Goal: Task Accomplishment & Management: Manage account settings

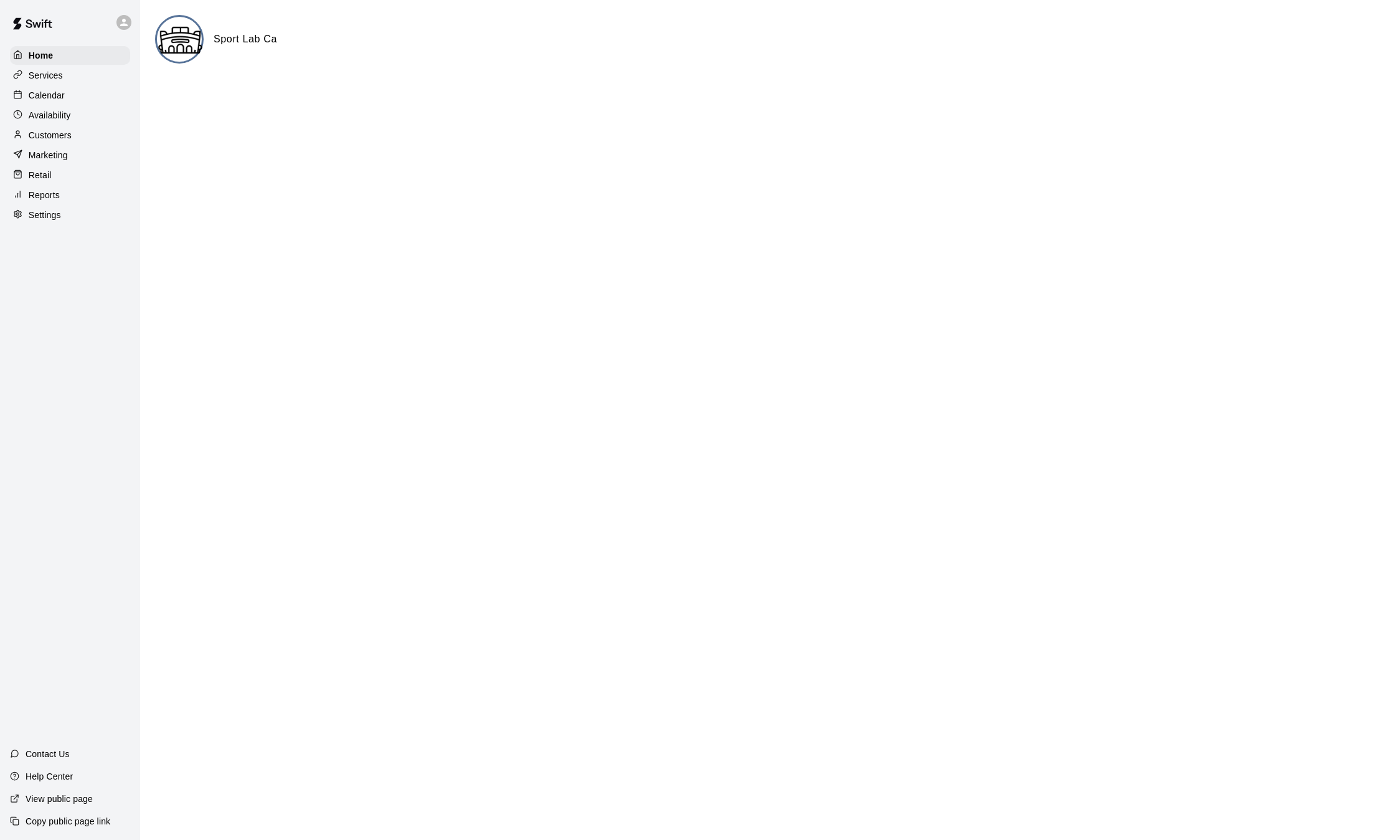
click at [59, 102] on p "Calendar" at bounding box center [46, 95] width 36 height 12
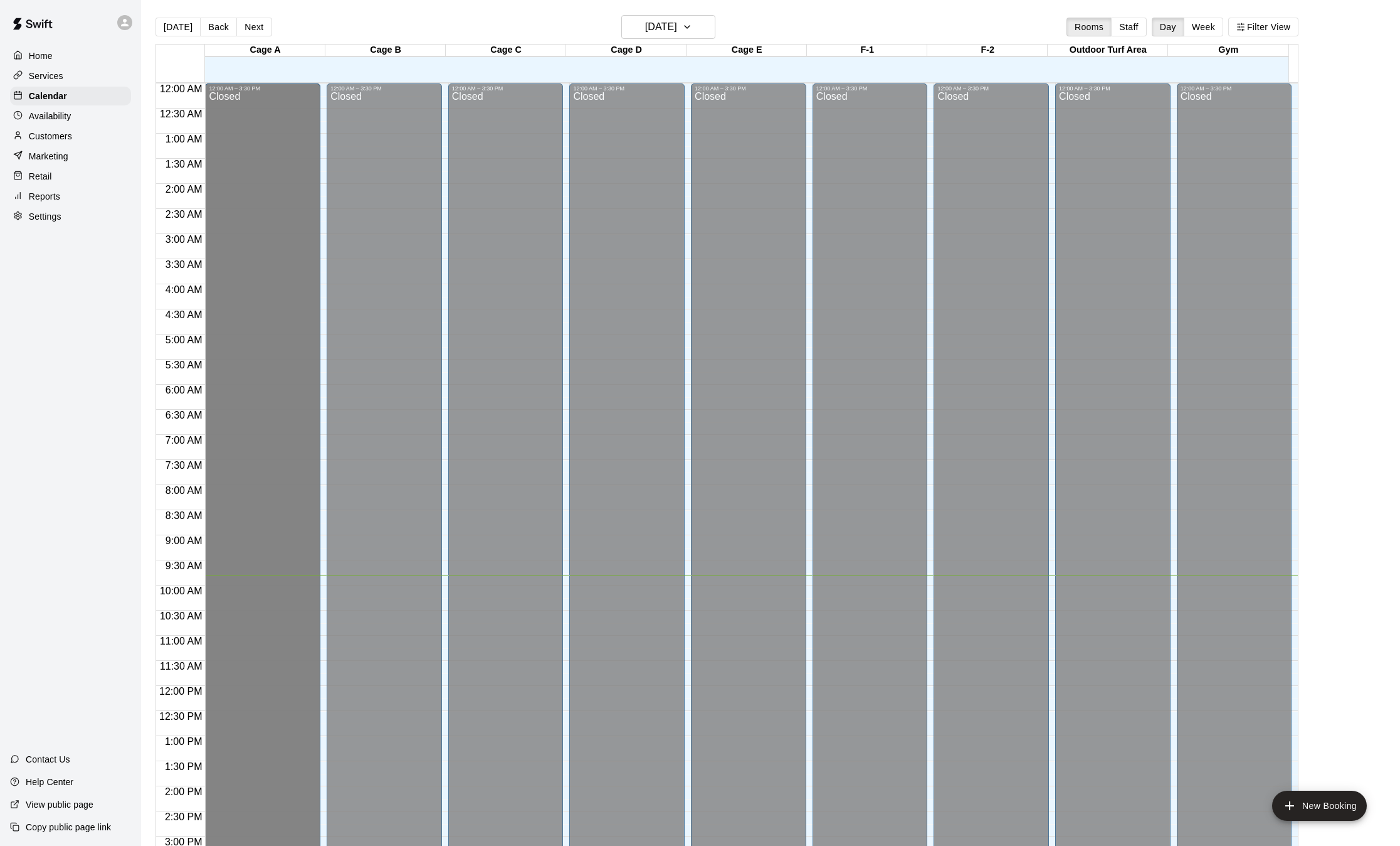
scroll to position [2, 0]
drag, startPoint x: 264, startPoint y: 466, endPoint x: 257, endPoint y: 494, distance: 28.9
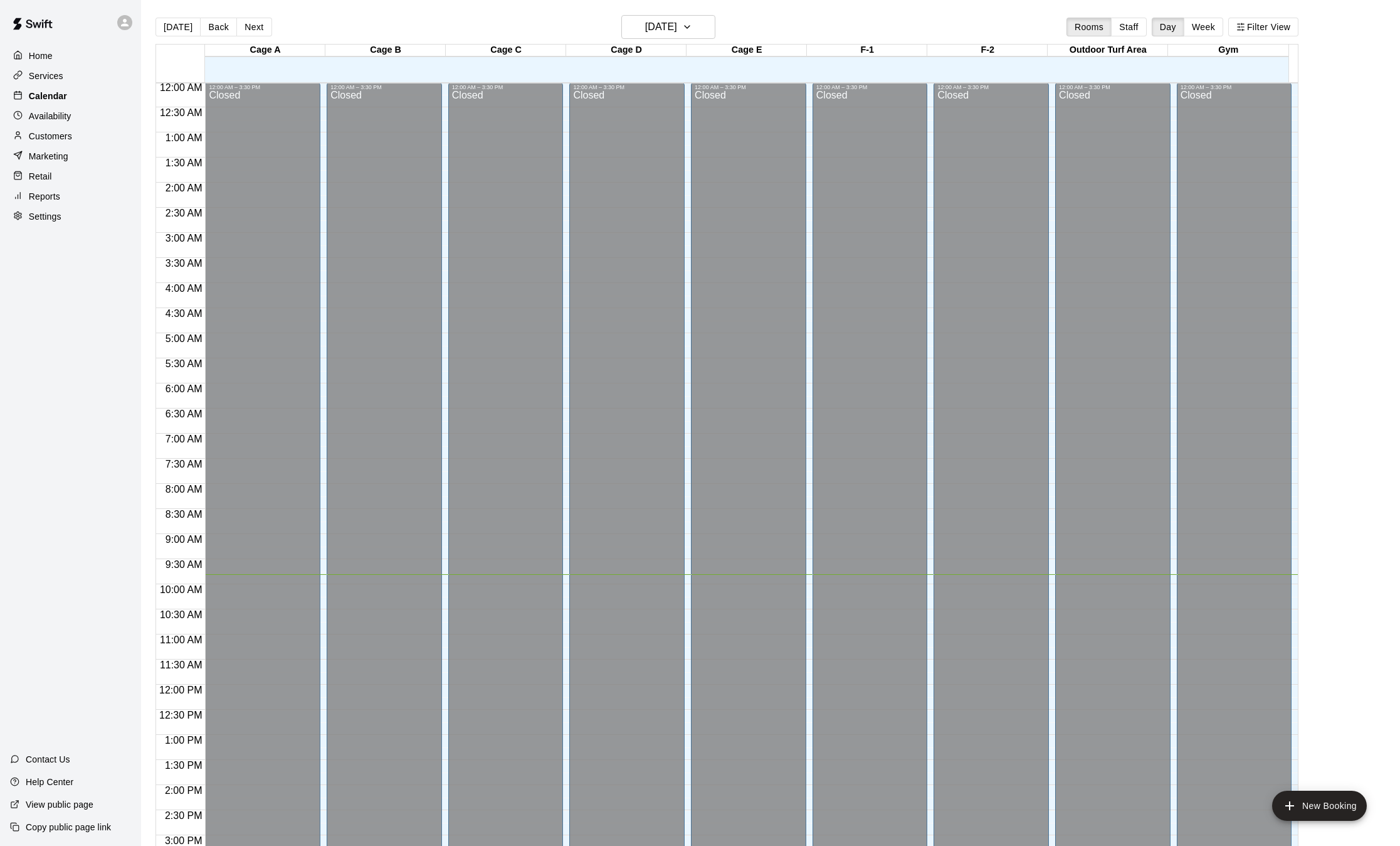
click at [47, 101] on p "Calendar" at bounding box center [47, 96] width 38 height 12
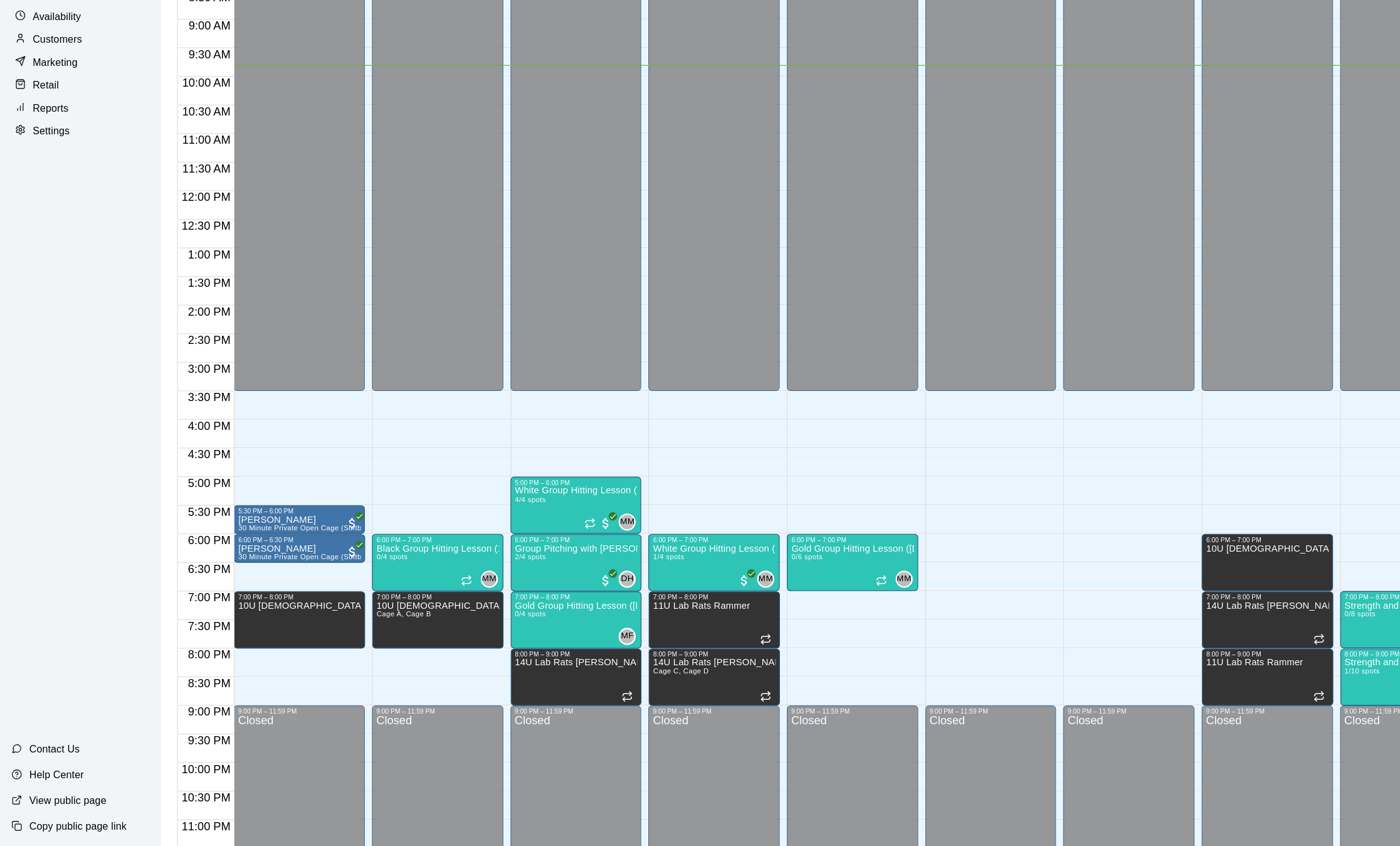
scroll to position [1, 0]
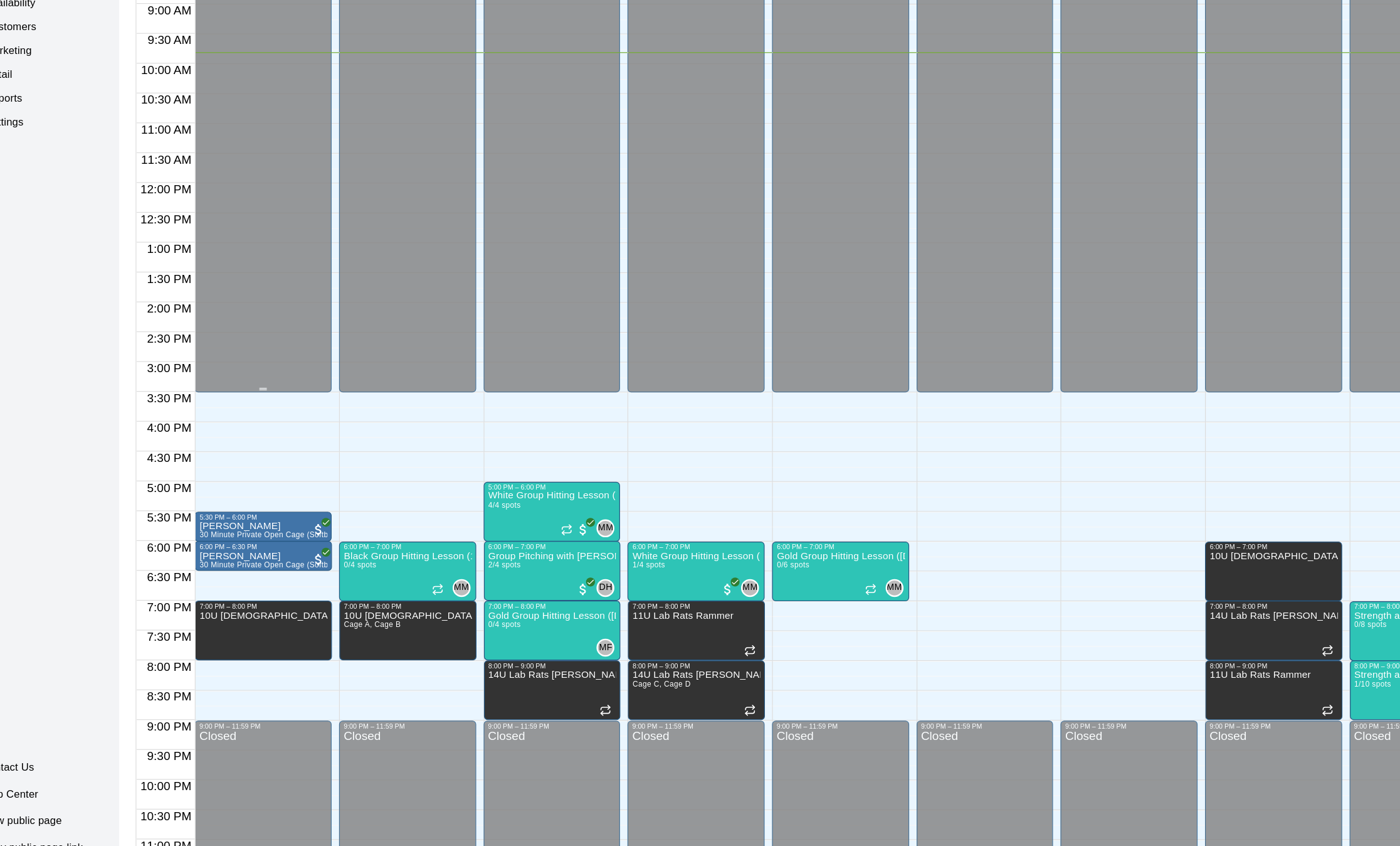
click at [225, 280] on div "Closed" at bounding box center [262, 61] width 108 height 774
click at [260, 437] on div "Closed" at bounding box center [262, 61] width 108 height 774
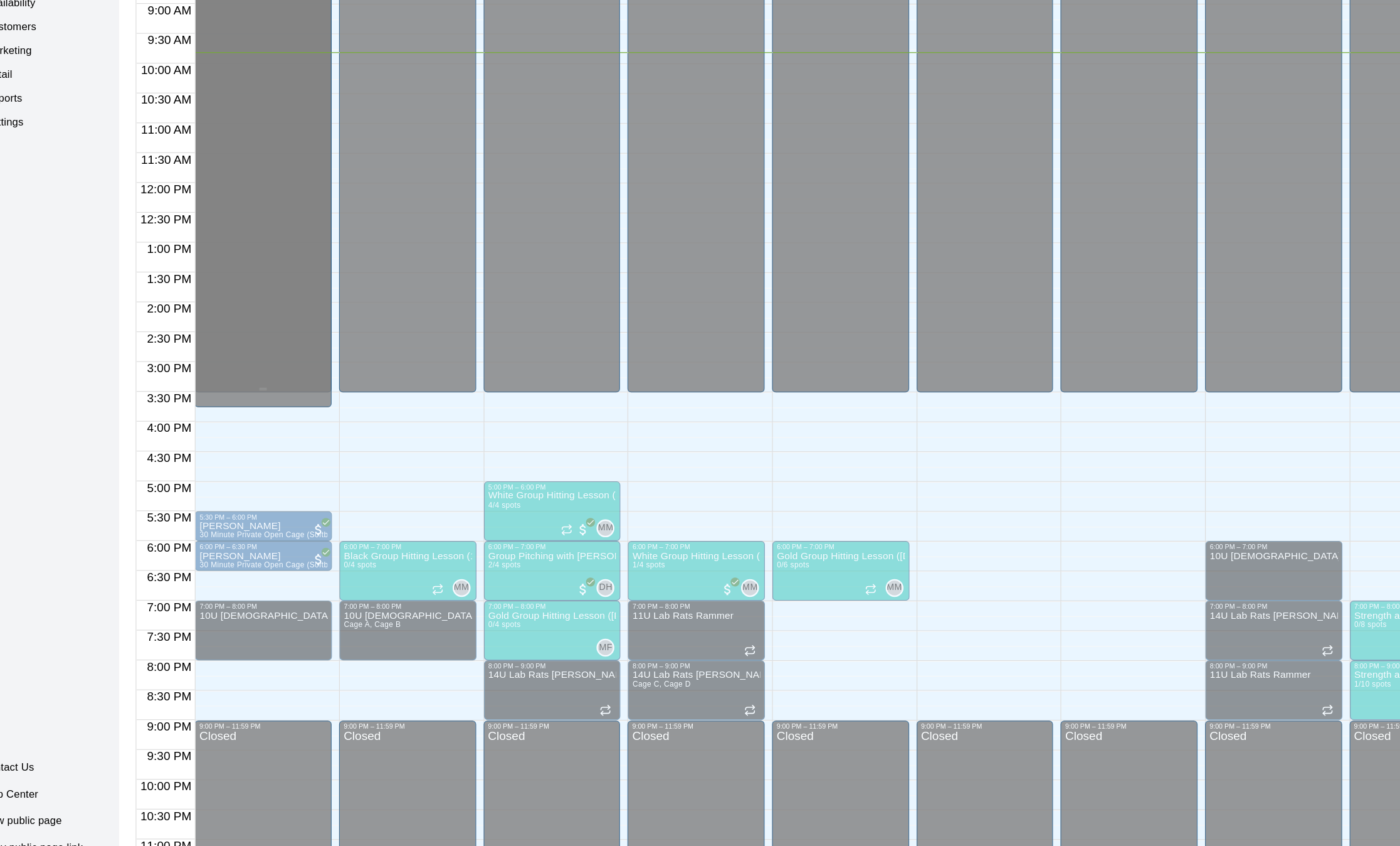
scroll to position [0, 0]
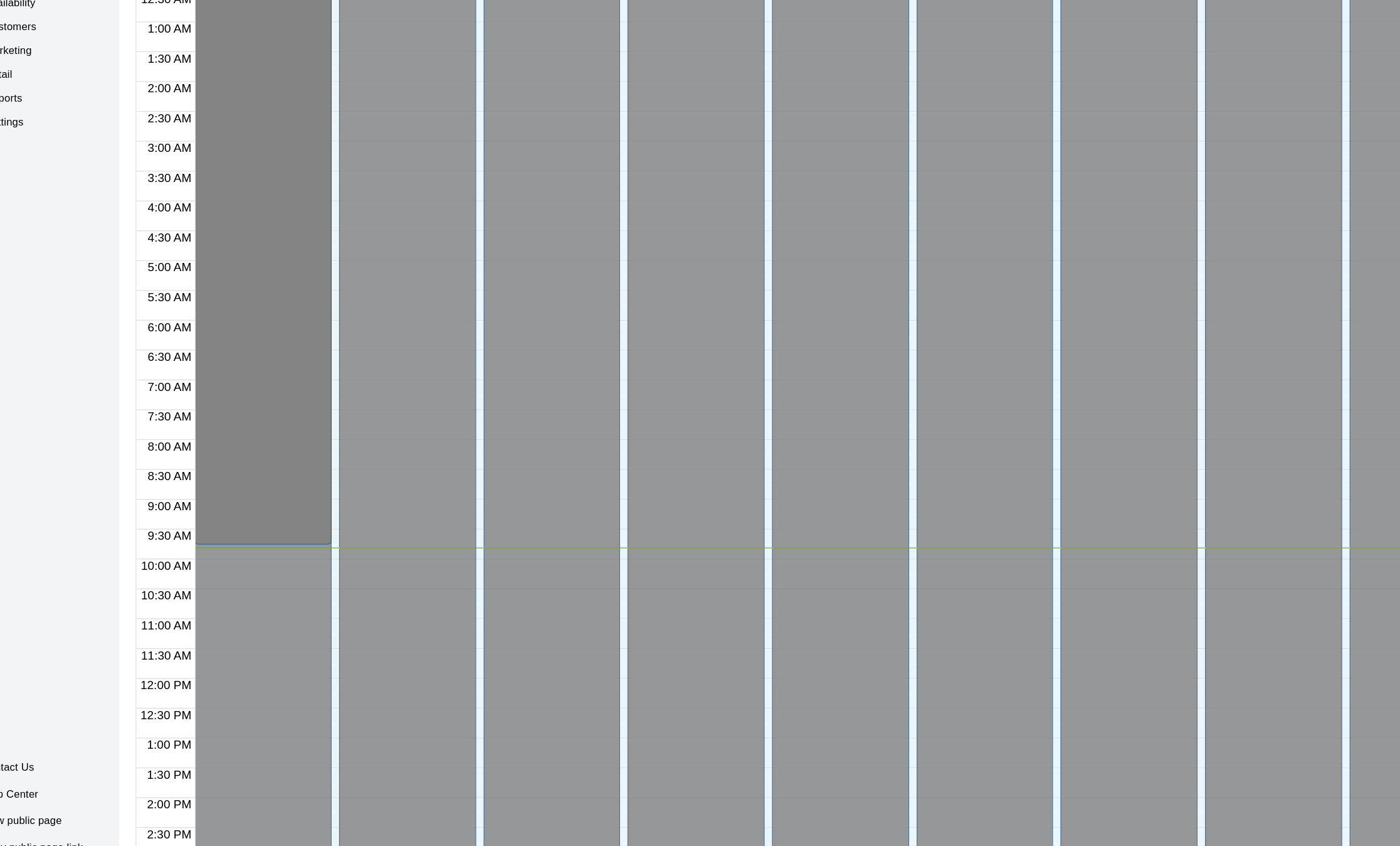
drag, startPoint x: 260, startPoint y: 443, endPoint x: 269, endPoint y: 579, distance: 136.3
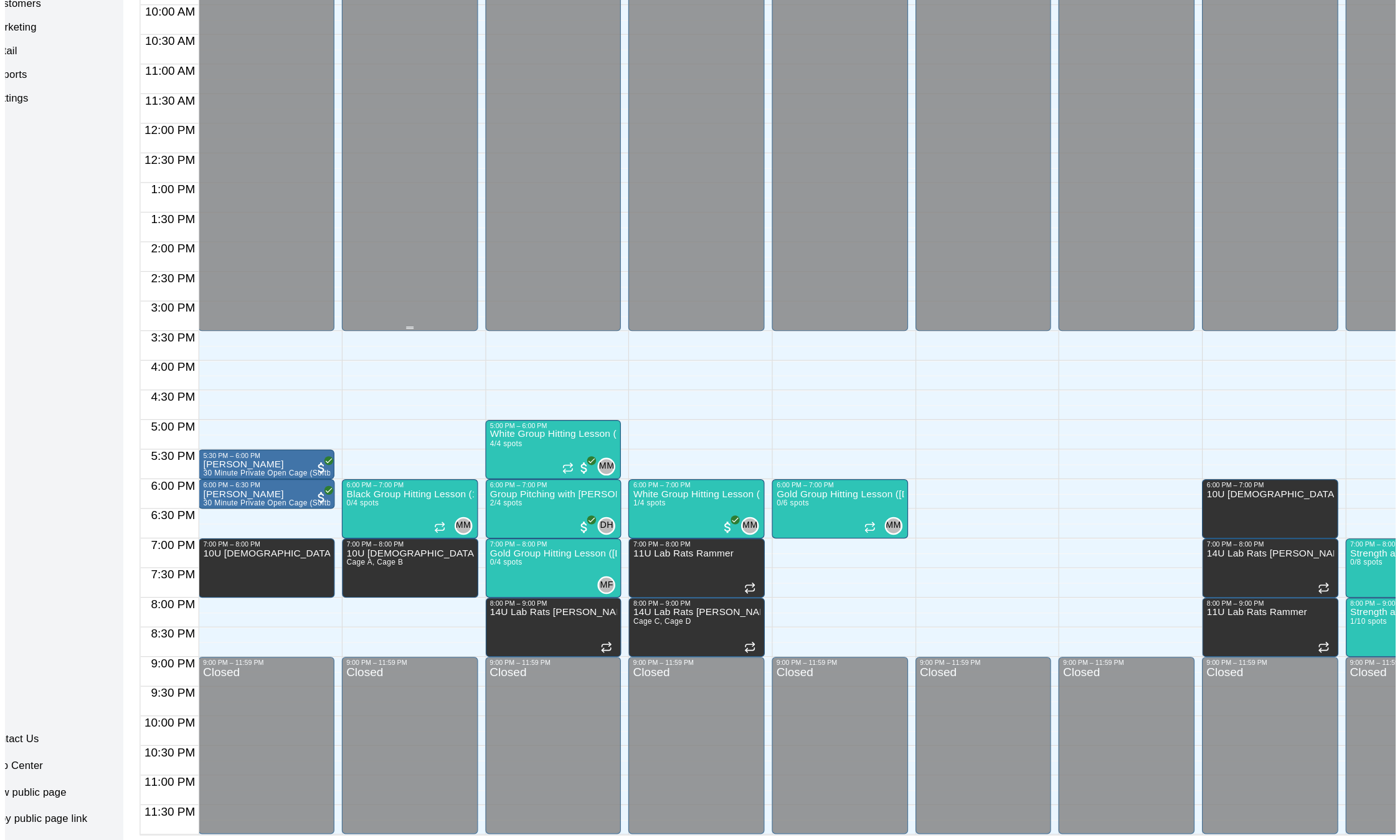
scroll to position [20, 0]
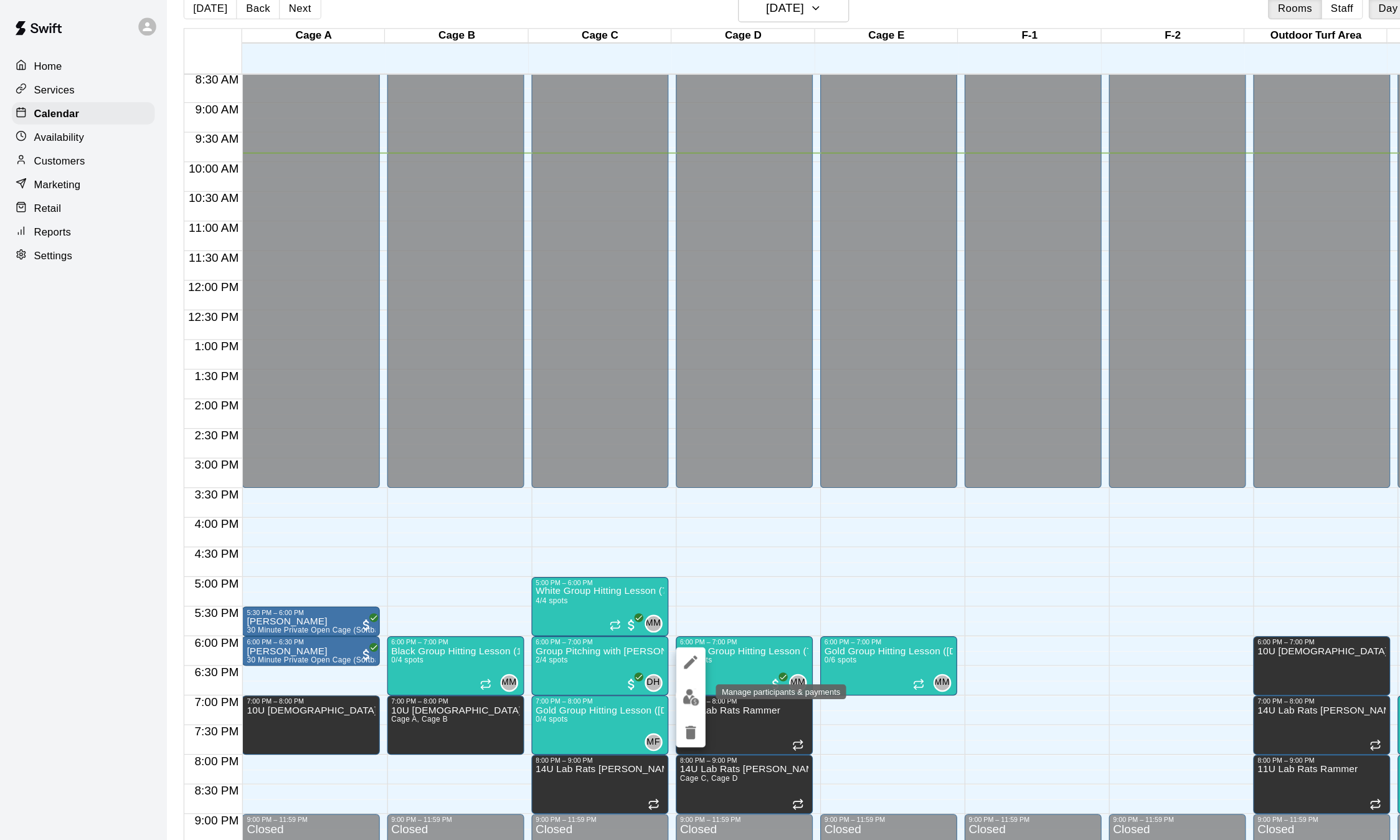
click at [582, 588] on img "edit" at bounding box center [582, 586] width 15 height 15
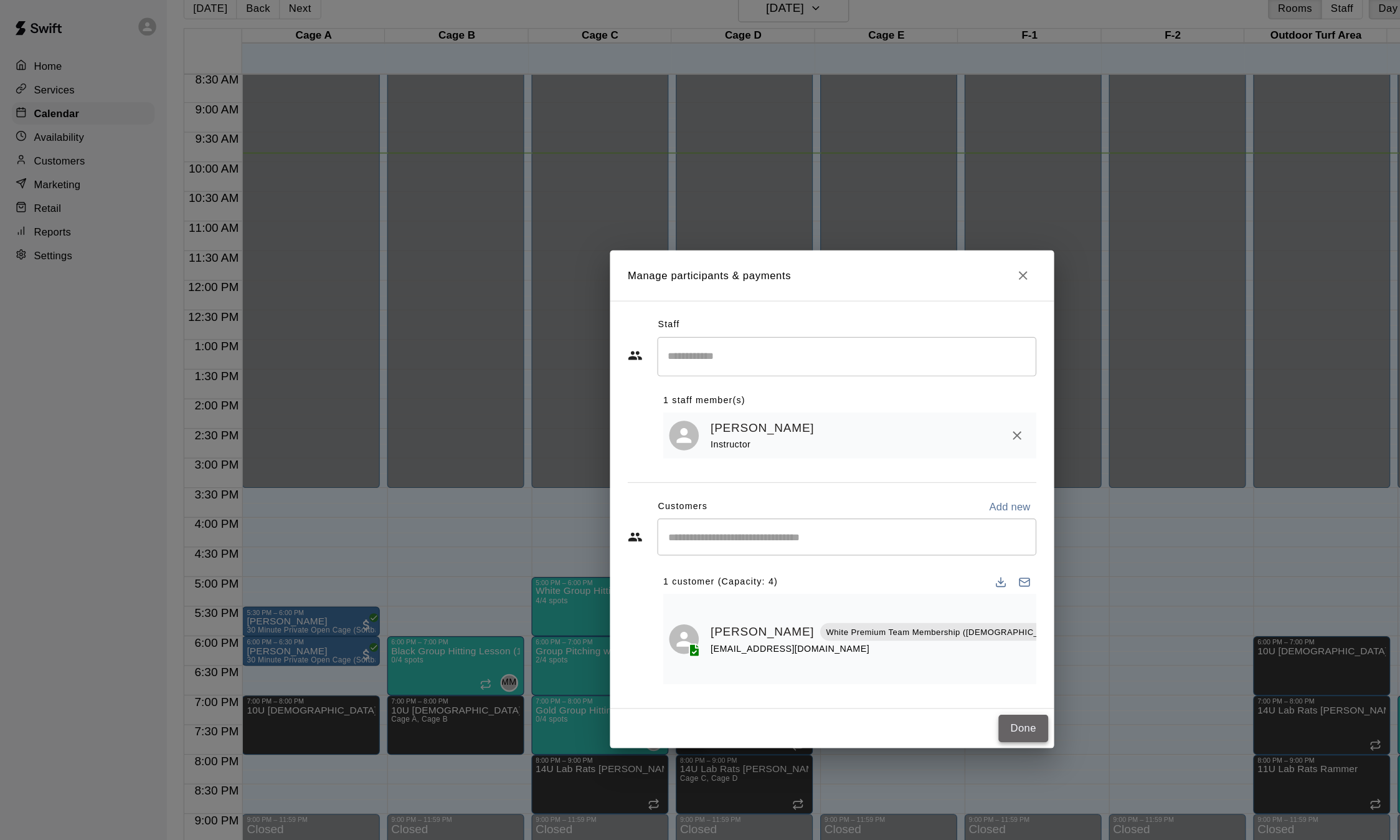
click at [866, 601] on button "Done" at bounding box center [861, 612] width 42 height 23
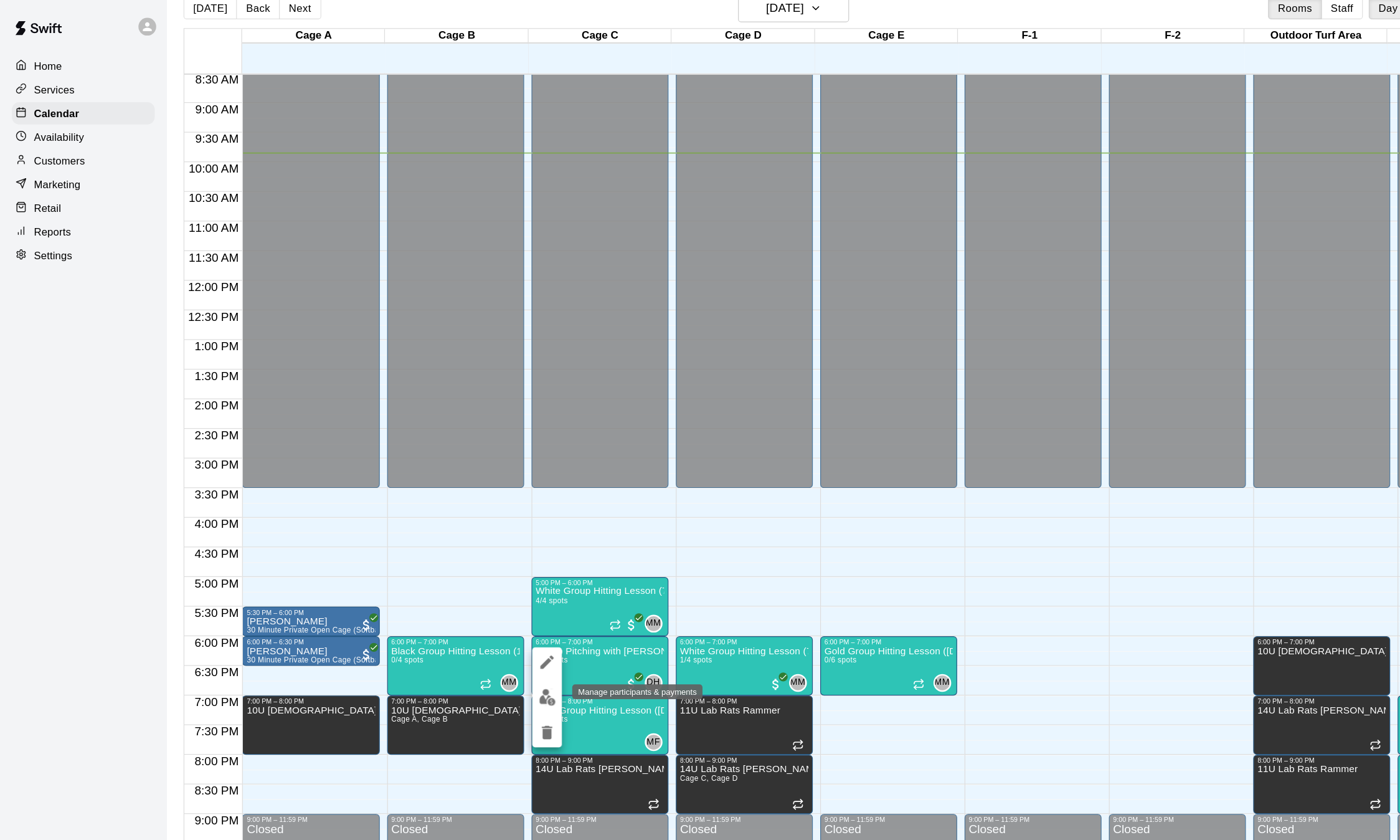
click at [455, 588] on img "edit" at bounding box center [461, 586] width 15 height 15
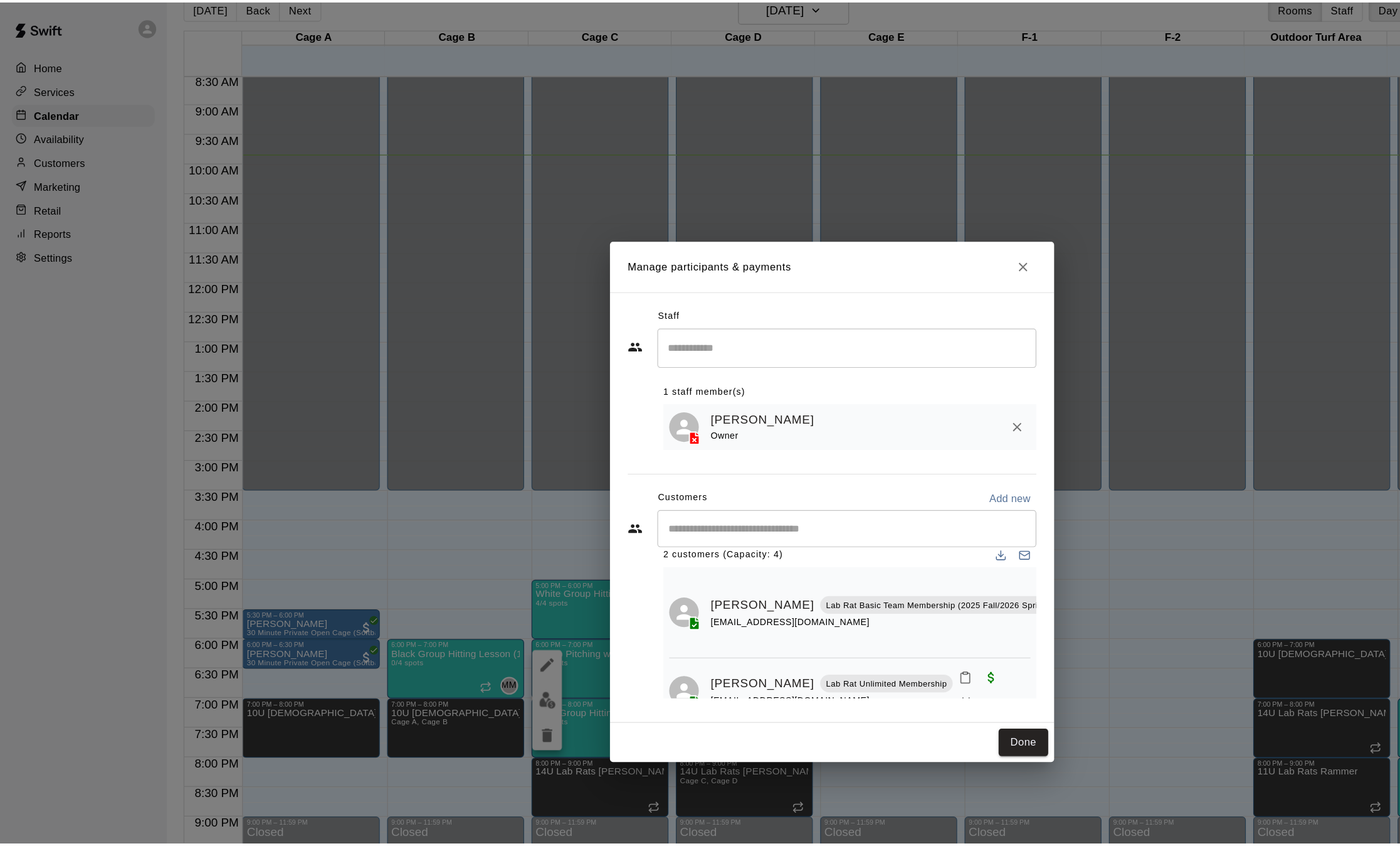
scroll to position [28, 0]
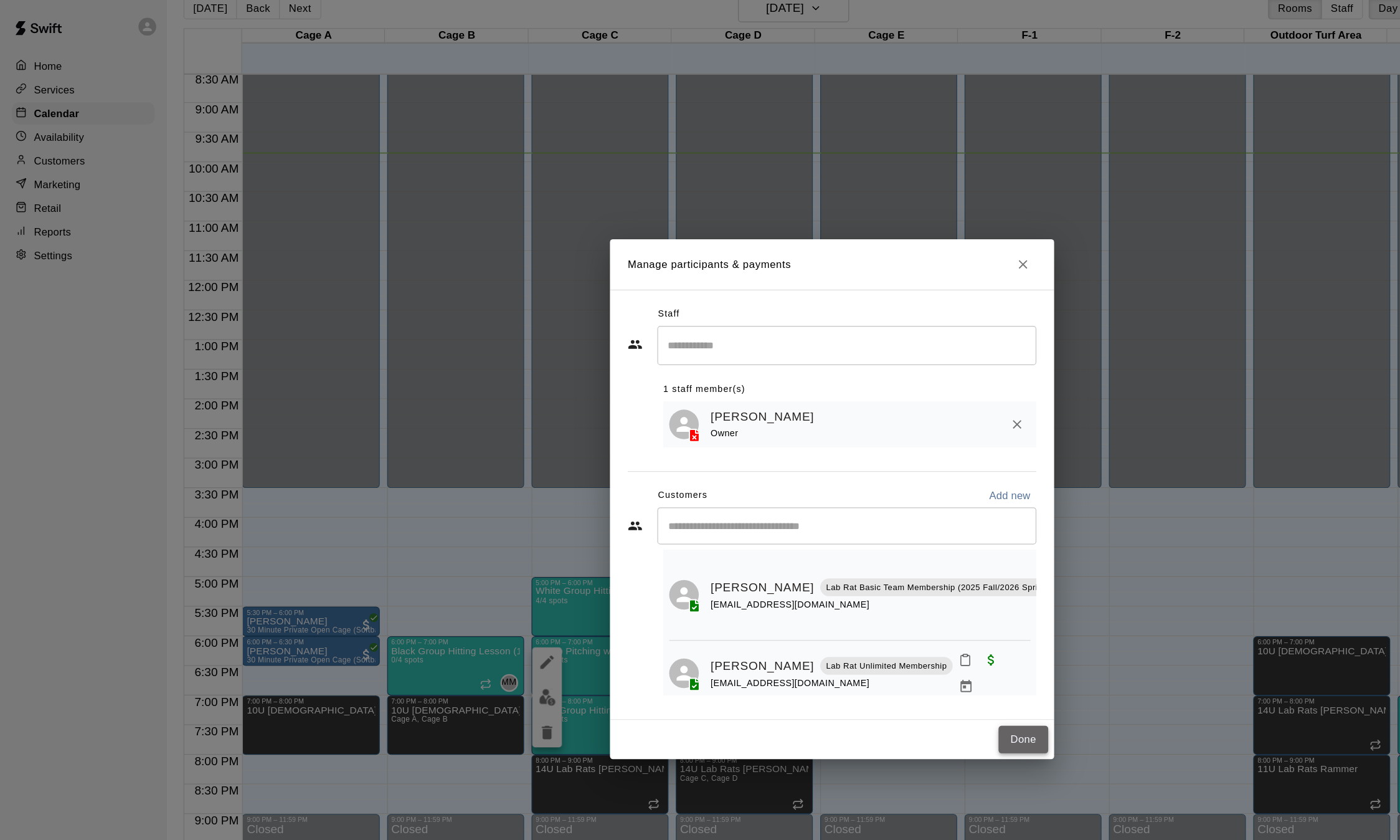
click at [855, 621] on button "Done" at bounding box center [861, 622] width 42 height 23
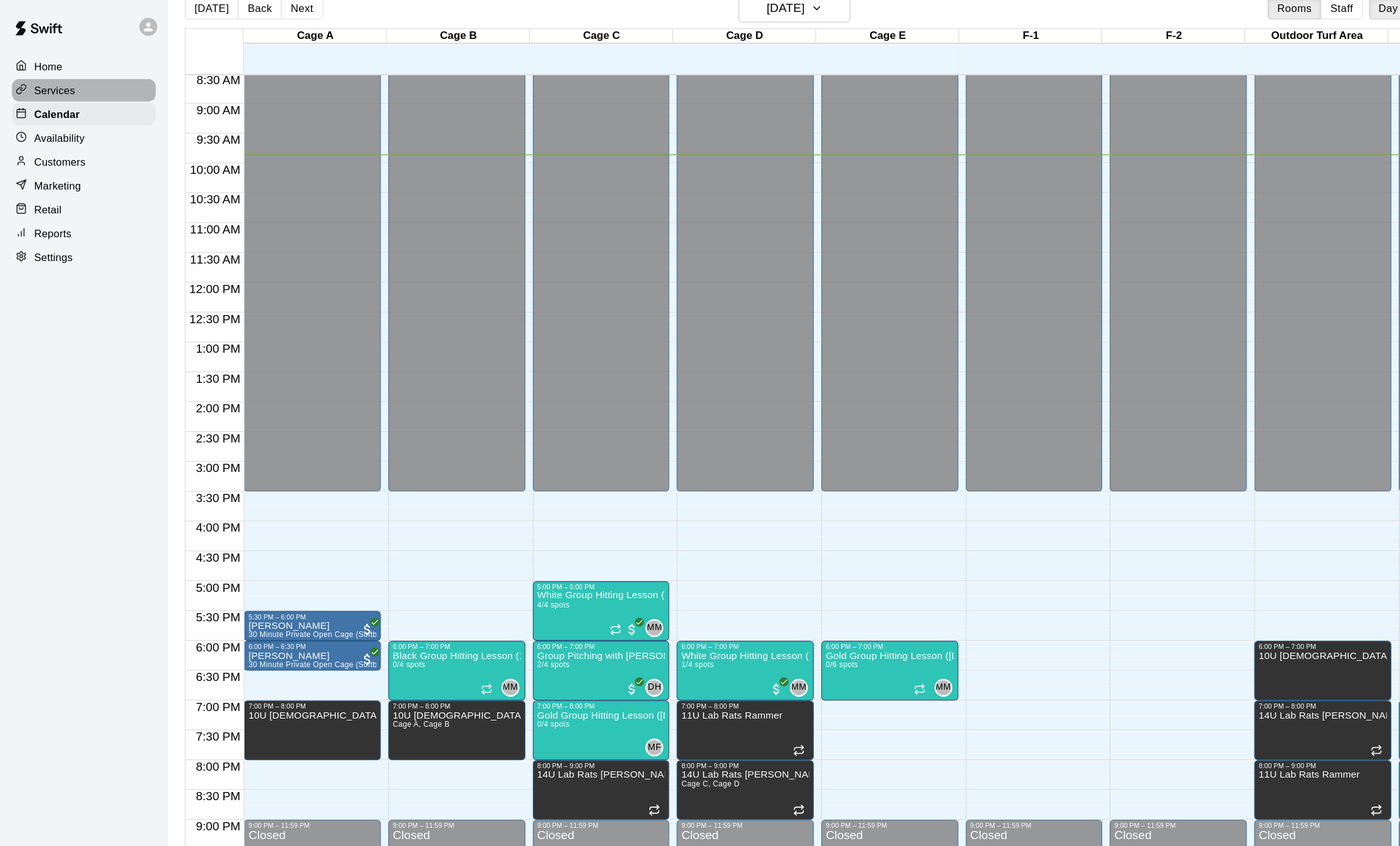
click at [60, 78] on p "Services" at bounding box center [46, 76] width 35 height 12
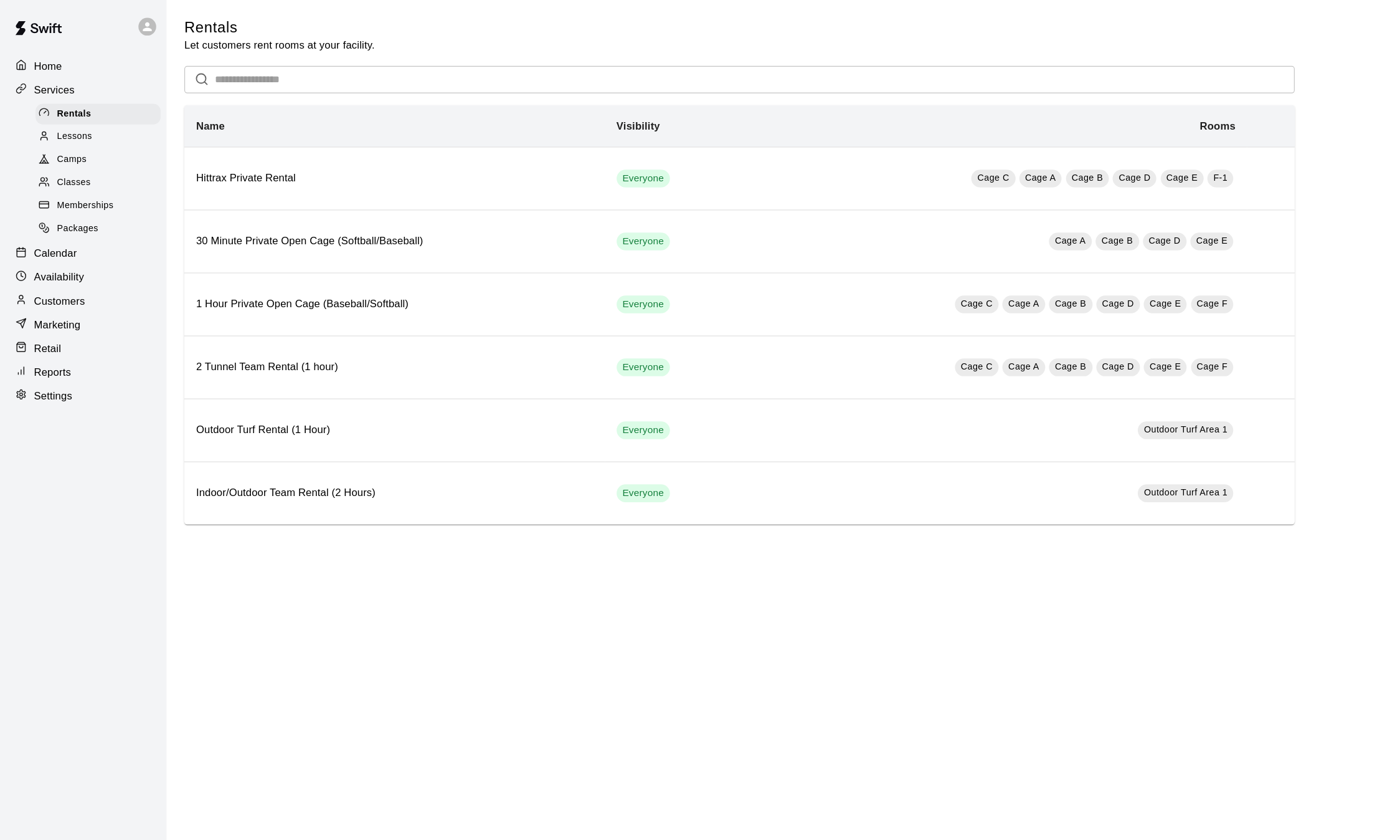
click at [62, 160] on span "Classes" at bounding box center [62, 154] width 28 height 12
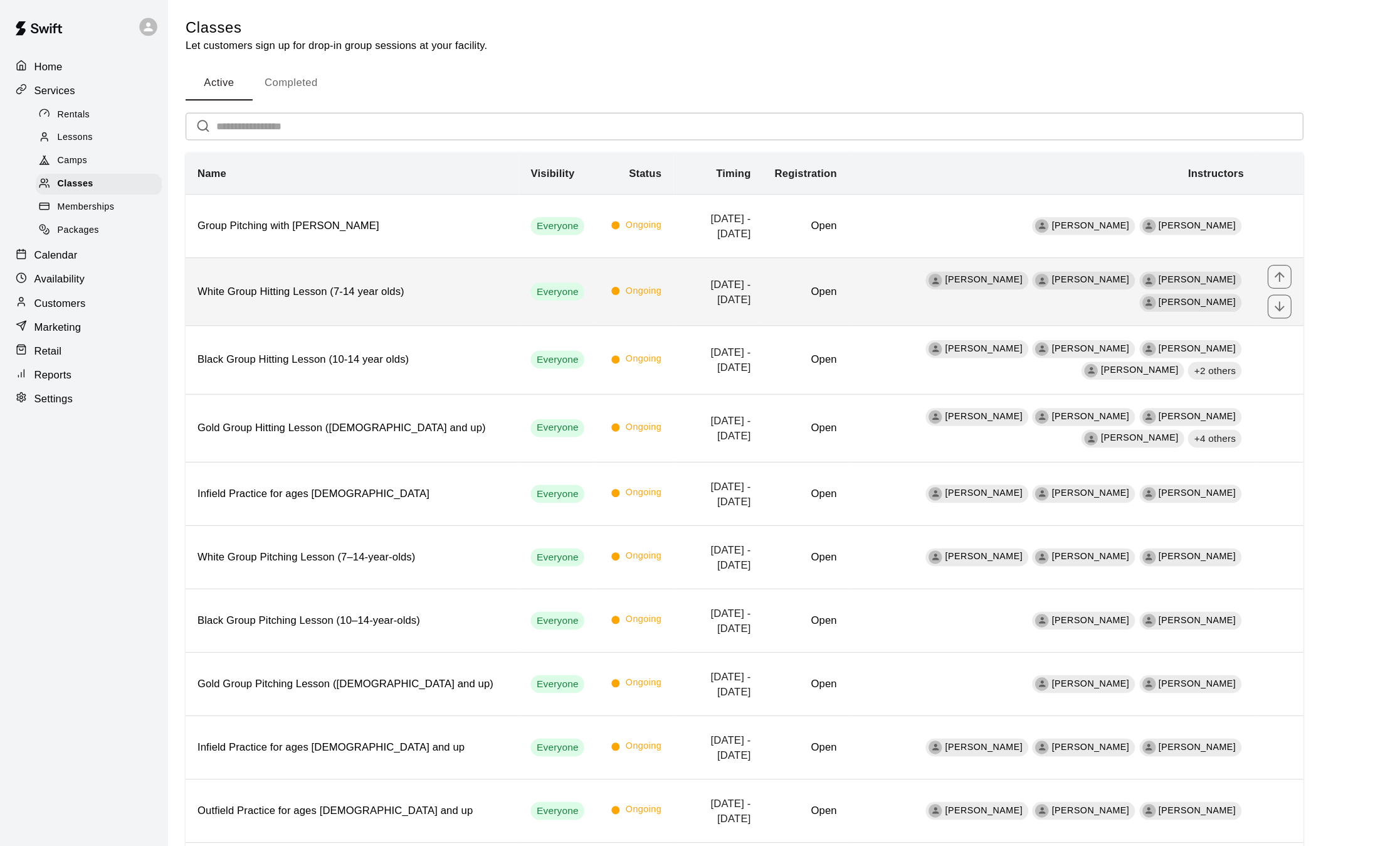
click at [211, 249] on h6 "White Group Hitting Lesson (7-14 year olds)" at bounding box center [297, 246] width 260 height 14
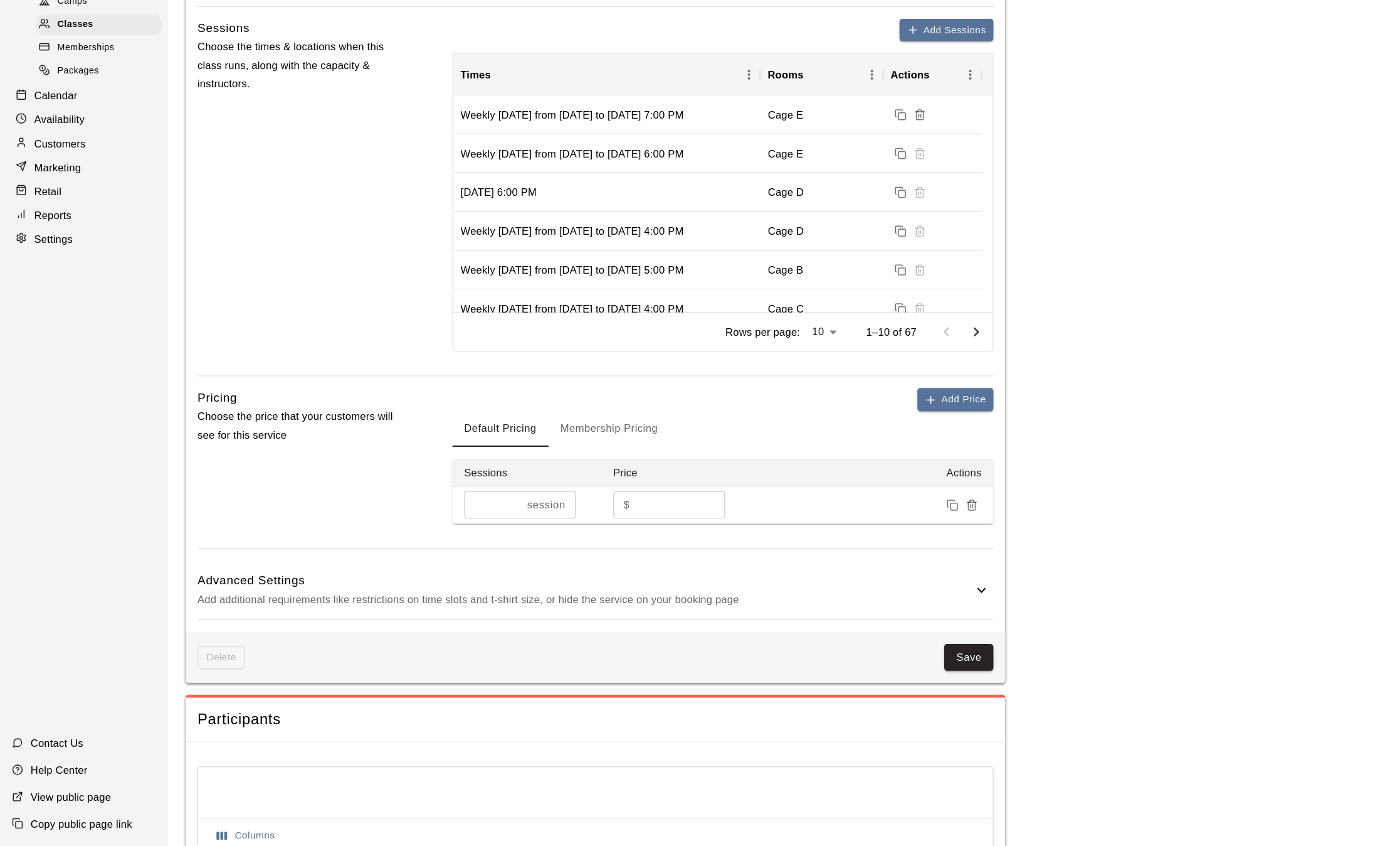
scroll to position [408, 0]
click at [819, 633] on icon at bounding box center [825, 628] width 15 height 15
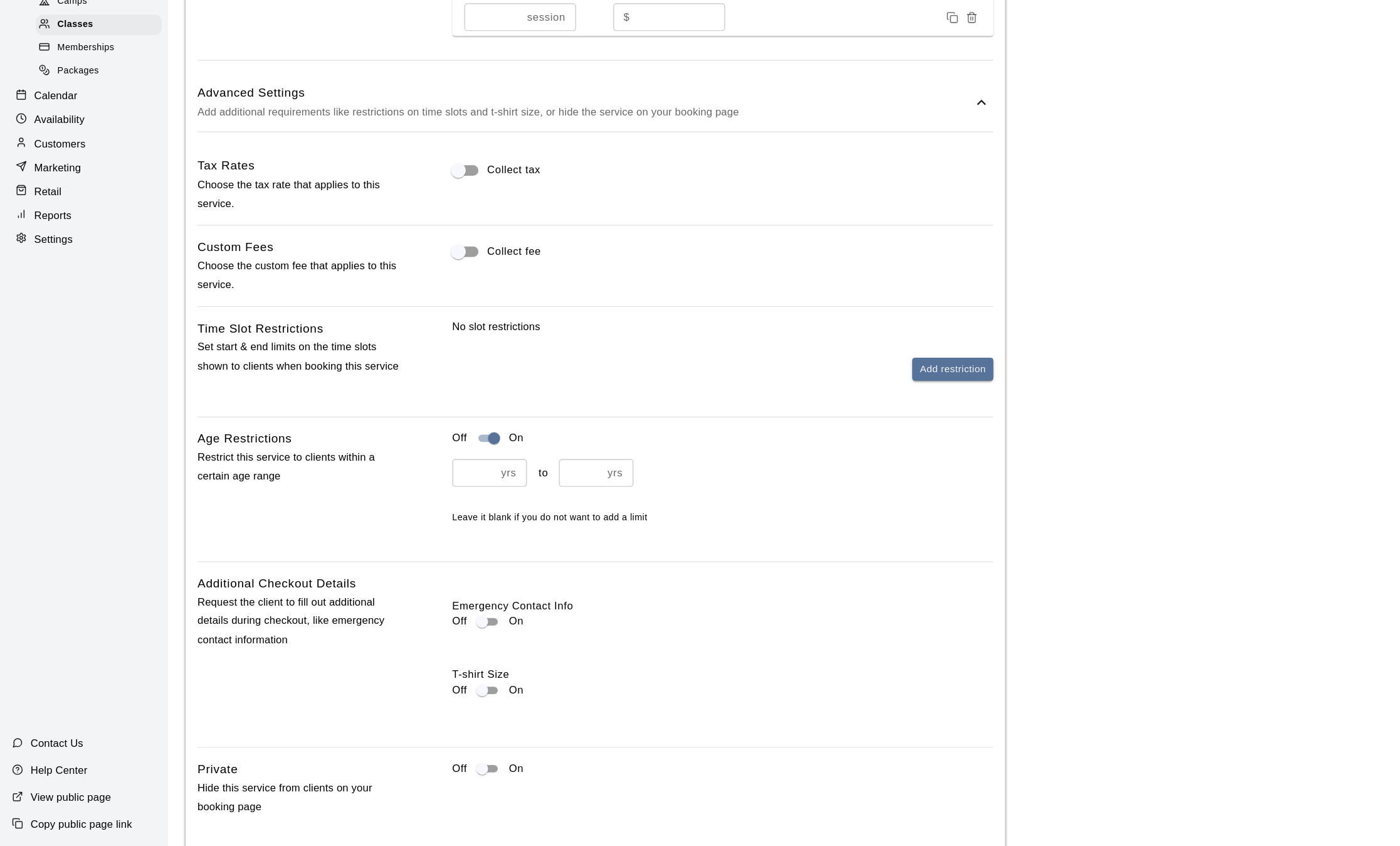
scroll to position [817, 0]
click at [407, 523] on input "*" at bounding box center [399, 531] width 36 height 23
type input "*"
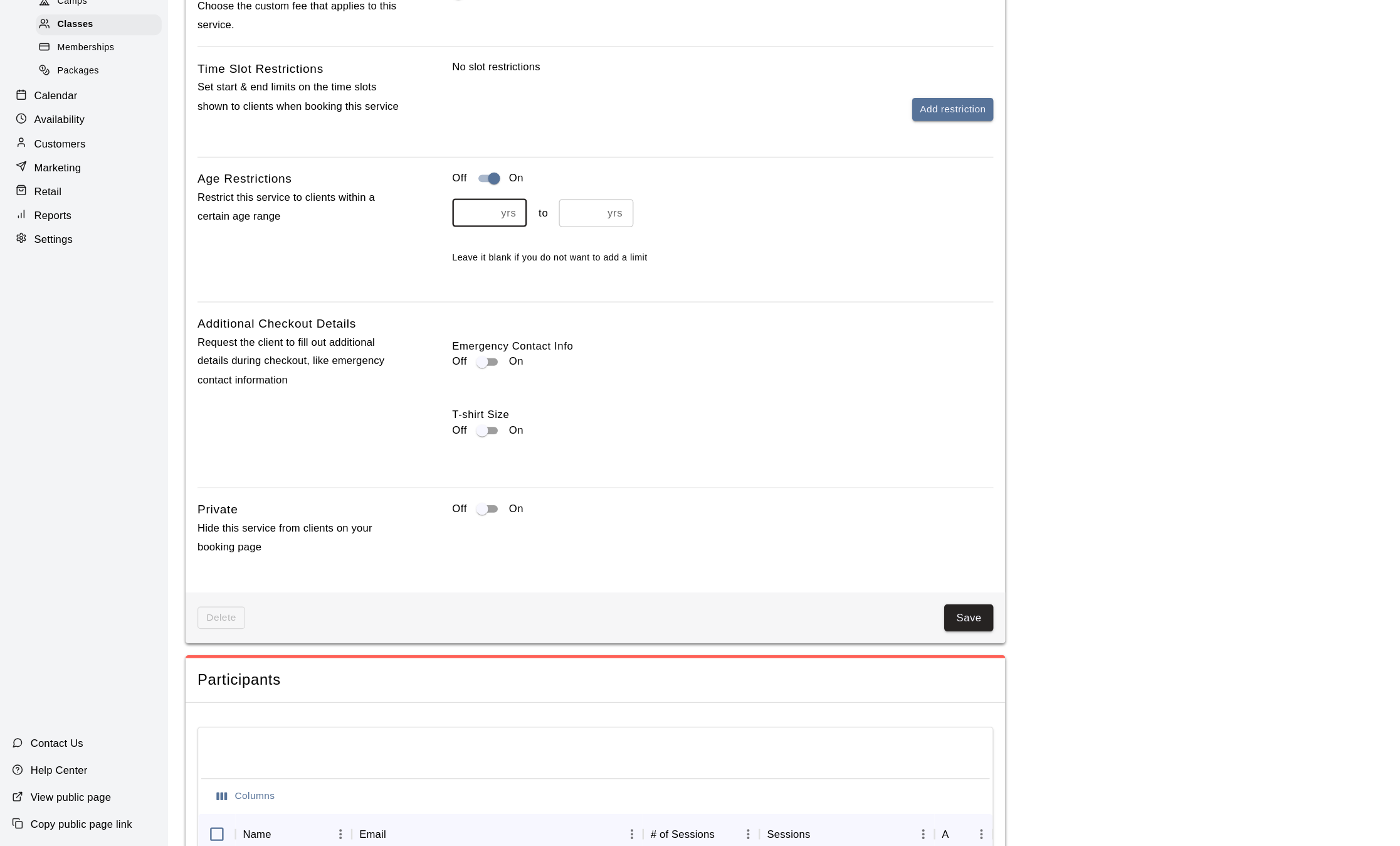
scroll to position [1033, 0]
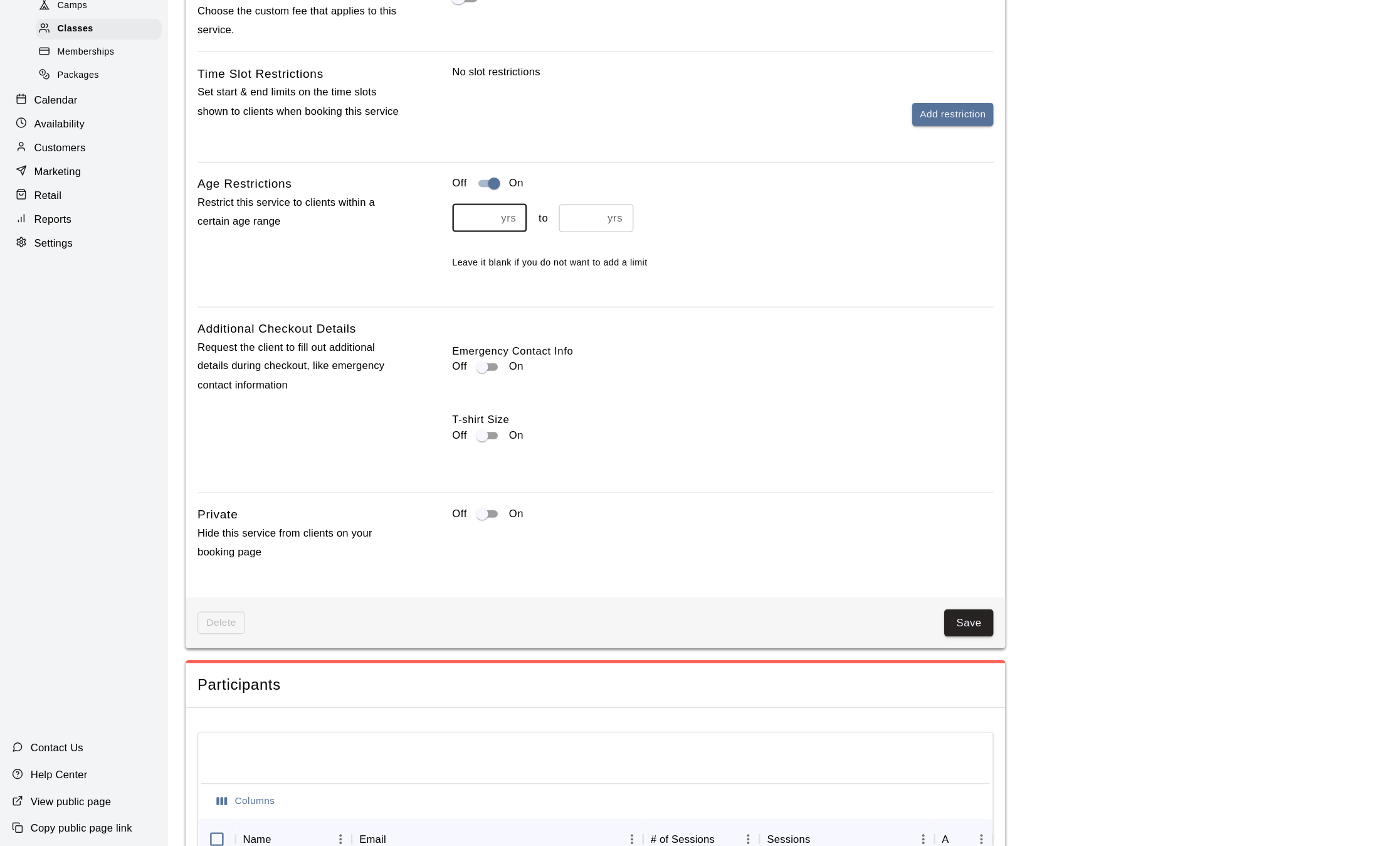
type input "*"
click at [812, 652] on button "Save" at bounding box center [815, 655] width 41 height 23
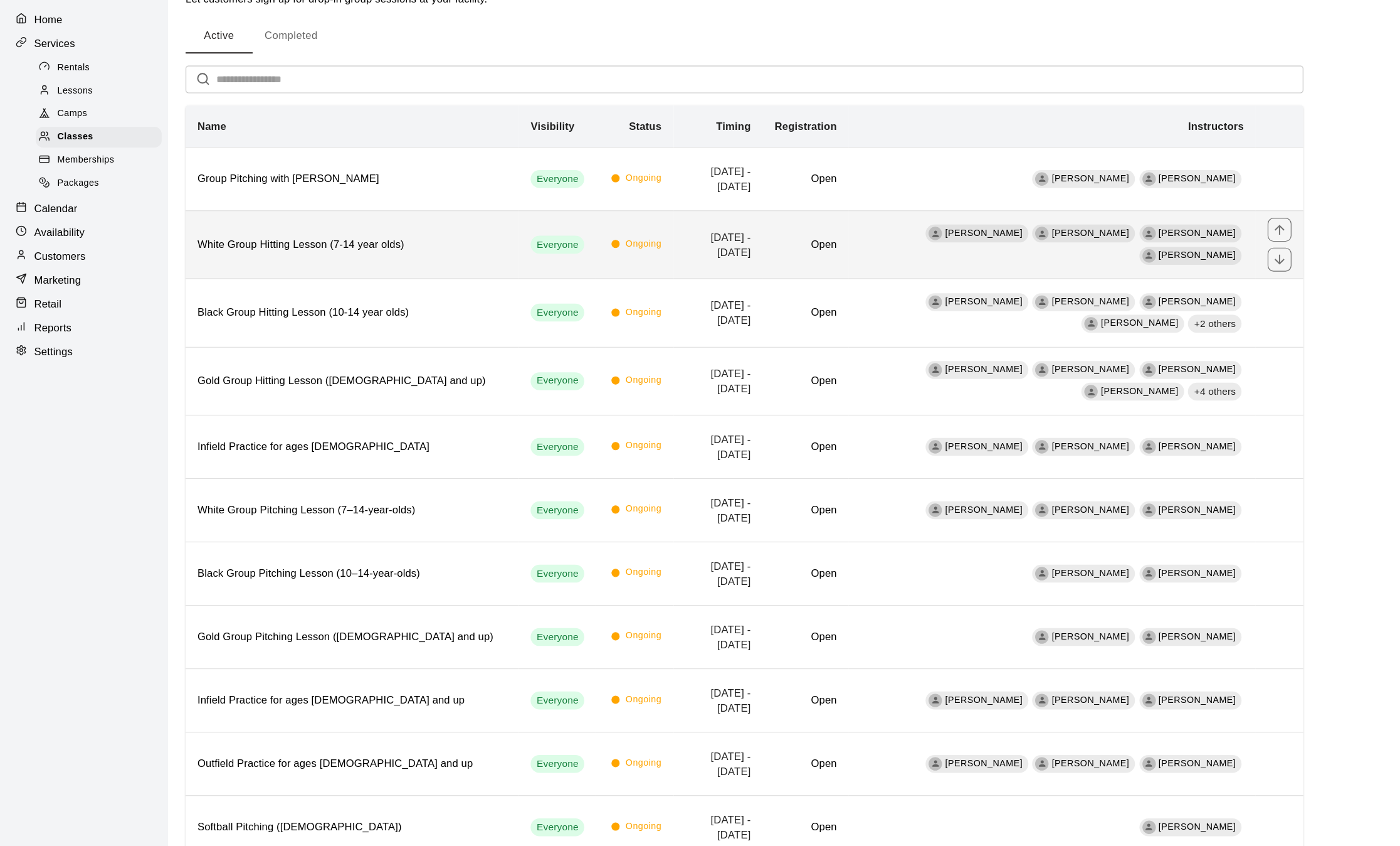
click at [801, 239] on span "[PERSON_NAME]" at bounding box center [828, 235] width 65 height 9
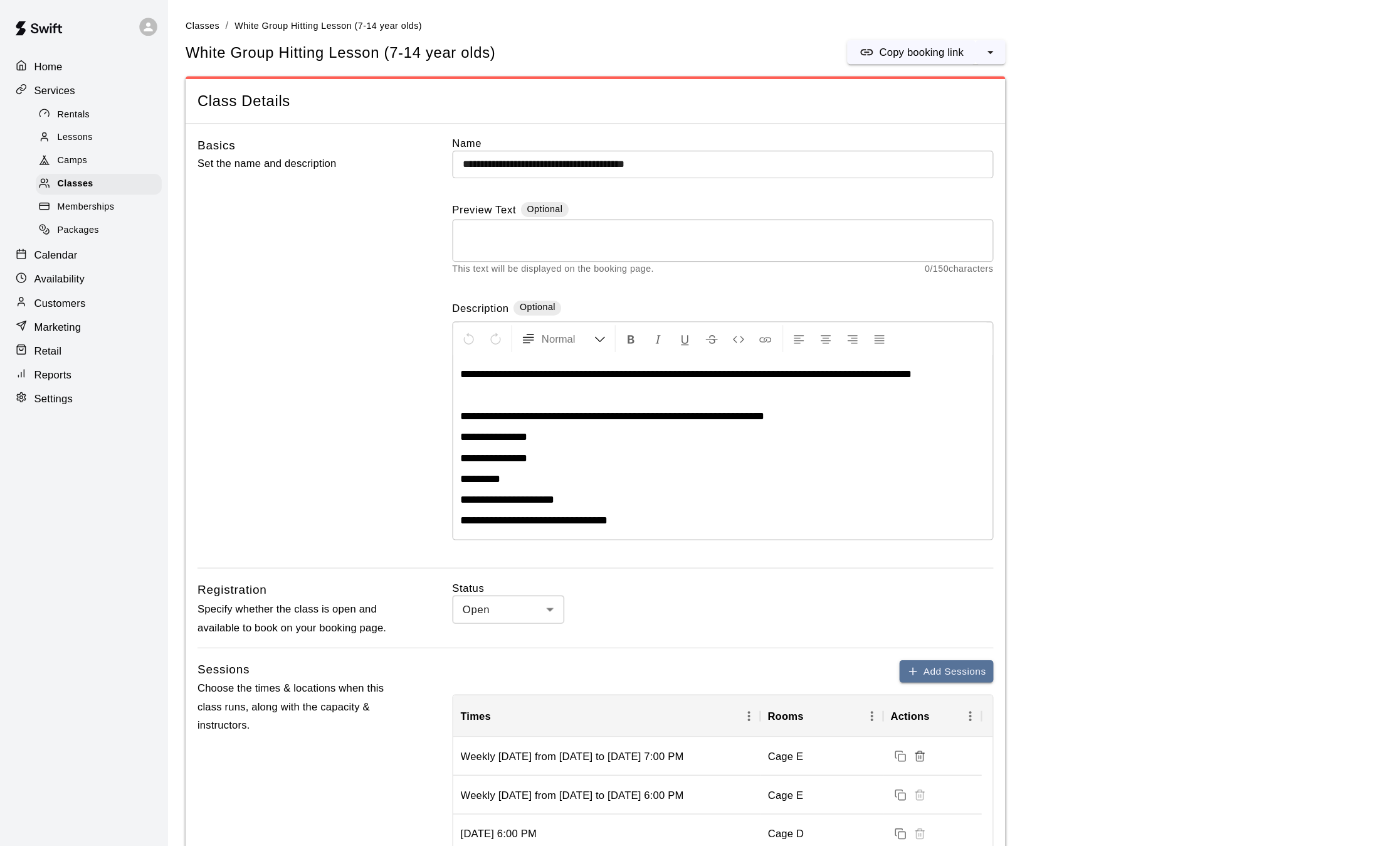
click at [47, 342] on p "Settings" at bounding box center [45, 335] width 33 height 12
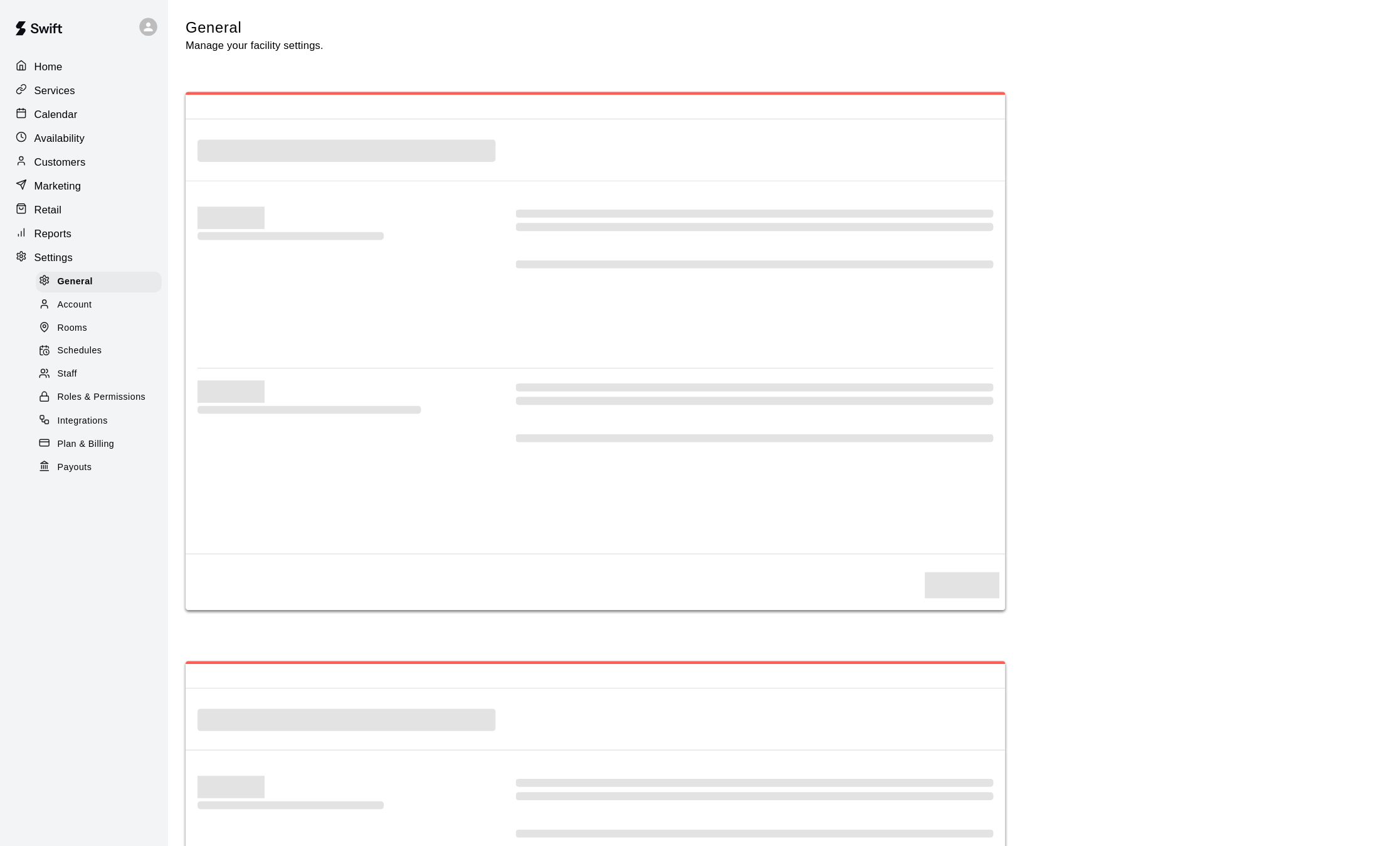
select select "**"
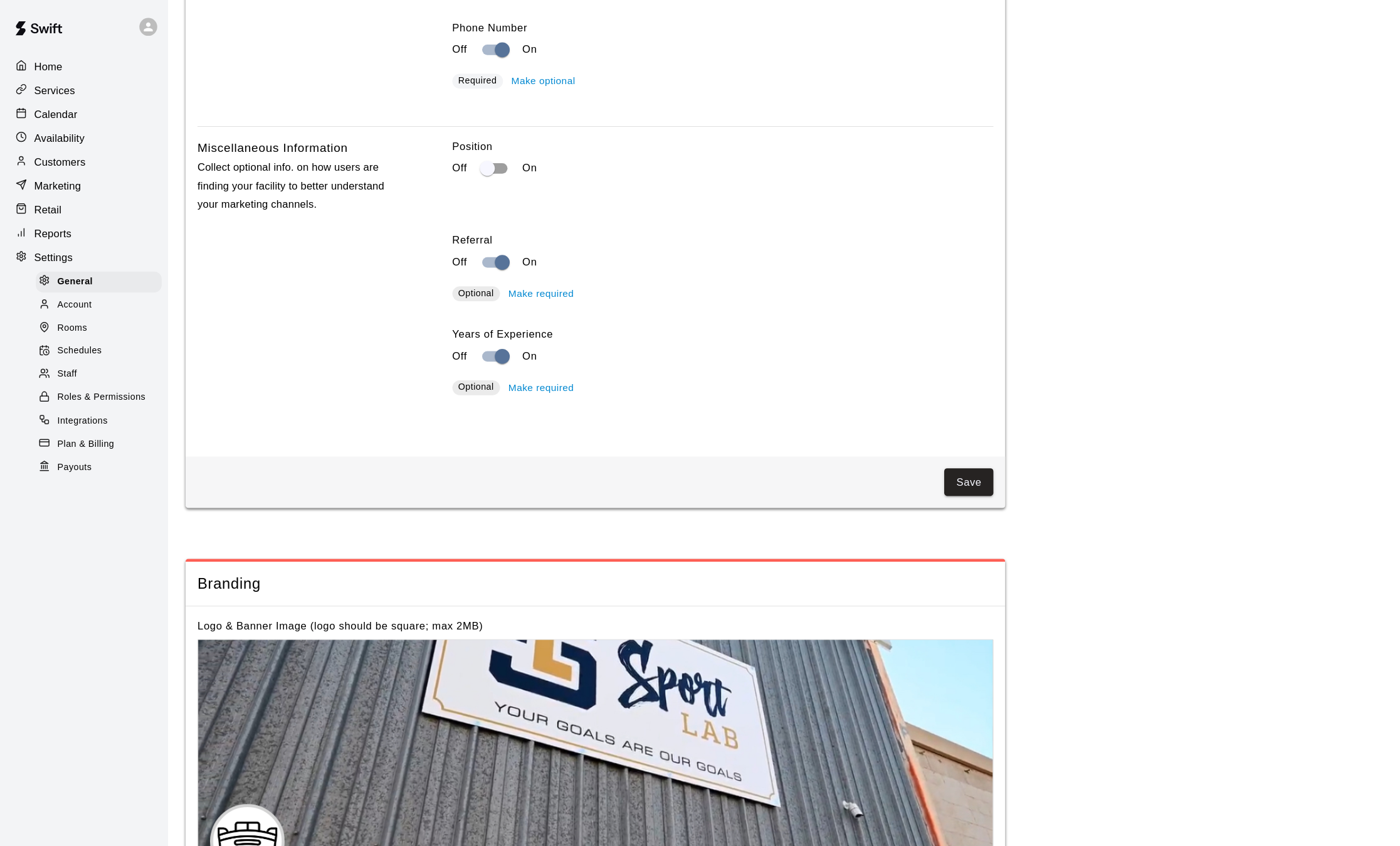
scroll to position [2263, 0]
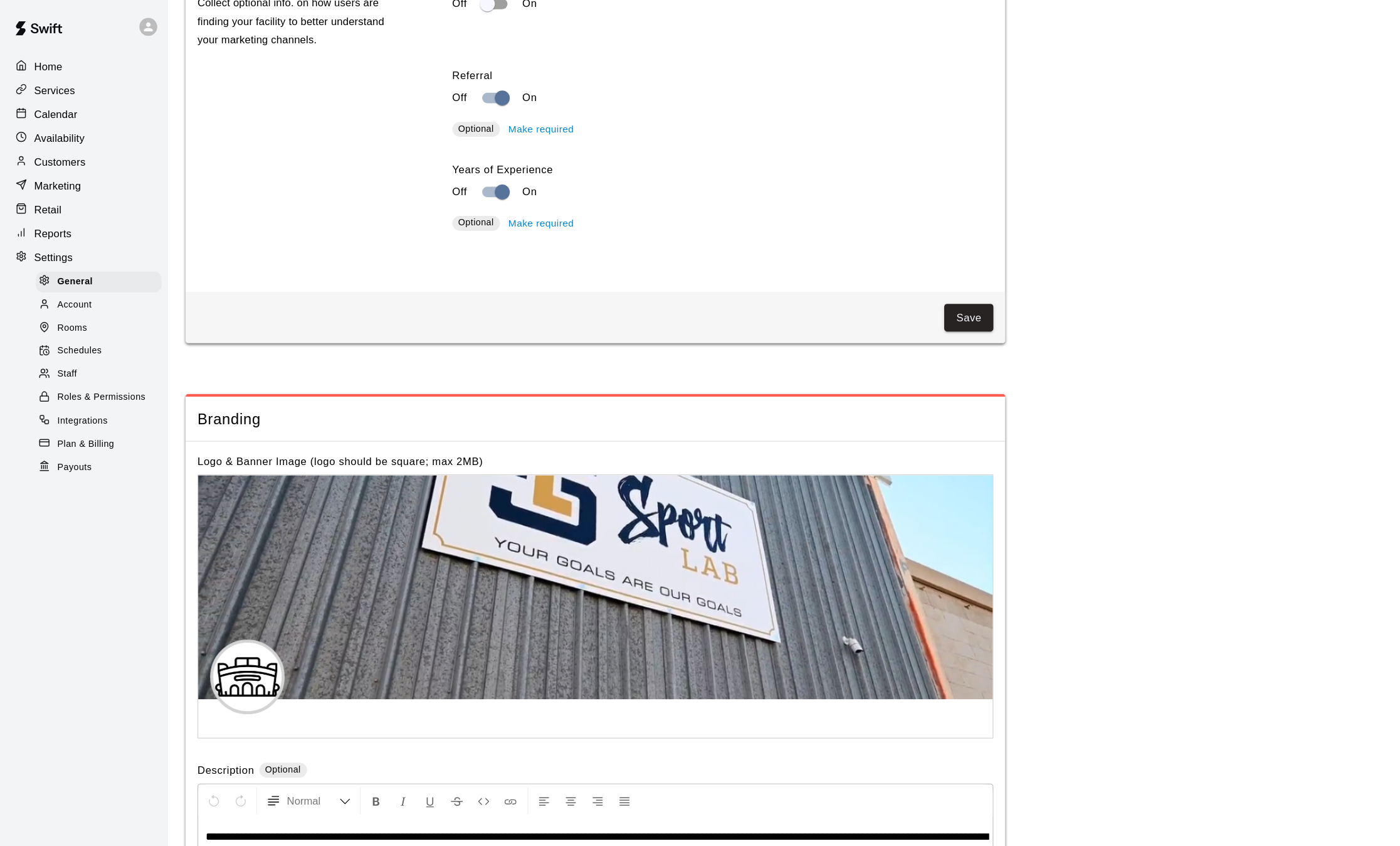
click at [57, 322] on span "Staff" at bounding box center [56, 315] width 16 height 12
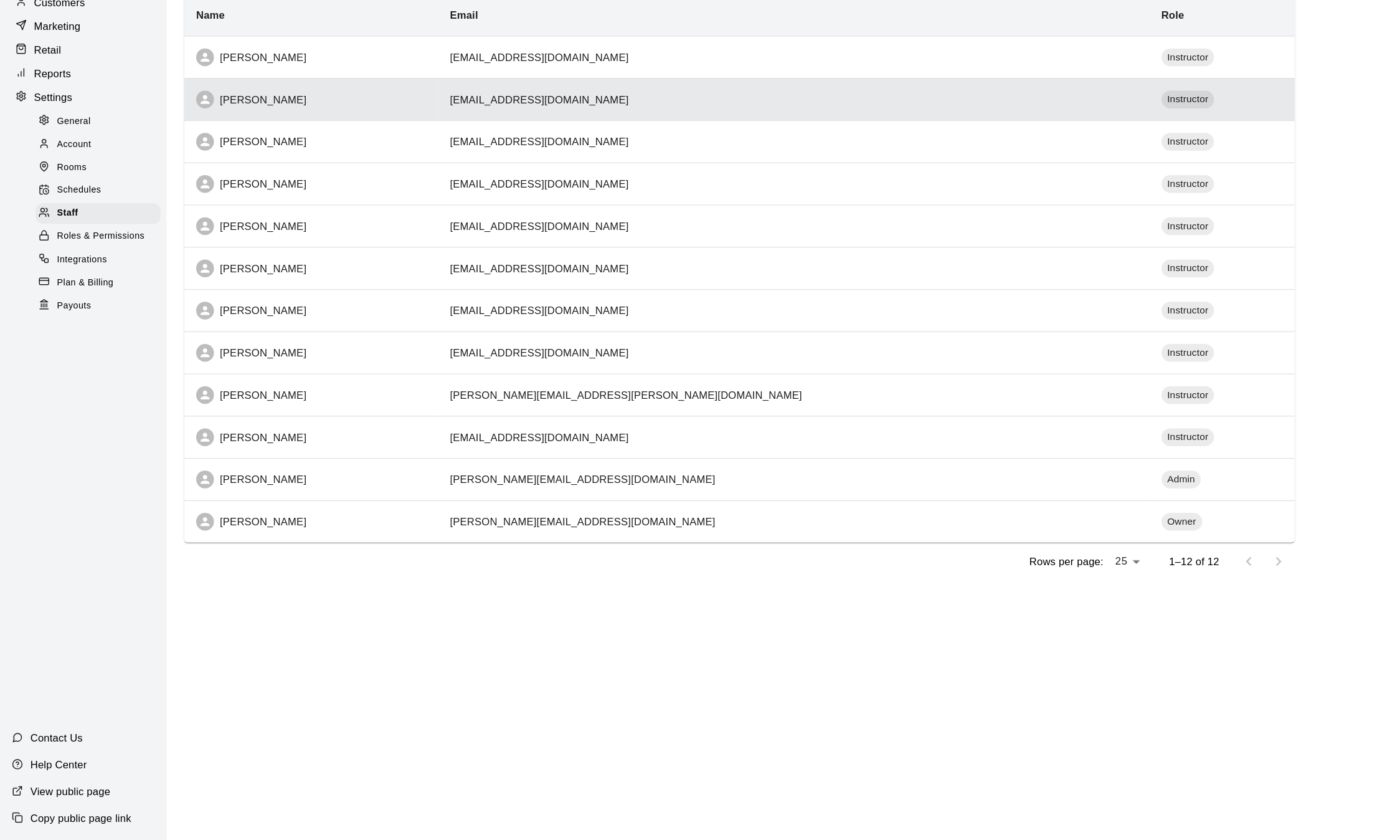
click at [875, 224] on td "joshuaturner258@gmail.com" at bounding box center [668, 216] width 598 height 35
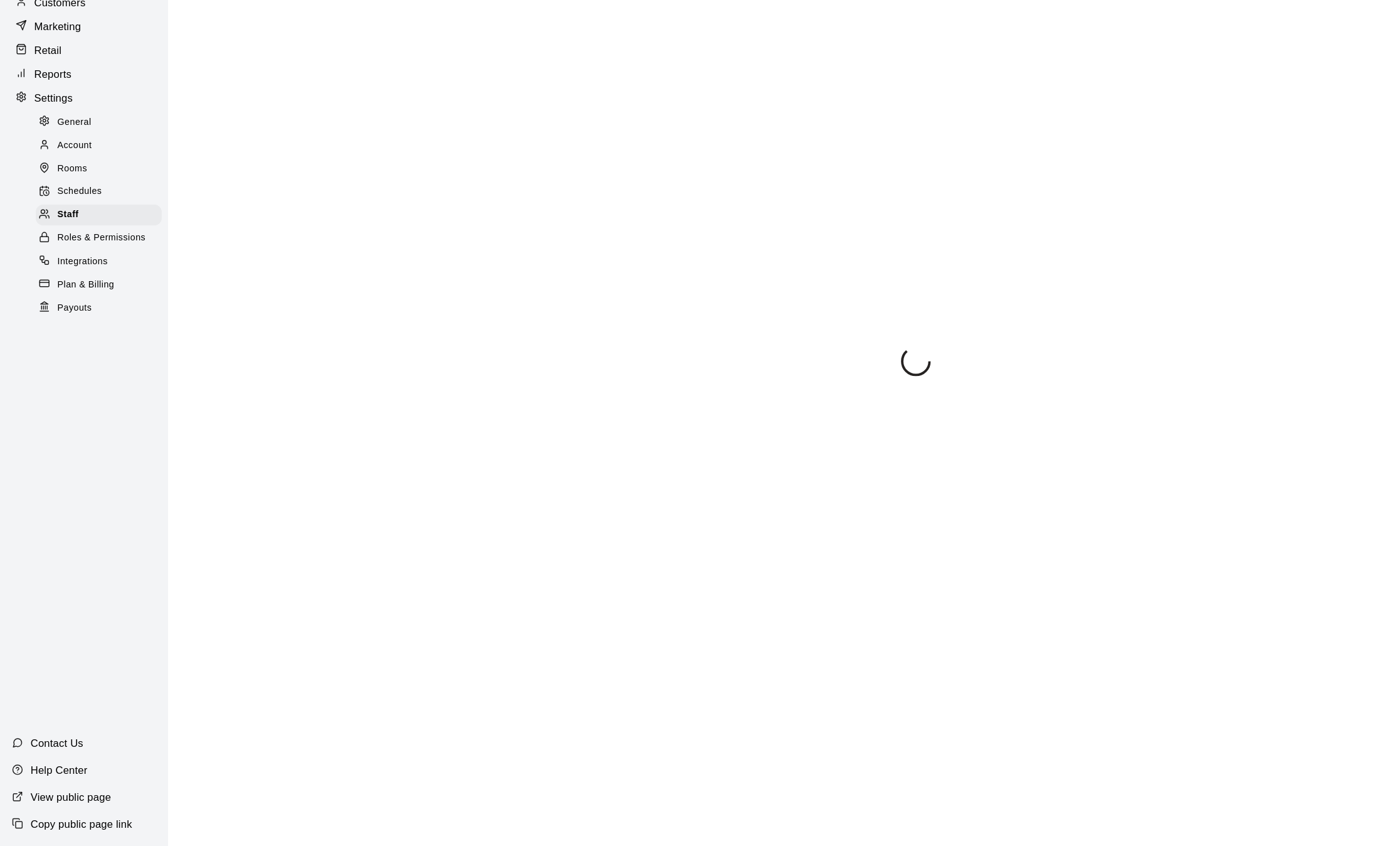
select select "**"
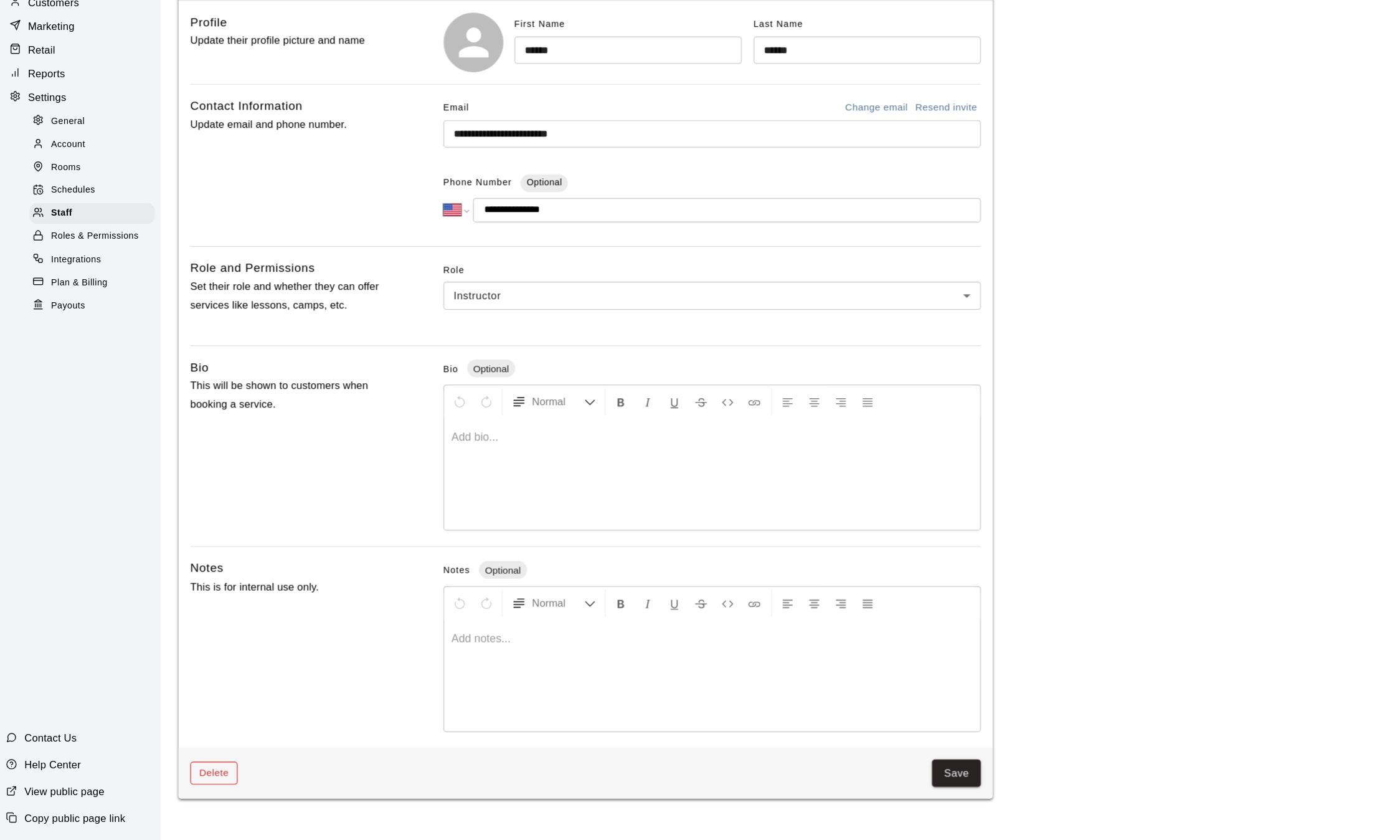
click at [182, 789] on button "Delete" at bounding box center [185, 783] width 40 height 19
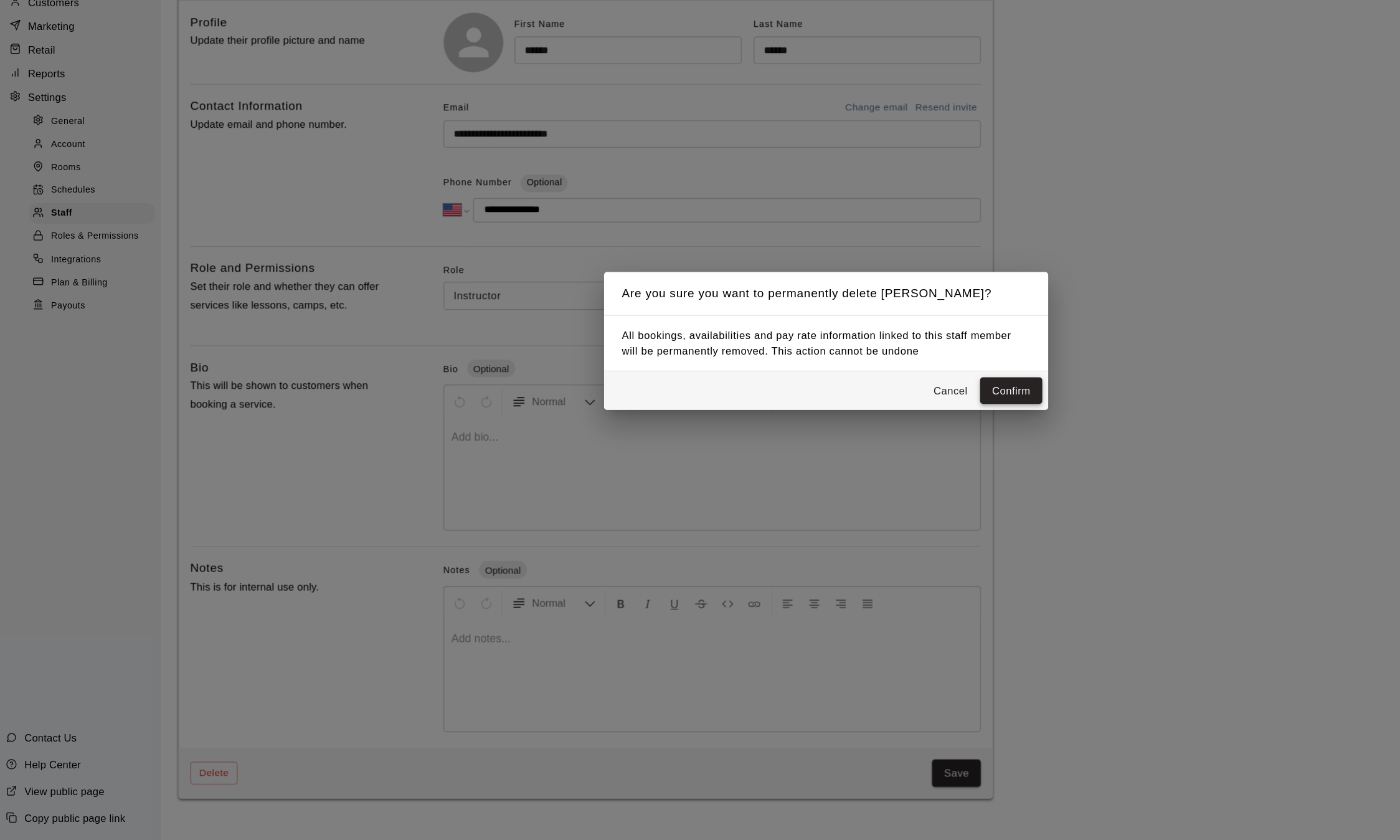
click at [863, 462] on button "Confirm" at bounding box center [856, 462] width 52 height 23
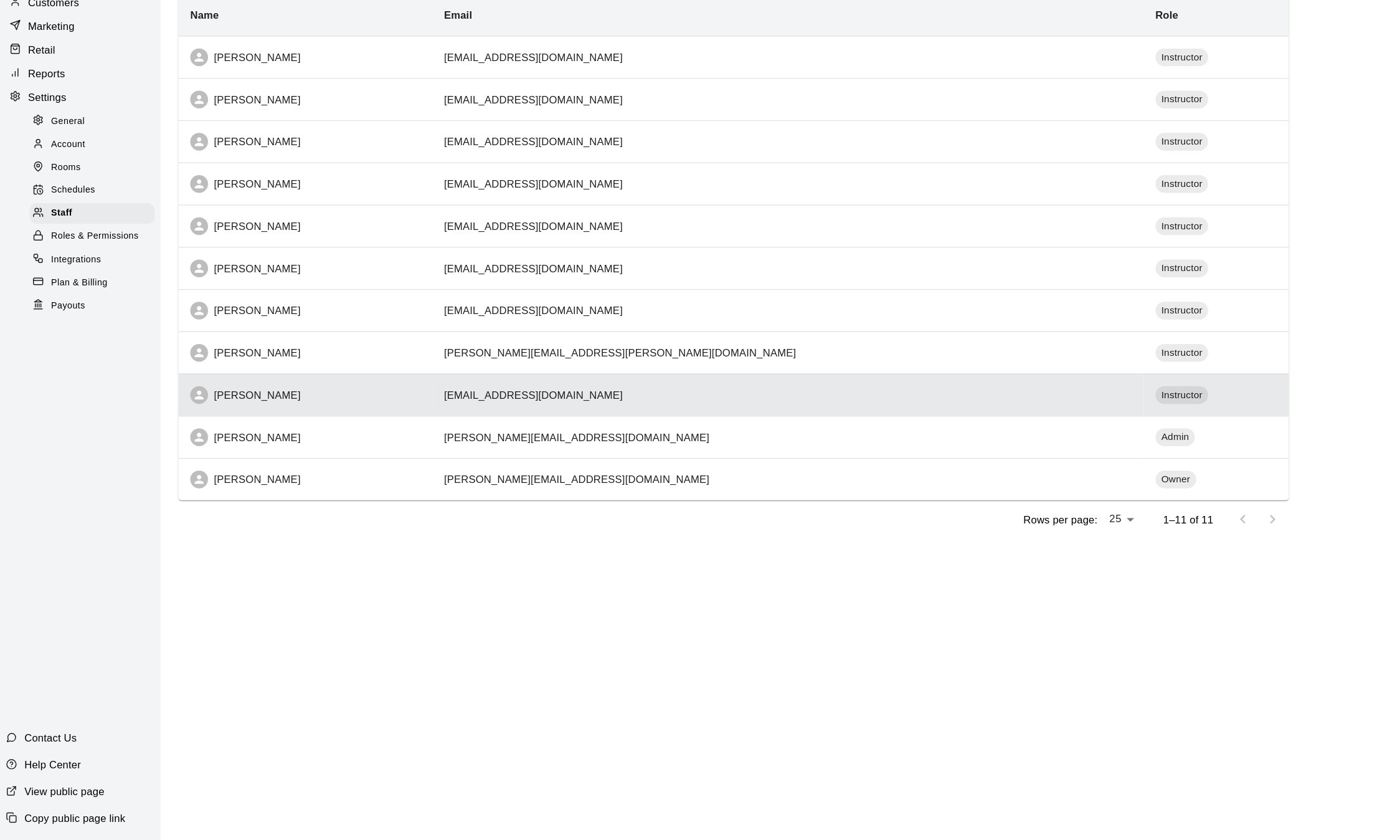
click at [285, 460] on div "[PERSON_NAME]" at bounding box center [262, 465] width 194 height 15
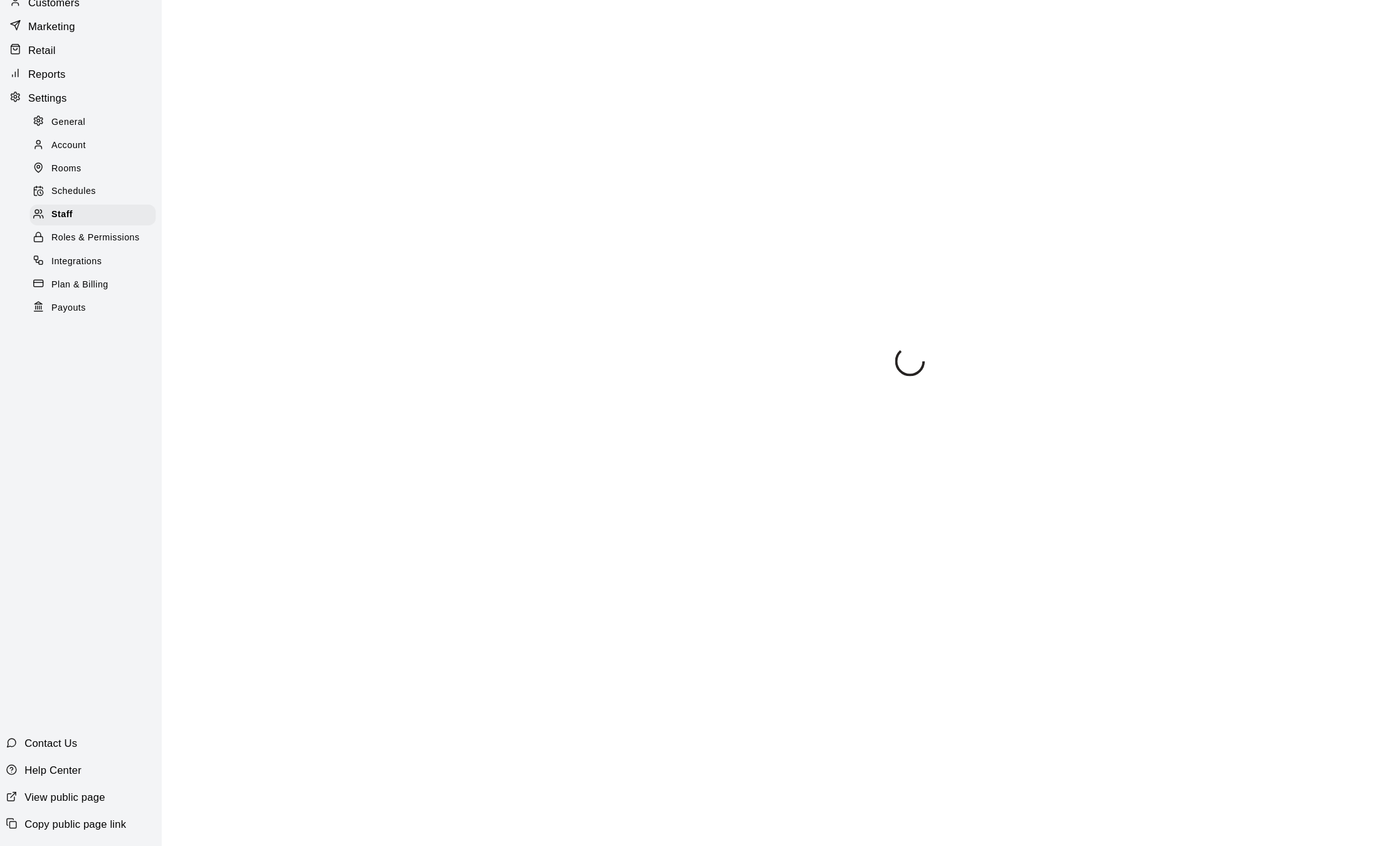
select select "**"
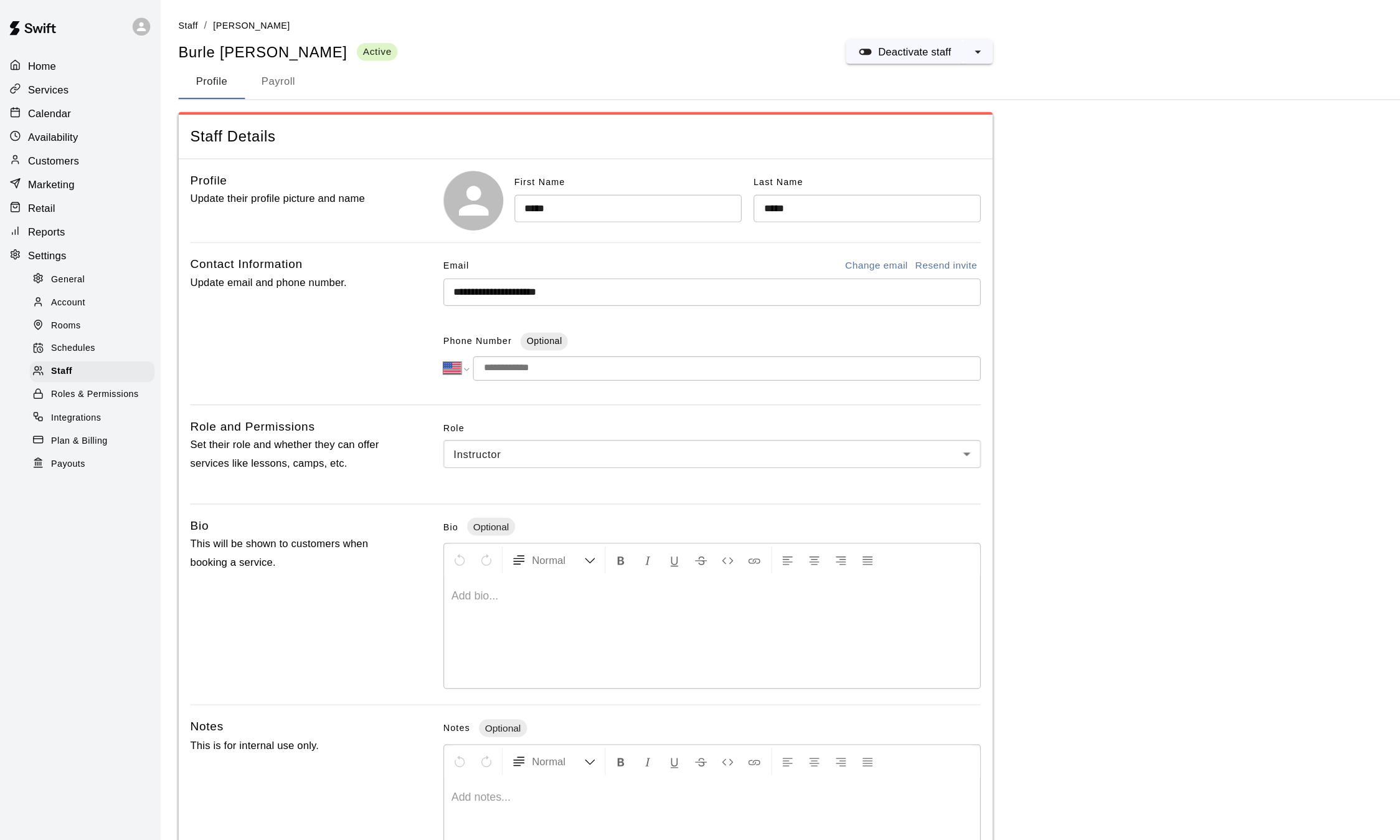
click at [69, 302] on div "Schedules" at bounding box center [82, 293] width 105 height 18
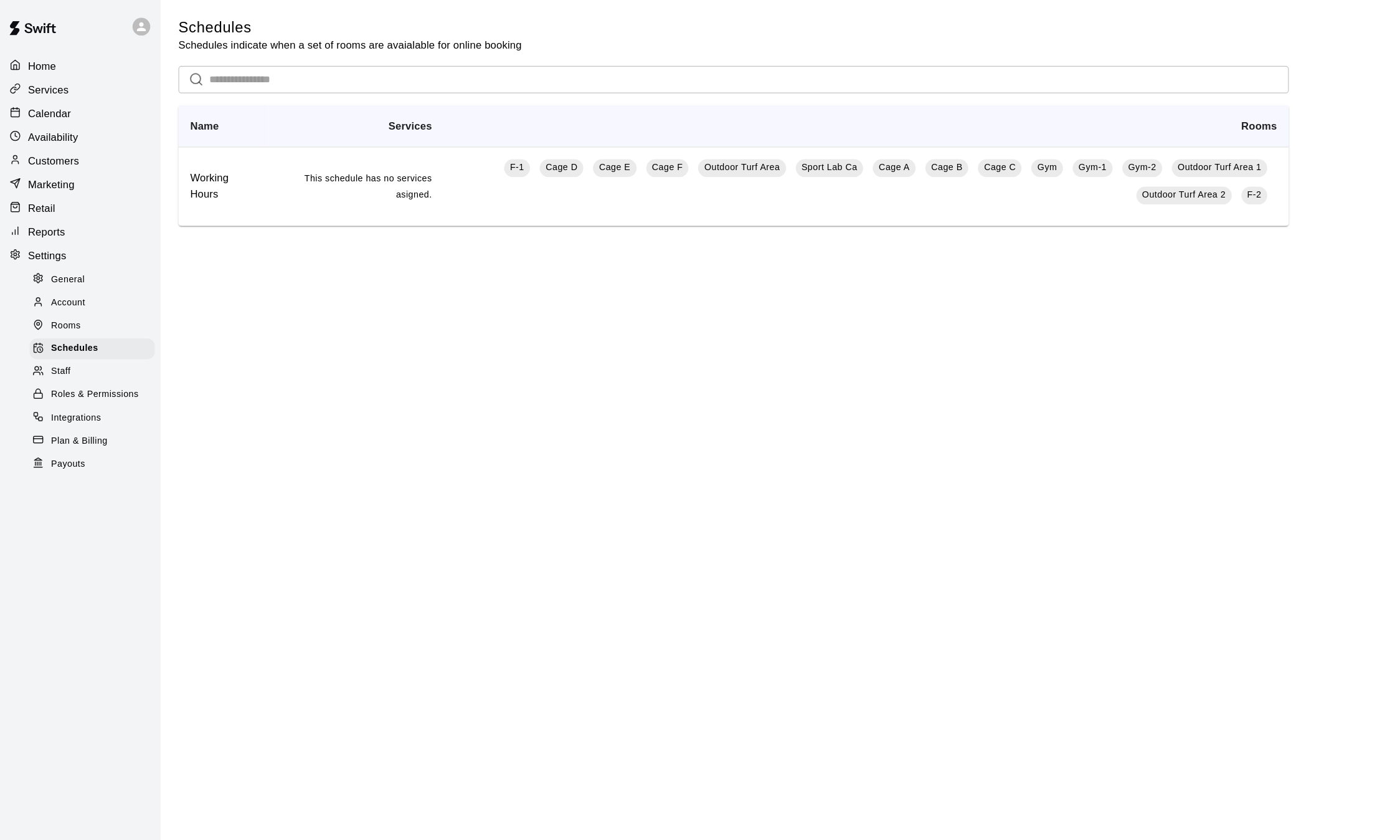
click at [53, 280] on span "Rooms" at bounding box center [60, 274] width 25 height 12
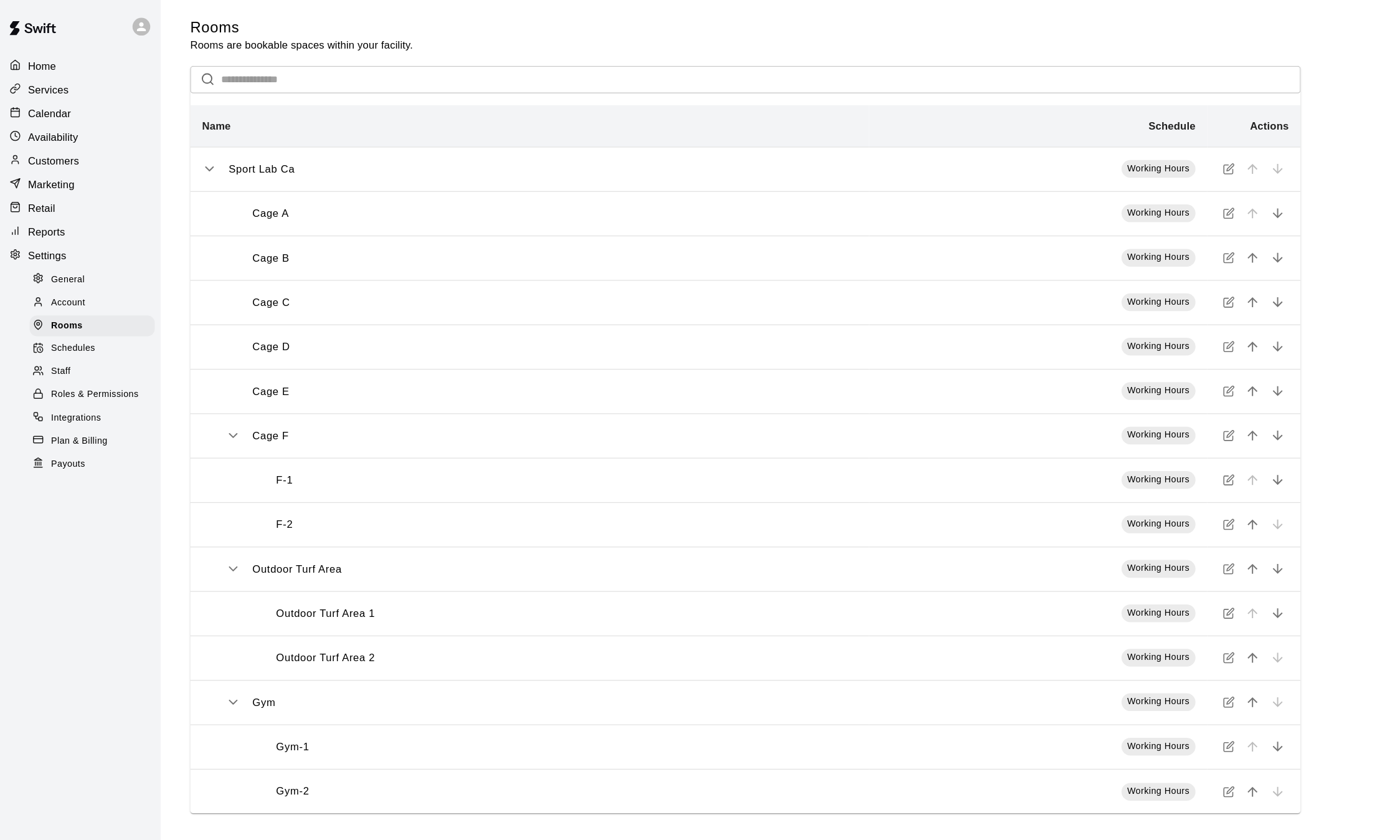
click at [252, 439] on div "F-2" at bounding box center [470, 441] width 512 height 13
click at [1040, 442] on icon "simple table" at bounding box center [1039, 439] width 5 height 5
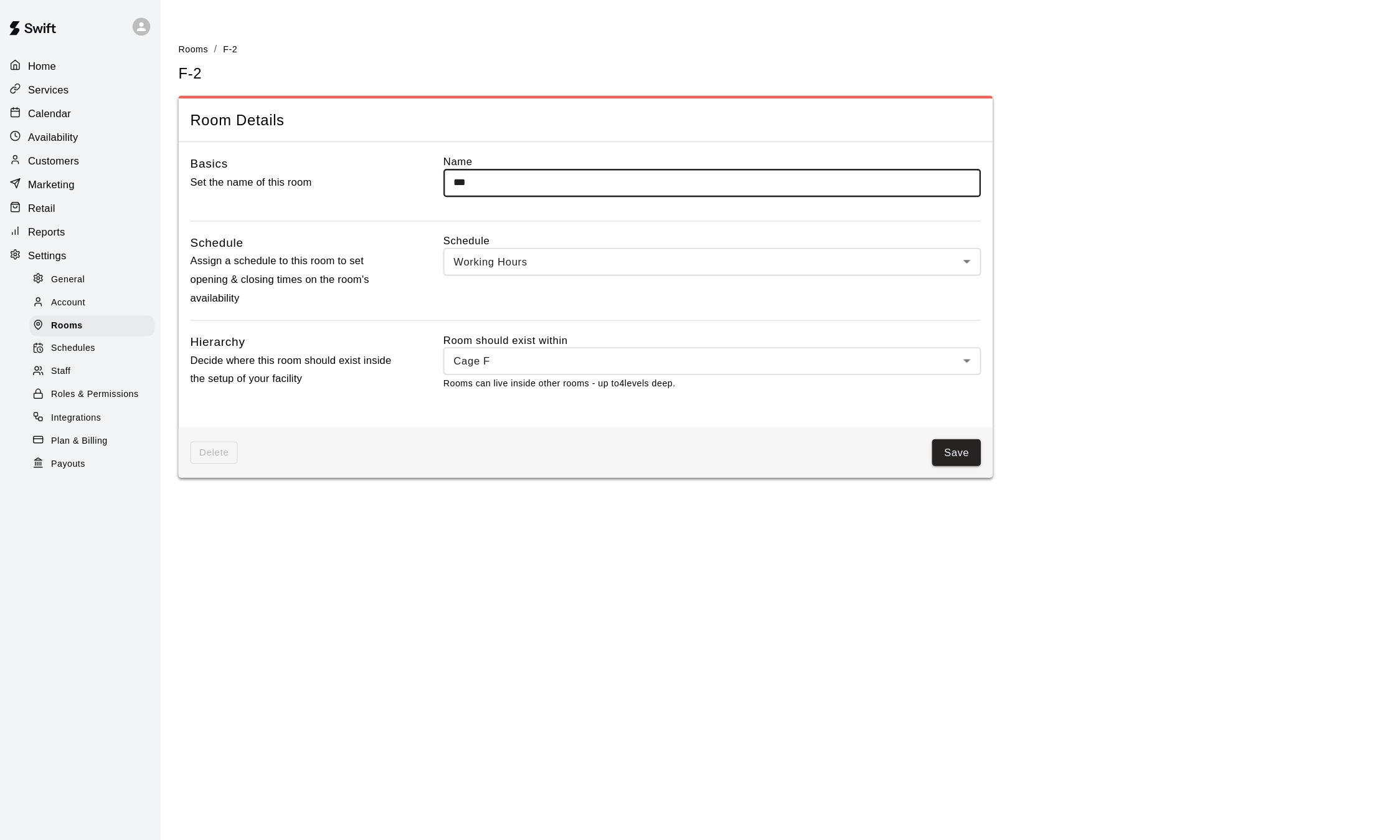
click at [208, 365] on div "Delete Save" at bounding box center [498, 381] width 685 height 43
click at [188, 385] on span "Delete" at bounding box center [185, 381] width 40 height 19
click at [188, 387] on span "Delete" at bounding box center [185, 381] width 40 height 19
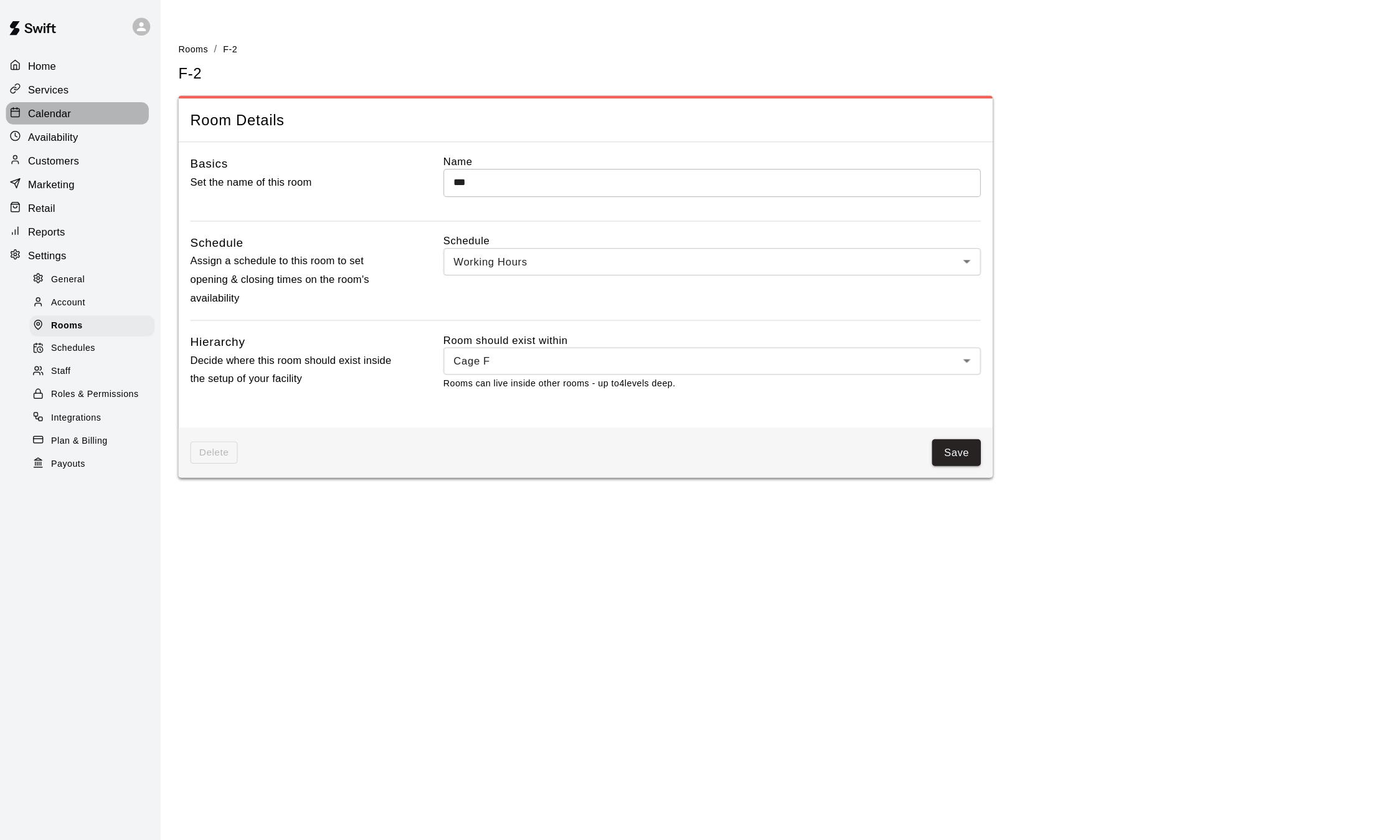
click at [54, 95] on p "Calendar" at bounding box center [46, 95] width 36 height 12
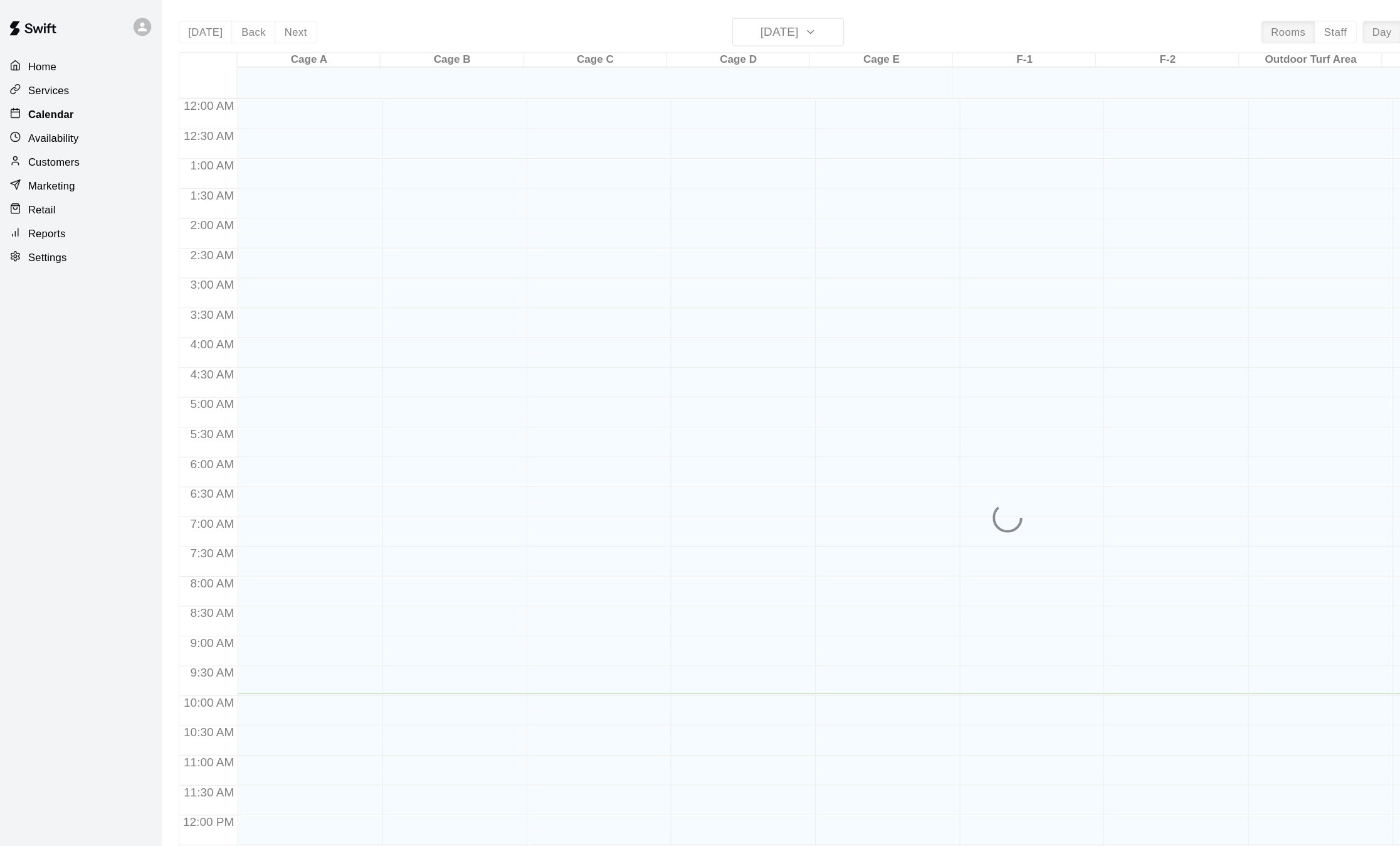
scroll to position [390, 0]
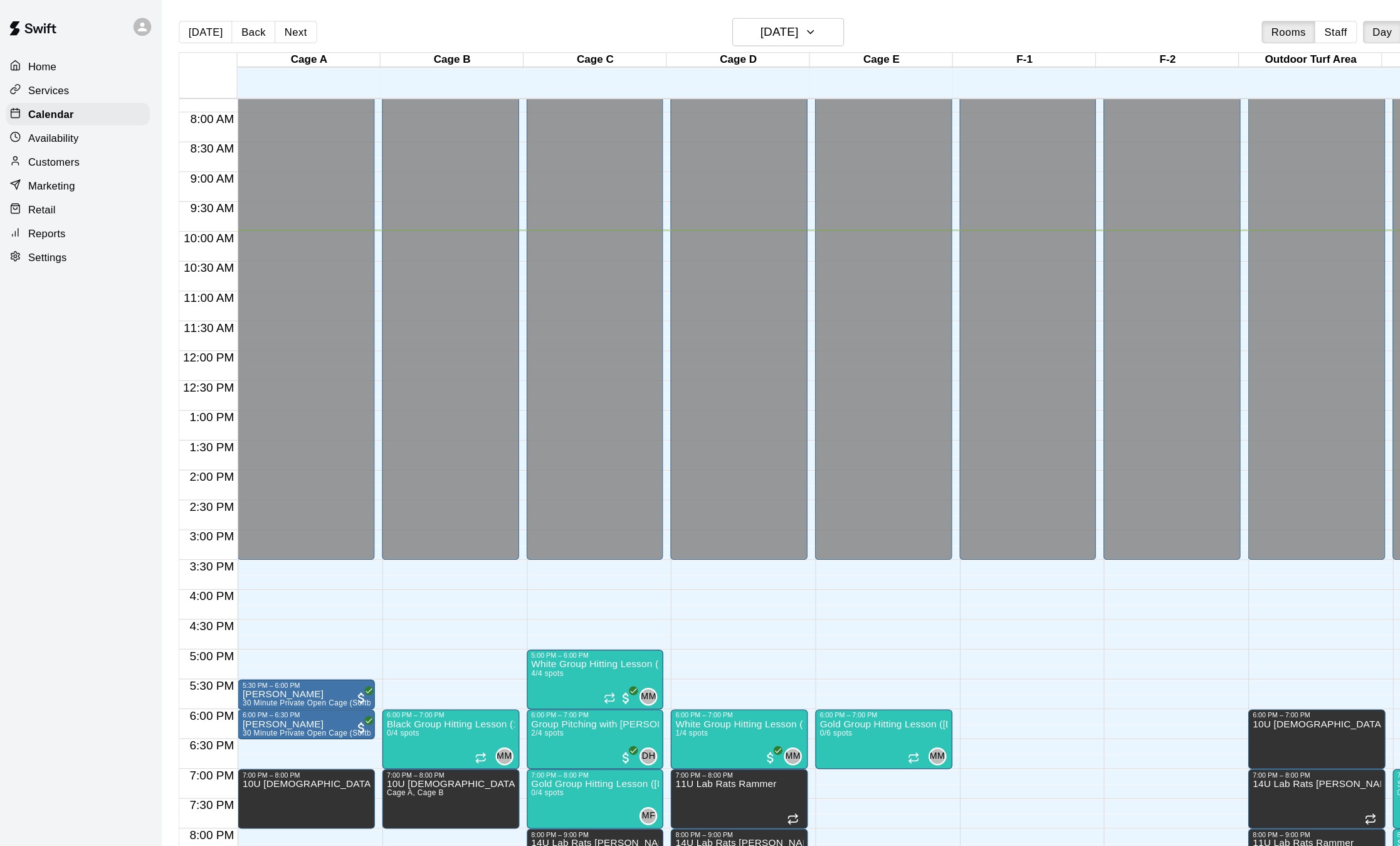
click at [48, 200] on p "Reports" at bounding box center [44, 196] width 31 height 12
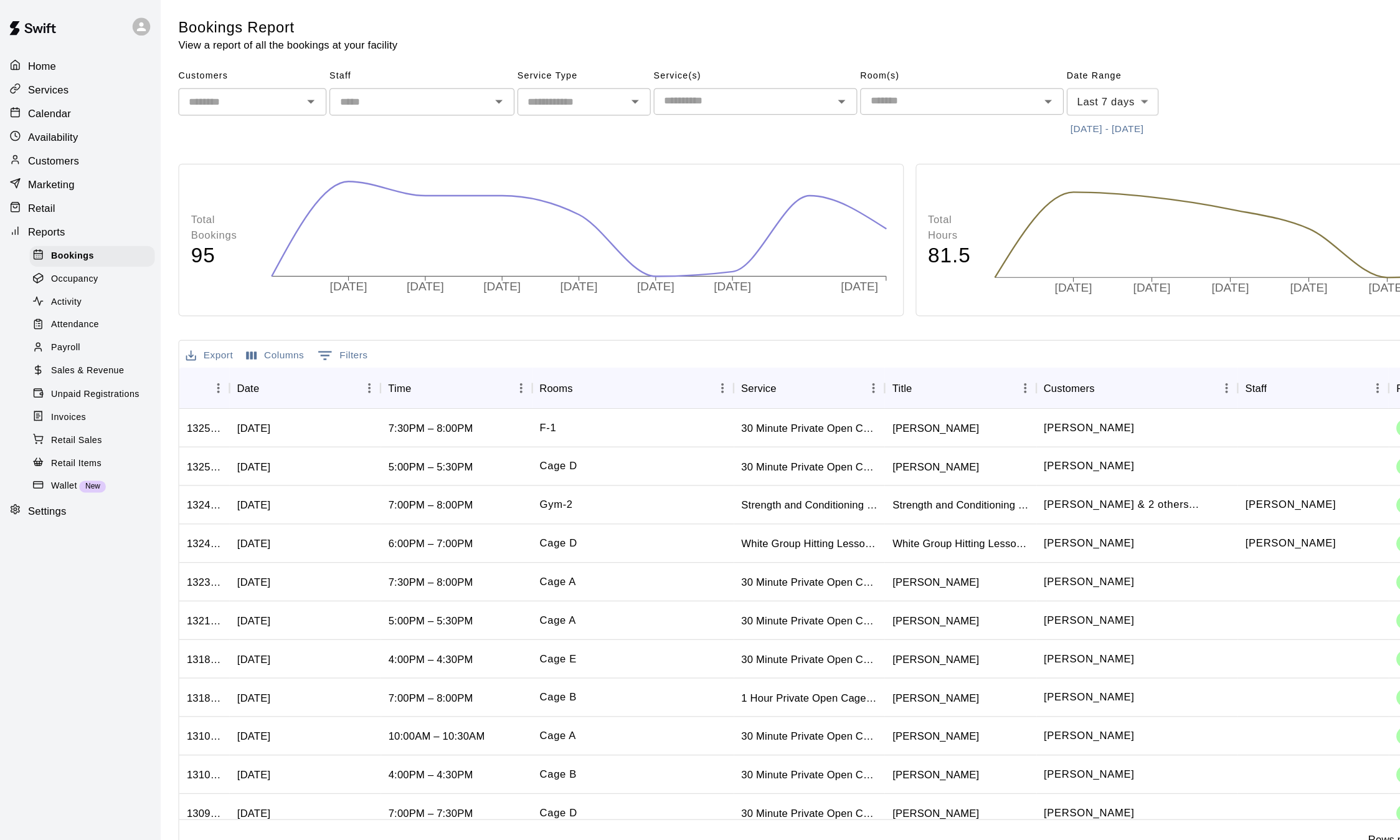
click at [61, 80] on p "Services" at bounding box center [45, 75] width 35 height 12
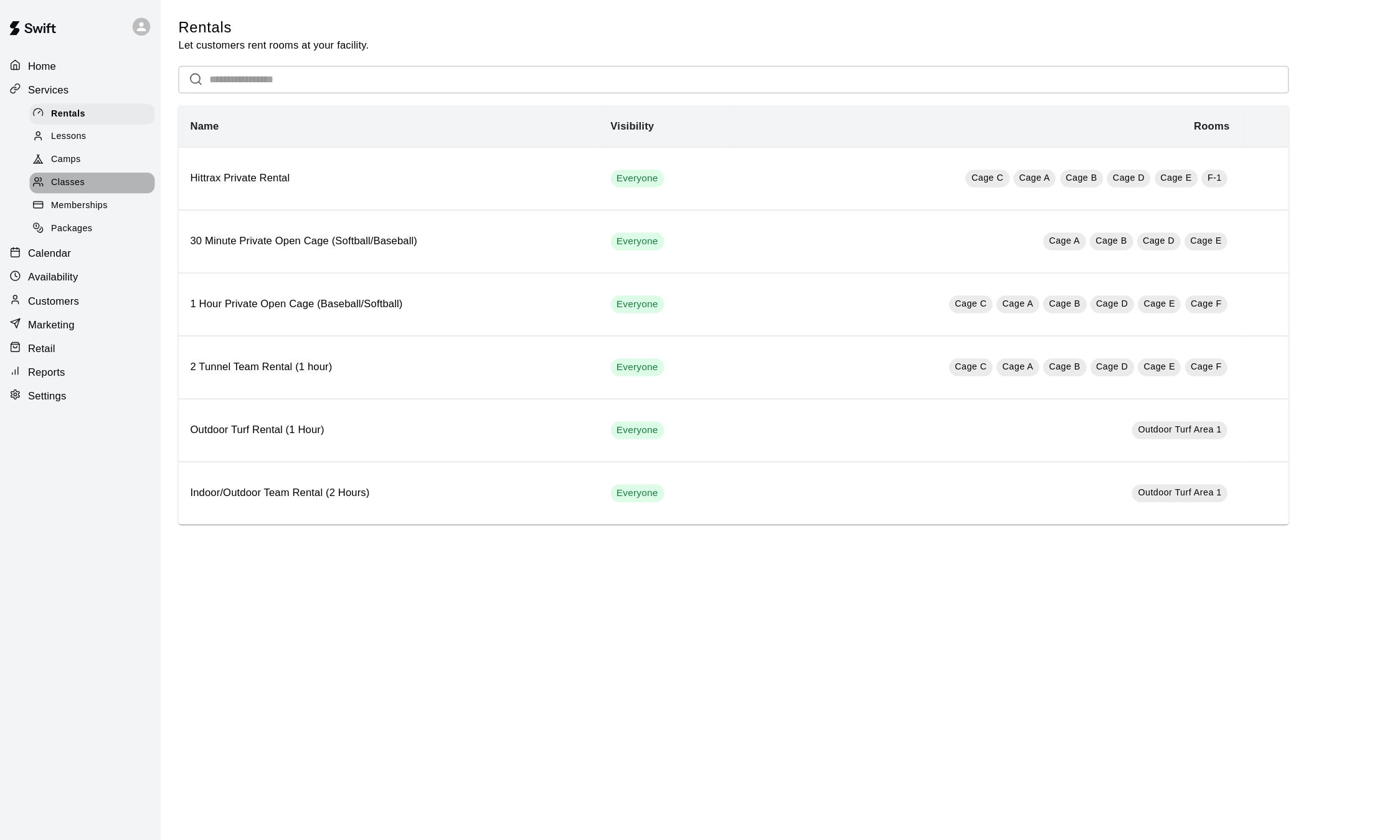
click at [60, 158] on span "Classes" at bounding box center [62, 154] width 28 height 12
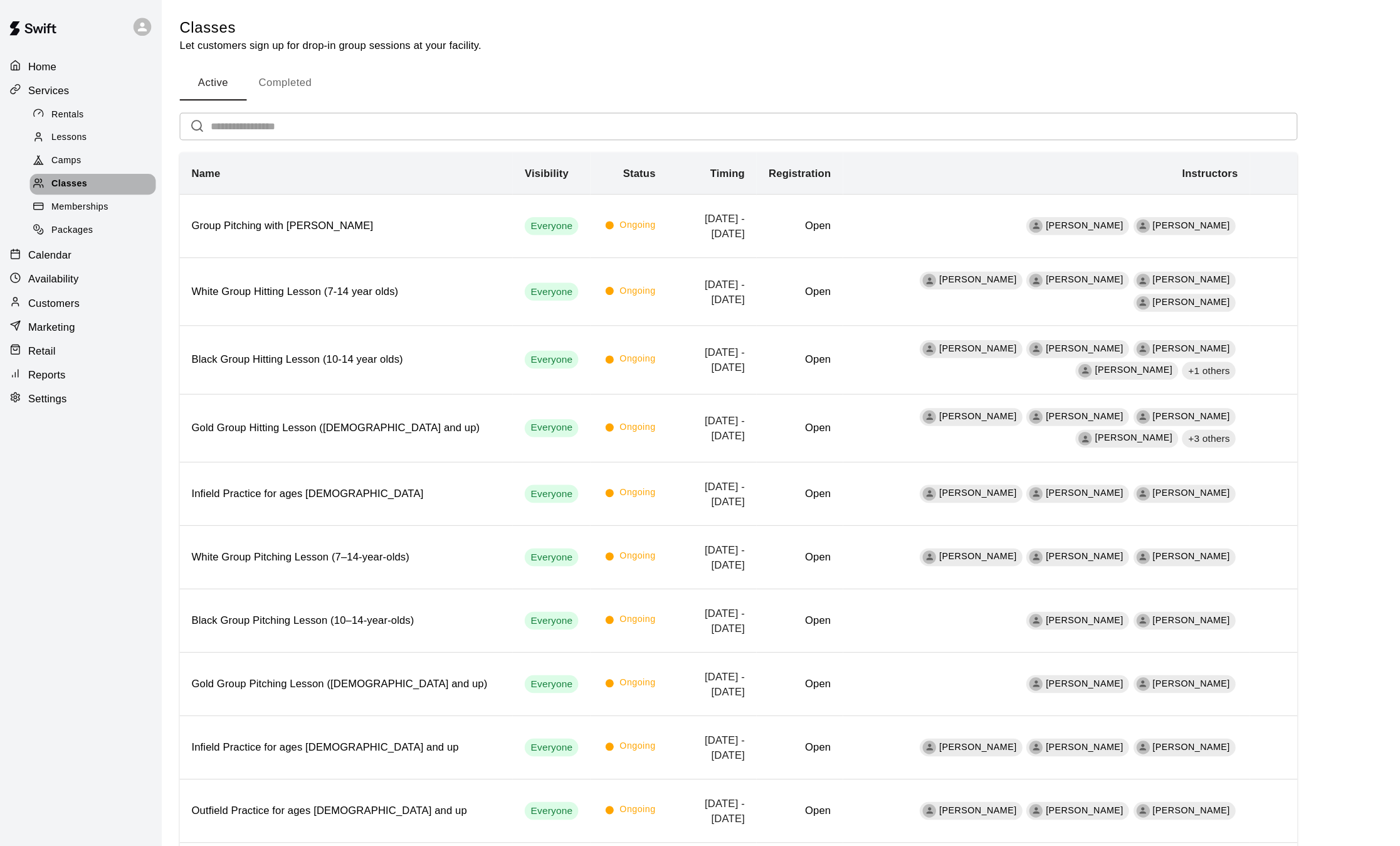
click at [73, 158] on span "Classes" at bounding box center [63, 155] width 30 height 12
click at [184, 71] on button "Active" at bounding box center [184, 69] width 57 height 30
click at [236, 72] on button "Completed" at bounding box center [245, 69] width 64 height 30
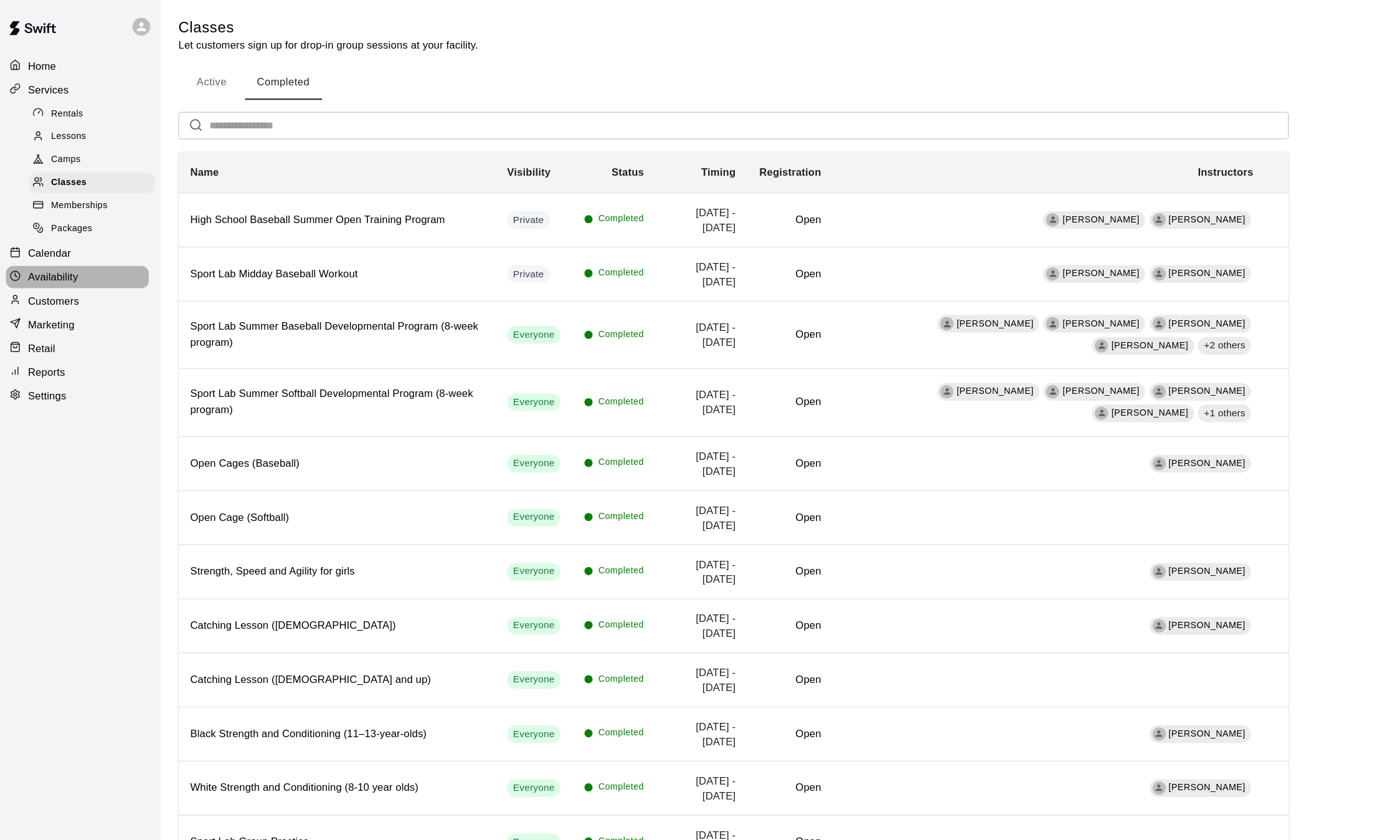
click at [77, 242] on div "Availability" at bounding box center [70, 233] width 120 height 18
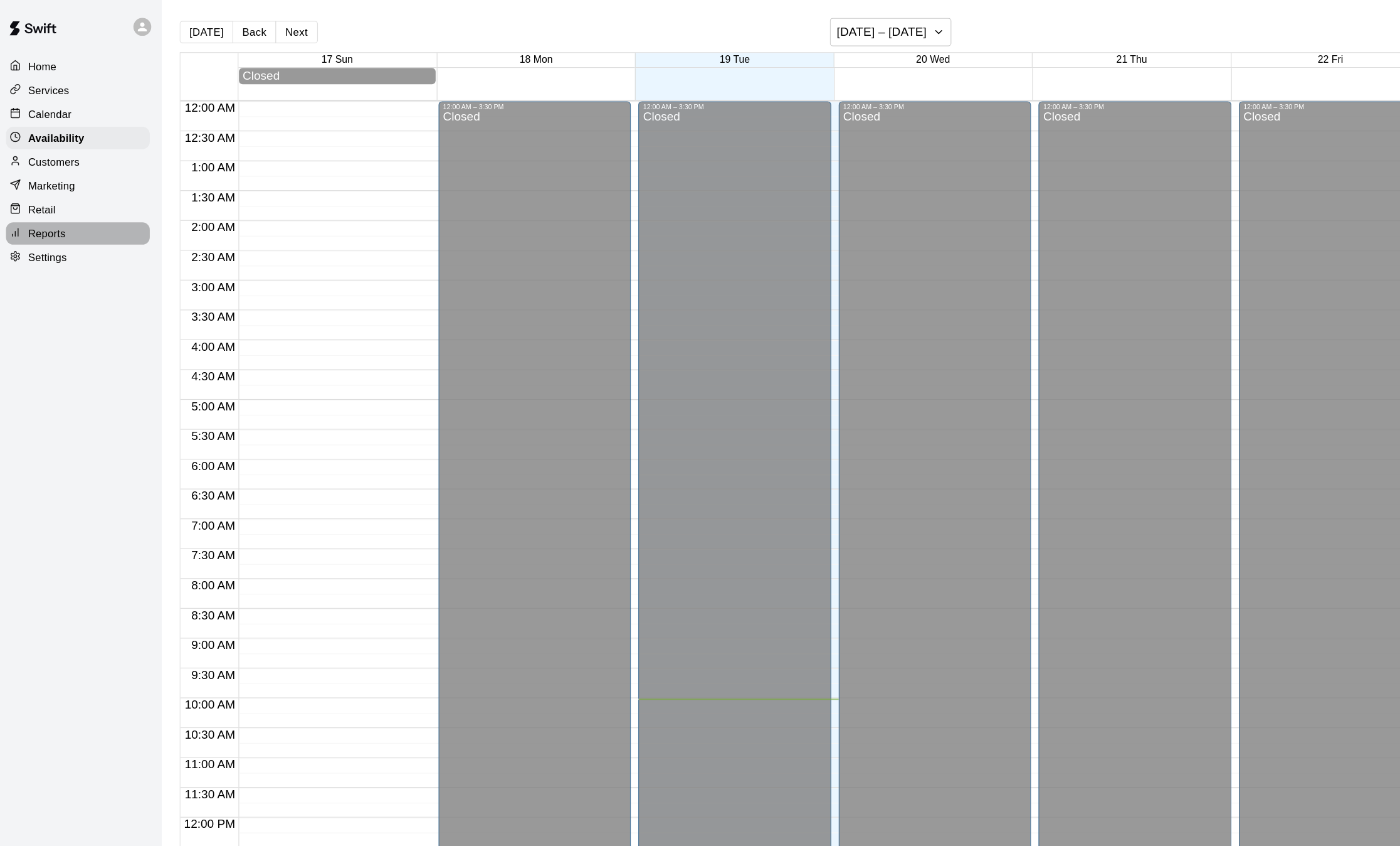
click at [48, 202] on p "Reports" at bounding box center [44, 196] width 31 height 12
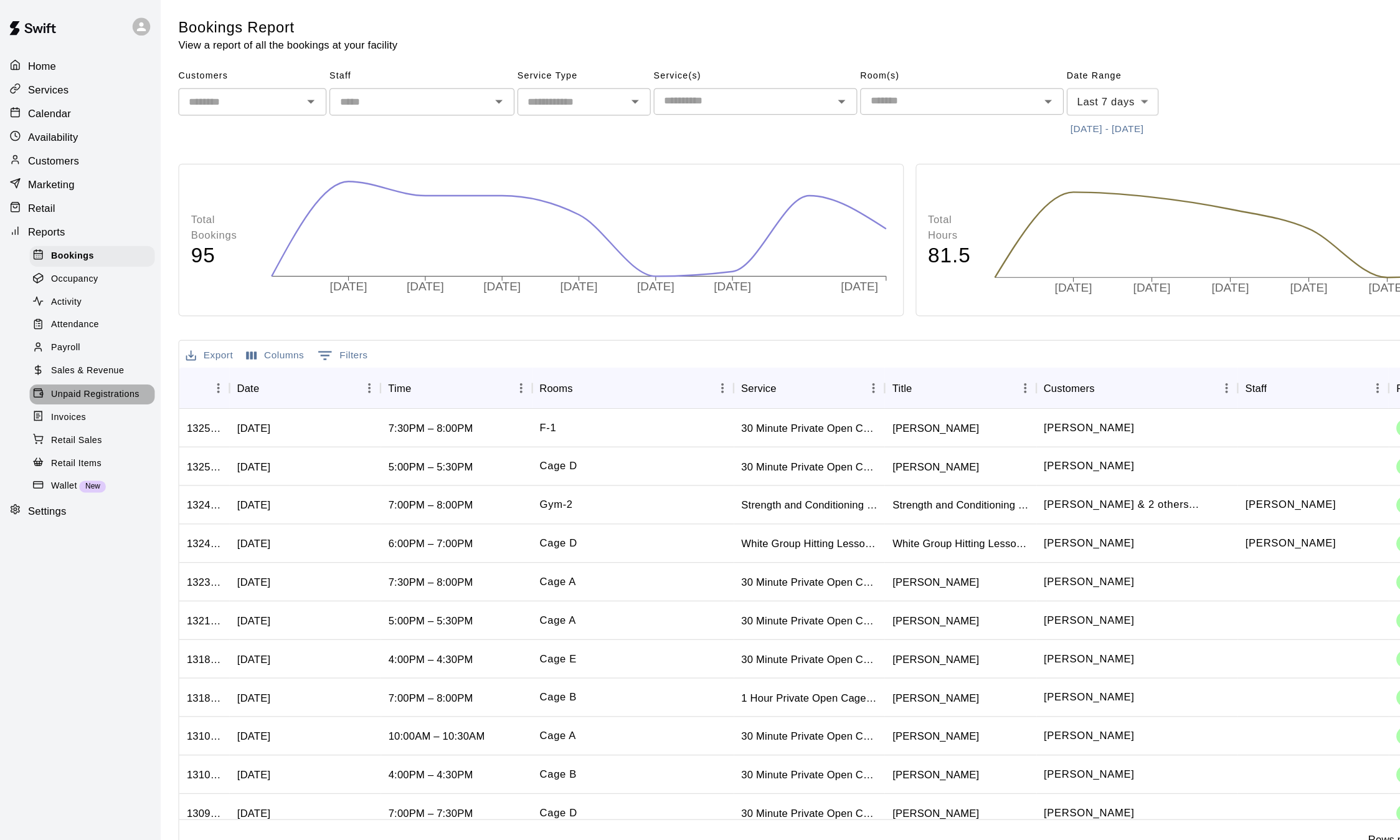
click at [85, 341] on div "Unpaid Registrations" at bounding box center [82, 332] width 105 height 18
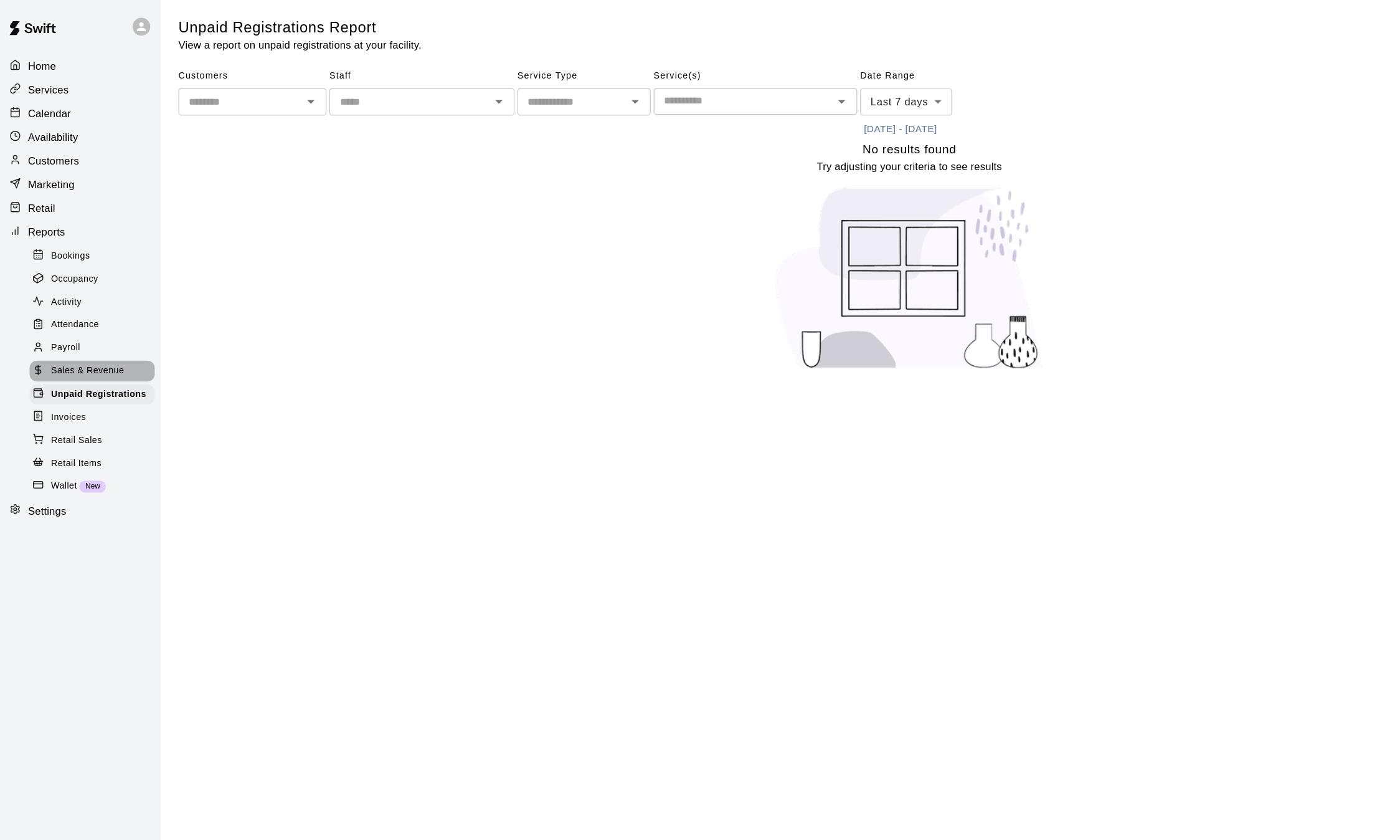
click at [77, 318] on span "Sales & Revenue" at bounding box center [78, 312] width 62 height 12
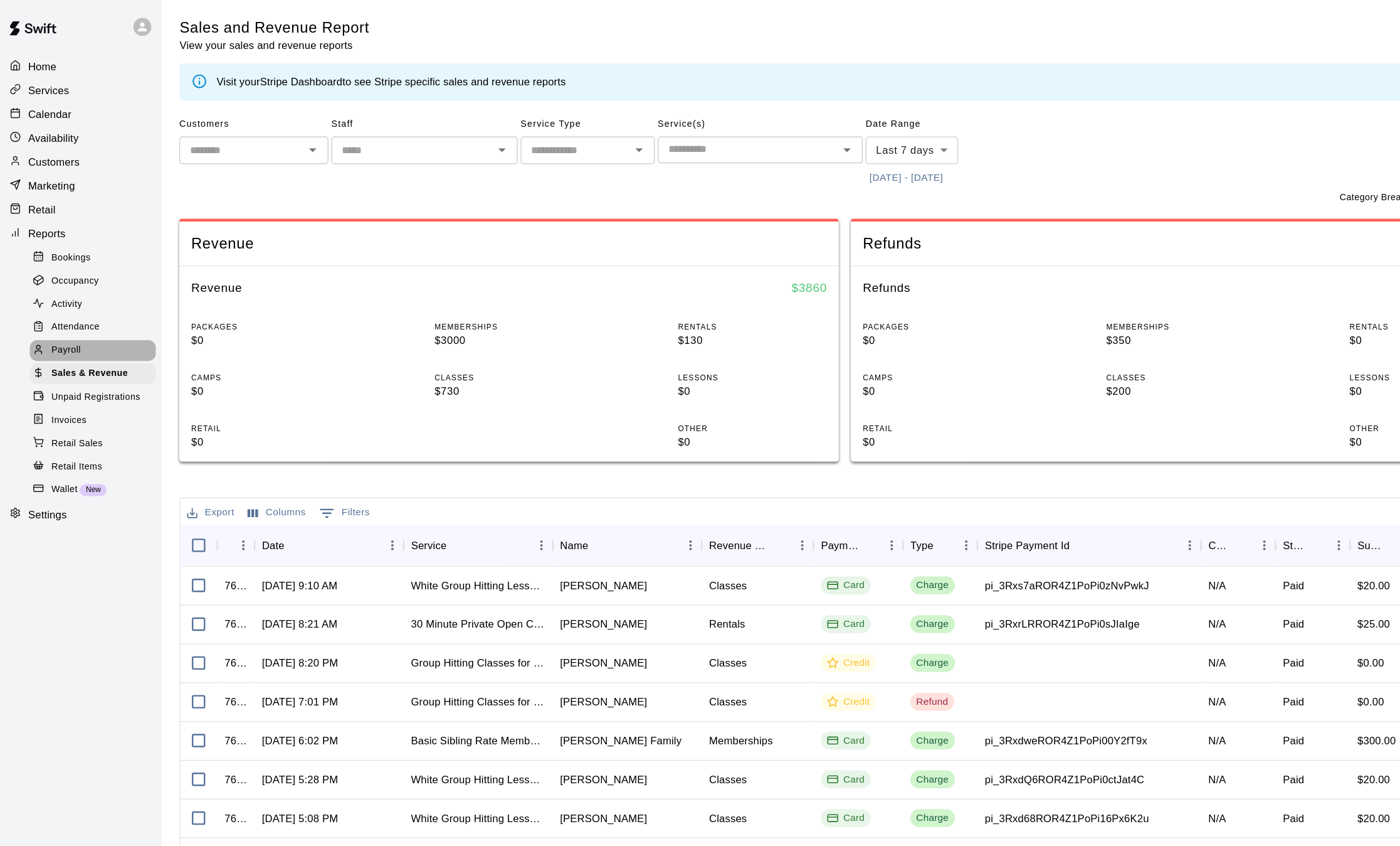
click at [56, 300] on span "Payroll" at bounding box center [60, 295] width 25 height 12
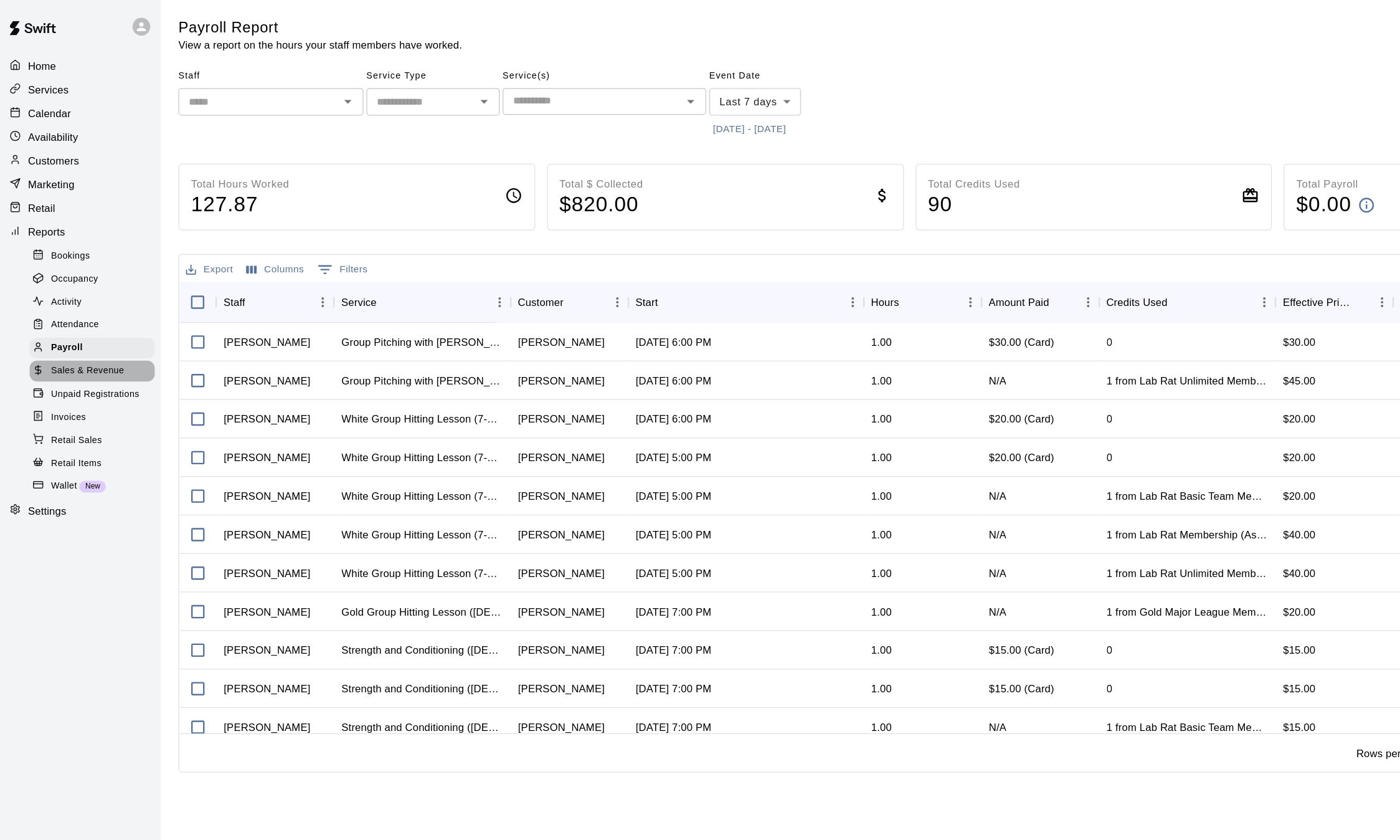
click at [58, 318] on span "Sales & Revenue" at bounding box center [78, 312] width 62 height 12
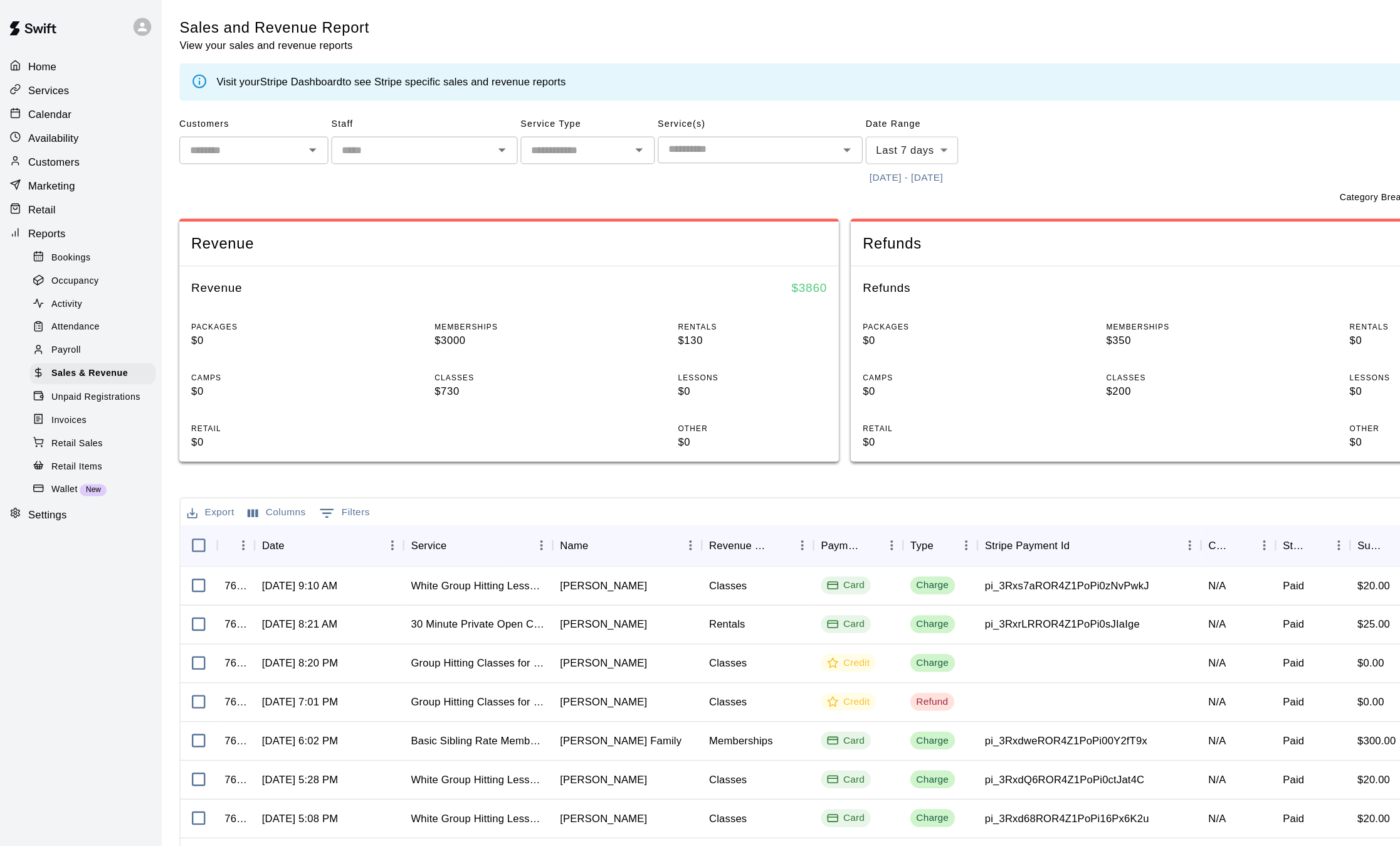
click at [58, 359] on span "Invoices" at bounding box center [63, 354] width 29 height 12
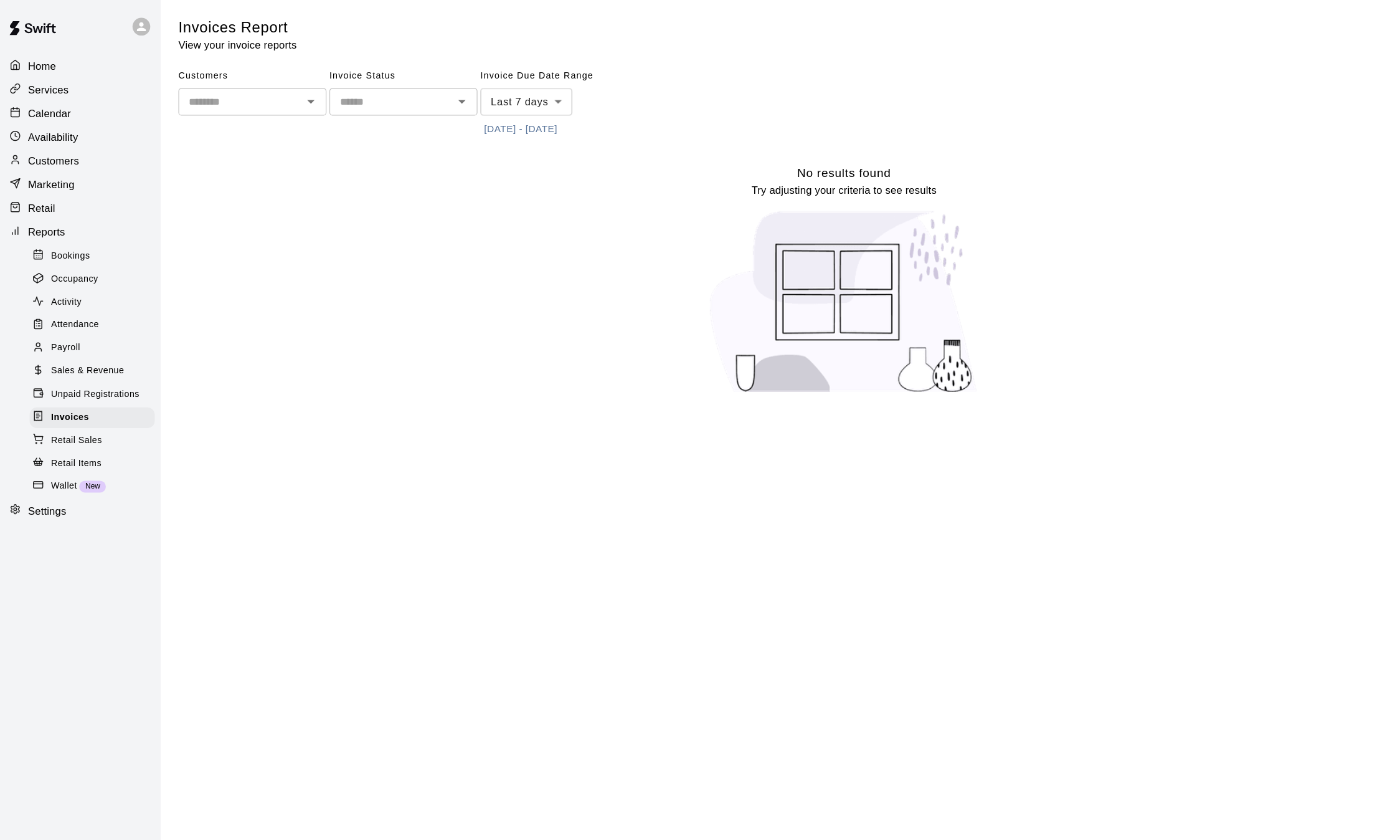
click at [214, 178] on div "No results found Try adjusting your criteria to see results" at bounding box center [715, 239] width 1120 height 204
click at [58, 99] on p "Calendar" at bounding box center [46, 95] width 36 height 12
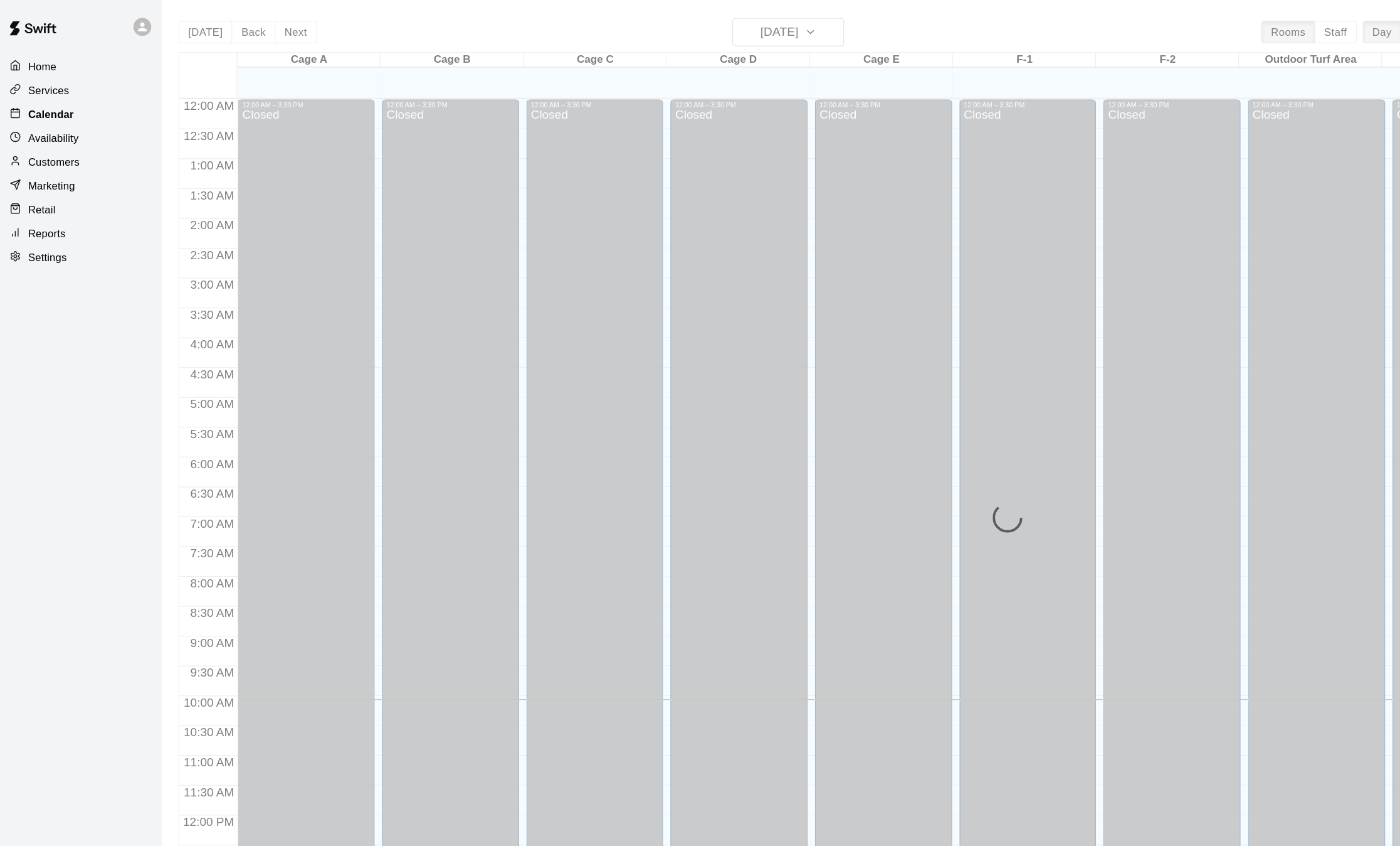
scroll to position [390, 0]
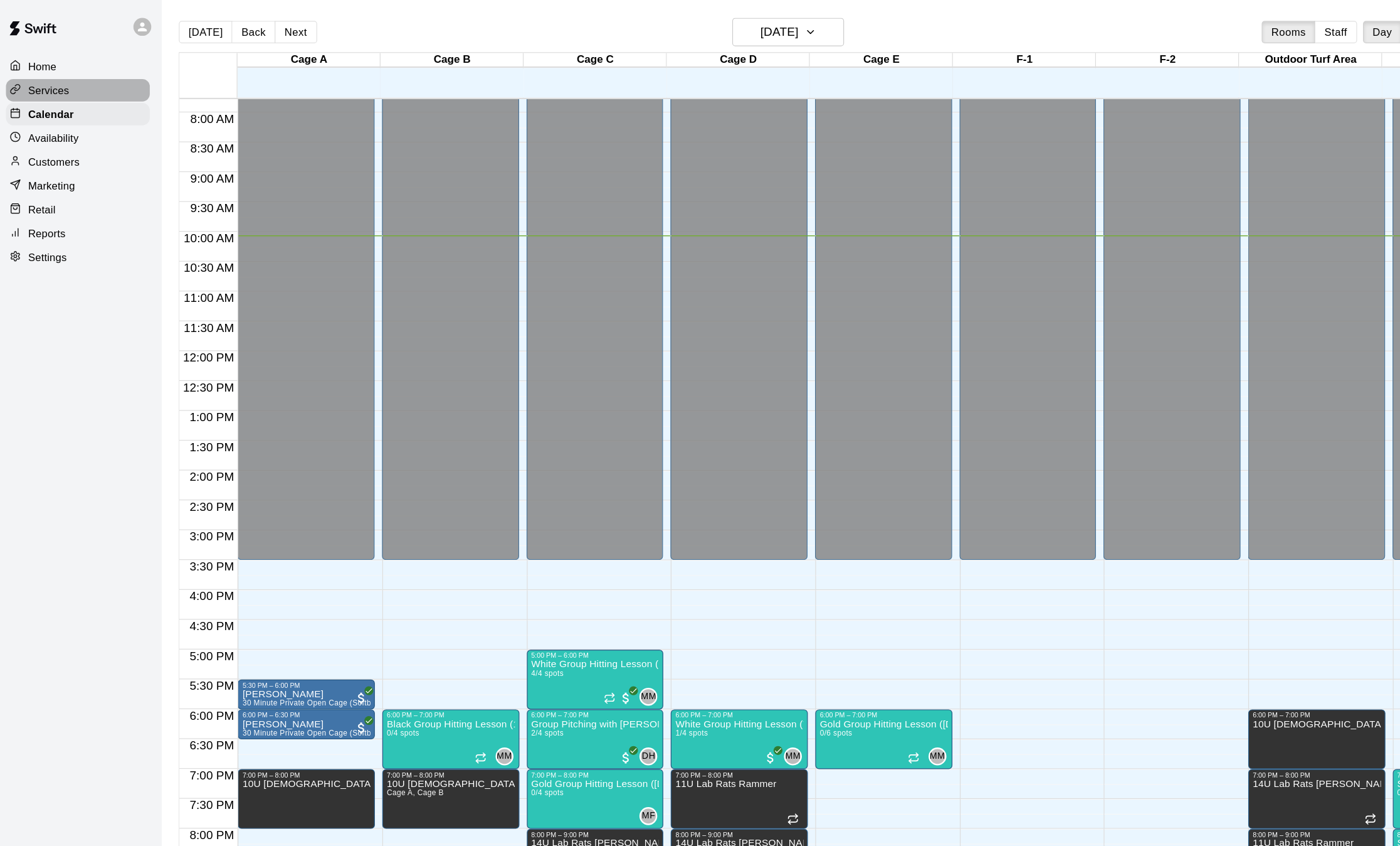
click at [51, 79] on p "Services" at bounding box center [46, 76] width 35 height 12
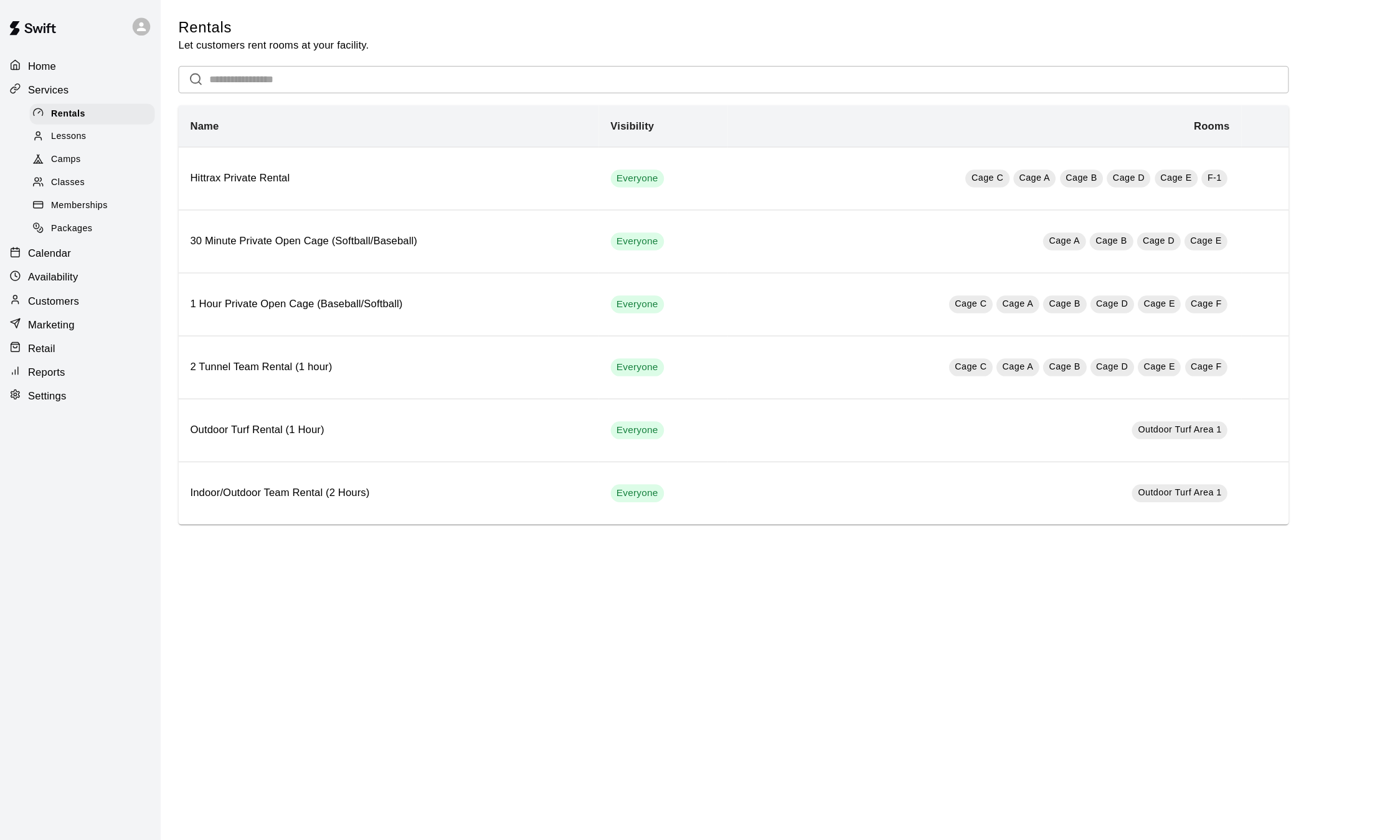
click at [58, 160] on span "Classes" at bounding box center [62, 154] width 28 height 12
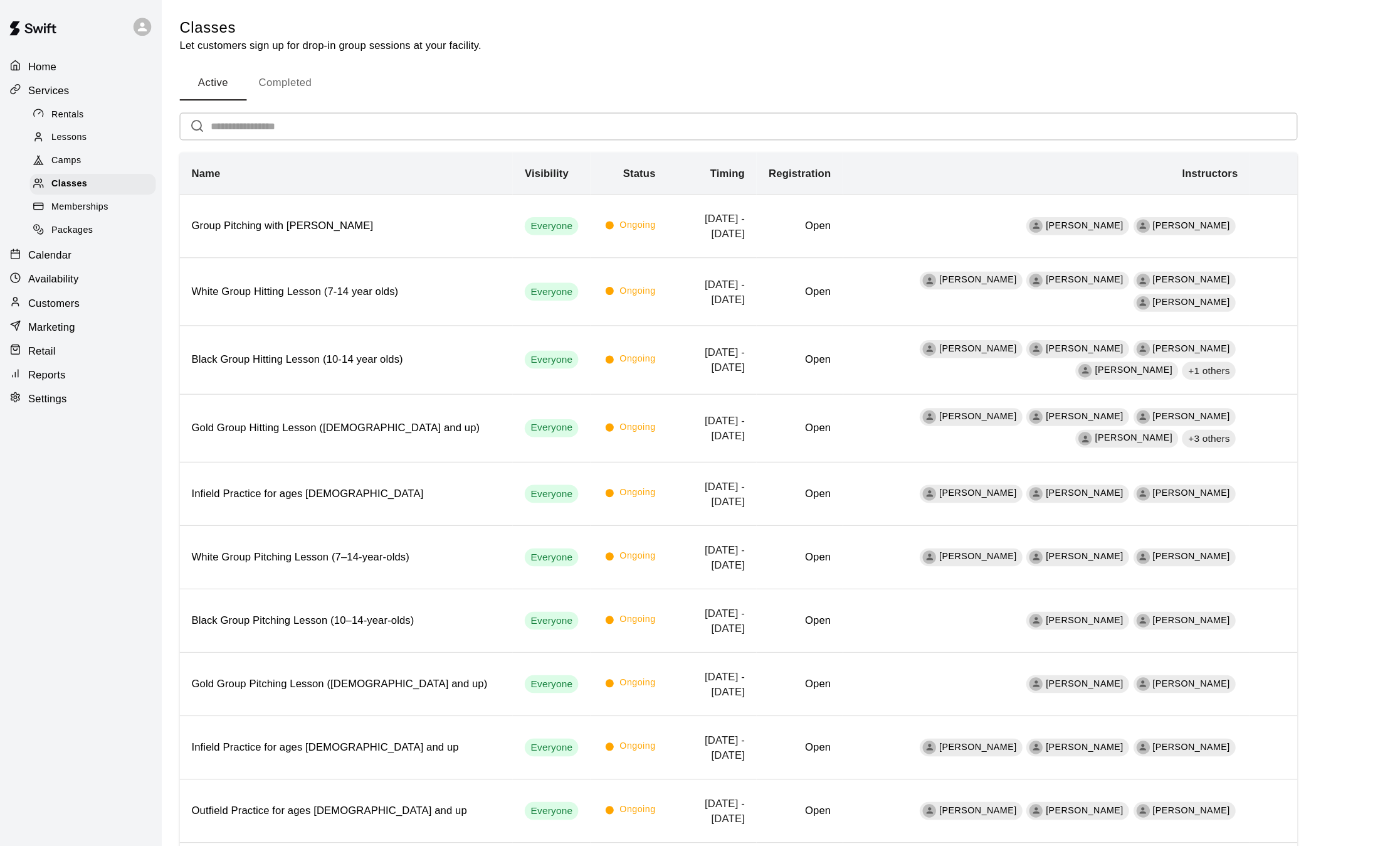
click at [63, 117] on span "Lessons" at bounding box center [63, 116] width 30 height 12
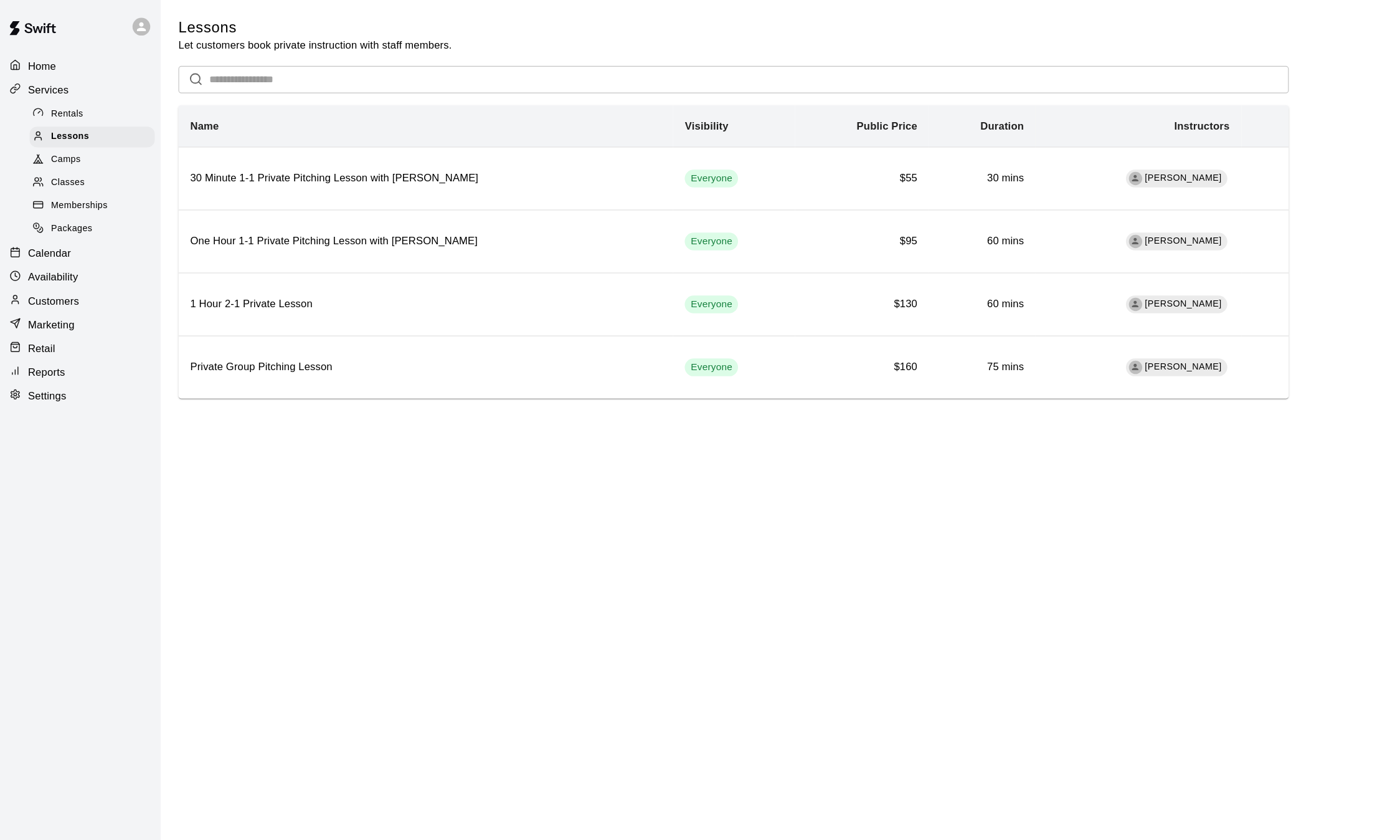
click at [61, 98] on span "Rentals" at bounding box center [62, 96] width 28 height 12
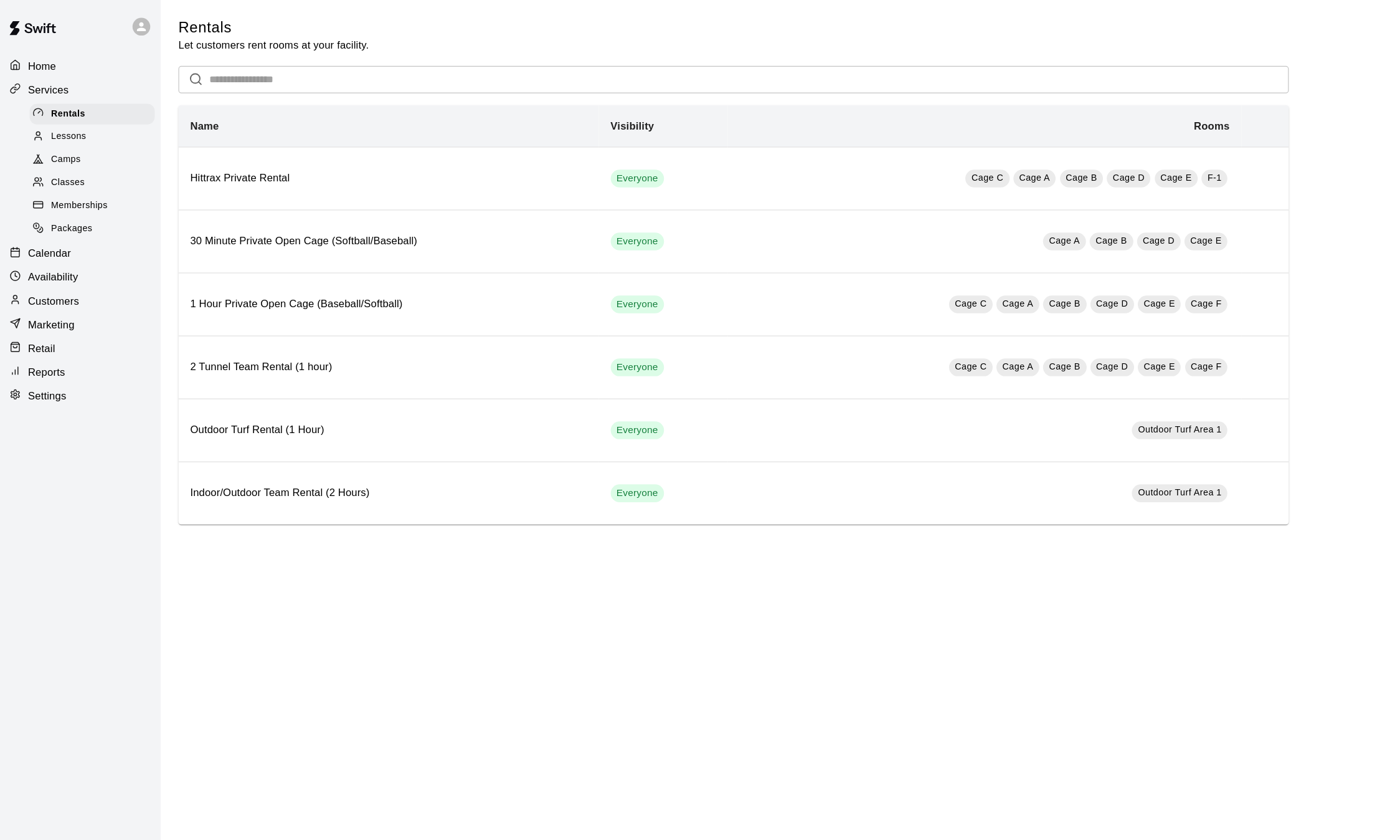
click at [64, 155] on span "Classes" at bounding box center [62, 154] width 28 height 12
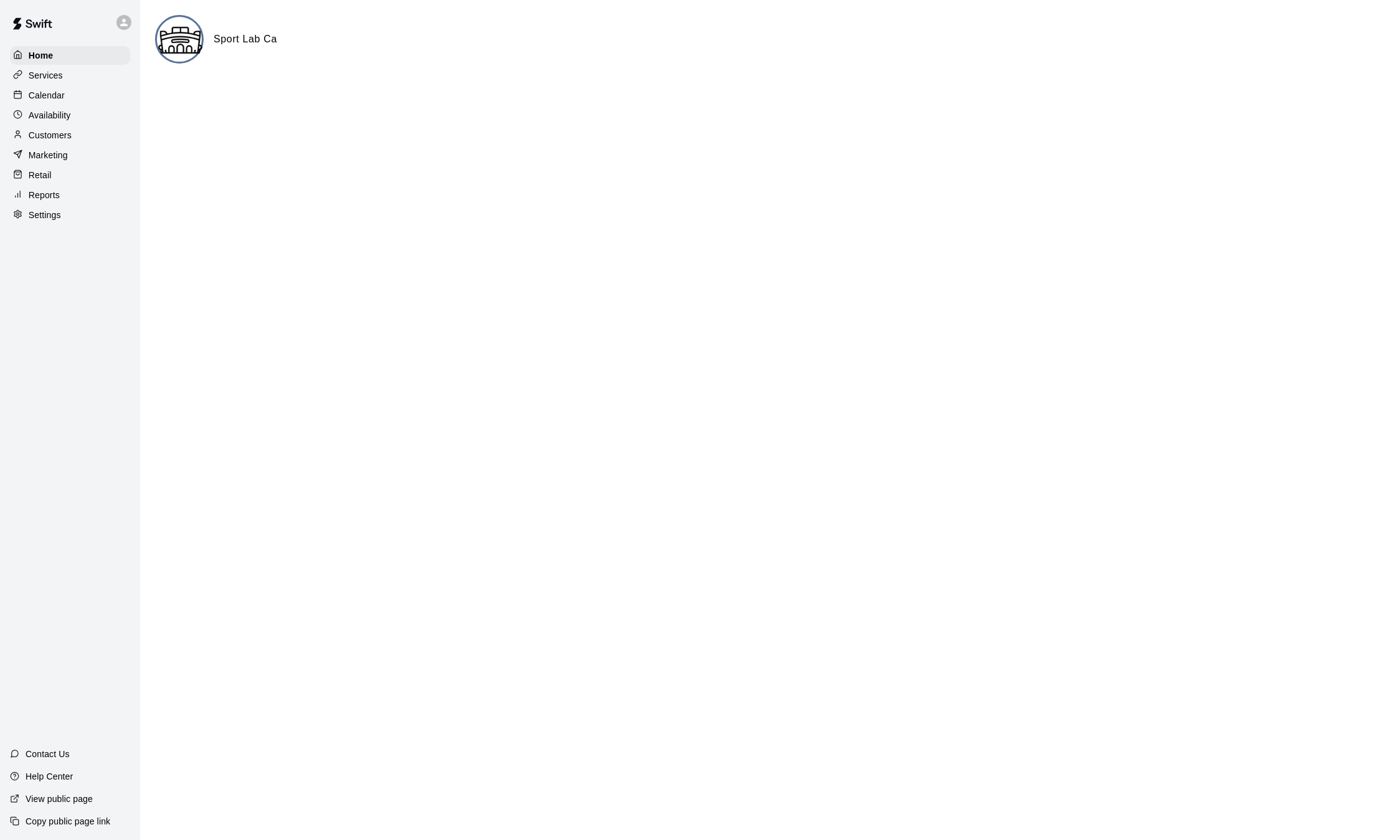
click at [51, 93] on p "Calendar" at bounding box center [46, 95] width 36 height 12
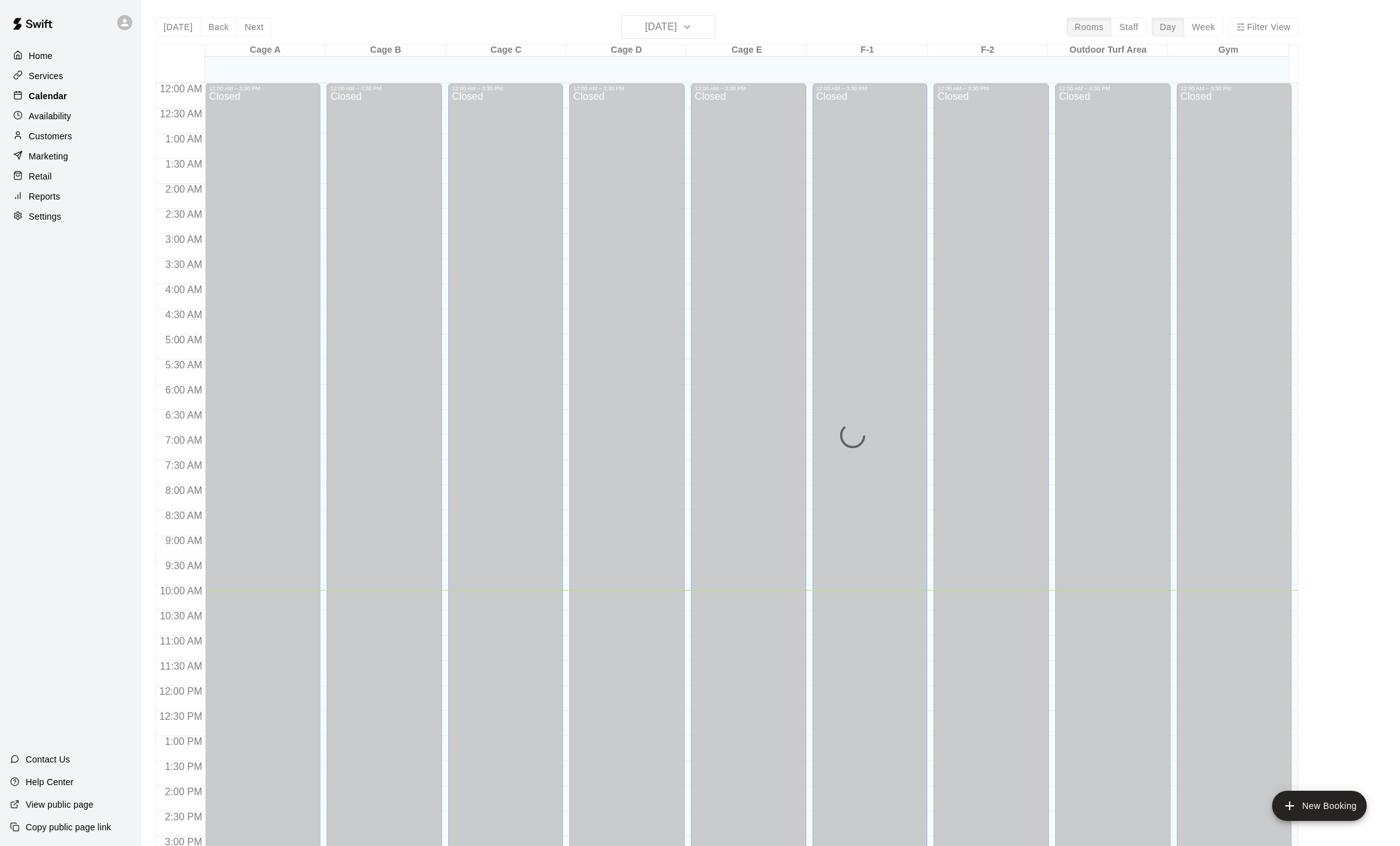
scroll to position [390, 0]
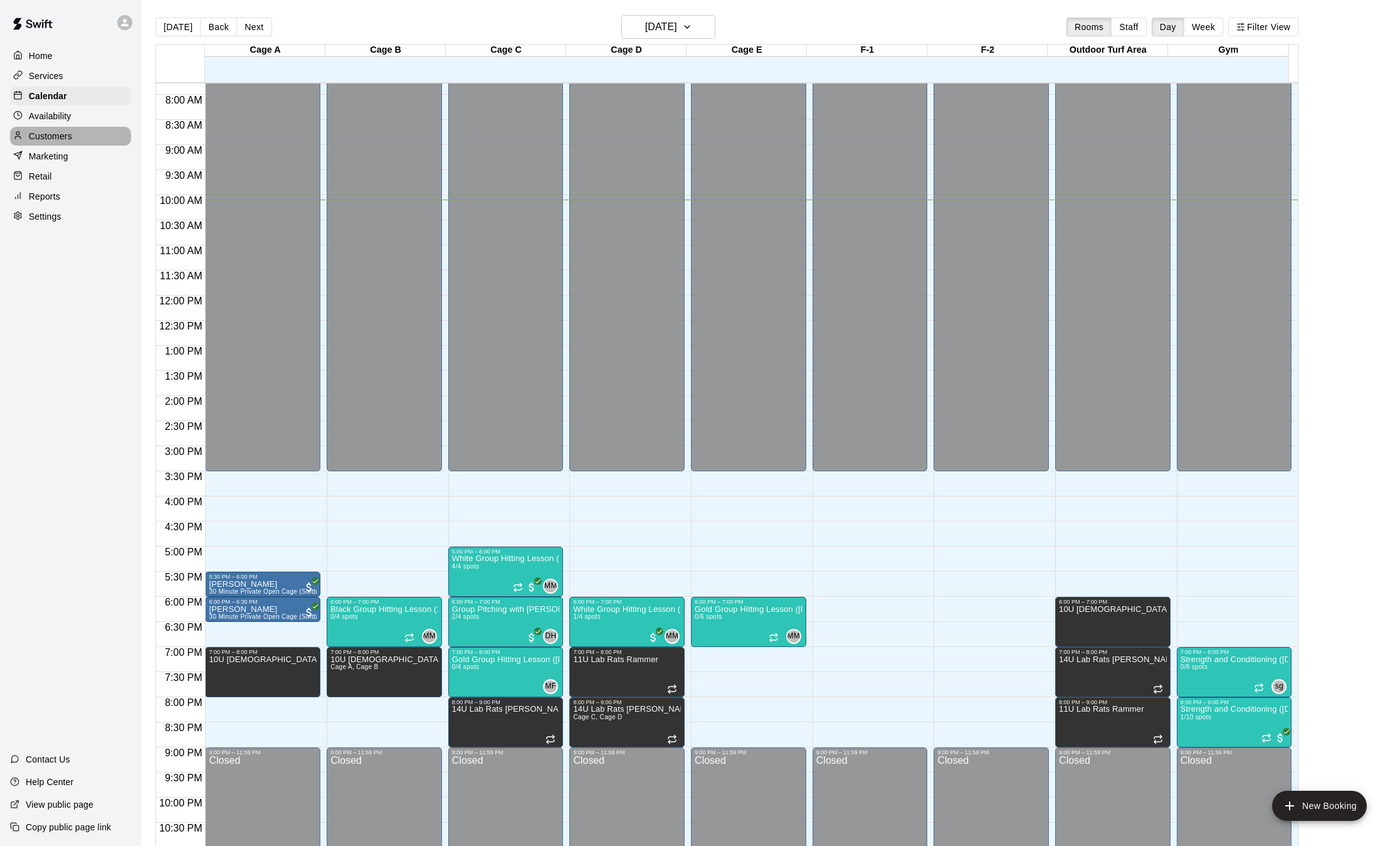
click at [52, 143] on p "Customers" at bounding box center [50, 136] width 43 height 12
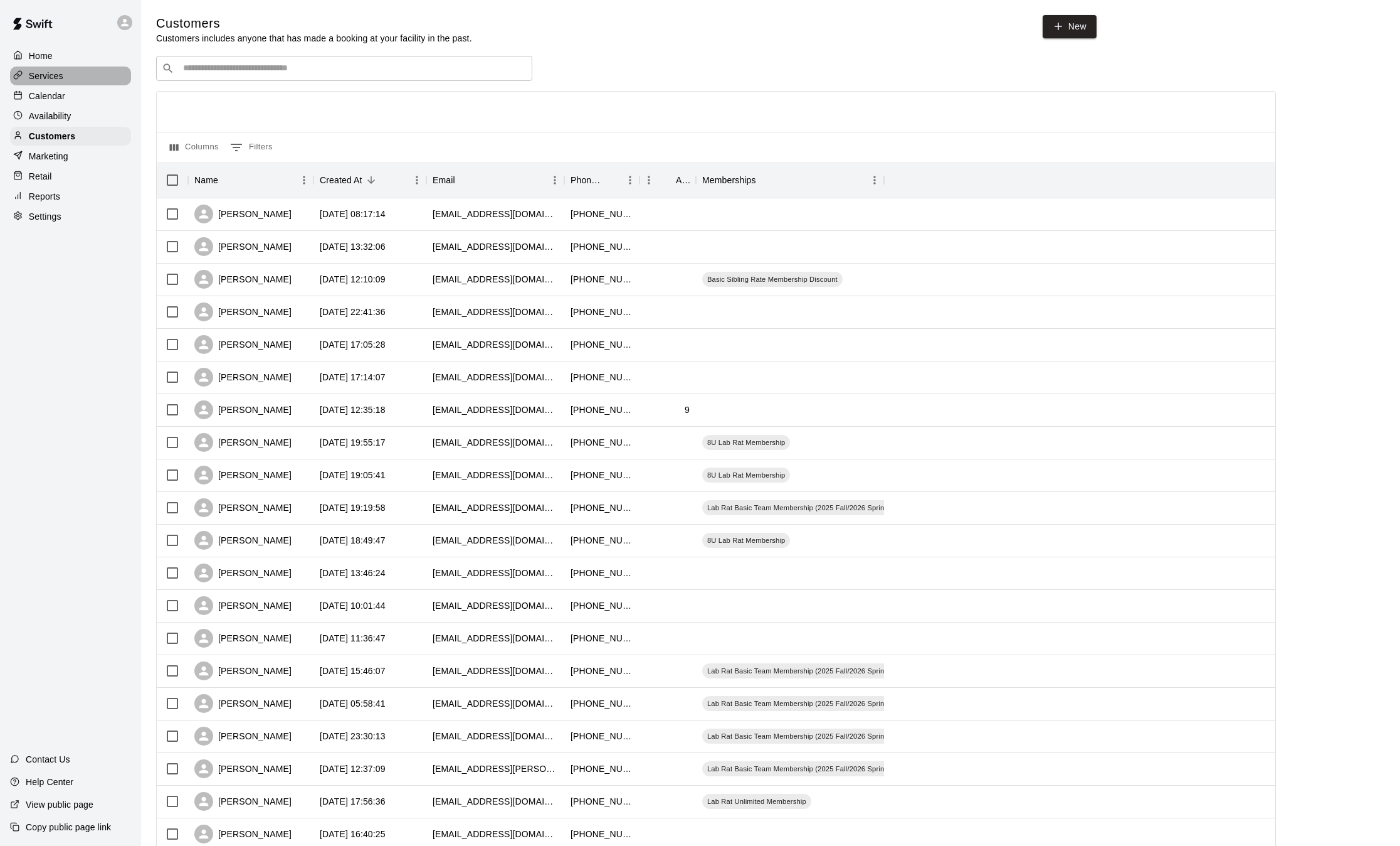
click at [51, 77] on p "Services" at bounding box center [46, 76] width 35 height 12
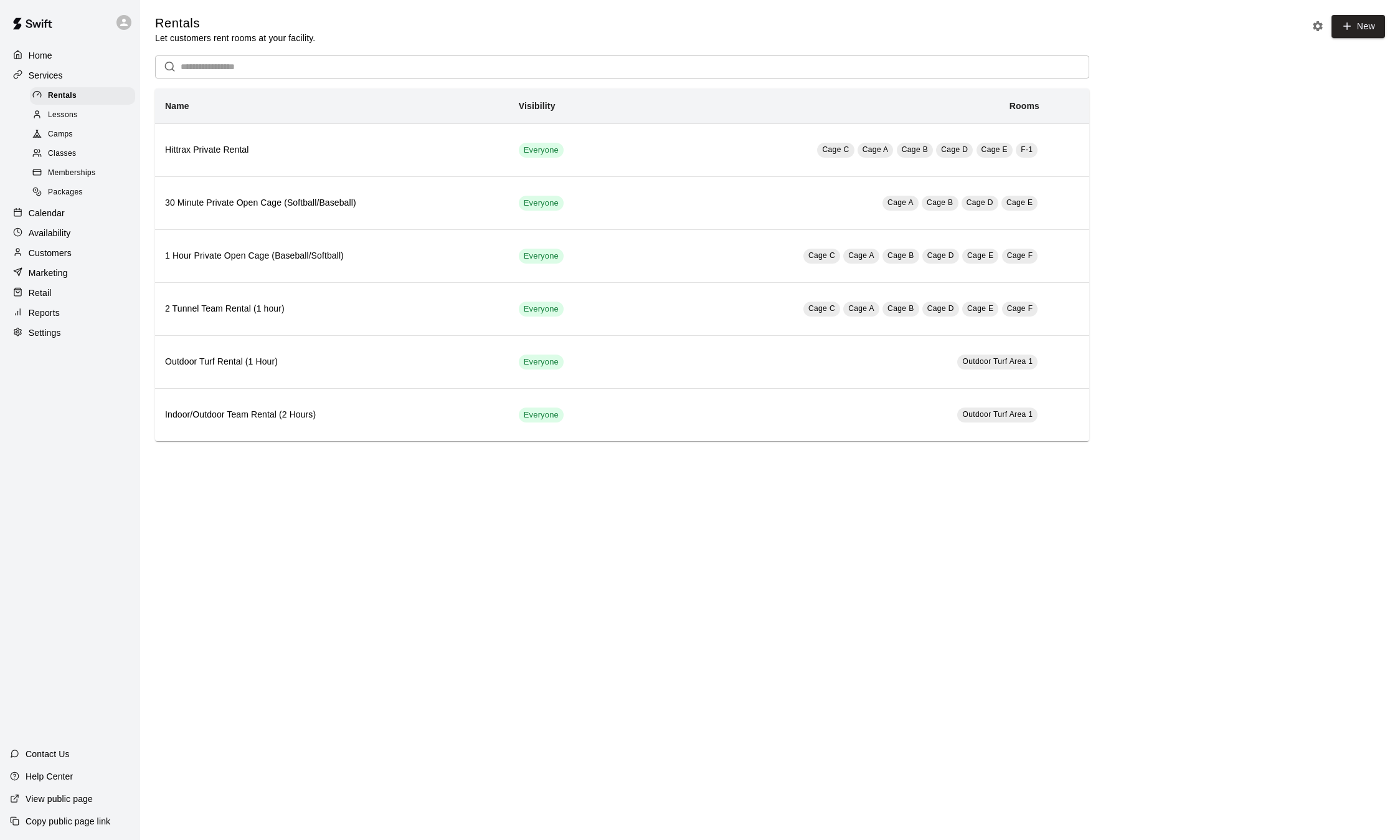
click at [65, 160] on span "Classes" at bounding box center [62, 154] width 28 height 12
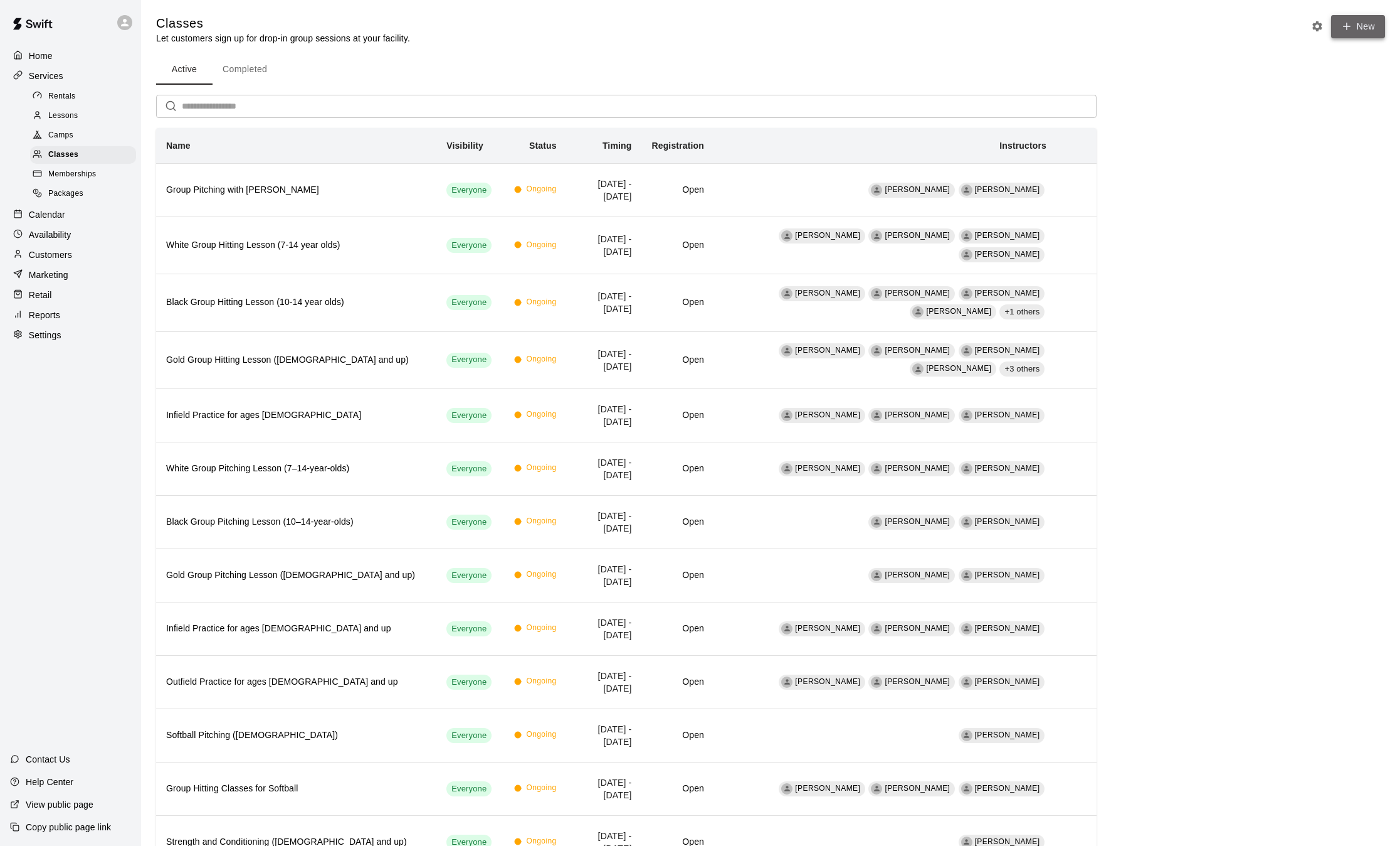
click at [1366, 31] on button "New" at bounding box center [1358, 26] width 54 height 23
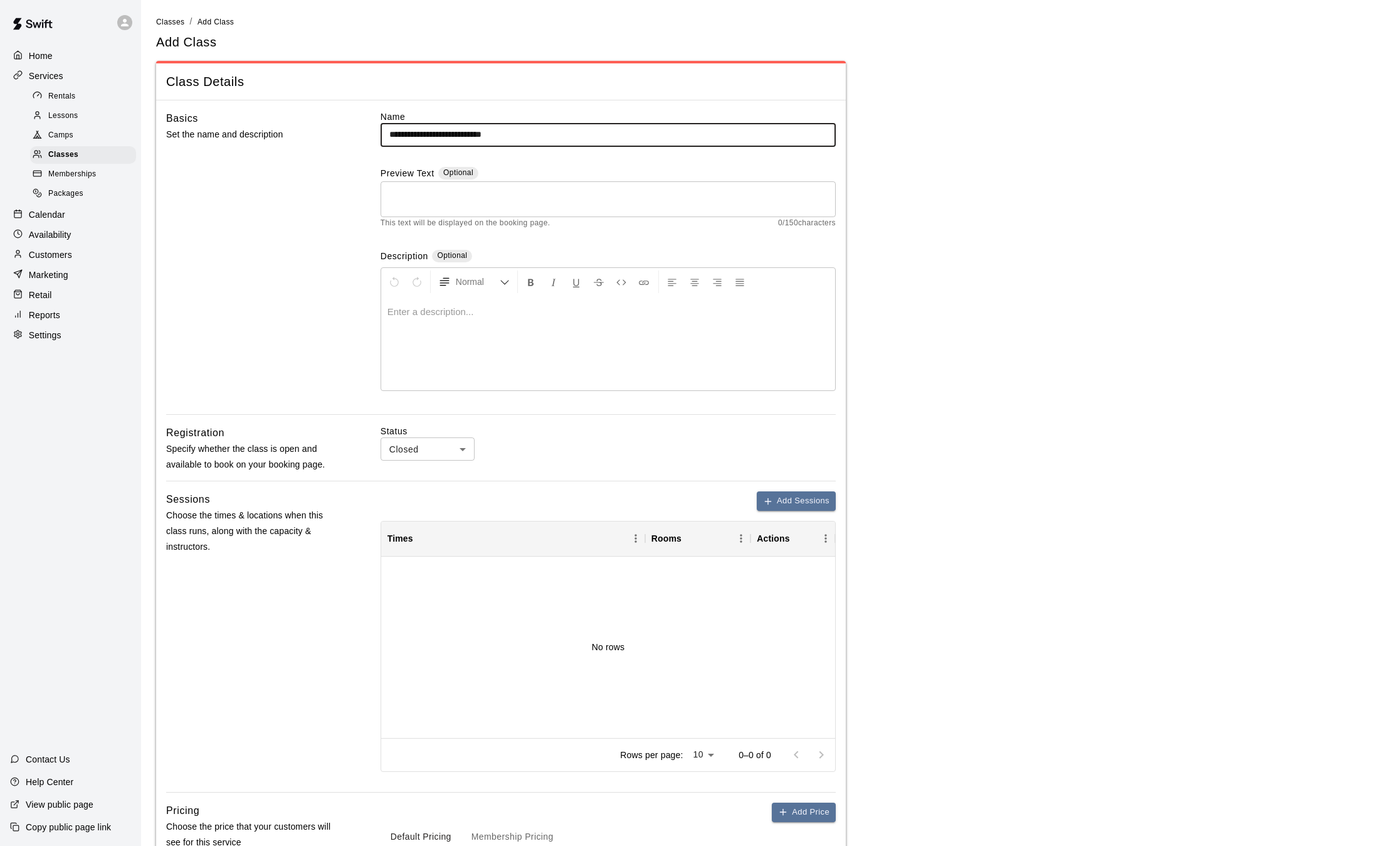
type input "**********"
click at [482, 195] on textarea at bounding box center [608, 199] width 438 height 25
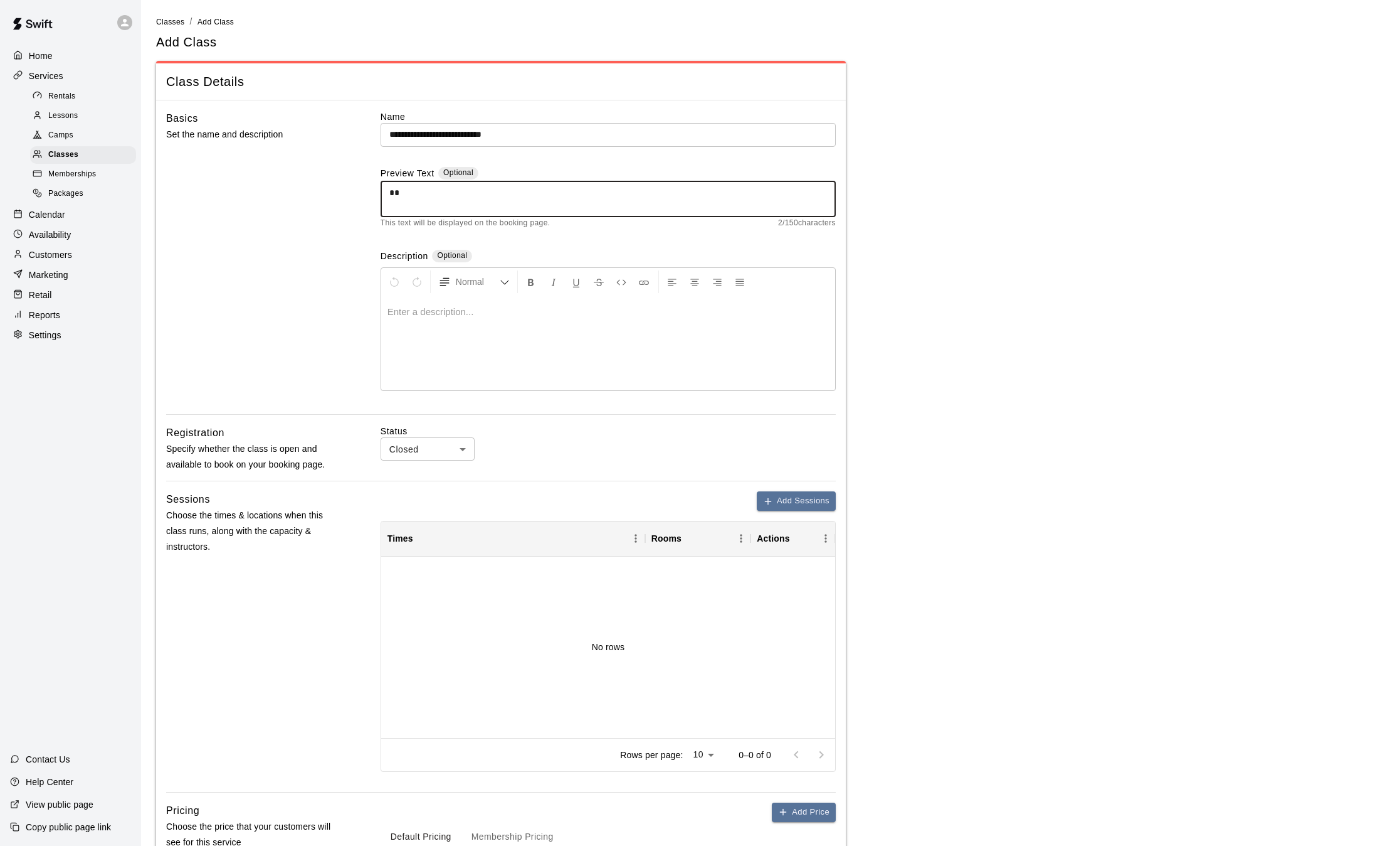
type textarea "*"
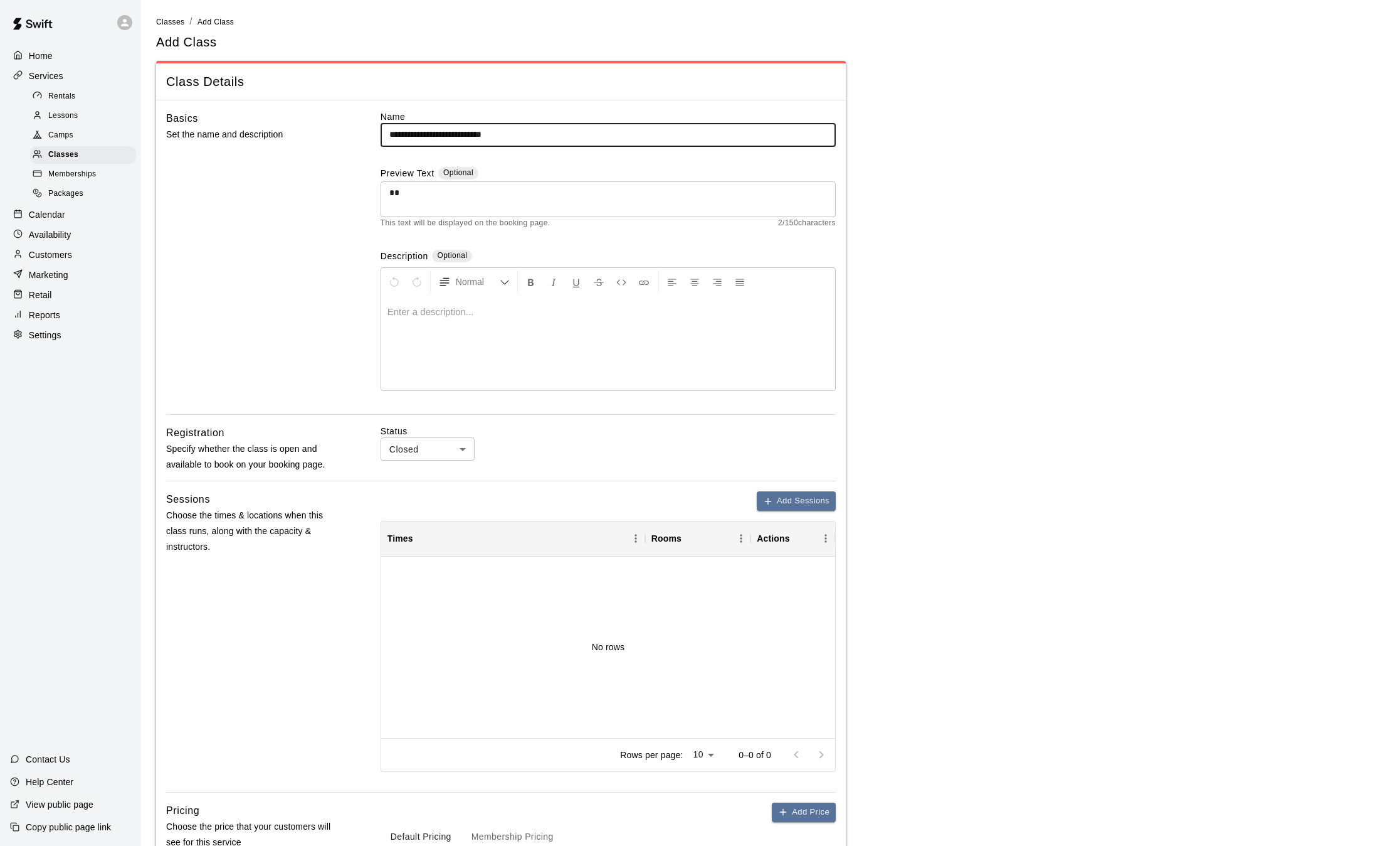
click at [542, 134] on input "**********" at bounding box center [609, 135] width 455 height 23
type input "**********"
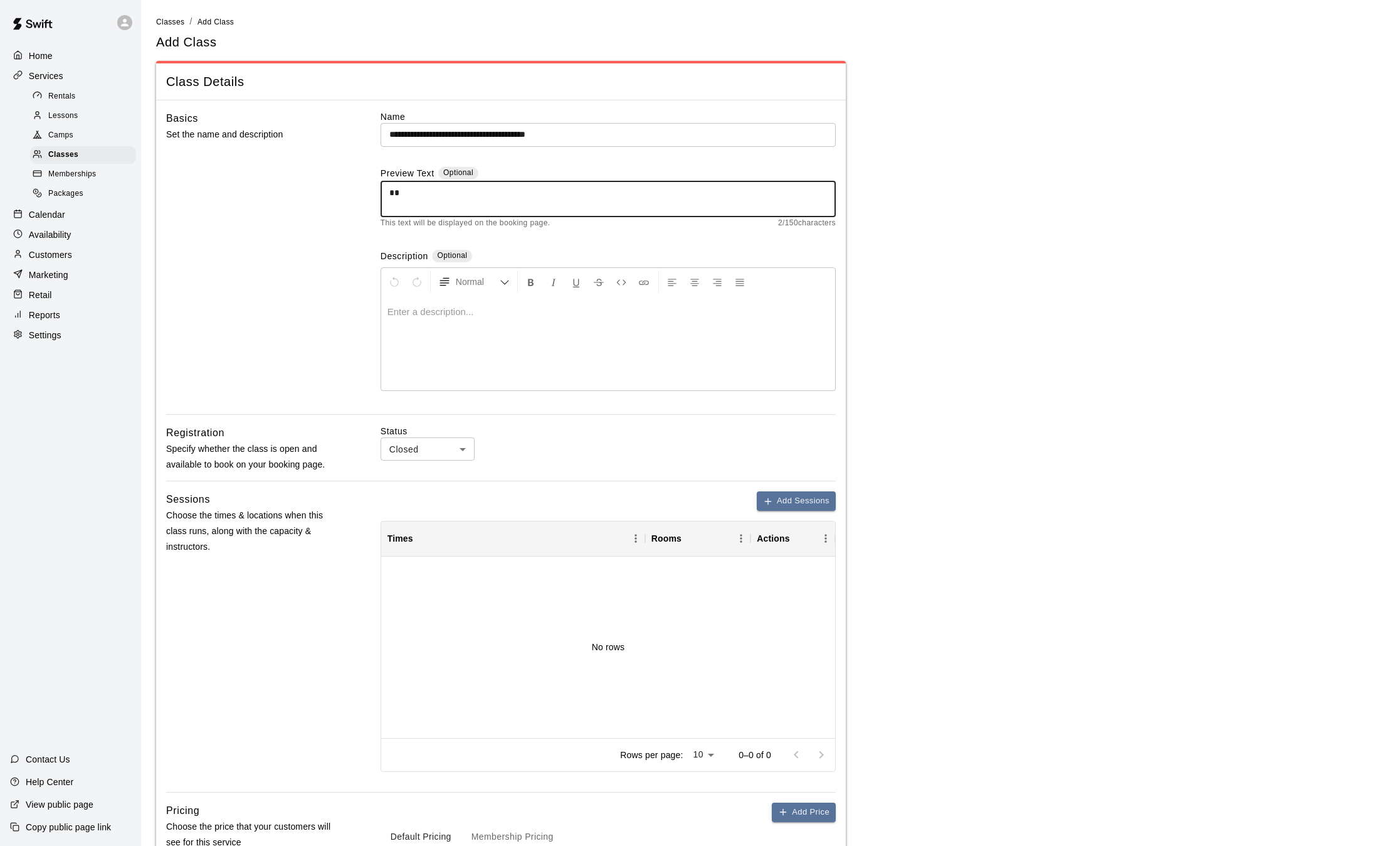
click at [411, 191] on textarea "*" at bounding box center [608, 199] width 438 height 25
click at [427, 192] on textarea "**********" at bounding box center [608, 199] width 438 height 25
click at [480, 193] on textarea "**********" at bounding box center [608, 199] width 438 height 25
click at [778, 187] on textarea "**********" at bounding box center [608, 199] width 438 height 25
click at [565, 207] on textarea "**********" at bounding box center [608, 199] width 438 height 25
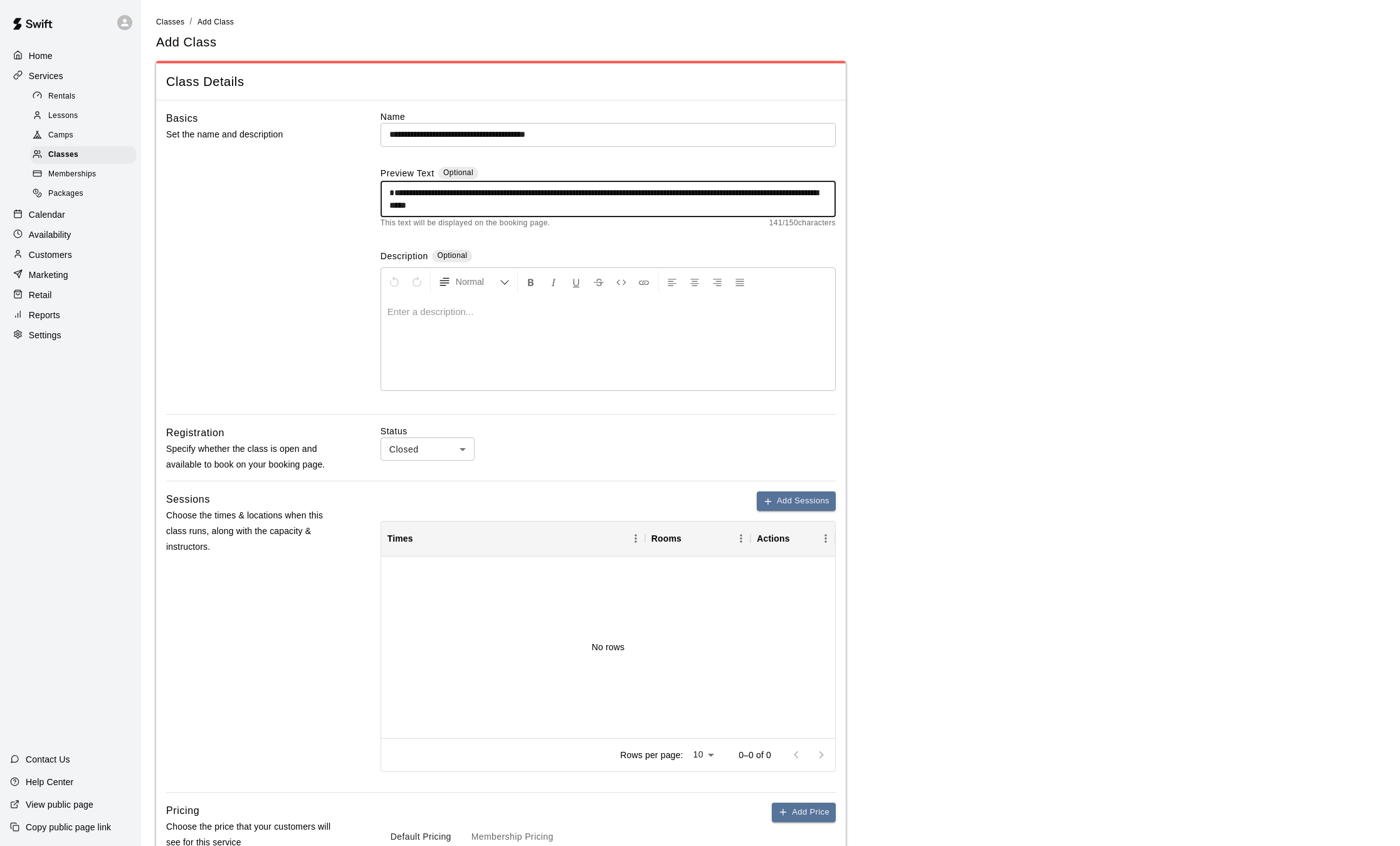
click at [429, 318] on div at bounding box center [608, 342] width 454 height 94
click at [387, 191] on div "**********" at bounding box center [609, 199] width 455 height 36
click at [537, 319] on div at bounding box center [608, 342] width 454 height 94
click at [578, 191] on textarea "**********" at bounding box center [608, 199] width 438 height 25
type textarea "**********"
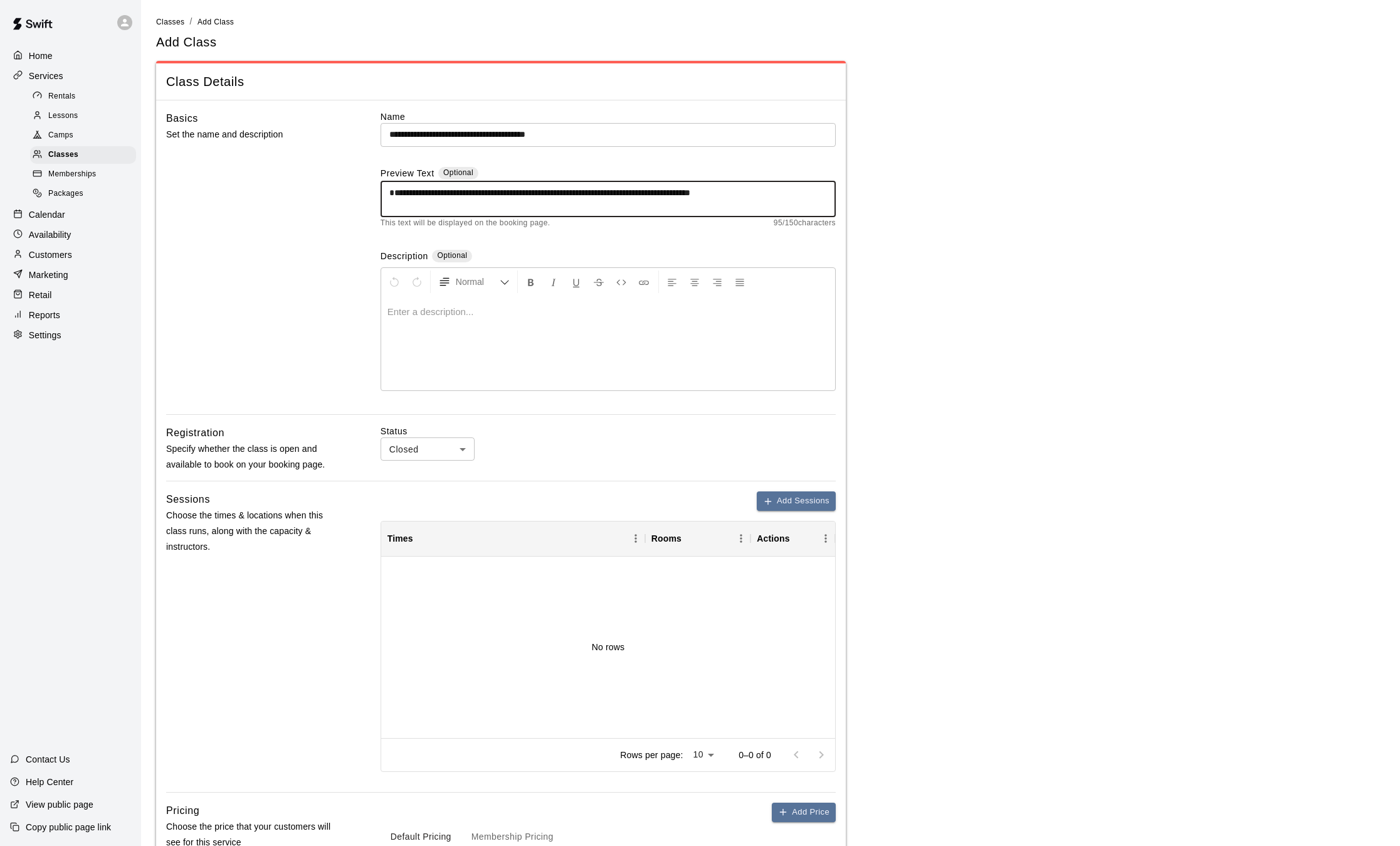
click at [450, 300] on div at bounding box center [608, 342] width 454 height 94
click at [546, 134] on input "**********" at bounding box center [609, 135] width 455 height 23
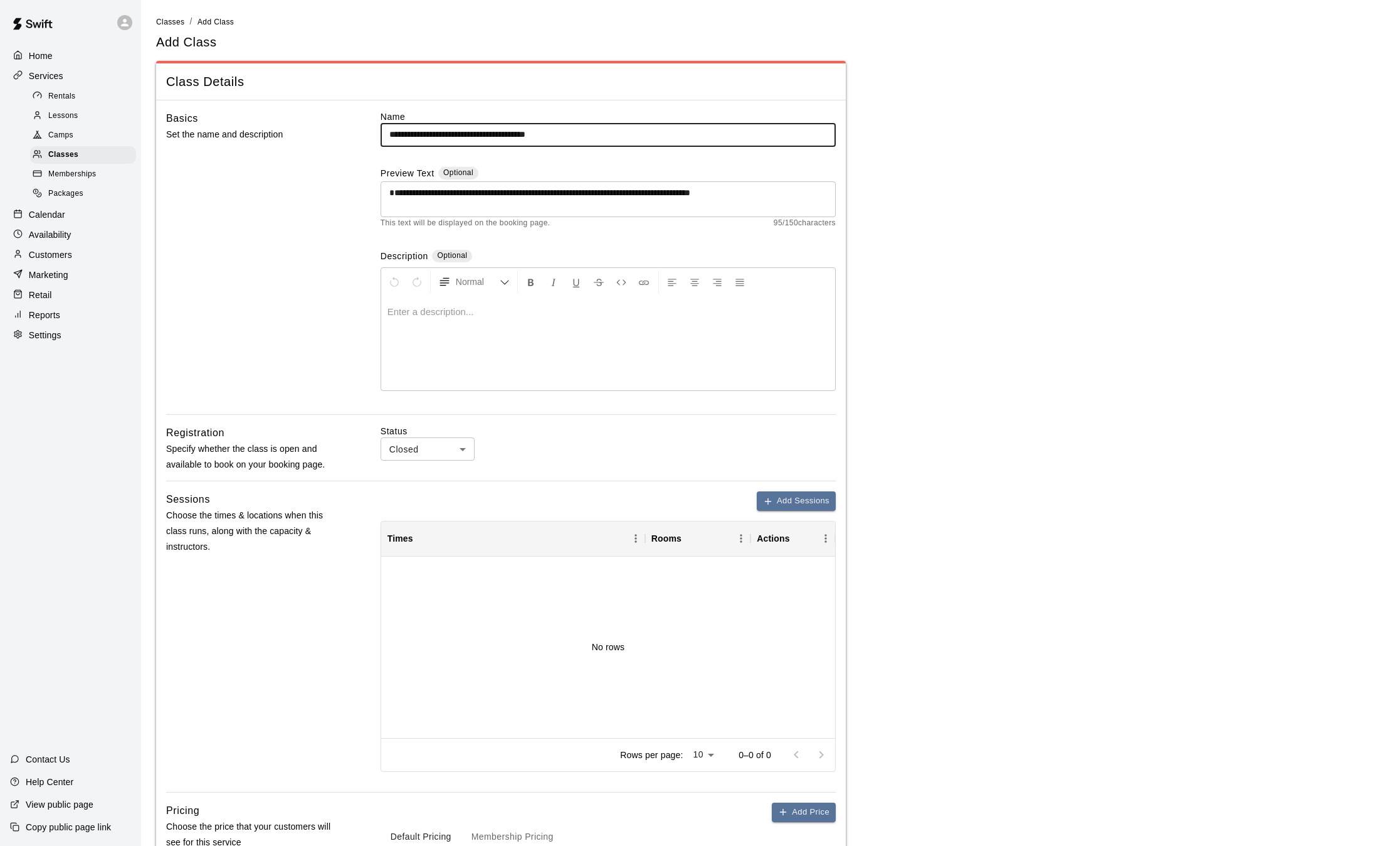
type input "**********"
click at [439, 315] on p at bounding box center [608, 311] width 441 height 12
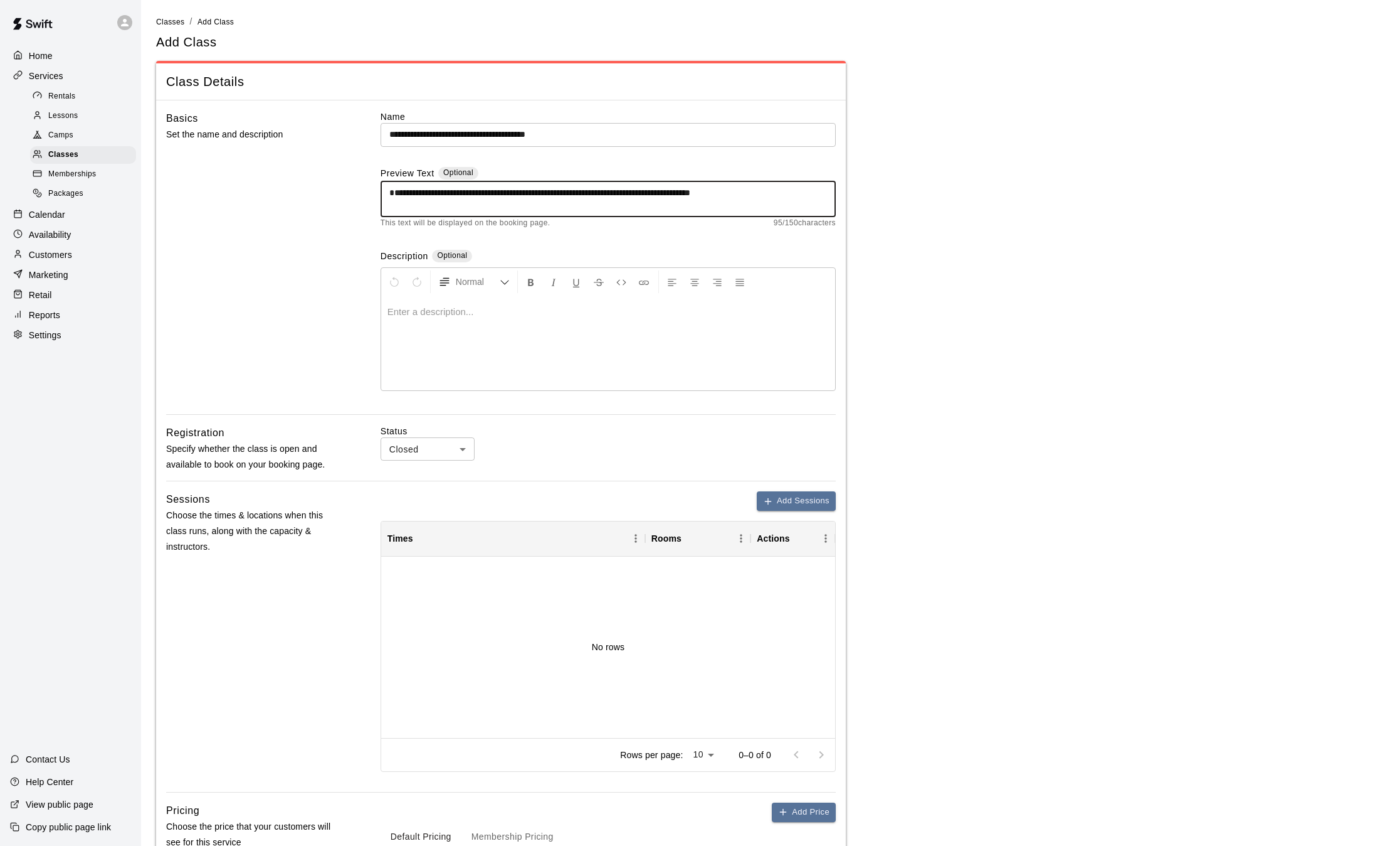
click at [671, 192] on textarea "**********" at bounding box center [608, 199] width 438 height 25
type textarea "**********"
click at [446, 313] on p at bounding box center [608, 311] width 441 height 12
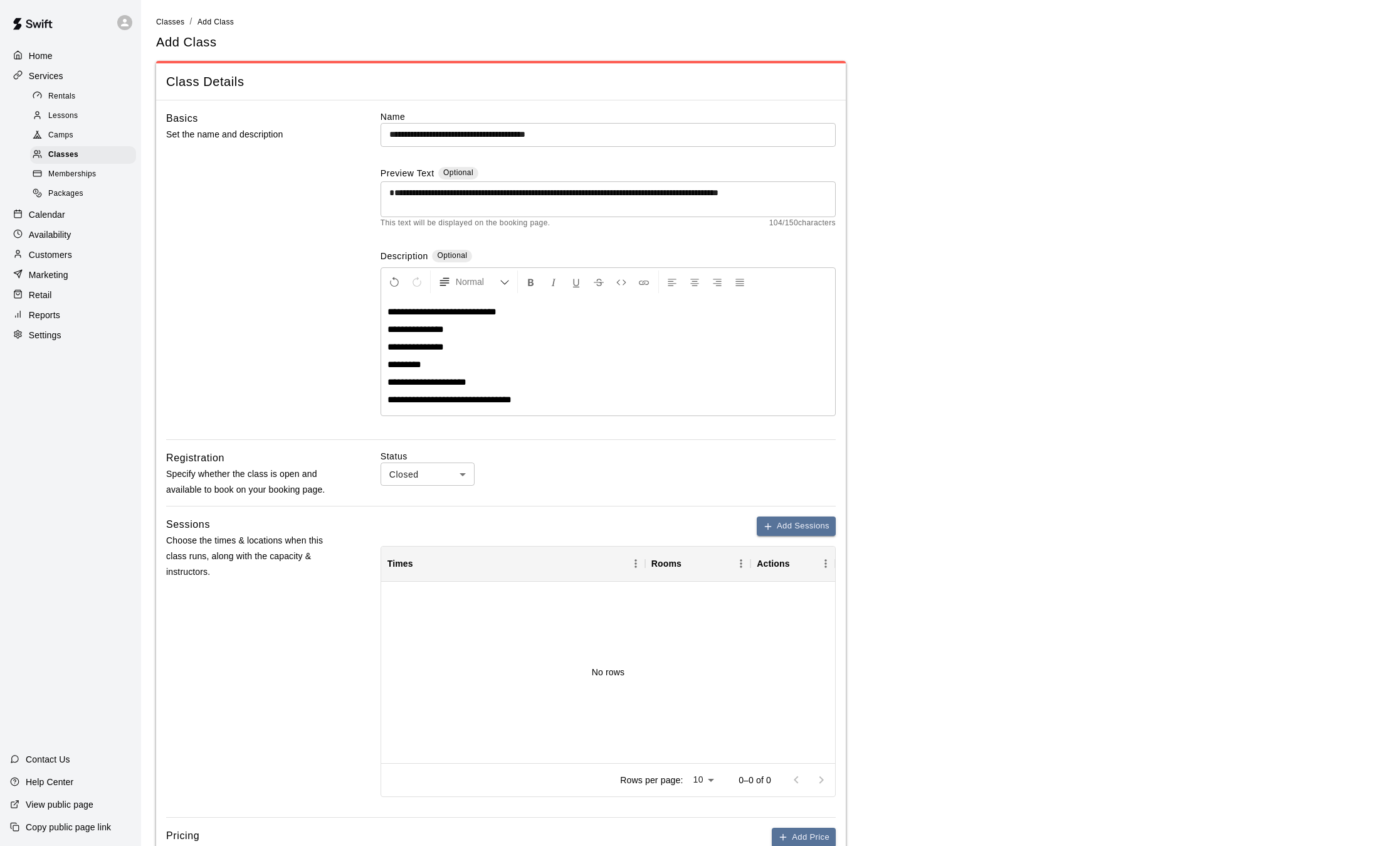
click at [384, 308] on div "**********" at bounding box center [608, 356] width 454 height 119
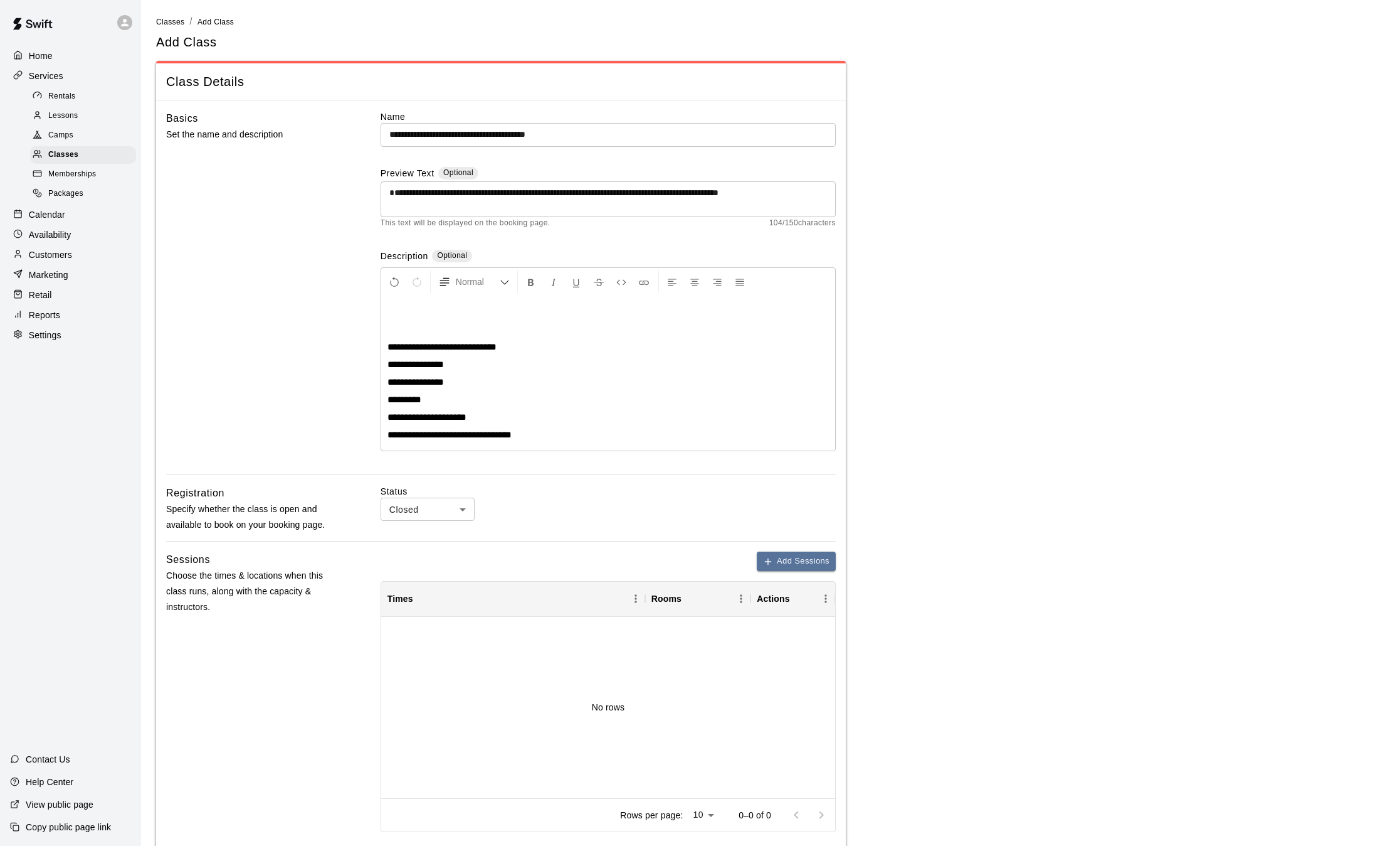
click at [384, 308] on div "**********" at bounding box center [608, 373] width 454 height 154
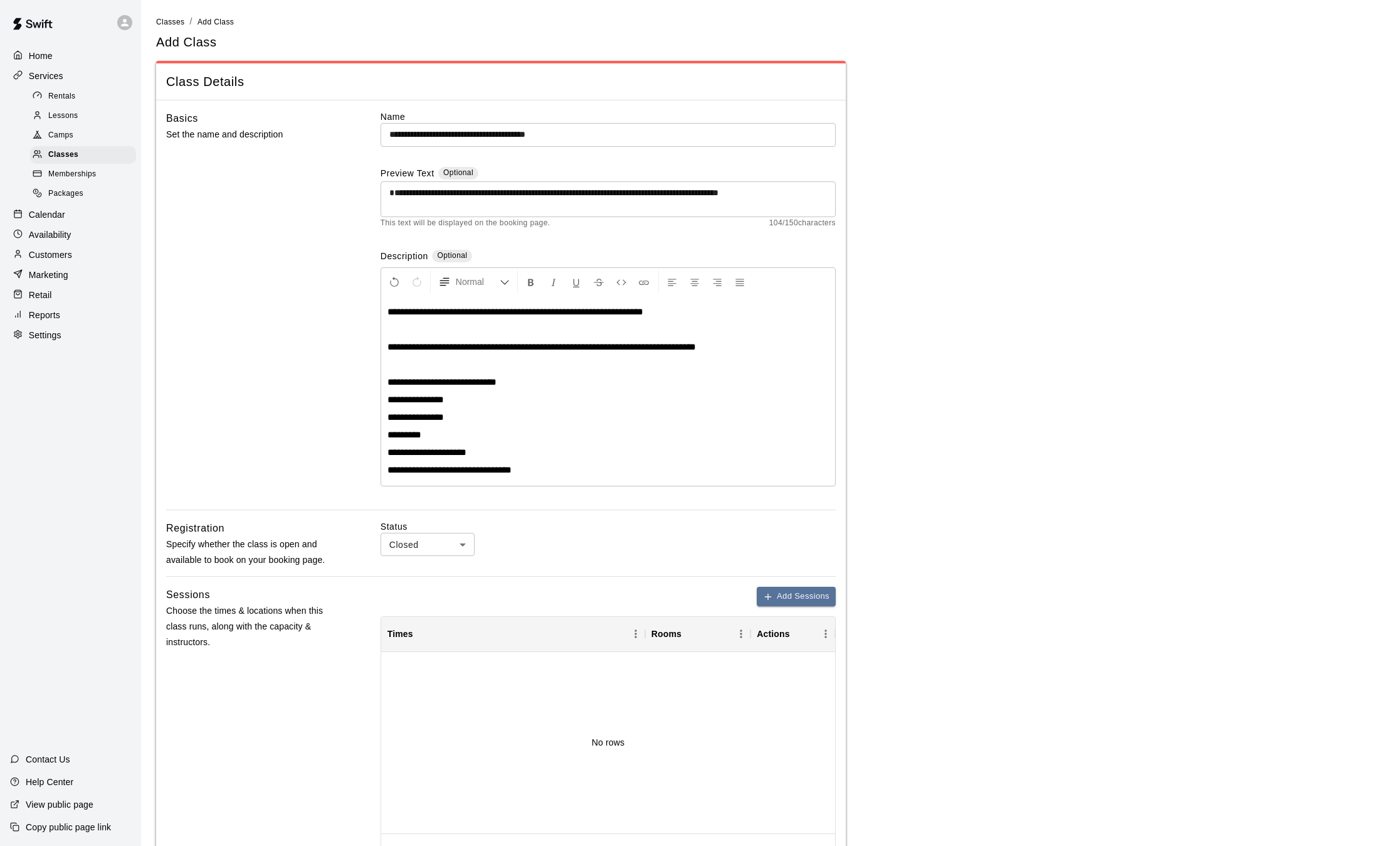
click at [667, 311] on p "**********" at bounding box center [608, 311] width 441 height 12
click at [651, 311] on span "**********" at bounding box center [581, 311] width 387 height 9
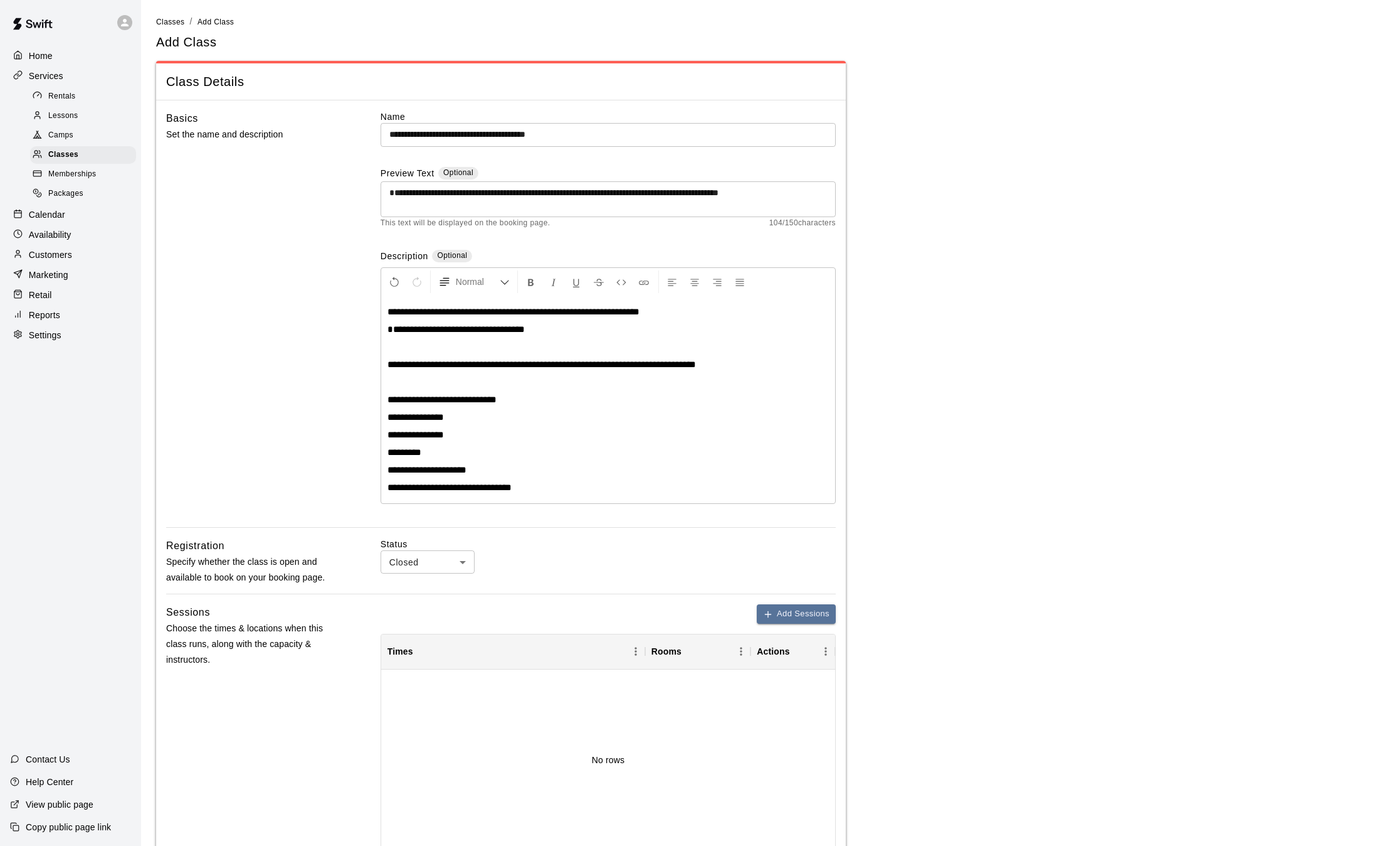
click at [460, 330] on span "**********" at bounding box center [455, 329] width 137 height 9
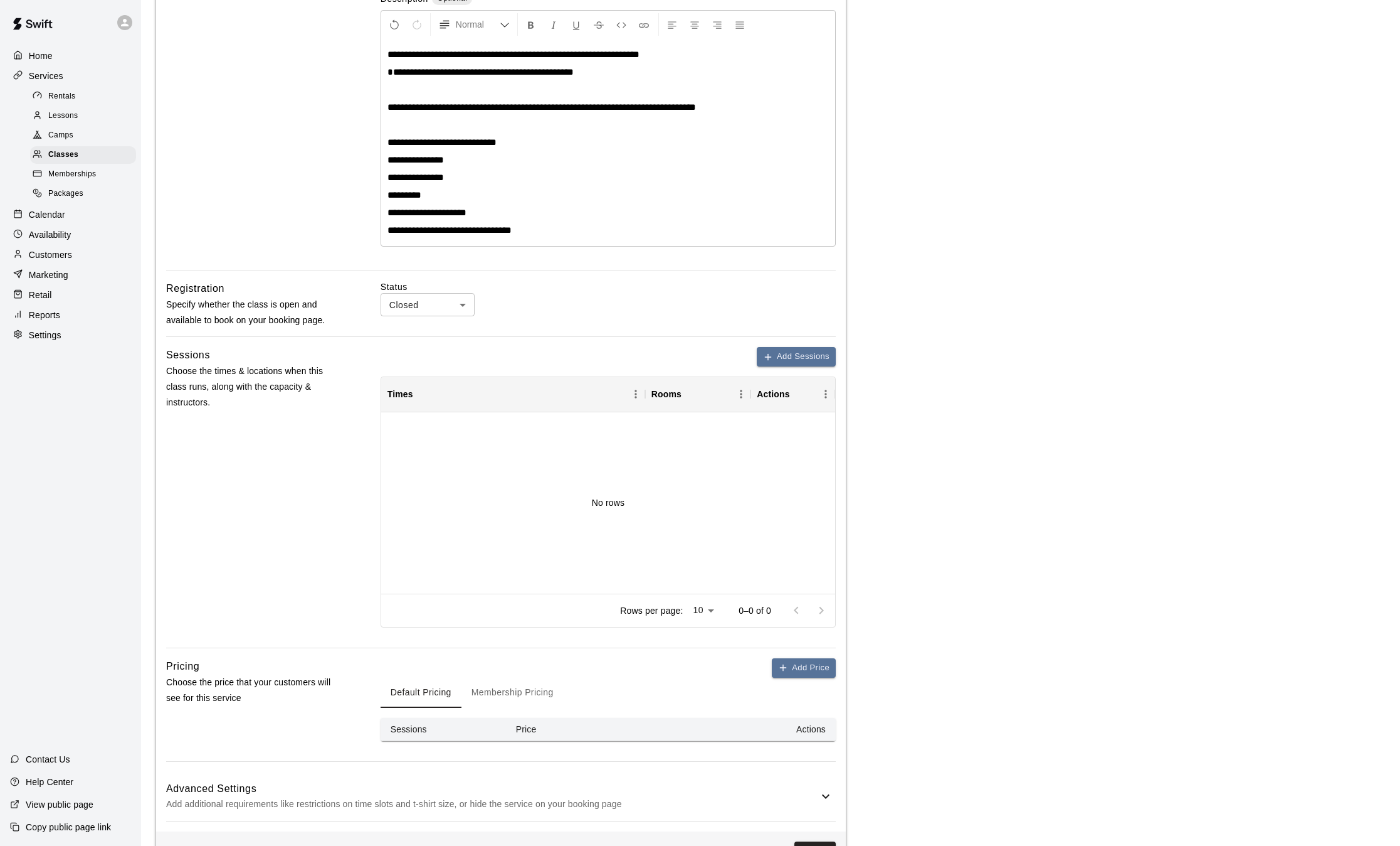
scroll to position [301, 0]
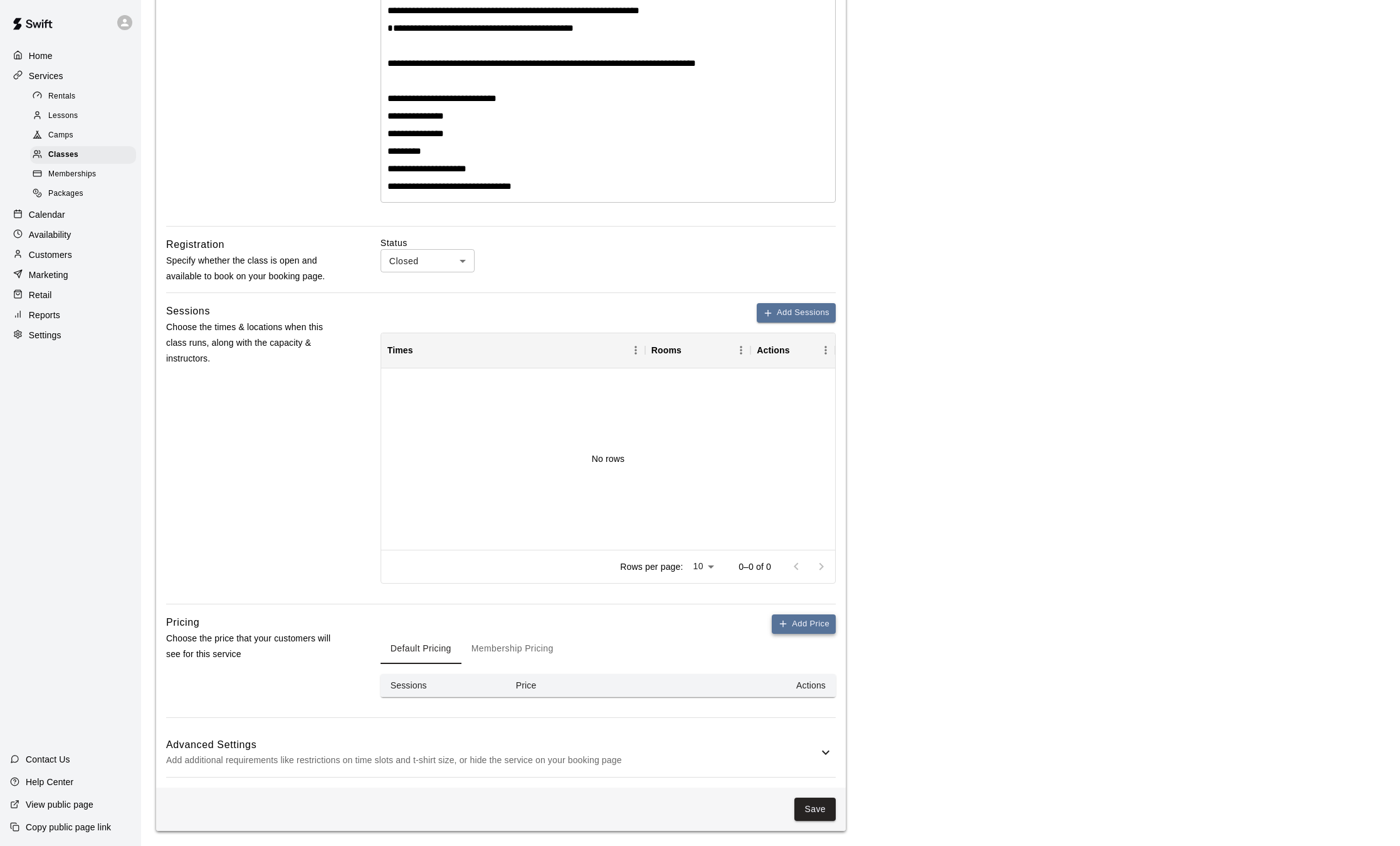
click at [783, 624] on icon "button" at bounding box center [783, 624] width 0 height 5
click at [538, 714] on input "*" at bounding box center [572, 713] width 75 height 23
type input "*"
type input "**"
click at [519, 655] on button "Membership Pricing" at bounding box center [513, 648] width 102 height 30
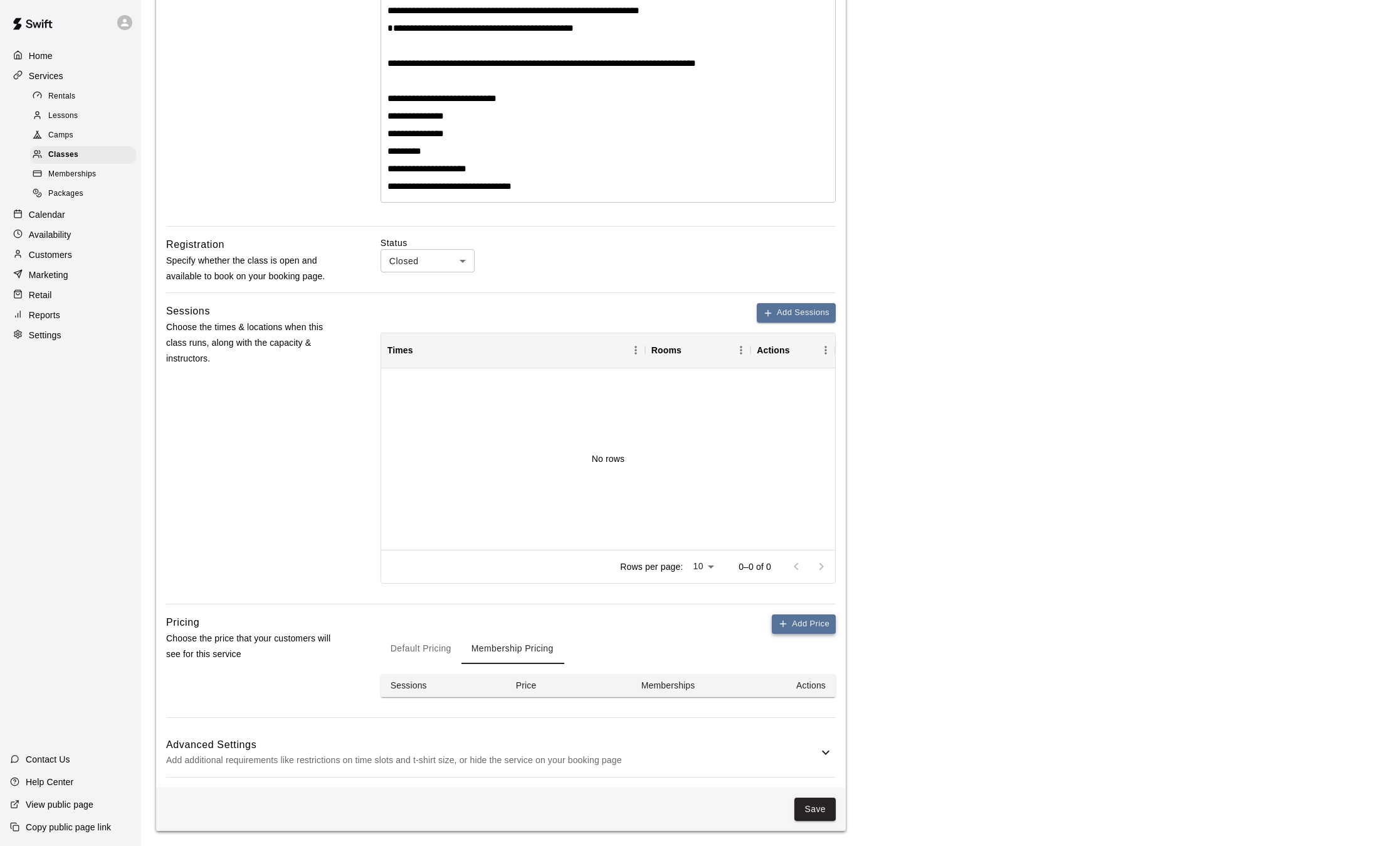
click at [786, 624] on icon "button" at bounding box center [782, 624] width 5 height 0
click at [568, 710] on input "*" at bounding box center [572, 713] width 75 height 23
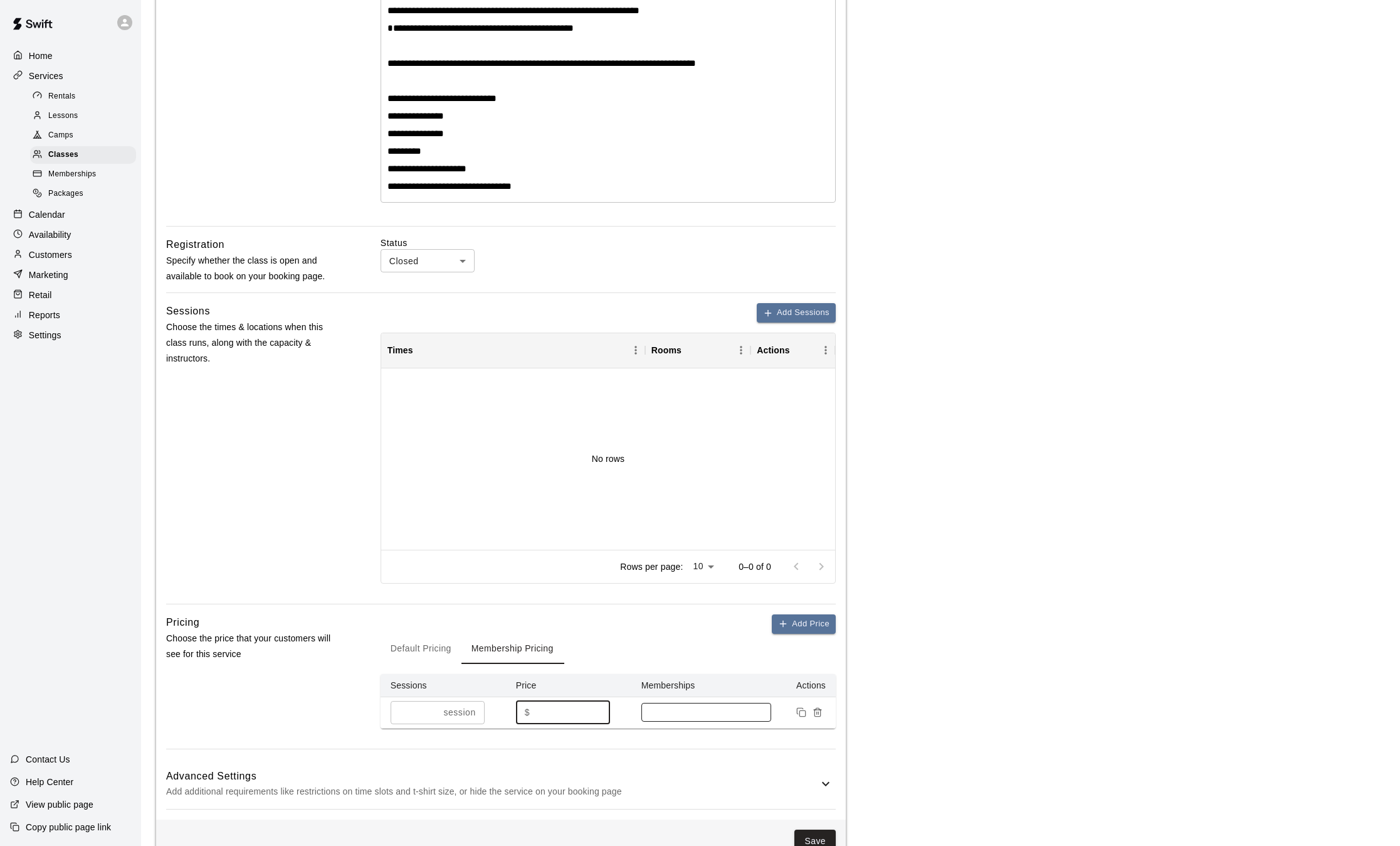
type input "**"
click at [671, 716] on input at bounding box center [707, 712] width 118 height 10
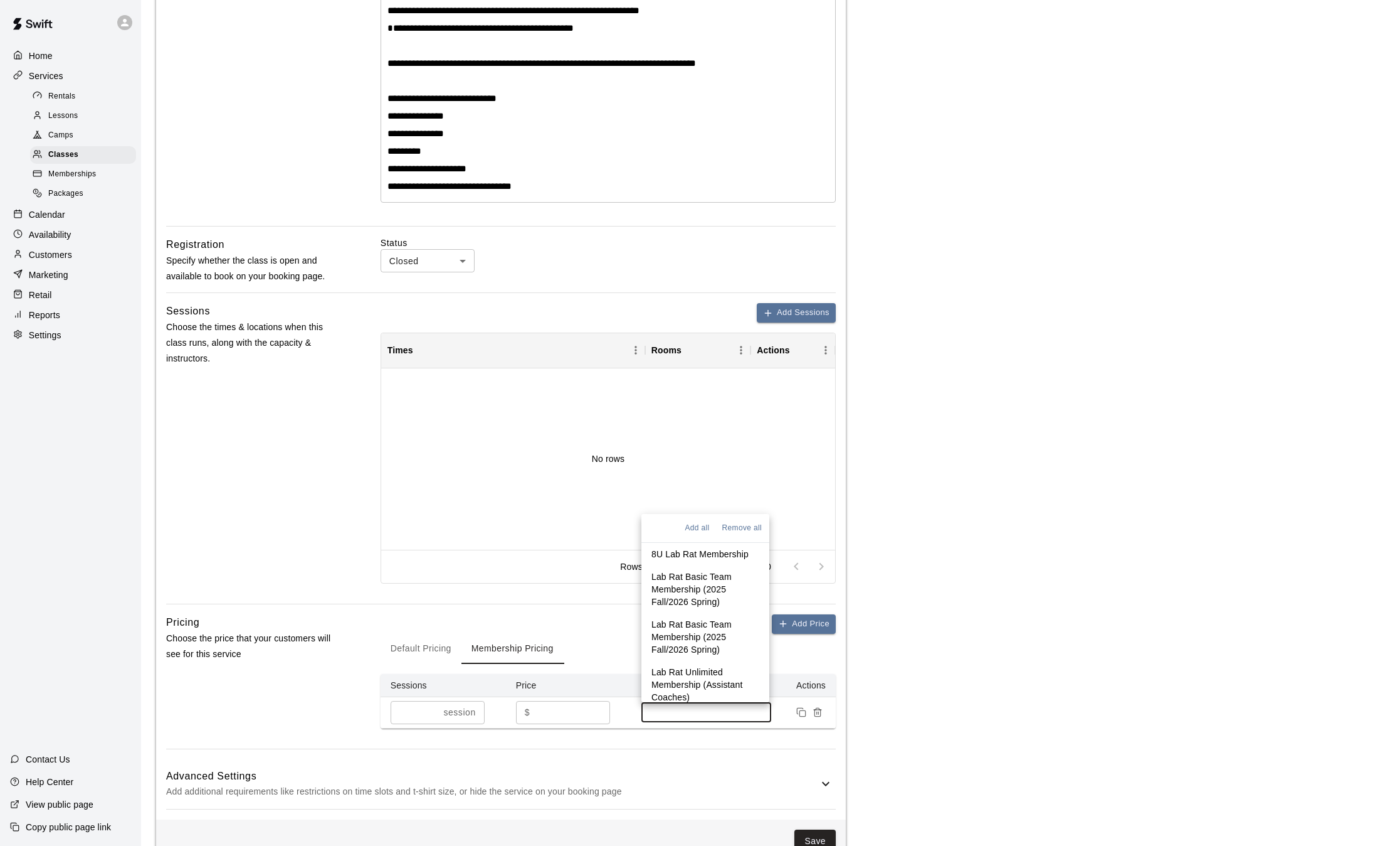
click at [685, 557] on p "8U Lab Rat Membership" at bounding box center [700, 554] width 98 height 12
click at [678, 596] on p "Lab Rat Basic Team Membership (2025 Fall/2026 Spring)" at bounding box center [705, 587] width 108 height 38
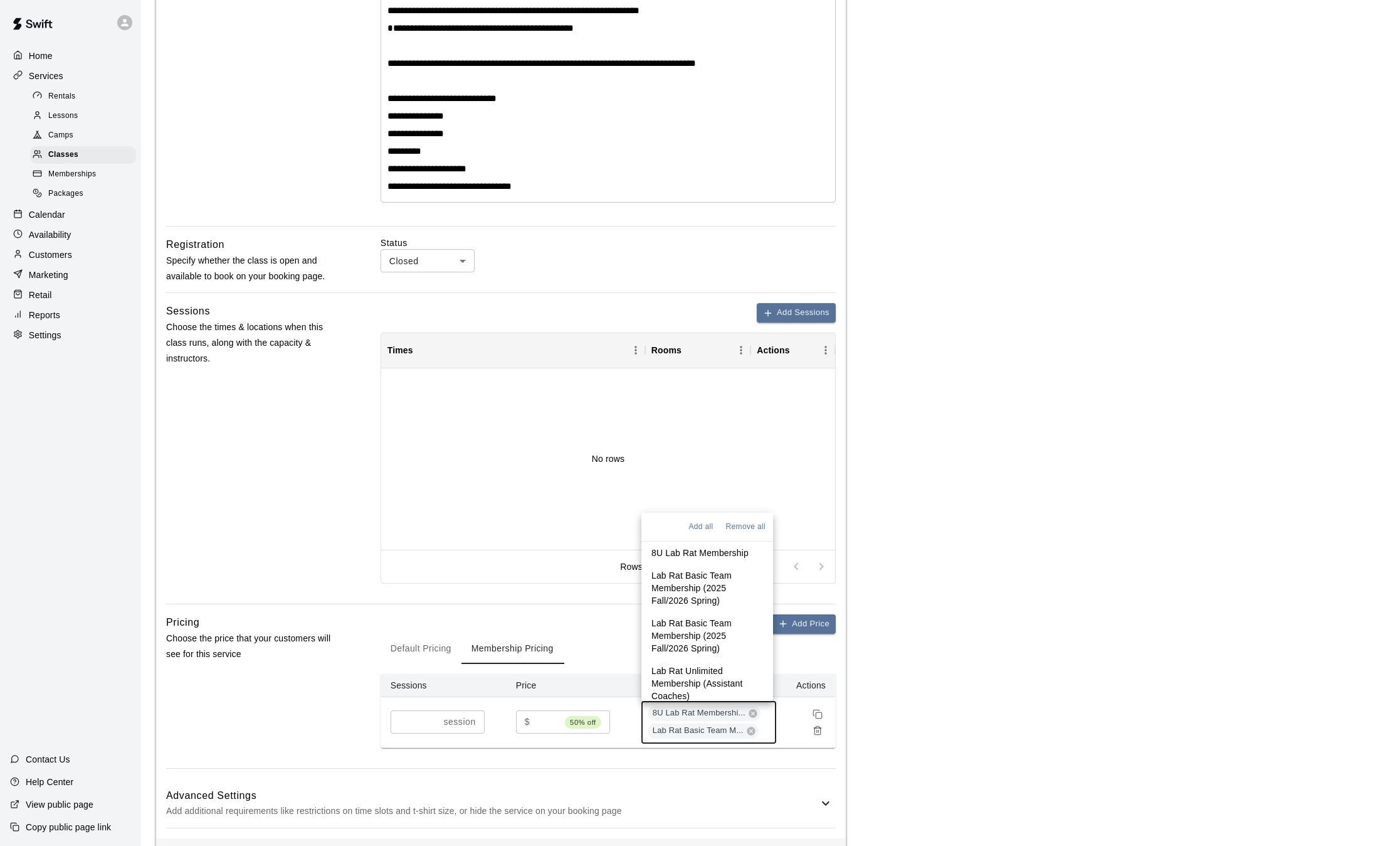
click at [711, 630] on p "Lab Rat Basic Team Membership (2025 Fall/2026 Spring)" at bounding box center [707, 635] width 112 height 38
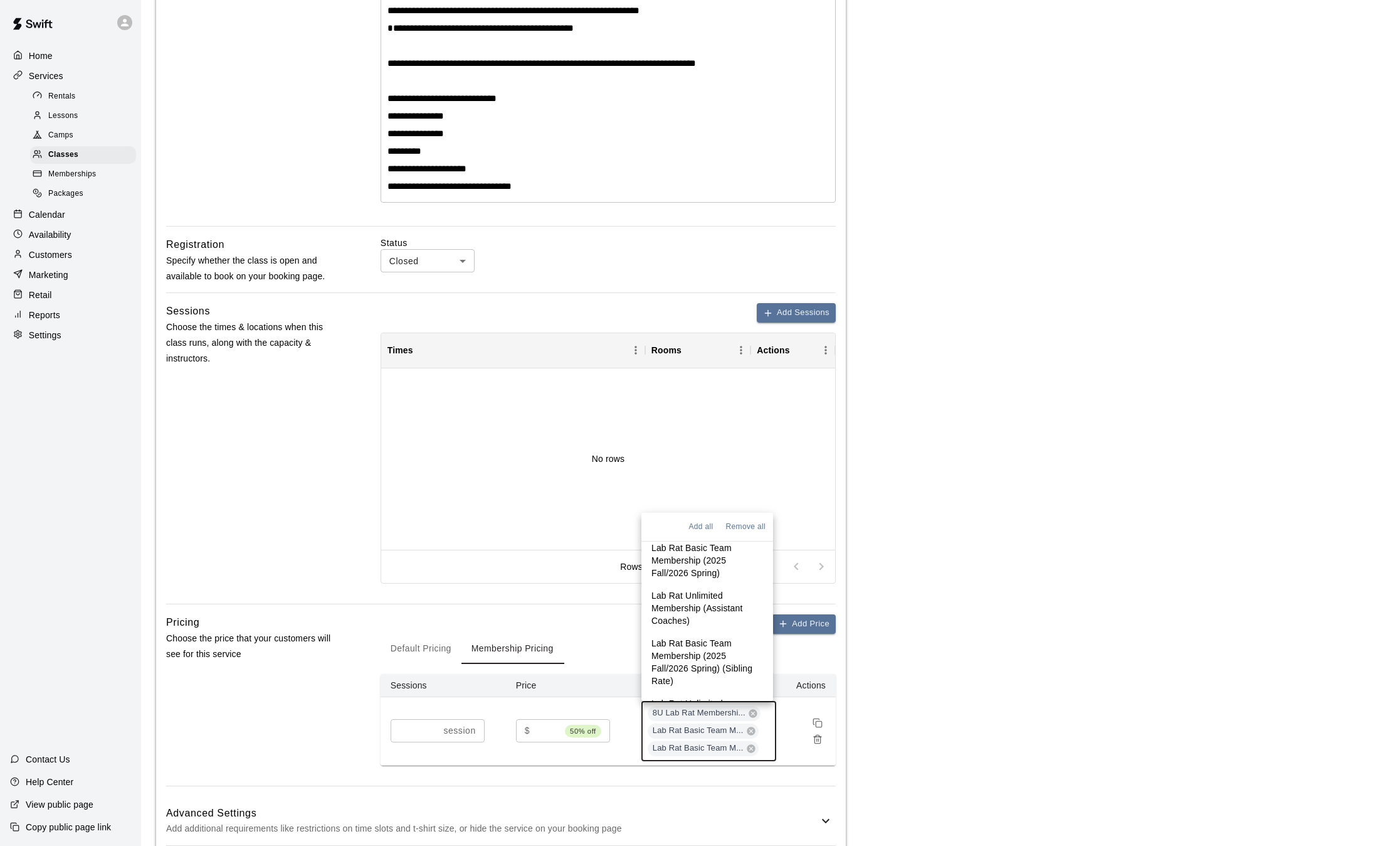
scroll to position [101, 0]
click at [683, 634] on p "Lab Rat Basic Team Membership (2025 Fall/2026 Spring) (Sibling Rate)" at bounding box center [707, 637] width 112 height 50
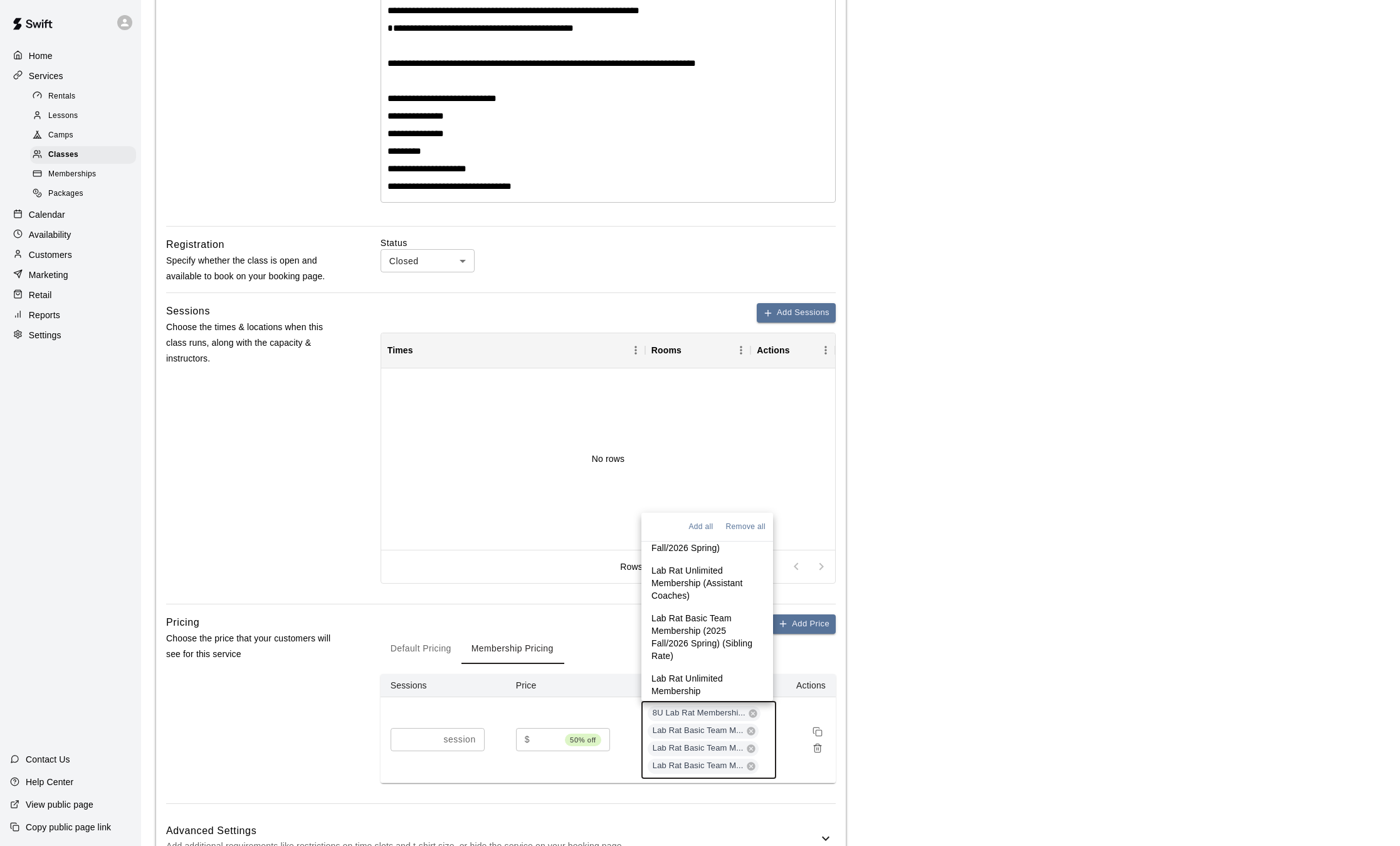
click at [681, 684] on p "Lab Rat Unlimited Membership" at bounding box center [707, 684] width 112 height 25
click at [744, 784] on icon at bounding box center [747, 783] width 9 height 9
click at [691, 561] on p "2025 Managers Unlimited Membership" at bounding box center [707, 569] width 112 height 25
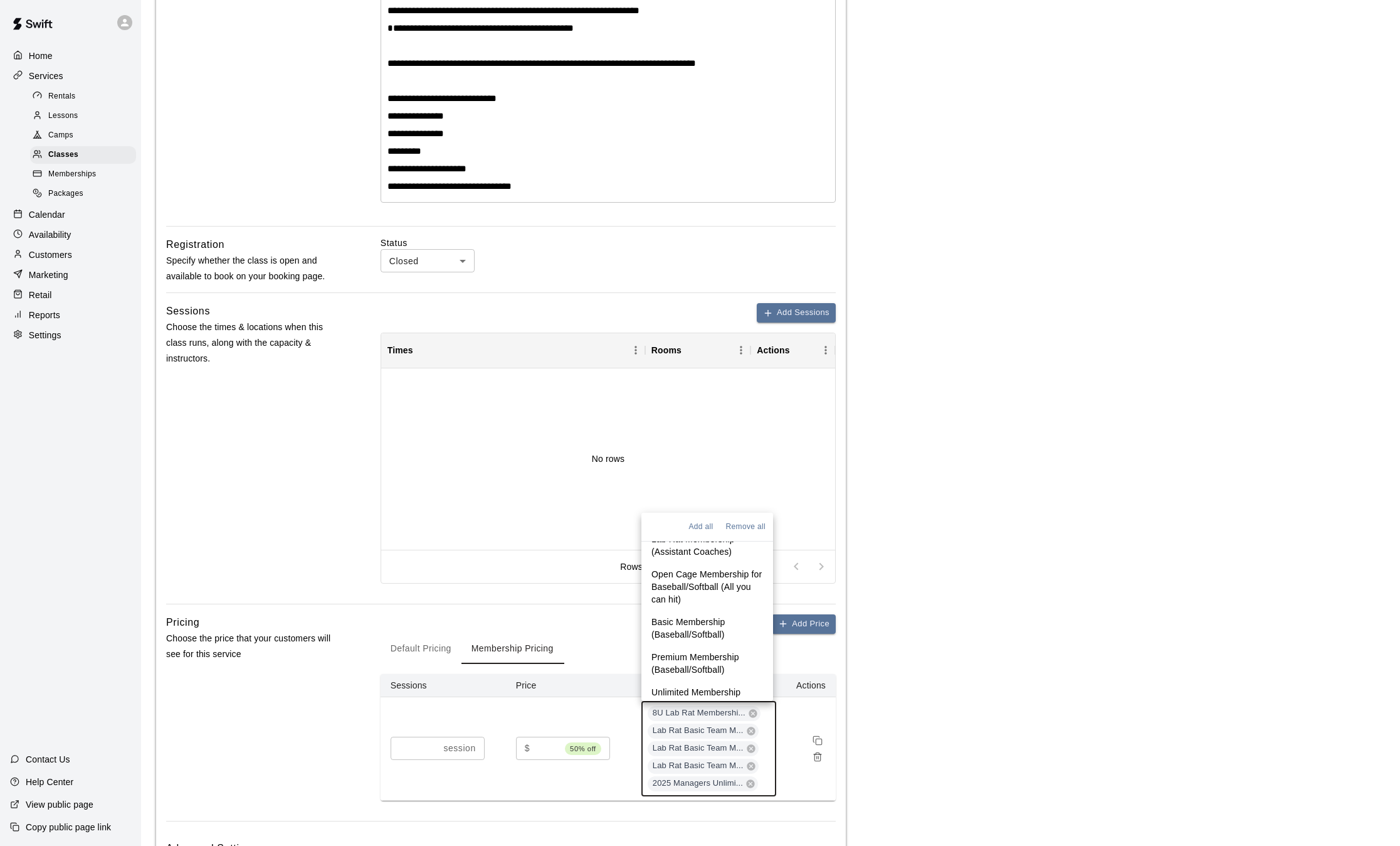
click at [696, 632] on p "Basic Membership (Baseball/Softball)" at bounding box center [707, 628] width 112 height 25
click at [696, 659] on p "Premium Membership (Baseball/Softball)" at bounding box center [707, 663] width 112 height 25
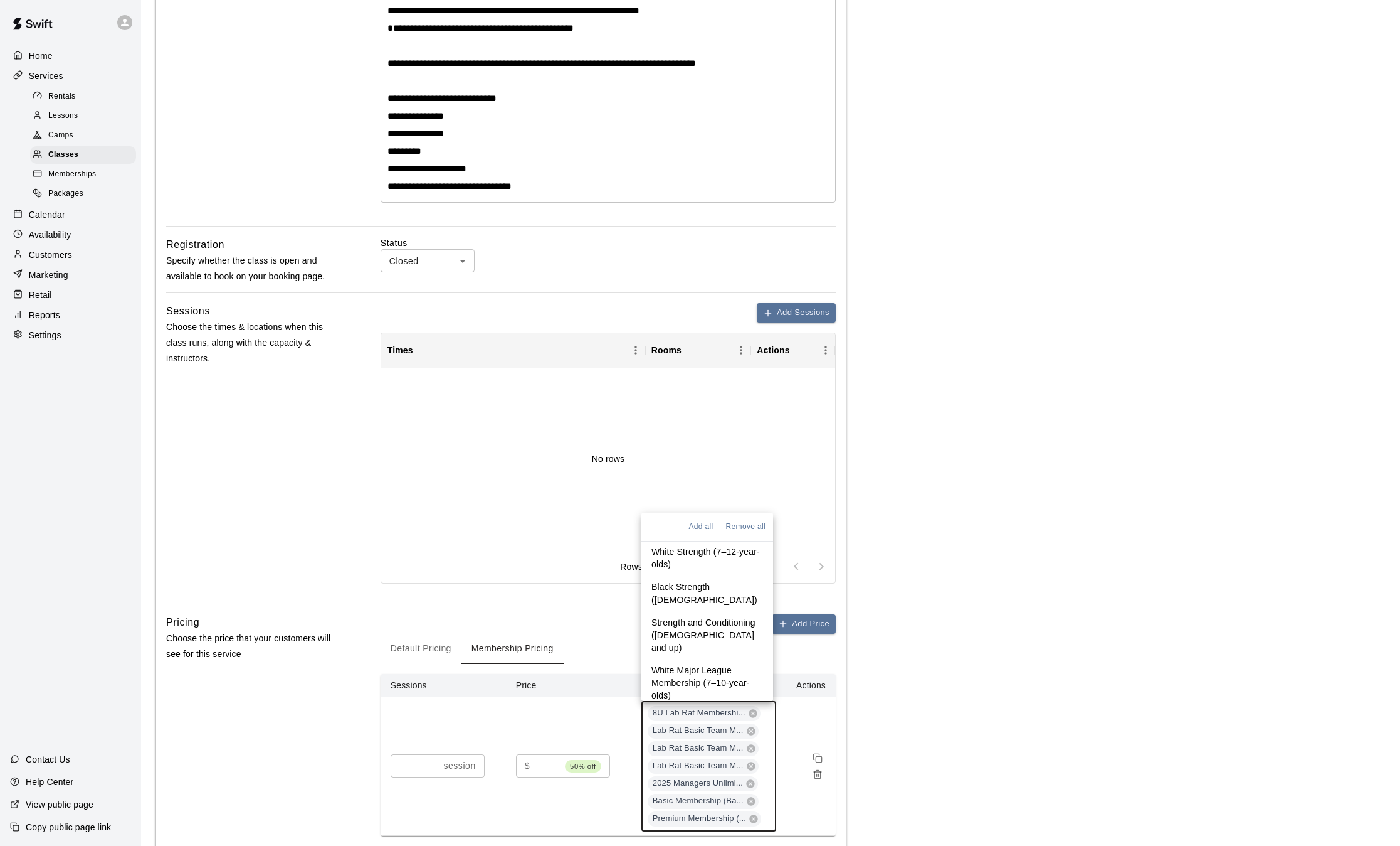
click at [687, 634] on p "Strength and Conditioning ([DEMOGRAPHIC_DATA] and up)" at bounding box center [707, 634] width 112 height 38
click at [678, 646] on p "Black Single A Membership (11–13-year-olds)" at bounding box center [707, 634] width 112 height 25
click at [690, 604] on p "Black Triple A Membership (11–13-year-olds)" at bounding box center [707, 598] width 112 height 25
click at [676, 556] on p "White Major League Membership (7–10-year-olds)" at bounding box center [707, 557] width 112 height 38
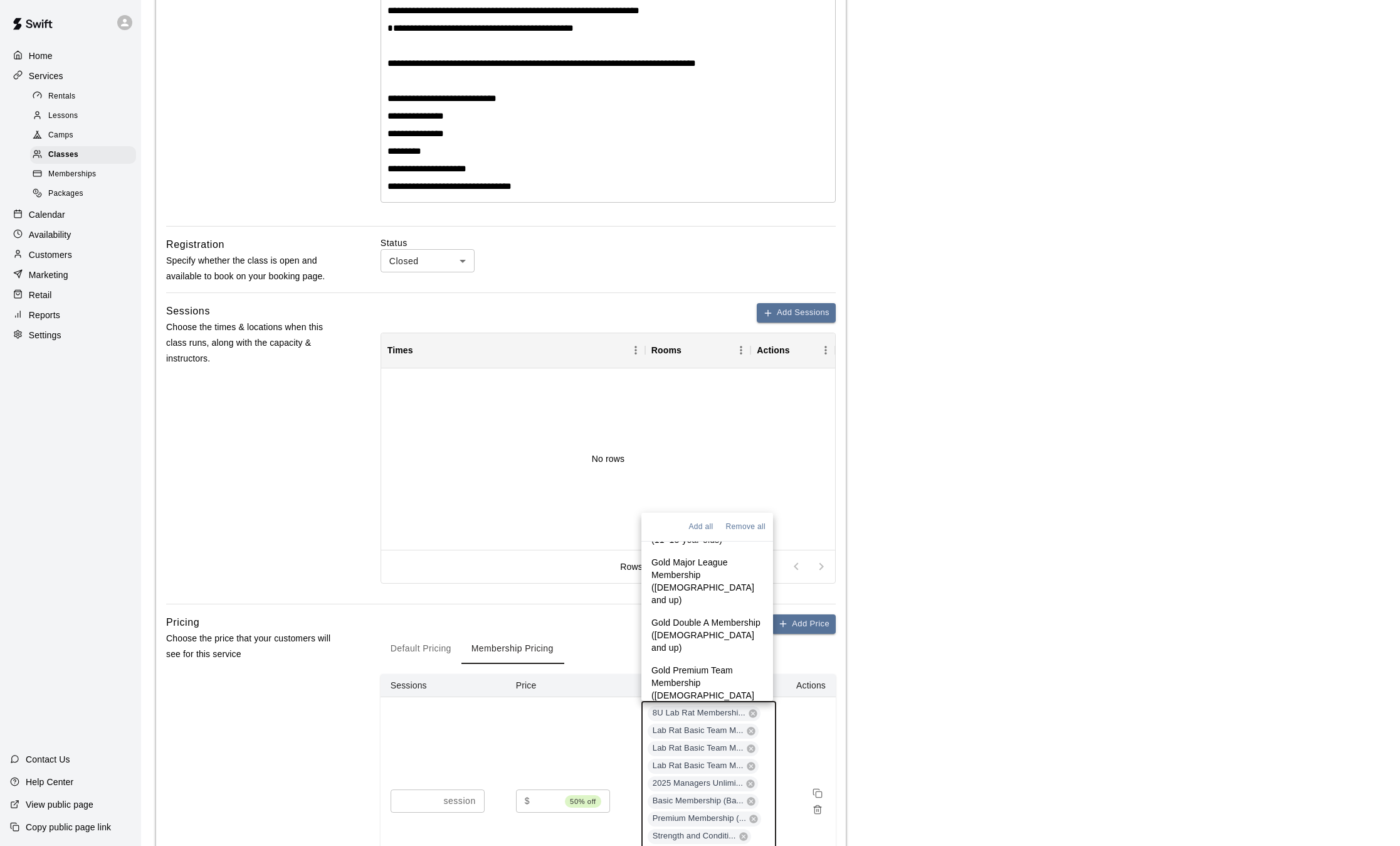
scroll to position [737, 0]
click at [681, 578] on p "Gold Major League Membership (13 years old and up)" at bounding box center [707, 555] width 112 height 50
click at [682, 611] on p "Gold Double A Membership (13 years old and up)" at bounding box center [707, 610] width 112 height 38
click at [684, 651] on p "Gold Premium Team Membership (14 years old and up)" at bounding box center [707, 663] width 112 height 50
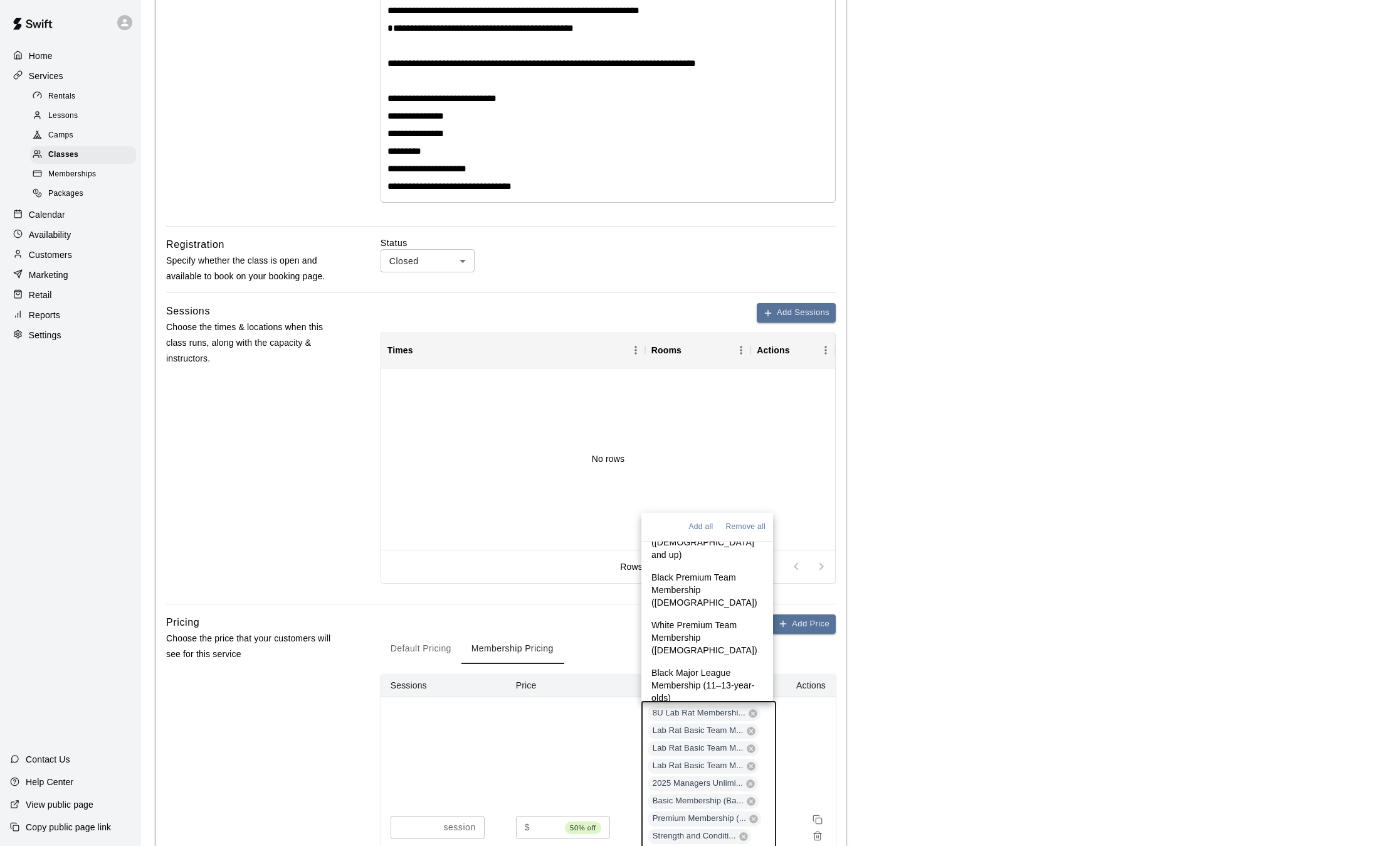
click at [676, 547] on p "Gold Single A Membership (13 years old and up)" at bounding box center [707, 542] width 112 height 38
click at [683, 588] on p "Black Premium Team Membership (11-13 years old)" at bounding box center [707, 590] width 112 height 38
click at [681, 635] on p "White Premium Team Membership (8-10 years old)" at bounding box center [707, 637] width 112 height 38
click at [687, 683] on p "Black Major League Membership (11–13-year-olds)" at bounding box center [707, 685] width 112 height 38
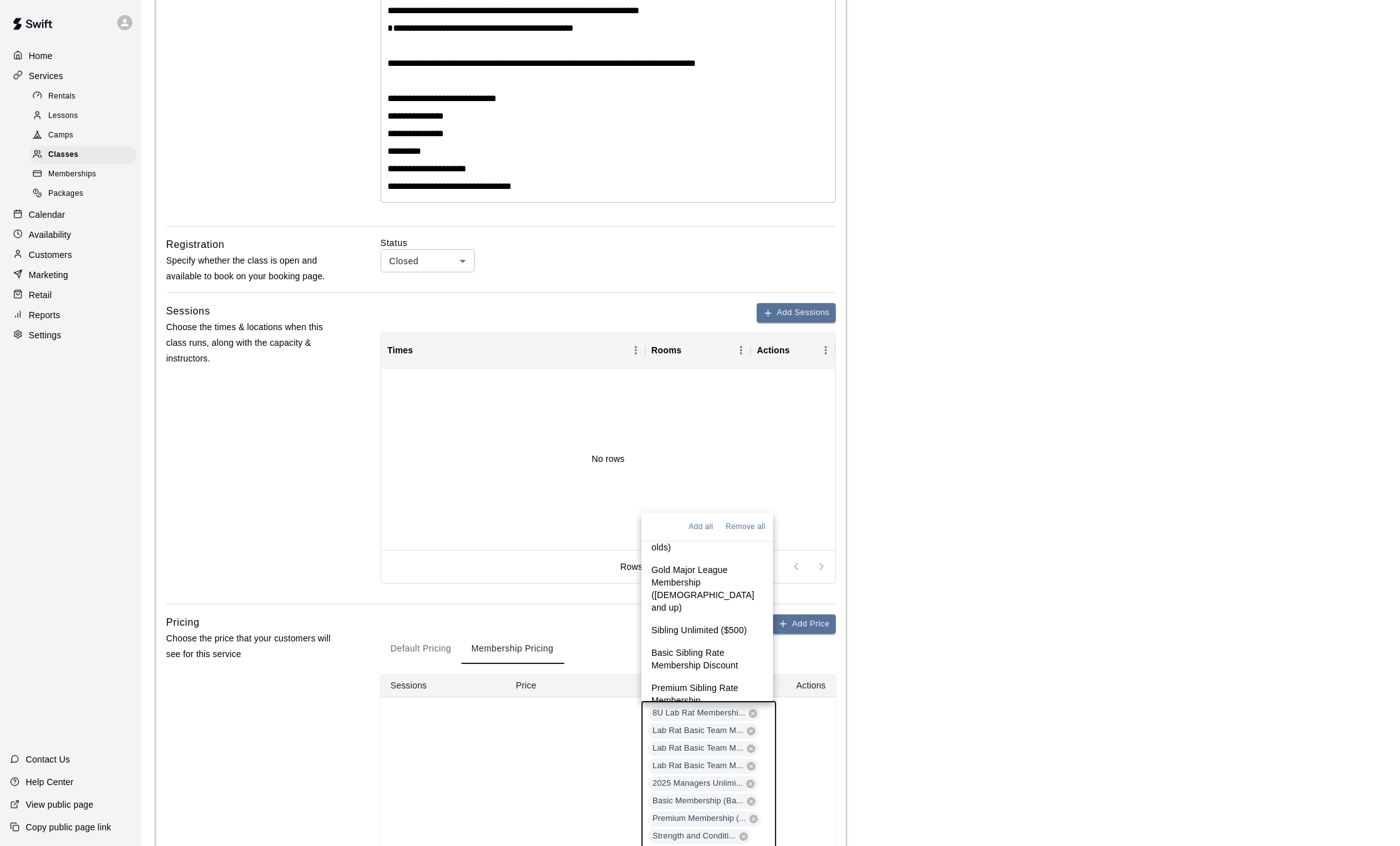
click at [671, 580] on p "Gold Major League Membership (14 years old and up)" at bounding box center [707, 588] width 112 height 50
click at [676, 624] on p "Sibling Unlimited ($500)" at bounding box center [698, 630] width 95 height 12
click at [684, 646] on p "Basic Sibling Rate Membership Discount" at bounding box center [707, 659] width 112 height 25
click at [678, 686] on p "Premium Sibling Rate Membership" at bounding box center [707, 693] width 112 height 25
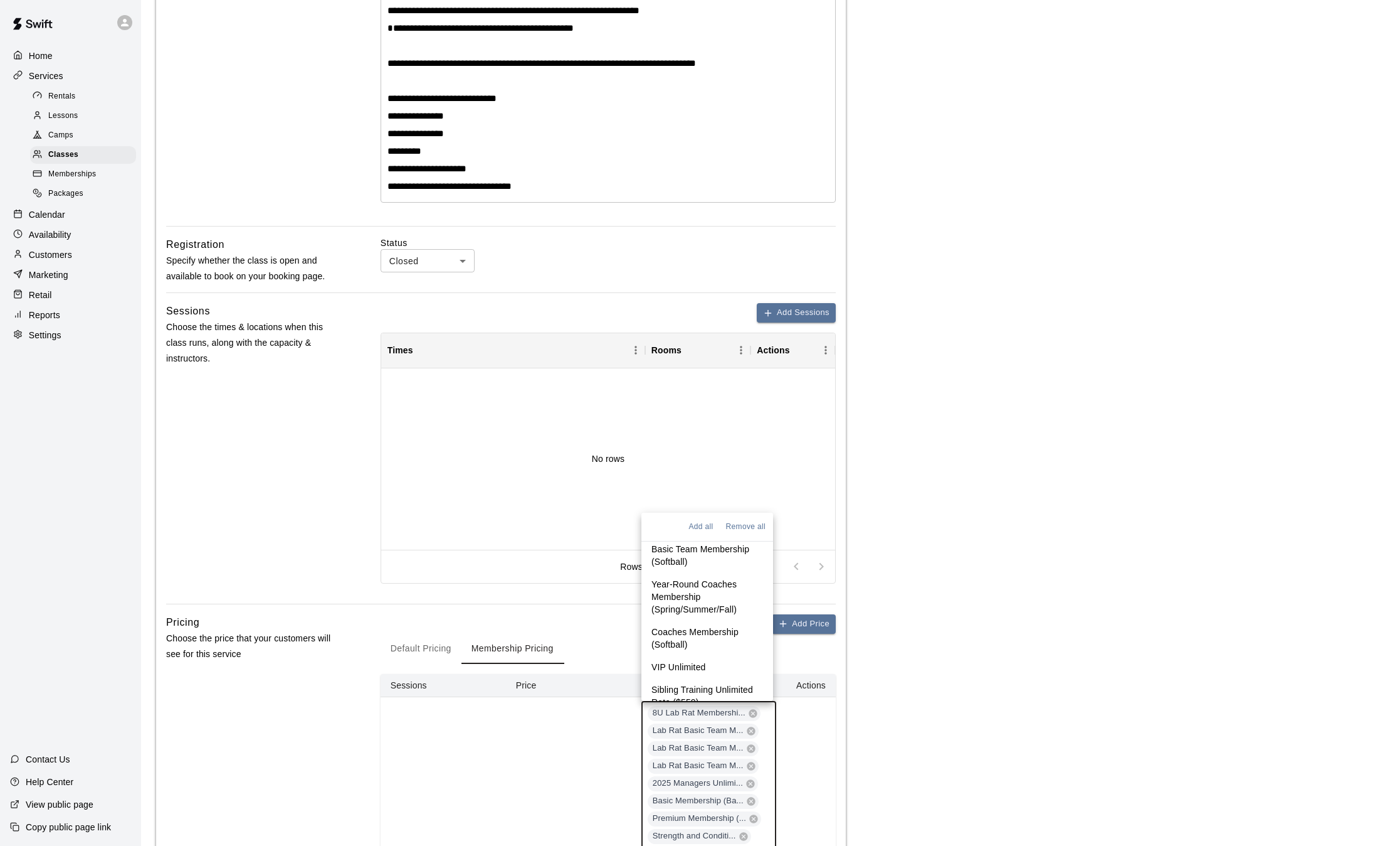
click at [685, 661] on p "VIP Unlimited" at bounding box center [678, 667] width 54 height 12
click at [678, 683] on p "Sibling Training Unlimited Rate ($550)" at bounding box center [707, 696] width 112 height 25
click at [867, 703] on main "**********" at bounding box center [770, 490] width 1229 height 1553
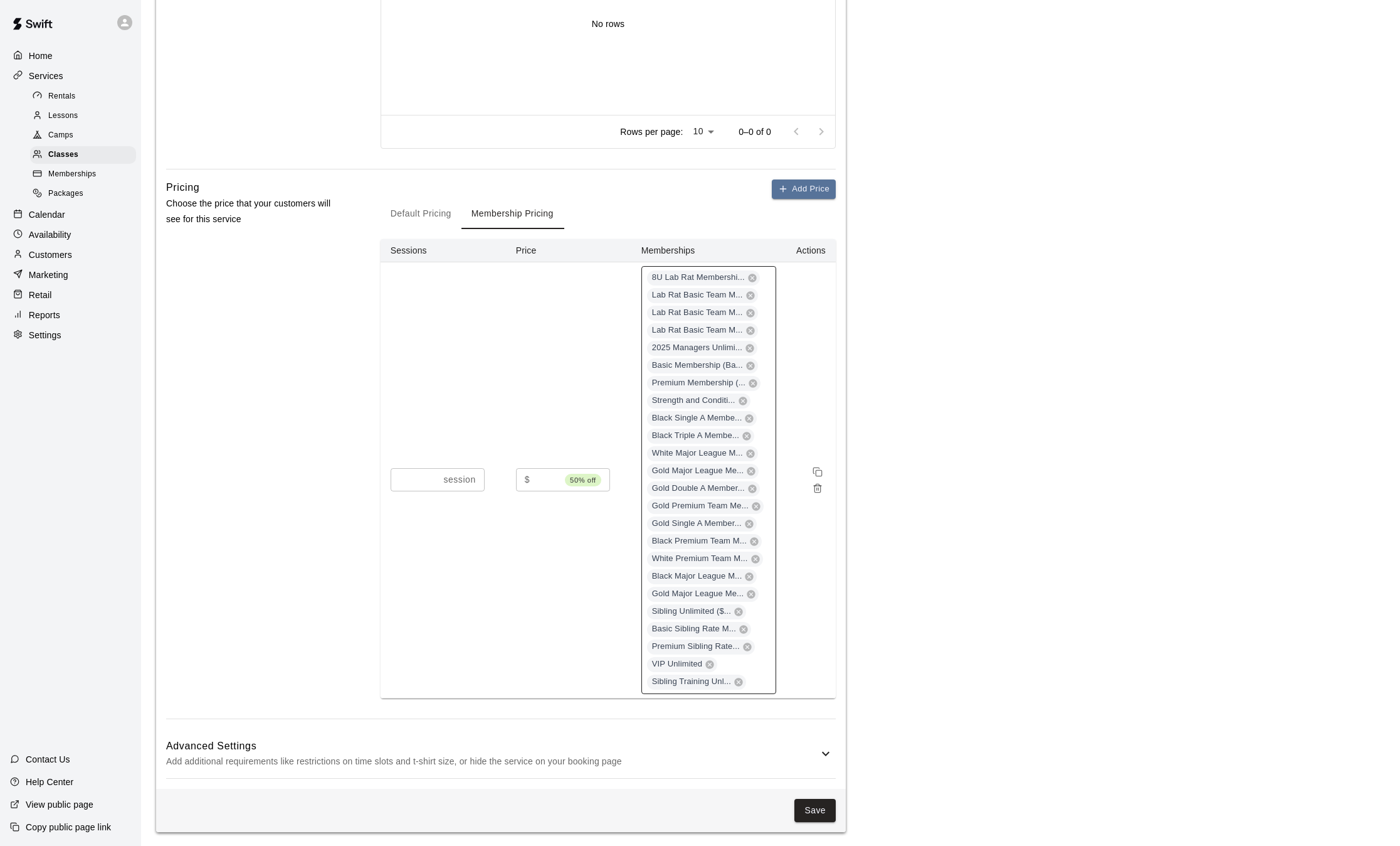
scroll to position [734, 0]
click at [766, 620] on div "8U Lab Rat Membershi... Lab Rat Basic Team M... Lab Rat Basic Team M... Lab Rat…" at bounding box center [709, 482] width 135 height 428
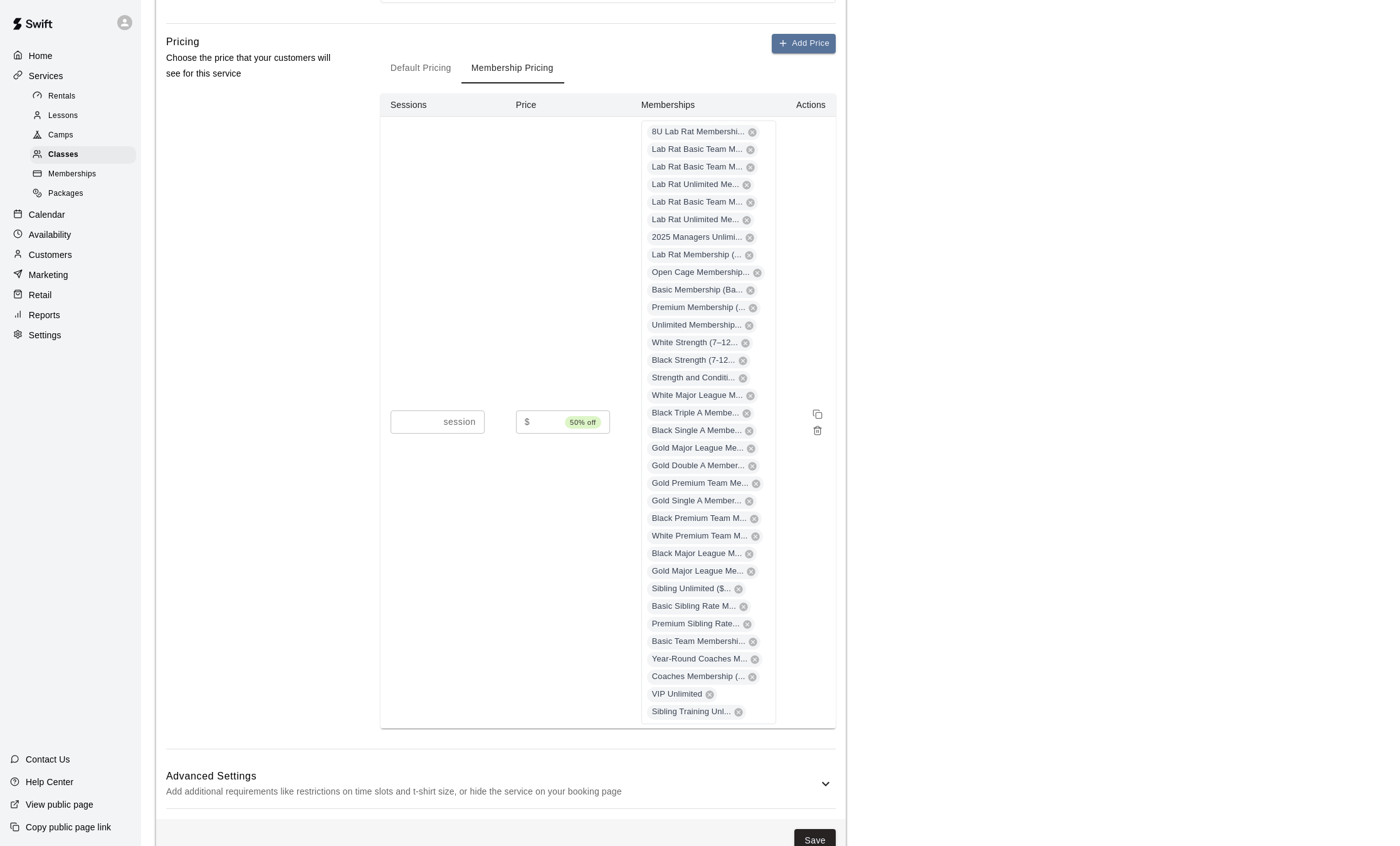
scroll to position [913, 0]
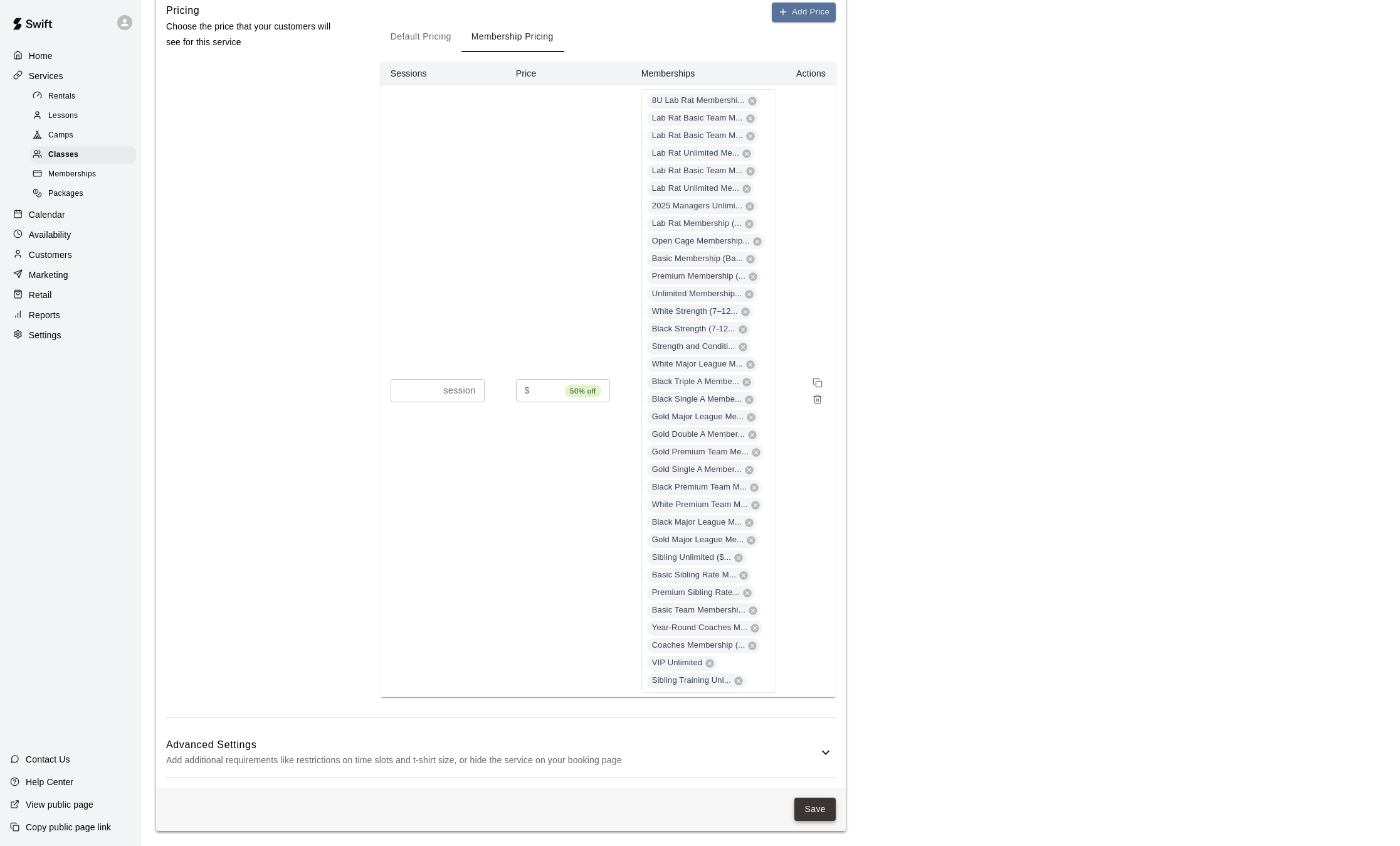
click at [818, 813] on button "Save" at bounding box center [815, 809] width 41 height 23
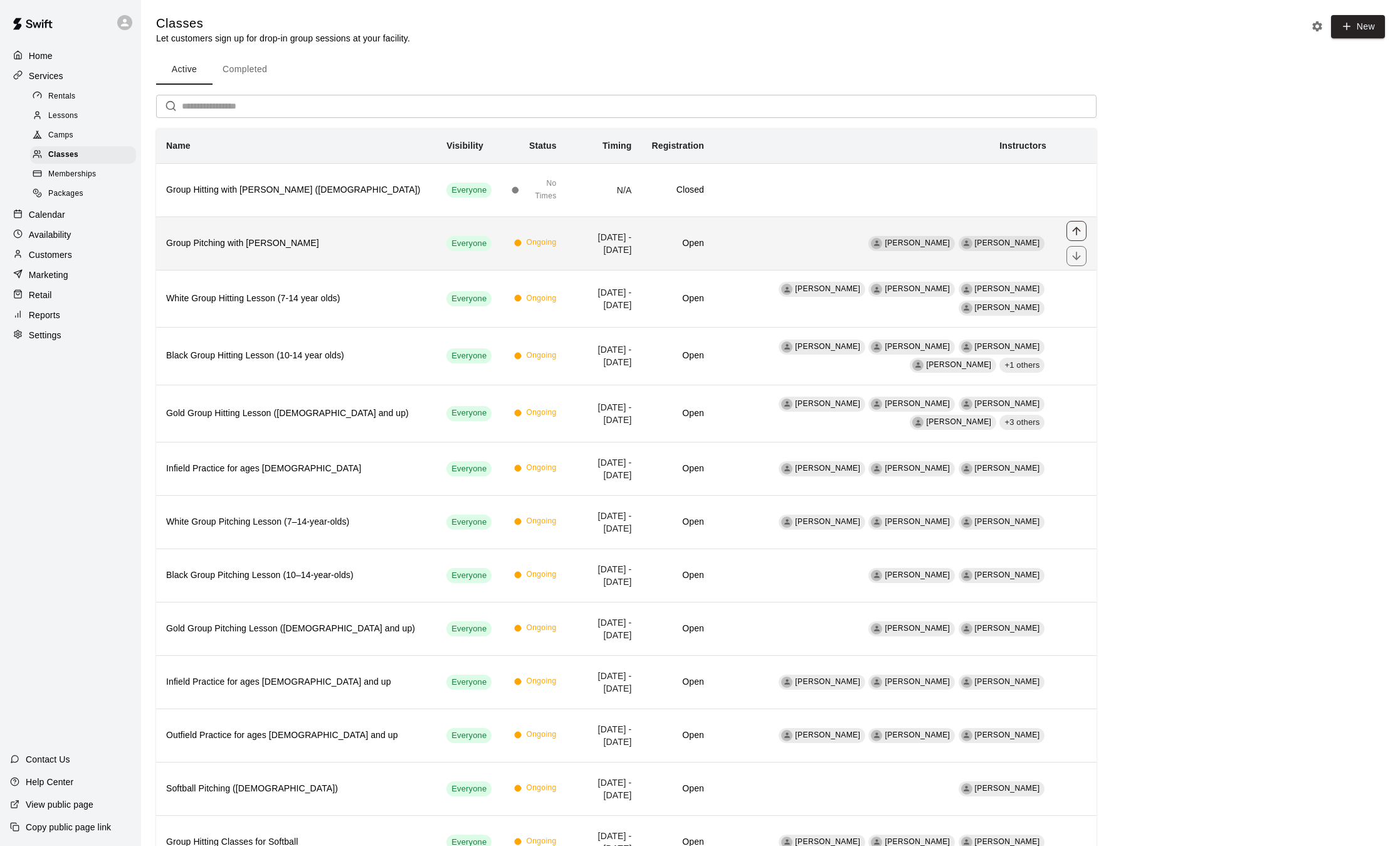
click at [1080, 232] on icon "move item up" at bounding box center [1076, 231] width 12 height 12
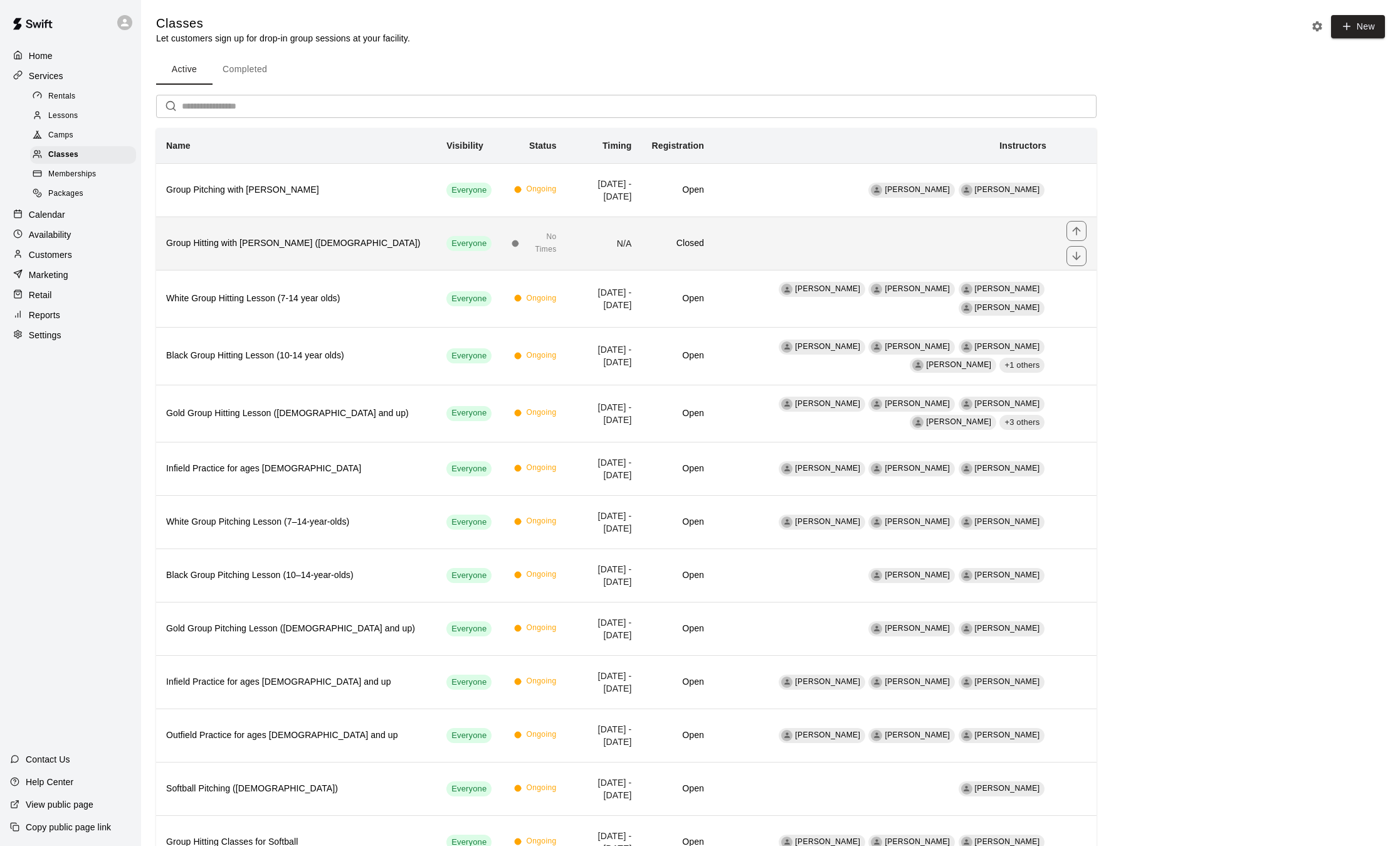
click at [389, 236] on th "Group Hitting with Ben Homdus (7-14yrs old)" at bounding box center [297, 242] width 280 height 53
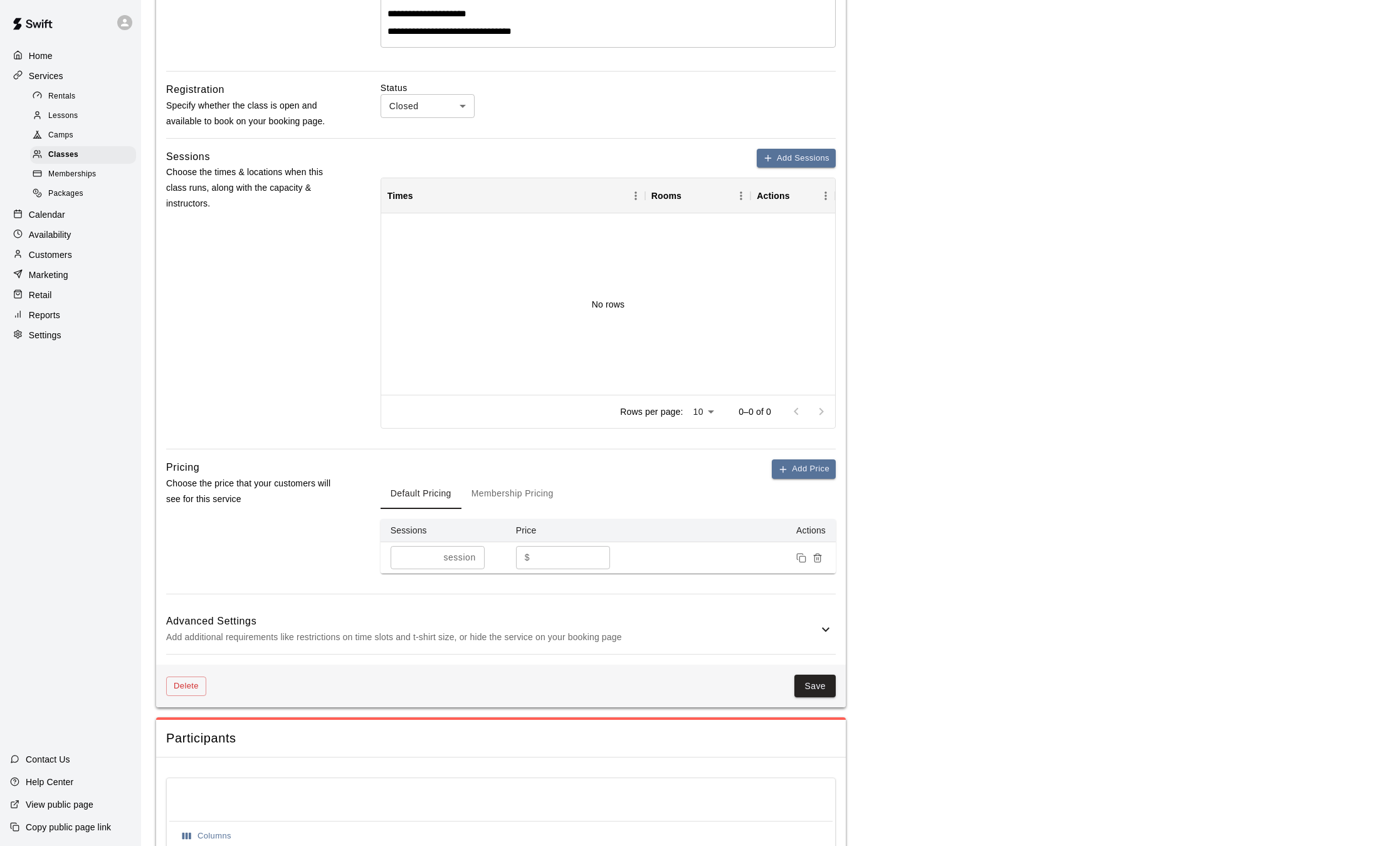
scroll to position [463, 0]
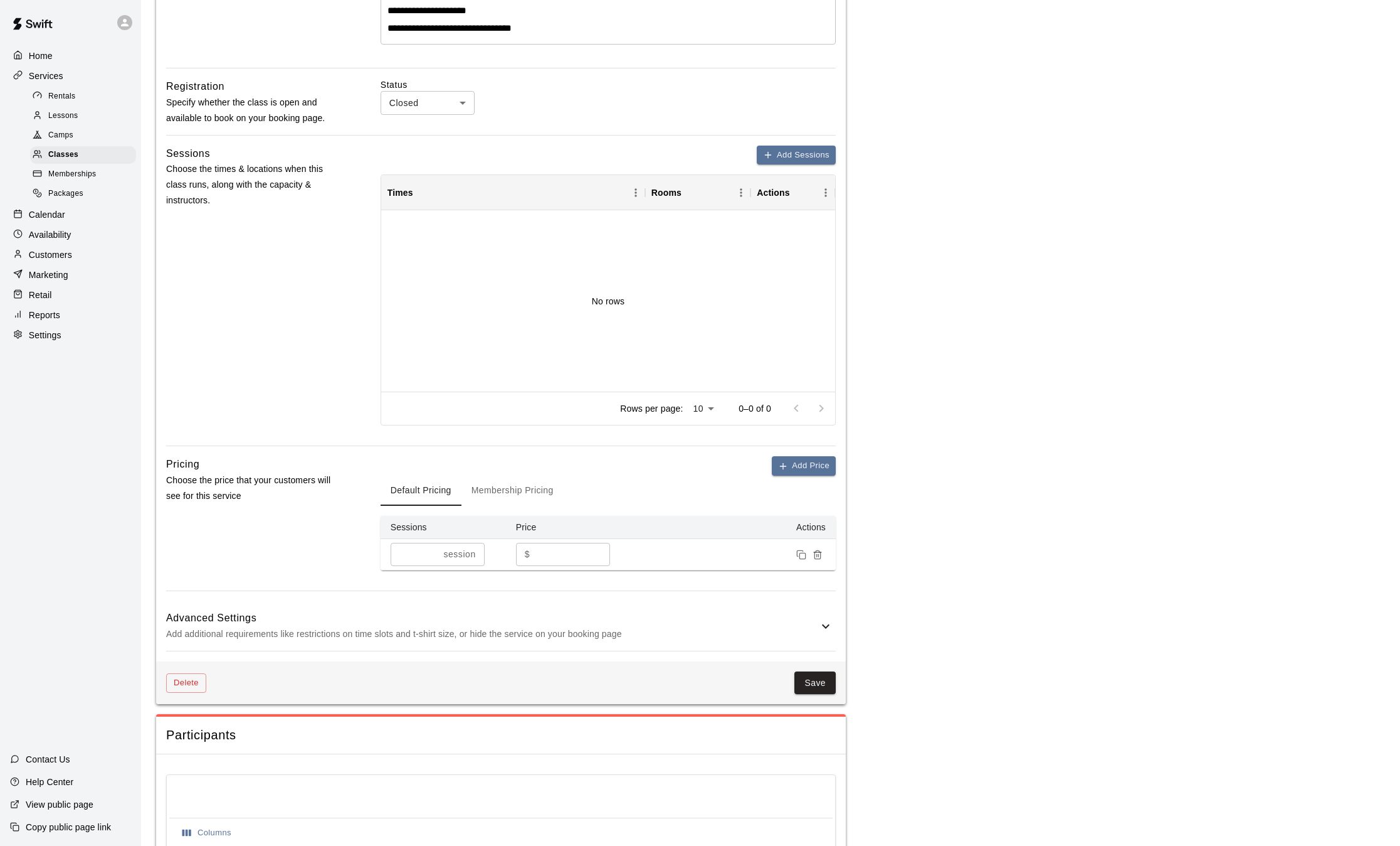
click at [822, 612] on div "Advanced Settings Add additional requirements like restrictions on time slots a…" at bounding box center [501, 626] width 670 height 50
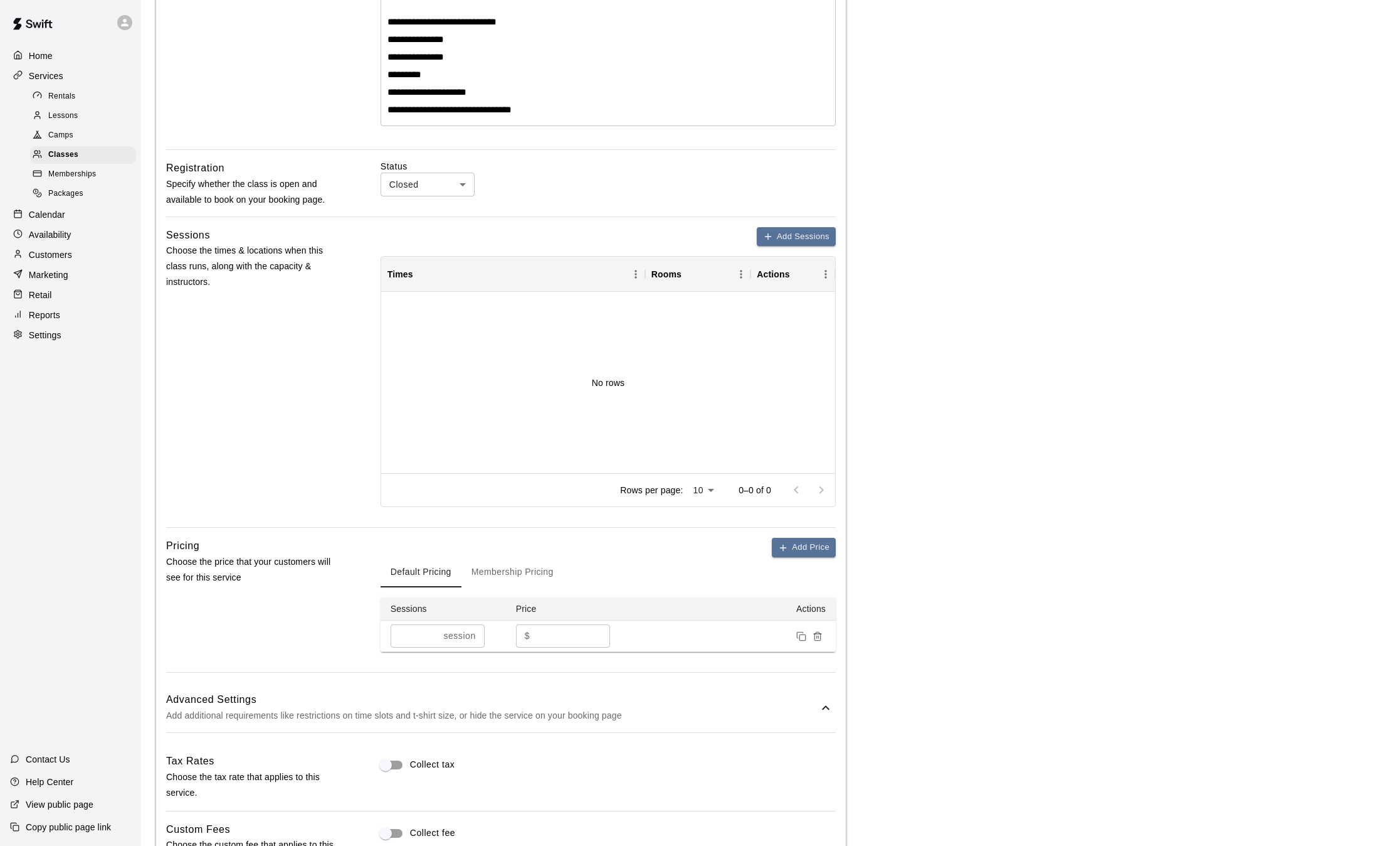
scroll to position [0, 0]
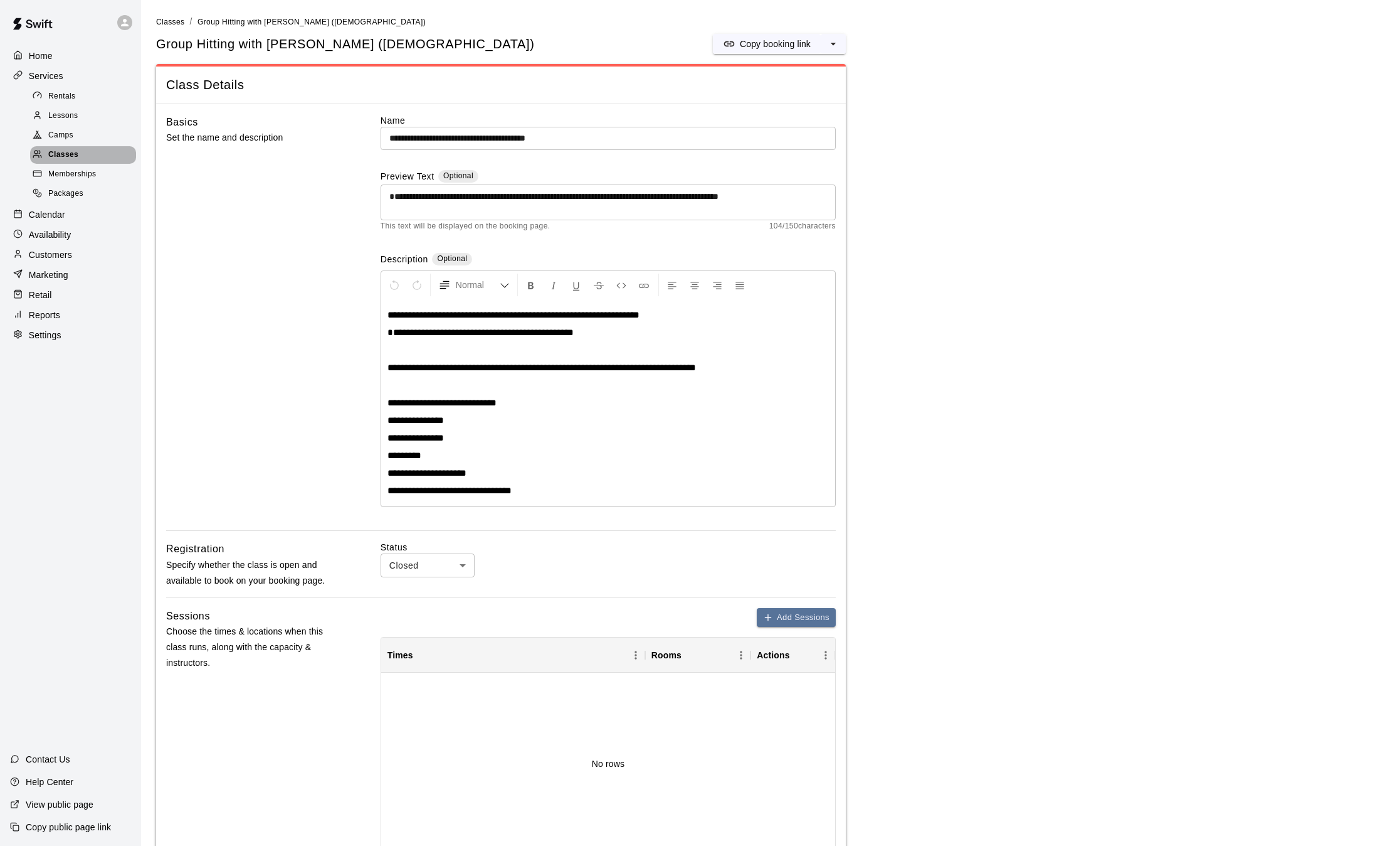
click at [75, 160] on span "Classes" at bounding box center [63, 155] width 30 height 12
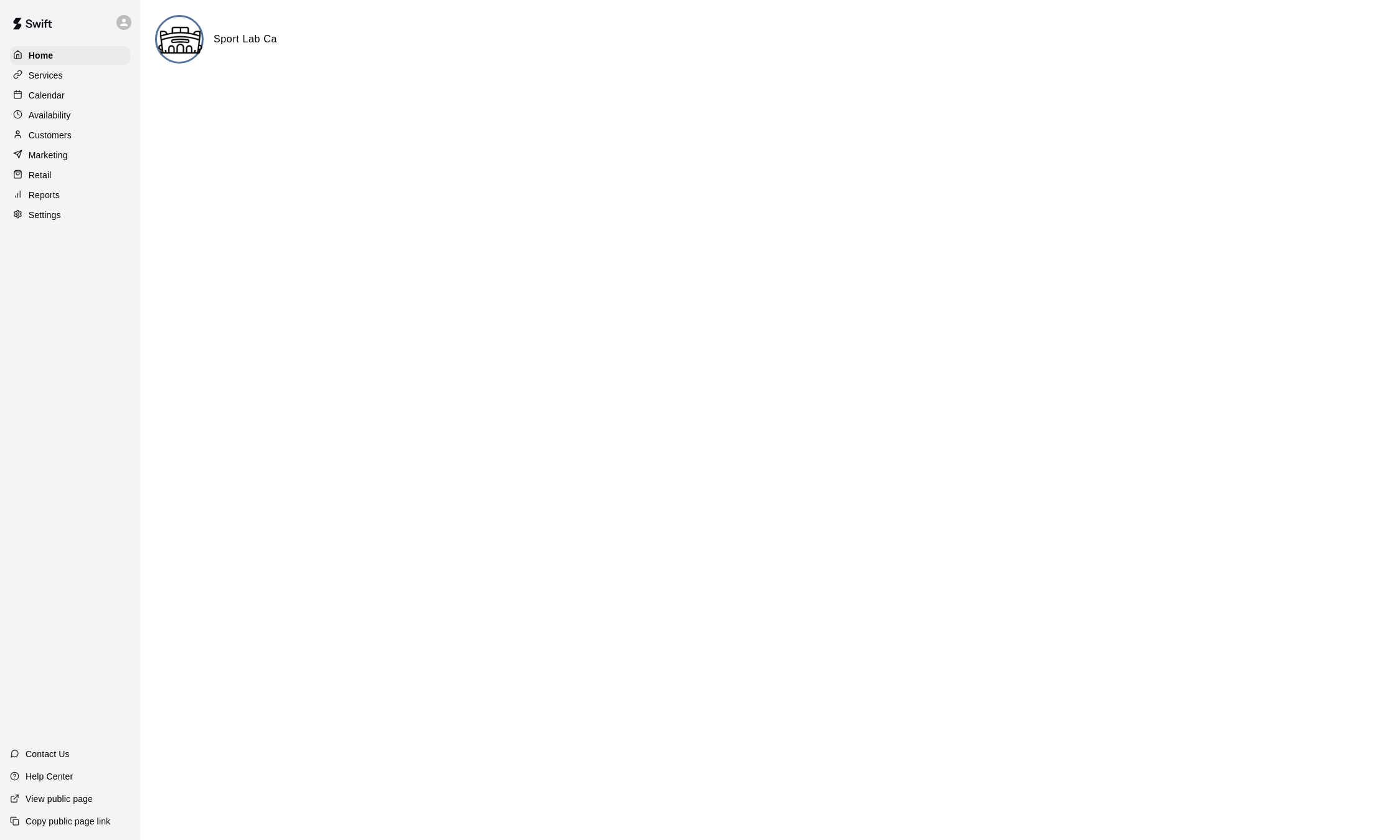
click at [48, 93] on p "Calendar" at bounding box center [46, 95] width 36 height 12
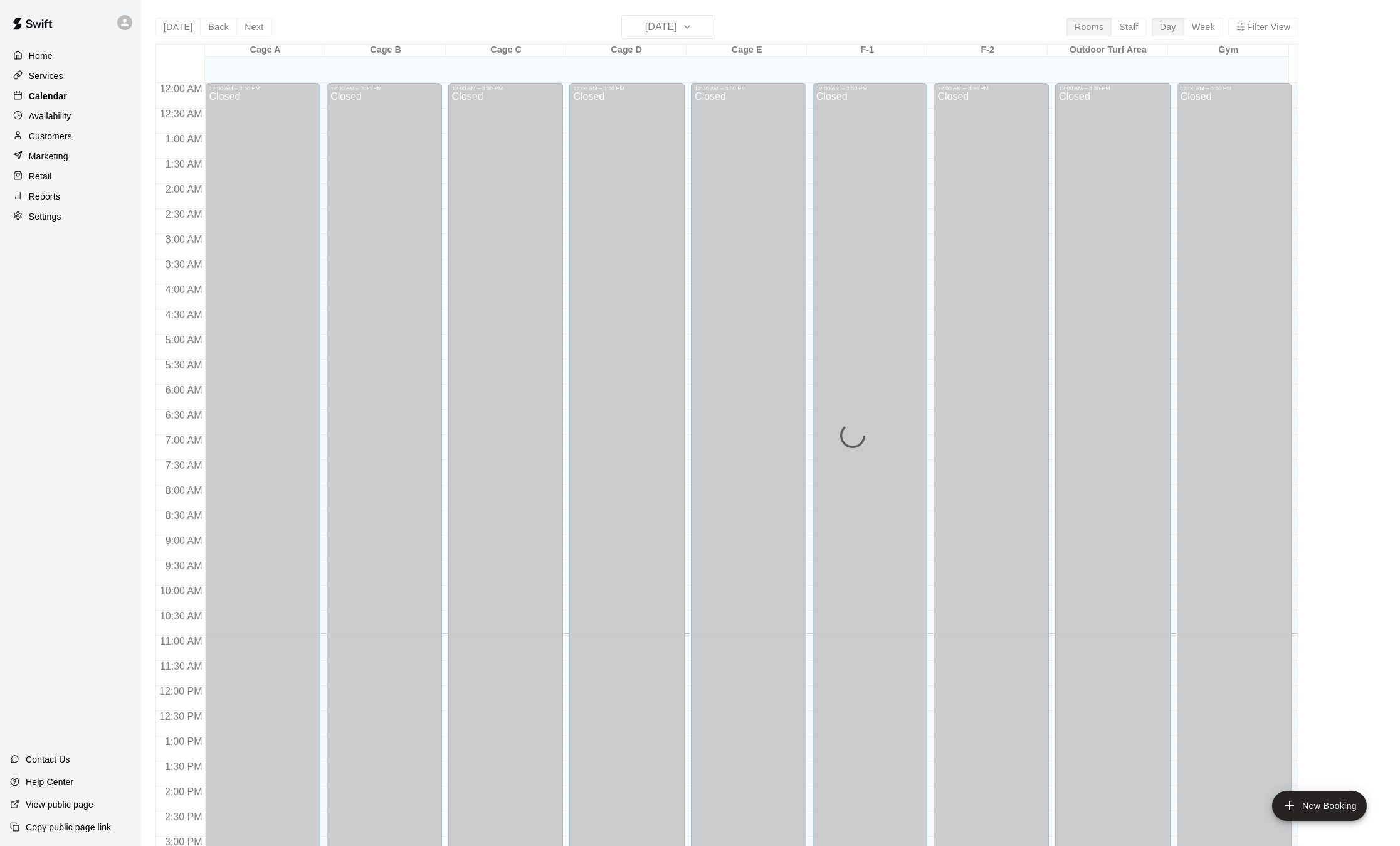
scroll to position [390, 0]
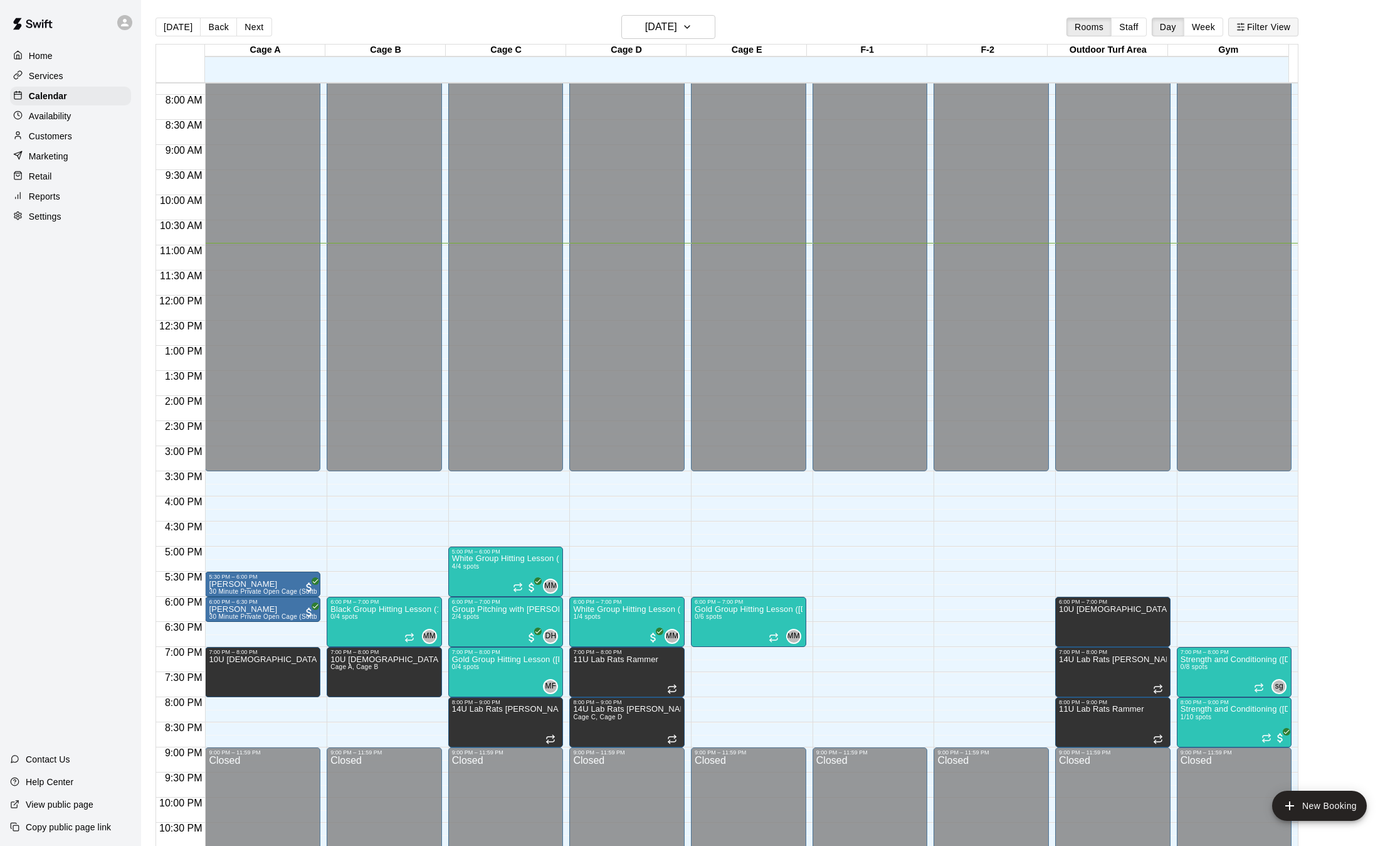
click at [1258, 27] on button "Filter View" at bounding box center [1263, 27] width 70 height 19
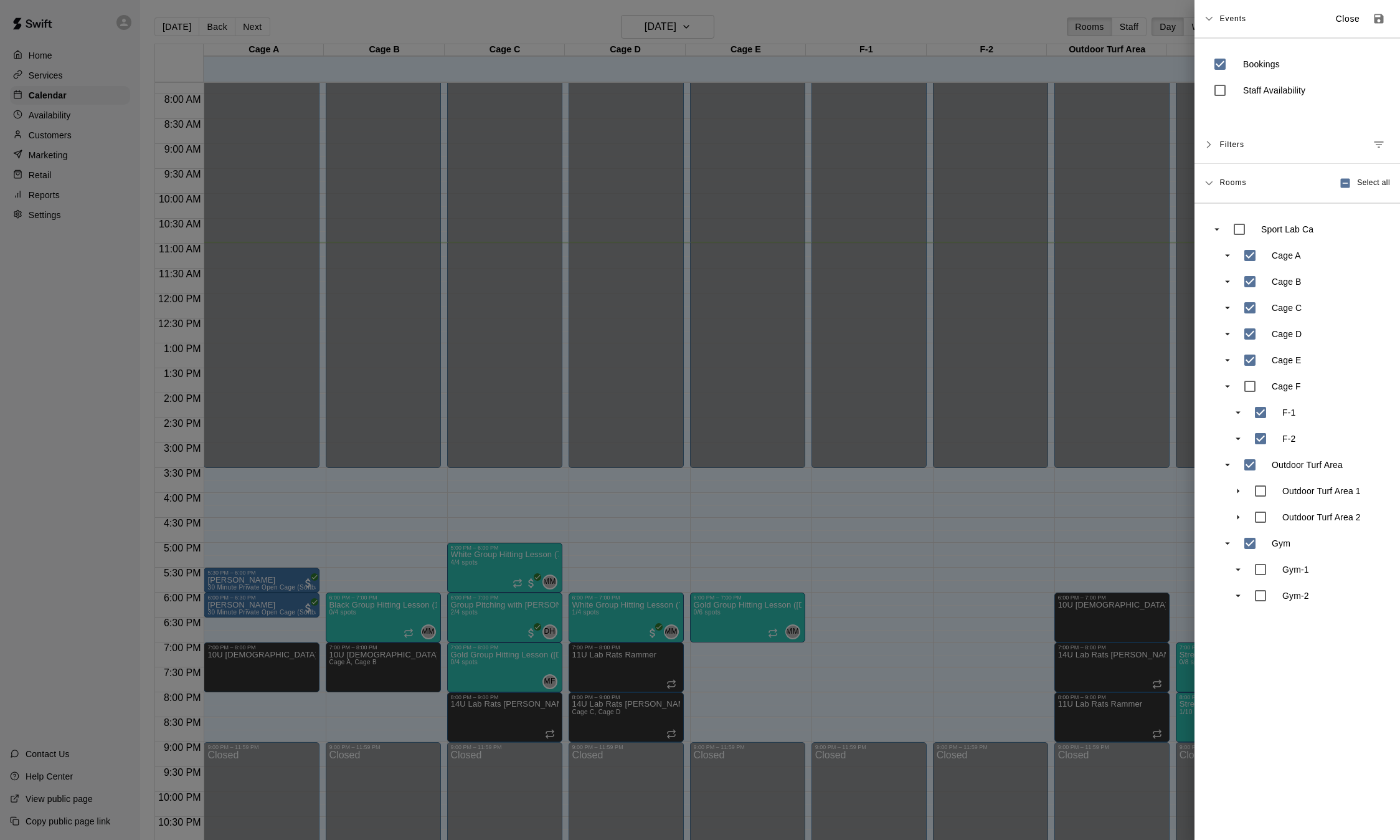
click at [1250, 27] on div "Events Close" at bounding box center [1305, 18] width 171 height 22
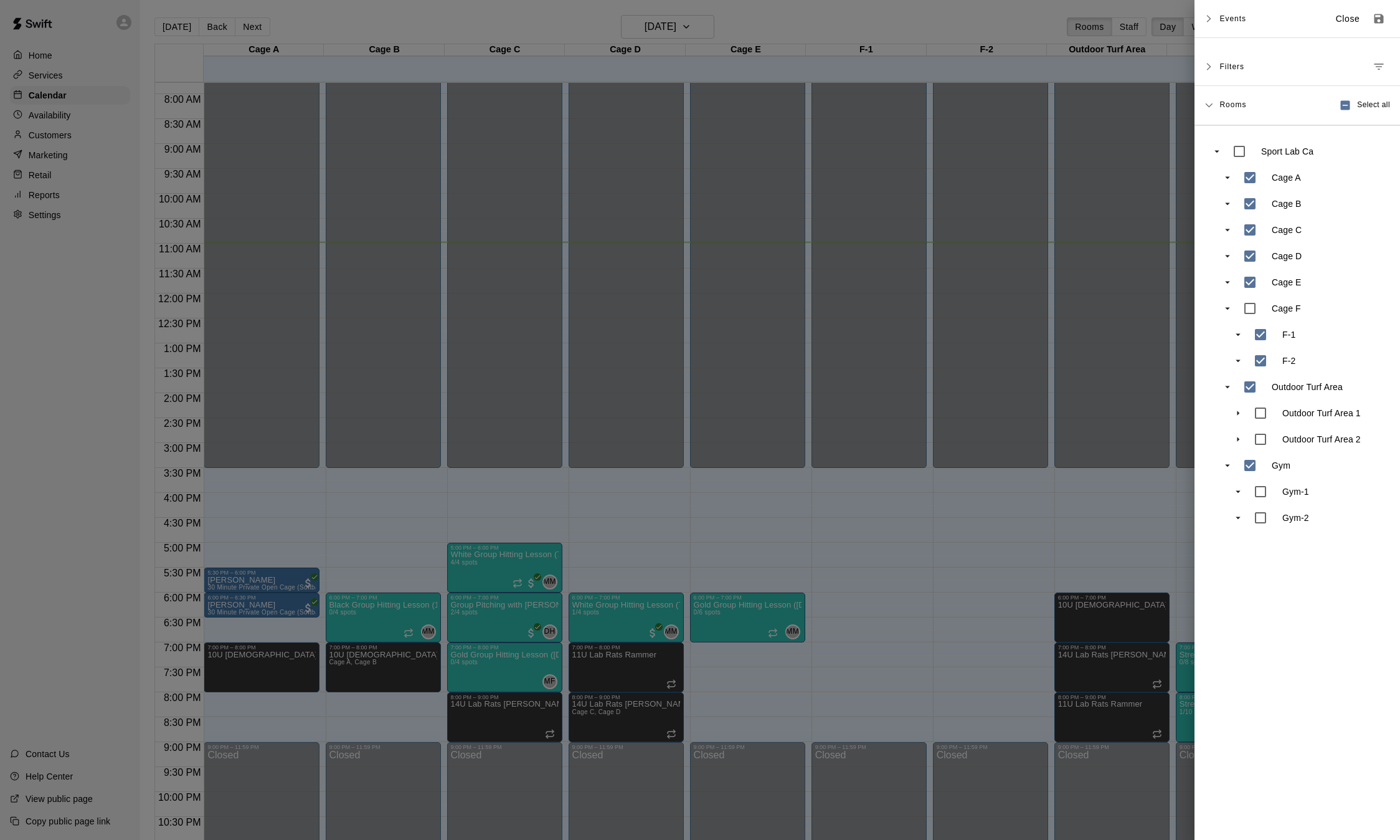
click at [1215, 20] on div "Events Close" at bounding box center [1297, 18] width 205 height 38
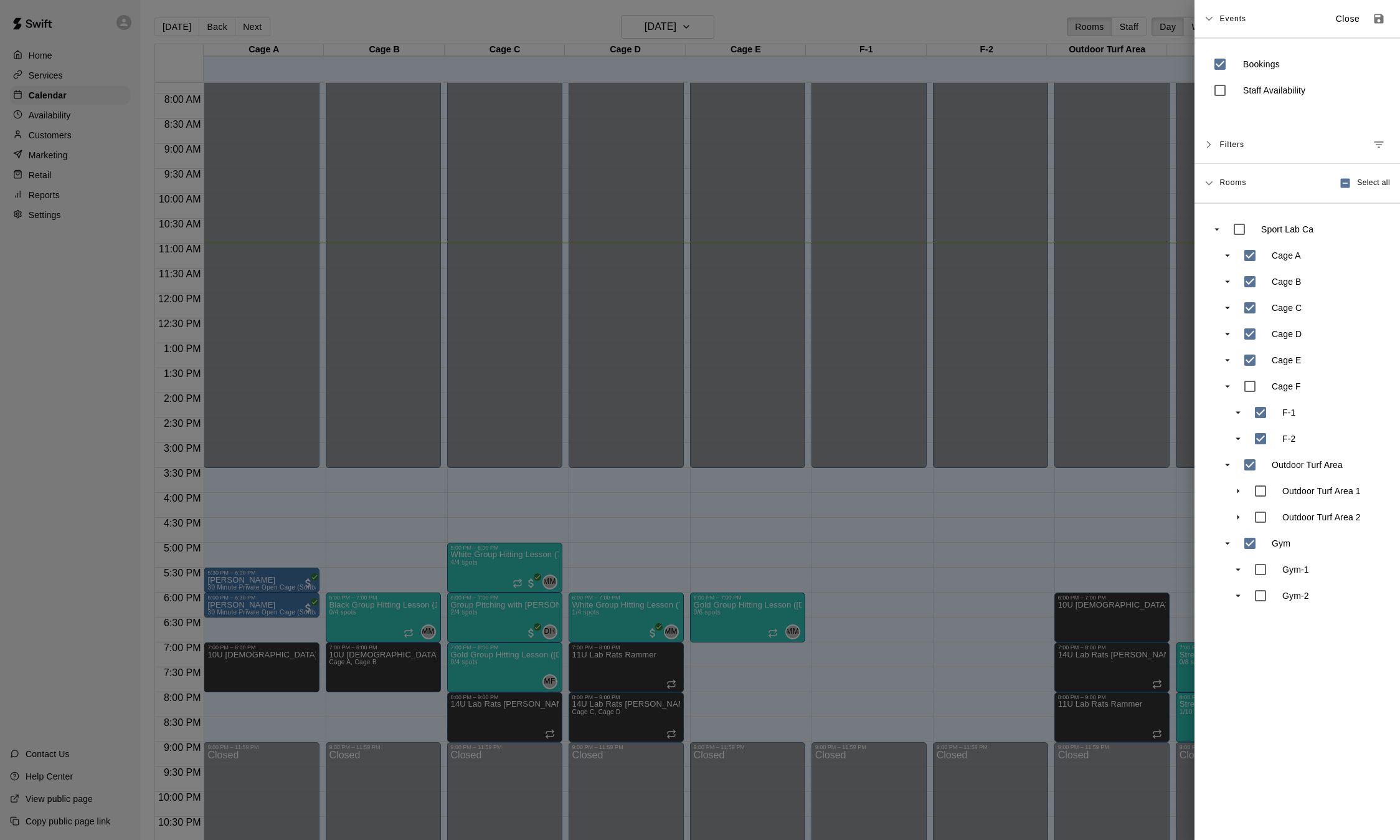
click at [1215, 20] on div "Events Close" at bounding box center [1297, 18] width 205 height 38
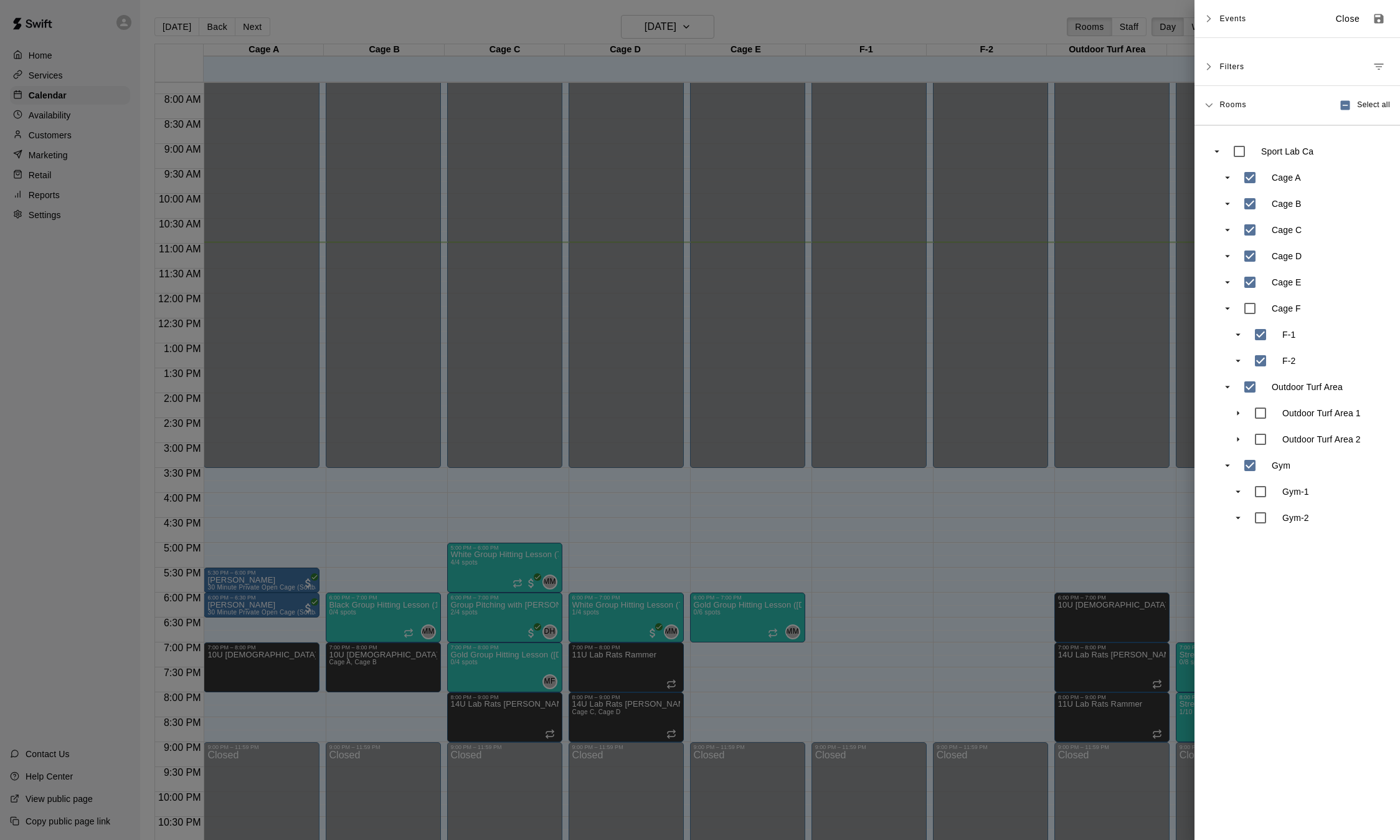
click at [71, 72] on div at bounding box center [700, 420] width 1400 height 840
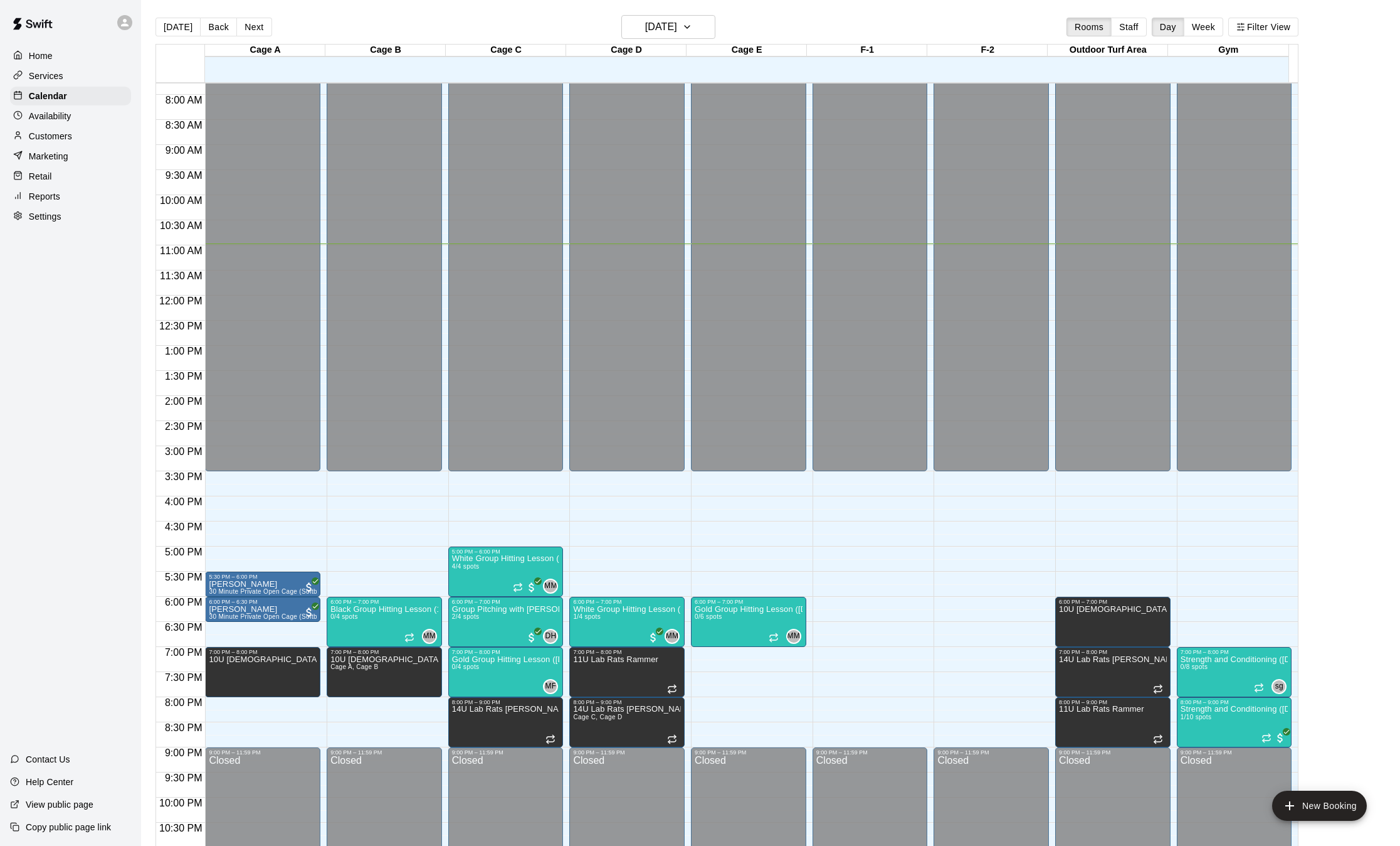
click at [39, 79] on p "Services" at bounding box center [46, 76] width 35 height 12
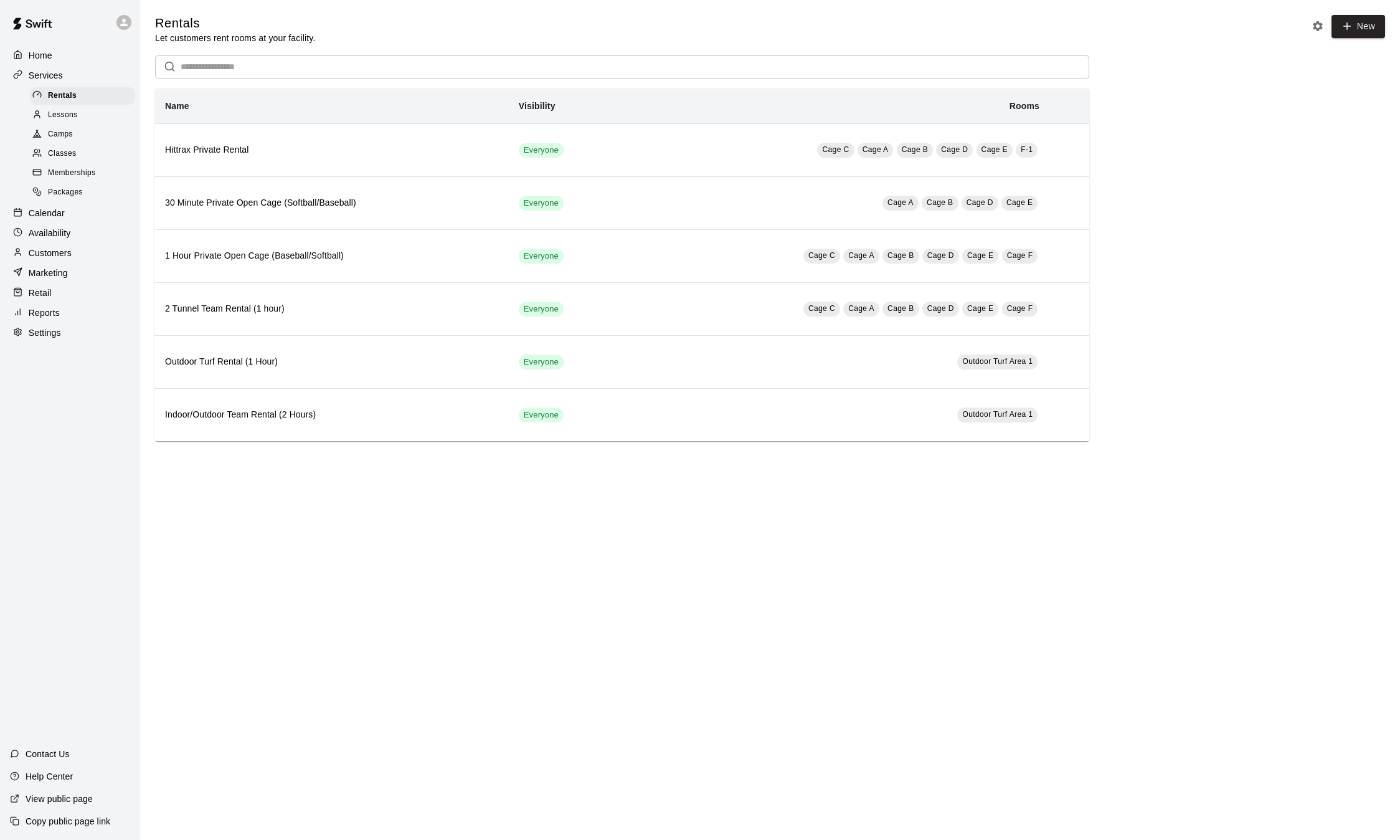
click at [62, 158] on span "Classes" at bounding box center [62, 154] width 28 height 12
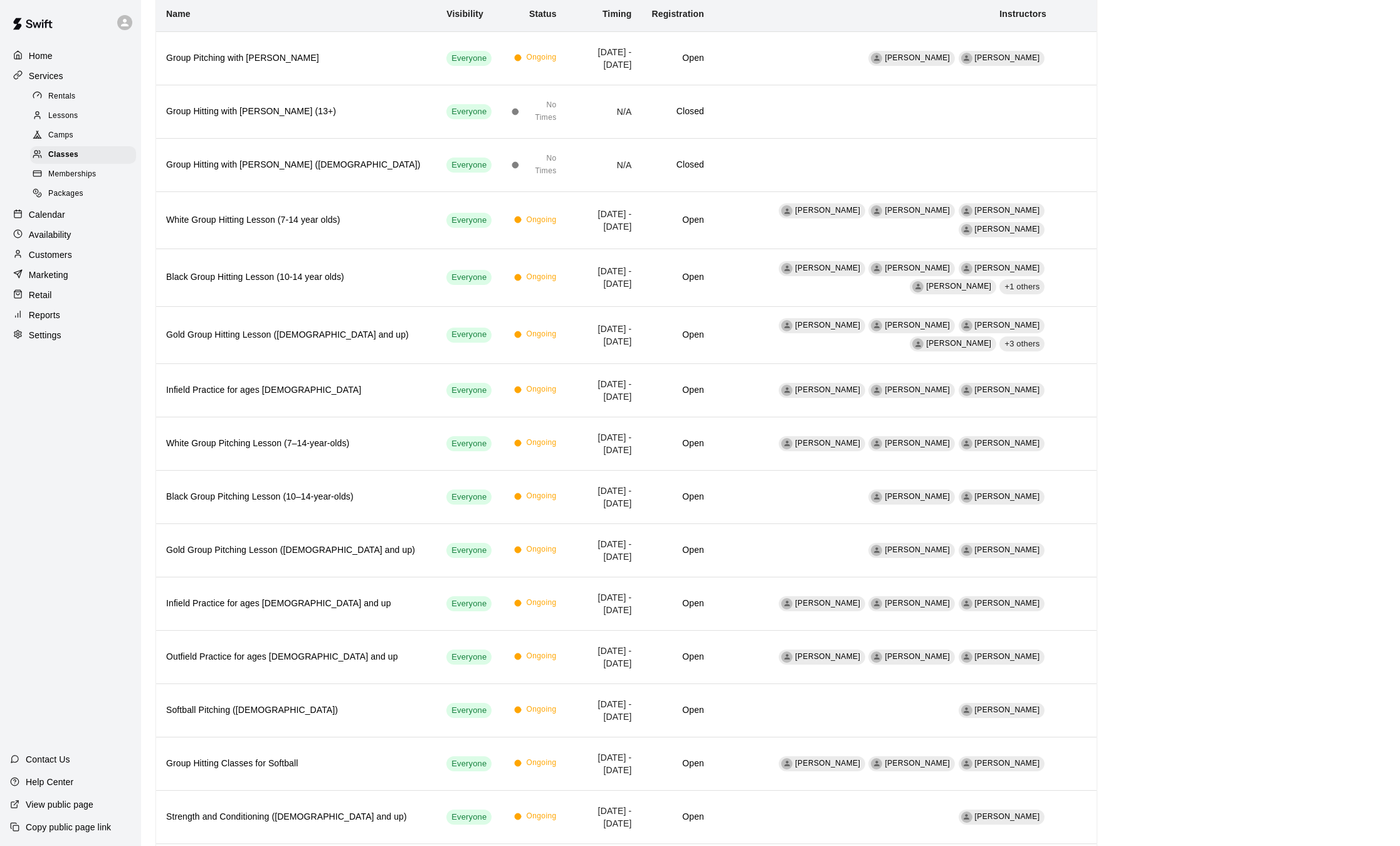
scroll to position [135, 0]
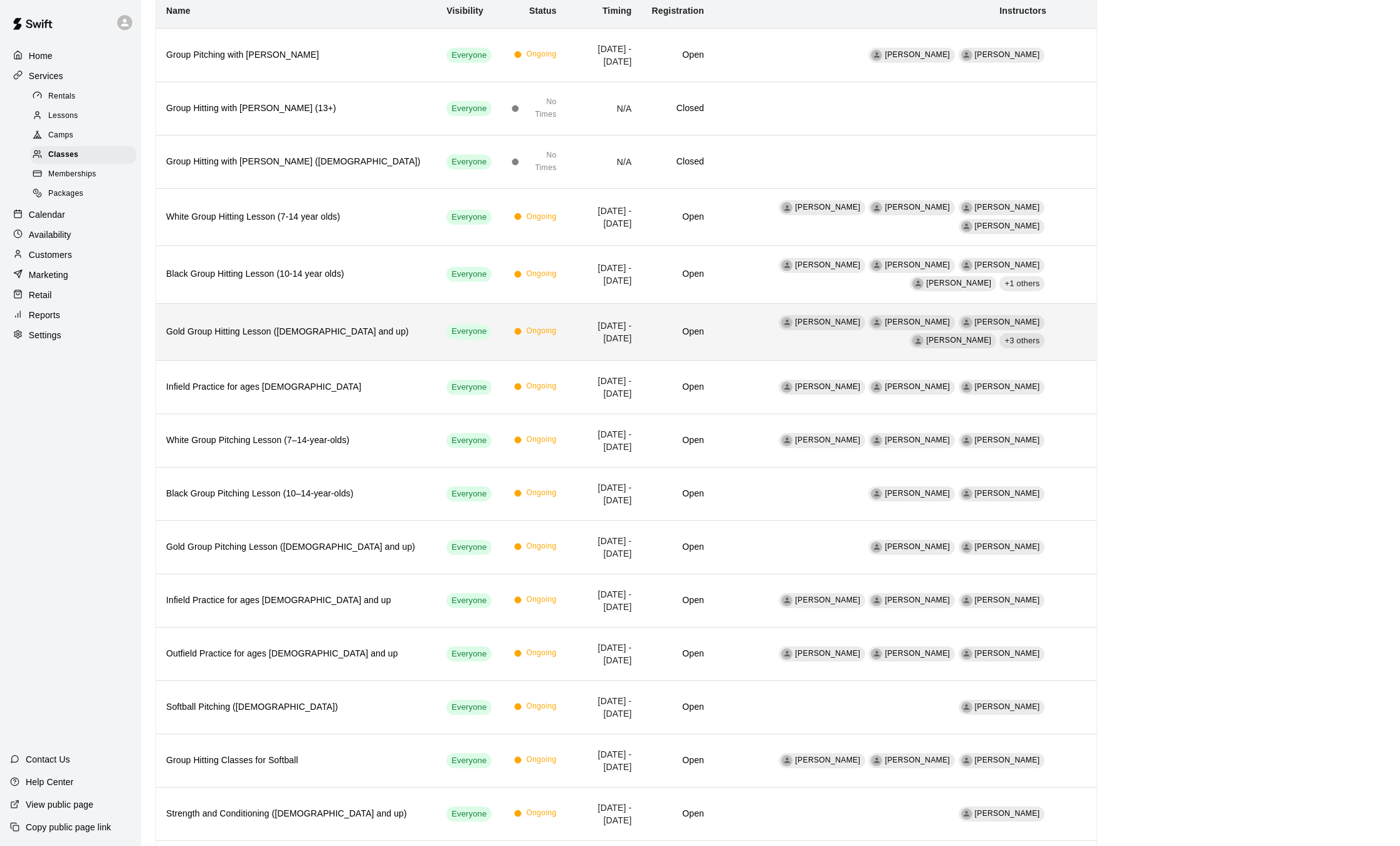
click at [1021, 343] on div "+3 others" at bounding box center [1022, 340] width 45 height 15
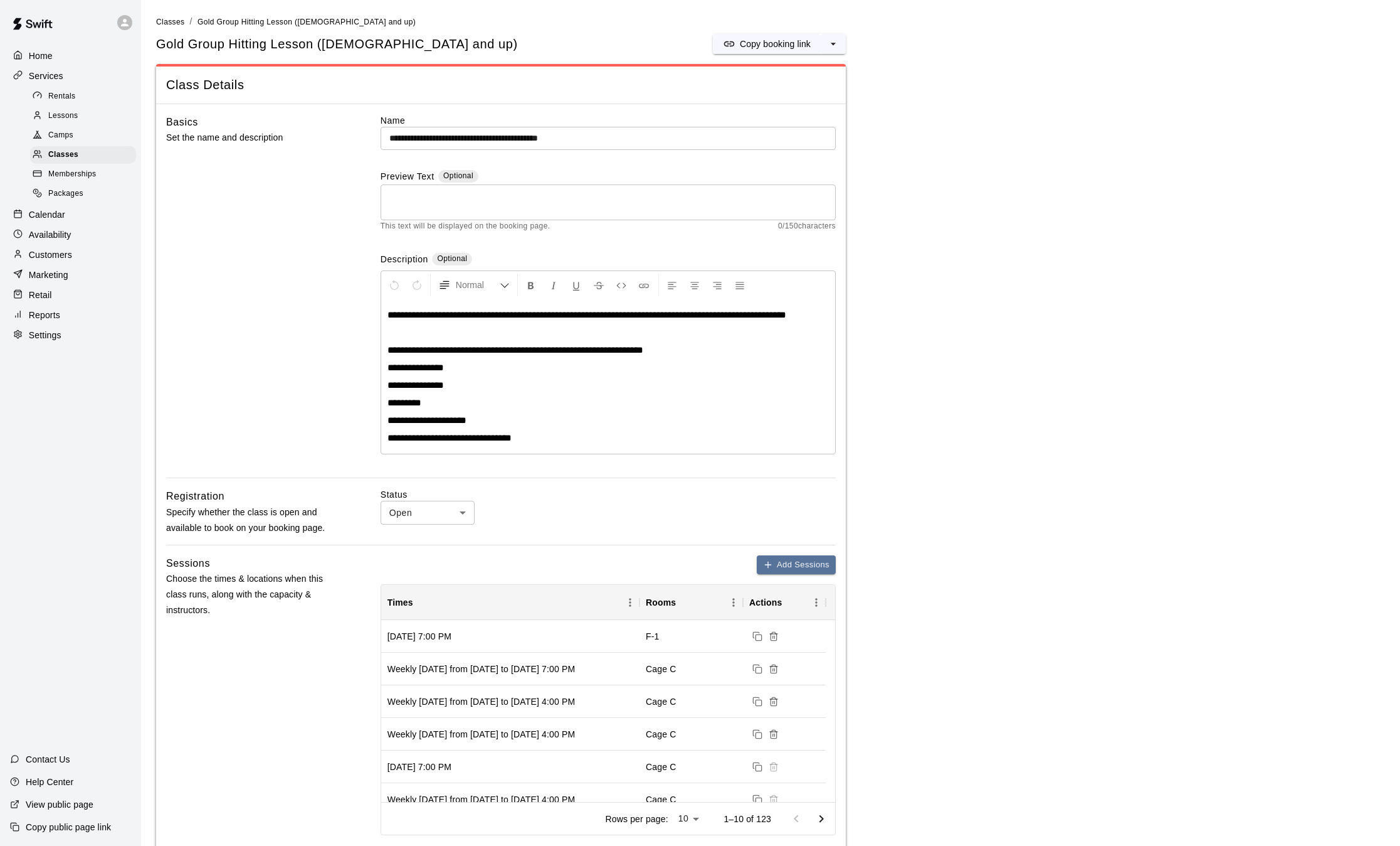
click at [173, 22] on span "Classes" at bounding box center [170, 22] width 28 height 9
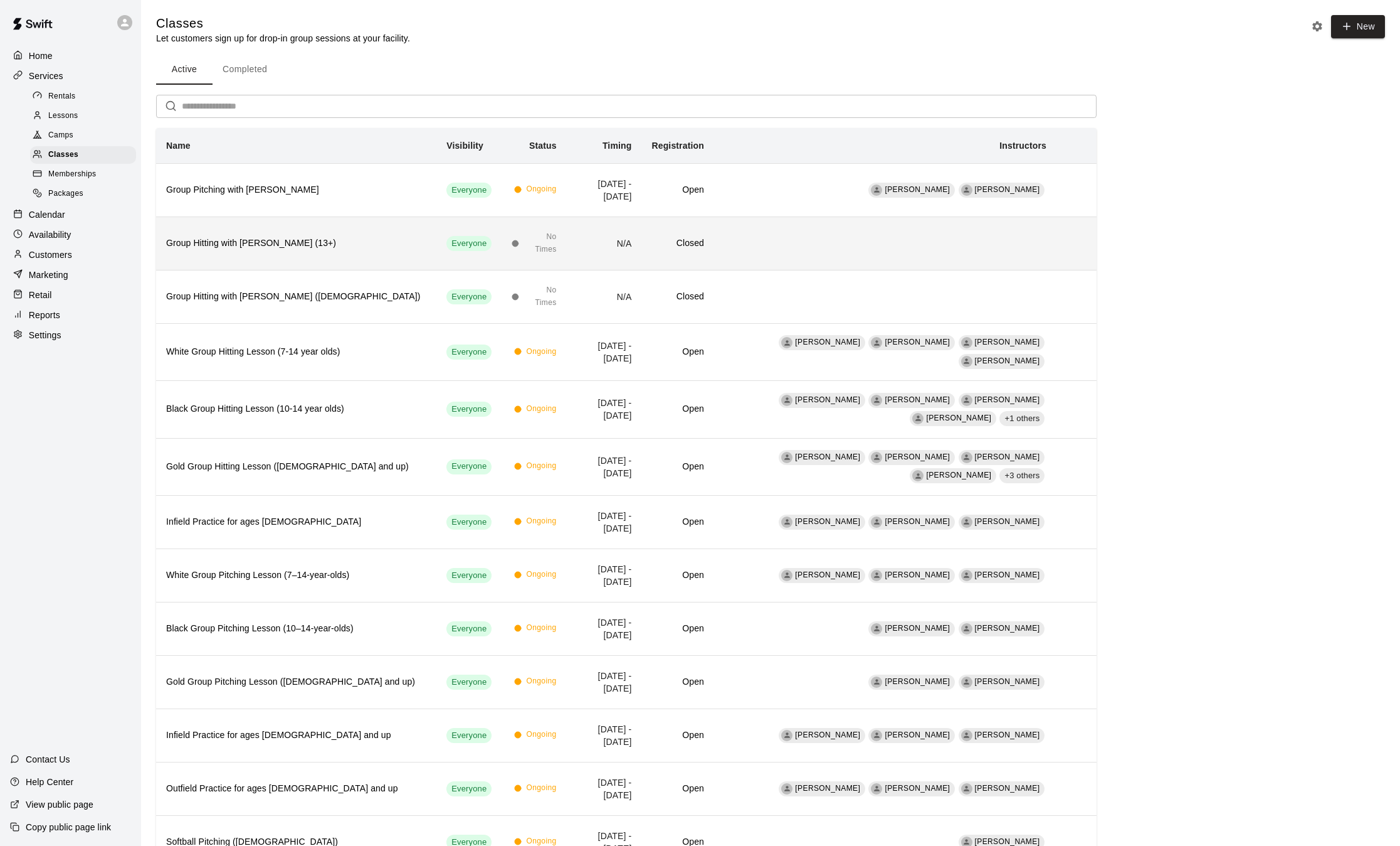
click at [513, 242] on circle "simple table" at bounding box center [516, 243] width 6 height 6
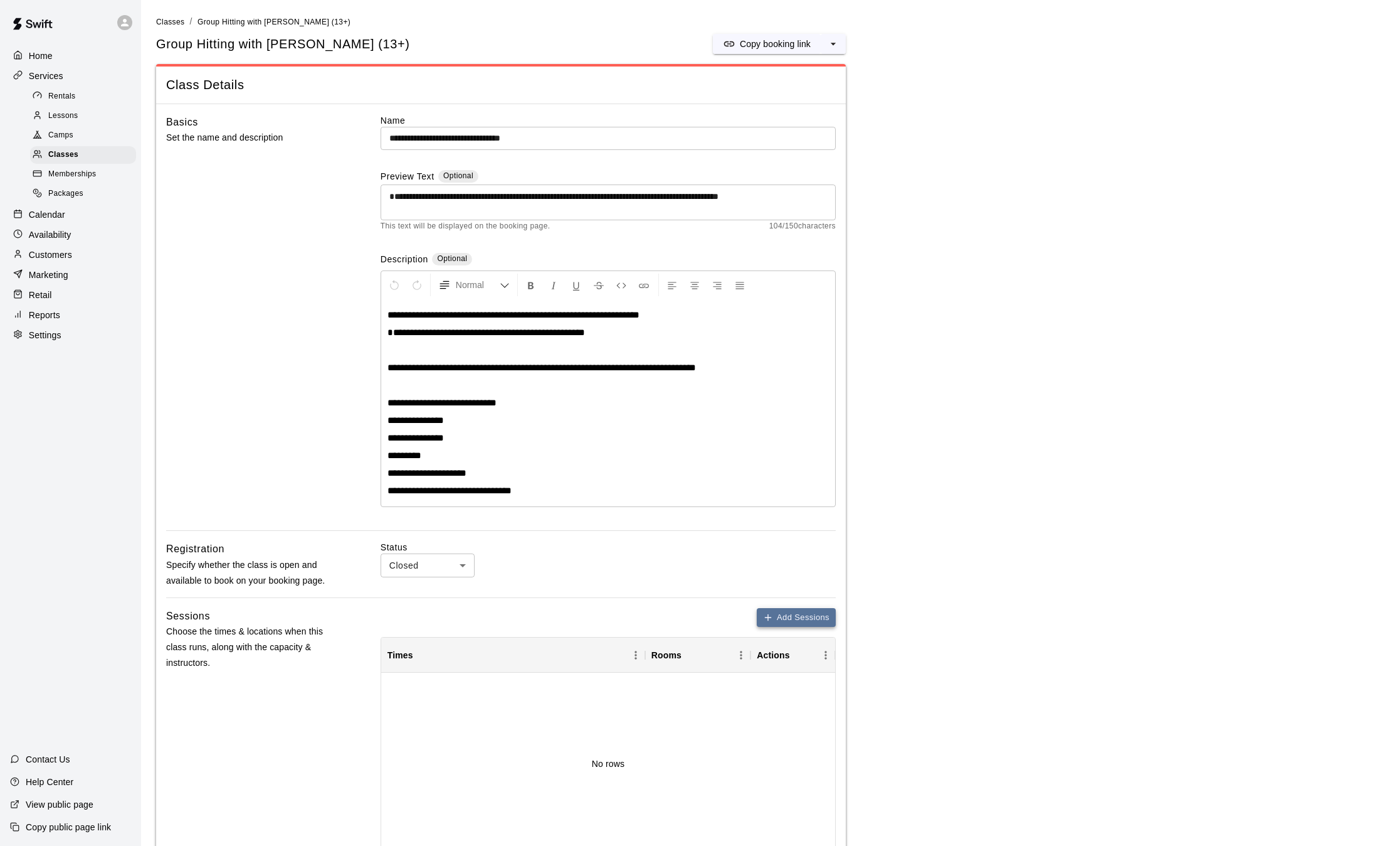
click at [768, 617] on icon "button" at bounding box center [768, 617] width 0 height 5
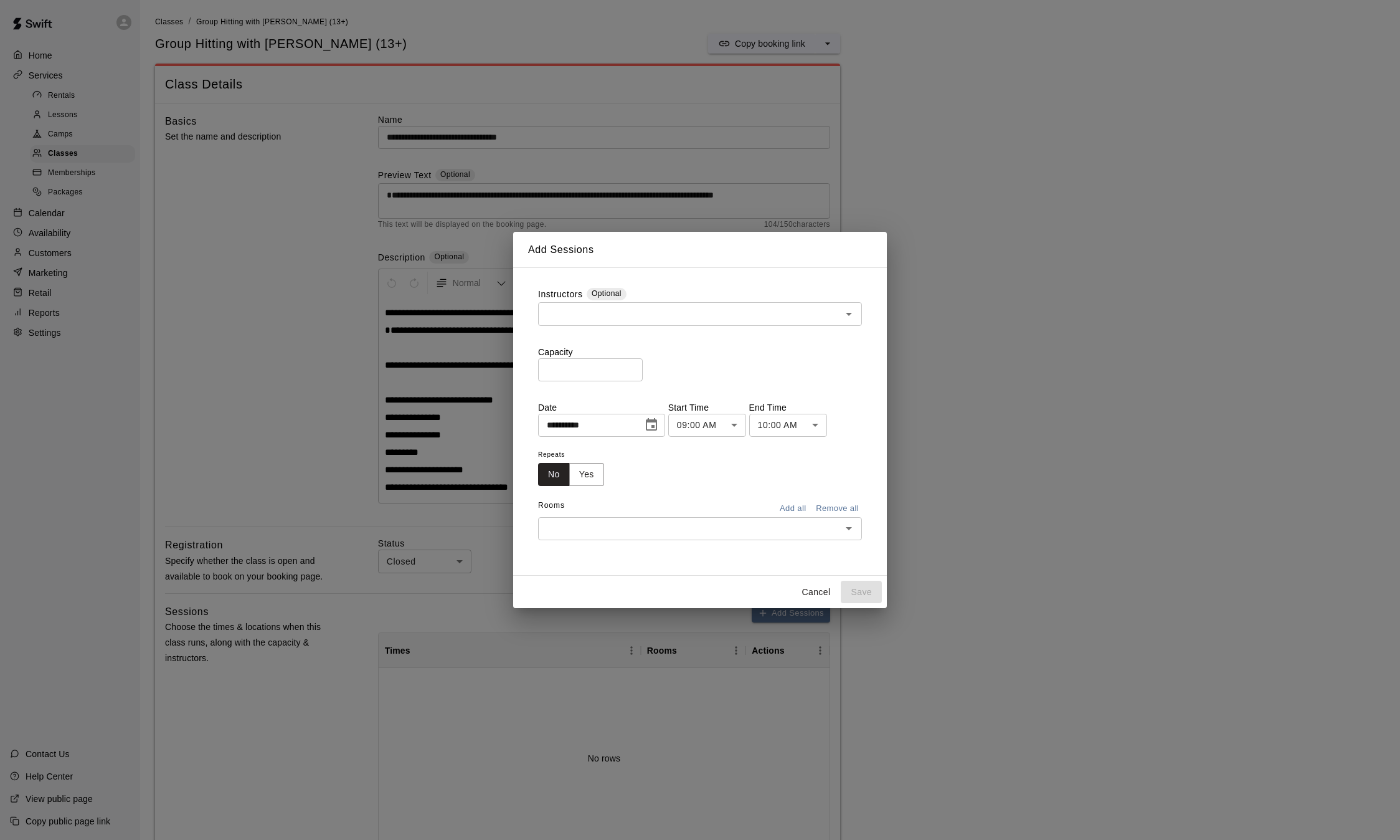
click at [641, 368] on input "*" at bounding box center [591, 370] width 105 height 23
type input "*"
click at [641, 368] on input "*" at bounding box center [591, 370] width 105 height 23
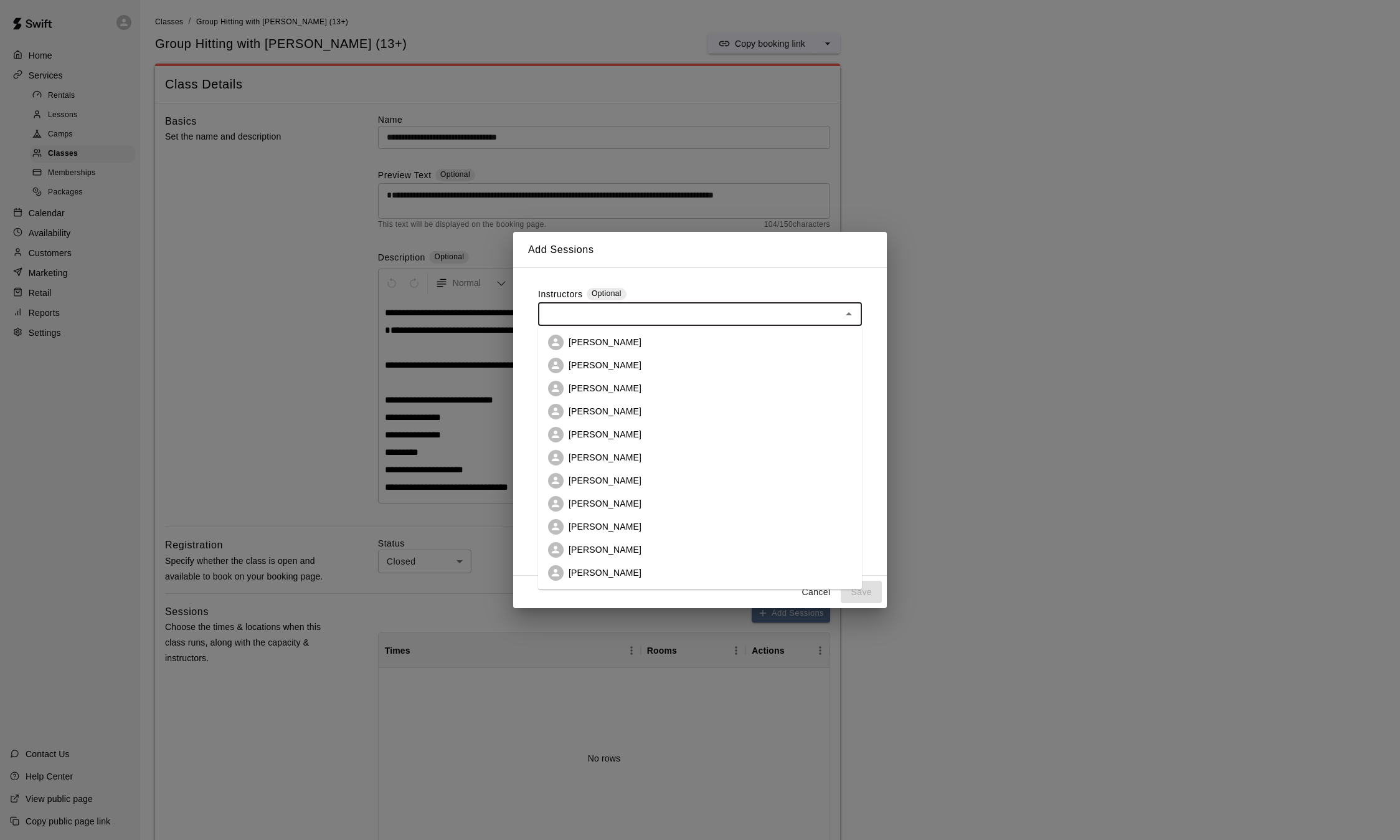
click at [653, 309] on input "text" at bounding box center [690, 314] width 296 height 15
click at [610, 364] on p "Ben Homdus" at bounding box center [605, 365] width 73 height 12
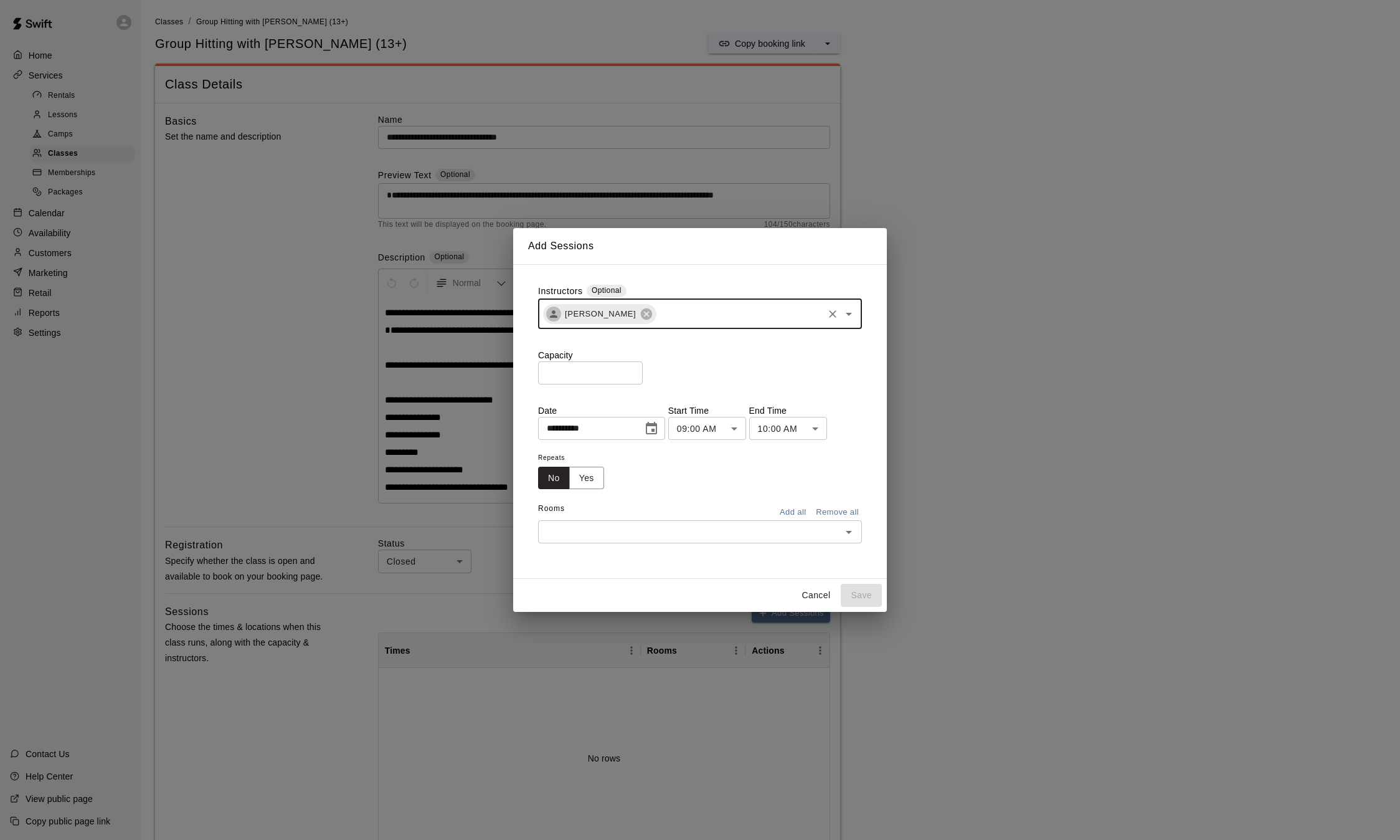
click at [657, 431] on icon "Choose date, selected date is Aug 19, 2025" at bounding box center [652, 428] width 12 height 12
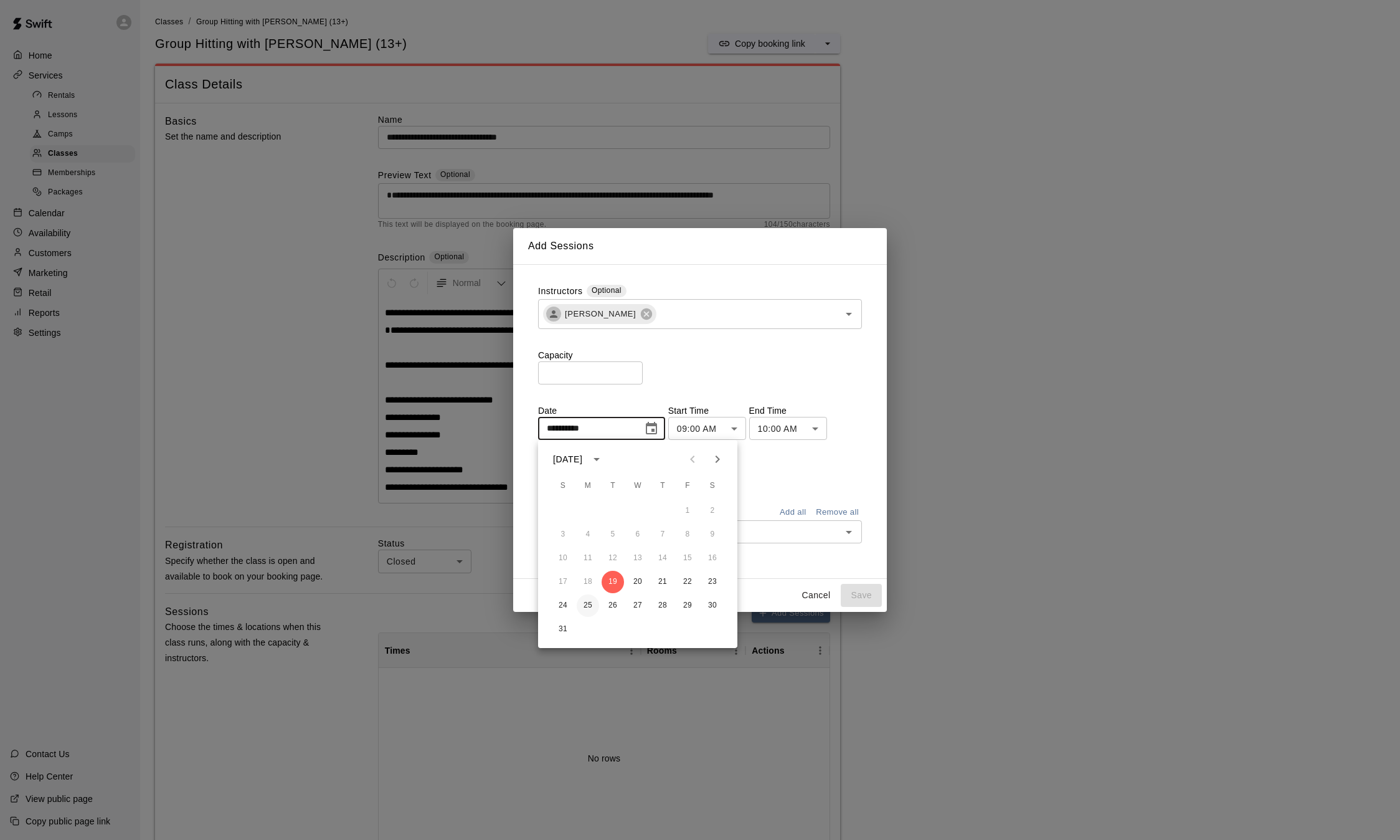
click at [589, 605] on button "25" at bounding box center [588, 605] width 22 height 22
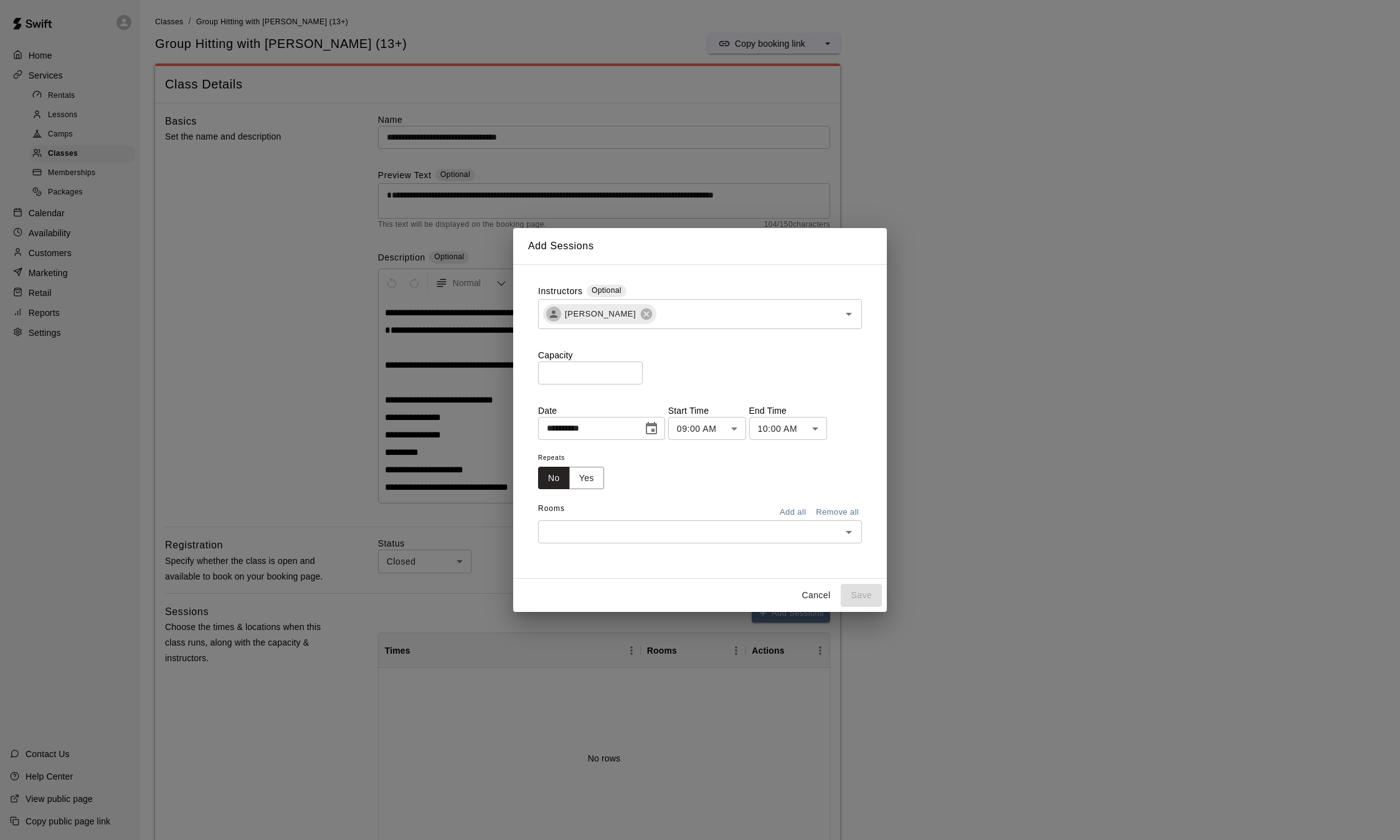
type input "**********"
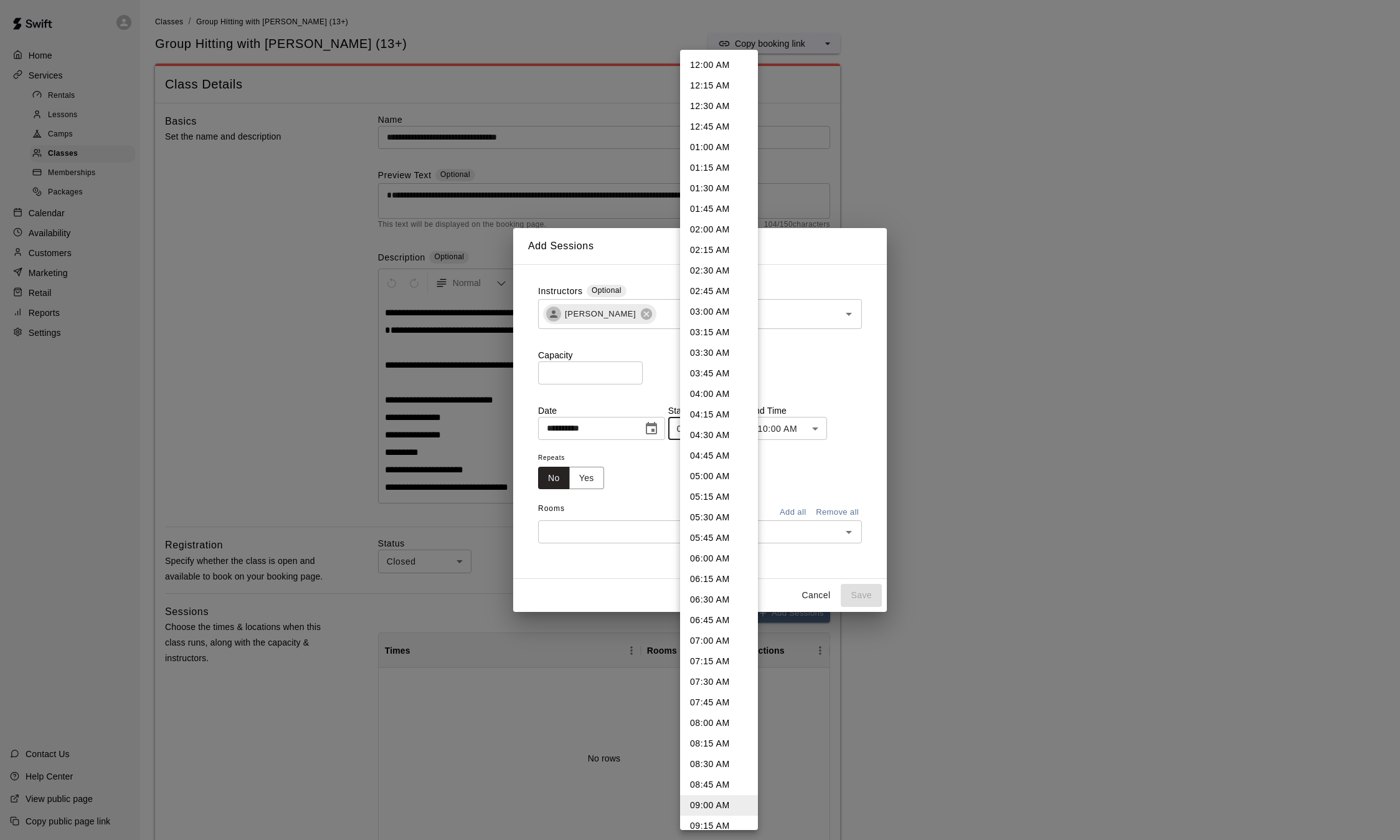
click at [693, 425] on body "**********" at bounding box center [700, 705] width 1400 height 1410
click at [705, 685] on li "06:00 PM" at bounding box center [718, 683] width 78 height 21
type input "********"
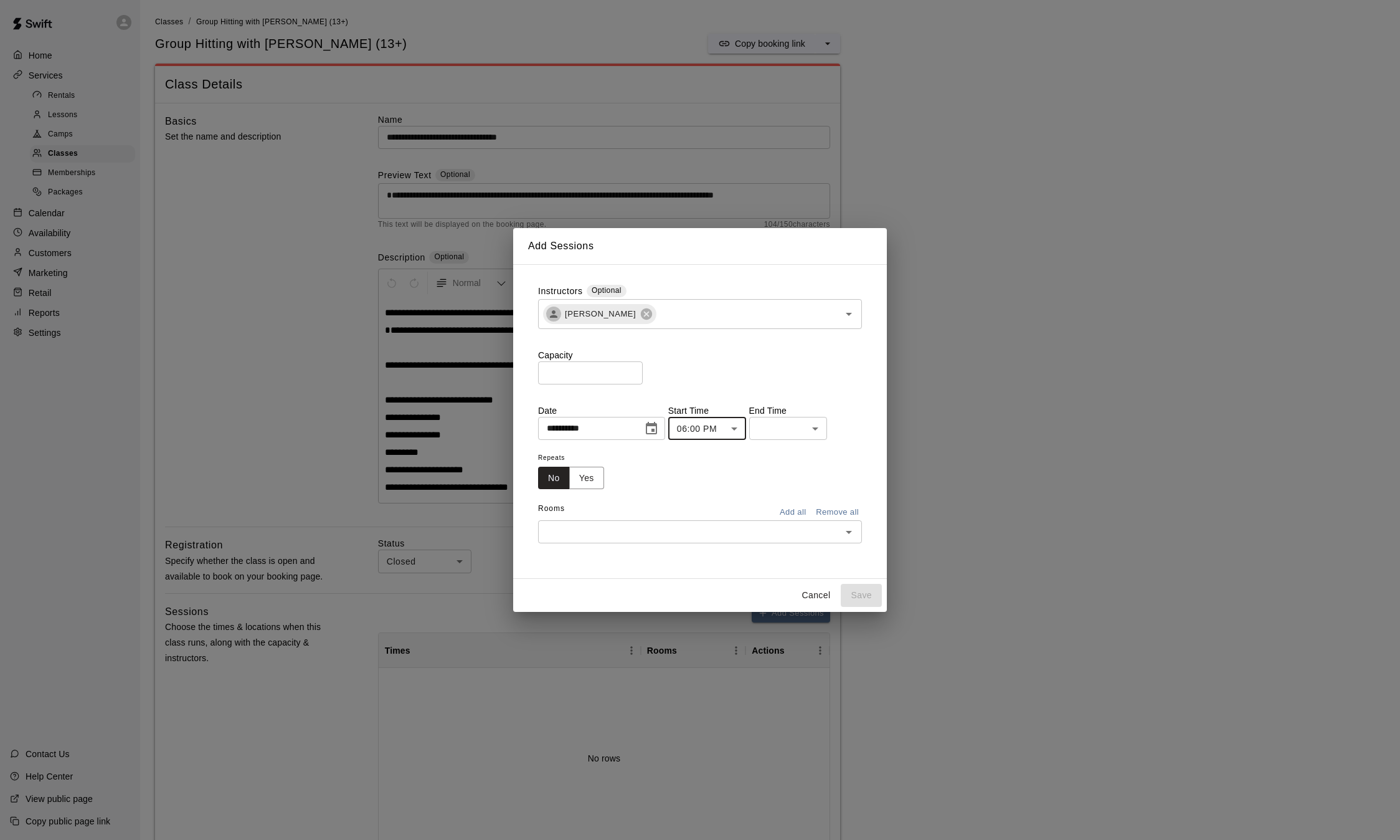
click at [745, 425] on body "**********" at bounding box center [700, 705] width 1400 height 1410
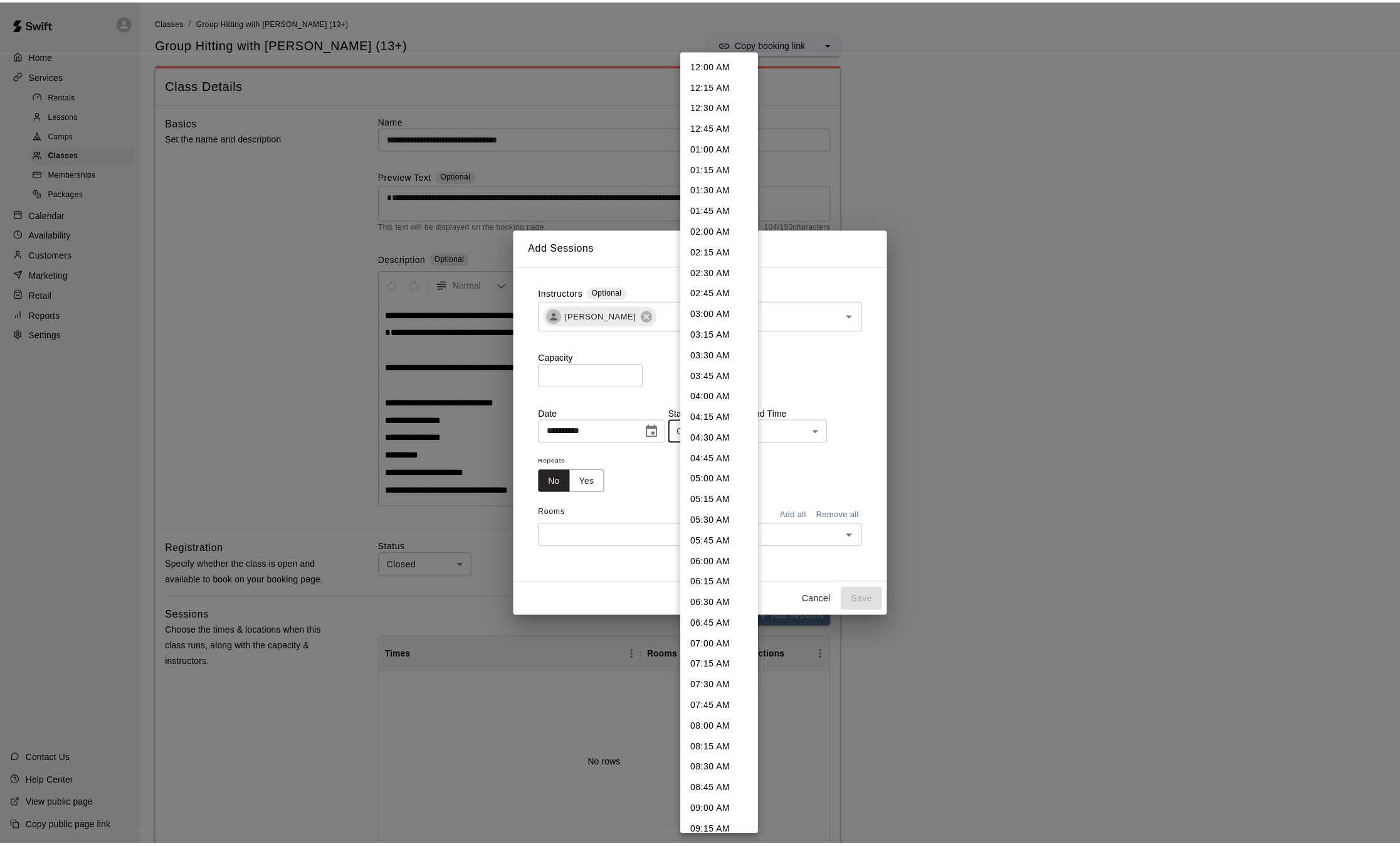
scroll to position [1113, 0]
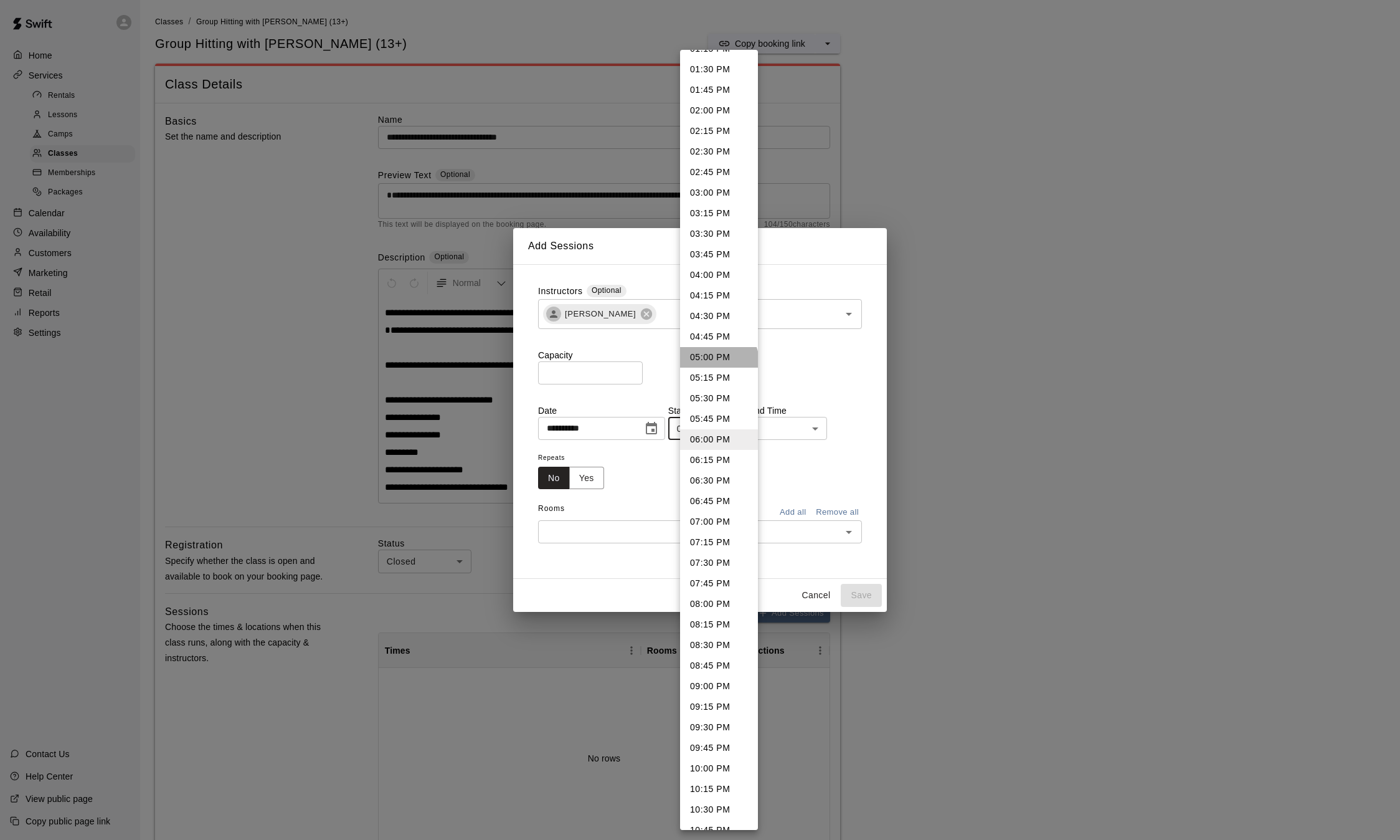
click at [718, 362] on li "05:00 PM" at bounding box center [718, 357] width 78 height 21
type input "********"
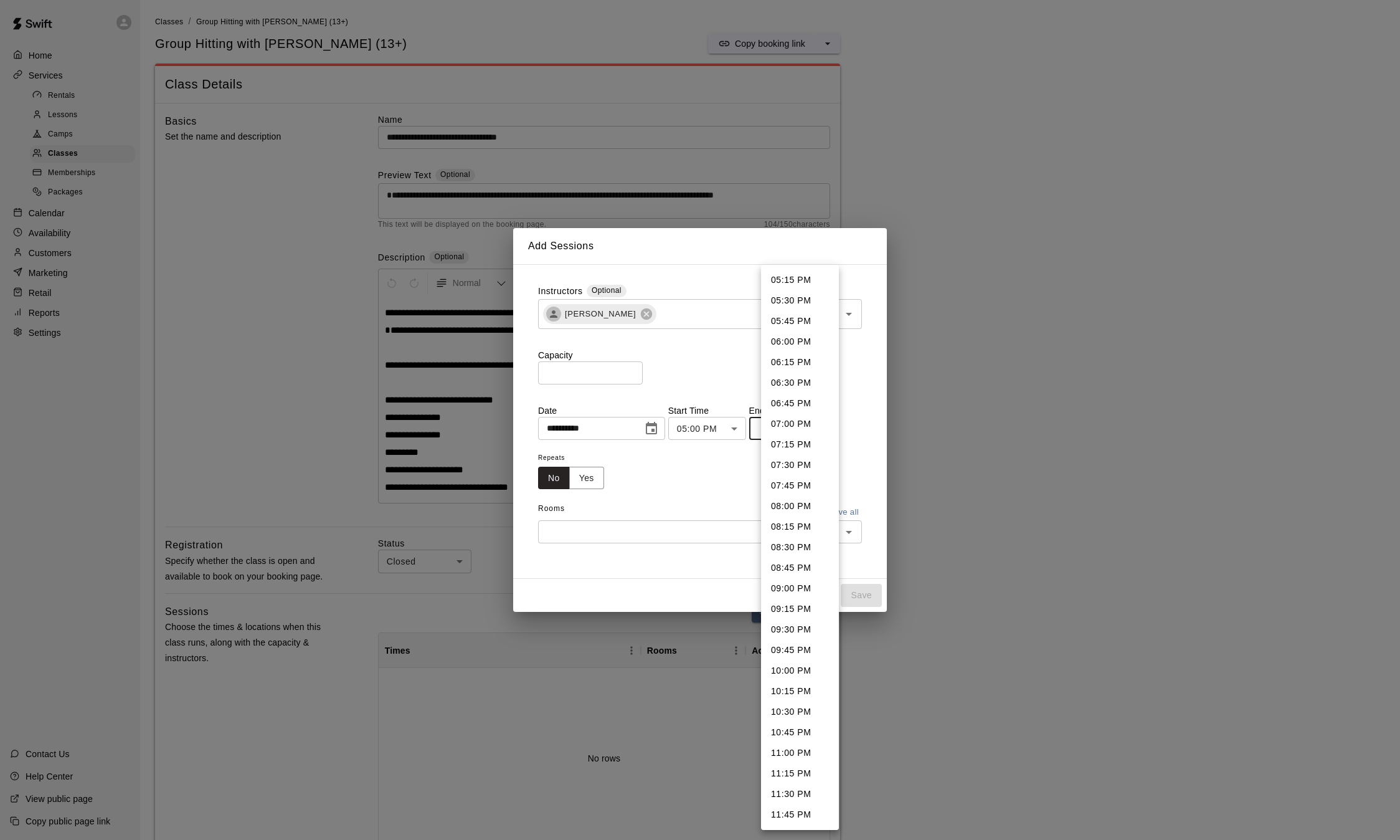
click at [783, 434] on body "**********" at bounding box center [700, 705] width 1400 height 1410
click at [797, 339] on li "06:00 PM" at bounding box center [800, 342] width 78 height 21
type input "********"
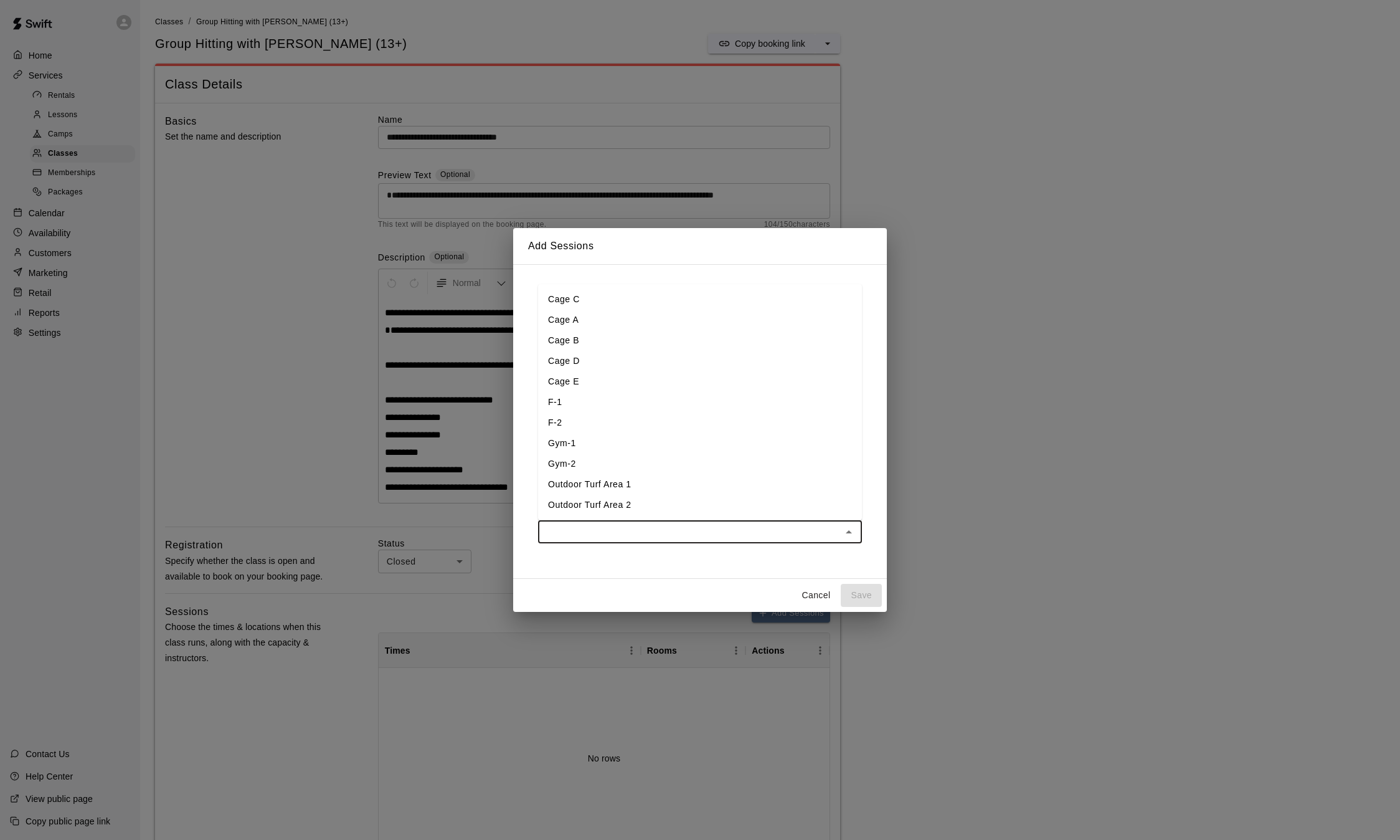
click at [728, 535] on input "text" at bounding box center [690, 532] width 296 height 15
click at [577, 303] on li "Cage C" at bounding box center [700, 299] width 324 height 21
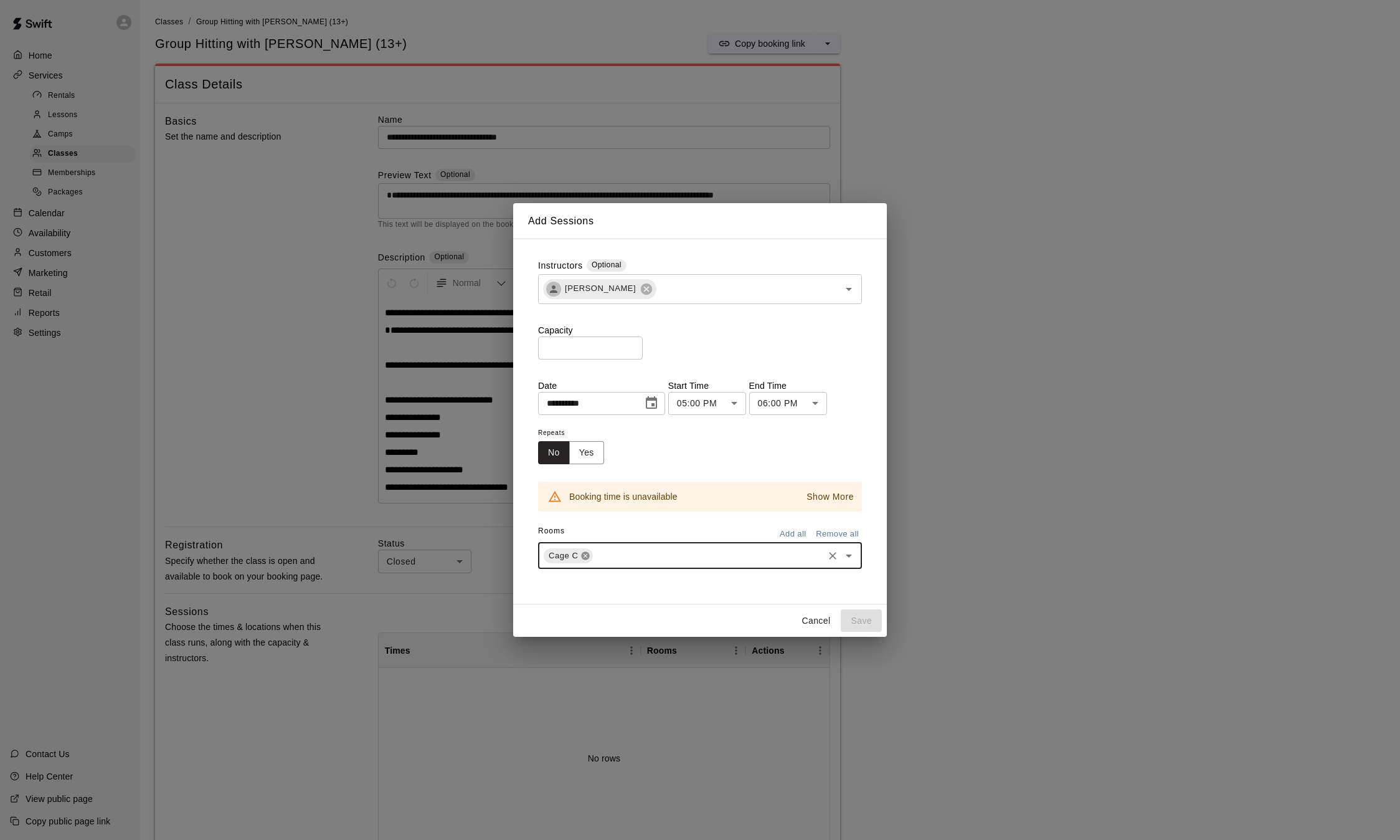
click at [584, 556] on icon at bounding box center [585, 555] width 10 height 10
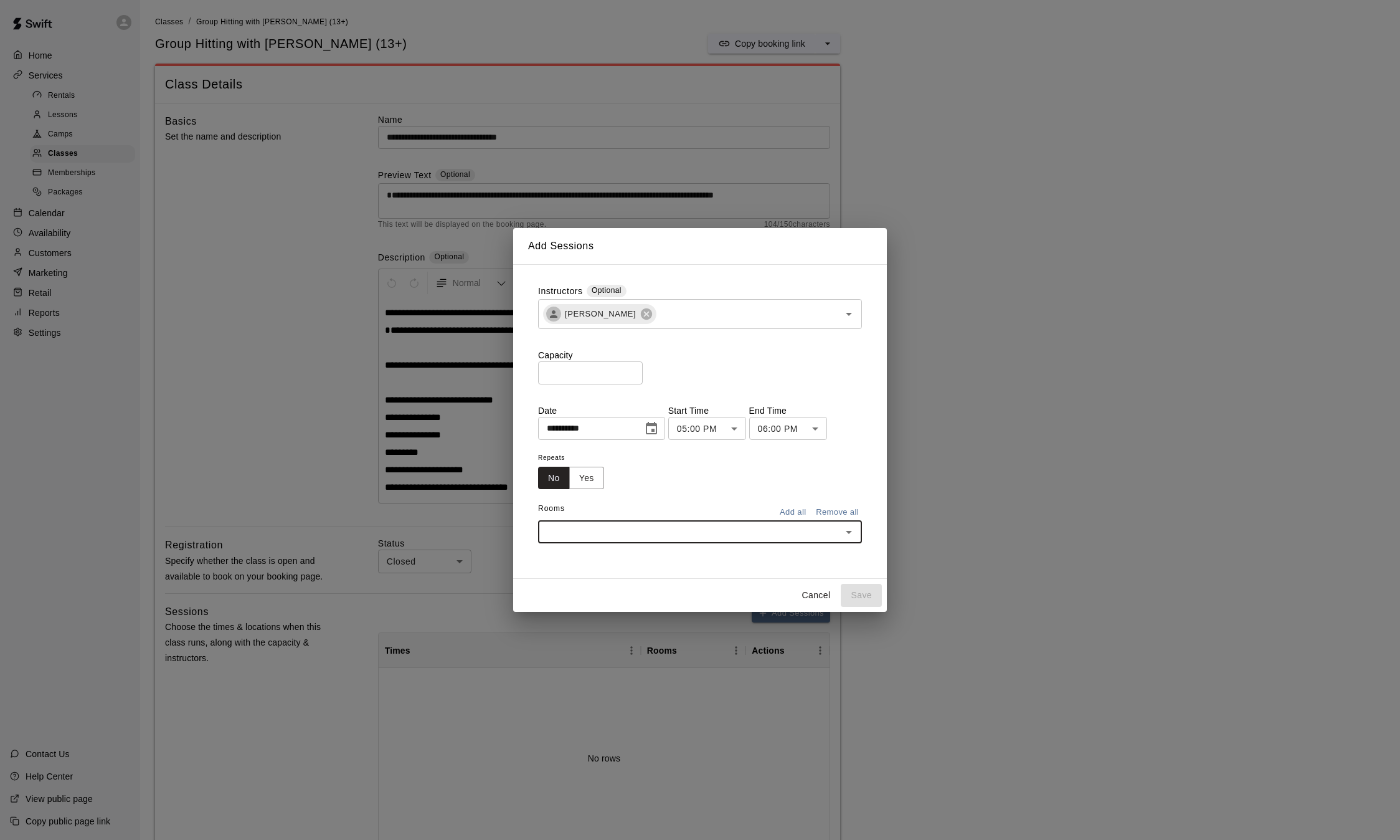
click at [581, 538] on input "text" at bounding box center [690, 532] width 296 height 15
click at [568, 371] on li "Cage D" at bounding box center [700, 361] width 324 height 21
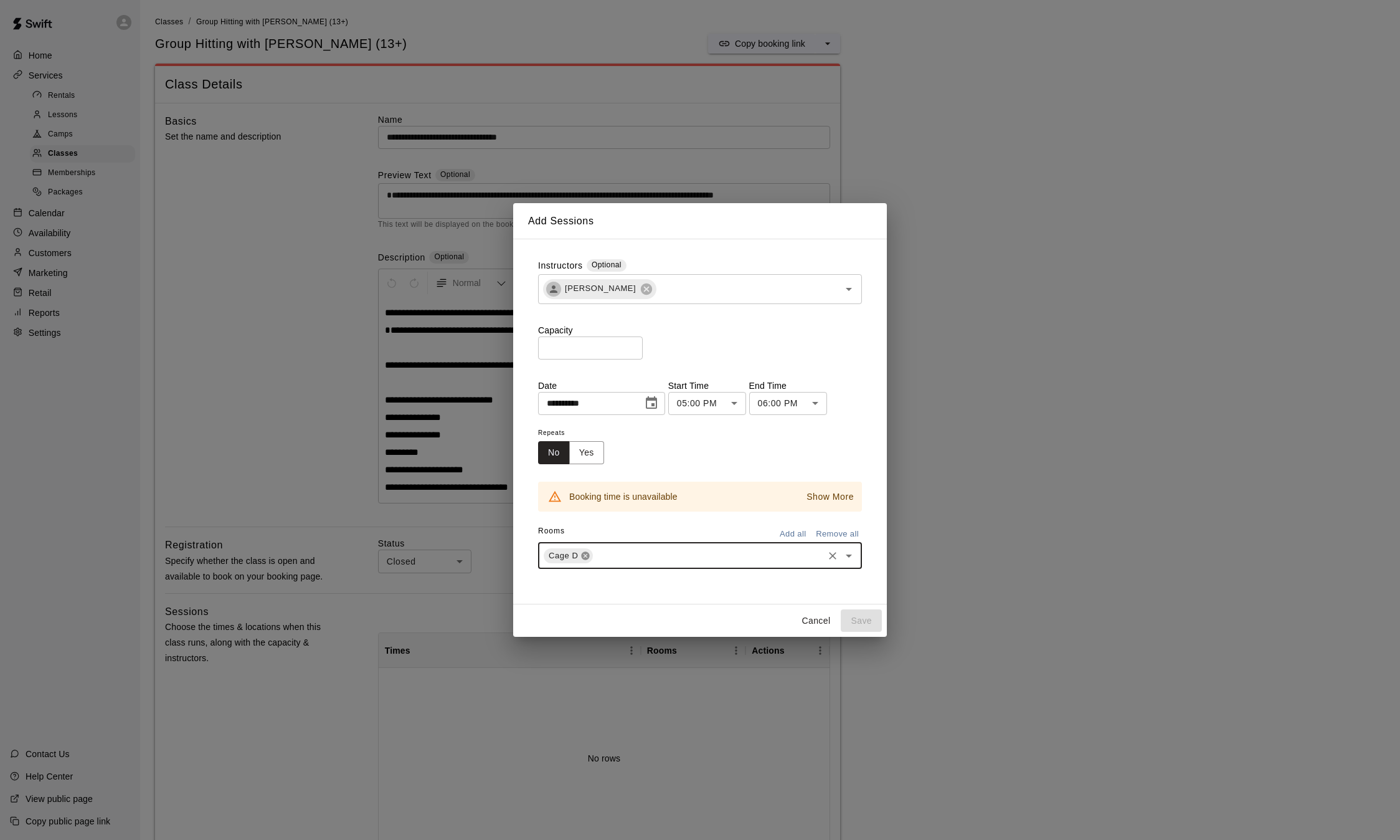
click at [585, 556] on icon at bounding box center [585, 555] width 8 height 8
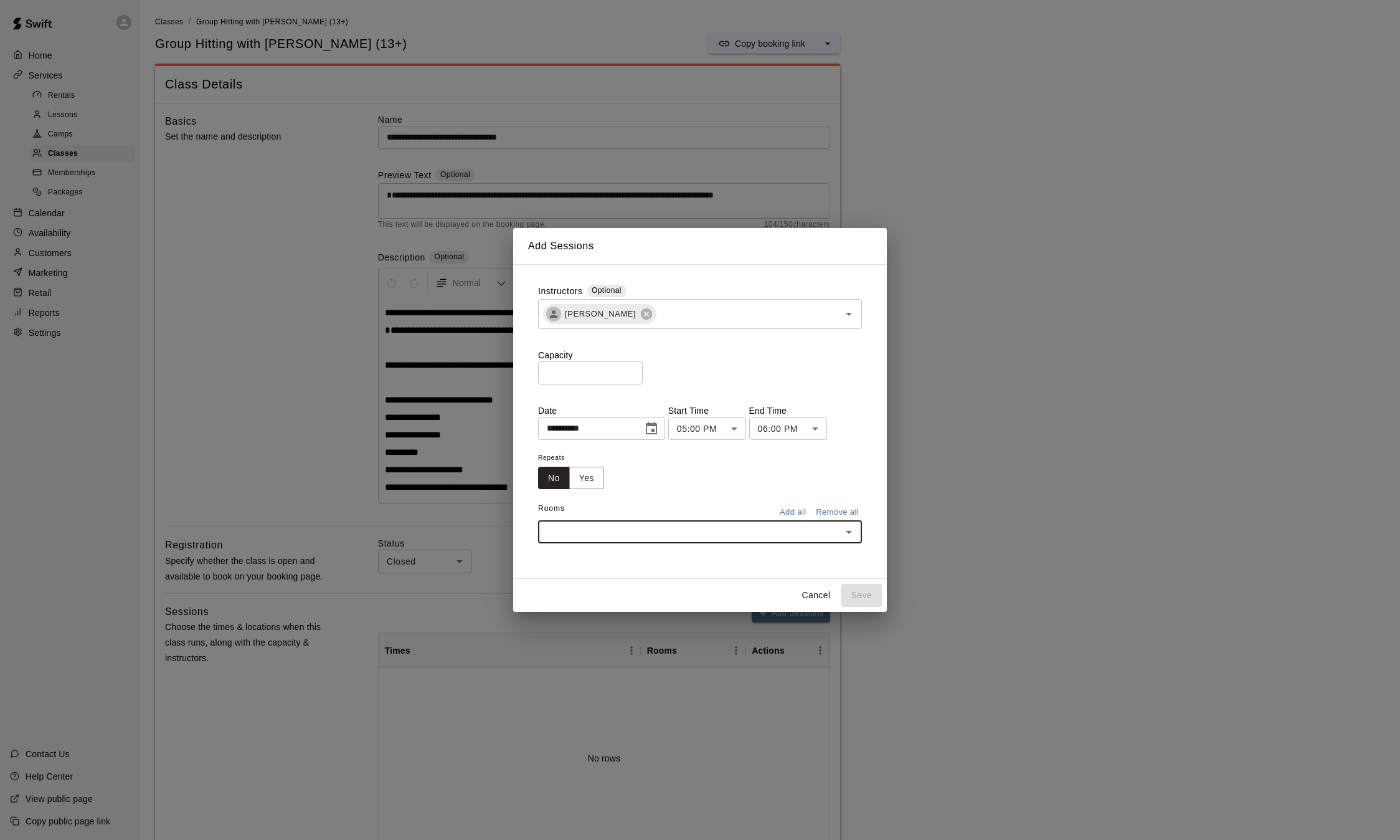
click at [585, 539] on input "text" at bounding box center [690, 532] width 296 height 15
click at [575, 378] on li "Cage E" at bounding box center [700, 382] width 324 height 21
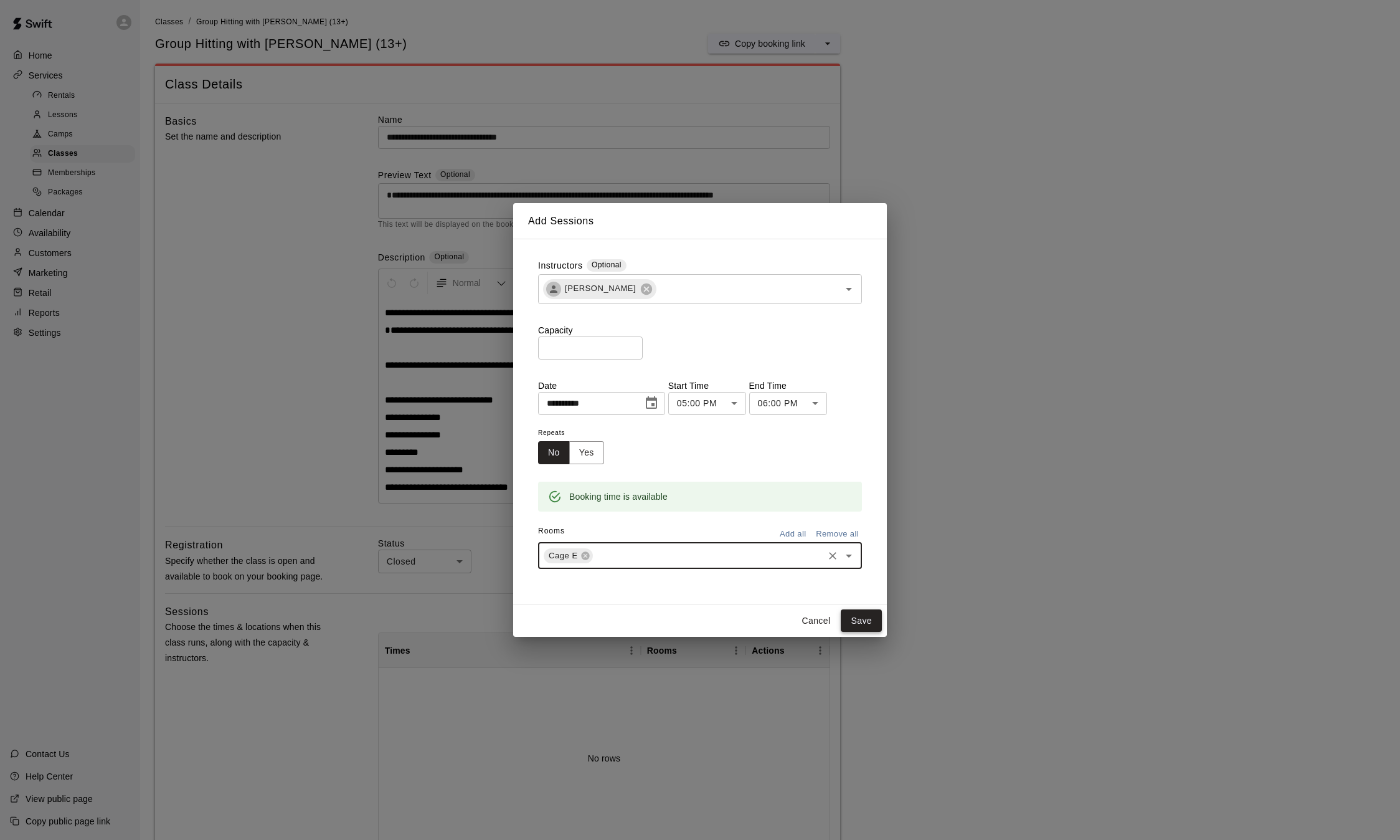
click at [870, 621] on button "Save" at bounding box center [861, 621] width 41 height 23
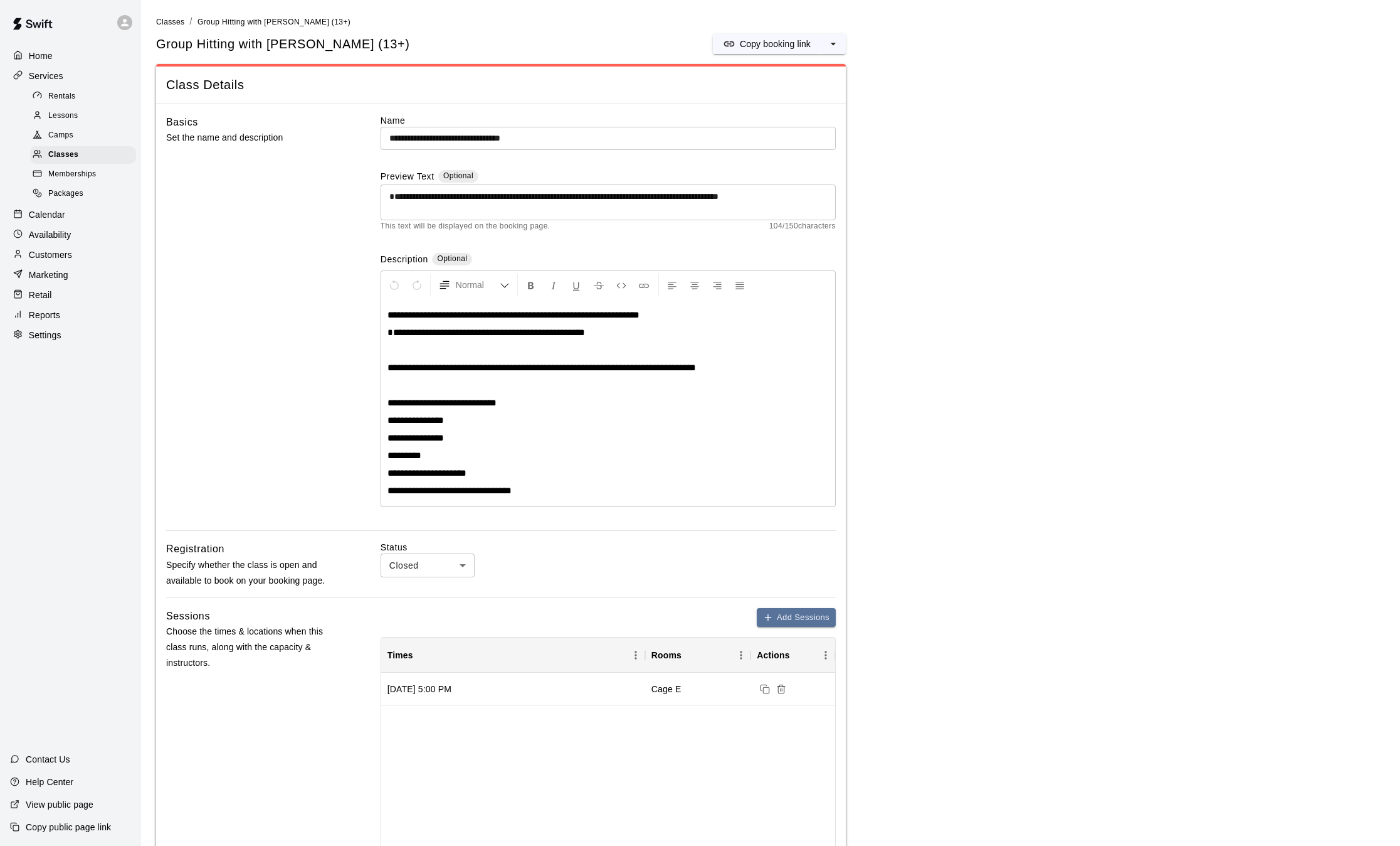
click at [54, 221] on p "Calendar" at bounding box center [46, 215] width 36 height 12
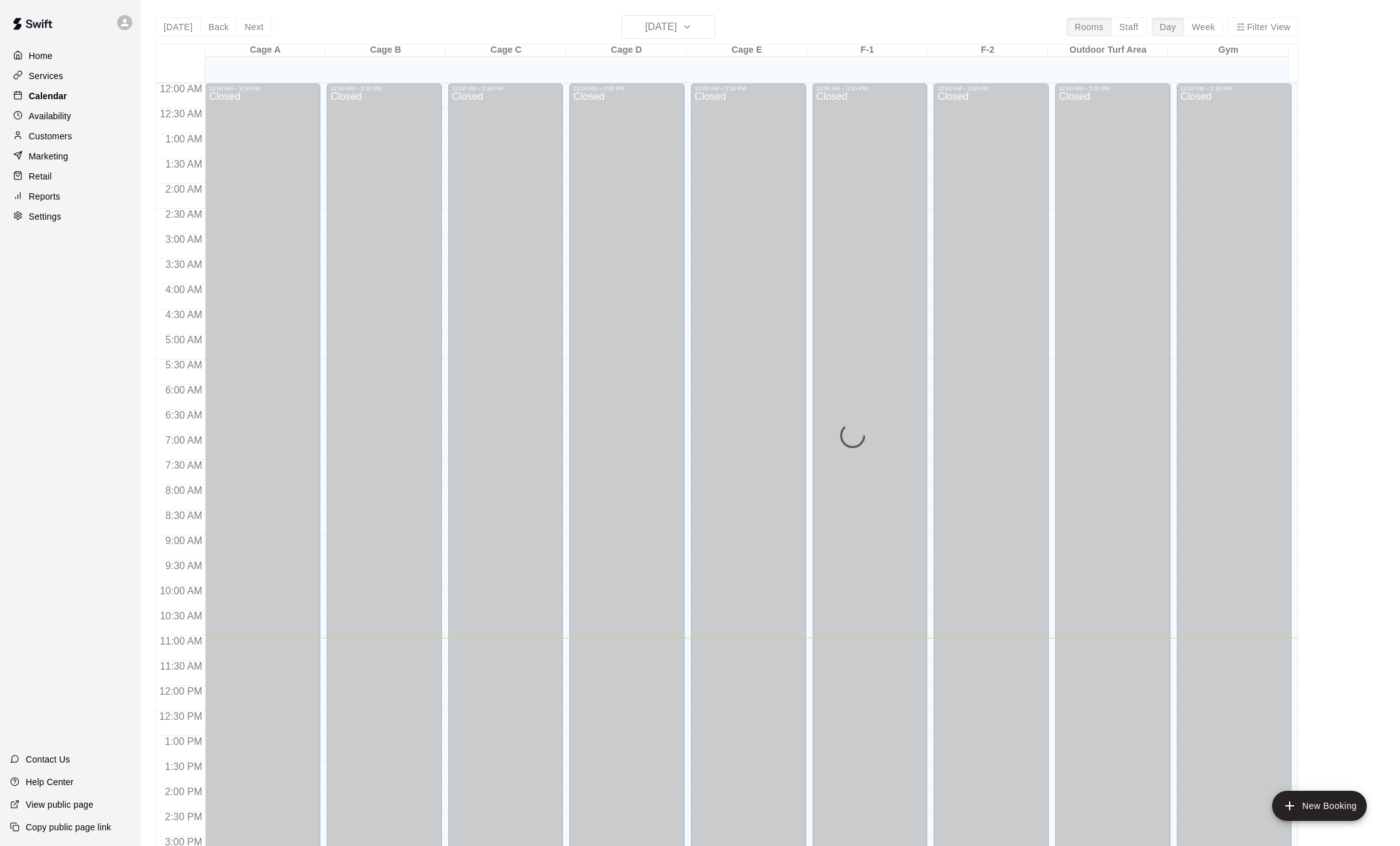
scroll to position [390, 0]
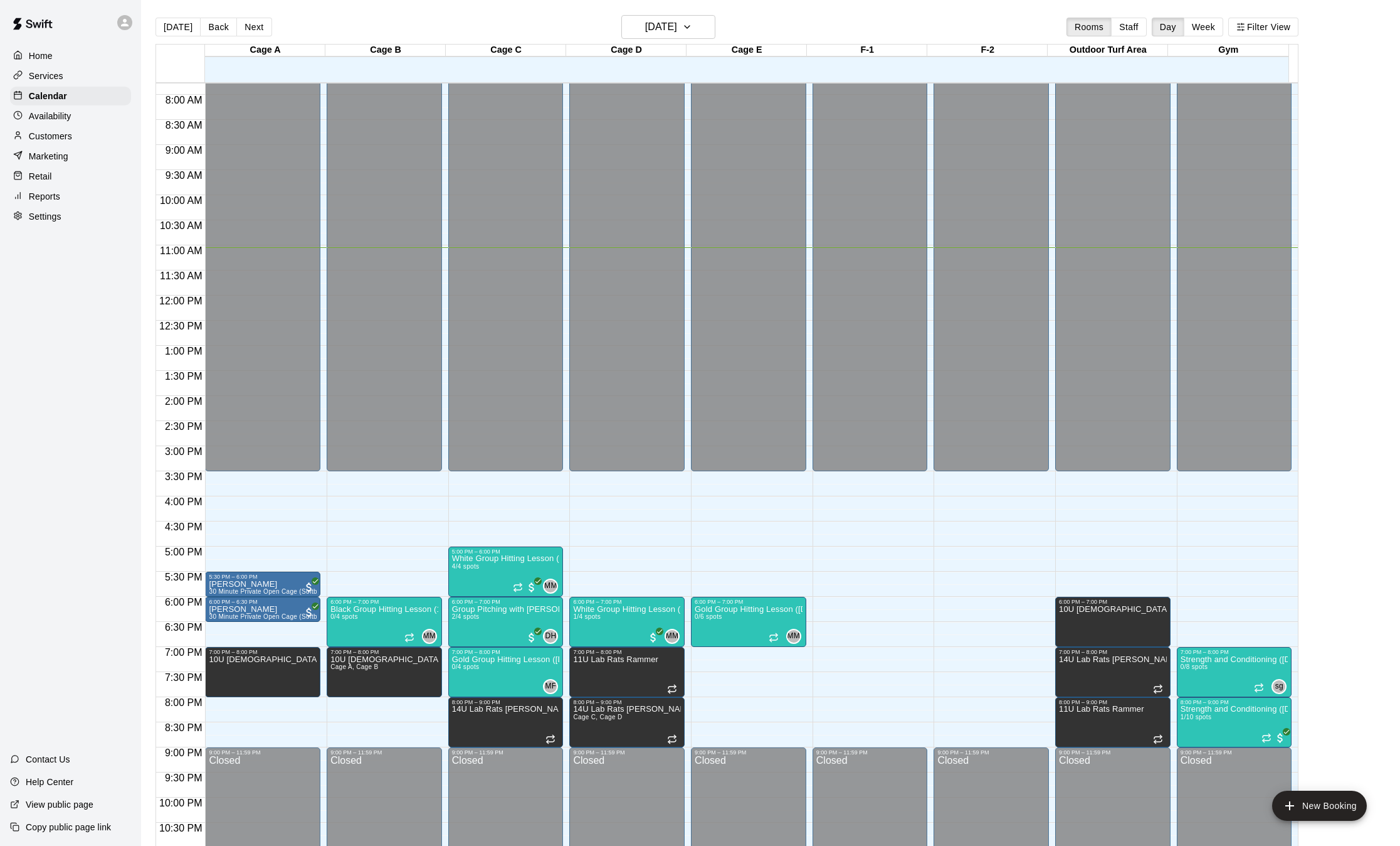
click at [48, 74] on p "Services" at bounding box center [46, 76] width 35 height 12
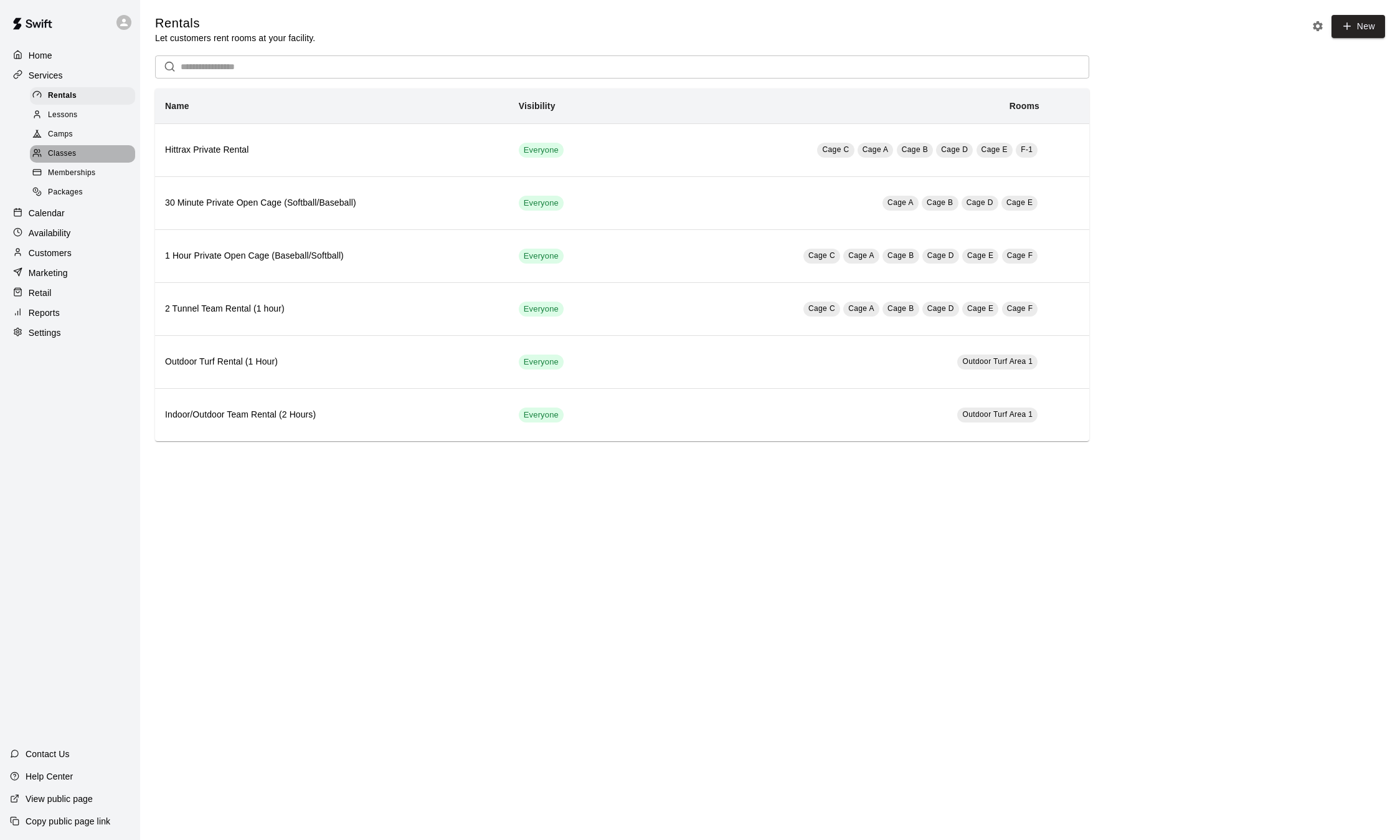
click at [69, 153] on span "Classes" at bounding box center [62, 154] width 28 height 12
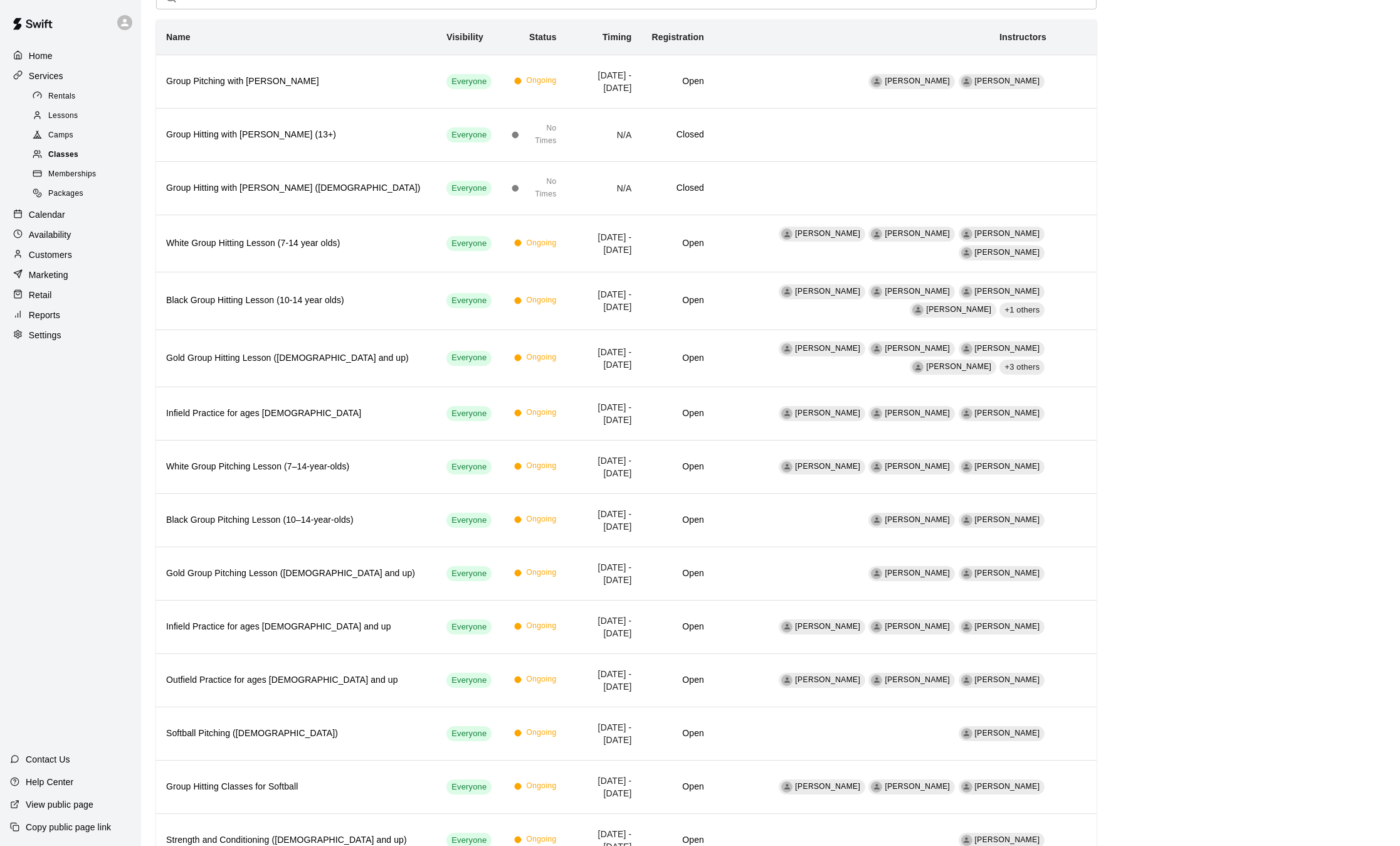
scroll to position [106, 0]
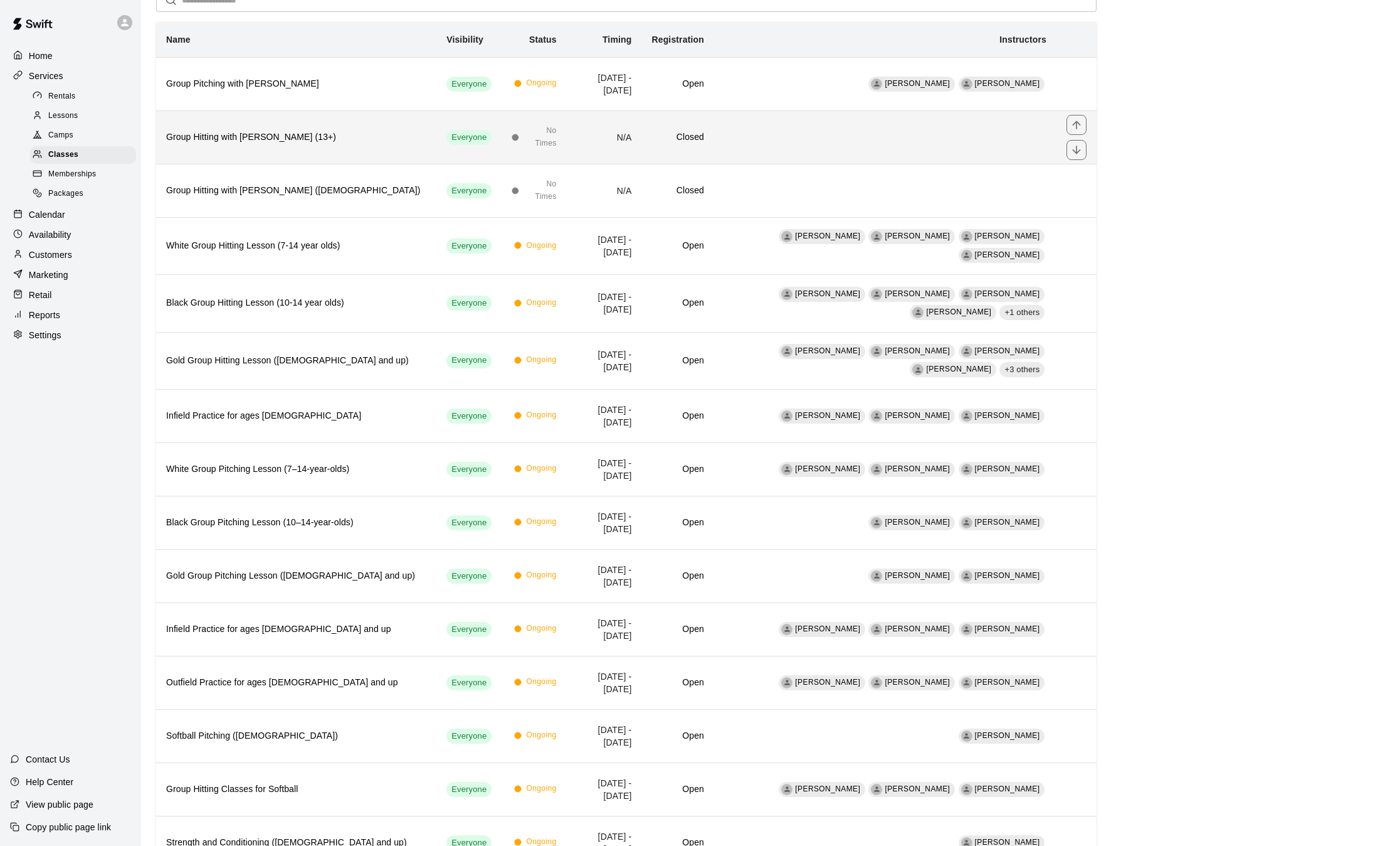
click at [485, 136] on td "Everyone" at bounding box center [469, 137] width 65 height 53
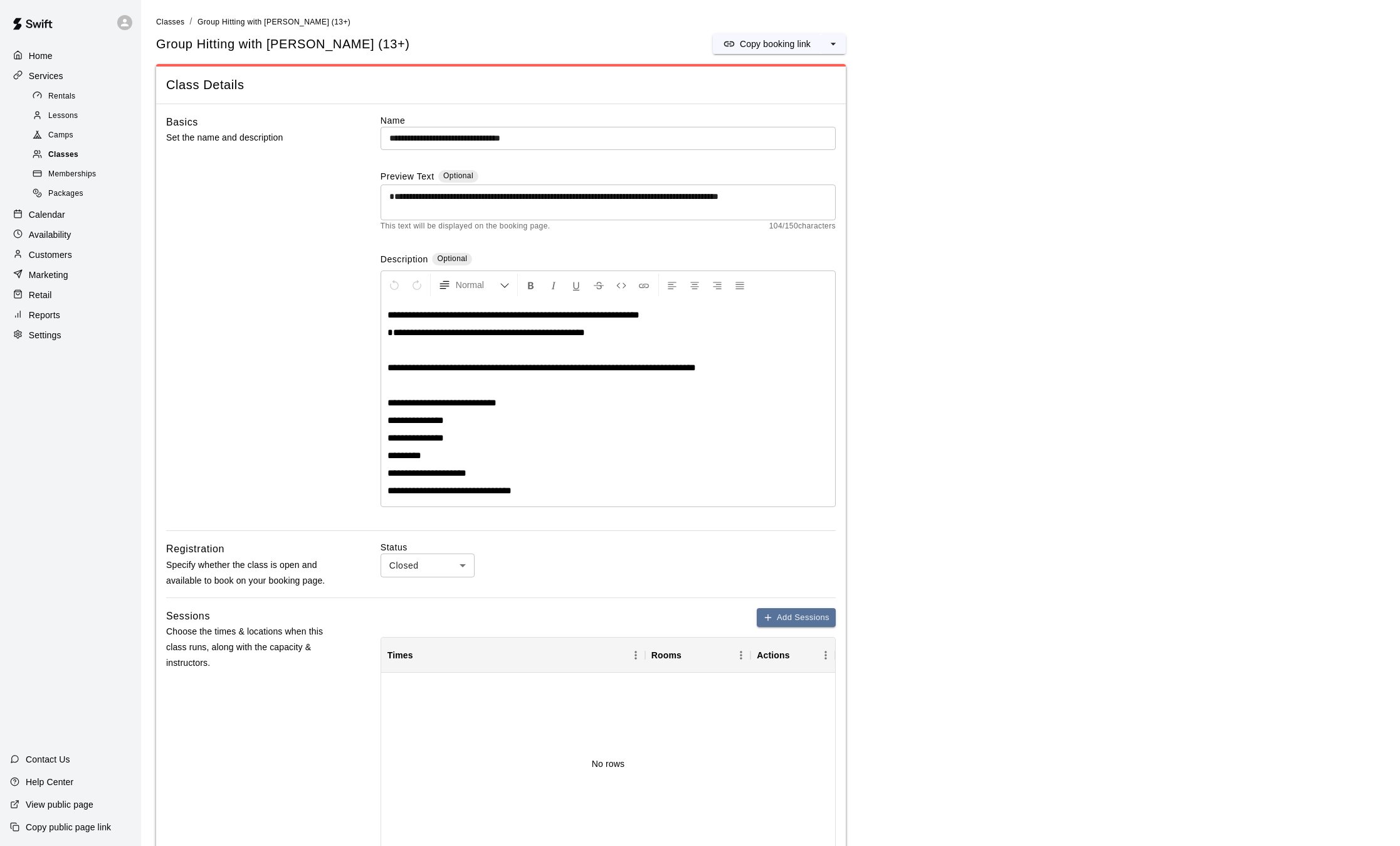
click at [51, 161] on span "Classes" at bounding box center [63, 155] width 30 height 12
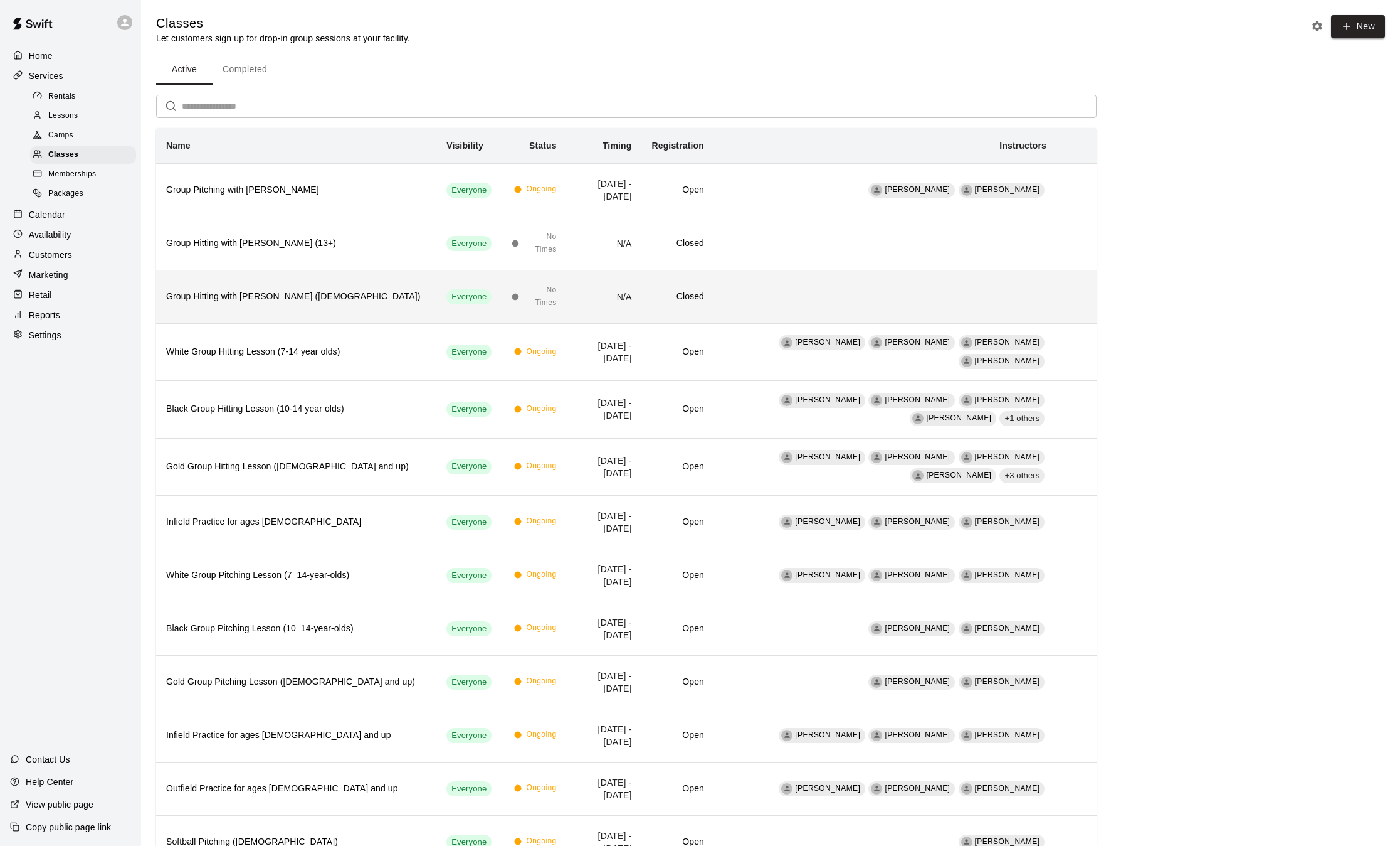
click at [285, 302] on h6 "Group Hitting with [PERSON_NAME] ([DEMOGRAPHIC_DATA])" at bounding box center [297, 297] width 260 height 14
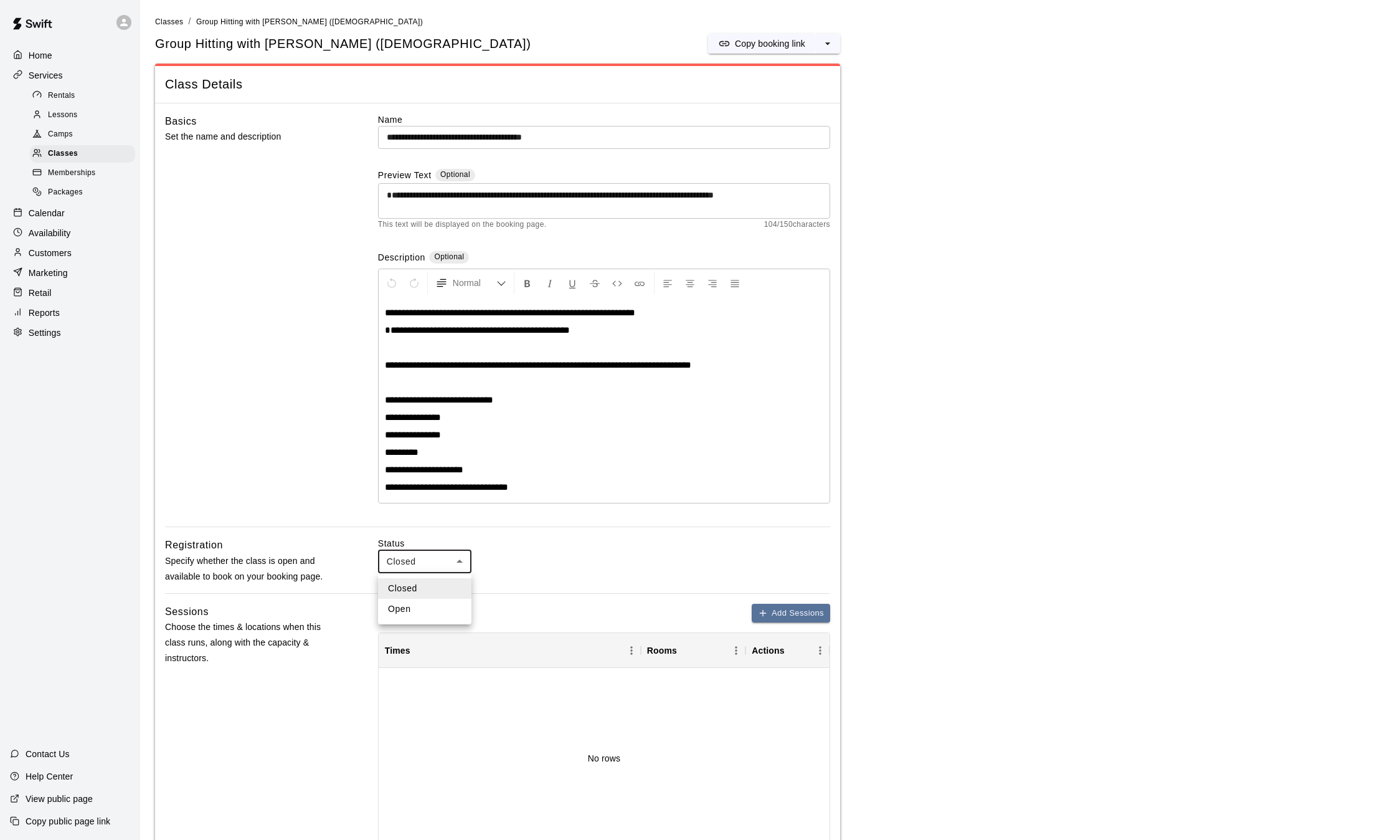
click at [461, 568] on body "**********" at bounding box center [700, 705] width 1400 height 1410
click at [419, 609] on li "Open" at bounding box center [425, 608] width 93 height 21
type input "****"
click at [764, 613] on icon "button" at bounding box center [762, 613] width 5 height 0
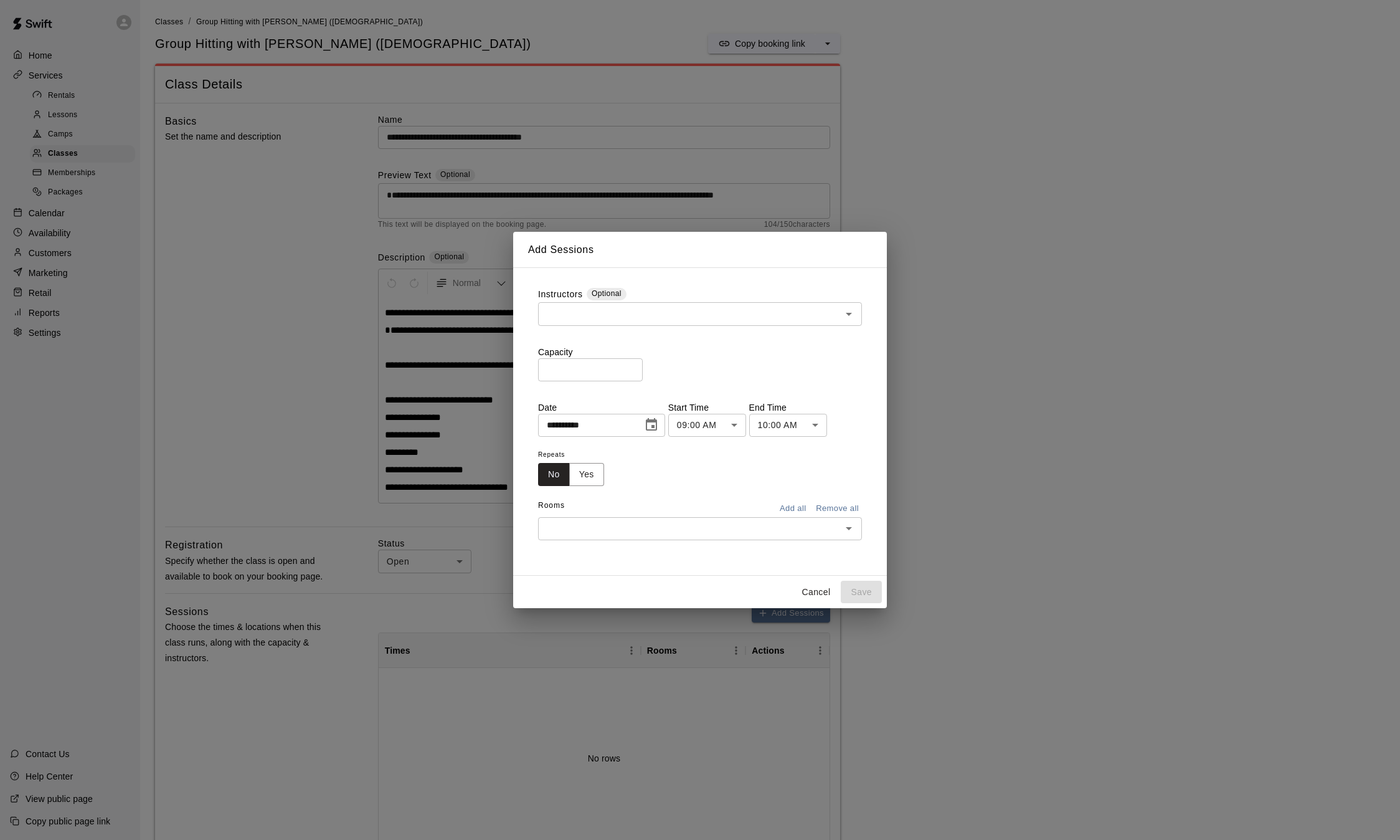
click at [640, 367] on input "*" at bounding box center [591, 370] width 105 height 23
type input "*"
click at [640, 367] on input "*" at bounding box center [591, 370] width 105 height 23
click at [659, 425] on icon "Choose date, selected date is Aug 19, 2025" at bounding box center [651, 425] width 15 height 15
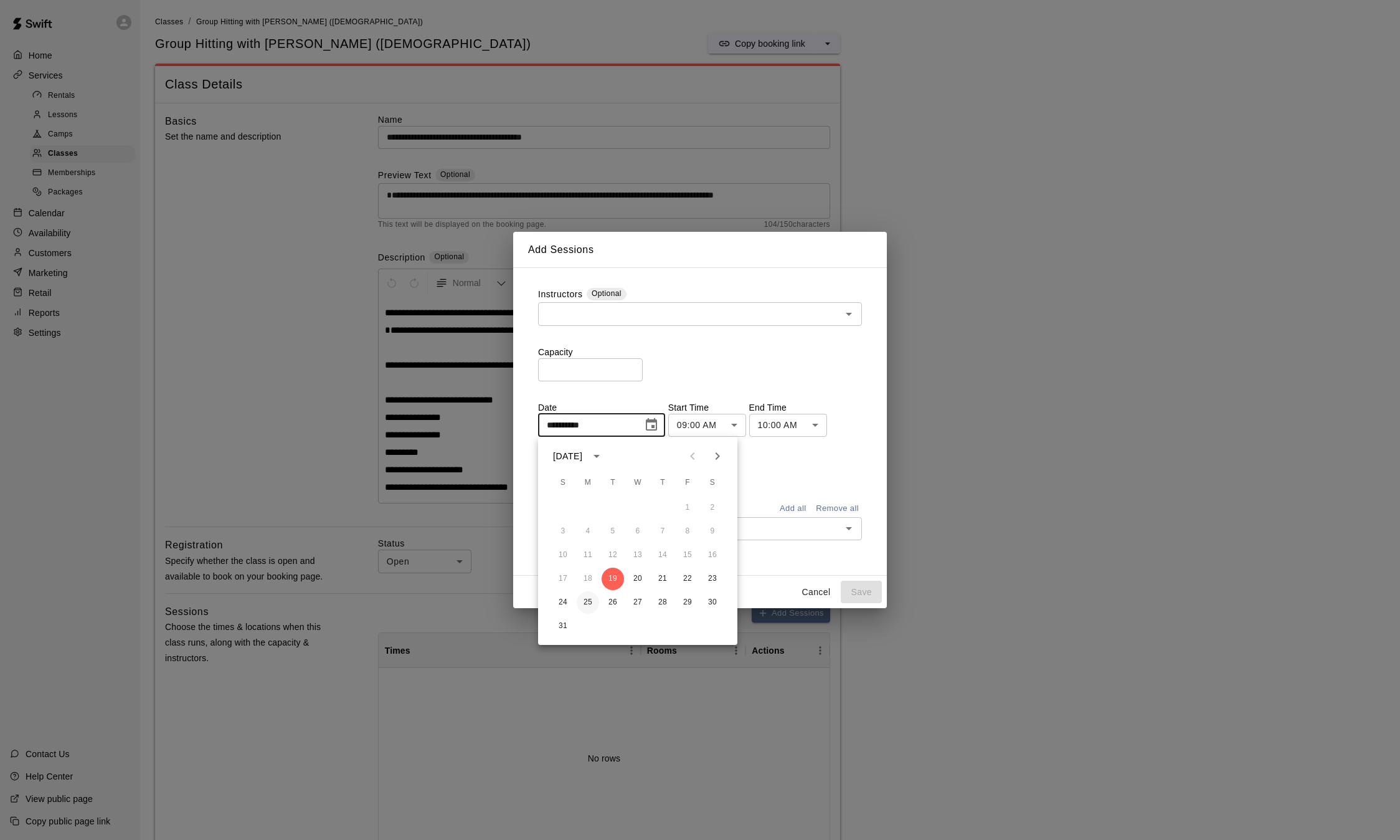
click at [585, 602] on button "25" at bounding box center [588, 602] width 22 height 22
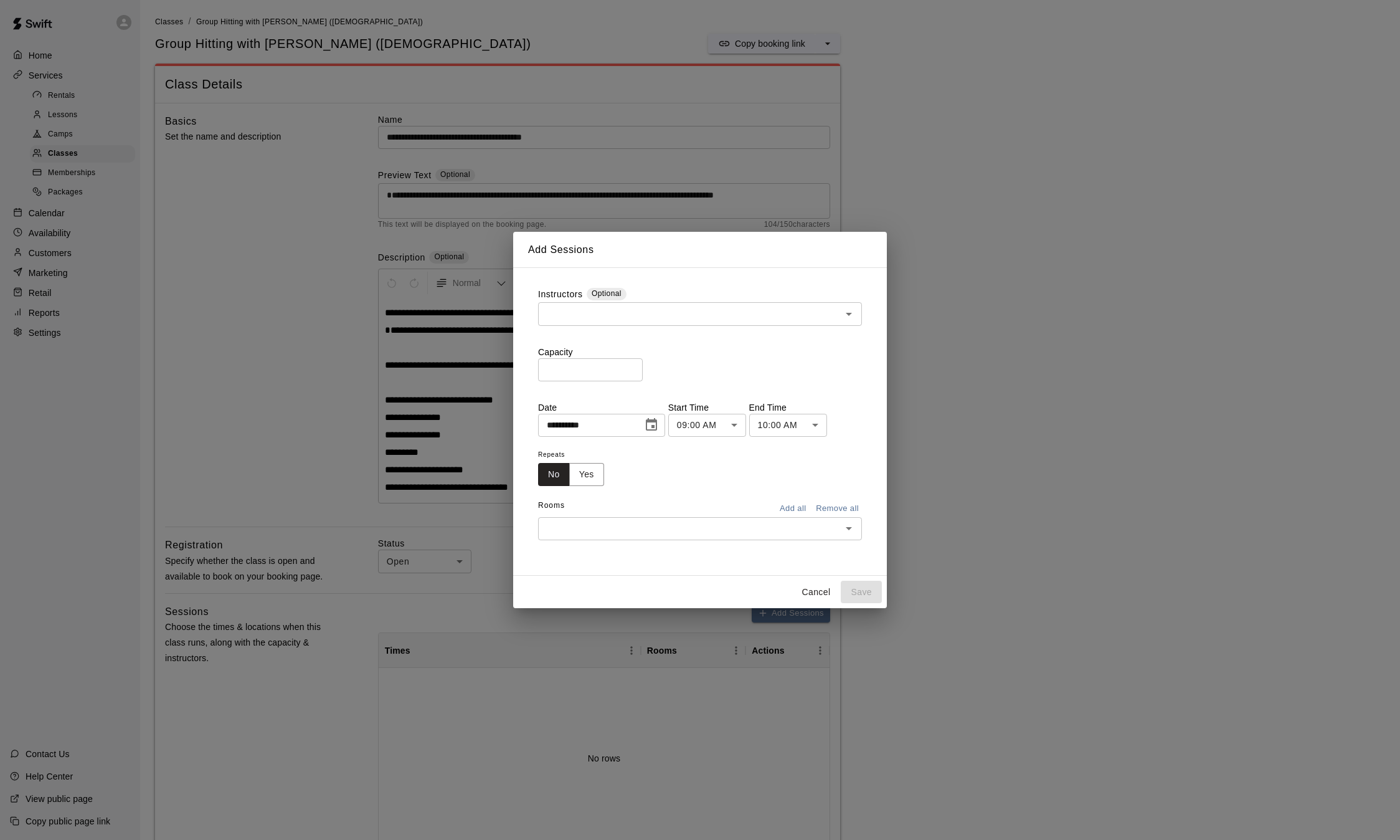
type input "**********"
click at [715, 423] on body "**********" at bounding box center [700, 705] width 1400 height 1410
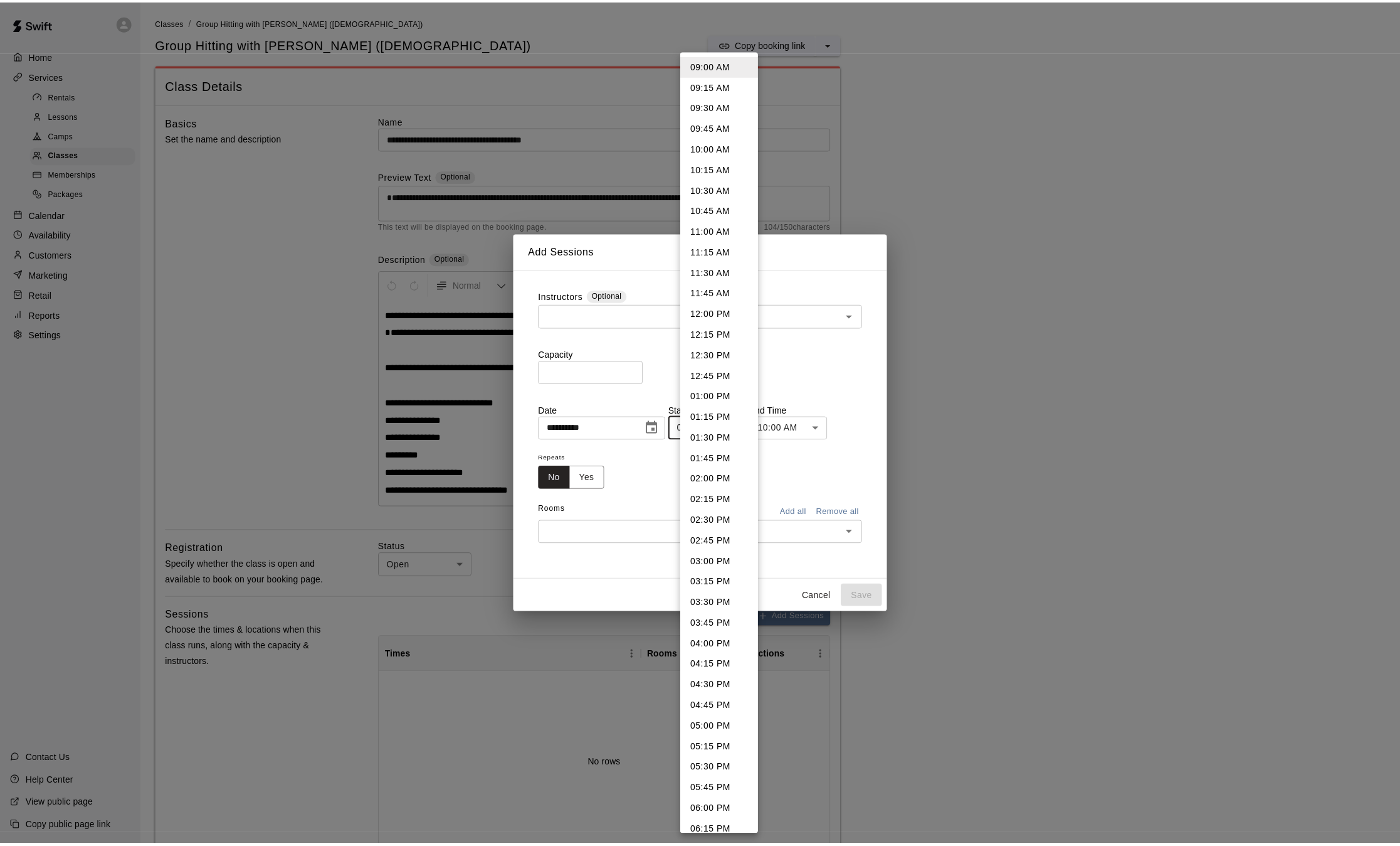
scroll to position [1037, 0]
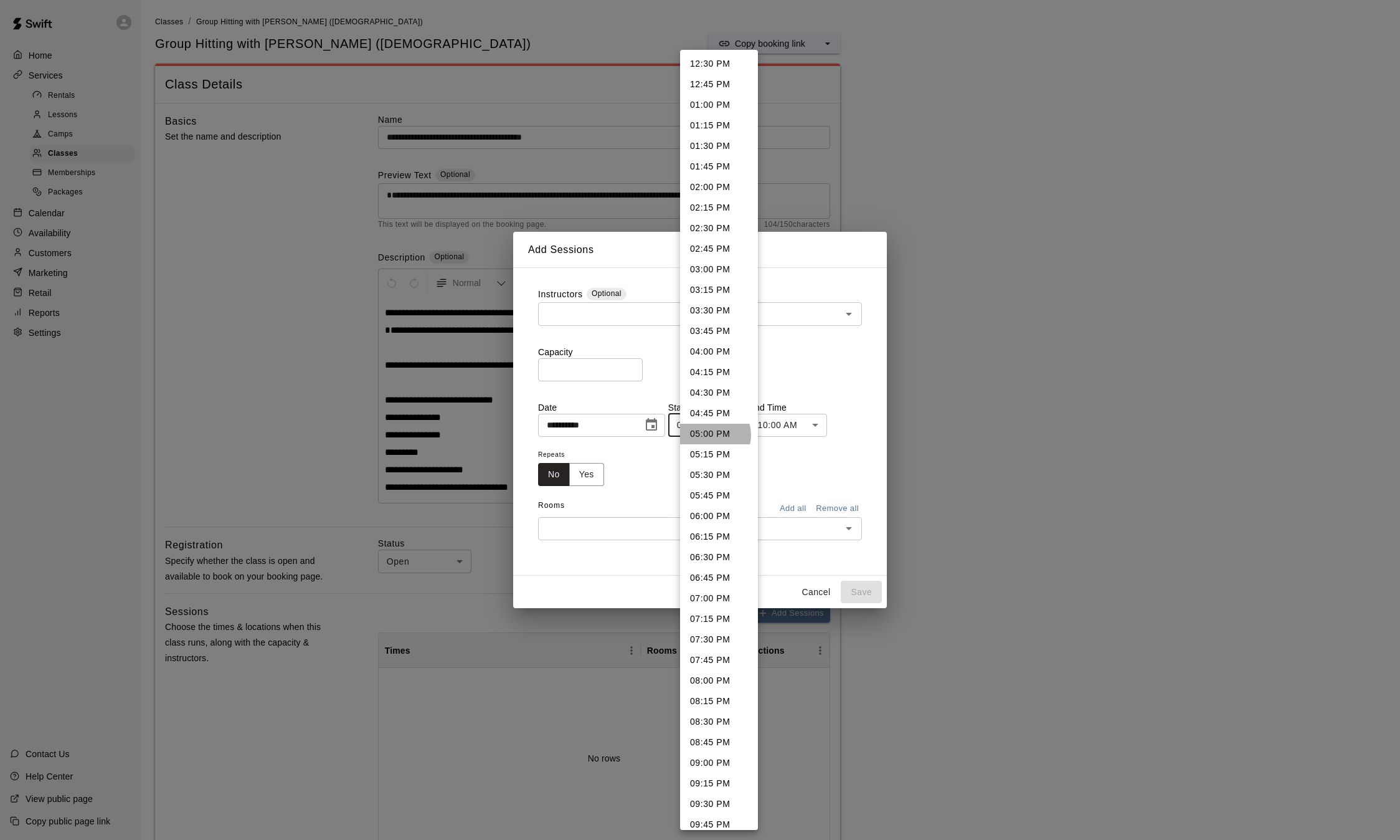
click at [712, 435] on li "05:00 PM" at bounding box center [718, 434] width 78 height 21
type input "********"
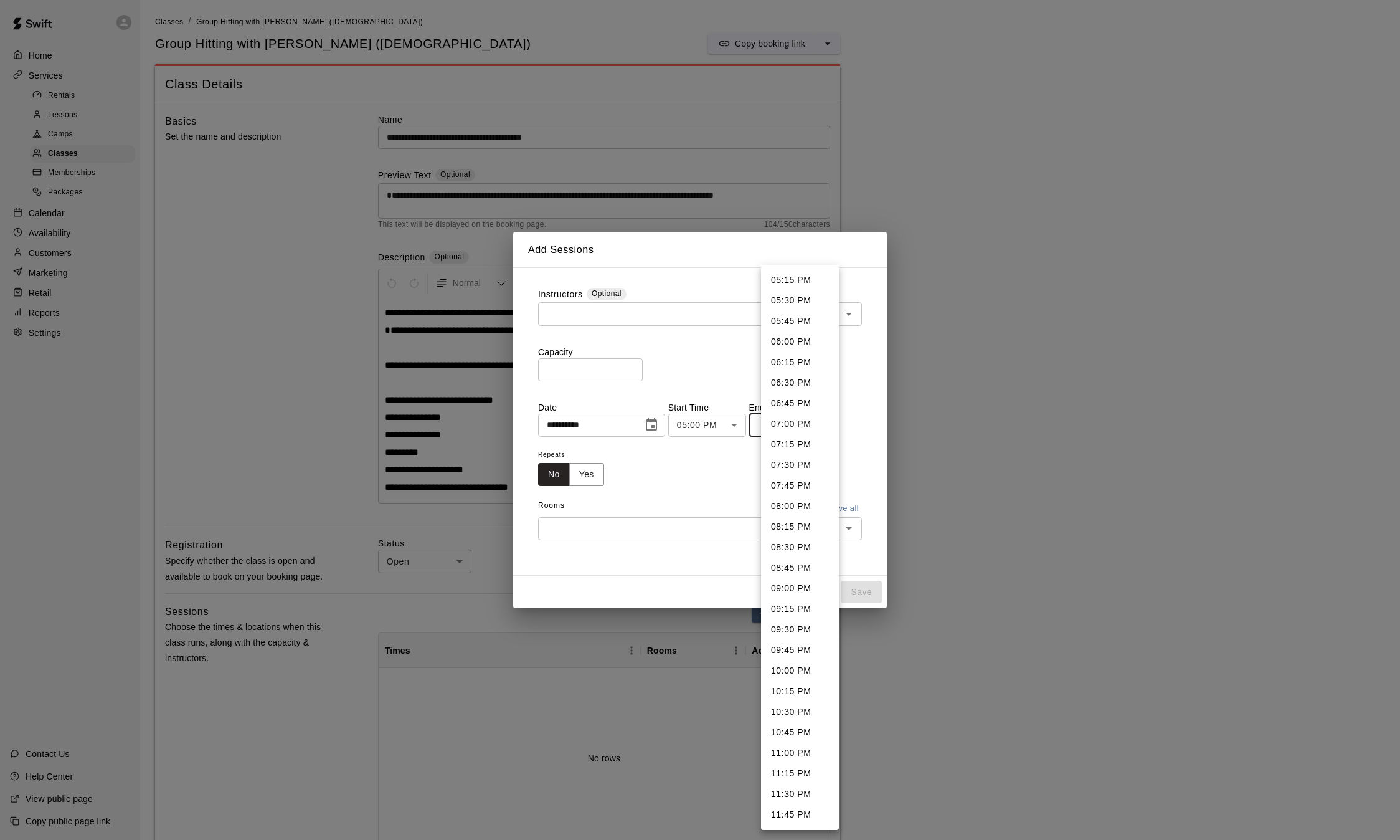
click at [786, 424] on body "**********" at bounding box center [700, 705] width 1400 height 1410
click at [786, 343] on li "06:00 PM" at bounding box center [800, 342] width 78 height 21
type input "********"
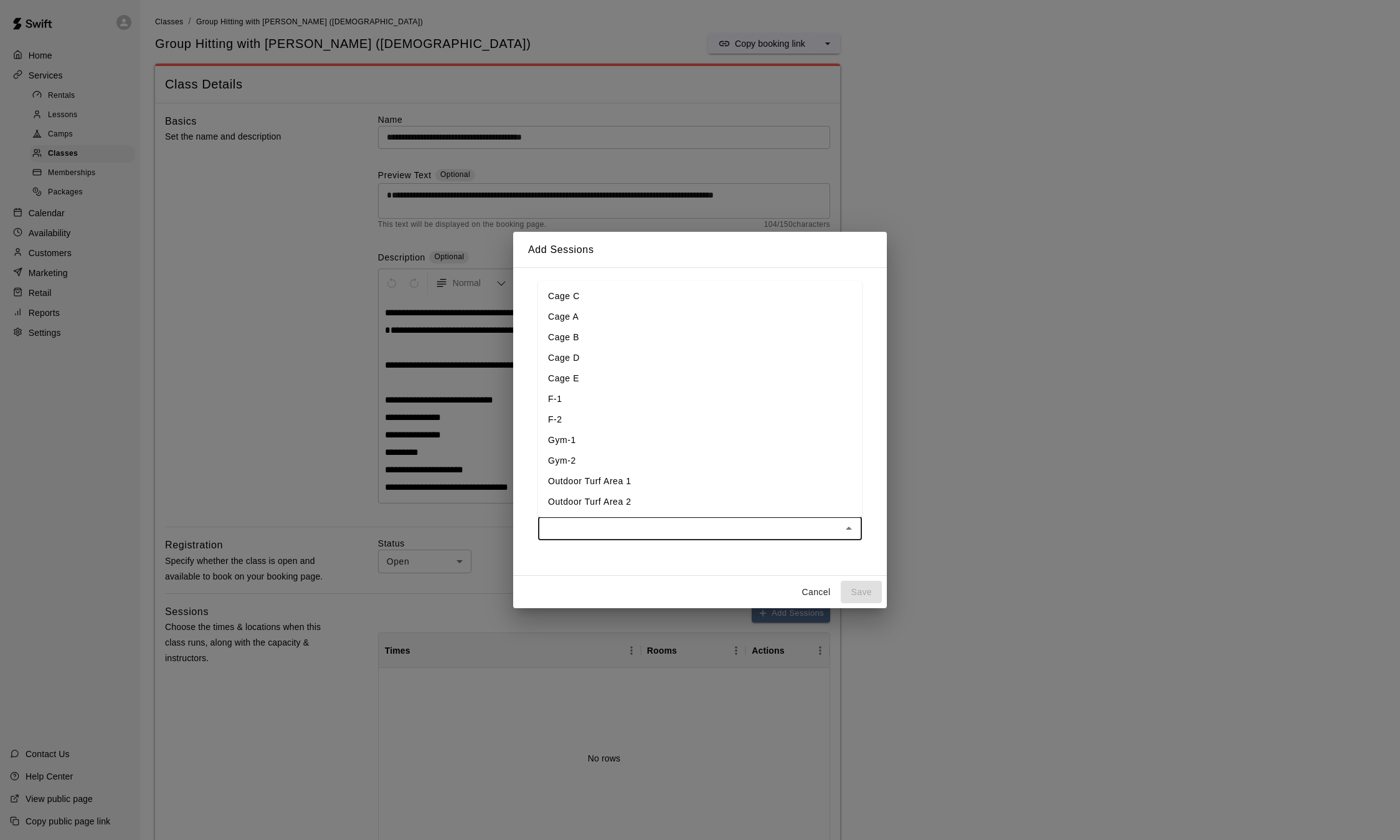
click at [715, 528] on input "text" at bounding box center [690, 528] width 296 height 15
click at [575, 379] on li "Cage E" at bounding box center [700, 378] width 324 height 21
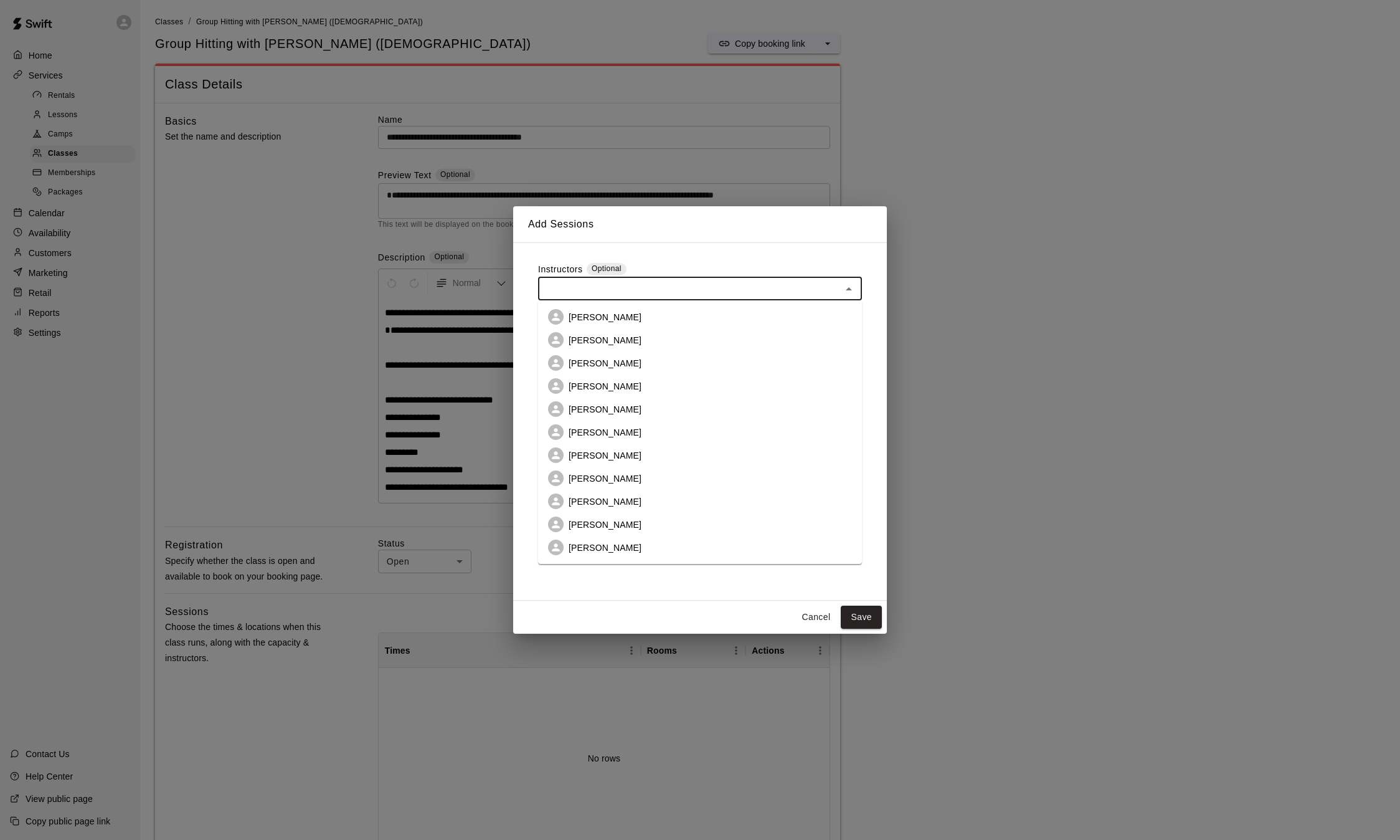
click at [687, 290] on input "text" at bounding box center [690, 288] width 296 height 15
click at [591, 338] on p "[PERSON_NAME]" at bounding box center [605, 340] width 73 height 12
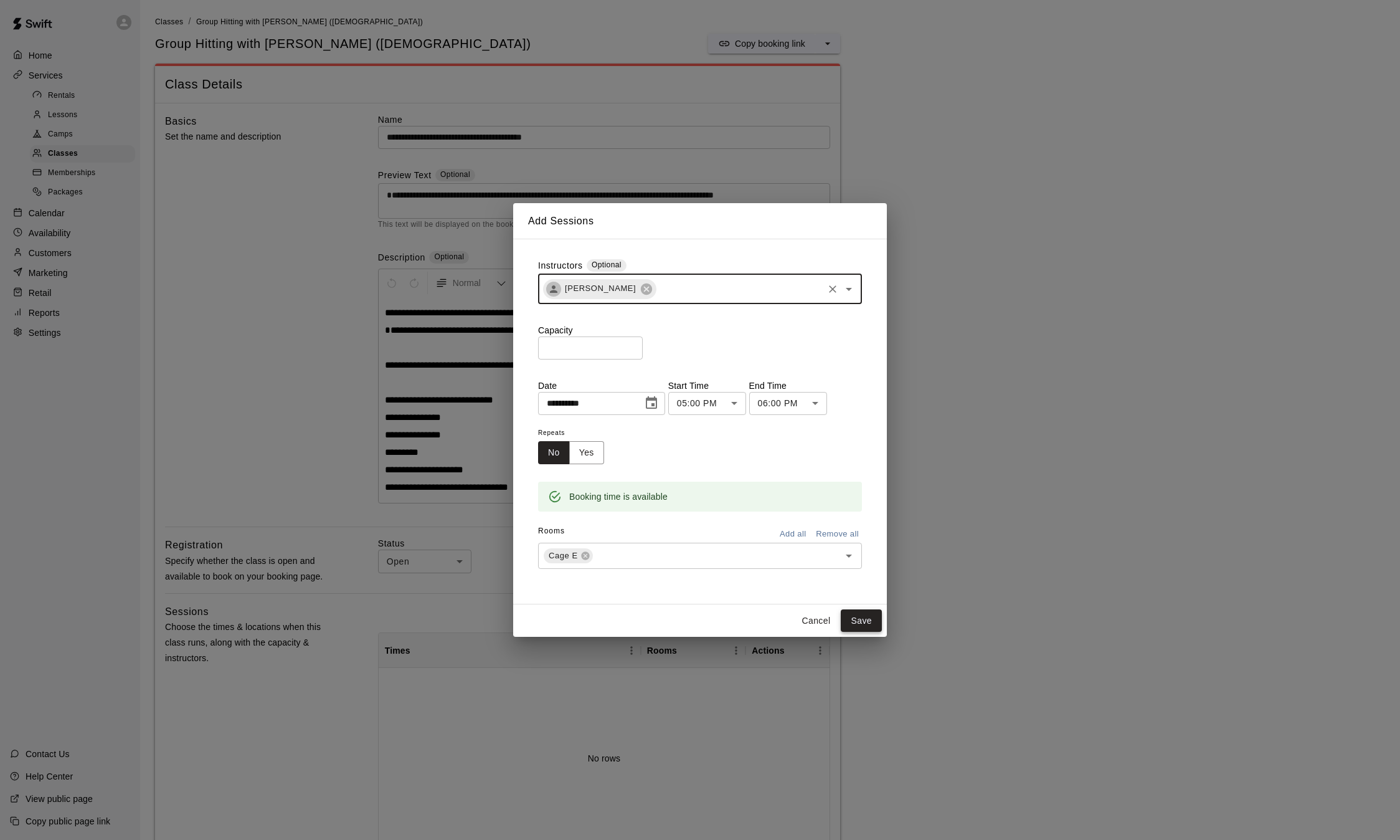
click at [862, 624] on button "Save" at bounding box center [861, 621] width 41 height 23
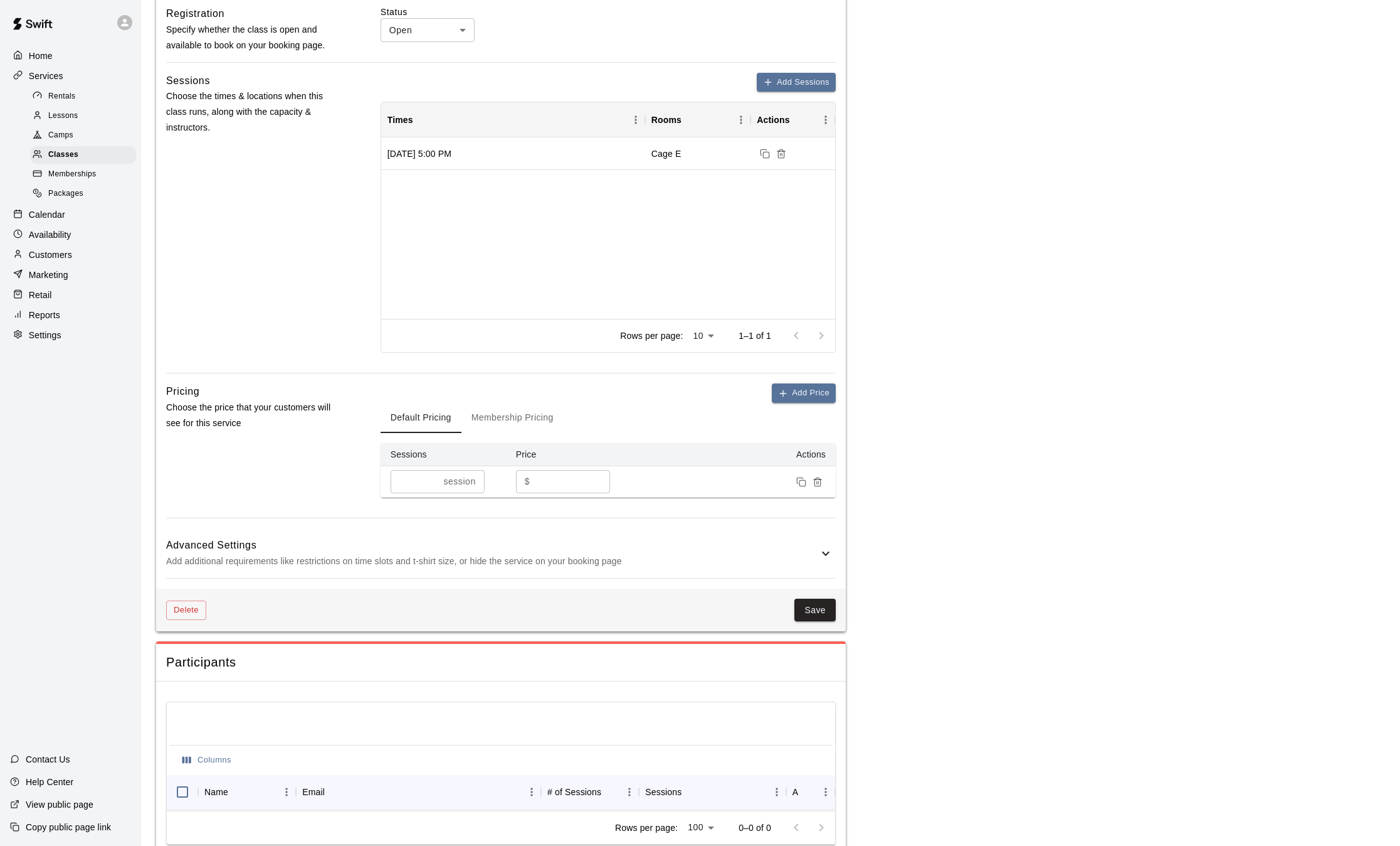
scroll to position [531, 0]
click at [819, 622] on button "Save" at bounding box center [815, 614] width 41 height 23
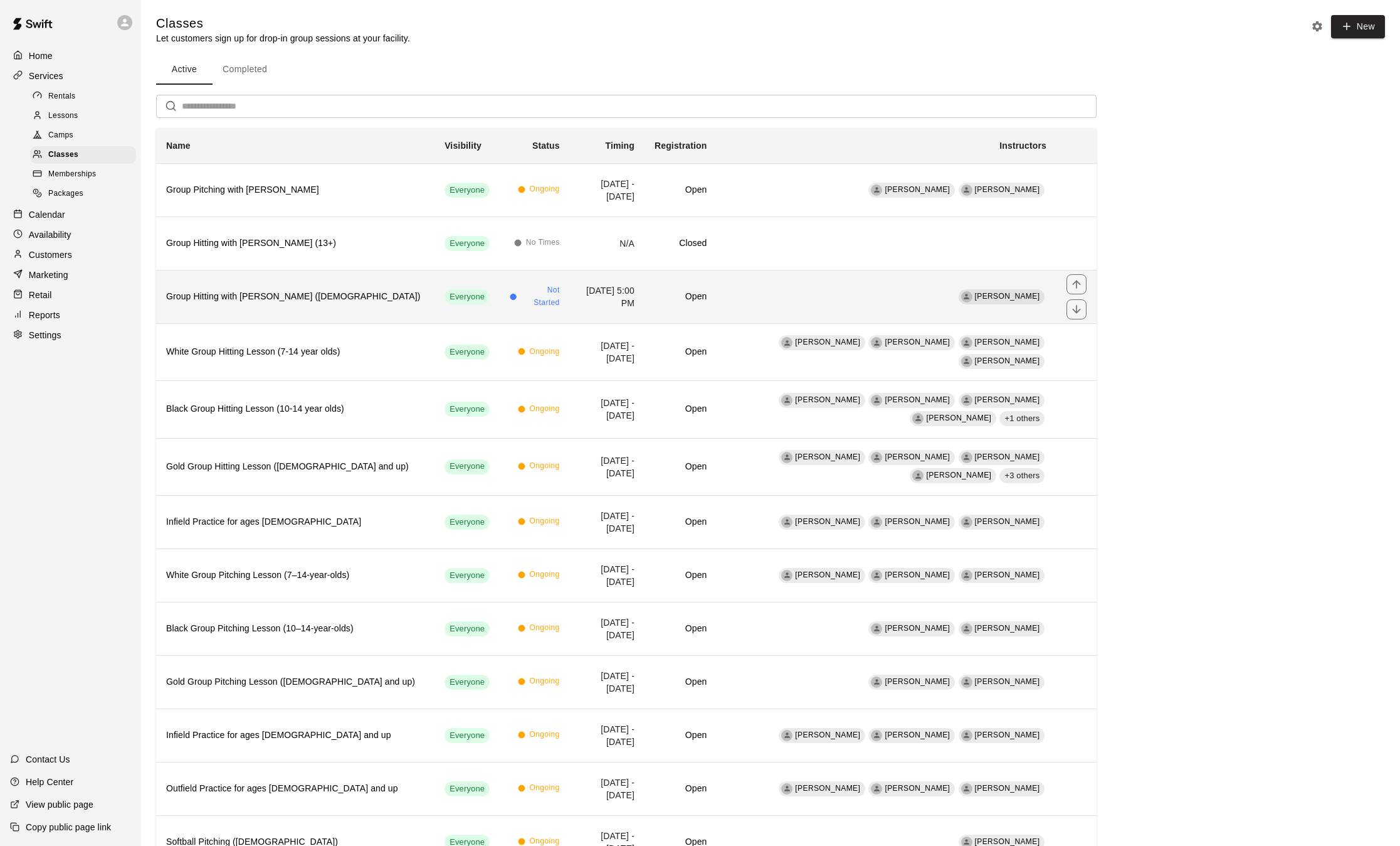
click at [359, 297] on h6 "Group Hitting with [PERSON_NAME] ([DEMOGRAPHIC_DATA])" at bounding box center [296, 297] width 259 height 14
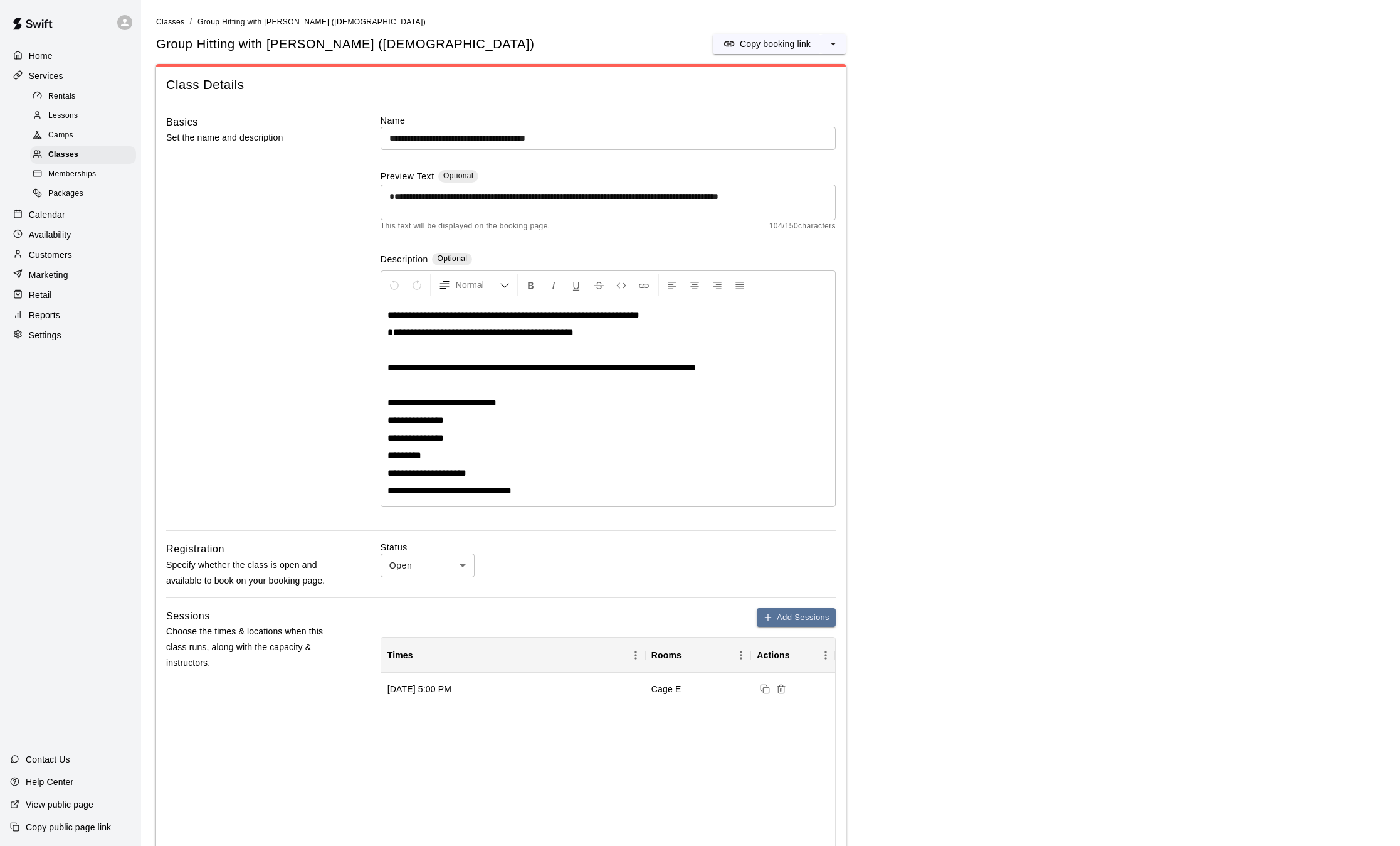
click at [799, 54] on main "**********" at bounding box center [770, 710] width 1229 height 1390
click at [838, 41] on icon "select merge strategy" at bounding box center [833, 44] width 12 height 12
click at [777, 92] on h6 "Duplicate class" at bounding box center [784, 91] width 60 height 14
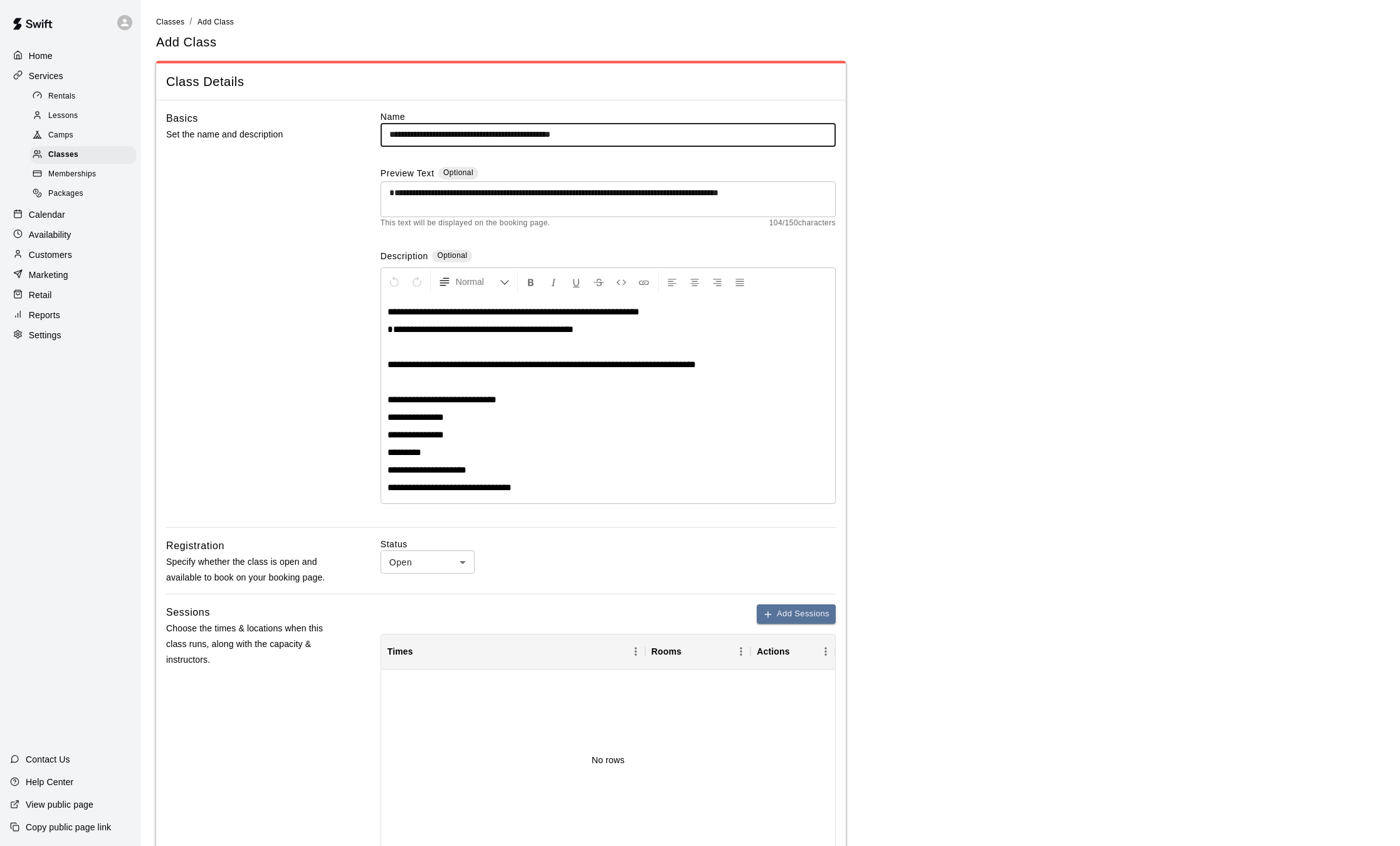
click at [610, 139] on input "**********" at bounding box center [609, 135] width 455 height 23
type input "**********"
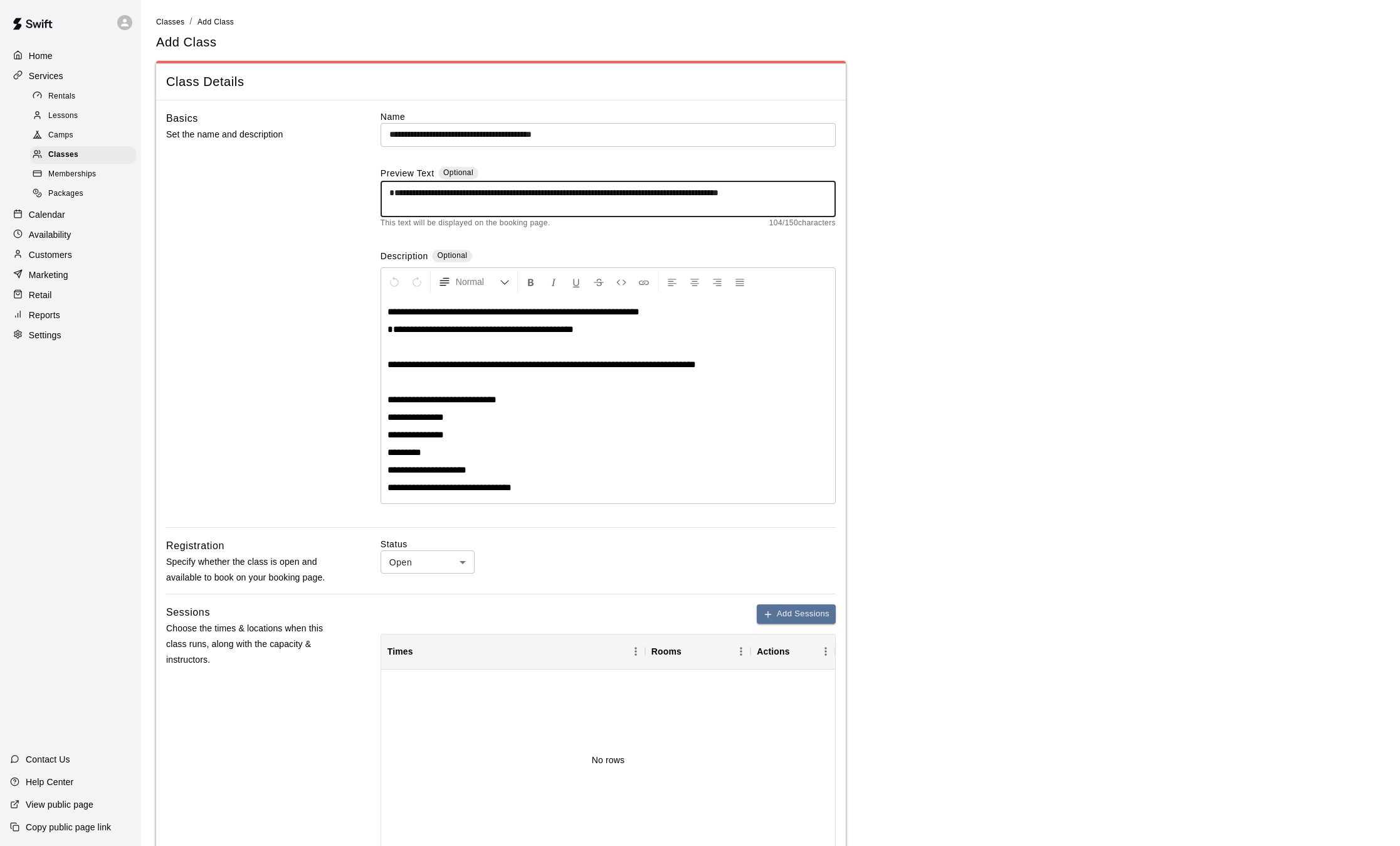
drag, startPoint x: 468, startPoint y: 205, endPoint x: 345, endPoint y: 177, distance: 126.1
click at [345, 177] on div "**********" at bounding box center [501, 319] width 670 height 417
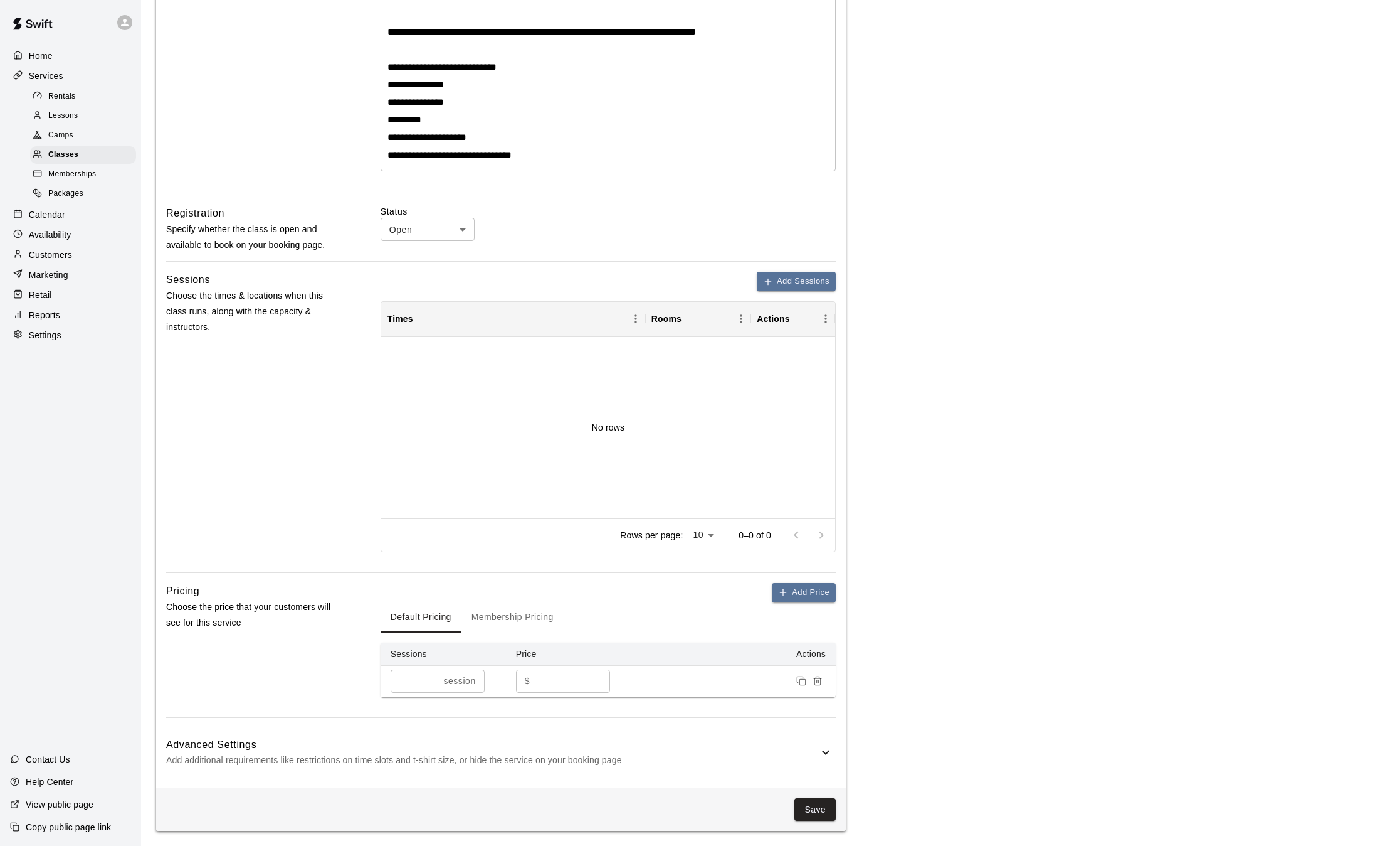
scroll to position [332, 0]
click at [506, 612] on button "Membership Pricing" at bounding box center [513, 618] width 102 height 30
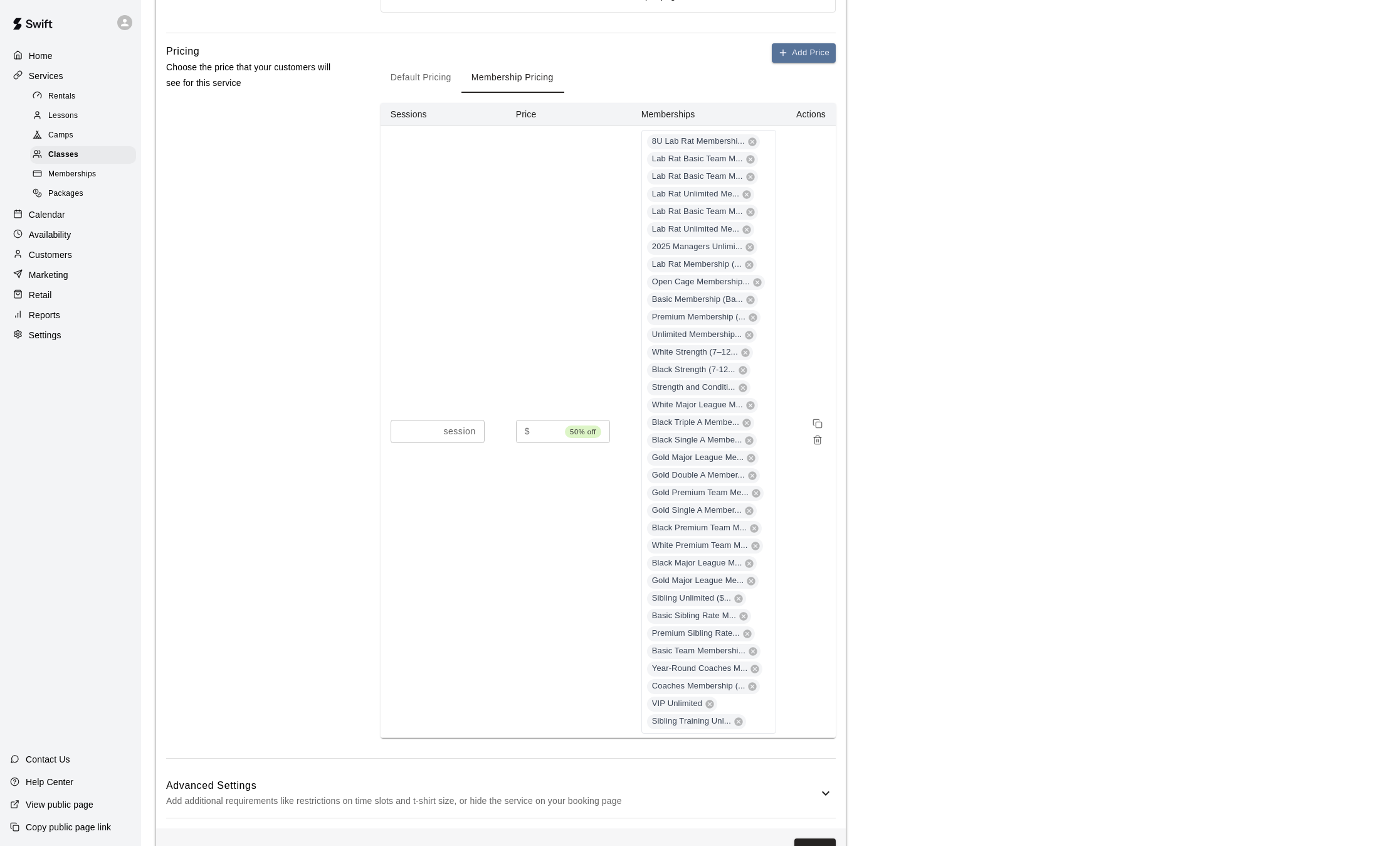
scroll to position [913, 0]
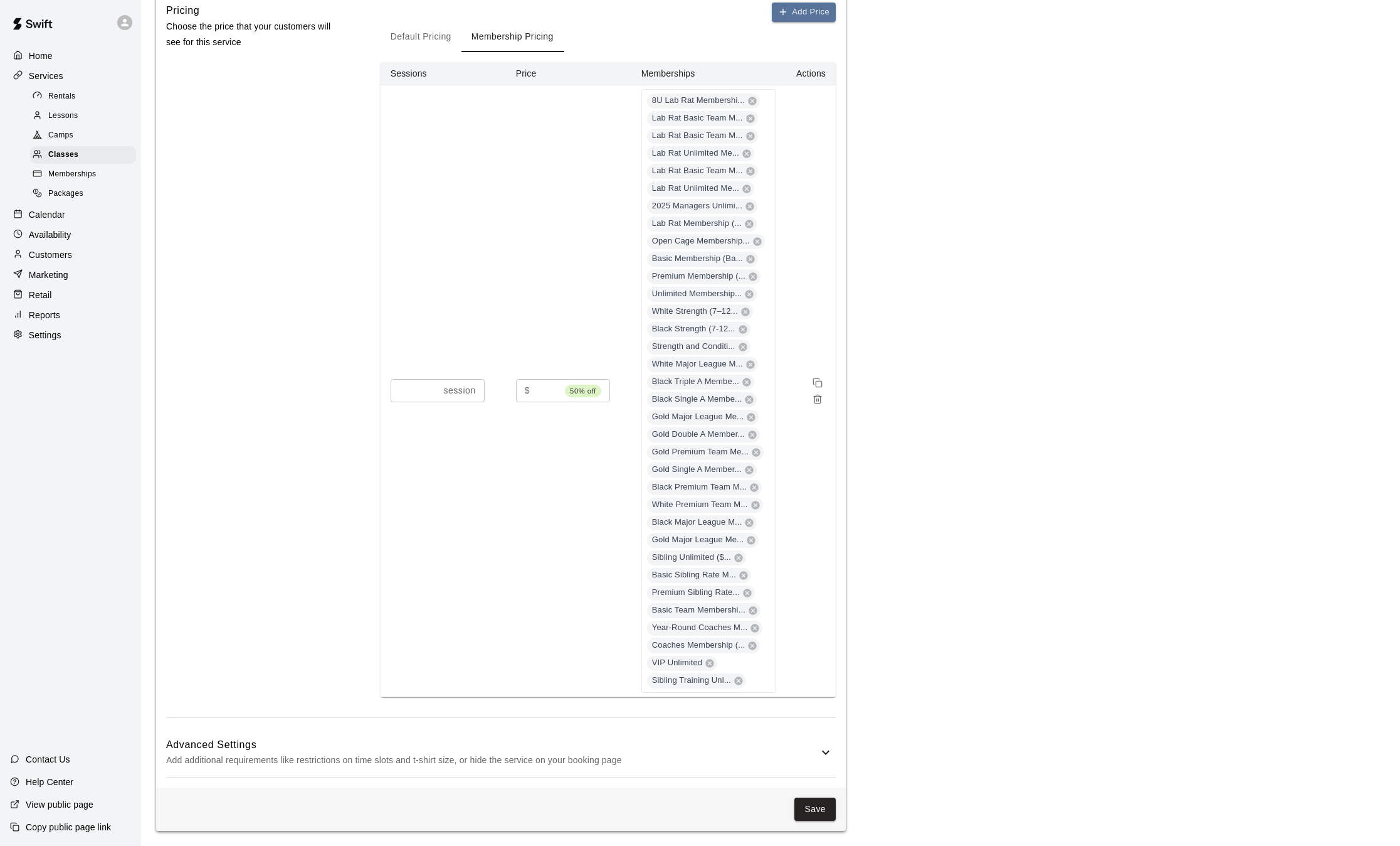
click at [823, 757] on icon at bounding box center [825, 751] width 15 height 15
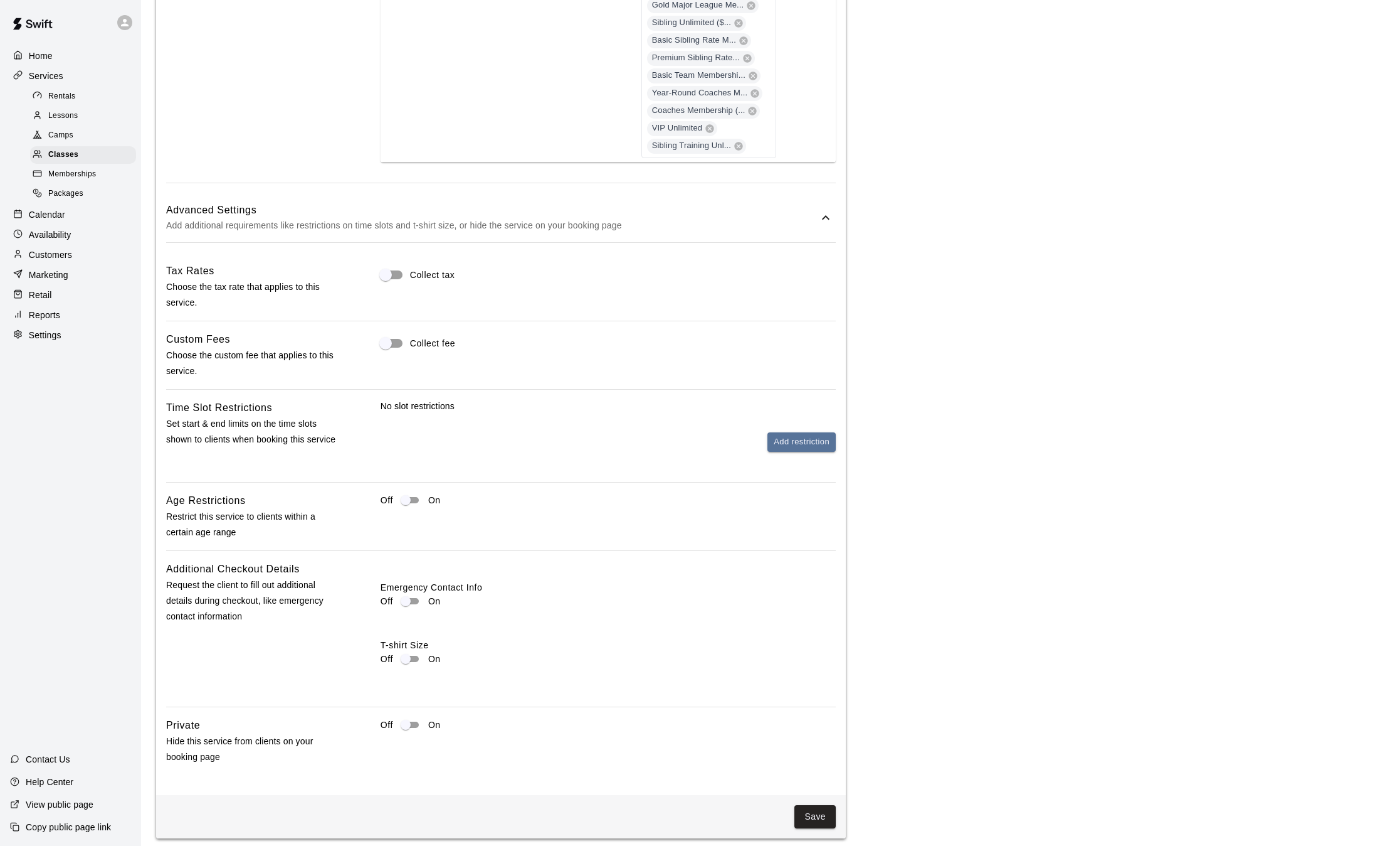
scroll to position [1455, 0]
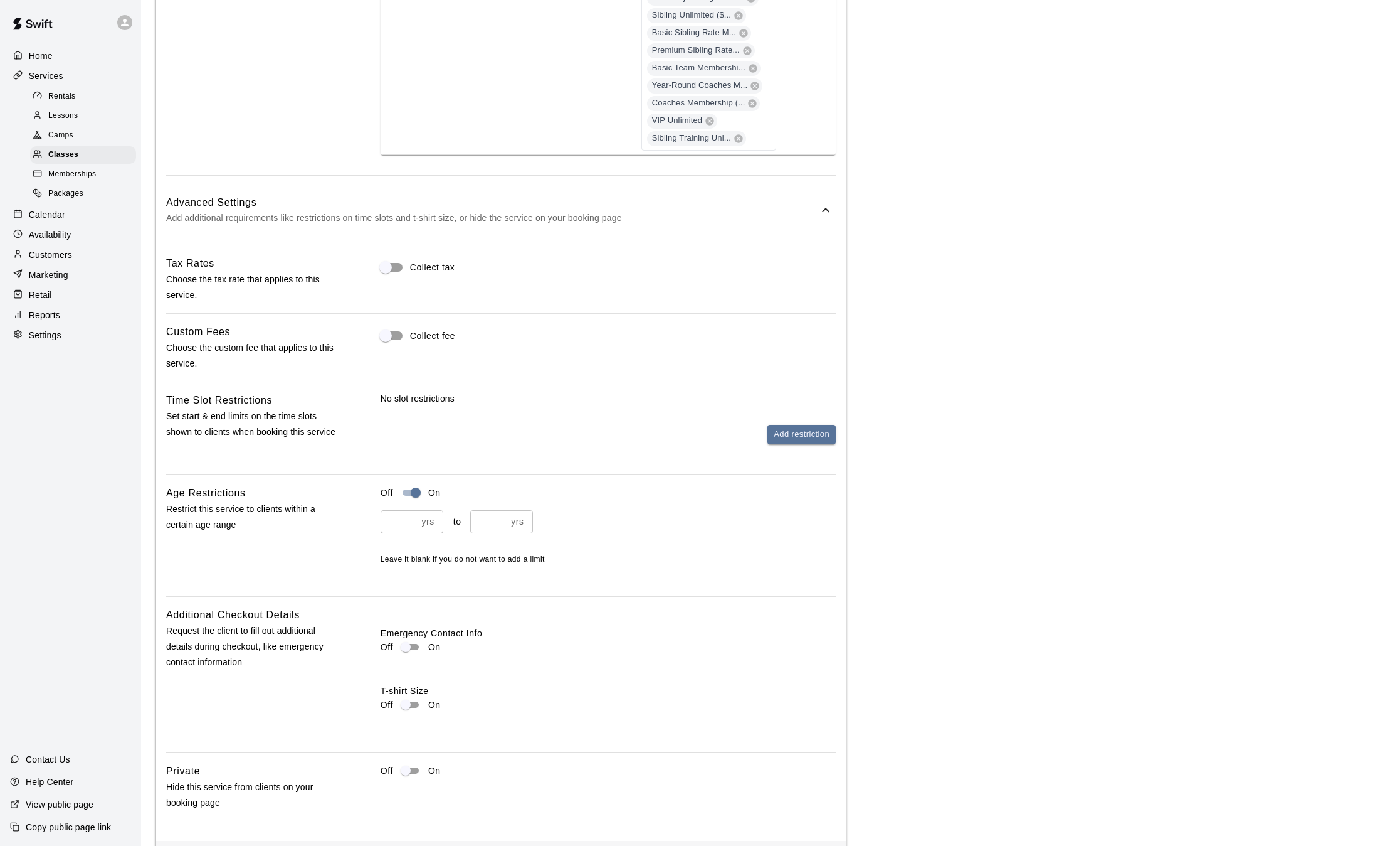
click at [398, 524] on input "number" at bounding box center [399, 521] width 36 height 23
type input "*"
click at [487, 526] on input "number" at bounding box center [488, 521] width 36 height 23
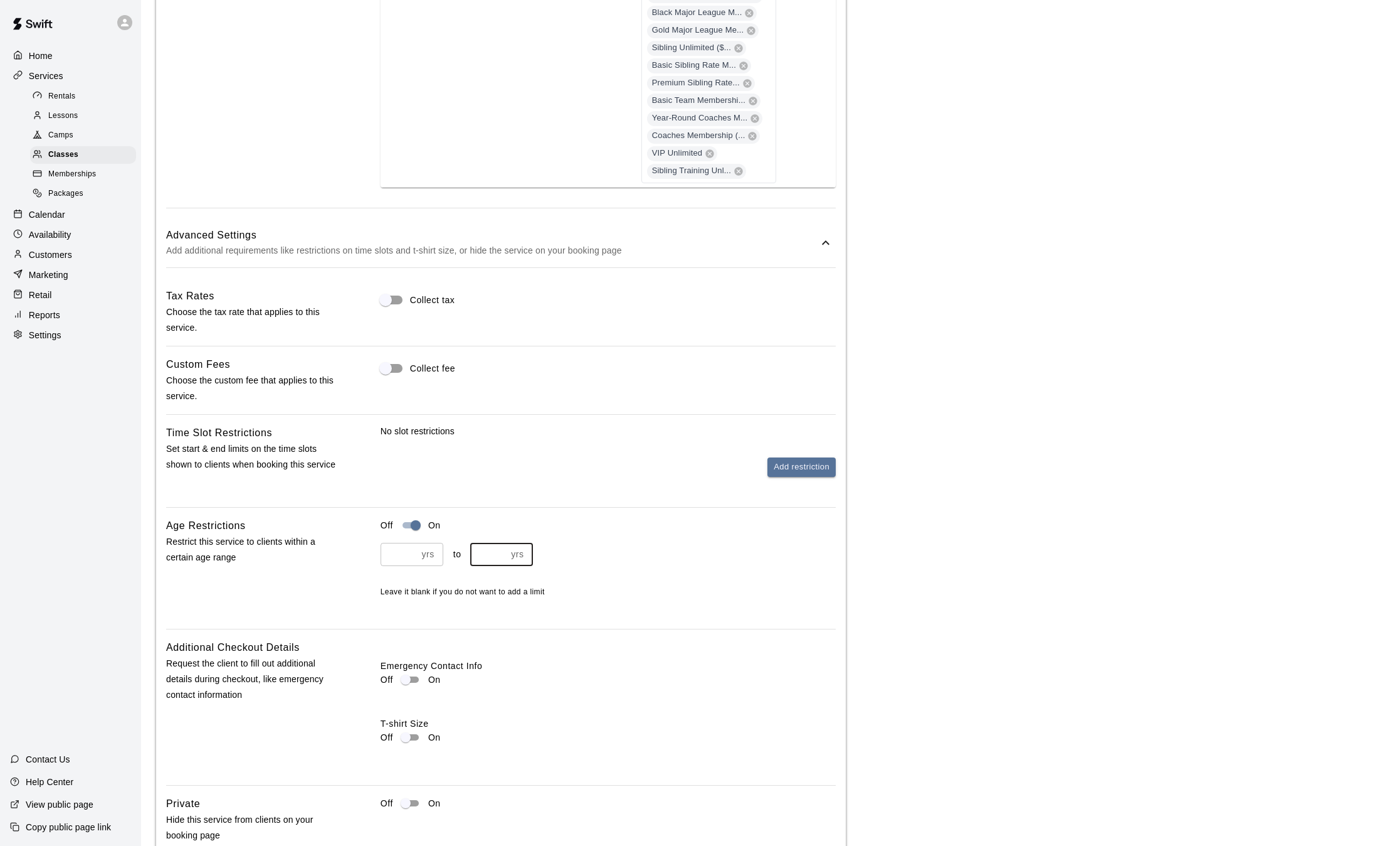
scroll to position [1508, 0]
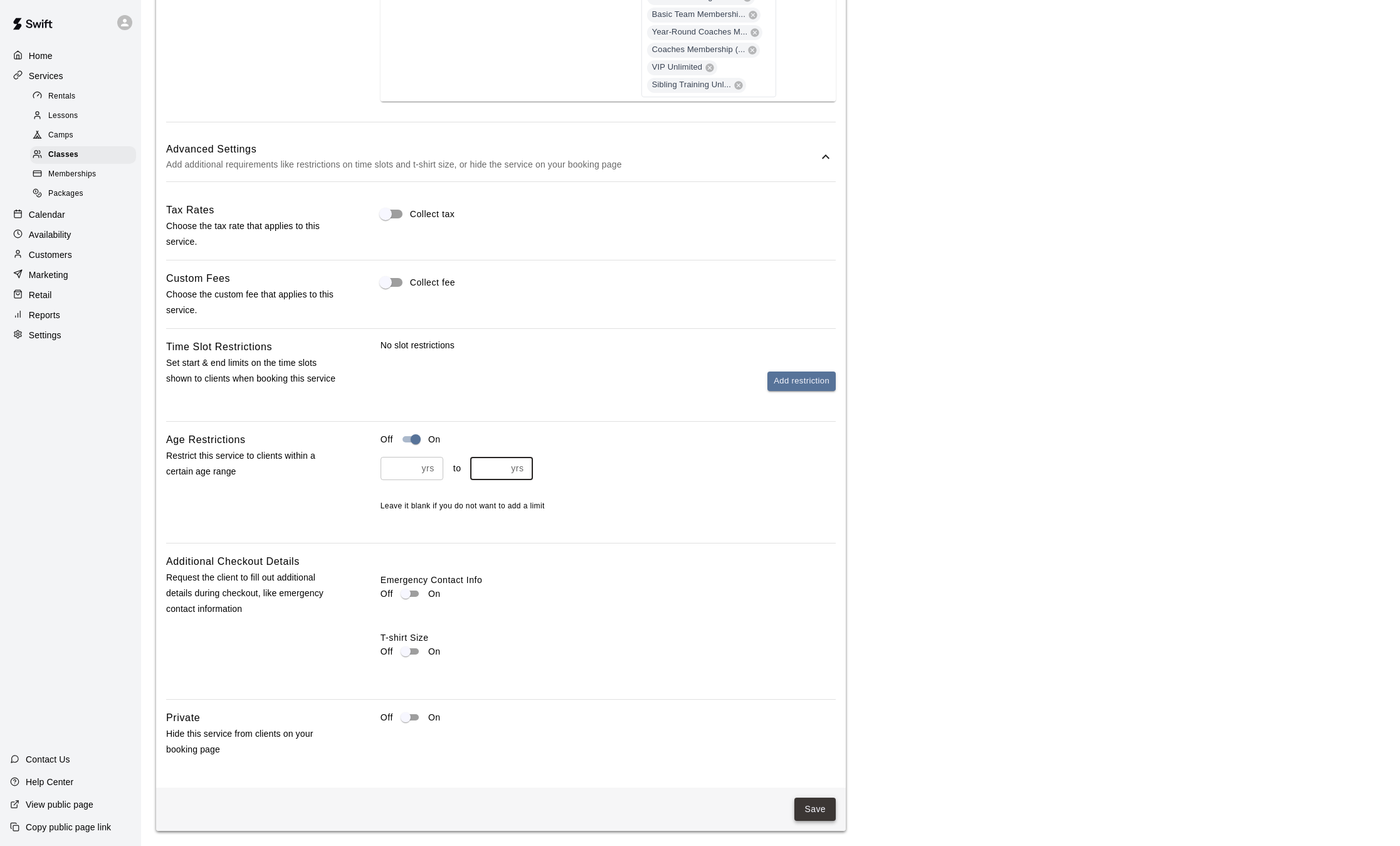
type input "**"
click at [816, 817] on button "Save" at bounding box center [815, 809] width 41 height 23
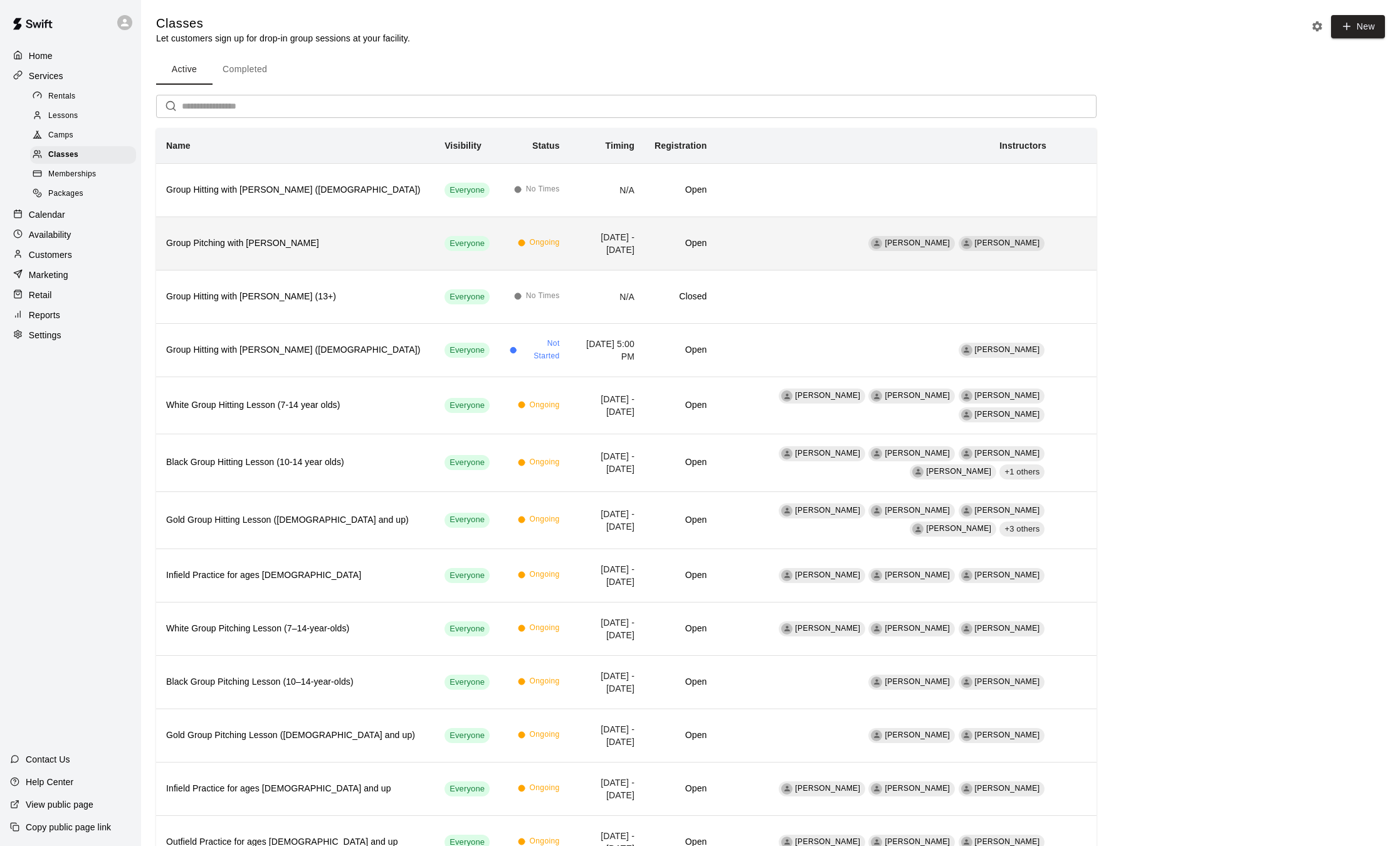
click at [1066, 239] on div "simple table" at bounding box center [1076, 243] width 20 height 45
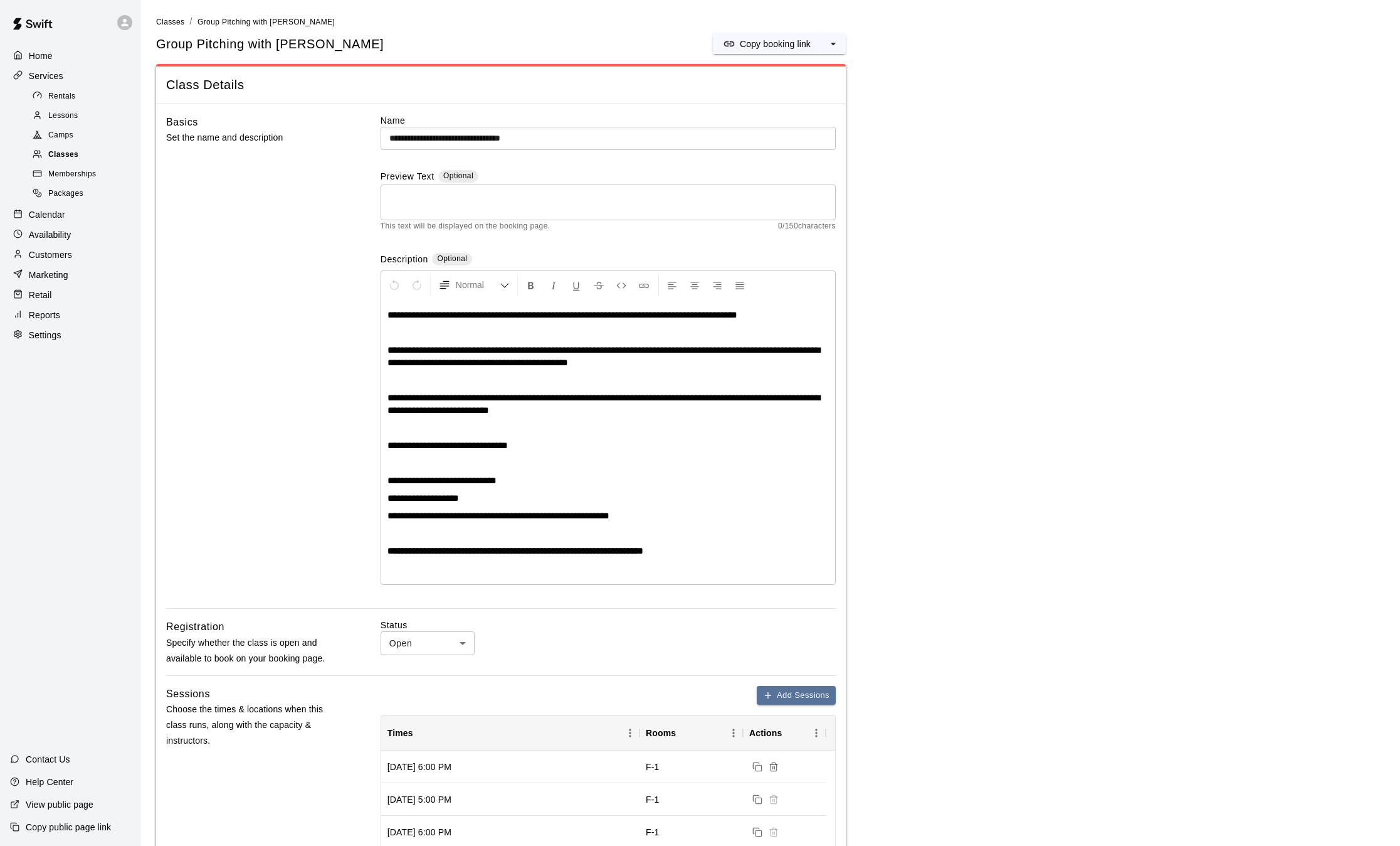
click at [69, 155] on span "Classes" at bounding box center [63, 155] width 30 height 12
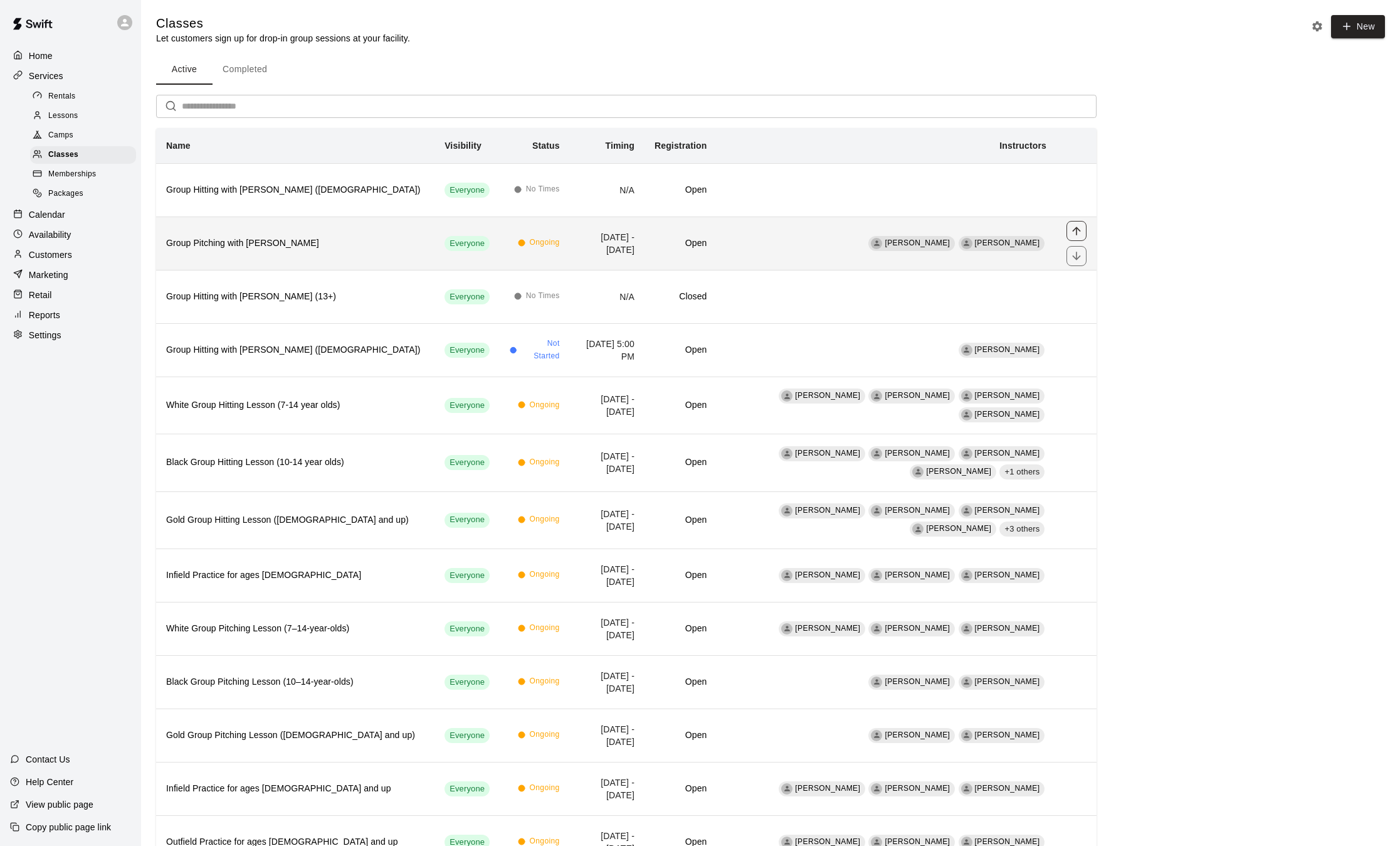
click at [1073, 231] on icon "move item up" at bounding box center [1076, 230] width 9 height 9
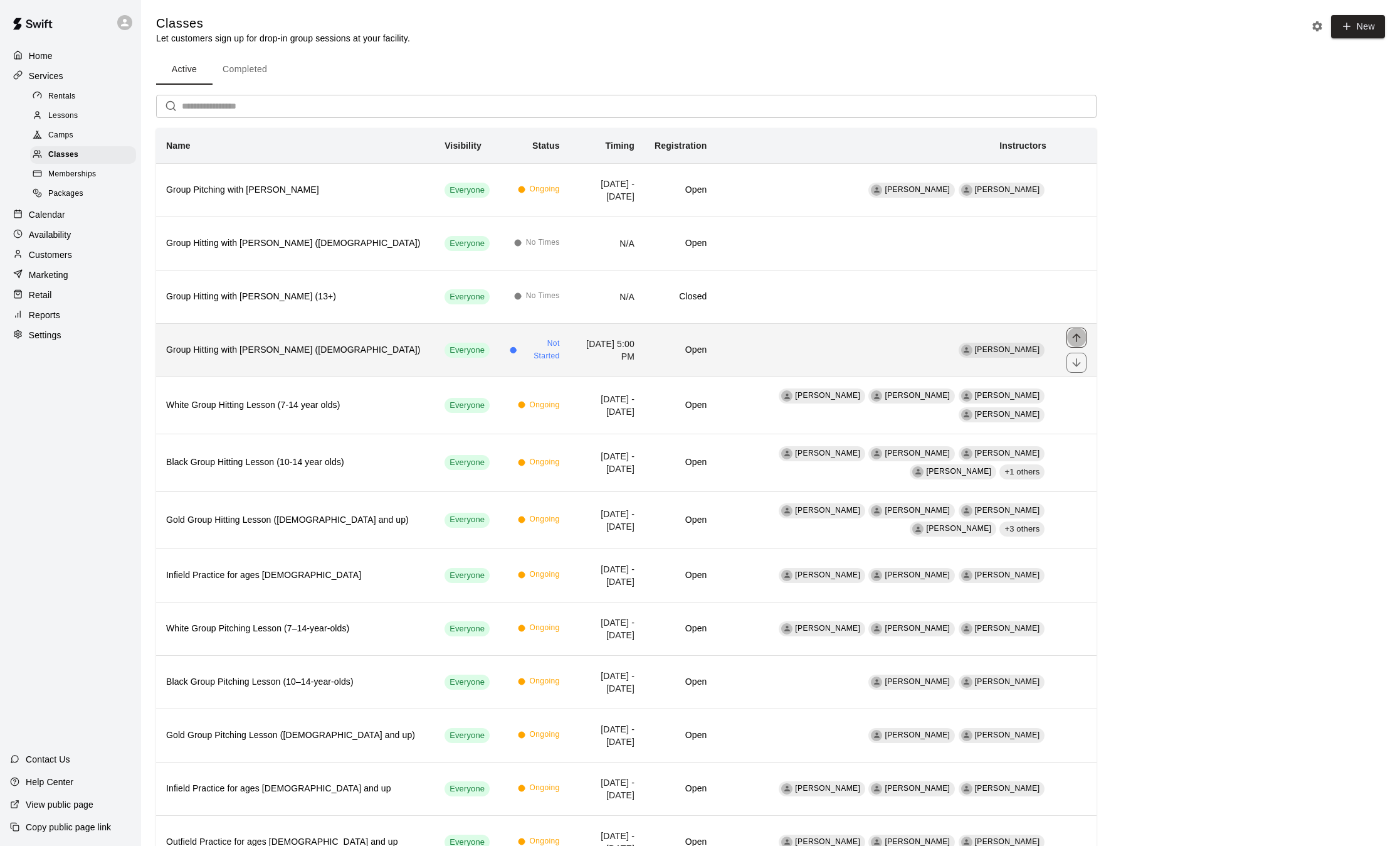
click at [1075, 341] on icon "move item up" at bounding box center [1076, 338] width 12 height 12
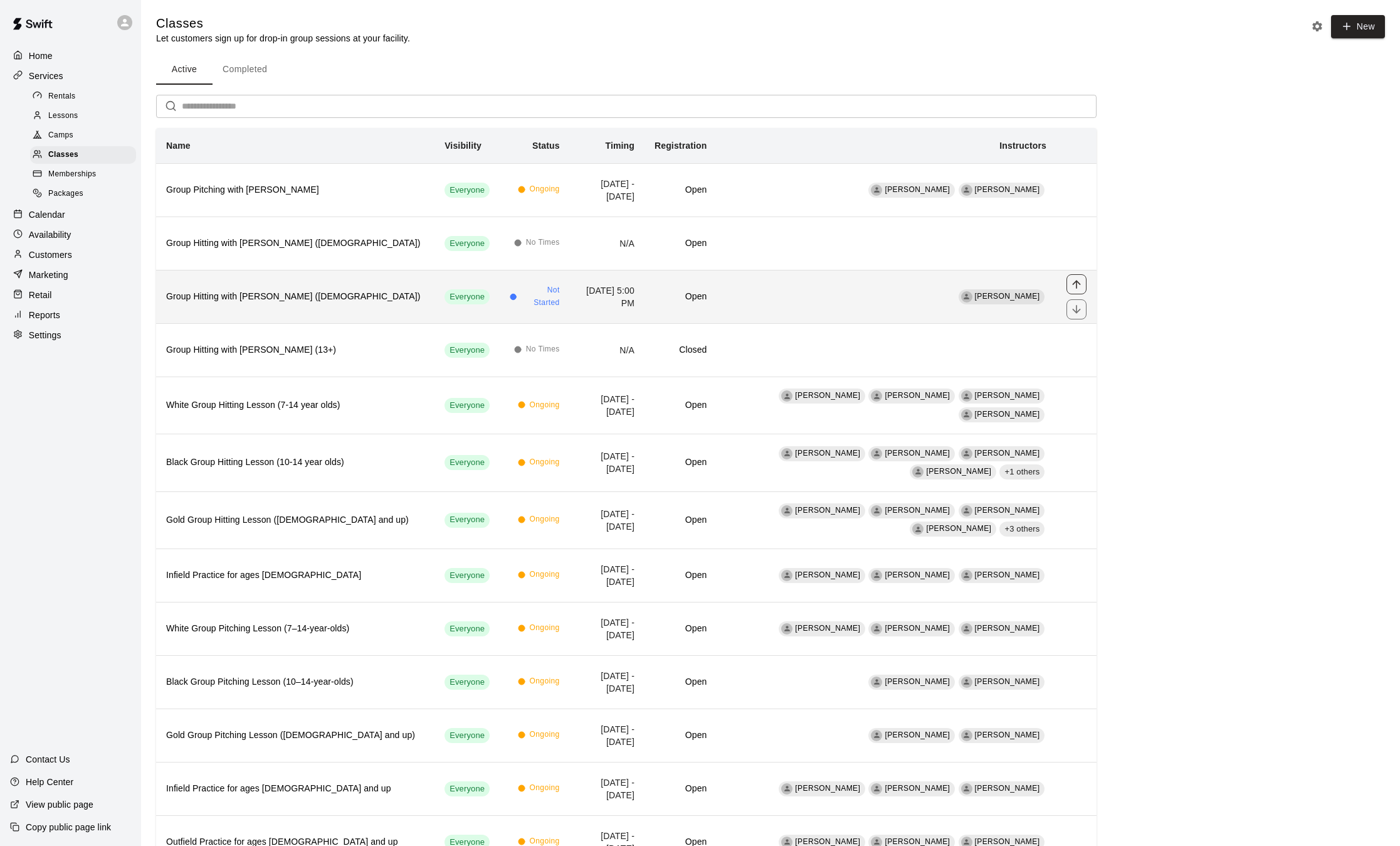
click at [1076, 285] on icon "move item up" at bounding box center [1076, 284] width 12 height 12
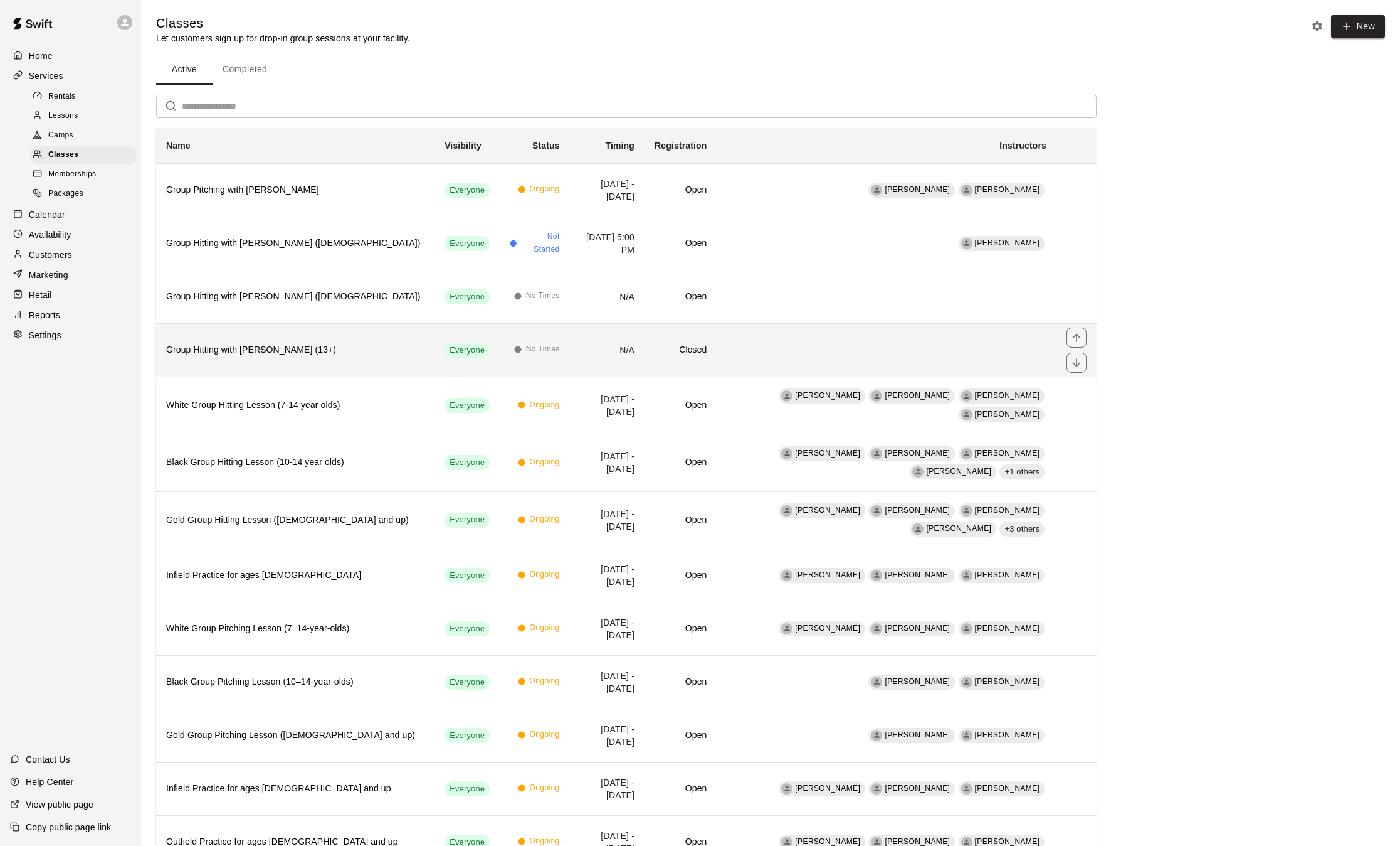
click at [367, 351] on h6 "Group Hitting with [PERSON_NAME] (13+)" at bounding box center [296, 350] width 259 height 14
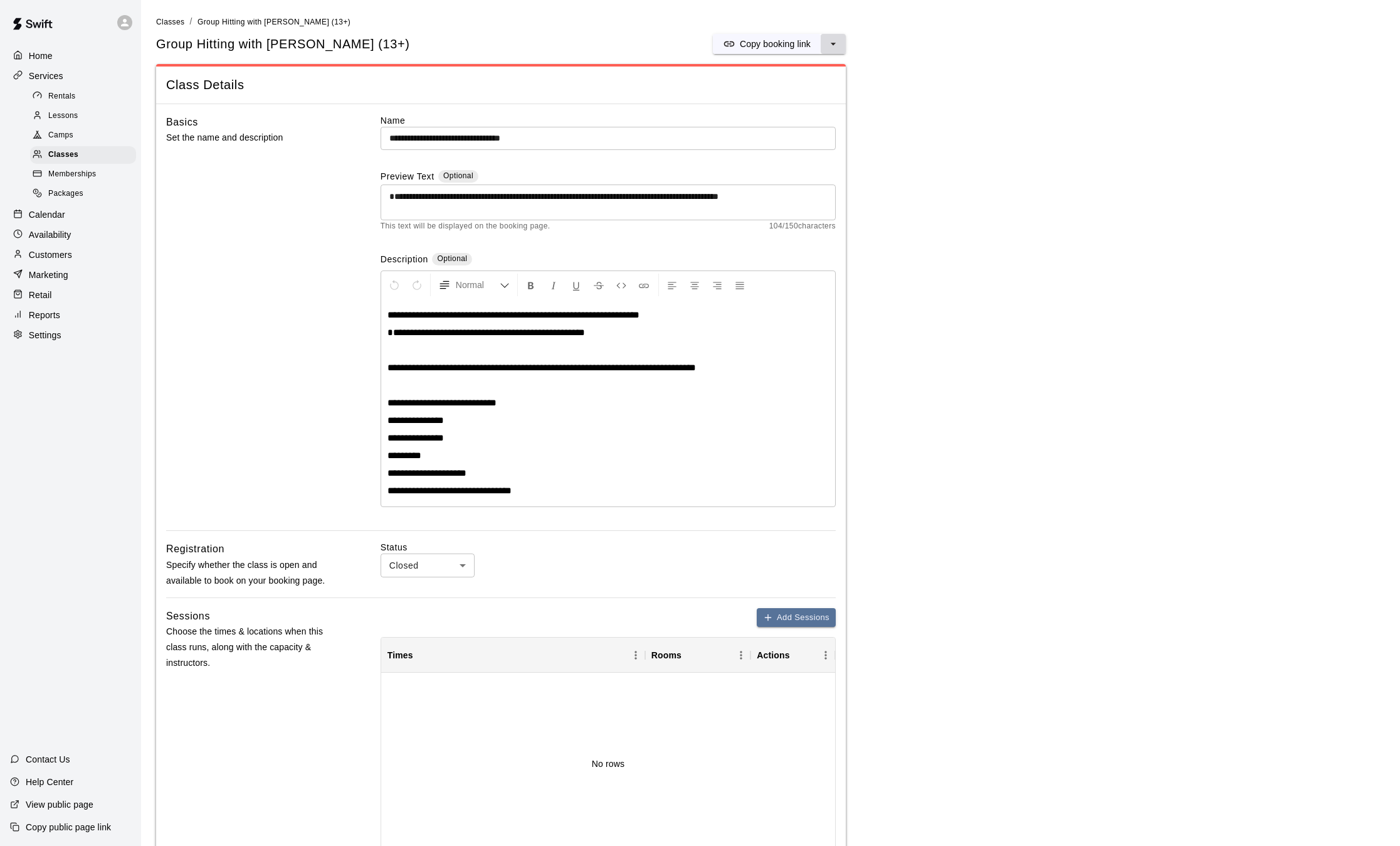
click at [836, 48] on icon "select merge strategy" at bounding box center [833, 44] width 12 height 12
click at [781, 84] on h6 "Duplicate class" at bounding box center [784, 91] width 60 height 14
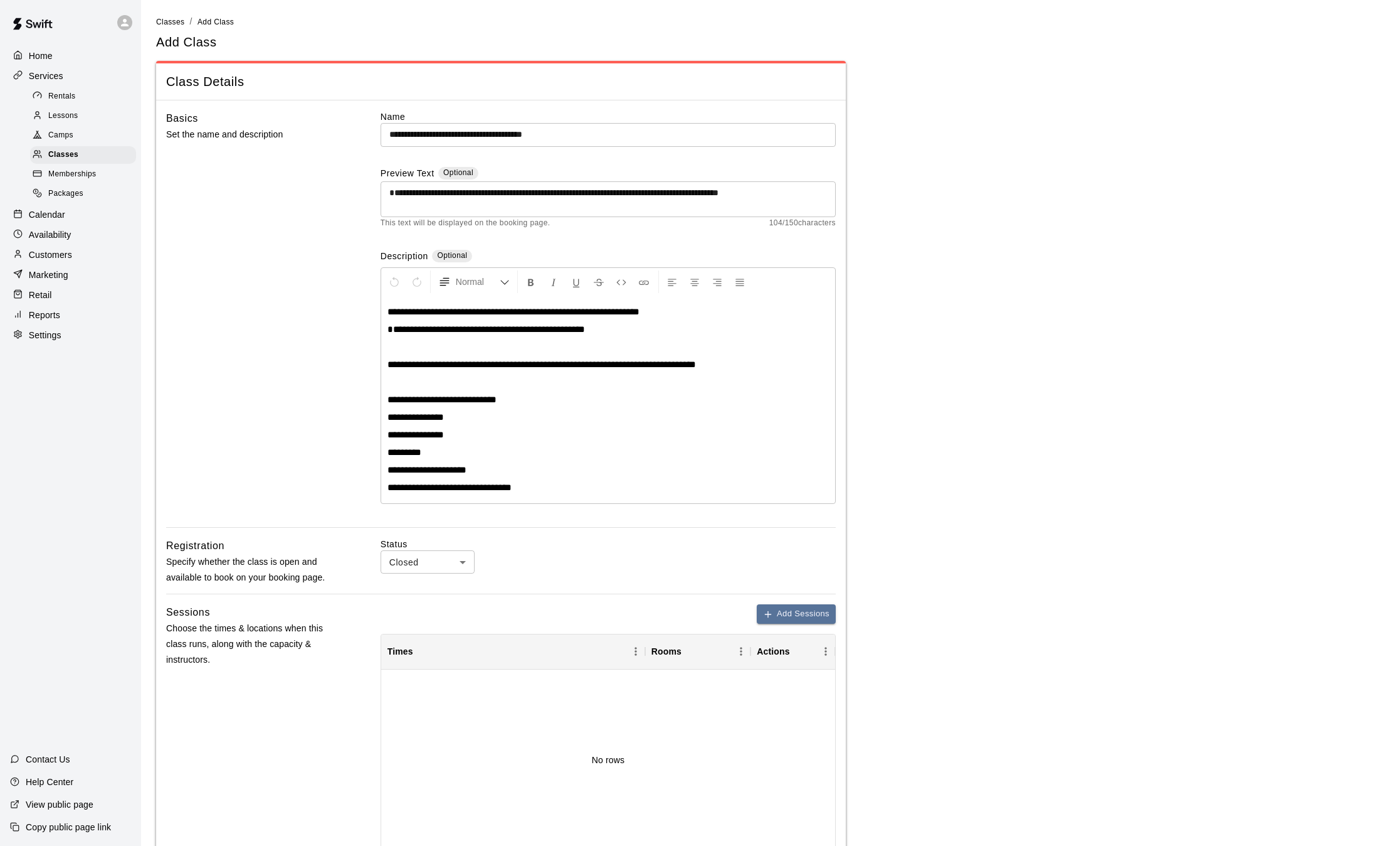
click at [602, 130] on input "**********" at bounding box center [609, 135] width 455 height 23
click at [483, 130] on input "**********" at bounding box center [609, 135] width 455 height 23
type input "**********"
drag, startPoint x: 477, startPoint y: 210, endPoint x: 363, endPoint y: 172, distance: 120.2
click at [363, 172] on div "**********" at bounding box center [501, 319] width 670 height 417
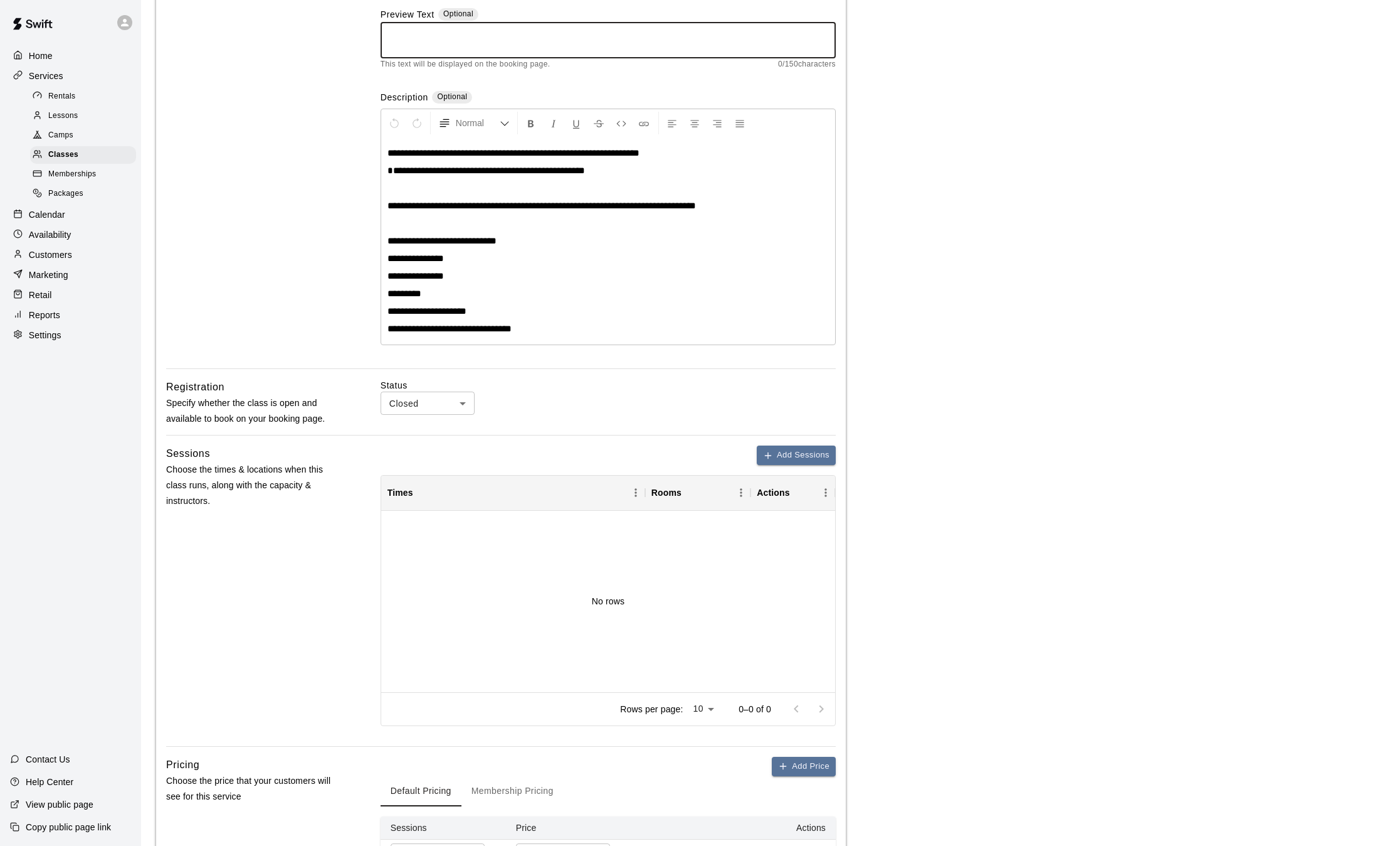
scroll to position [181, 0]
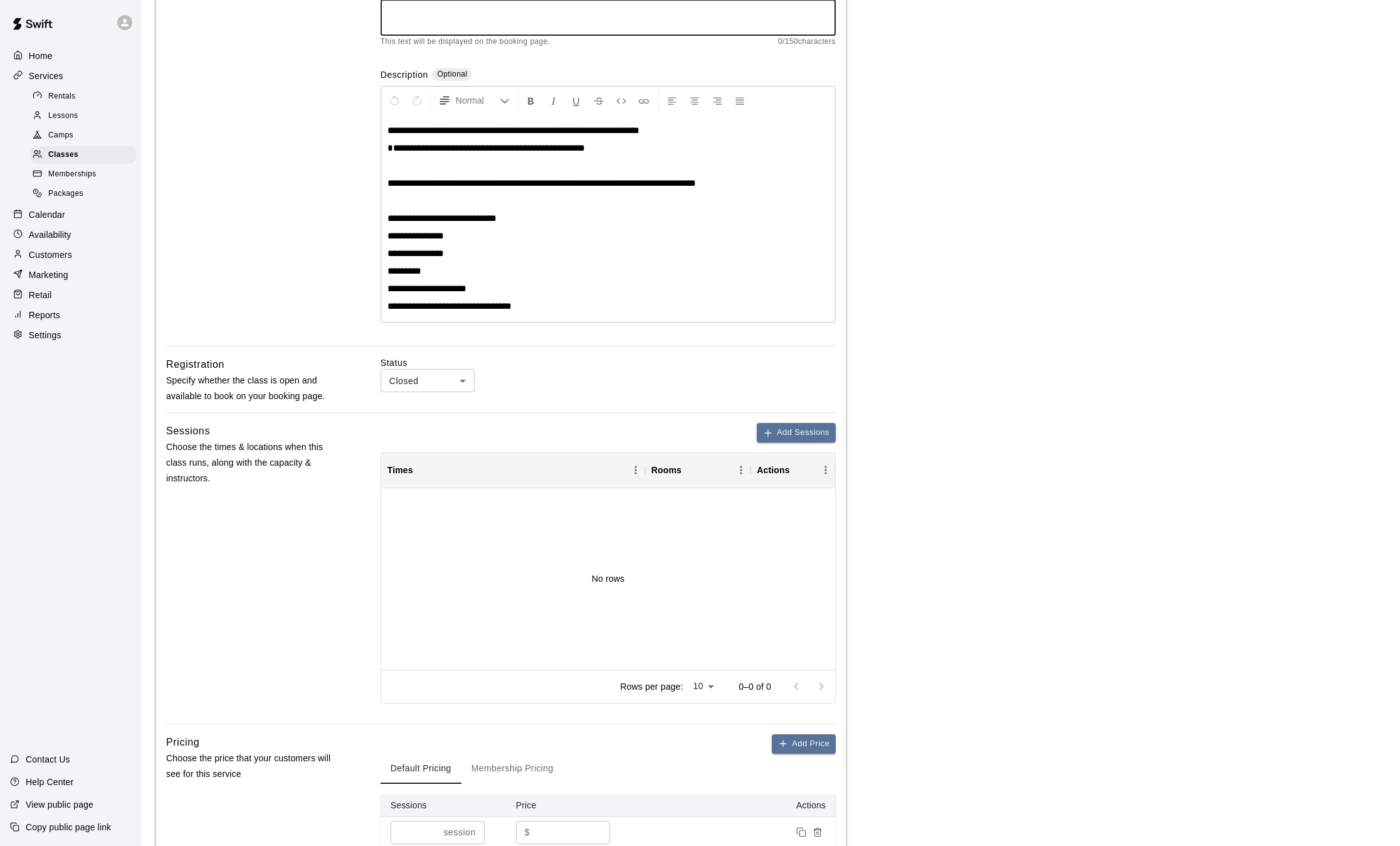
click at [443, 380] on body "**********" at bounding box center [700, 408] width 1400 height 1178
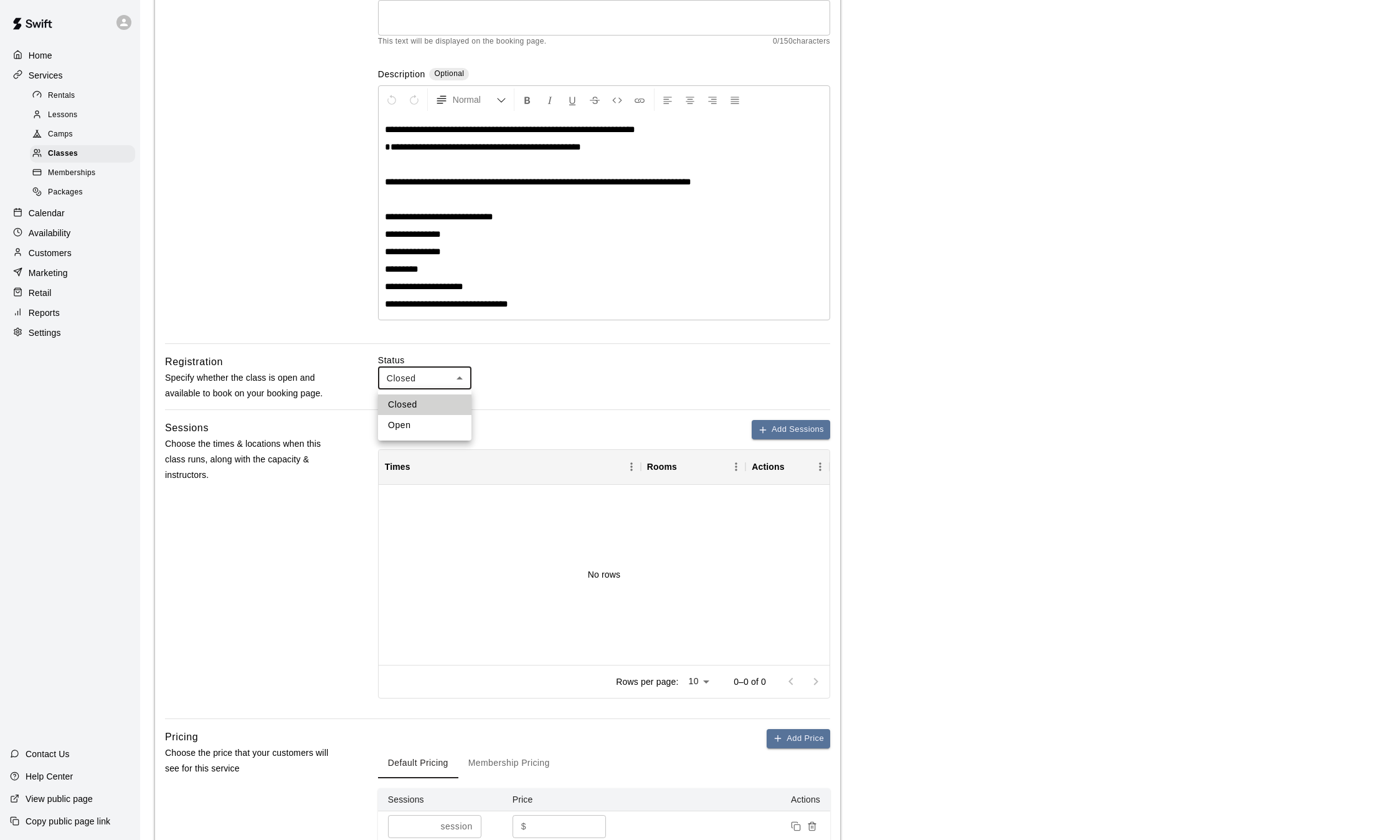
click at [412, 428] on li "Open" at bounding box center [425, 425] width 93 height 21
type input "****"
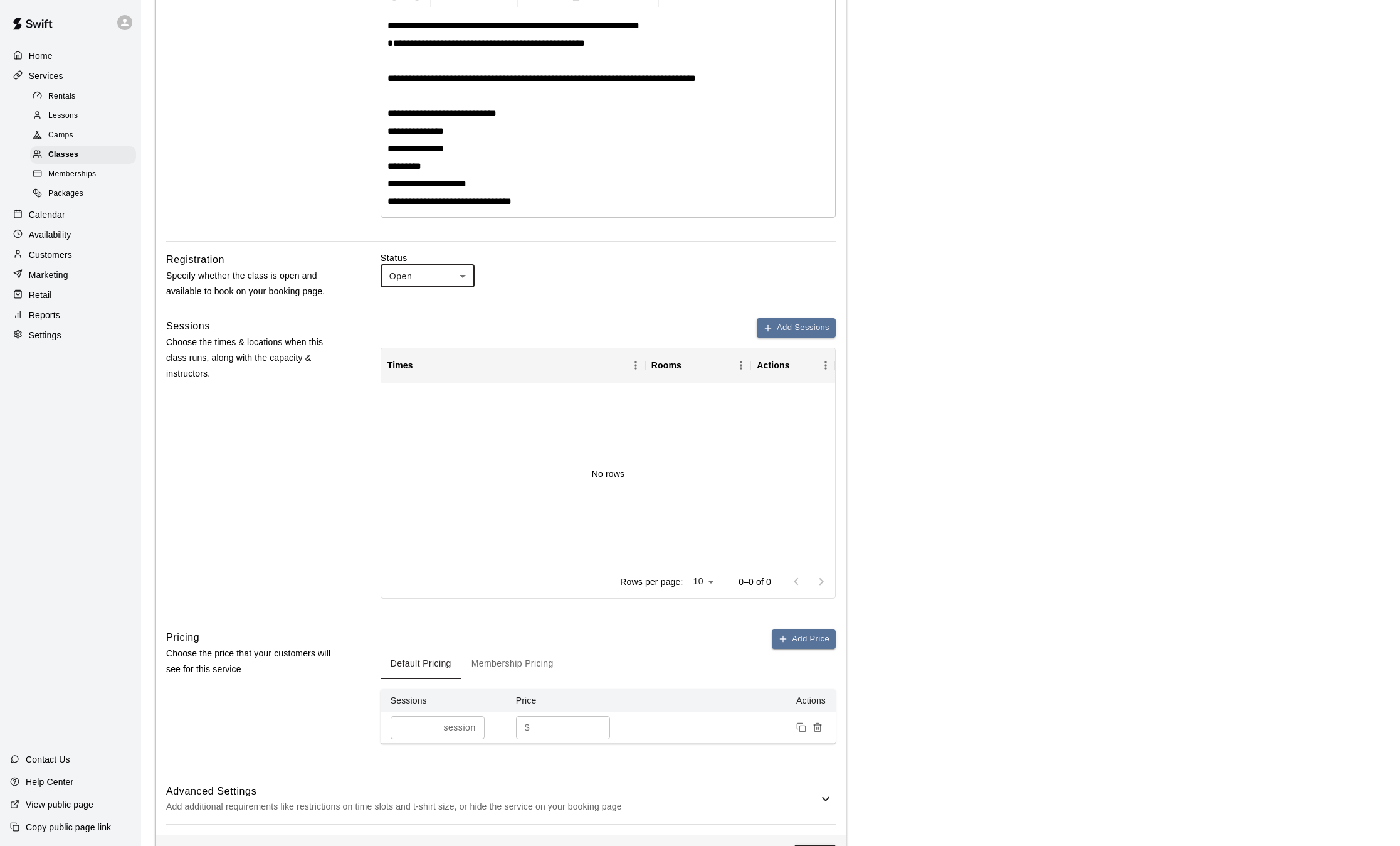
scroll to position [332, 0]
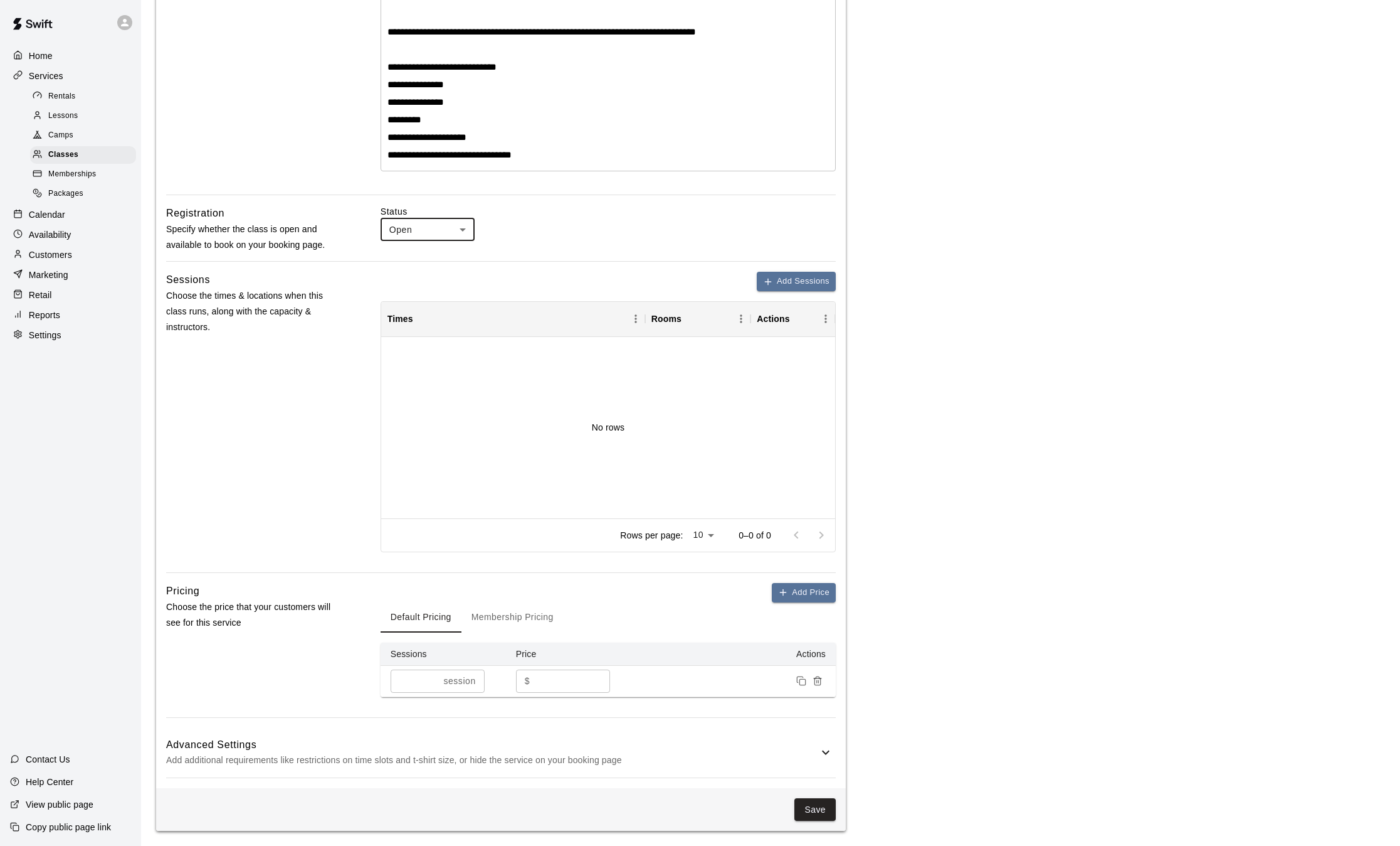
click at [528, 612] on button "Membership Pricing" at bounding box center [513, 617] width 102 height 30
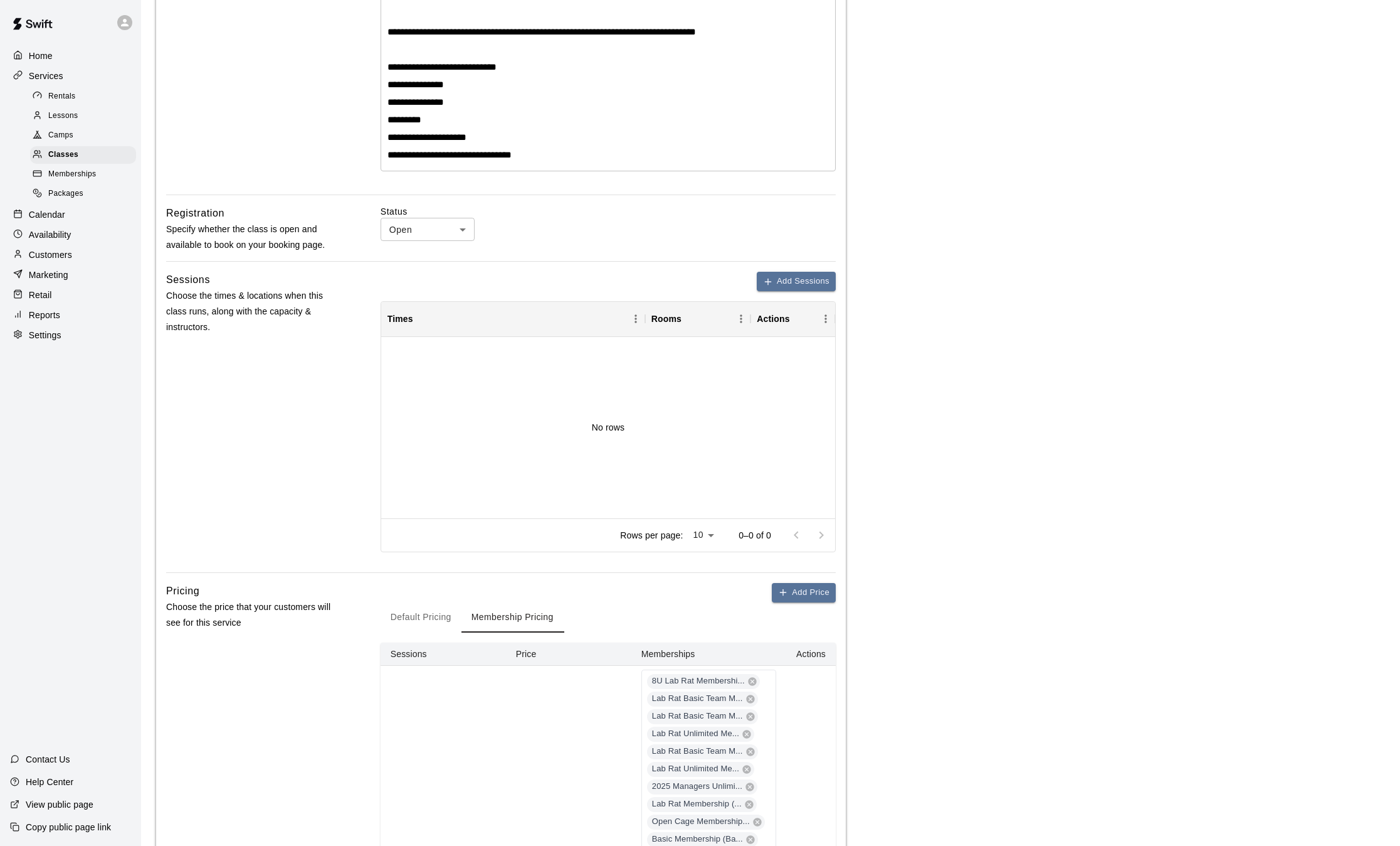
click at [421, 620] on button "Default Pricing" at bounding box center [421, 617] width 81 height 30
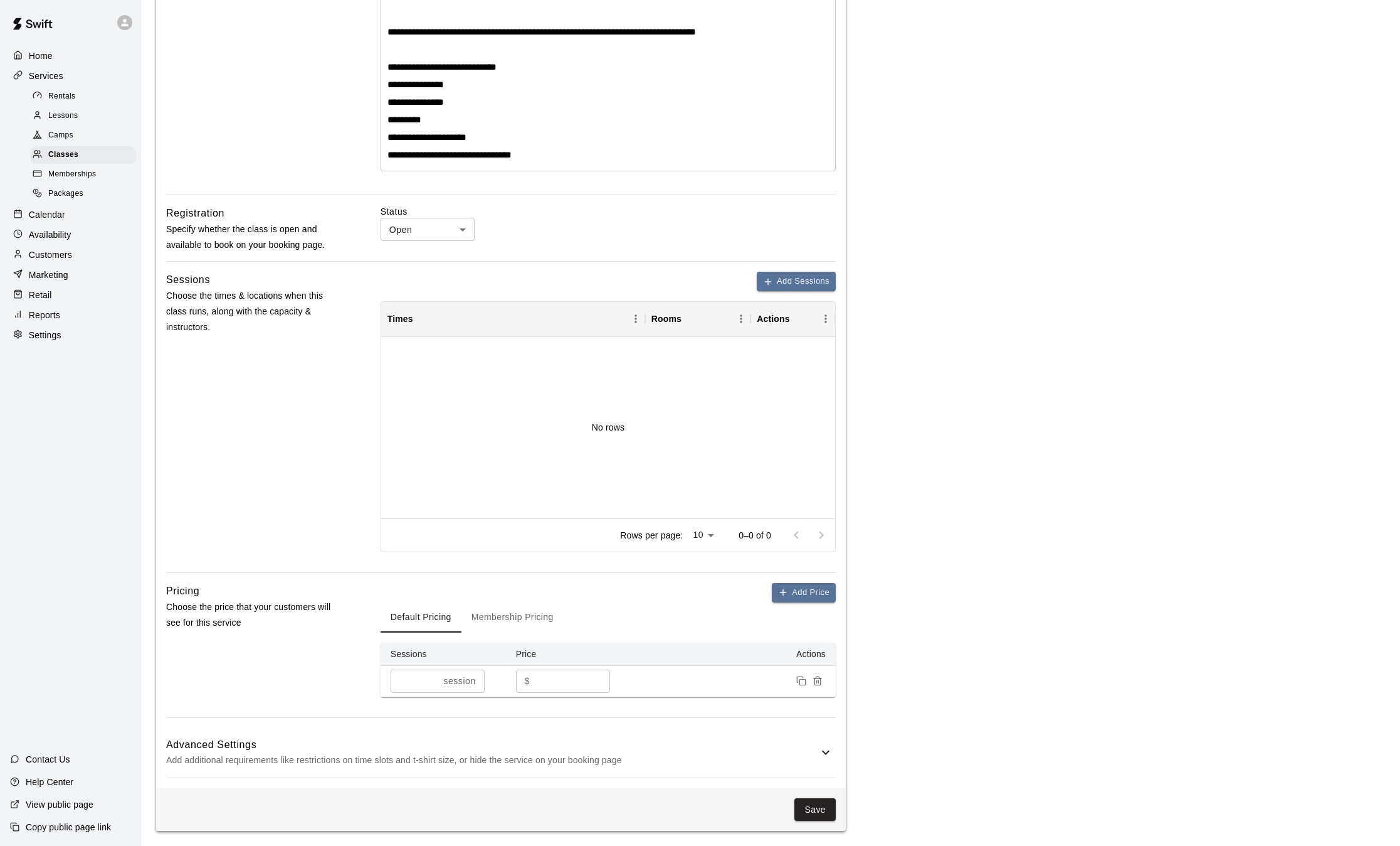
click at [505, 615] on button "Membership Pricing" at bounding box center [513, 617] width 102 height 30
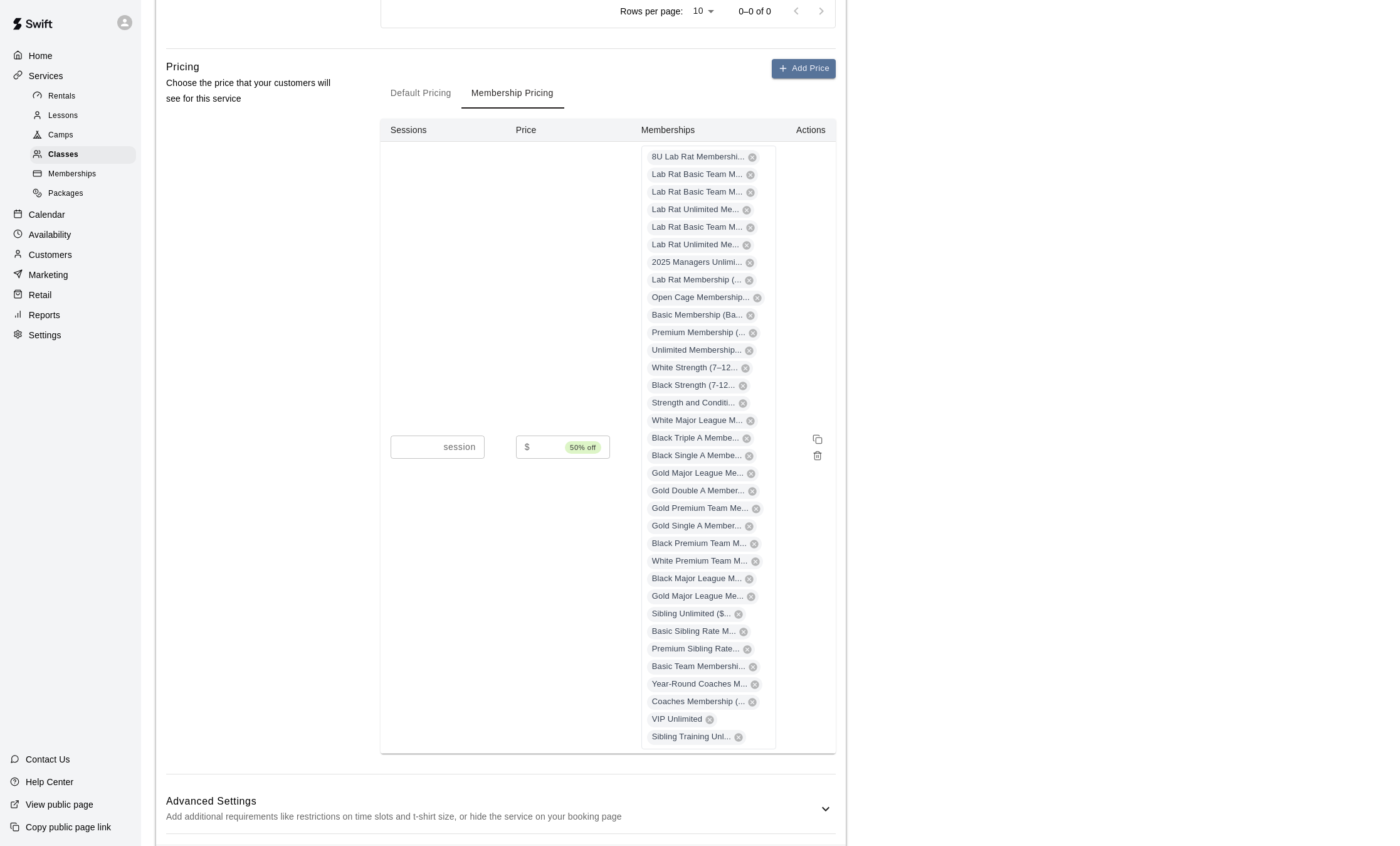
scroll to position [913, 0]
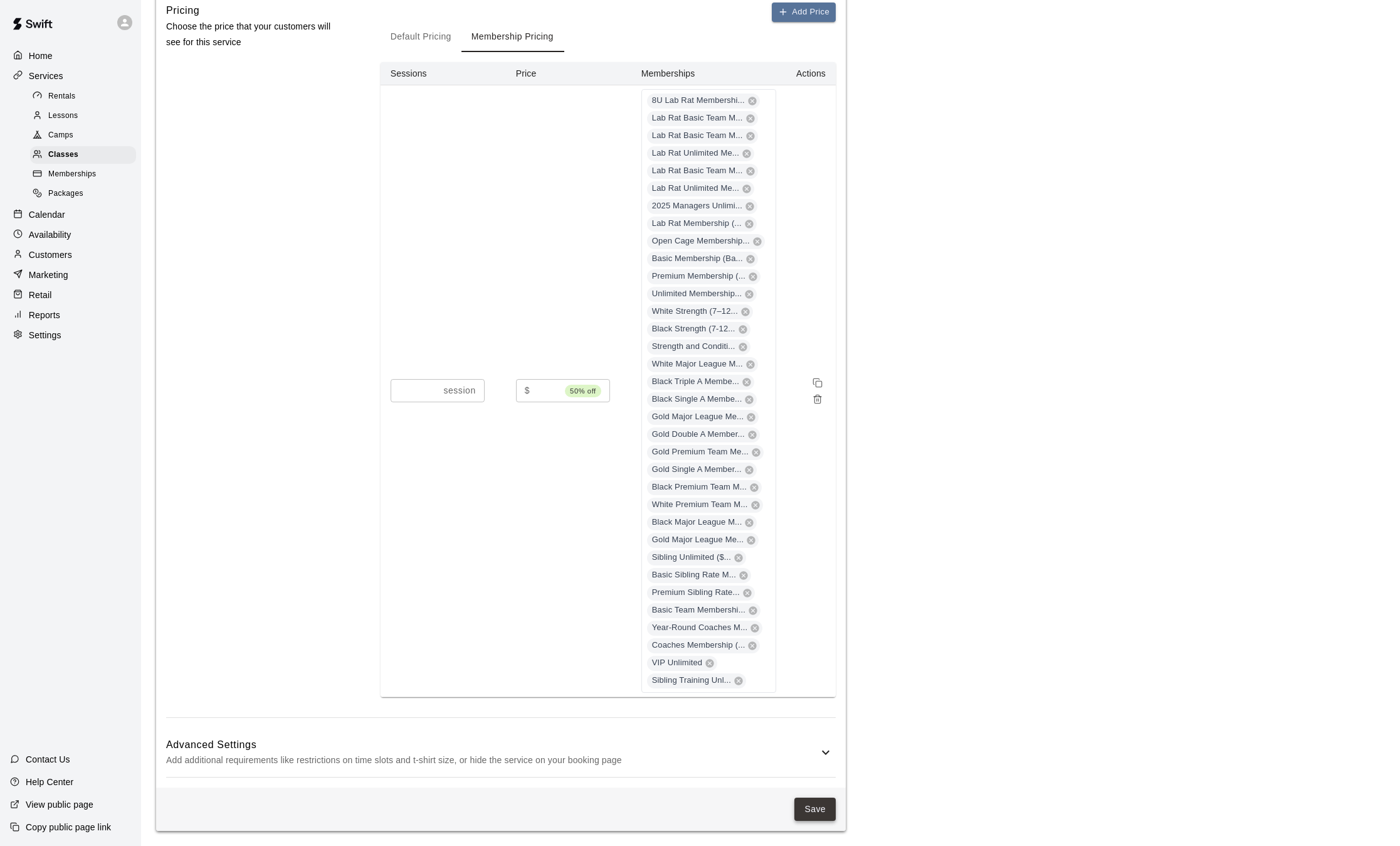
click at [813, 809] on button "Save" at bounding box center [815, 809] width 41 height 23
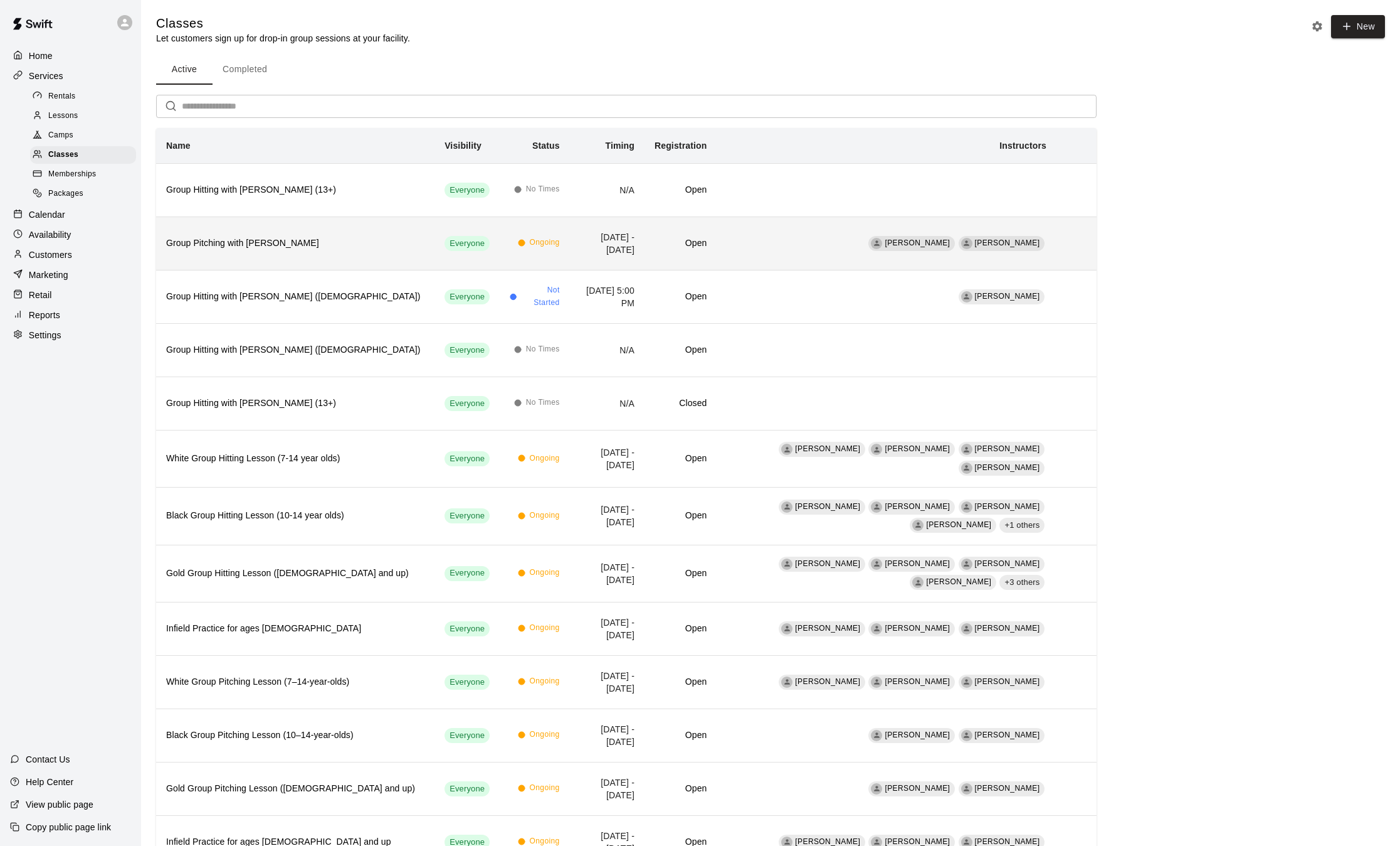
click at [1076, 253] on div "simple table" at bounding box center [1076, 243] width 20 height 45
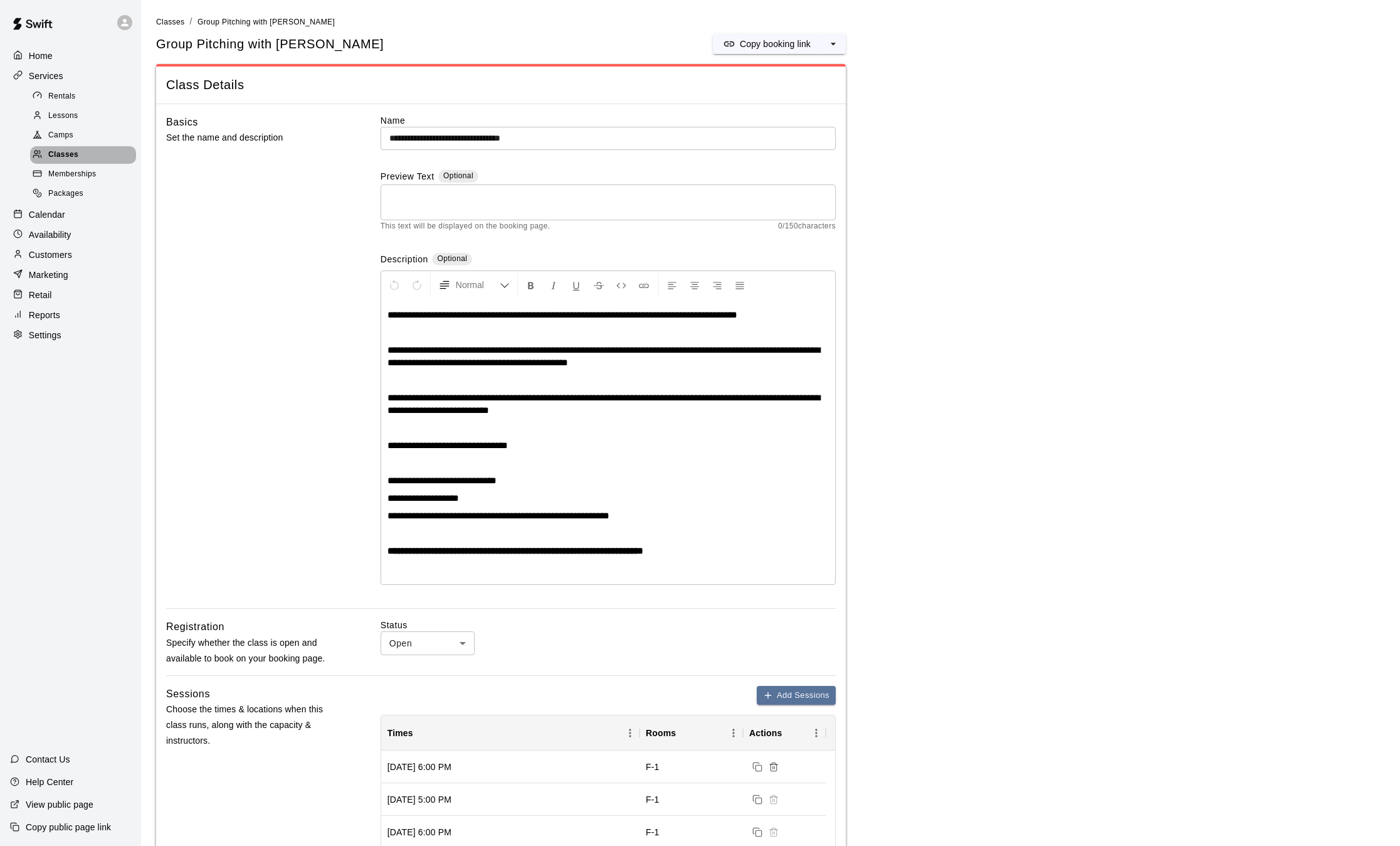
click at [63, 156] on span "Classes" at bounding box center [63, 155] width 30 height 12
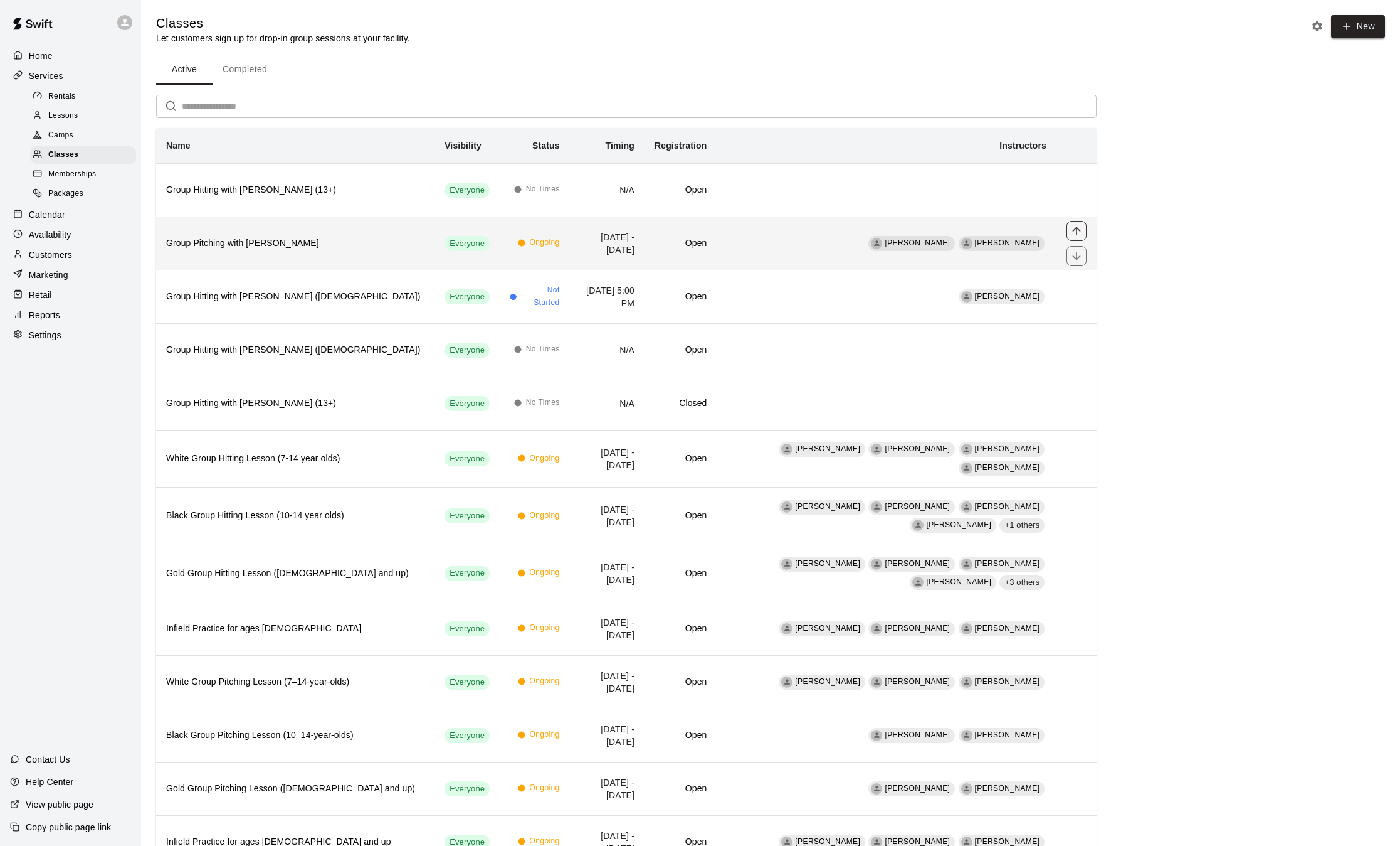
click at [1068, 231] on button "move item up" at bounding box center [1076, 231] width 20 height 20
click at [1082, 260] on icon "move item down" at bounding box center [1076, 256] width 12 height 12
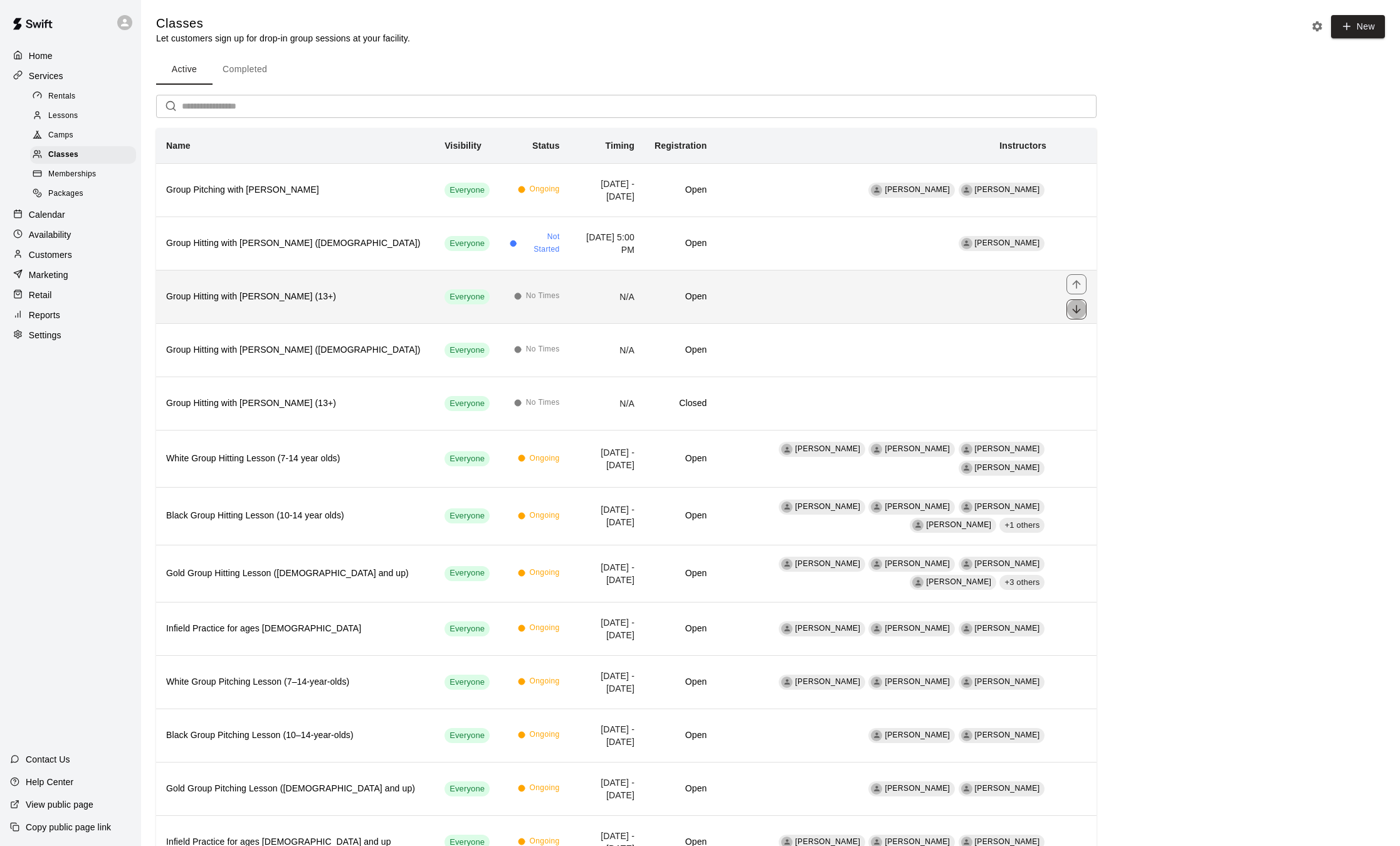
click at [1075, 306] on icon "move item down" at bounding box center [1076, 309] width 12 height 12
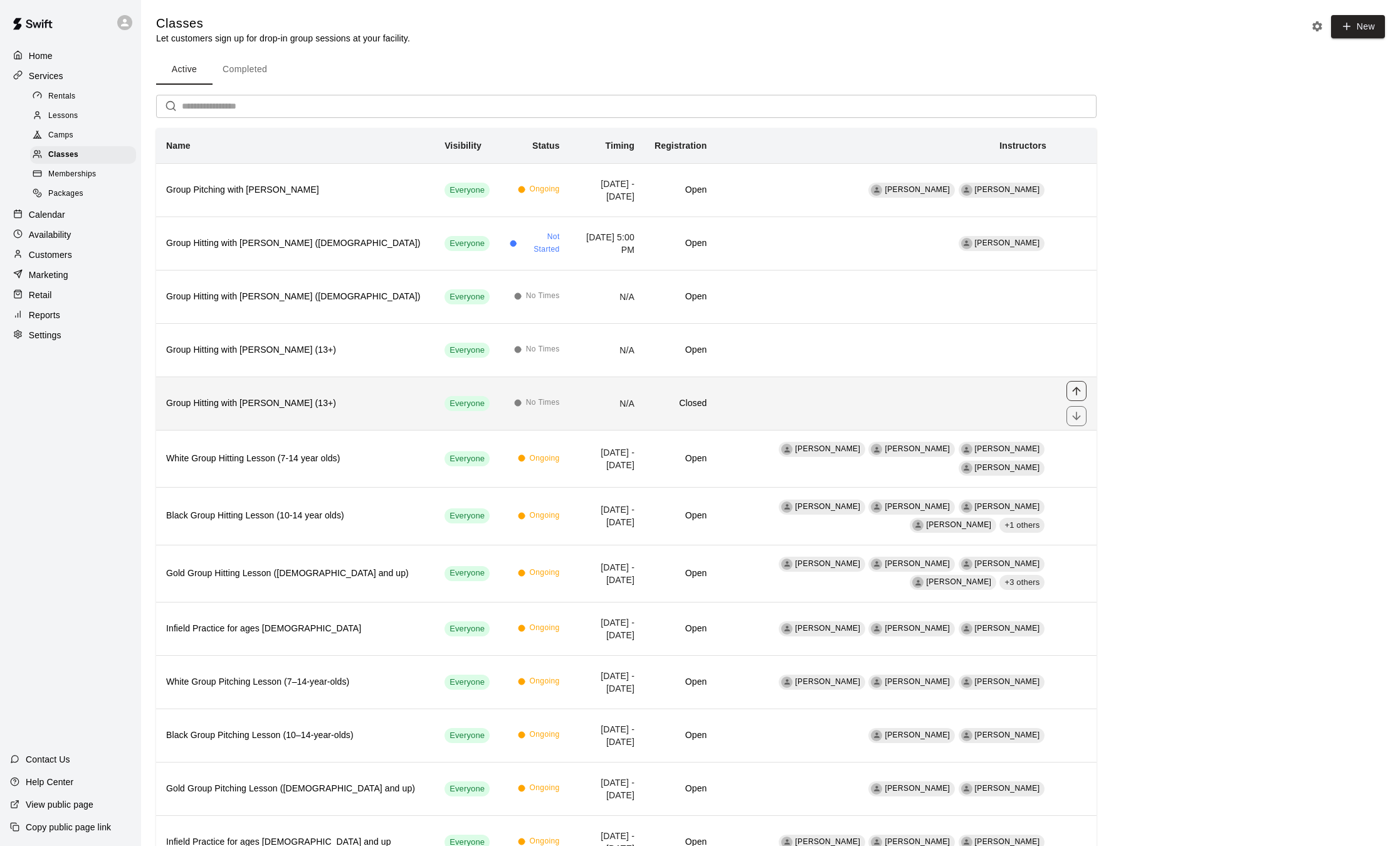
click at [1076, 391] on icon "move item up" at bounding box center [1076, 390] width 12 height 12
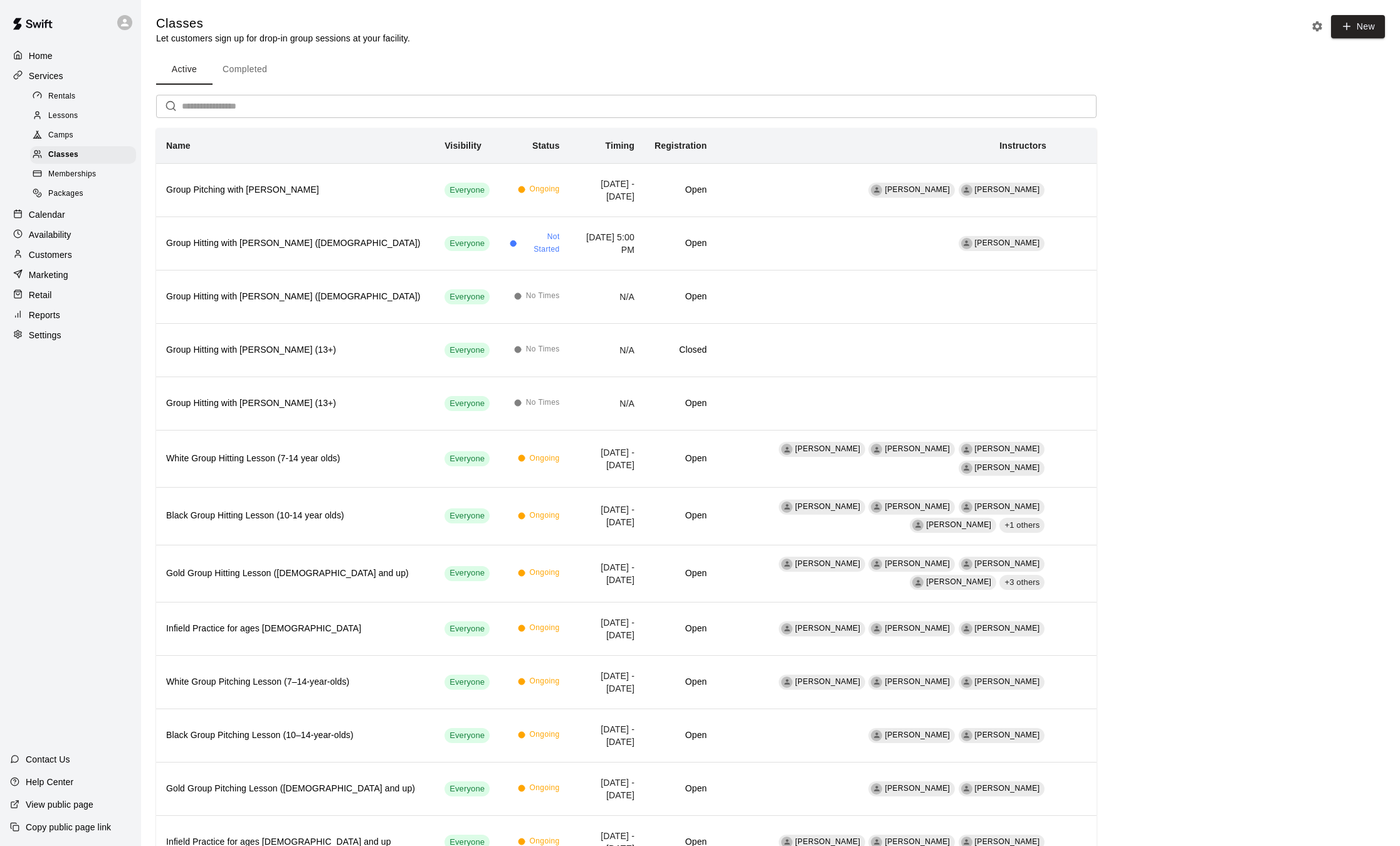
click at [71, 179] on span "Memberships" at bounding box center [72, 174] width 48 height 12
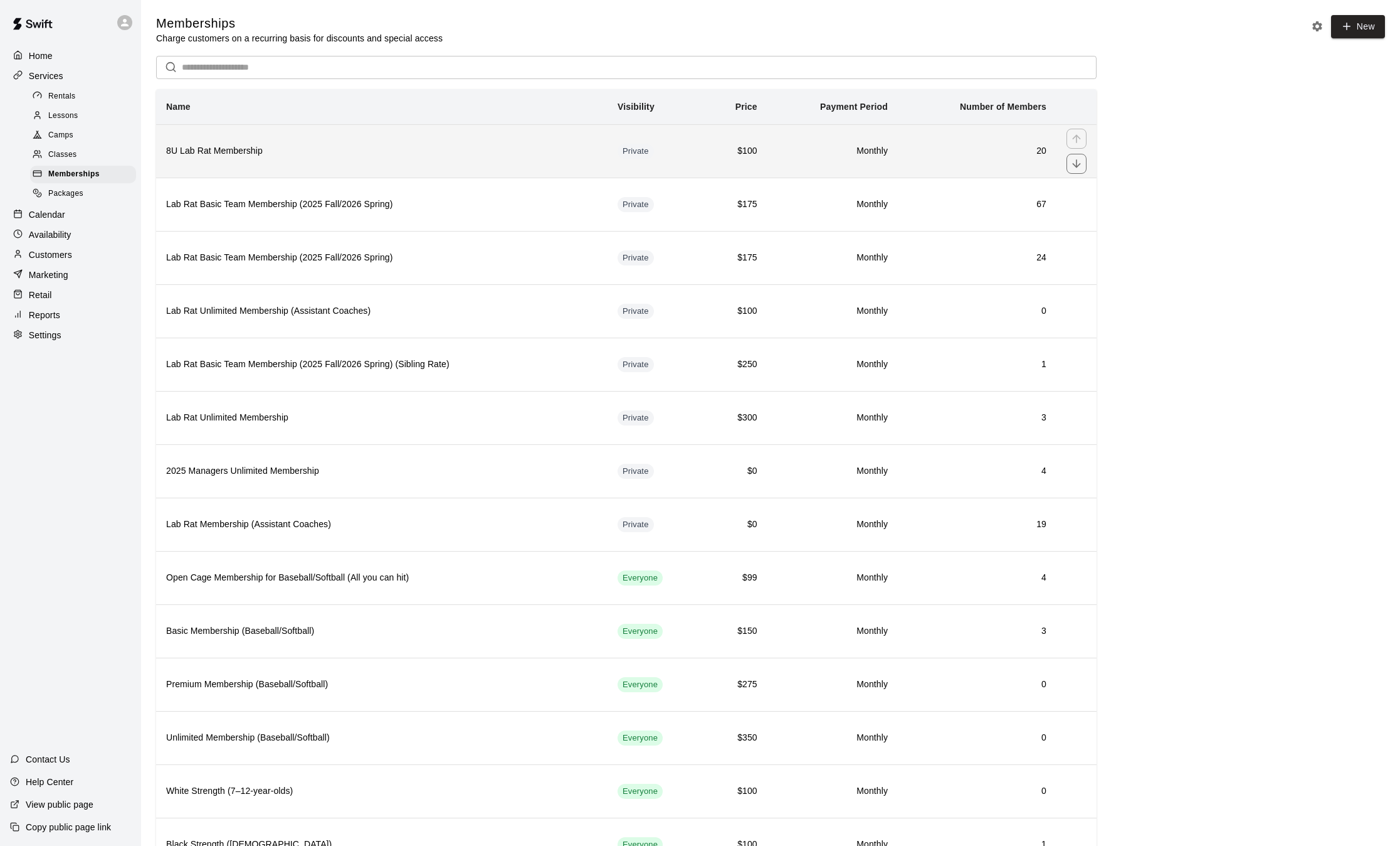
click at [379, 165] on th "8U Lab Rat Membership" at bounding box center [382, 150] width 451 height 53
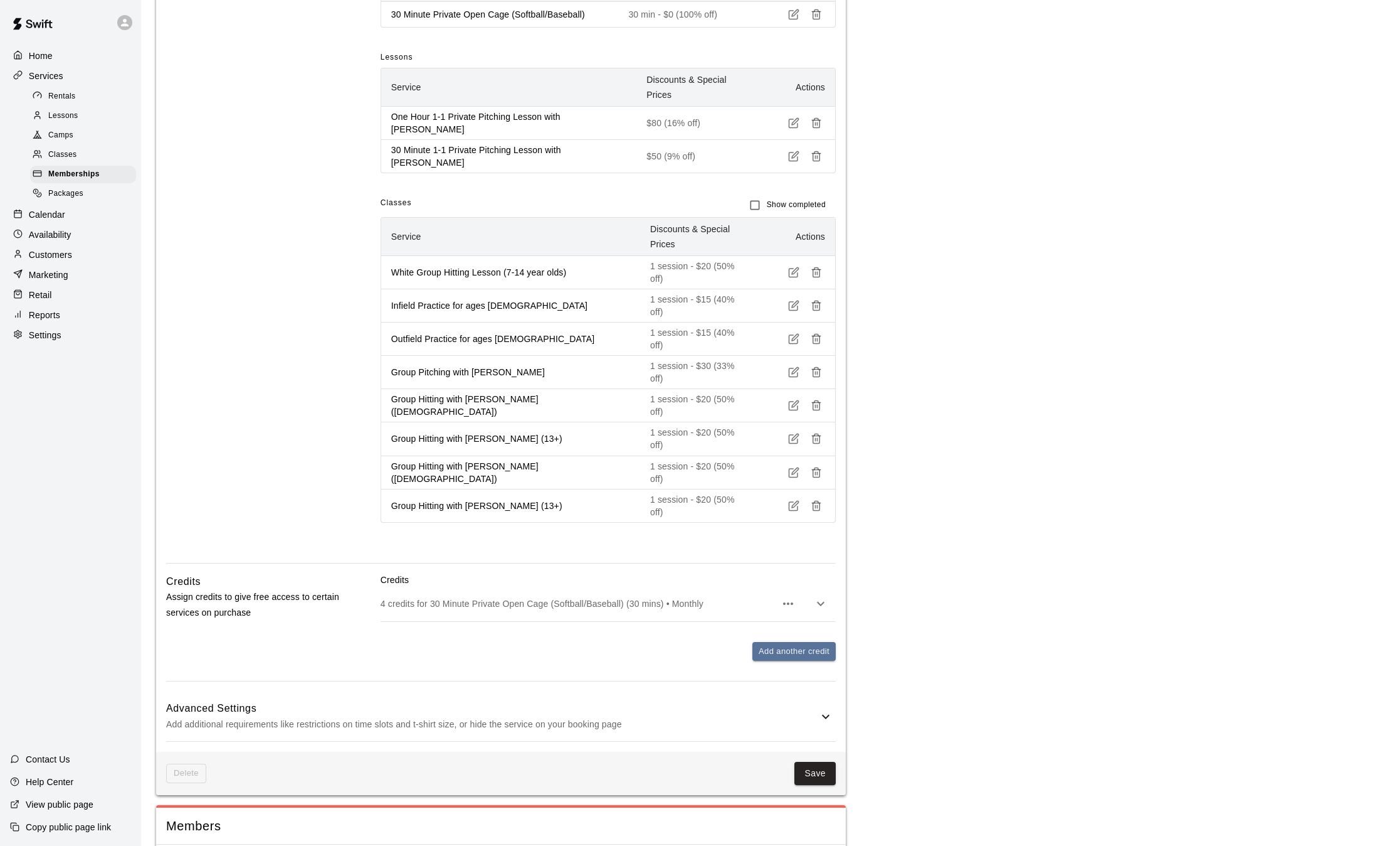
scroll to position [566, 0]
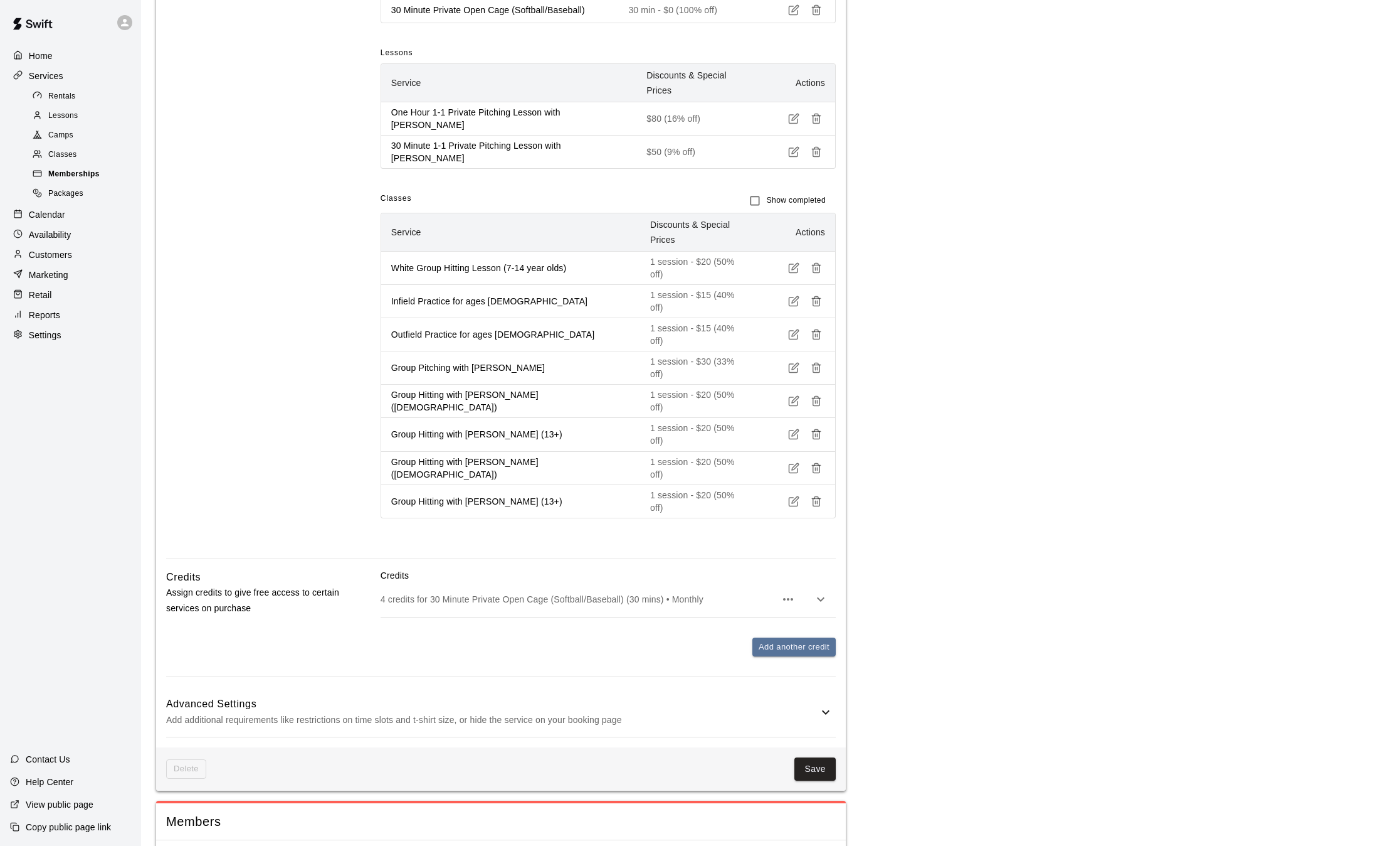
click at [81, 181] on span "Memberships" at bounding box center [74, 174] width 51 height 12
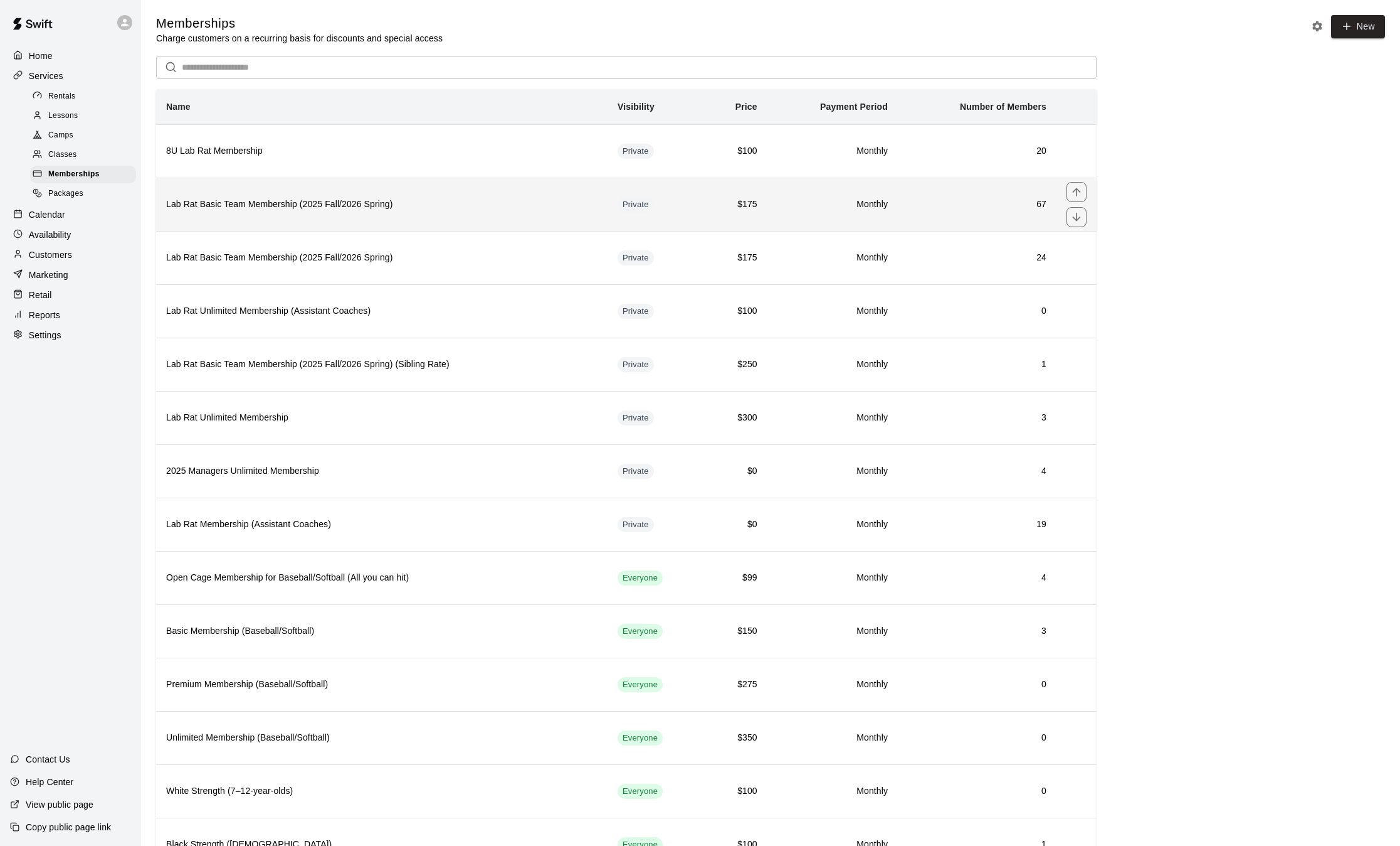
click at [269, 198] on th "Lab Rat Basic Team Membership (2025 Fall/2026 Spring)" at bounding box center [382, 204] width 451 height 53
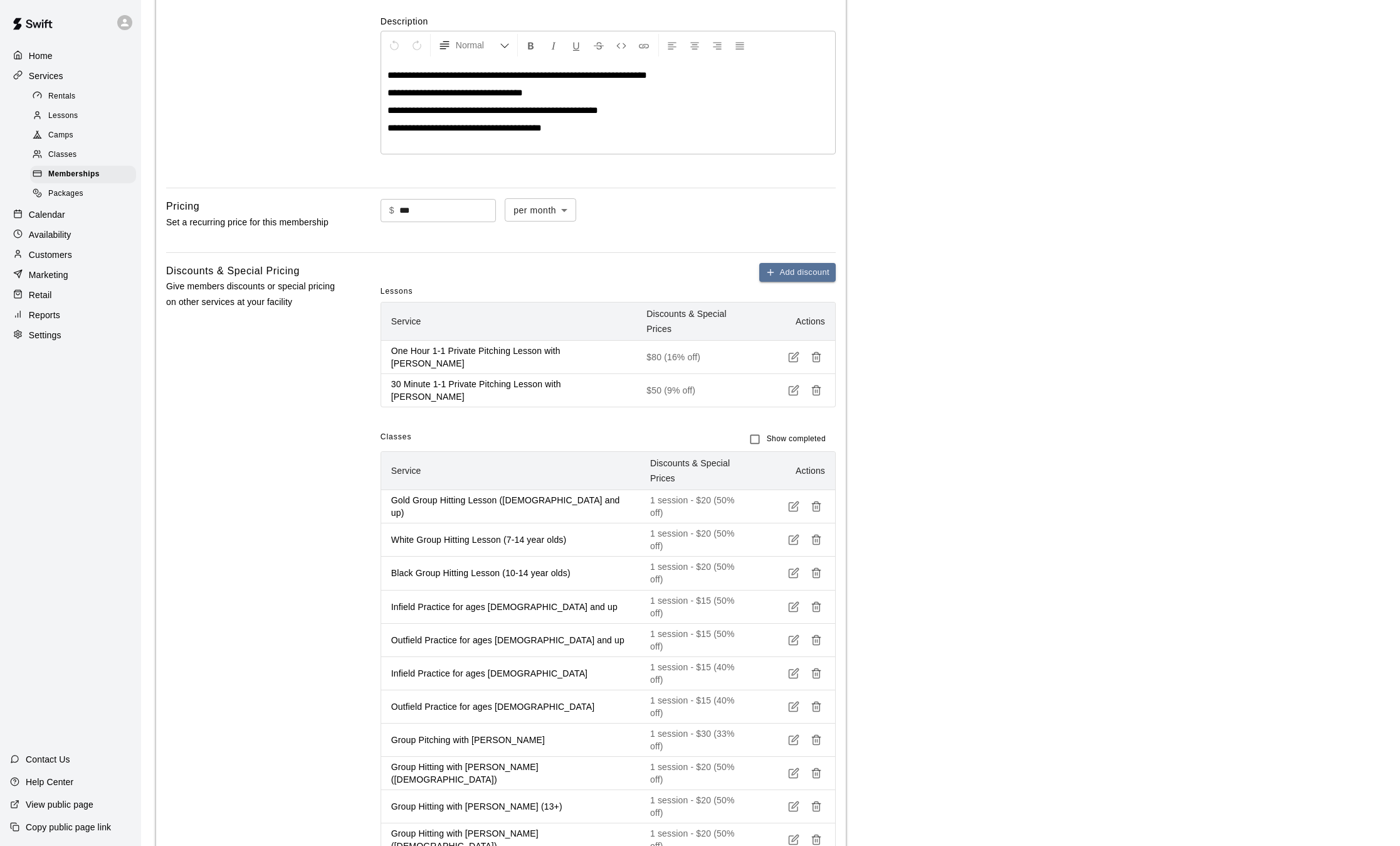
scroll to position [269, 0]
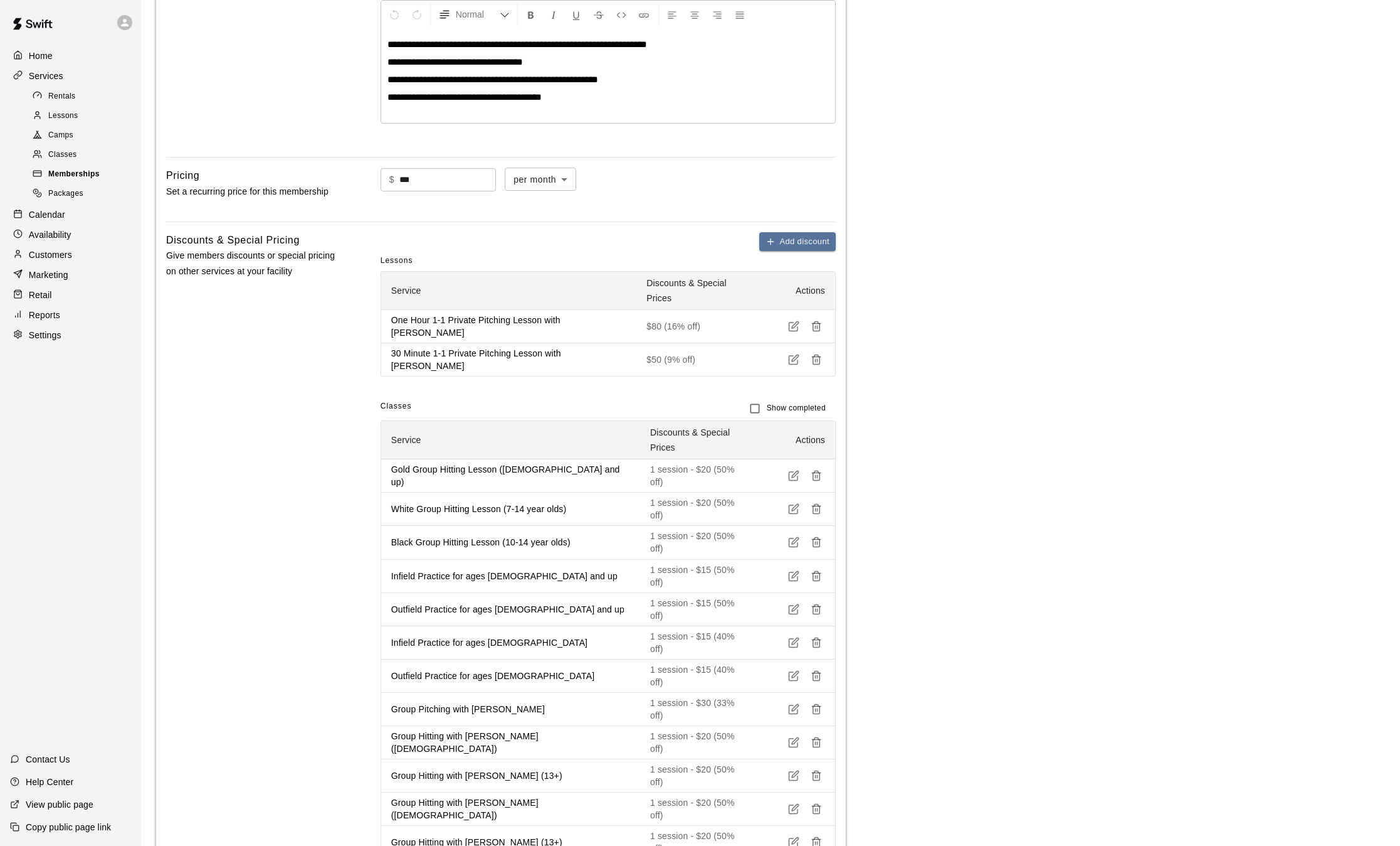
click at [65, 179] on span "Memberships" at bounding box center [74, 174] width 51 height 12
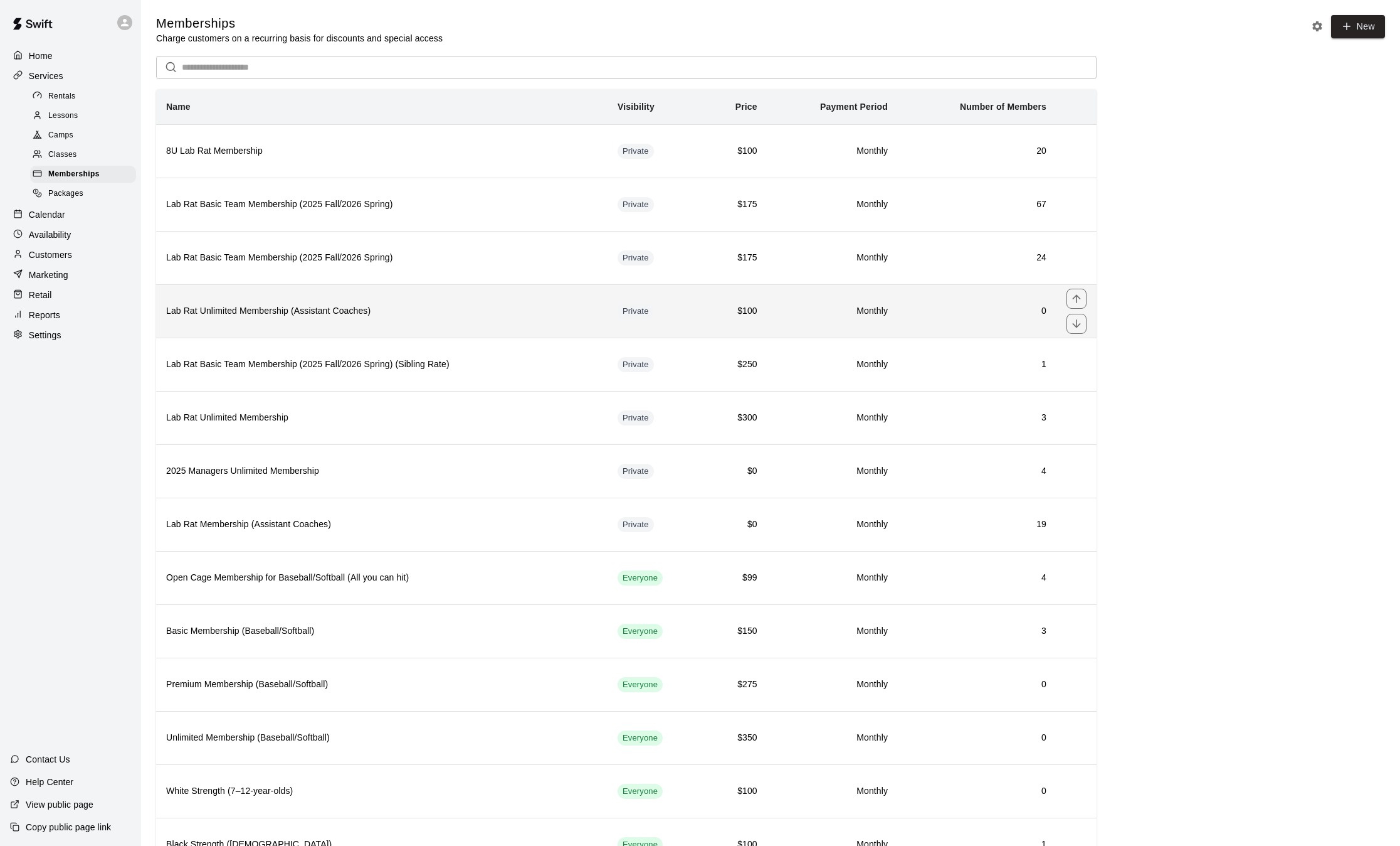
click at [369, 311] on h6 "Lab Rat Unlimited Membership (Assistant Coaches)" at bounding box center [382, 311] width 431 height 14
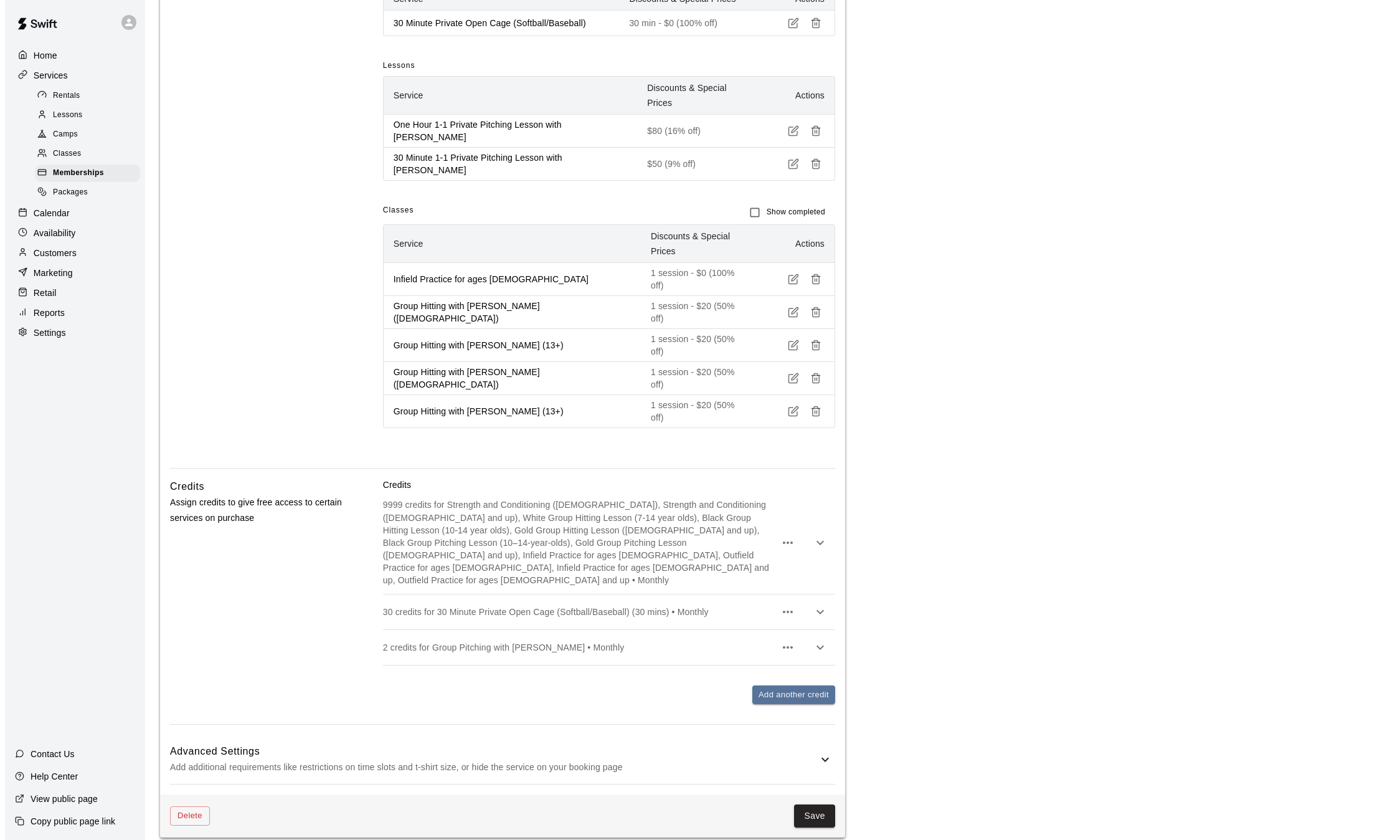
scroll to position [546, 0]
click at [812, 282] on line "button" at bounding box center [812, 283] width 0 height 3
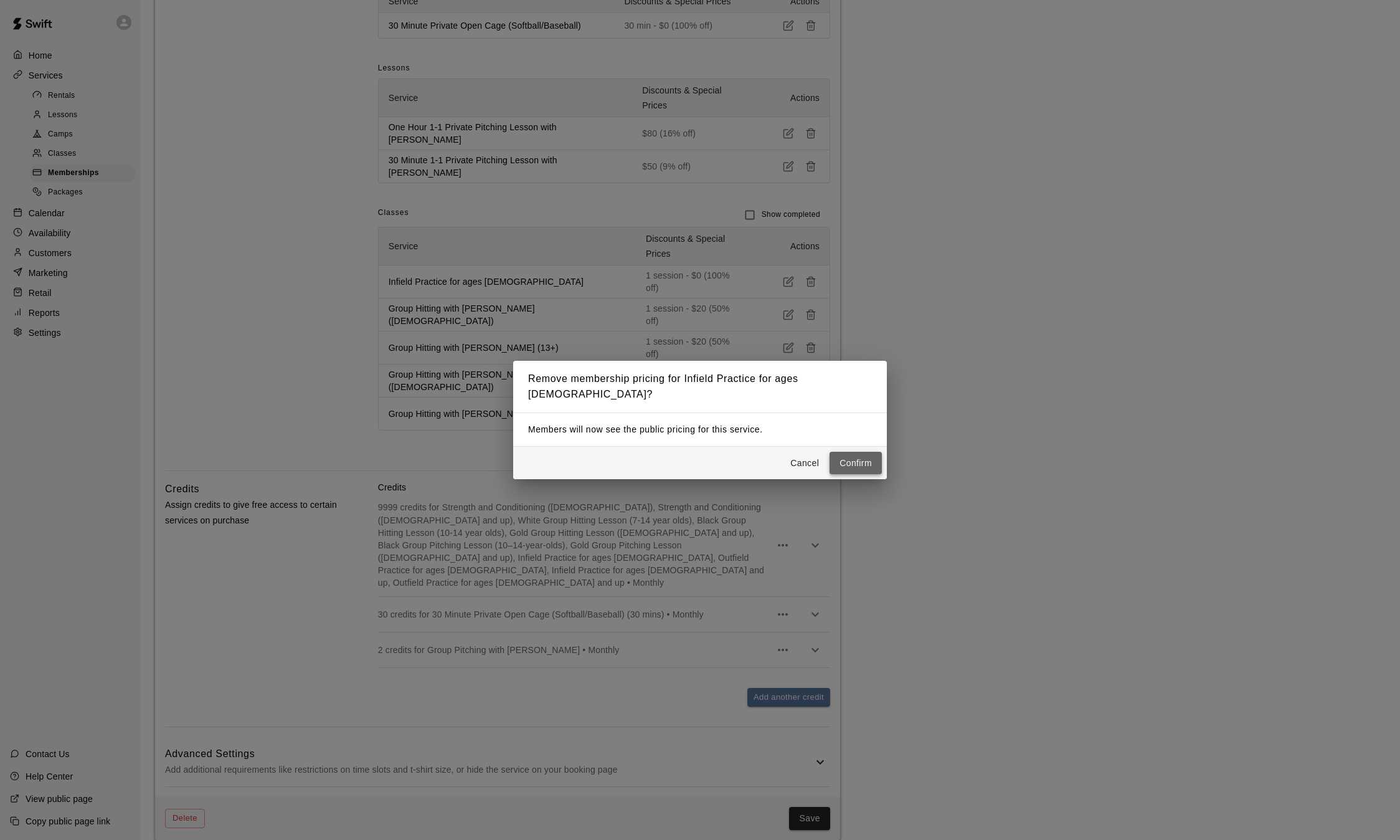
click at [843, 452] on button "Confirm" at bounding box center [856, 463] width 52 height 23
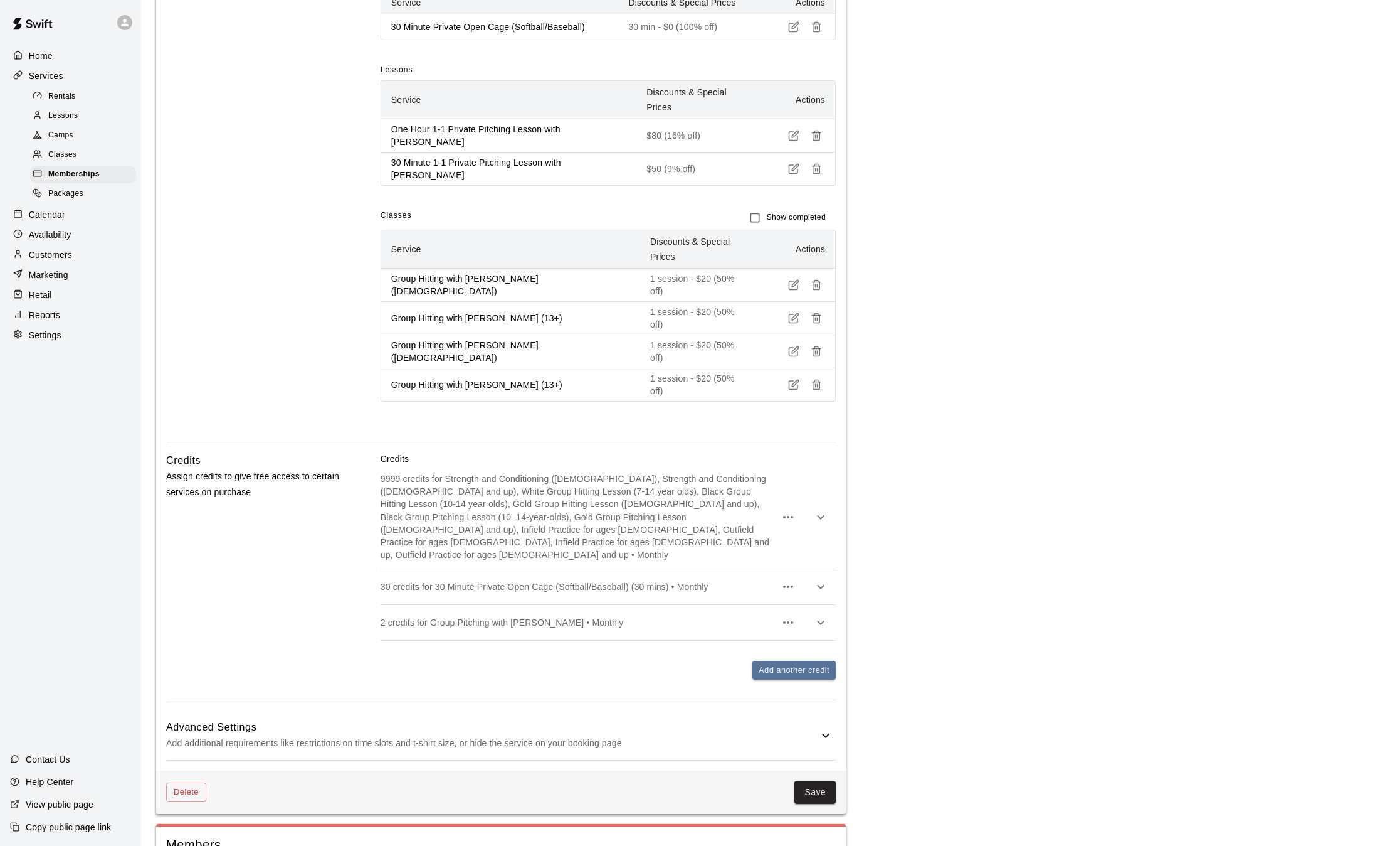
click at [815, 279] on icon "button" at bounding box center [816, 284] width 12 height 12
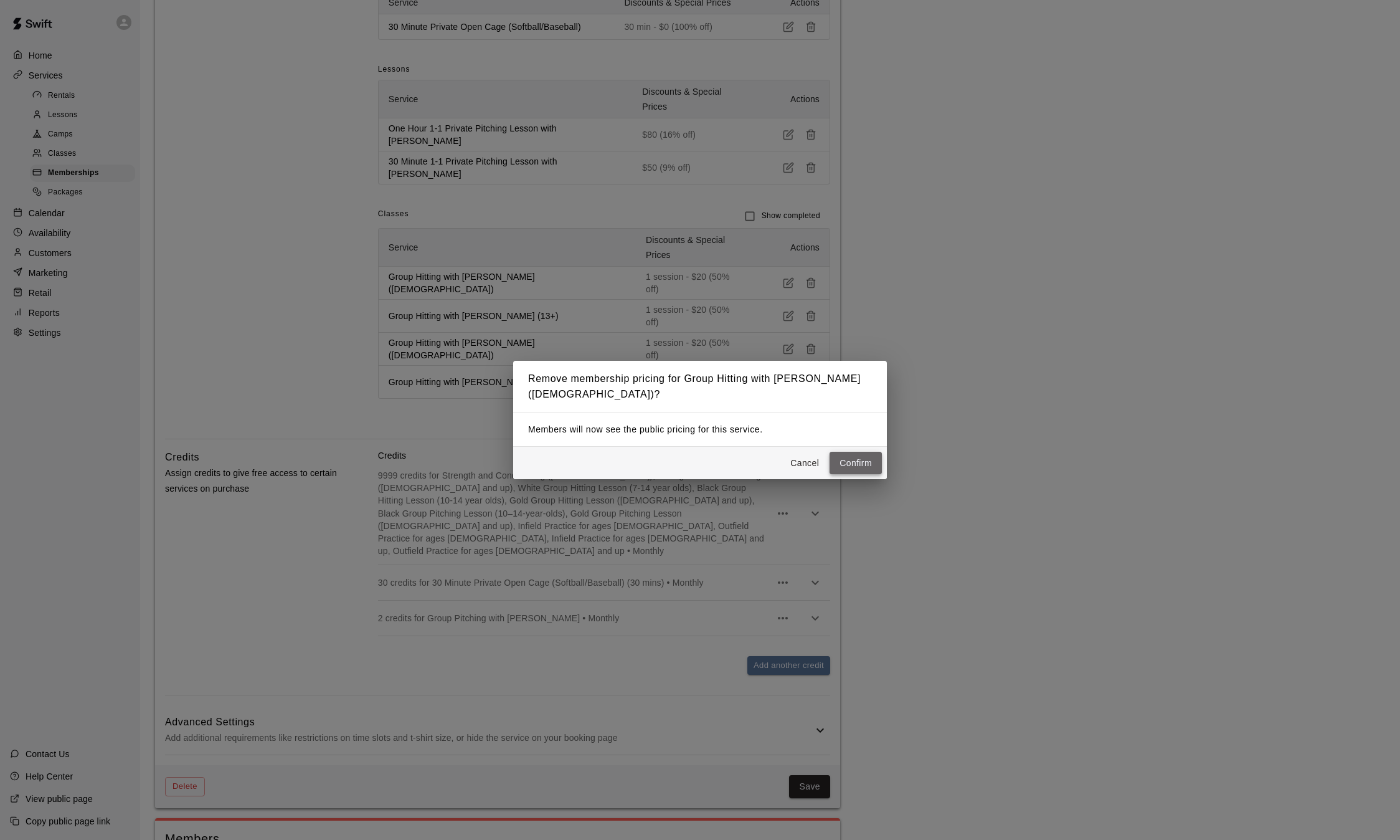
click at [850, 457] on button "Confirm" at bounding box center [856, 463] width 52 height 23
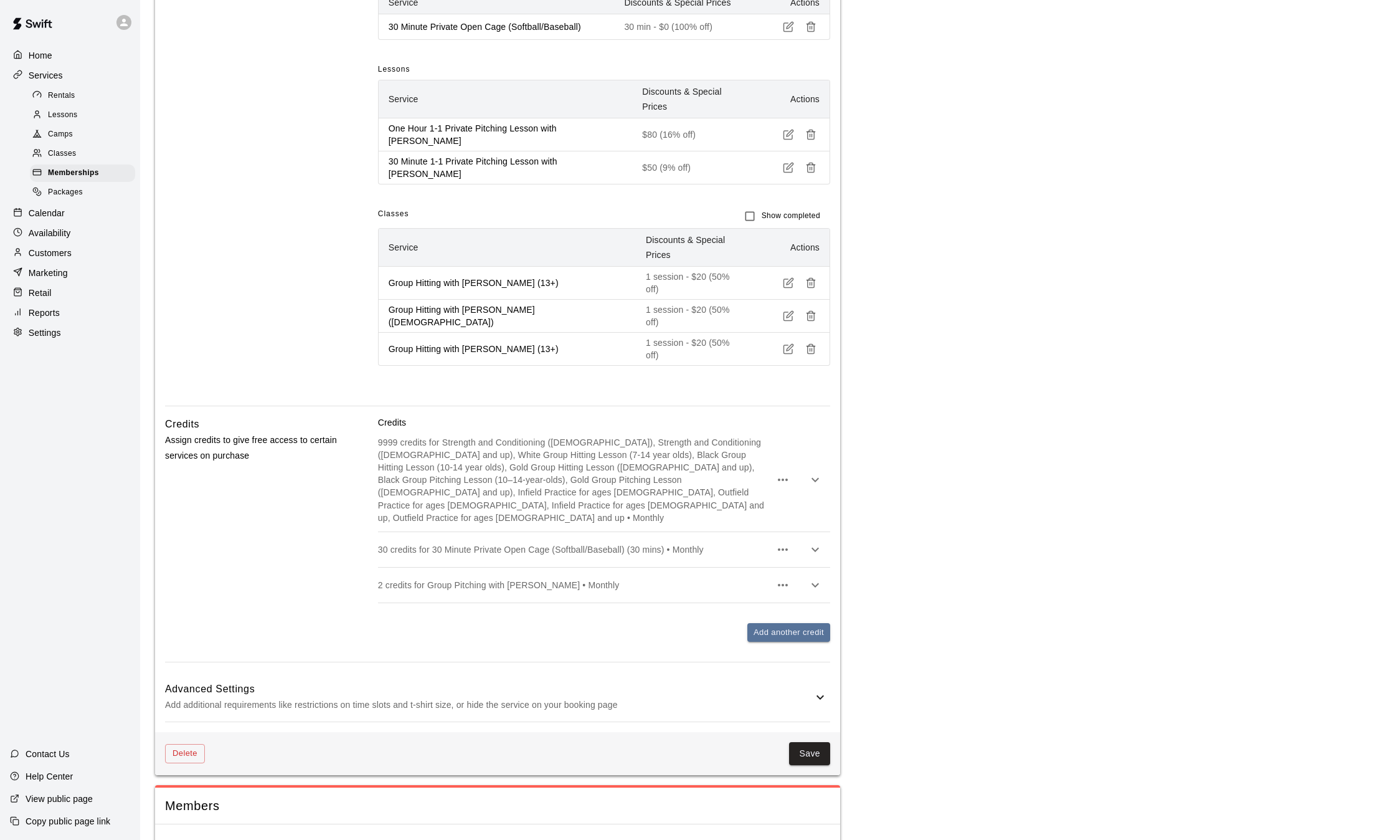
scroll to position [519, 0]
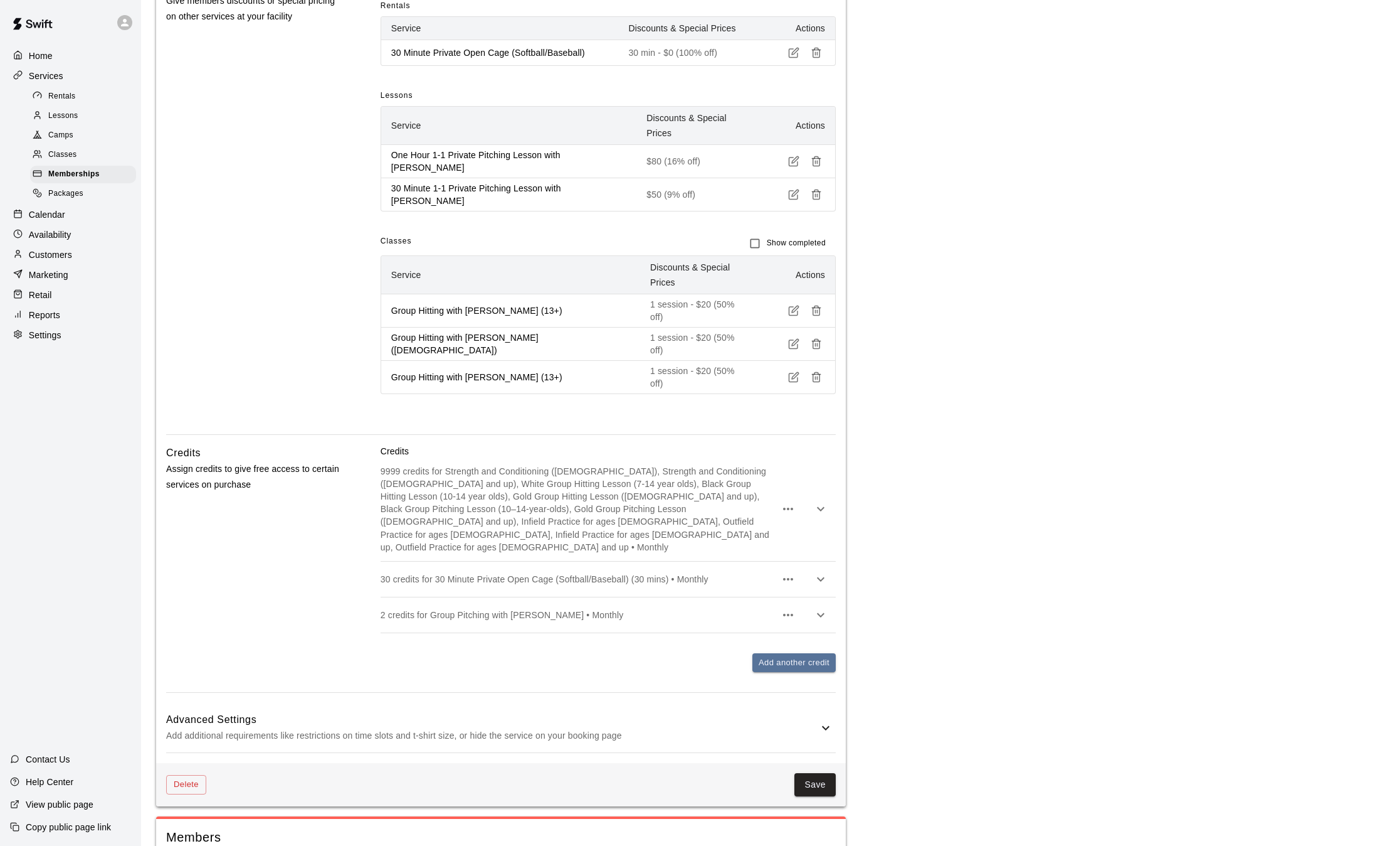
click at [818, 311] on line "button" at bounding box center [818, 312] width 0 height 3
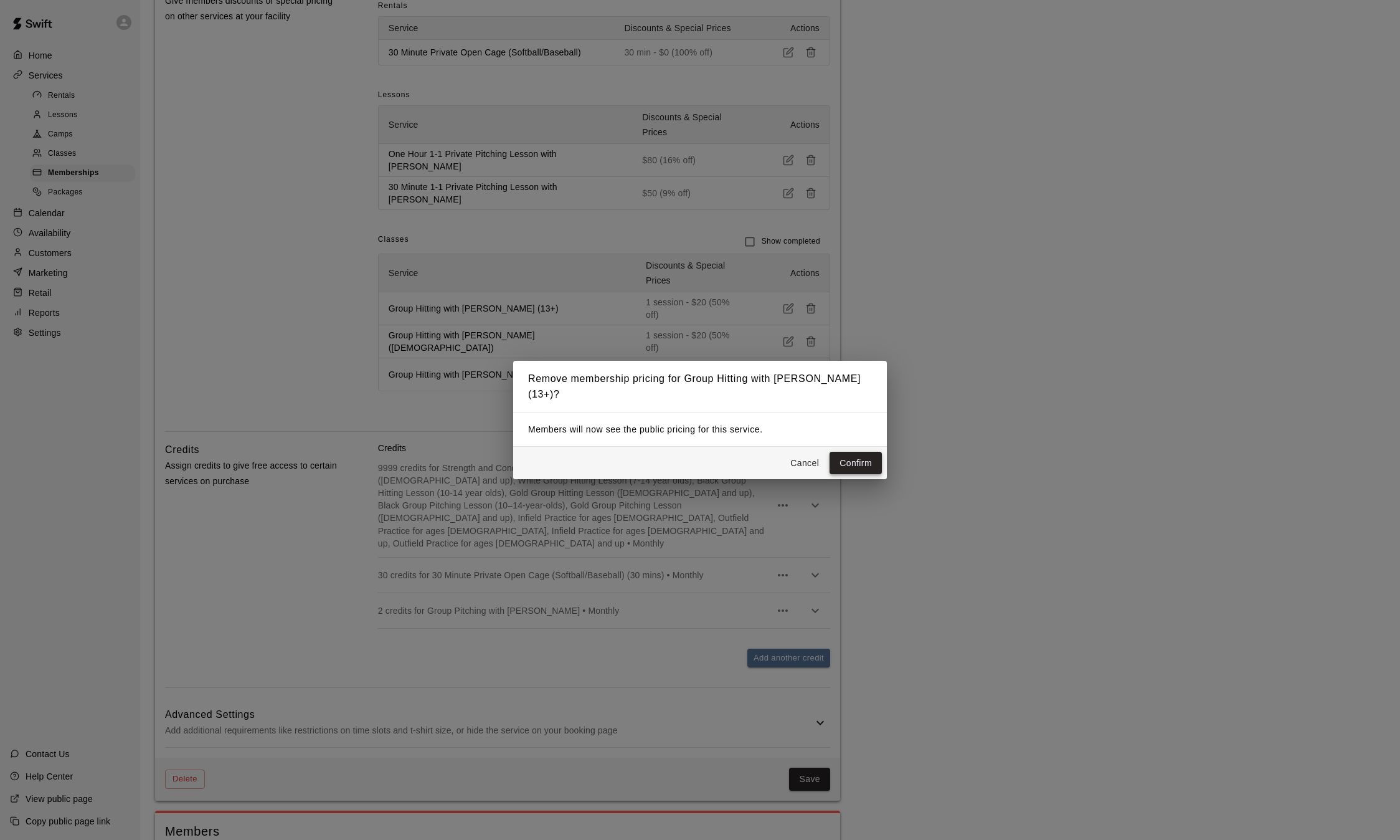
click at [860, 460] on button "Confirm" at bounding box center [856, 463] width 52 height 23
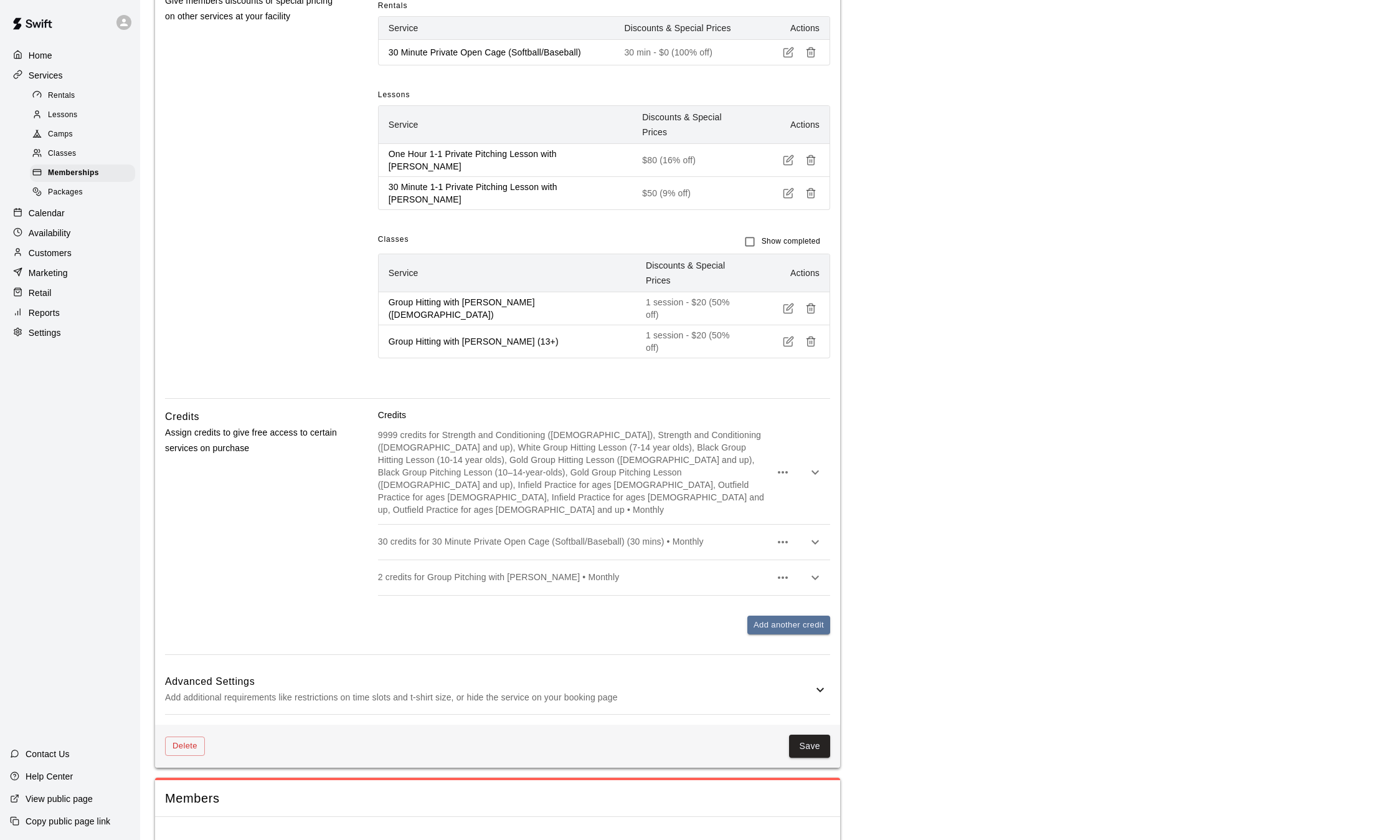
scroll to position [494, 0]
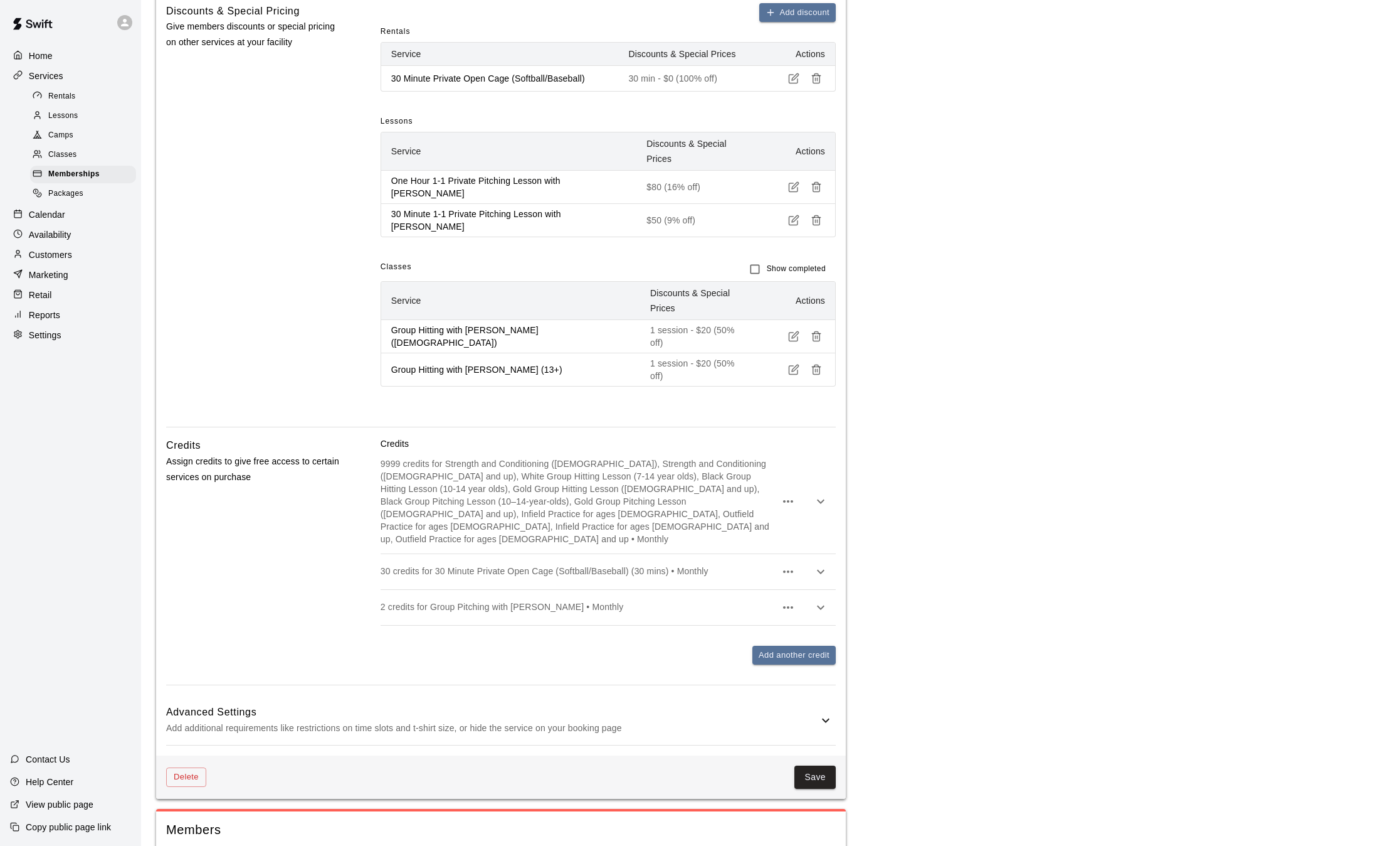
click at [816, 331] on icon "button" at bounding box center [816, 336] width 12 height 12
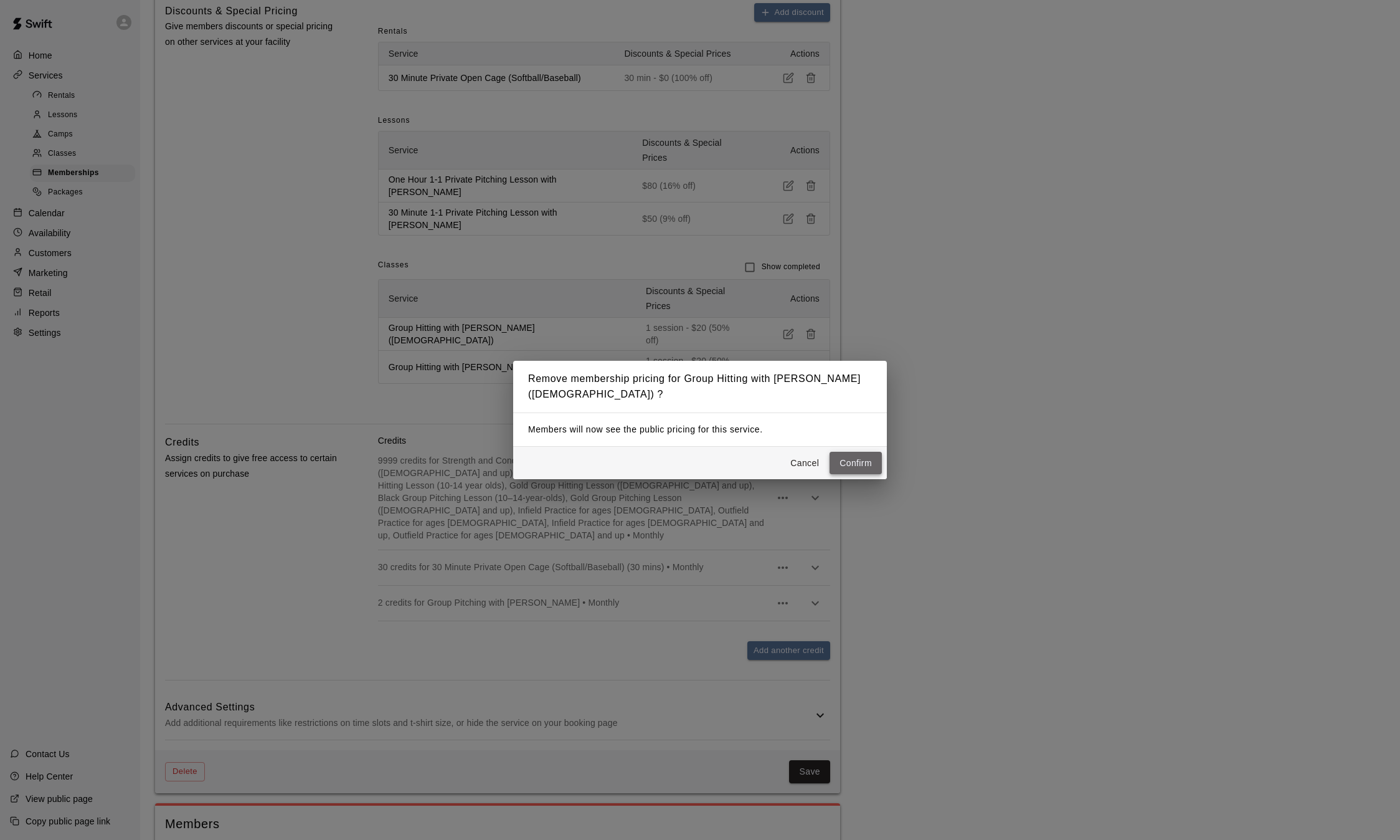
click at [867, 465] on button "Confirm" at bounding box center [856, 463] width 52 height 23
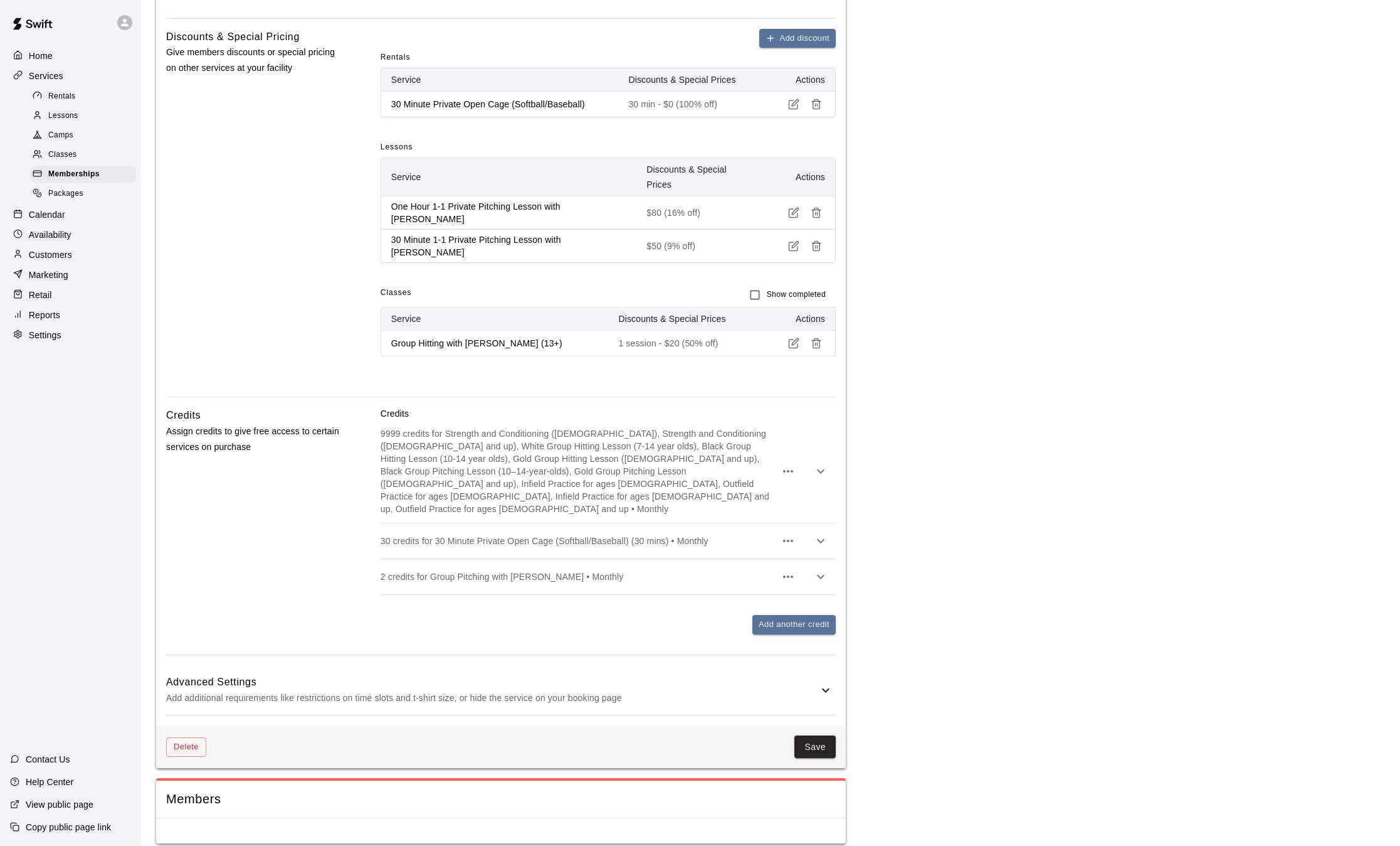
click at [816, 345] on line "button" at bounding box center [816, 345] width 0 height 3
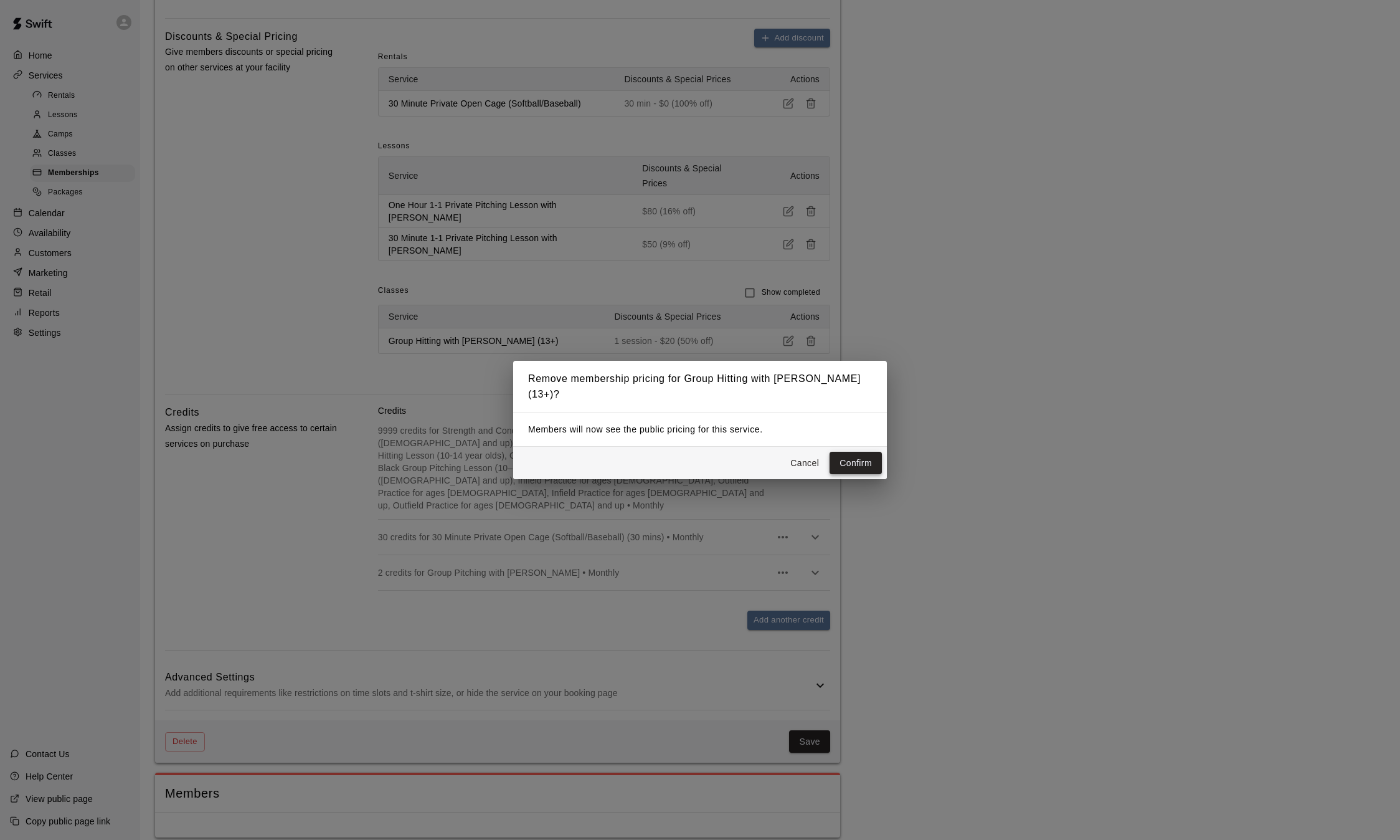
click at [862, 457] on button "Confirm" at bounding box center [856, 463] width 52 height 23
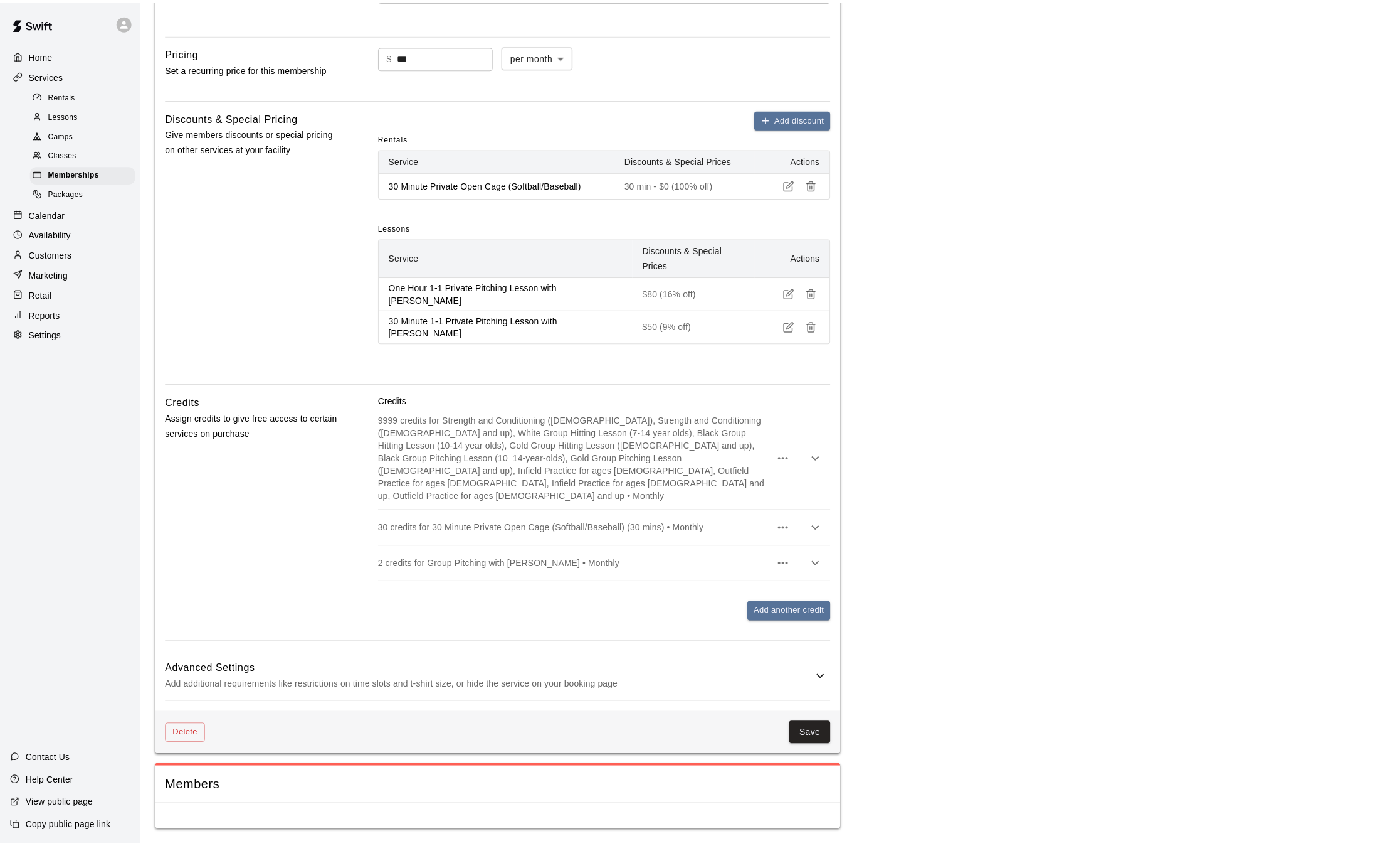
scroll to position [378, 0]
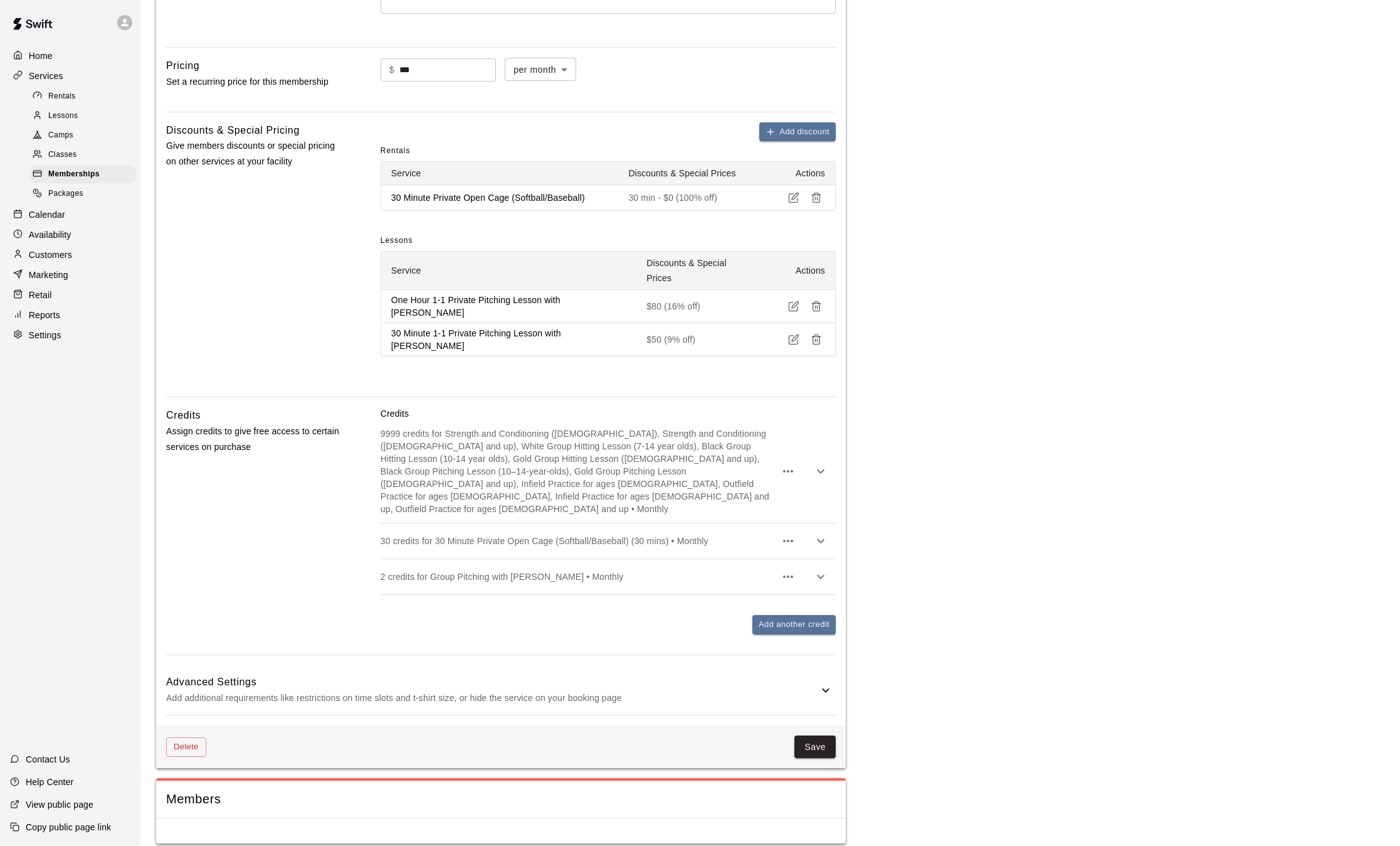
click at [694, 497] on p "9999 credits for Strength and Conditioning (7-12 Years Old), Strength and Condi…" at bounding box center [578, 470] width 395 height 88
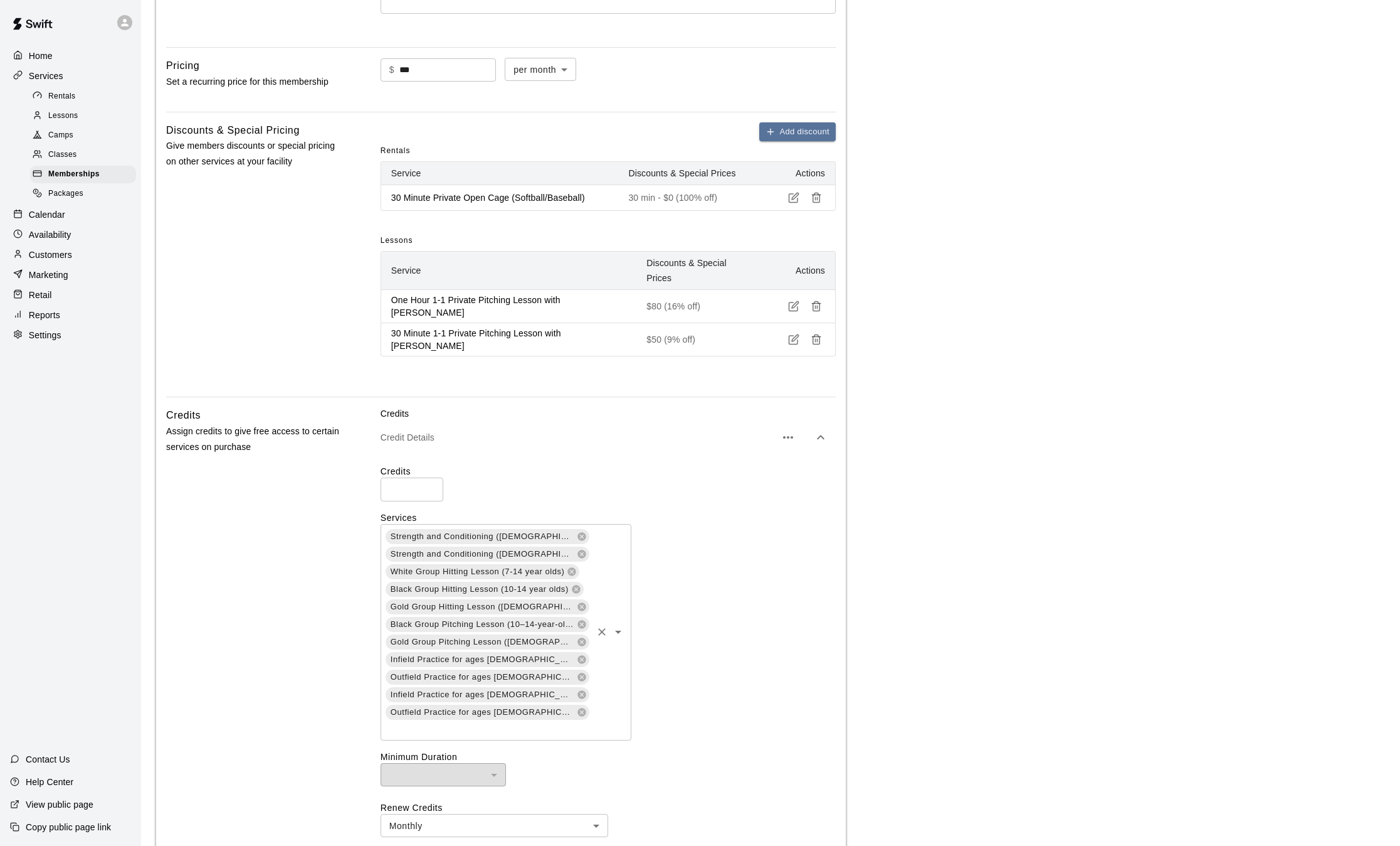
click at [567, 677] on div "Strength and Conditioning (7-12 Years Old) Strength and Conditioning (13 years …" at bounding box center [506, 631] width 251 height 216
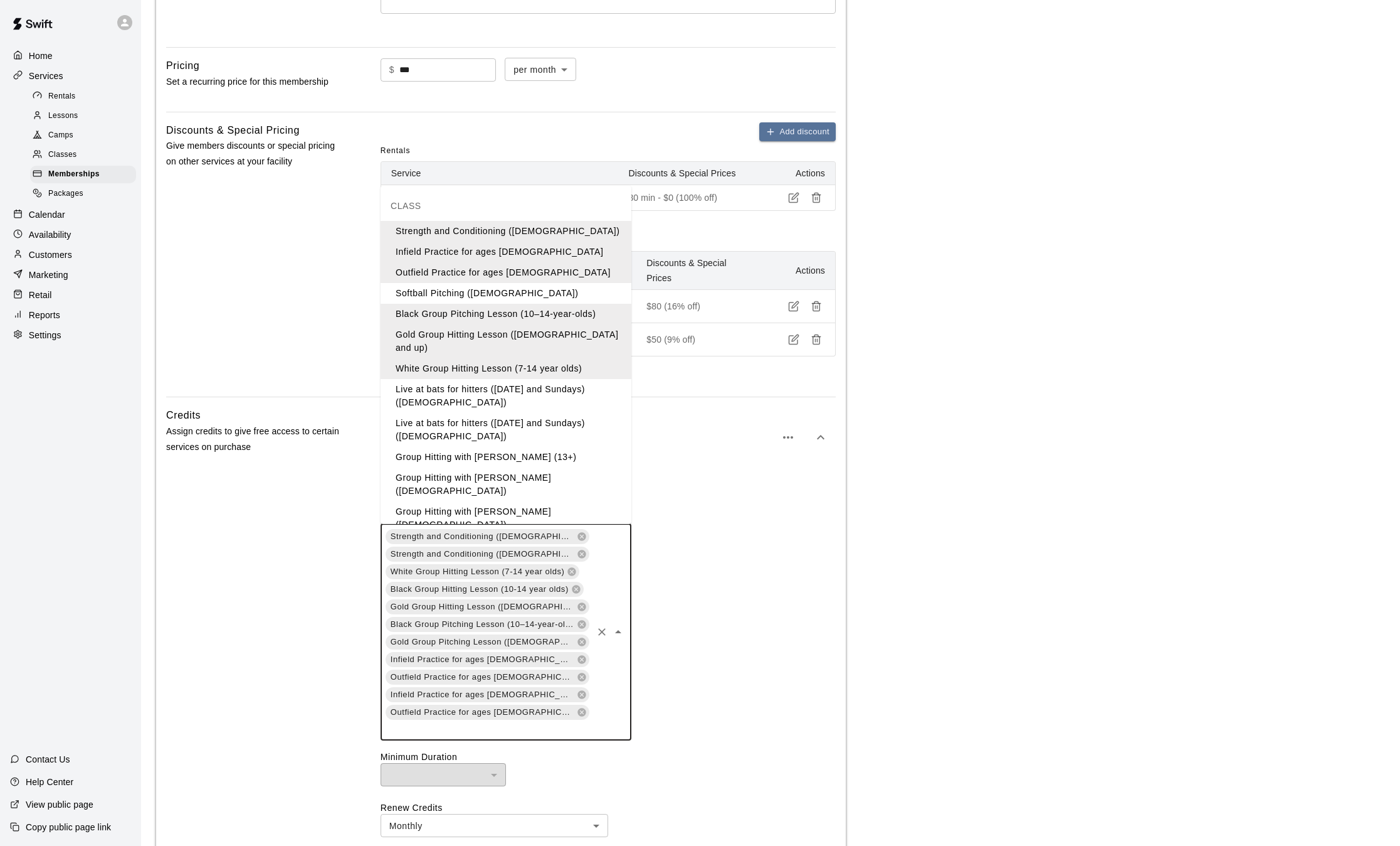
click at [530, 447] on li "Group Hitting with [PERSON_NAME] (13+)" at bounding box center [506, 457] width 251 height 21
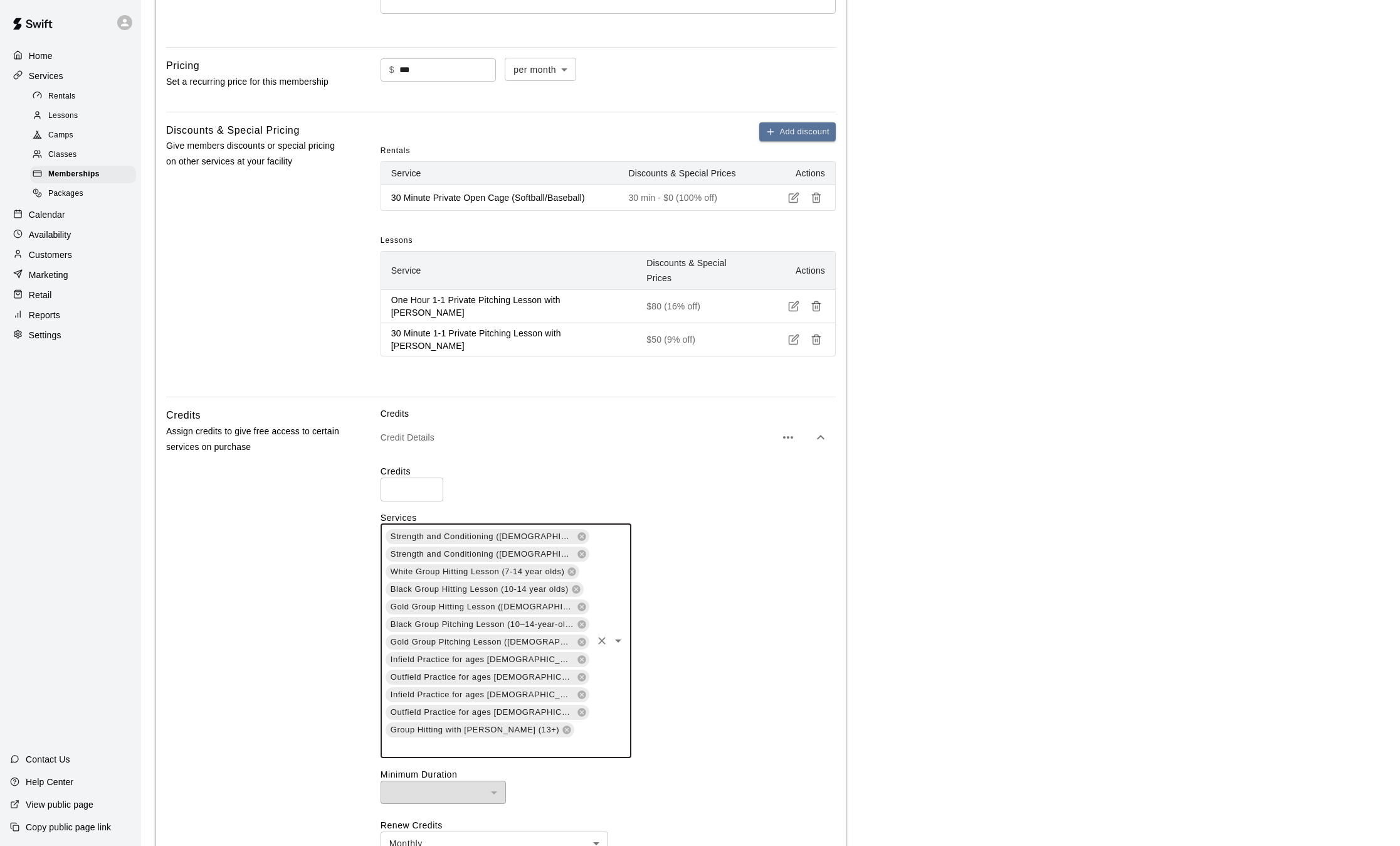
click at [559, 667] on div "Strength and Conditioning (7-12 Years Old) Strength and Conditioning (13 years …" at bounding box center [506, 641] width 251 height 234
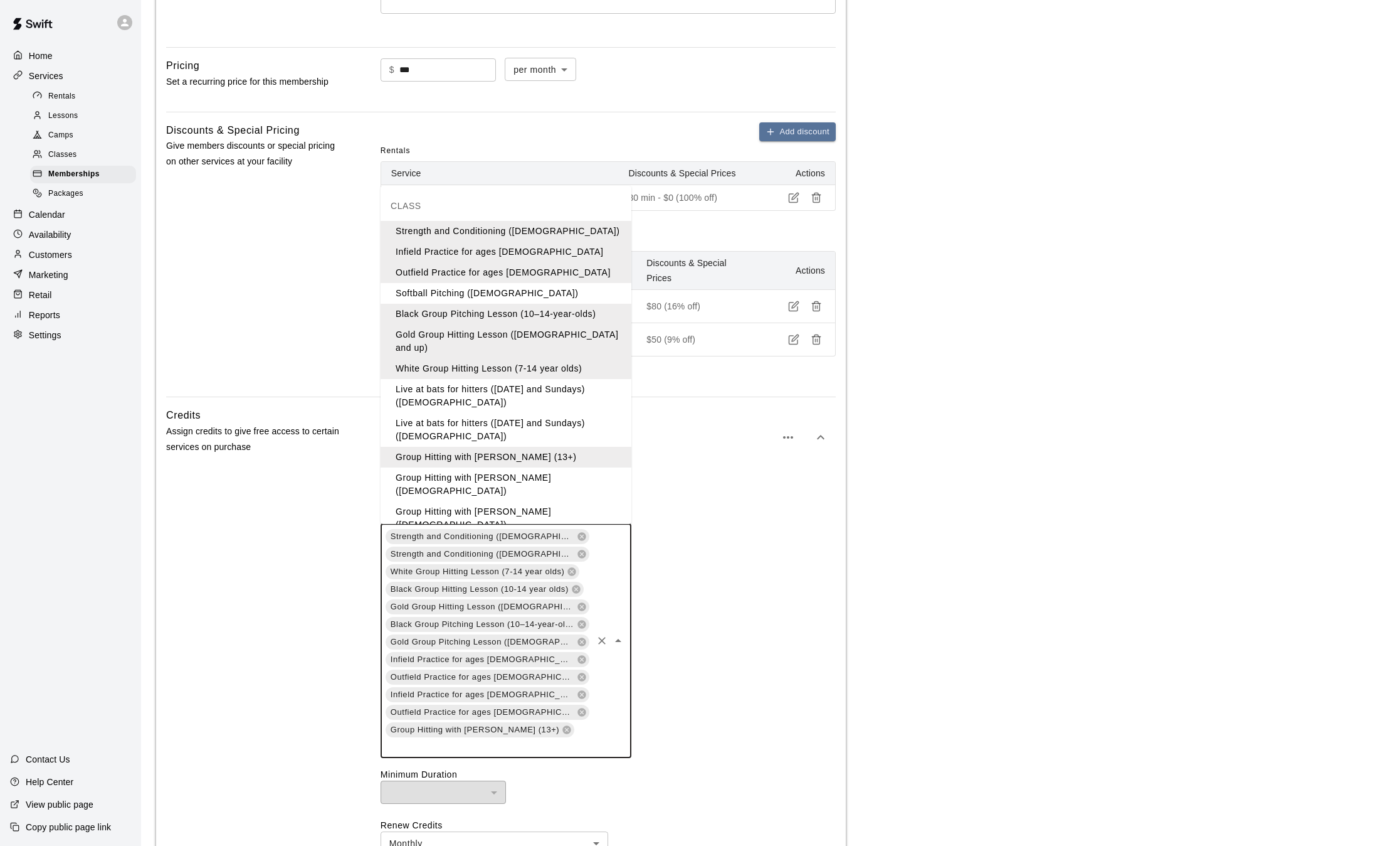
click at [510, 467] on li "Group Hitting with [PERSON_NAME] ([DEMOGRAPHIC_DATA])" at bounding box center [506, 484] width 251 height 34
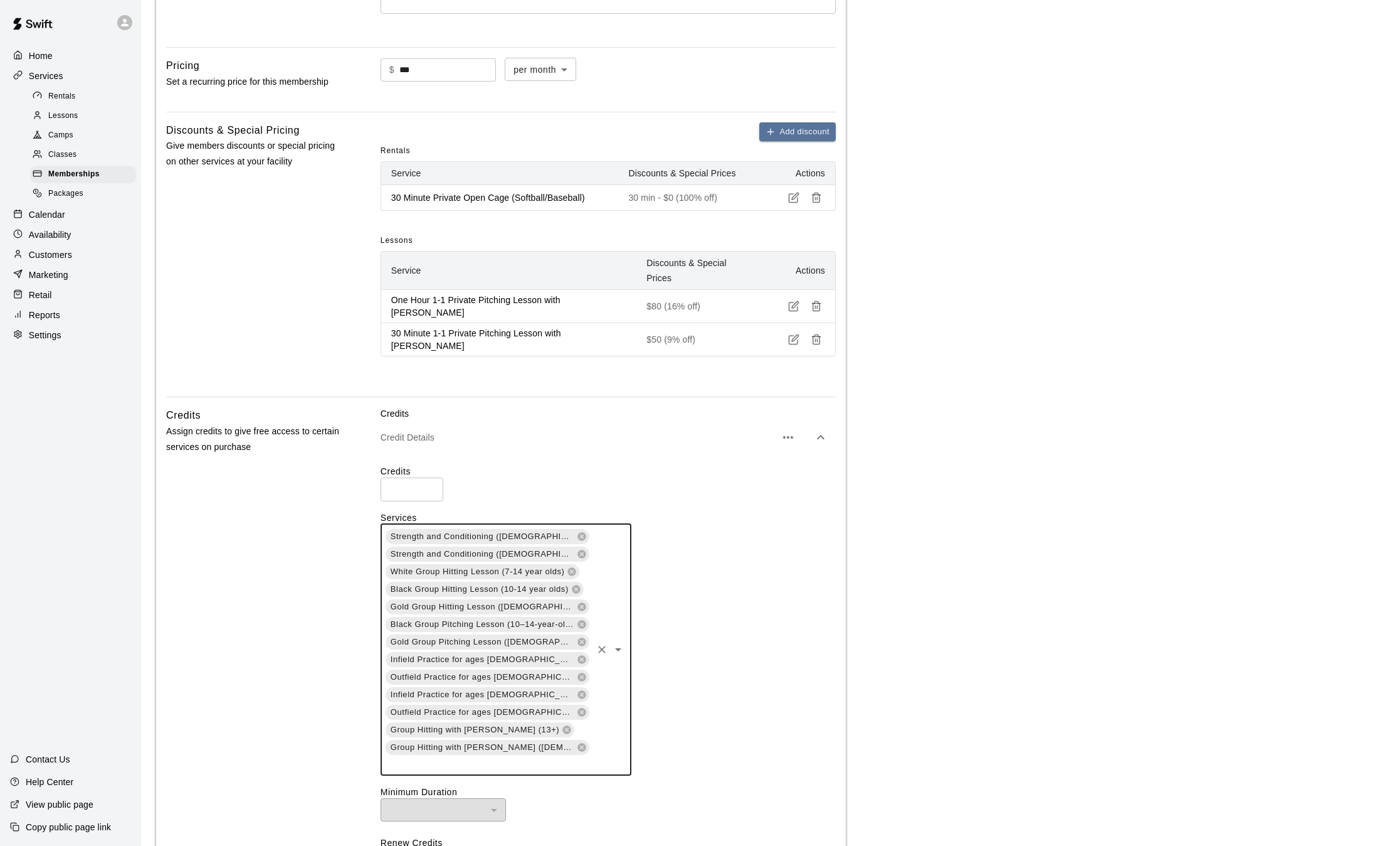
click at [562, 680] on div "Strength and Conditioning (7-12 Years Old) Strength and Conditioning (13 years …" at bounding box center [506, 649] width 251 height 252
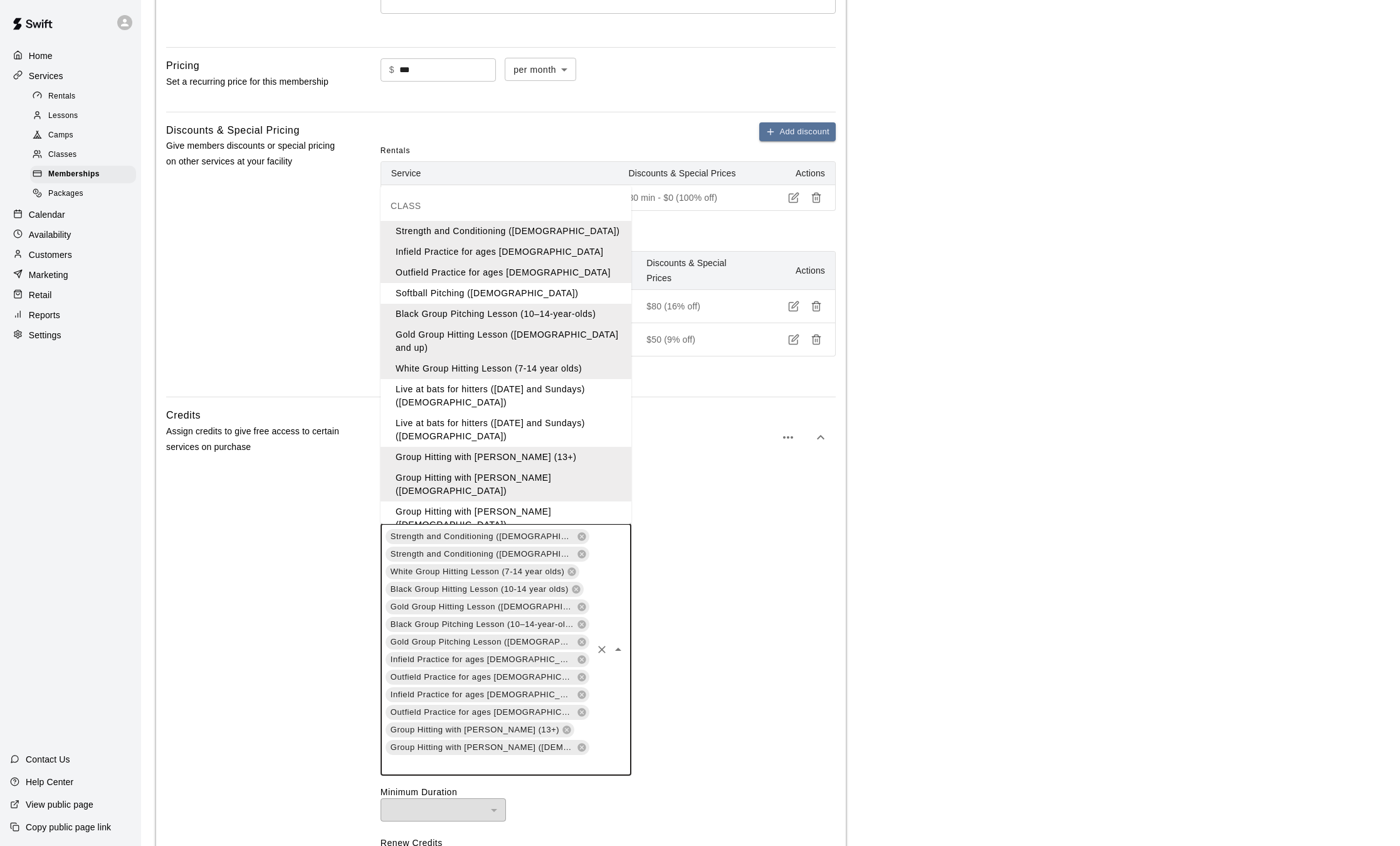
click at [514, 501] on li "Group Hitting with [PERSON_NAME] ([DEMOGRAPHIC_DATA])" at bounding box center [506, 518] width 251 height 34
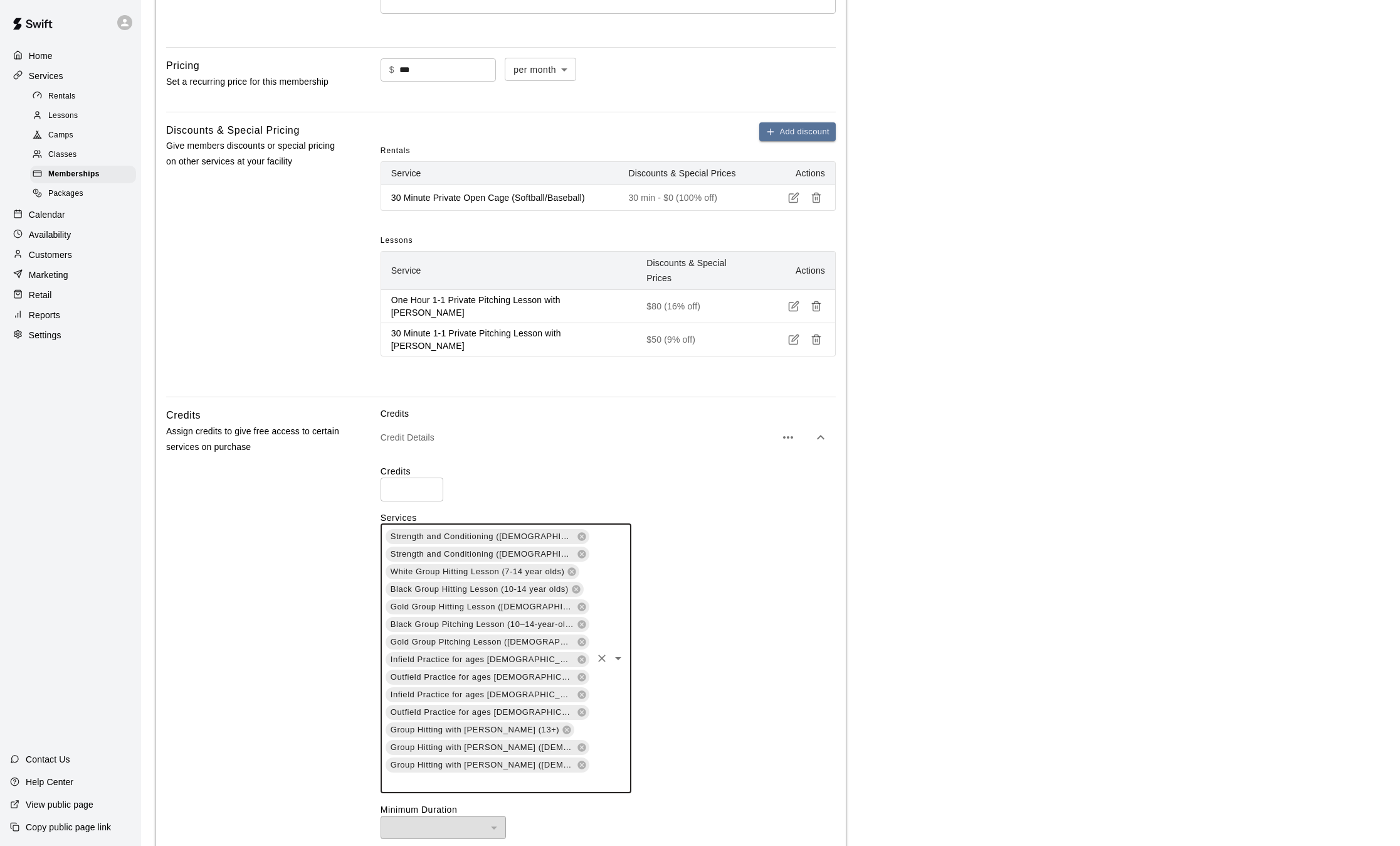
click at [555, 680] on div "Strength and Conditioning (7-12 Years Old) Strength and Conditioning (13 years …" at bounding box center [506, 658] width 251 height 269
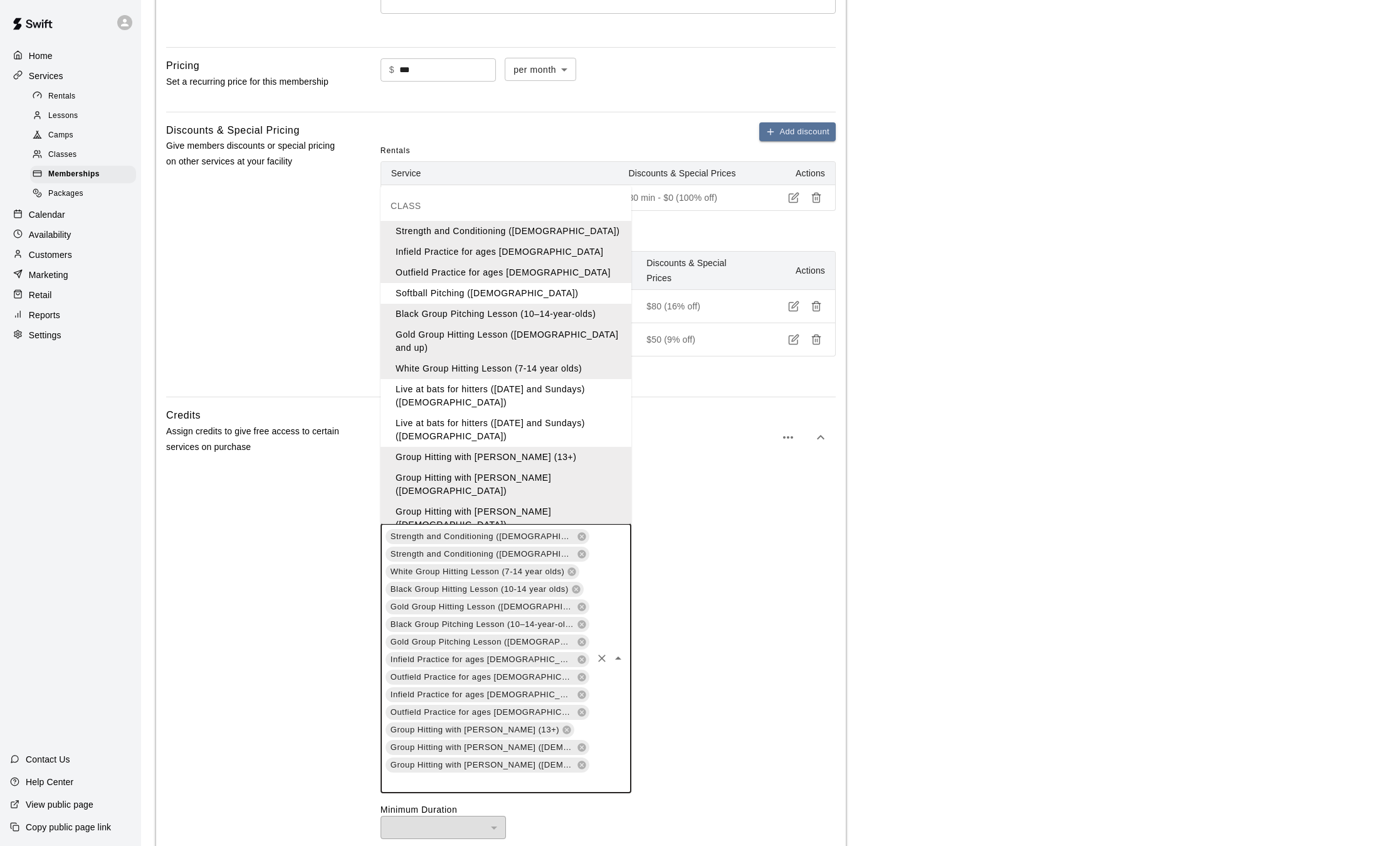
click at [503, 535] on li "Group Hitting with [PERSON_NAME] (13+)" at bounding box center [506, 545] width 251 height 21
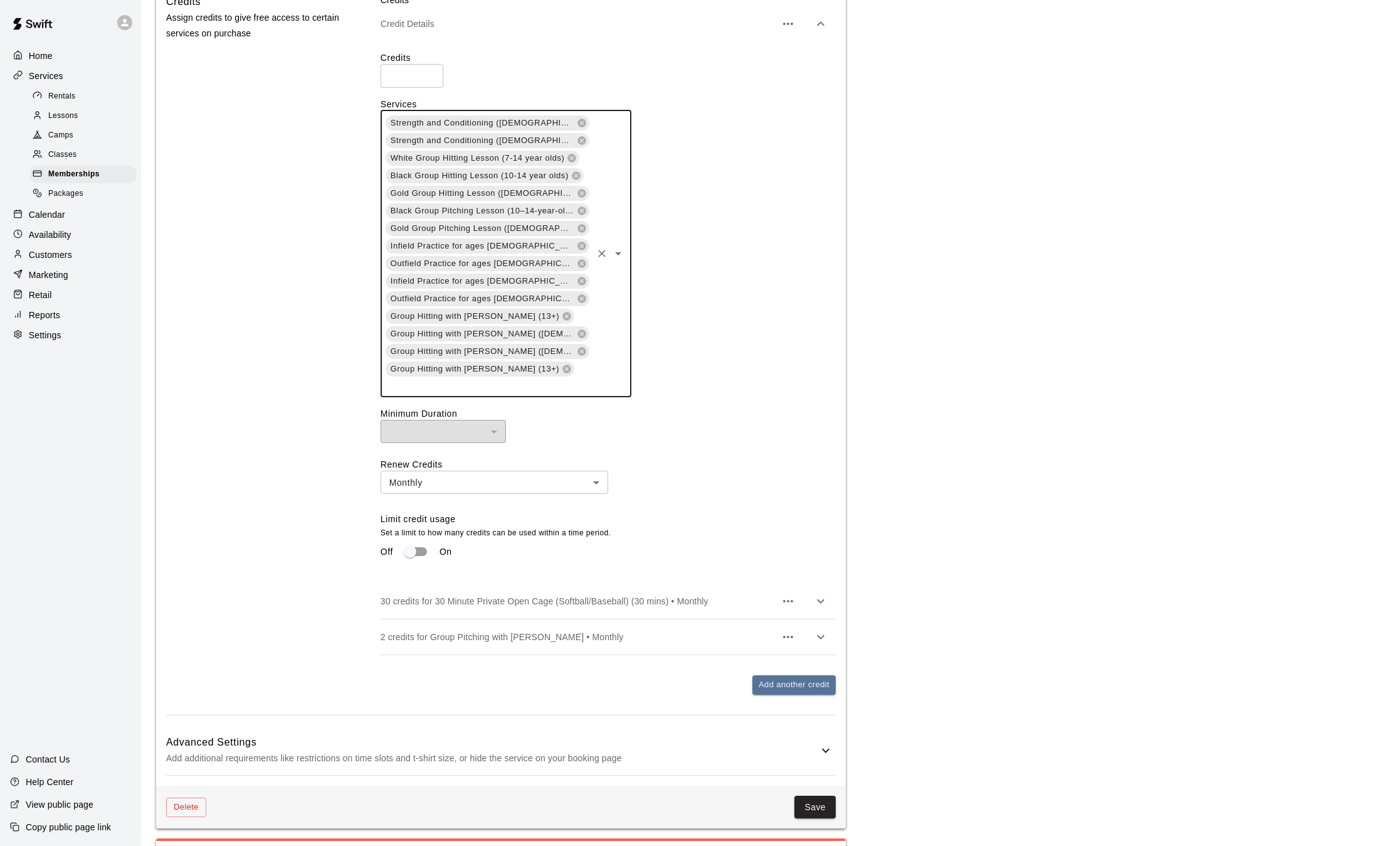
scroll to position [793, 0]
click at [814, 794] on button "Save" at bounding box center [815, 806] width 41 height 23
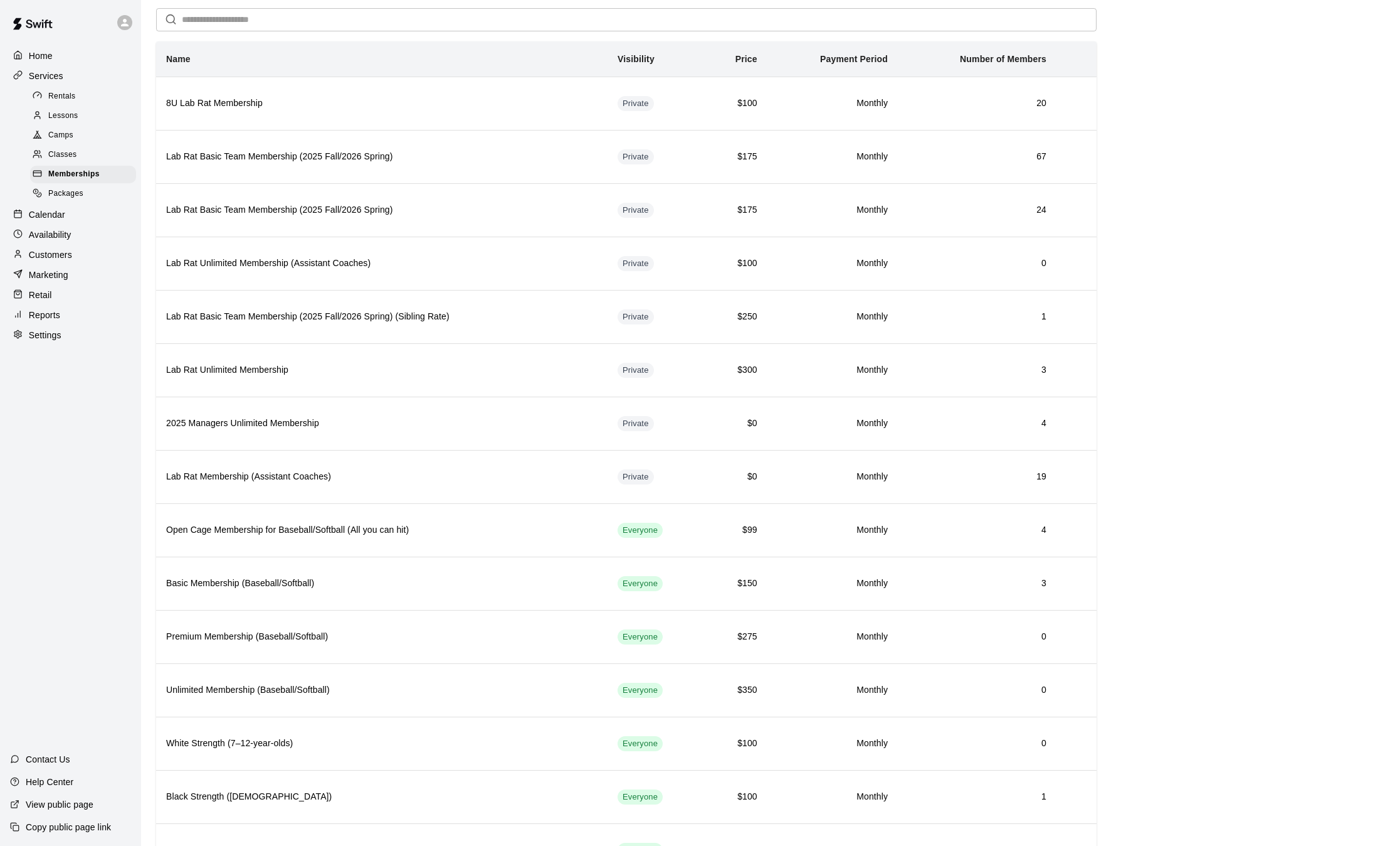
scroll to position [52, 0]
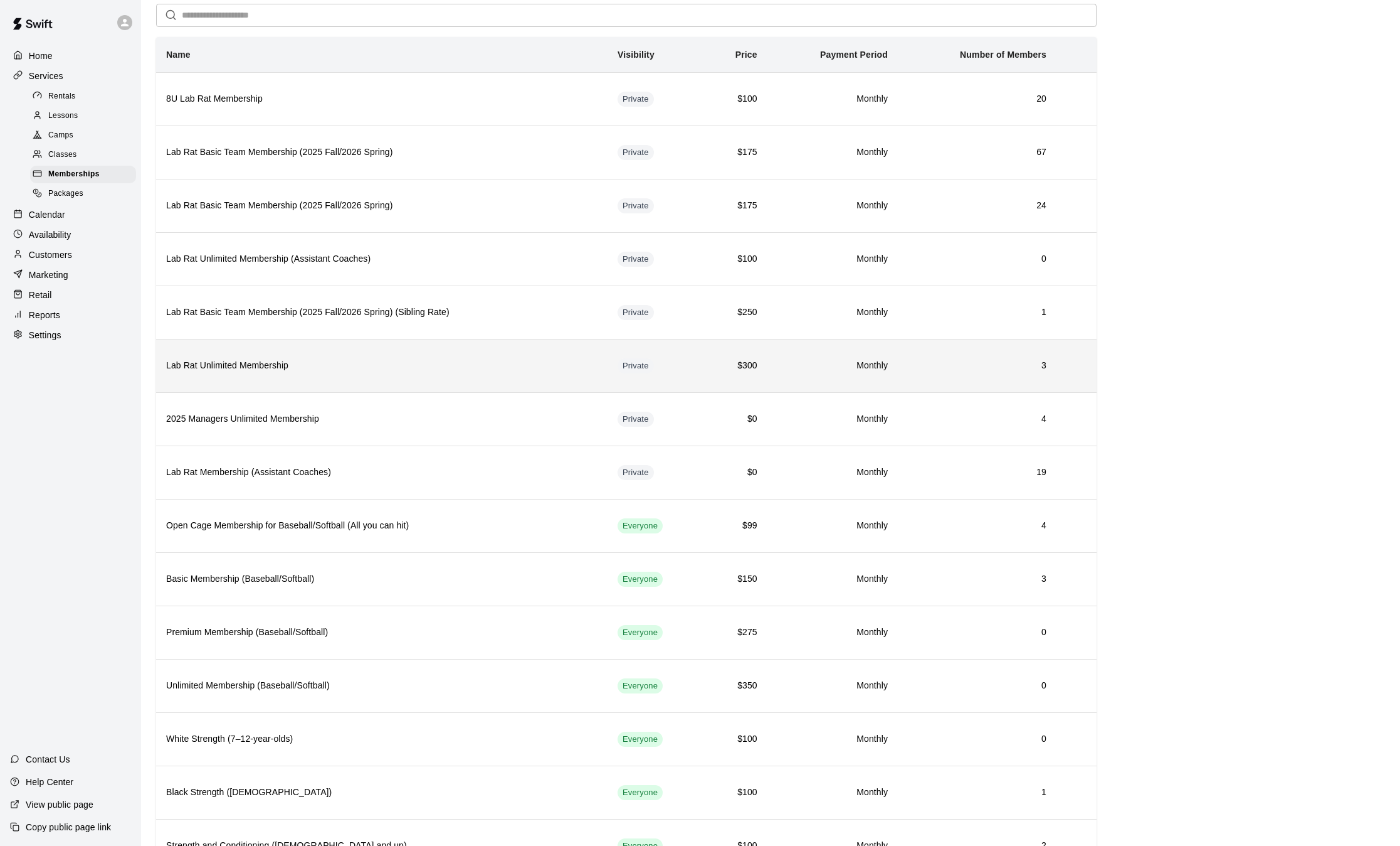
click at [242, 374] on th "Lab Rat Unlimited Membership" at bounding box center [382, 365] width 451 height 53
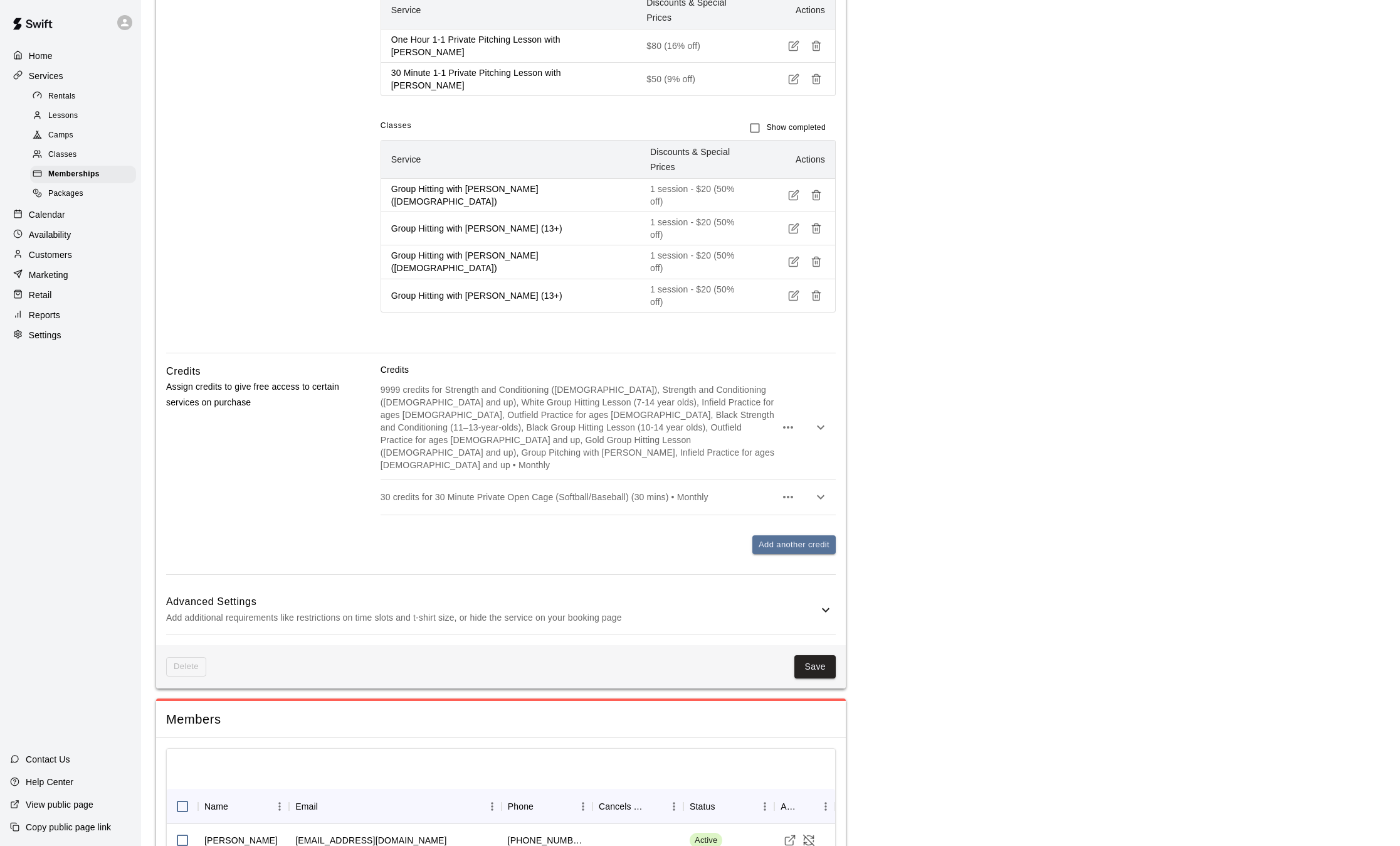
scroll to position [549, 0]
click at [683, 403] on div "9999 credits for Strength and Conditioning (7-12 Years Old), Strength and Condi…" at bounding box center [609, 426] width 455 height 103
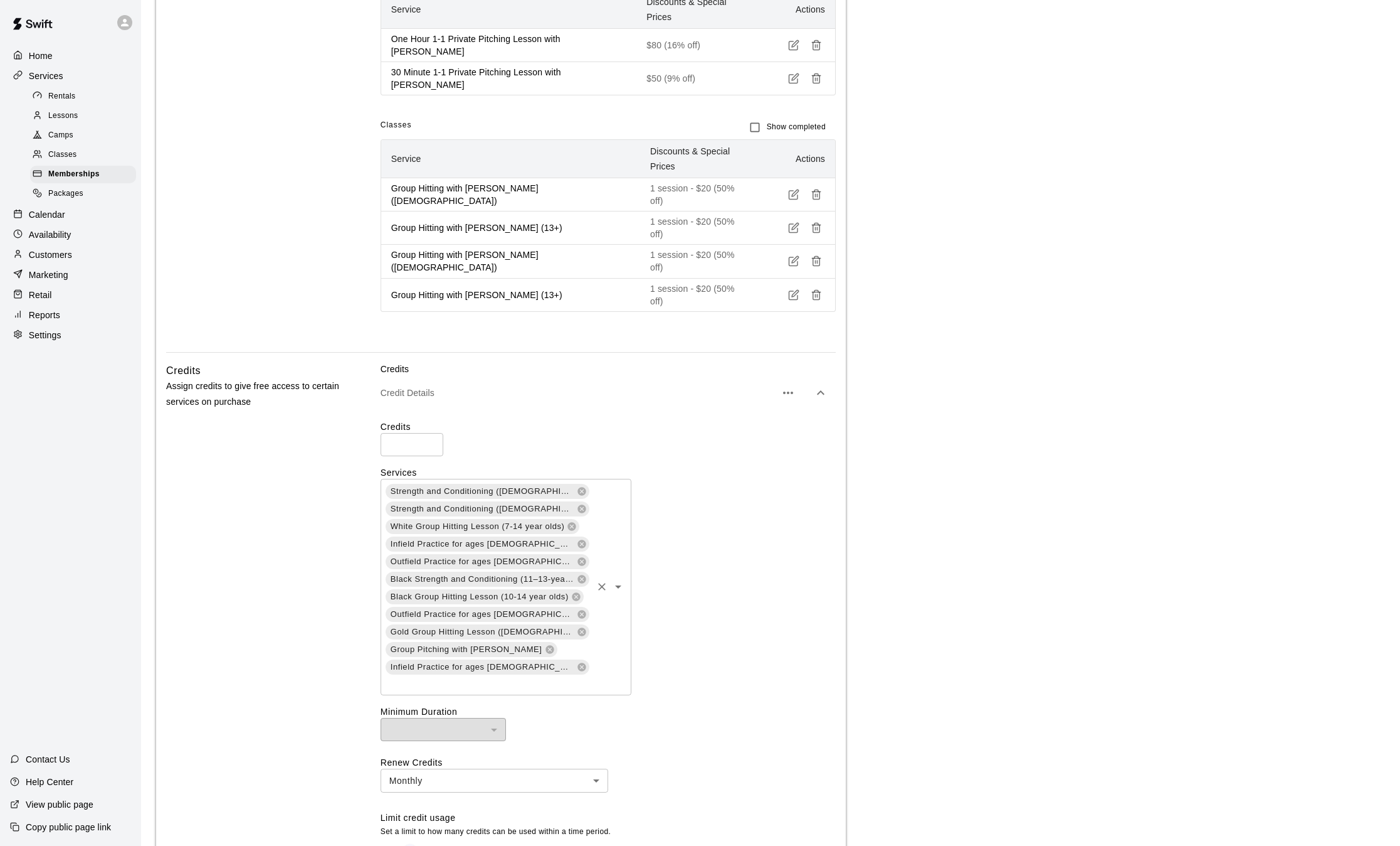
click at [572, 676] on input "text" at bounding box center [487, 683] width 206 height 15
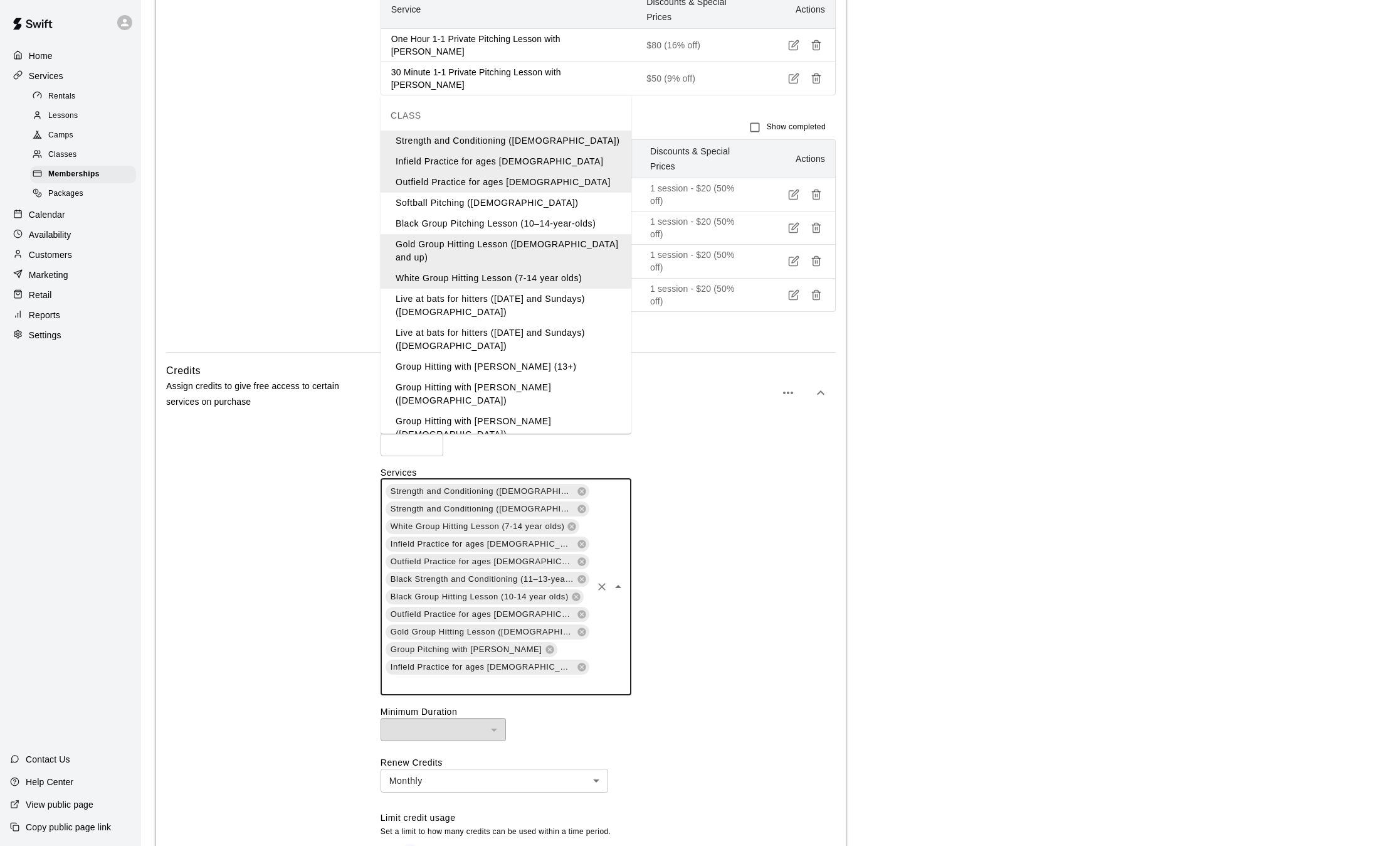
click at [473, 356] on li "Group Hitting with [PERSON_NAME] (13+)" at bounding box center [506, 366] width 251 height 21
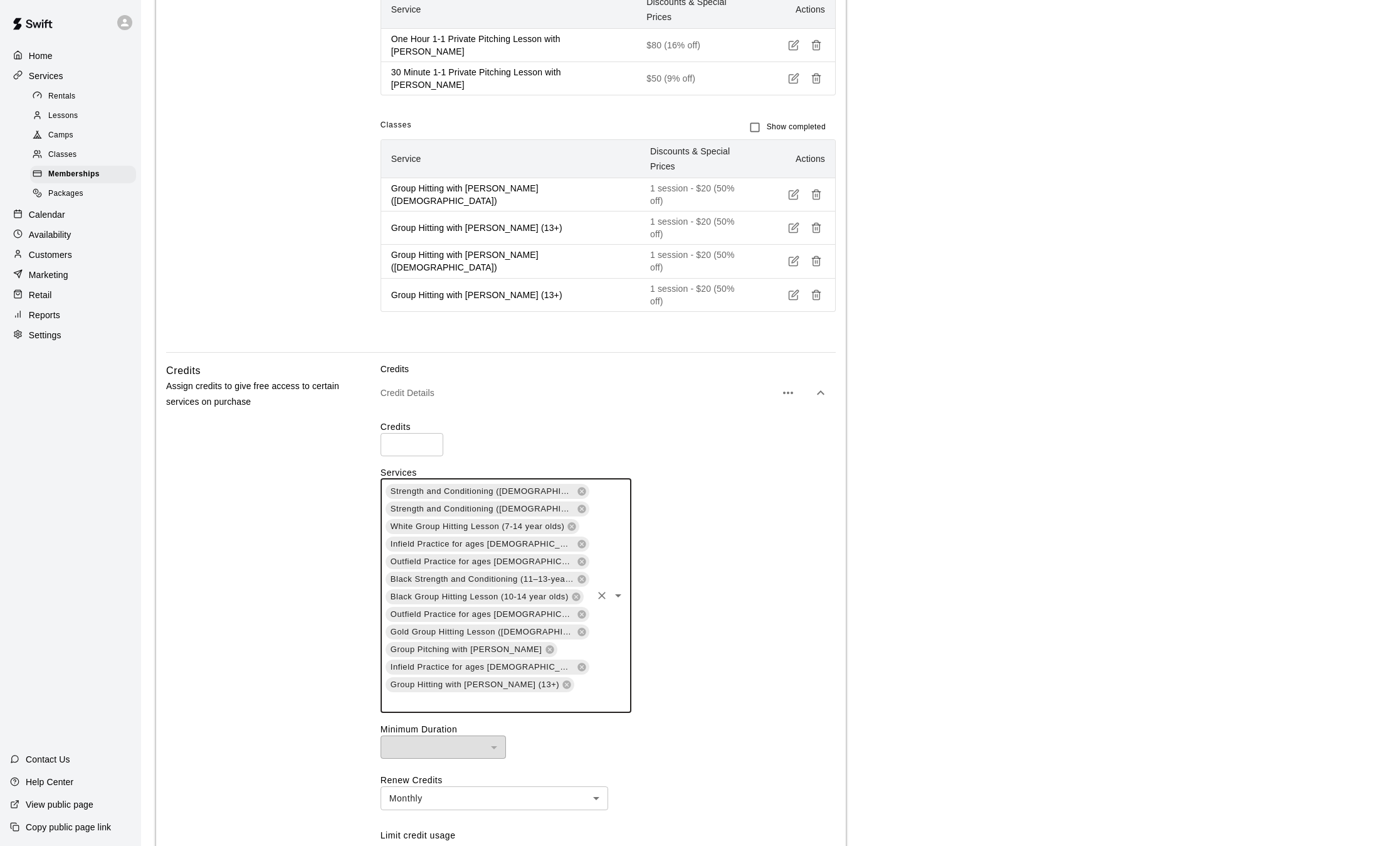
click at [578, 630] on div "Strength and Conditioning (7-12 Years Old) Strength and Conditioning (13 years …" at bounding box center [506, 596] width 251 height 234
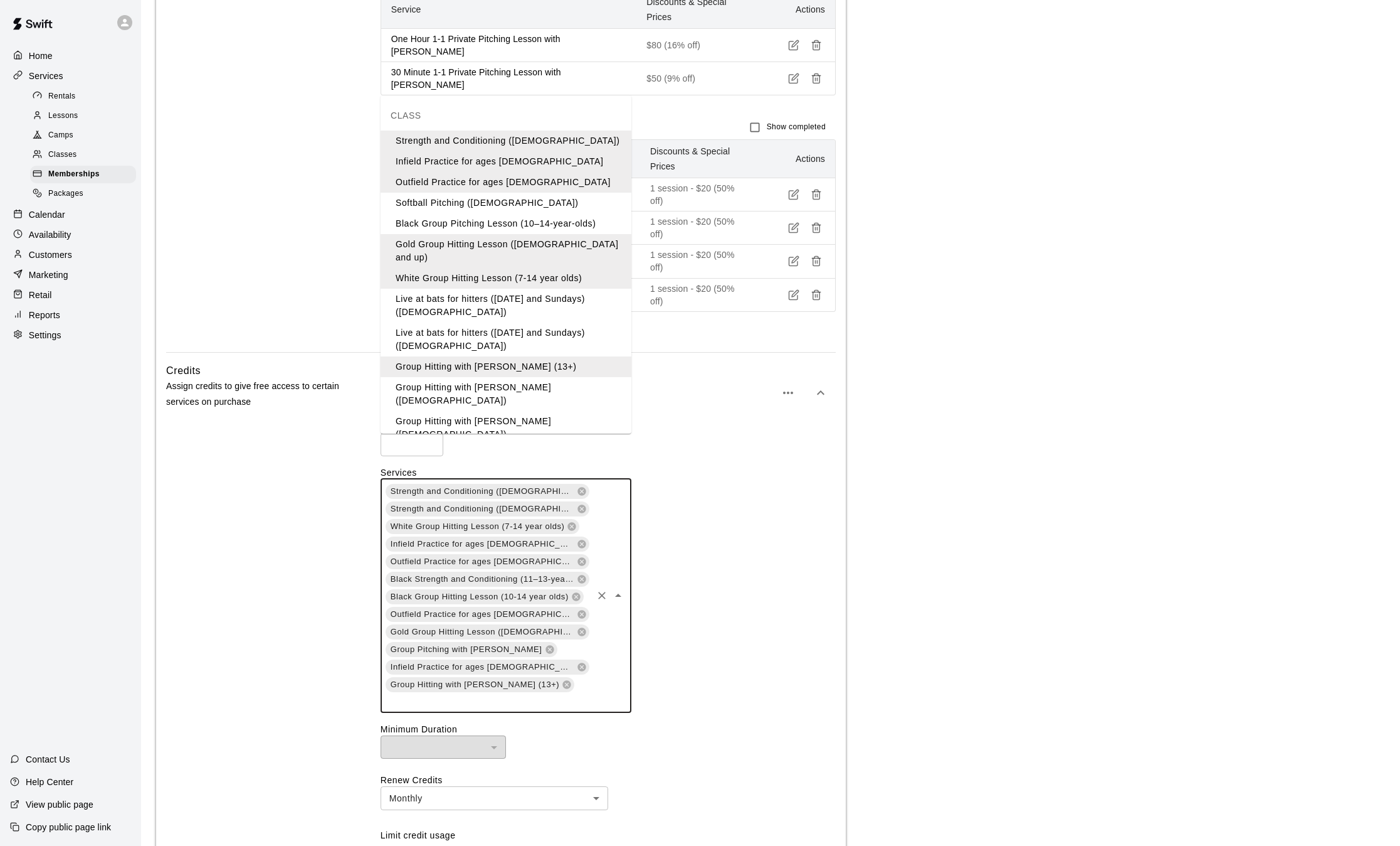
click at [515, 380] on li "Group Hitting with [PERSON_NAME] ([DEMOGRAPHIC_DATA])" at bounding box center [506, 394] width 251 height 34
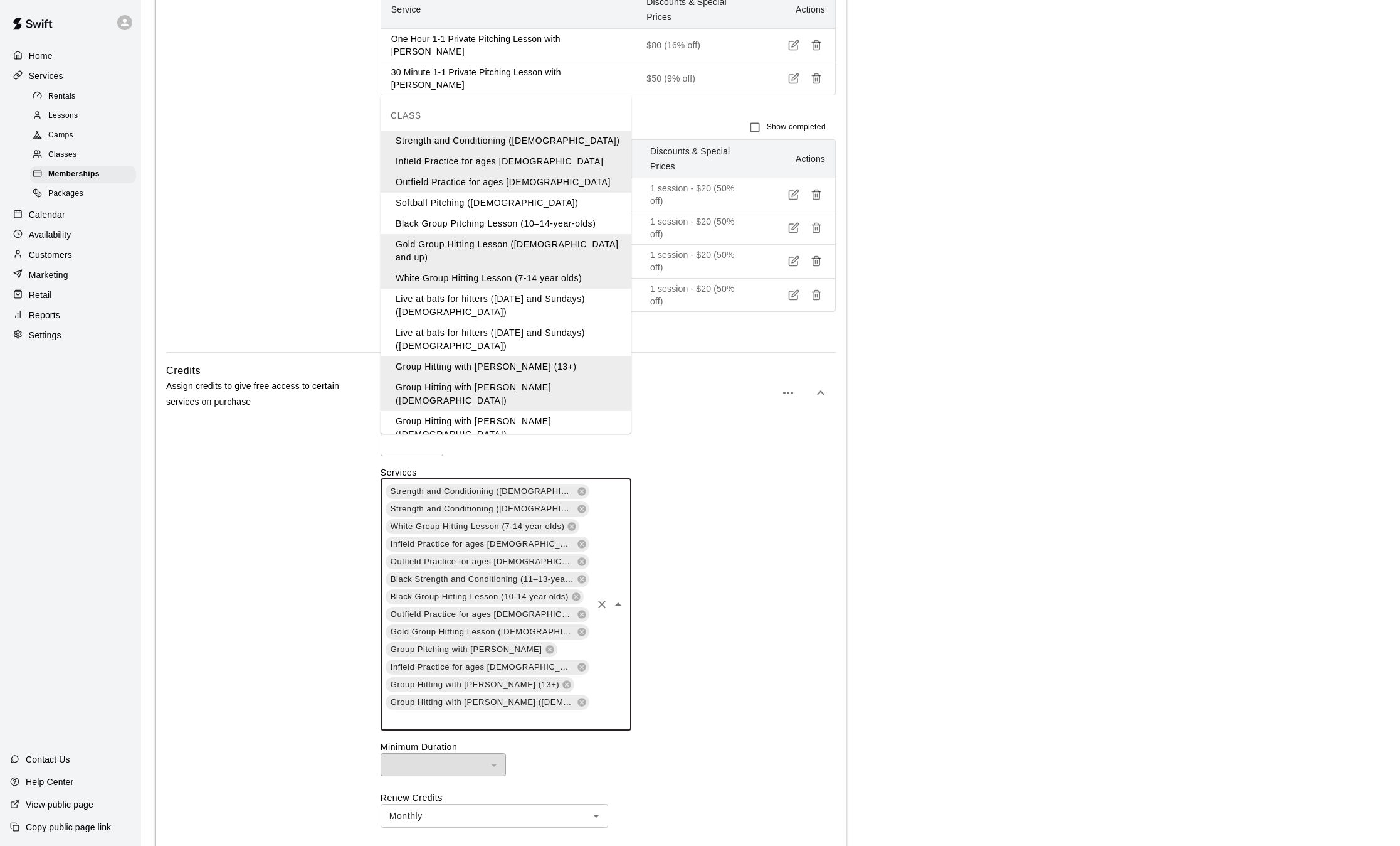
click at [553, 711] on input "text" at bounding box center [487, 719] width 206 height 15
click at [526, 411] on li "Group Hitting with [PERSON_NAME] ([DEMOGRAPHIC_DATA])" at bounding box center [506, 428] width 251 height 34
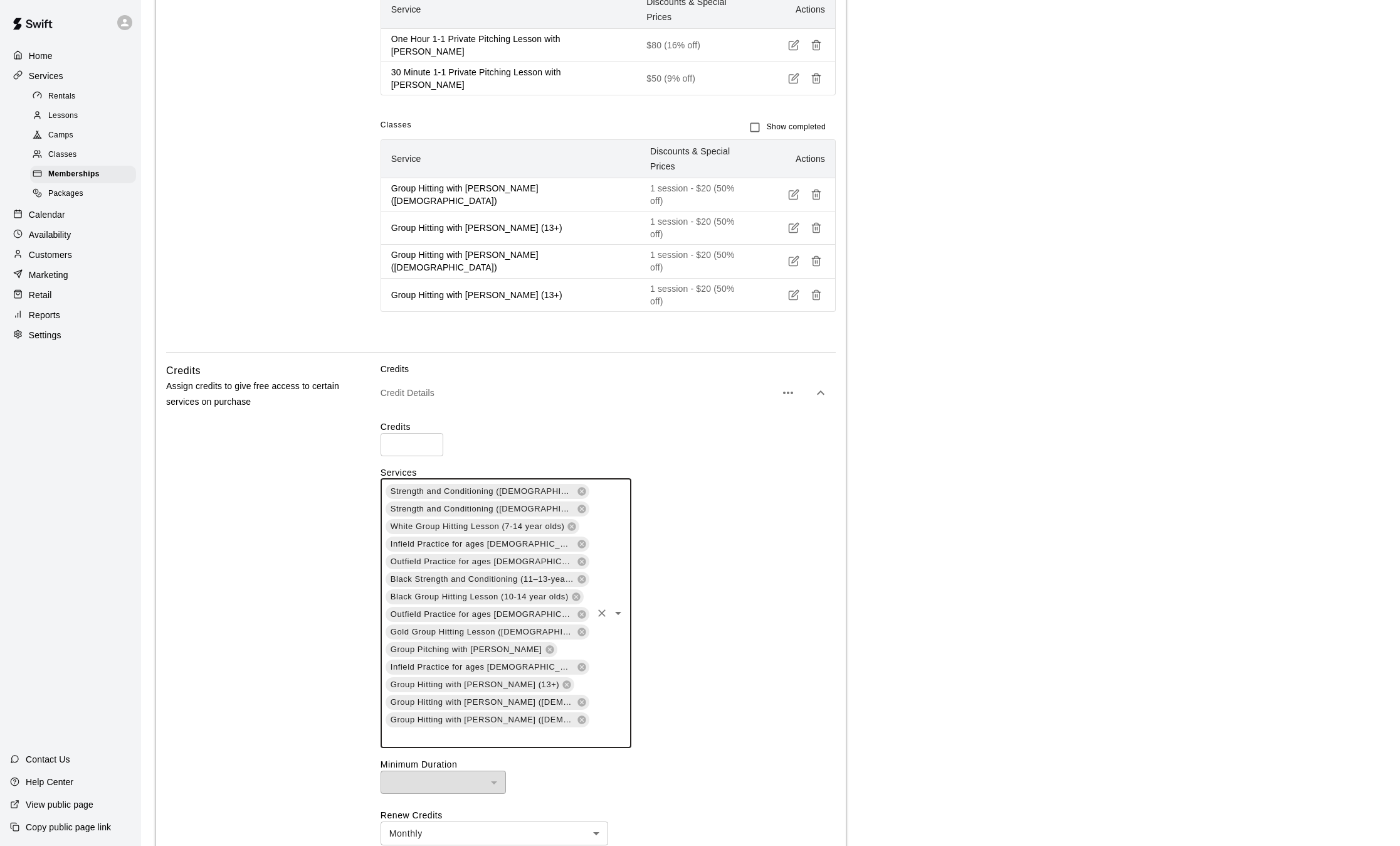
click at [526, 728] on input "text" at bounding box center [487, 736] width 206 height 15
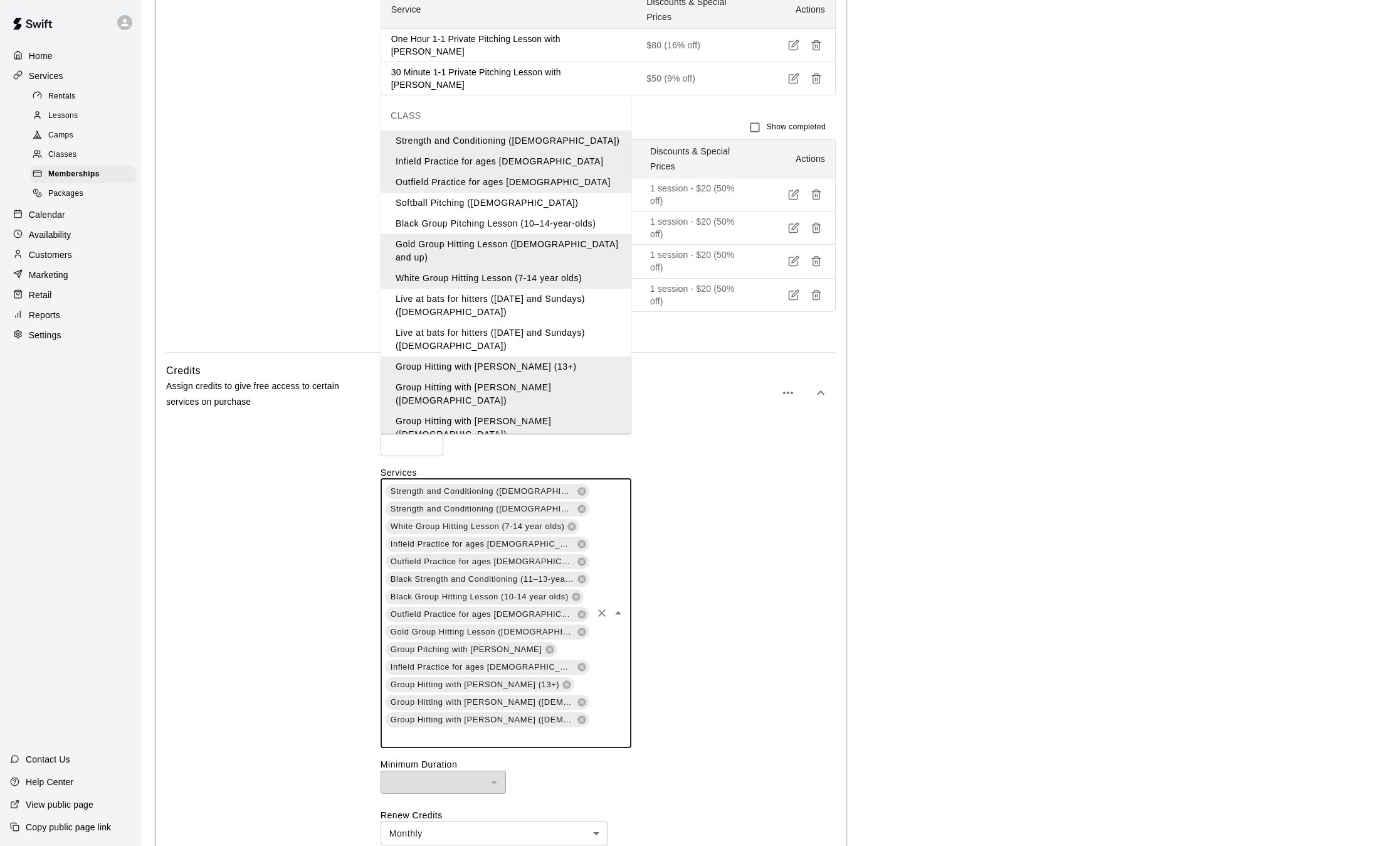
click at [528, 445] on li "Group Hitting with [PERSON_NAME] (13+)" at bounding box center [506, 455] width 251 height 21
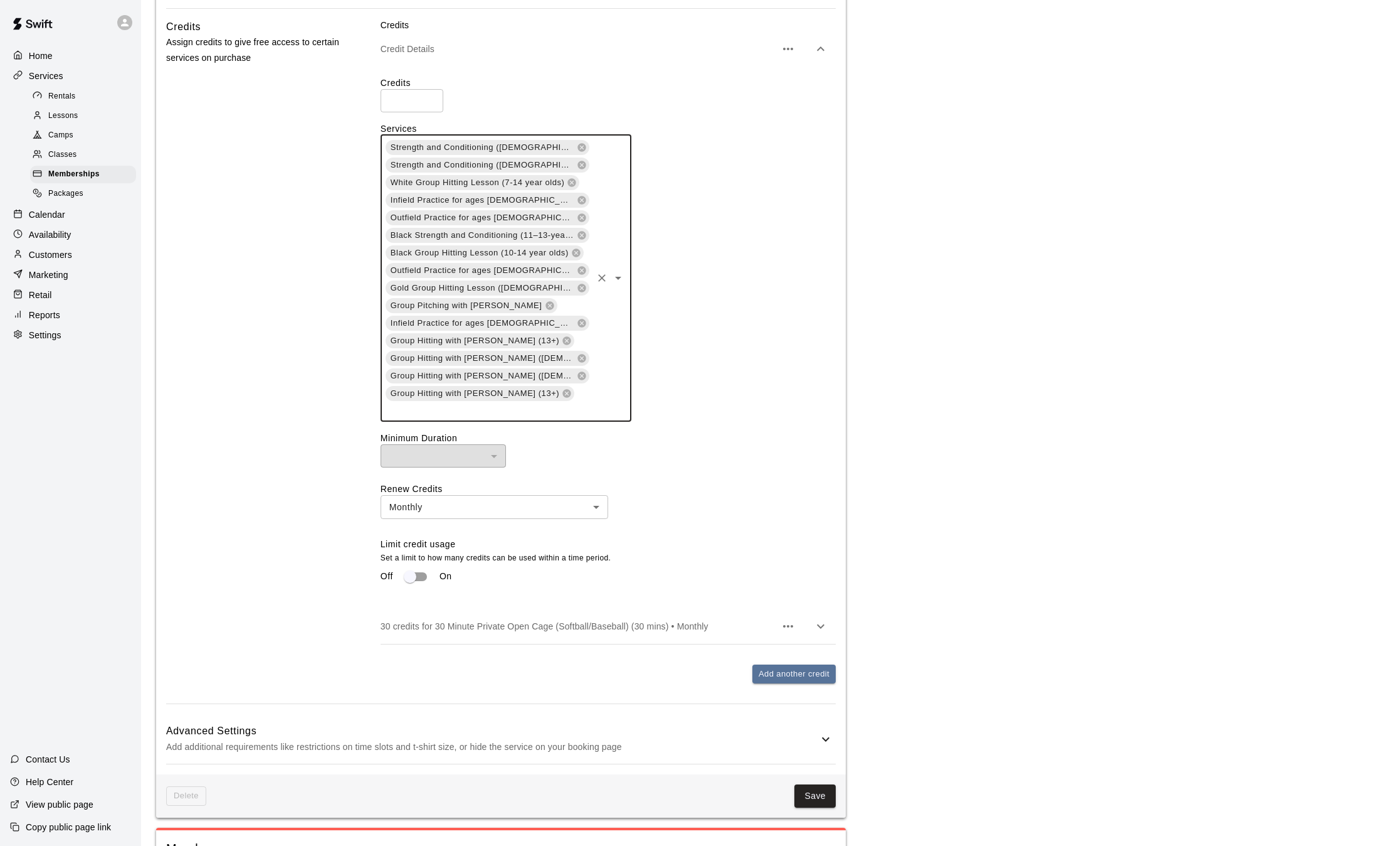
scroll to position [894, 0]
click at [816, 783] on button "Save" at bounding box center [815, 795] width 41 height 23
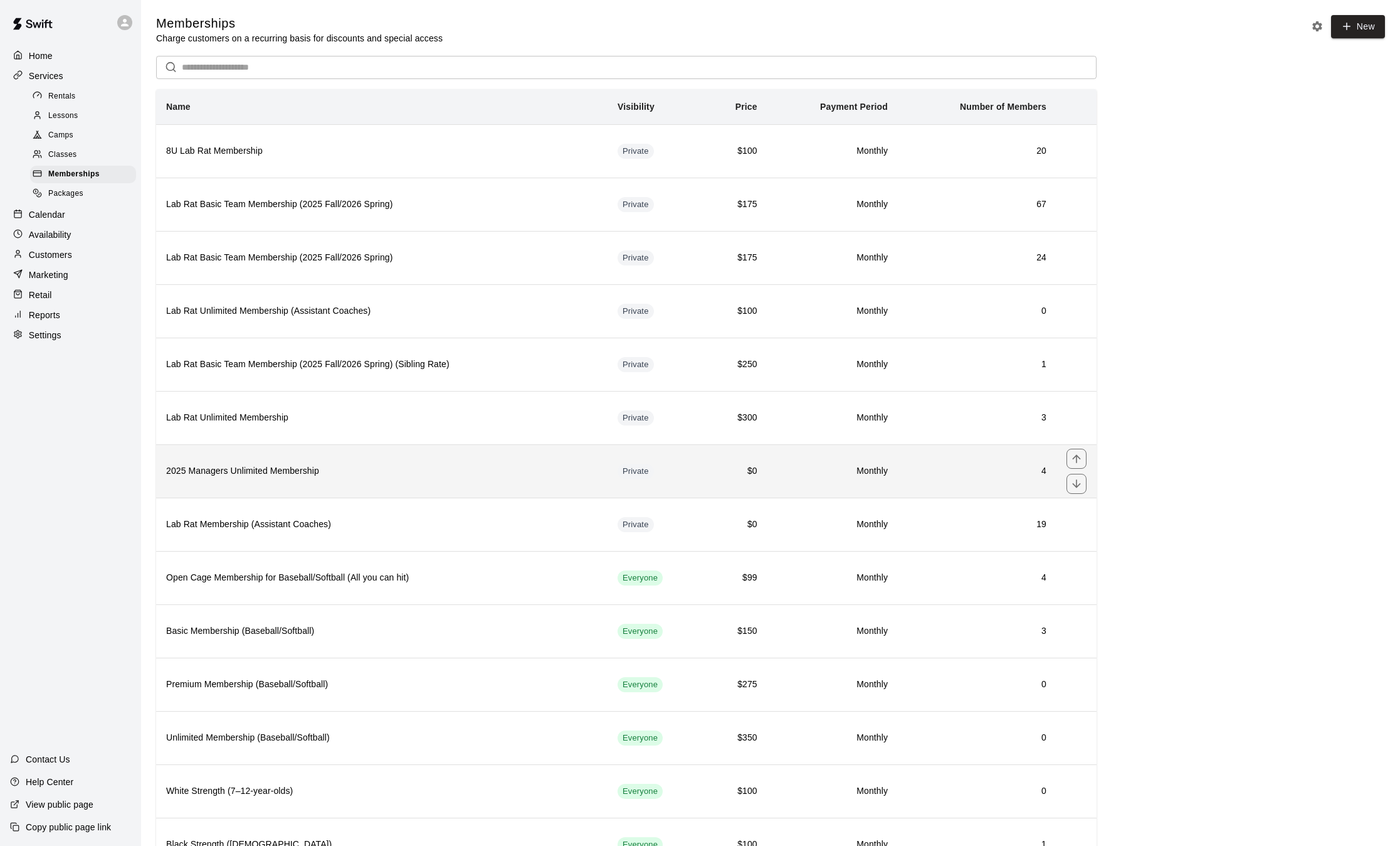
click at [359, 478] on h6 "2025 Managers Unlimited Membership" at bounding box center [382, 471] width 431 height 14
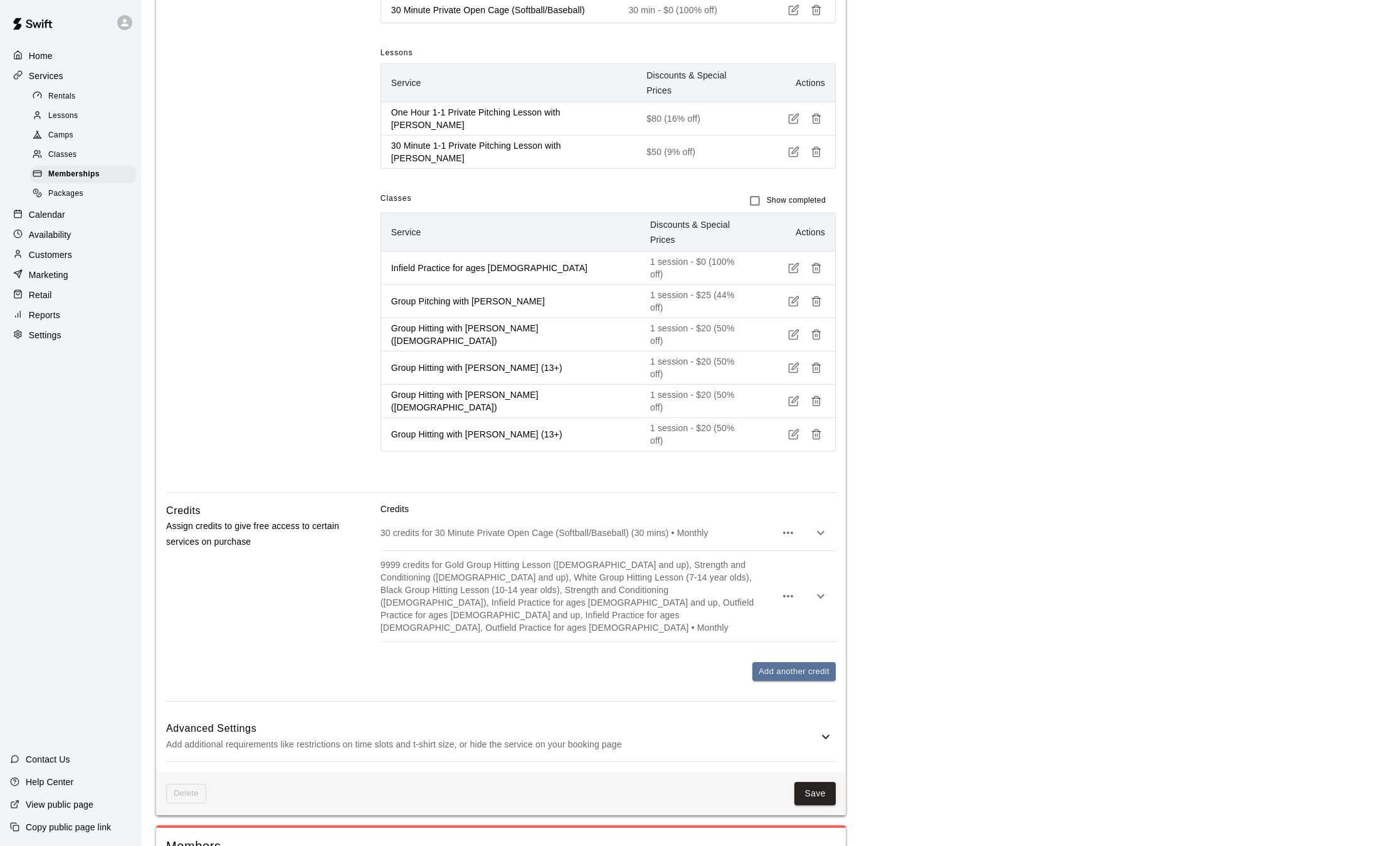
scroll to position [575, 0]
click at [688, 549] on div "9999 credits for Gold Group Hitting Lesson (13 years old and up), Strength and …" at bounding box center [609, 594] width 455 height 91
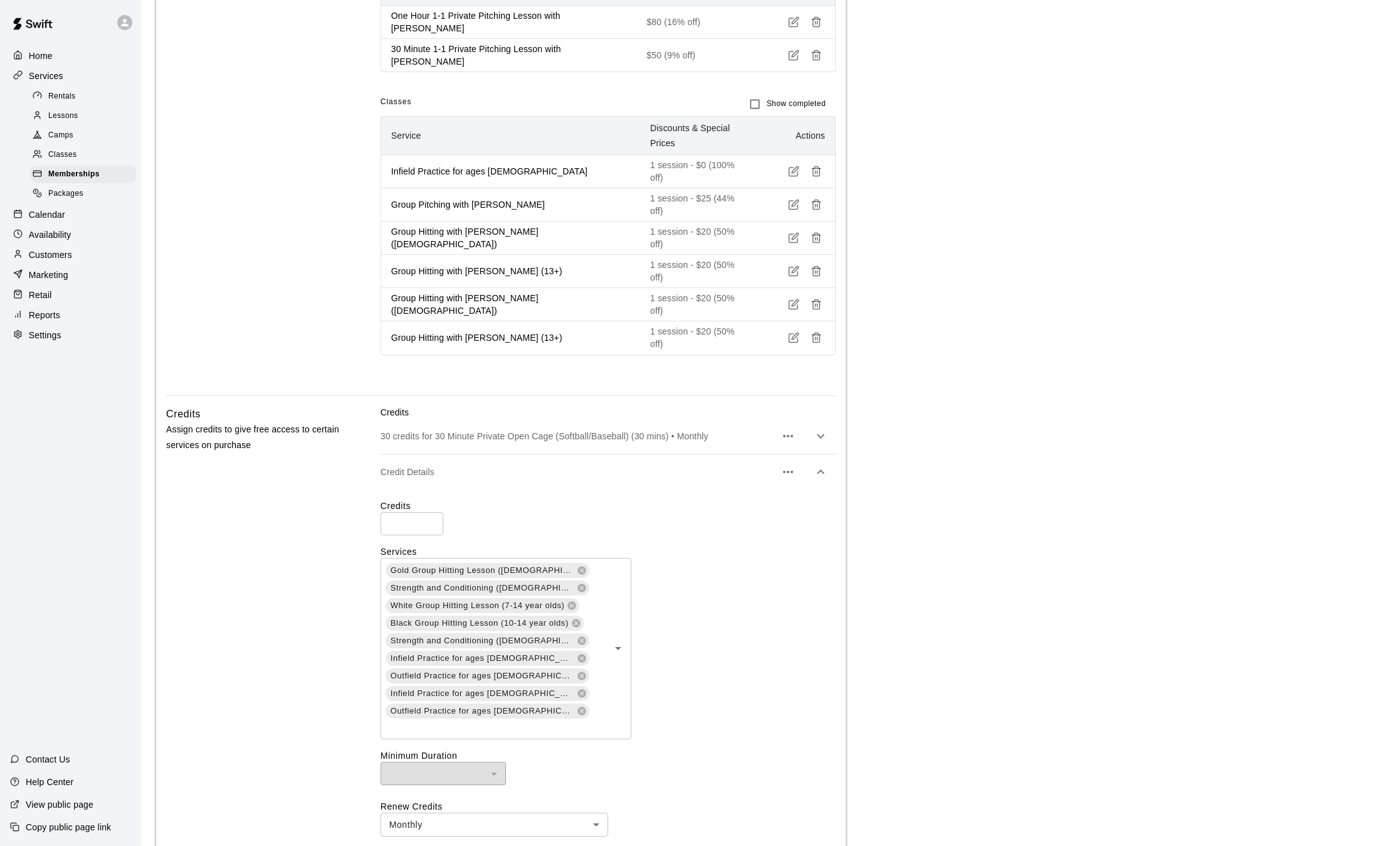
scroll to position [680, 0]
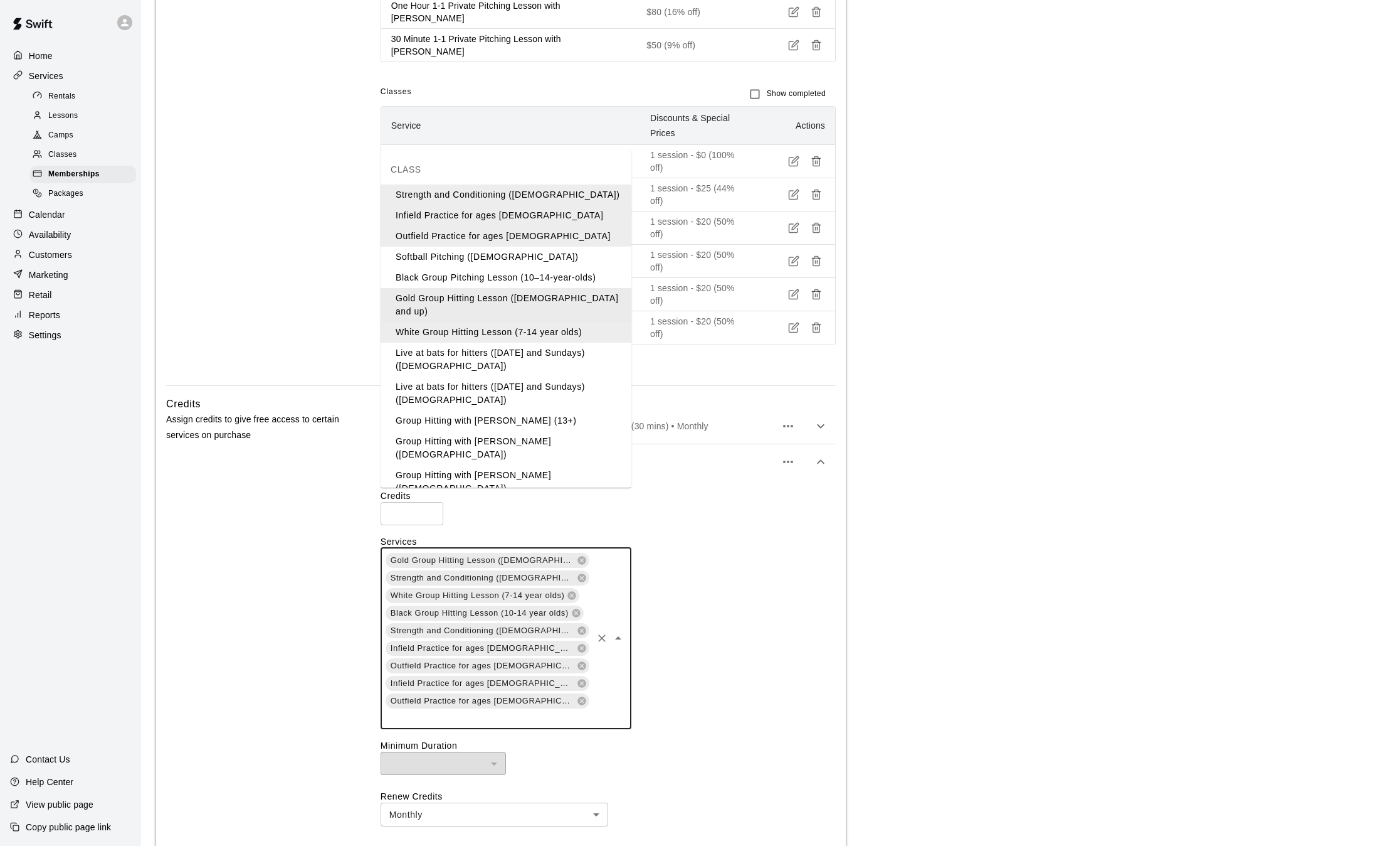
click at [544, 710] on input "text" at bounding box center [487, 717] width 206 height 15
click at [533, 411] on li "Group Hitting with [PERSON_NAME] (13+)" at bounding box center [506, 421] width 251 height 21
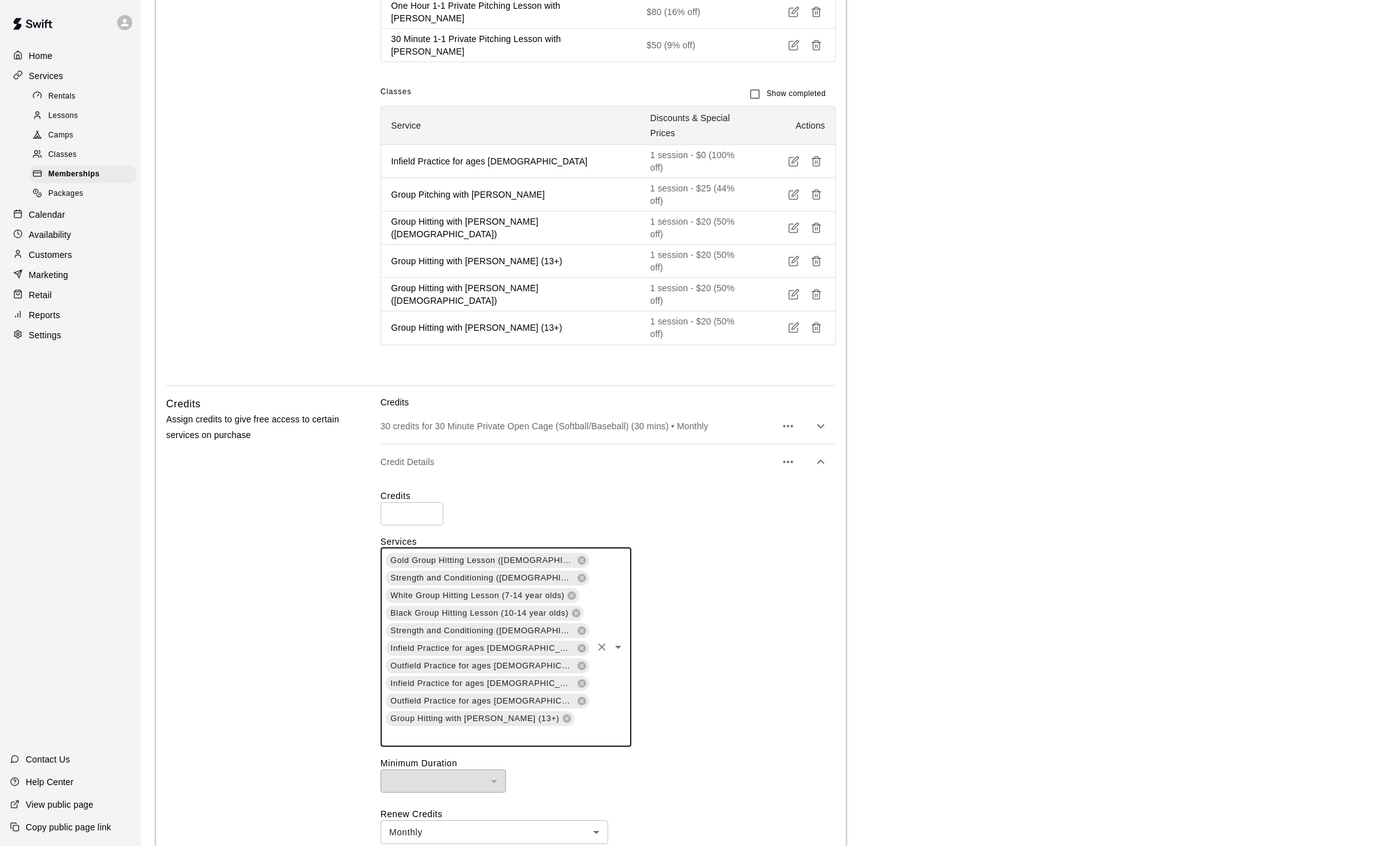
click at [561, 727] on input "text" at bounding box center [487, 735] width 206 height 15
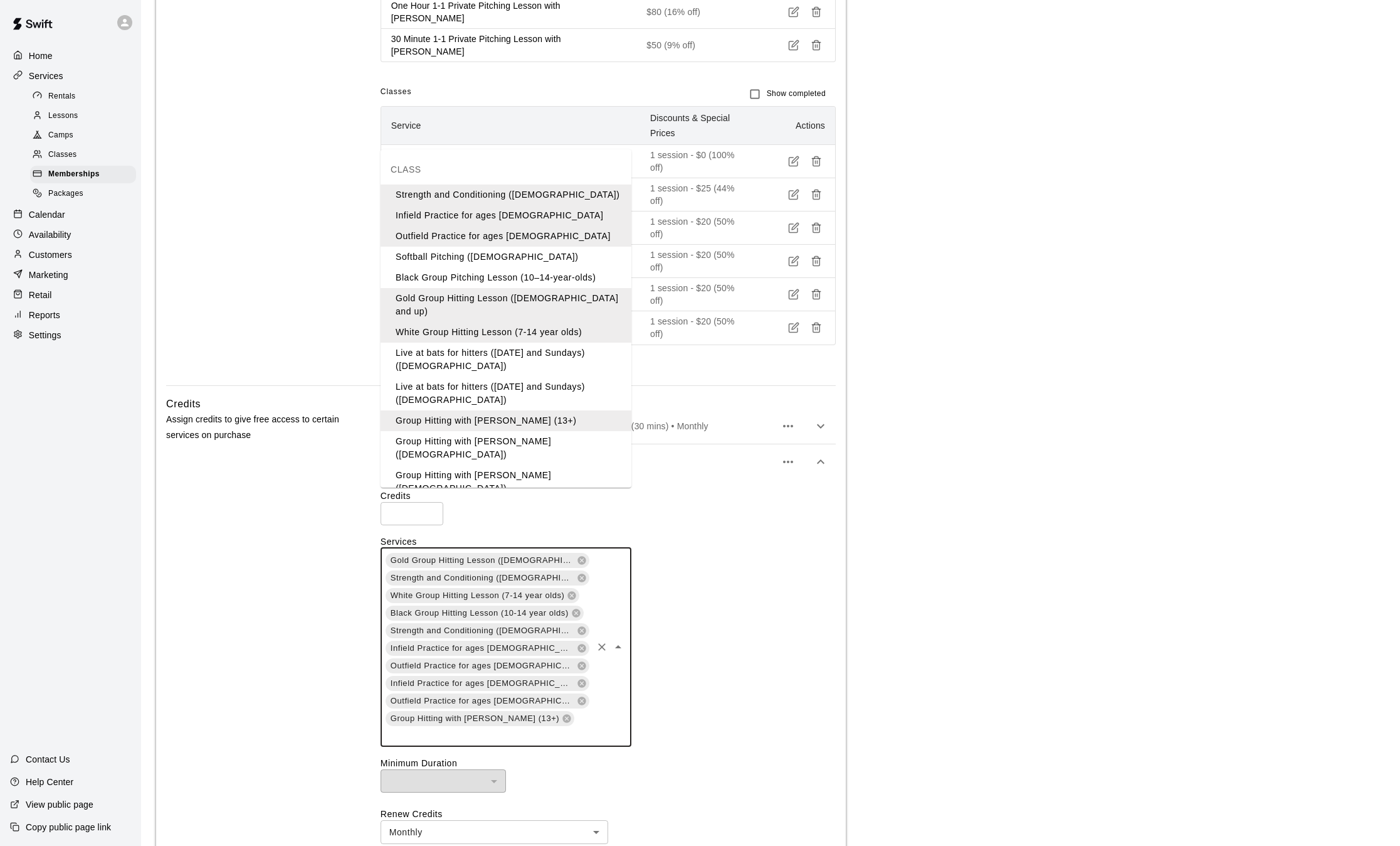
click at [546, 432] on li "Group Hitting with [PERSON_NAME] ([DEMOGRAPHIC_DATA])" at bounding box center [506, 448] width 251 height 34
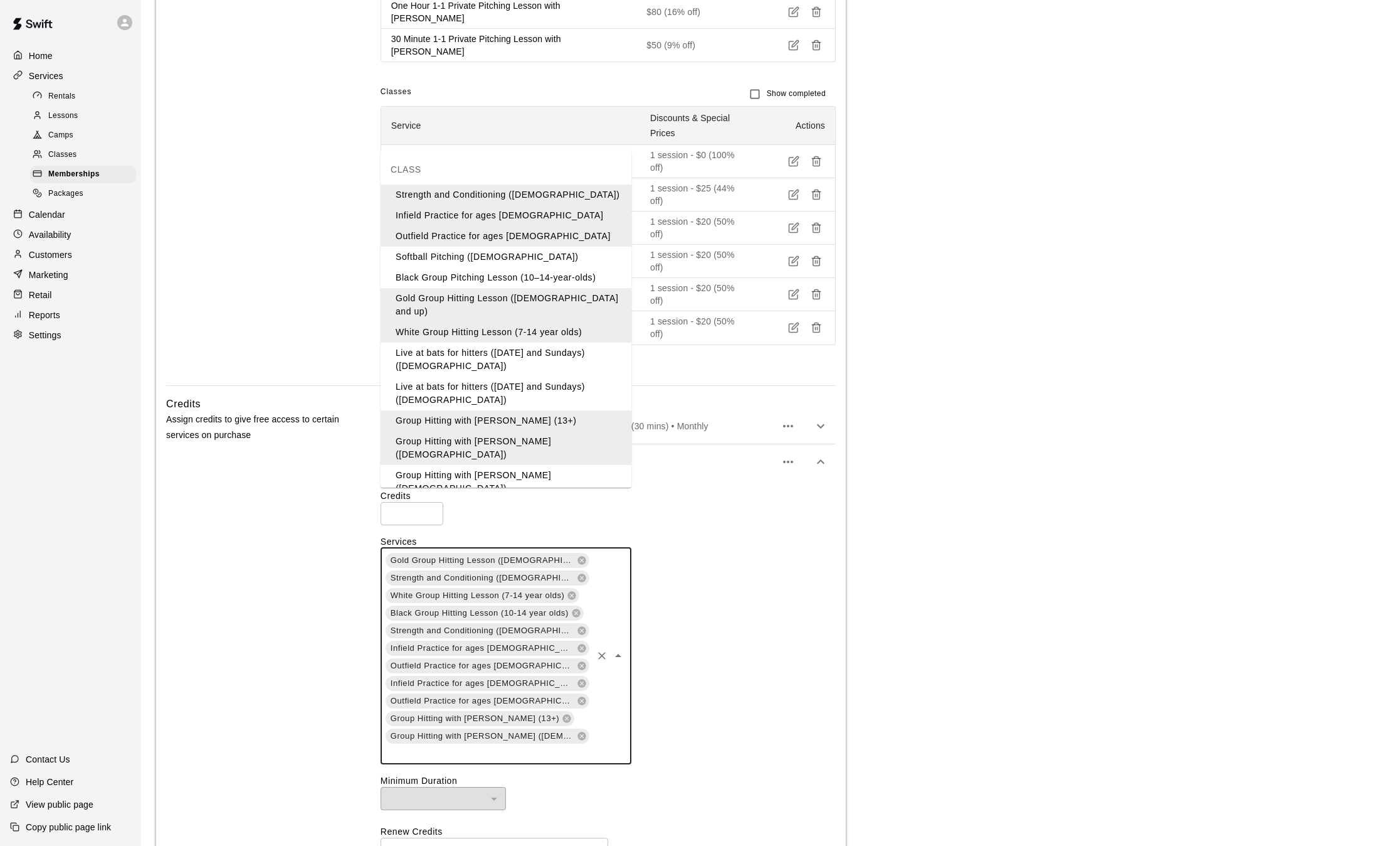
click at [564, 745] on input "text" at bounding box center [487, 752] width 206 height 15
click at [552, 465] on li "Group Hitting with [PERSON_NAME] ([DEMOGRAPHIC_DATA])" at bounding box center [506, 482] width 251 height 34
click at [501, 762] on input "text" at bounding box center [487, 770] width 206 height 15
click at [516, 499] on li "Group Hitting with [PERSON_NAME] (13+)" at bounding box center [506, 509] width 251 height 21
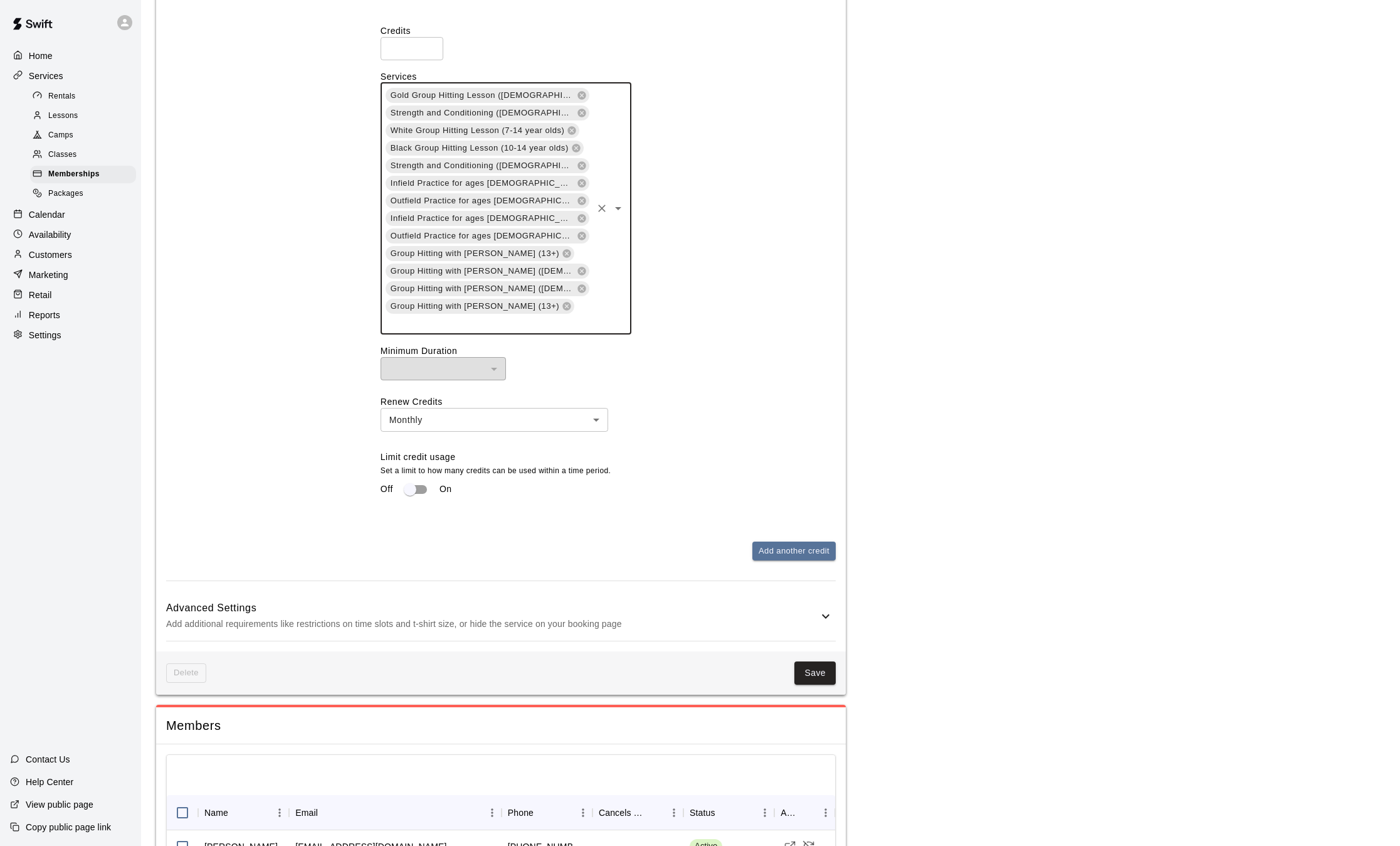
scroll to position [1262, 0]
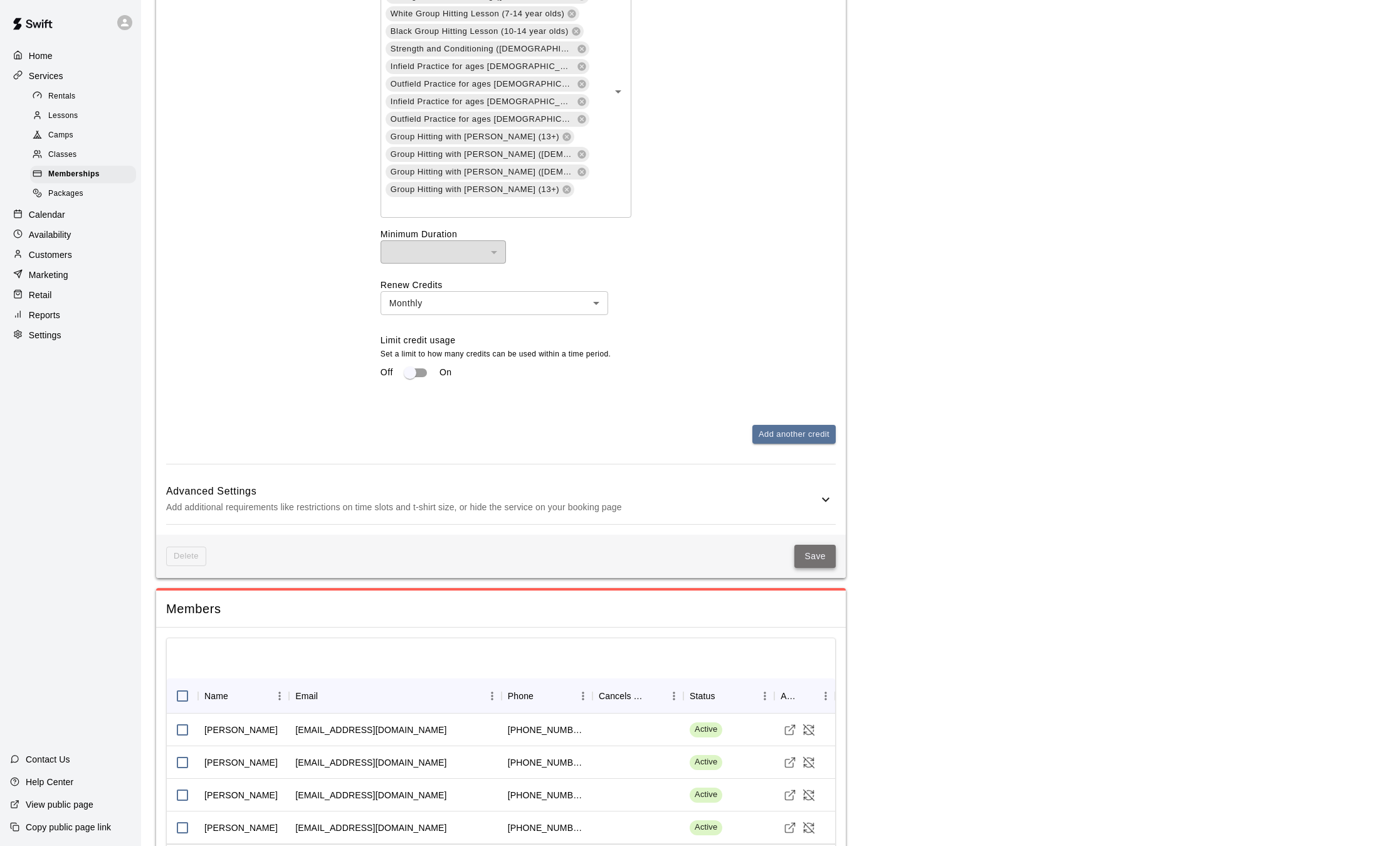
click at [818, 545] on button "Save" at bounding box center [815, 556] width 41 height 23
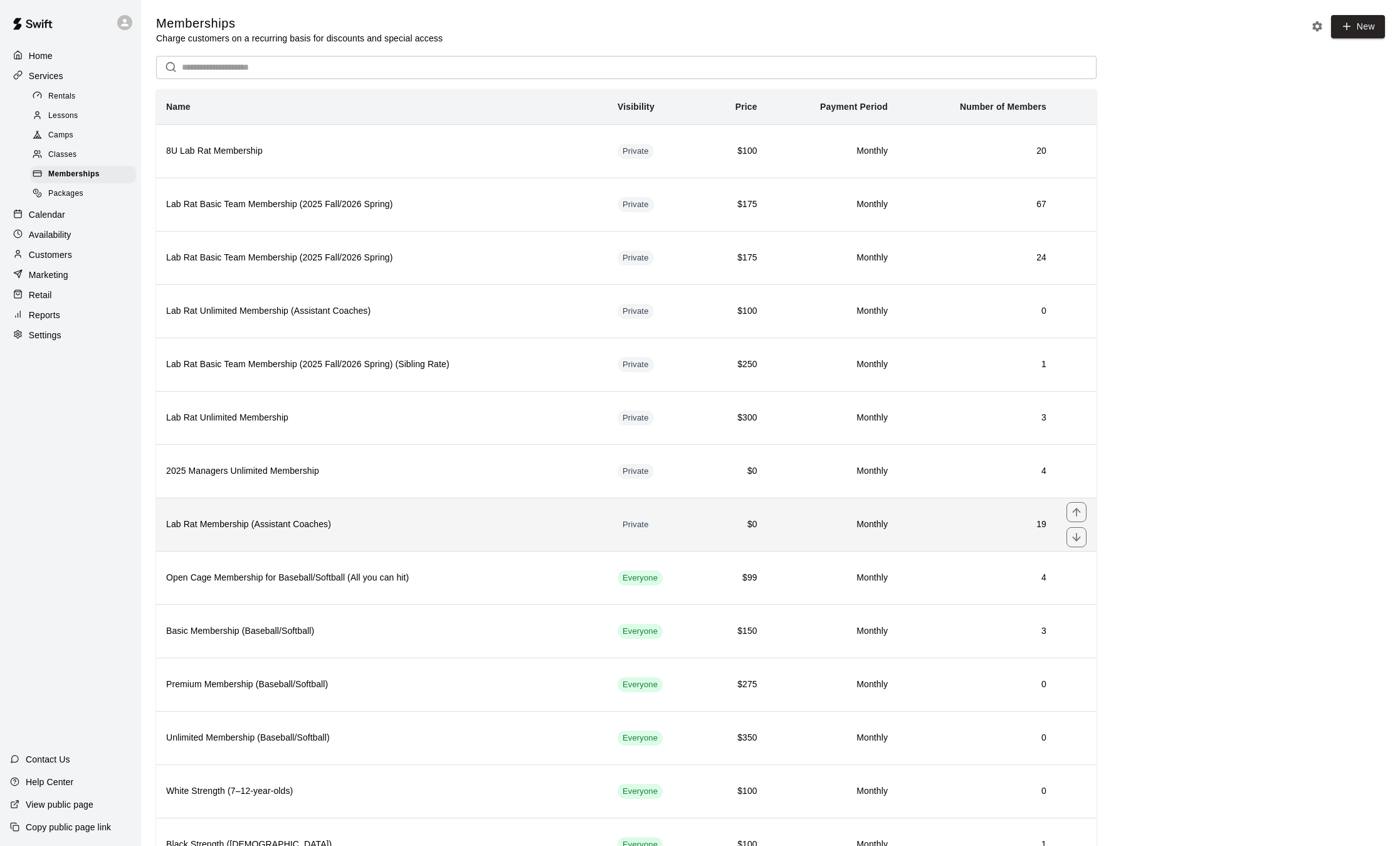
click at [539, 520] on h6 "Lab Rat Membership (Assistant Coaches)" at bounding box center [382, 524] width 431 height 14
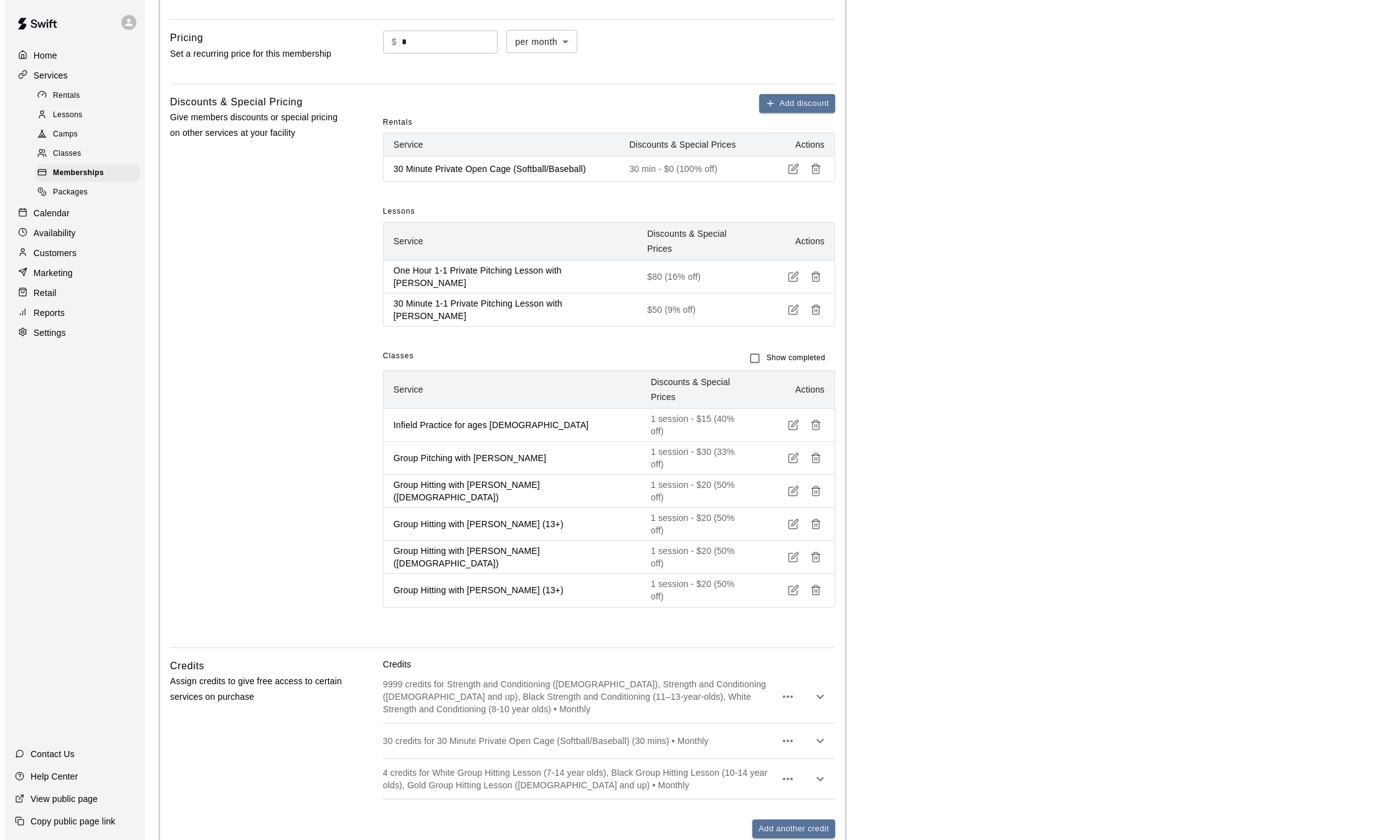
scroll to position [405, 0]
click at [786, 107] on button "Add discount" at bounding box center [792, 102] width 76 height 19
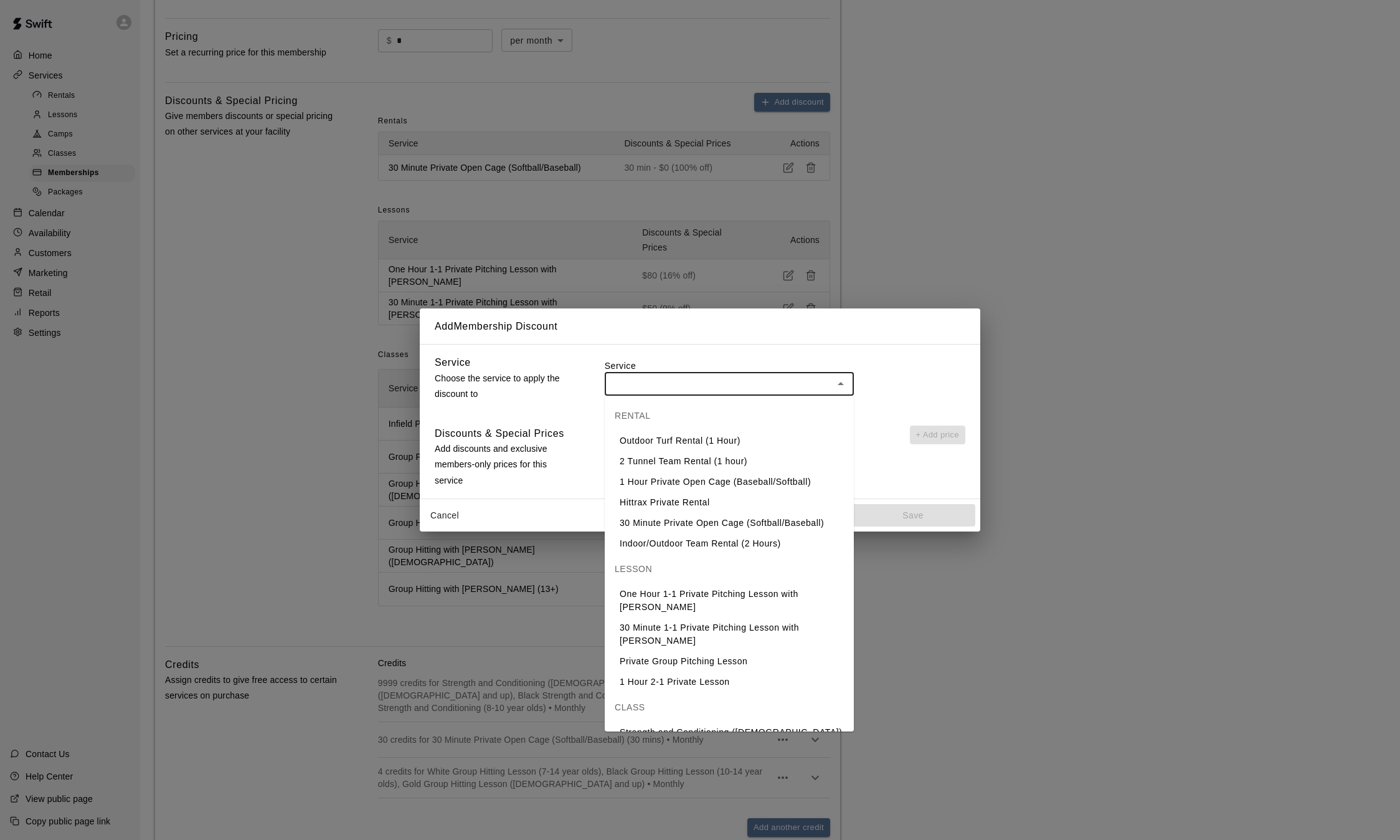
click at [672, 385] on input "text" at bounding box center [718, 383] width 221 height 15
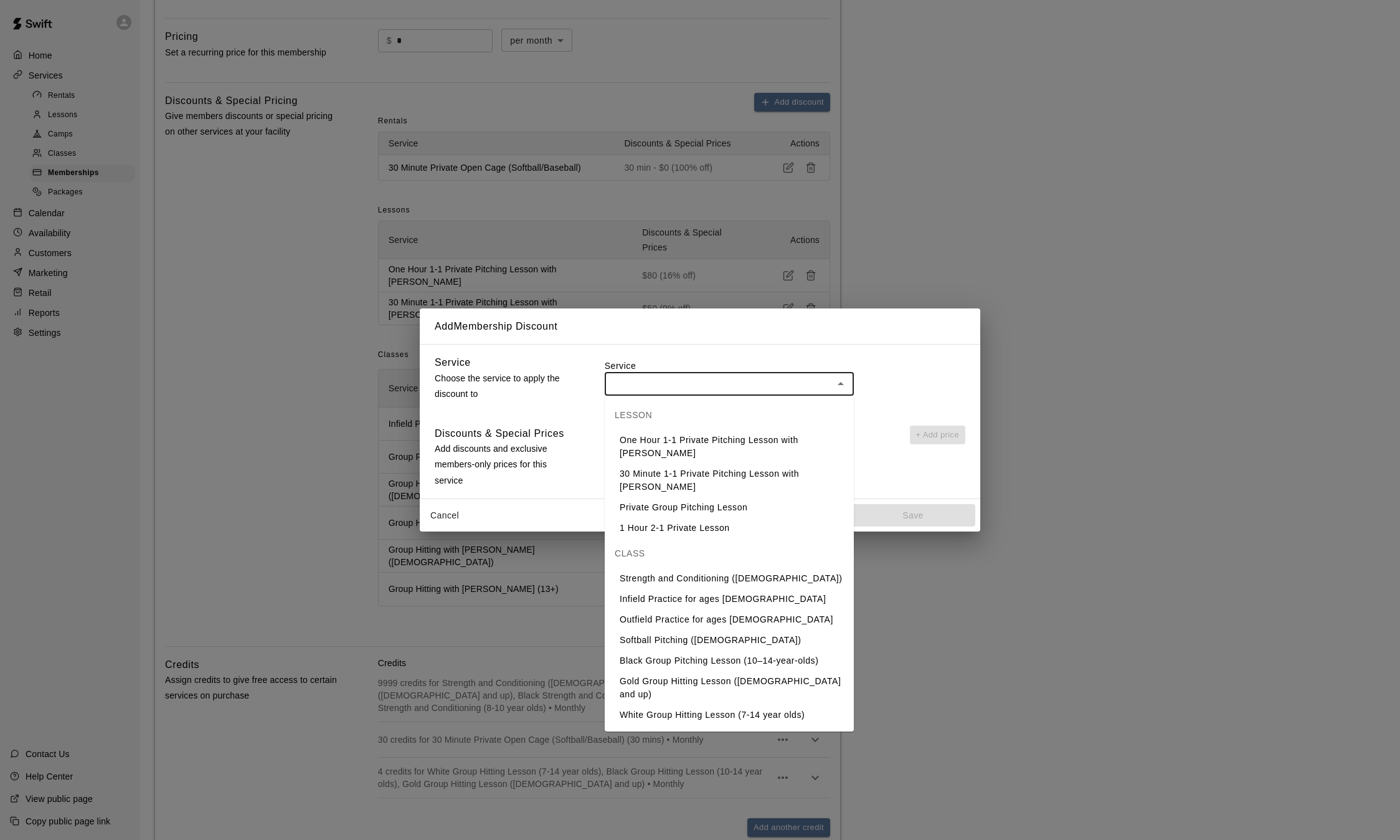
scroll to position [158, 0]
click at [690, 615] on li "Outfield Practice for ages [DEMOGRAPHIC_DATA]" at bounding box center [729, 615] width 249 height 21
type input "**********"
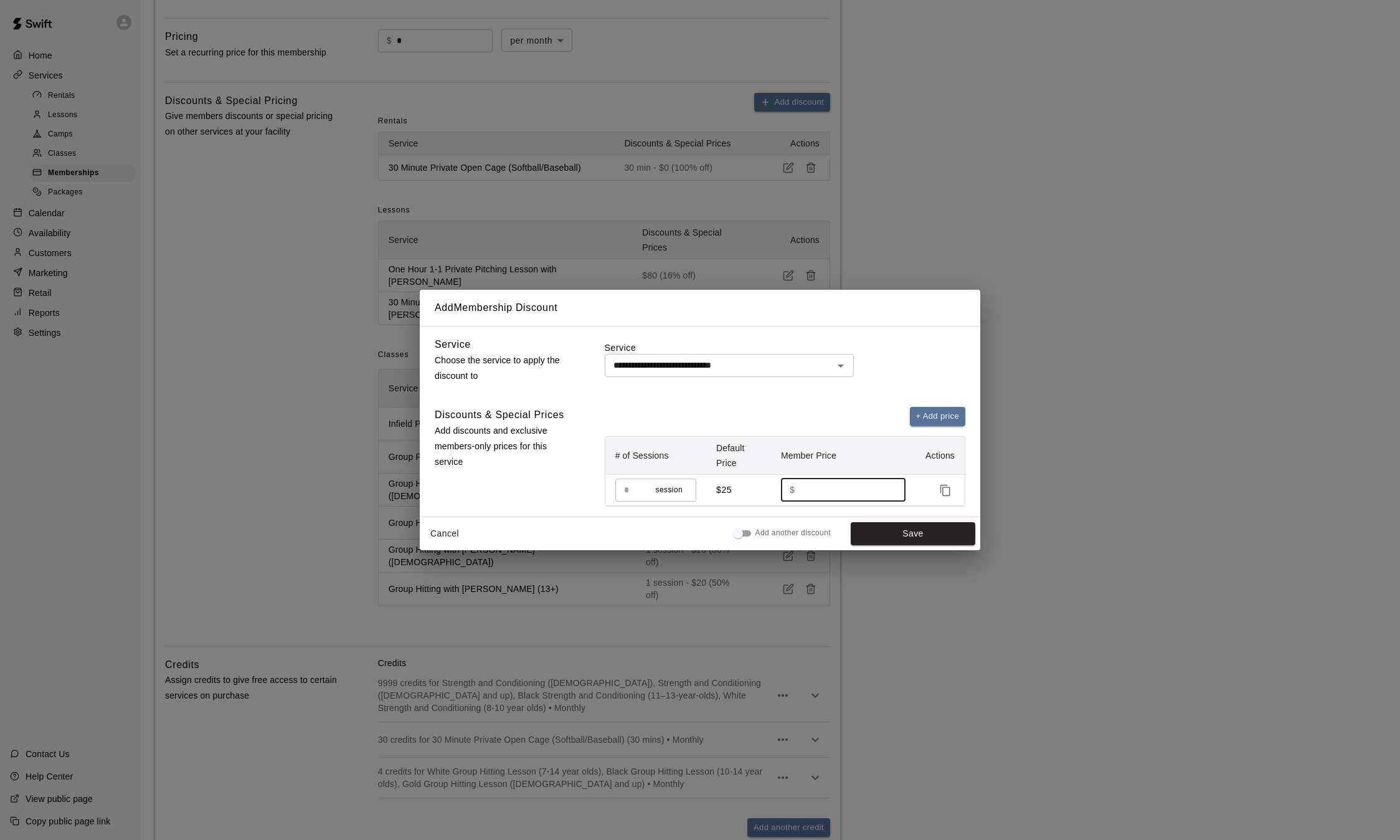
click at [812, 490] on input "**" at bounding box center [846, 490] width 92 height 23
type input "*"
type input "**"
click at [937, 535] on button "Save" at bounding box center [913, 534] width 125 height 23
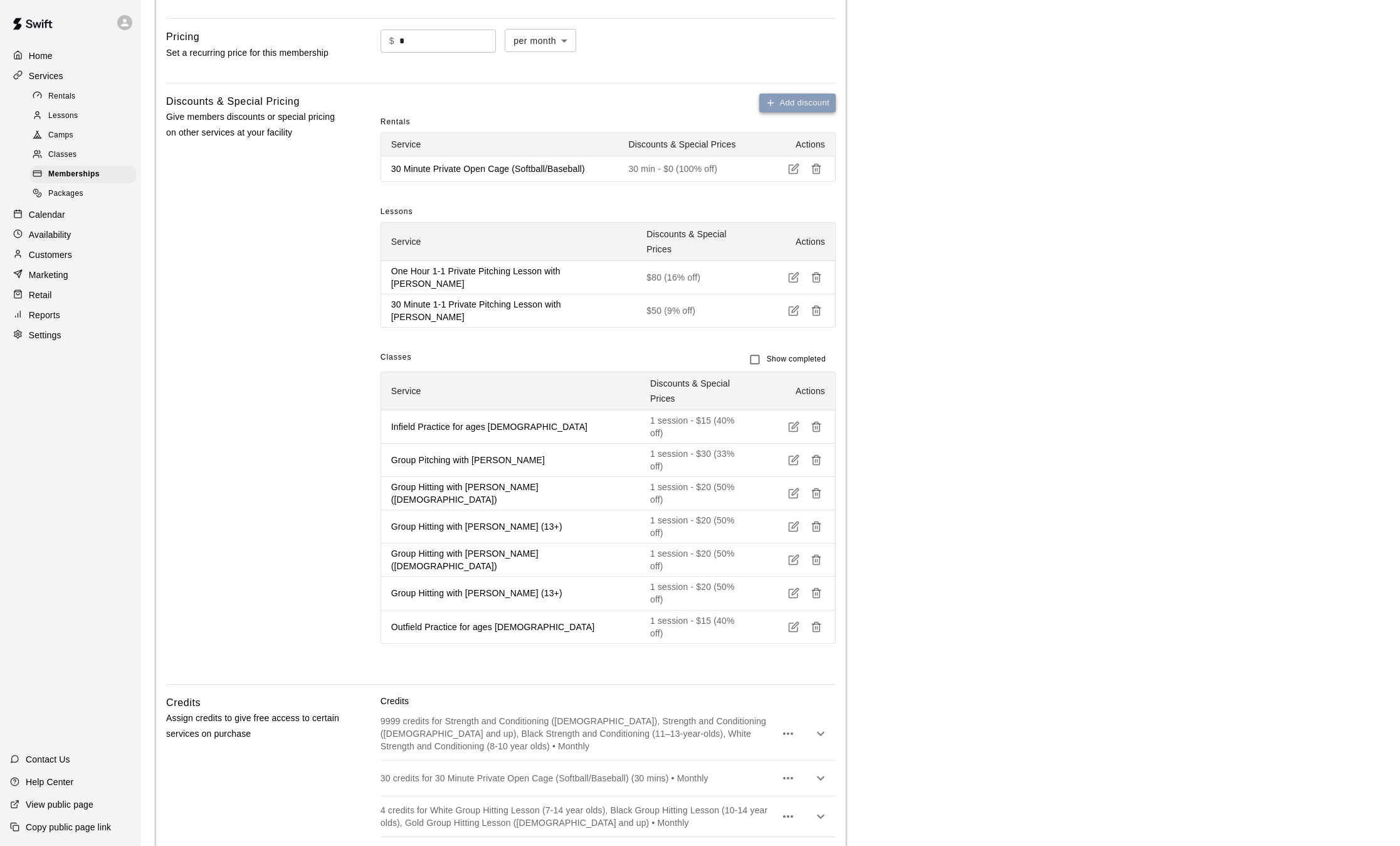
click at [794, 104] on button "Add discount" at bounding box center [798, 103] width 77 height 19
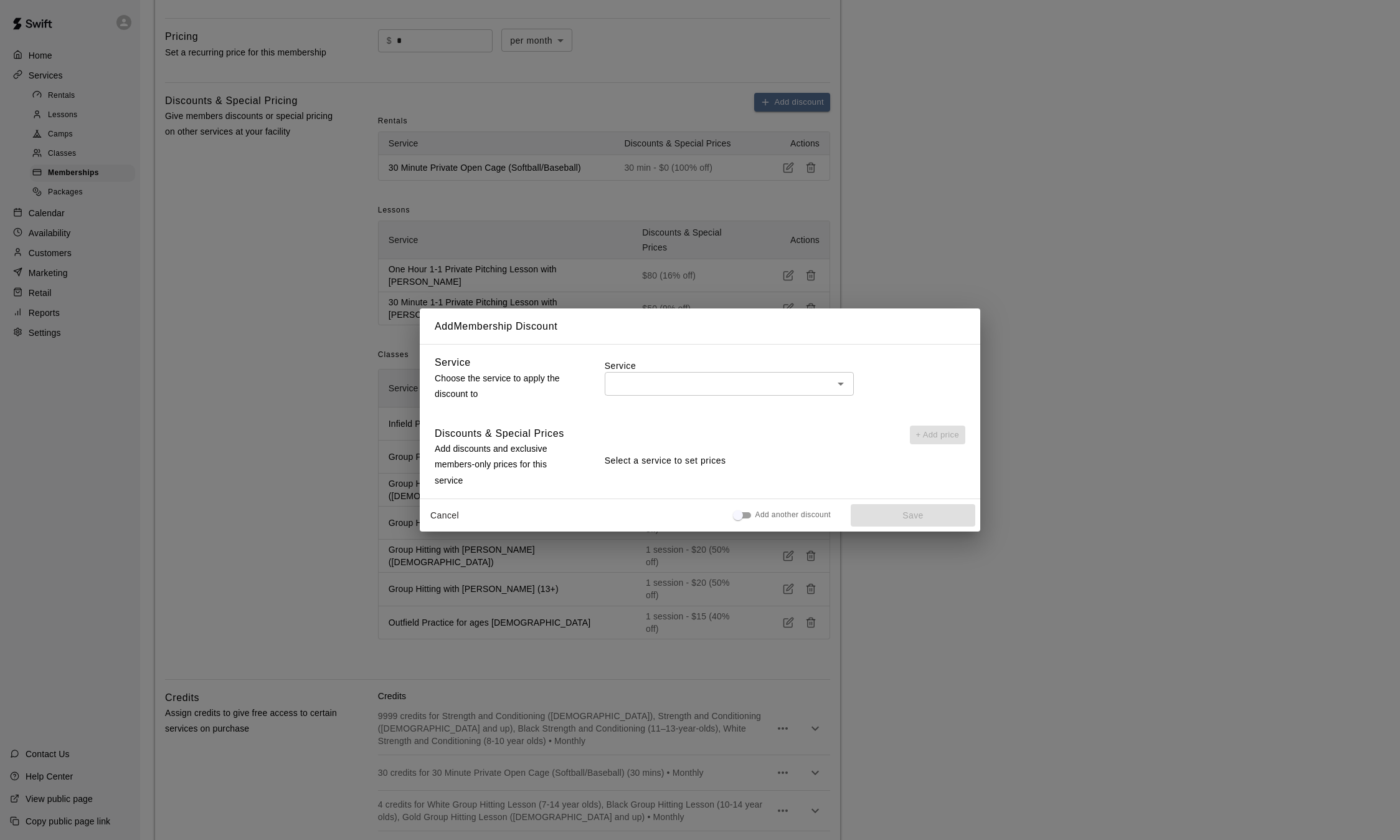
click at [681, 391] on input "text" at bounding box center [718, 383] width 221 height 15
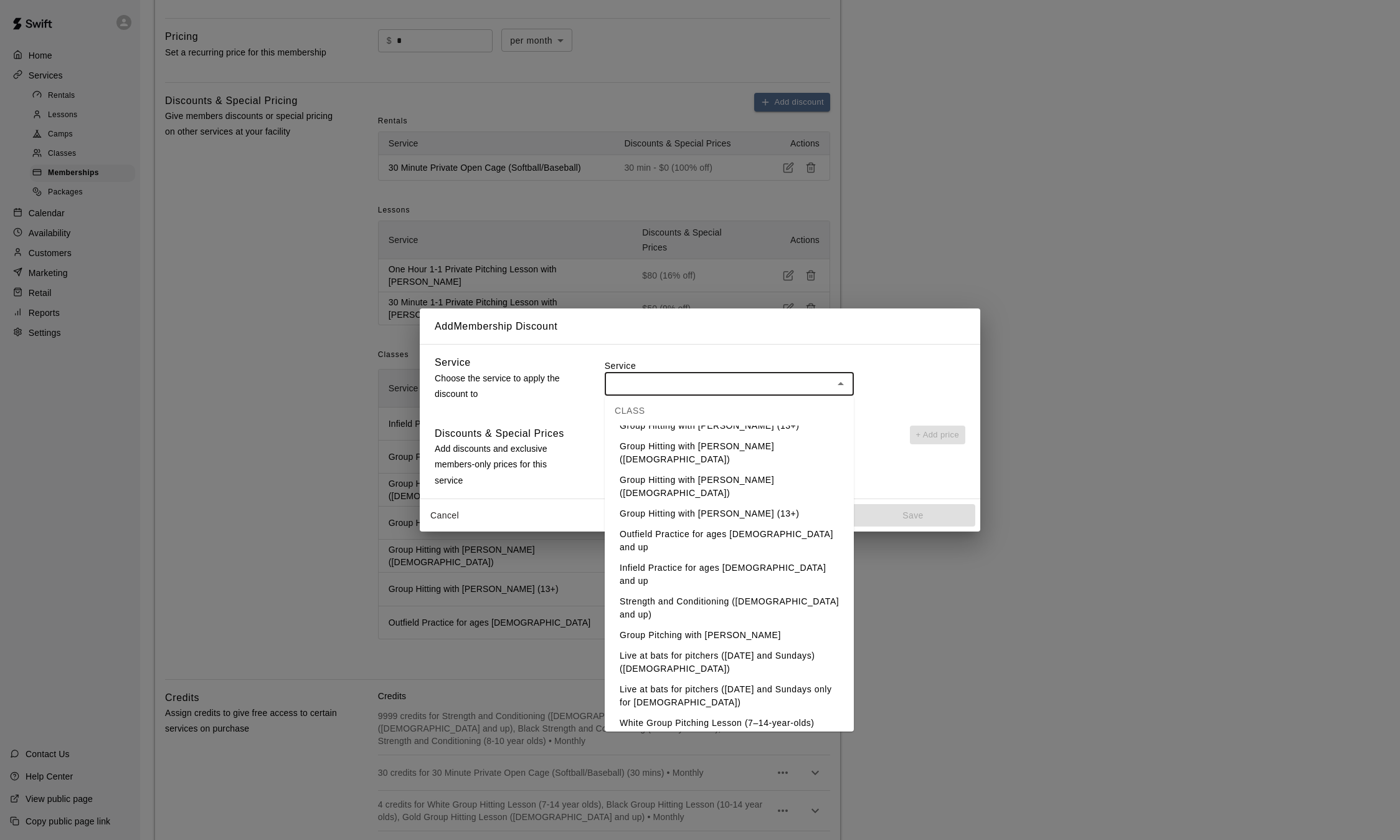
scroll to position [518, 0]
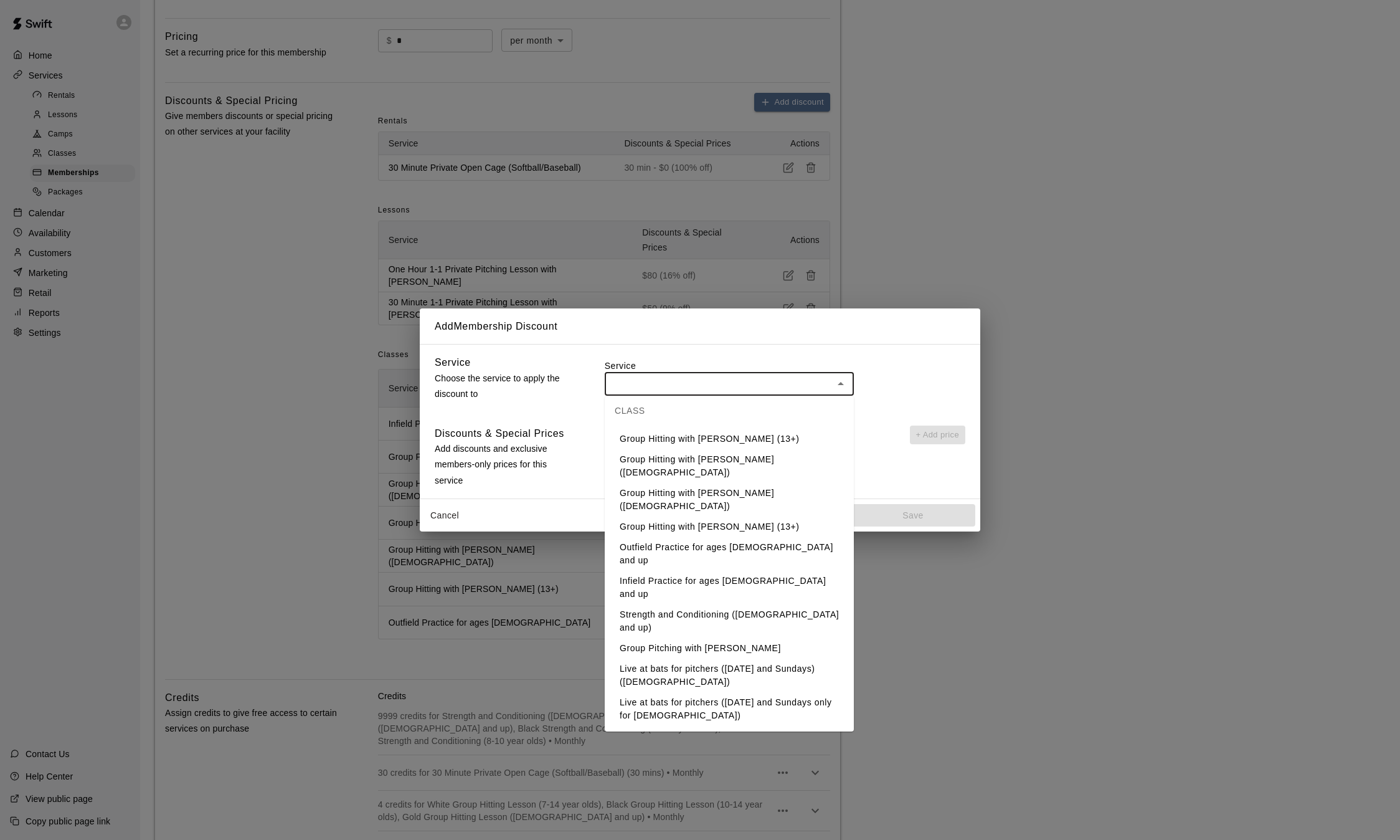
click at [706, 571] on li "Infield Practice for ages [DEMOGRAPHIC_DATA] and up" at bounding box center [729, 588] width 249 height 34
type input "**********"
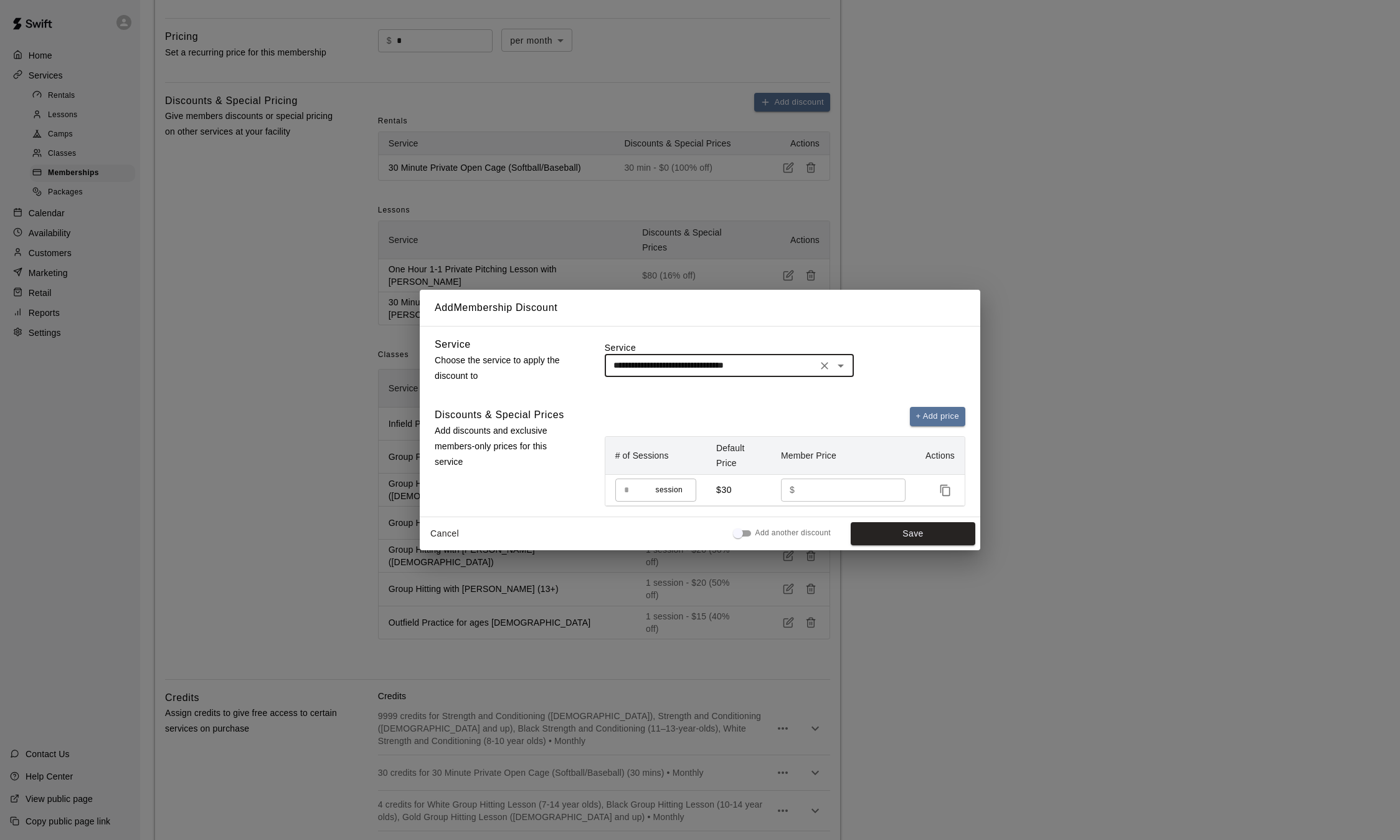
click at [816, 488] on input "**" at bounding box center [846, 490] width 92 height 23
type input "*"
type input "**"
click at [914, 538] on button "Save" at bounding box center [913, 534] width 125 height 23
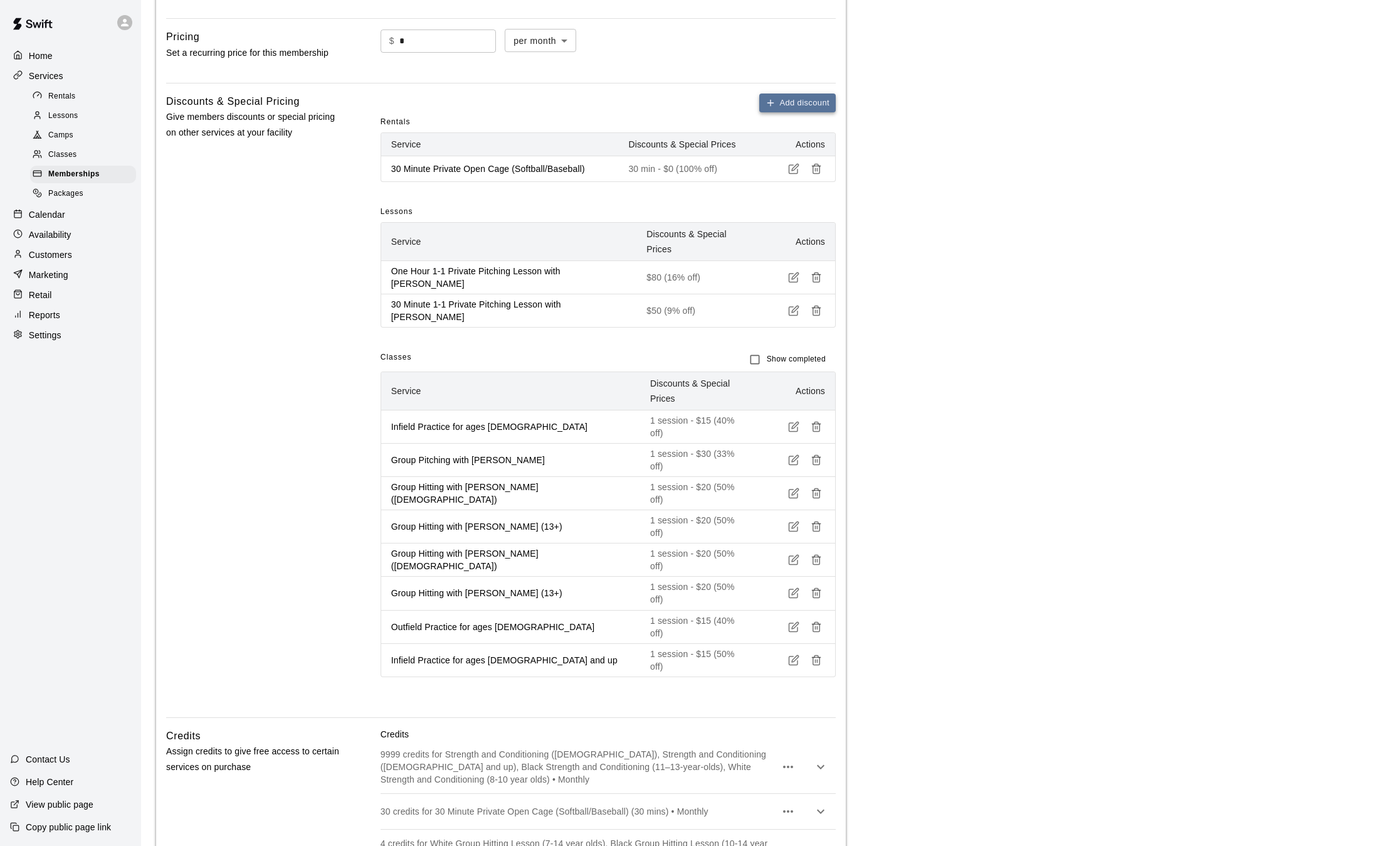
click at [784, 103] on button "Add discount" at bounding box center [798, 103] width 77 height 19
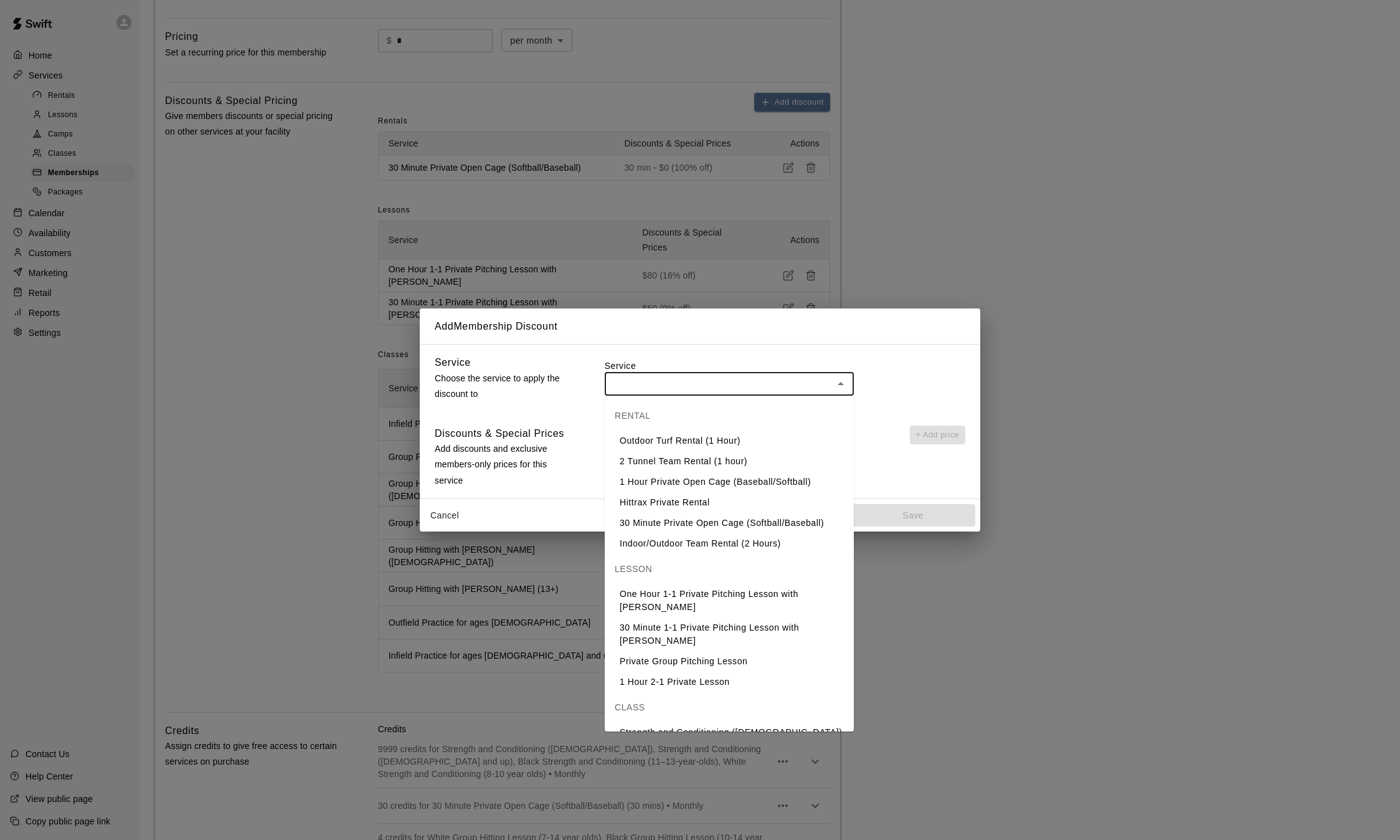
click at [737, 378] on input "text" at bounding box center [718, 383] width 221 height 15
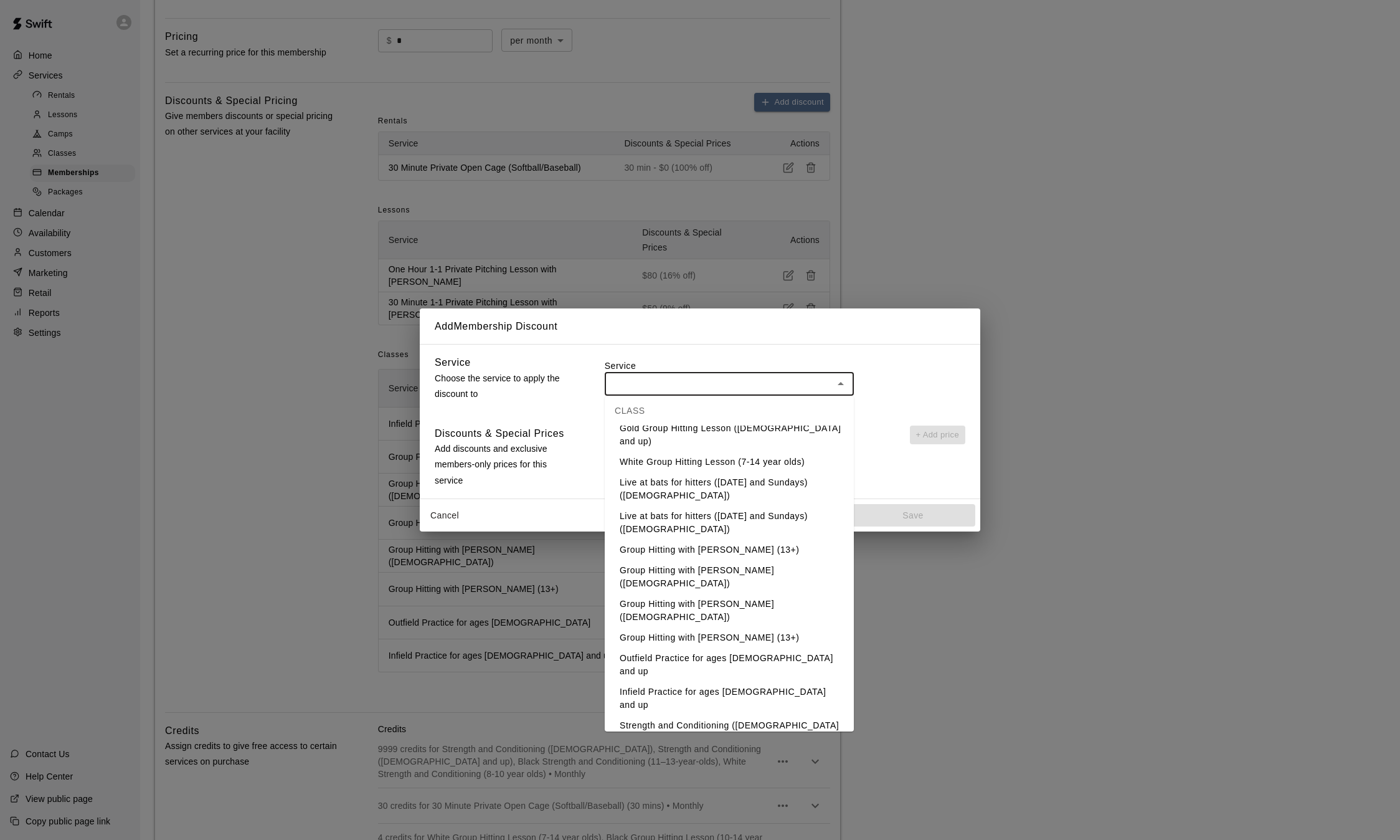
scroll to position [408, 0]
click at [726, 679] on li "Infield Practice for ages [DEMOGRAPHIC_DATA] and up" at bounding box center [729, 696] width 249 height 34
type input "**********"
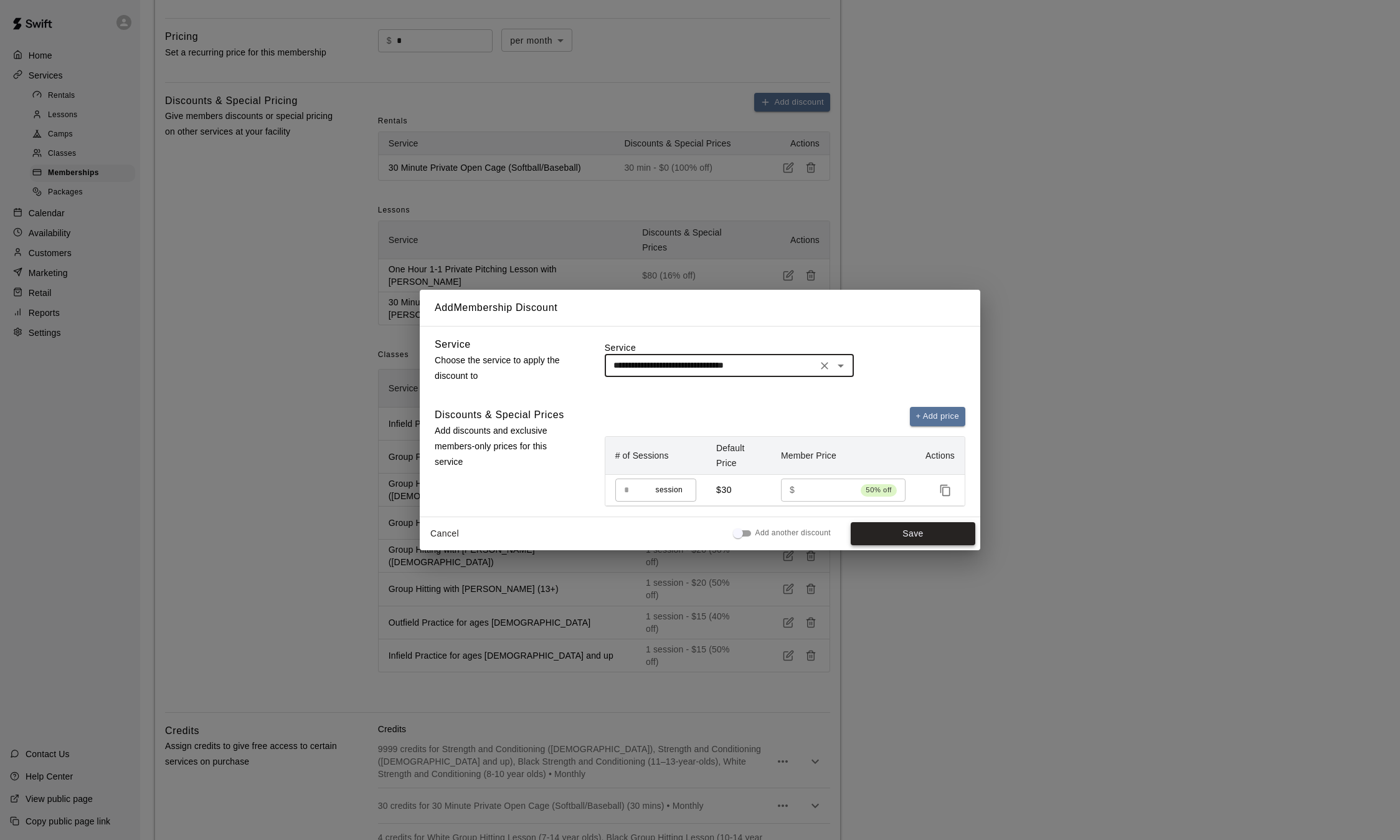
click at [886, 526] on button "Save" at bounding box center [913, 534] width 125 height 23
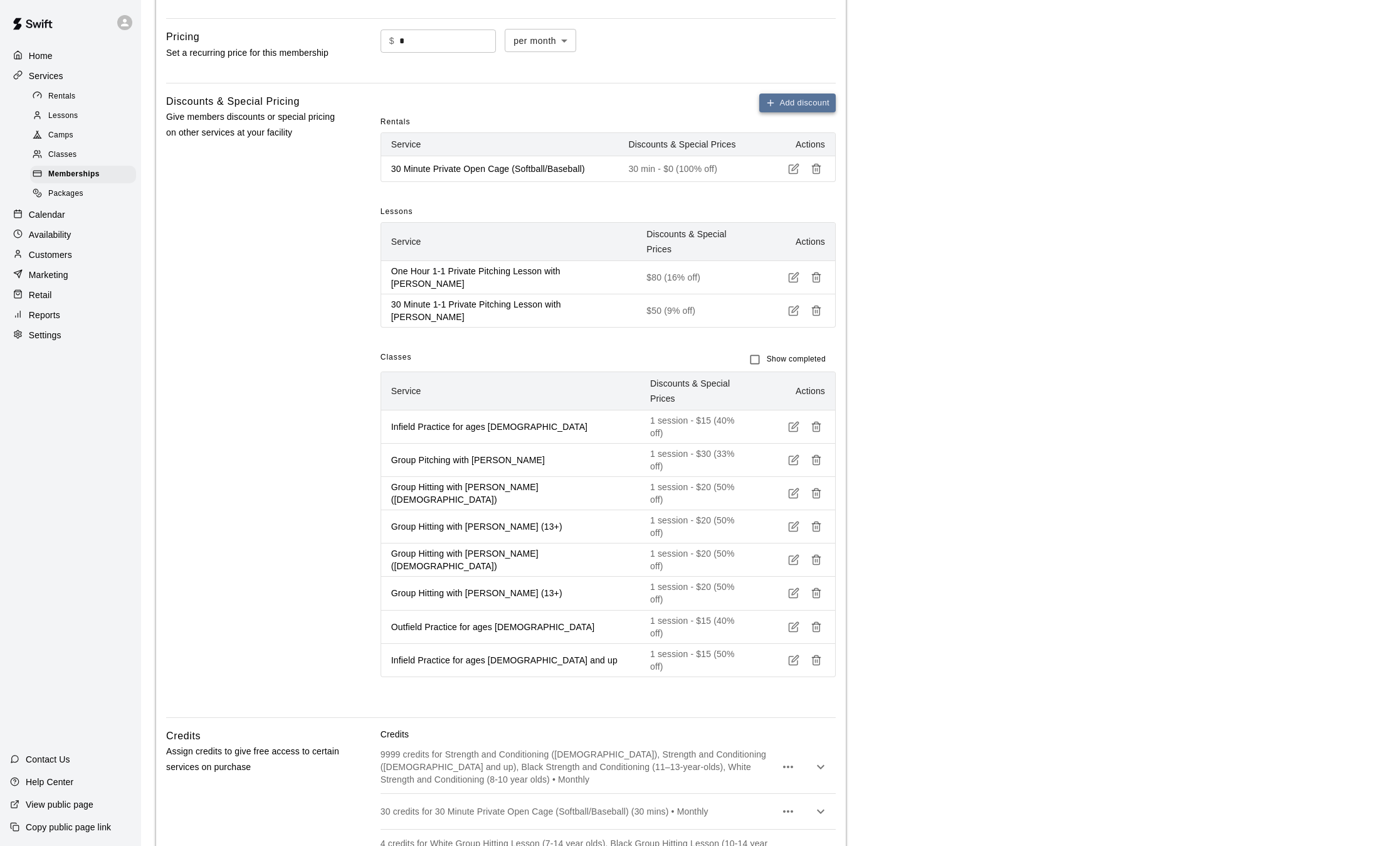
click at [795, 101] on button "Add discount" at bounding box center [798, 103] width 77 height 19
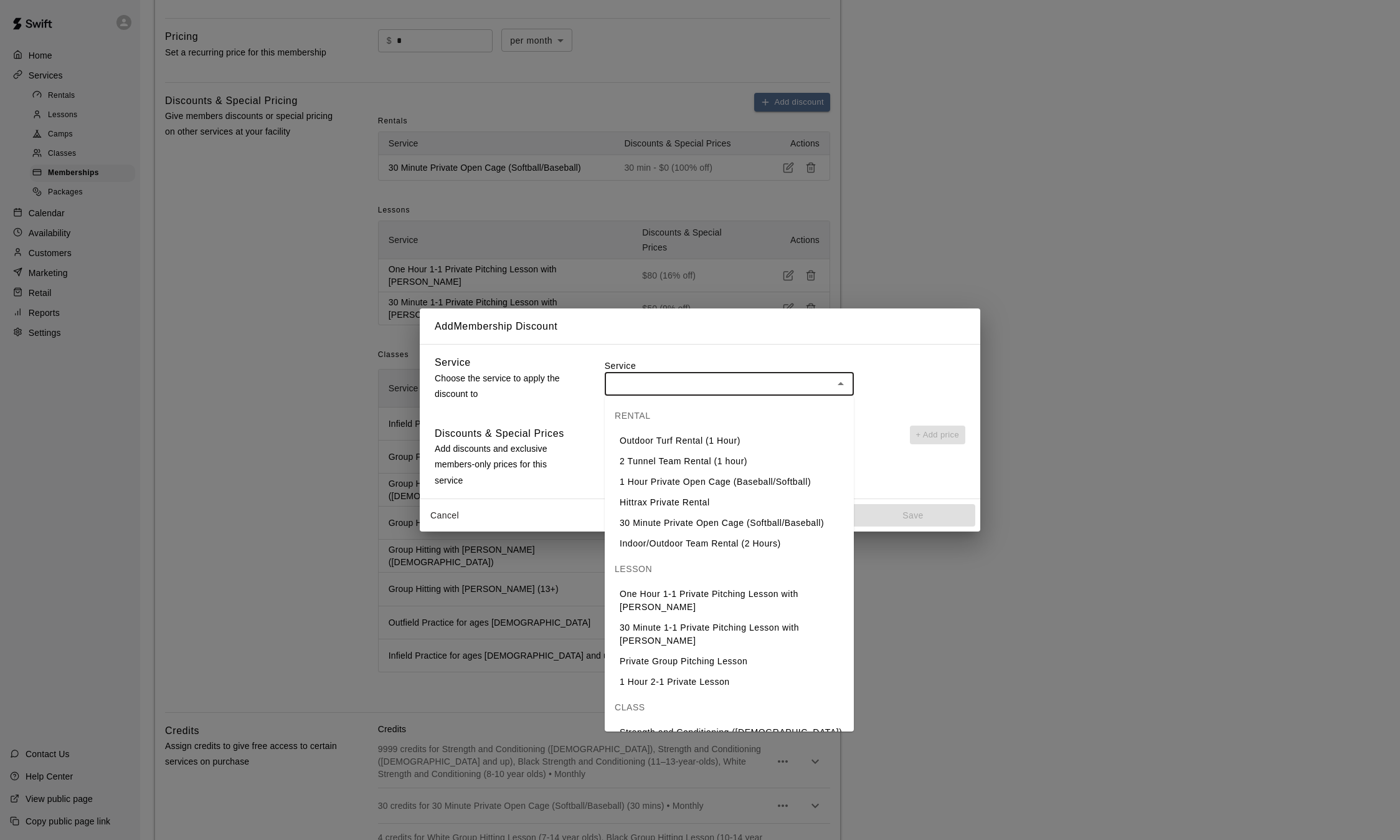
click at [722, 378] on input "text" at bounding box center [718, 383] width 221 height 15
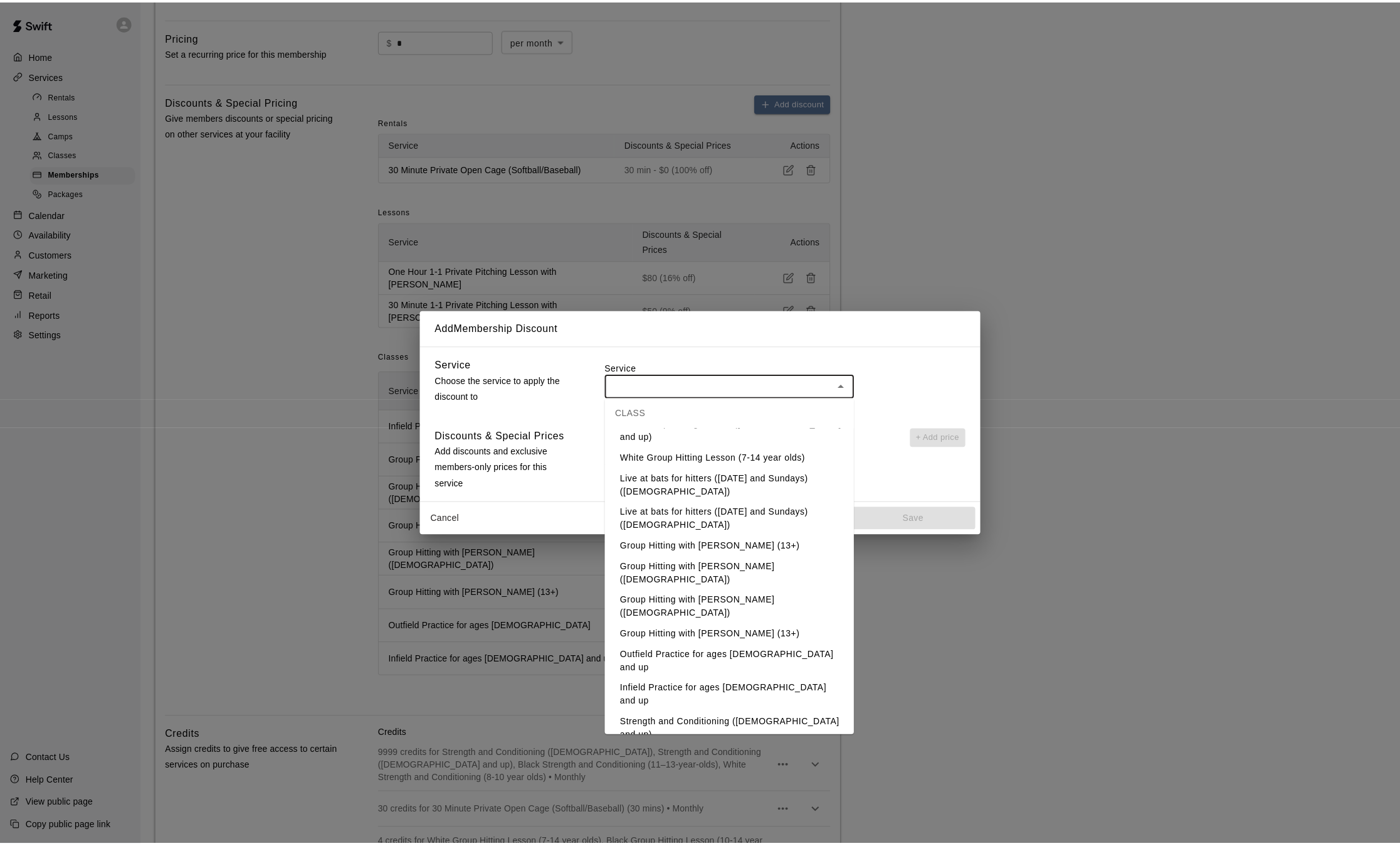
scroll to position [447, 0]
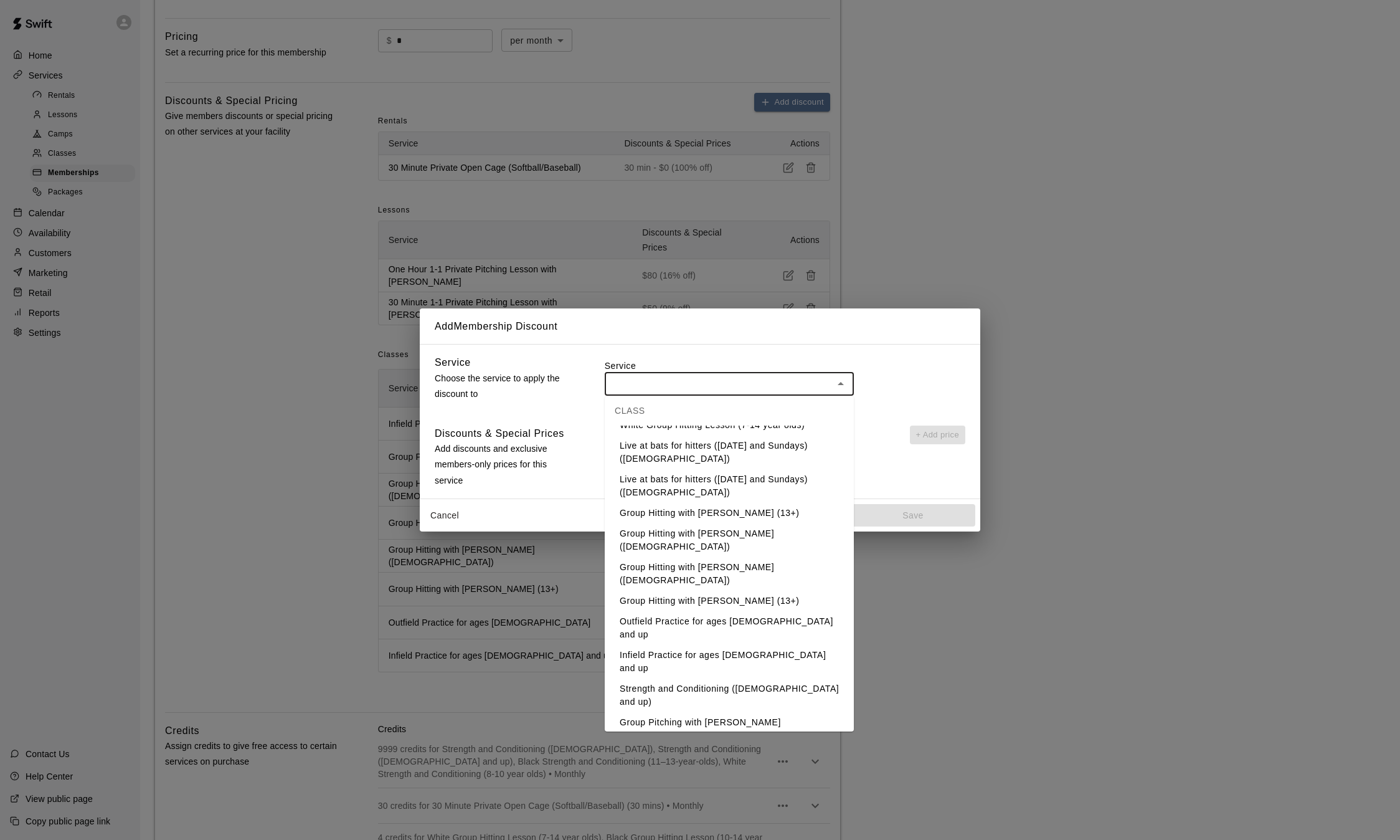
click at [705, 611] on li "Outfield Practice for ages [DEMOGRAPHIC_DATA] and up" at bounding box center [729, 628] width 249 height 34
type input "**********"
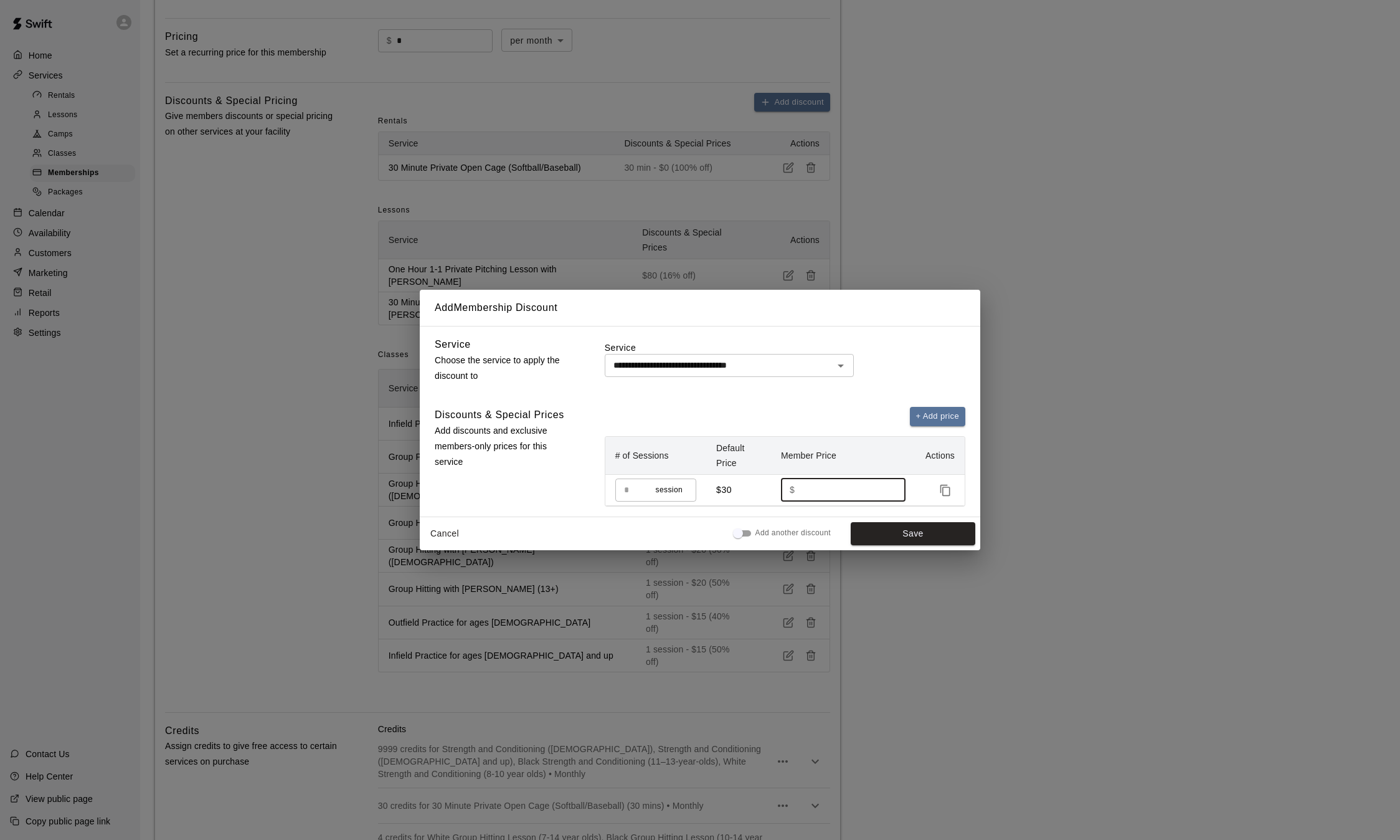
click at [817, 500] on input "**" at bounding box center [846, 490] width 92 height 23
type input "*"
type input "**"
click at [880, 529] on button "Save" at bounding box center [913, 534] width 125 height 23
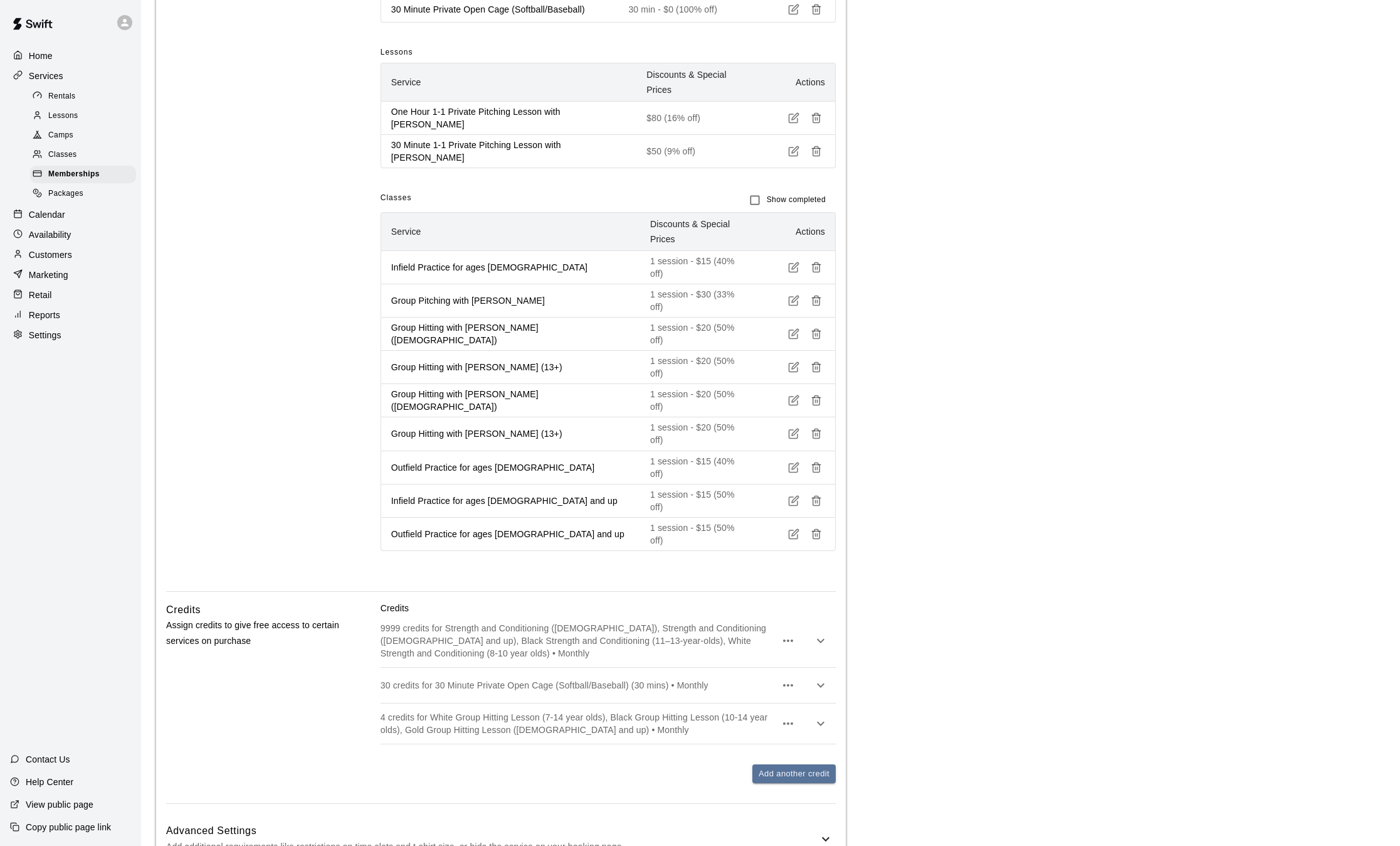
scroll to position [589, 0]
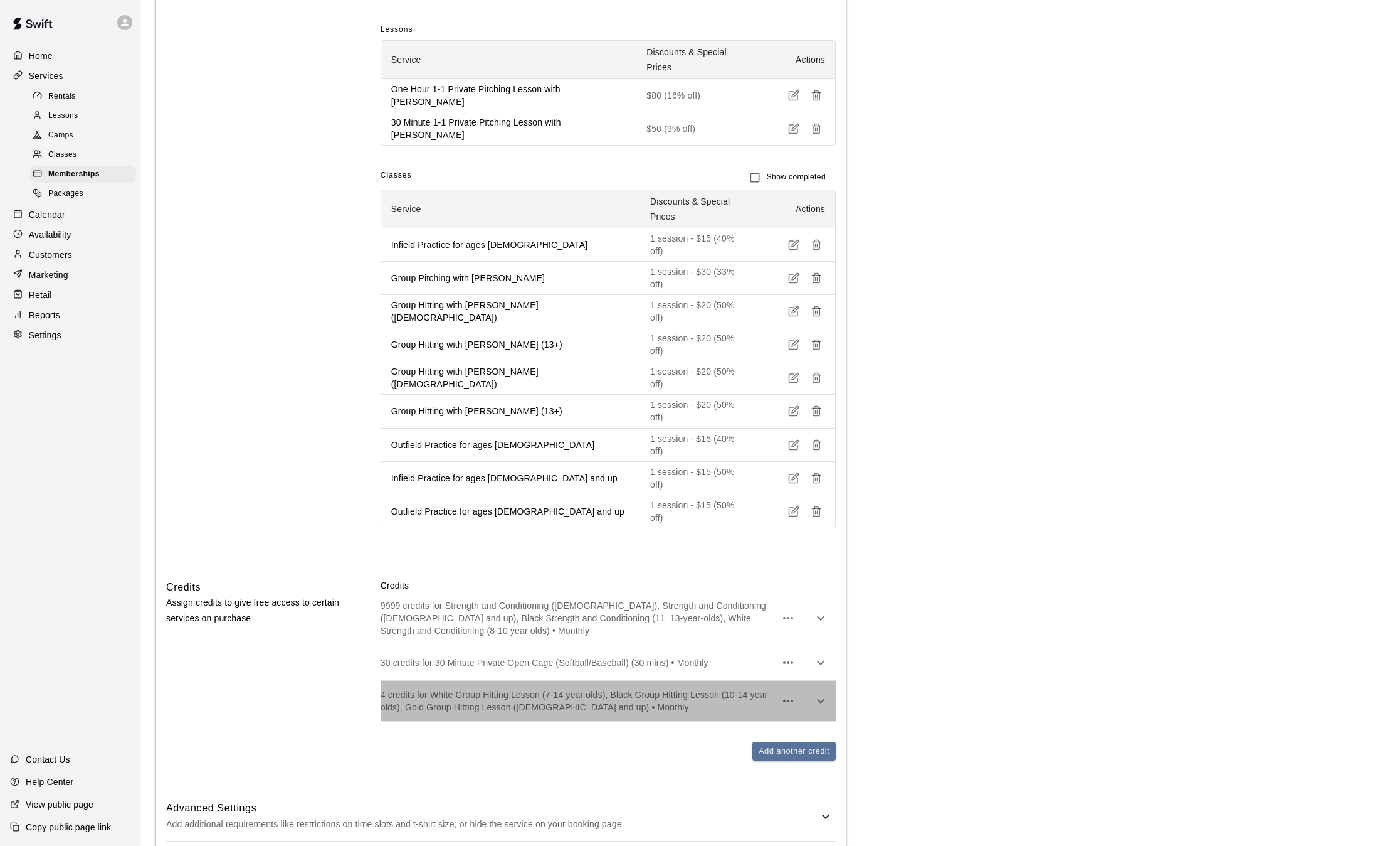
click at [678, 688] on p "4 credits for White Group Hitting Lesson (7-14 year olds), Black Group Hitting …" at bounding box center [578, 700] width 395 height 25
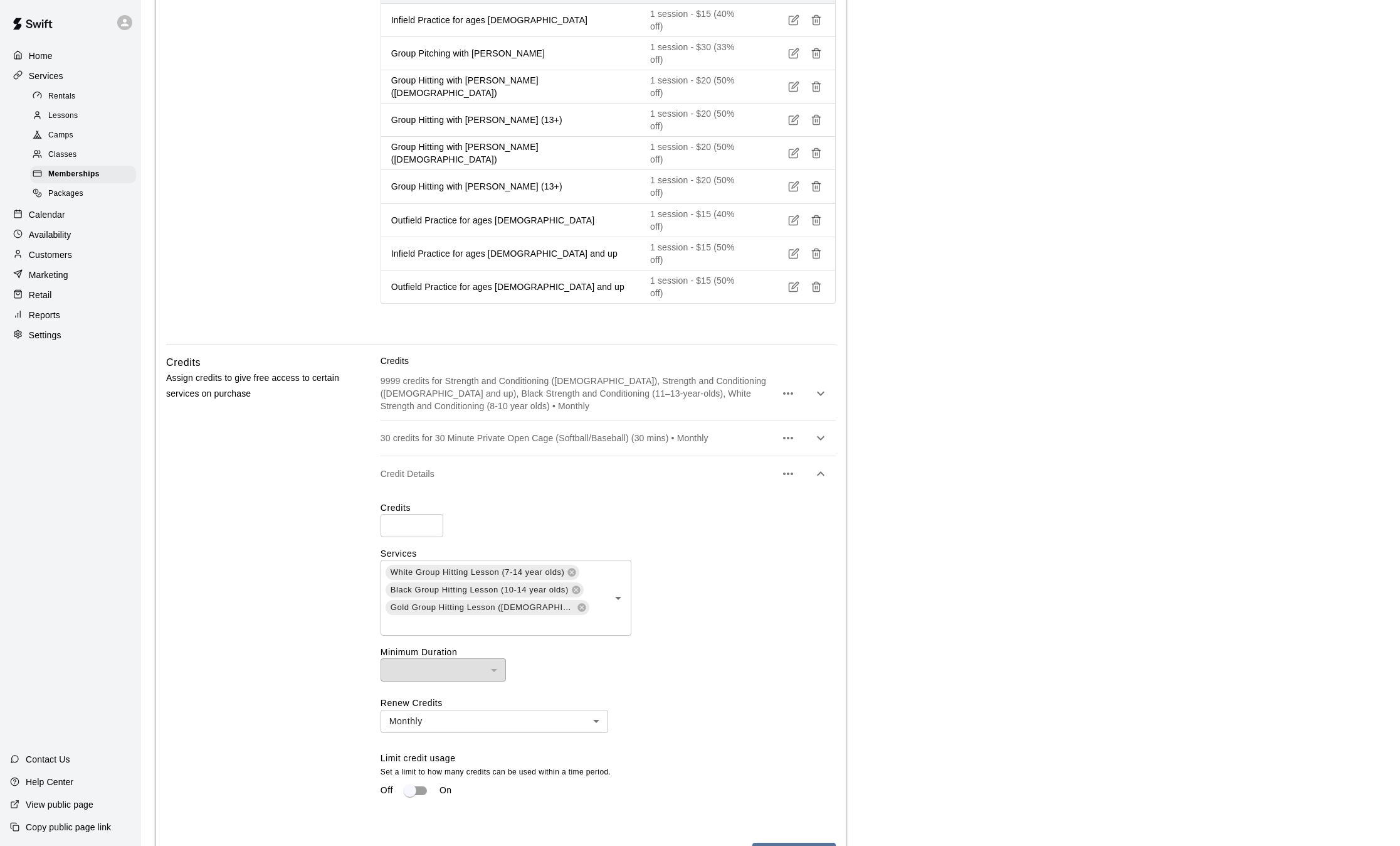
scroll to position [810, 0]
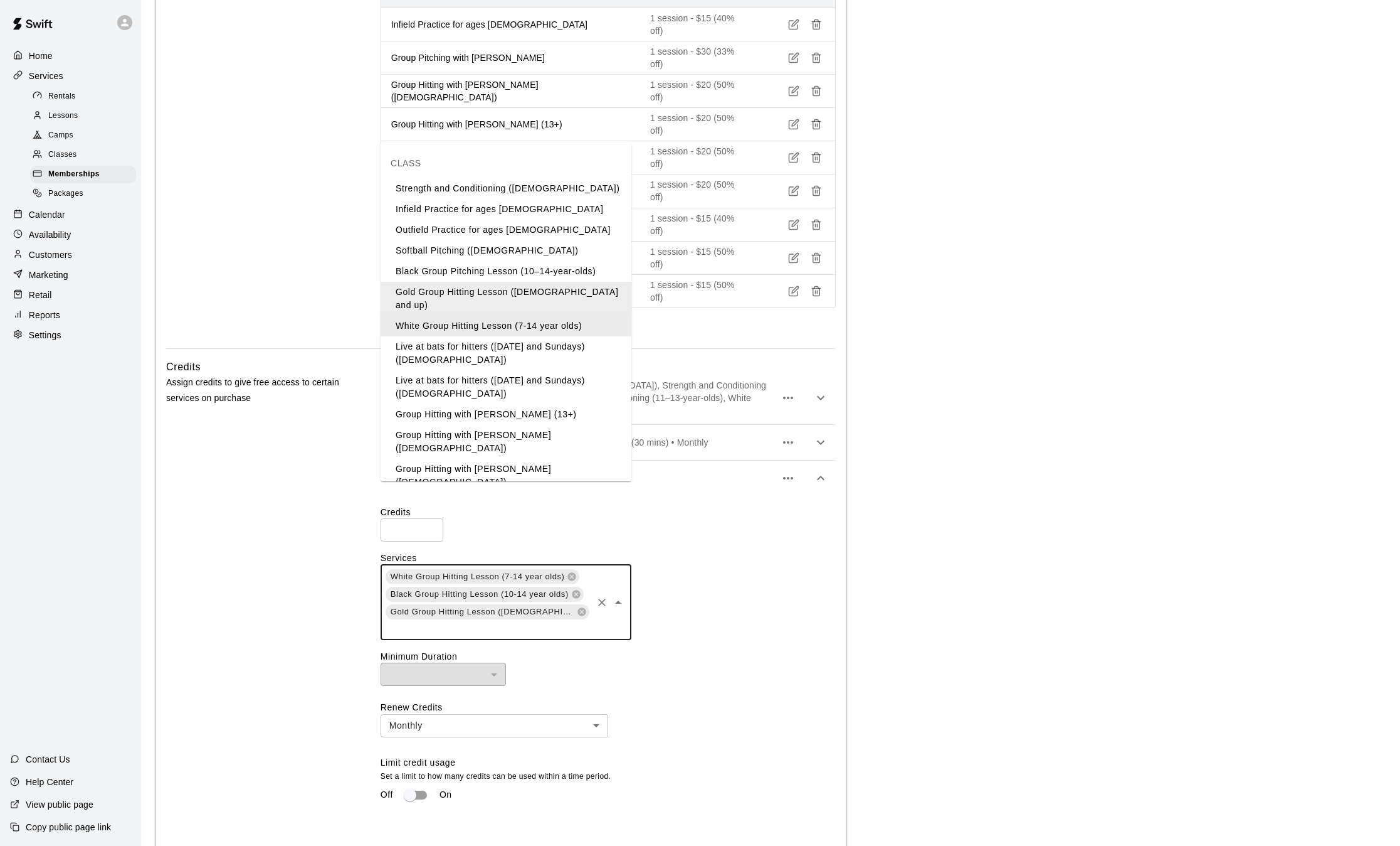
click at [482, 621] on input "text" at bounding box center [487, 628] width 206 height 15
click at [483, 408] on li "Group Hitting with [PERSON_NAME] (13+)" at bounding box center [506, 414] width 251 height 21
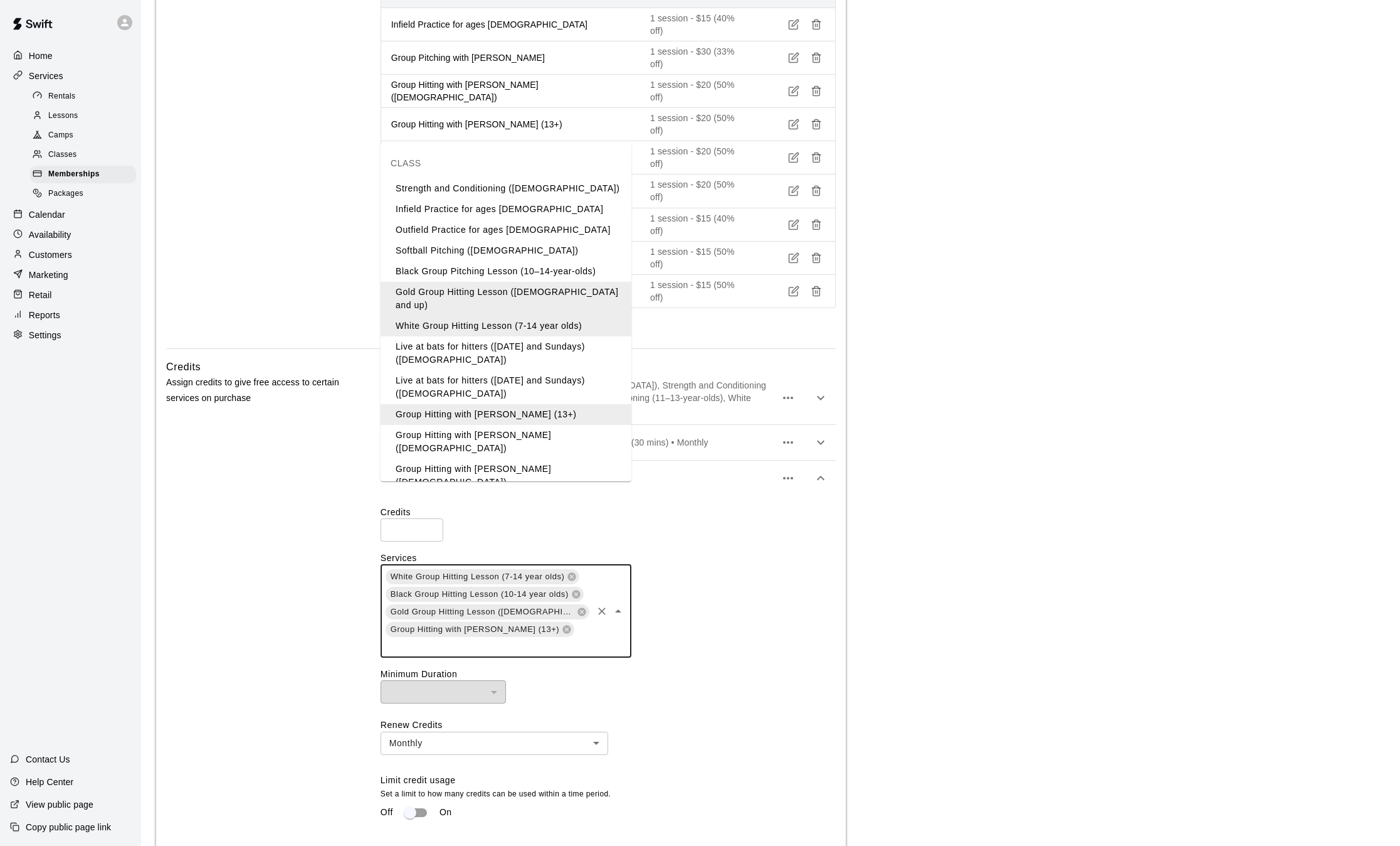
click at [572, 638] on input "text" at bounding box center [487, 646] width 206 height 15
click at [523, 425] on li "Group Hitting with [PERSON_NAME] ([DEMOGRAPHIC_DATA])" at bounding box center [506, 442] width 251 height 34
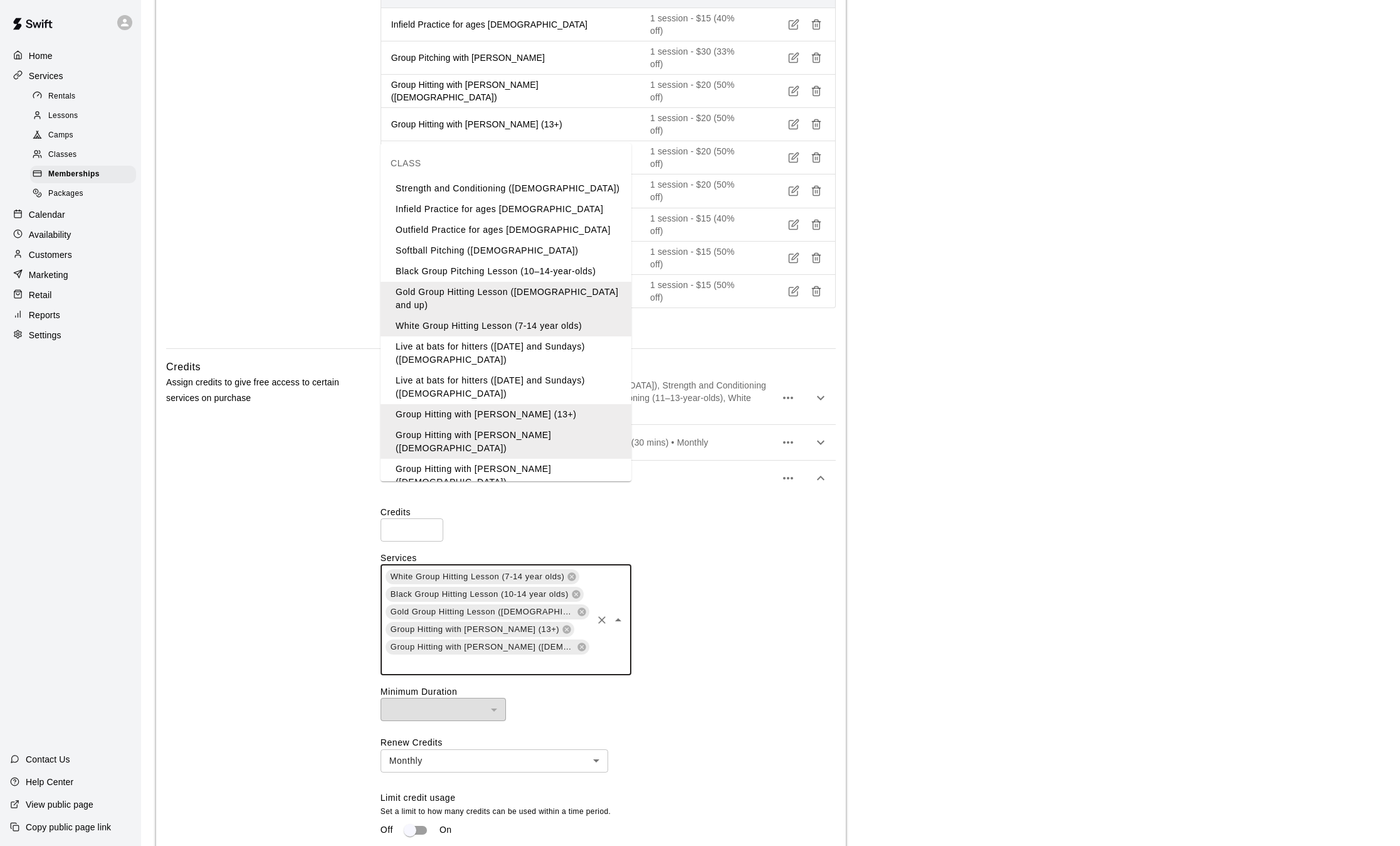
click at [561, 655] on input "text" at bounding box center [487, 663] width 206 height 15
click at [524, 459] on li "Group Hitting with [PERSON_NAME] ([DEMOGRAPHIC_DATA])" at bounding box center [506, 476] width 251 height 34
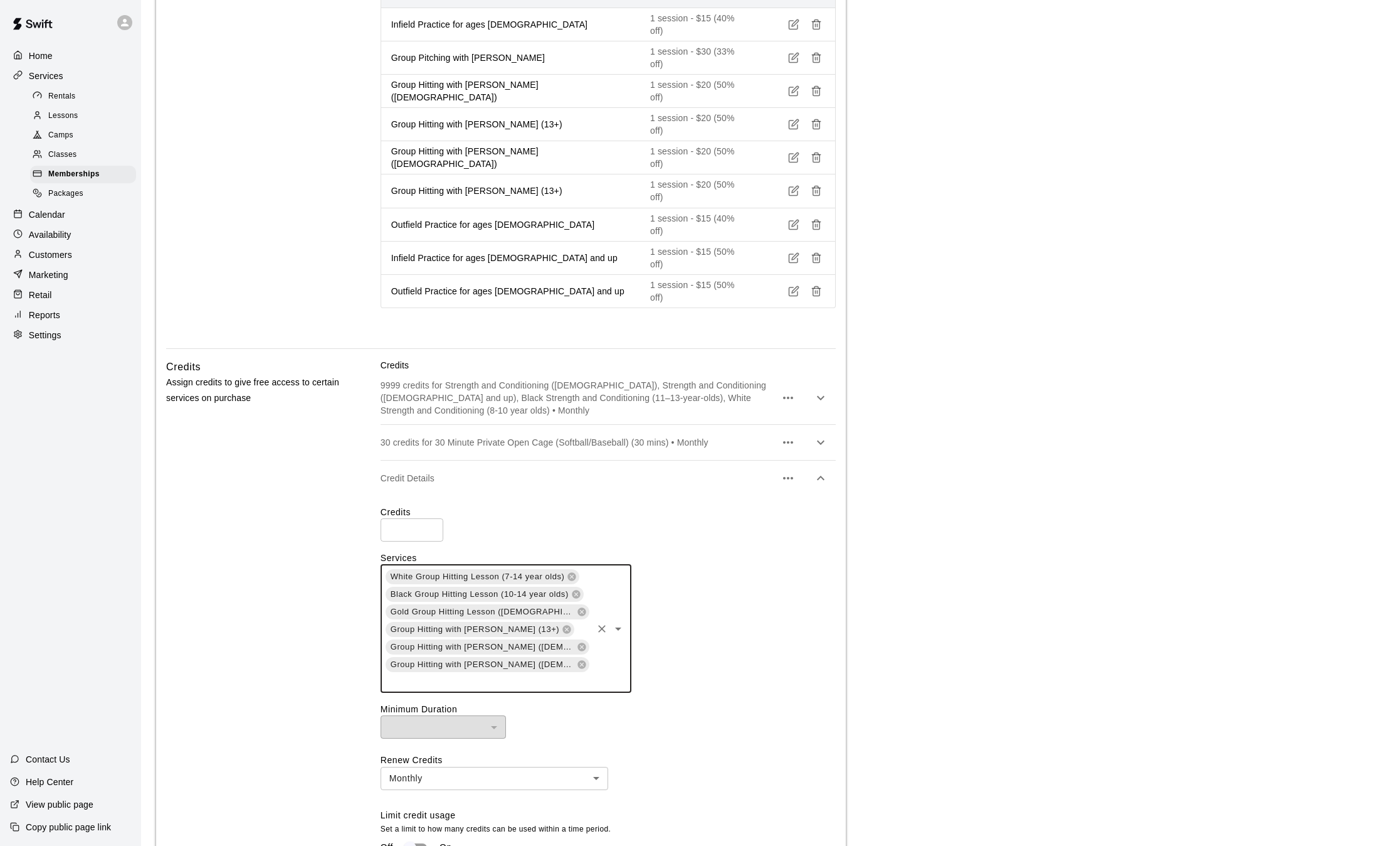
click at [496, 673] on input "text" at bounding box center [487, 681] width 206 height 15
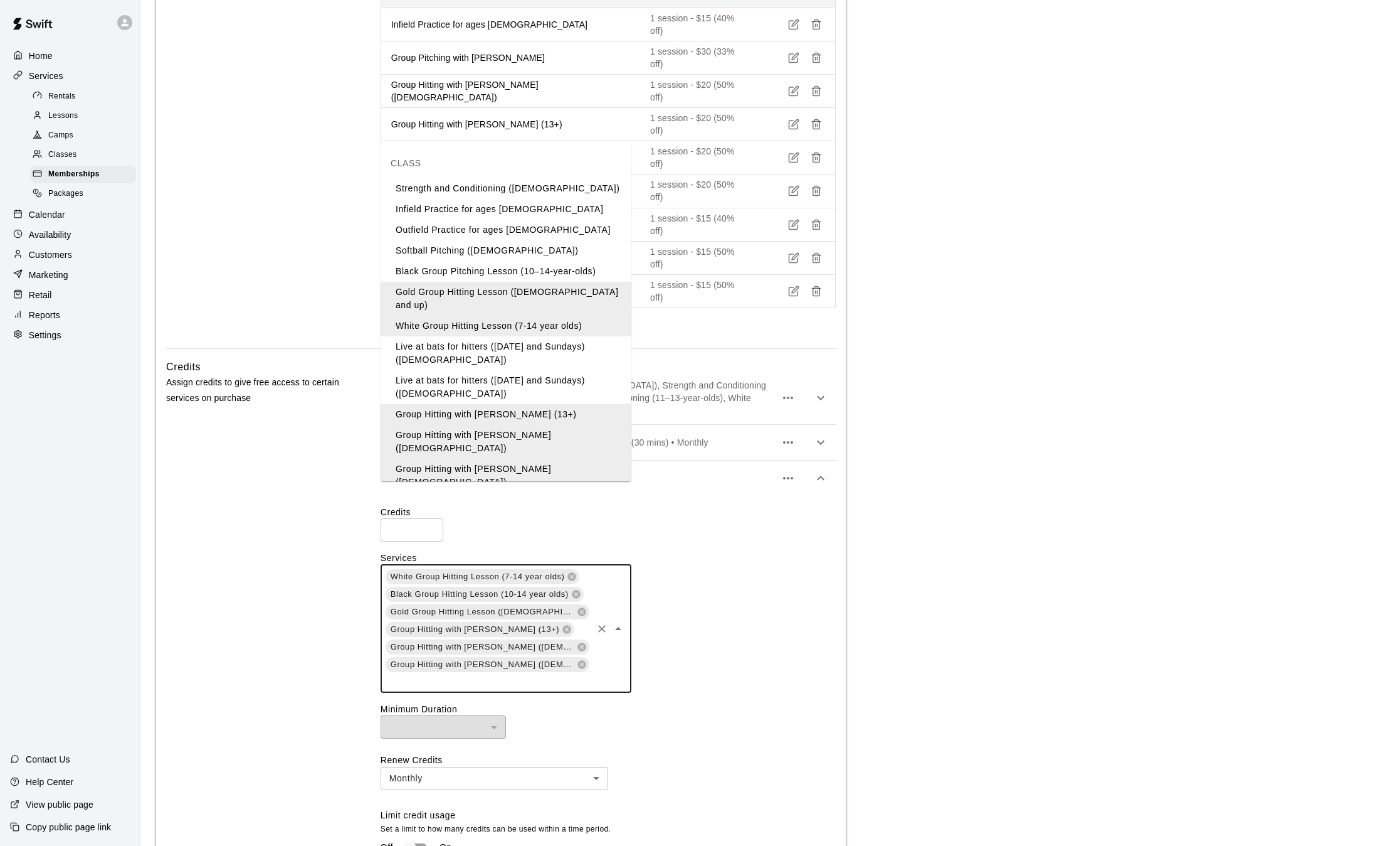
click at [479, 493] on li "Group Hitting with [PERSON_NAME] (13+)" at bounding box center [506, 503] width 251 height 21
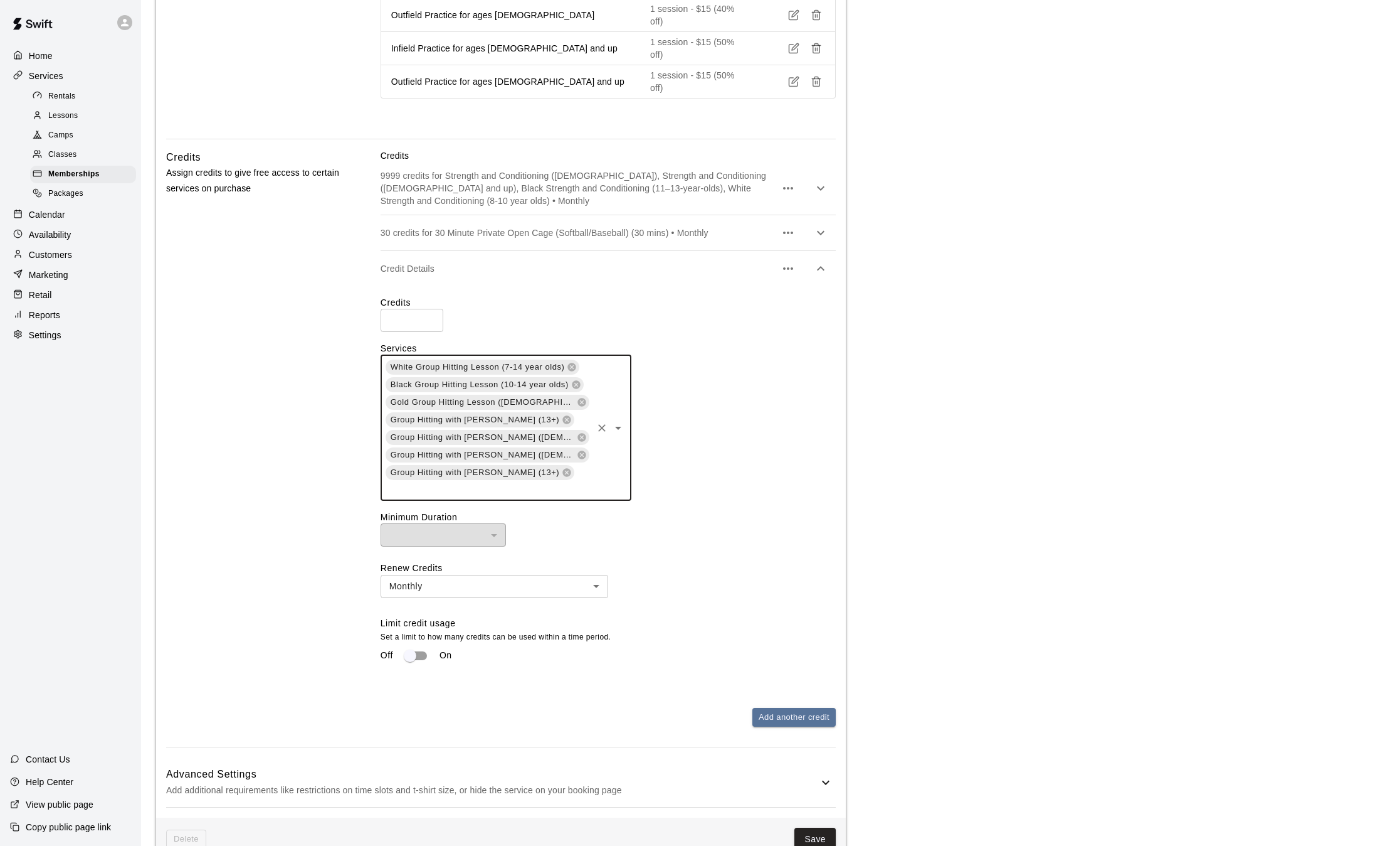
scroll to position [1021, 0]
click at [817, 825] on button "Save" at bounding box center [815, 837] width 41 height 23
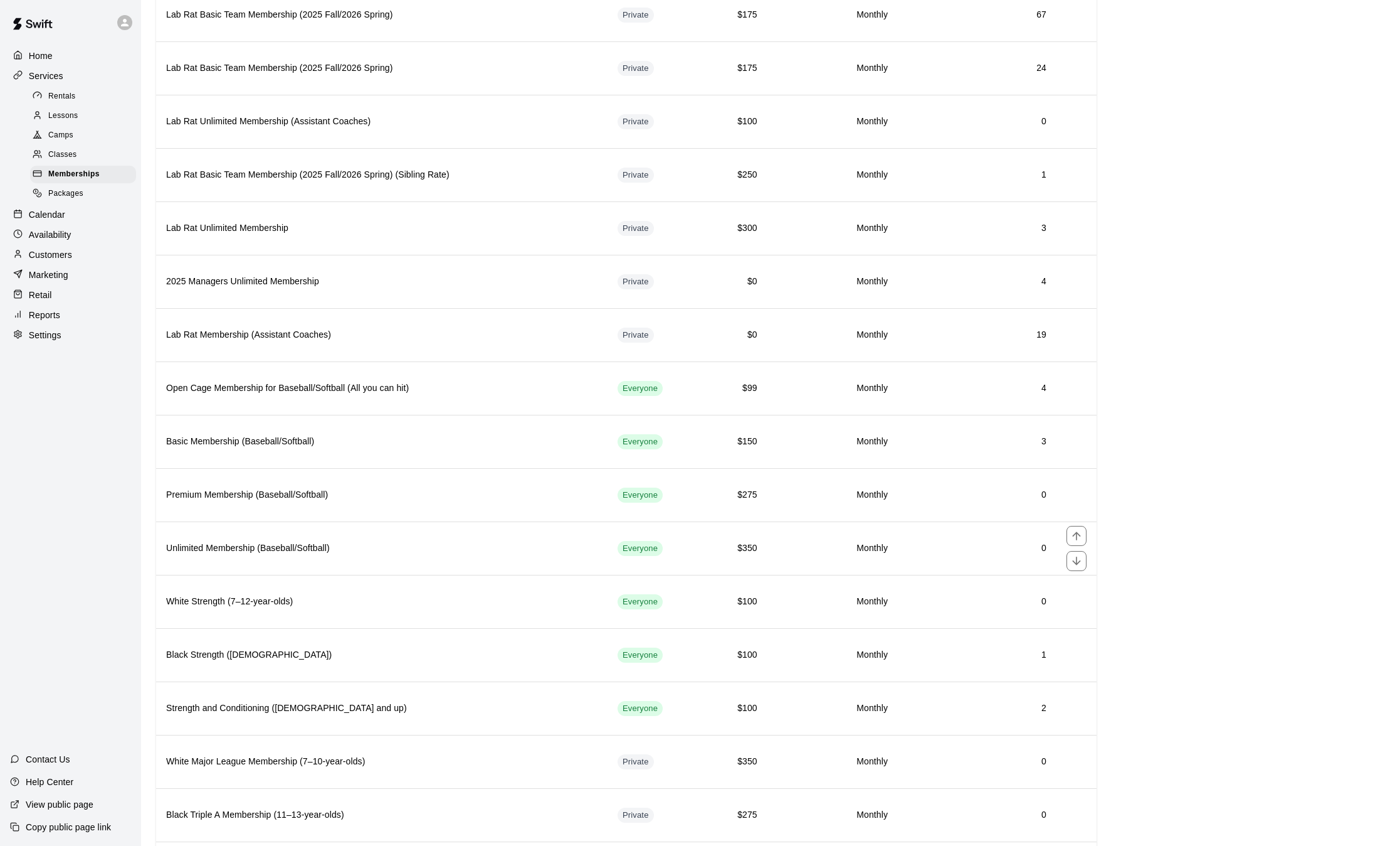
scroll to position [199, 0]
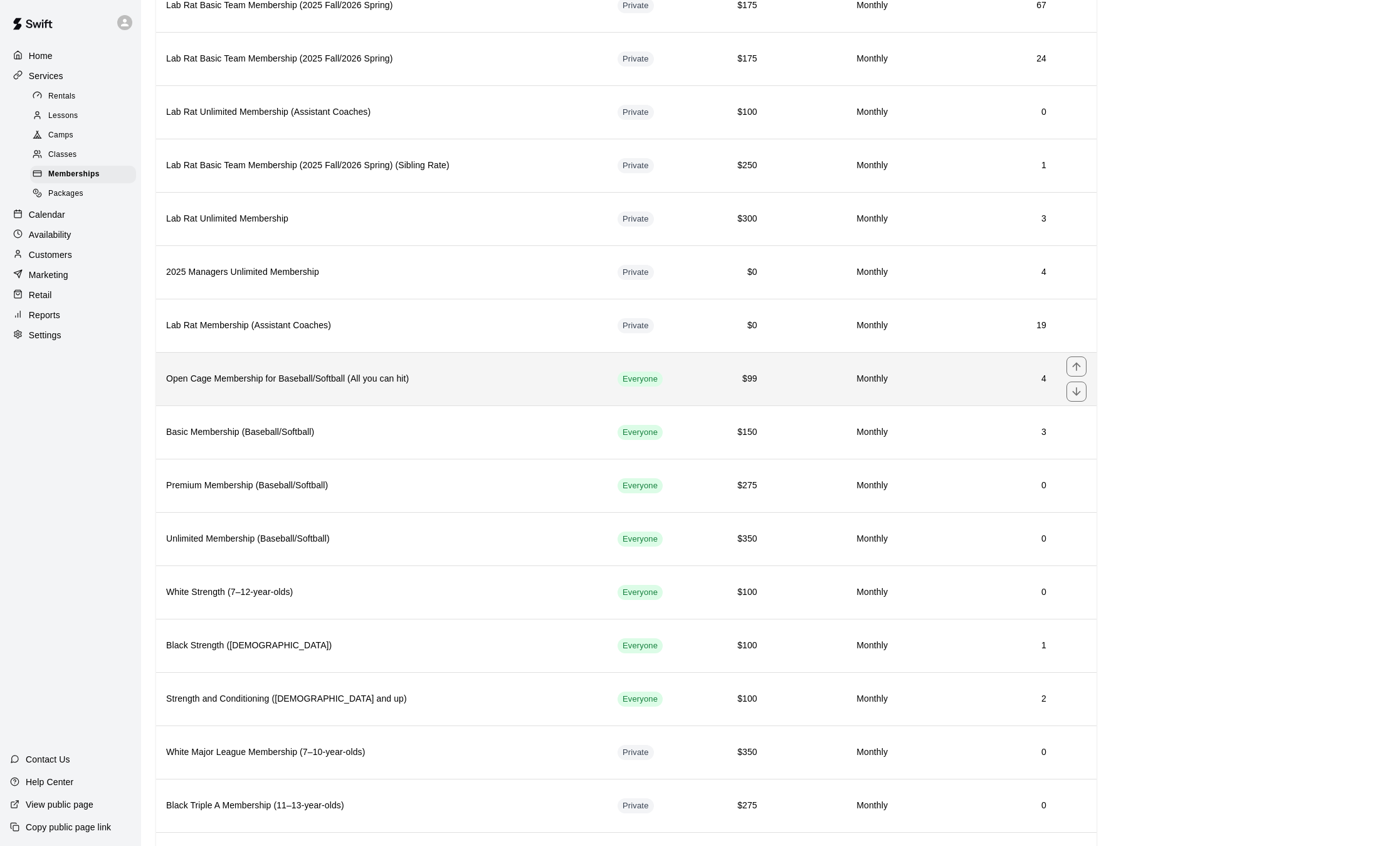
click at [444, 374] on h6 "Open Cage Membership for Baseball/Softball (All you can hit)" at bounding box center [382, 379] width 431 height 14
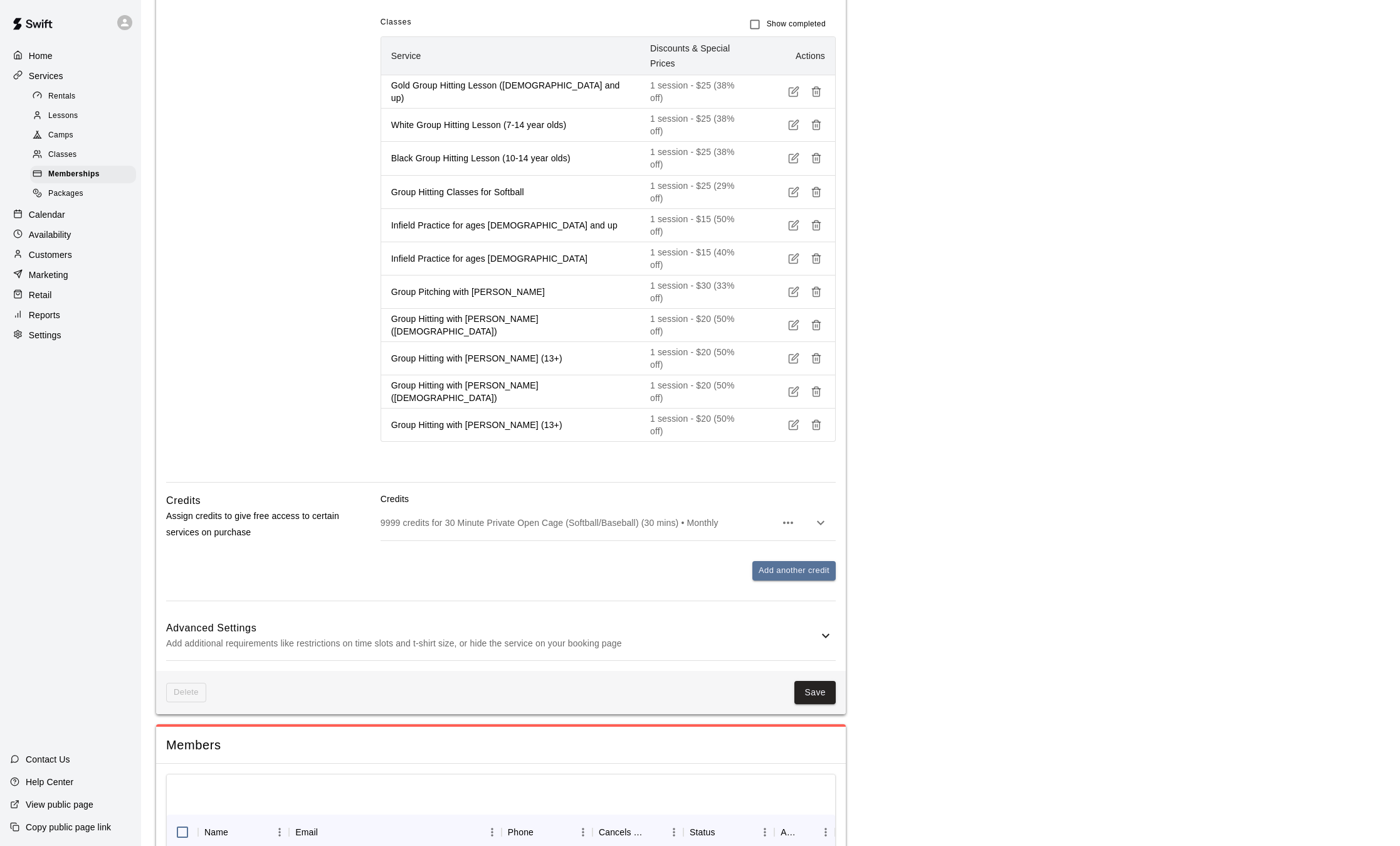
scroll to position [698, 0]
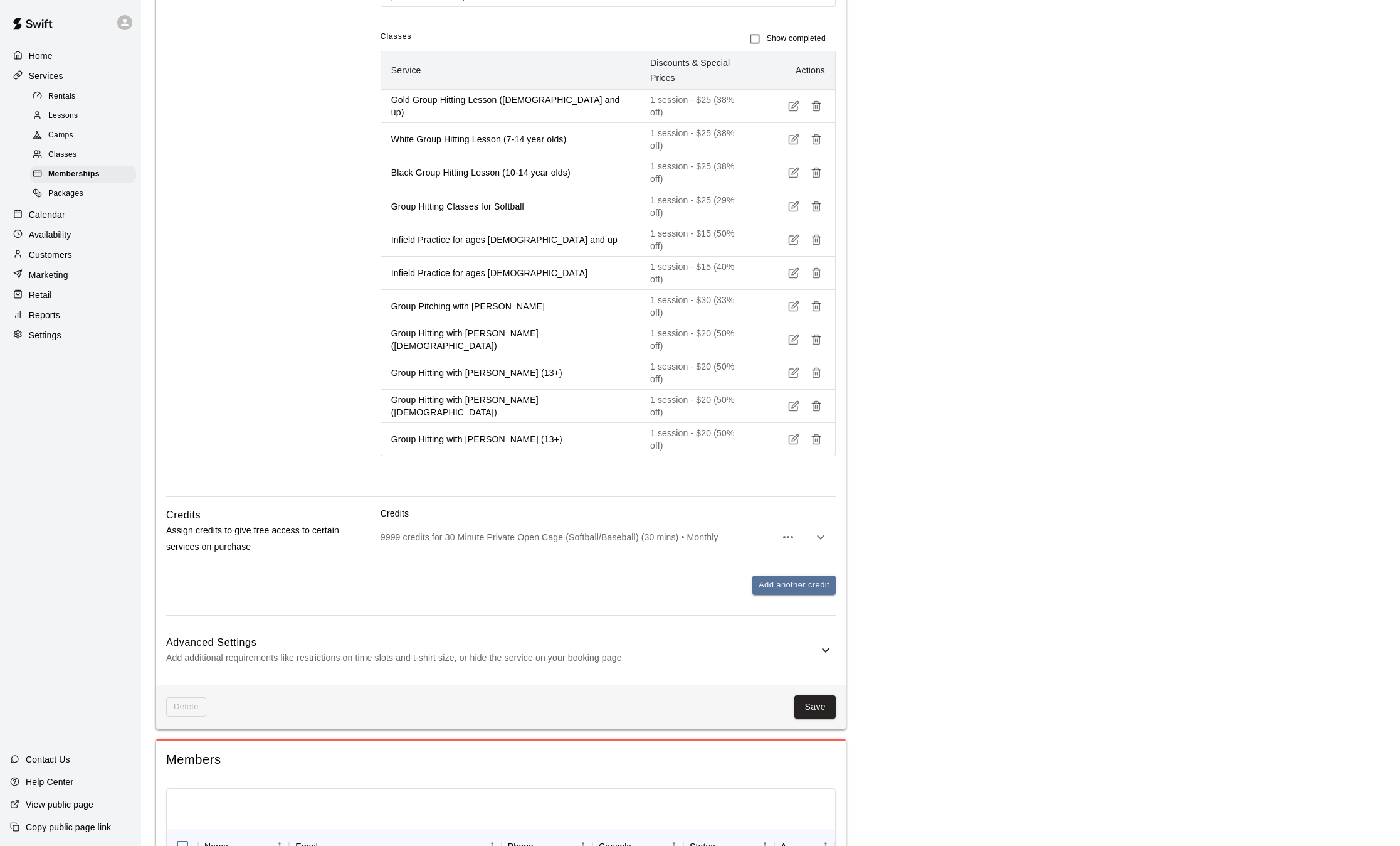
click at [795, 267] on icon "button" at bounding box center [794, 273] width 12 height 12
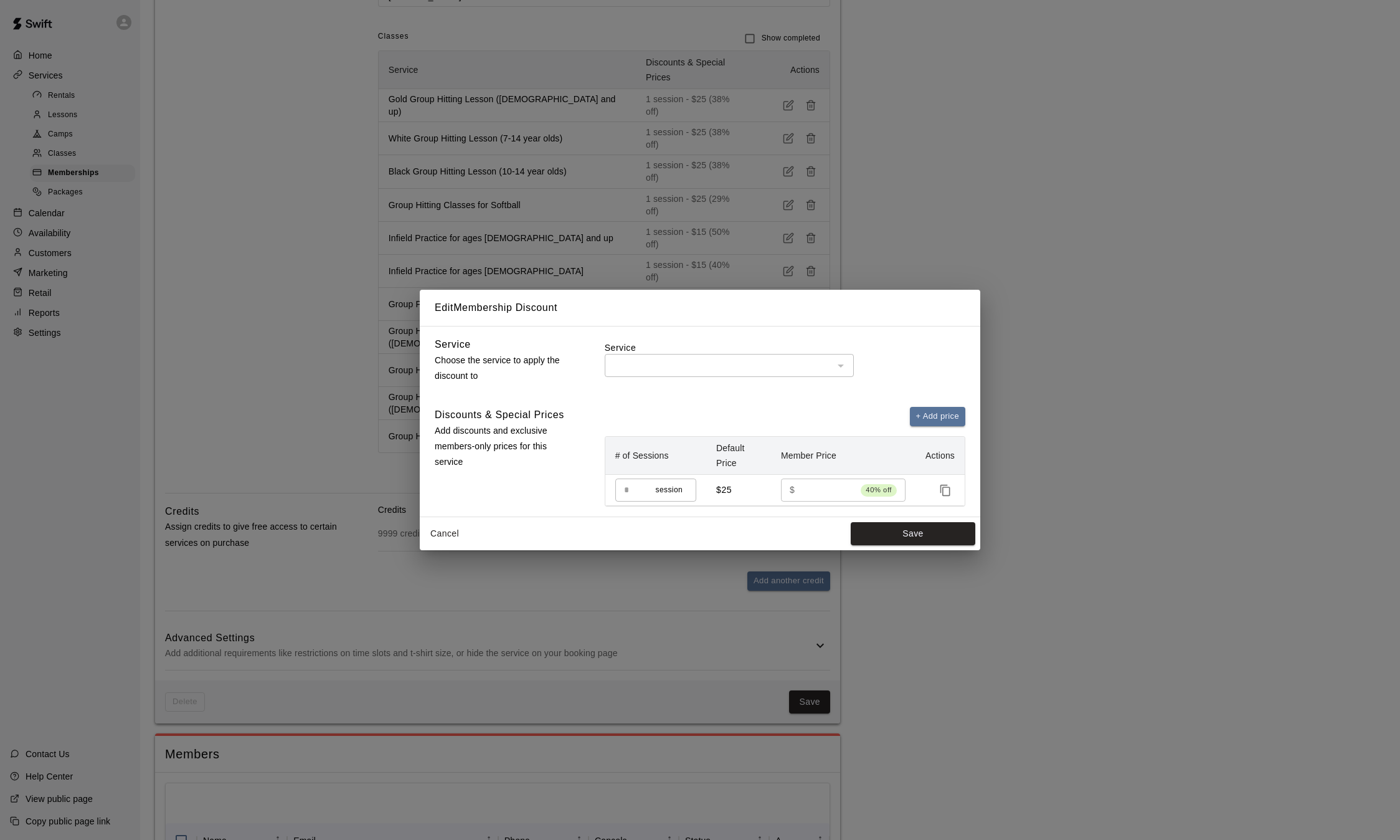
type input "**********"
click at [445, 528] on button "Cancel" at bounding box center [445, 534] width 40 height 23
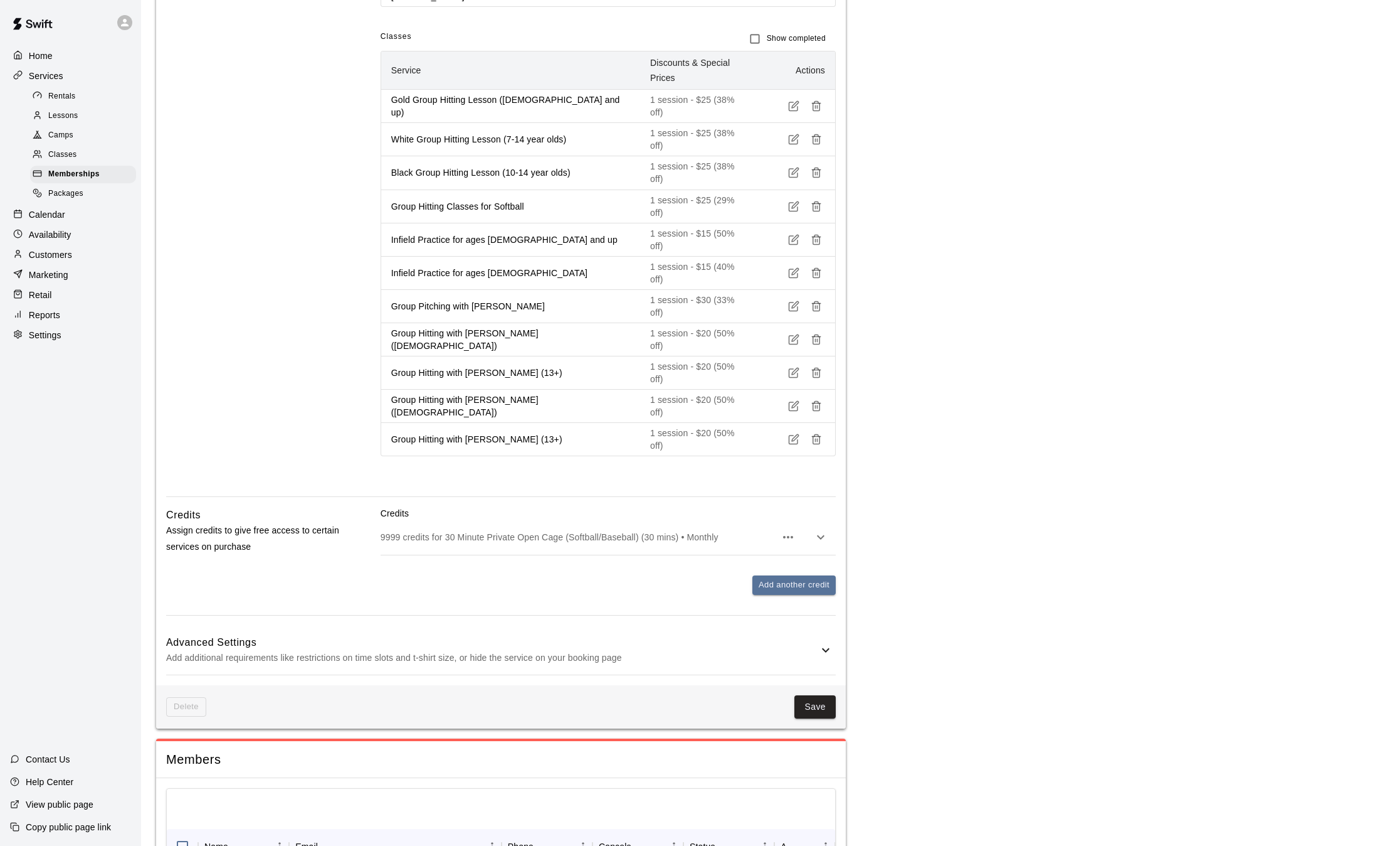
click at [67, 152] on div "Classes" at bounding box center [83, 155] width 106 height 18
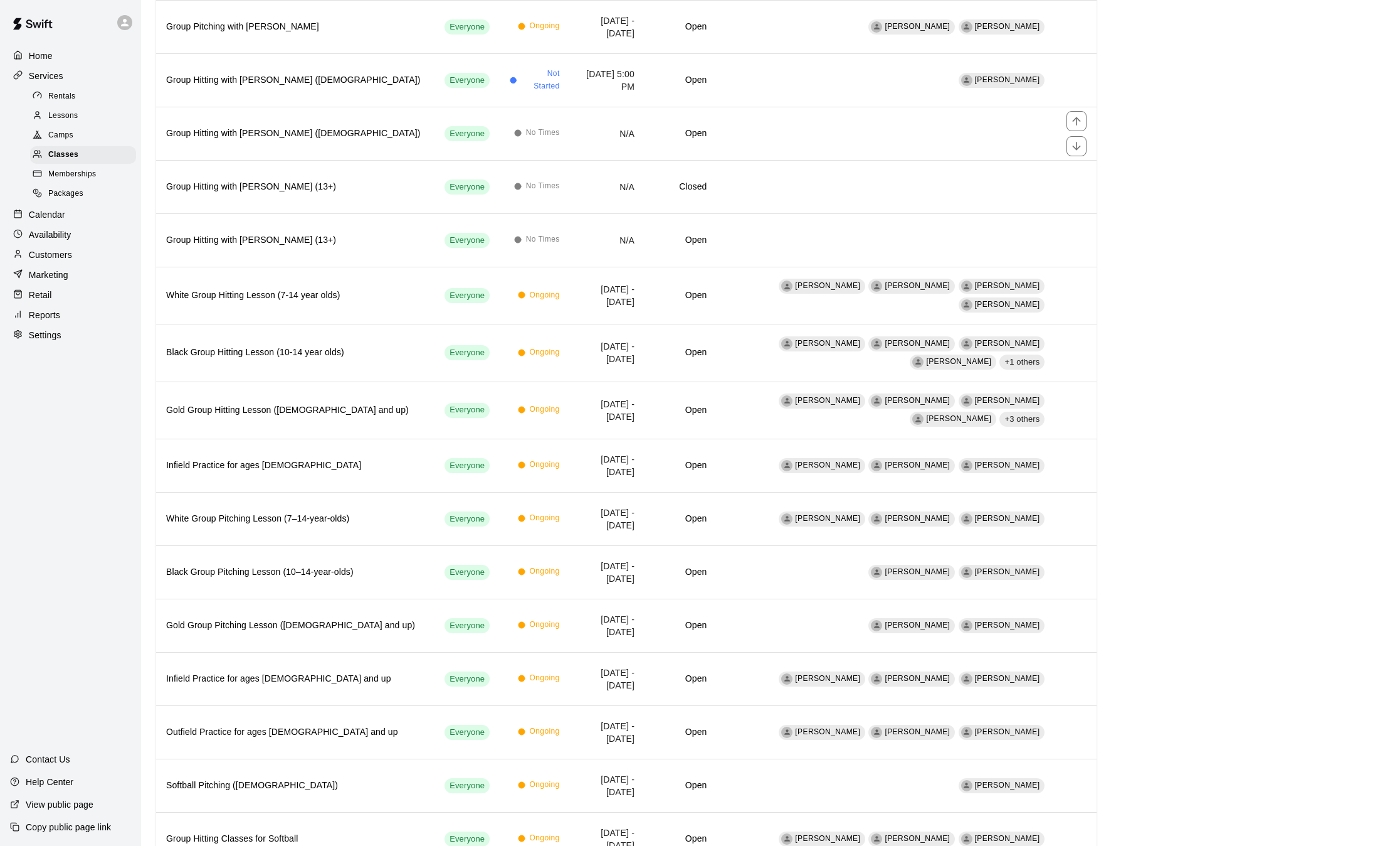
scroll to position [160, 0]
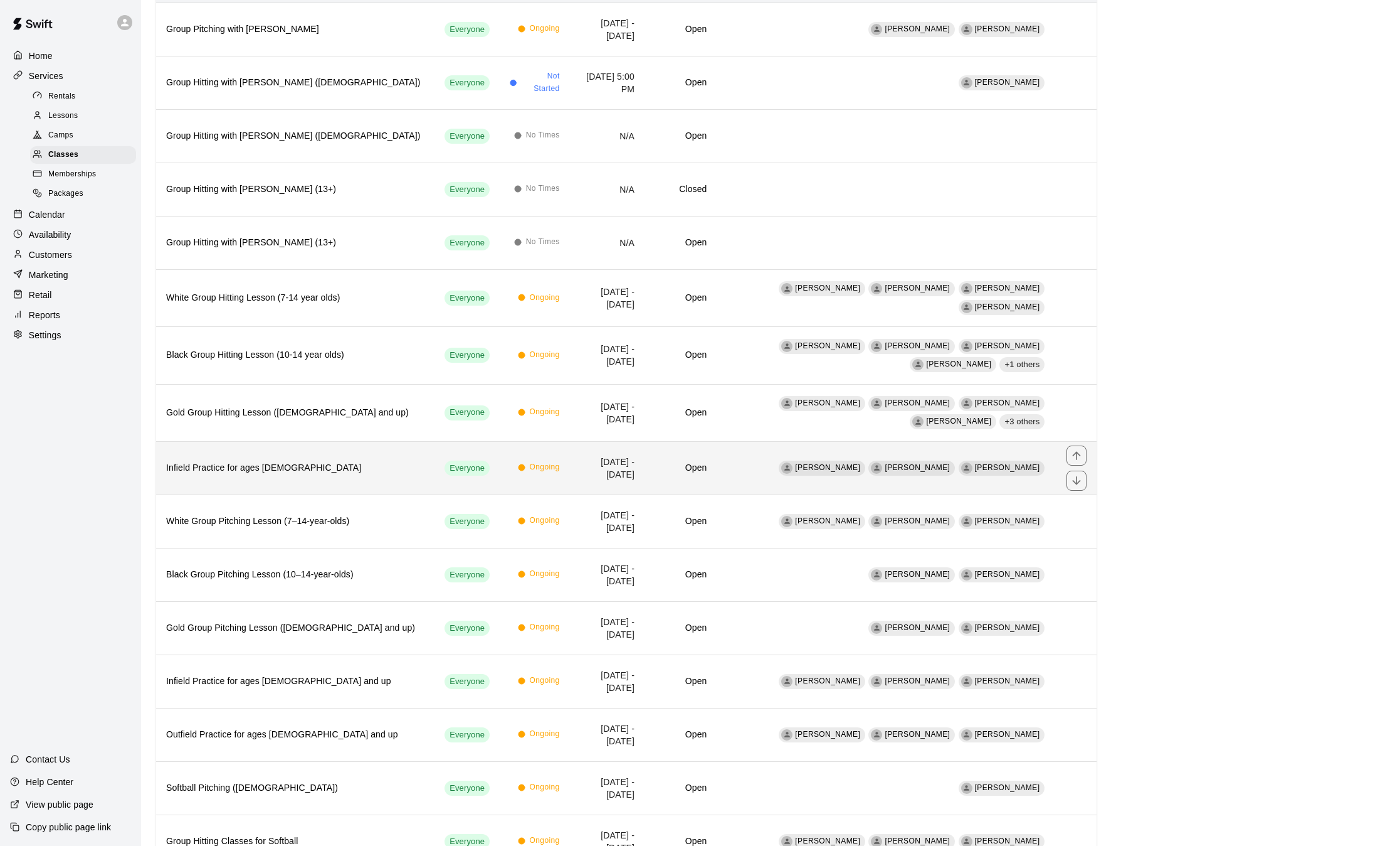
click at [321, 463] on h6 "Infield Practice for ages [DEMOGRAPHIC_DATA]" at bounding box center [296, 468] width 259 height 14
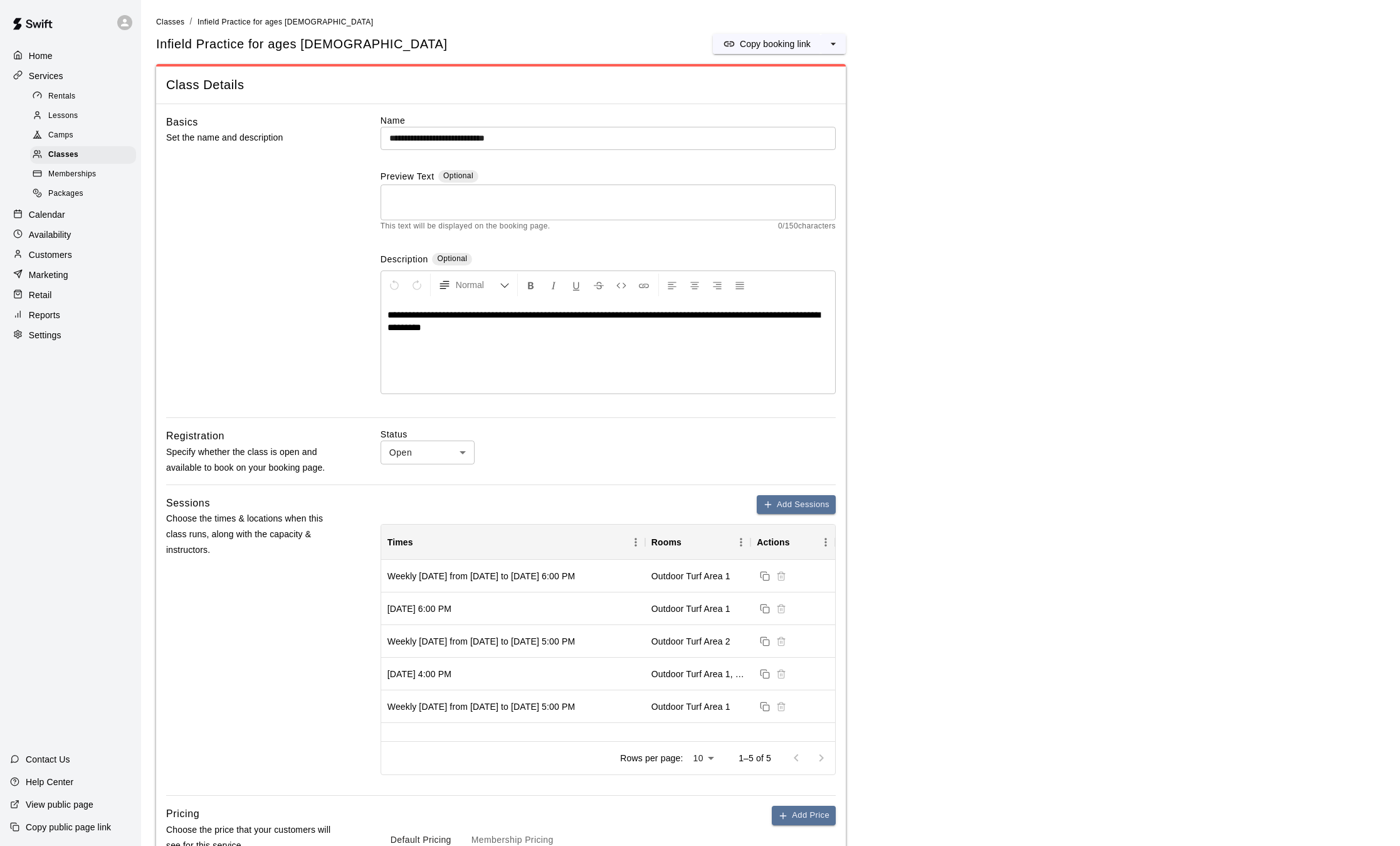
scroll to position [2, 0]
click at [174, 15] on link "Classes" at bounding box center [170, 19] width 28 height 10
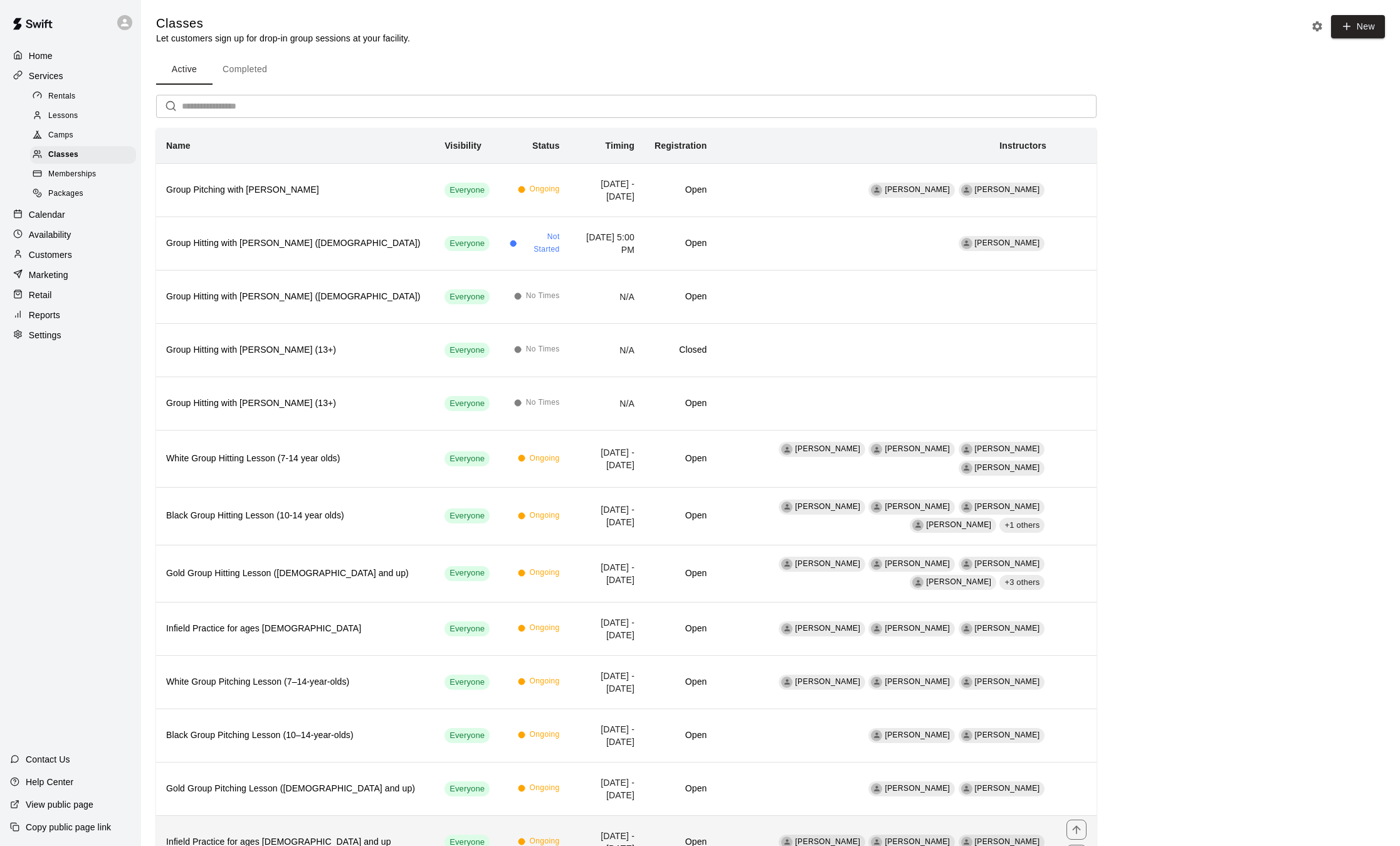
click at [302, 820] on th "Infield Practice for ages [DEMOGRAPHIC_DATA] and up" at bounding box center [296, 841] width 279 height 53
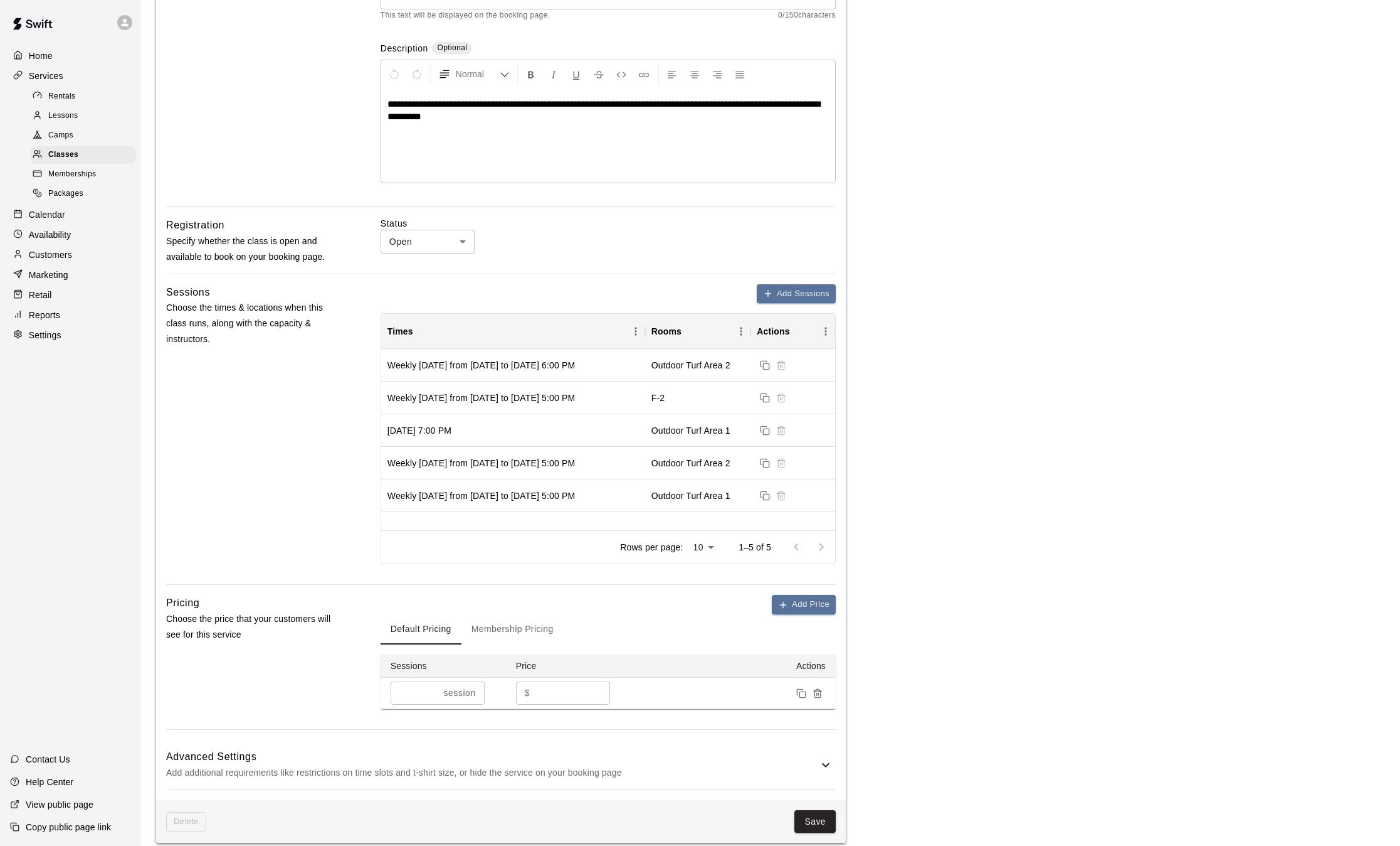
scroll to position [209, 0]
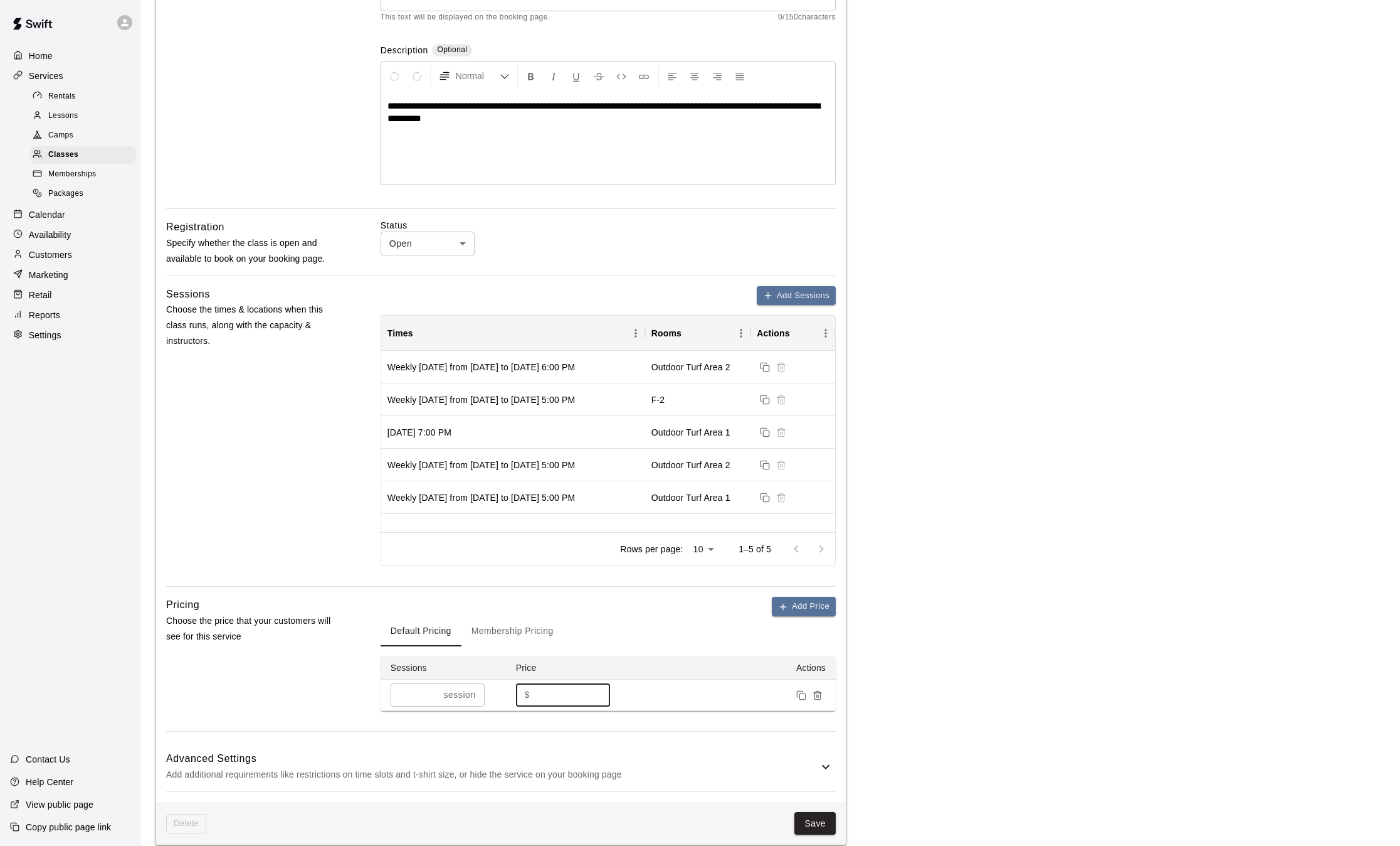
click at [546, 690] on input "**" at bounding box center [572, 695] width 75 height 23
type input "*"
type input "**"
click at [817, 824] on button "Save" at bounding box center [815, 824] width 41 height 23
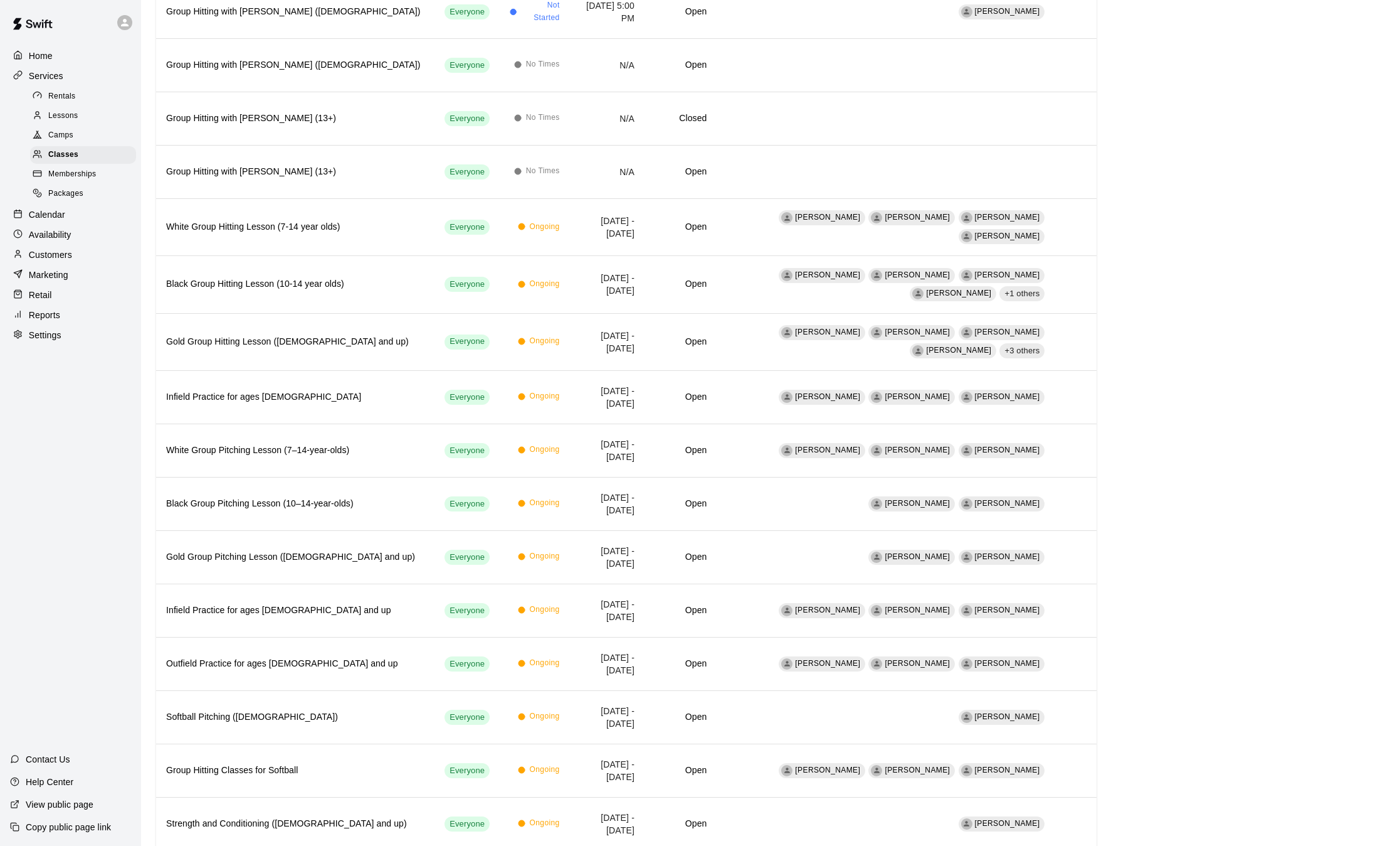
scroll to position [232, 0]
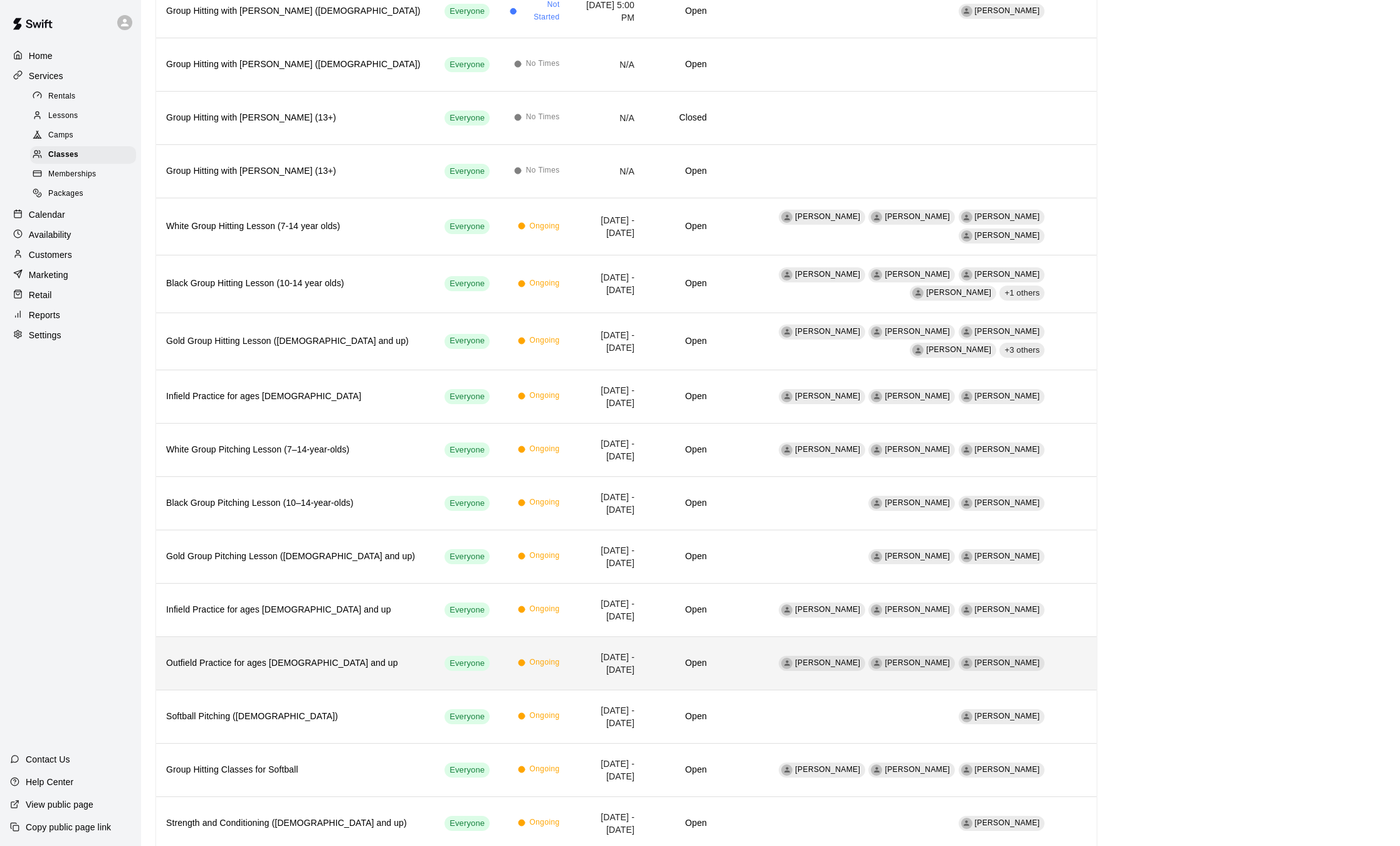
click at [247, 670] on th "Outfield Practice for ages [DEMOGRAPHIC_DATA] and up" at bounding box center [296, 662] width 279 height 53
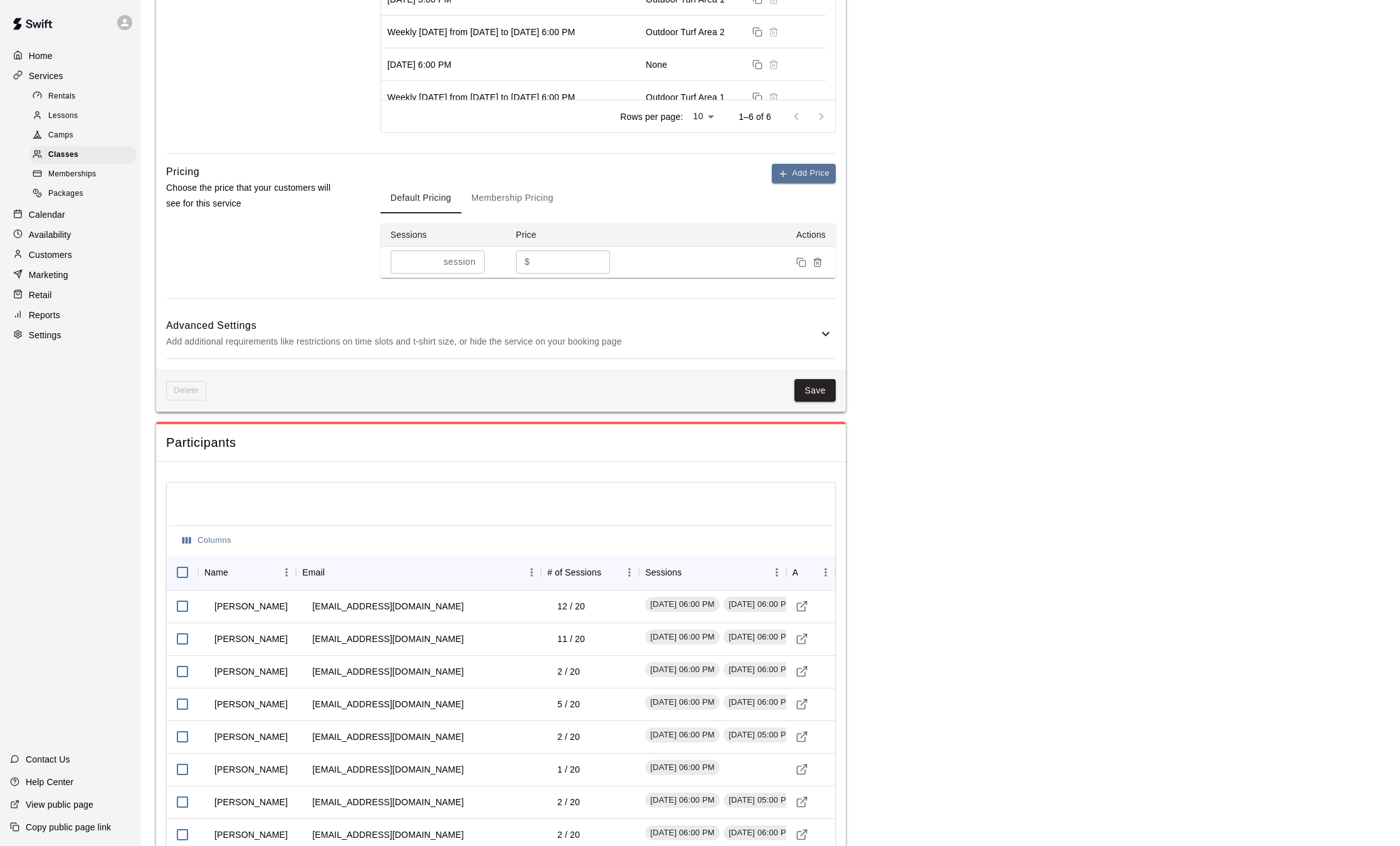
scroll to position [643, 0]
click at [545, 263] on input "**" at bounding box center [572, 260] width 75 height 23
type input "*"
type input "**"
click at [815, 397] on button "Save" at bounding box center [815, 389] width 41 height 23
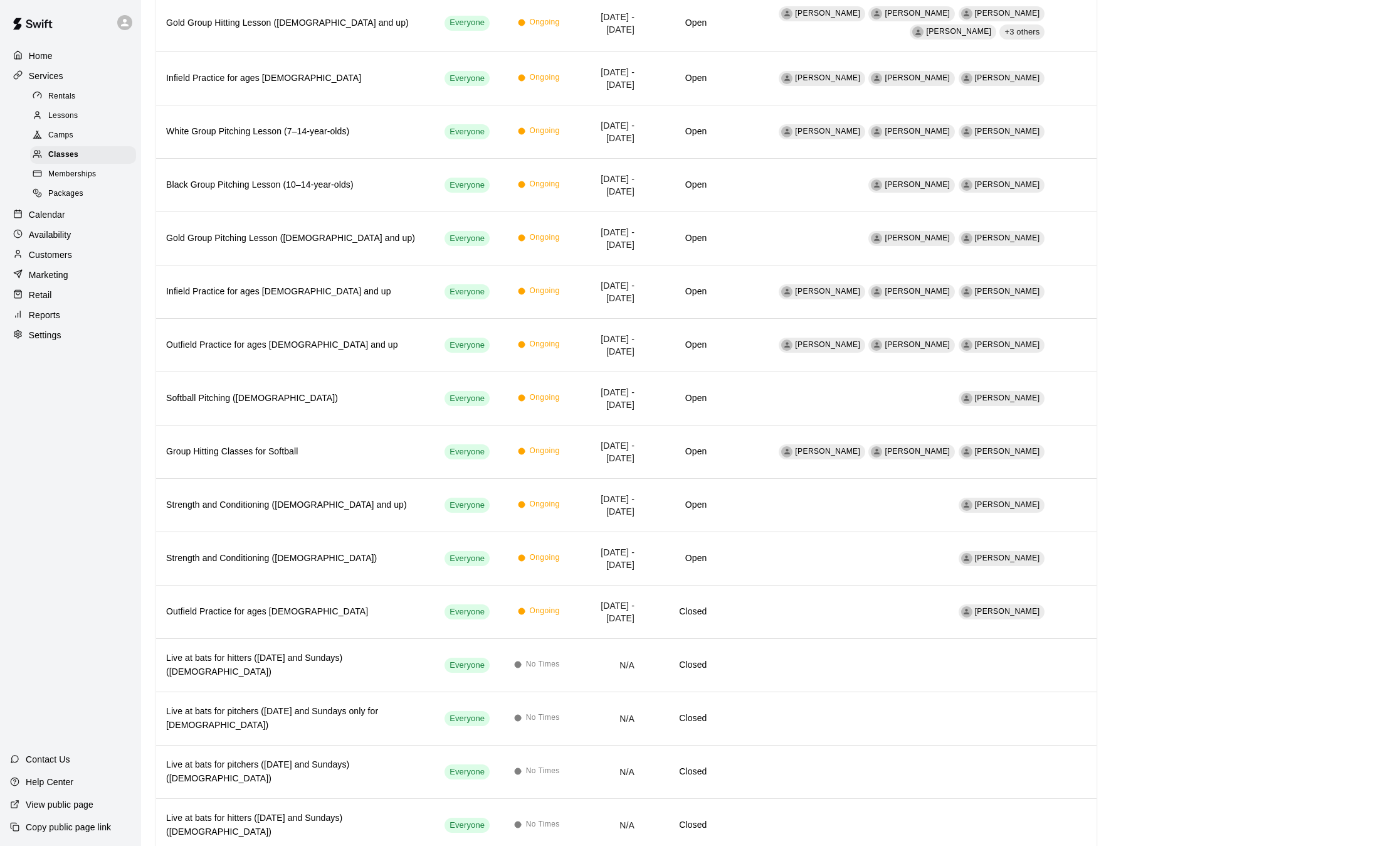
scroll to position [587, 0]
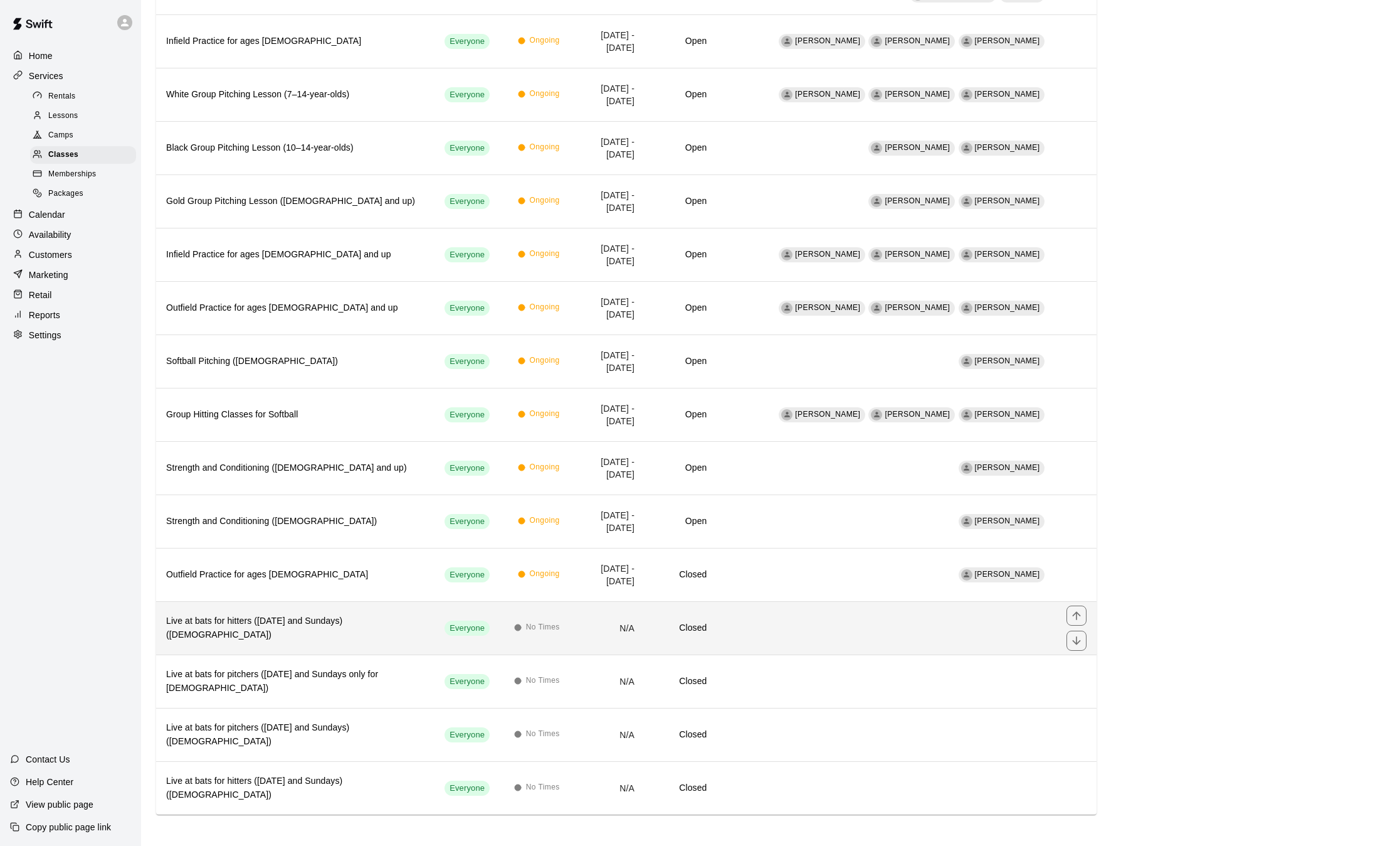
click at [252, 648] on th "Live at bats for hitters (Wednesday and Sundays) (7-10 years old)" at bounding box center [296, 628] width 279 height 53
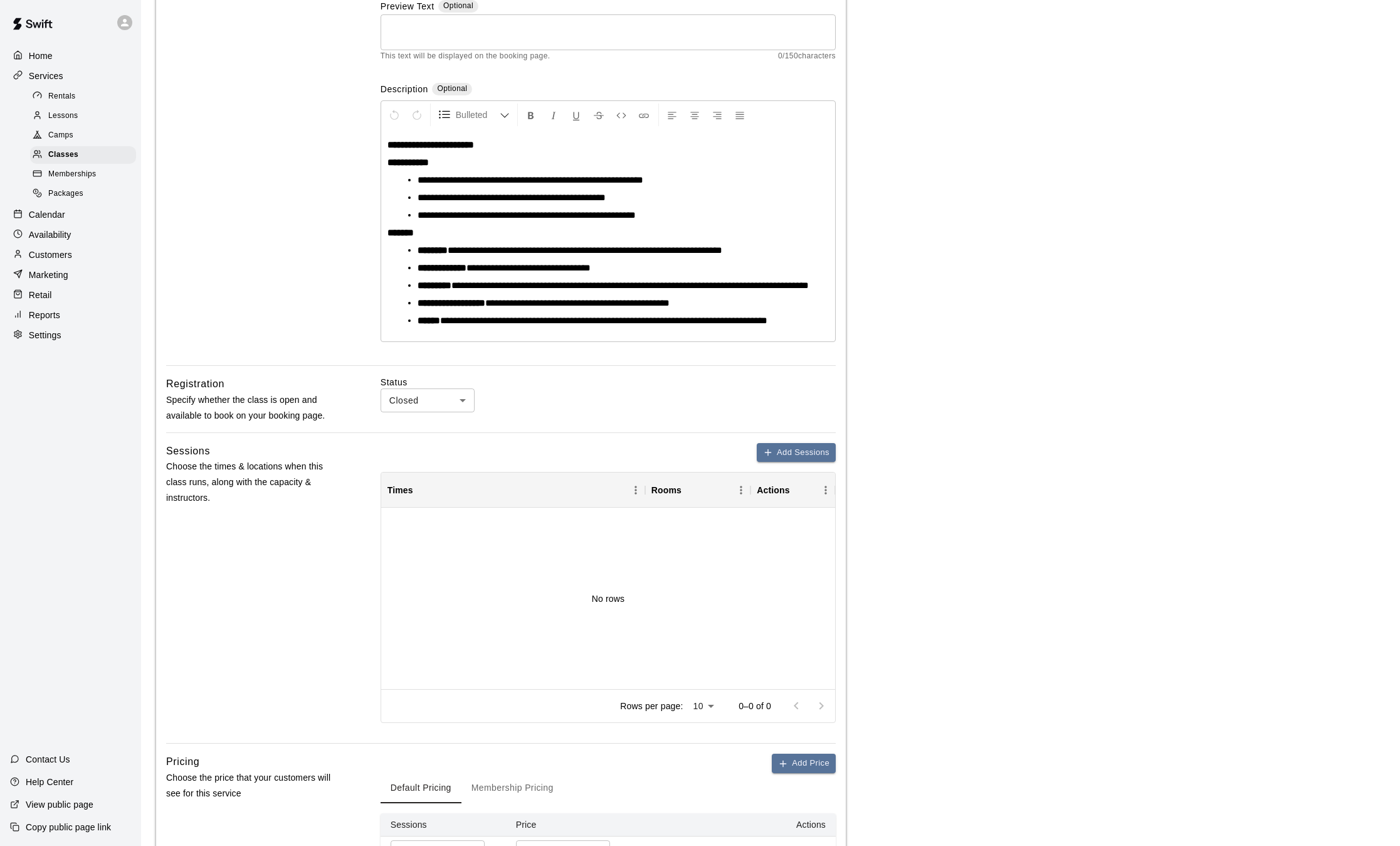
scroll to position [601, 0]
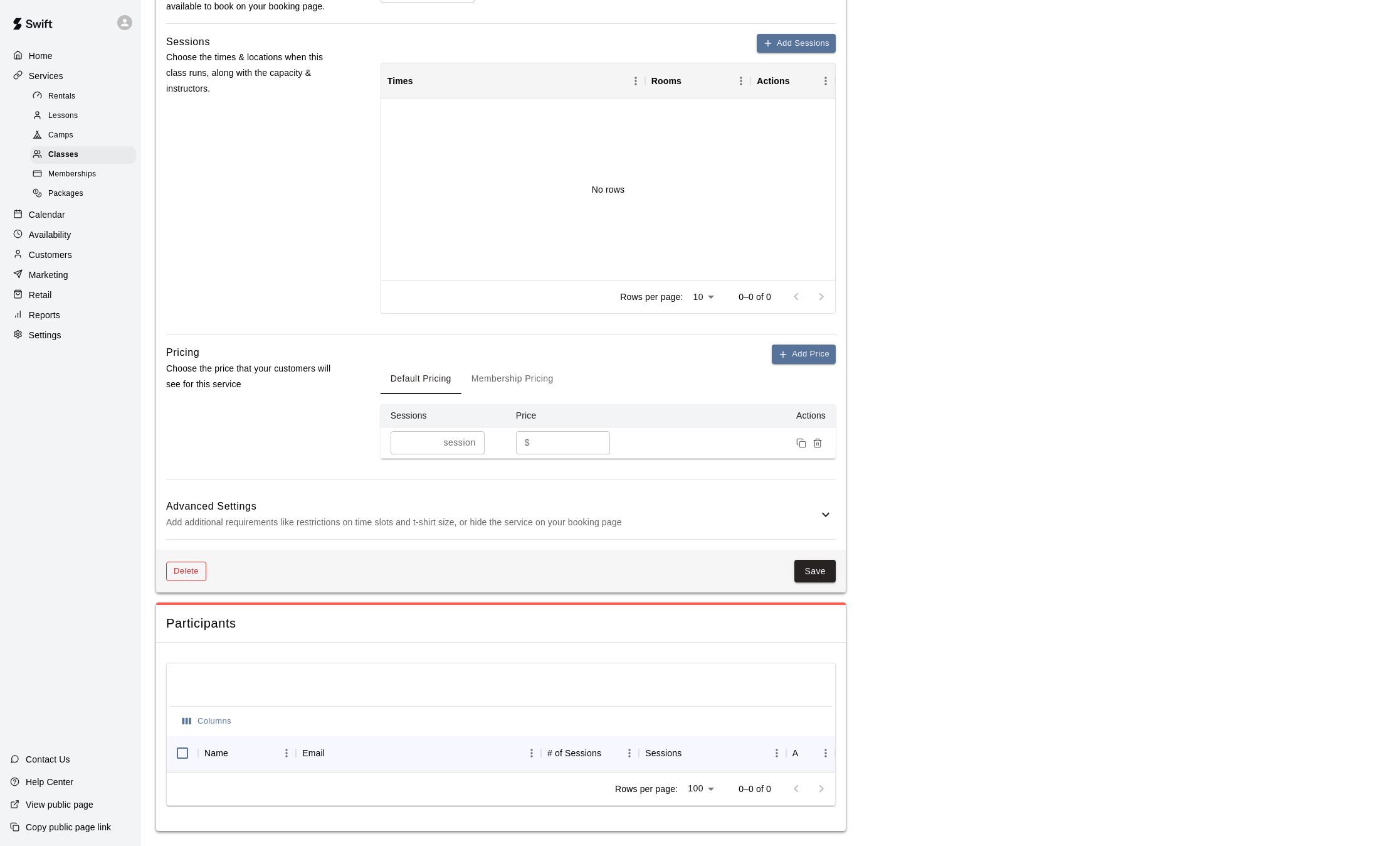
click at [183, 562] on button "Delete" at bounding box center [187, 571] width 40 height 19
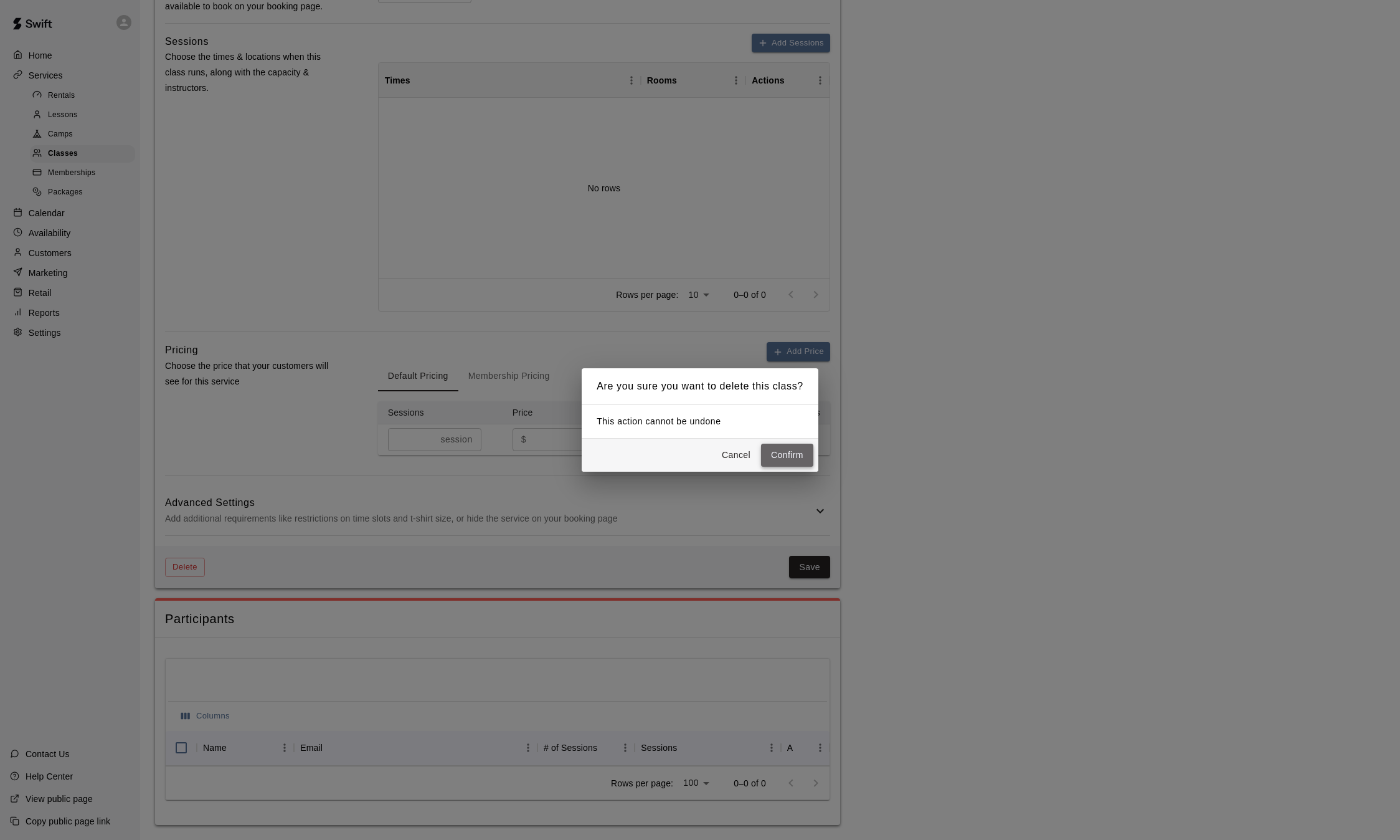
click at [801, 452] on button "Confirm" at bounding box center [788, 455] width 52 height 23
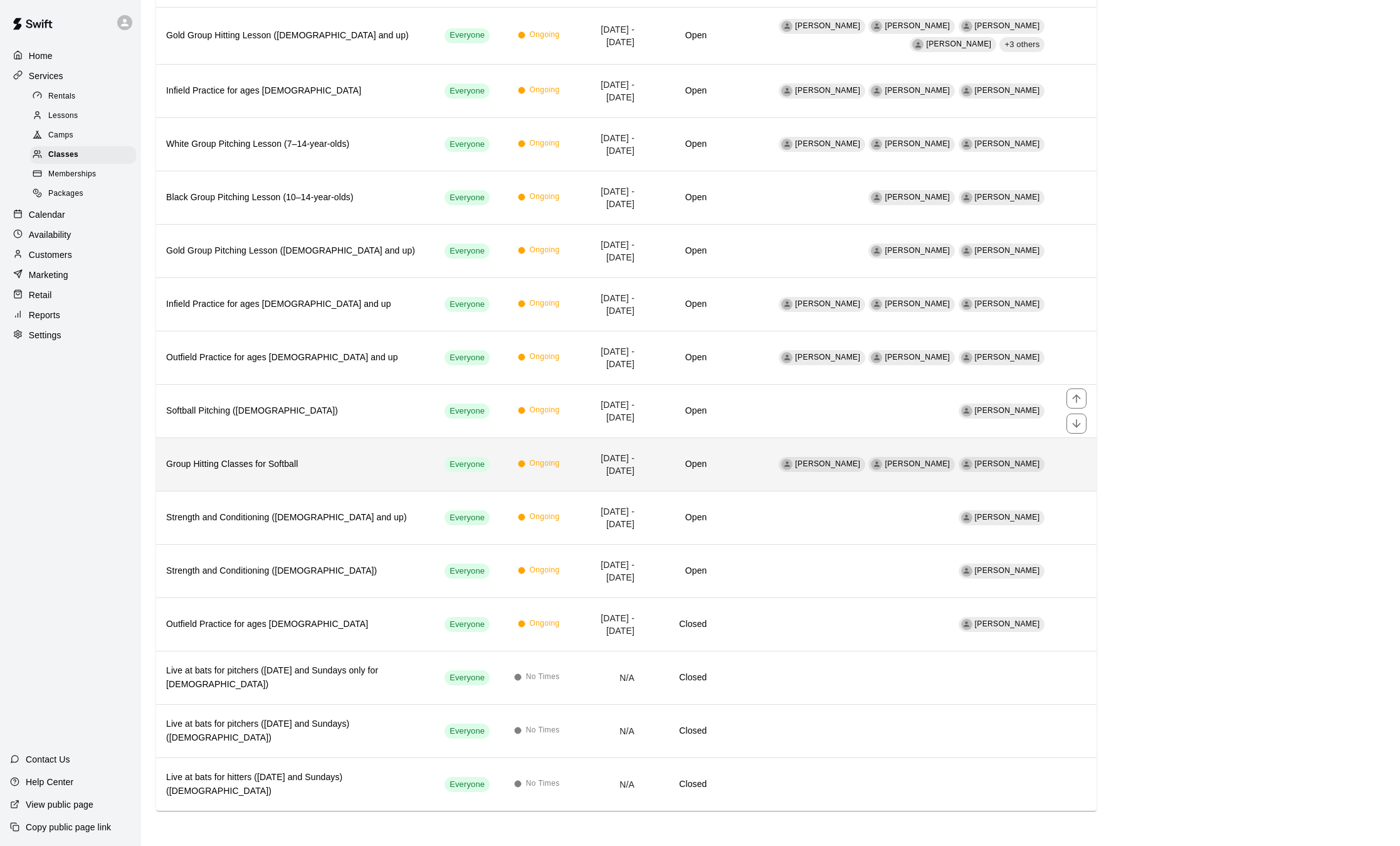
scroll to position [534, 0]
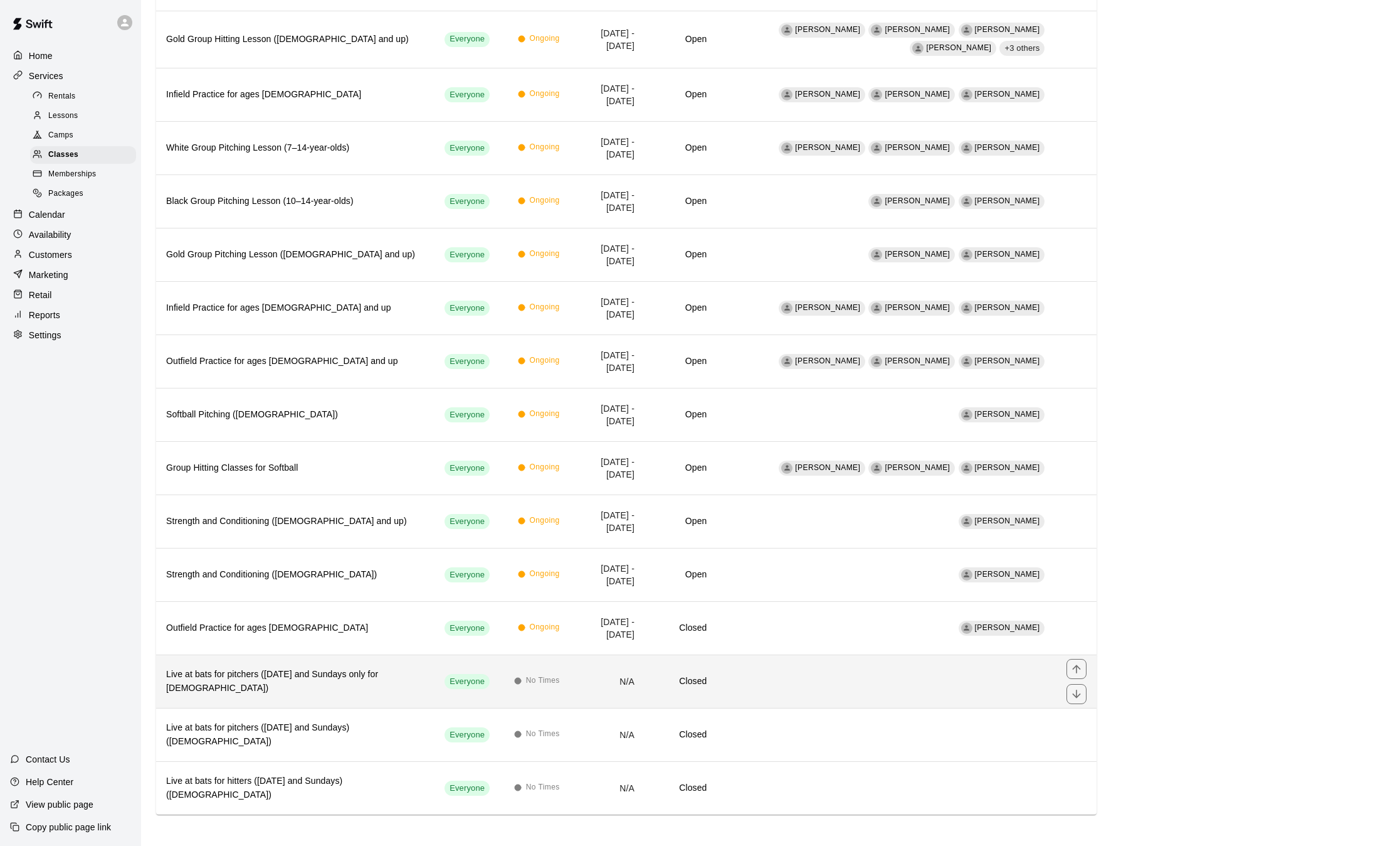
click at [348, 675] on h6 "Live at bats for pitchers (Wednesday and Sundays only for 7-10 years old)" at bounding box center [296, 682] width 259 height 28
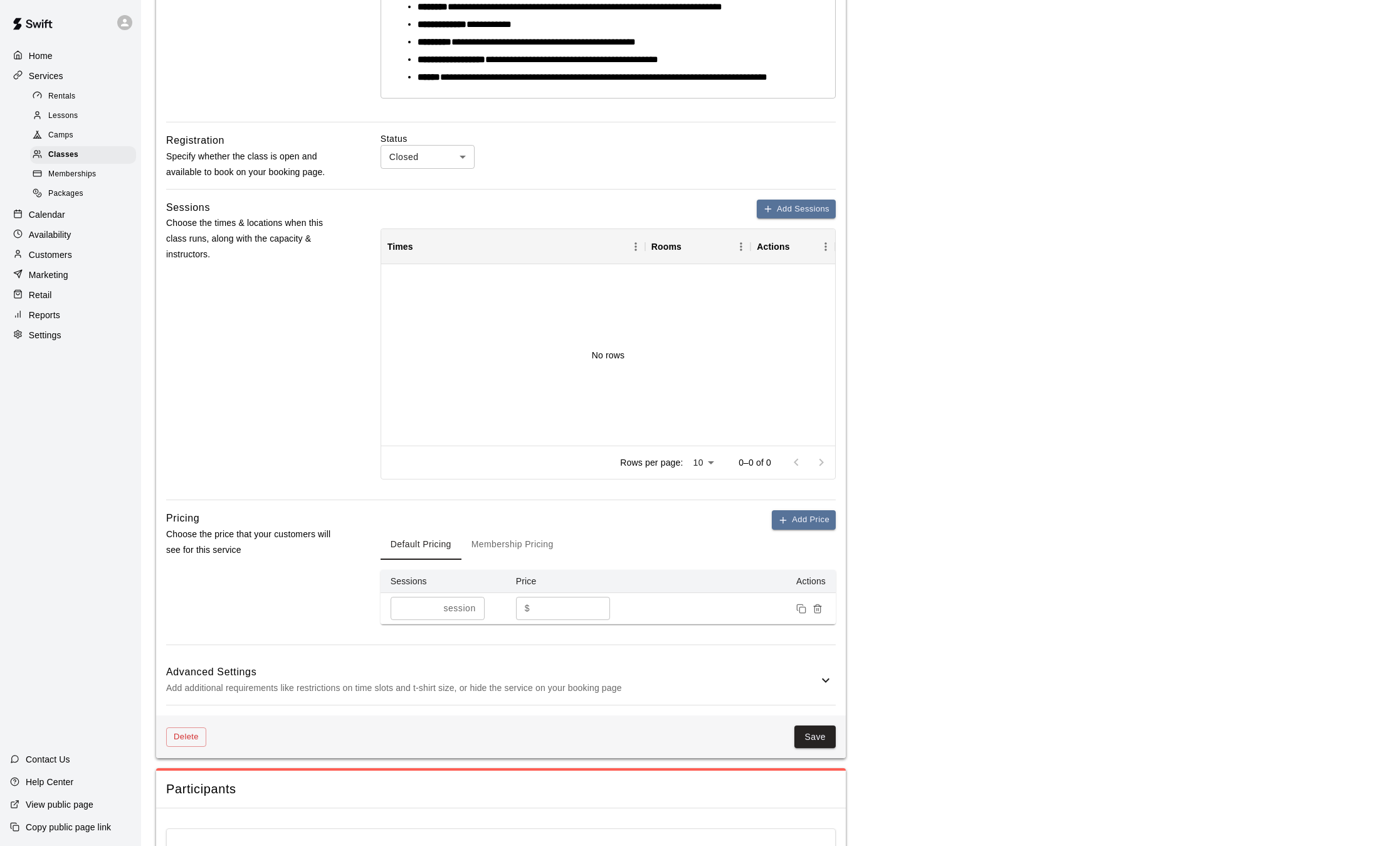
scroll to position [589, 0]
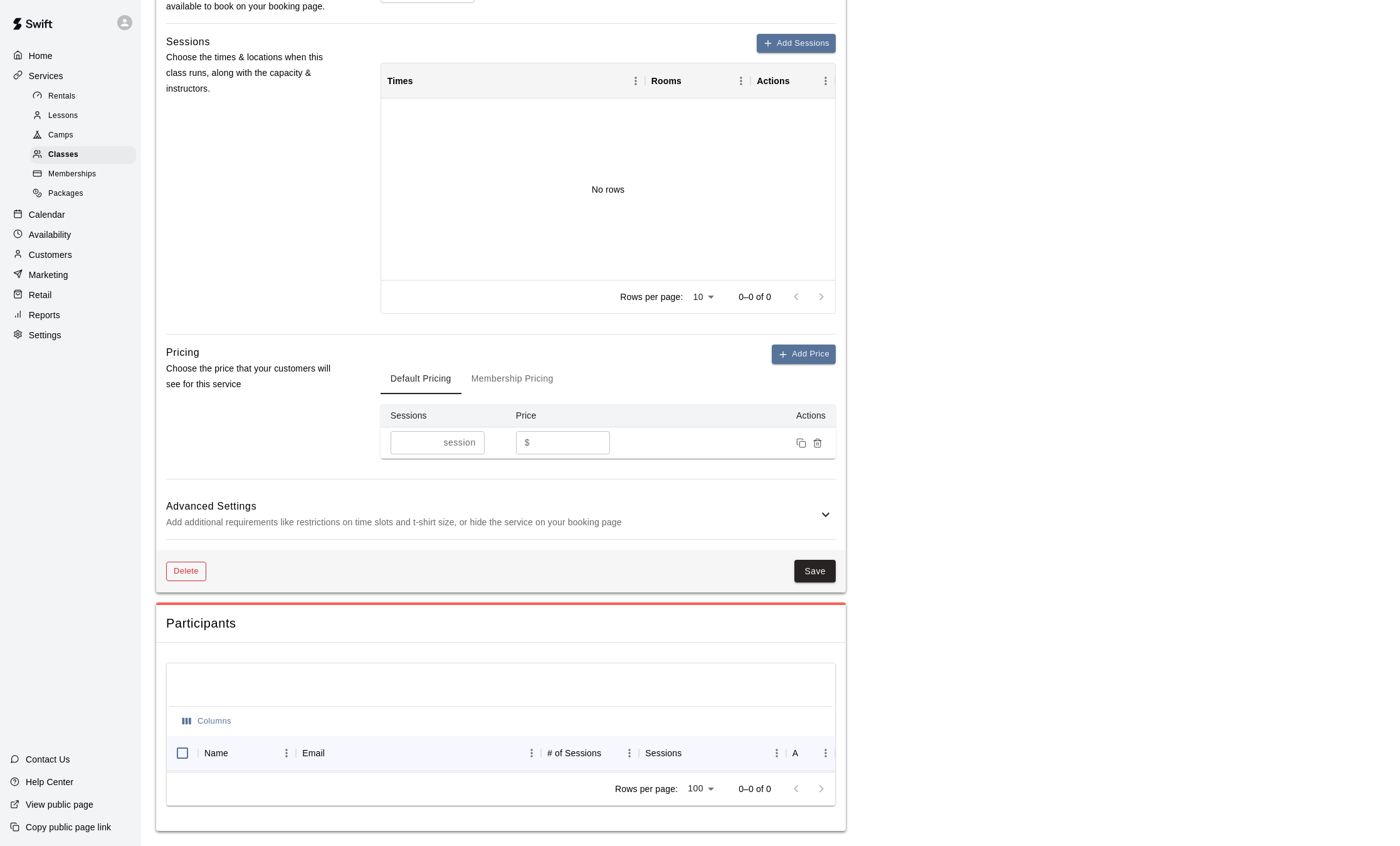
click at [191, 569] on button "Delete" at bounding box center [187, 571] width 40 height 19
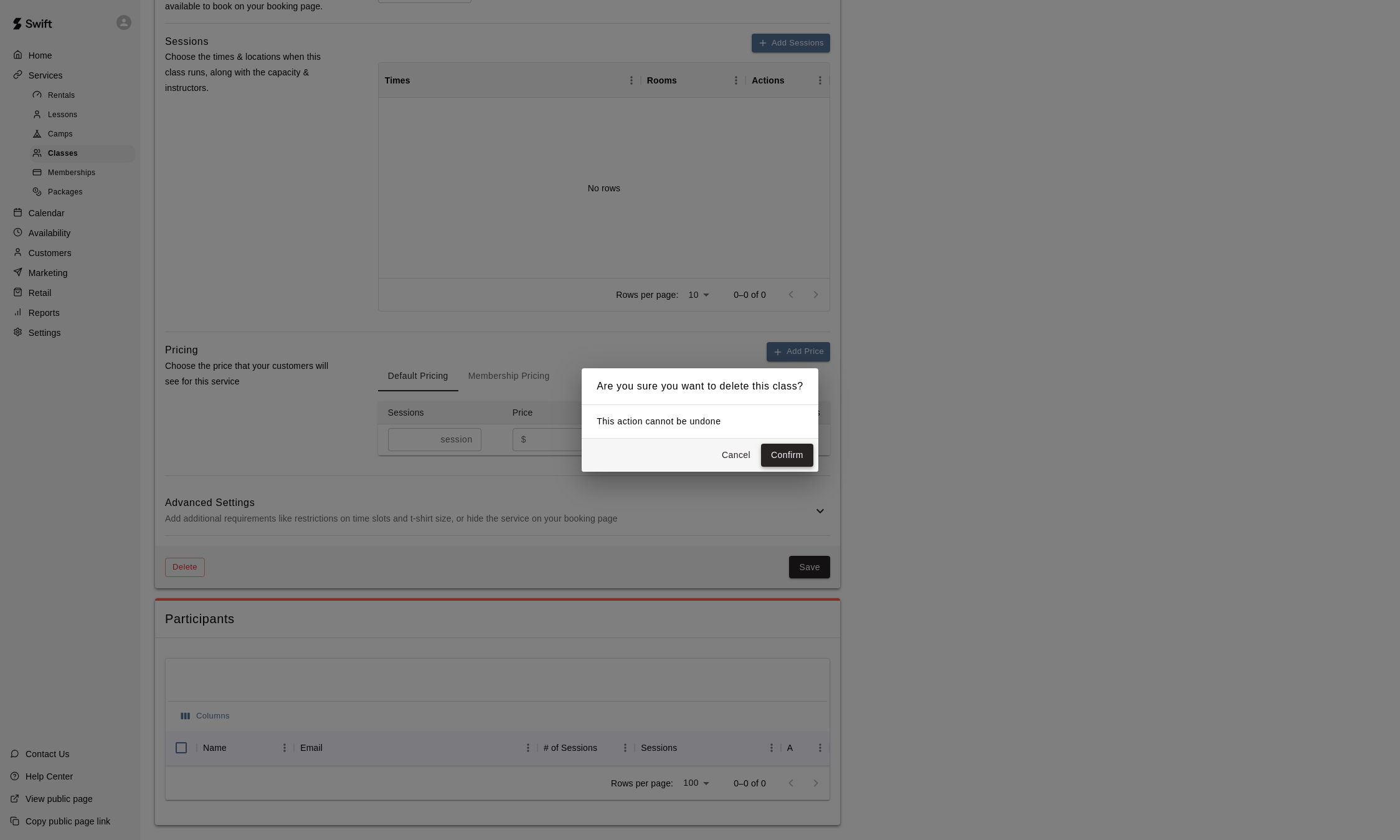
click at [799, 449] on button "Confirm" at bounding box center [788, 455] width 52 height 23
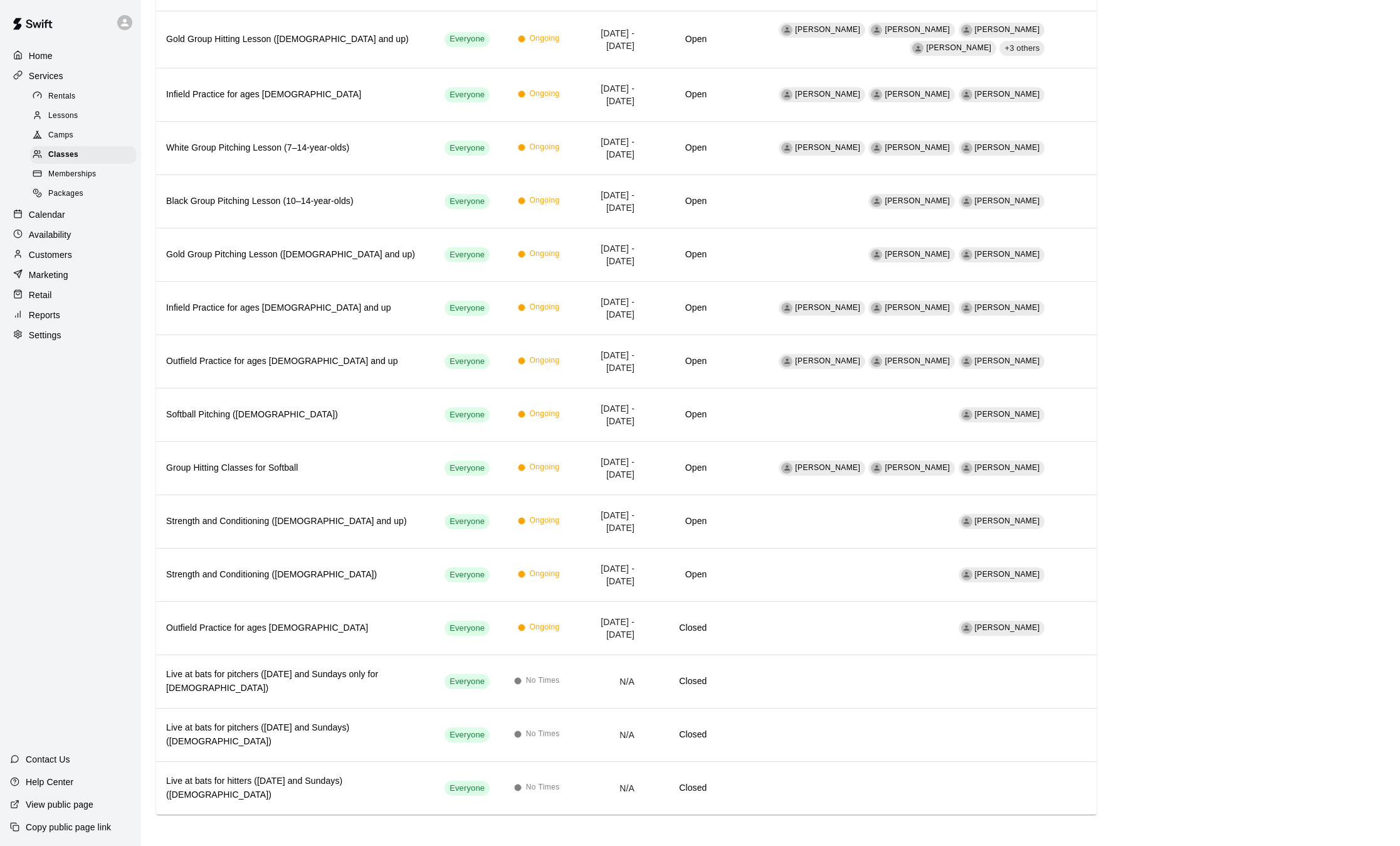
scroll to position [480, 0]
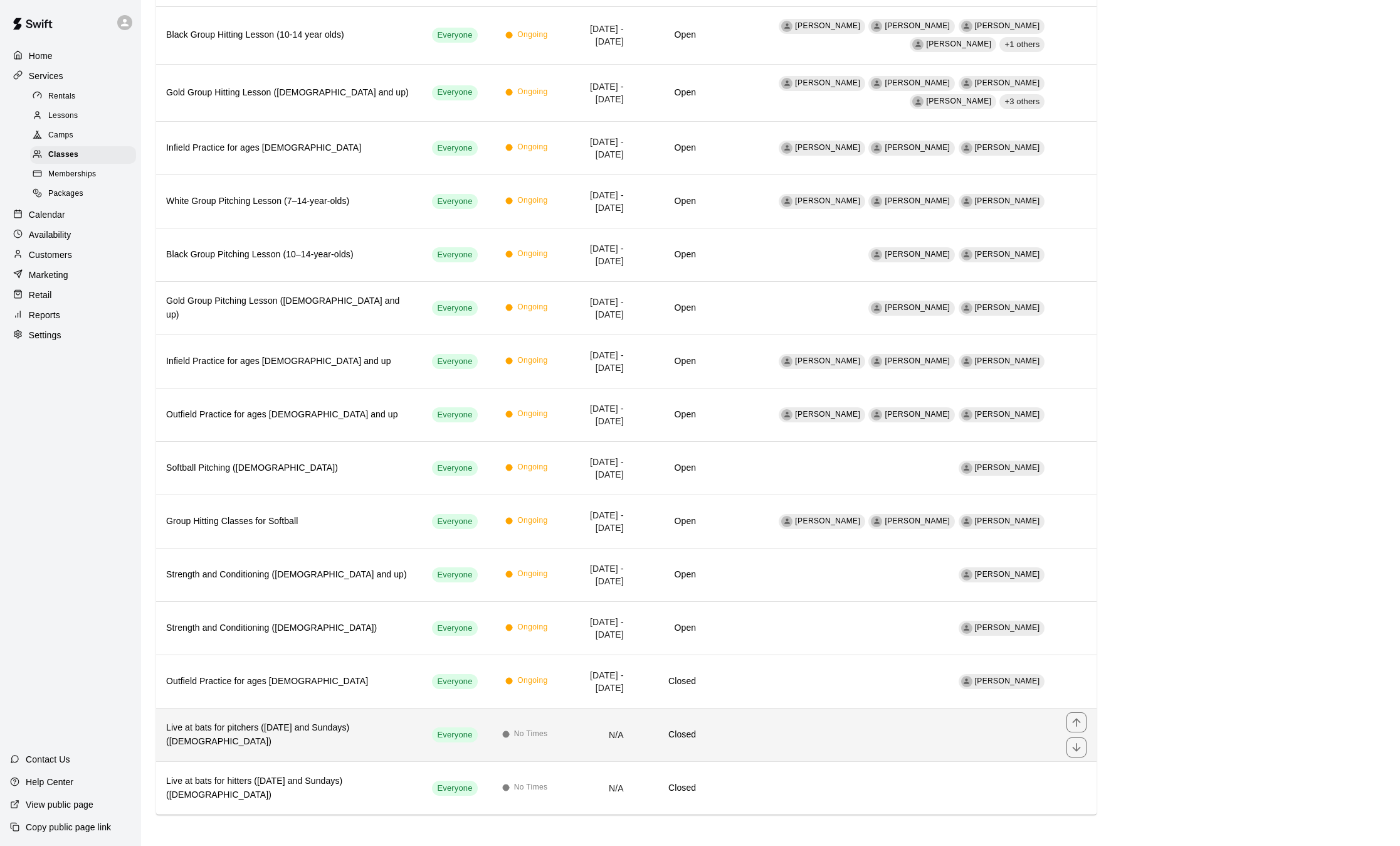
click at [223, 726] on h6 "Live at bats for pitchers (Wednesday and Sundays) (11-14 years old)" at bounding box center [289, 734] width 245 height 28
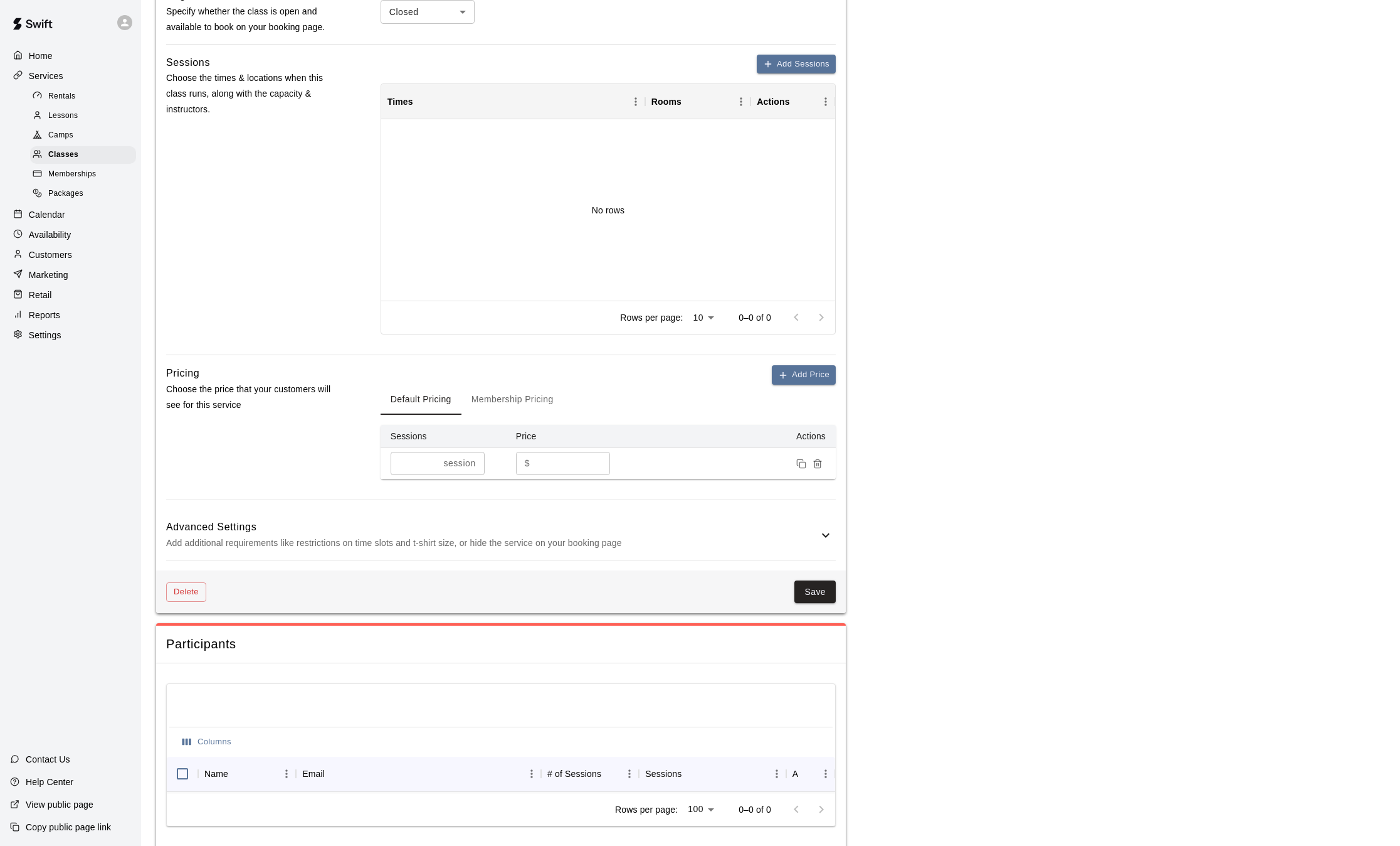
scroll to position [571, 0]
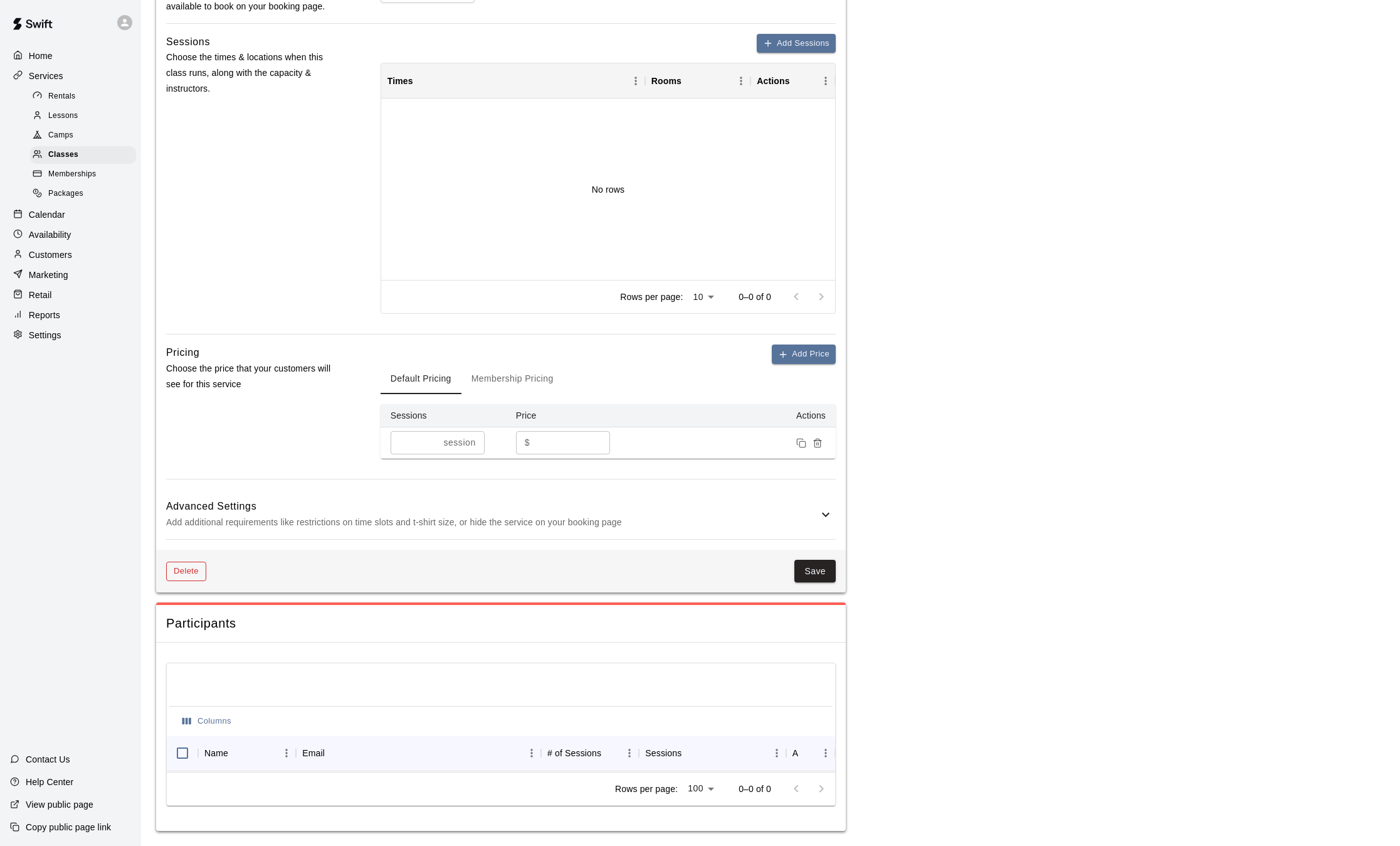
click at [187, 562] on button "Delete" at bounding box center [187, 571] width 40 height 19
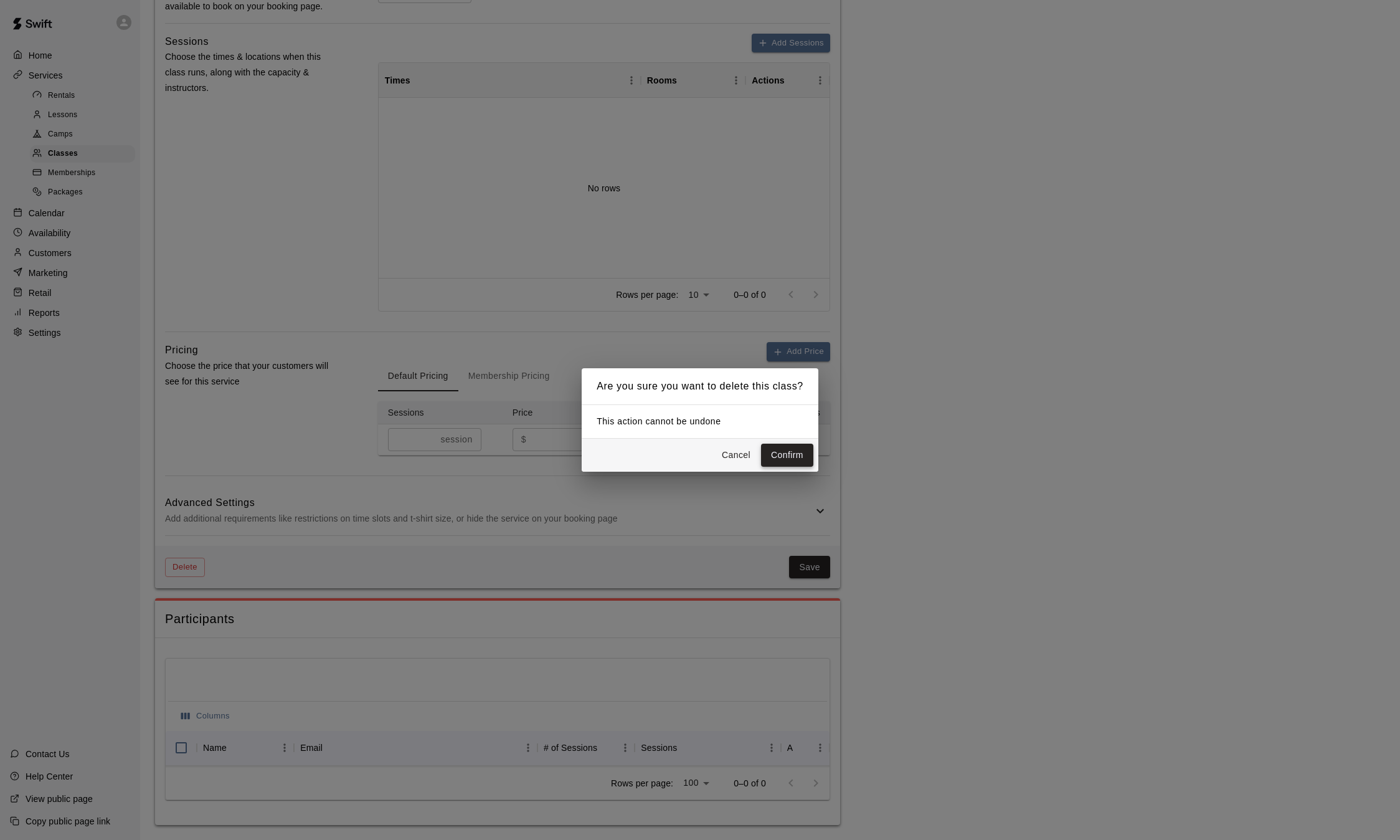
click at [800, 466] on button "Confirm" at bounding box center [788, 455] width 52 height 23
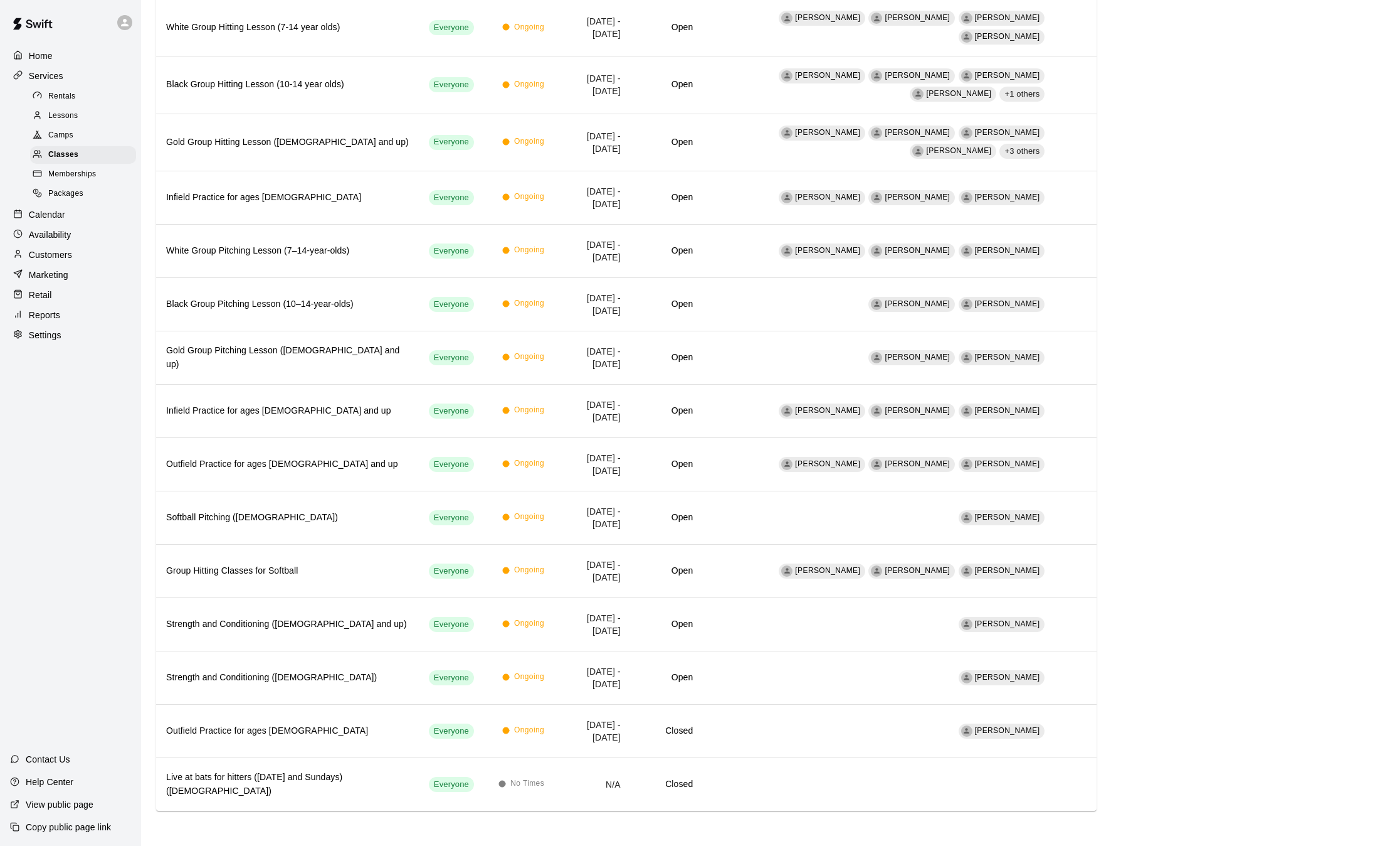
scroll to position [427, 0]
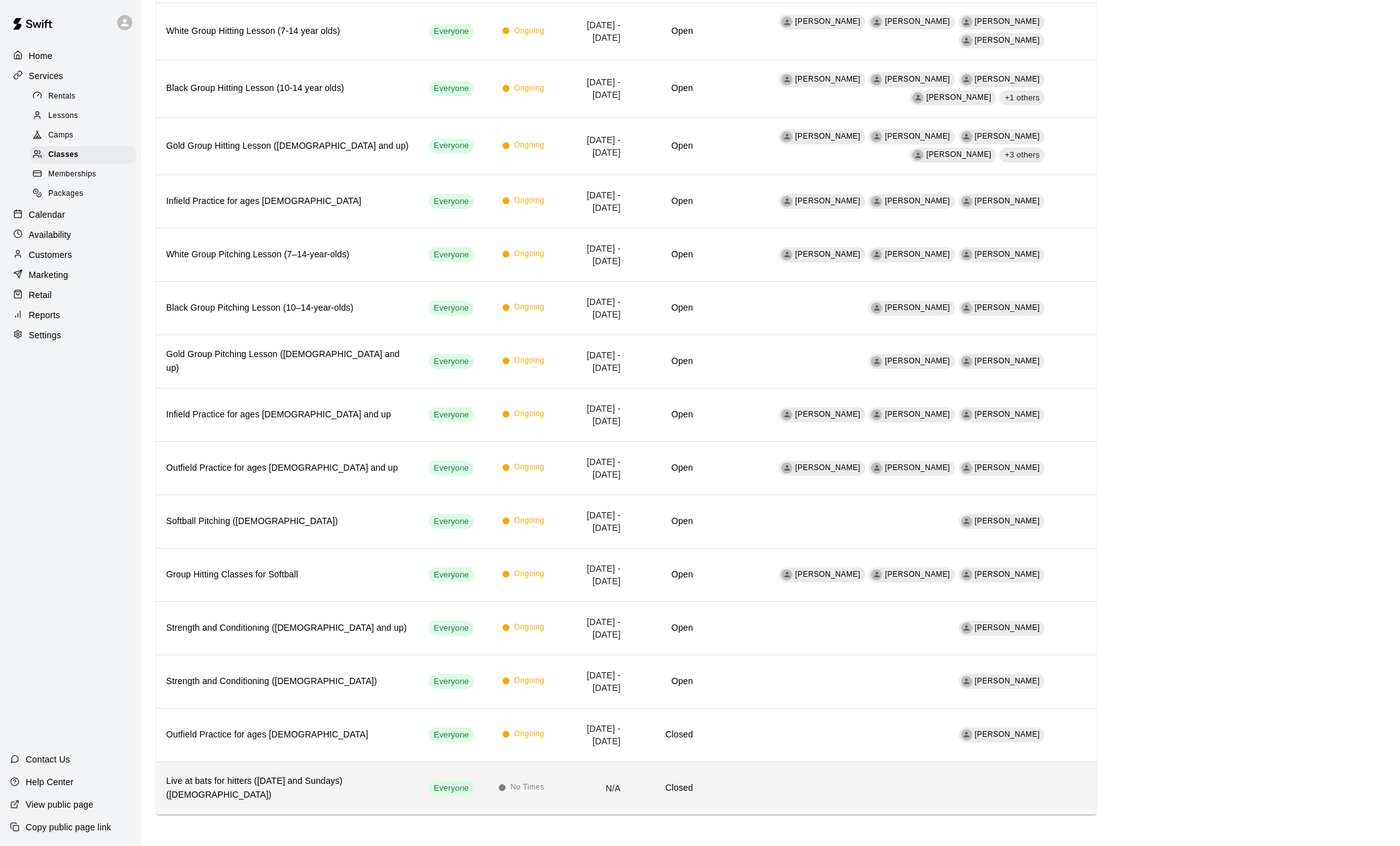
click at [344, 776] on h6 "Live at bats for hitters (Wednesday and Sundays) (11-14 years old)" at bounding box center [287, 788] width 242 height 28
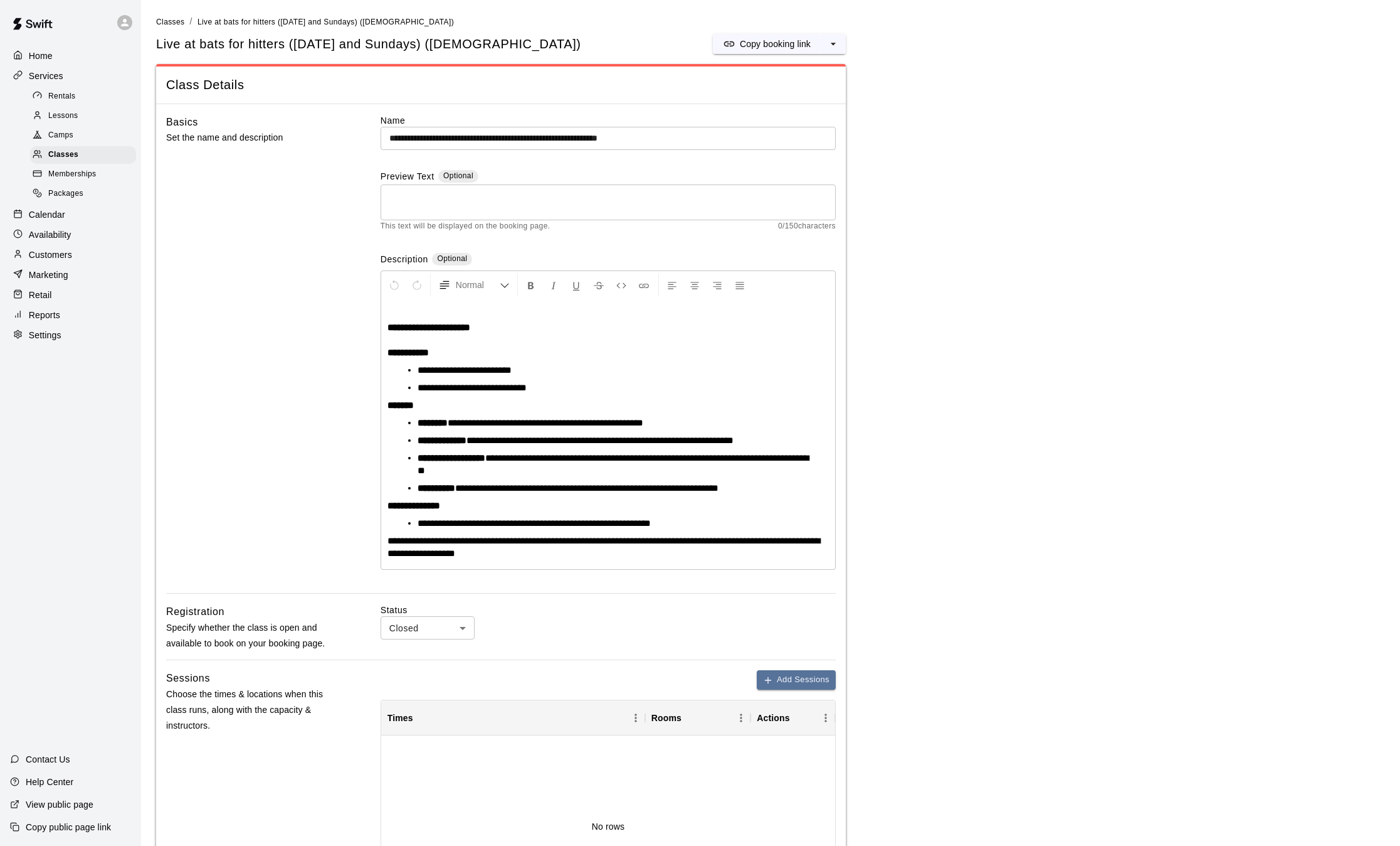
drag, startPoint x: 344, startPoint y: 776, endPoint x: 210, endPoint y: 324, distance: 471.4
click at [210, 324] on div "Basics Set the name and description" at bounding box center [253, 353] width 174 height 480
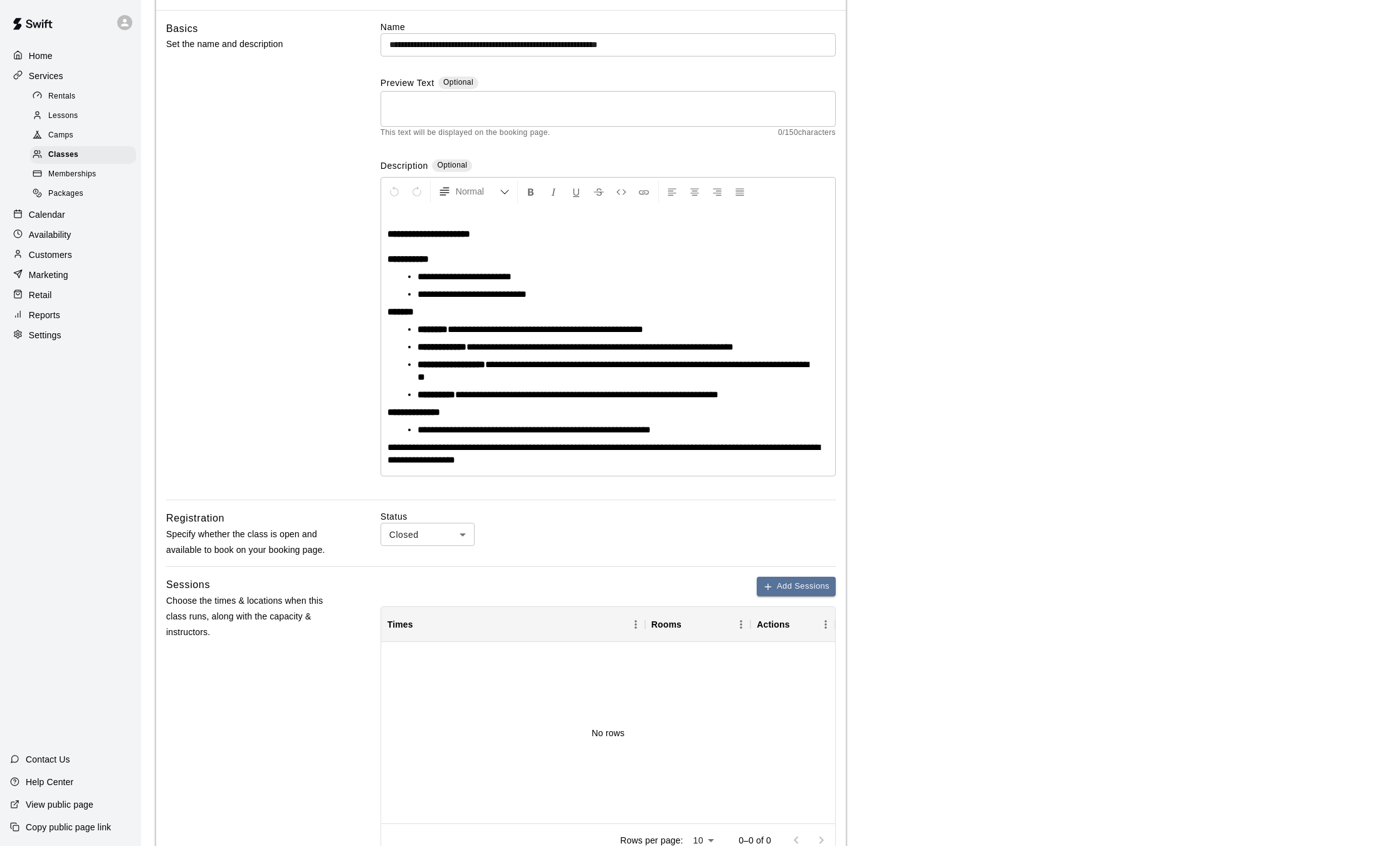
scroll to position [646, 0]
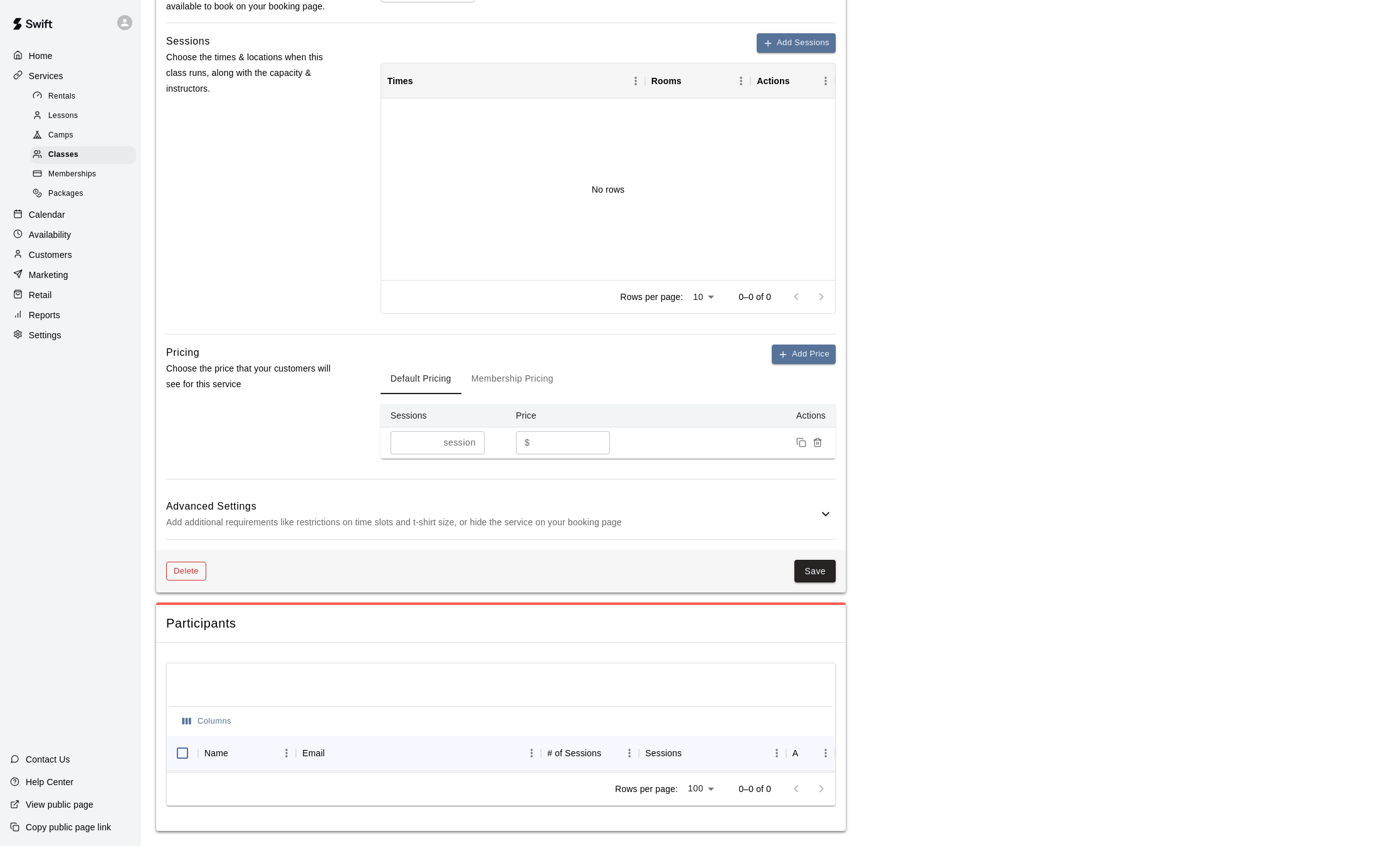
click at [185, 570] on button "Delete" at bounding box center [187, 571] width 40 height 19
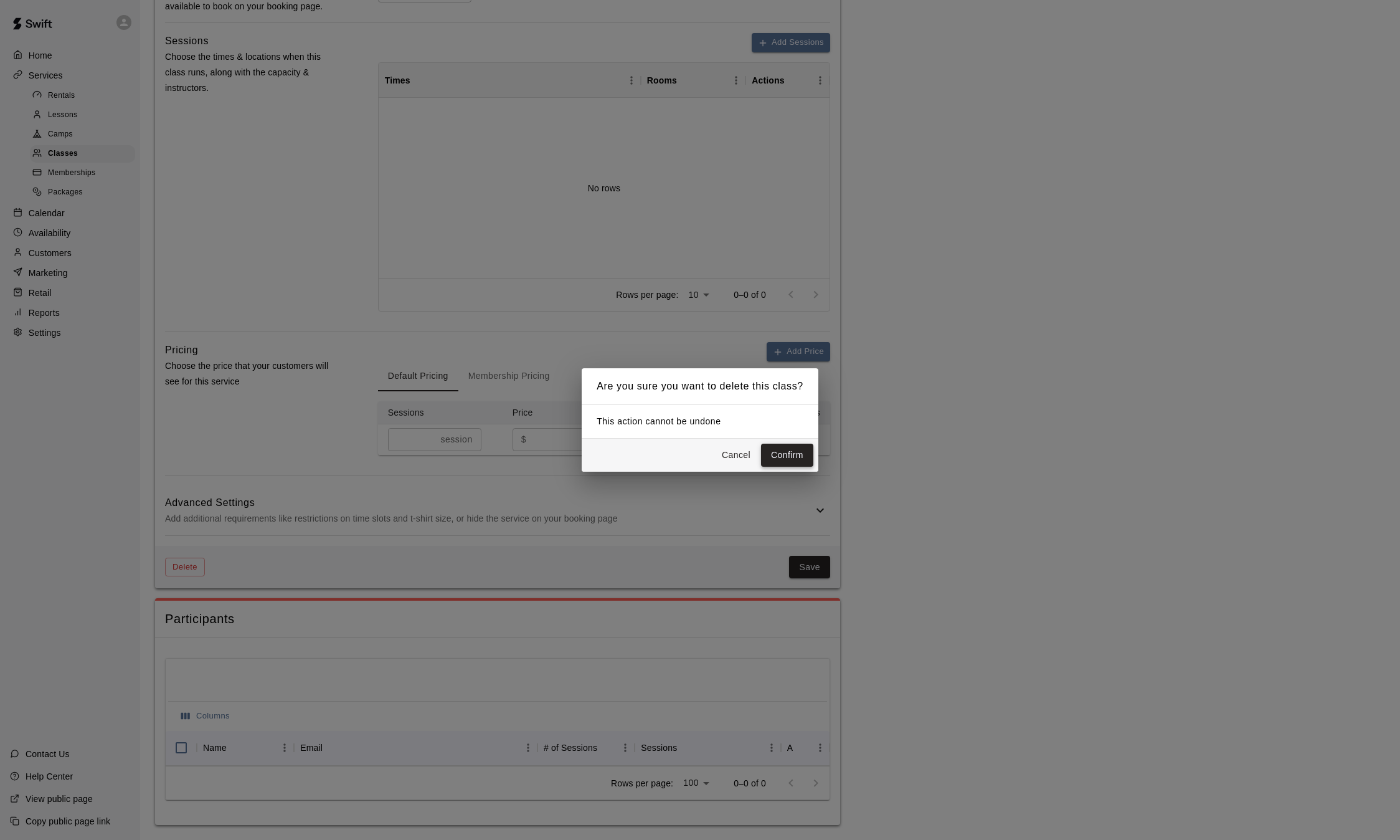
click at [799, 454] on button "Confirm" at bounding box center [788, 455] width 52 height 23
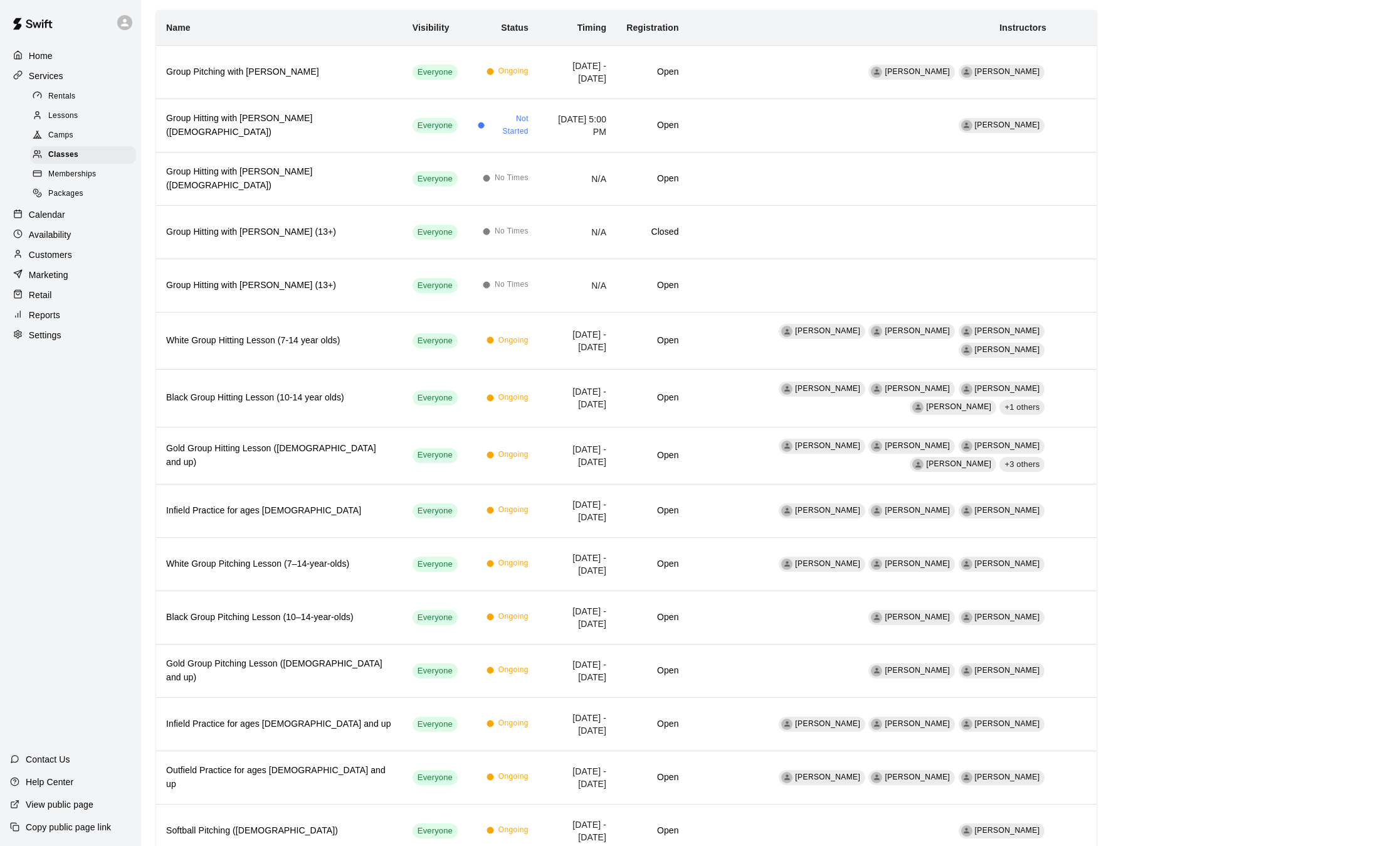
scroll to position [116, 0]
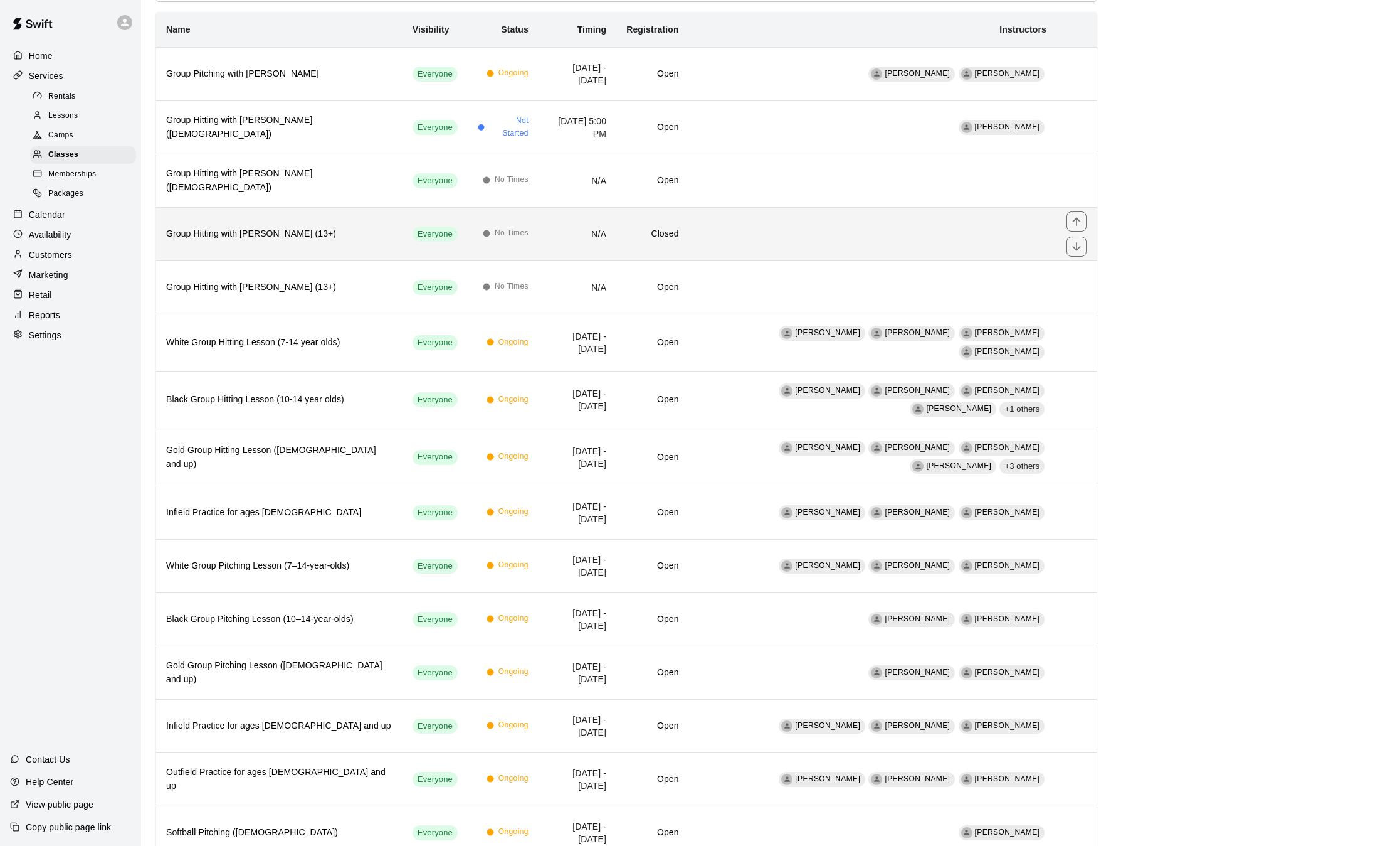
click at [667, 236] on h6 "Closed" at bounding box center [652, 234] width 52 height 14
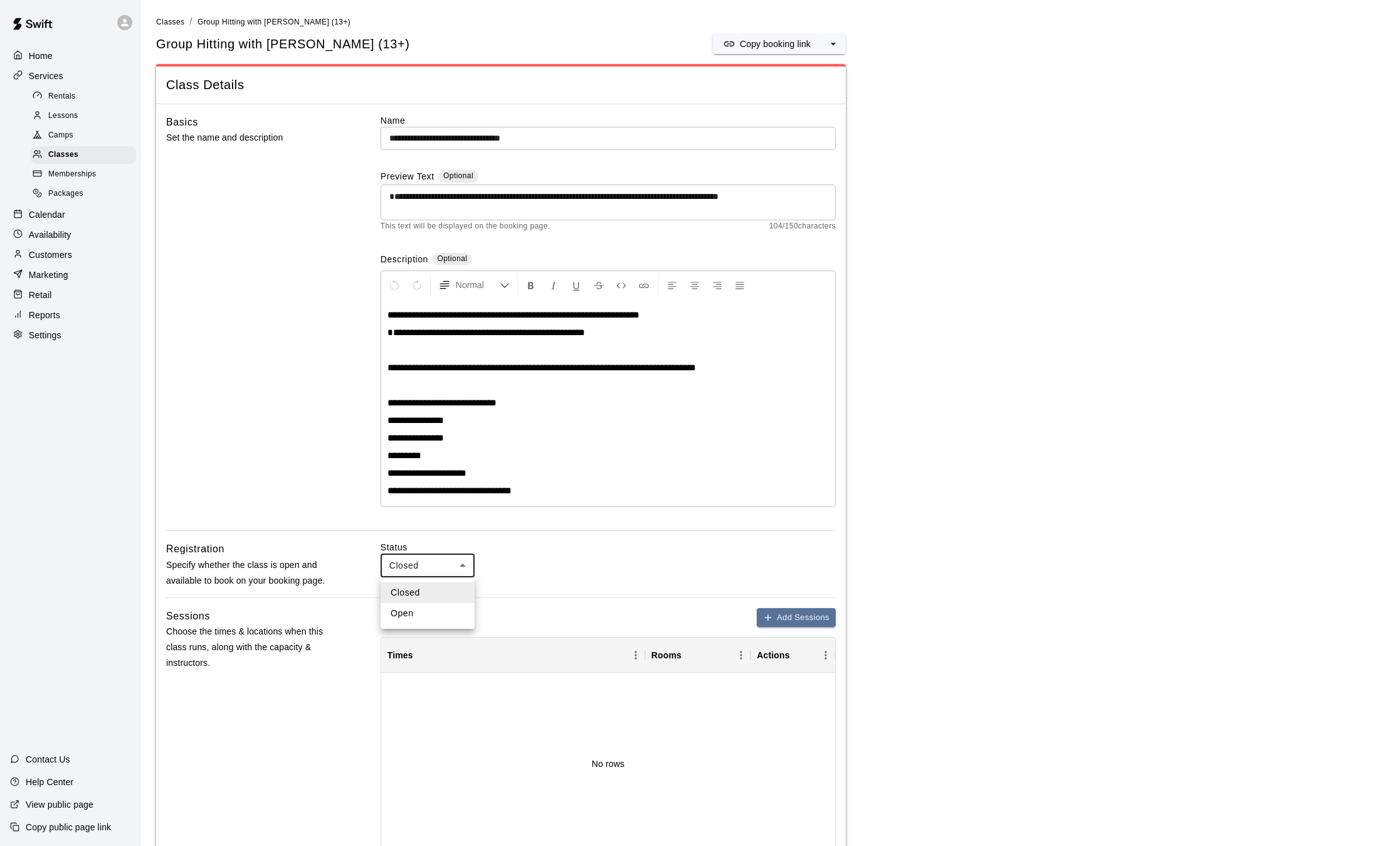
click at [447, 558] on body "**********" at bounding box center [700, 710] width 1400 height 1420
click at [422, 612] on li "Open" at bounding box center [427, 613] width 94 height 21
type input "****"
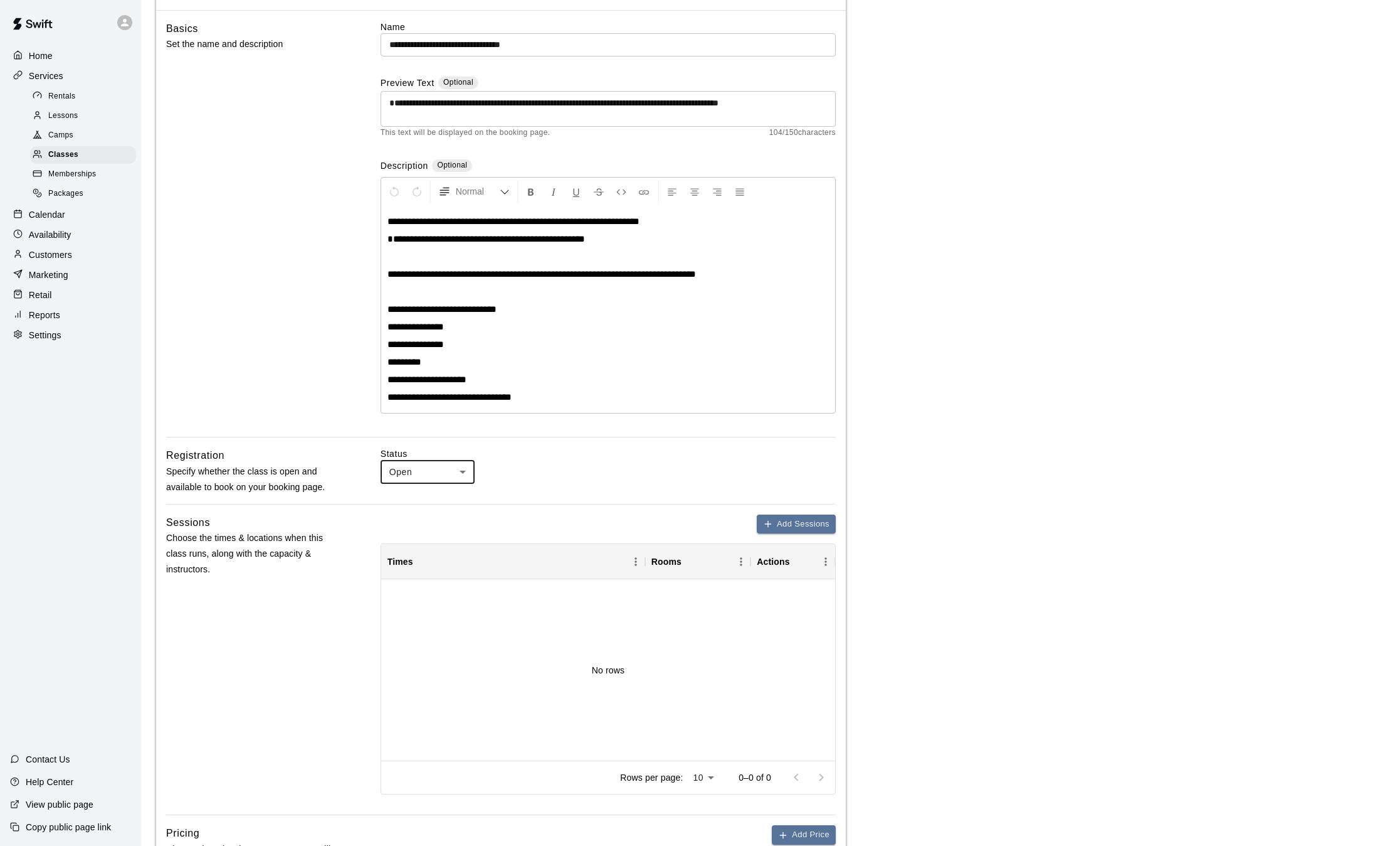
scroll to position [583, 0]
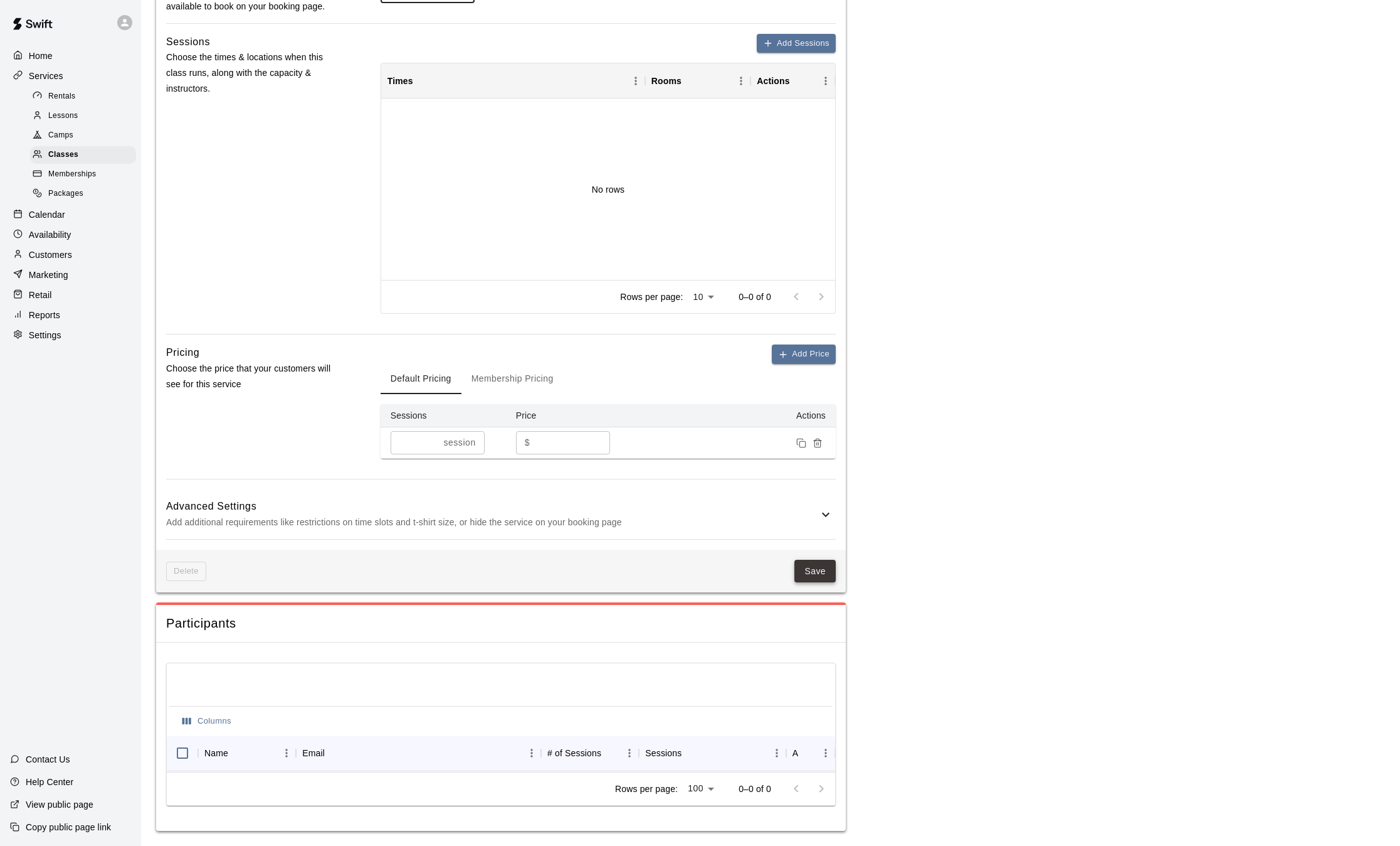
click at [819, 561] on button "Save" at bounding box center [815, 571] width 41 height 23
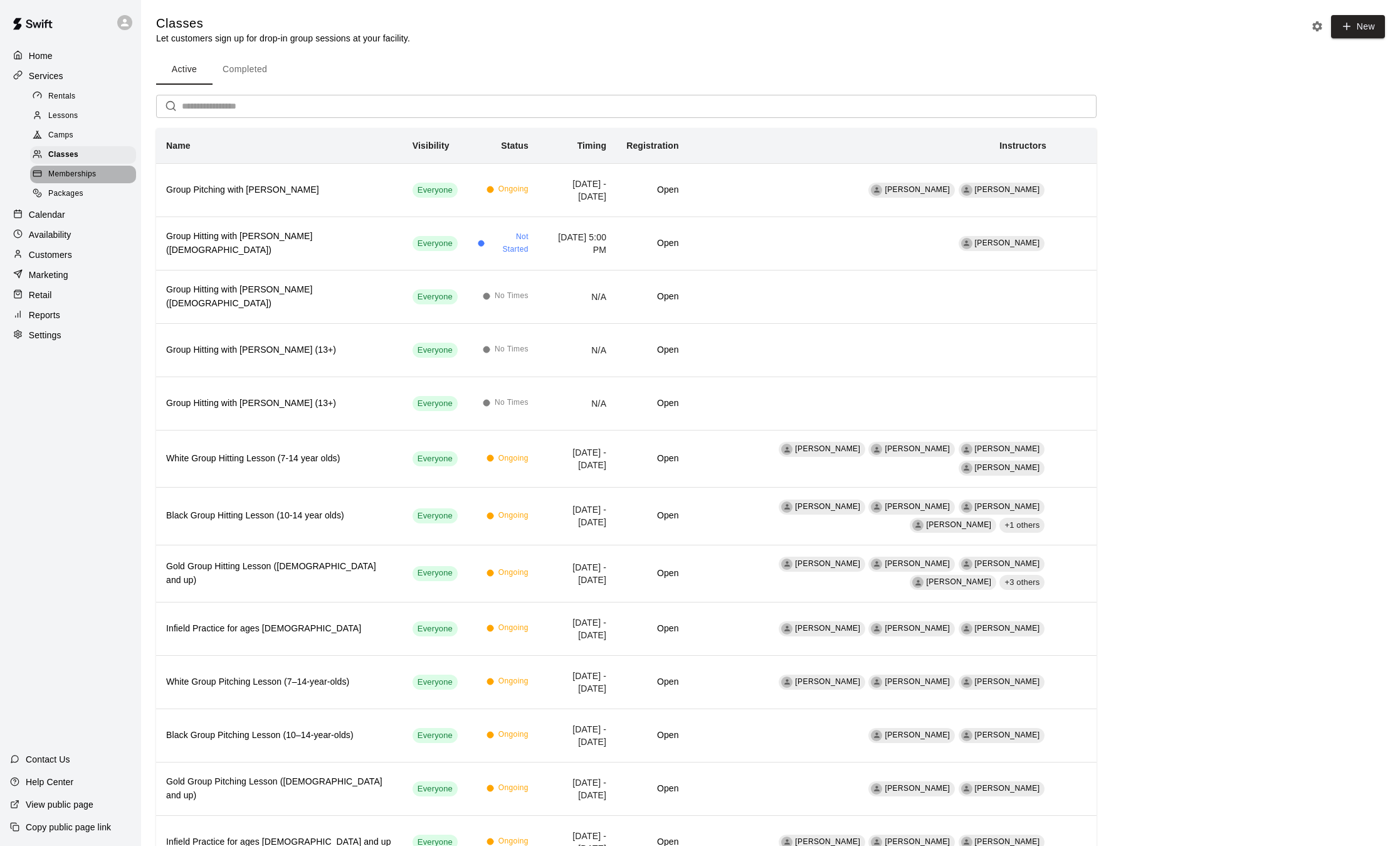
click at [74, 176] on span "Memberships" at bounding box center [72, 174] width 48 height 12
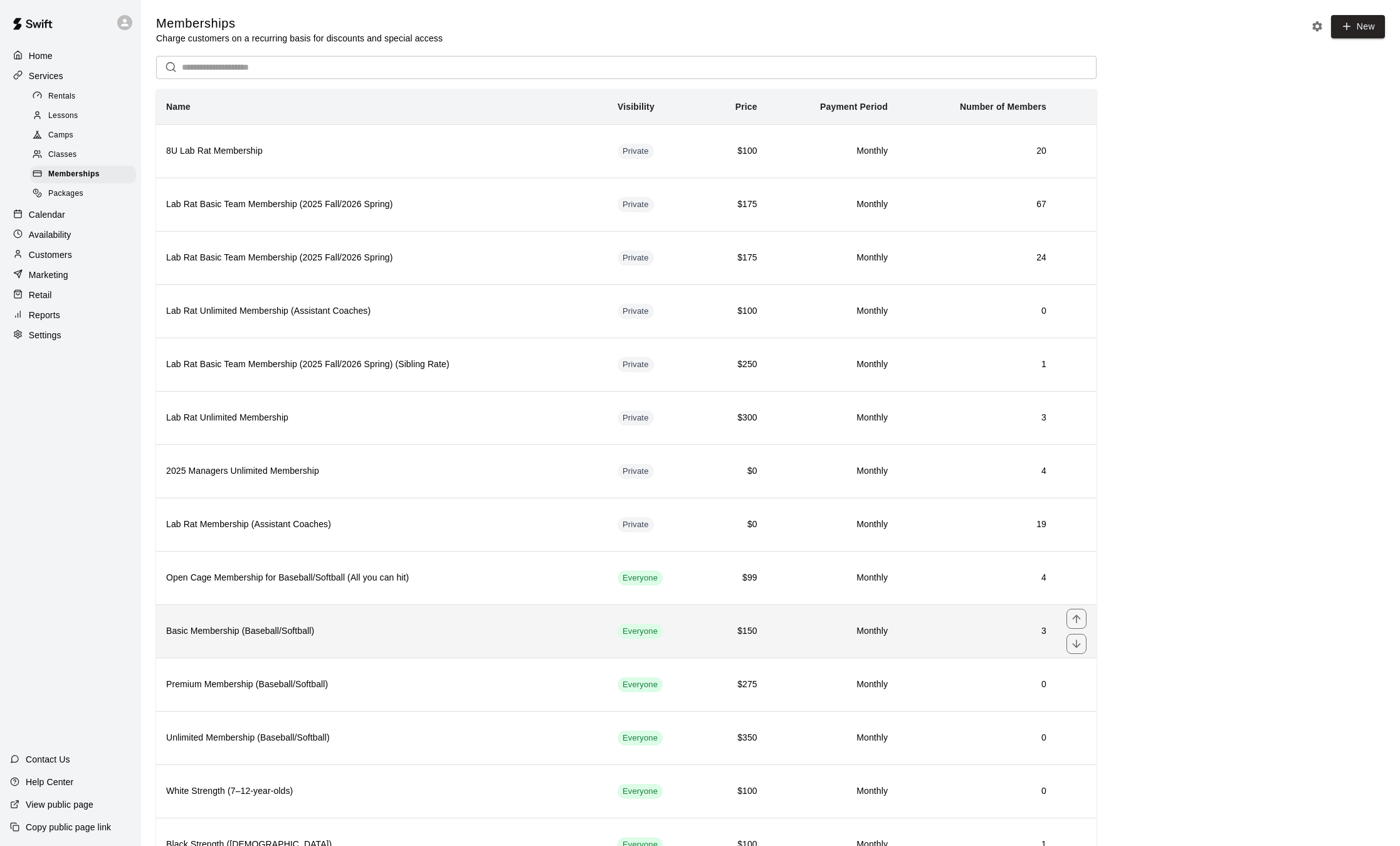
click at [394, 647] on th "Basic Membership (Baseball/Softball)" at bounding box center [382, 631] width 451 height 53
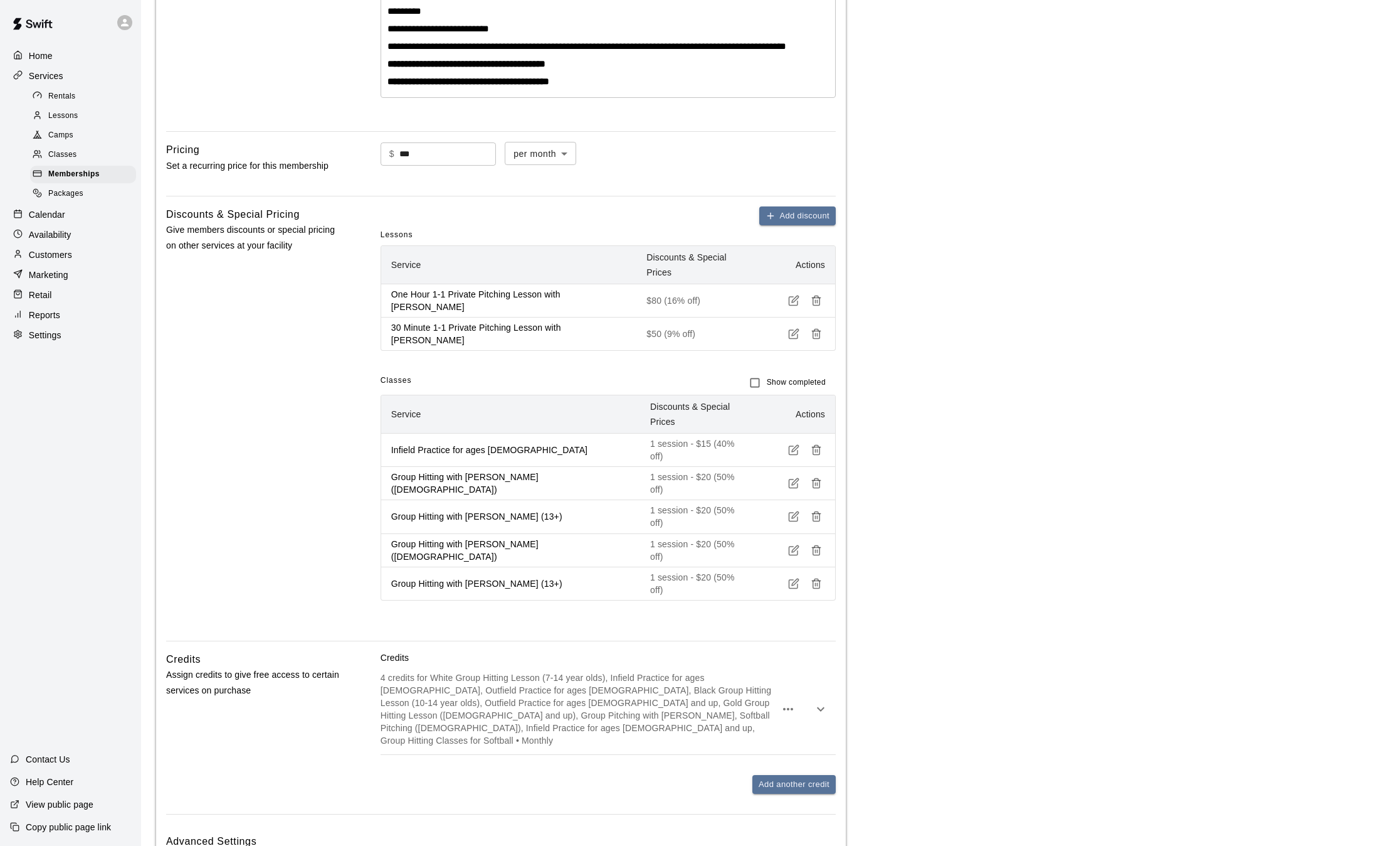
scroll to position [387, 0]
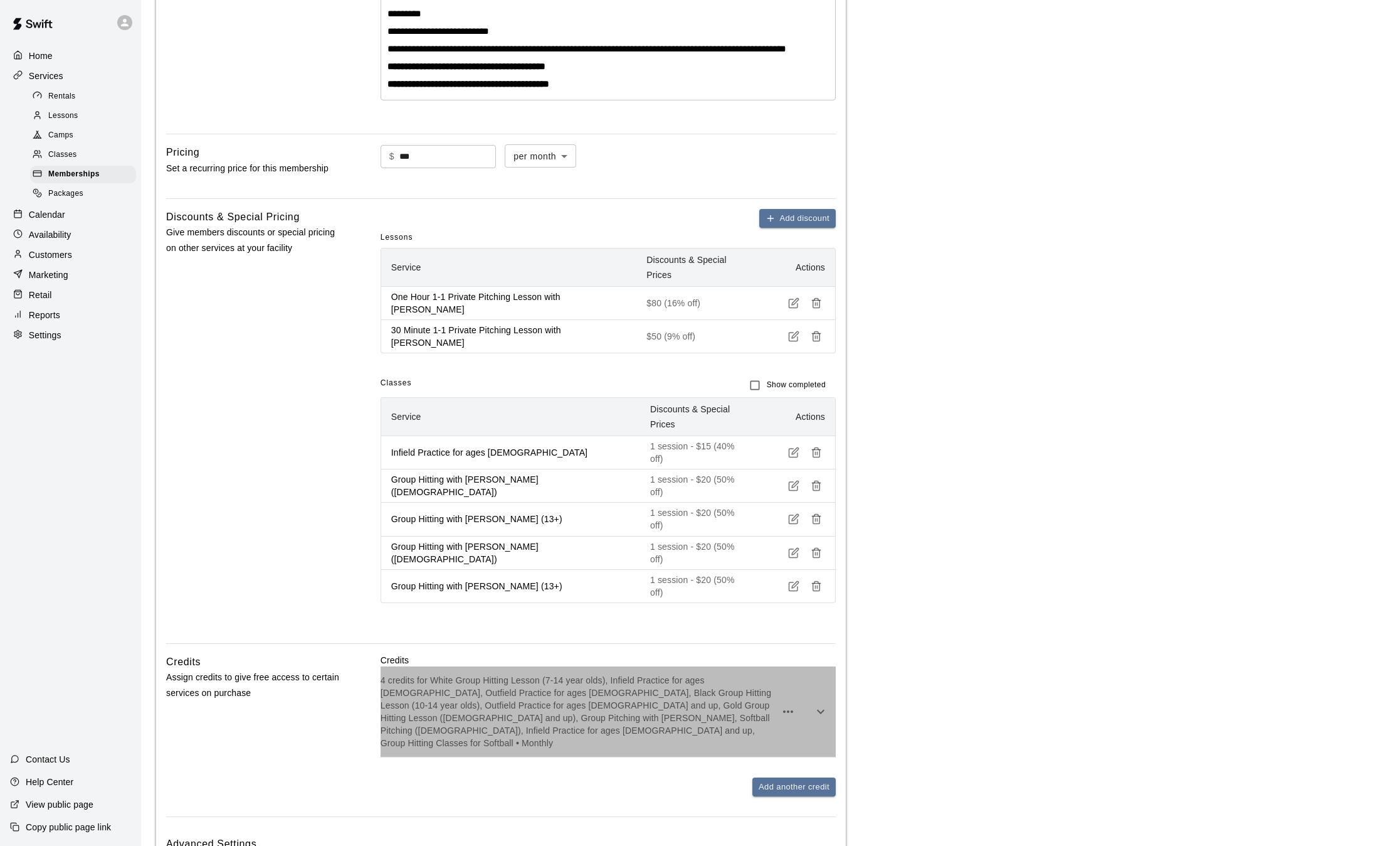
click at [574, 690] on div "4 credits for White Group Hitting Lesson (7-14 year olds), Infield Practice for…" at bounding box center [609, 711] width 455 height 91
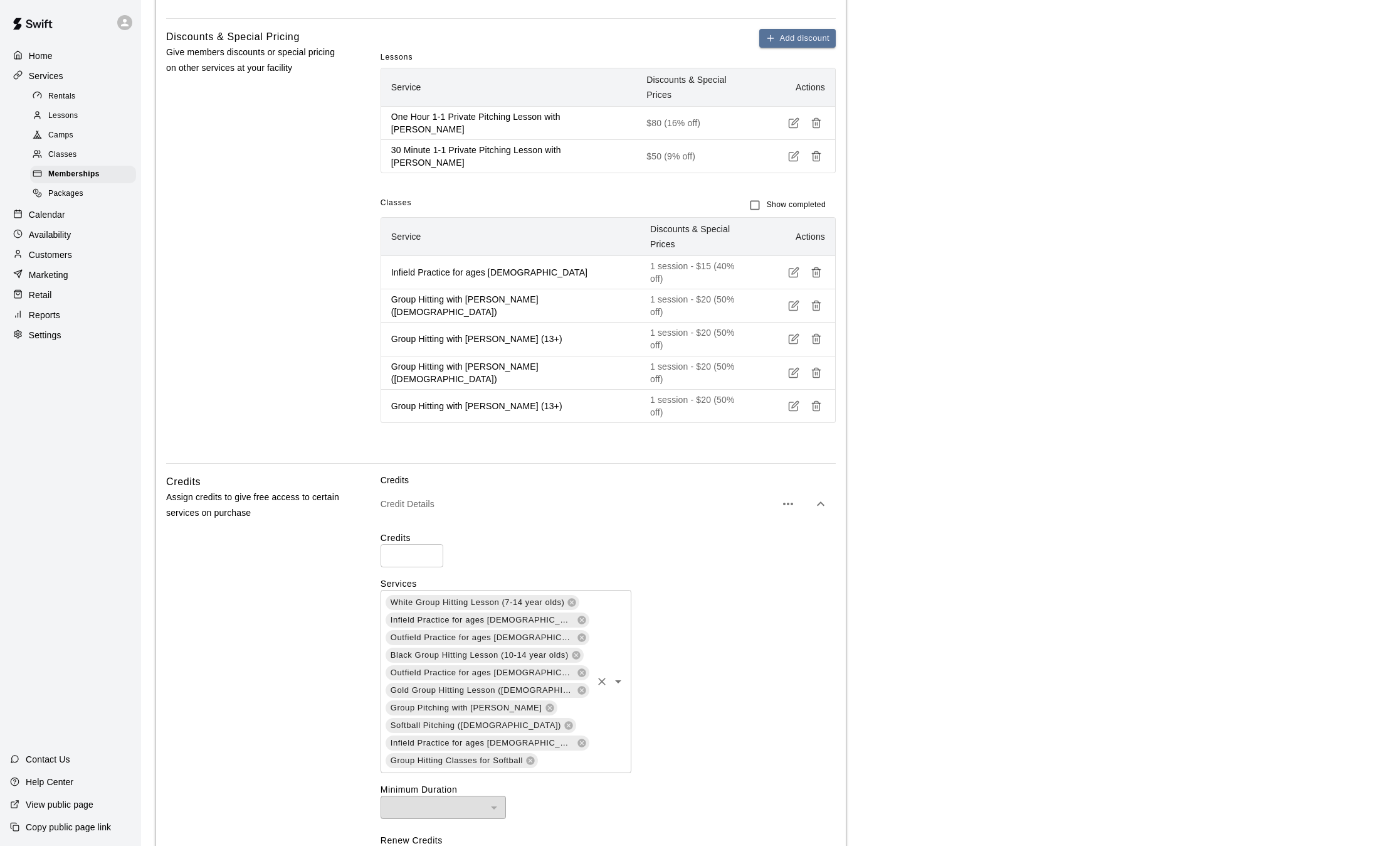
scroll to position [569, 0]
click at [559, 750] on input "text" at bounding box center [564, 758] width 51 height 15
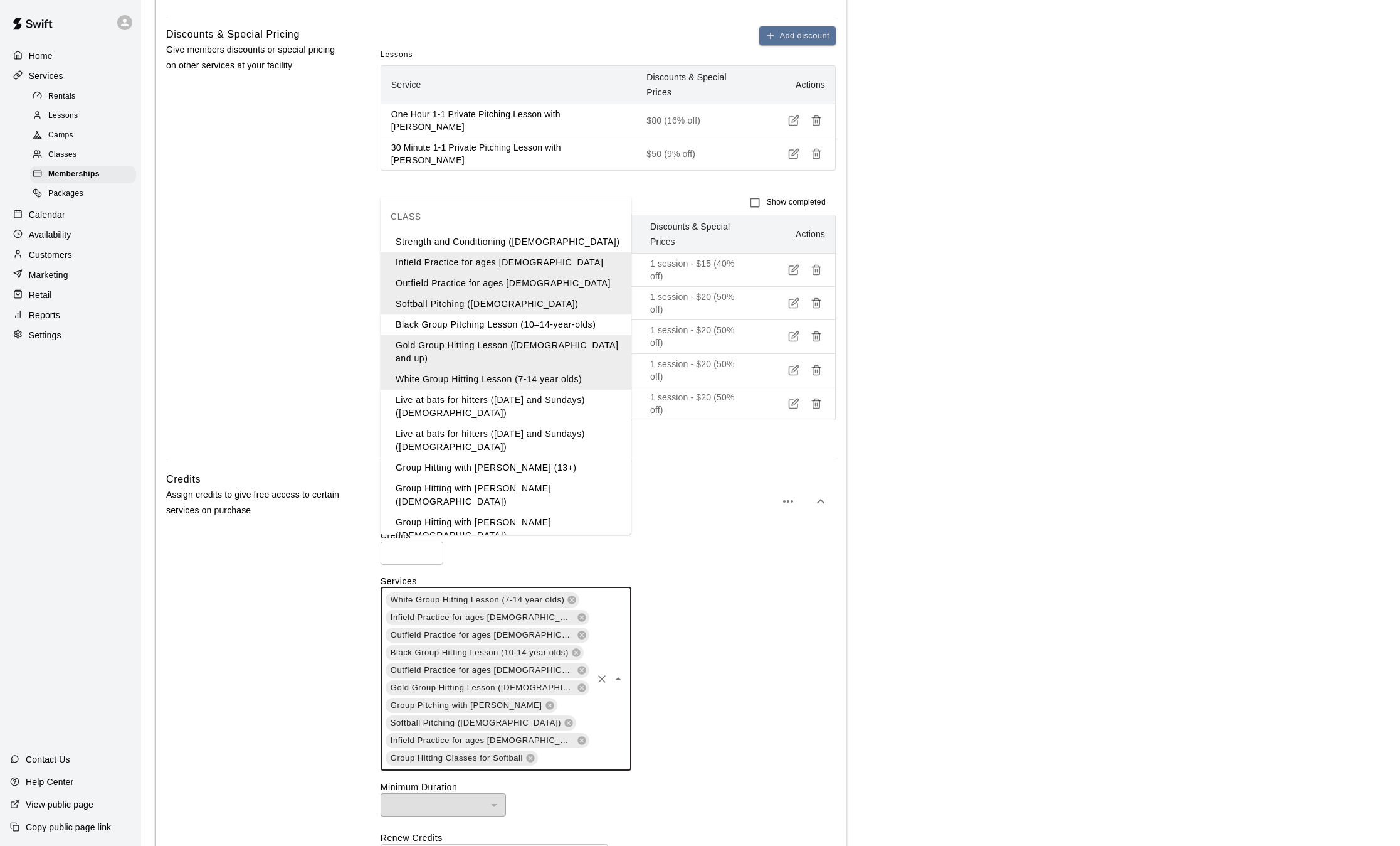
click at [516, 457] on li "Group Hitting with [PERSON_NAME] (13+)" at bounding box center [506, 467] width 251 height 21
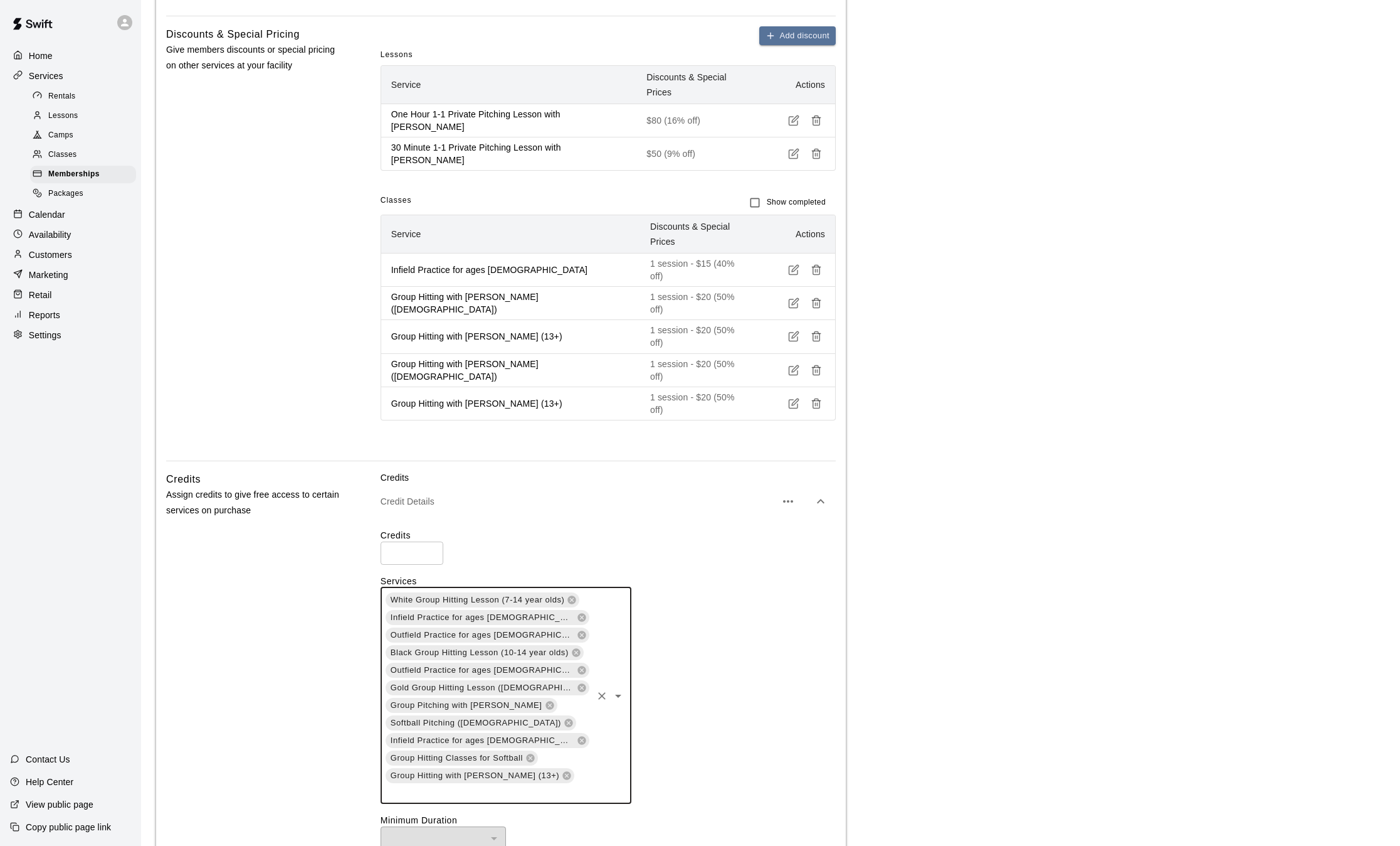
click at [590, 709] on div "White Group Hitting Lesson (7-14 year olds) Infield Practice for ages 7-12 Outf…" at bounding box center [506, 695] width 251 height 216
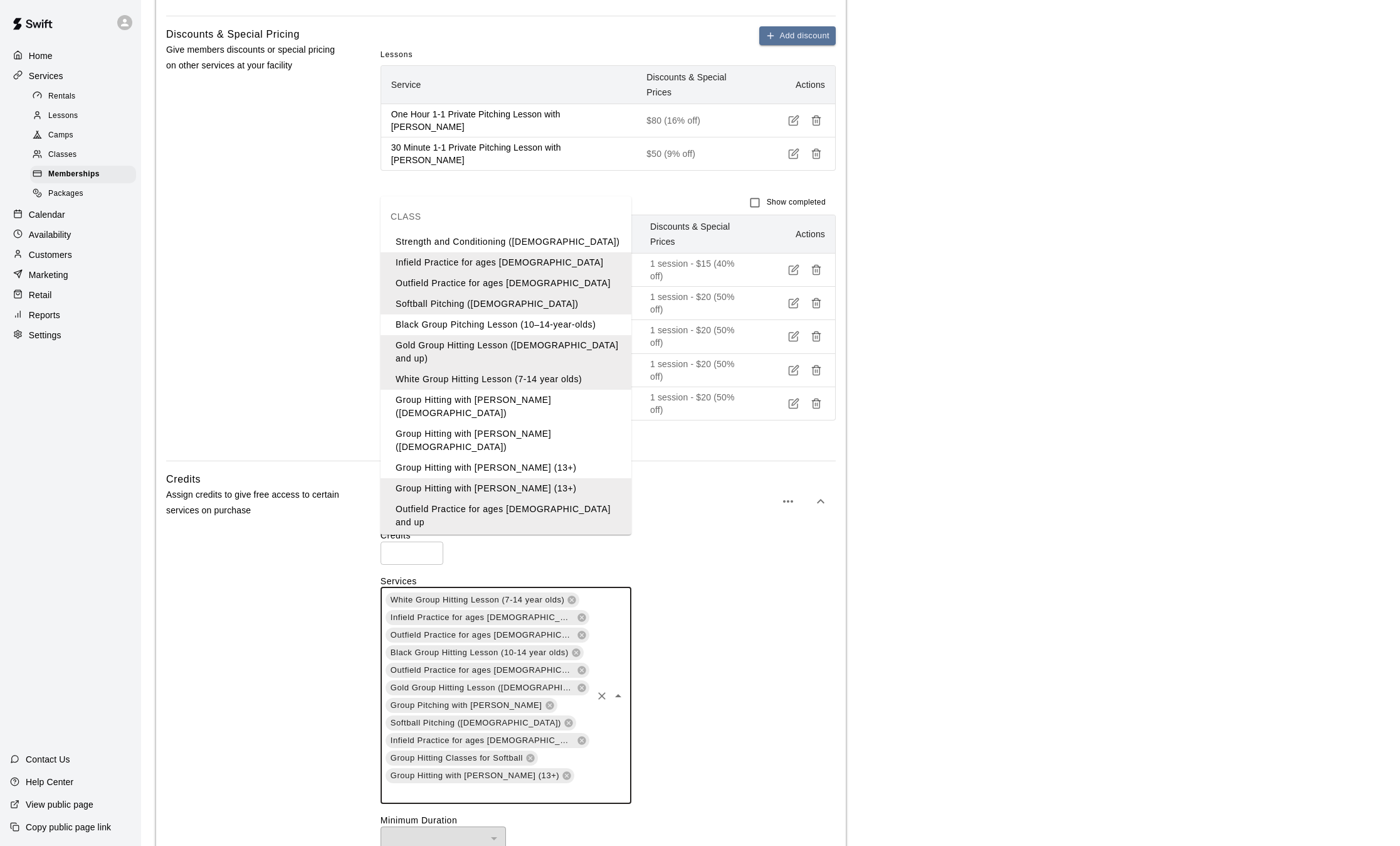
click at [550, 390] on li "Group Hitting with [PERSON_NAME] ([DEMOGRAPHIC_DATA])" at bounding box center [506, 407] width 251 height 34
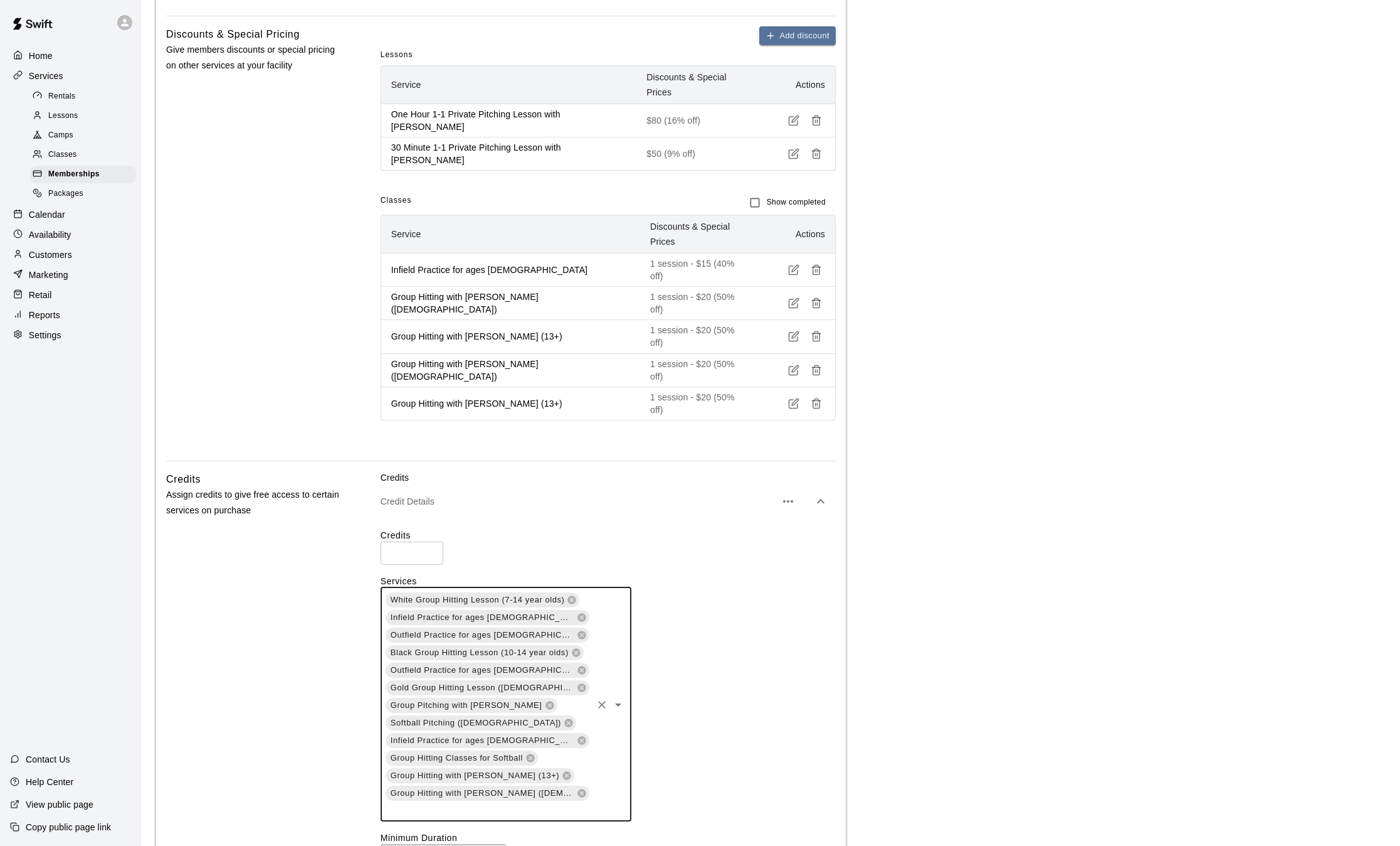
click at [575, 802] on input "text" at bounding box center [487, 810] width 206 height 15
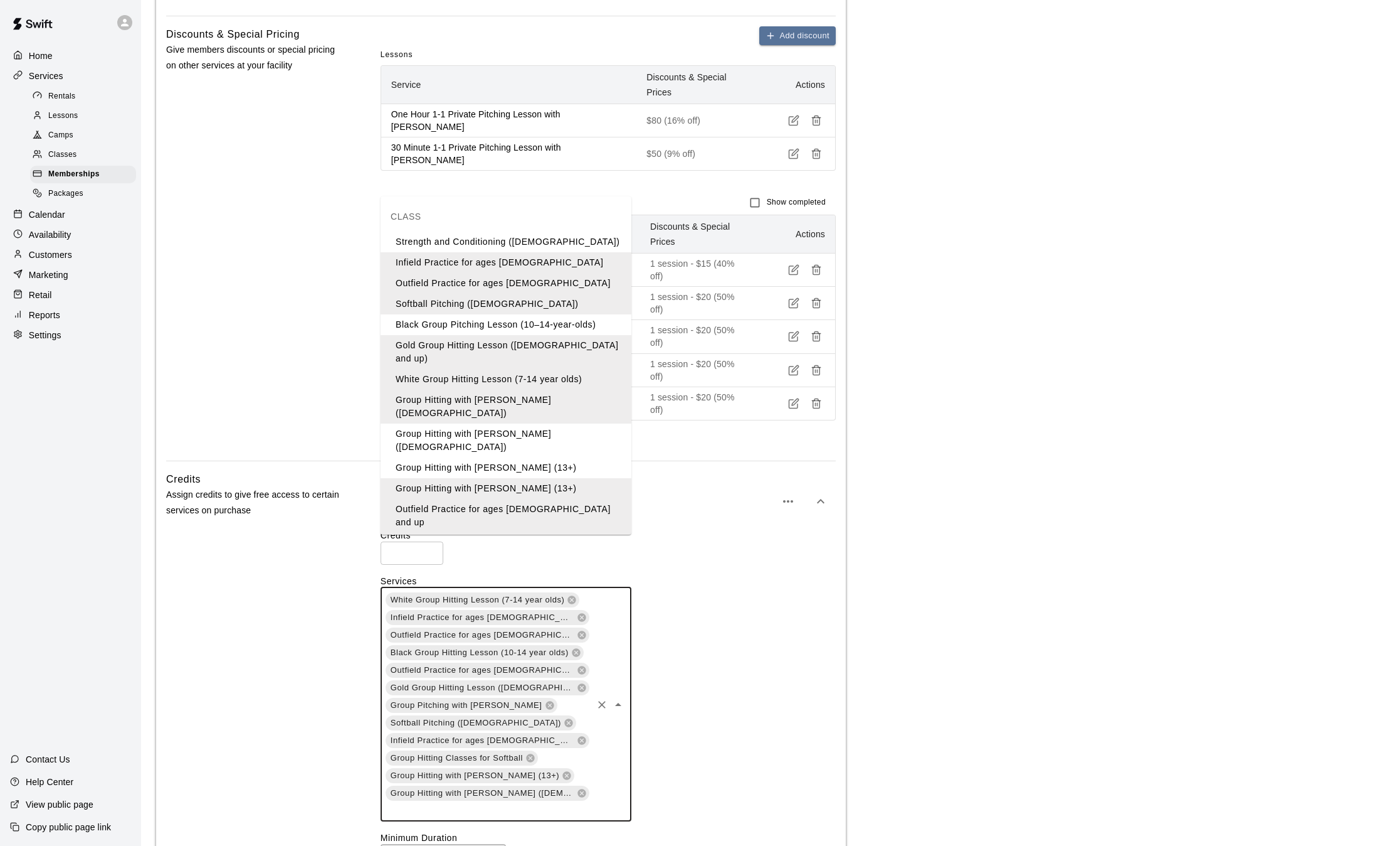
click at [552, 424] on li "Group Hitting with [PERSON_NAME] ([DEMOGRAPHIC_DATA])" at bounding box center [506, 441] width 251 height 34
click at [499, 820] on input "text" at bounding box center [487, 827] width 206 height 15
click at [501, 457] on li "Group Hitting with [PERSON_NAME] (13+)" at bounding box center [506, 467] width 251 height 21
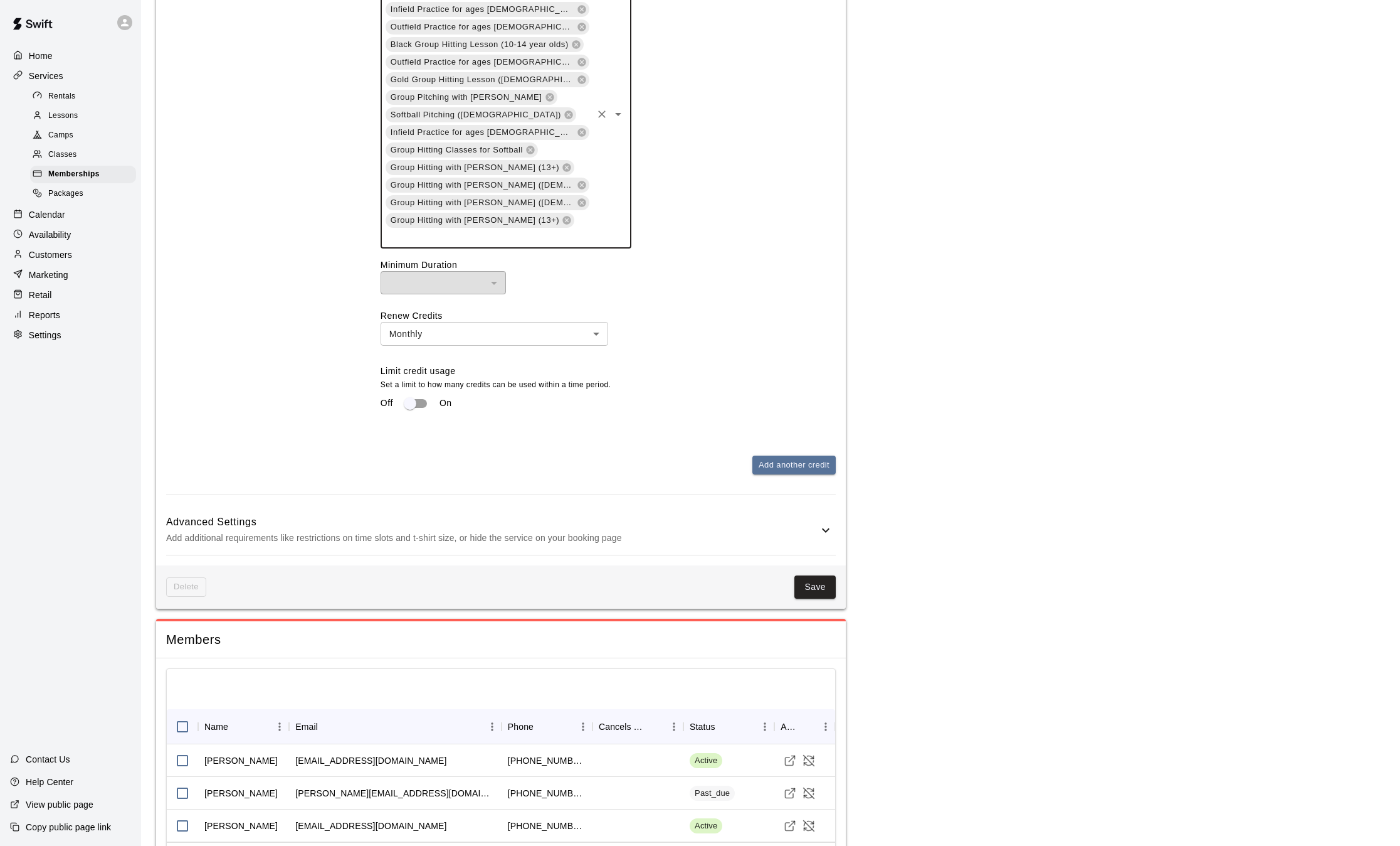
scroll to position [1183, 0]
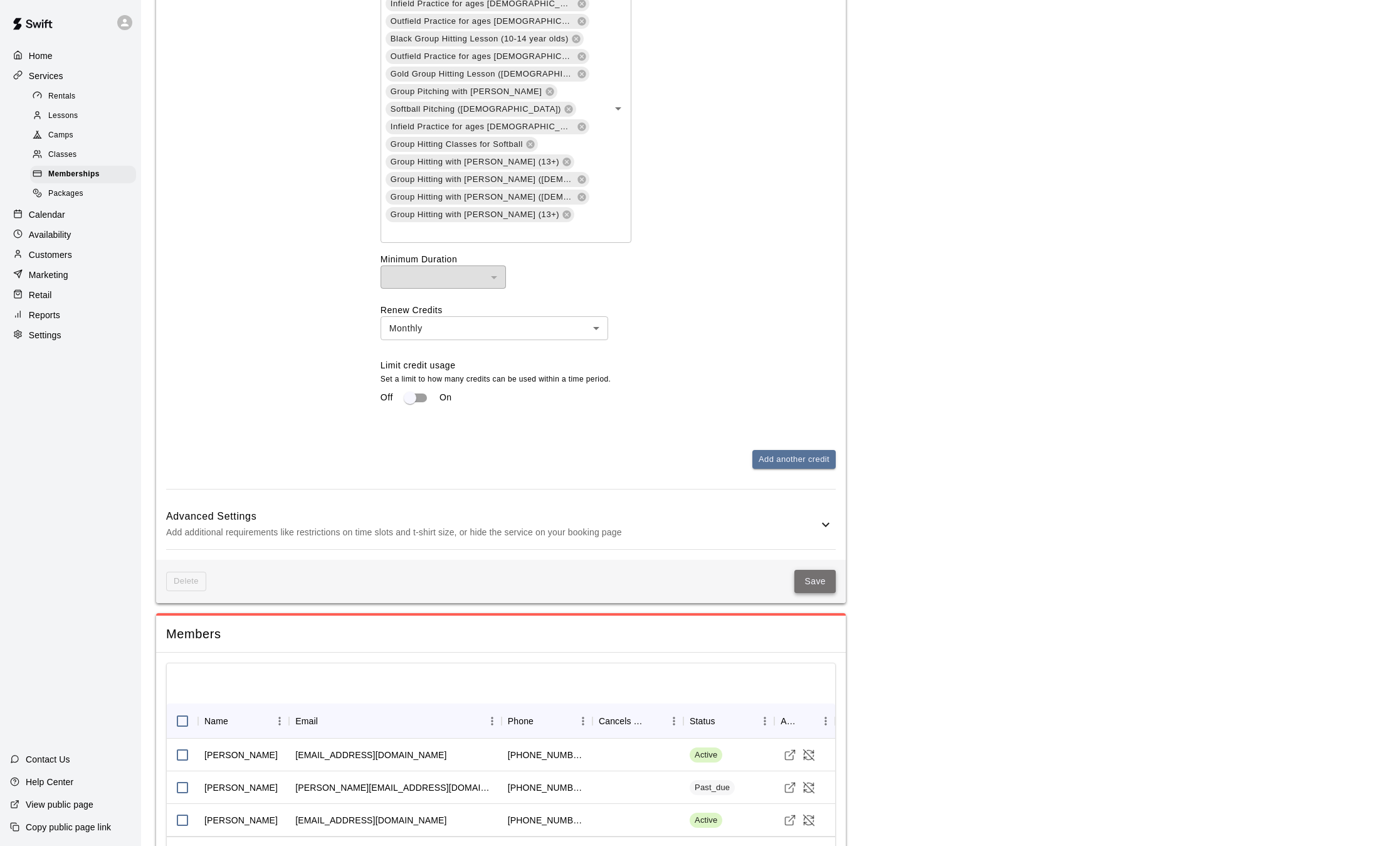
click at [818, 569] on button "Save" at bounding box center [815, 581] width 41 height 23
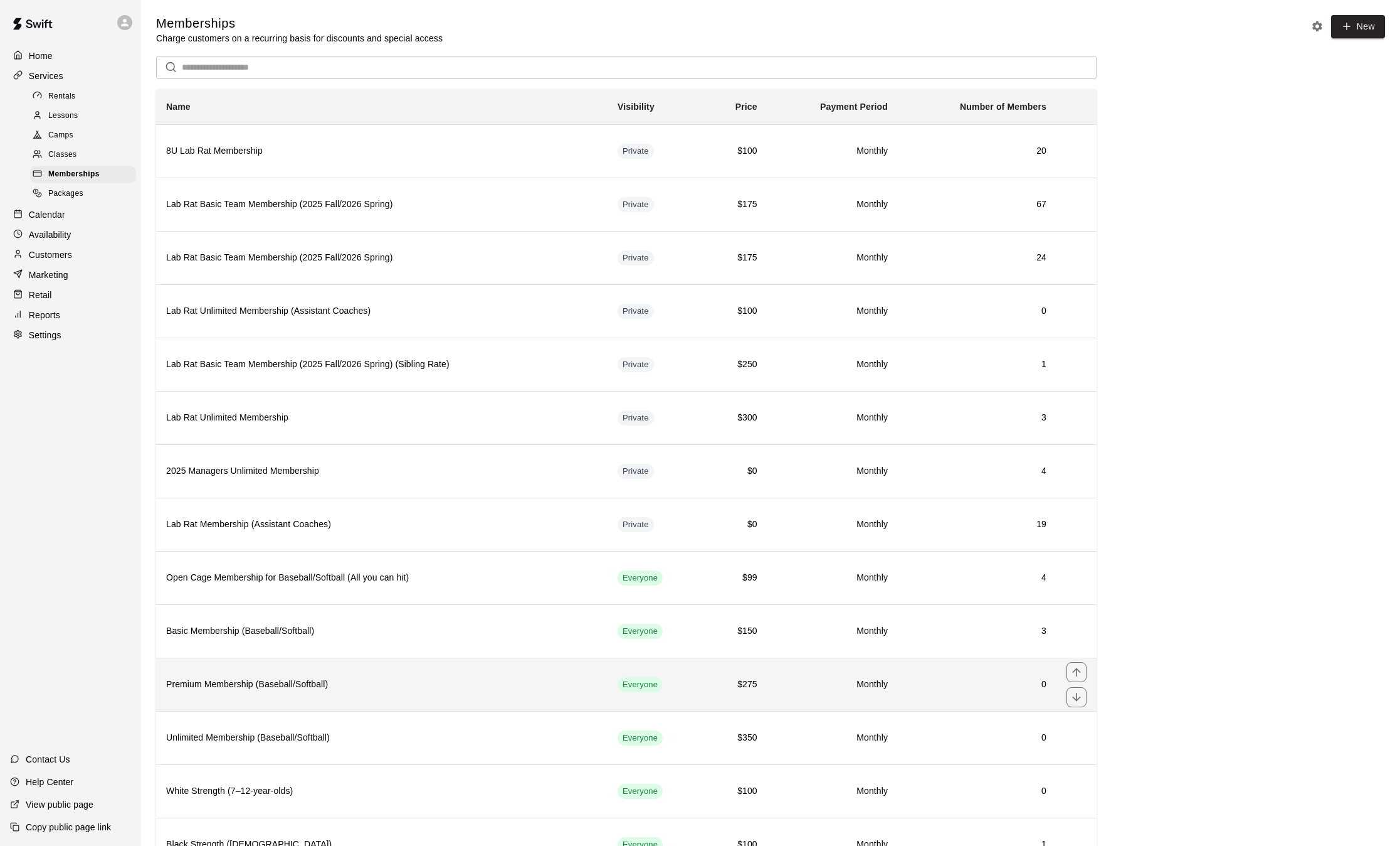
click at [338, 680] on h6 "Premium Membership (Baseball/Softball)" at bounding box center [382, 685] width 431 height 14
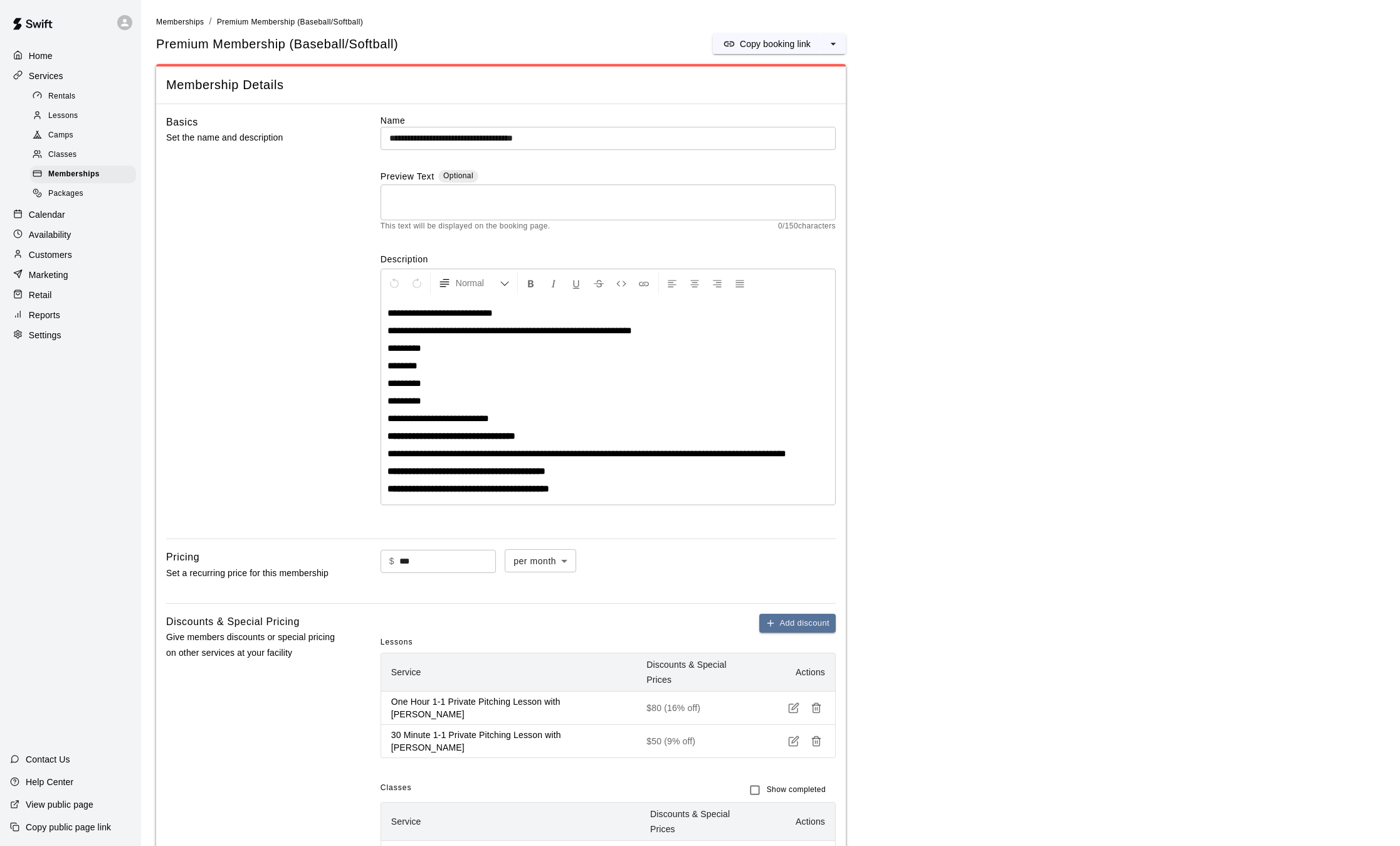
click at [457, 330] on span "**********" at bounding box center [510, 330] width 245 height 9
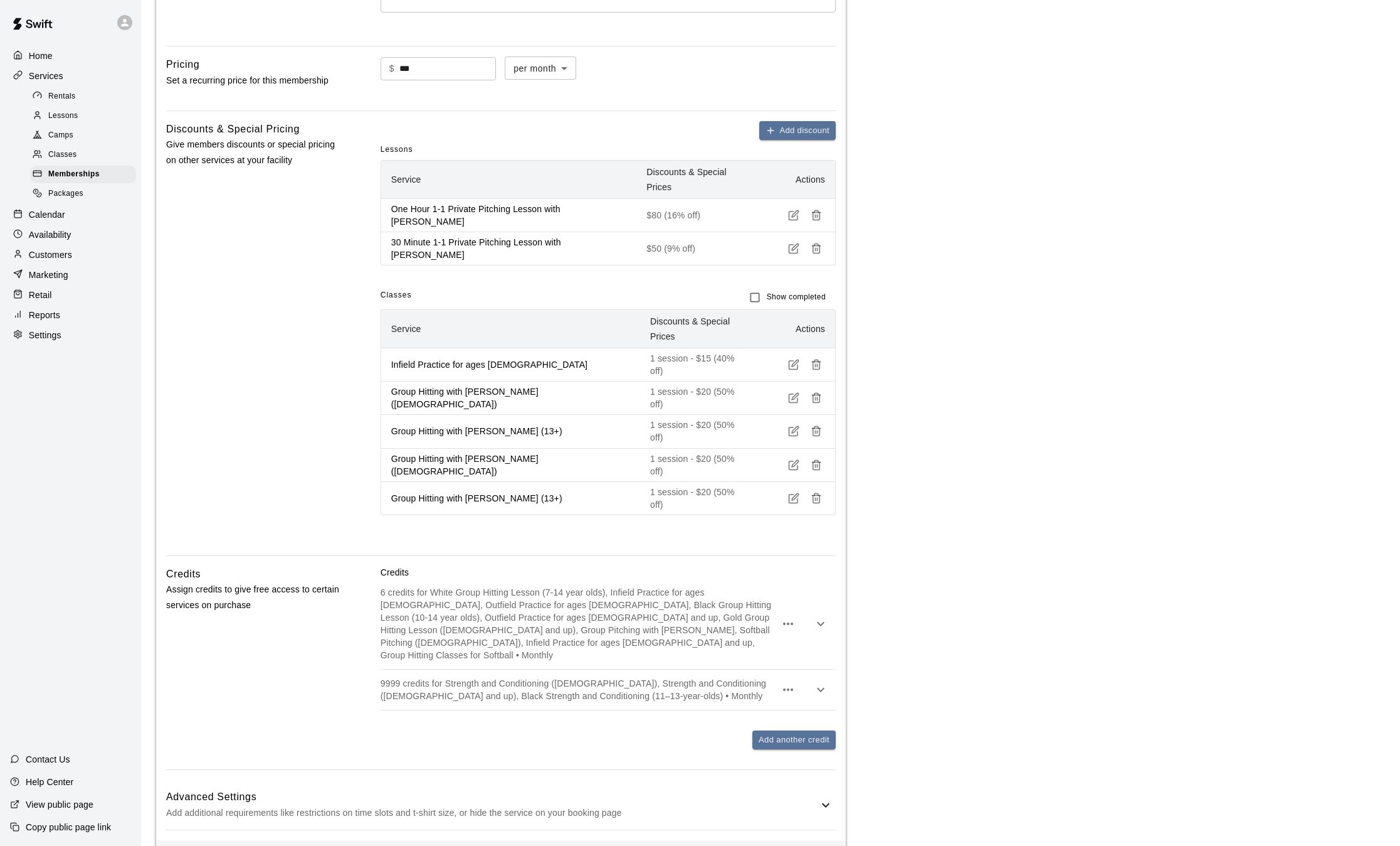
scroll to position [514, 0]
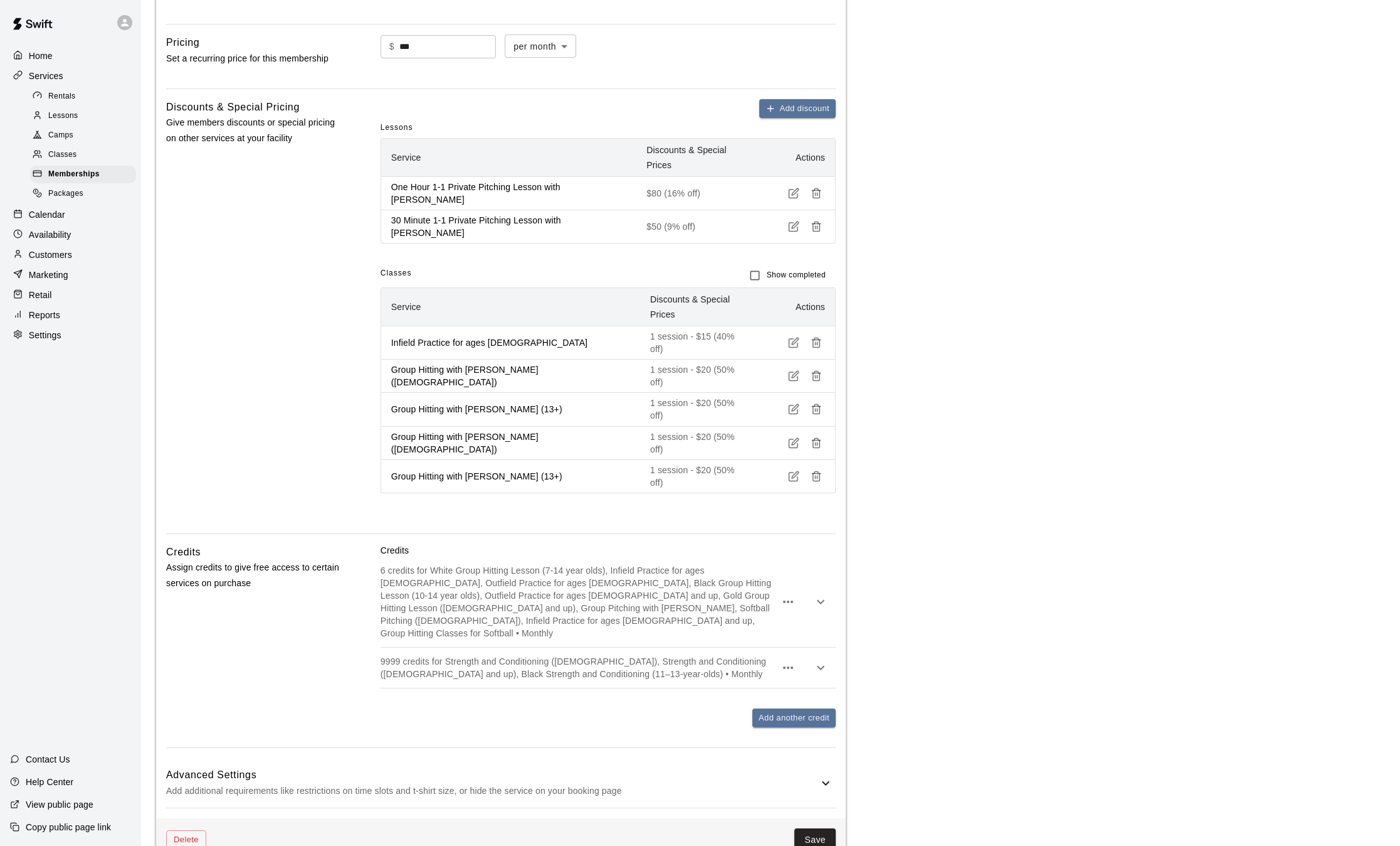
click at [506, 576] on div "6 credits for White Group Hitting Lesson (7-14 year olds), Infield Practice for…" at bounding box center [609, 601] width 455 height 91
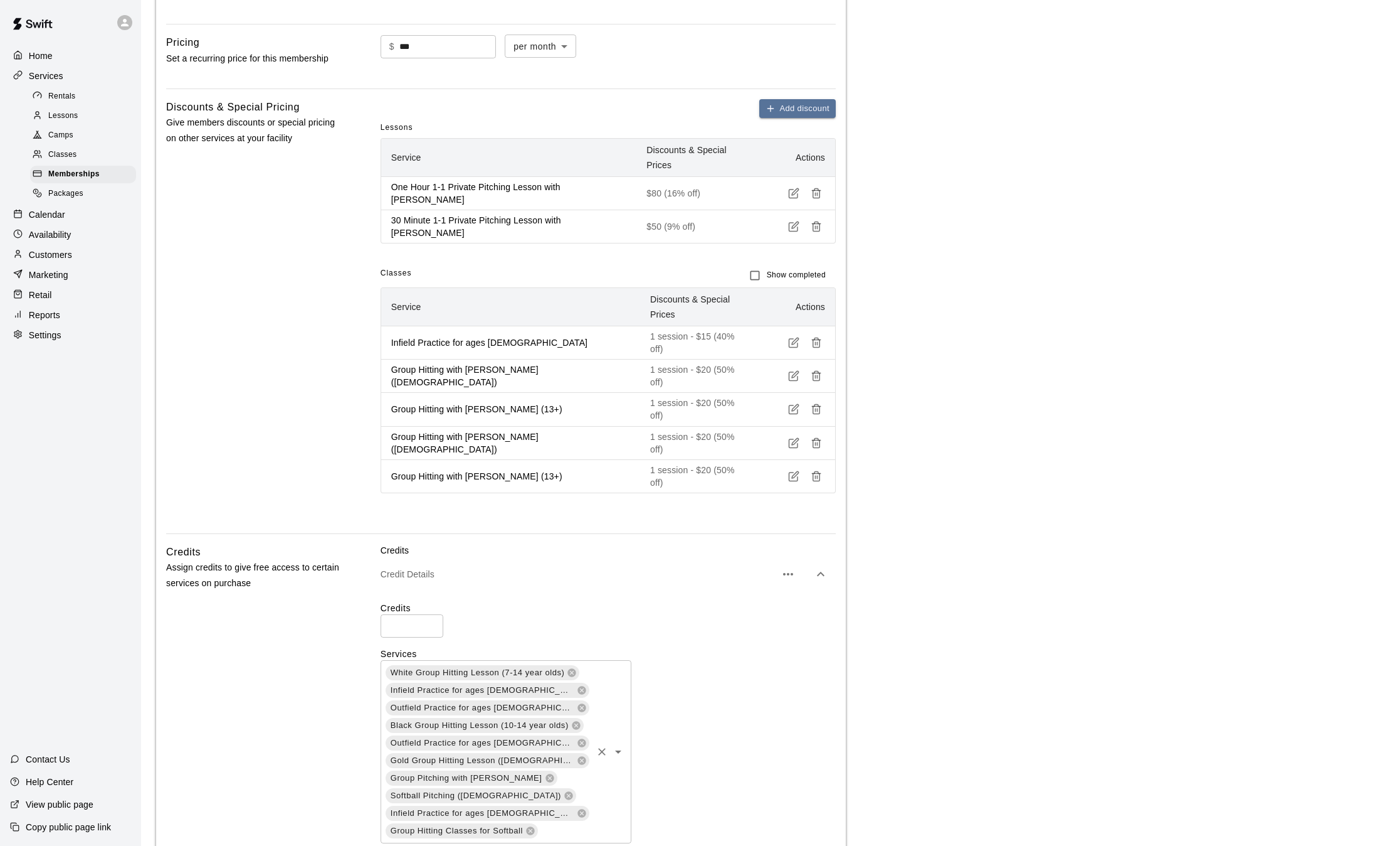
click at [562, 823] on input "text" at bounding box center [564, 831] width 51 height 15
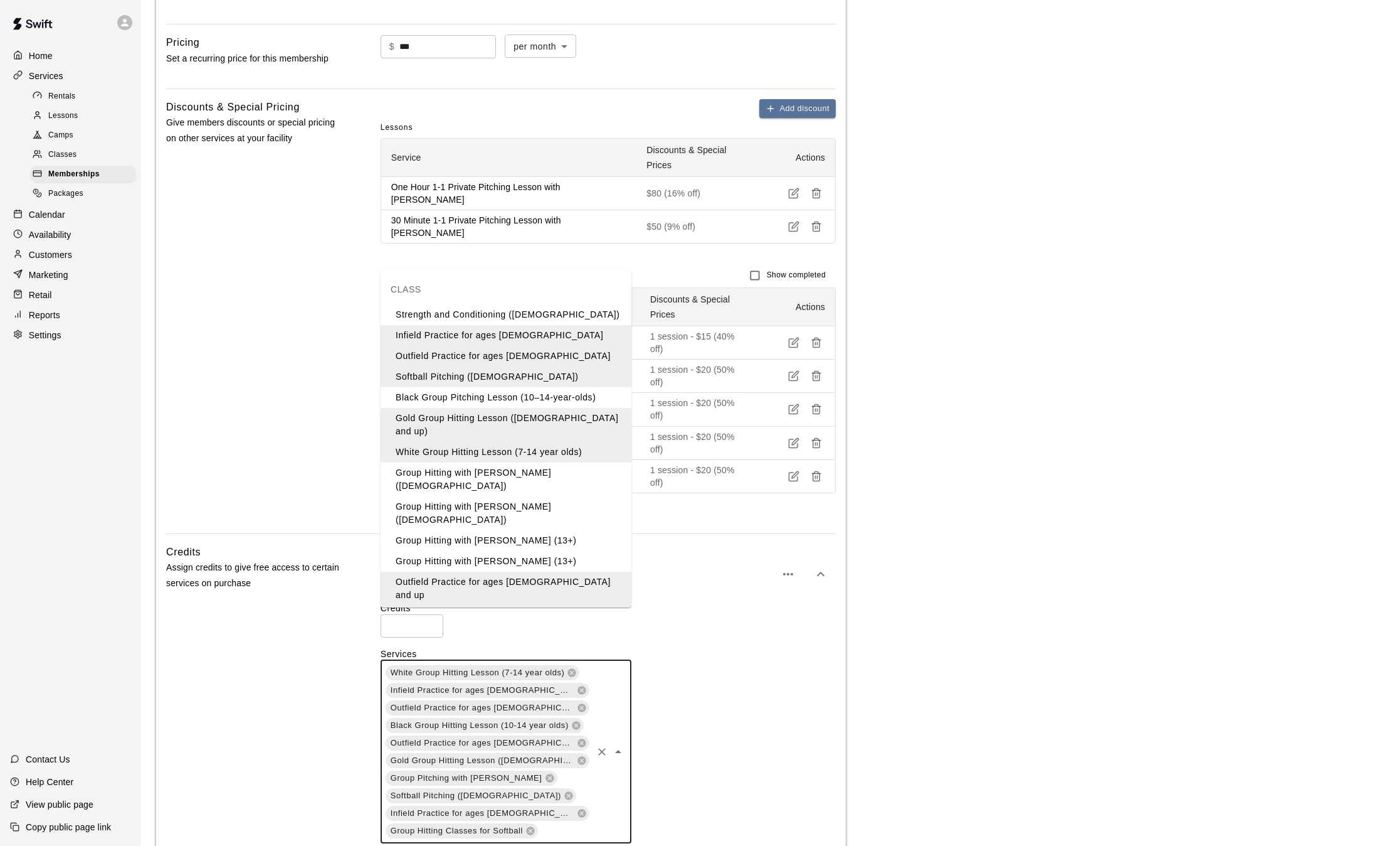
click at [537, 463] on li "Group Hitting with [PERSON_NAME] ([DEMOGRAPHIC_DATA])" at bounding box center [506, 480] width 251 height 34
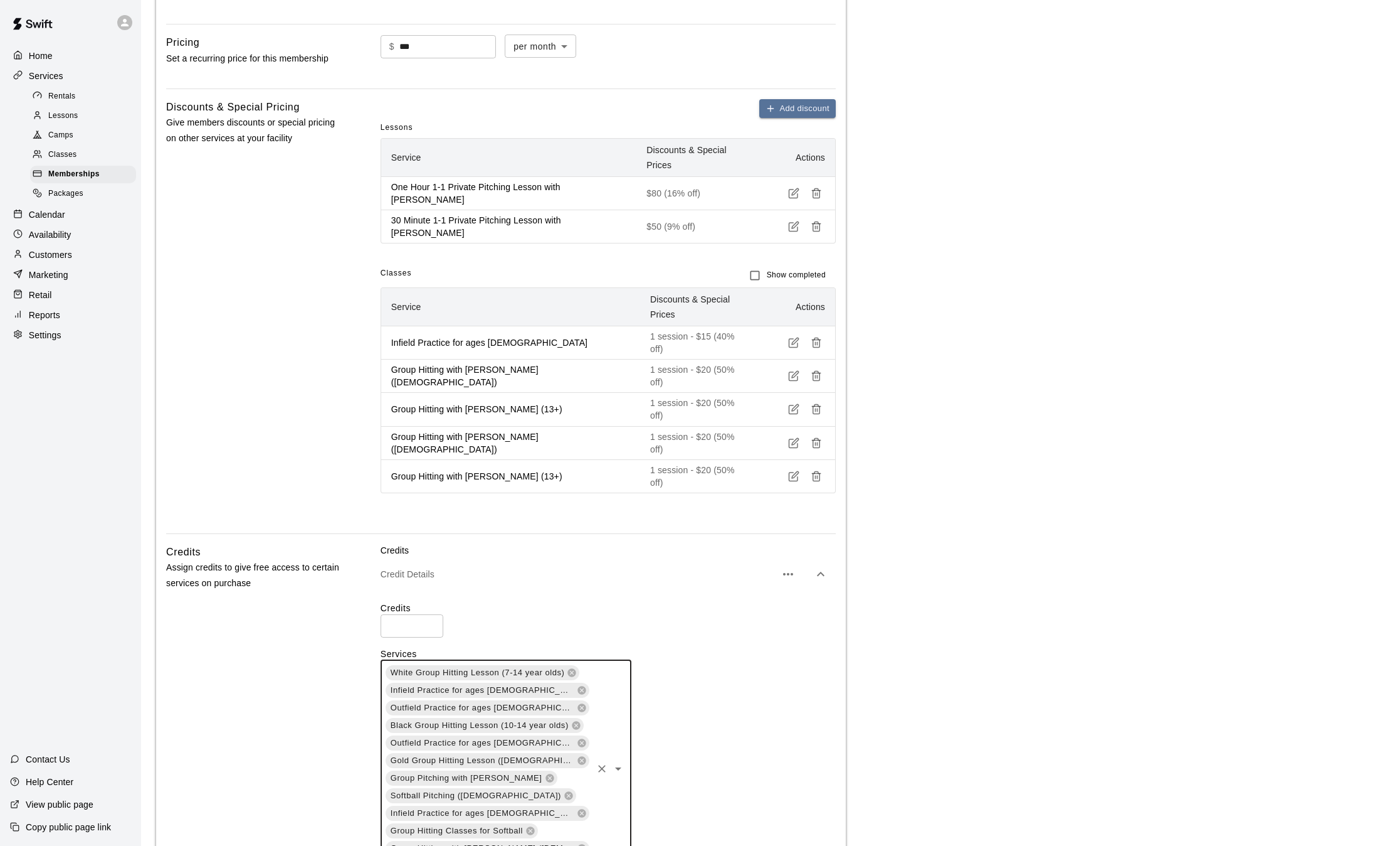
click at [558, 781] on div "White Group Hitting Lesson (7-14 year olds) Infield Practice for ages 7-12 Outf…" at bounding box center [506, 768] width 251 height 216
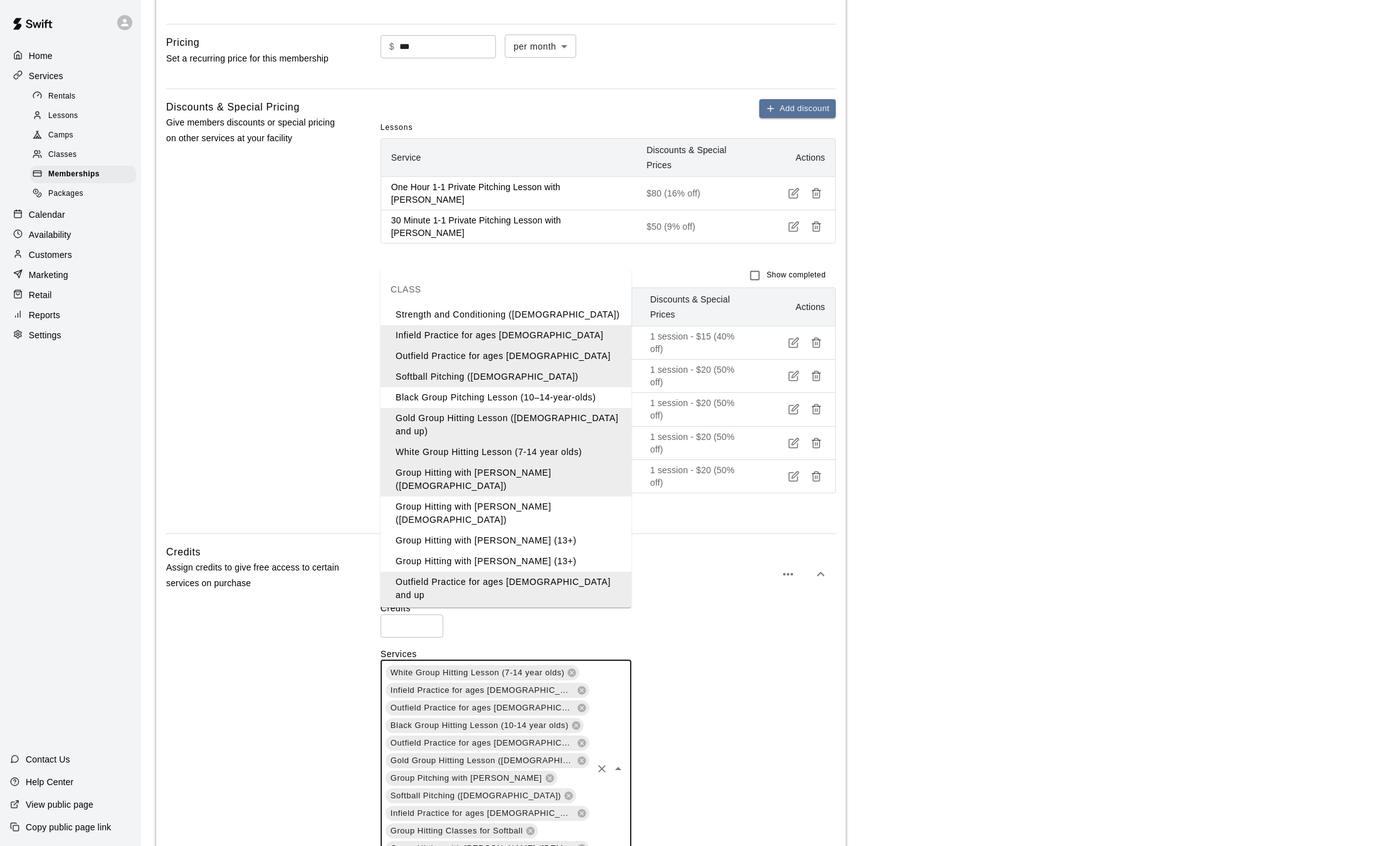
click at [534, 497] on li "Group Hitting with [PERSON_NAME] ([DEMOGRAPHIC_DATA])" at bounding box center [506, 514] width 251 height 34
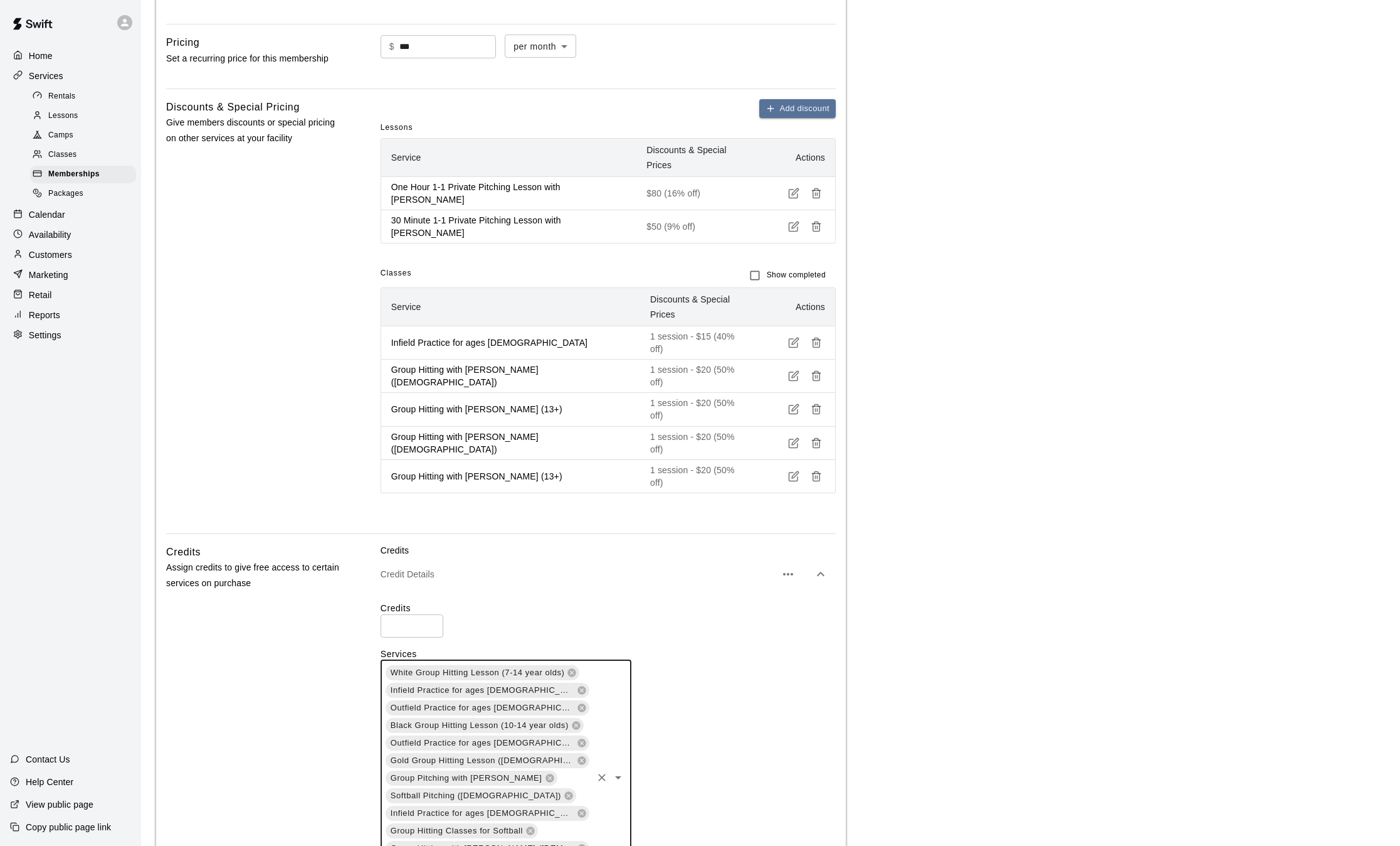
click at [552, 758] on div "White Group Hitting Lesson (7-14 year olds) Infield Practice for ages 7-12 Outf…" at bounding box center [506, 777] width 251 height 234
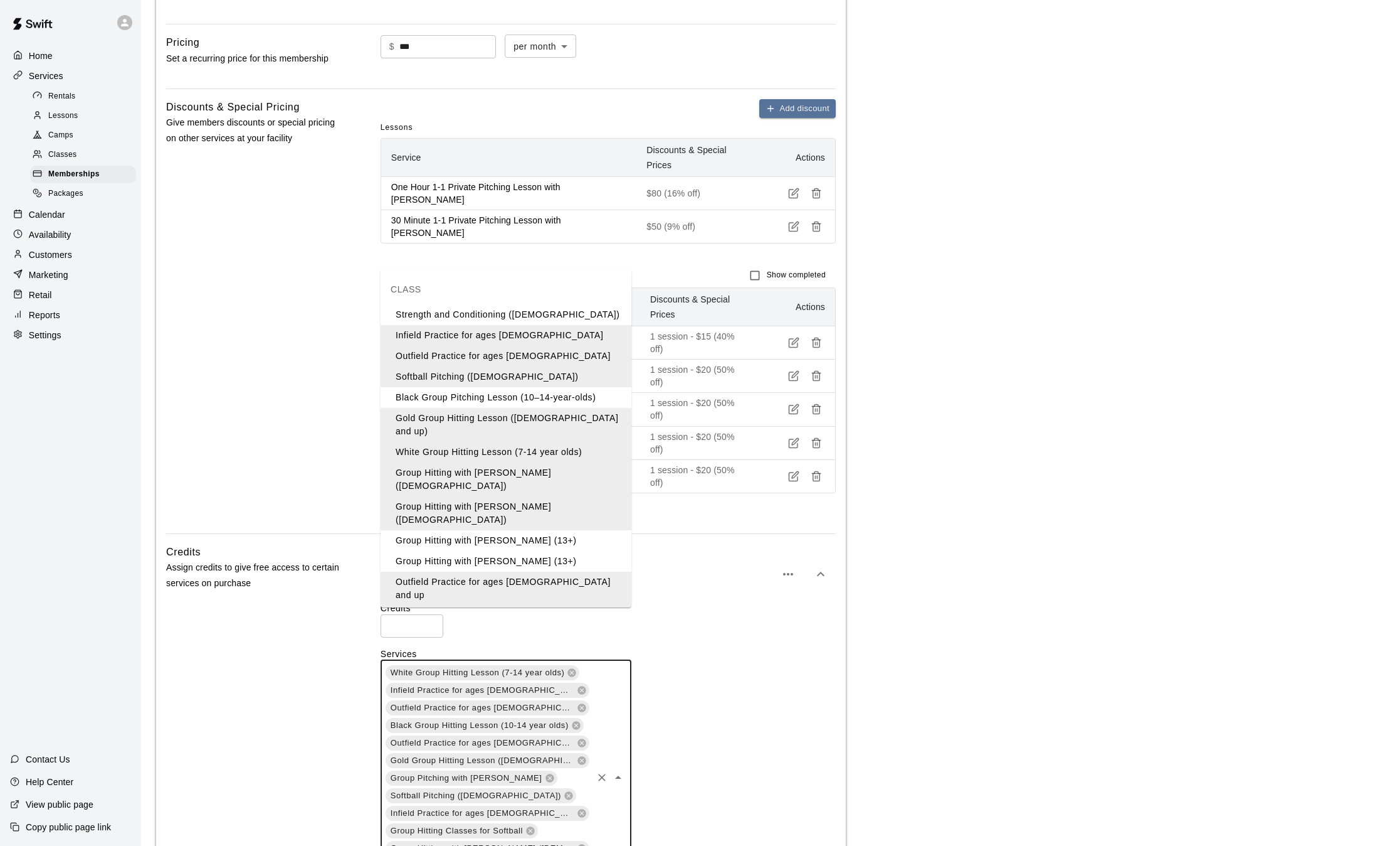
click at [518, 530] on li "Group Hitting with [PERSON_NAME] (13+)" at bounding box center [506, 540] width 251 height 21
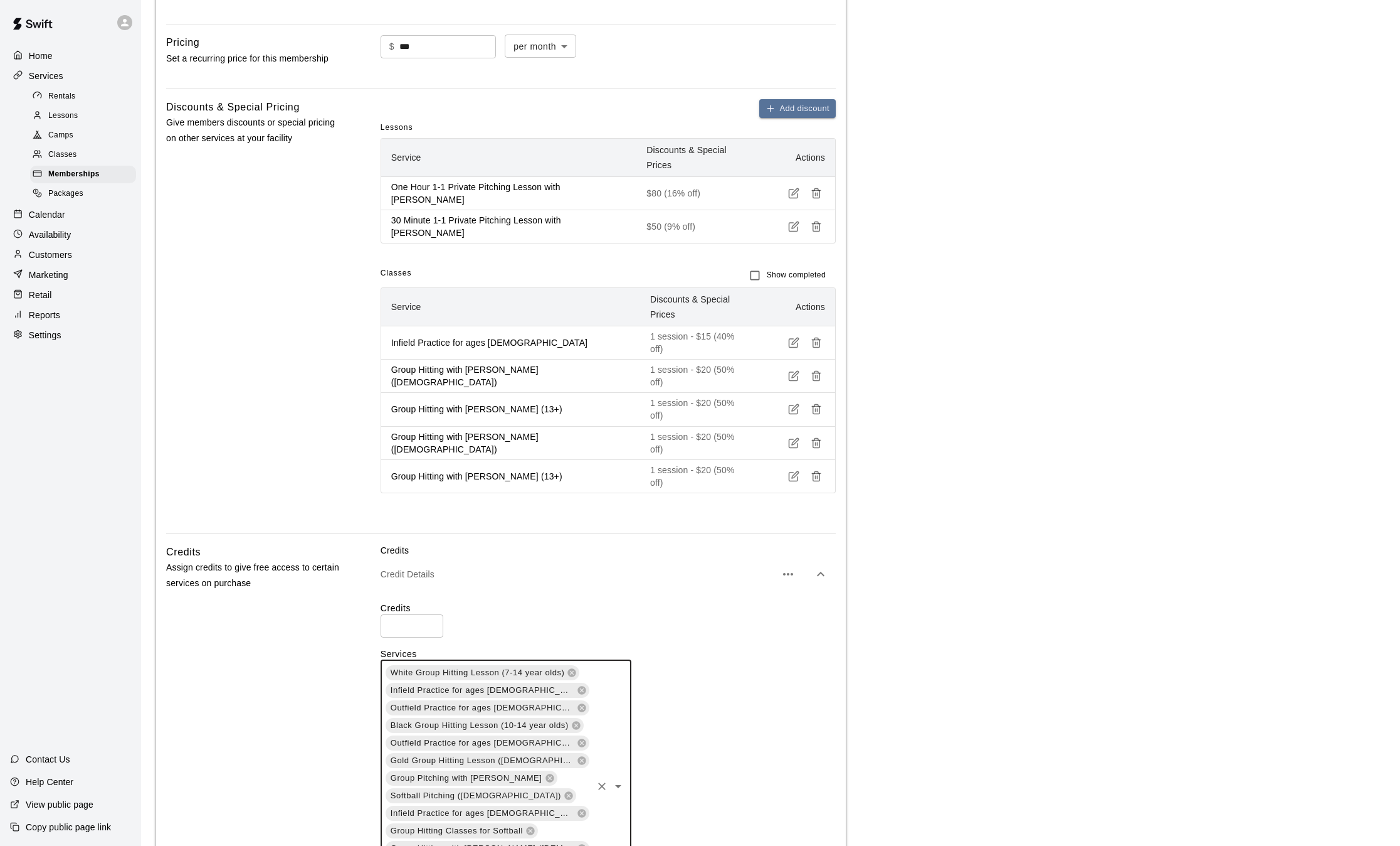
click at [558, 740] on div "White Group Hitting Lesson (7-14 year olds) Infield Practice for ages 7-12 Outf…" at bounding box center [506, 786] width 251 height 252
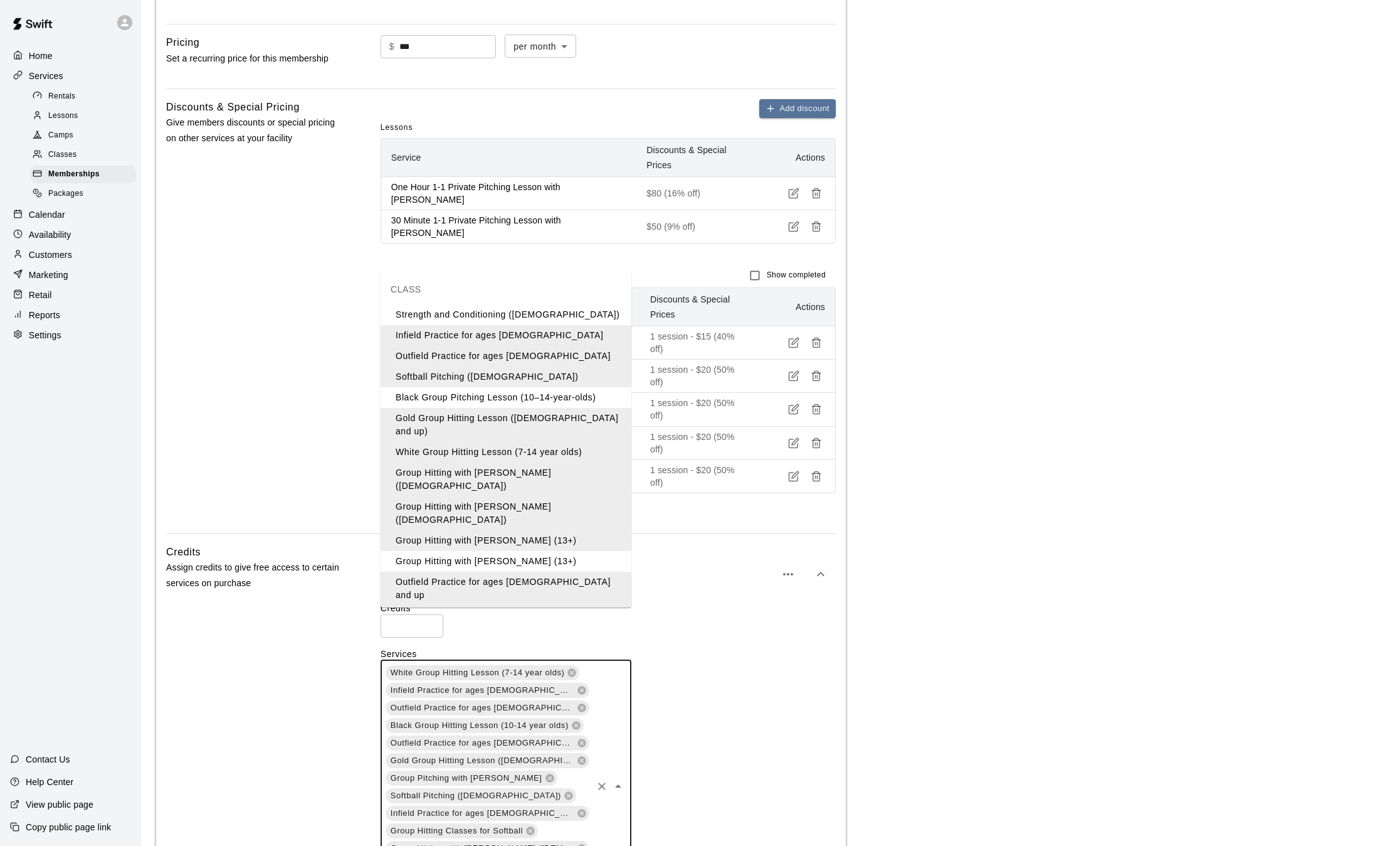
click at [506, 551] on li "Group Hitting with [PERSON_NAME] (13+)" at bounding box center [506, 561] width 251 height 21
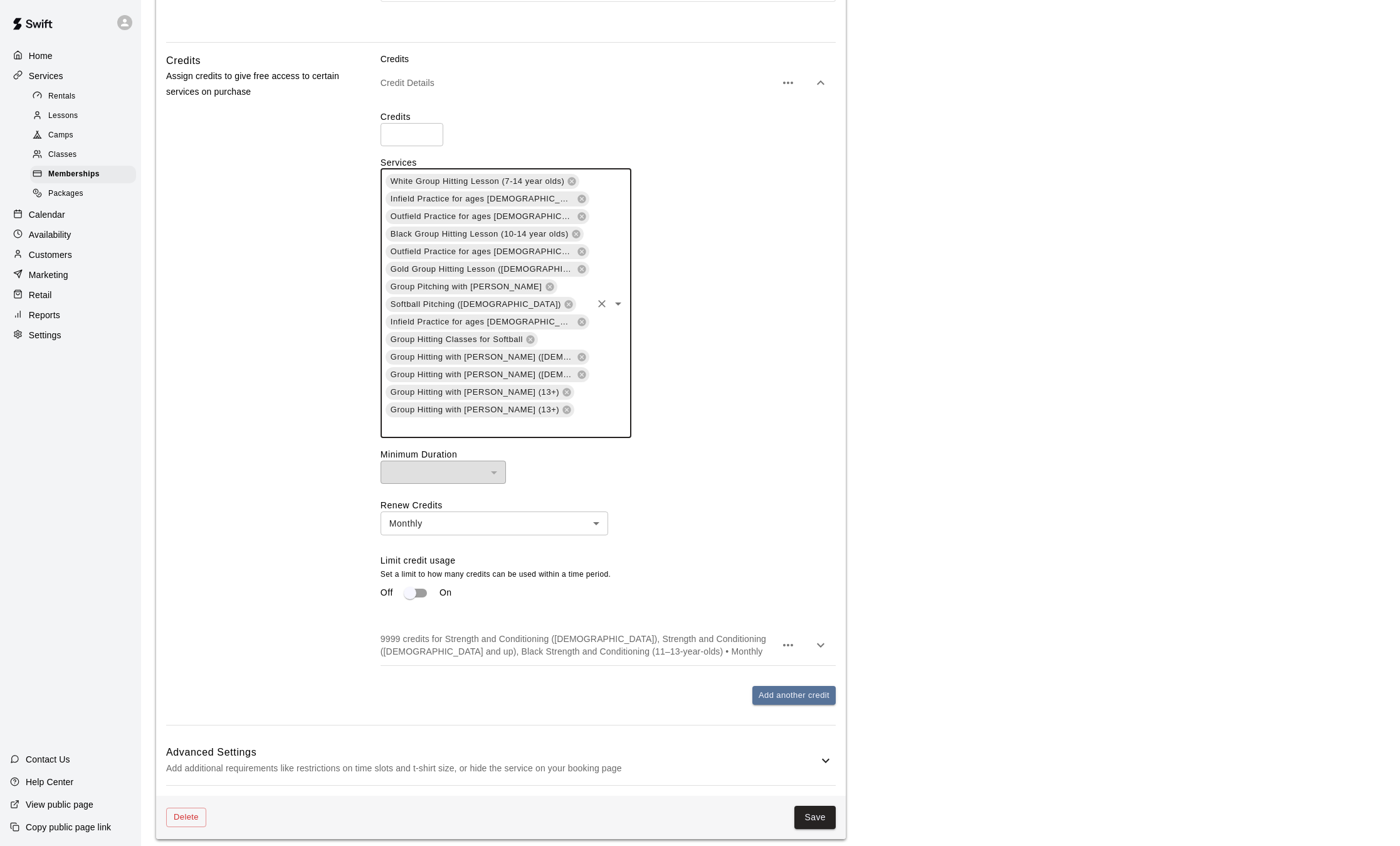
scroll to position [1024, 0]
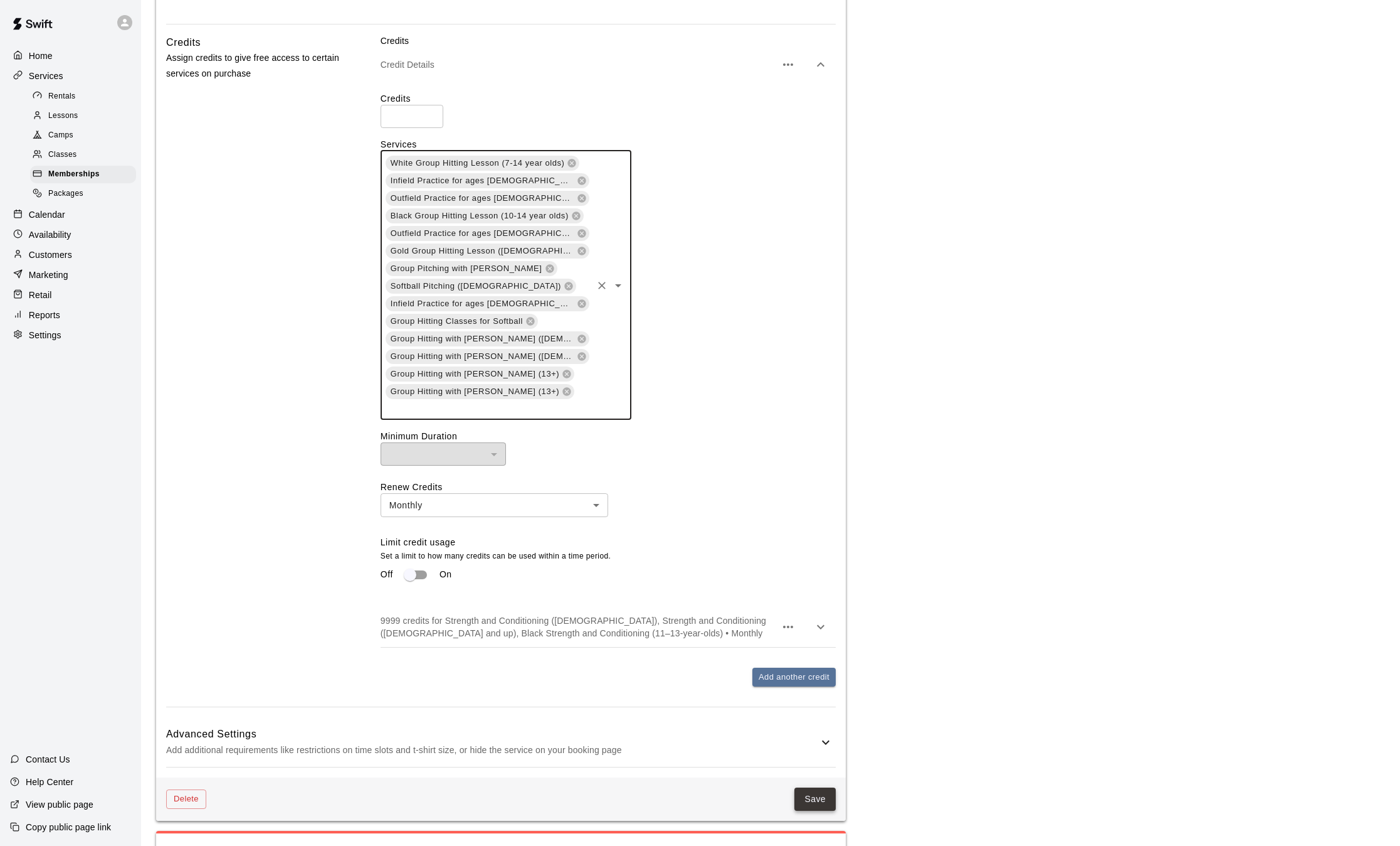
click at [822, 787] on button "Save" at bounding box center [815, 799] width 41 height 23
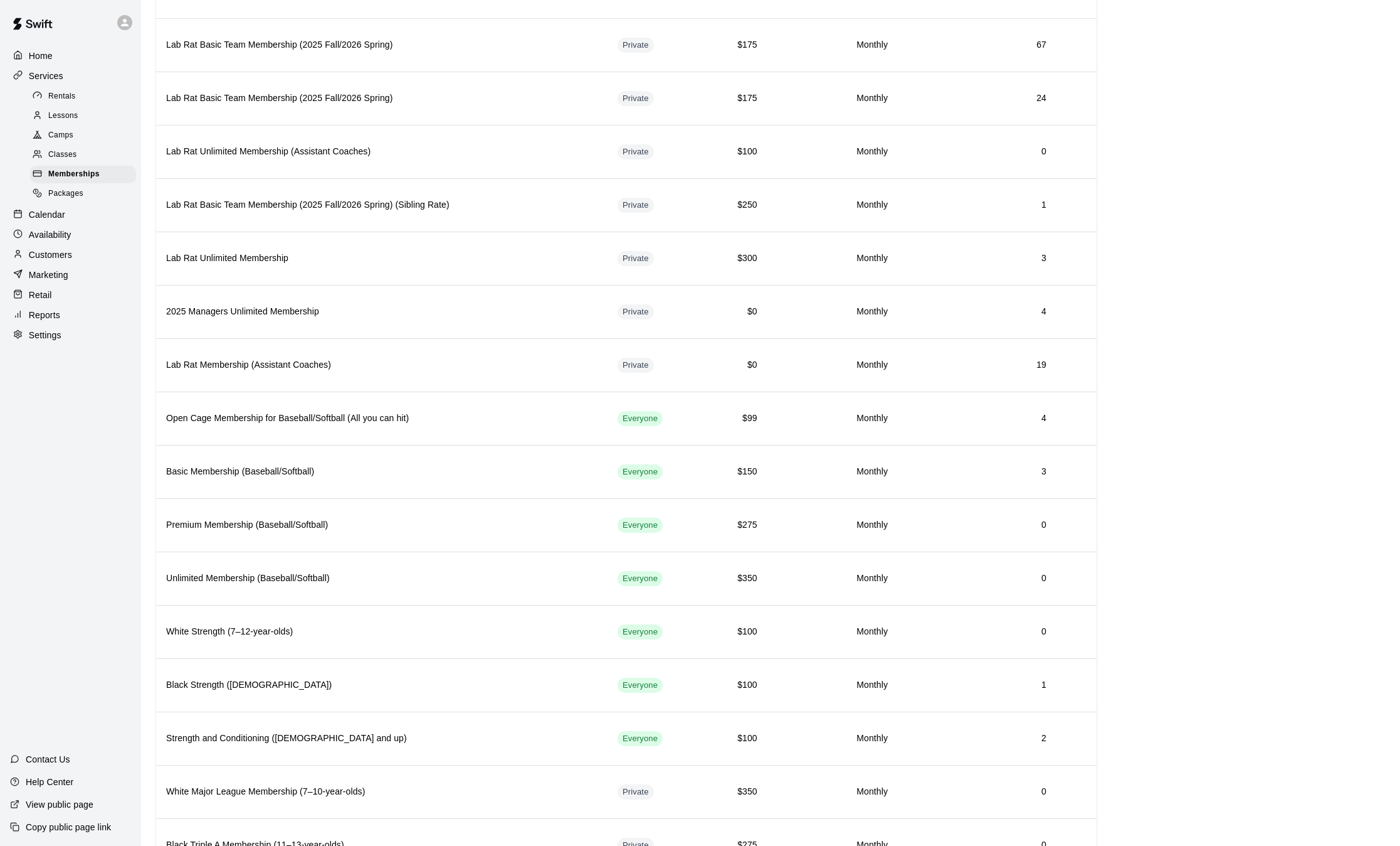
scroll to position [200, 0]
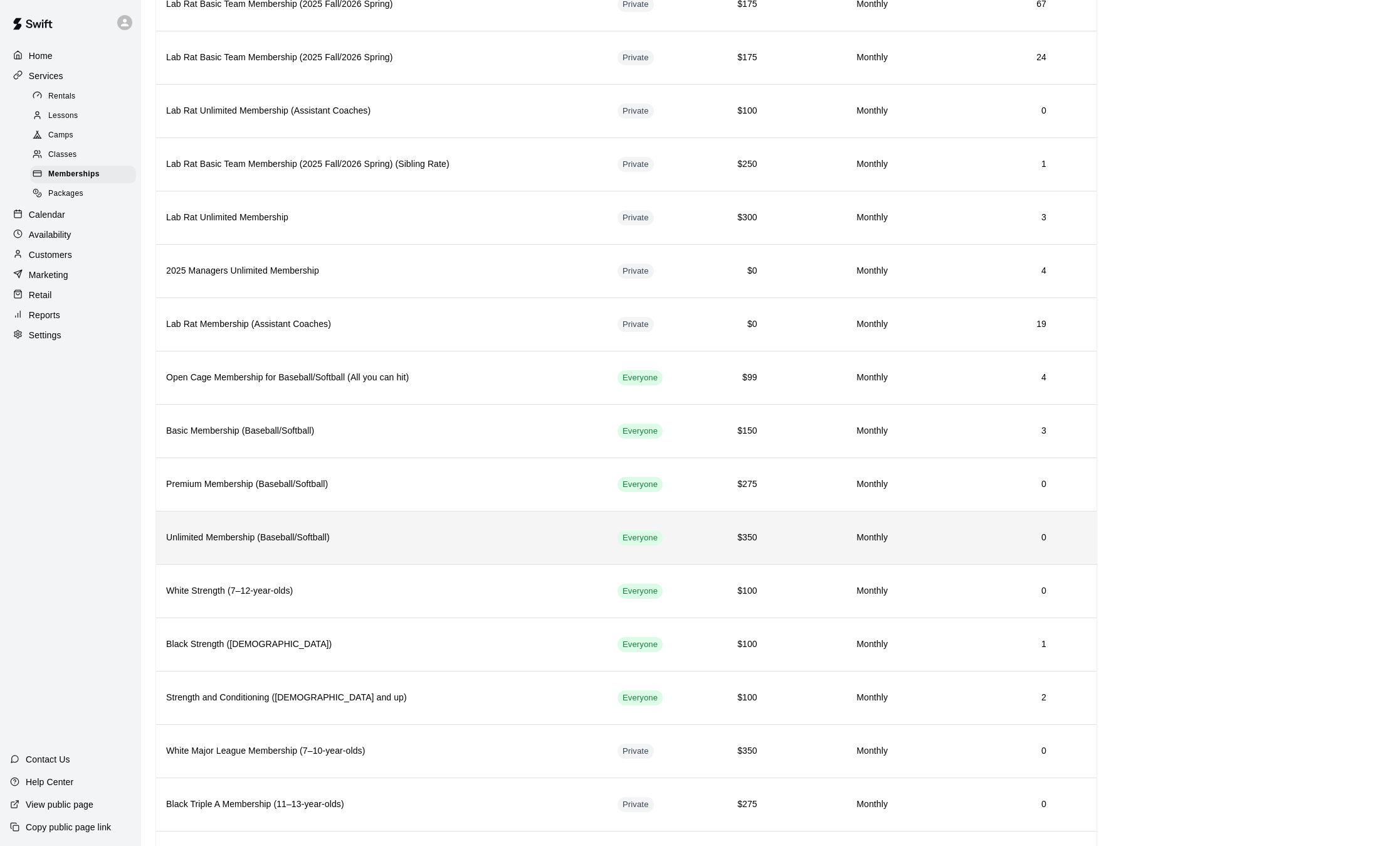
click at [262, 532] on h6 "Unlimited Membership (Baseball/Softball)" at bounding box center [382, 538] width 431 height 14
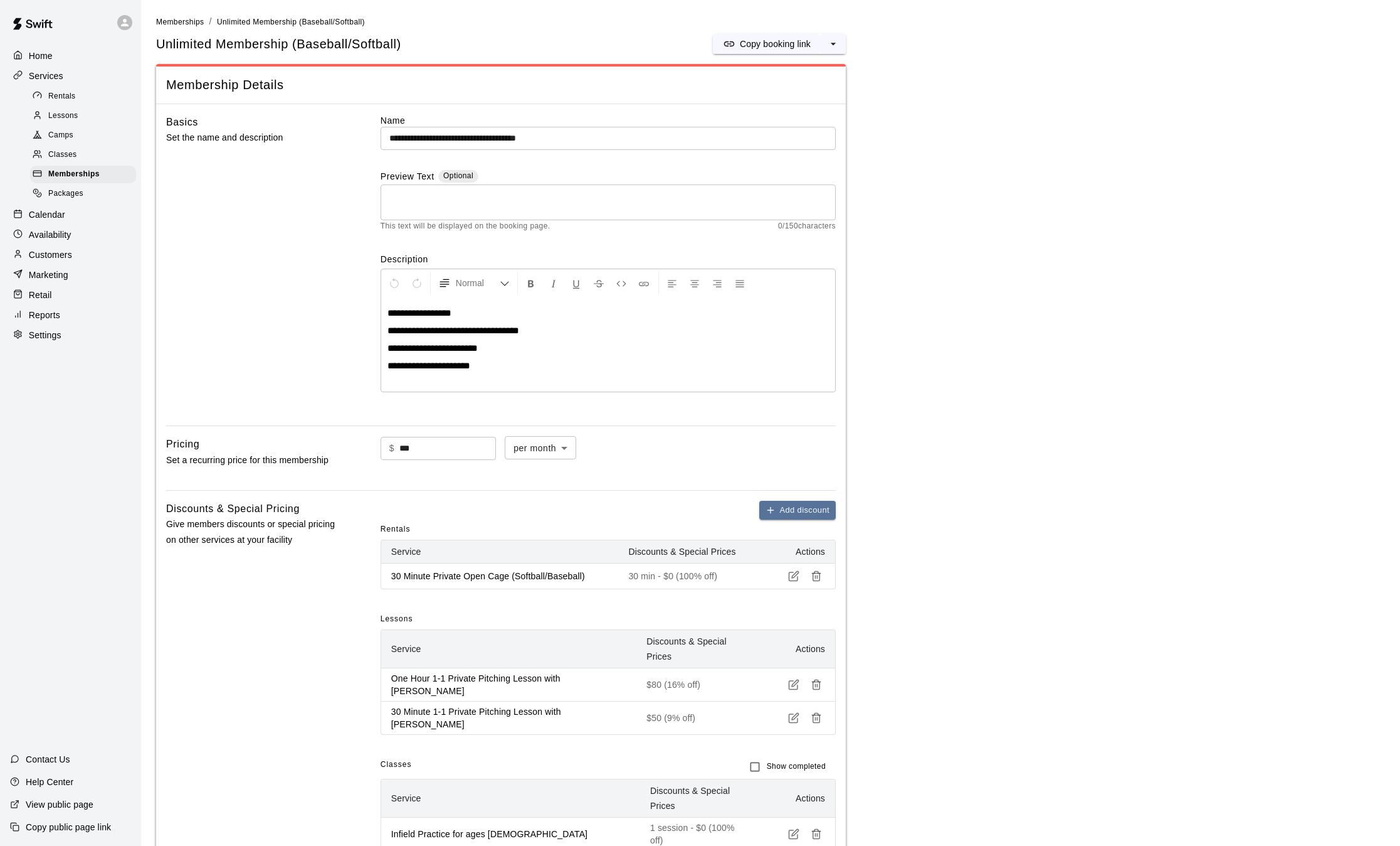
click at [473, 311] on p "**********" at bounding box center [608, 313] width 441 height 12
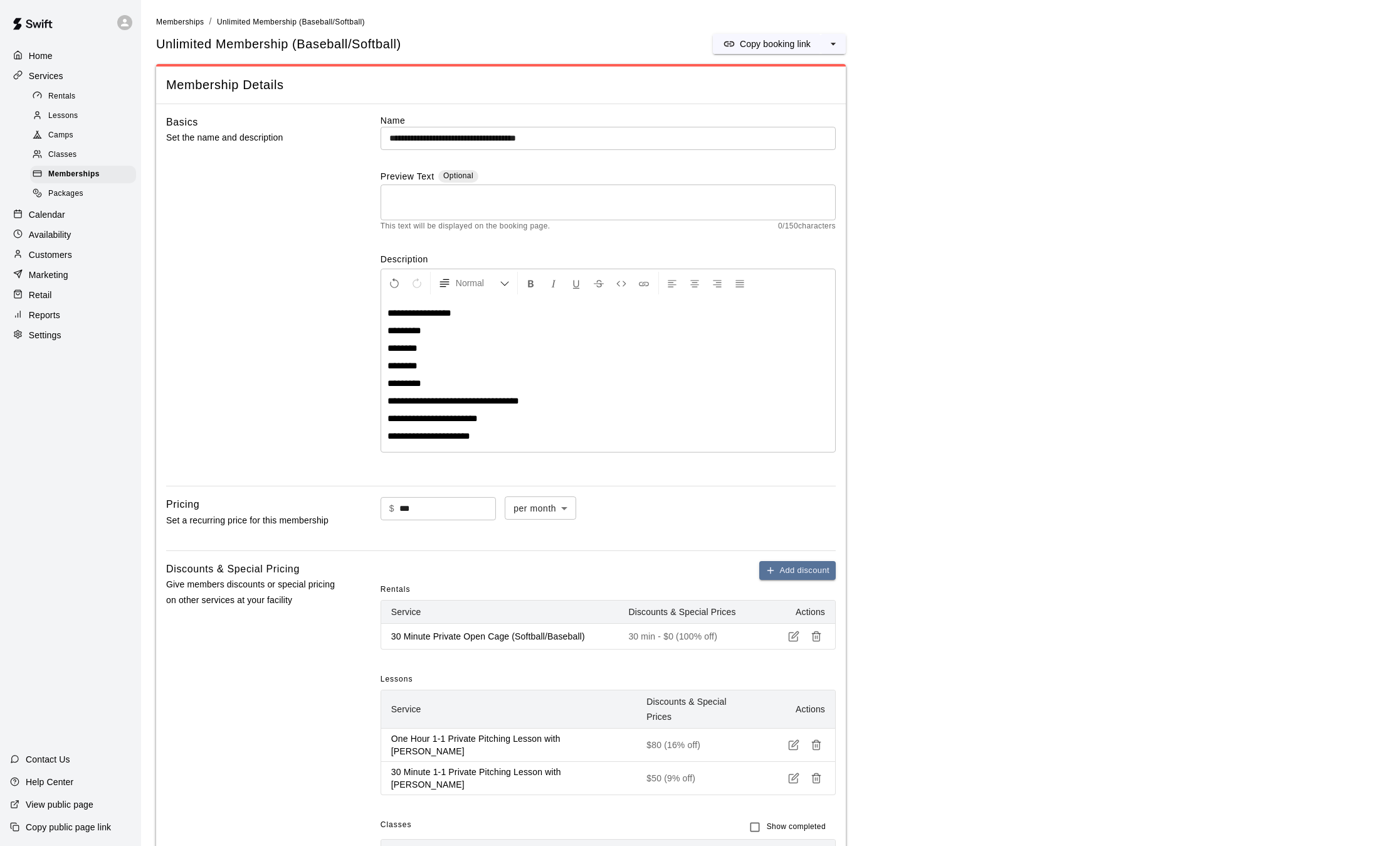
click at [550, 401] on p "**********" at bounding box center [608, 401] width 441 height 12
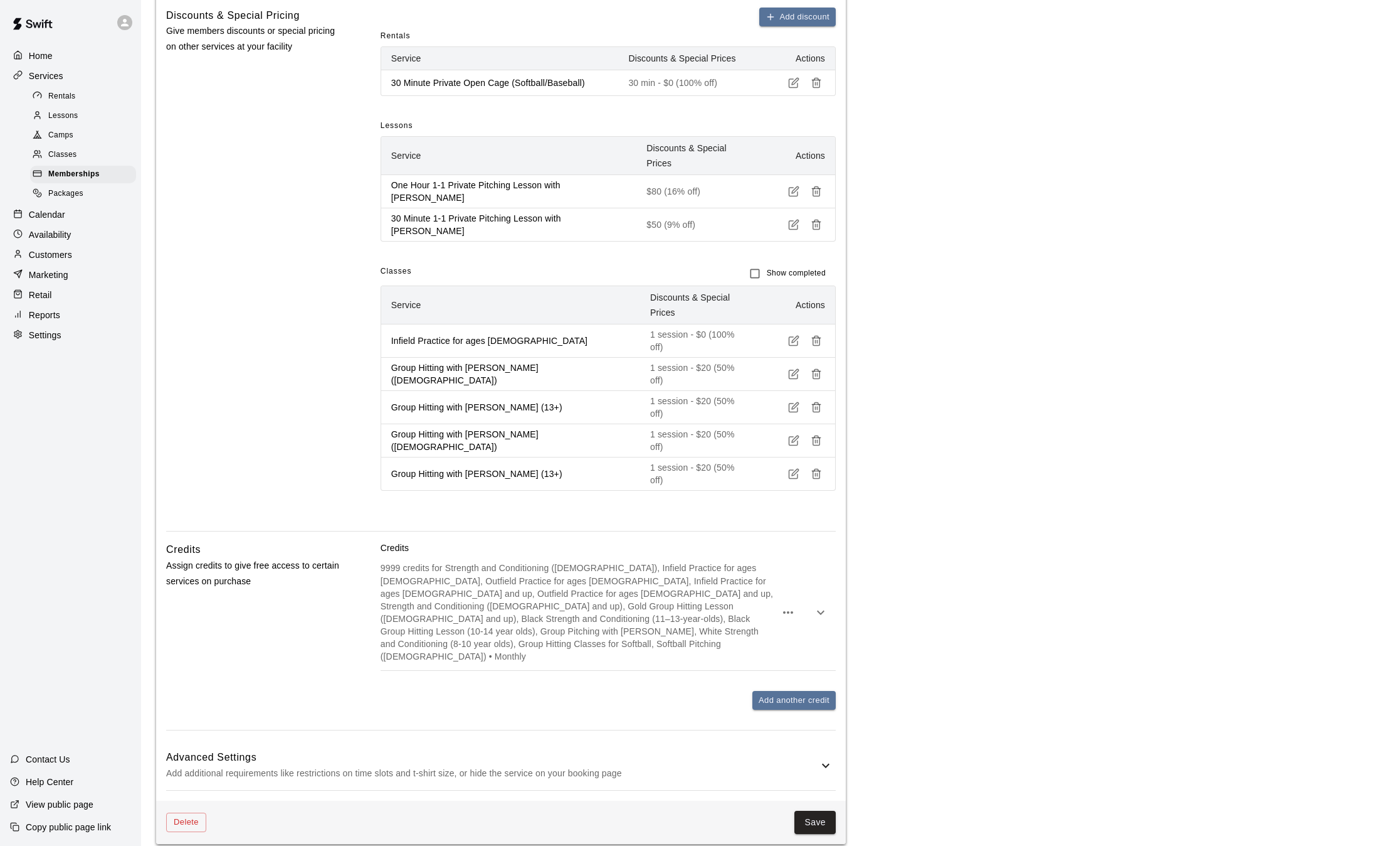
scroll to position [569, 0]
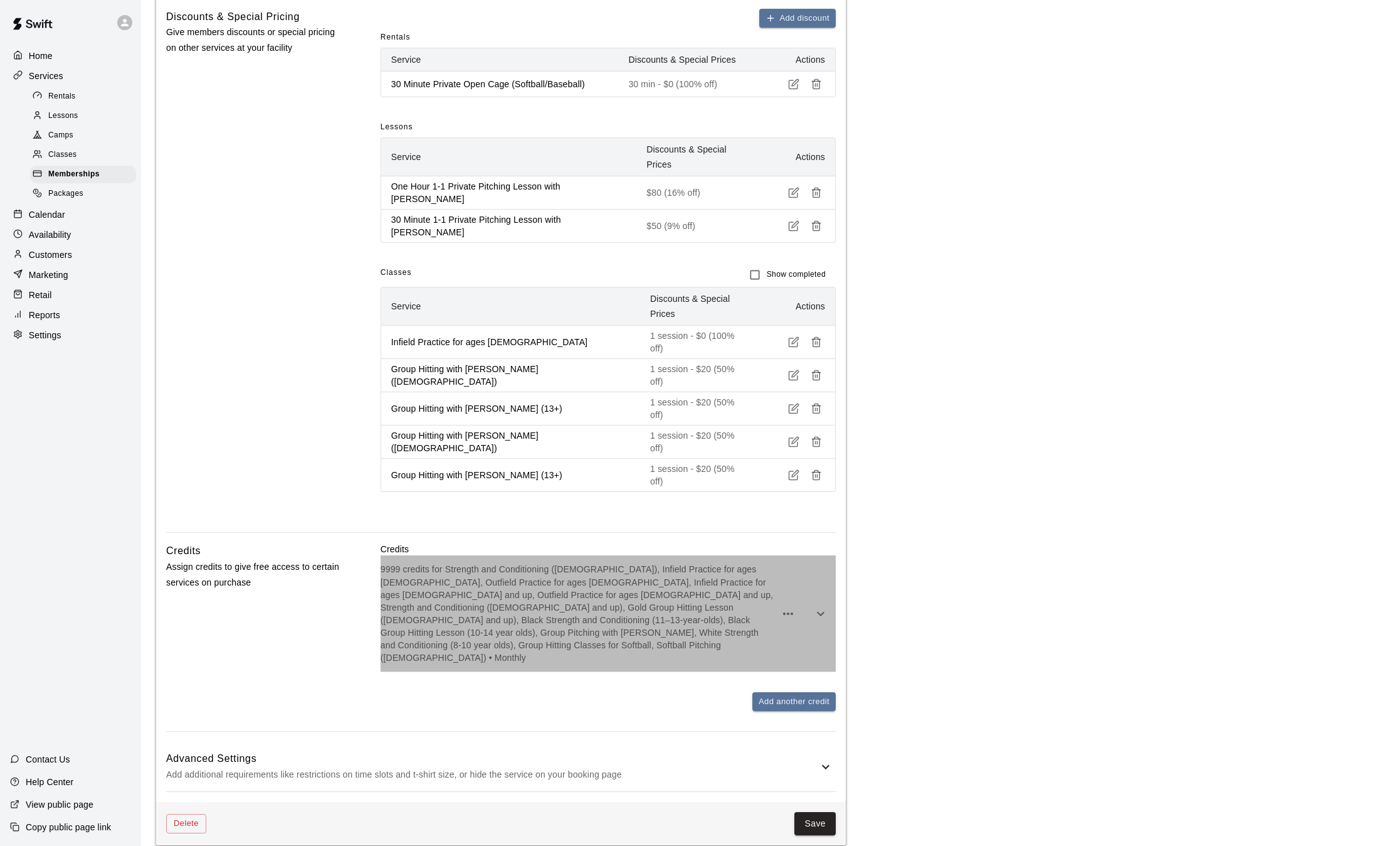
click at [691, 586] on div "9999 credits for Strength and Conditioning (7-12 Years Old), Infield Practice f…" at bounding box center [609, 613] width 455 height 115
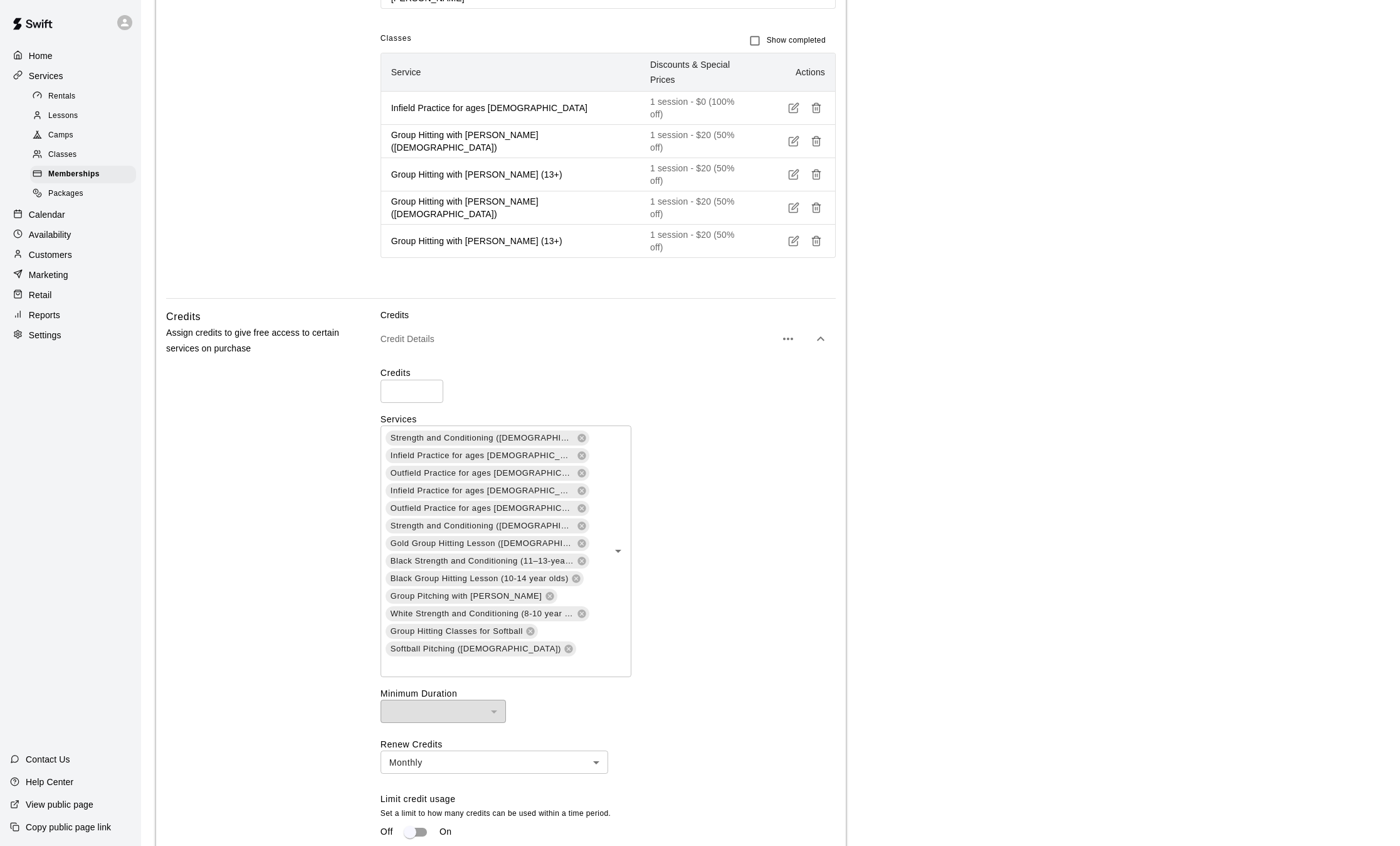
scroll to position [800, 0]
click at [585, 613] on icon at bounding box center [582, 617] width 9 height 9
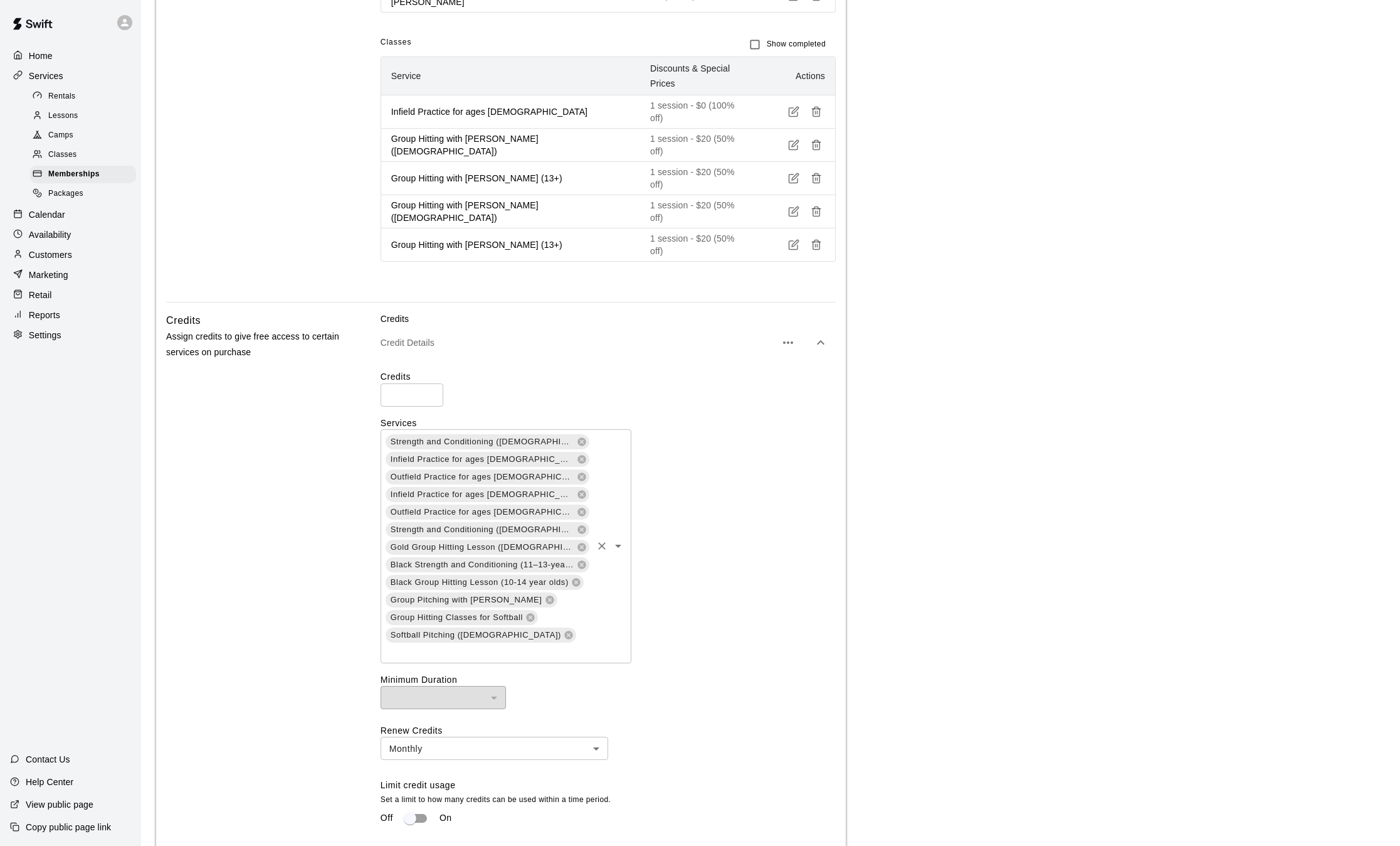
click at [552, 644] on input "text" at bounding box center [487, 652] width 206 height 15
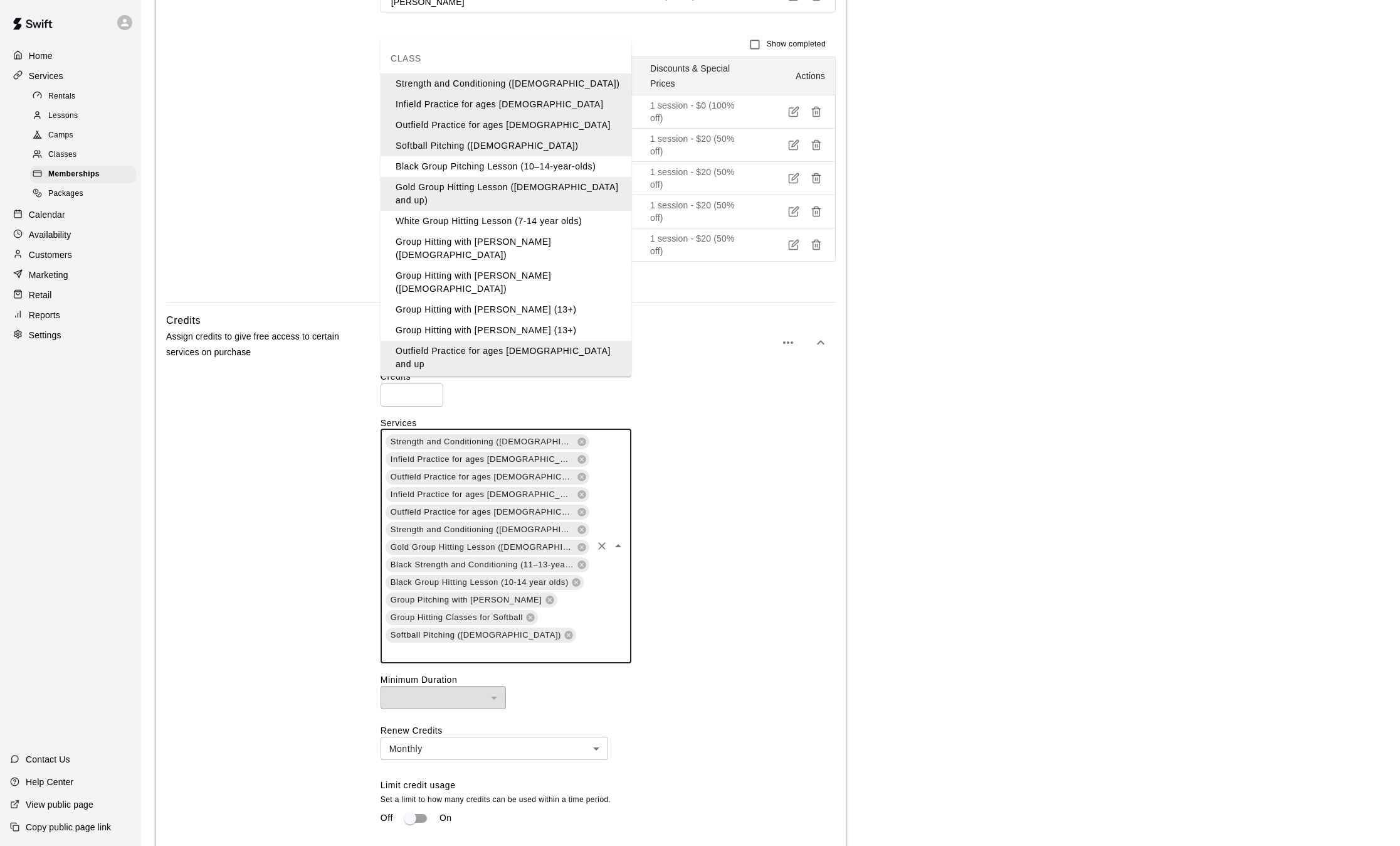
click at [513, 232] on li "Group Hitting with [PERSON_NAME] ([DEMOGRAPHIC_DATA])" at bounding box center [506, 249] width 251 height 34
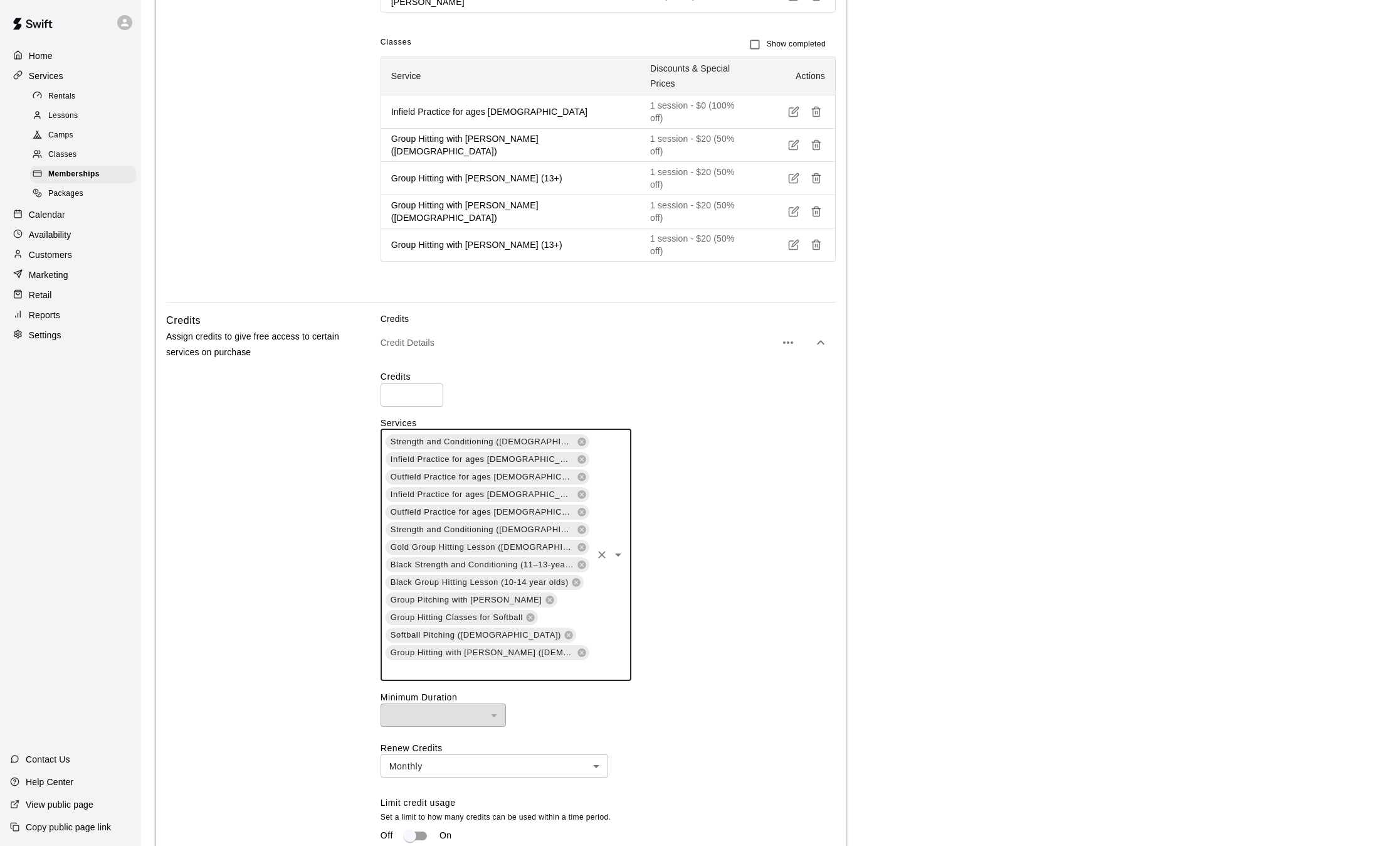
click at [547, 662] on input "text" at bounding box center [487, 669] width 206 height 15
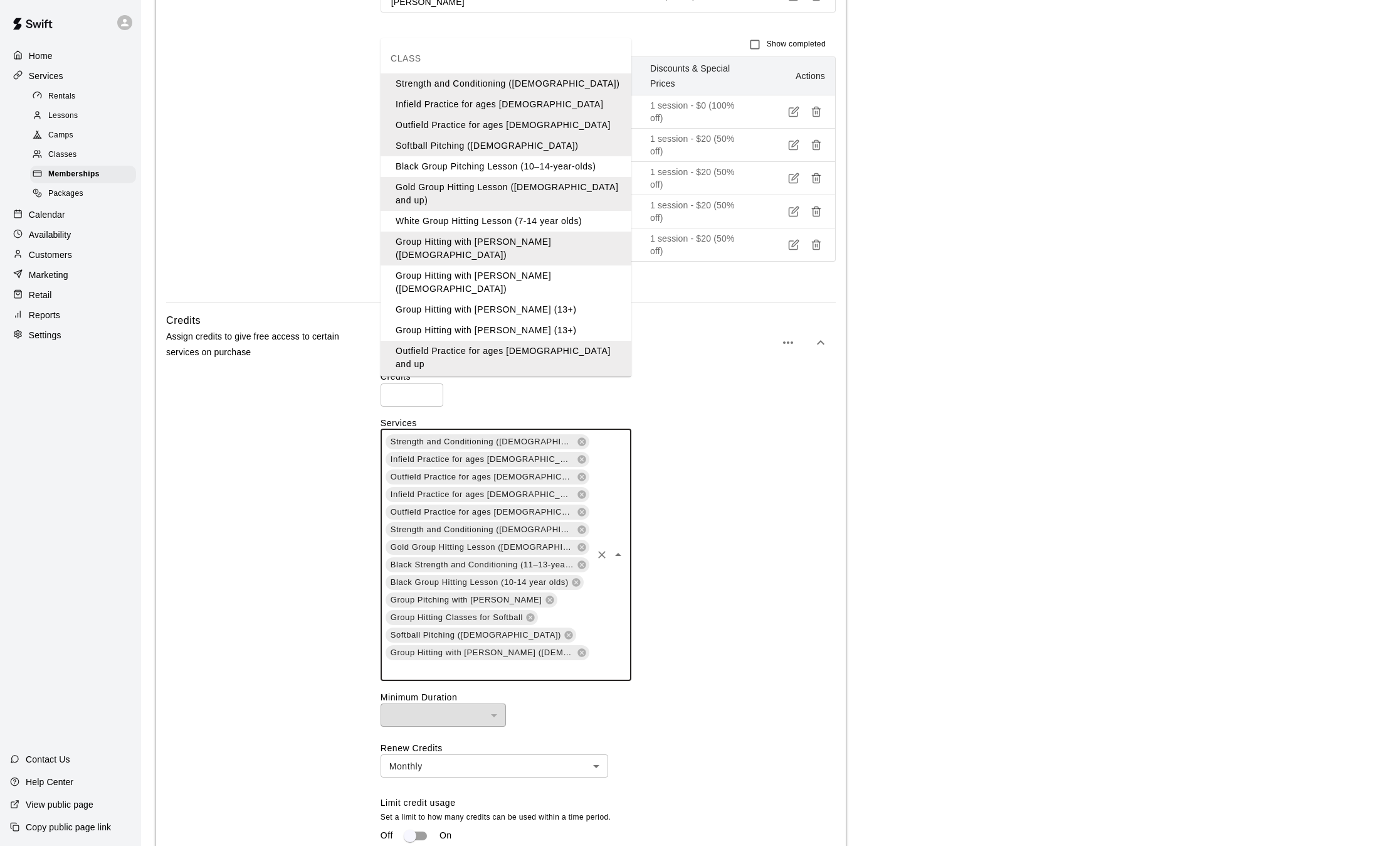
click at [519, 266] on li "Group Hitting with [PERSON_NAME] ([DEMOGRAPHIC_DATA])" at bounding box center [506, 283] width 251 height 34
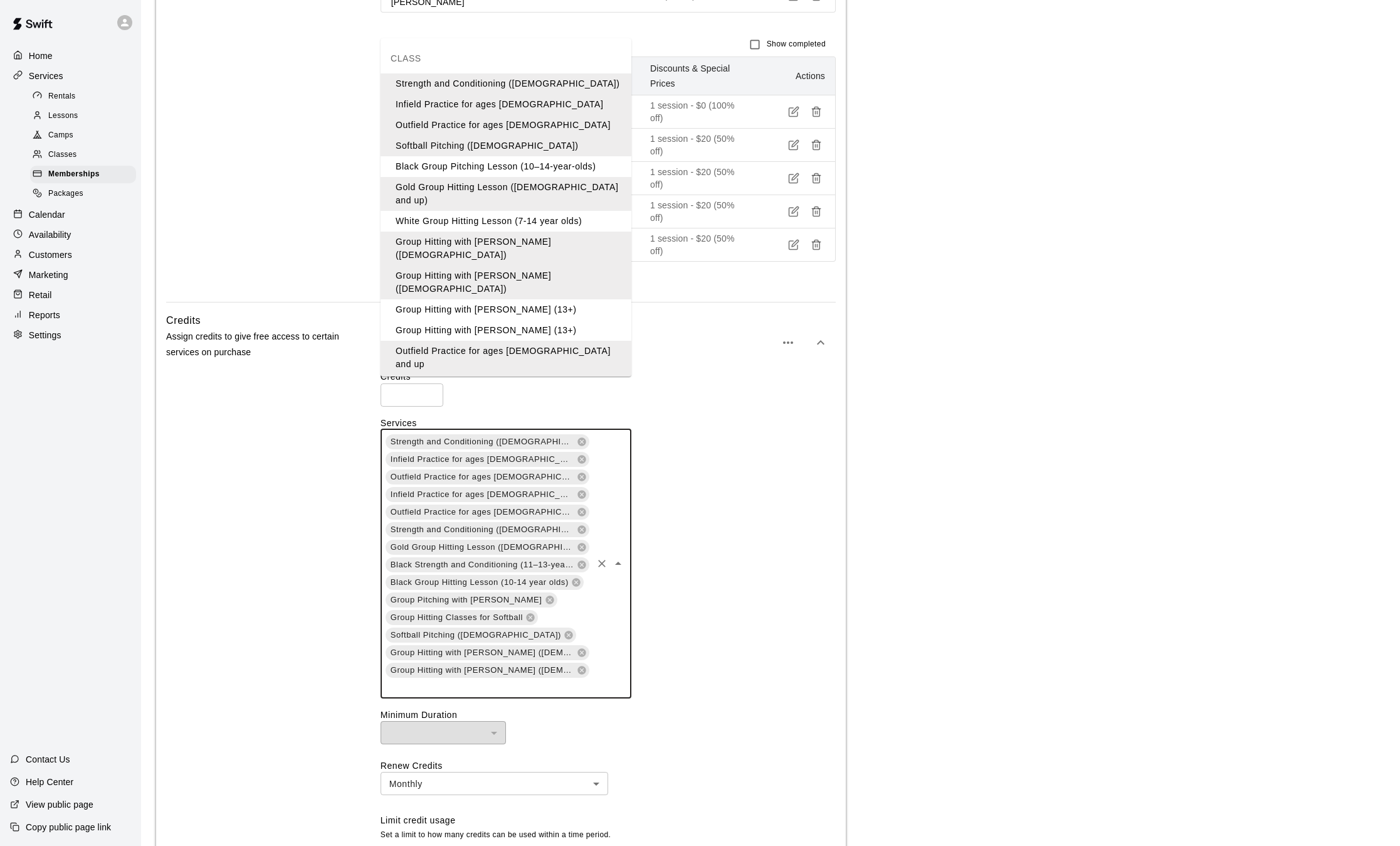
click at [520, 679] on input "text" at bounding box center [487, 686] width 206 height 15
click at [517, 299] on li "Group Hitting with [PERSON_NAME] (13+)" at bounding box center [506, 309] width 251 height 21
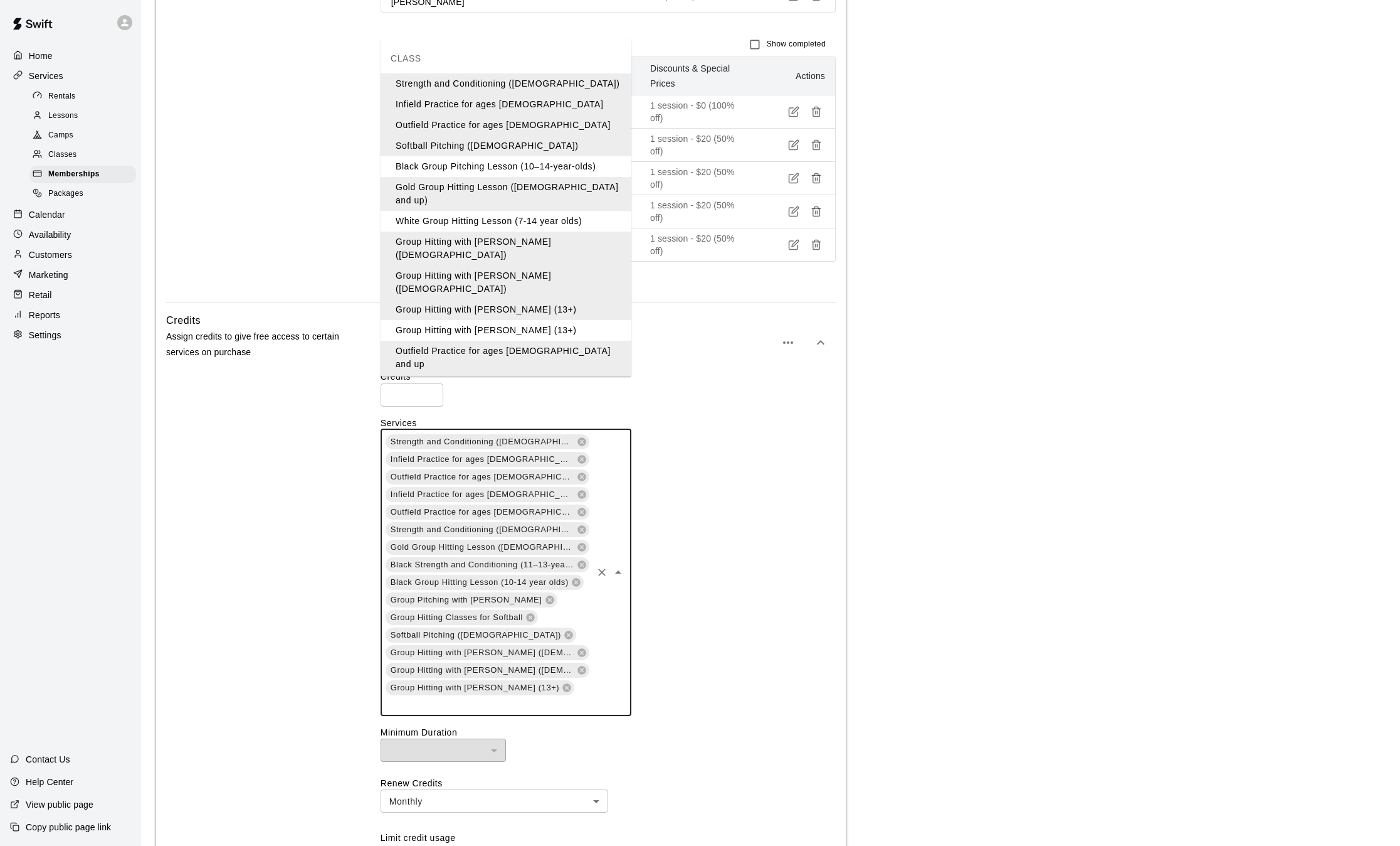
click at [567, 696] on input "text" at bounding box center [487, 704] width 206 height 15
click at [529, 320] on li "Group Hitting with [PERSON_NAME] (13+)" at bounding box center [506, 330] width 251 height 21
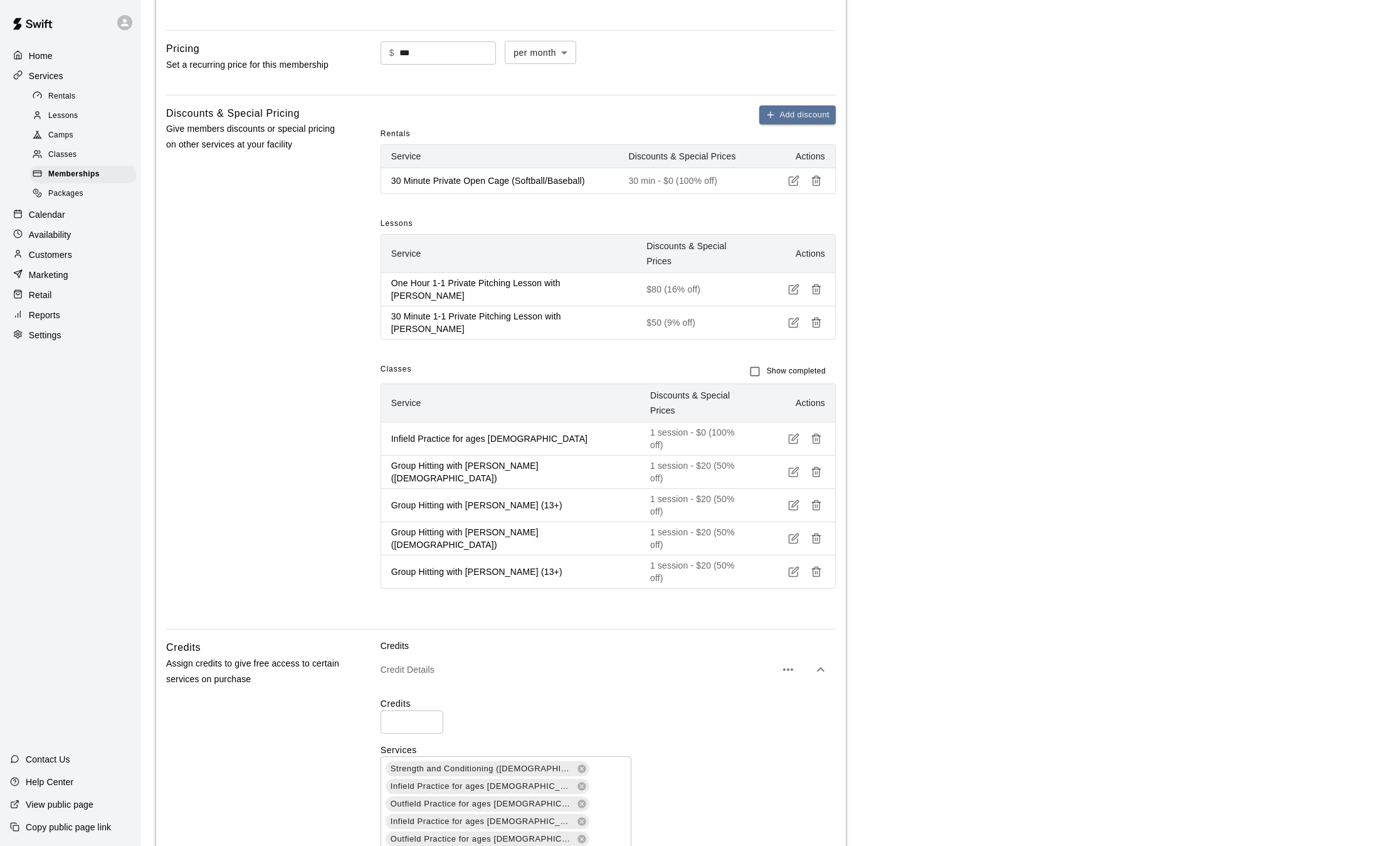
scroll to position [1073, 0]
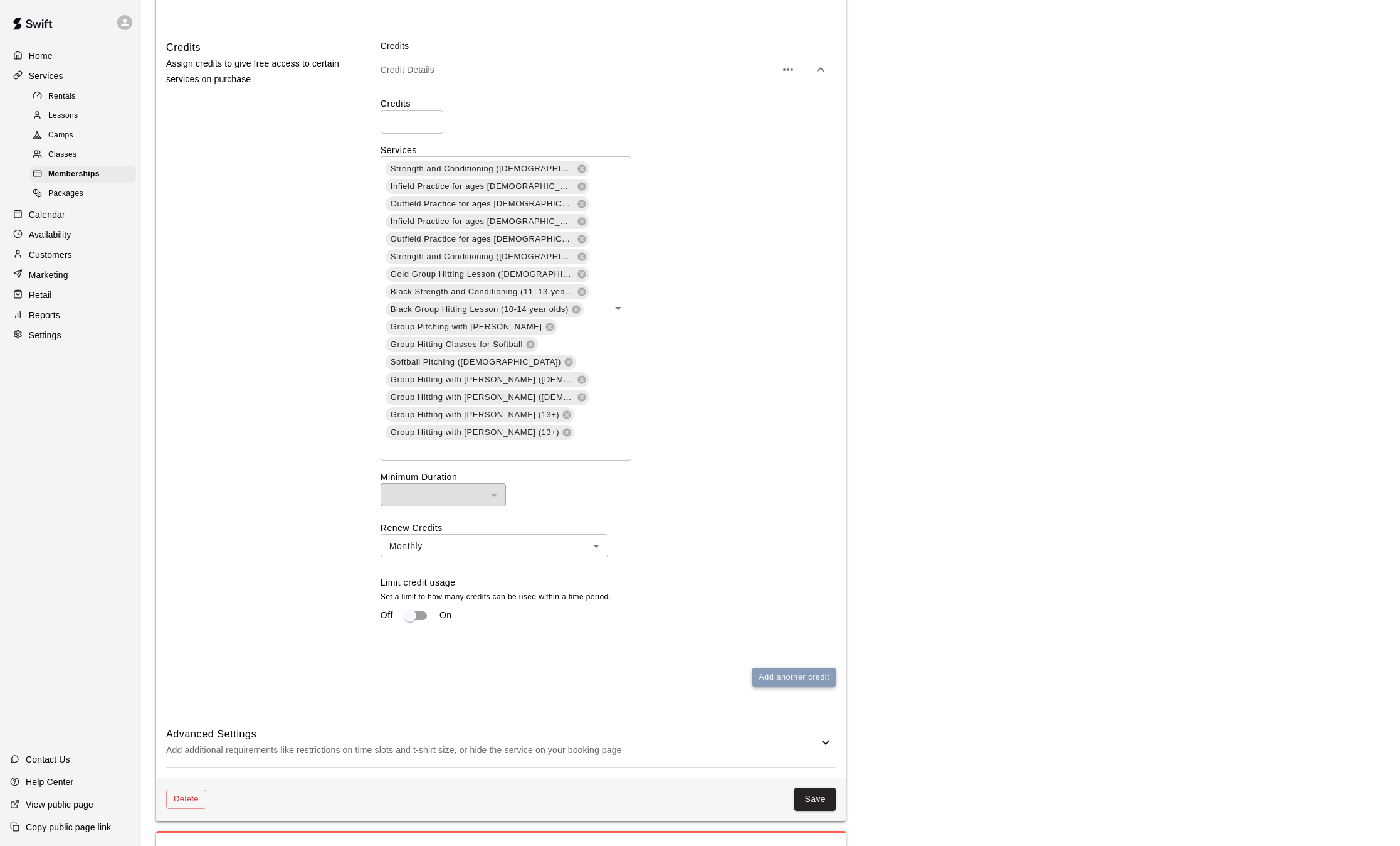
click at [820, 668] on button "Add another credit" at bounding box center [794, 677] width 84 height 19
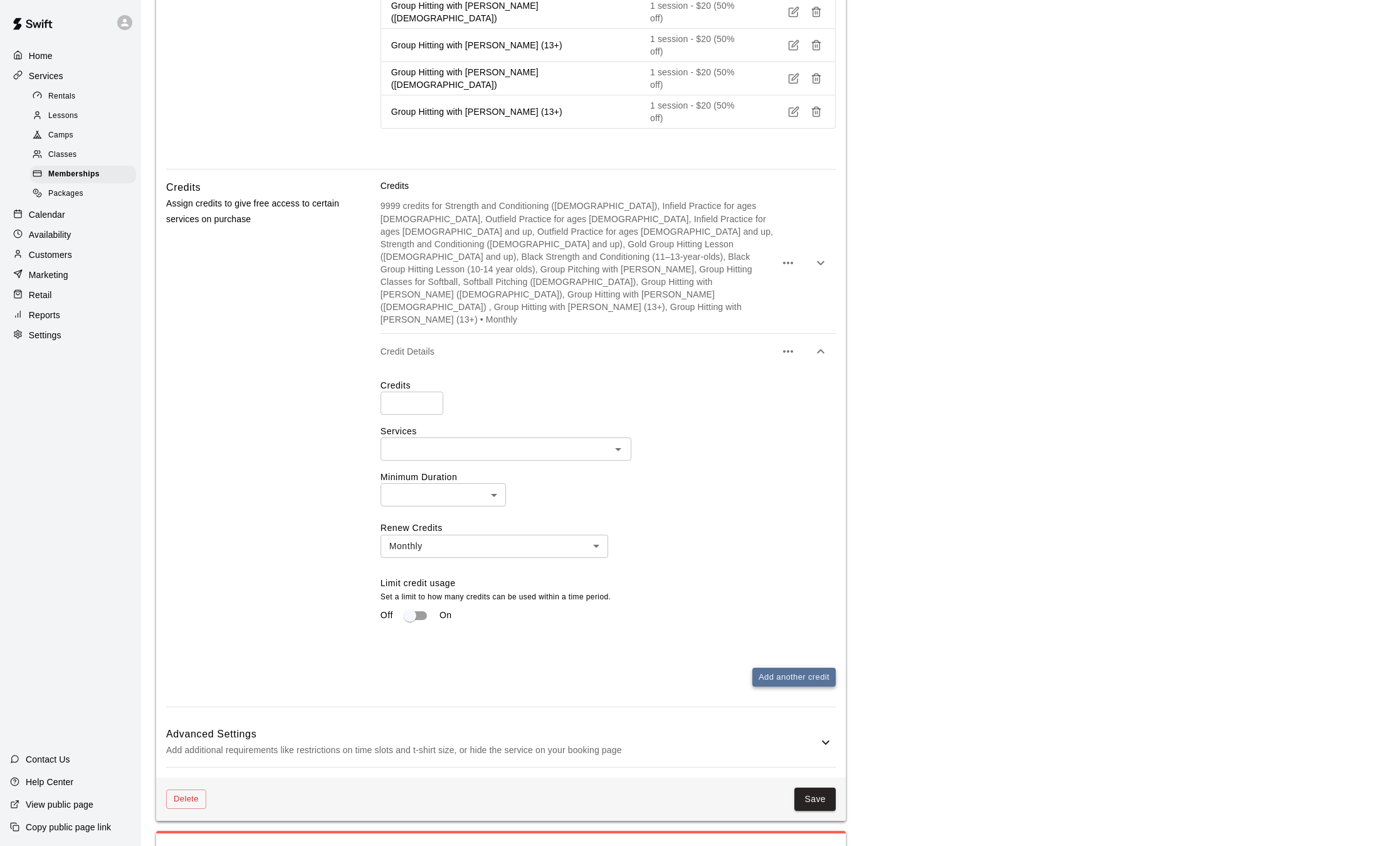
scroll to position [911, 0]
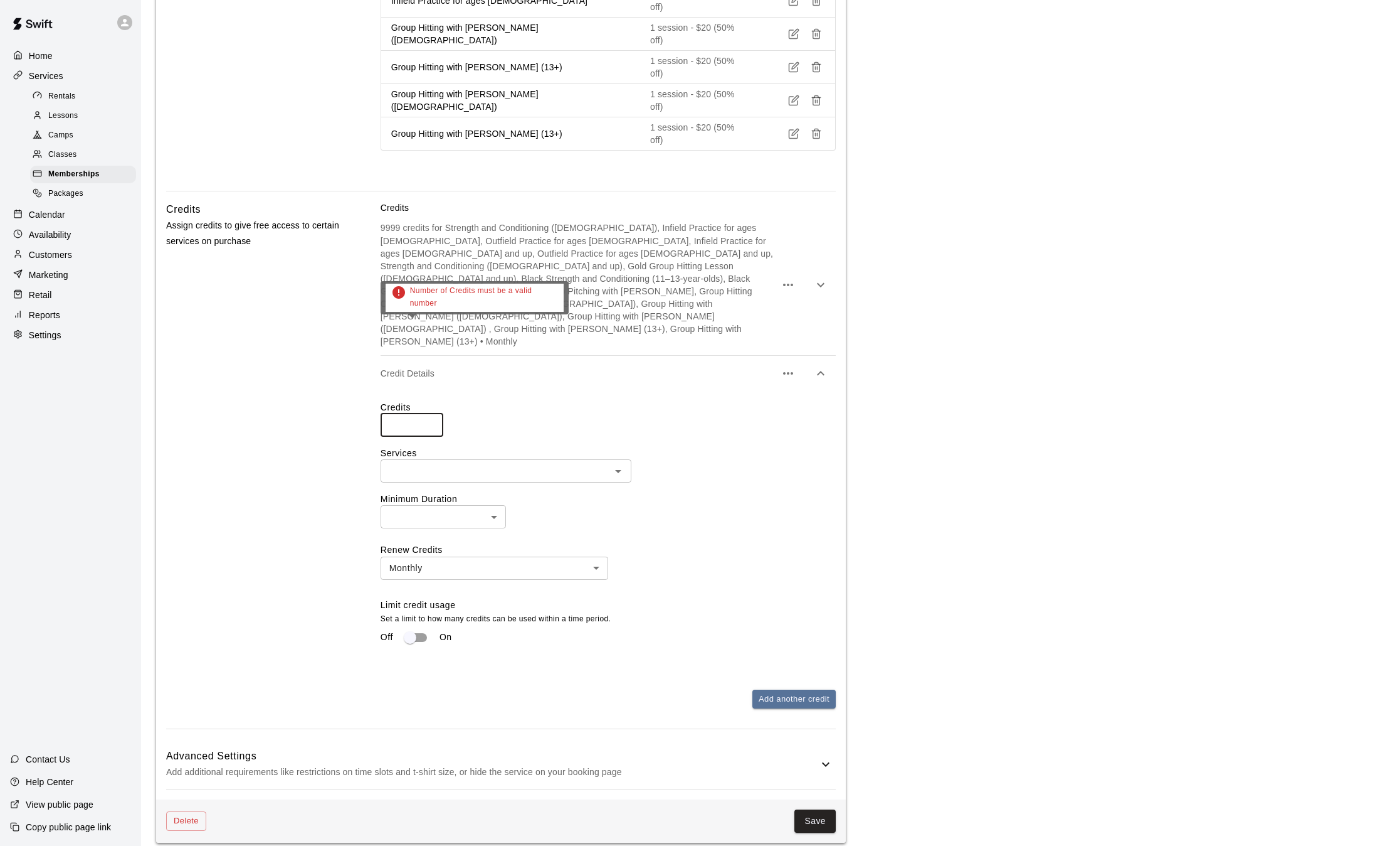
click at [408, 414] on input "number" at bounding box center [412, 425] width 63 height 23
type input "*"
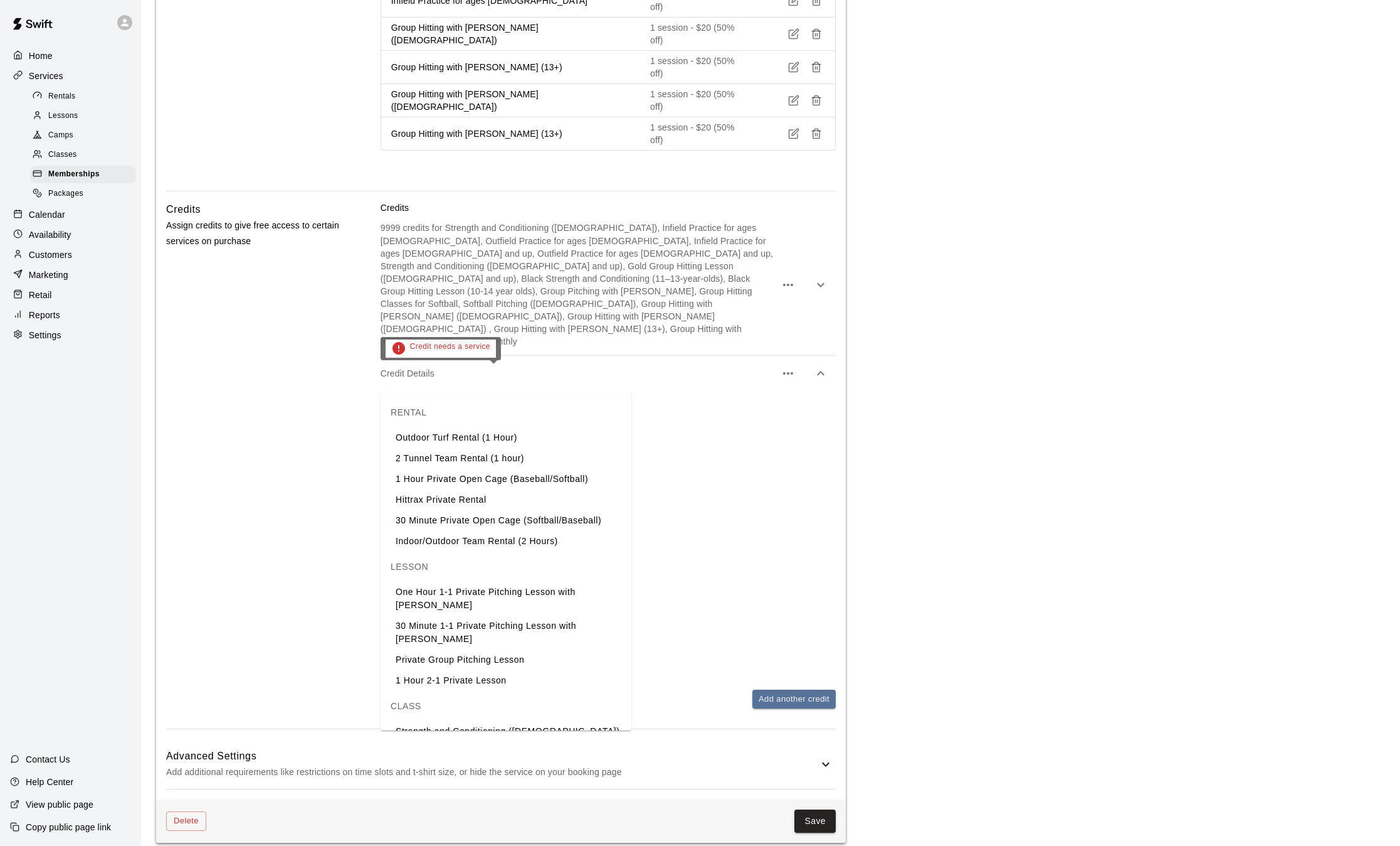
click at [413, 463] on input "text" at bounding box center [495, 471] width 222 height 15
click at [454, 500] on li "Hittrax Private Rental" at bounding box center [506, 500] width 251 height 21
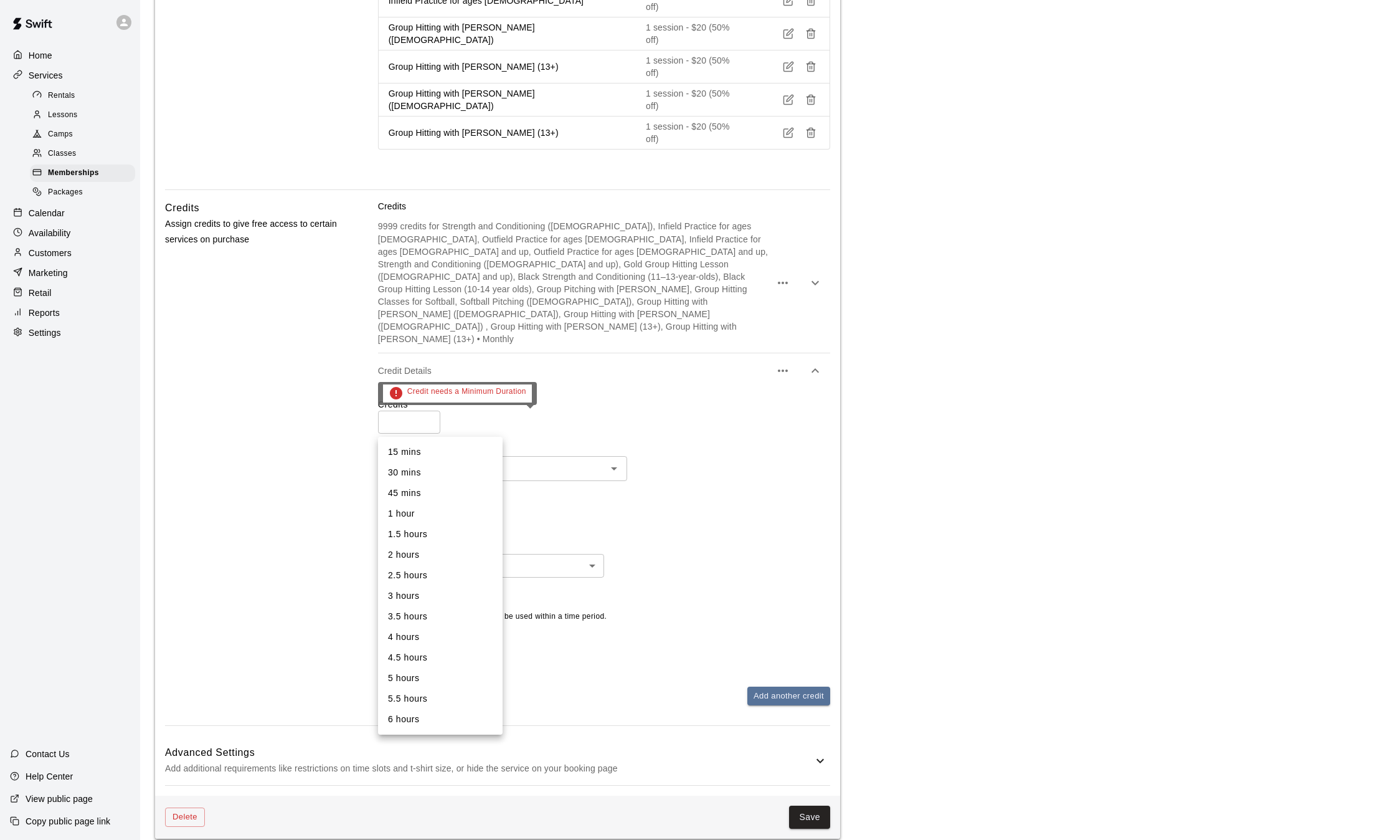
click at [473, 422] on body "**********" at bounding box center [700, 12] width 1400 height 1832
click at [408, 512] on li "1 hour" at bounding box center [441, 513] width 125 height 21
type input "**"
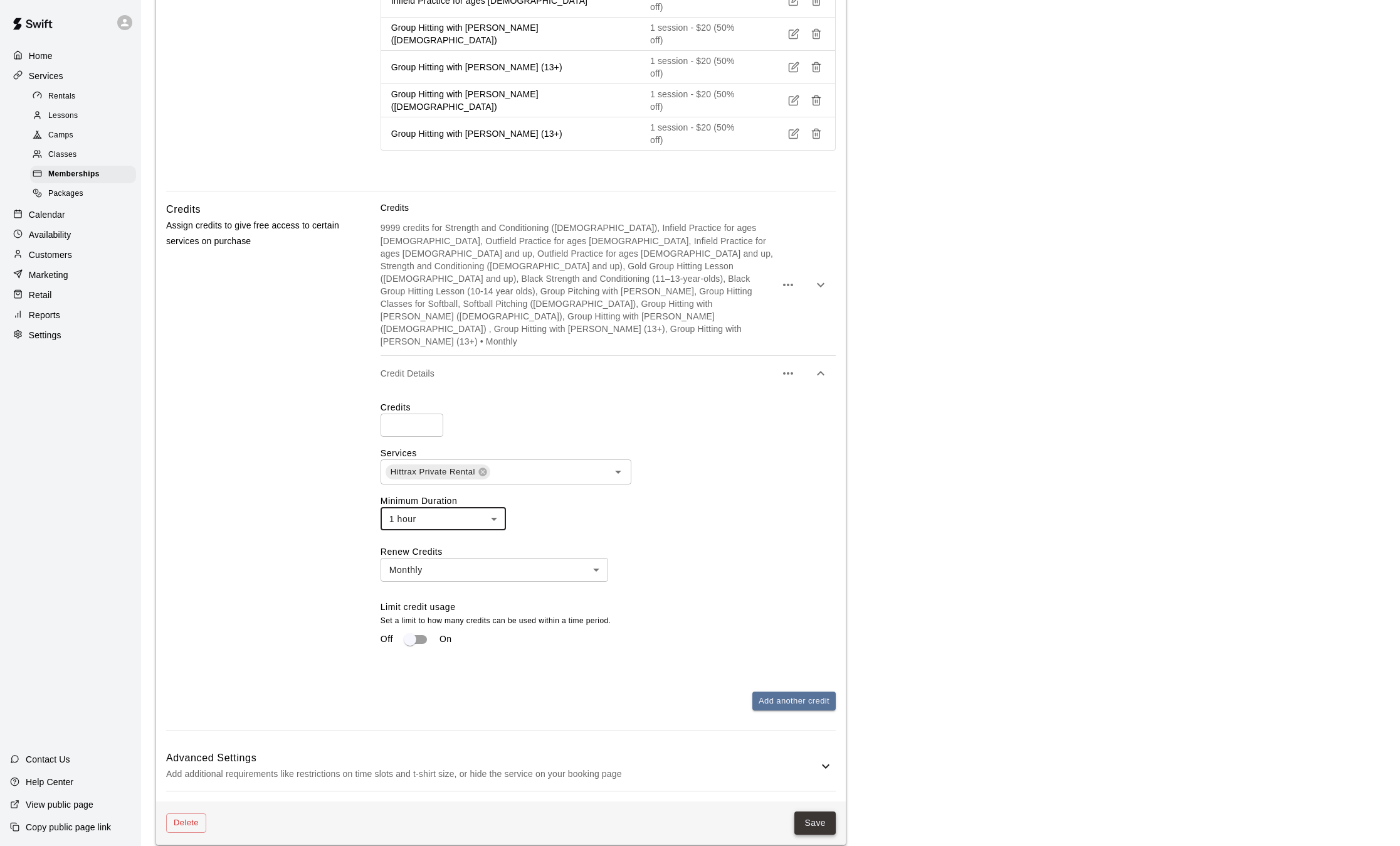
click at [822, 811] on button "Save" at bounding box center [815, 823] width 41 height 23
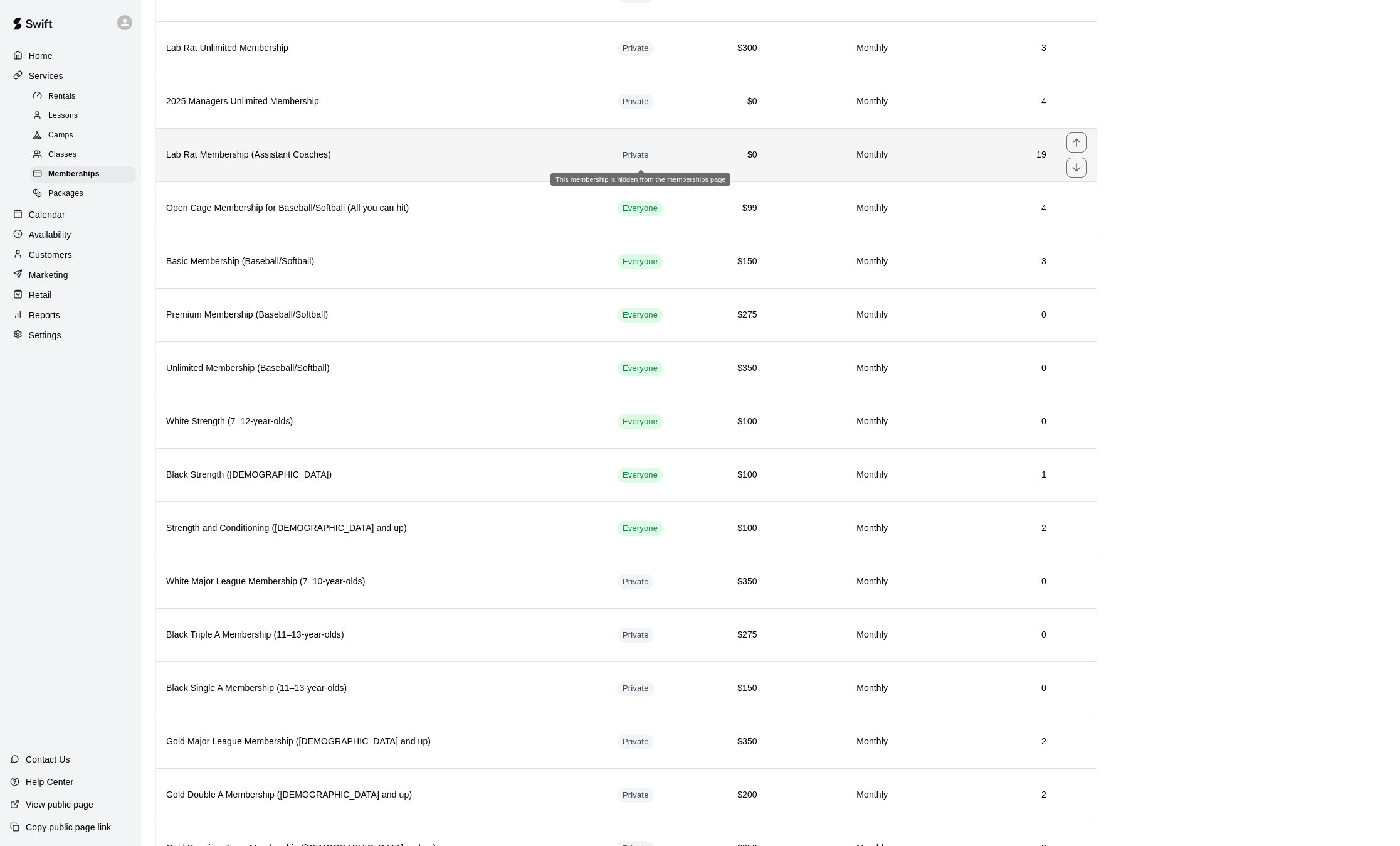
scroll to position [370, 0]
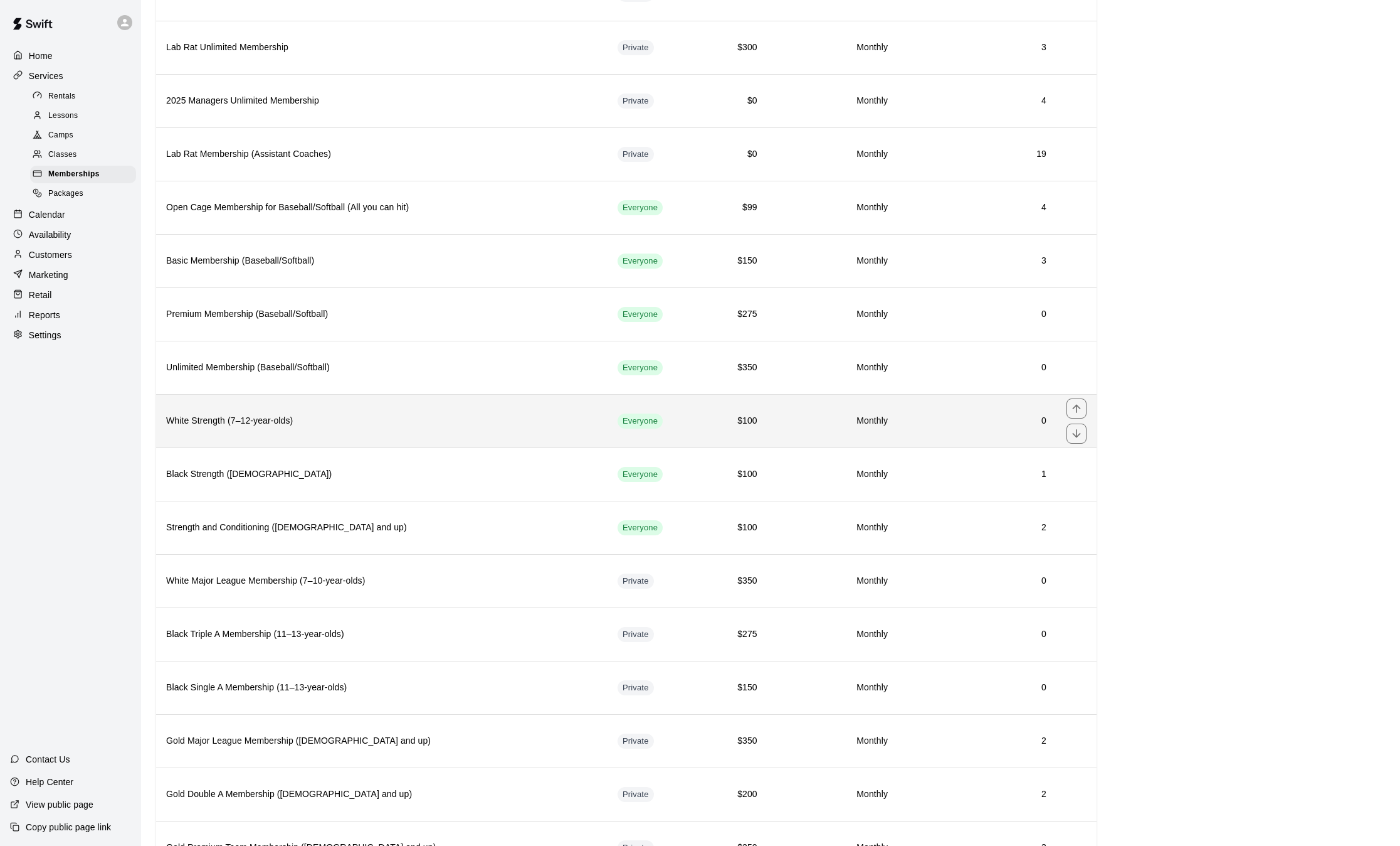
click at [345, 431] on th "White Strength (7–12-year-olds)" at bounding box center [382, 421] width 451 height 53
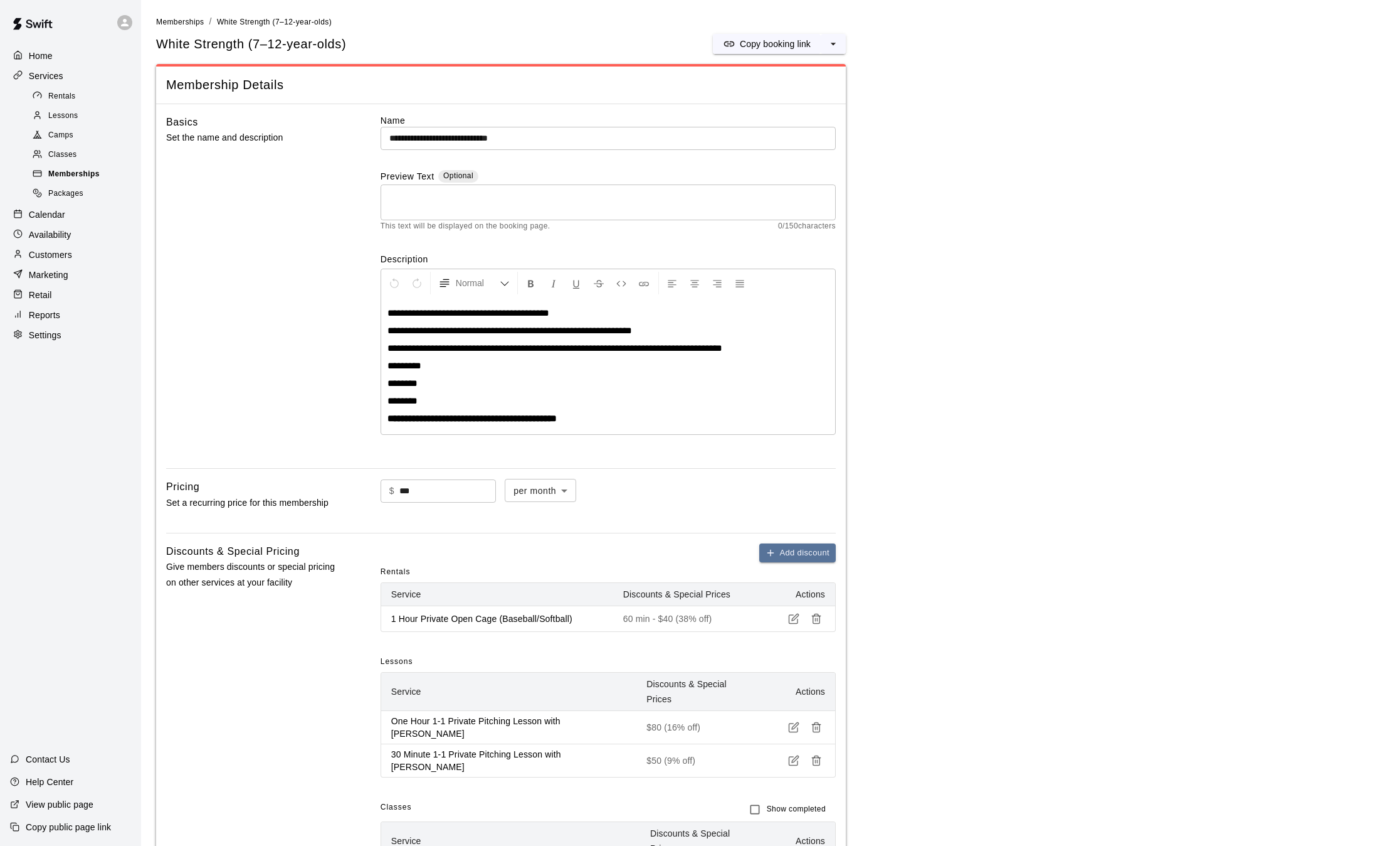
click at [81, 180] on span "Memberships" at bounding box center [74, 174] width 51 height 12
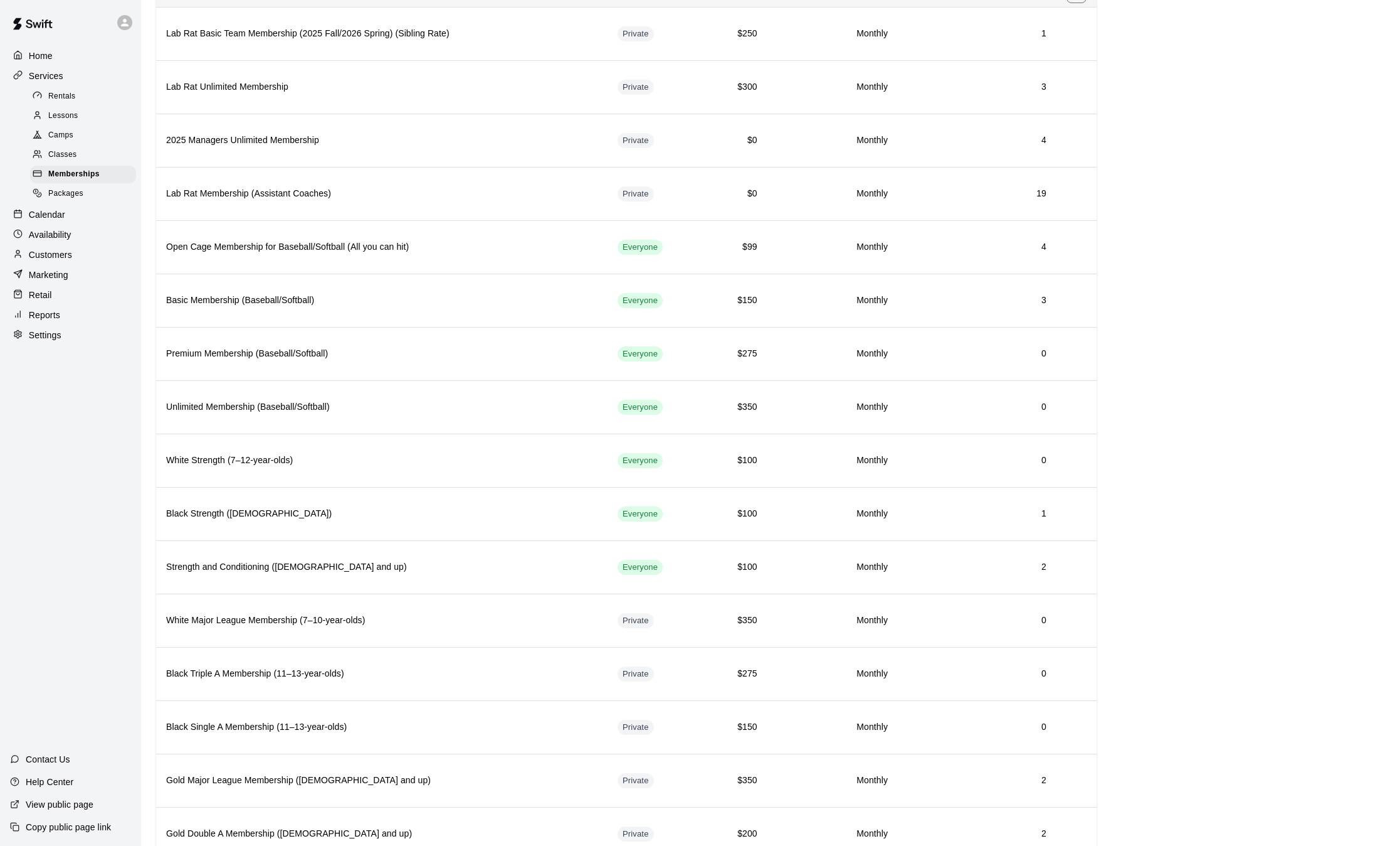
scroll to position [332, 0]
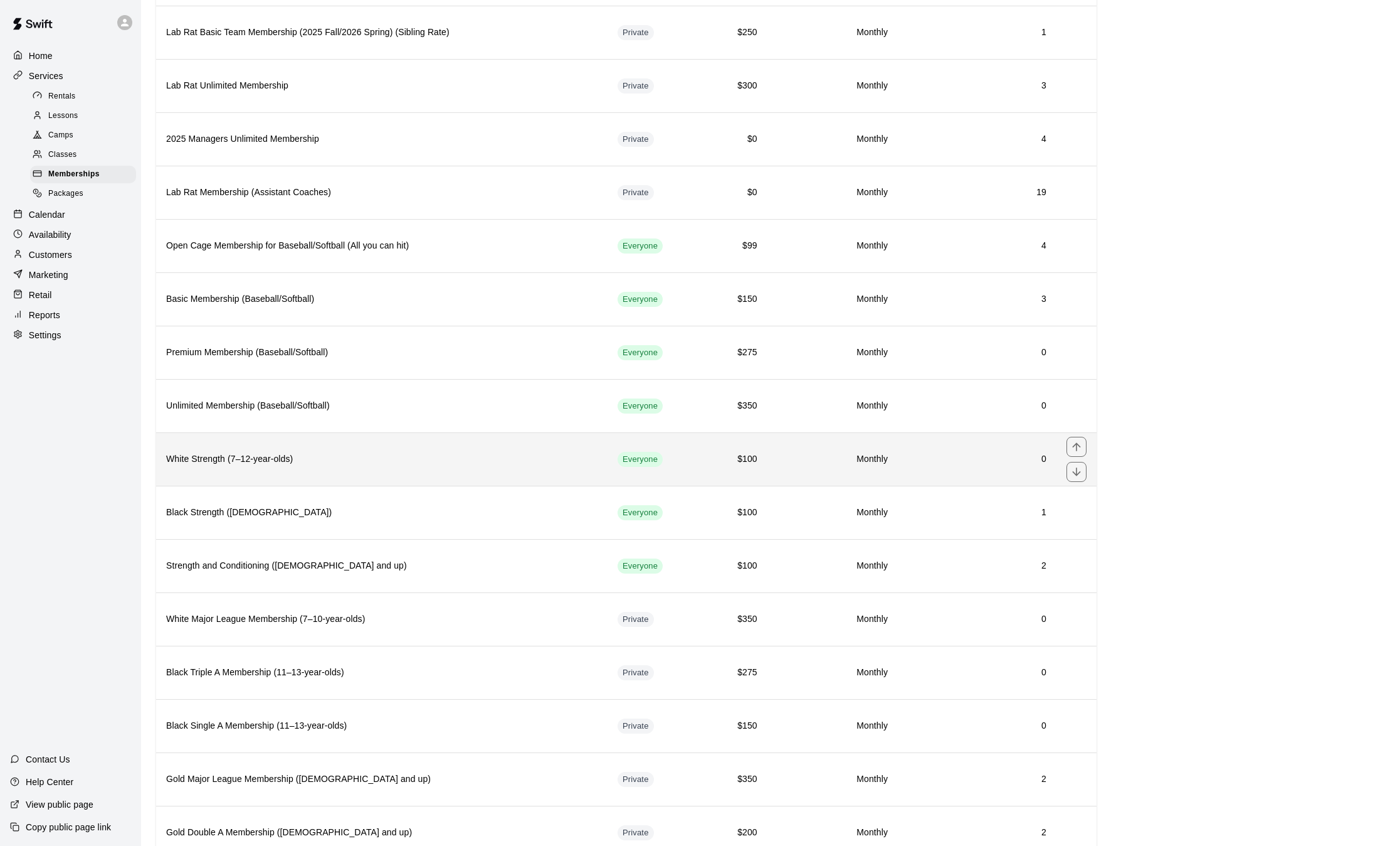
click at [321, 456] on h6 "White Strength (7–12-year-olds)" at bounding box center [382, 459] width 431 height 14
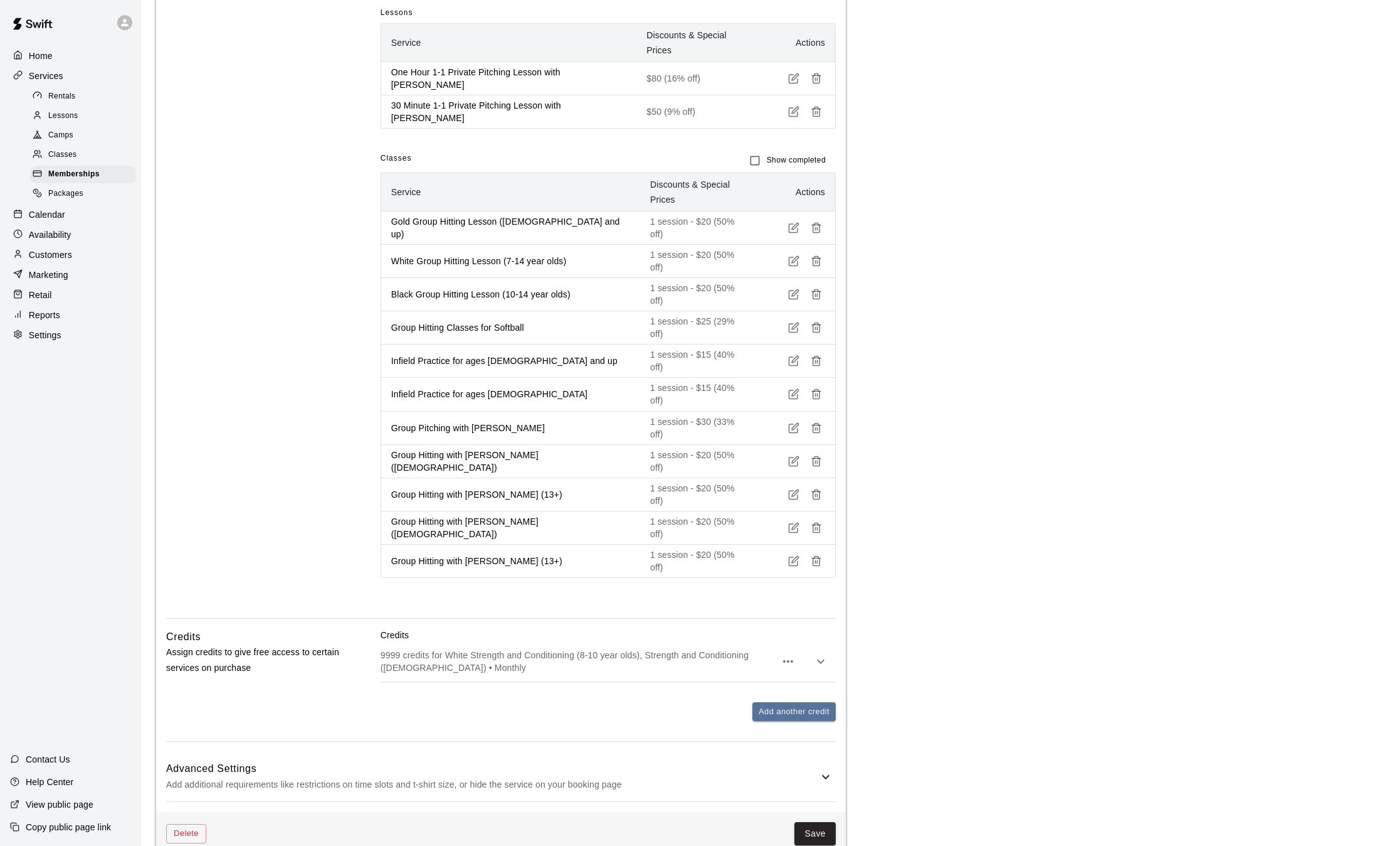
scroll to position [650, 0]
click at [526, 648] on p "9999 credits for White Strength and Conditioning (8-10 year olds), Strength and…" at bounding box center [578, 660] width 395 height 25
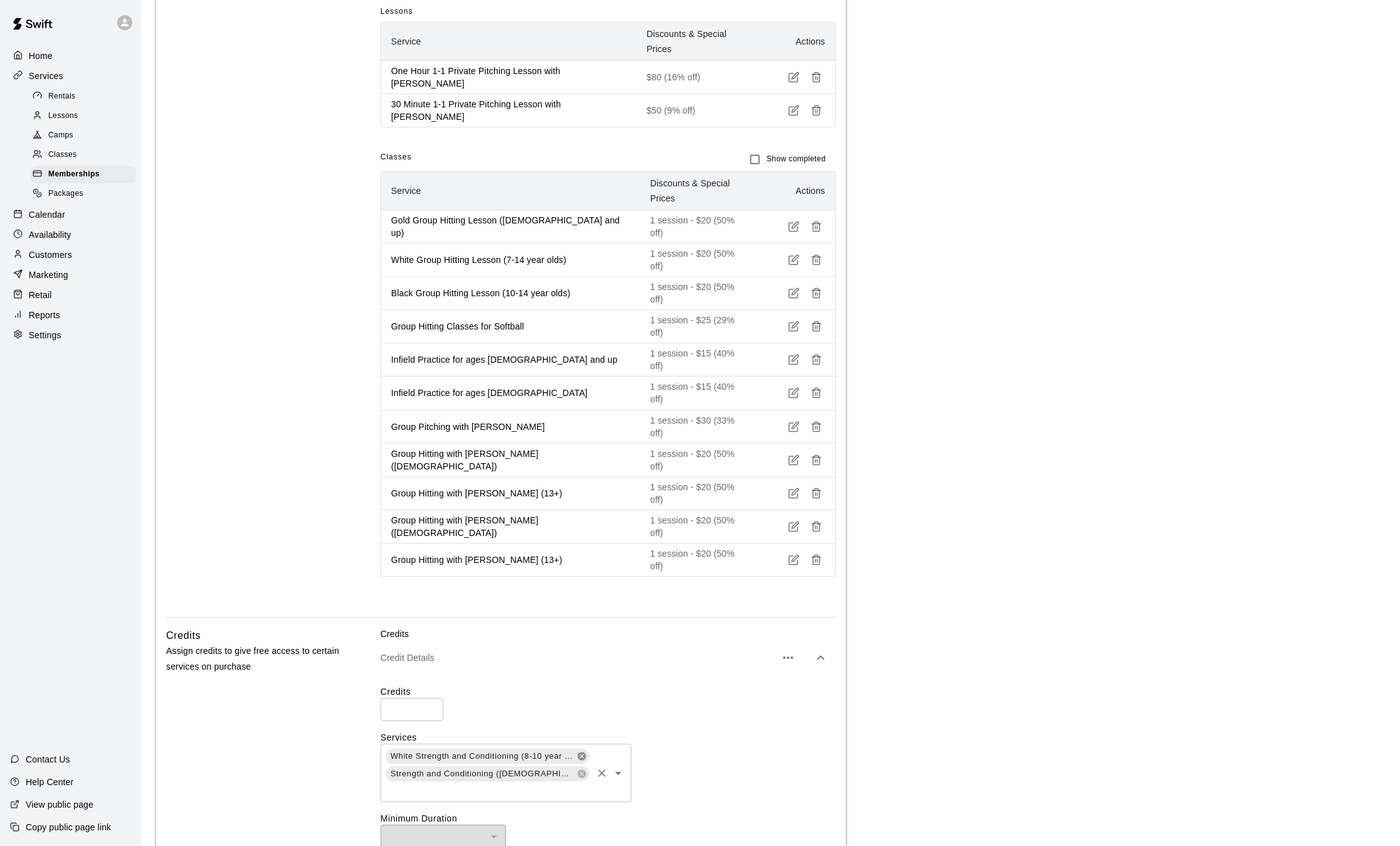
click at [582, 751] on icon at bounding box center [582, 755] width 10 height 10
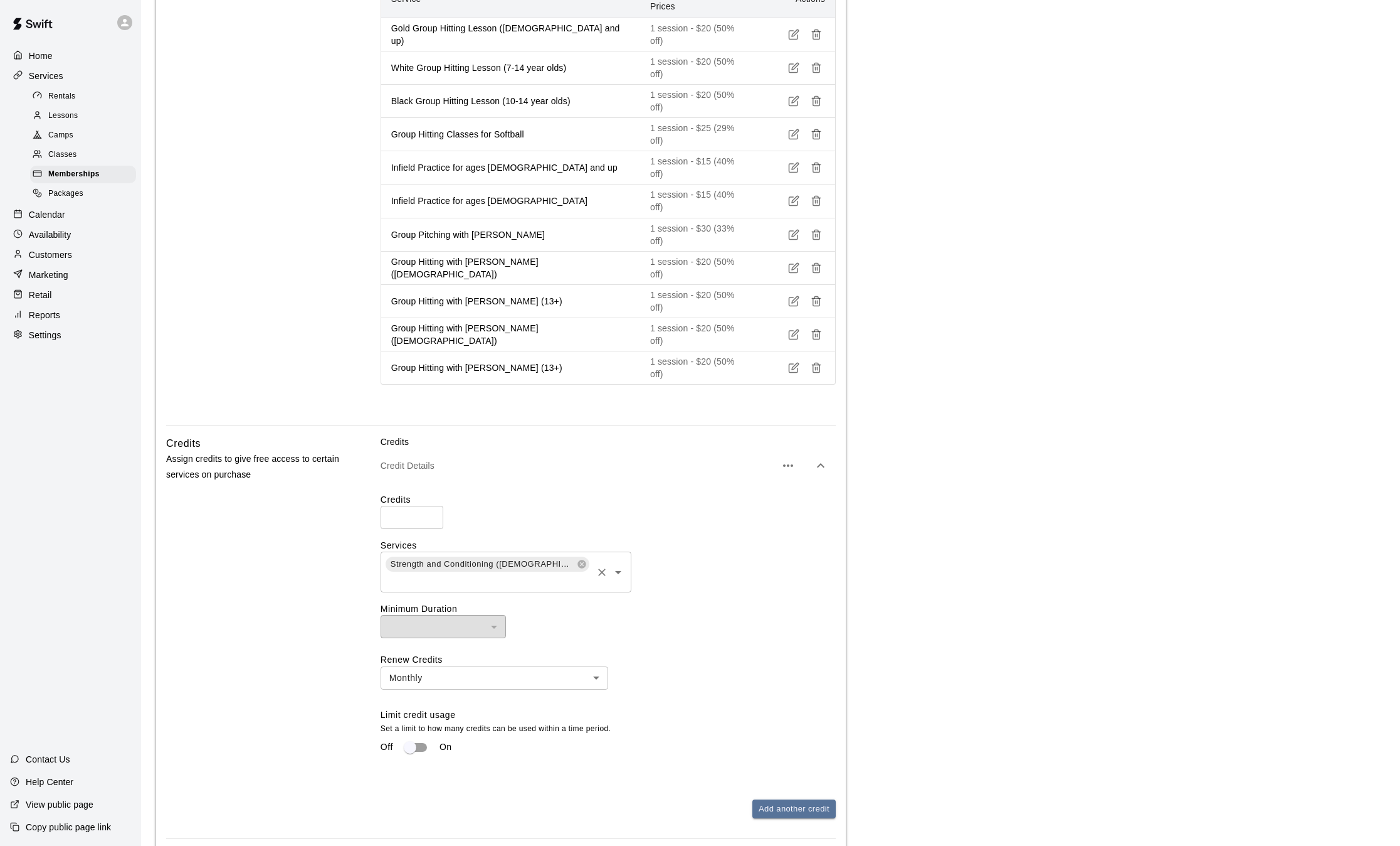
scroll to position [944, 0]
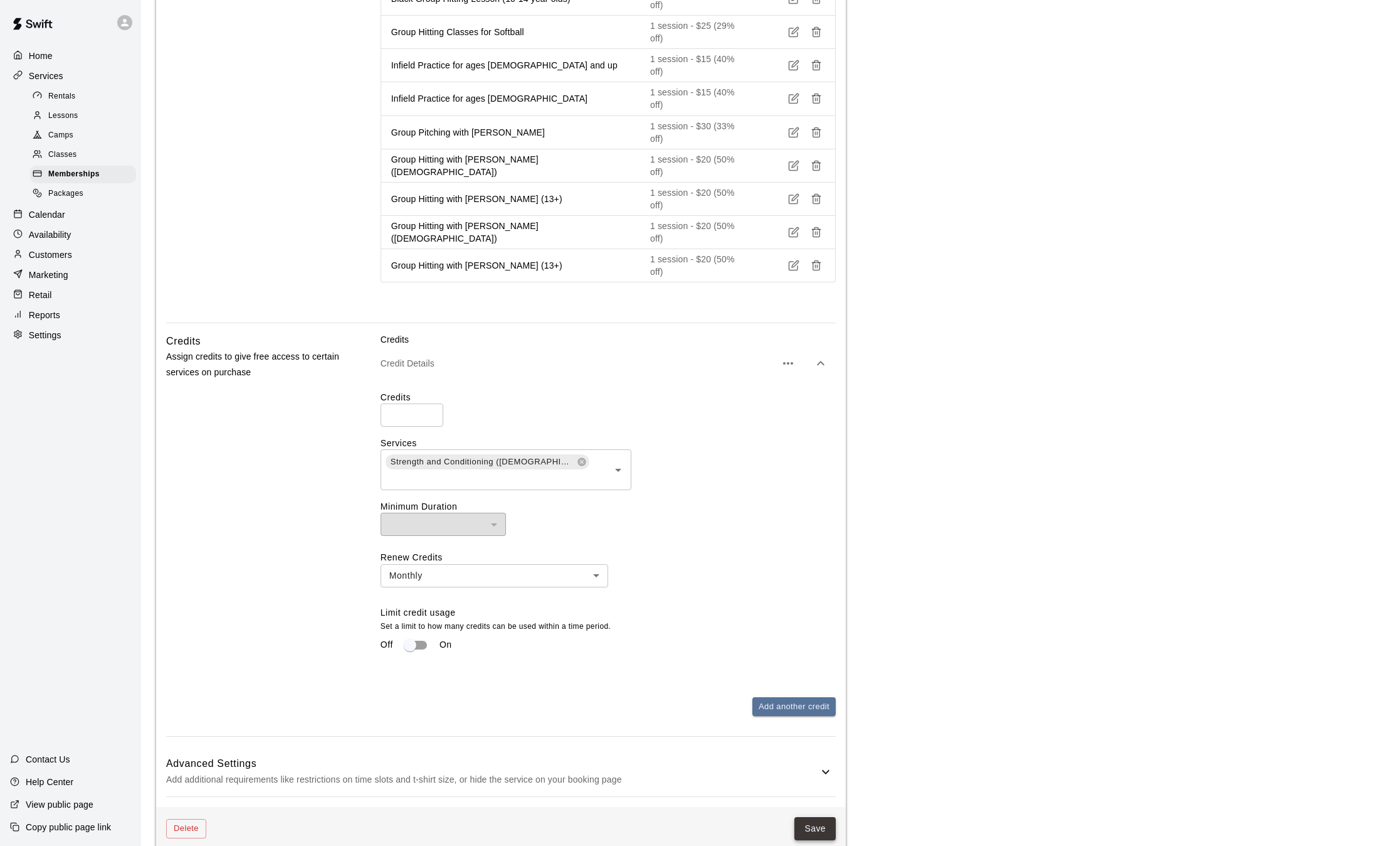
click at [818, 817] on button "Save" at bounding box center [815, 828] width 41 height 23
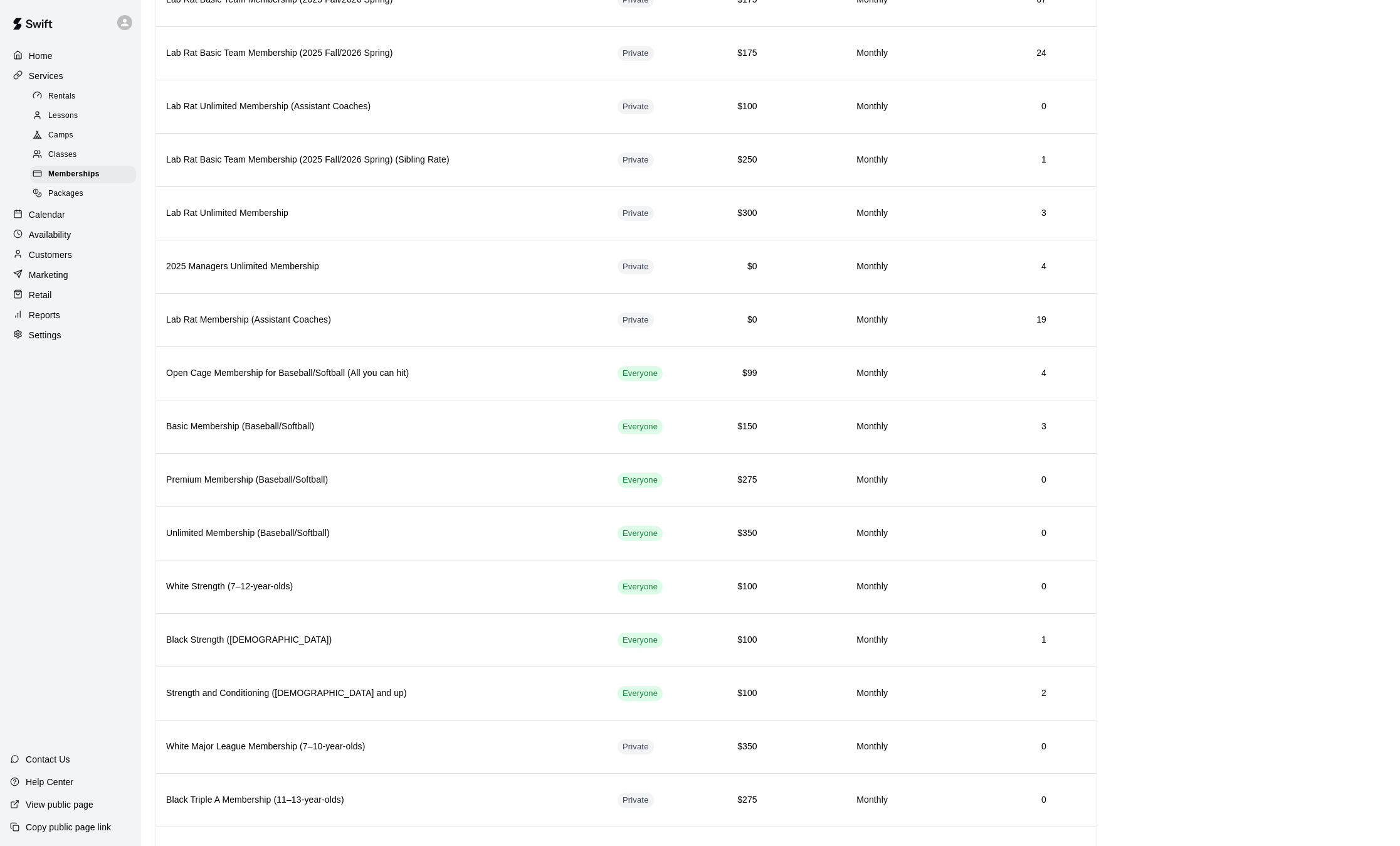
scroll to position [207, 0]
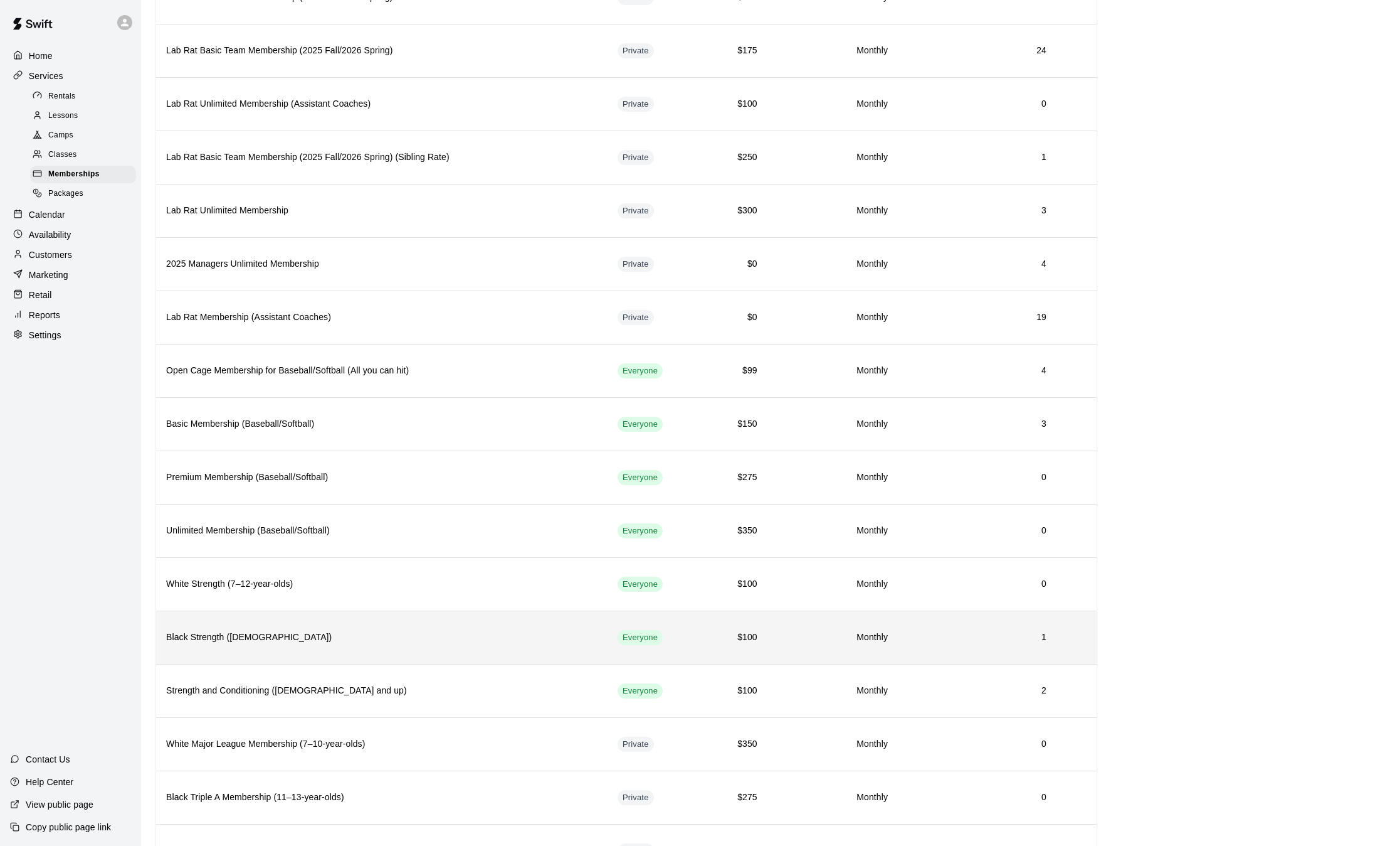
click at [350, 645] on h6 "Black Strength ([DEMOGRAPHIC_DATA])" at bounding box center [382, 638] width 431 height 14
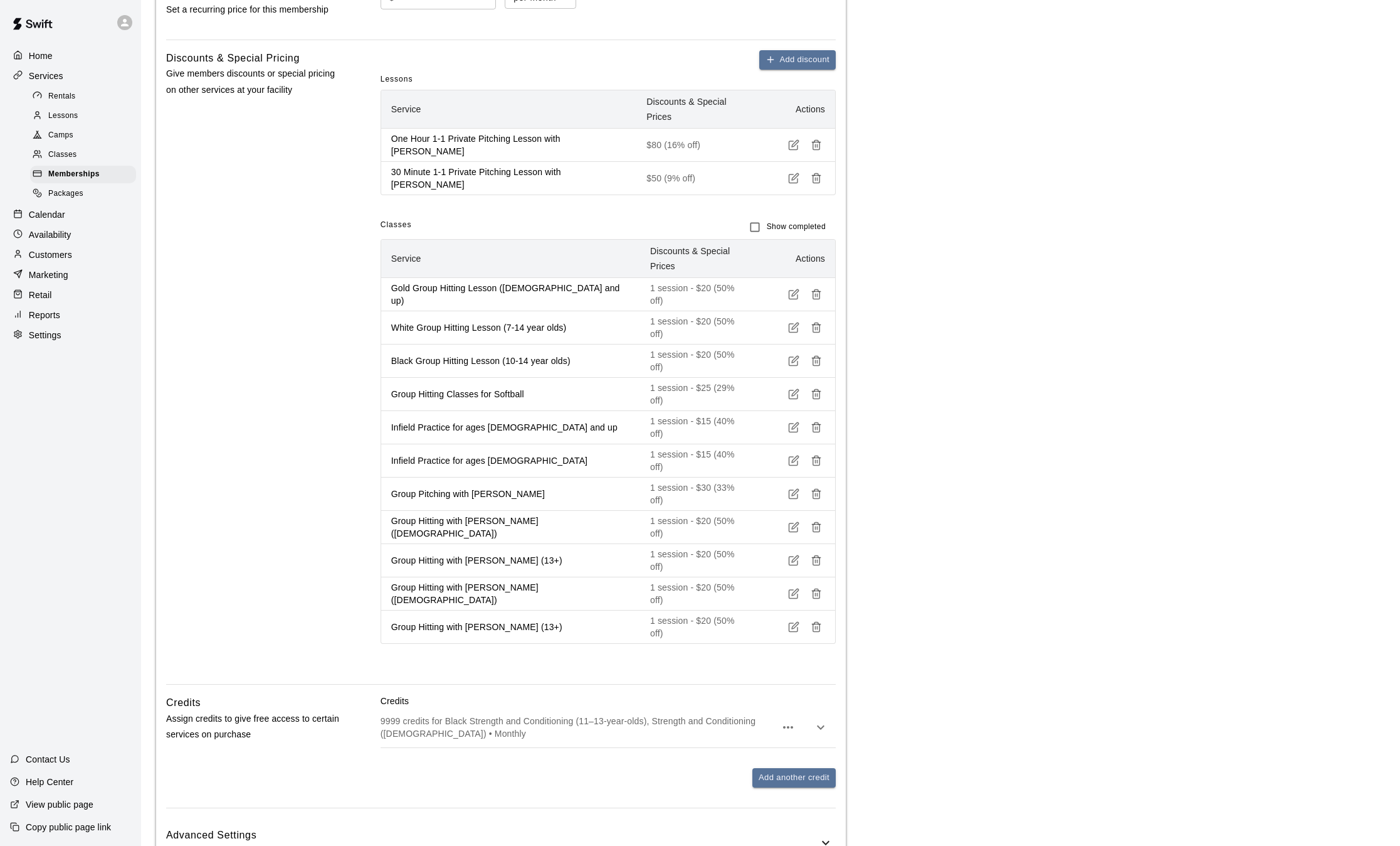
scroll to position [723, 0]
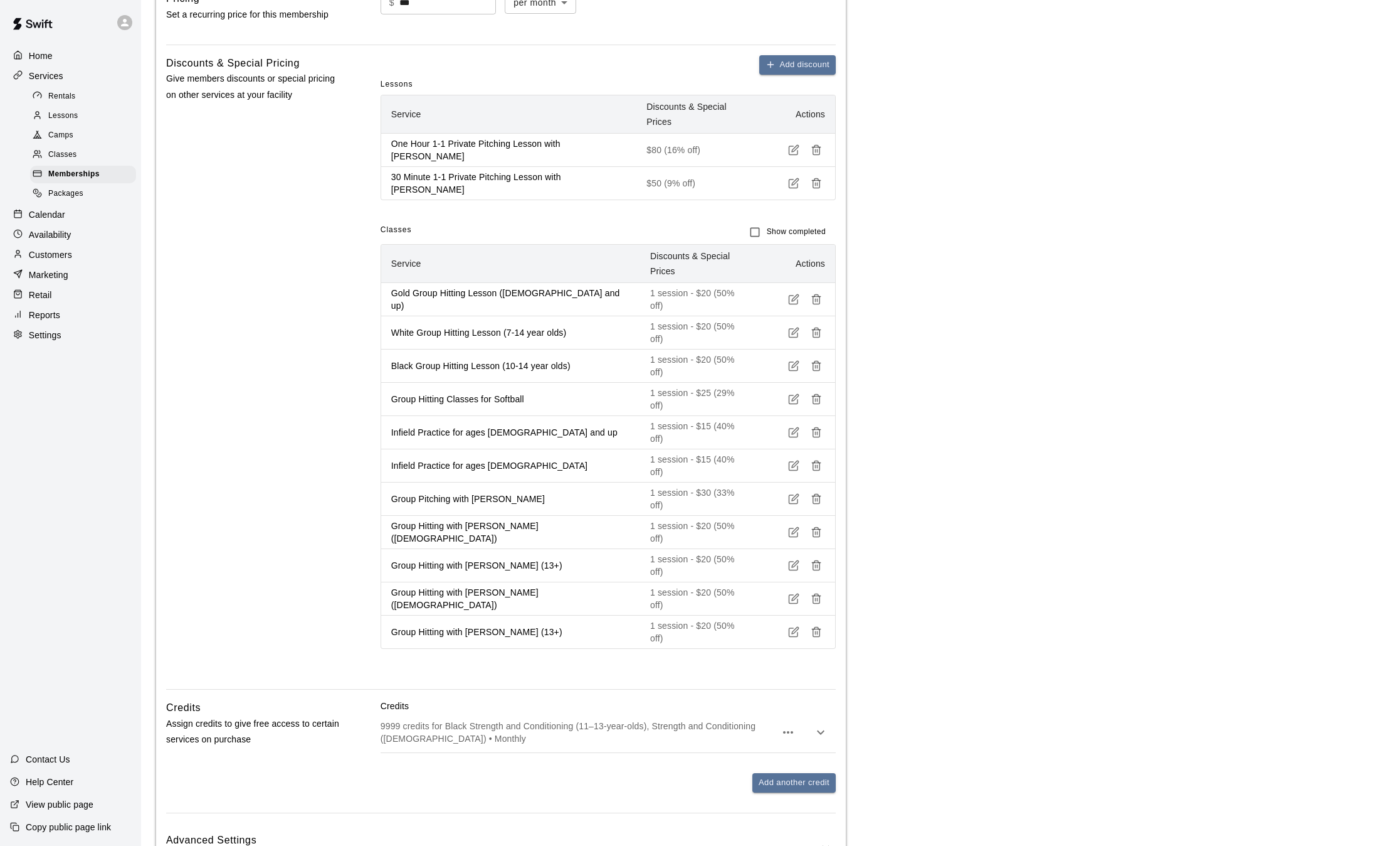
click at [622, 720] on p "9999 credits for Black Strength and Conditioning (11–13-year-olds), Strength an…" at bounding box center [578, 732] width 395 height 25
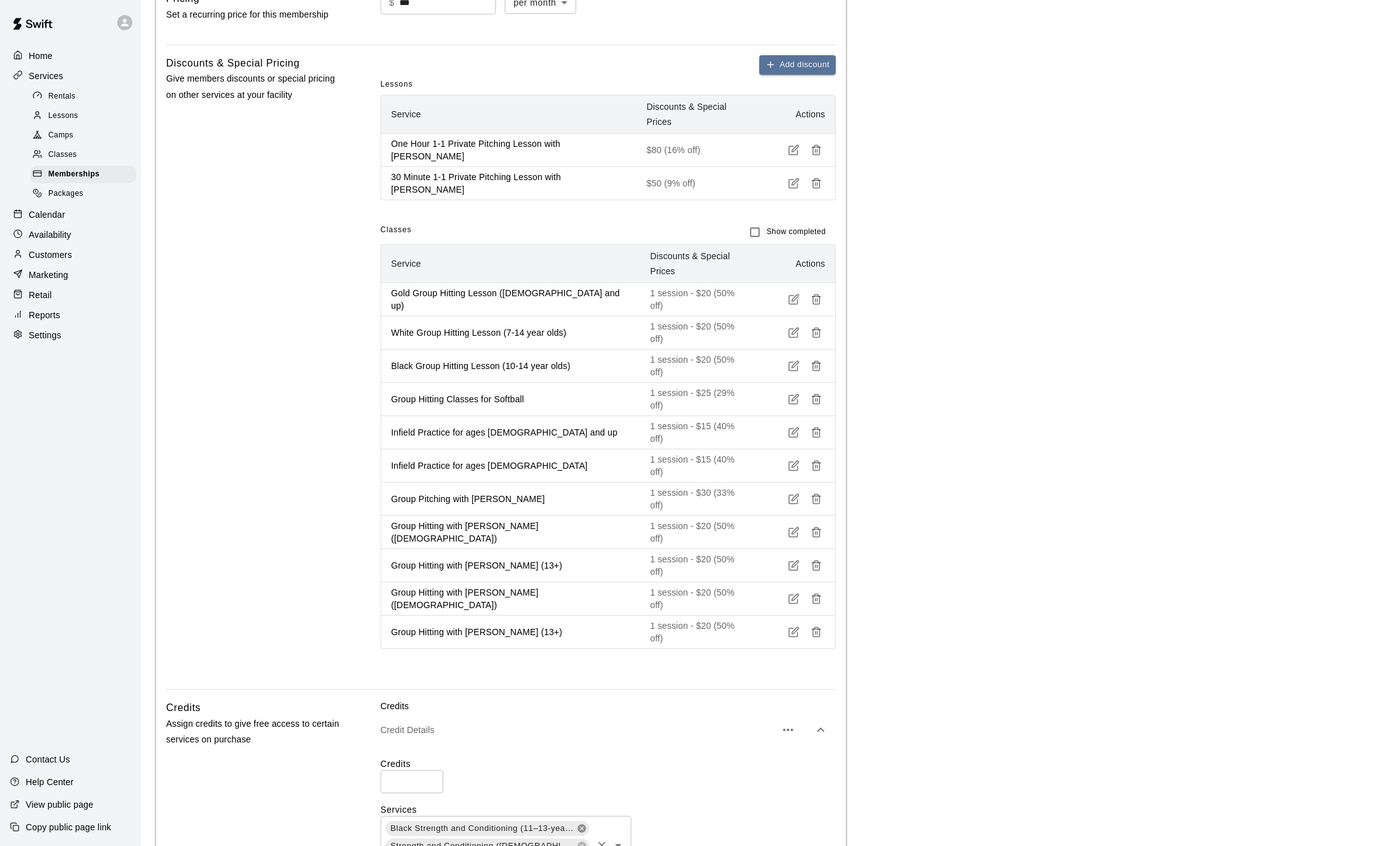
click at [582, 823] on icon at bounding box center [582, 827] width 10 height 10
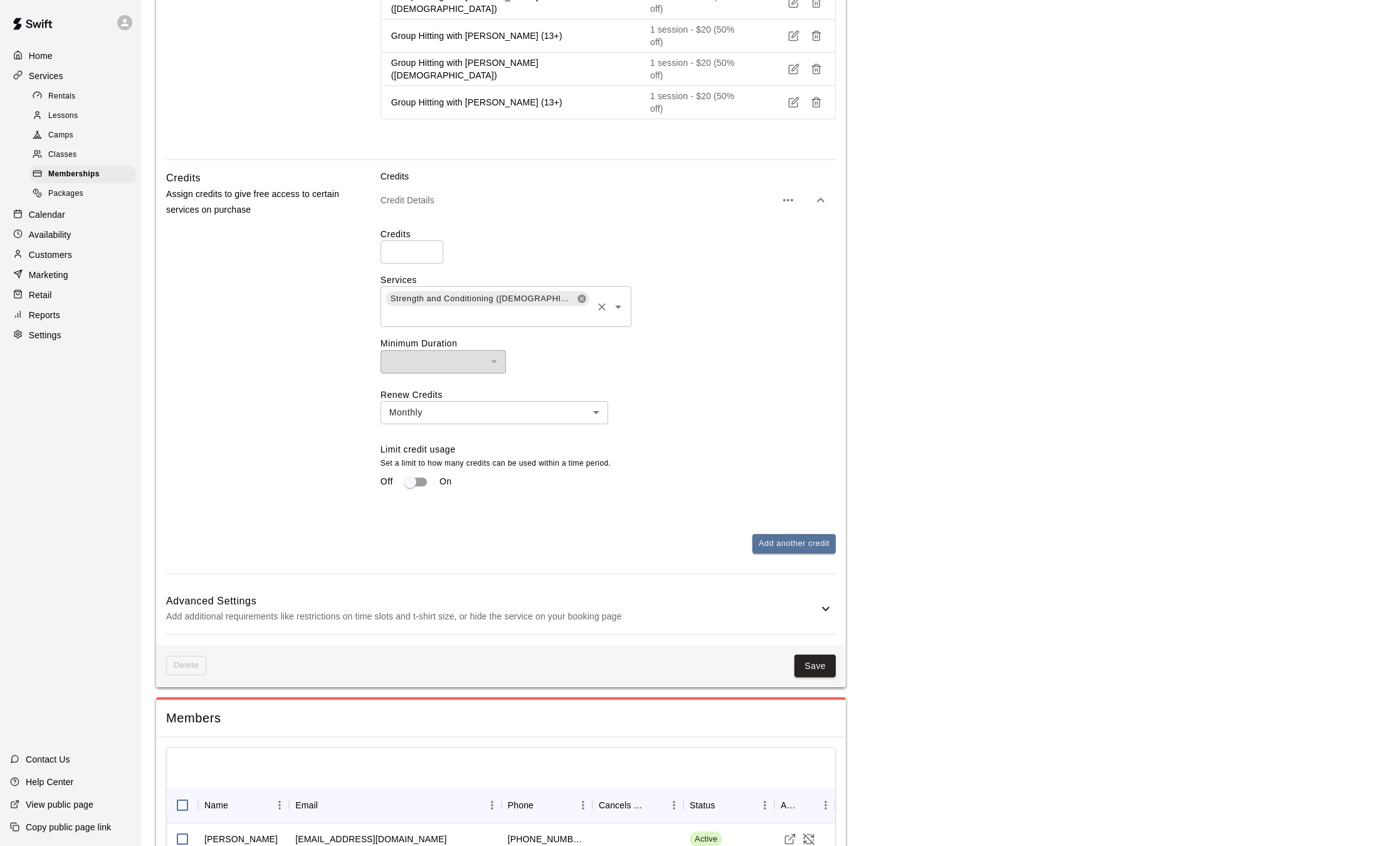
scroll to position [1254, 0]
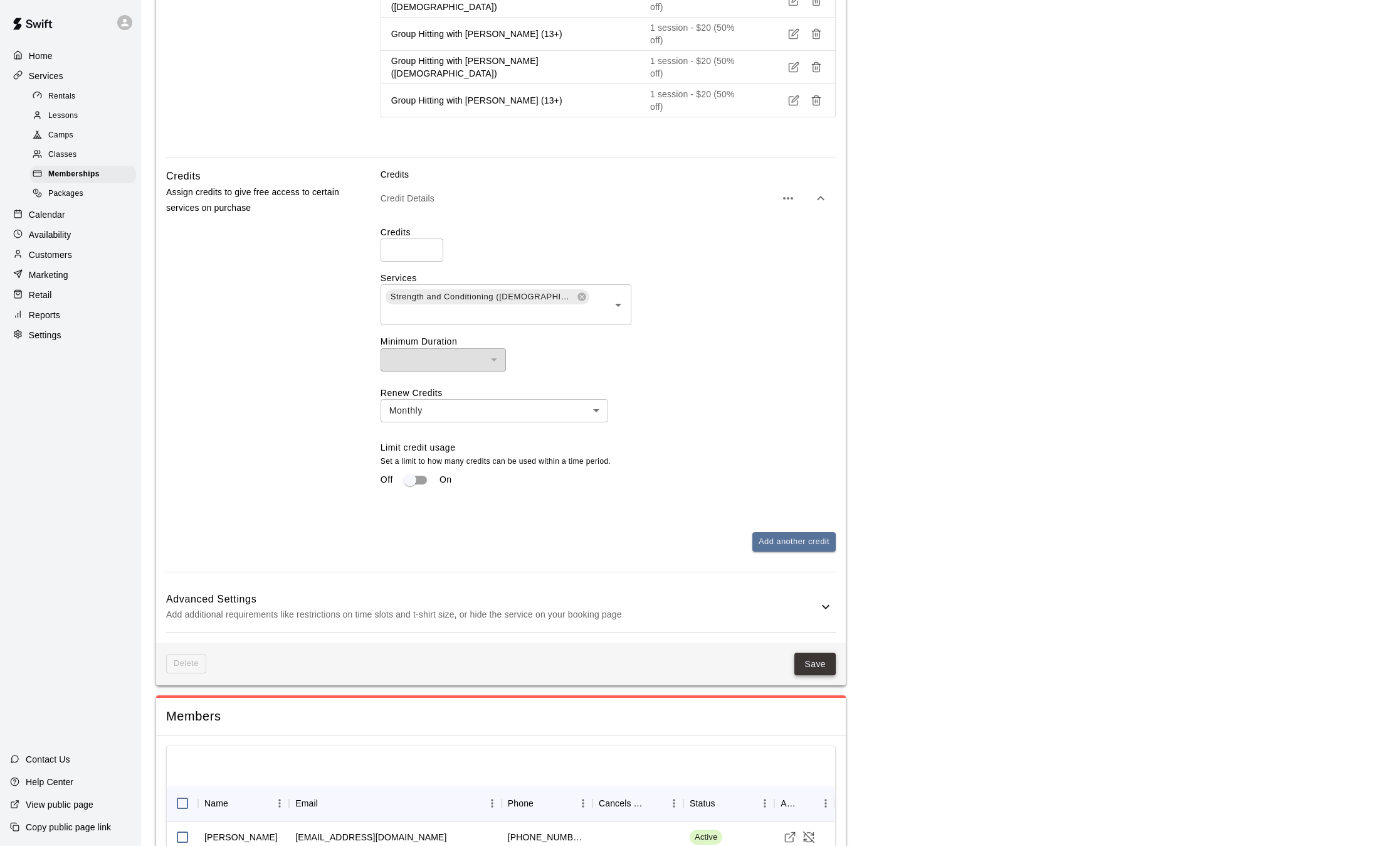
click at [813, 652] on button "Save" at bounding box center [815, 664] width 41 height 23
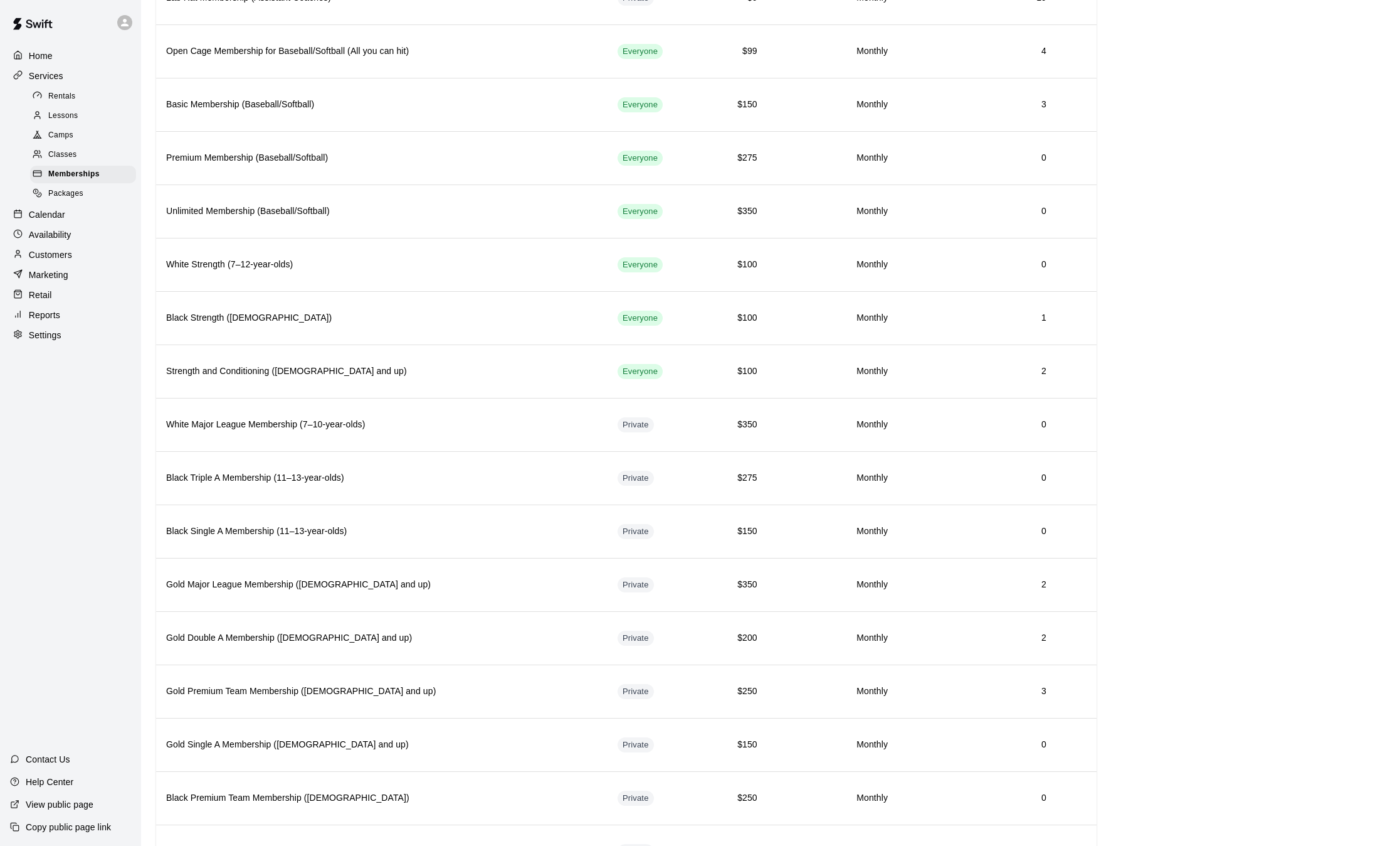
scroll to position [505, 0]
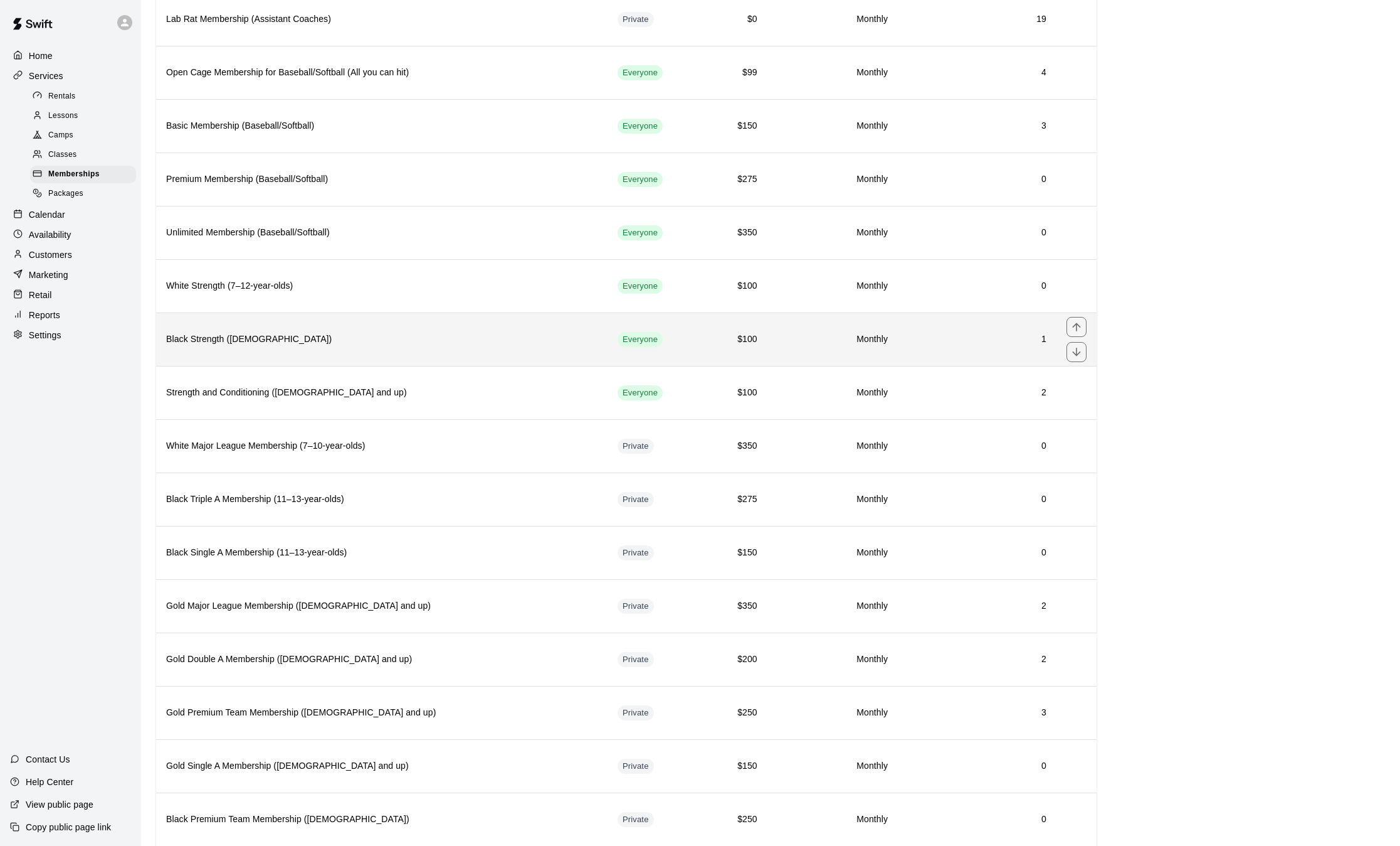
click at [397, 343] on h6 "Black Strength ([DEMOGRAPHIC_DATA])" at bounding box center [382, 339] width 431 height 14
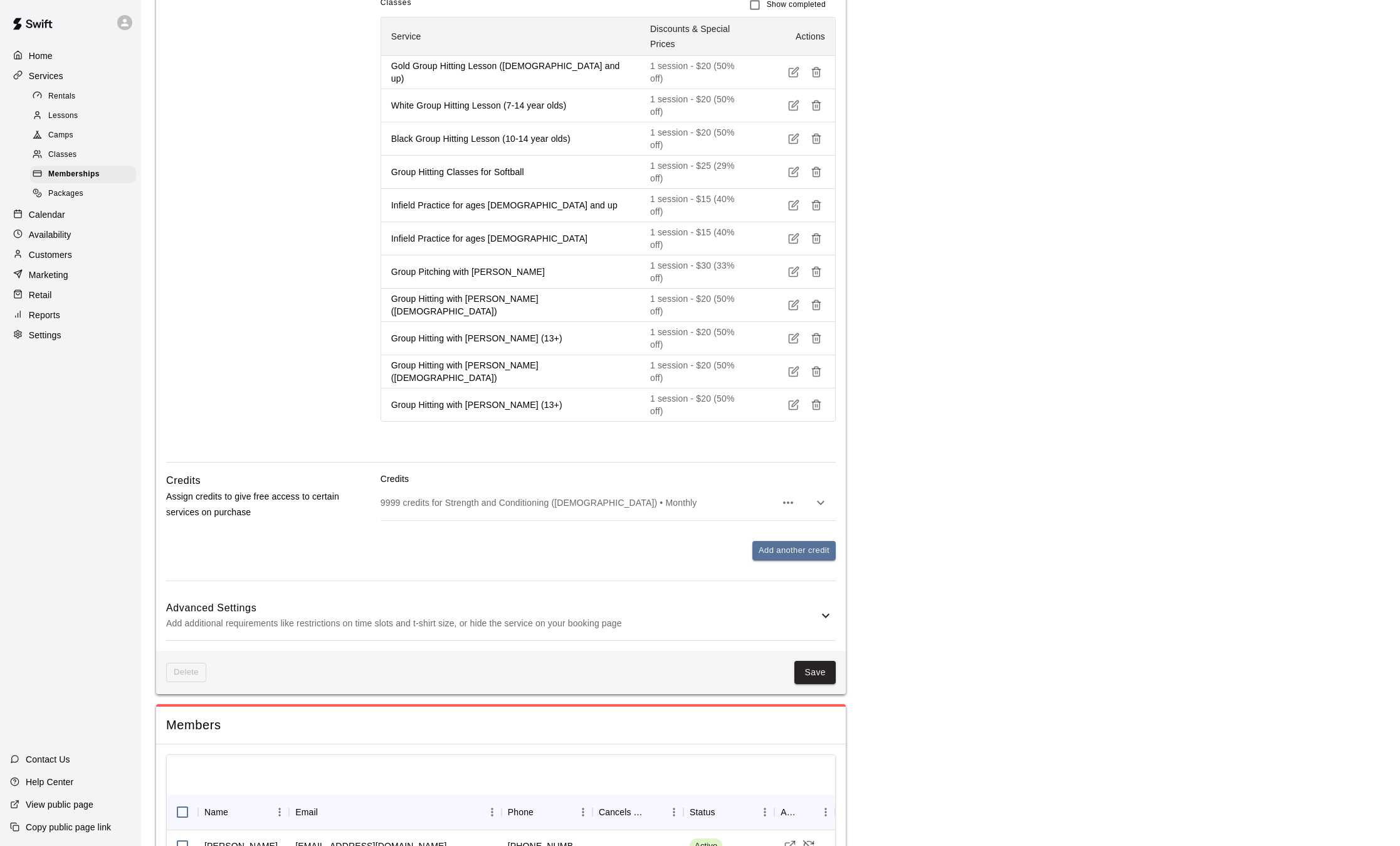
scroll to position [955, 0]
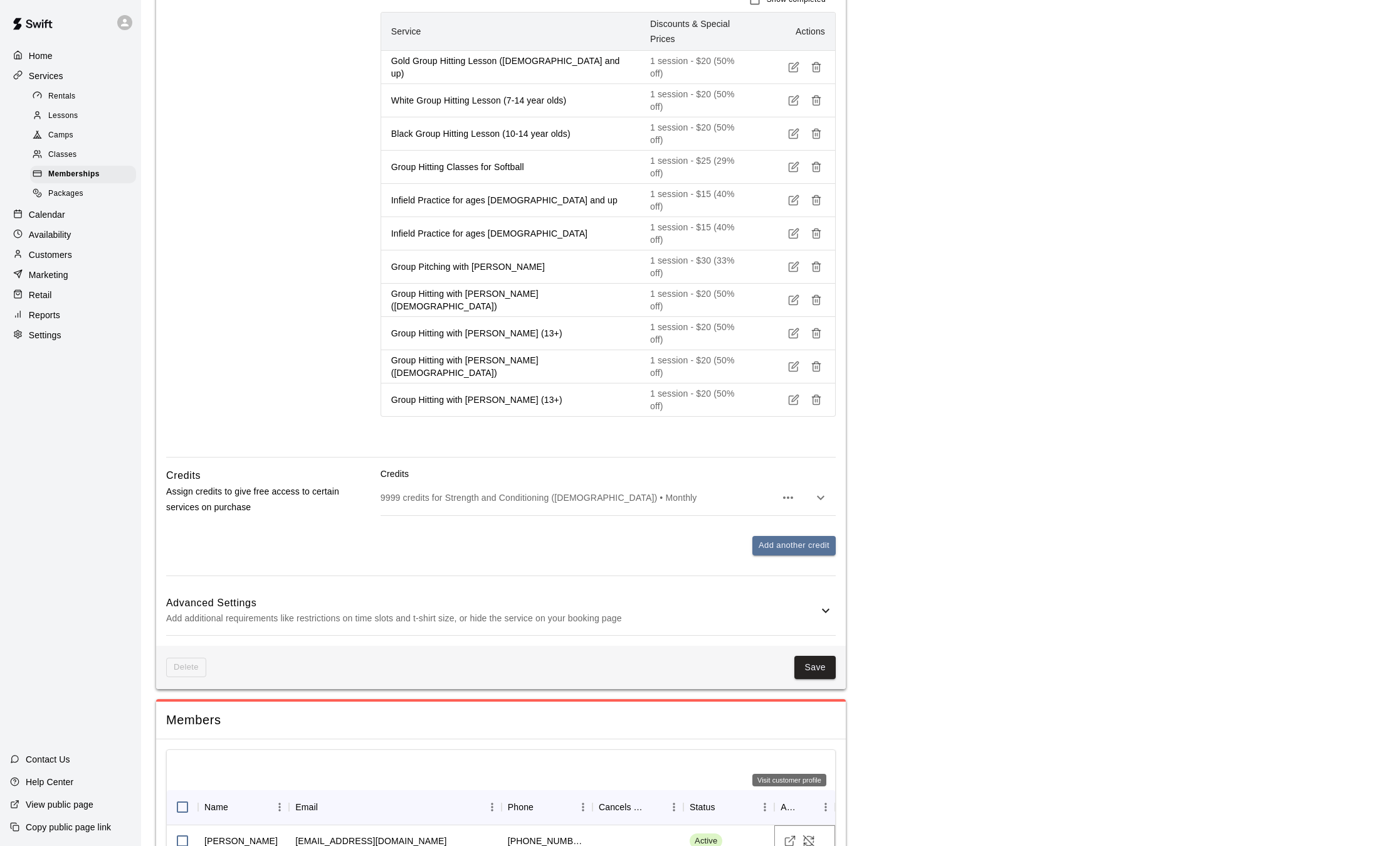
click at [788, 834] on icon "Visit customer profile" at bounding box center [790, 841] width 12 height 12
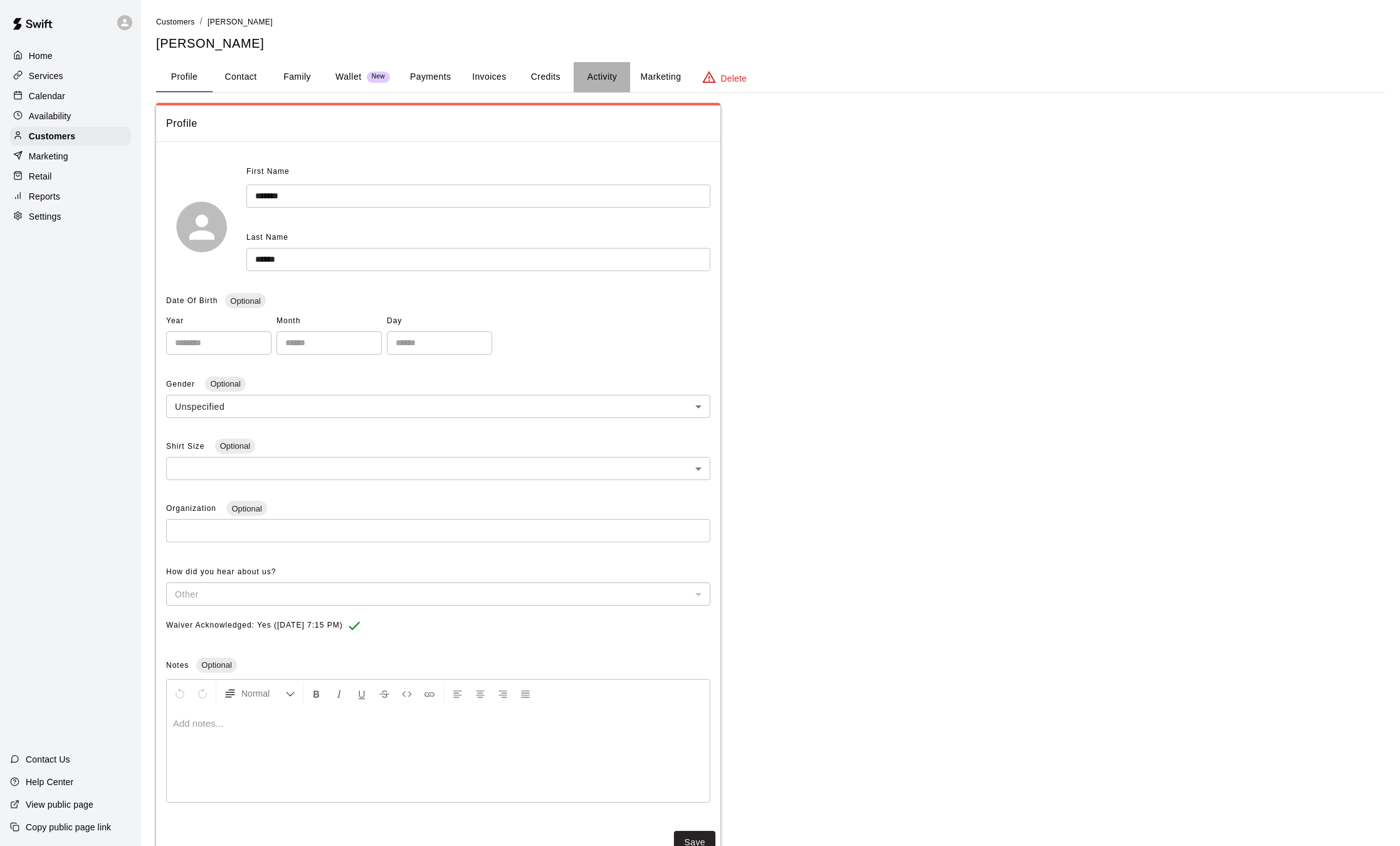
click at [608, 74] on button "Activity" at bounding box center [602, 77] width 57 height 30
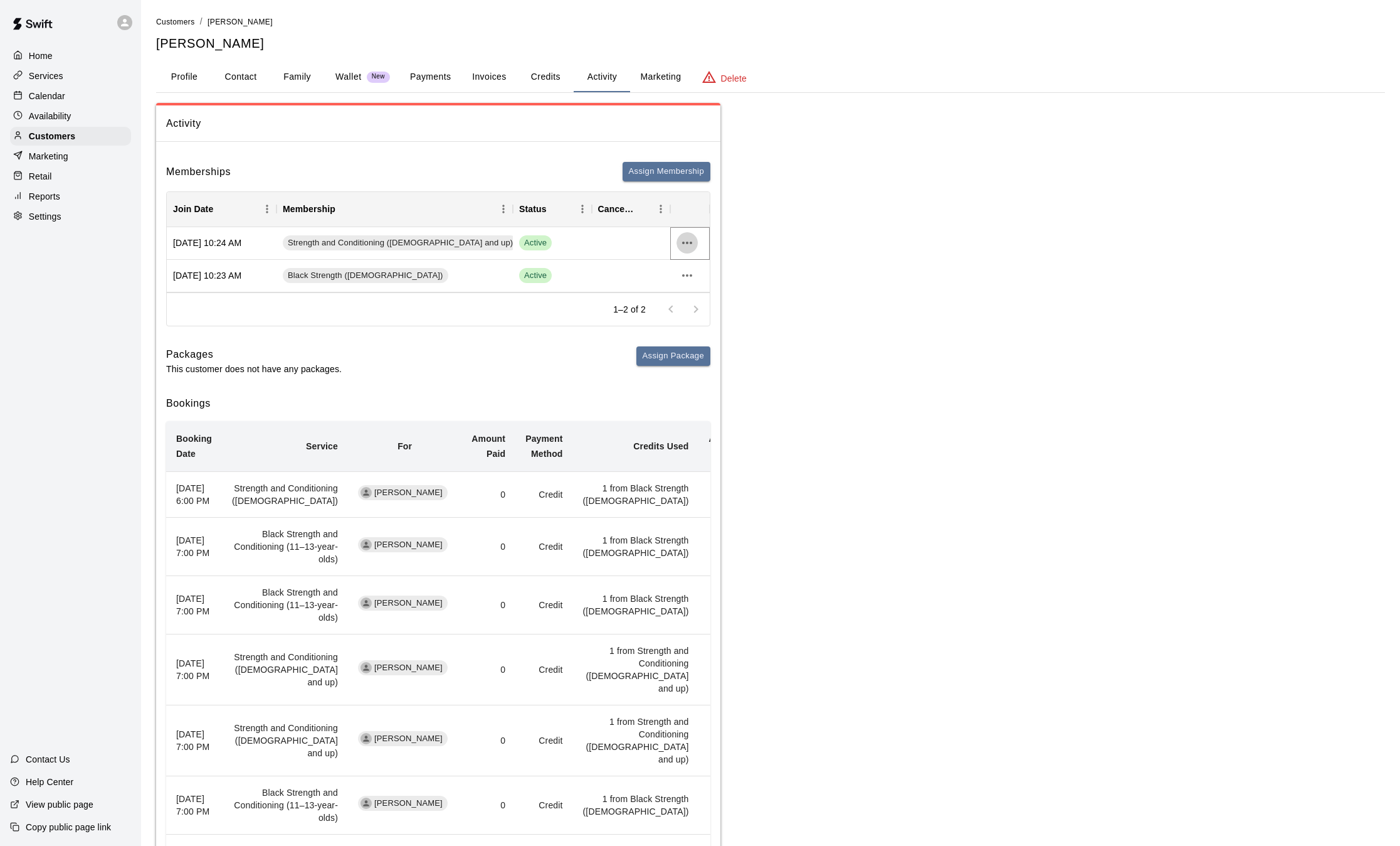
click at [686, 244] on icon "more actions" at bounding box center [687, 242] width 15 height 15
click at [697, 291] on li "Cancel" at bounding box center [712, 289] width 71 height 21
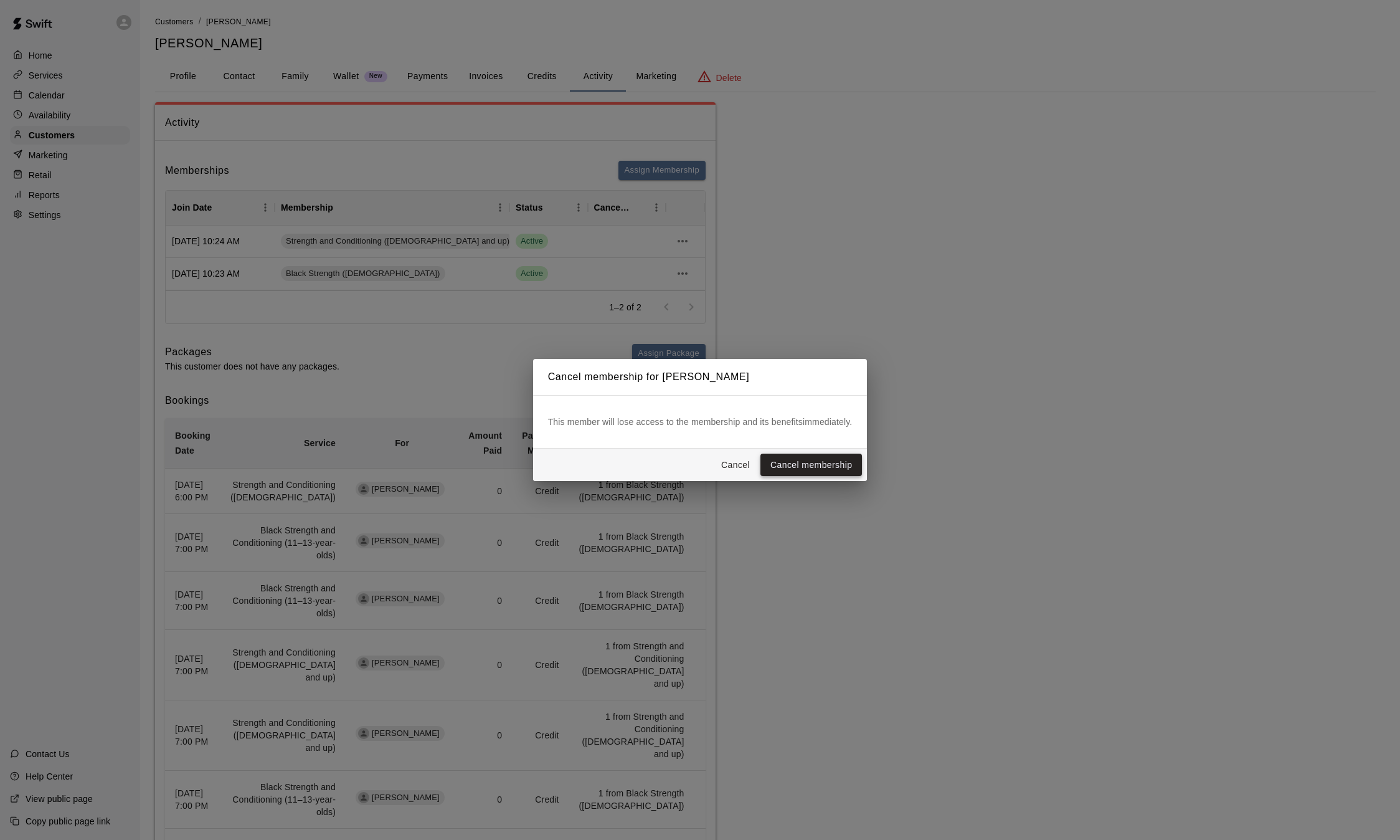
click at [803, 466] on button "Cancel membership" at bounding box center [812, 465] width 102 height 23
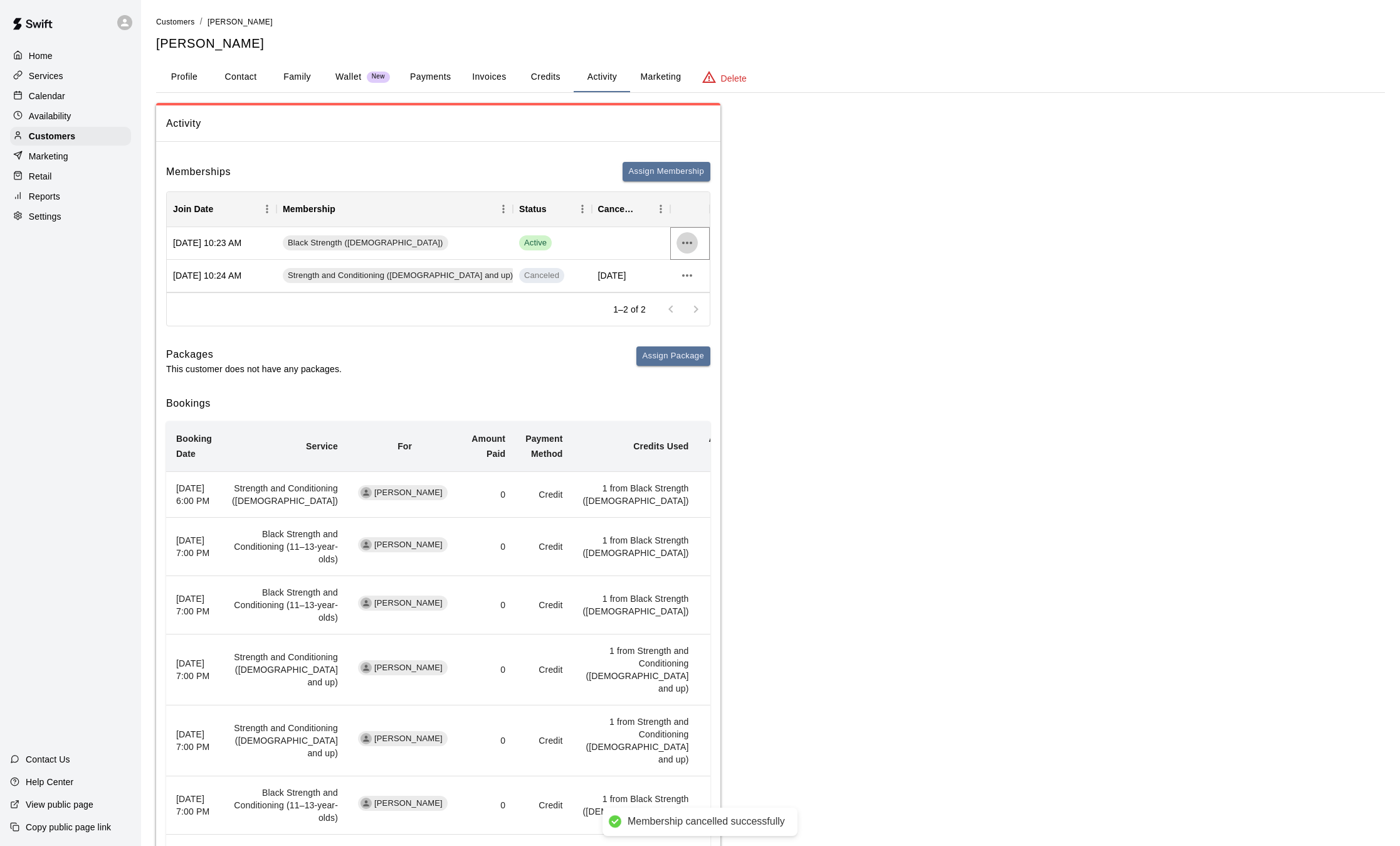
click at [691, 244] on icon "more actions" at bounding box center [687, 242] width 10 height 2
click at [705, 289] on li "Cancel" at bounding box center [712, 289] width 71 height 21
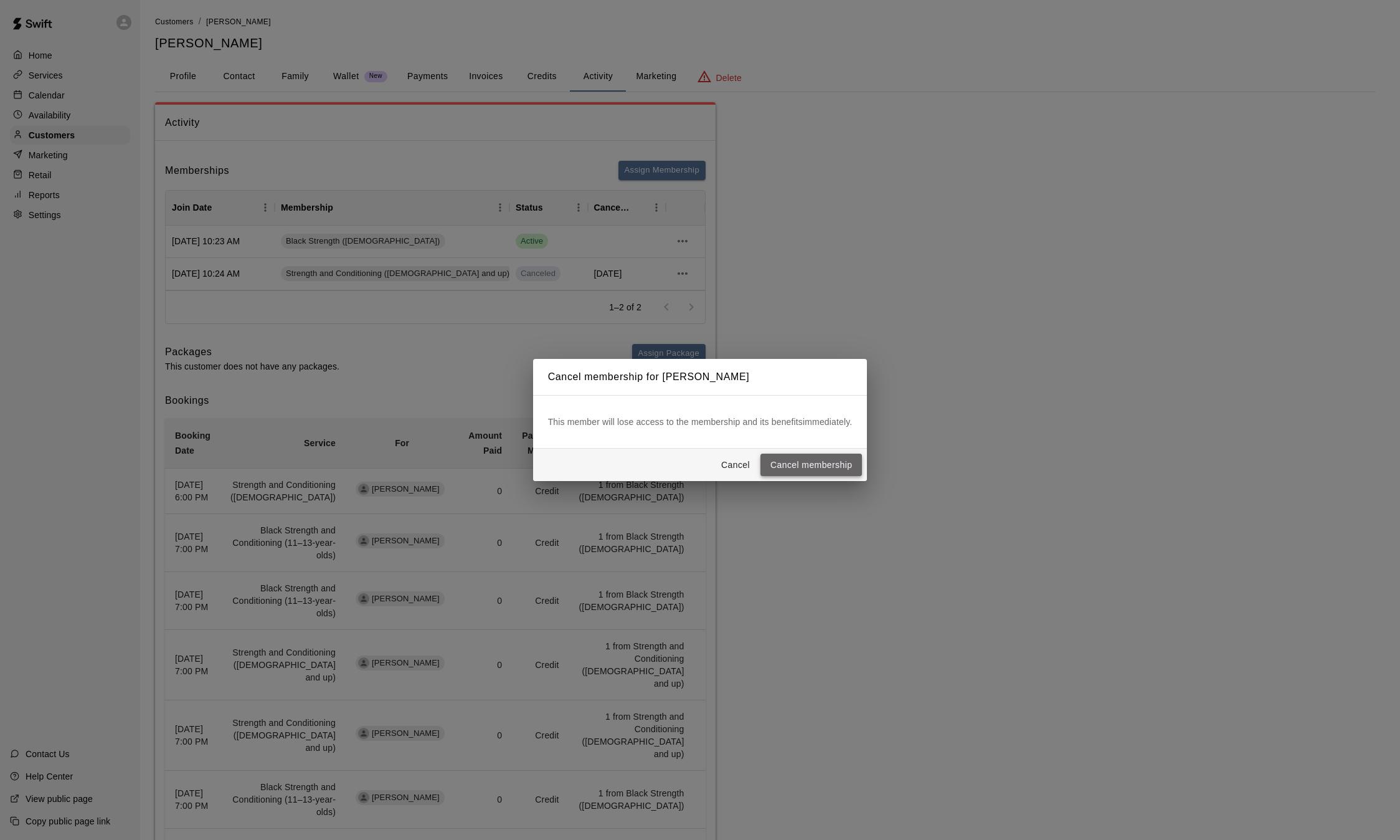
click at [808, 463] on button "Cancel membership" at bounding box center [812, 465] width 102 height 23
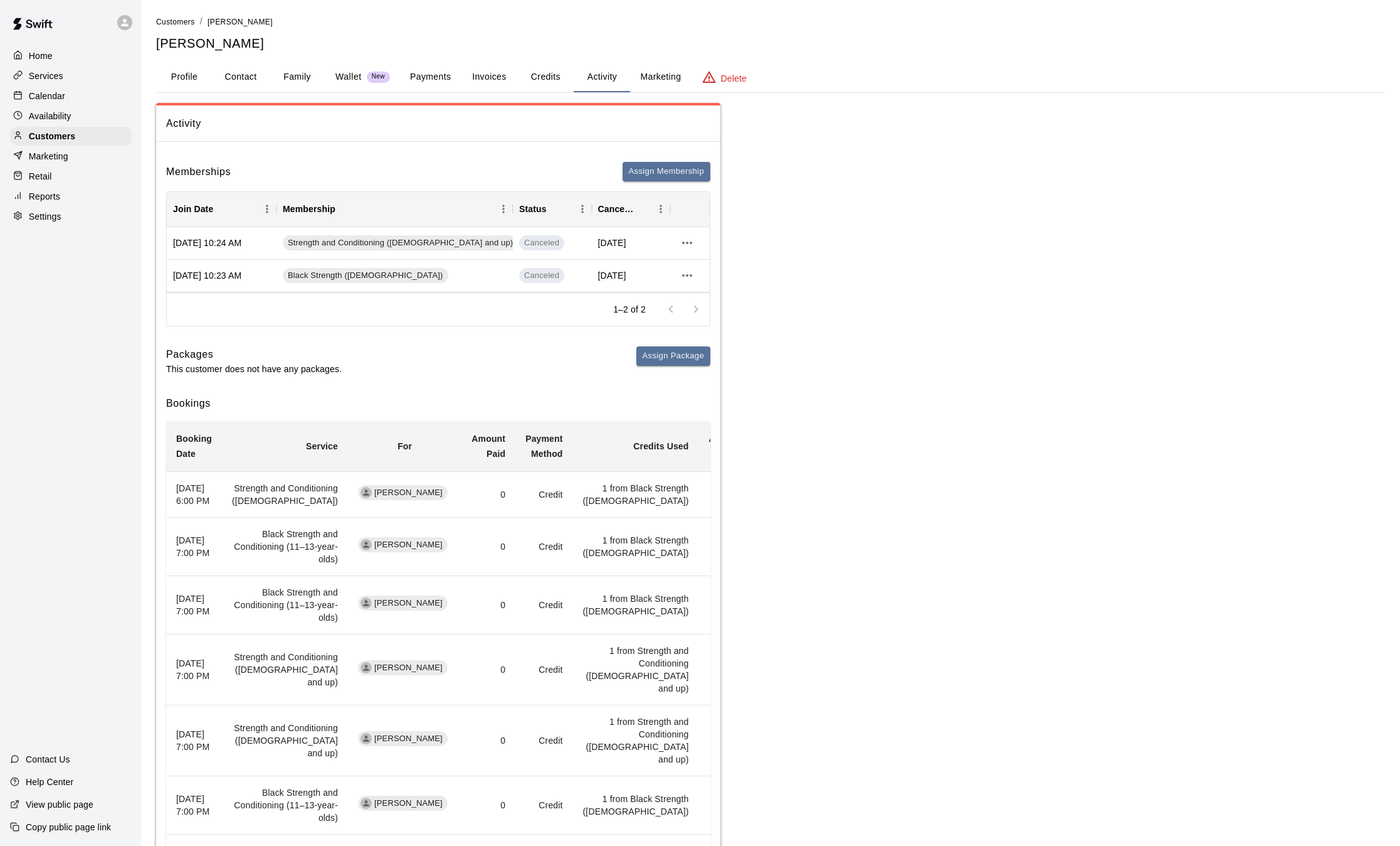
click at [51, 77] on p "Services" at bounding box center [46, 76] width 35 height 12
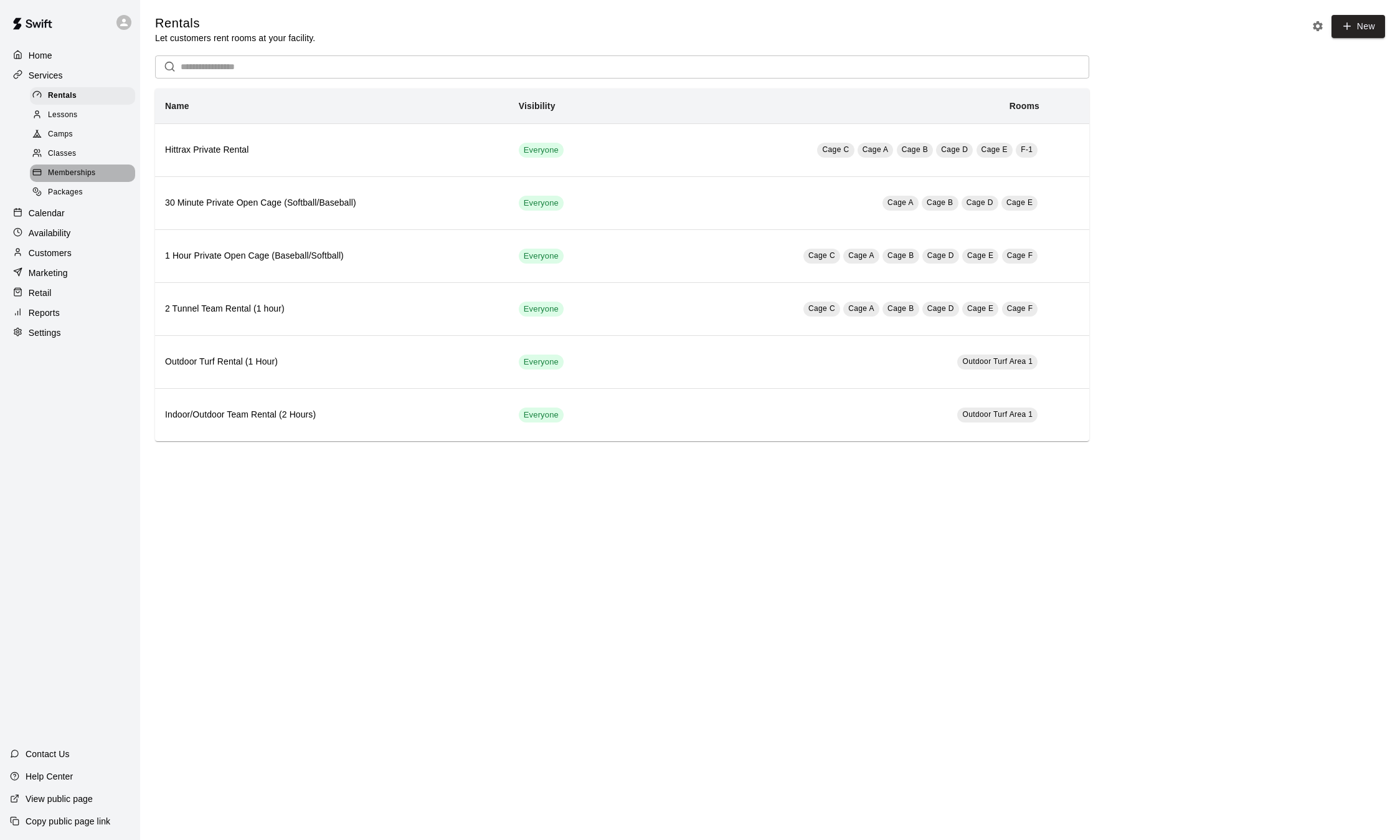
click at [72, 179] on span "Memberships" at bounding box center [72, 173] width 48 height 12
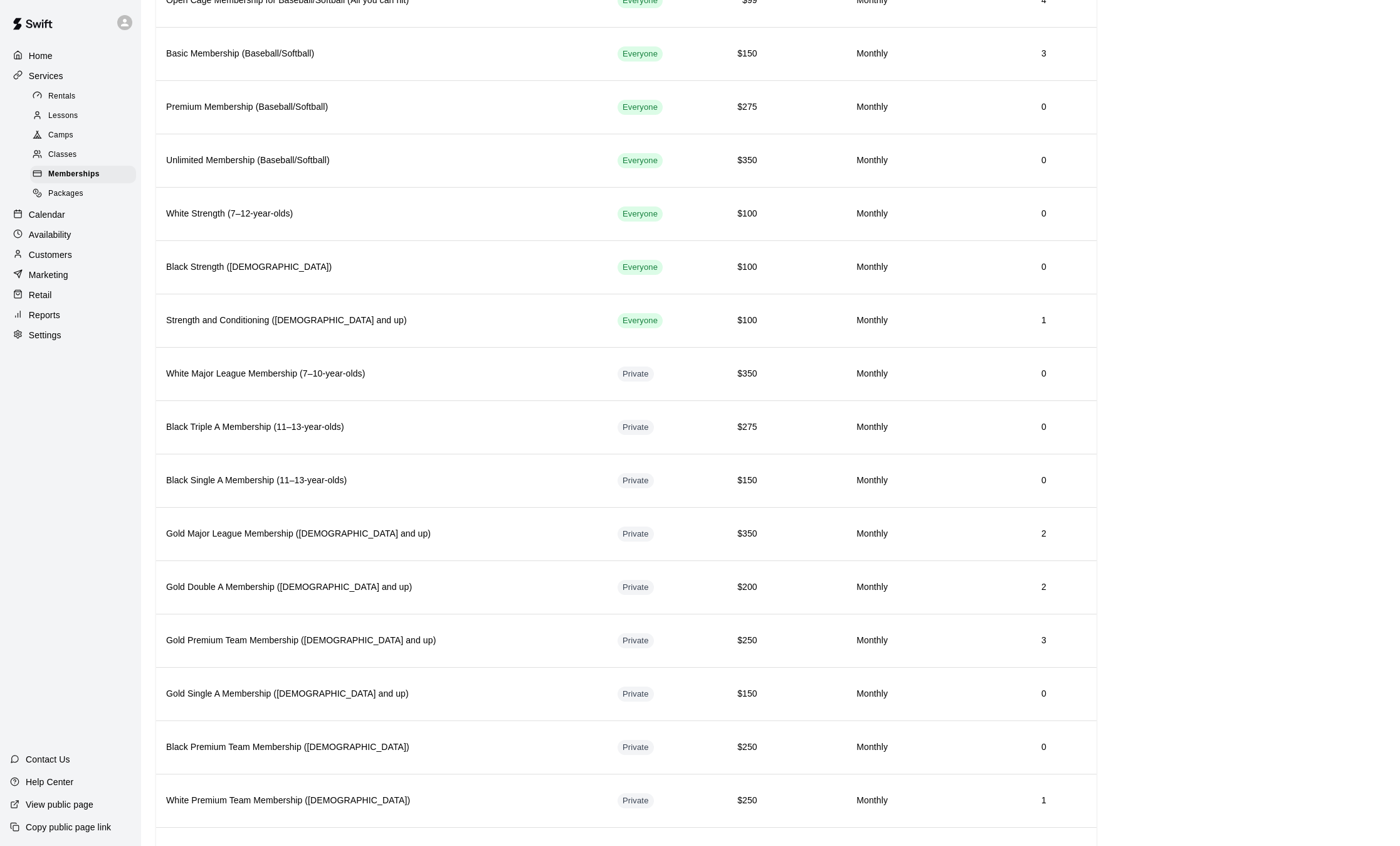
scroll to position [597, 0]
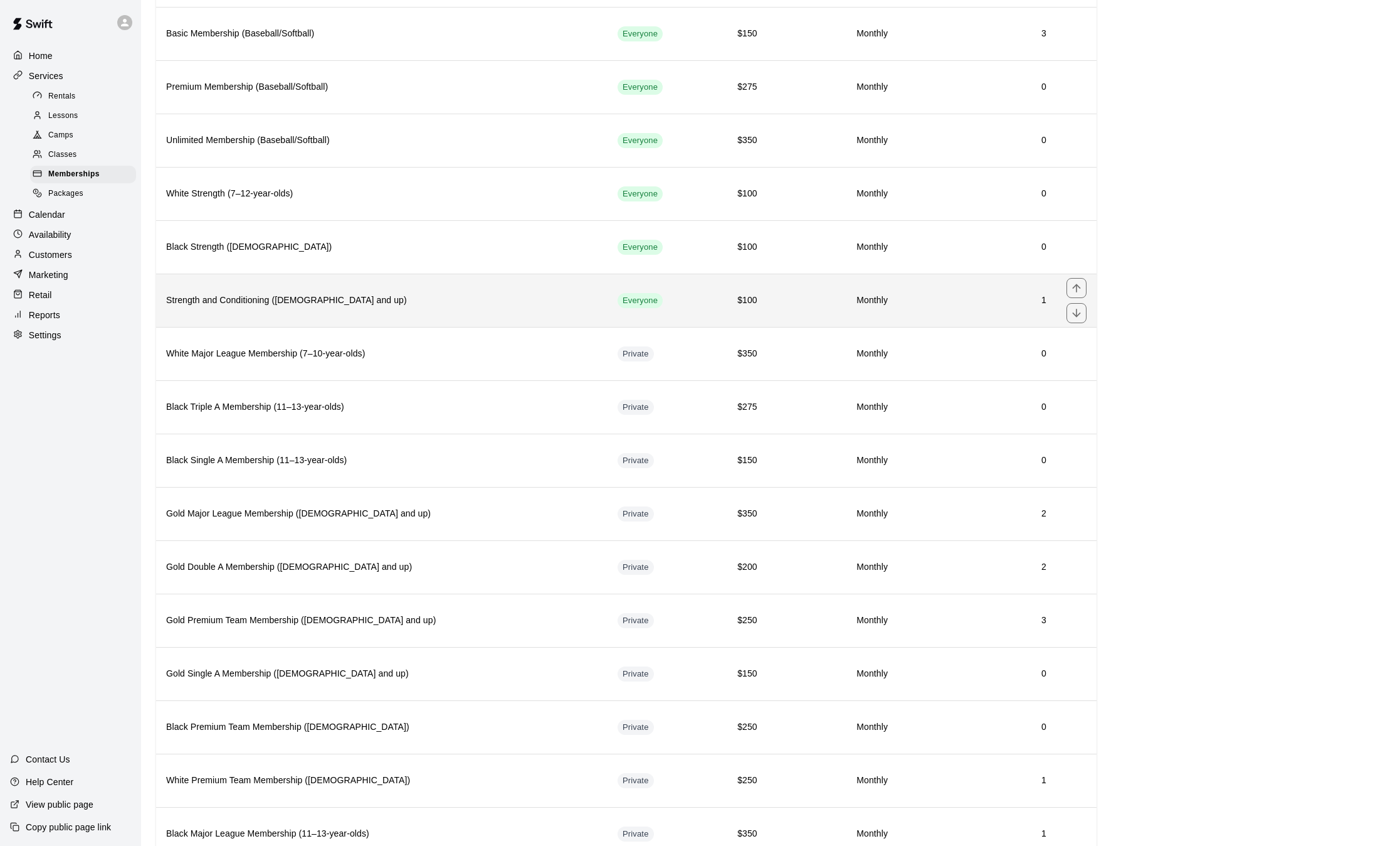
click at [363, 315] on th "Strength and Conditioning ([DEMOGRAPHIC_DATA] and up)" at bounding box center [382, 300] width 451 height 53
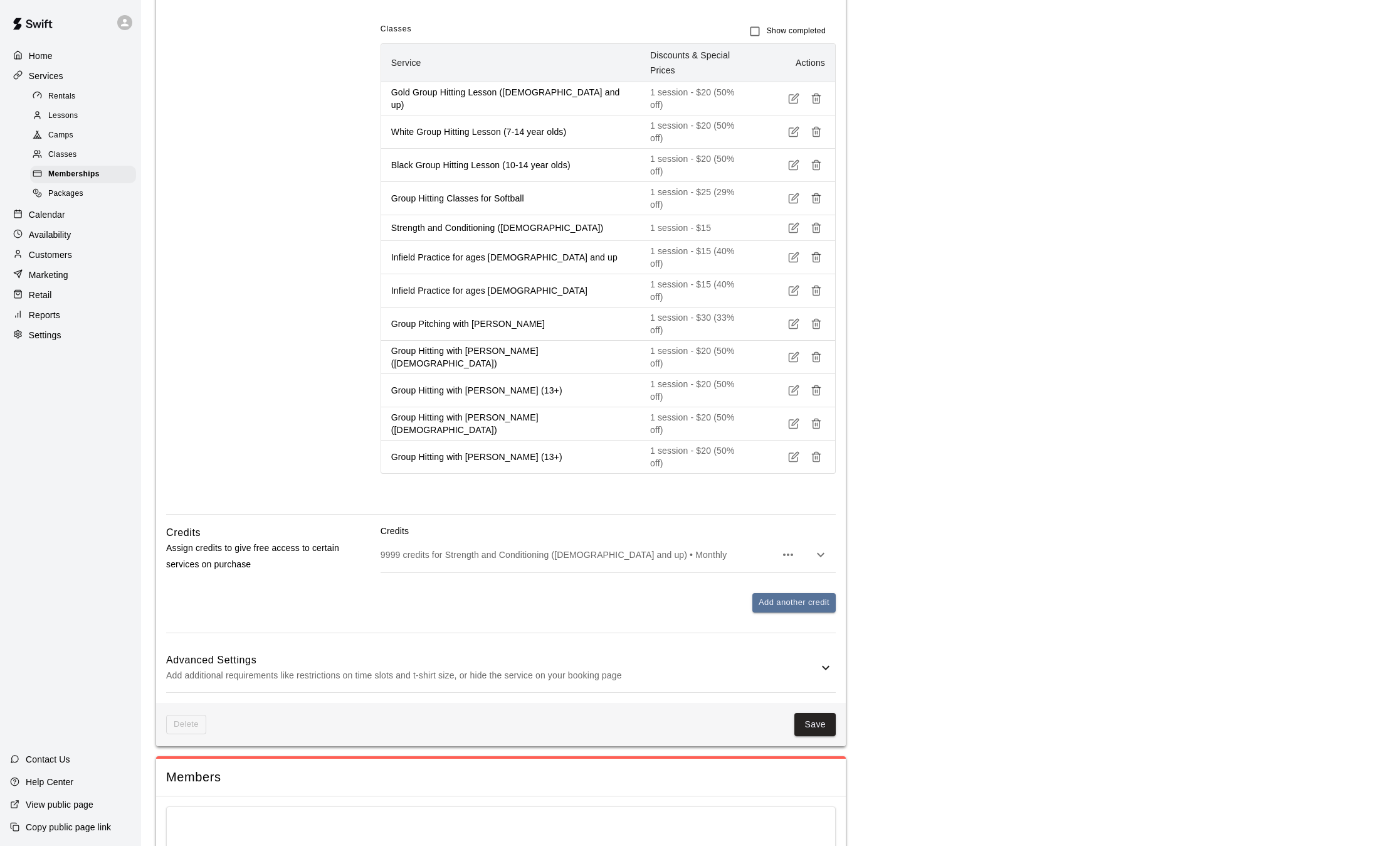
scroll to position [1068, 0]
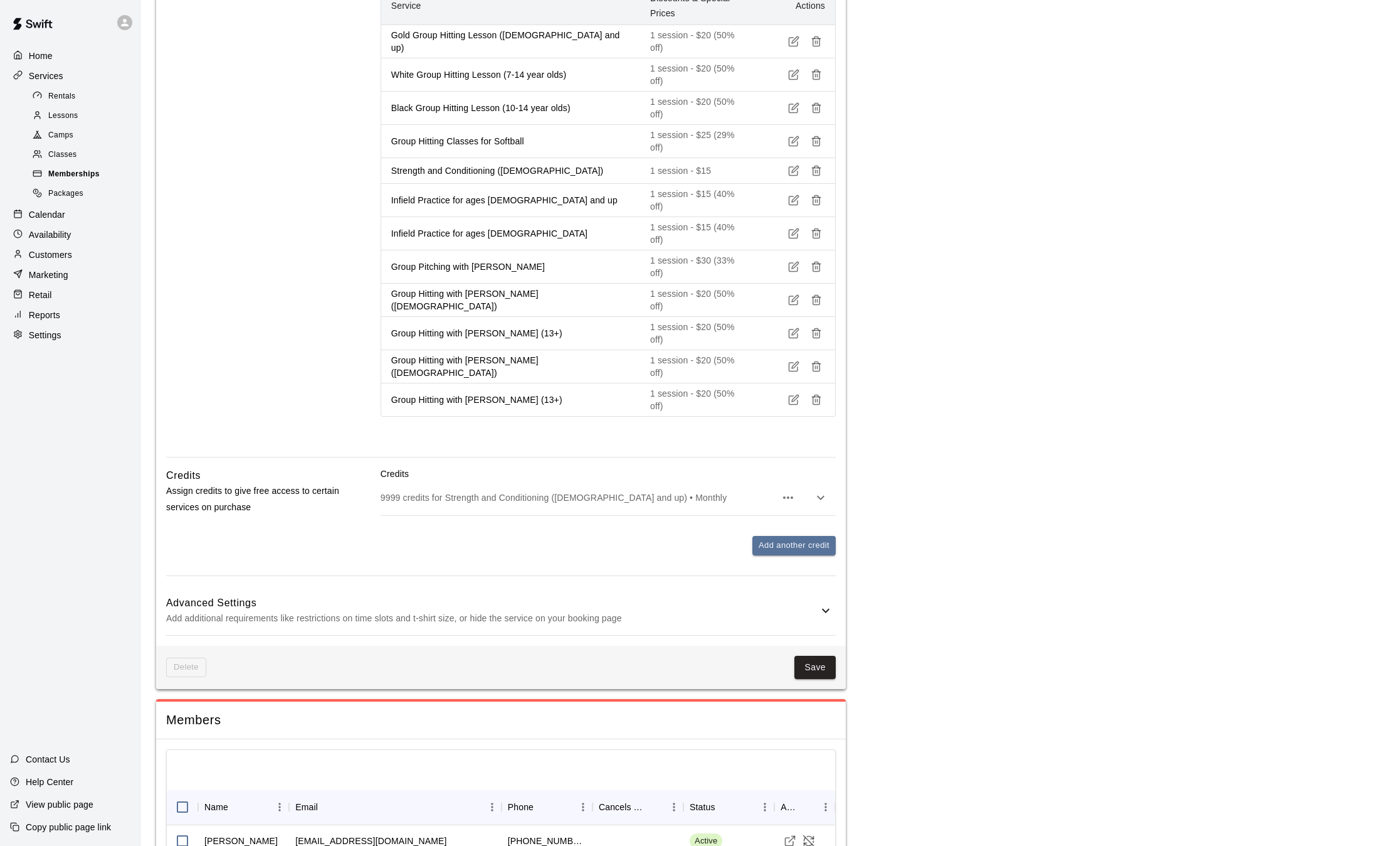
click at [69, 180] on span "Memberships" at bounding box center [74, 174] width 51 height 12
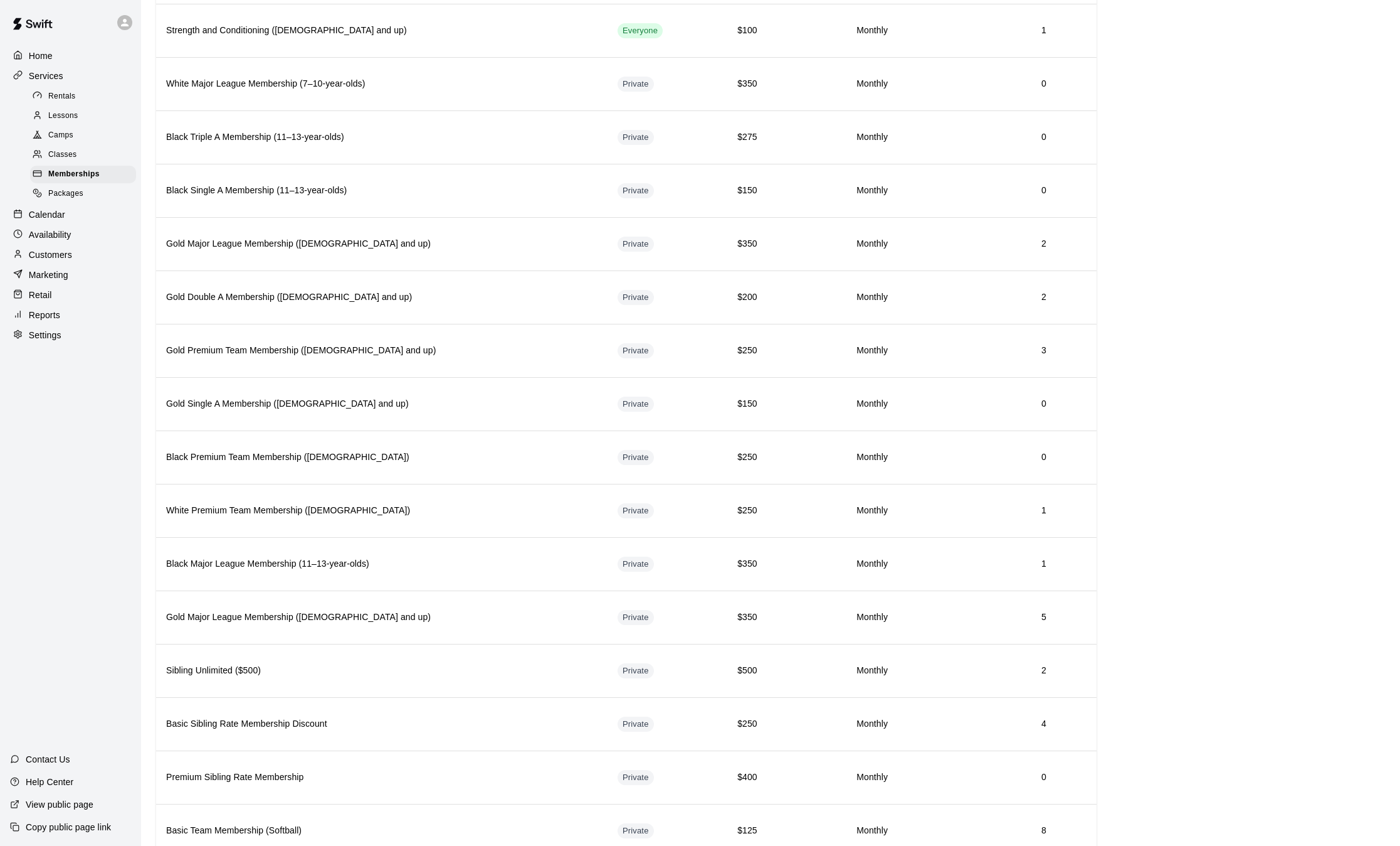
scroll to position [868, 0]
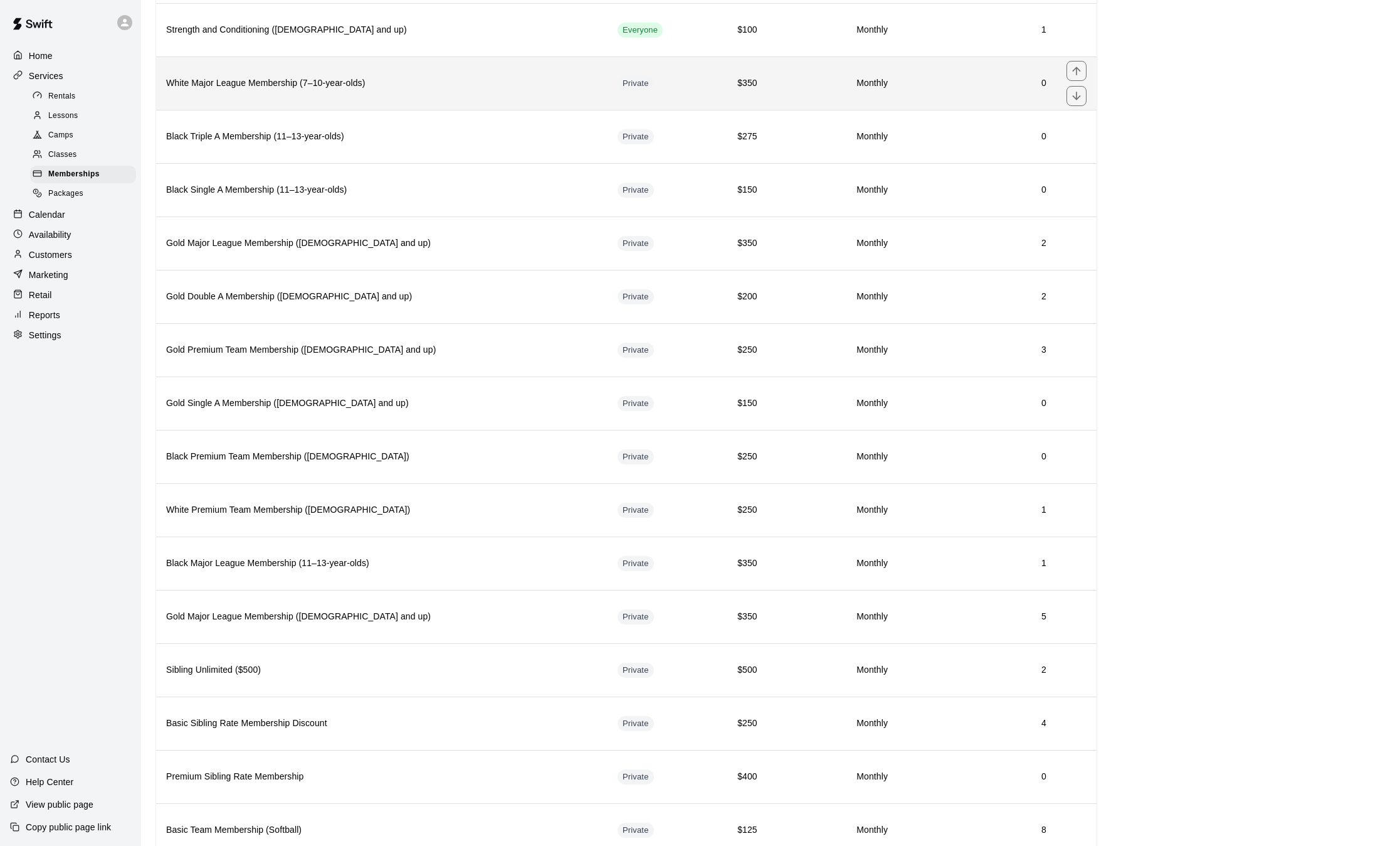
click at [405, 86] on h6 "White Major League Membership (7–10-year-olds)" at bounding box center [382, 84] width 431 height 14
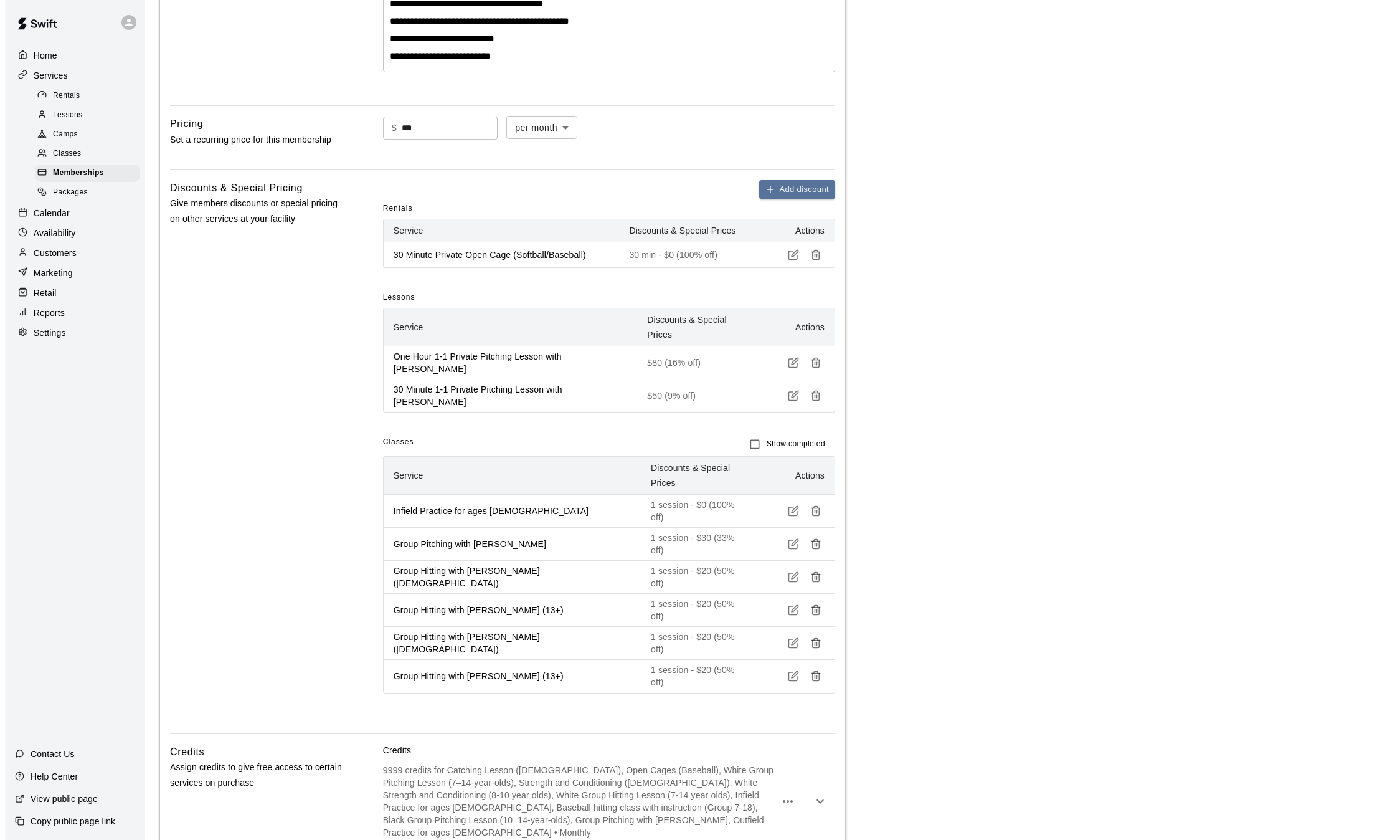
scroll to position [625, 0]
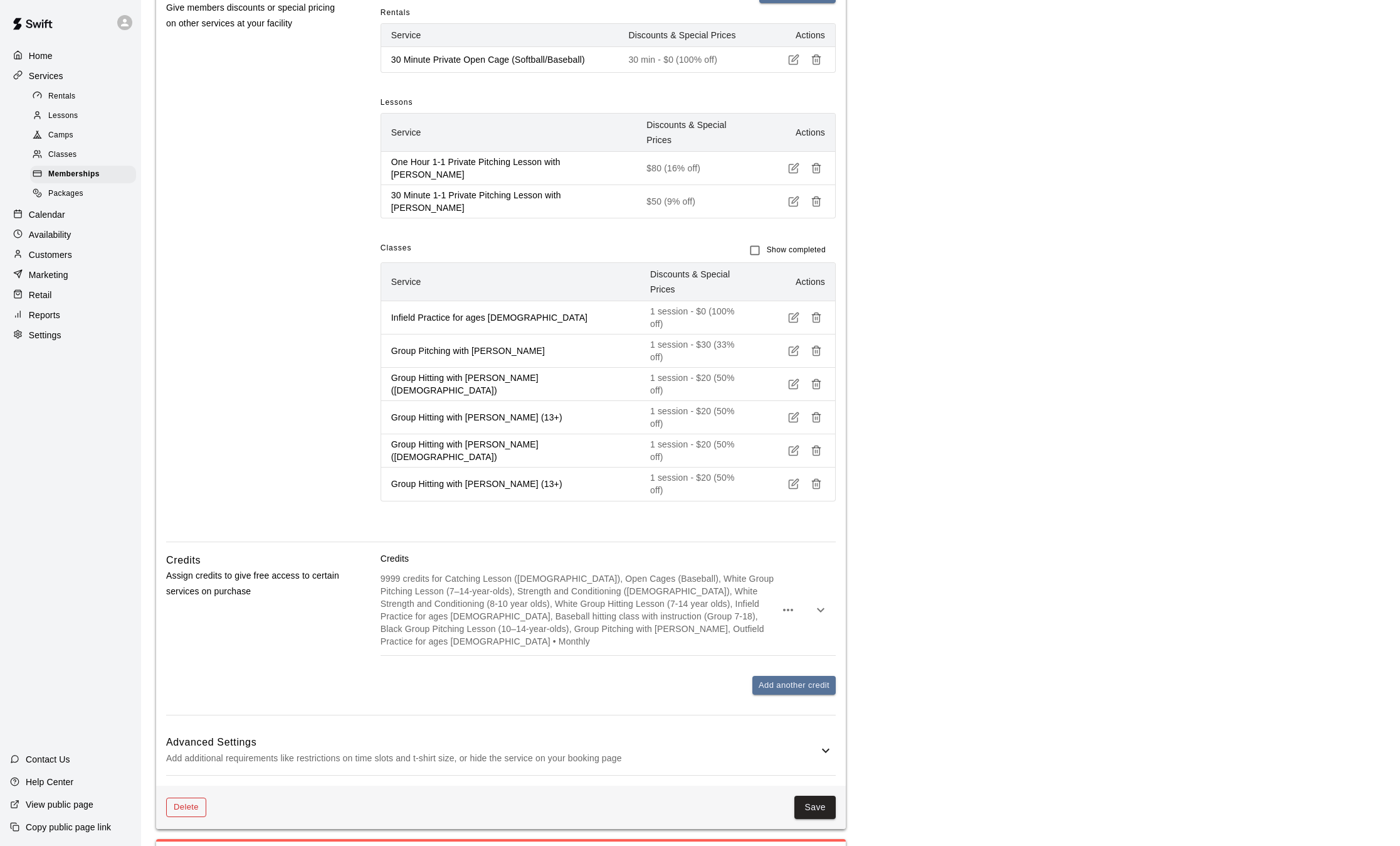
click at [188, 797] on button "Delete" at bounding box center [187, 806] width 40 height 19
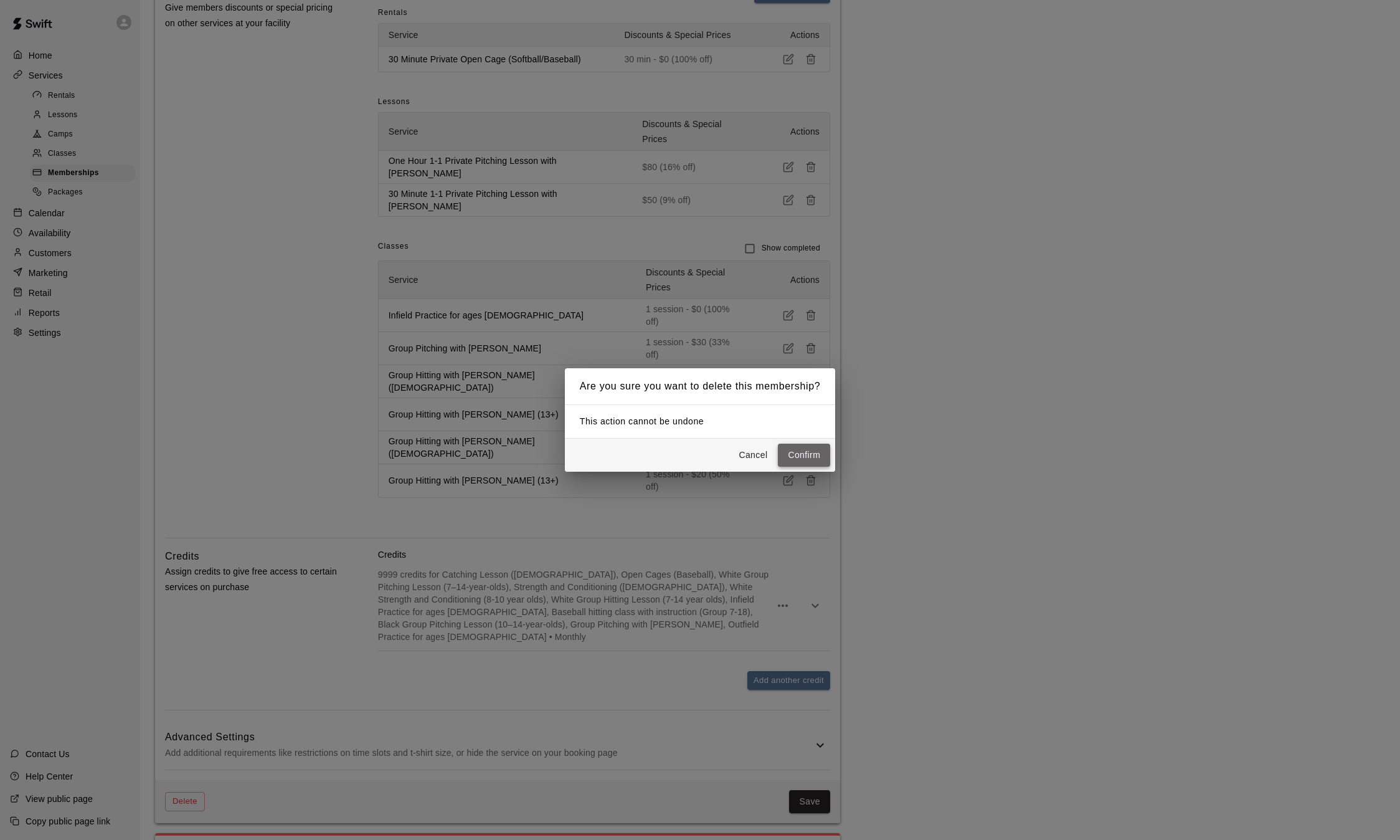
click at [808, 454] on button "Confirm" at bounding box center [804, 455] width 52 height 23
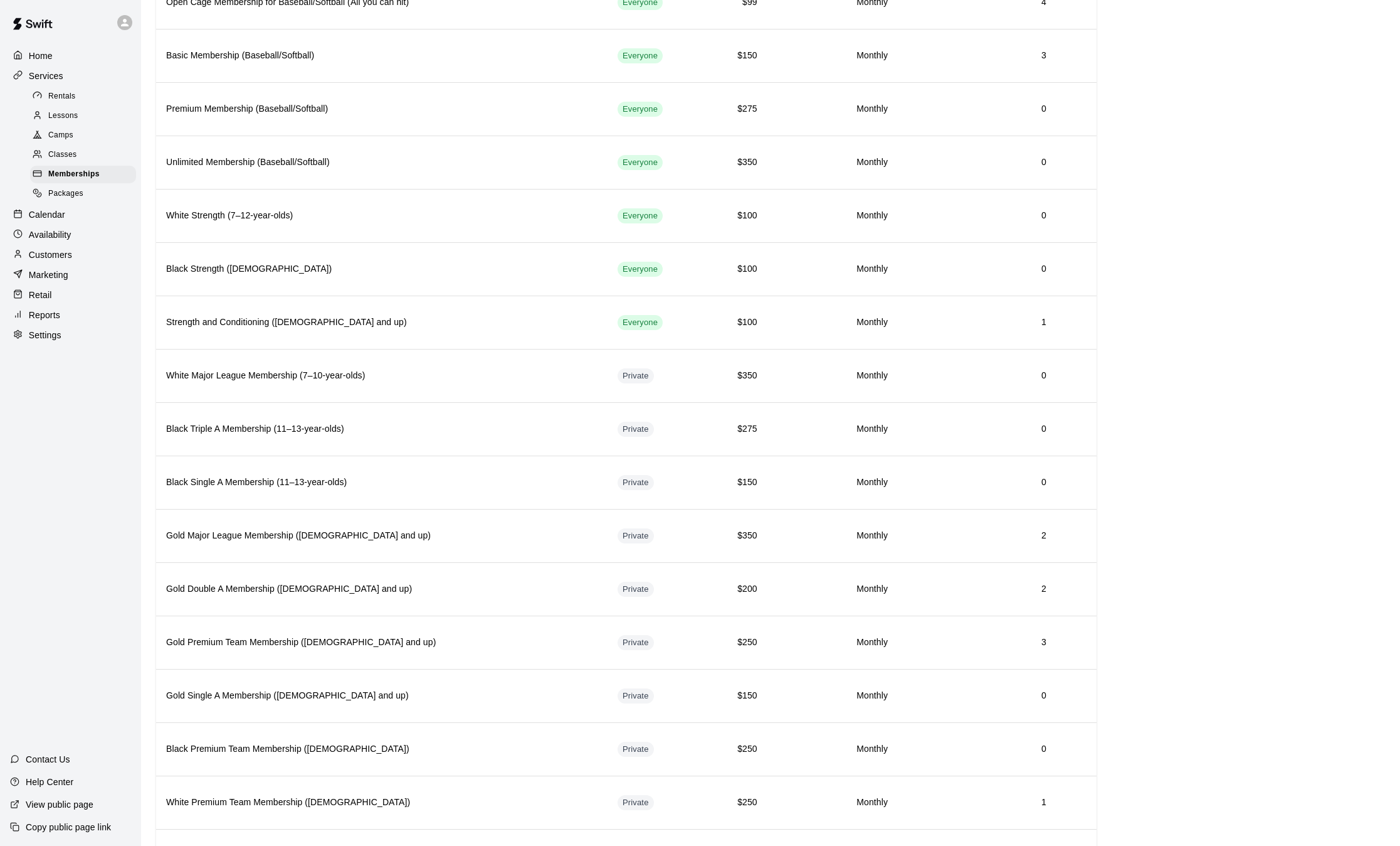
scroll to position [574, 0]
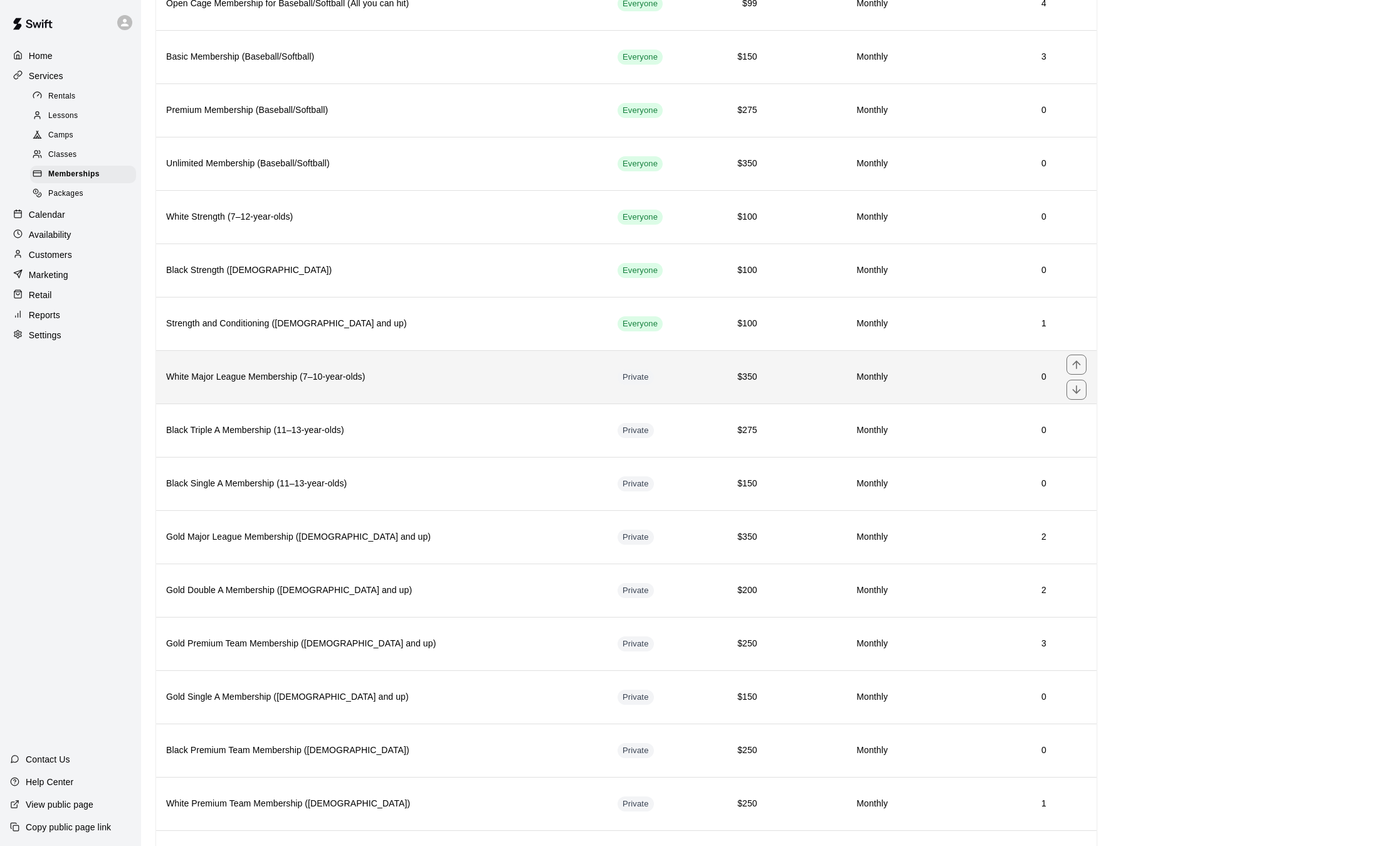
click at [520, 373] on h6 "White Major League Membership (7–10-year-olds)" at bounding box center [382, 377] width 431 height 14
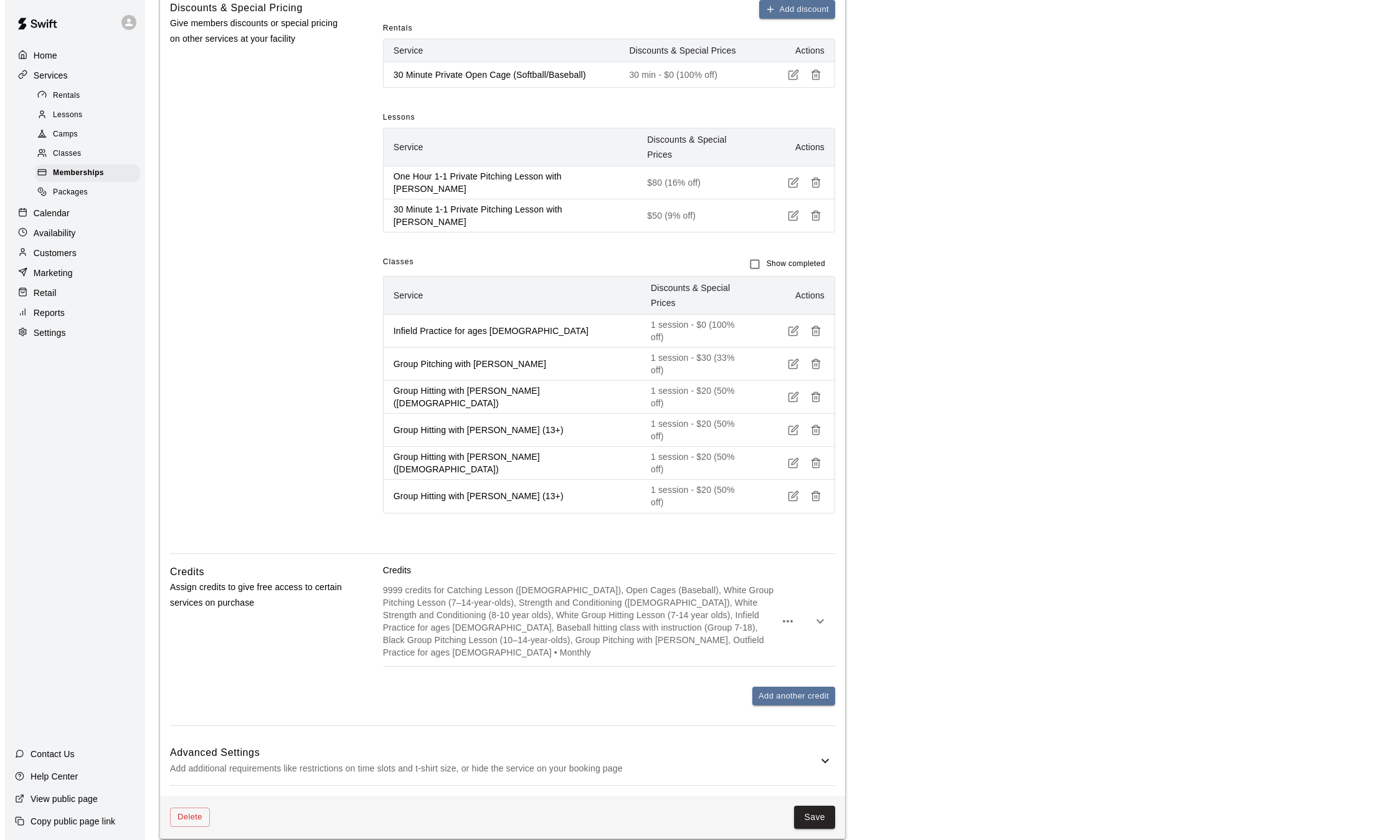
scroll to position [625, 0]
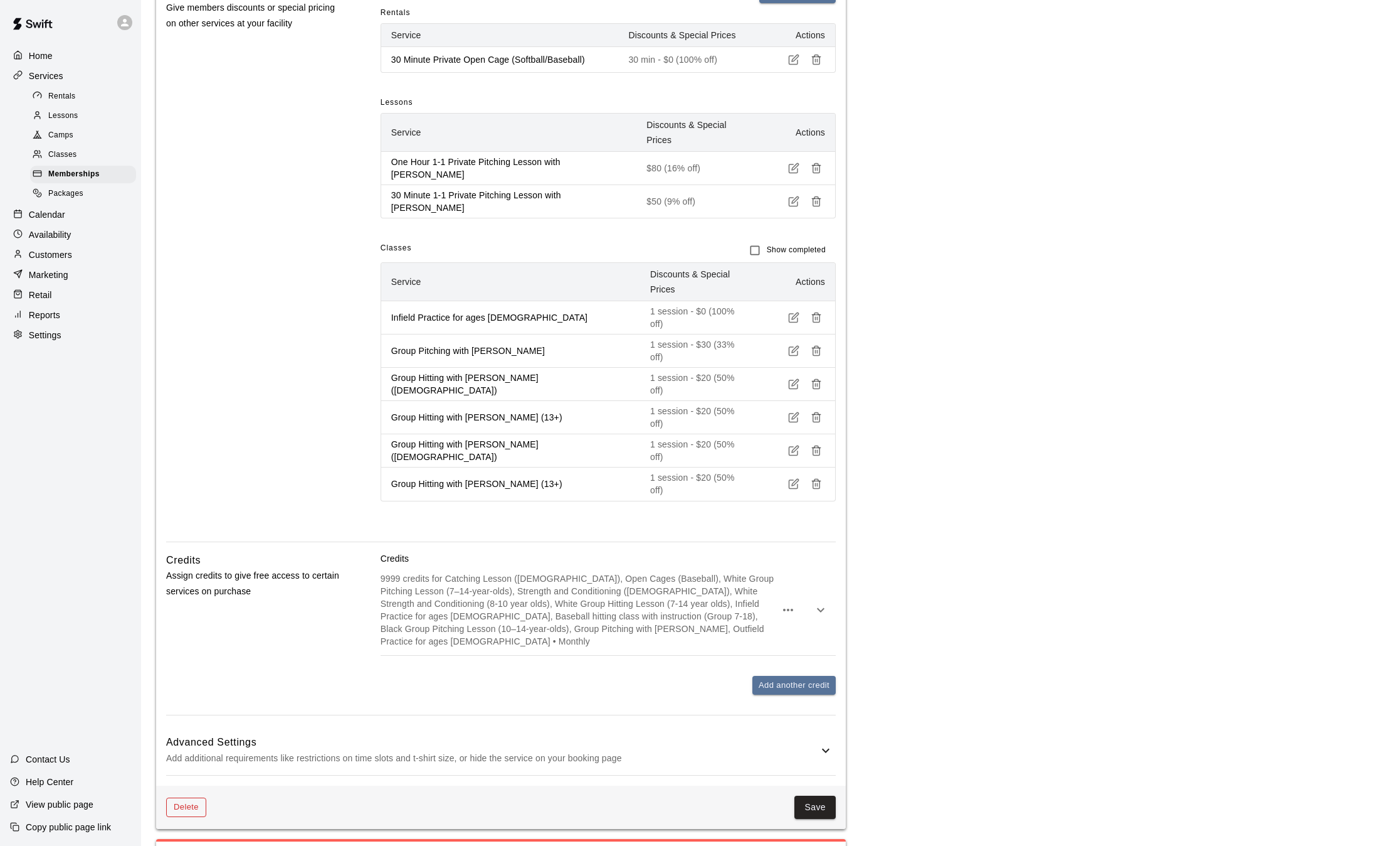
click at [190, 797] on button "Delete" at bounding box center [187, 806] width 40 height 19
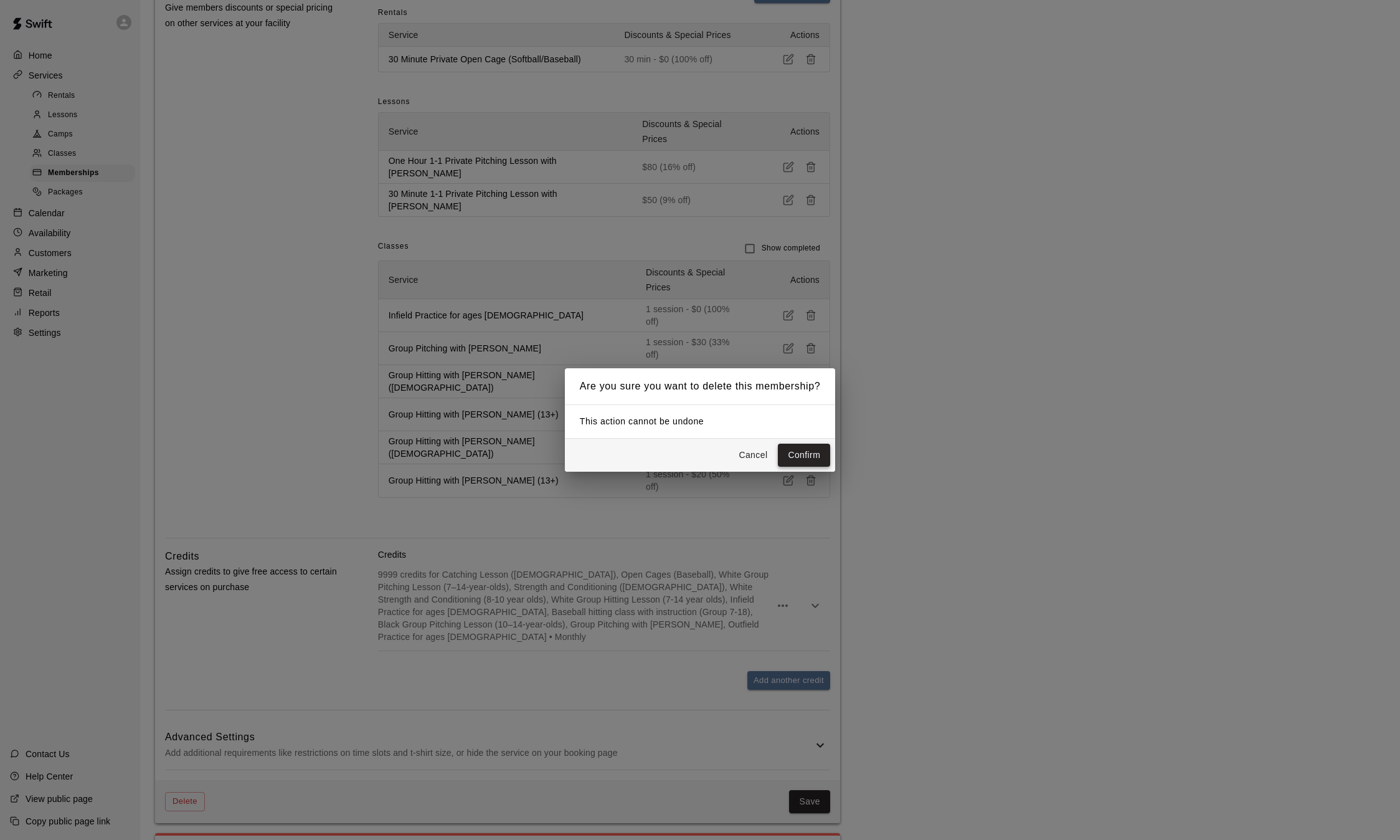
click at [814, 450] on button "Confirm" at bounding box center [804, 455] width 52 height 23
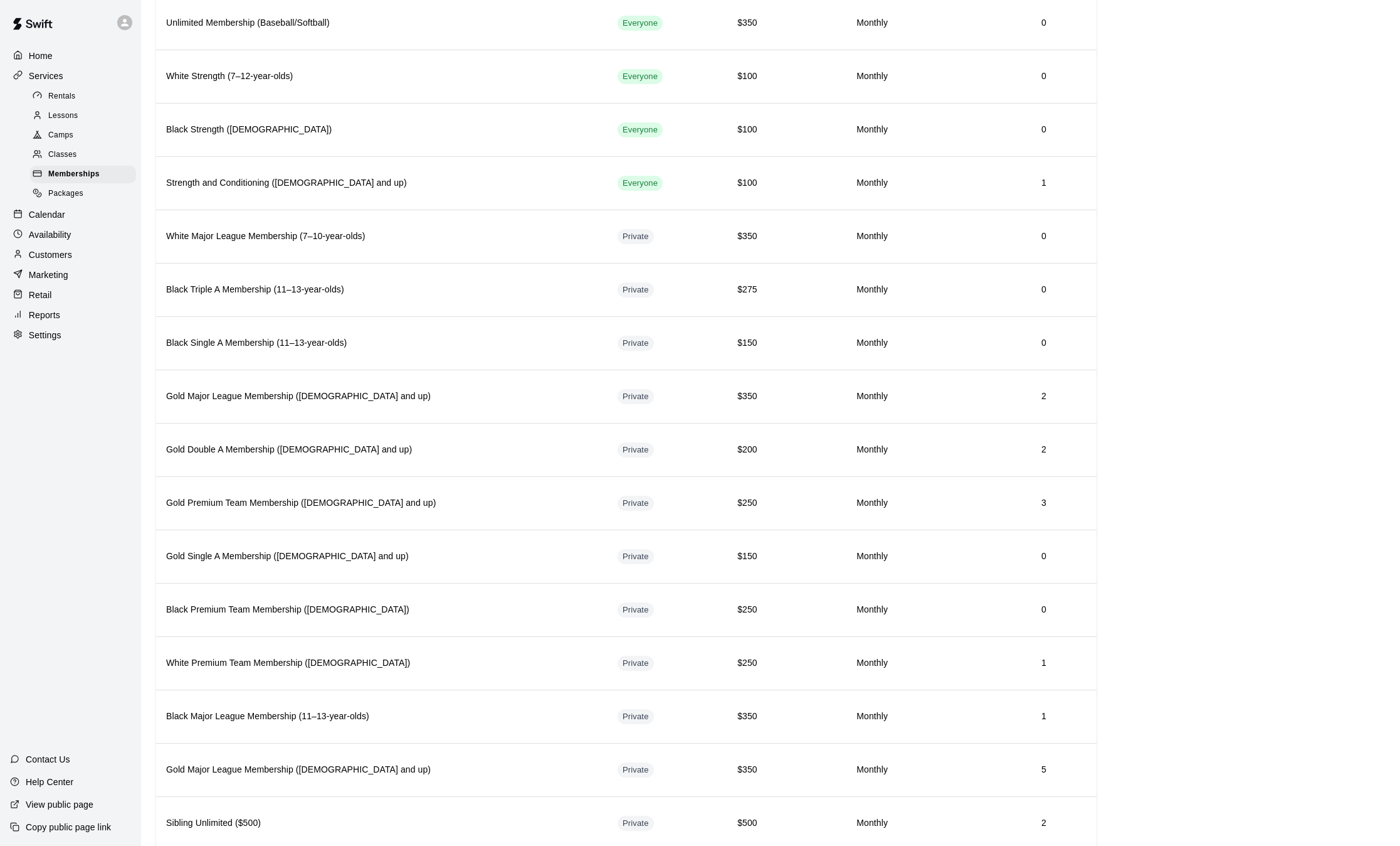
scroll to position [720, 0]
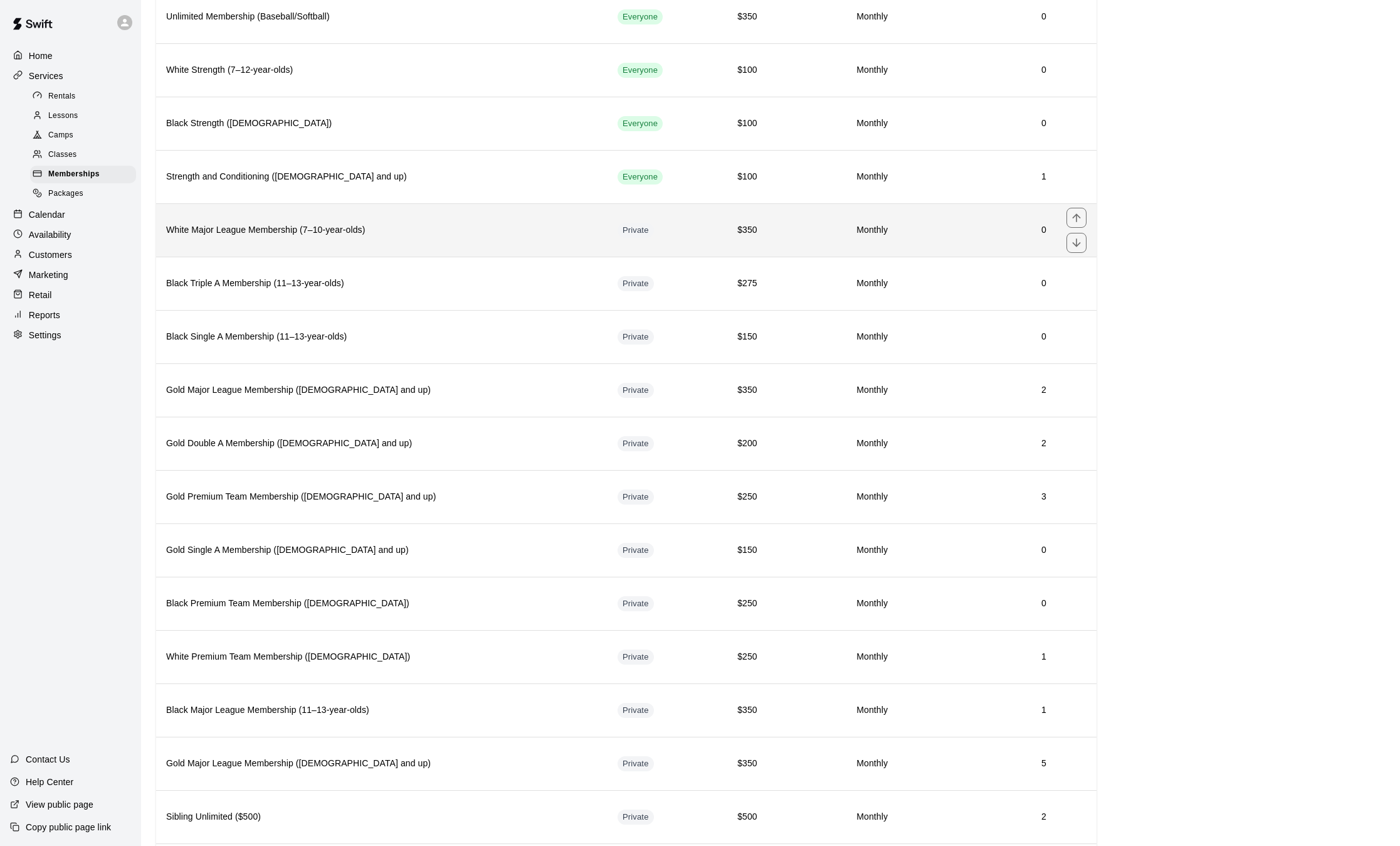
click at [443, 244] on th "White Major League Membership (7–10-year-olds)" at bounding box center [382, 229] width 451 height 53
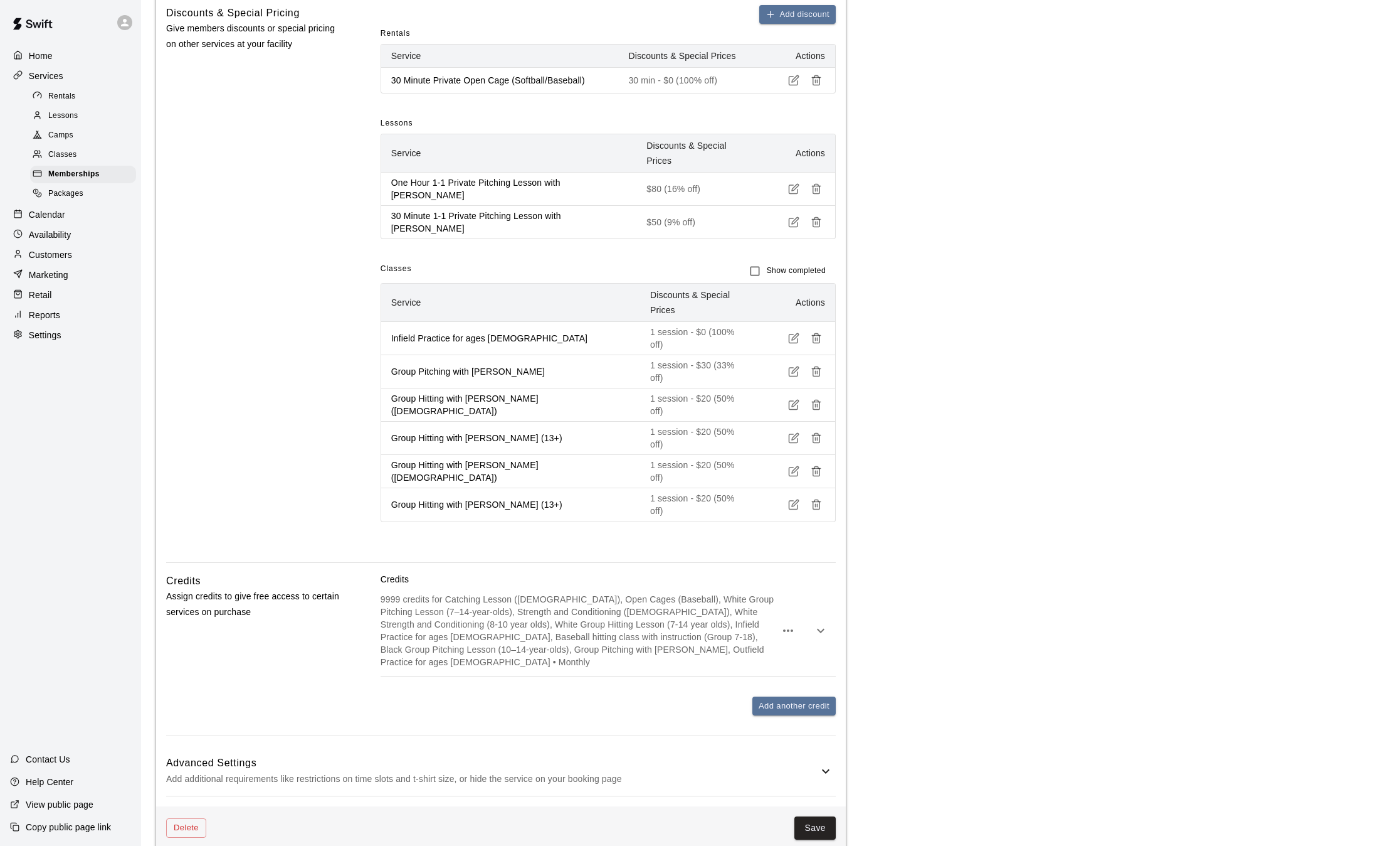
scroll to position [629, 0]
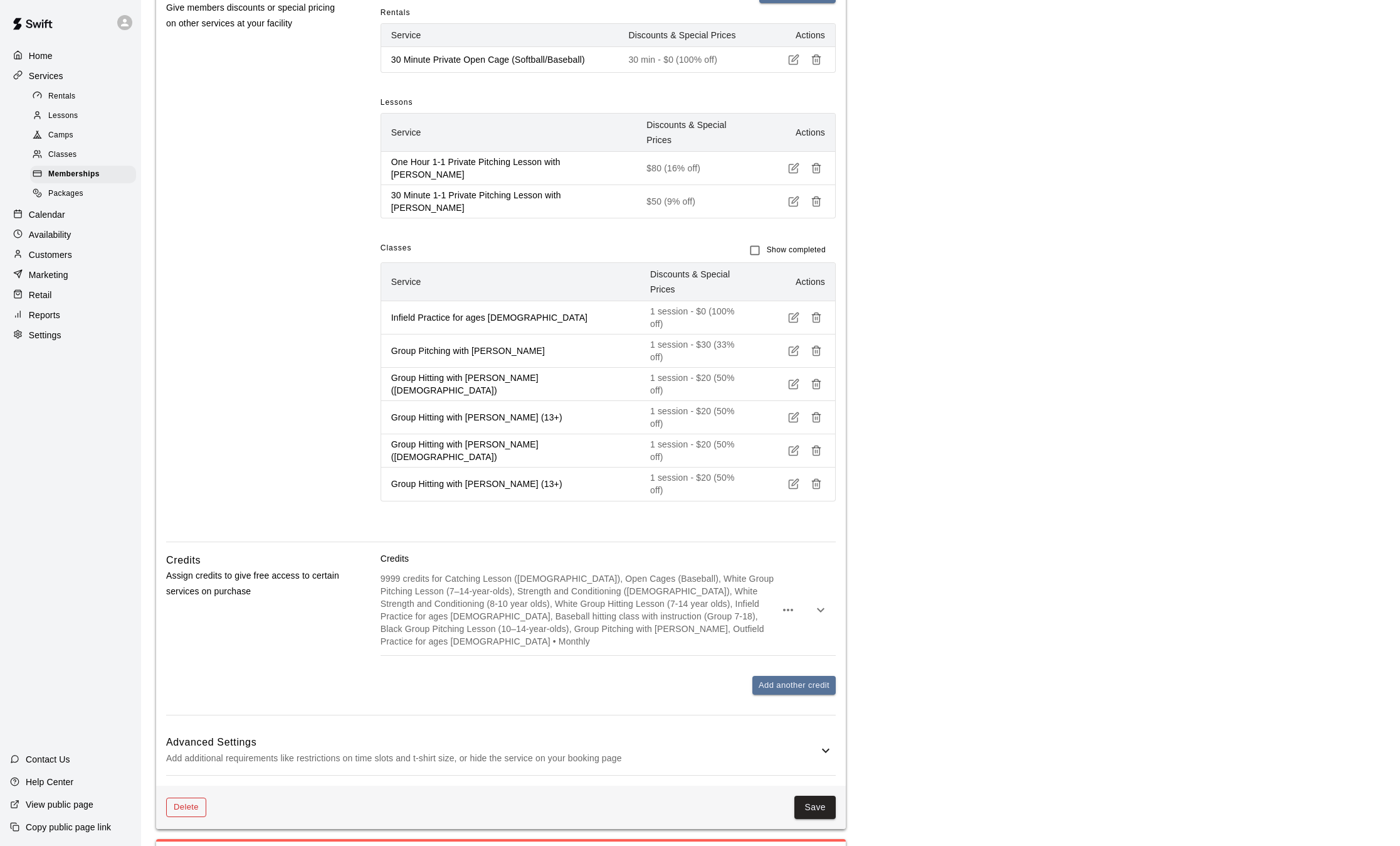
click at [180, 797] on button "Delete" at bounding box center [187, 806] width 40 height 19
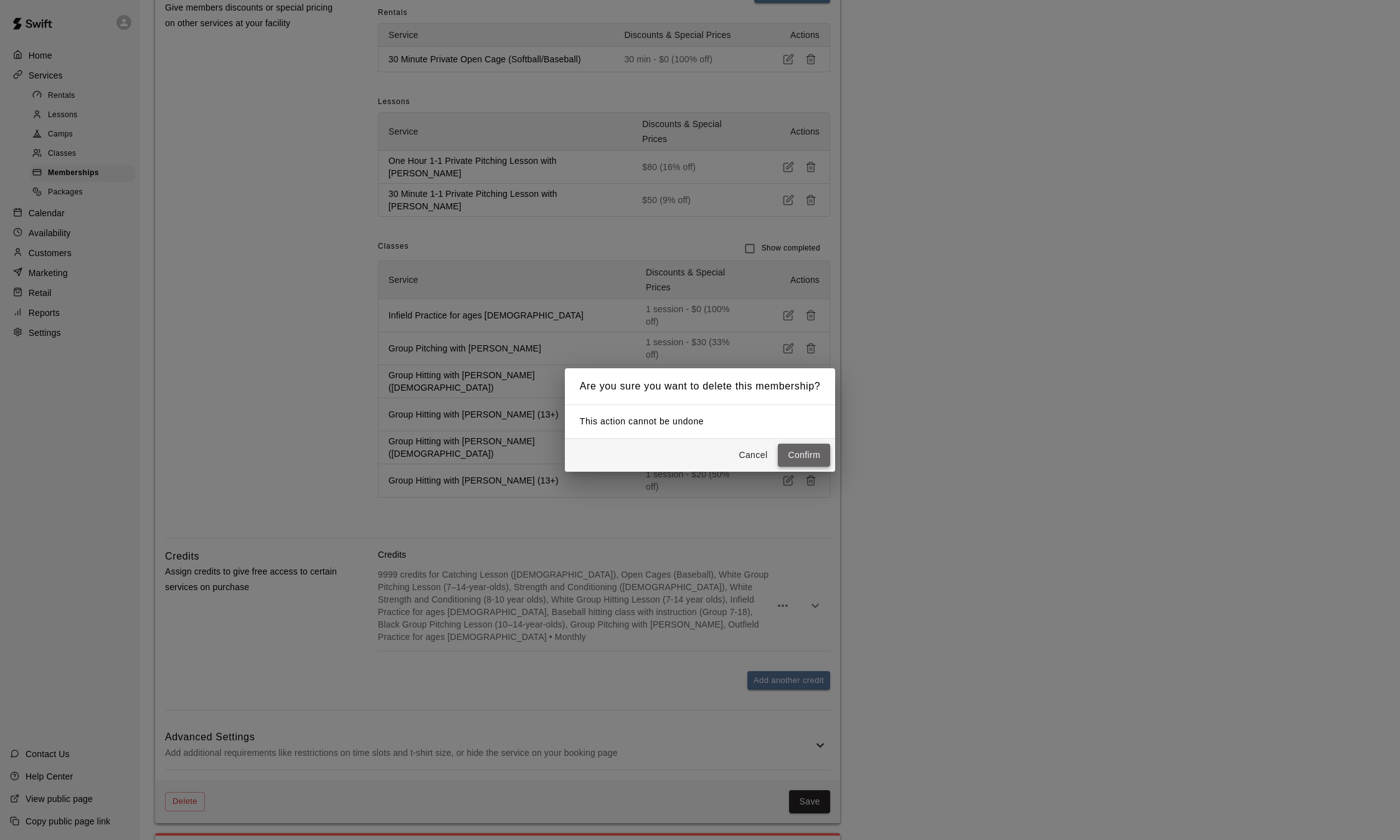
click at [806, 461] on button "Confirm" at bounding box center [804, 455] width 52 height 23
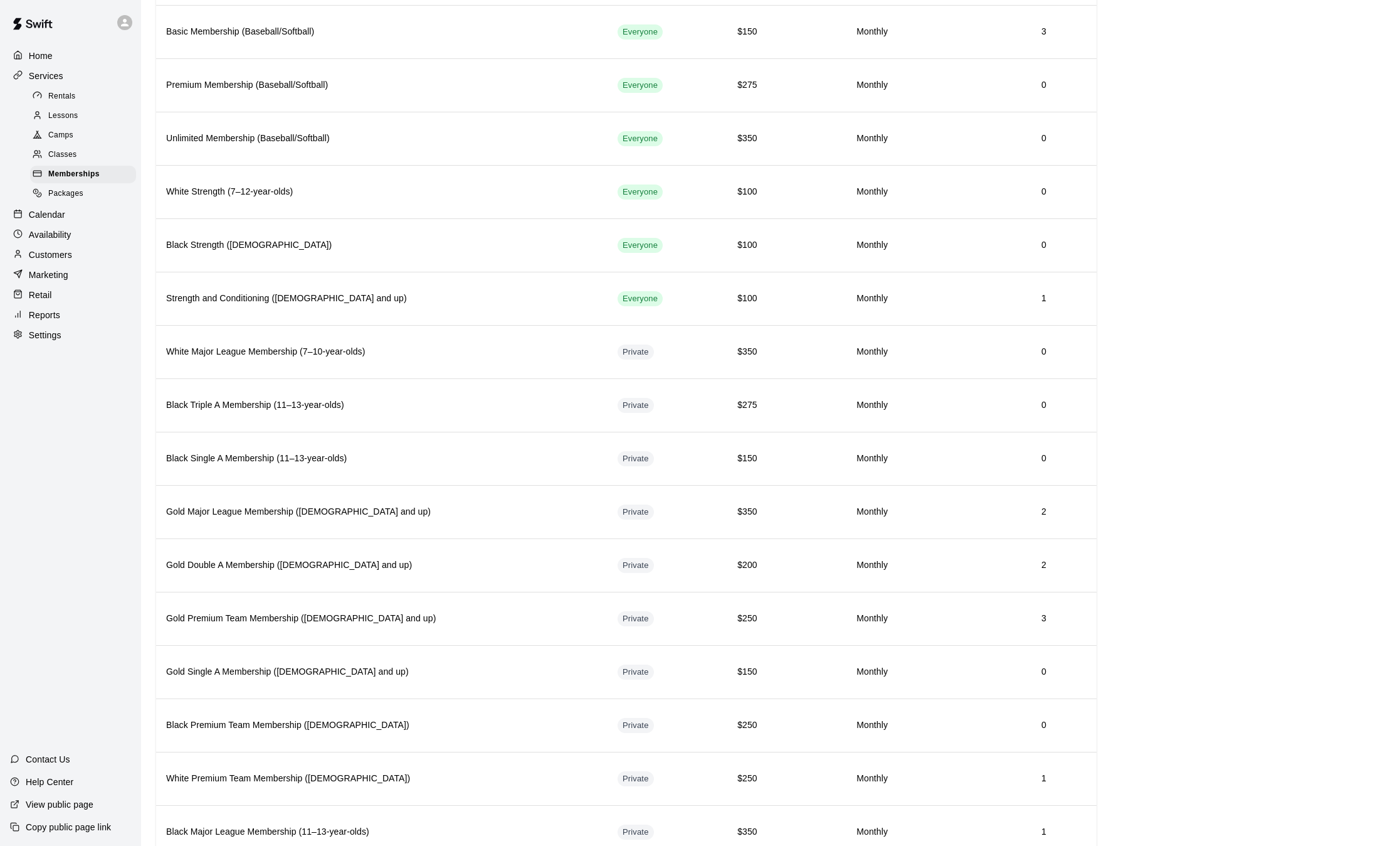
scroll to position [604, 0]
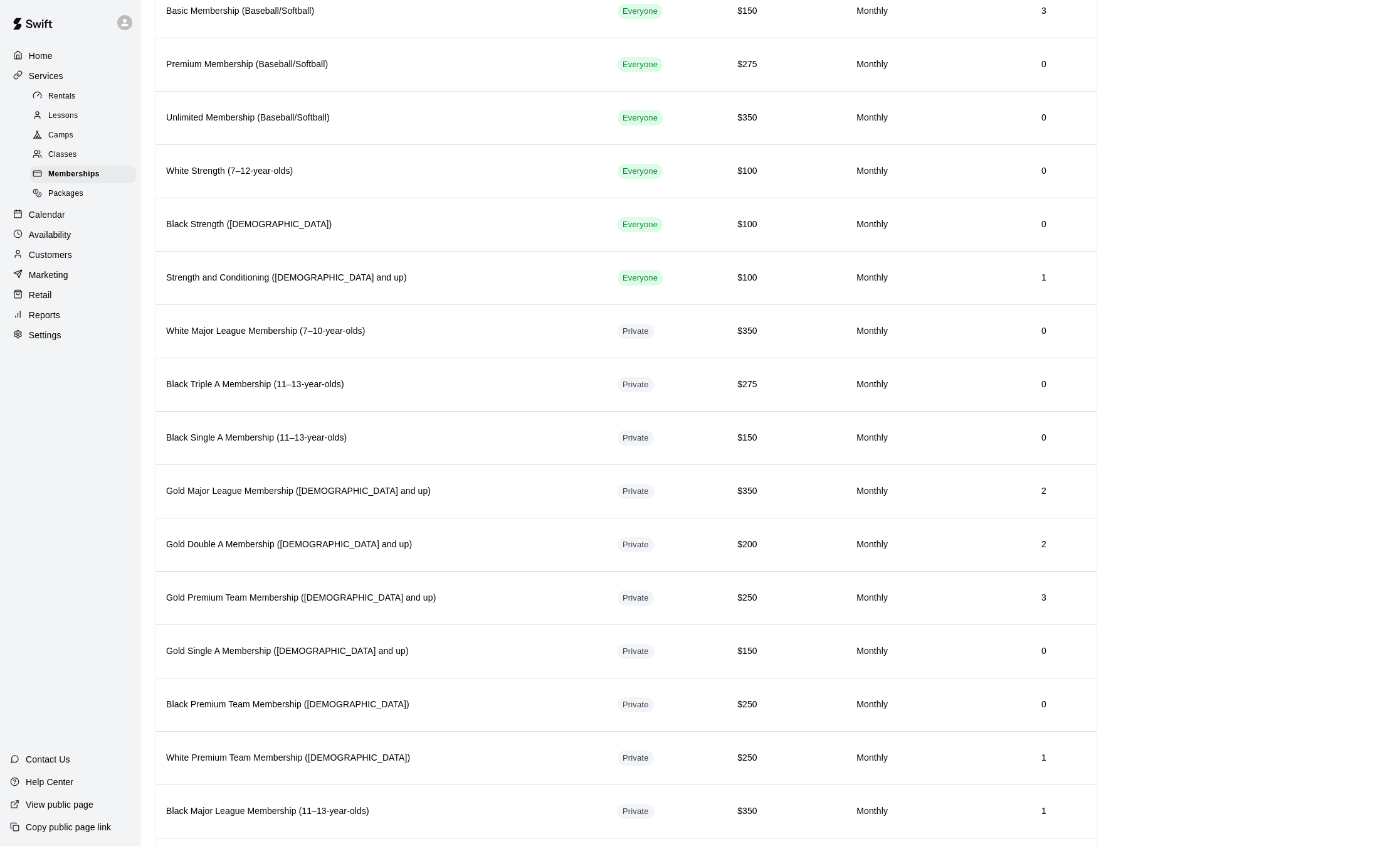
scroll to position [625, 0]
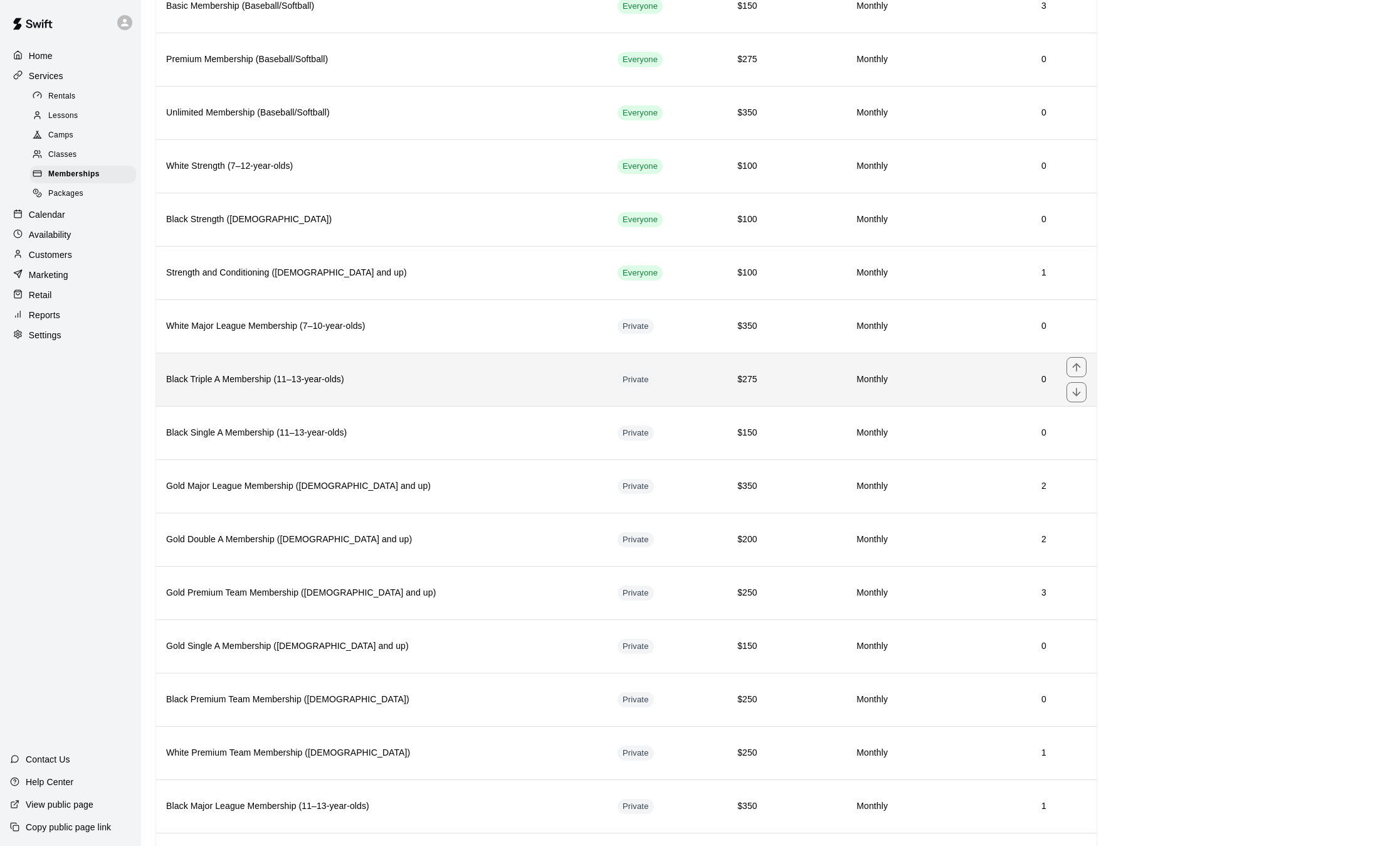
click at [391, 377] on h6 "Black Triple A Membership (11–13-year-olds)" at bounding box center [382, 380] width 431 height 14
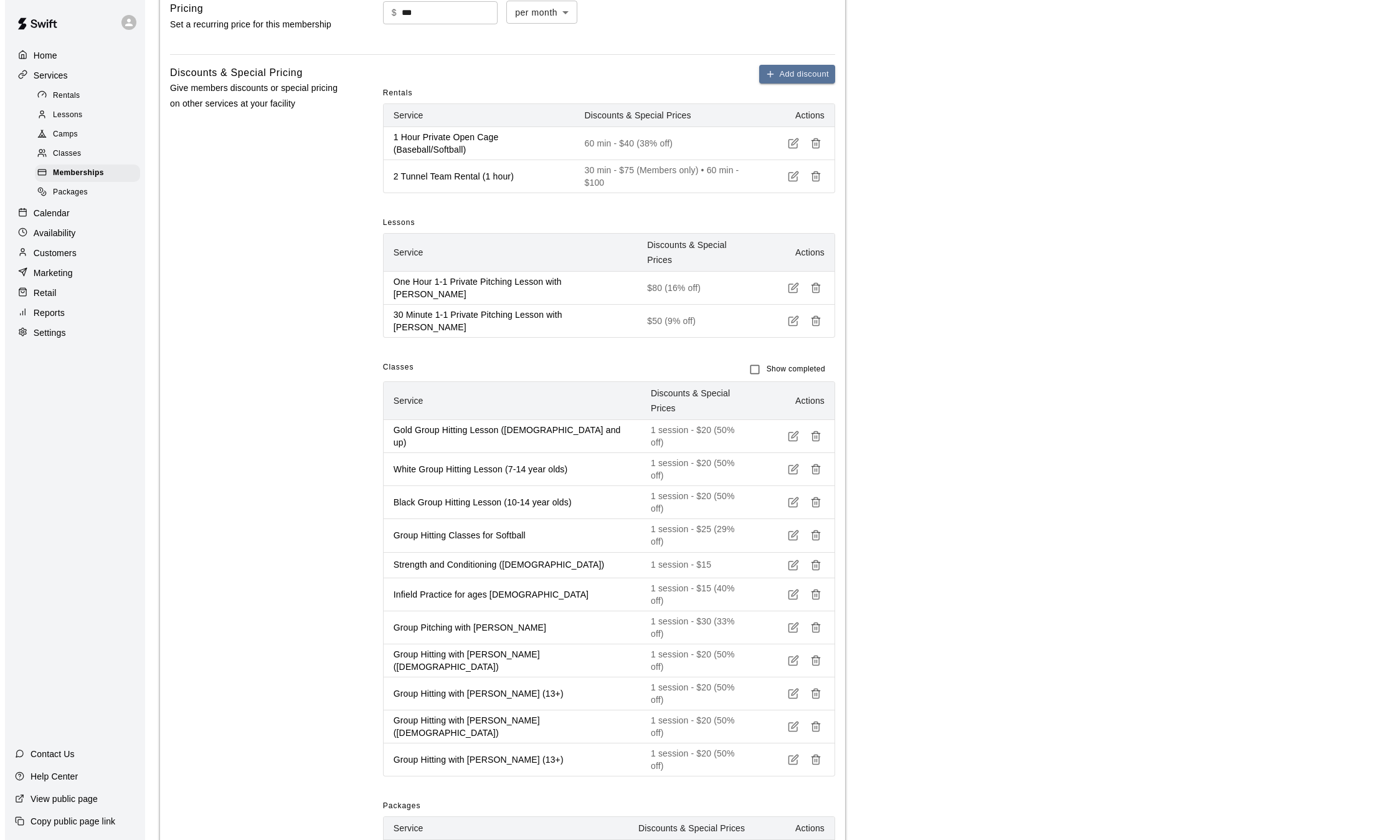
scroll to position [965, 0]
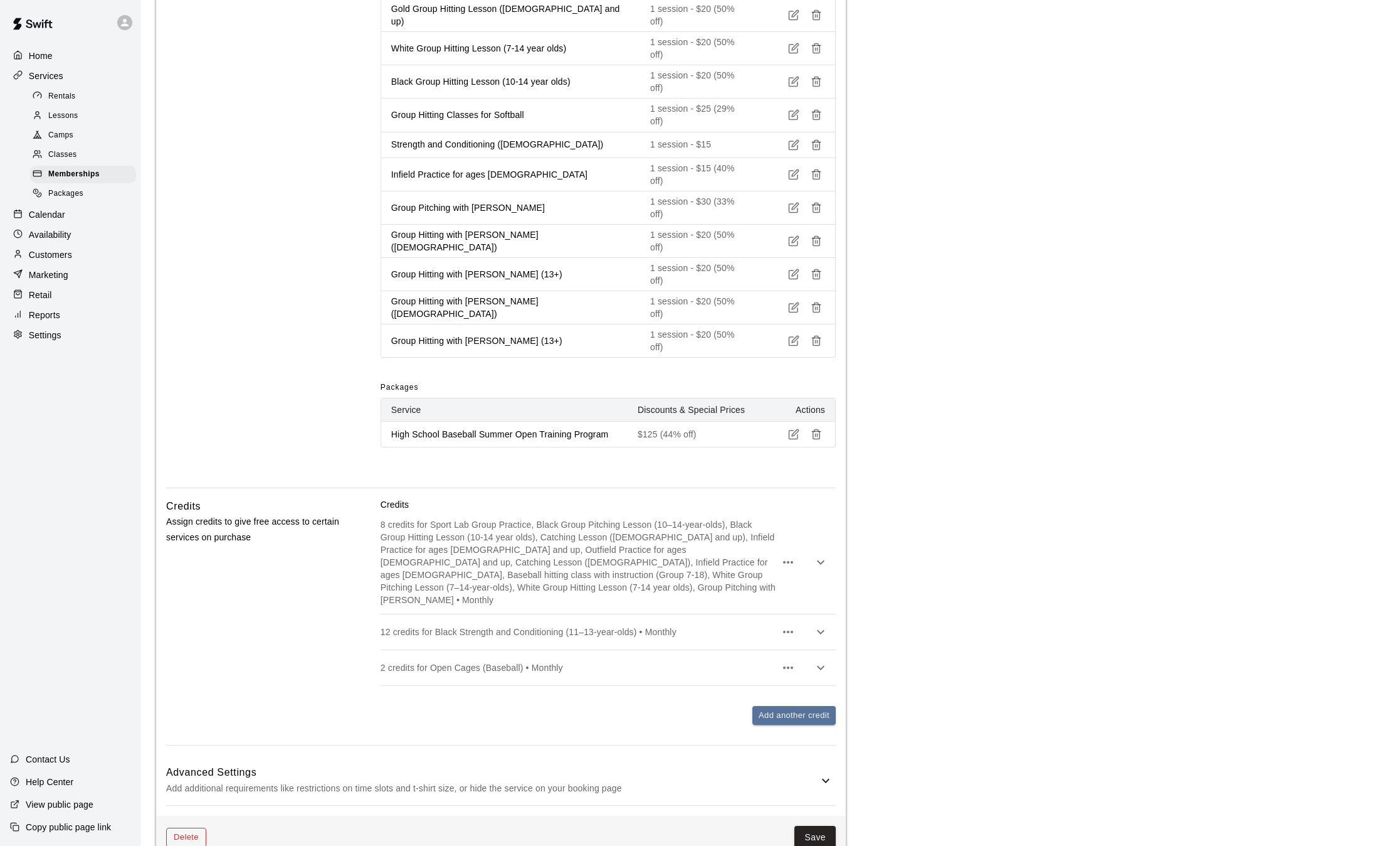
click at [192, 827] on button "Delete" at bounding box center [187, 837] width 40 height 19
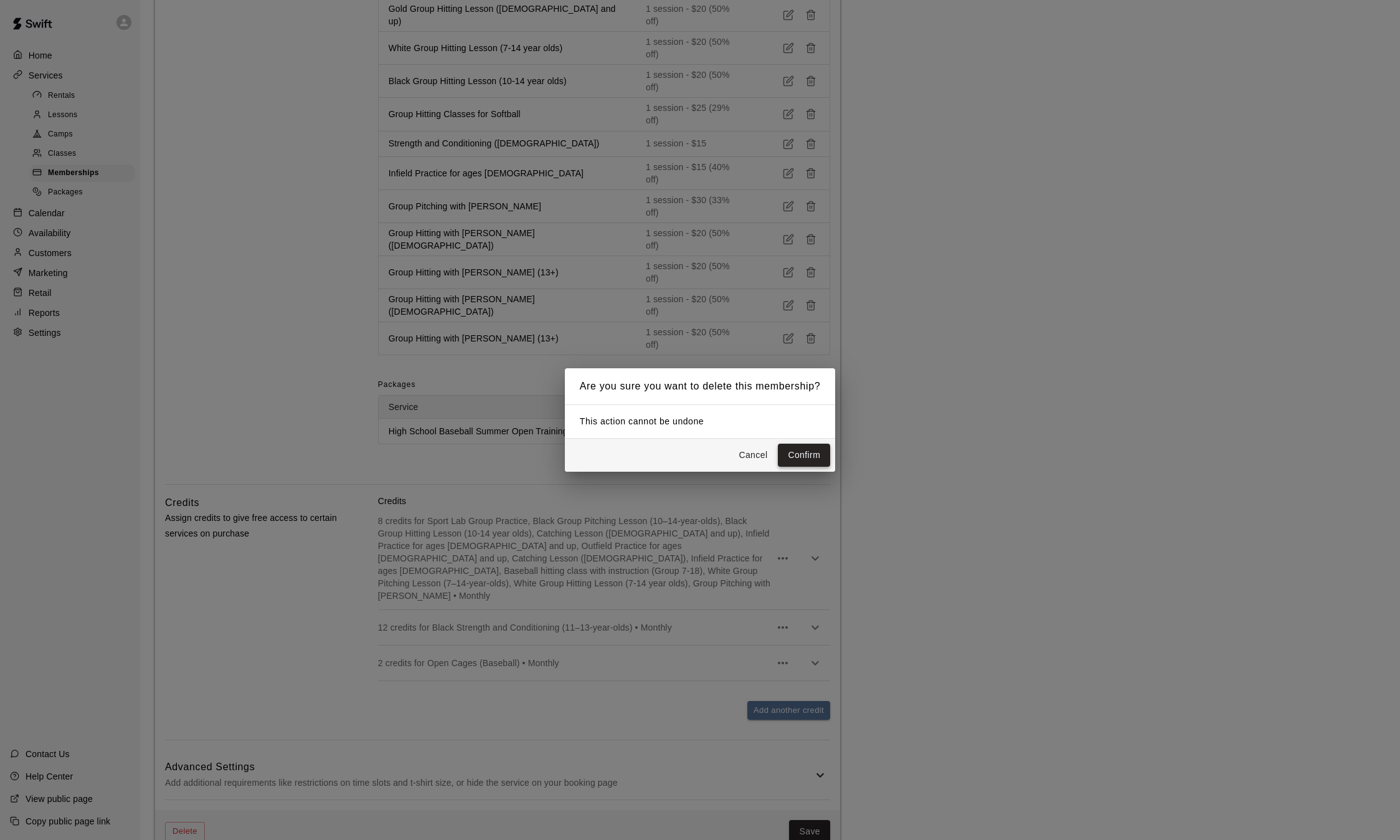
click at [814, 445] on button "Confirm" at bounding box center [804, 455] width 52 height 23
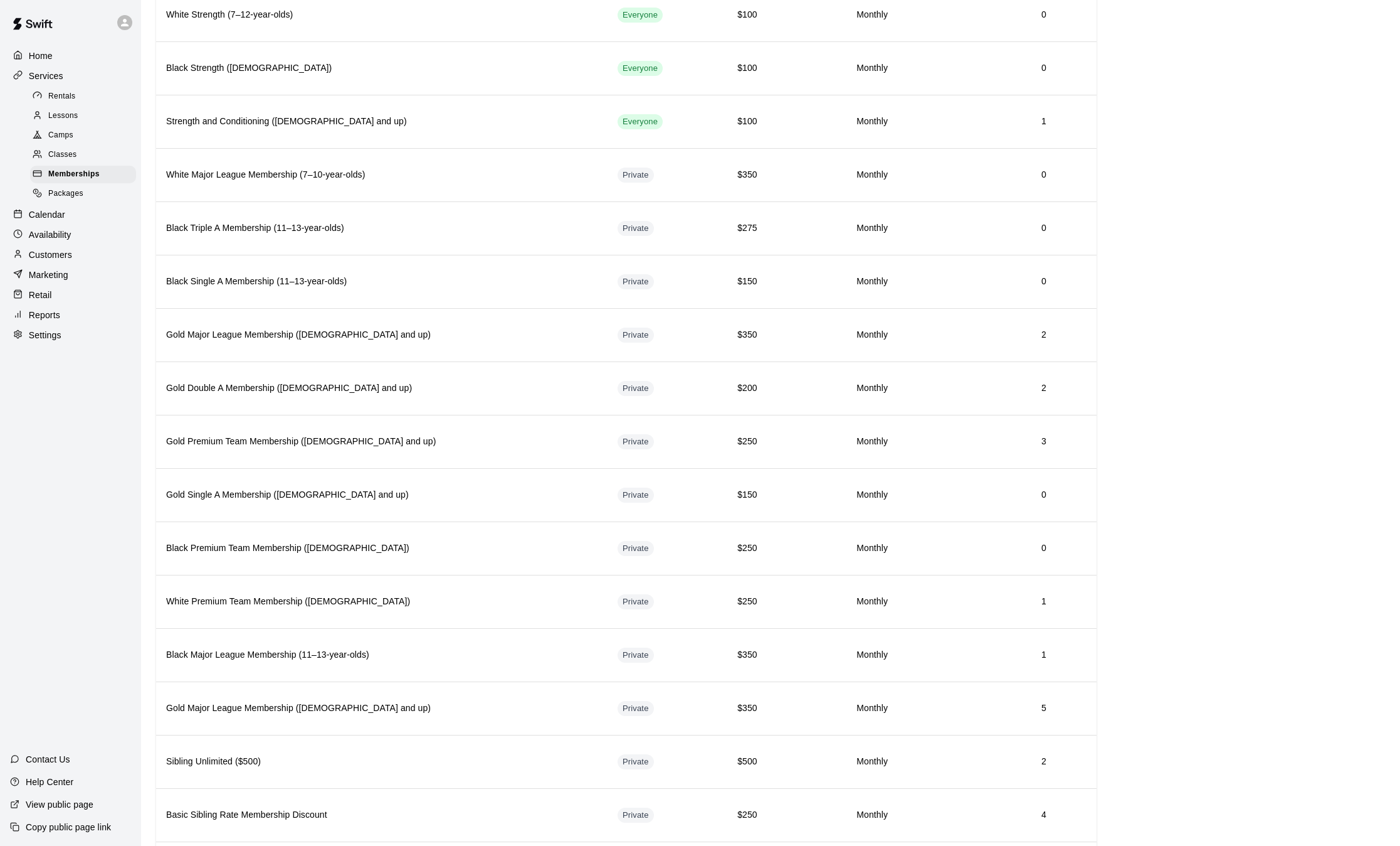
scroll to position [777, 0]
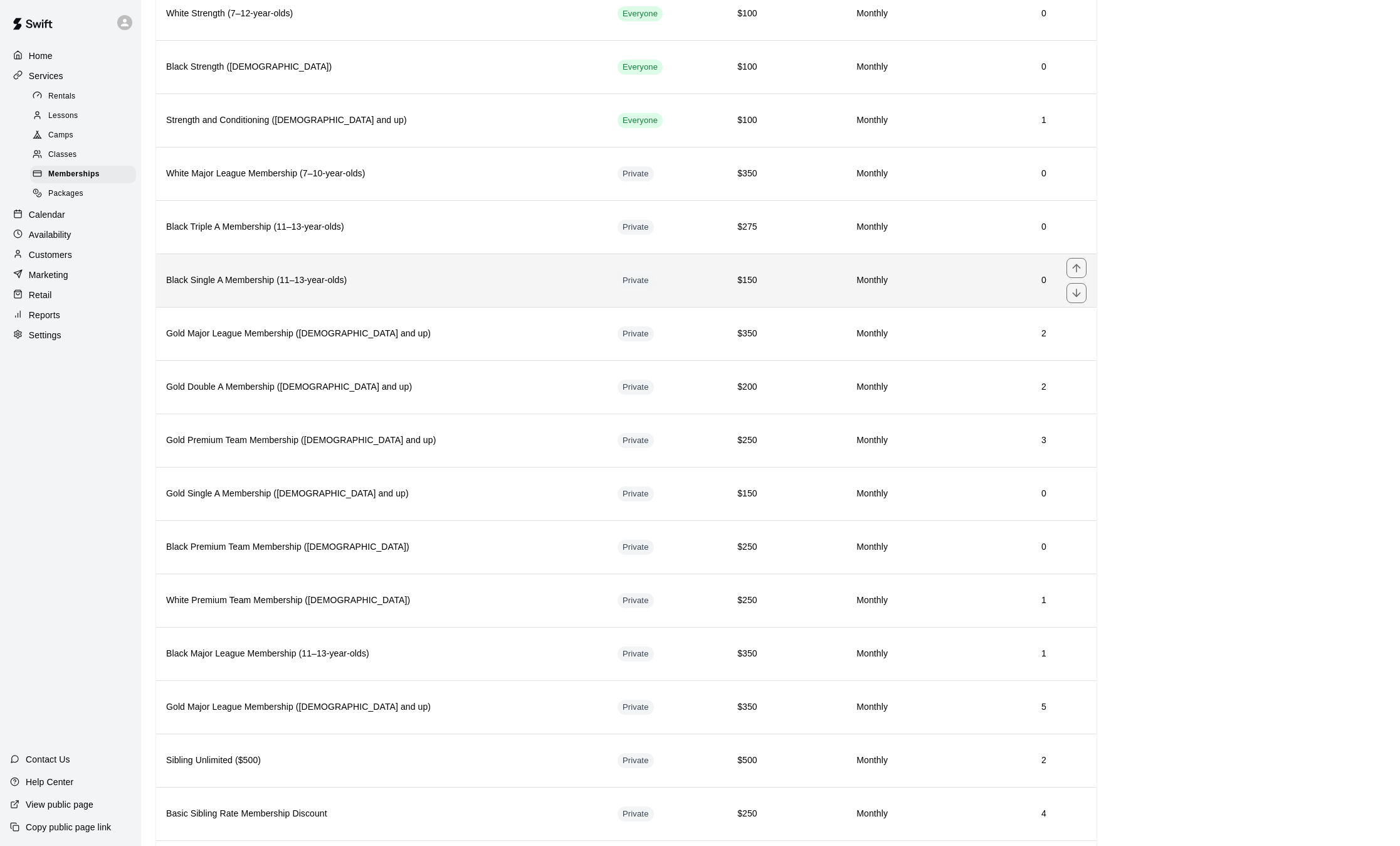
click at [520, 289] on th "Black Single A Membership (11–13-year-olds)" at bounding box center [382, 280] width 451 height 53
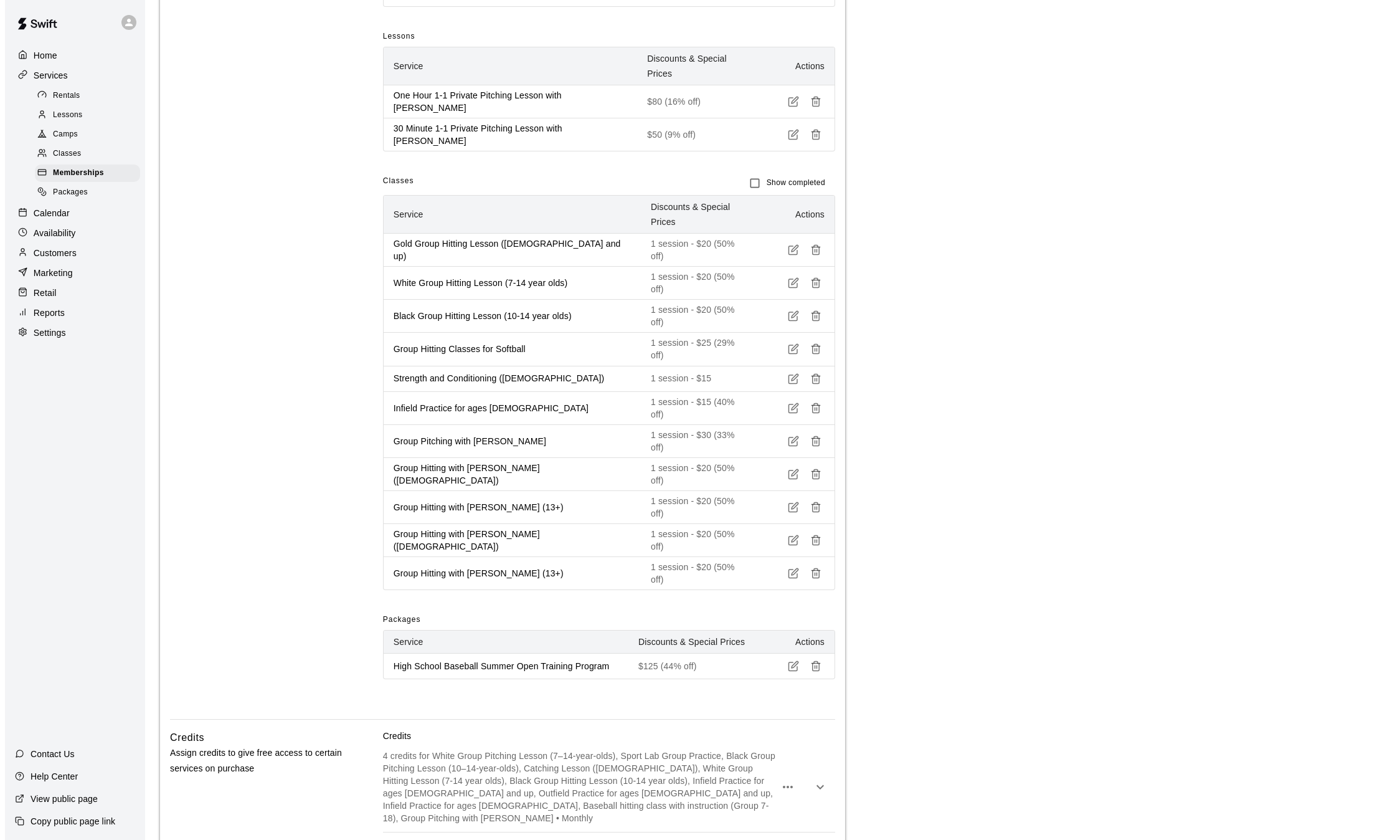
scroll to position [865, 0]
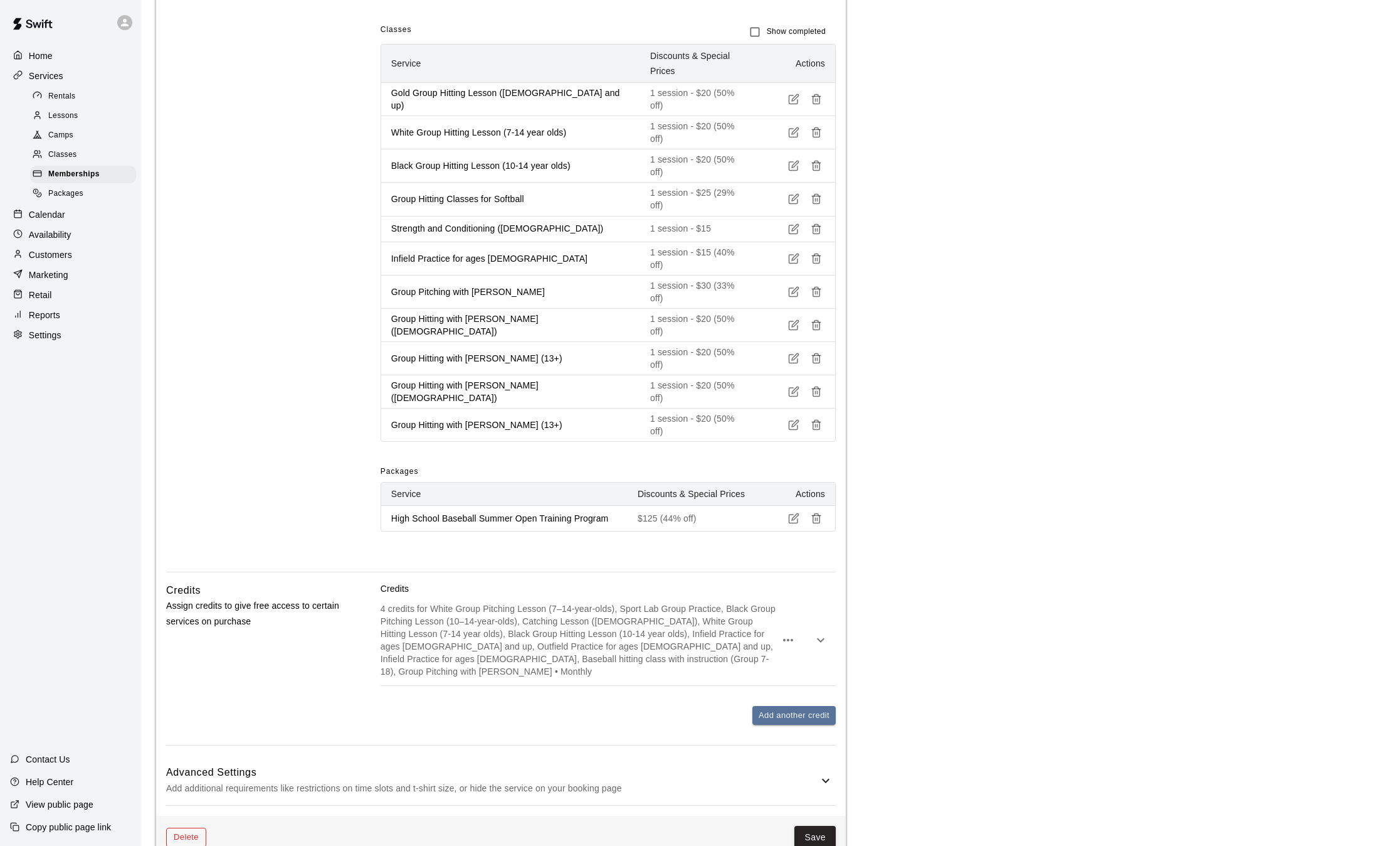
click at [185, 827] on button "Delete" at bounding box center [187, 837] width 40 height 19
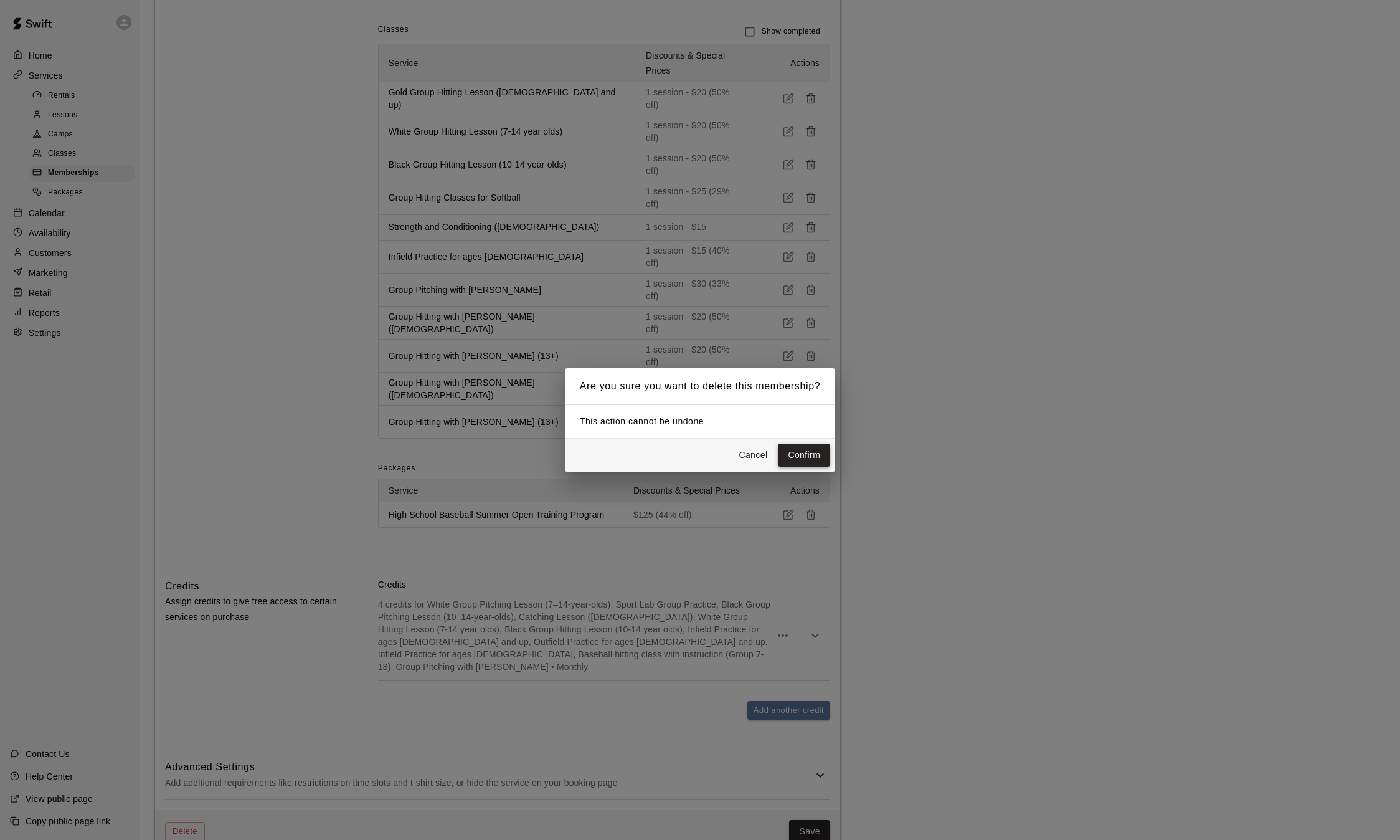
click at [796, 455] on button "Confirm" at bounding box center [804, 455] width 52 height 23
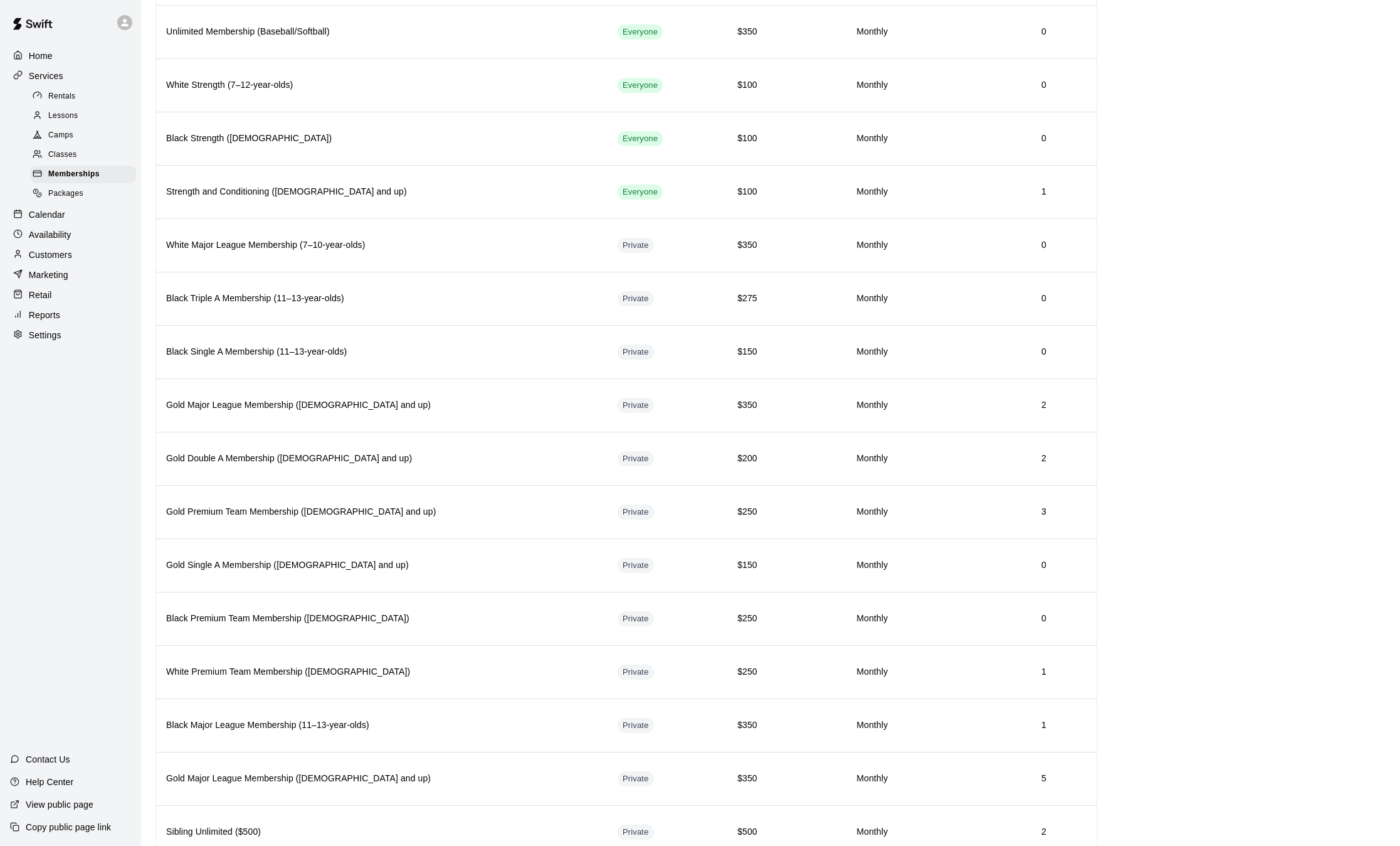
scroll to position [708, 0]
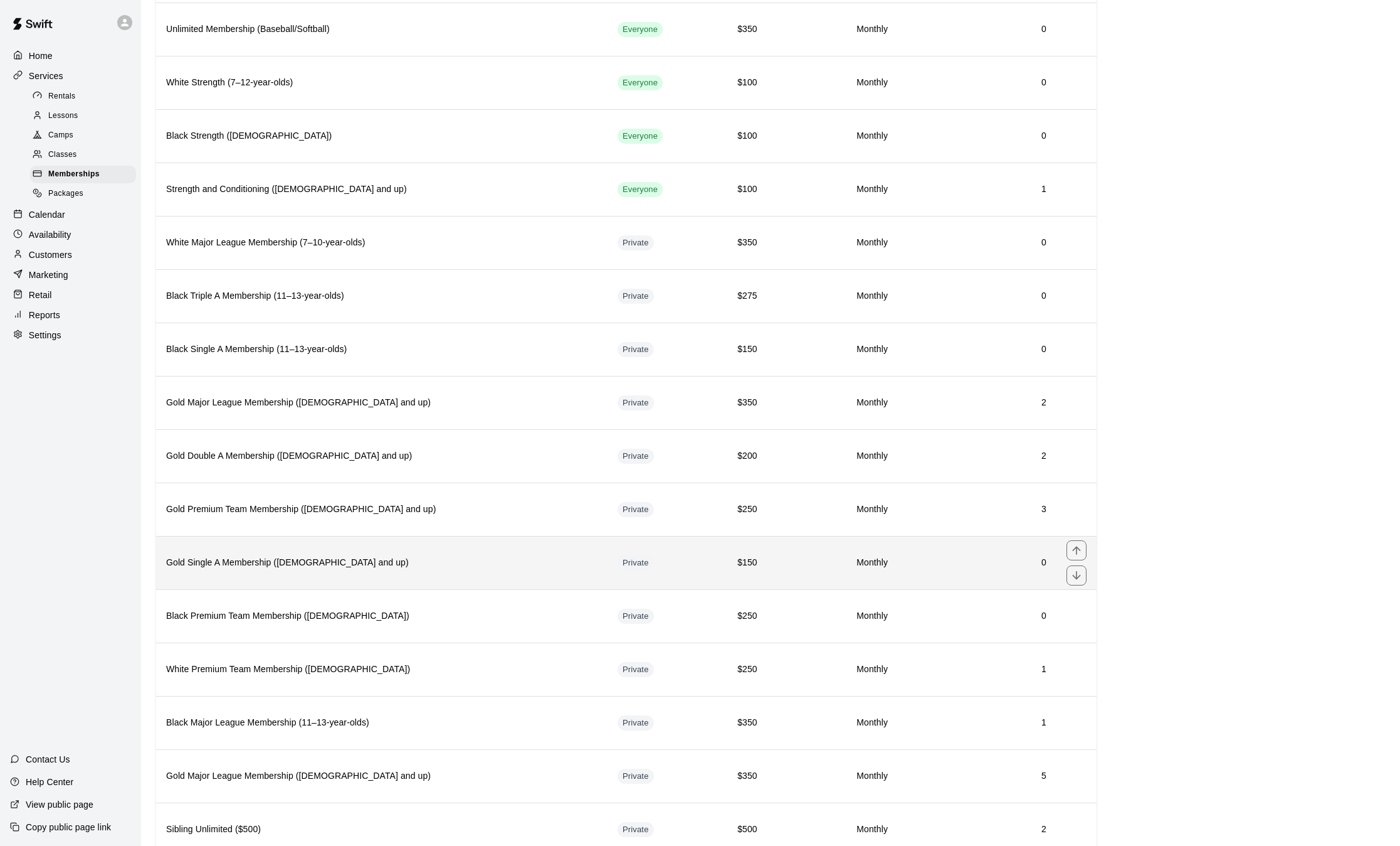
click at [460, 569] on h6 "Gold Single A Membership ([DEMOGRAPHIC_DATA] and up)" at bounding box center [382, 562] width 431 height 14
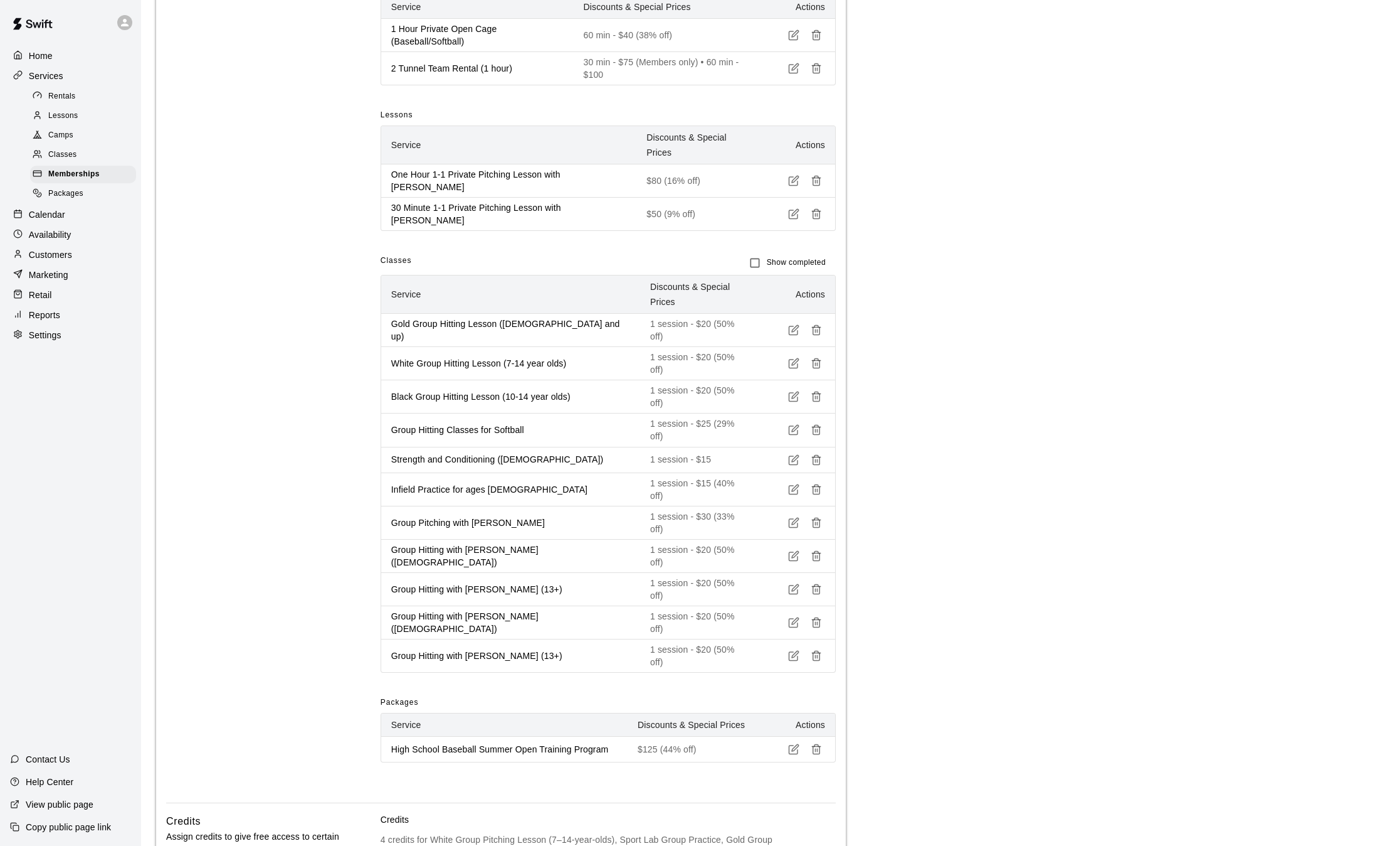
scroll to position [913, 0]
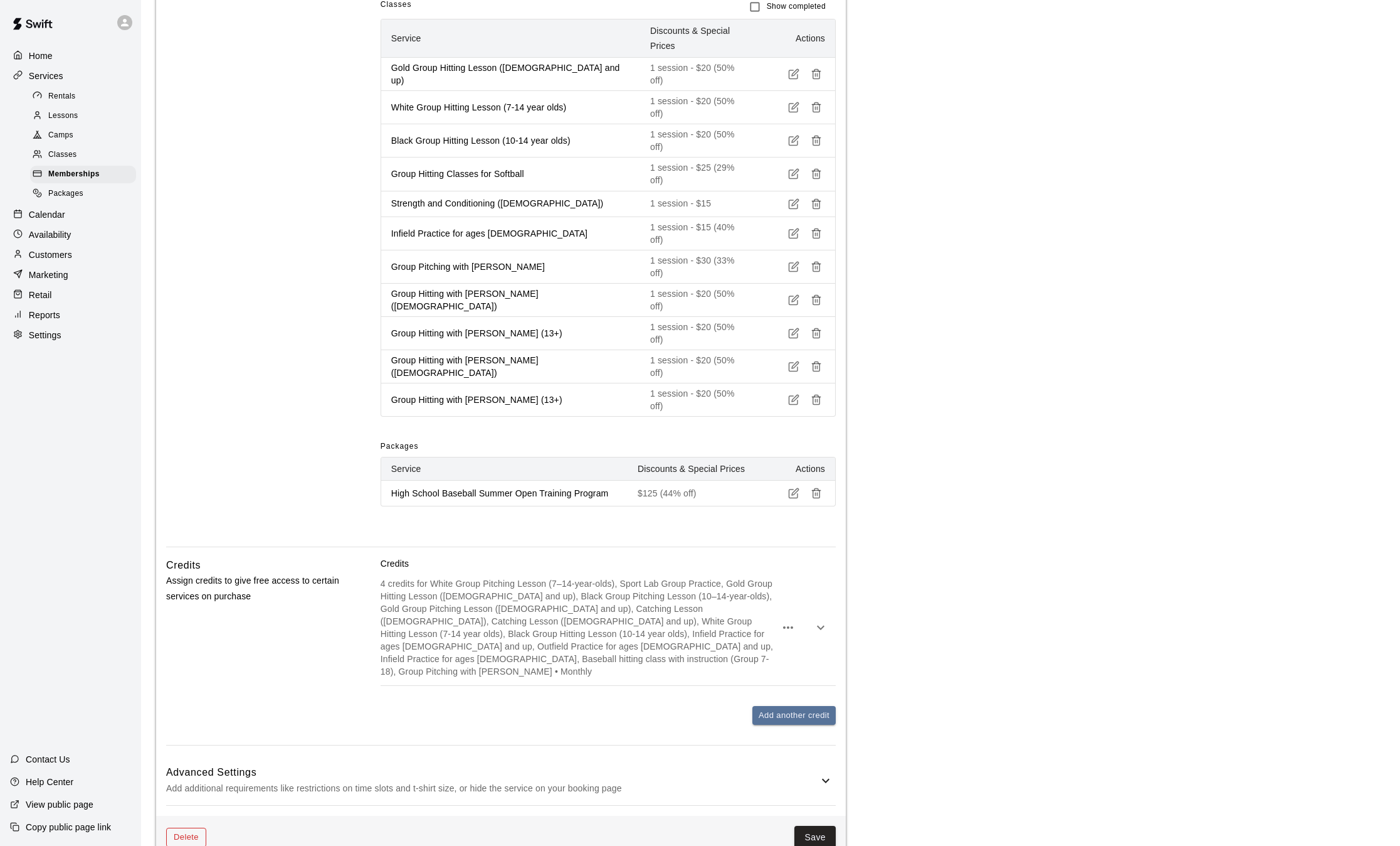
click at [191, 827] on button "Delete" at bounding box center [187, 837] width 40 height 19
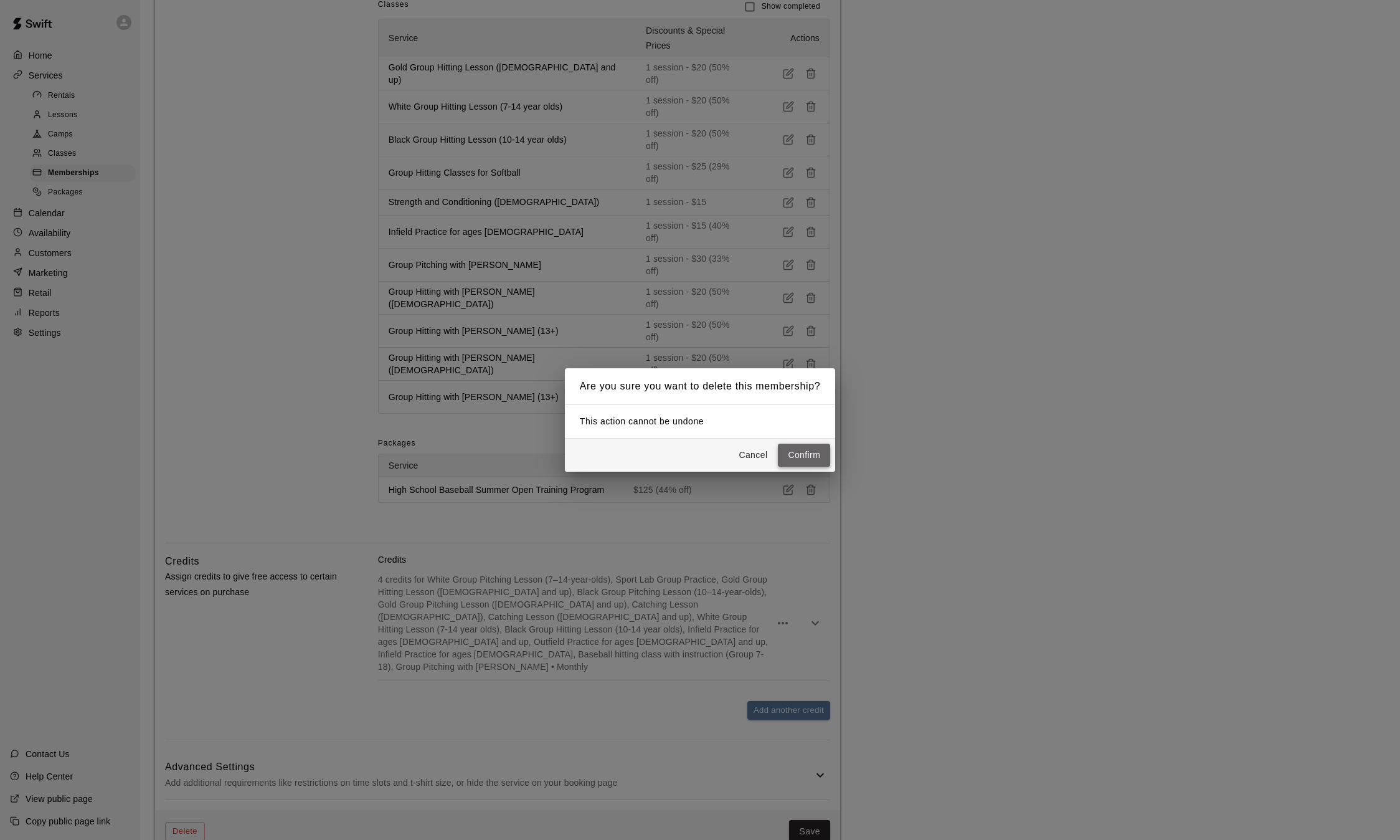
click at [808, 457] on button "Confirm" at bounding box center [804, 455] width 52 height 23
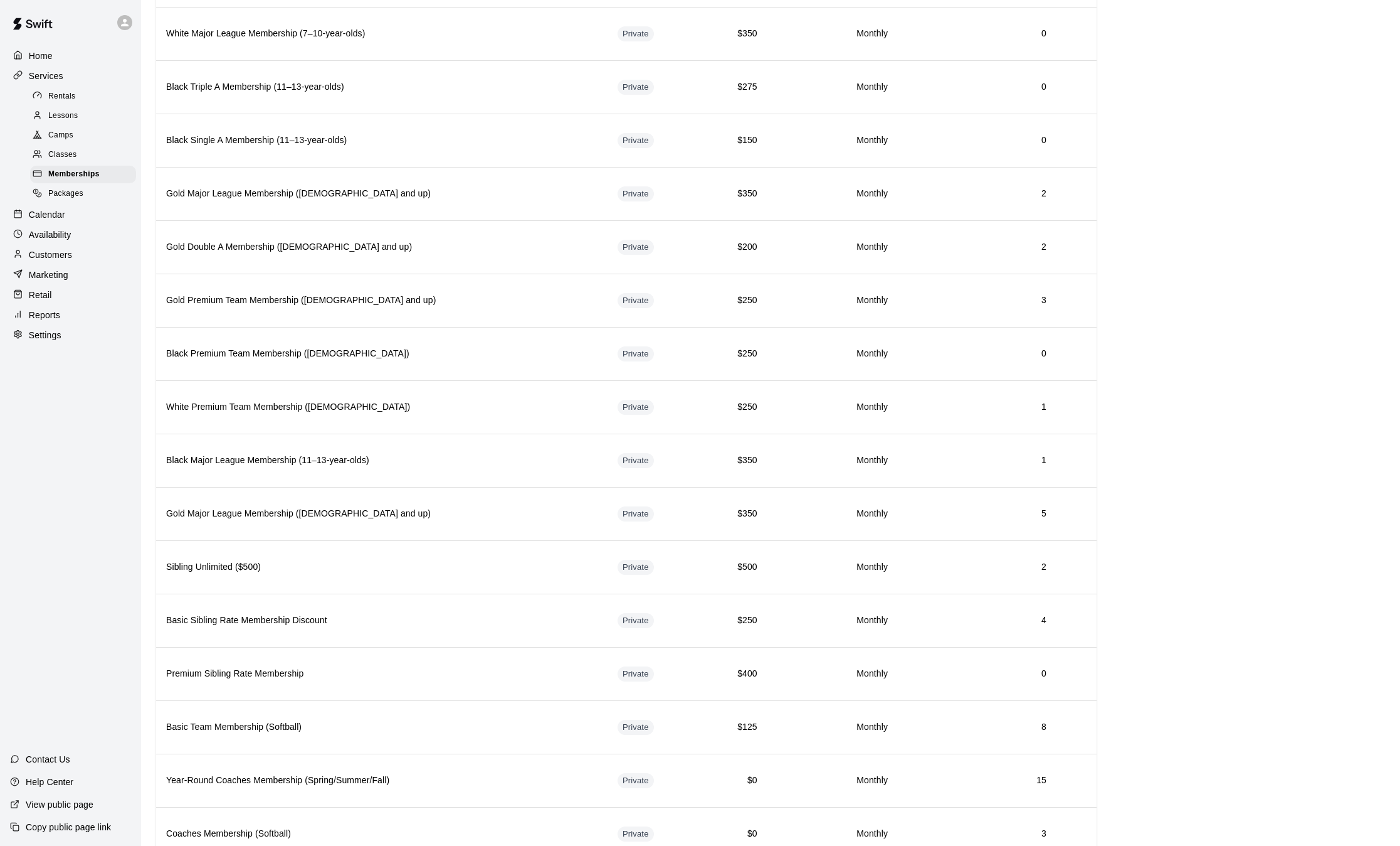
scroll to position [916, 0]
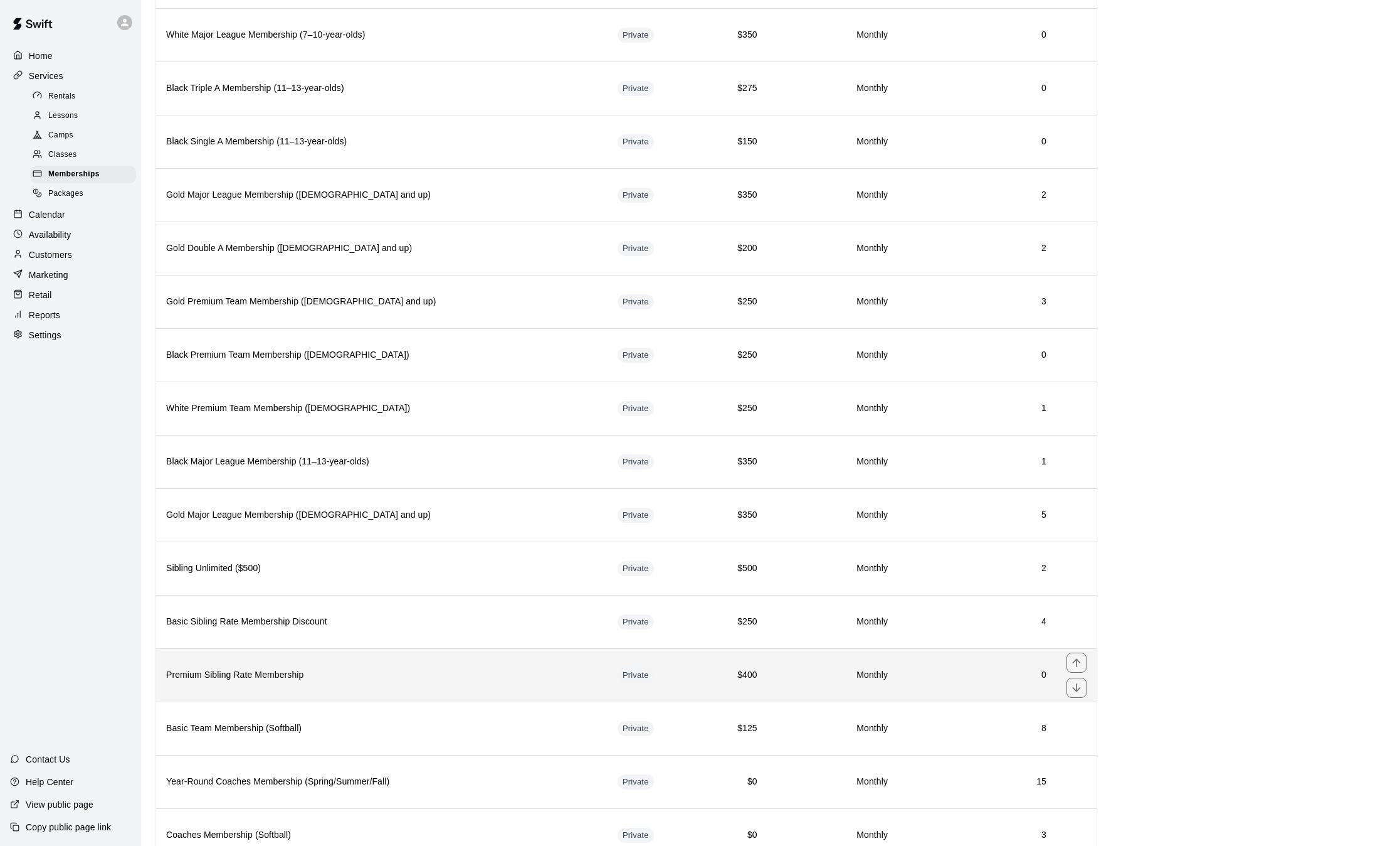
click at [365, 678] on h6 "Premium Sibling Rate Membership" at bounding box center [382, 675] width 431 height 14
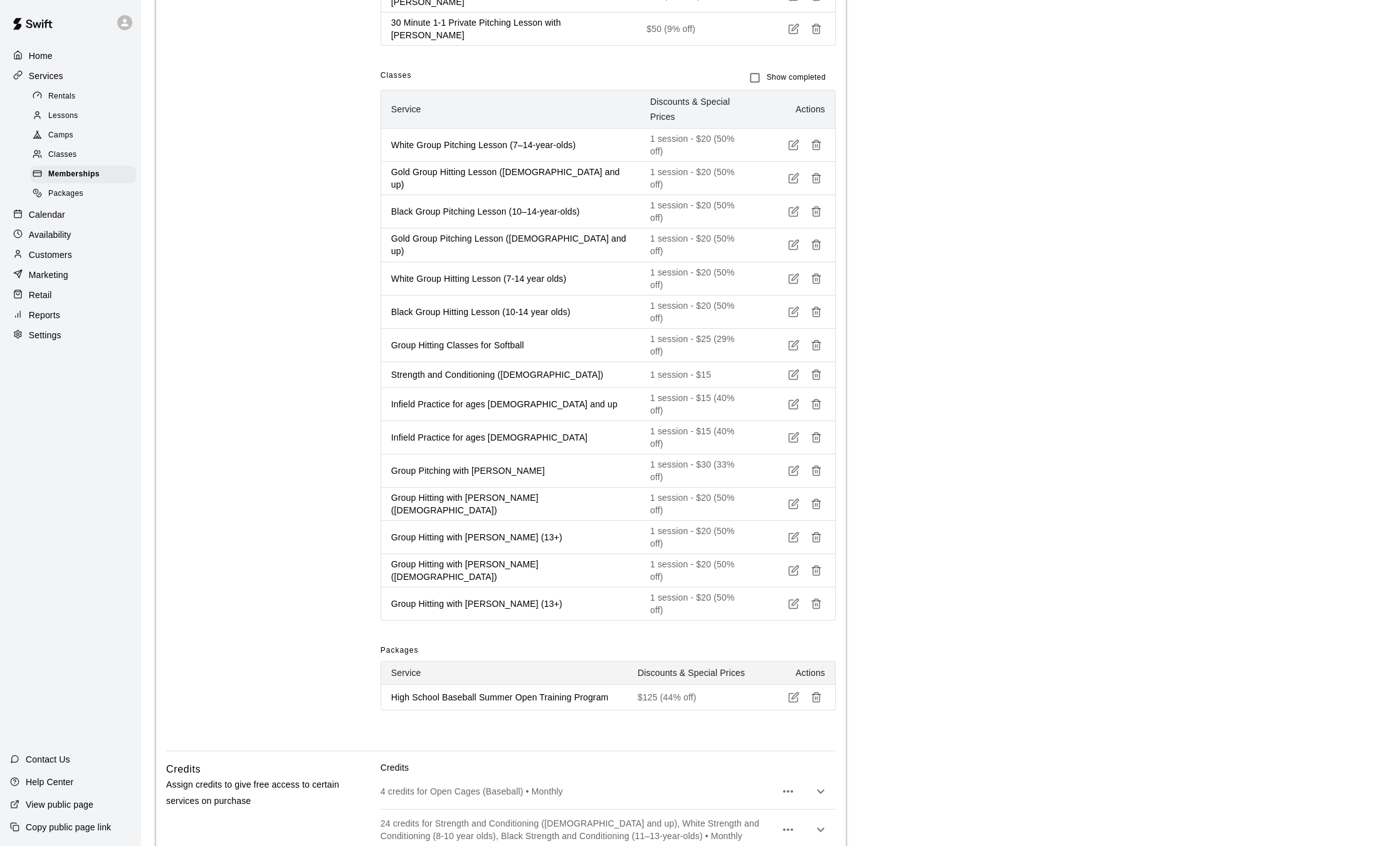
scroll to position [1080, 0]
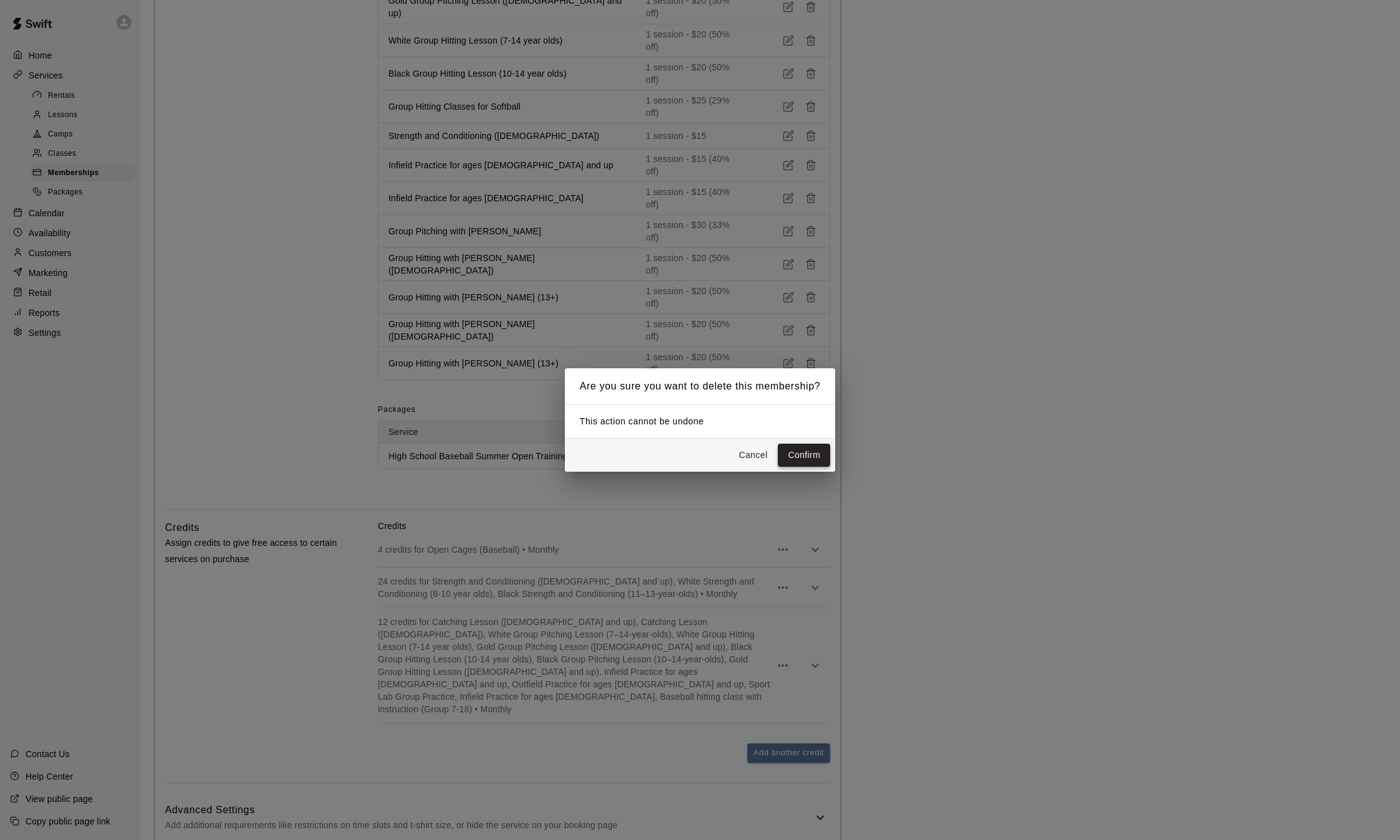
click at [803, 460] on button "Confirm" at bounding box center [804, 455] width 52 height 23
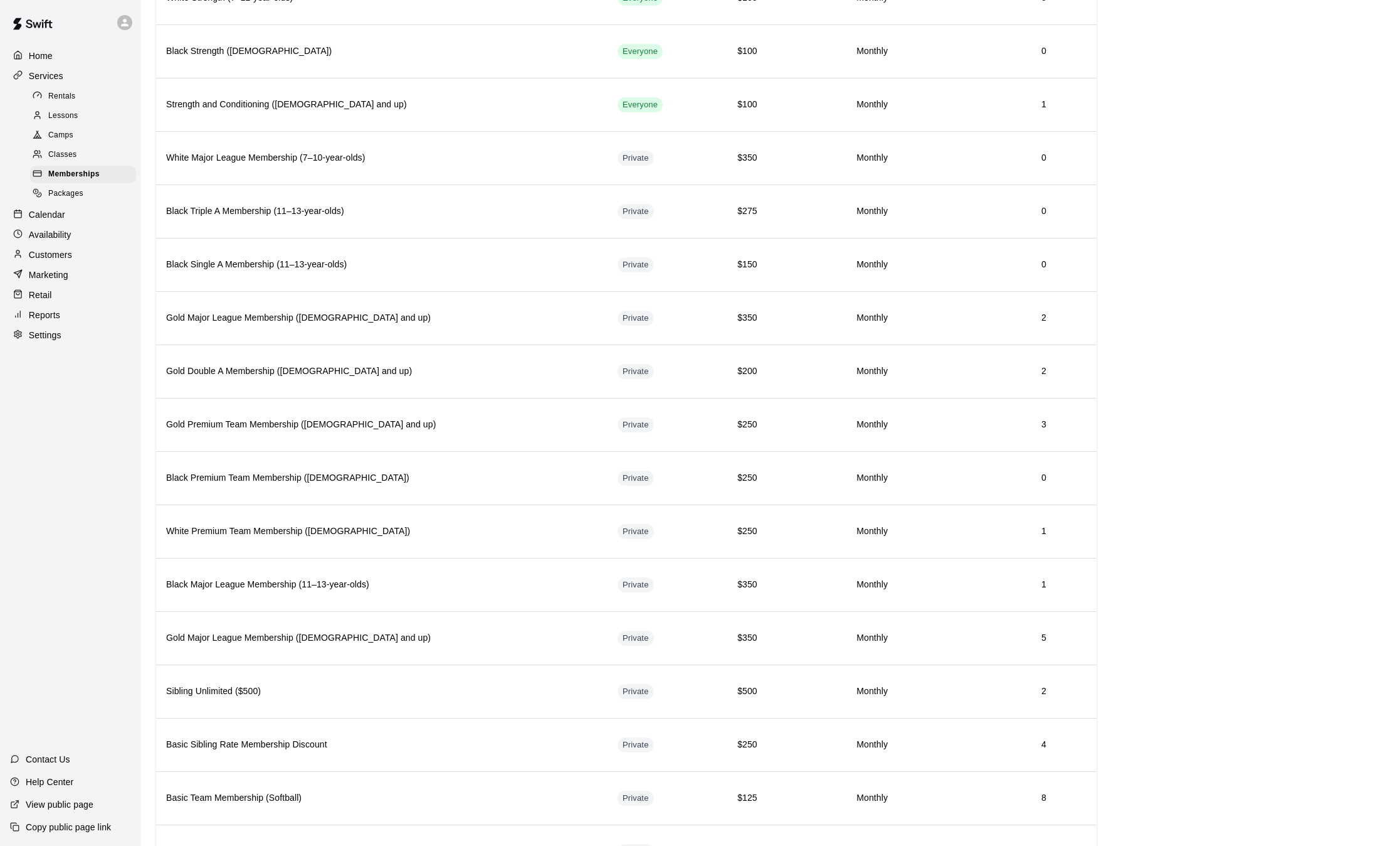
scroll to position [763, 0]
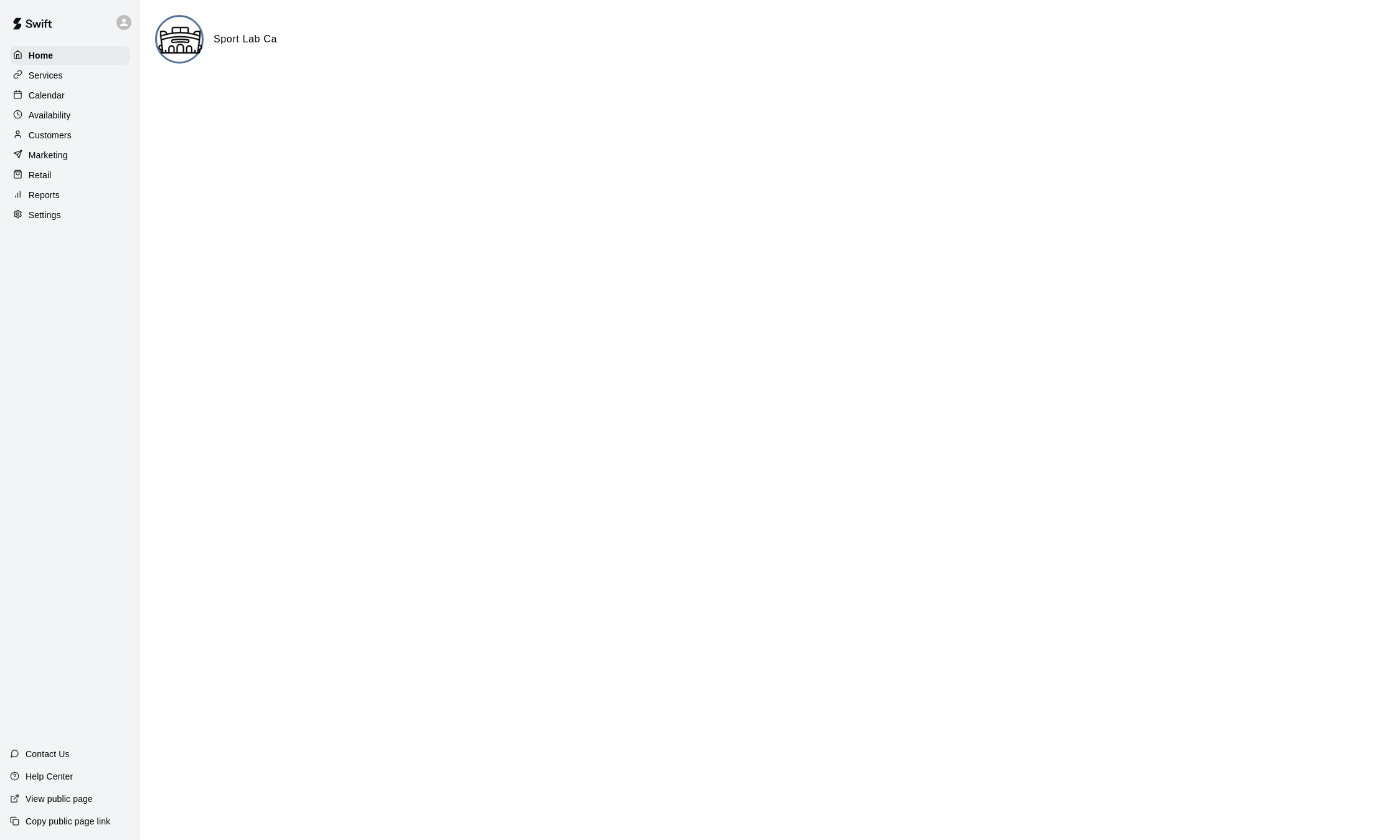
click at [48, 82] on p "Services" at bounding box center [45, 75] width 35 height 12
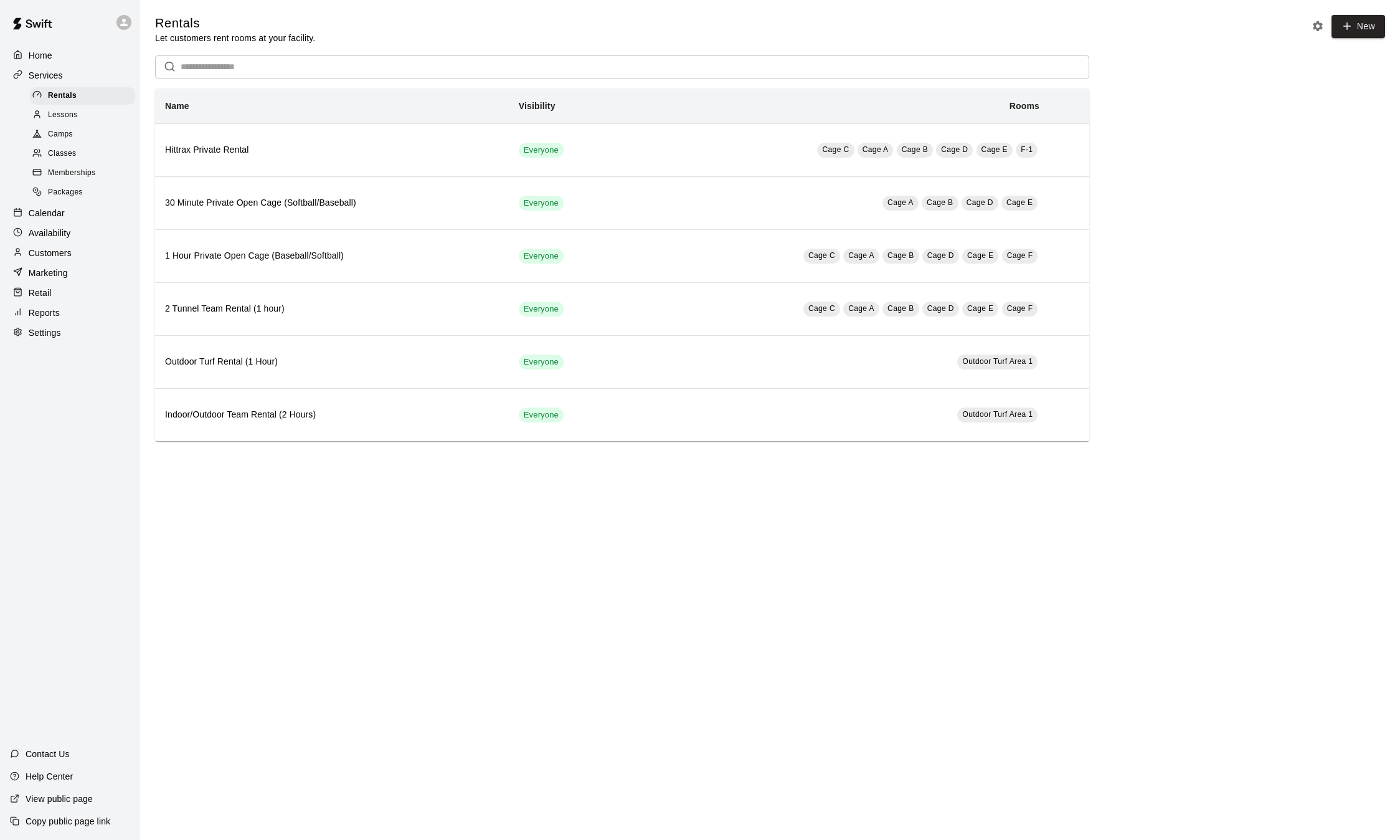
click at [80, 178] on span "Memberships" at bounding box center [72, 173] width 48 height 12
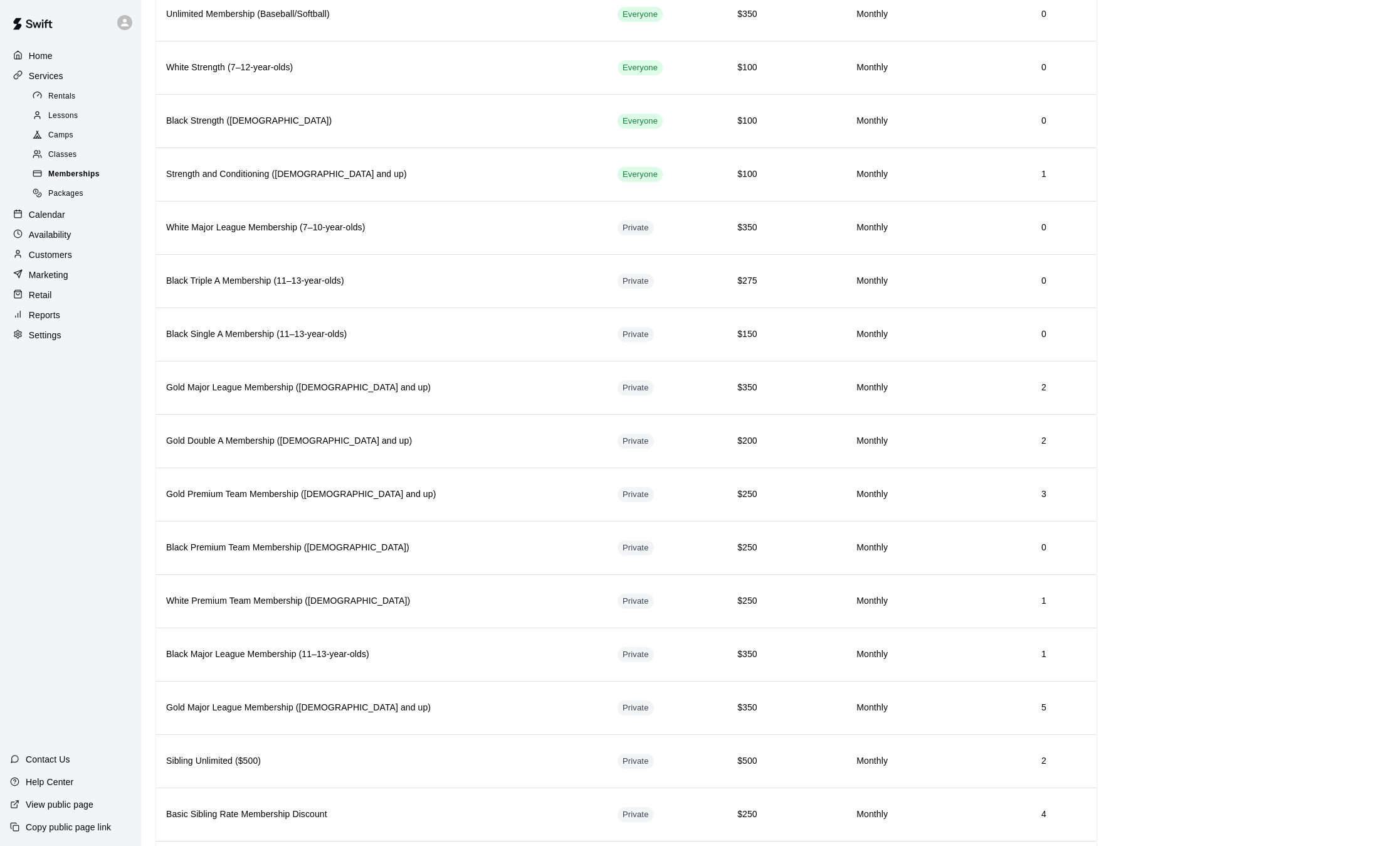
scroll to position [724, 0]
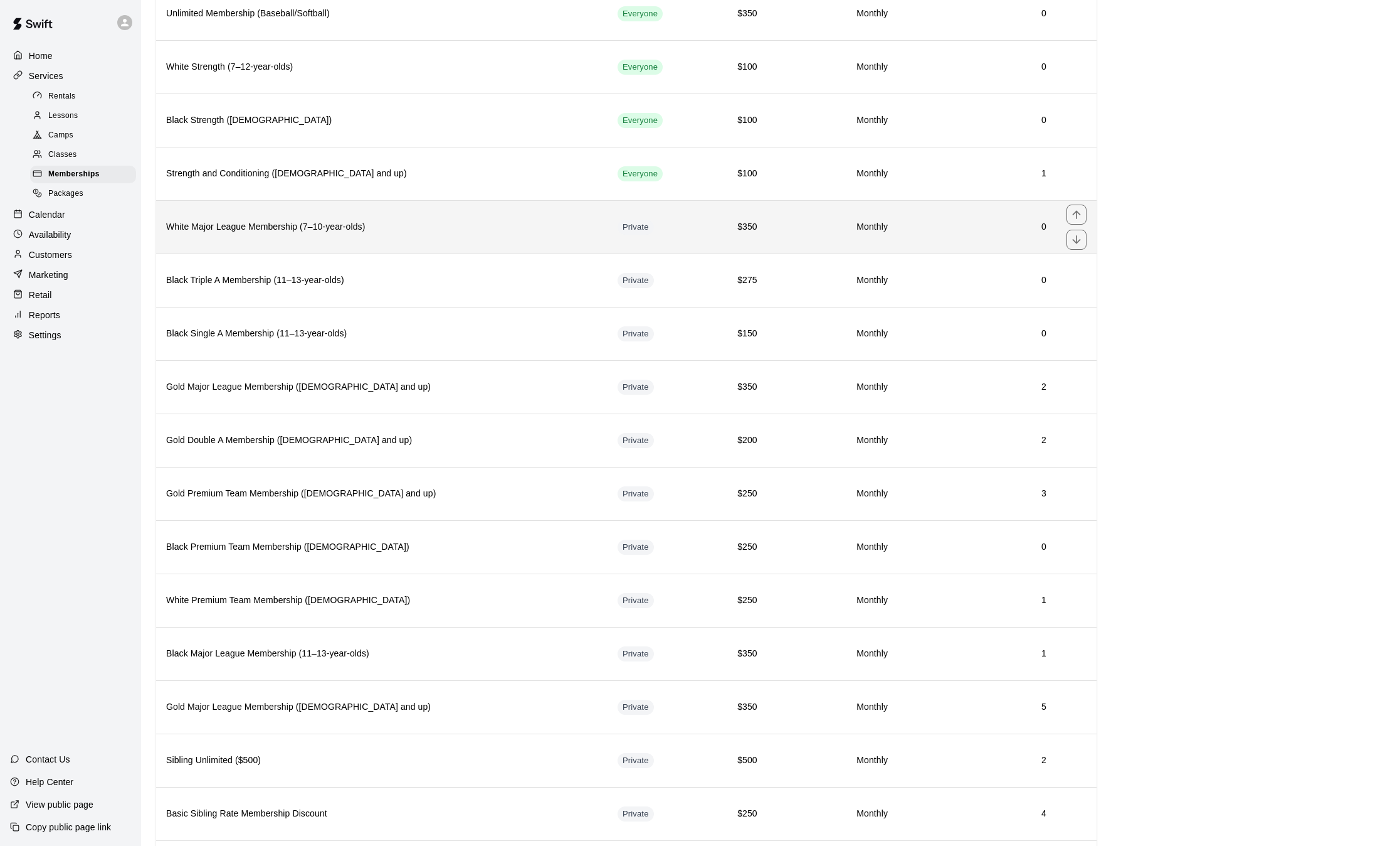
click at [392, 226] on h6 "White Major League Membership (7–10-year-olds)" at bounding box center [382, 227] width 431 height 14
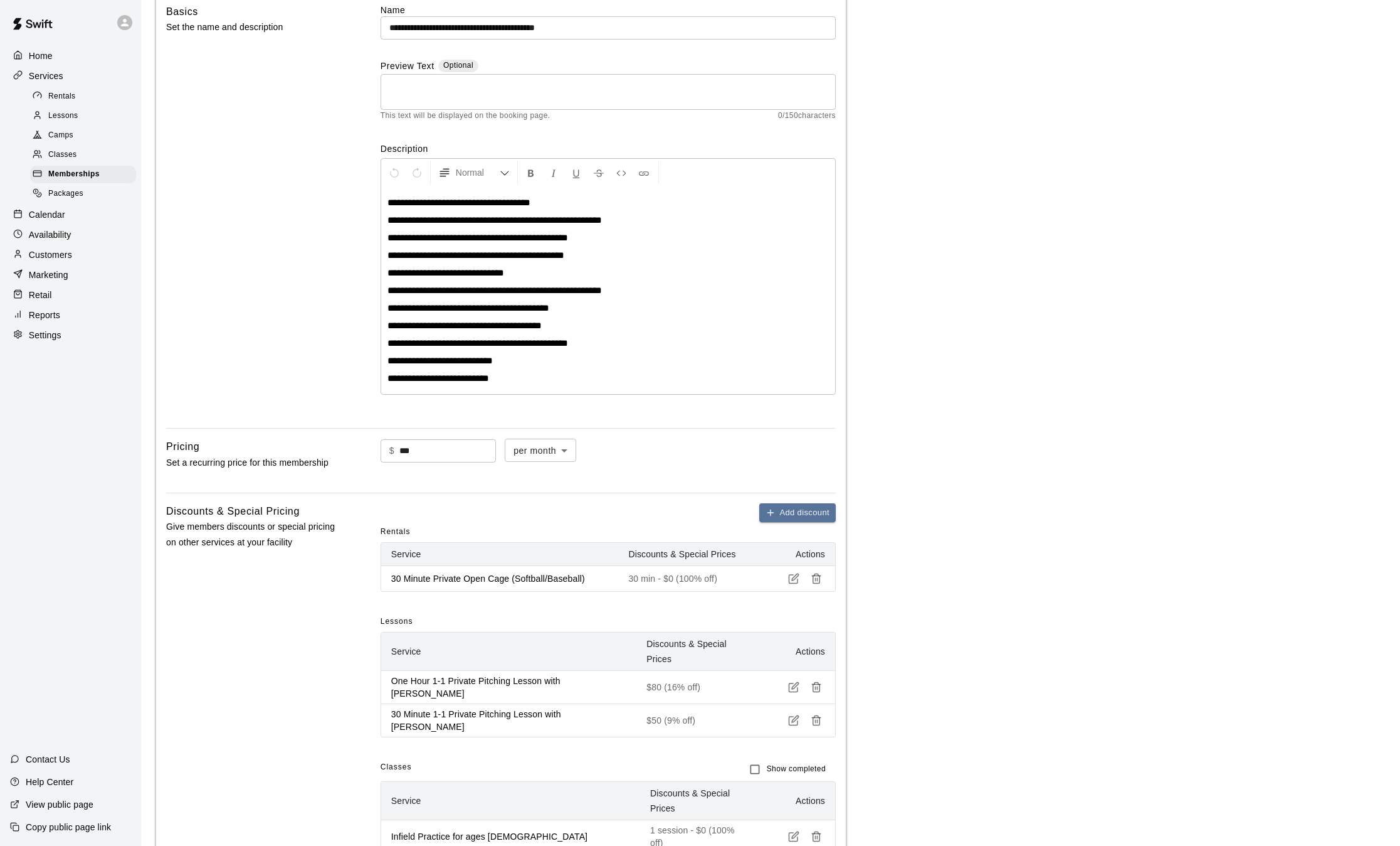
scroll to position [629, 0]
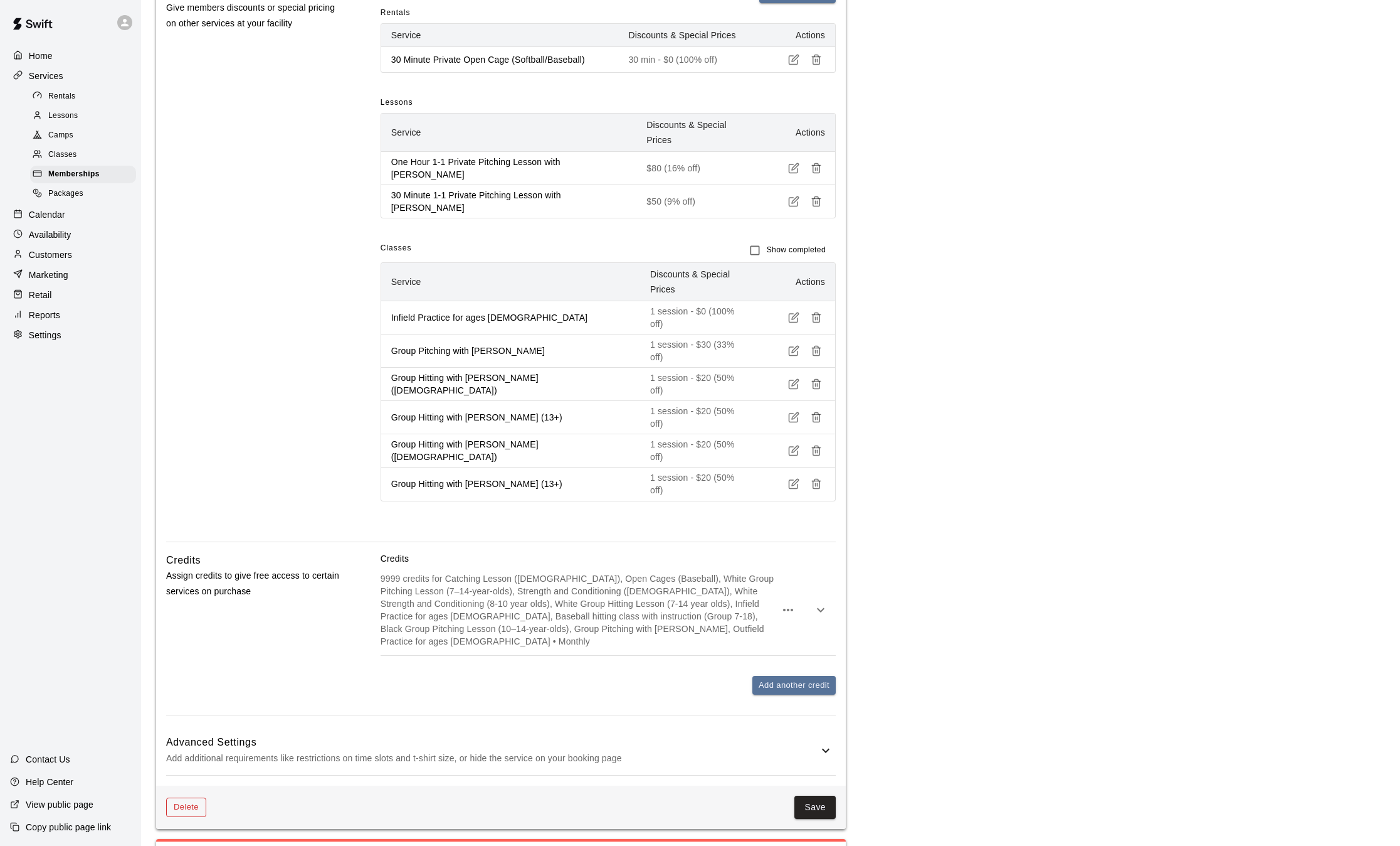
click at [190, 797] on button "Delete" at bounding box center [187, 806] width 40 height 19
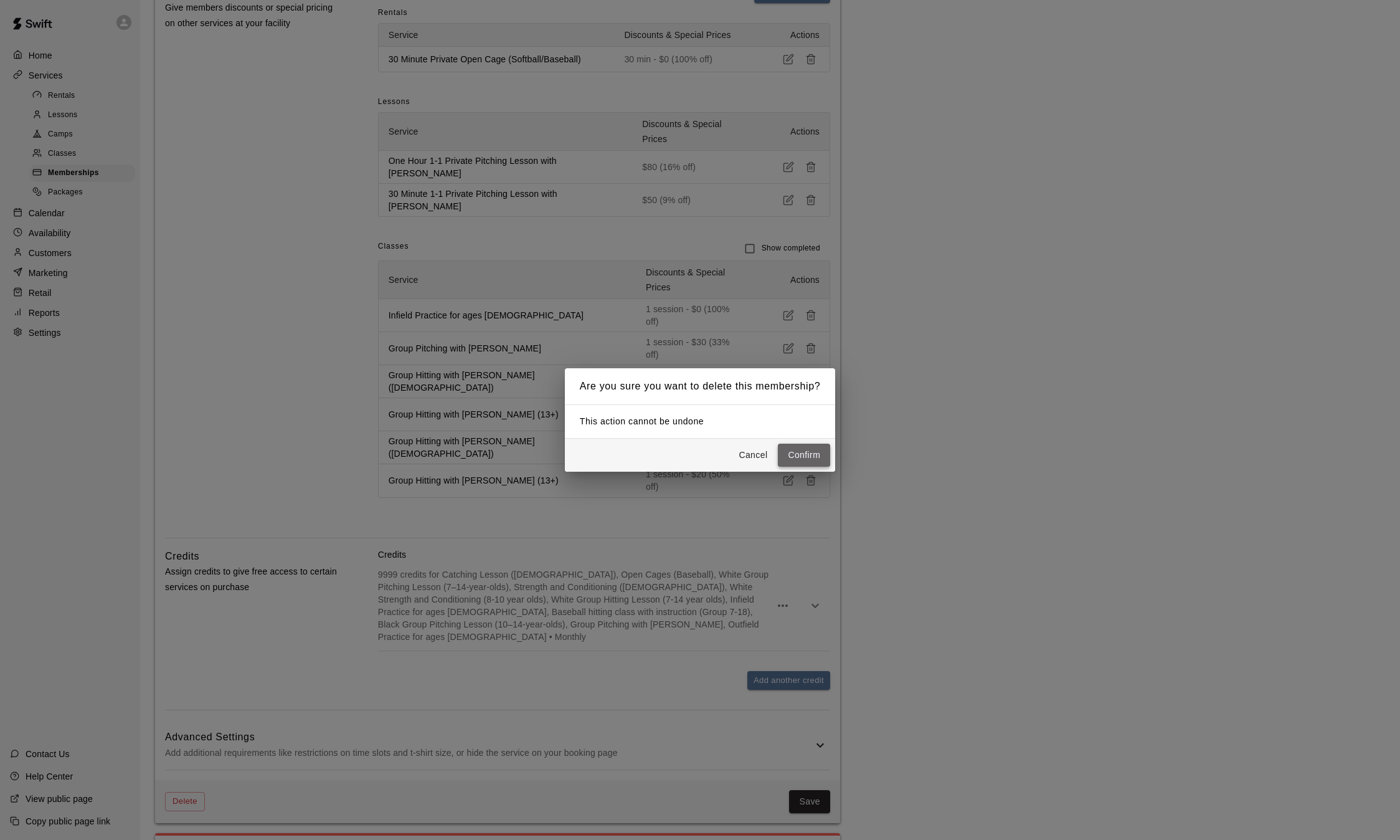
click at [812, 457] on button "Confirm" at bounding box center [804, 455] width 52 height 23
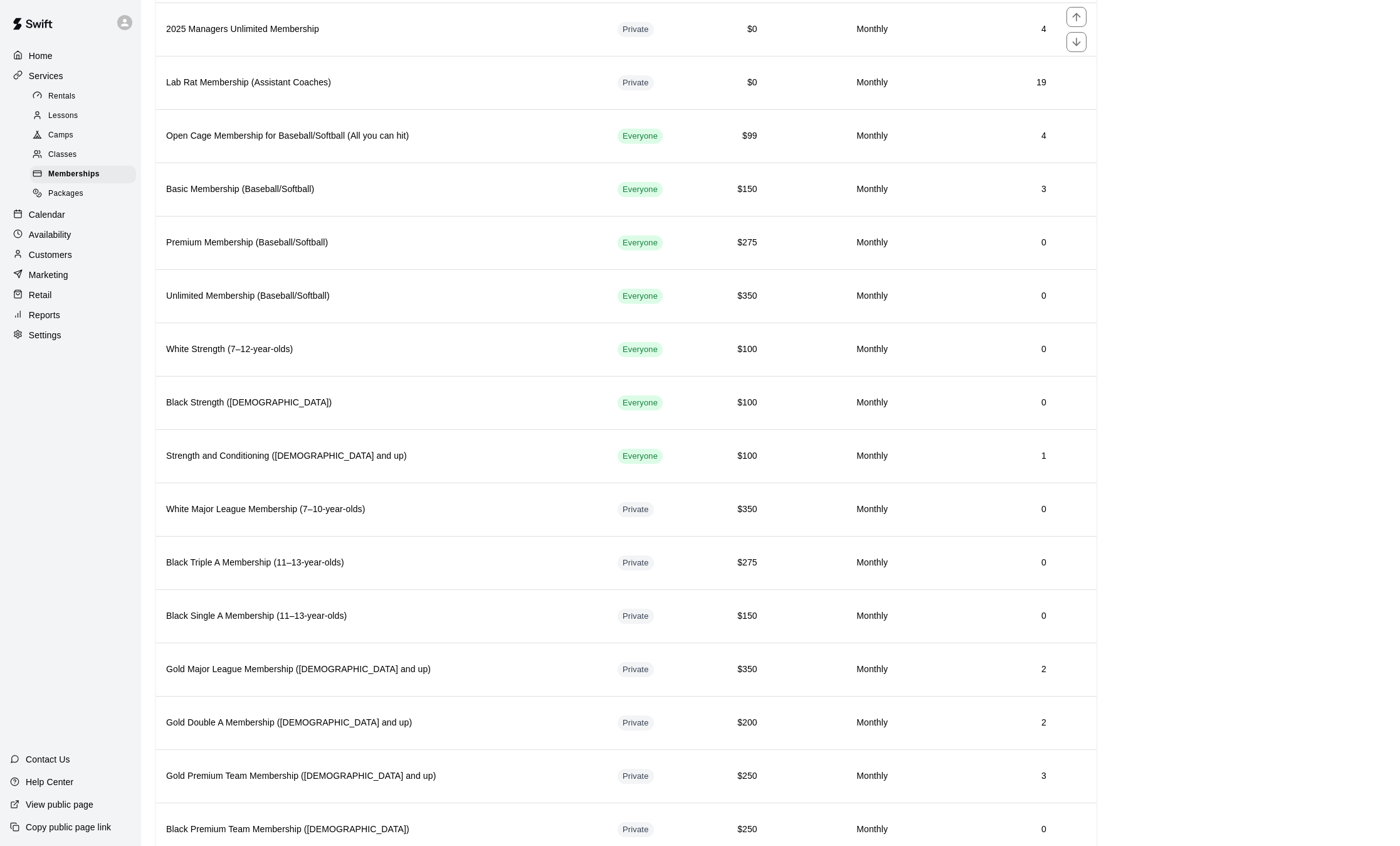
scroll to position [442, 0]
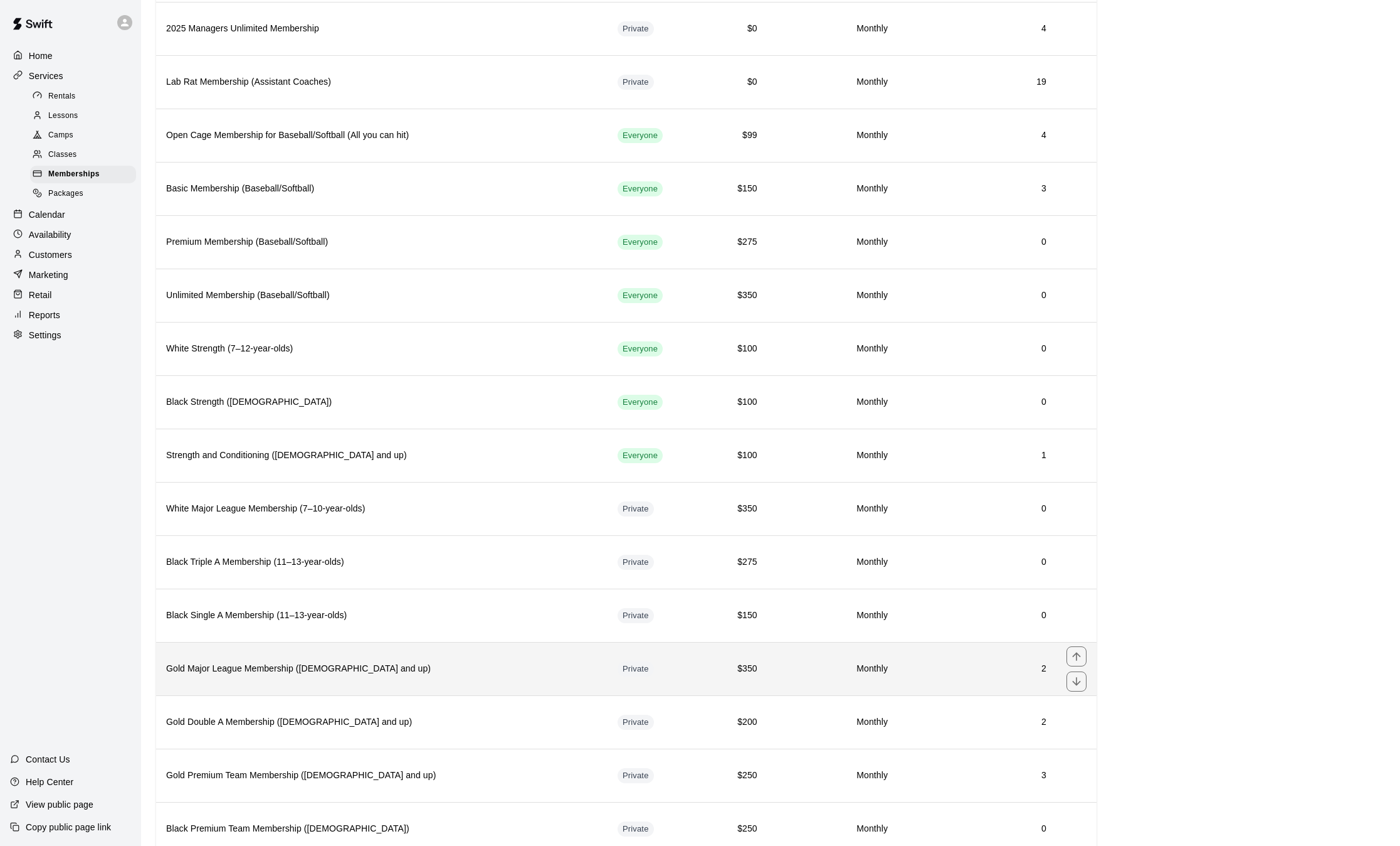
click at [491, 665] on h6 "Gold Major League Membership ([DEMOGRAPHIC_DATA] and up)" at bounding box center [382, 669] width 431 height 14
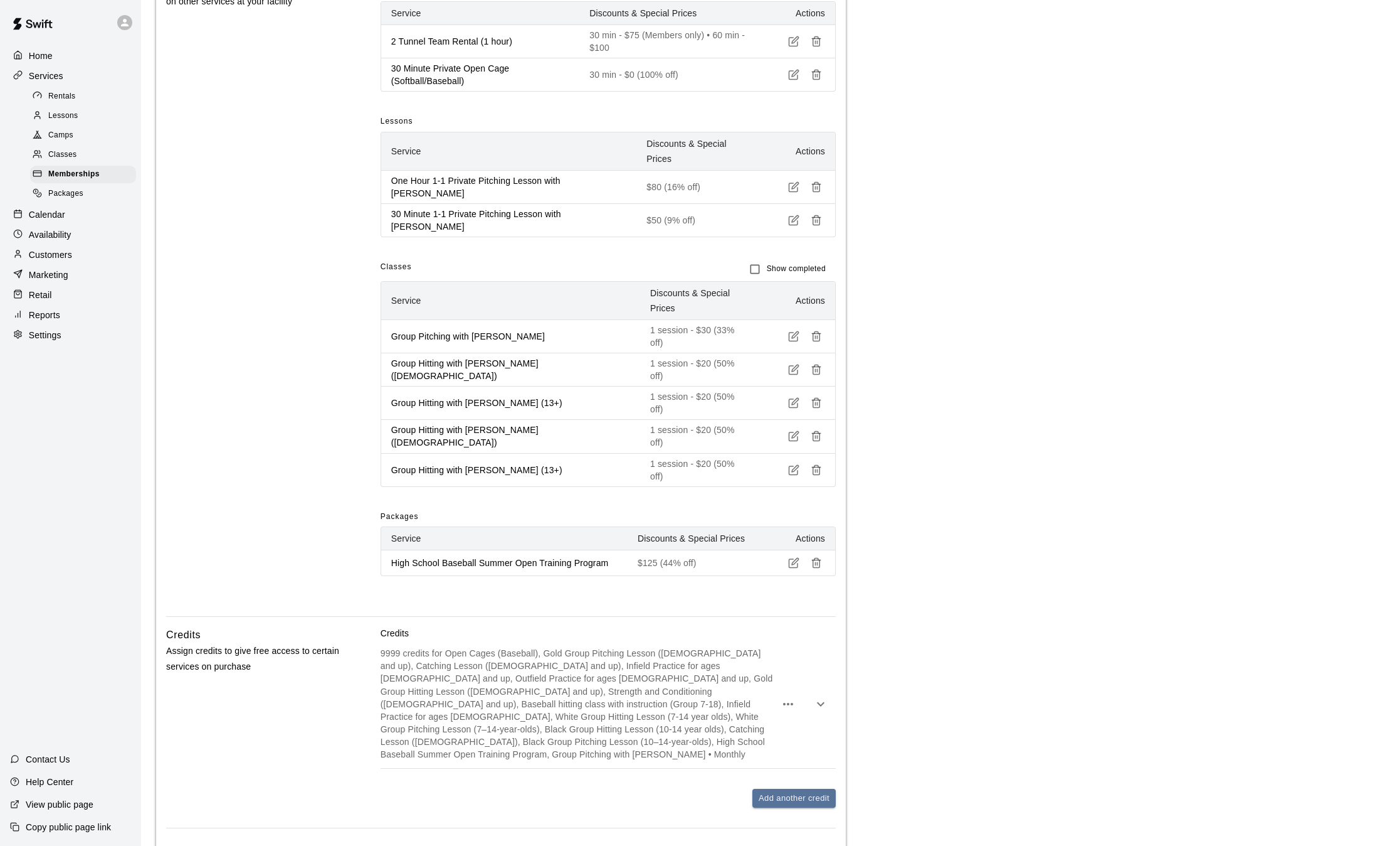
scroll to position [651, 0]
click at [571, 689] on p "9999 credits for Open Cages (Baseball), Gold Group Pitching Lesson ([DEMOGRAPHI…" at bounding box center [578, 704] width 395 height 113
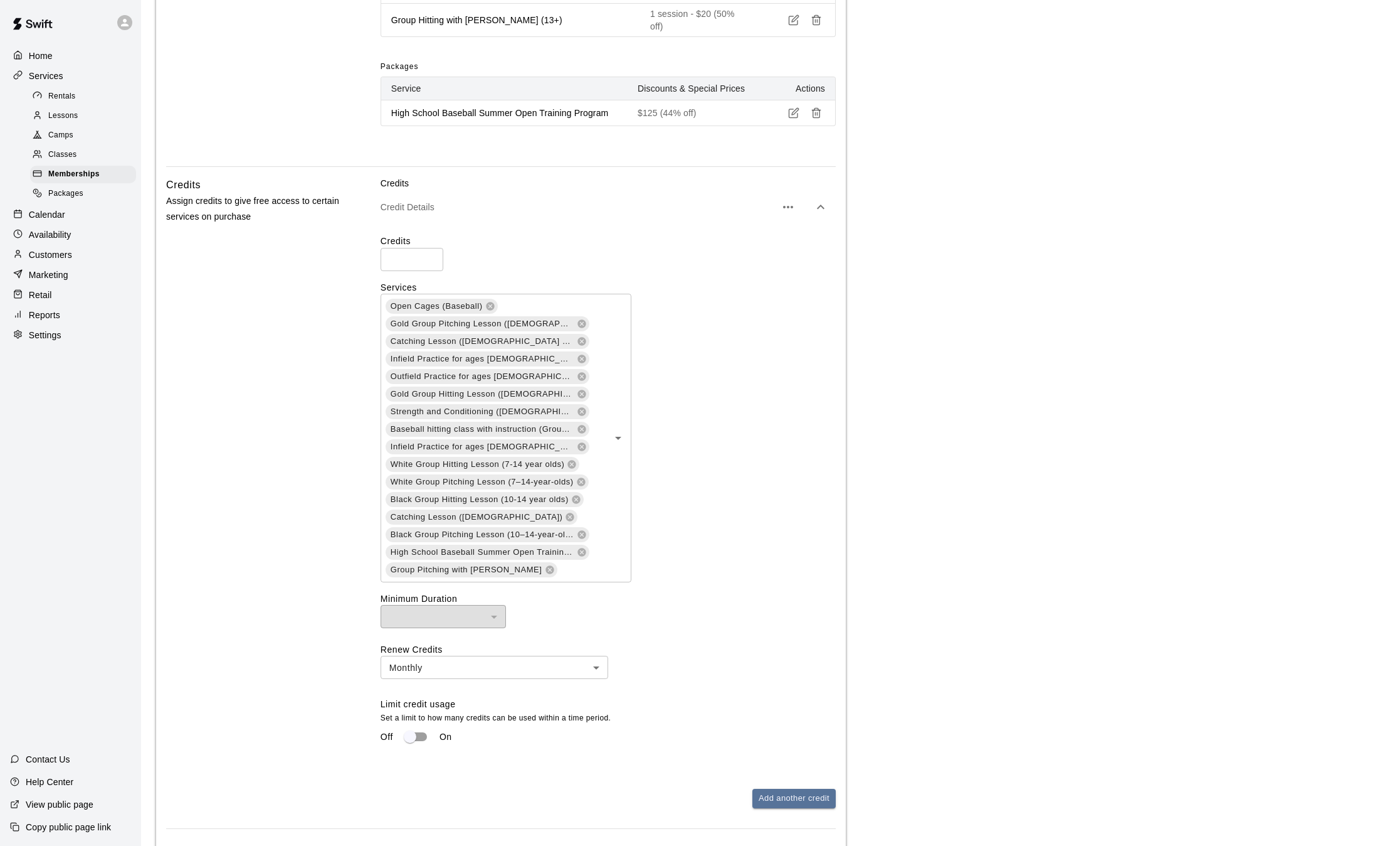
scroll to position [1189, 0]
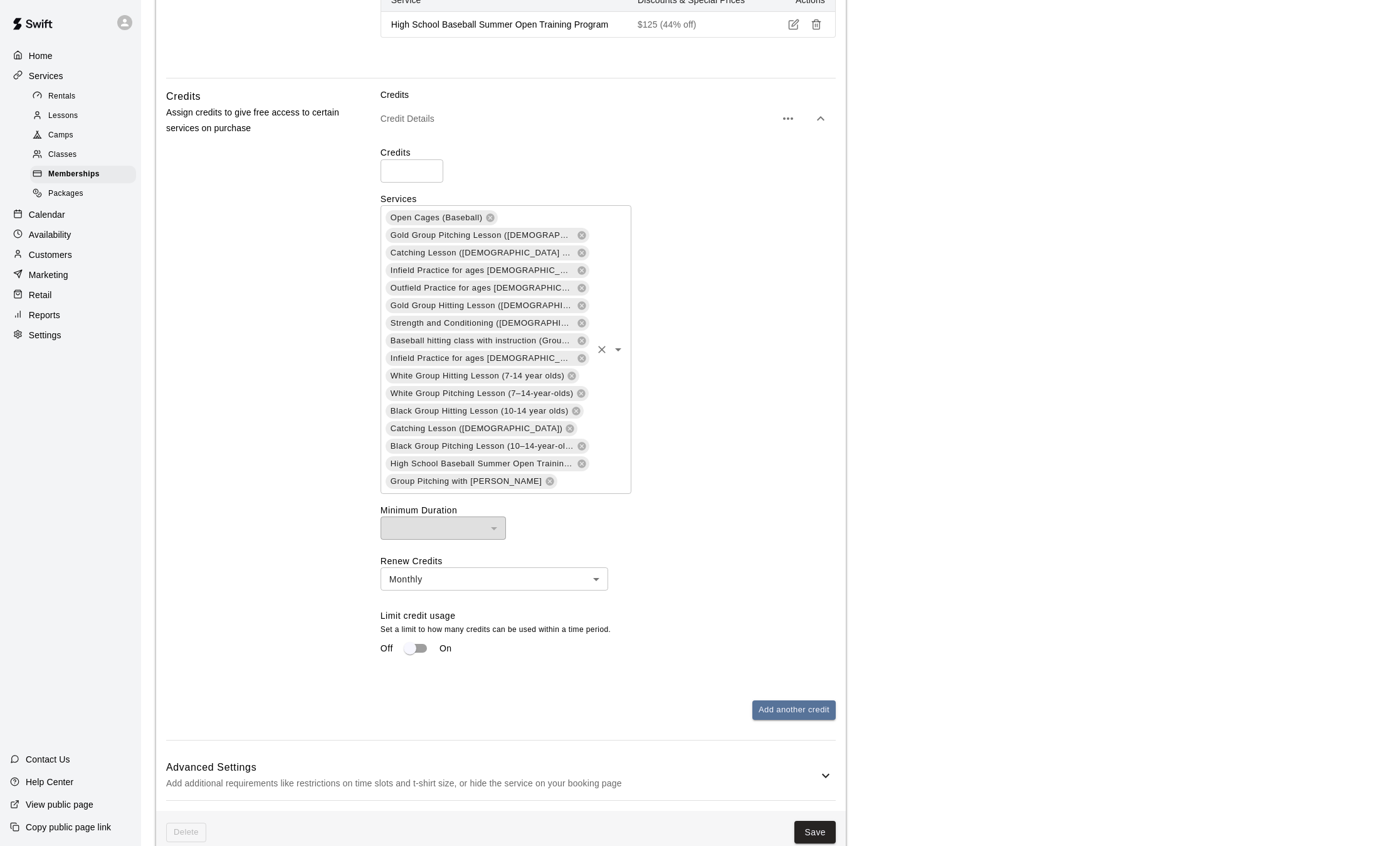
click at [577, 473] on input "text" at bounding box center [575, 481] width 32 height 15
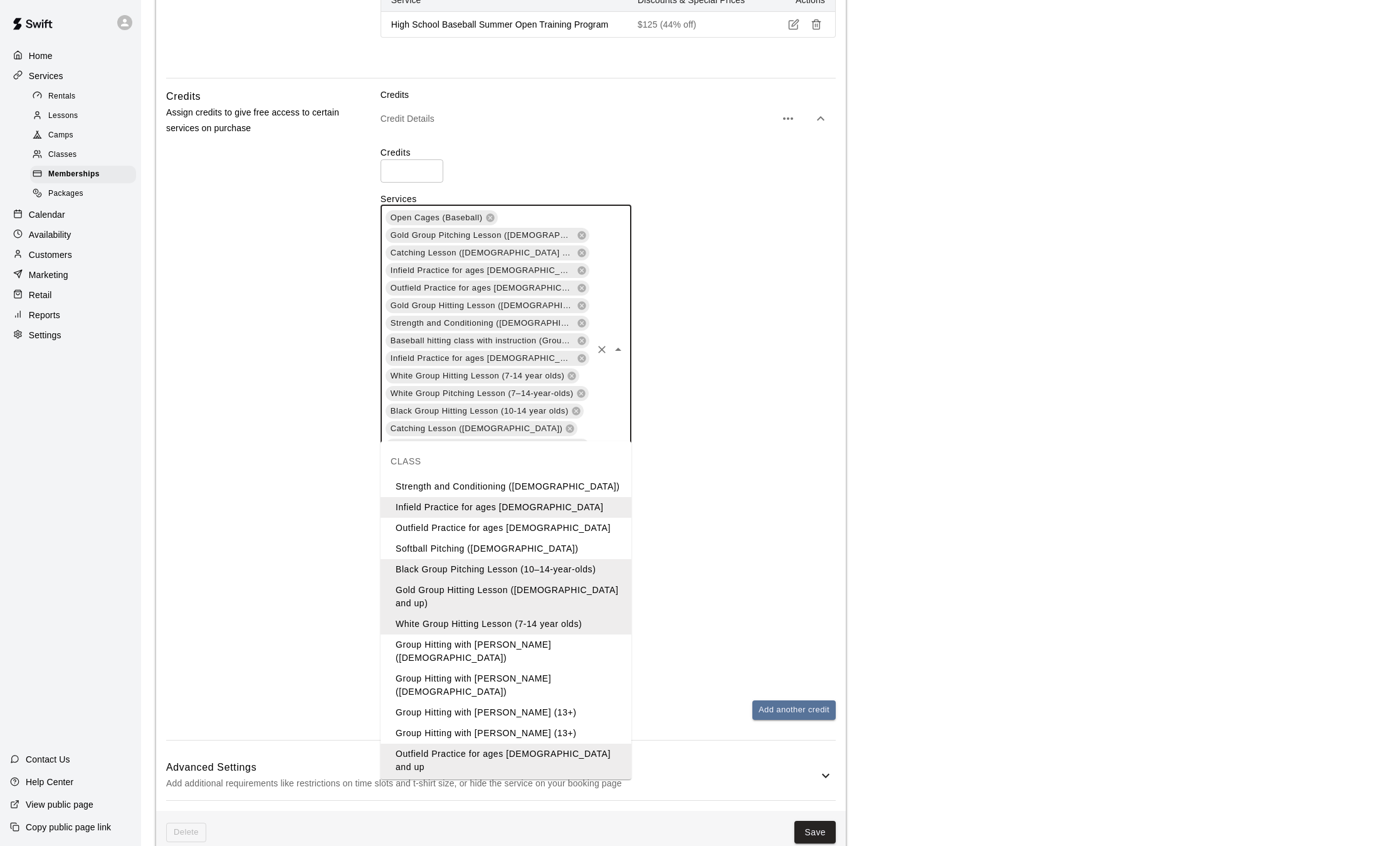
scroll to position [111, 0]
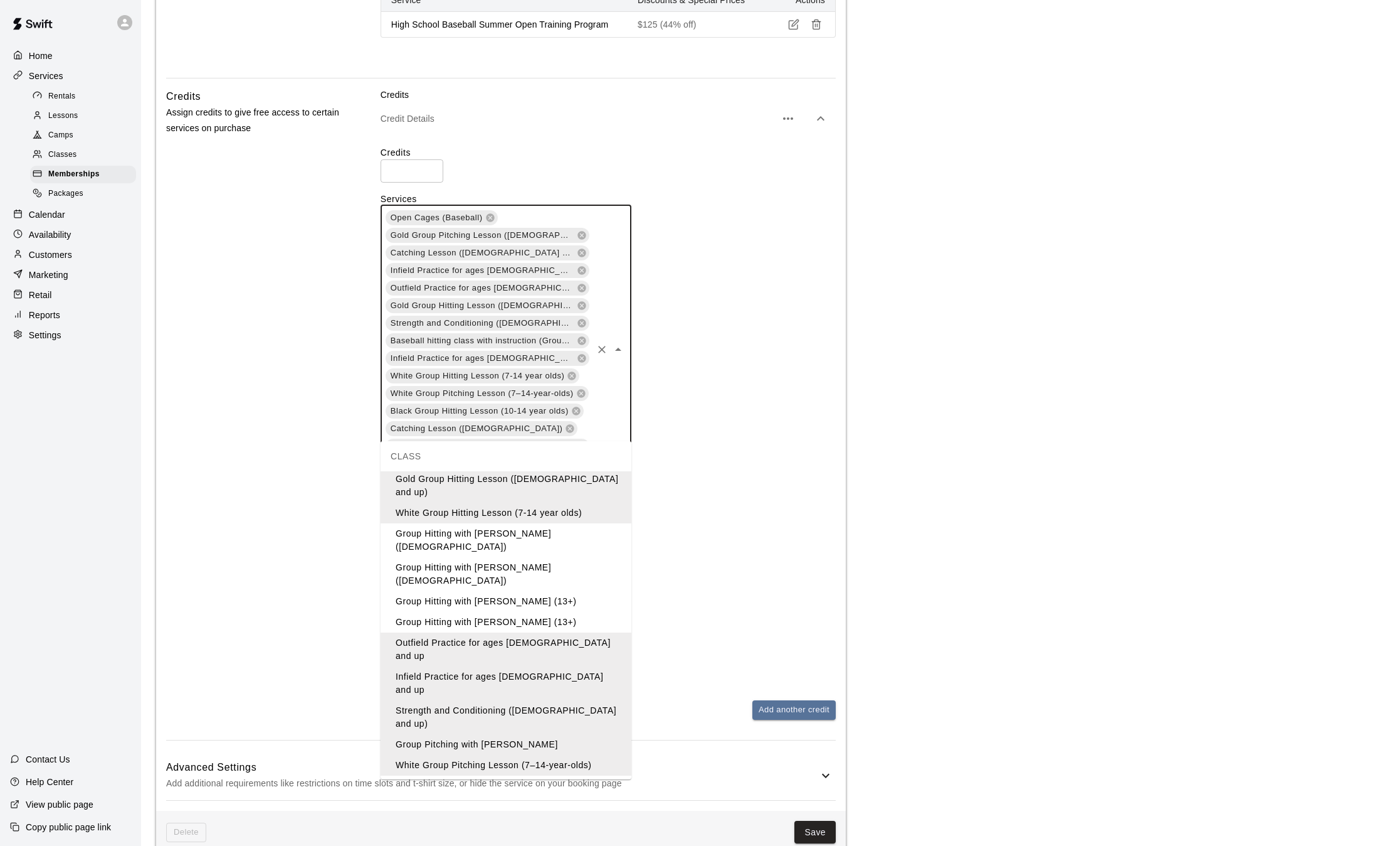
click at [540, 524] on li "Group Hitting with [PERSON_NAME] ([DEMOGRAPHIC_DATA])" at bounding box center [506, 540] width 251 height 34
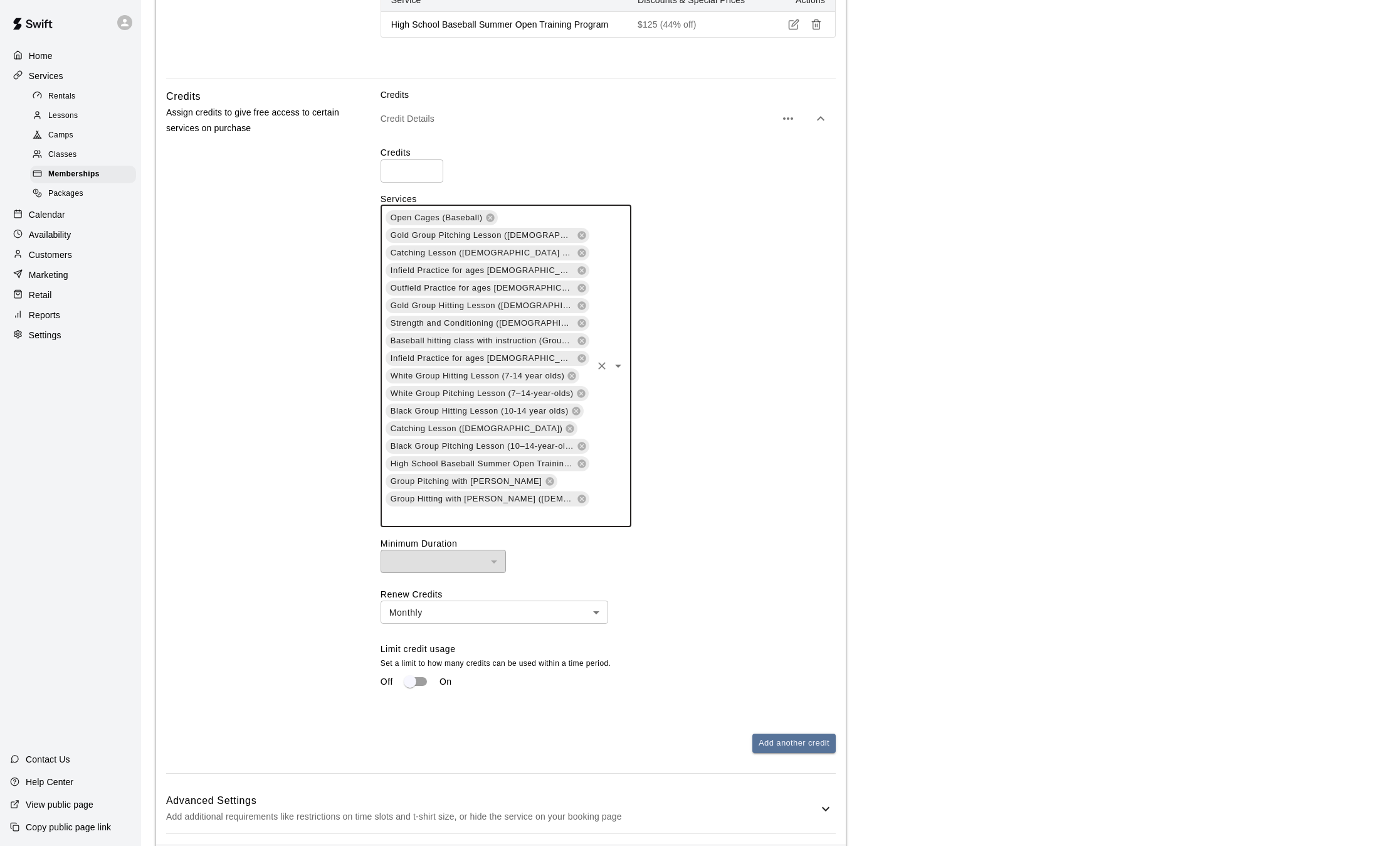
click at [568, 473] on div "Open Cages (Baseball) Gold Group Pitching Lesson ([DEMOGRAPHIC_DATA] and up) Ca…" at bounding box center [506, 366] width 251 height 322
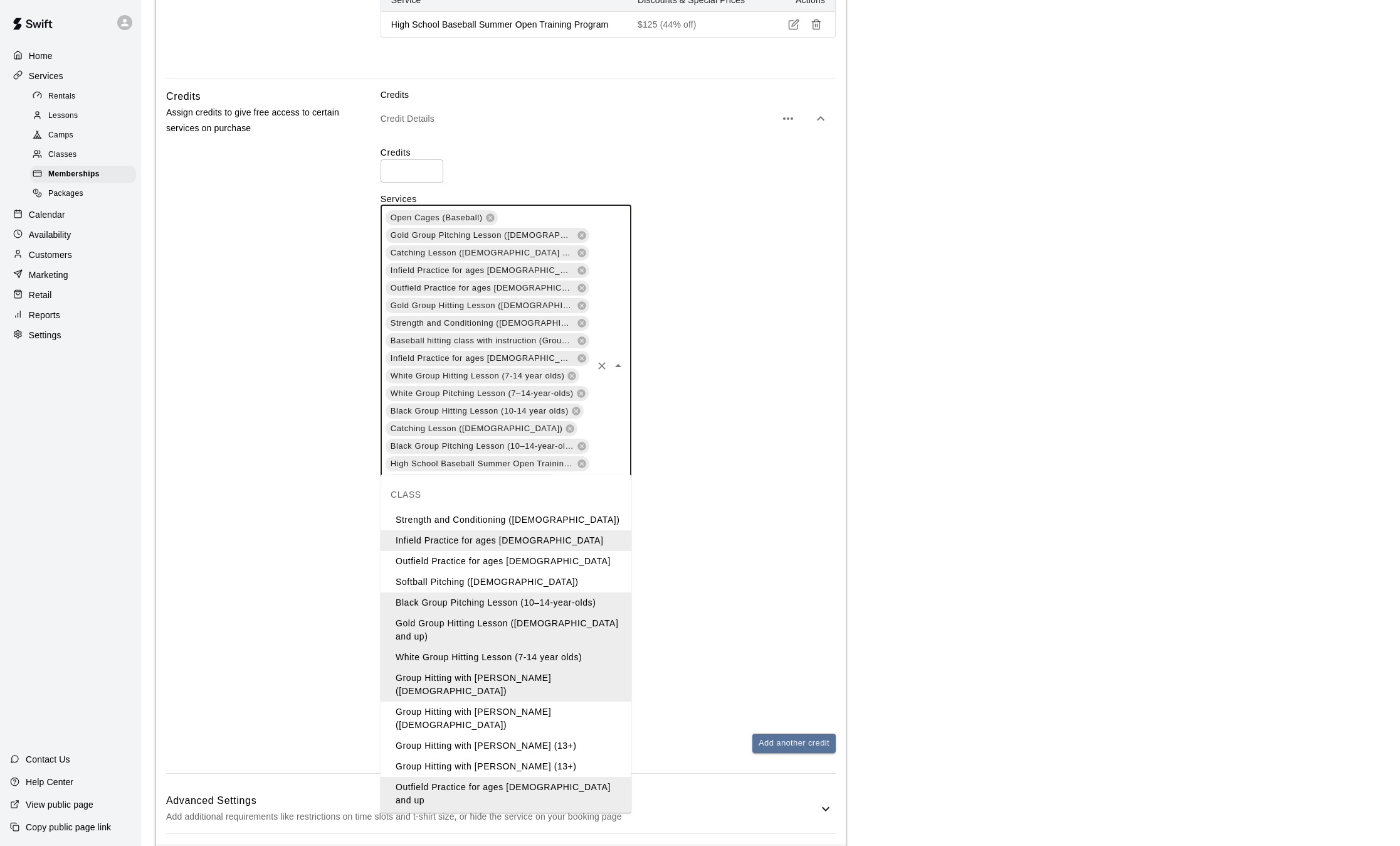
click at [530, 524] on li "Strength and Conditioning ([DEMOGRAPHIC_DATA])" at bounding box center [506, 520] width 251 height 21
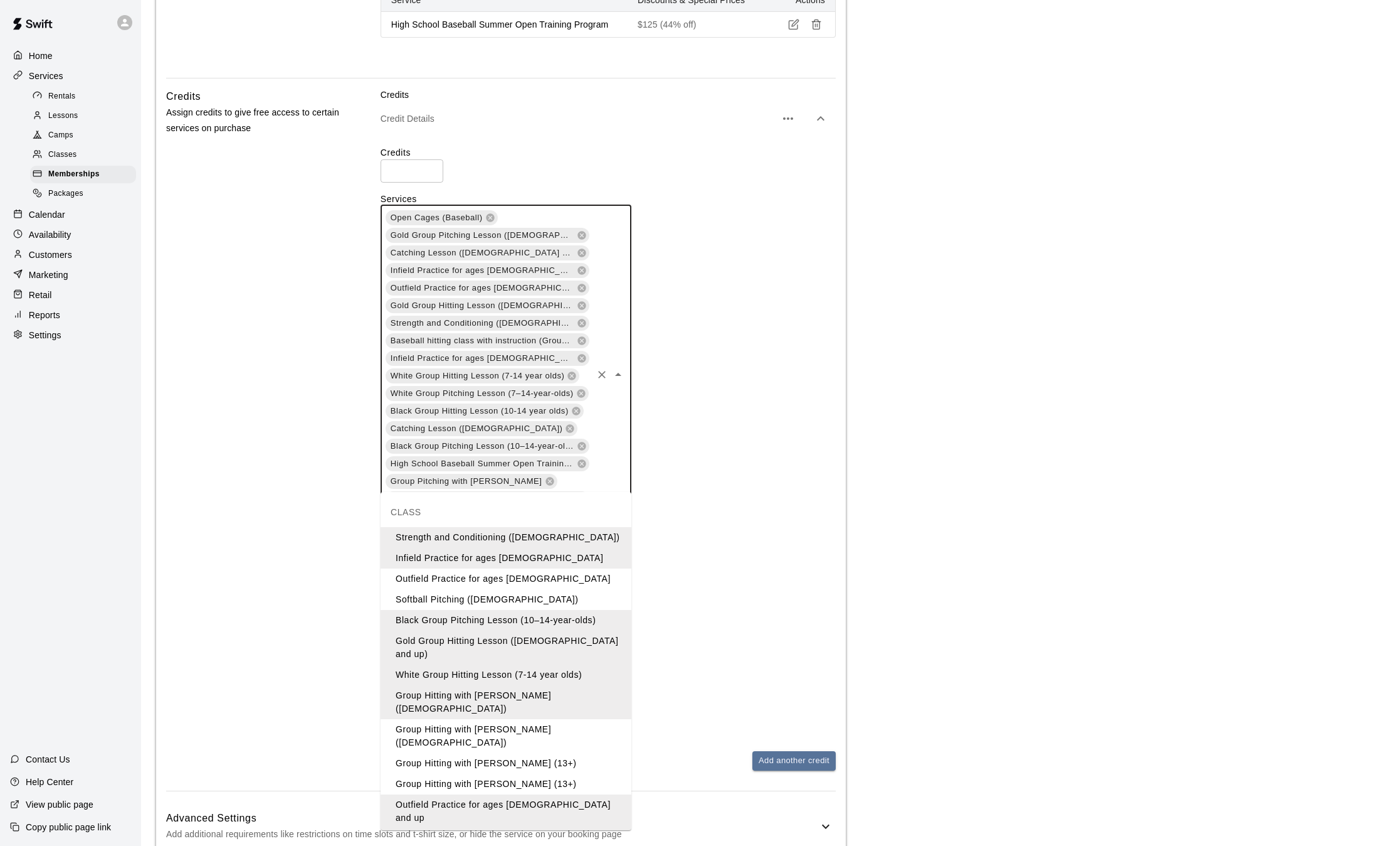
click at [585, 525] on input "text" at bounding box center [487, 533] width 206 height 15
click at [513, 573] on li "Outfield Practice for ages [DEMOGRAPHIC_DATA]" at bounding box center [506, 579] width 251 height 21
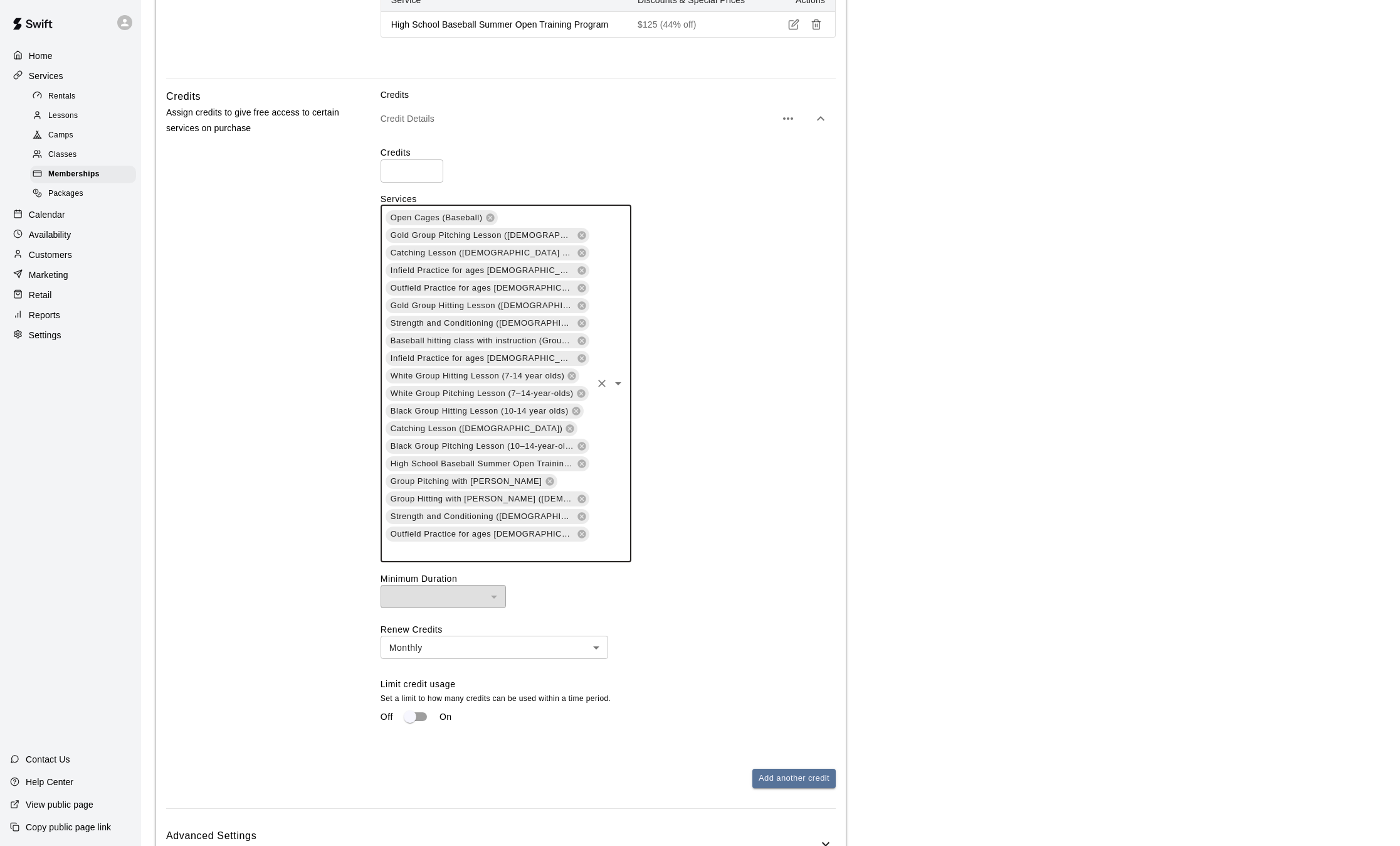
click at [568, 542] on input "text" at bounding box center [487, 550] width 206 height 15
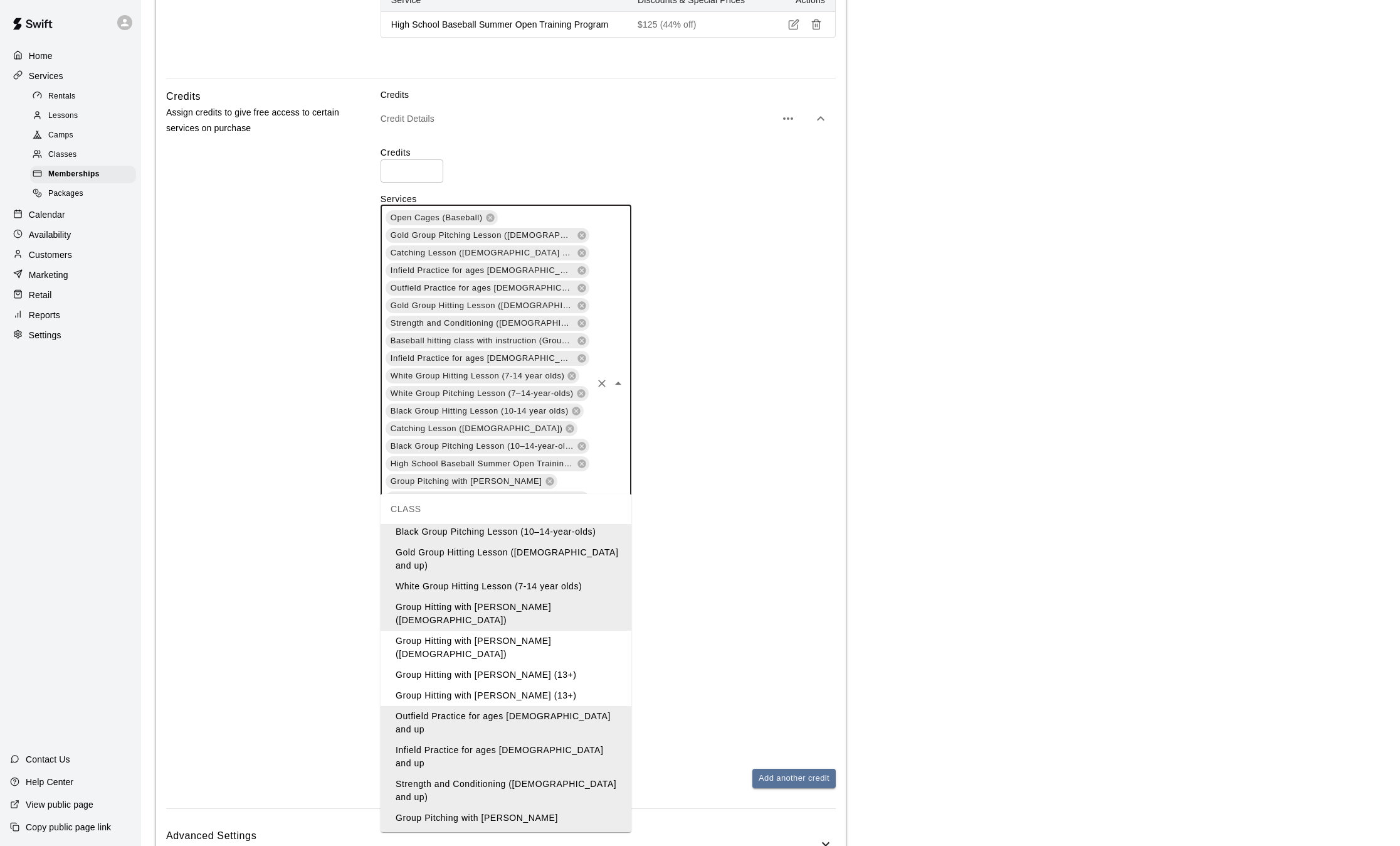
scroll to position [93, 0]
click at [524, 628] on li "Group Hitting with [PERSON_NAME] ([DEMOGRAPHIC_DATA])" at bounding box center [506, 645] width 251 height 34
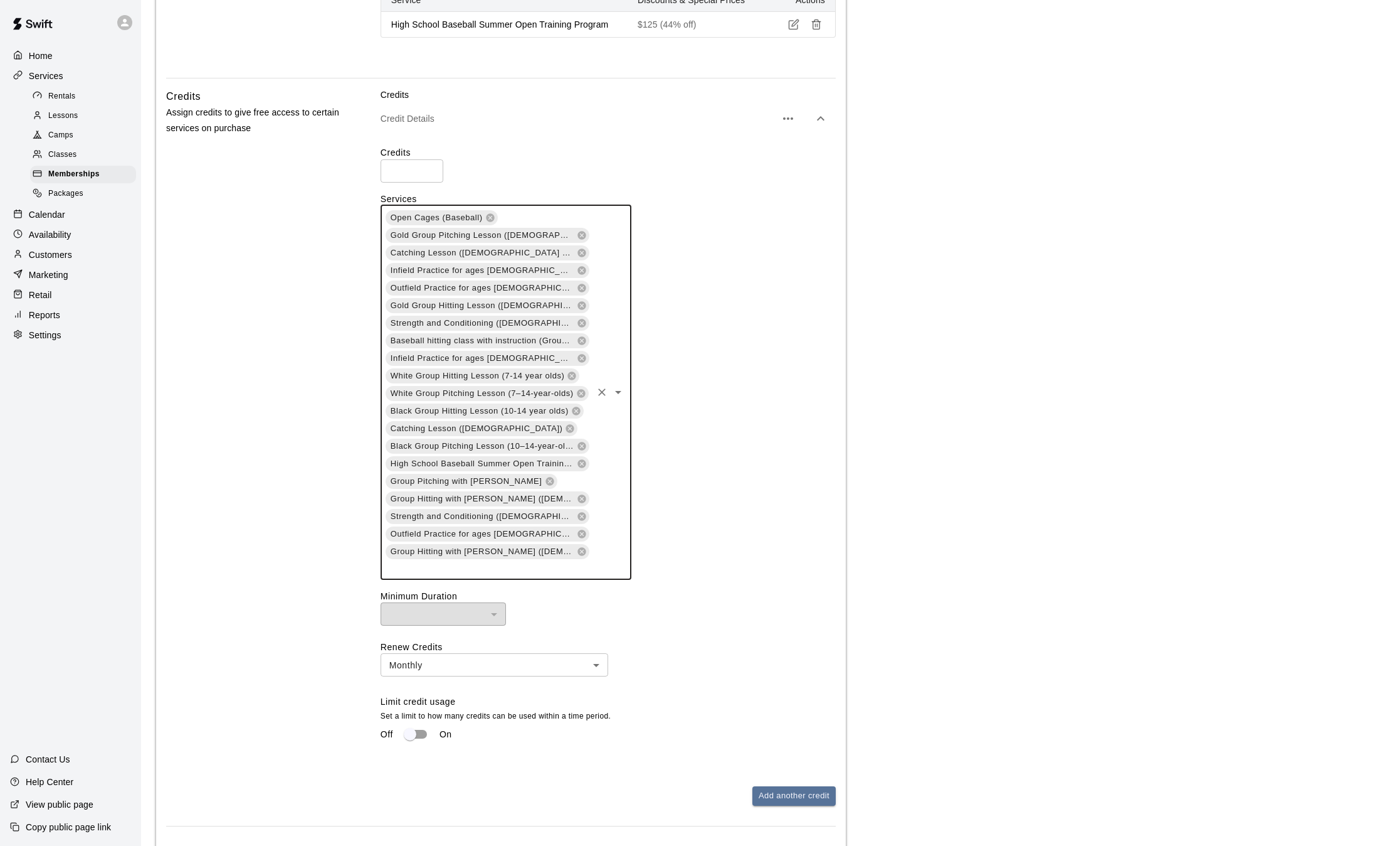
click at [571, 560] on input "text" at bounding box center [487, 568] width 206 height 15
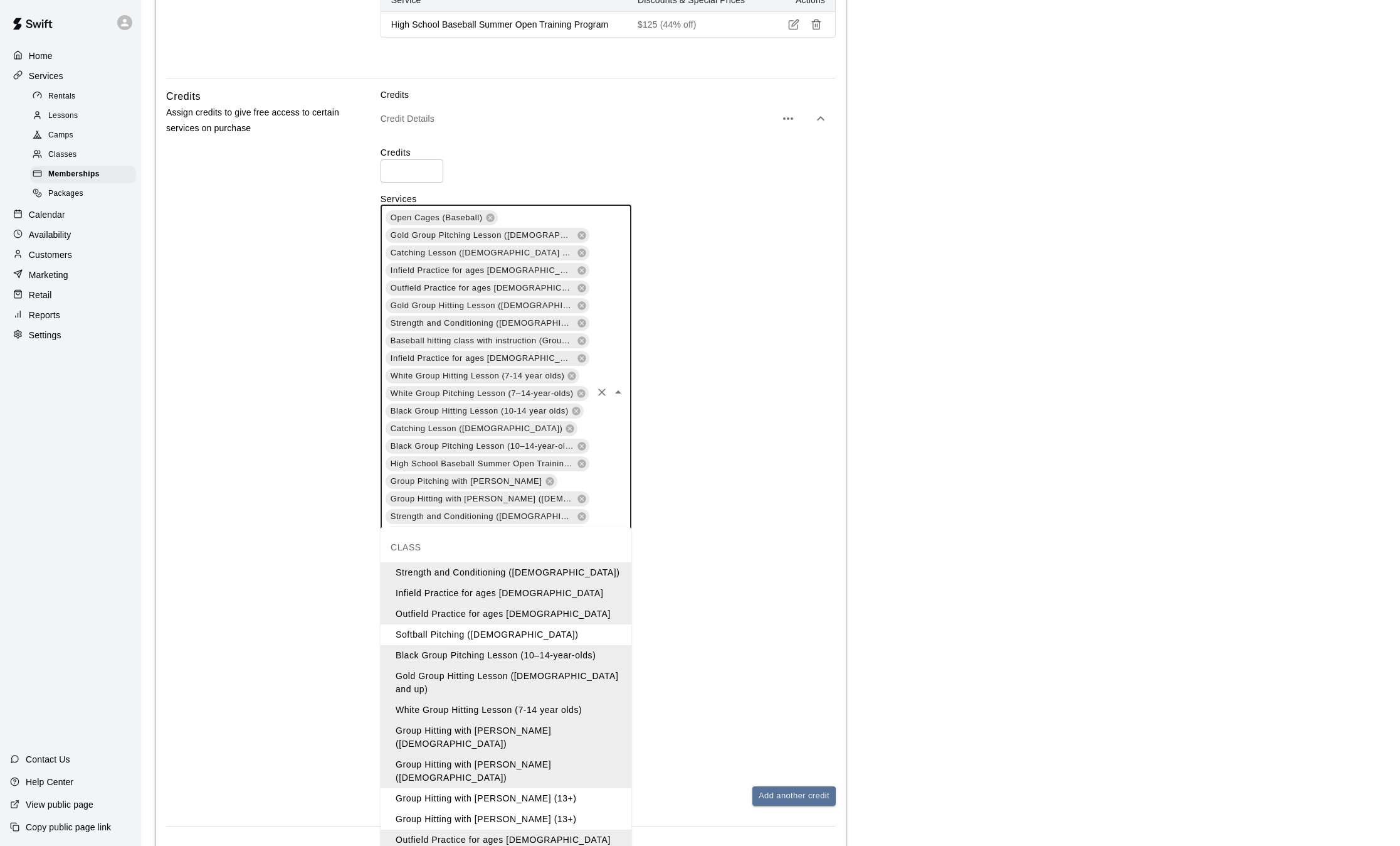
click at [509, 788] on li "Group Hitting with [PERSON_NAME] (13+)" at bounding box center [506, 798] width 251 height 21
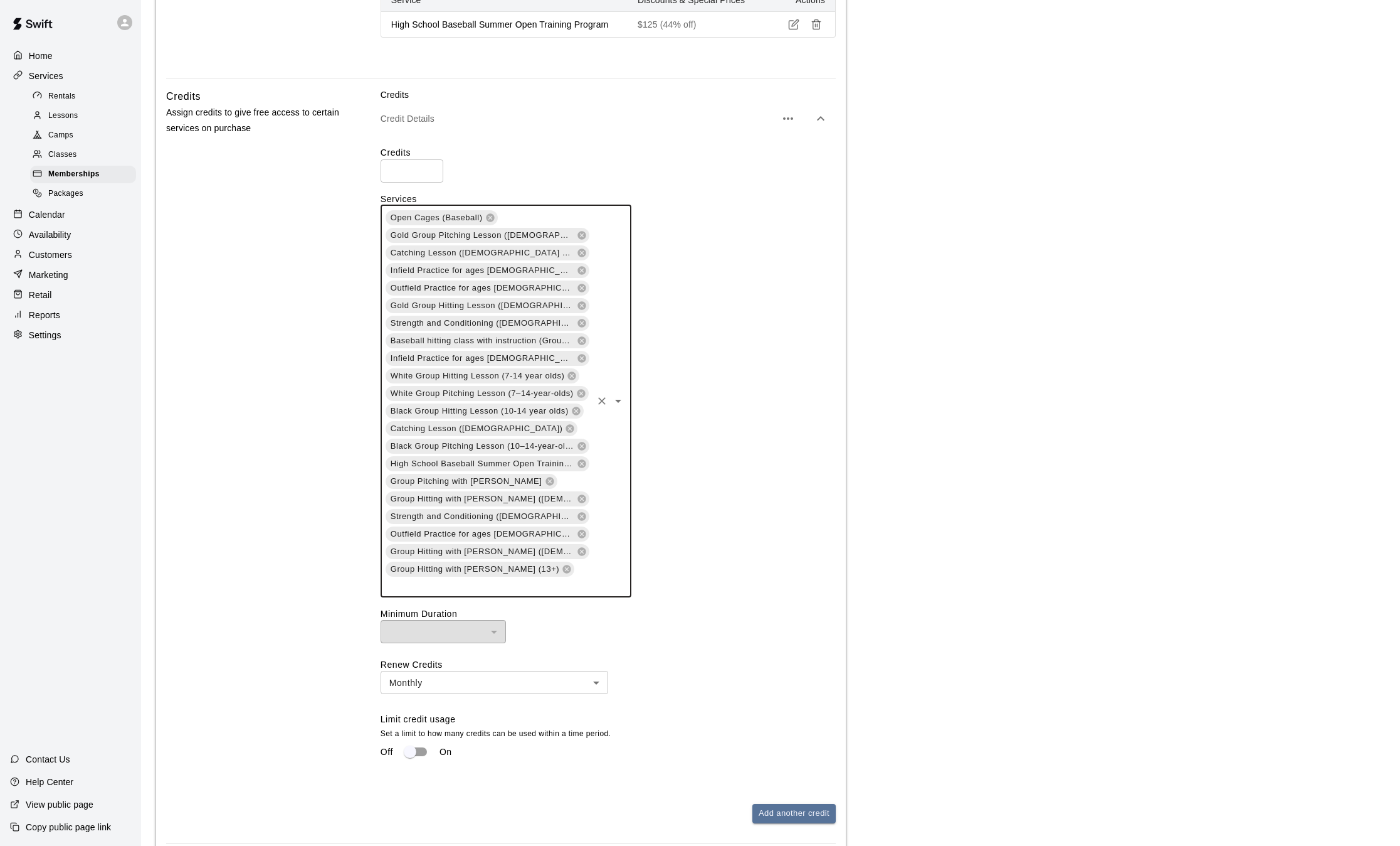
click at [581, 578] on input "text" at bounding box center [487, 586] width 206 height 15
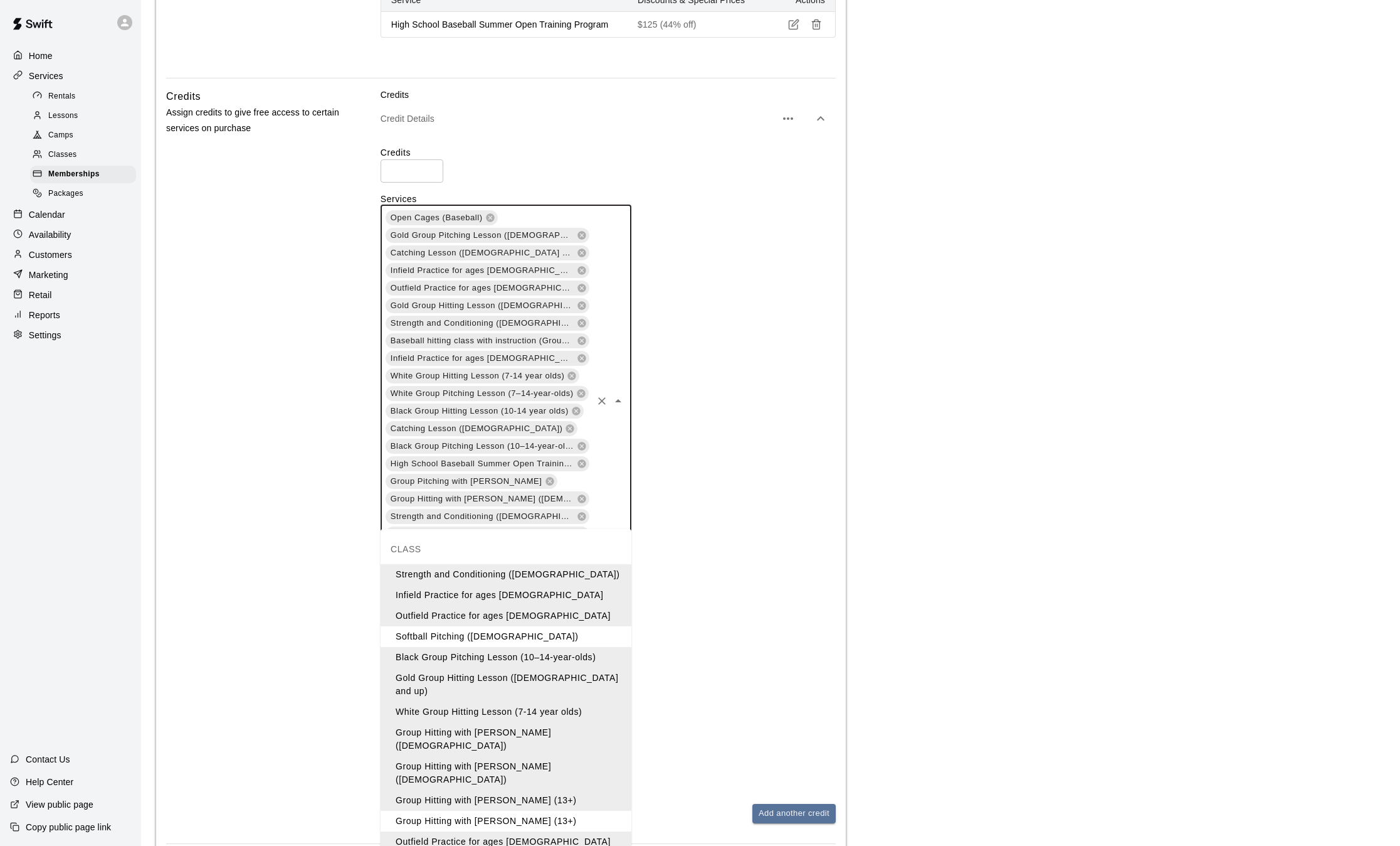
click at [516, 810] on li "Group Hitting with [PERSON_NAME] (13+)" at bounding box center [506, 820] width 251 height 21
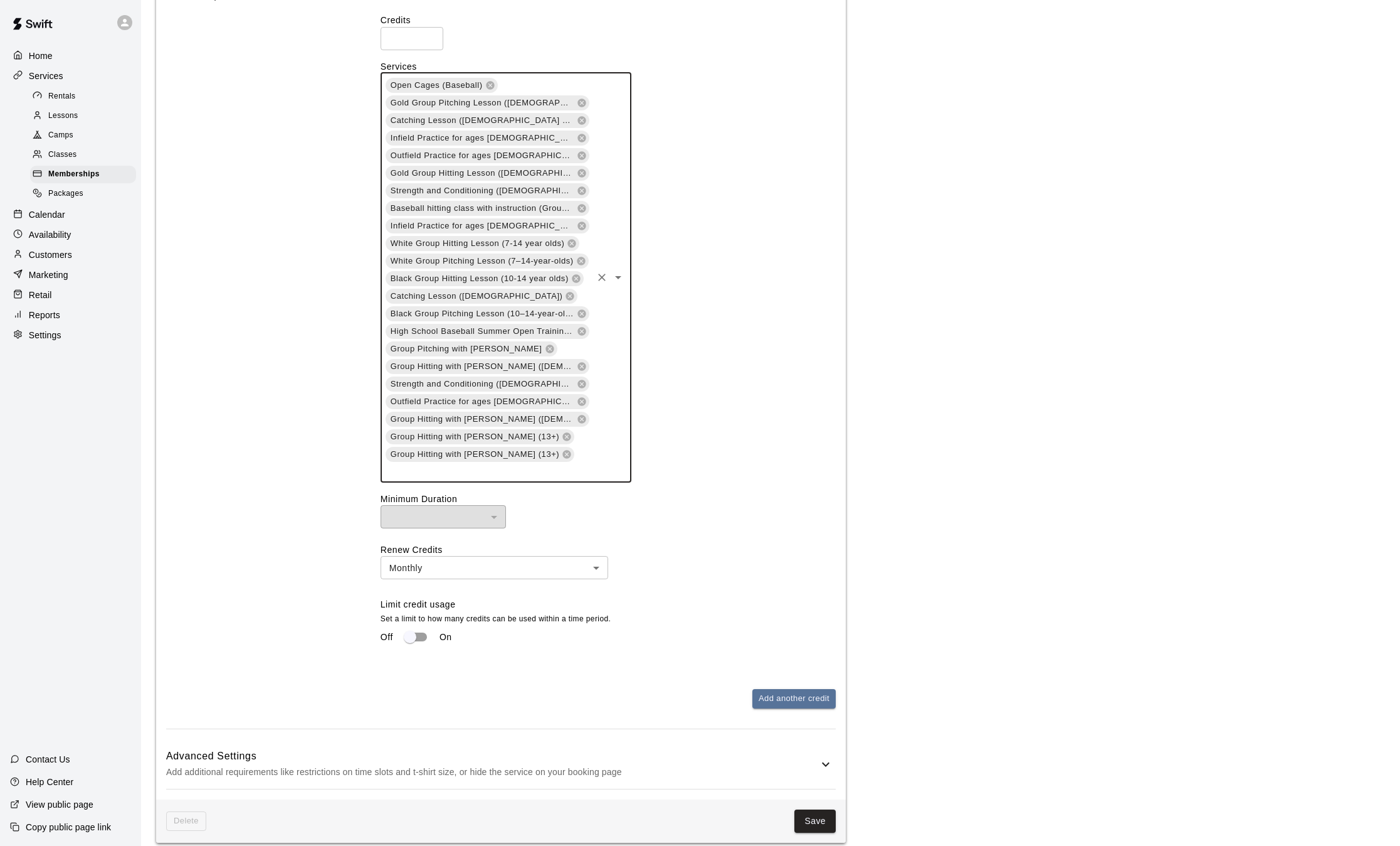
scroll to position [1529, 0]
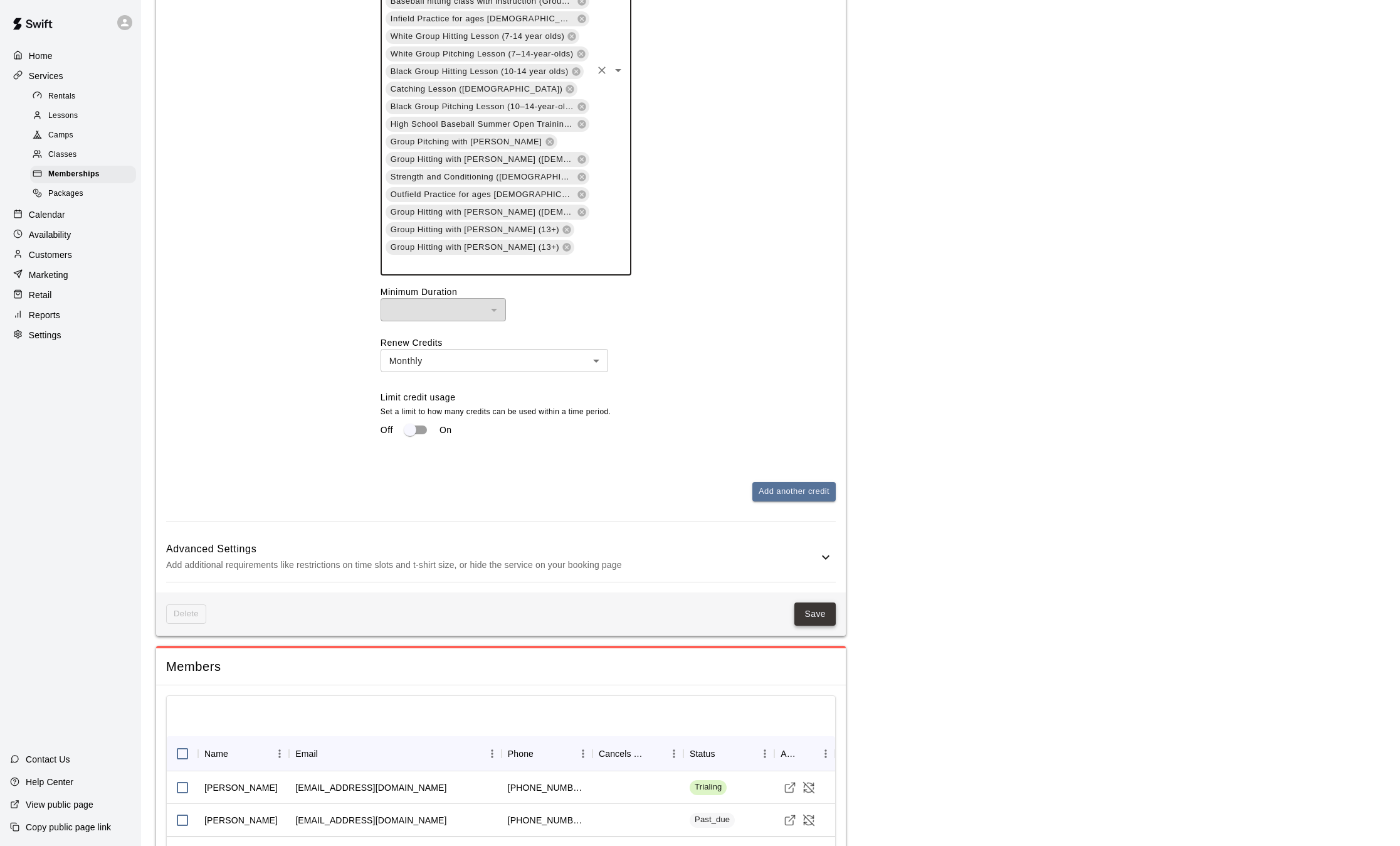
click at [817, 602] on button "Save" at bounding box center [815, 614] width 41 height 23
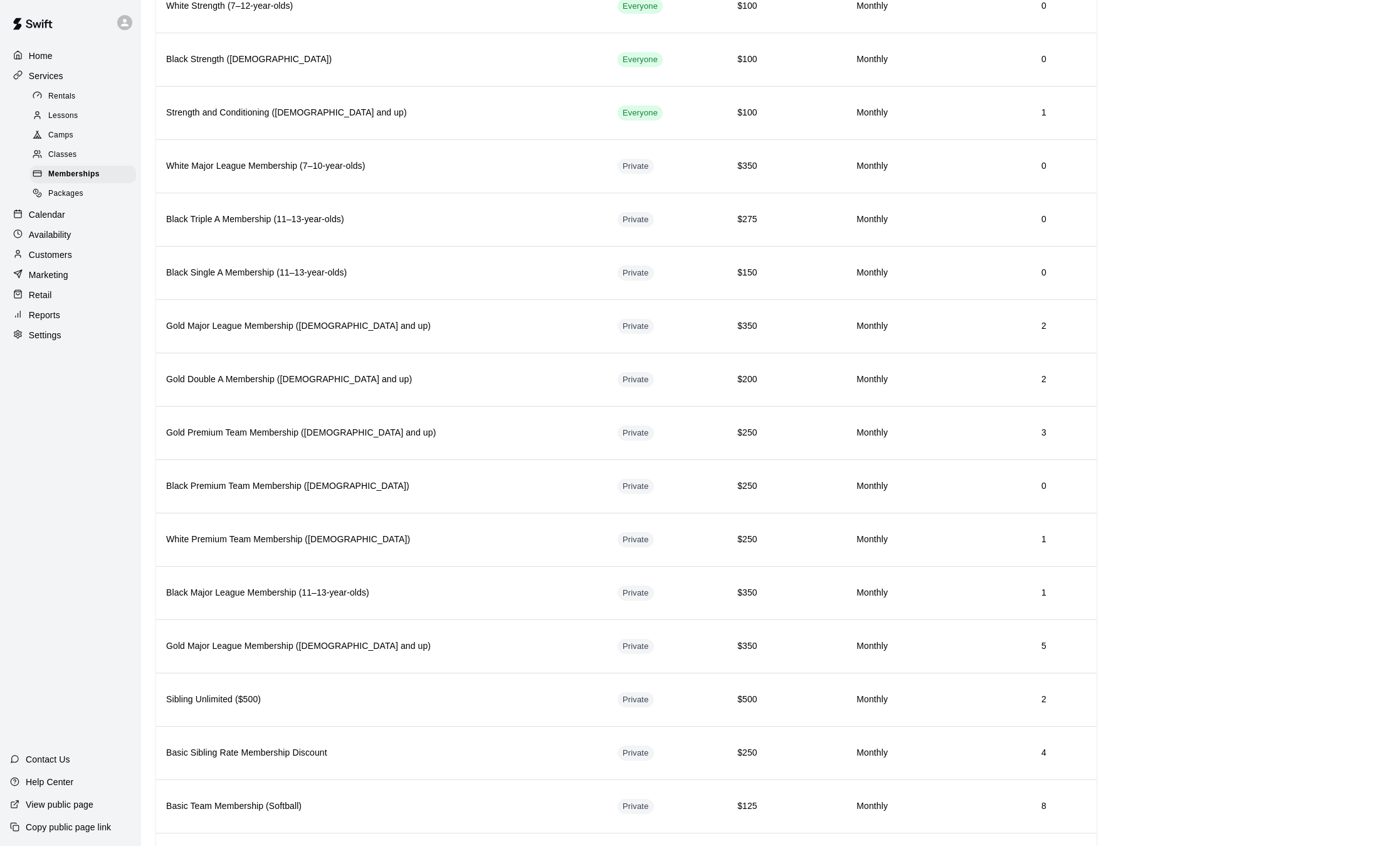
scroll to position [780, 0]
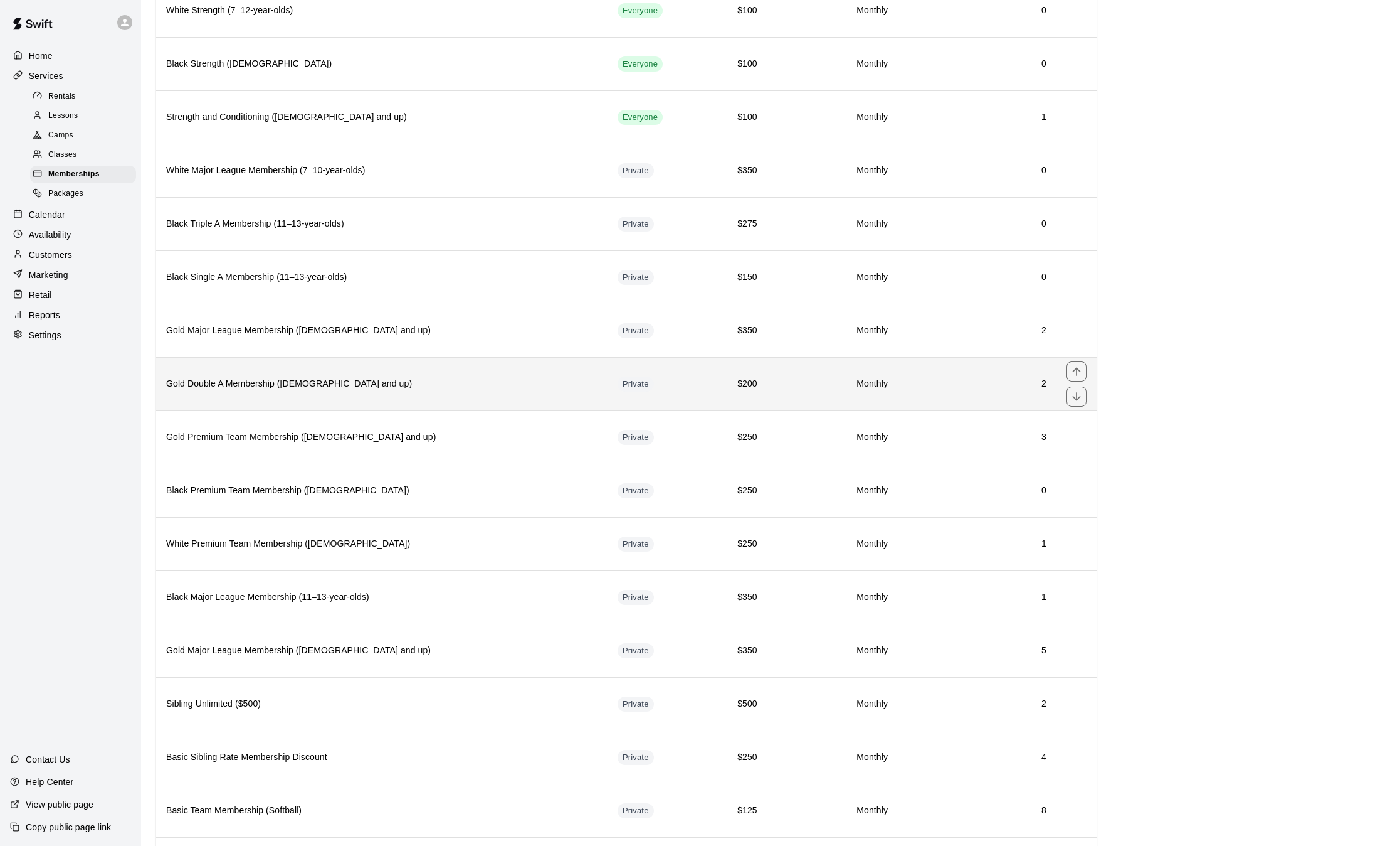
click at [498, 393] on th "Gold Double A Membership ([DEMOGRAPHIC_DATA] and up)" at bounding box center [382, 383] width 451 height 53
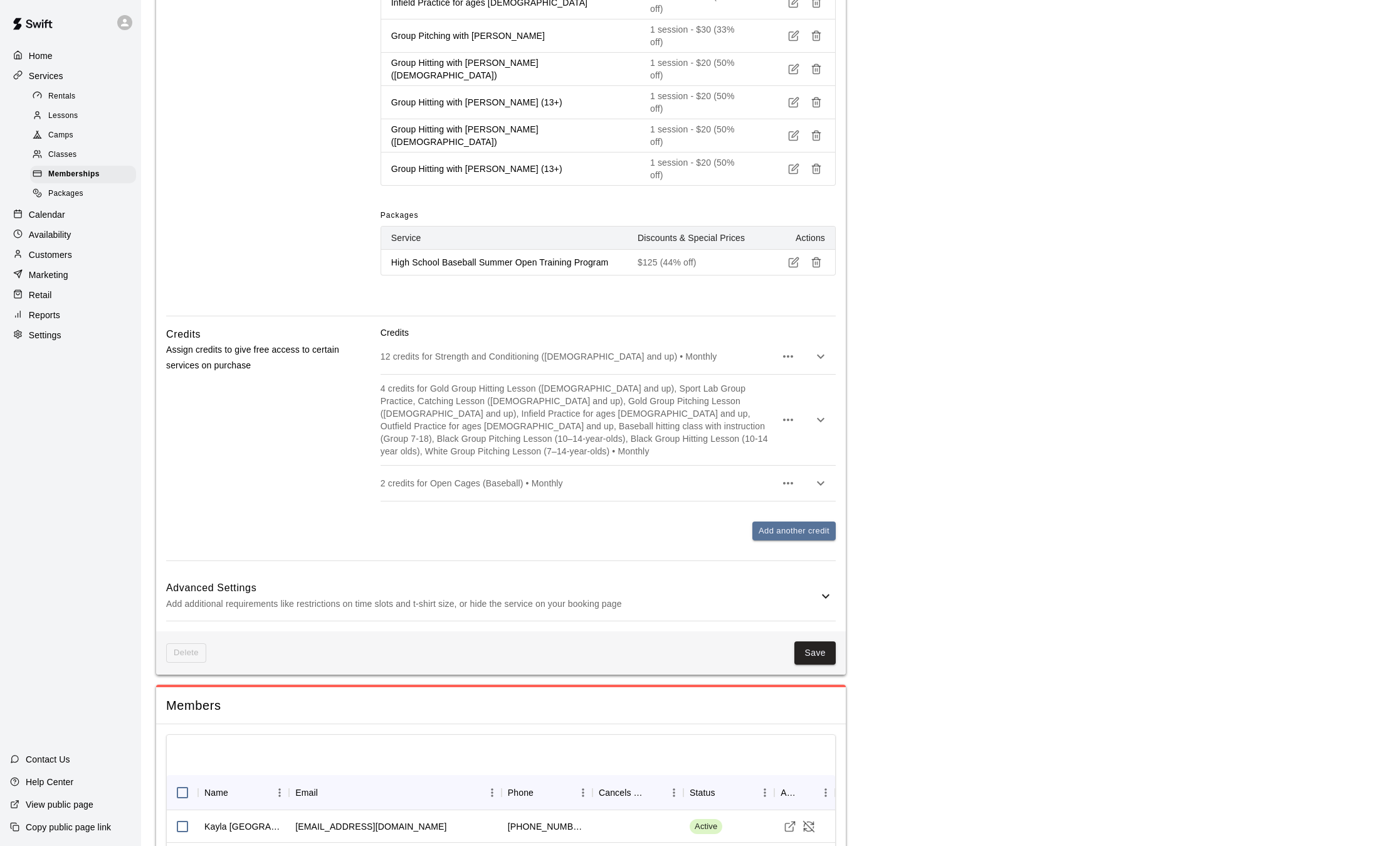
scroll to position [1145, 0]
click at [749, 476] on p "2 credits for Open Cages (Baseball) • Monthly" at bounding box center [578, 483] width 395 height 12
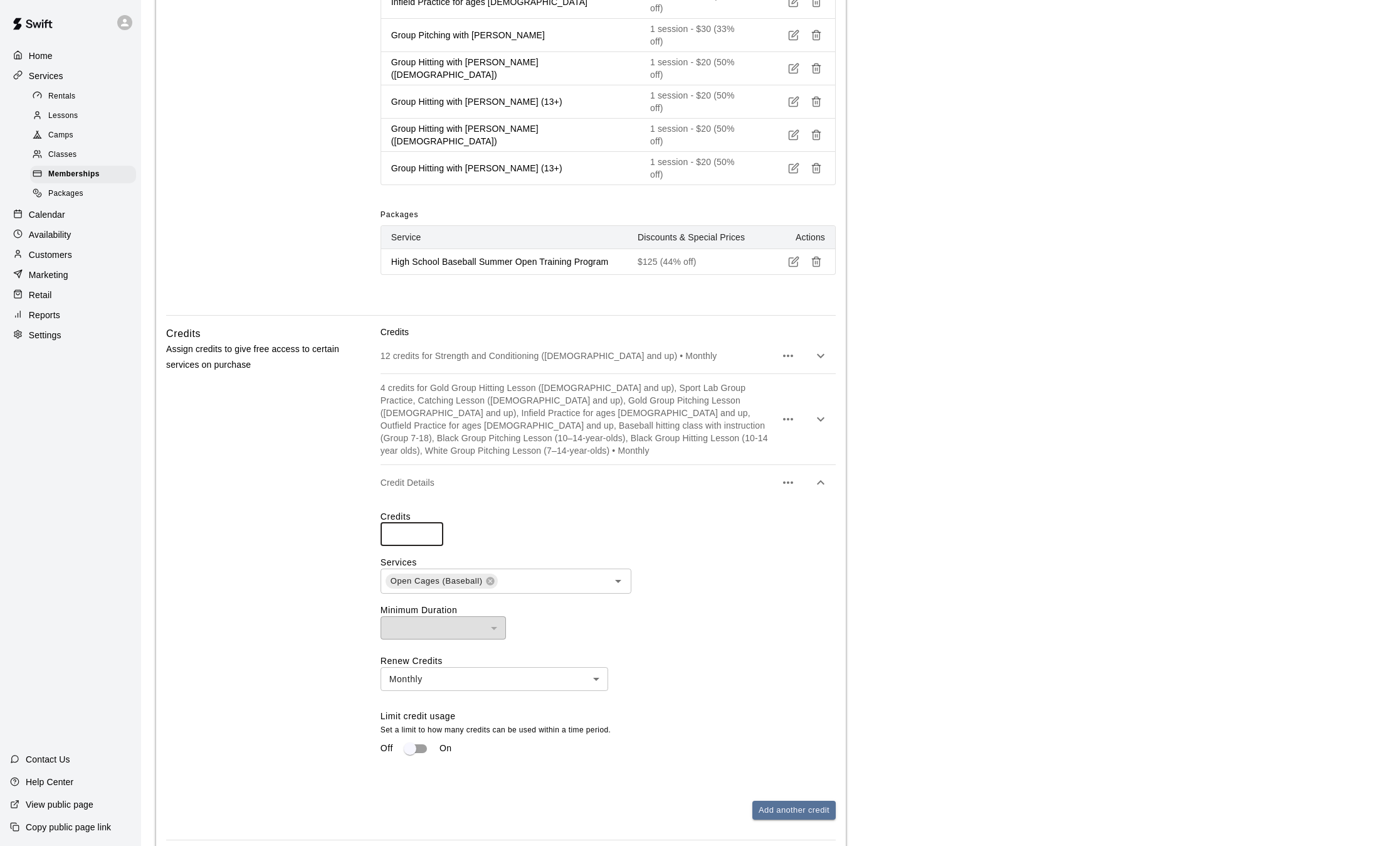
click at [405, 523] on input "*" at bounding box center [412, 535] width 63 height 23
click at [490, 576] on icon at bounding box center [490, 580] width 9 height 9
type input "**"
click at [528, 573] on input "text" at bounding box center [495, 580] width 222 height 15
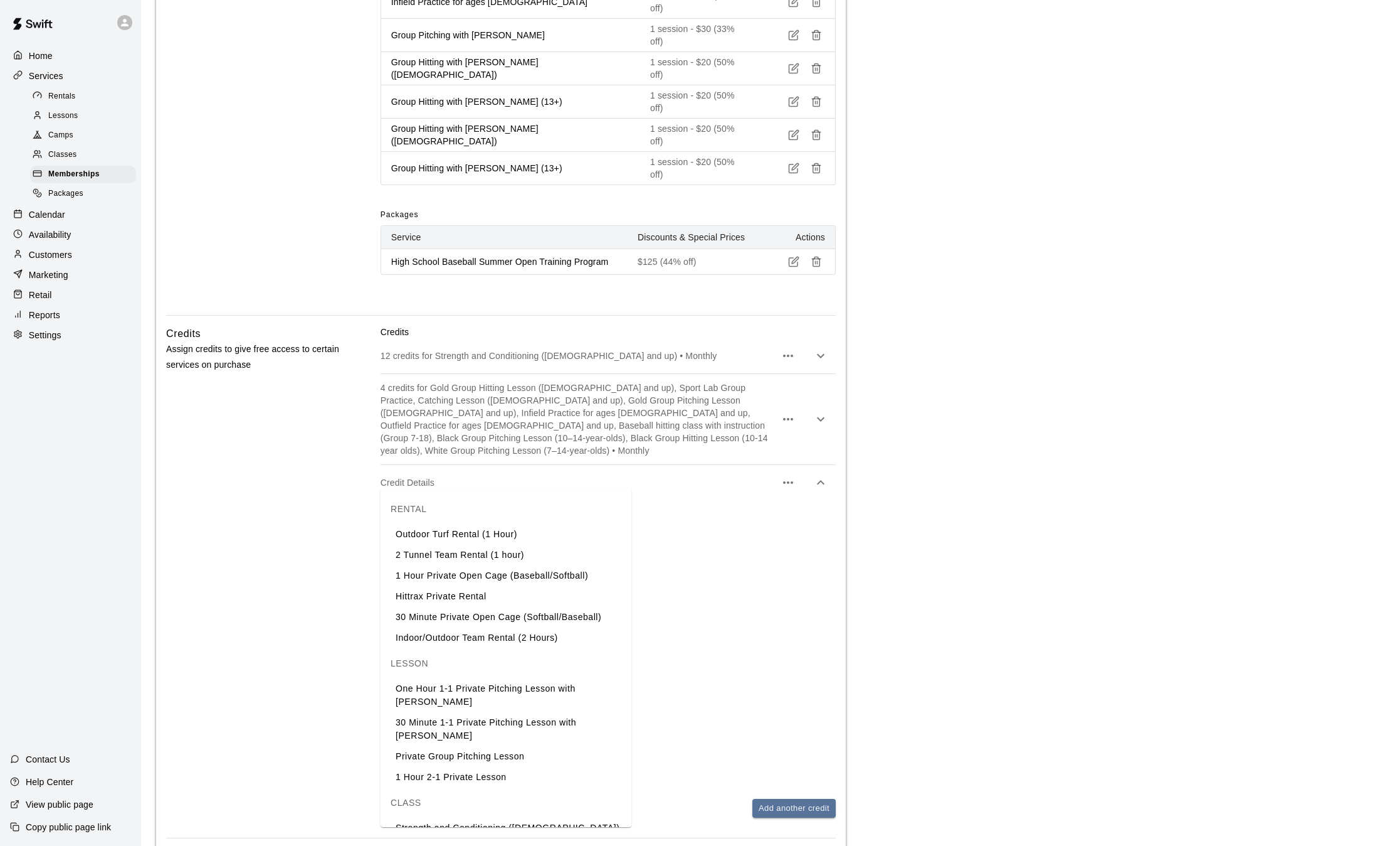
click at [482, 621] on li "30 Minute Private Open Cage (Softball/Baseball)" at bounding box center [506, 617] width 251 height 21
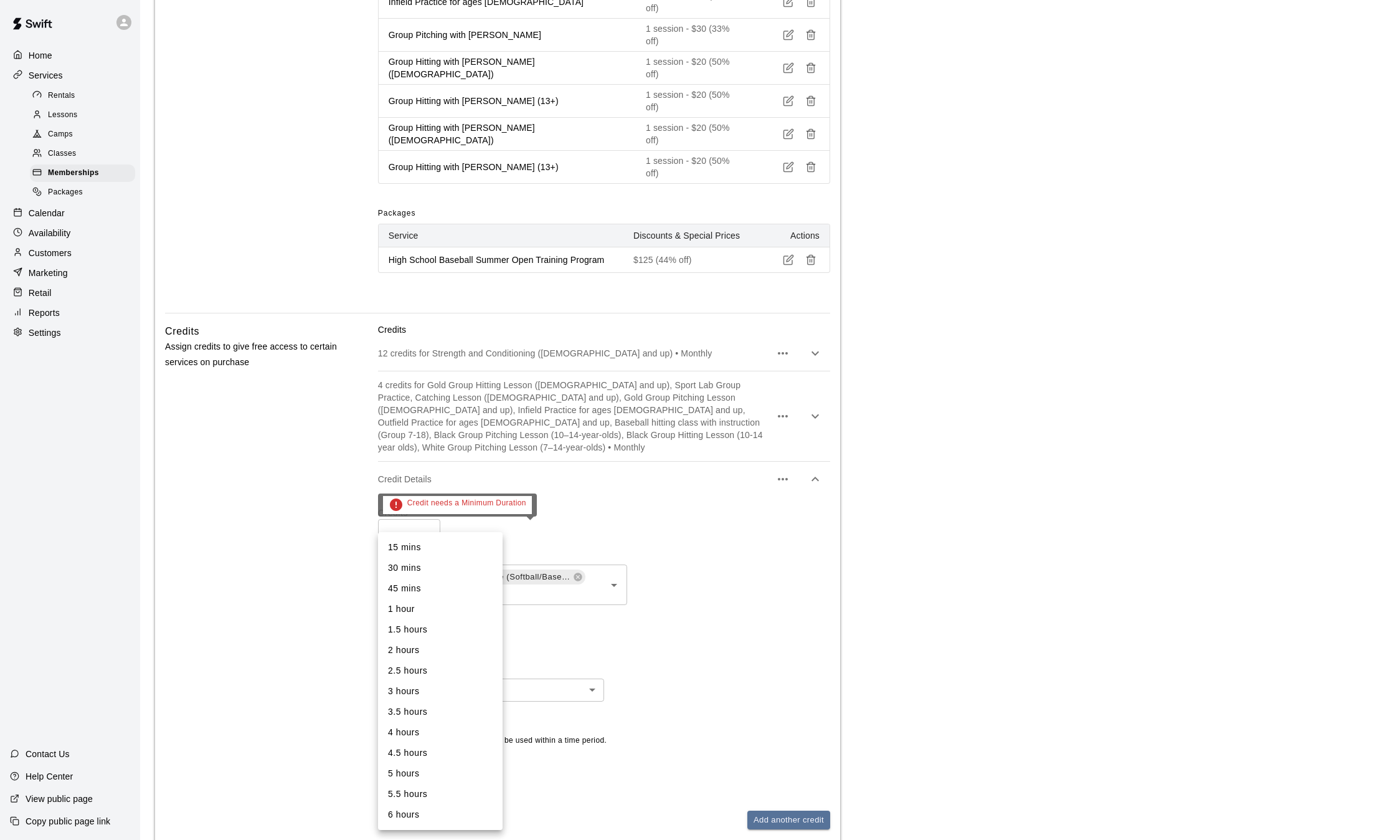
click at [463, 538] on body "**********" at bounding box center [700, 49] width 1400 height 2372
click at [424, 569] on li "30 mins" at bounding box center [441, 568] width 125 height 21
type input "**"
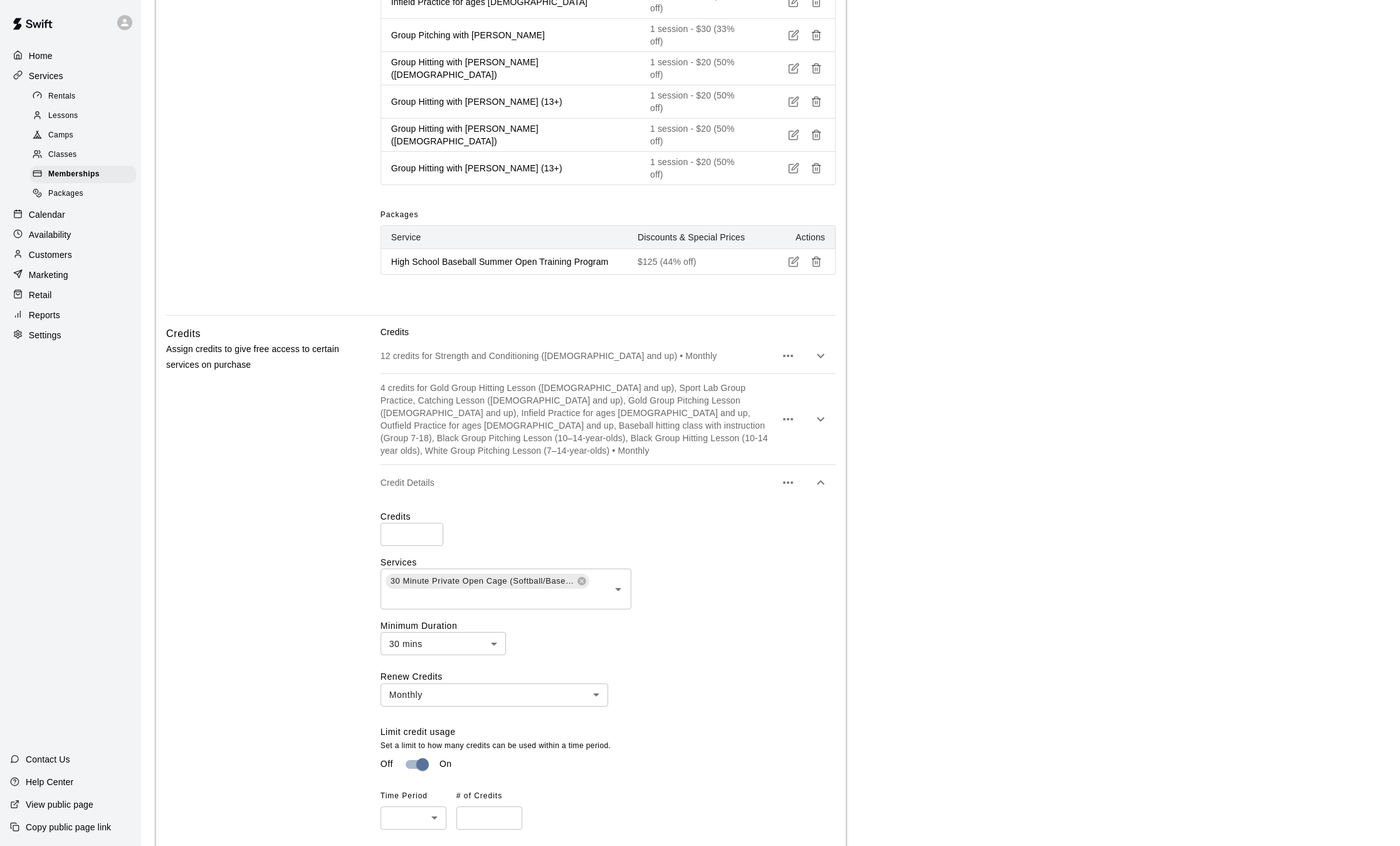
click at [467, 806] on input "number" at bounding box center [489, 818] width 66 height 23
type input "*"
click at [421, 717] on body "**********" at bounding box center [700, 71] width 1400 height 2433
click at [410, 751] on li "Daily" at bounding box center [413, 745] width 66 height 21
type input "*****"
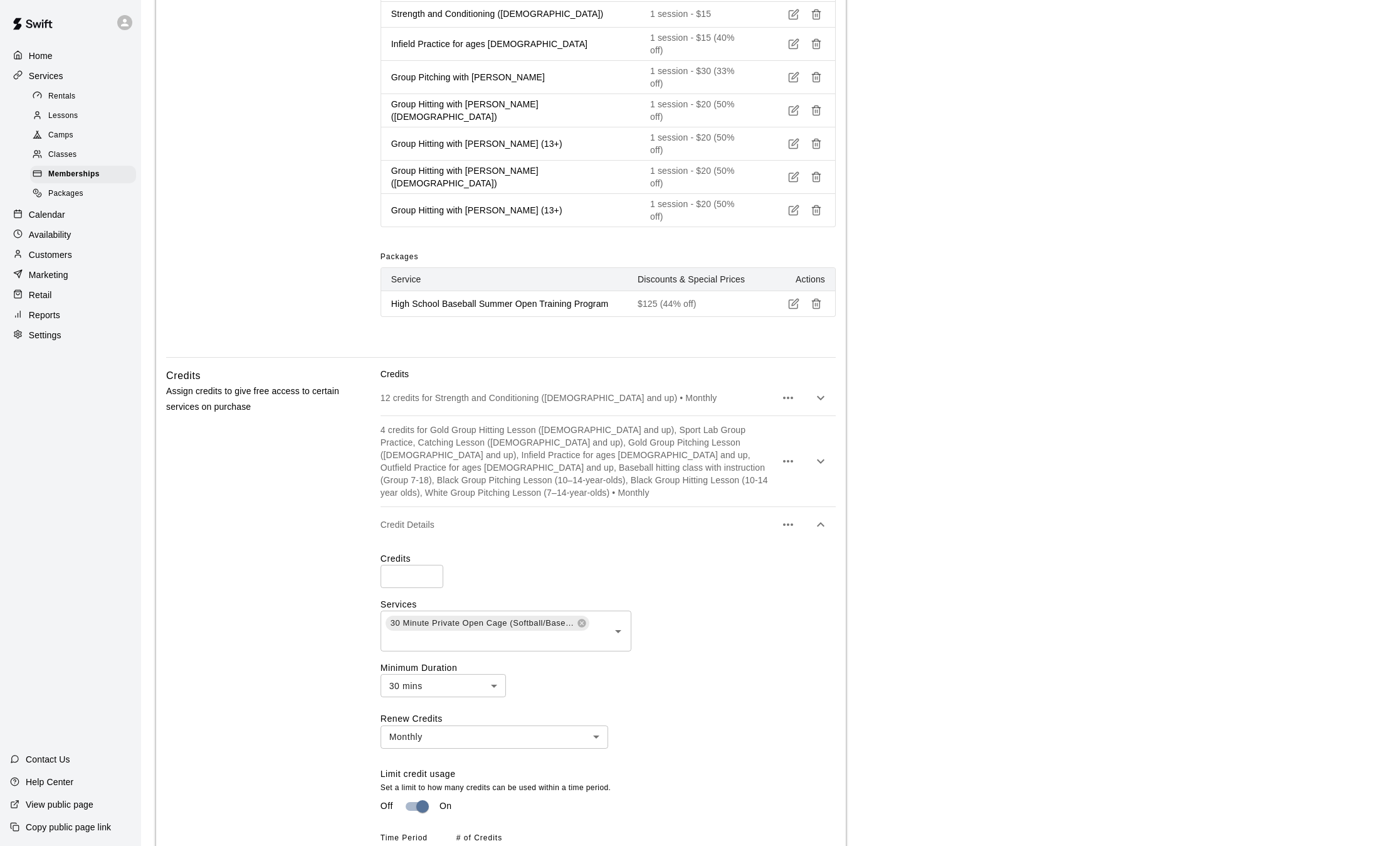
scroll to position [1102, 0]
click at [695, 381] on div "12 credits for Strength and Conditioning ([DEMOGRAPHIC_DATA] and up) • Monthly" at bounding box center [609, 398] width 455 height 35
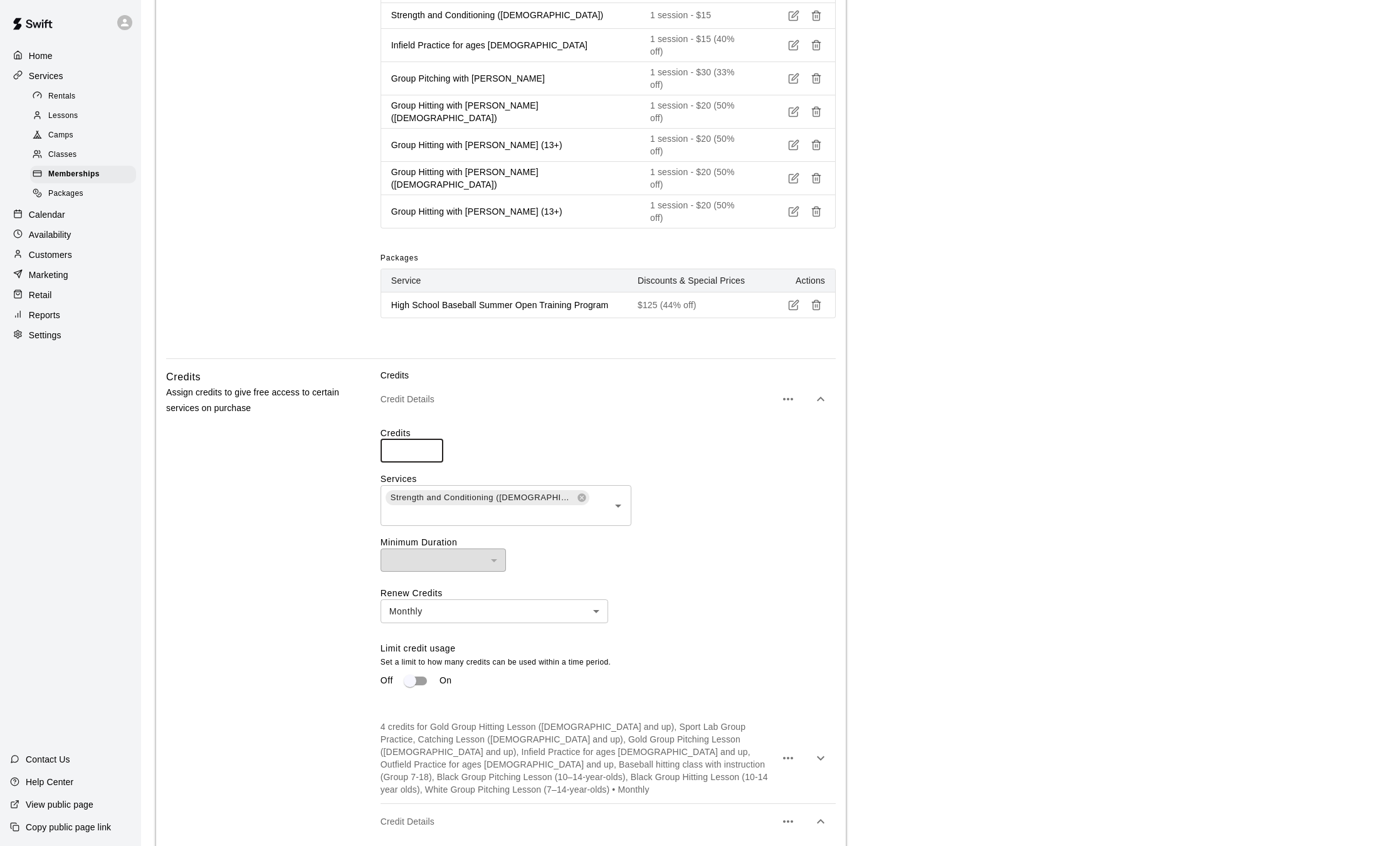
click at [410, 439] on input "**" at bounding box center [412, 451] width 63 height 23
type input "**"
click at [825, 391] on icon "button" at bounding box center [820, 398] width 15 height 15
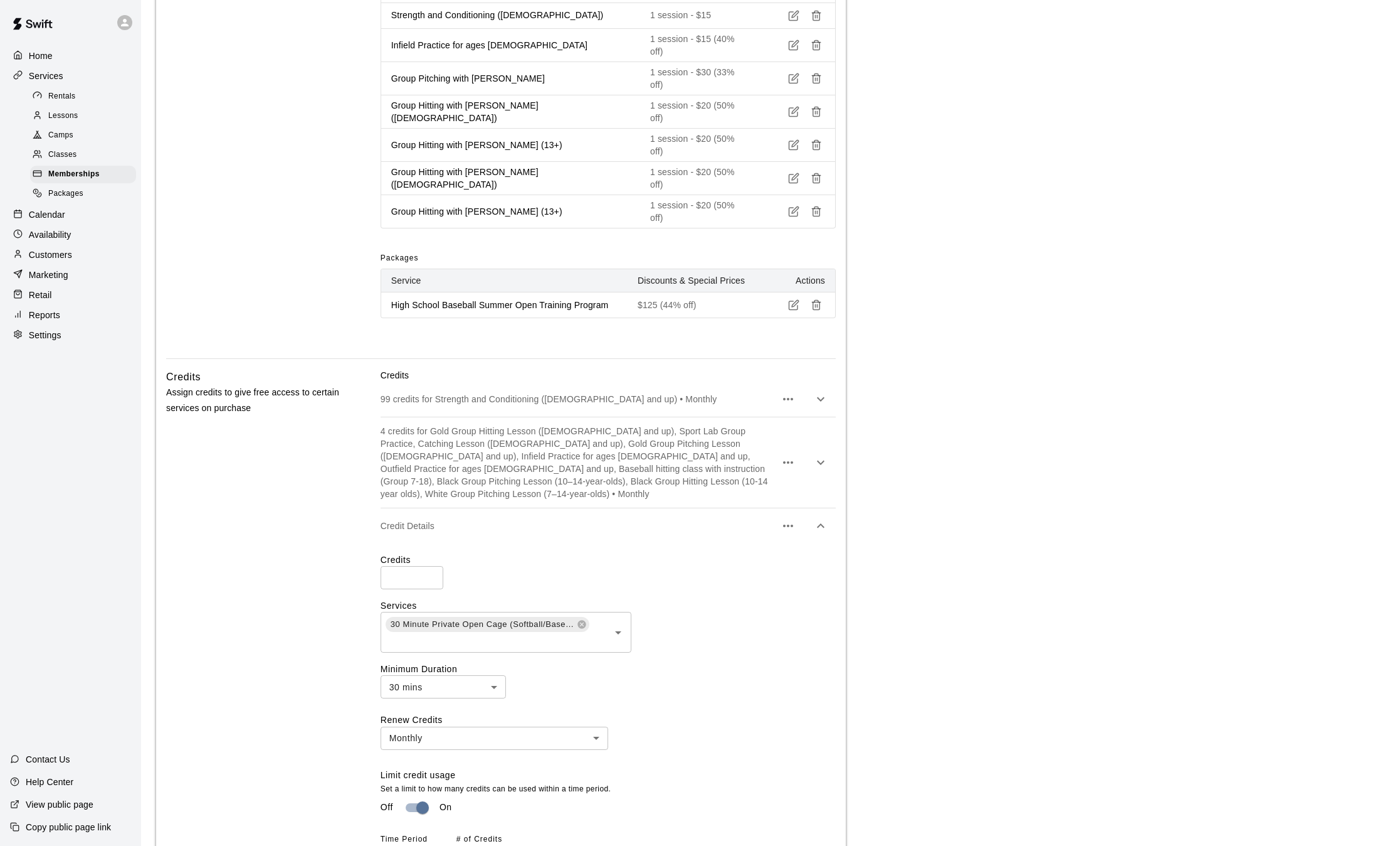
click at [692, 425] on p "4 credits for Gold Group Hitting Lesson ([DEMOGRAPHIC_DATA] and up), Sport Lab …" at bounding box center [578, 462] width 395 height 75
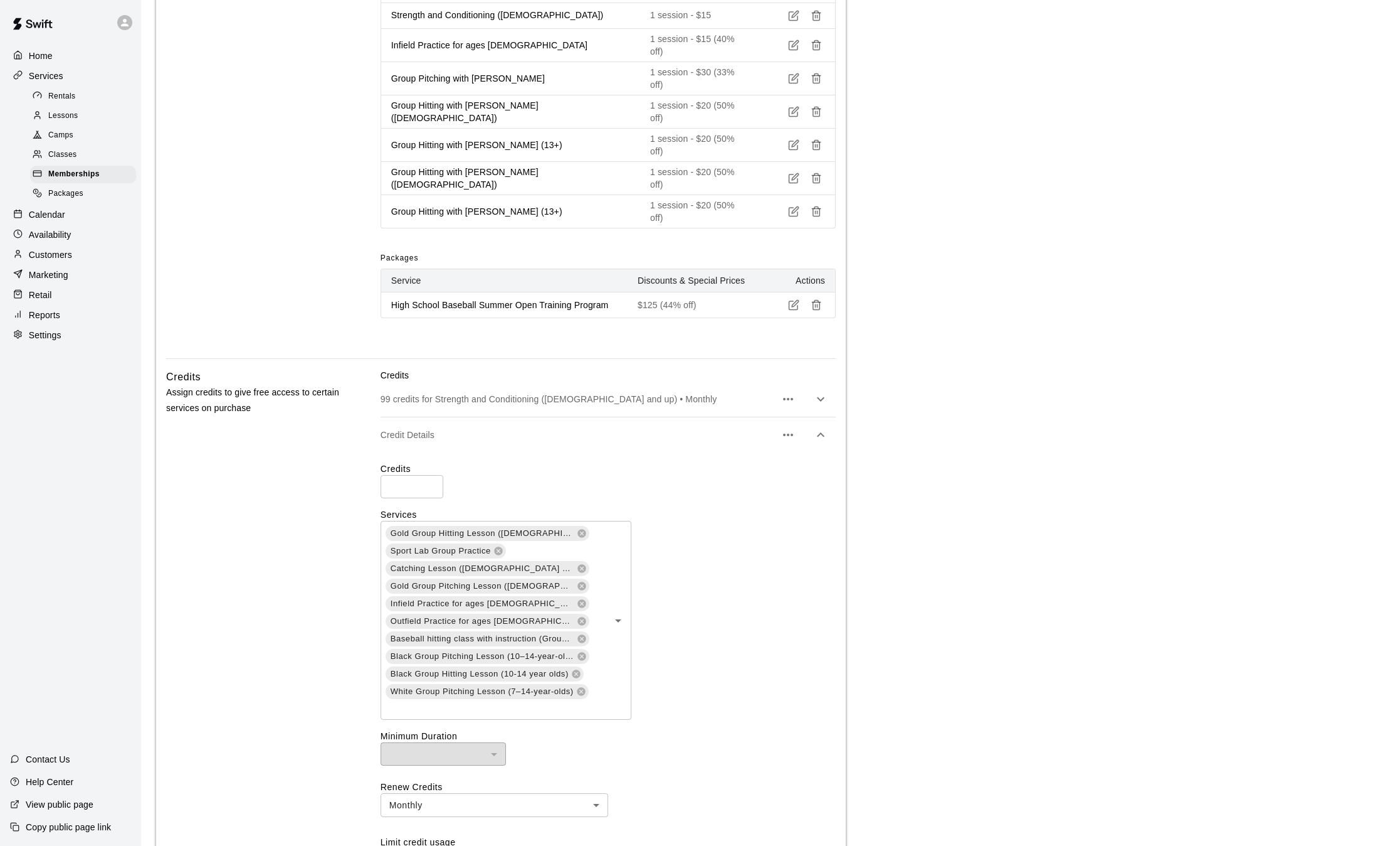
click at [407, 475] on input "*" at bounding box center [412, 487] width 63 height 23
type input "*"
click at [561, 700] on input "text" at bounding box center [487, 708] width 206 height 15
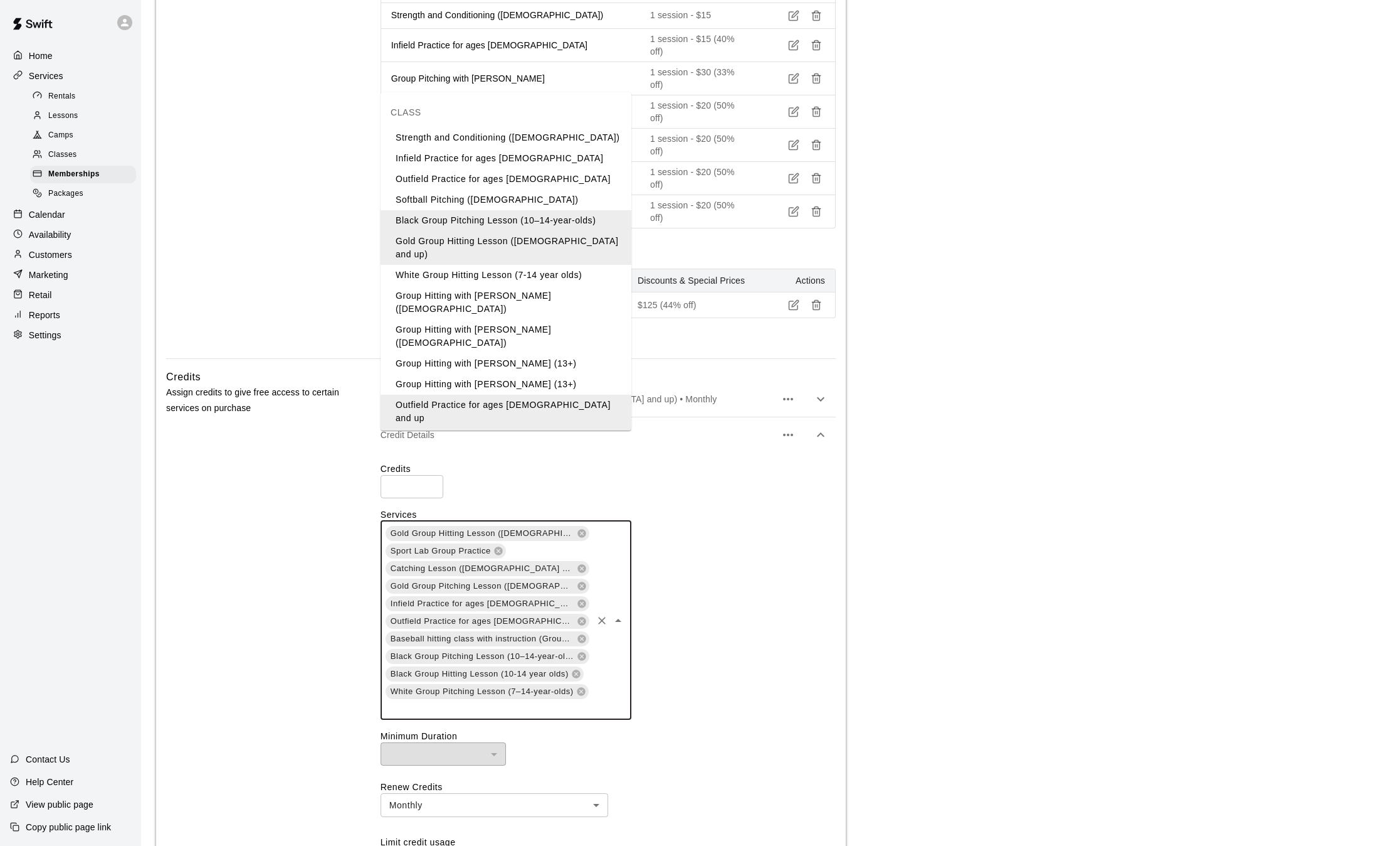
click at [544, 269] on li "White Group Hitting Lesson (7-14 year olds)" at bounding box center [506, 275] width 251 height 21
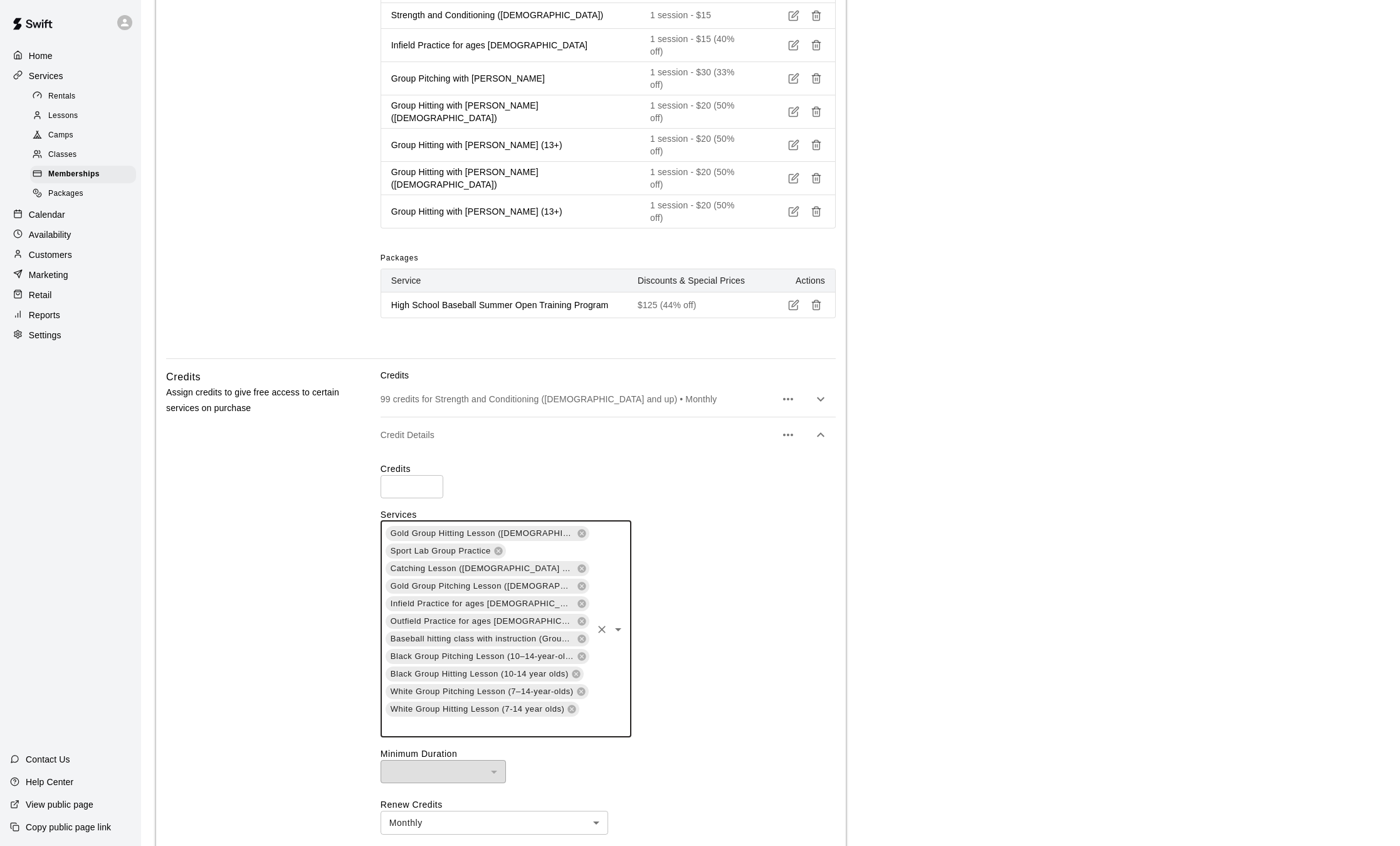
click at [578, 717] on input "text" at bounding box center [487, 725] width 206 height 15
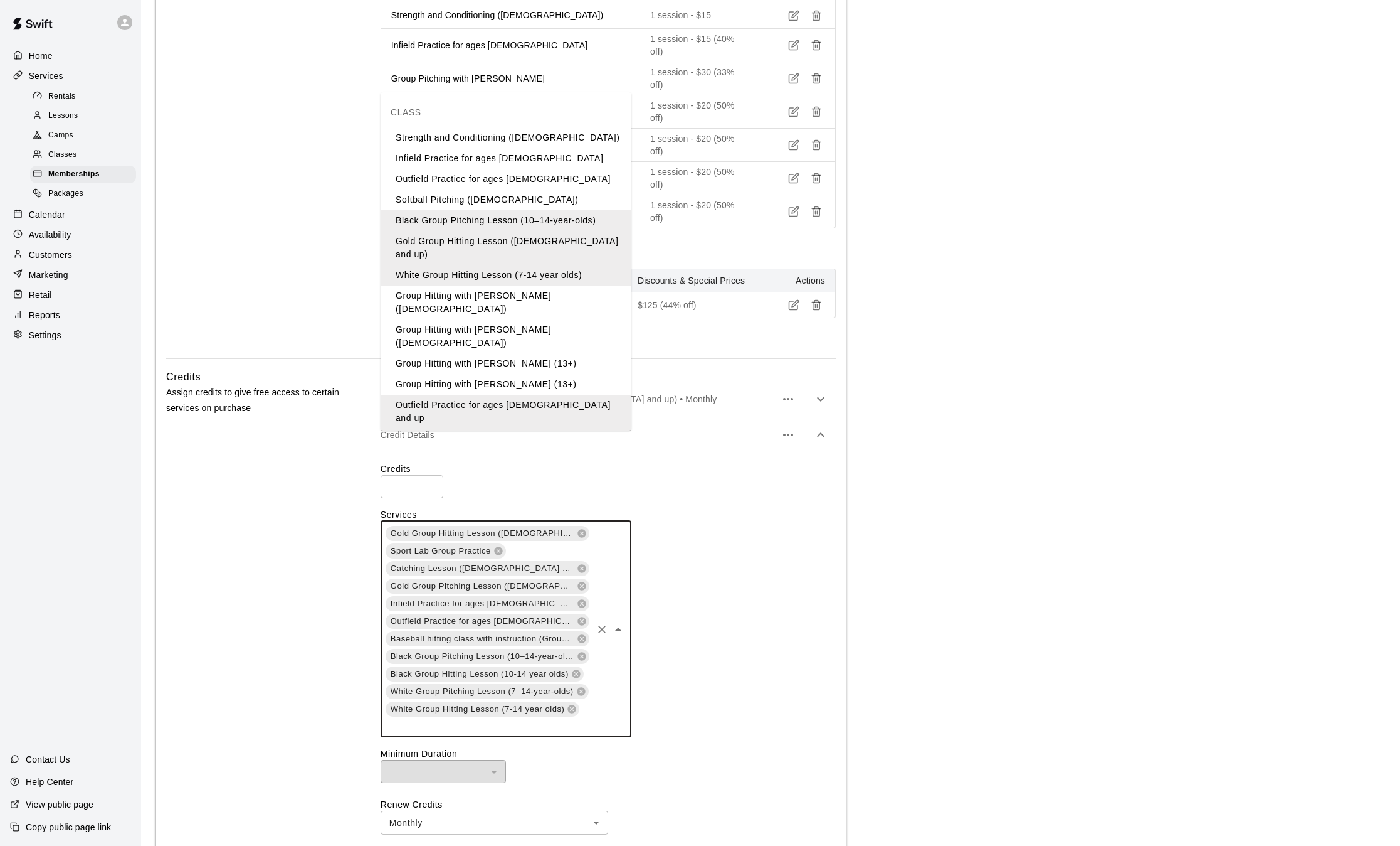
click at [544, 285] on li "Group Hitting with [PERSON_NAME] ([DEMOGRAPHIC_DATA])" at bounding box center [506, 302] width 251 height 34
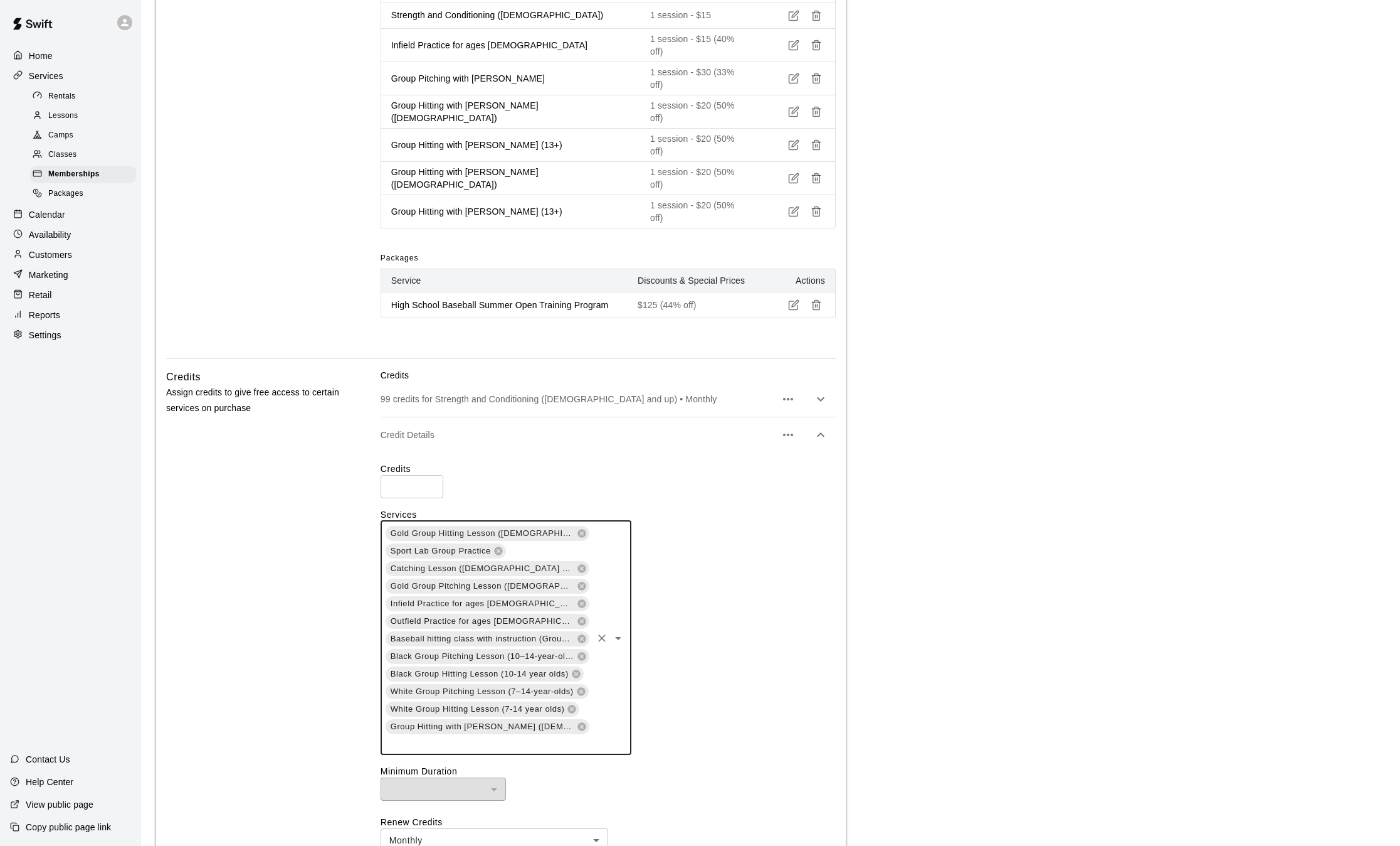
click at [540, 735] on input "text" at bounding box center [487, 743] width 206 height 15
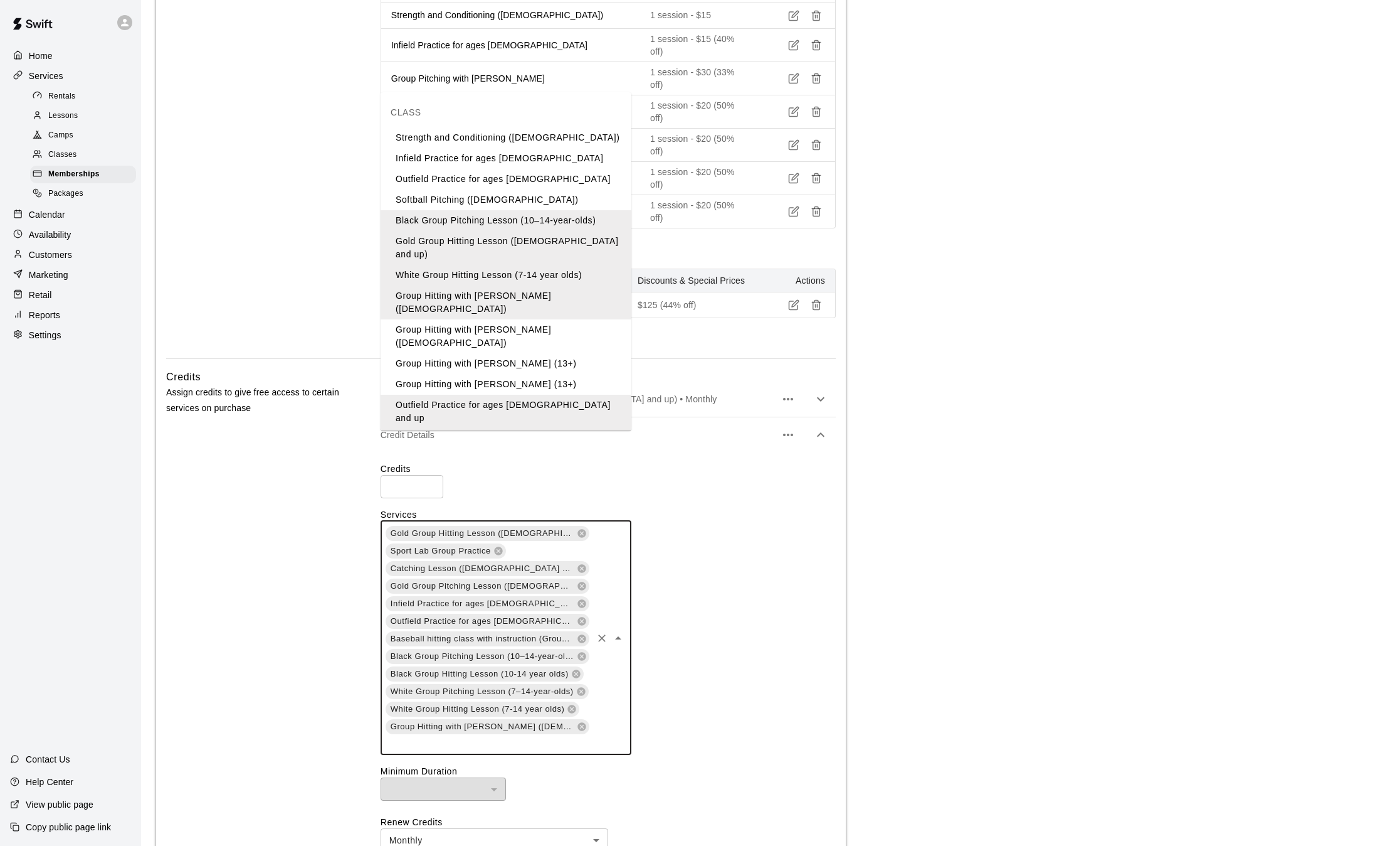
click at [552, 319] on li "Group Hitting with [PERSON_NAME] ([DEMOGRAPHIC_DATA])" at bounding box center [506, 336] width 251 height 34
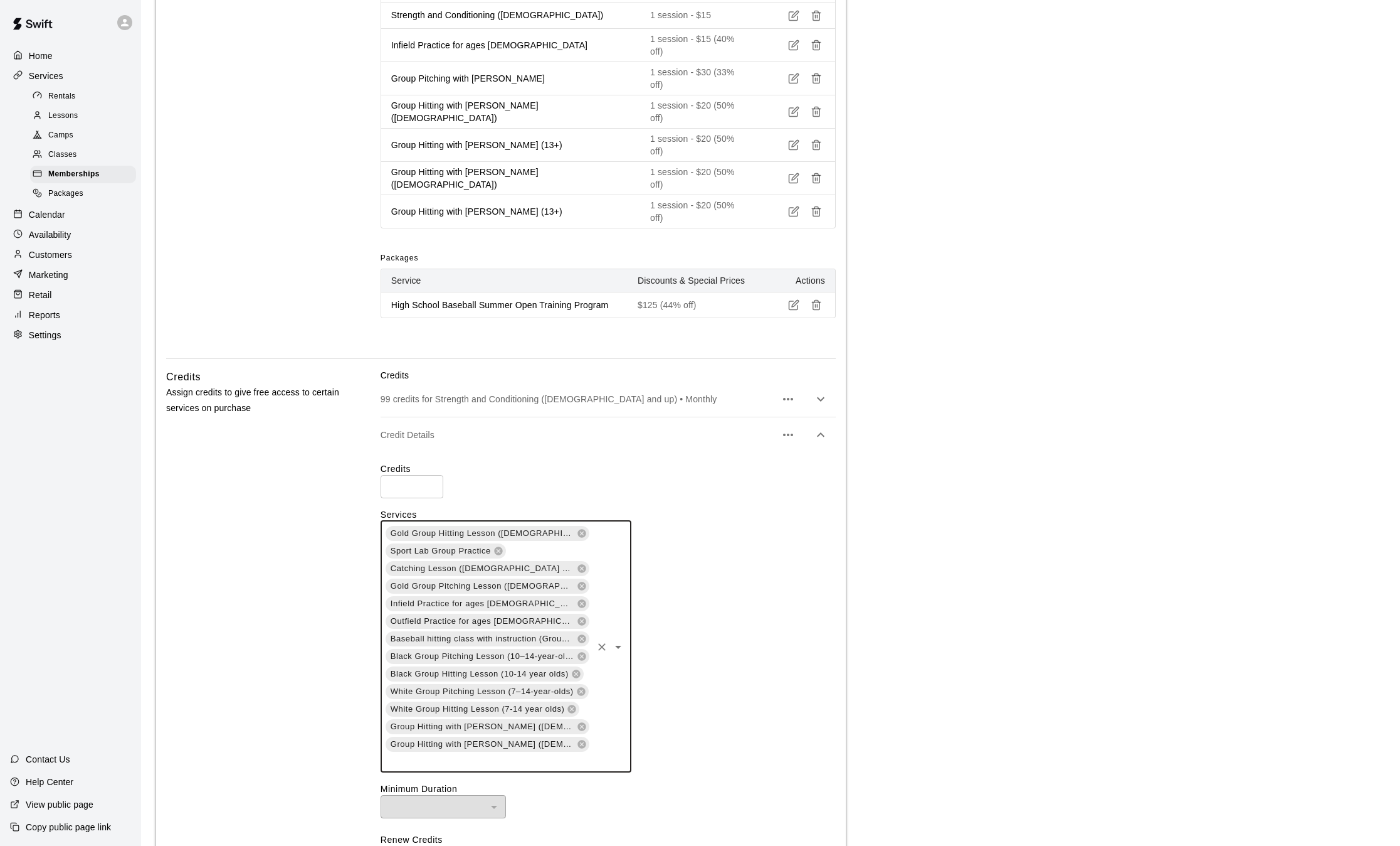
click at [527, 690] on div "Credits * ​ Services Gold Group Hitting Lesson ([DEMOGRAPHIC_DATA] and up) Spor…" at bounding box center [609, 706] width 455 height 487
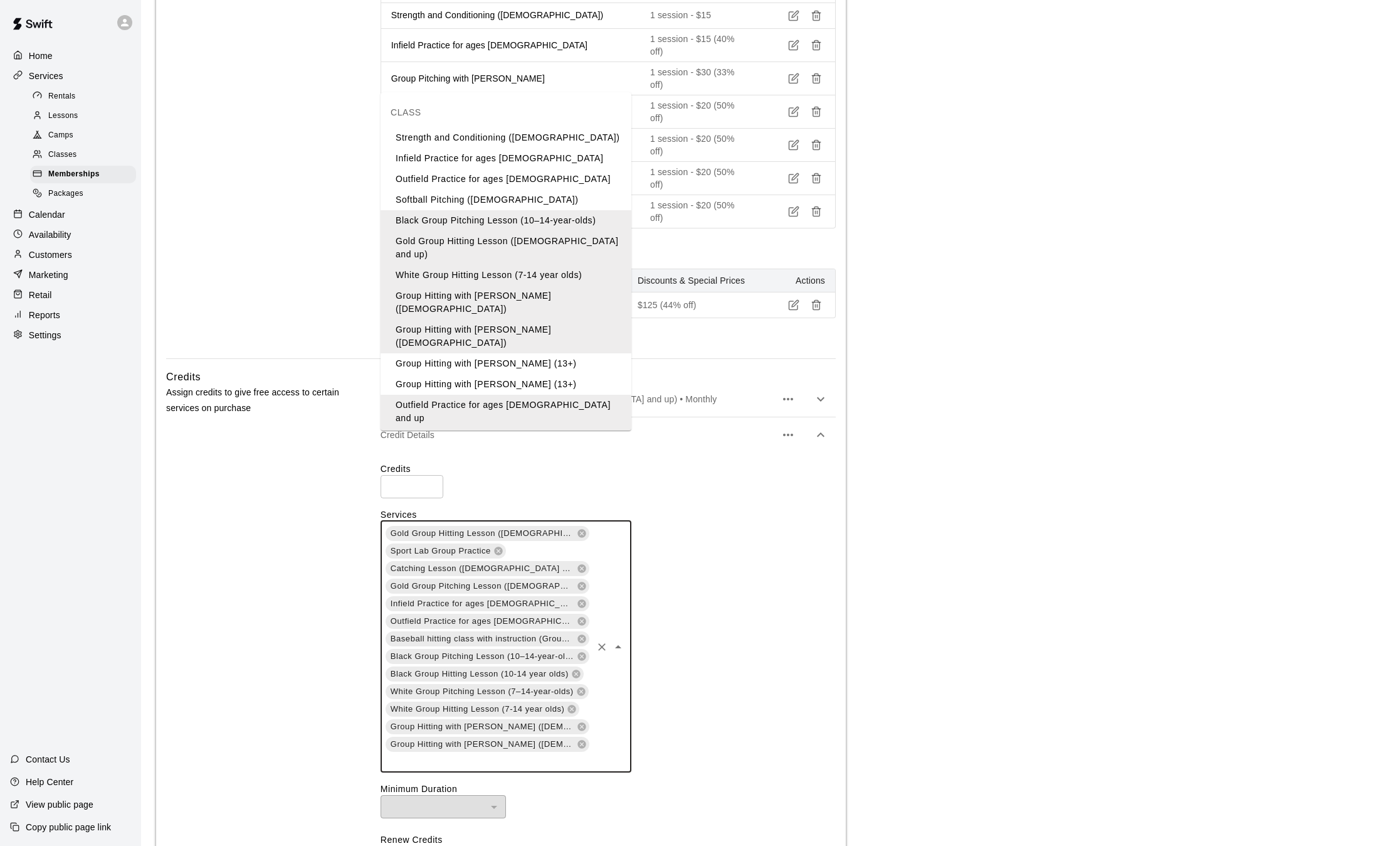
click at [523, 753] on input "text" at bounding box center [487, 761] width 206 height 15
click at [543, 353] on li "Group Hitting with [PERSON_NAME] (13+)" at bounding box center [506, 363] width 251 height 21
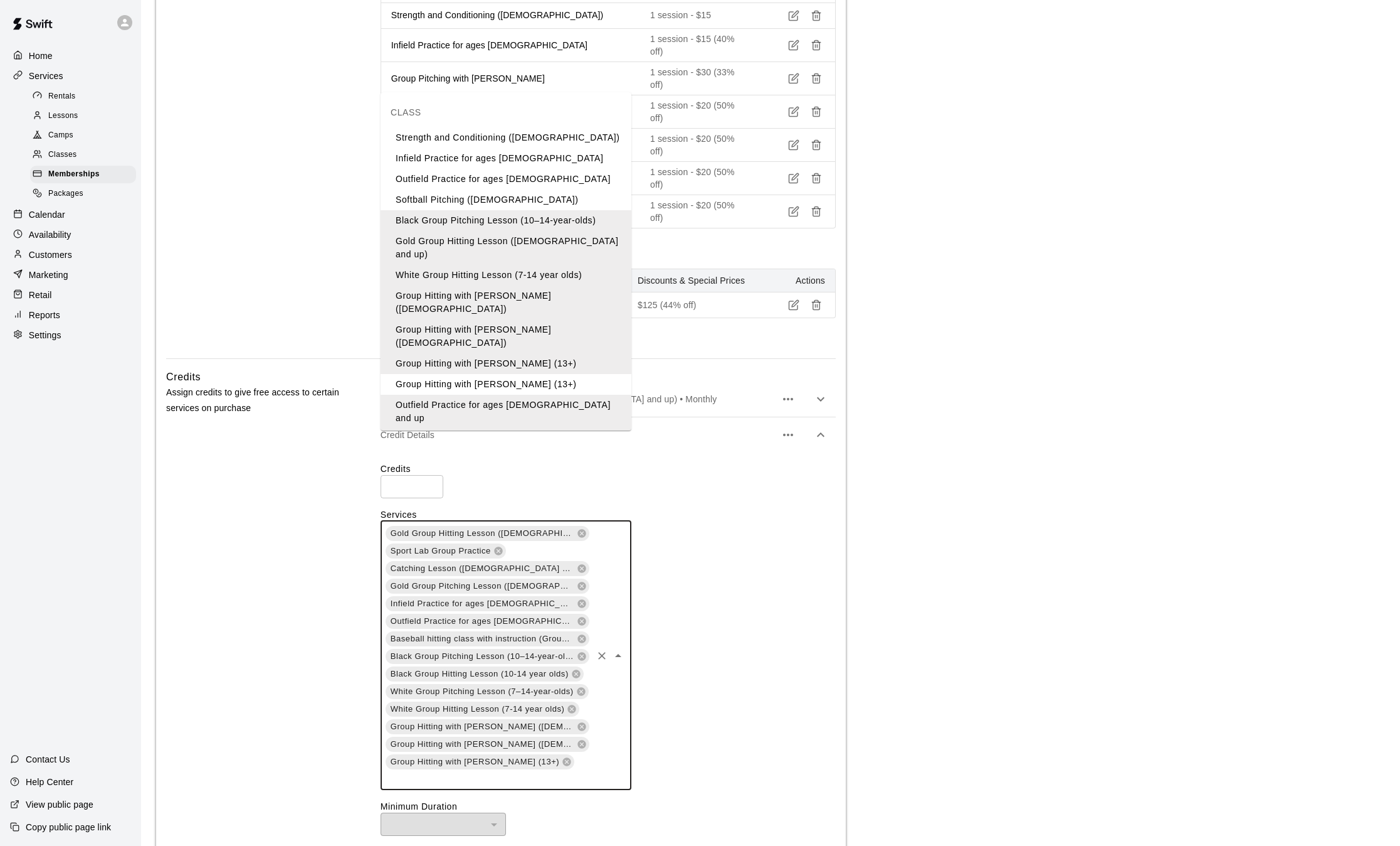
click at [567, 770] on input "text" at bounding box center [487, 778] width 206 height 15
click at [552, 374] on li "Group Hitting with [PERSON_NAME] (13+)" at bounding box center [506, 384] width 251 height 21
click at [575, 788] on input "text" at bounding box center [487, 796] width 206 height 15
click at [493, 497] on li "Group Pitching with [PERSON_NAME]" at bounding box center [506, 507] width 251 height 21
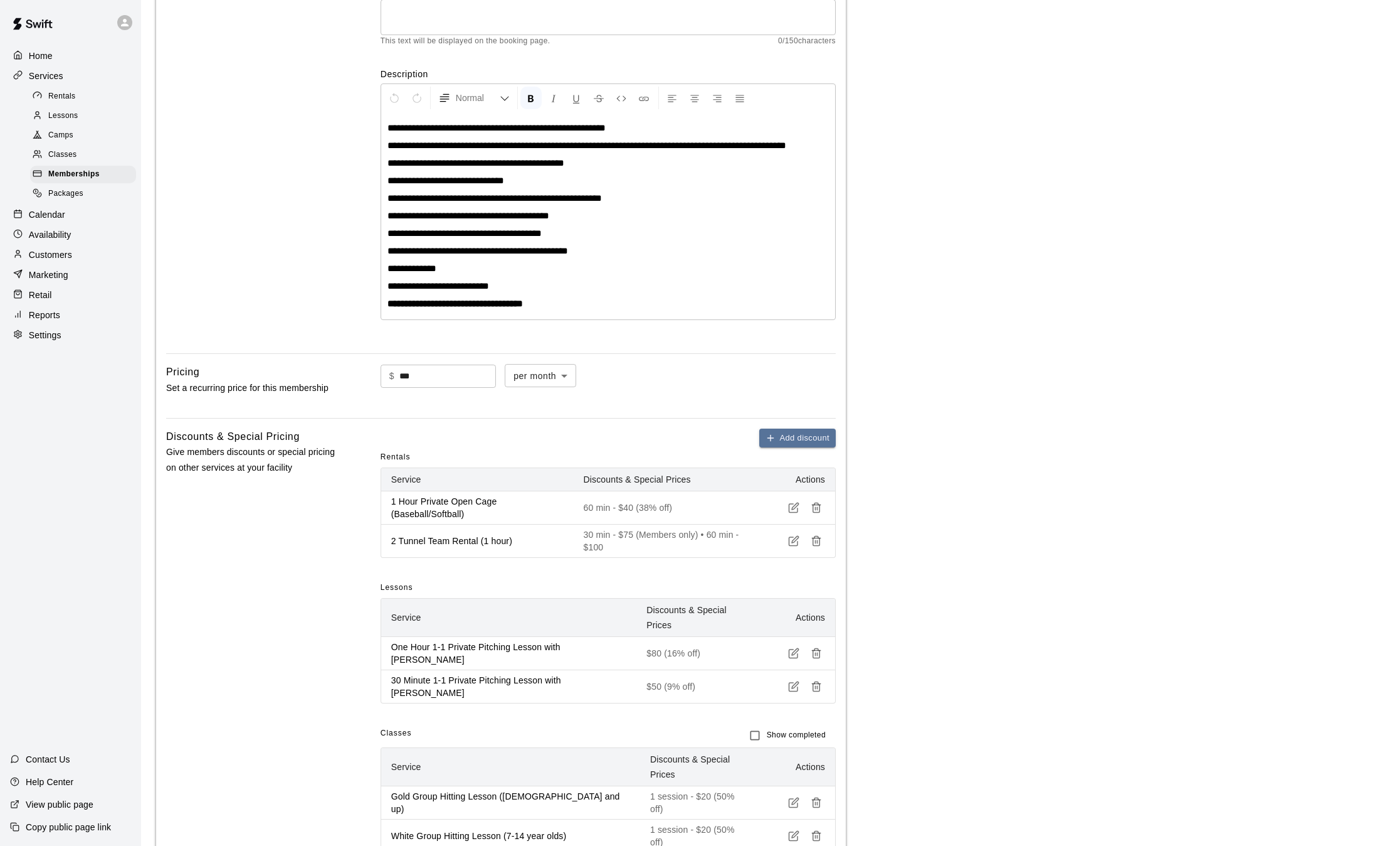
scroll to position [0, 0]
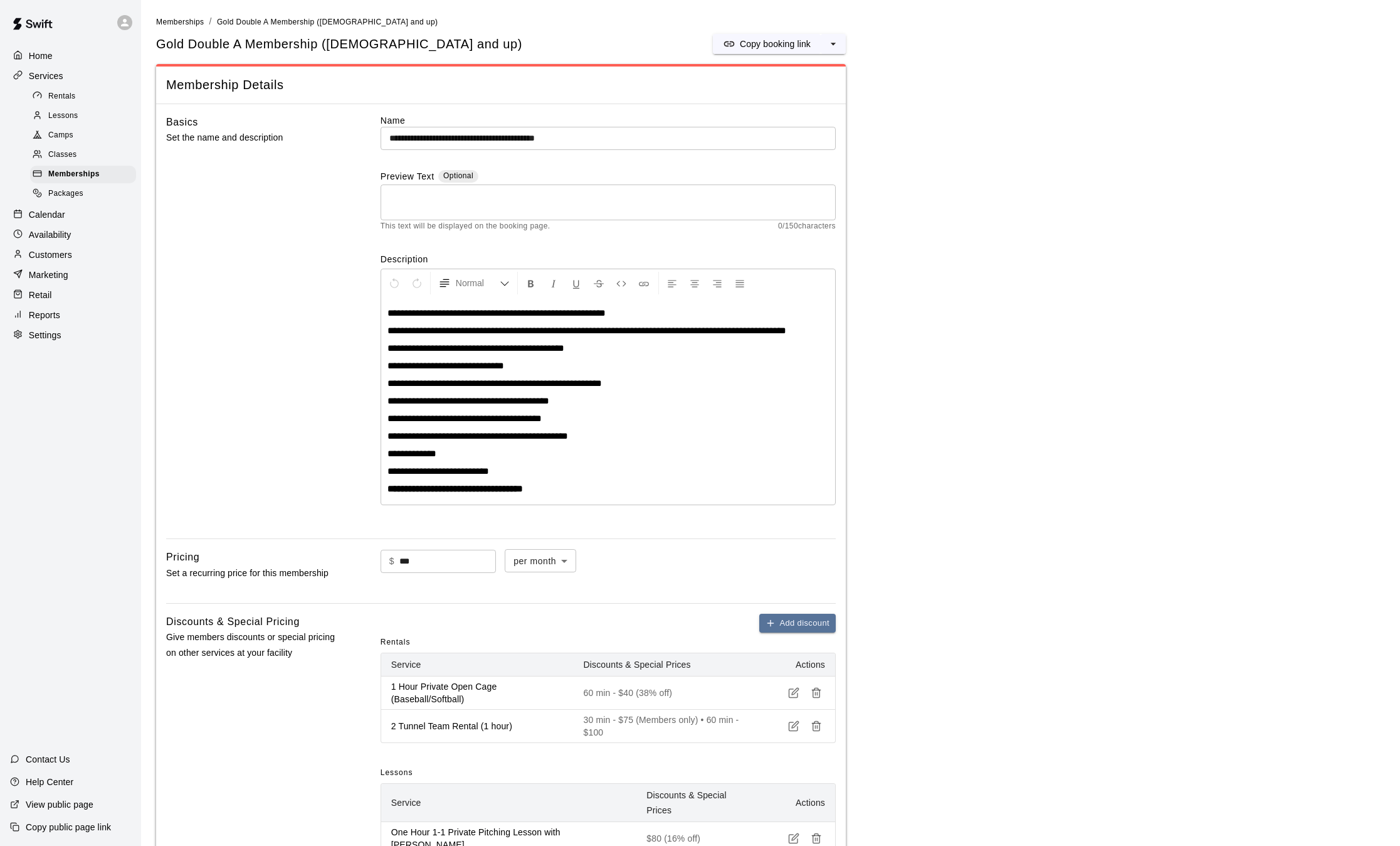
click at [619, 330] on span "**********" at bounding box center [586, 330] width 399 height 9
click at [536, 368] on p "**********" at bounding box center [608, 366] width 441 height 12
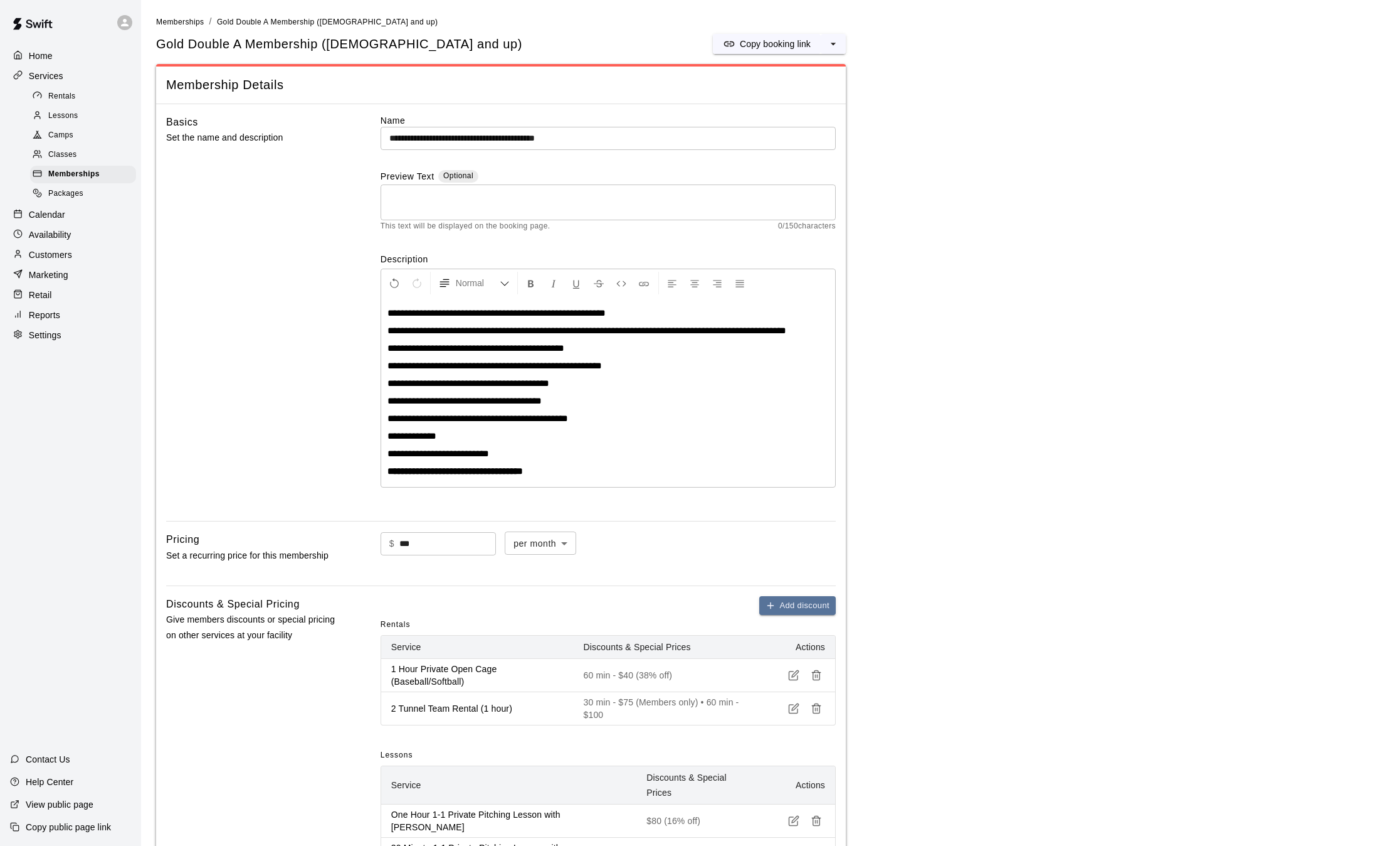
click at [622, 369] on p "**********" at bounding box center [608, 366] width 441 height 12
click at [495, 401] on span "**********" at bounding box center [464, 401] width 154 height 9
click at [577, 399] on p "**********" at bounding box center [608, 401] width 441 height 12
click at [597, 418] on p "**********" at bounding box center [608, 418] width 441 height 12
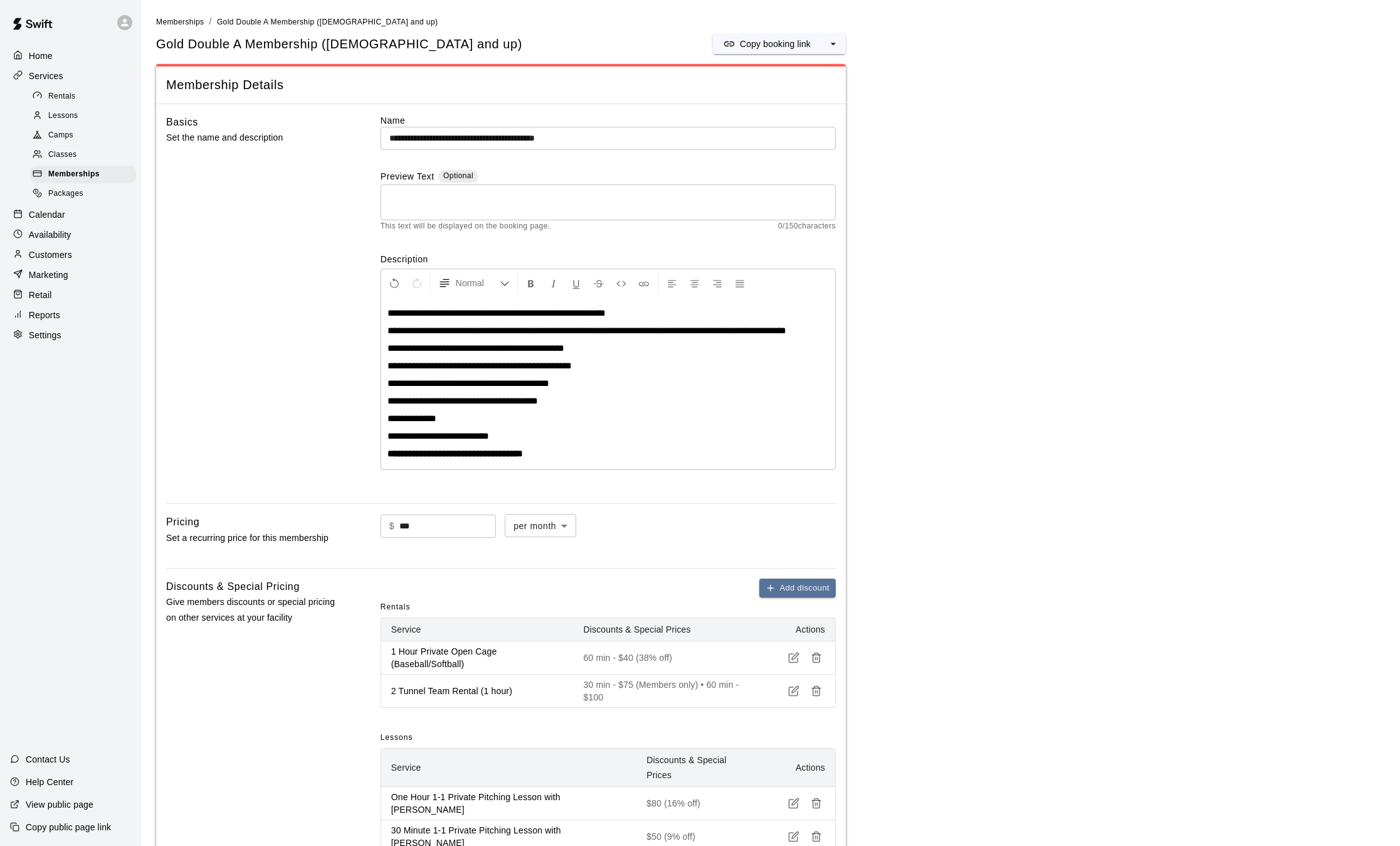
click at [396, 418] on span "**********" at bounding box center [411, 418] width 49 height 9
click at [505, 456] on strong "**********" at bounding box center [455, 453] width 136 height 9
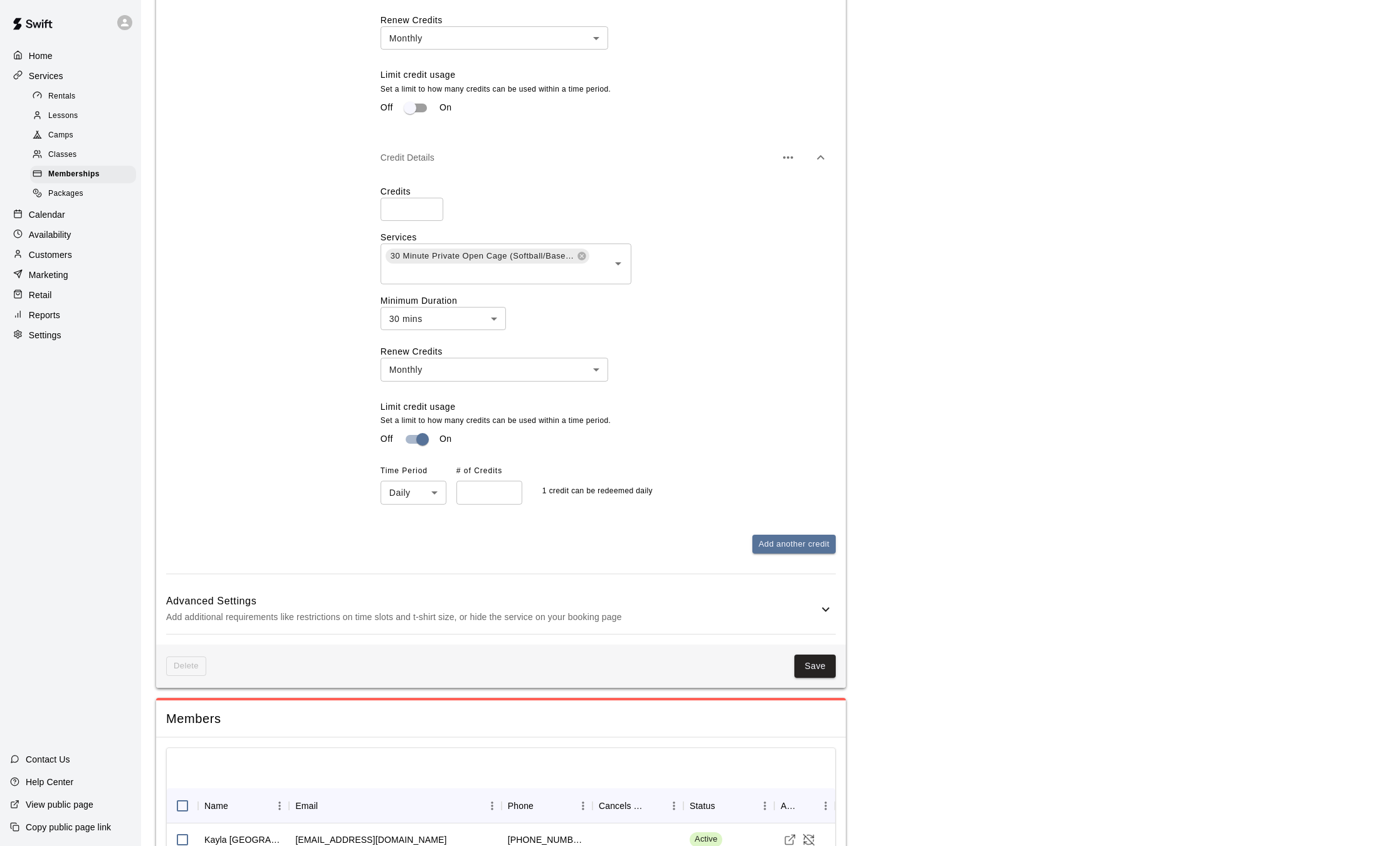
scroll to position [1957, 0]
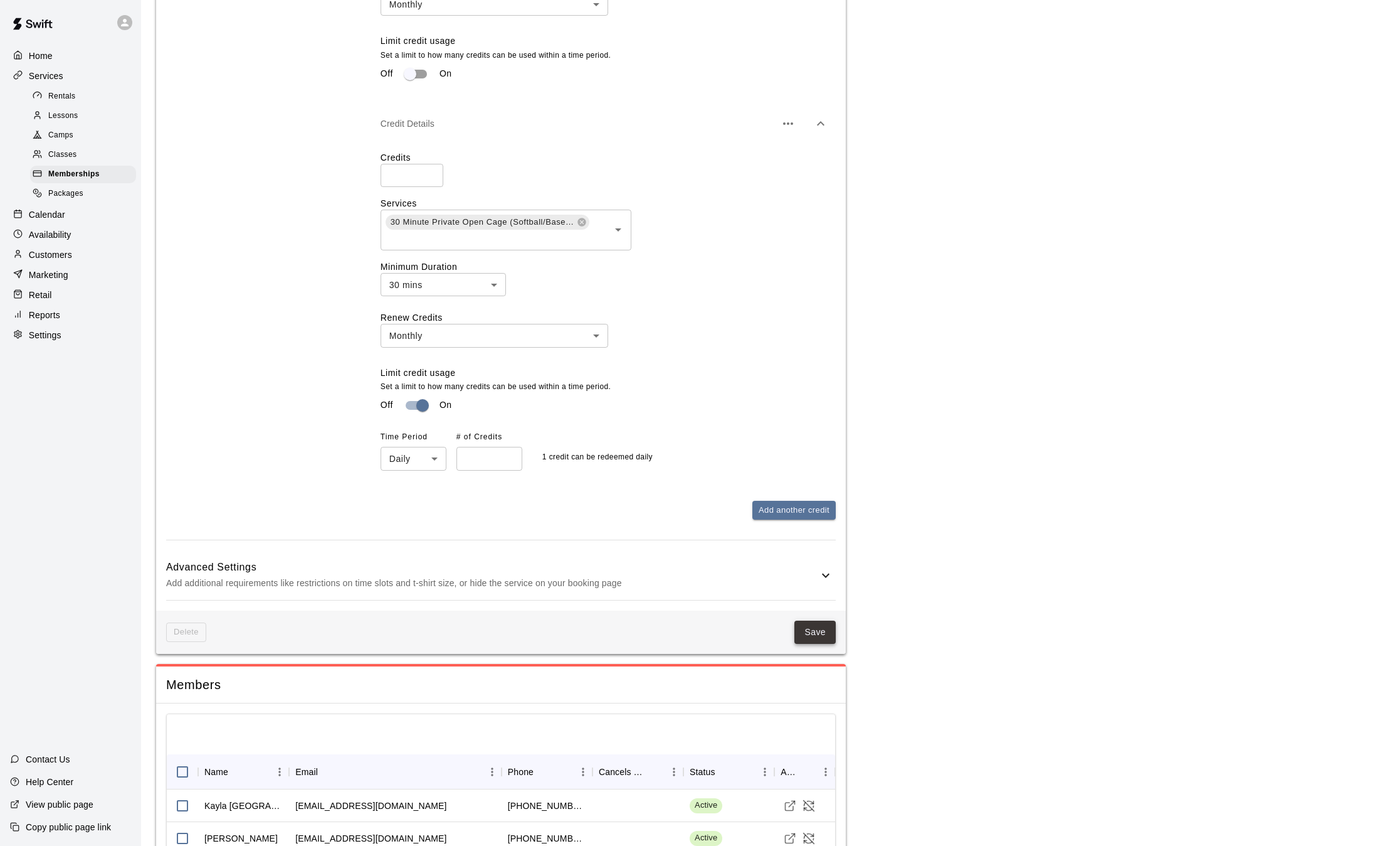
click at [819, 621] on button "Save" at bounding box center [815, 632] width 41 height 23
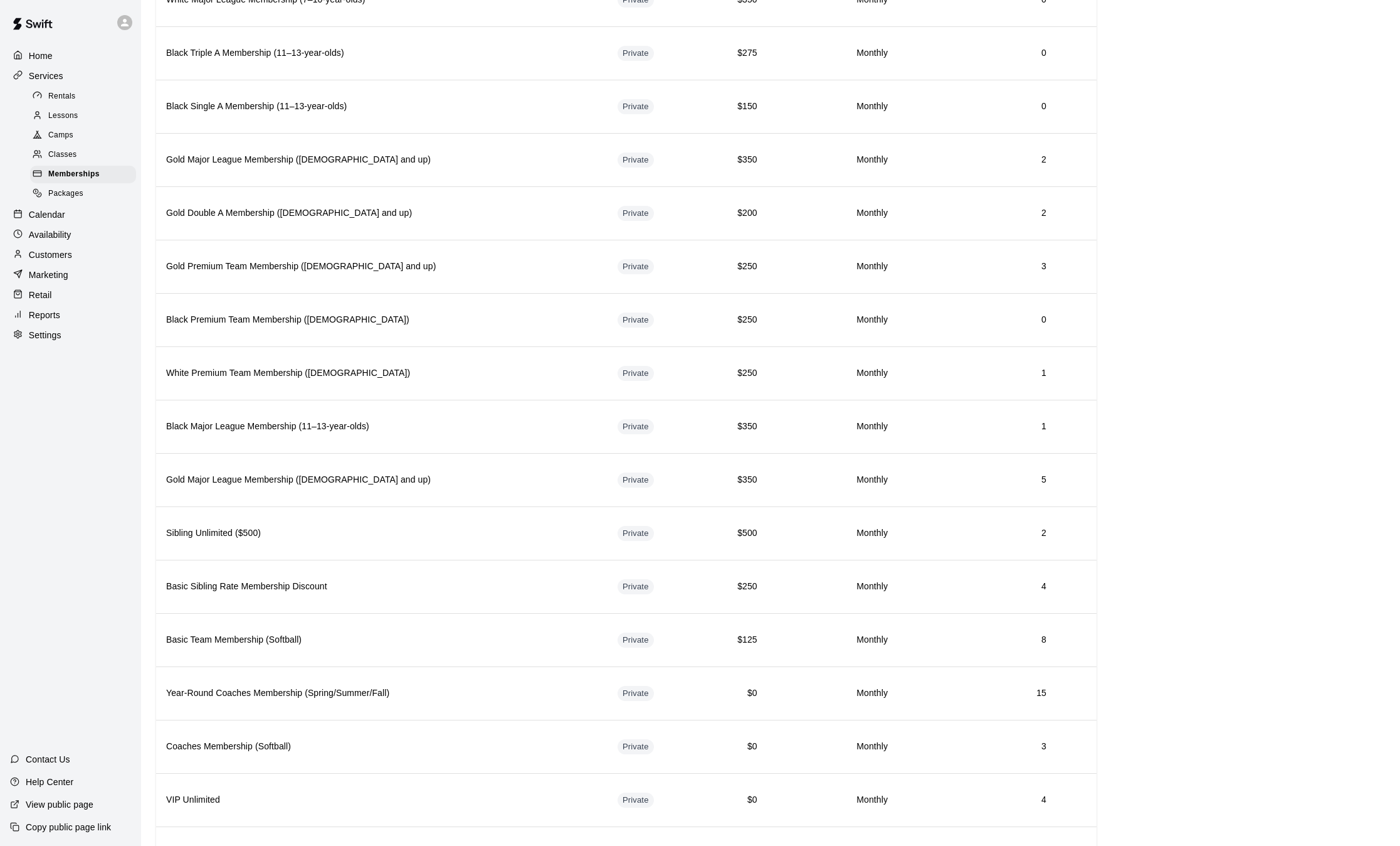
scroll to position [1022, 0]
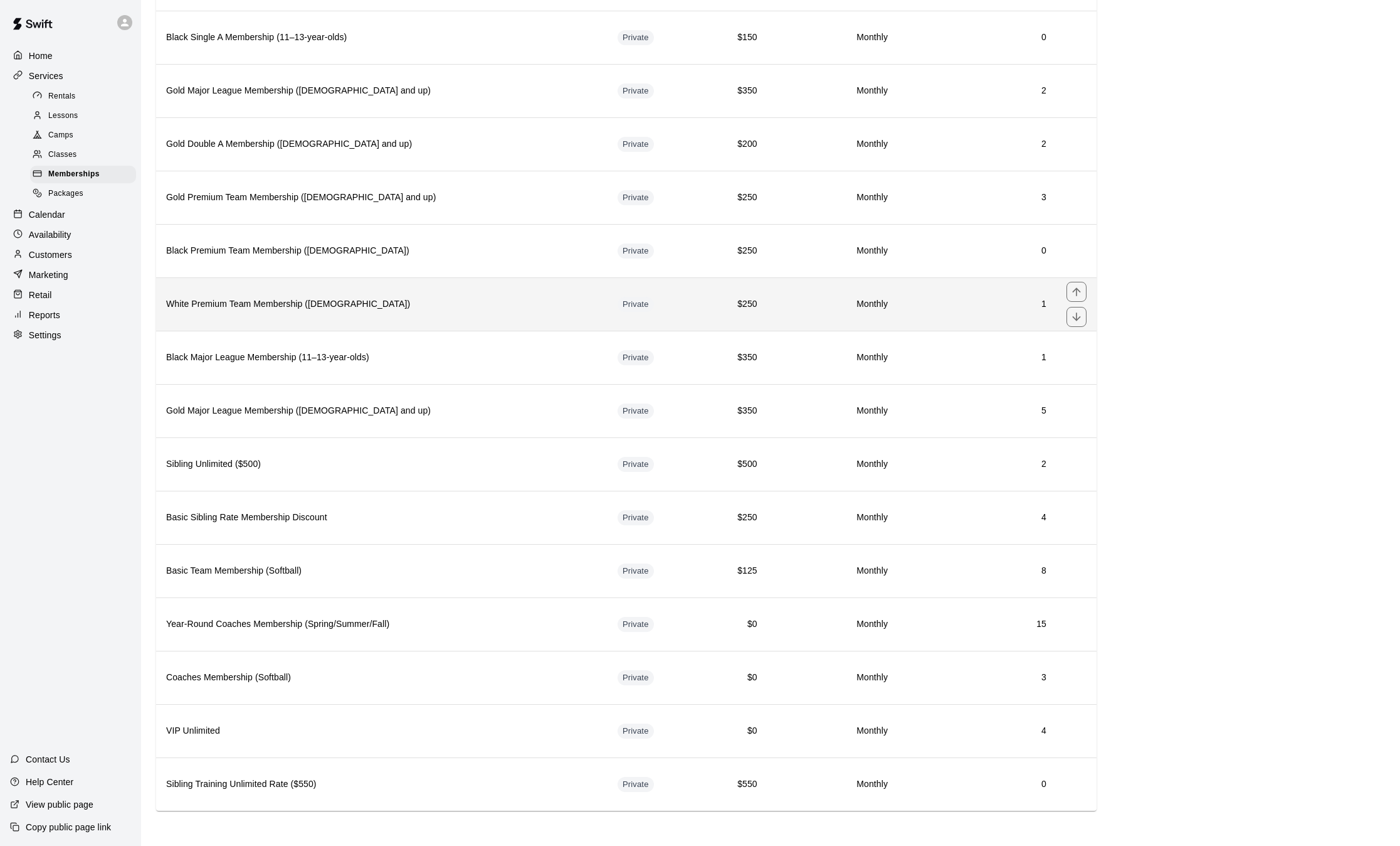
click at [516, 304] on h6 "White Premium Team Membership ([DEMOGRAPHIC_DATA])" at bounding box center [382, 304] width 431 height 14
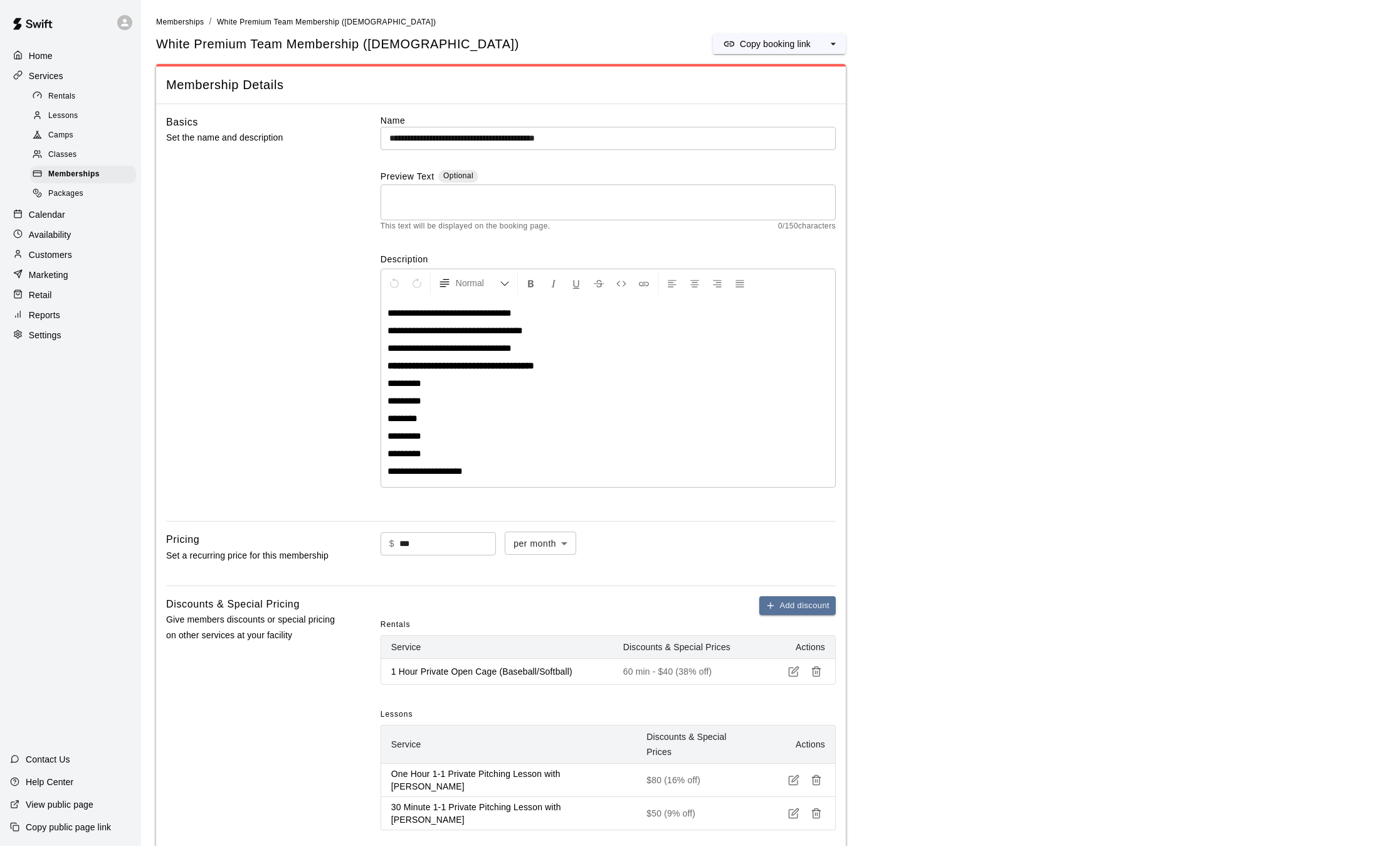
click at [427, 470] on span "**********" at bounding box center [424, 471] width 75 height 9
click at [493, 471] on p "**********" at bounding box center [608, 471] width 441 height 12
click at [547, 329] on p "**********" at bounding box center [608, 331] width 441 height 12
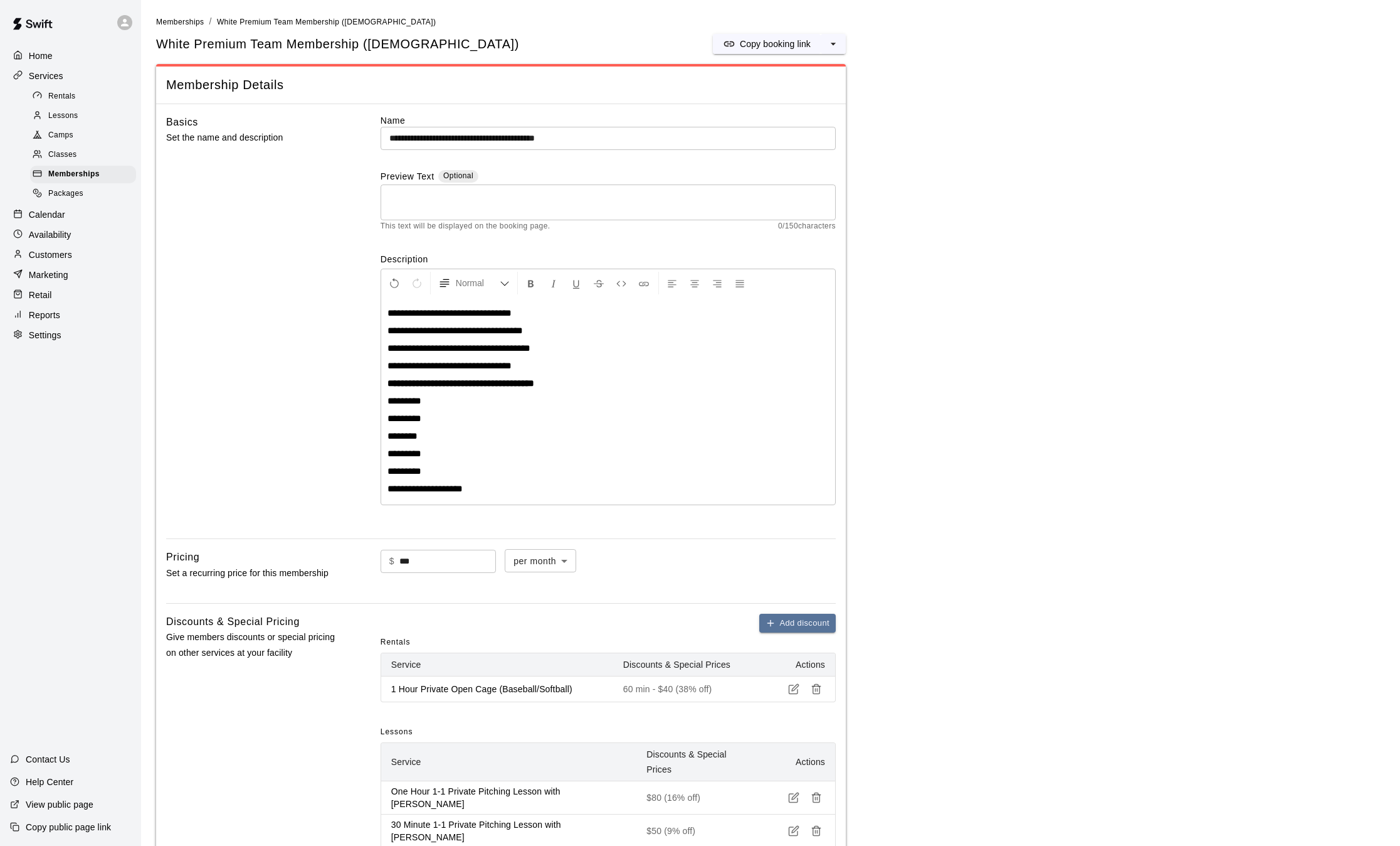
click at [486, 500] on div "**********" at bounding box center [608, 401] width 454 height 207
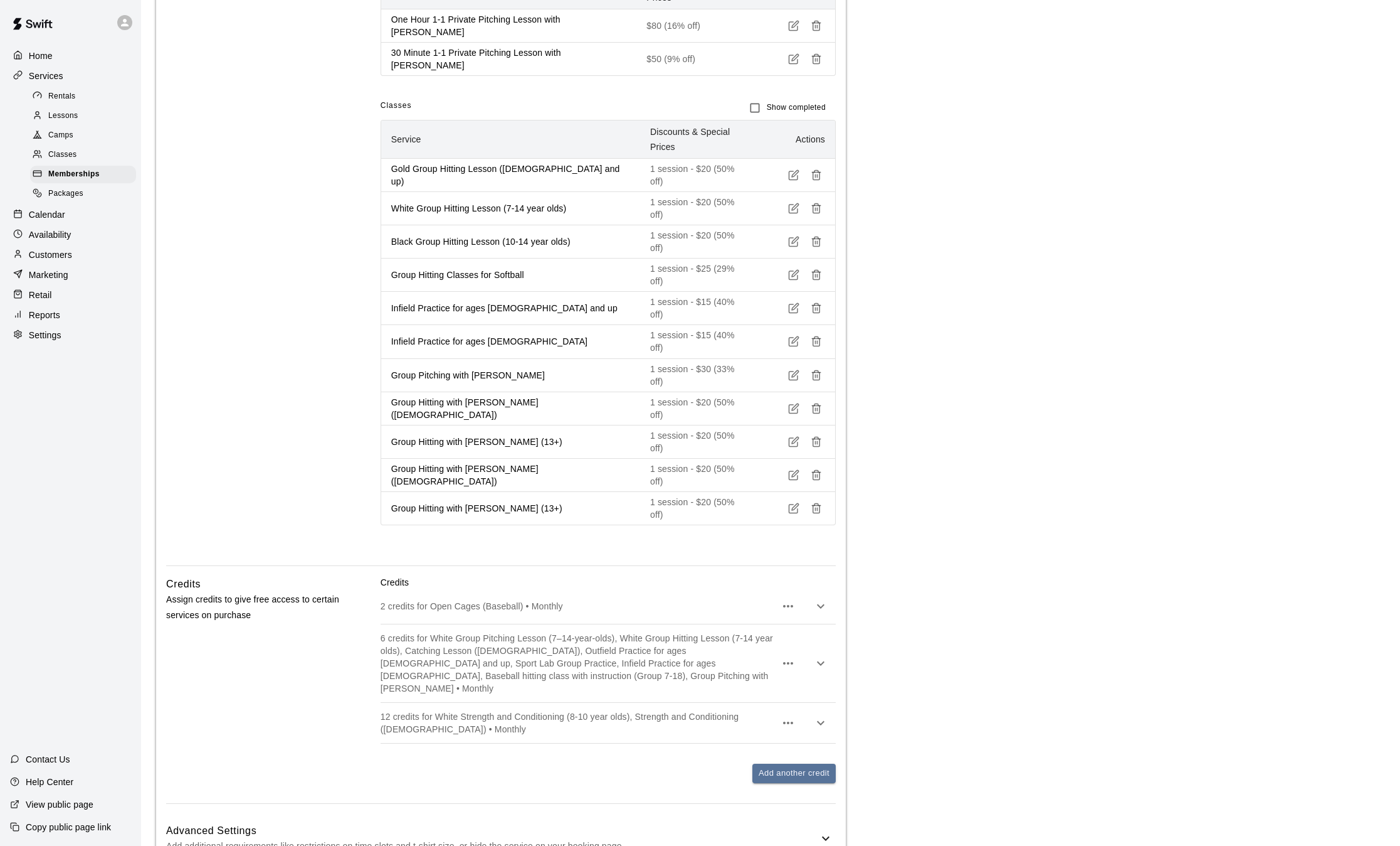
scroll to position [755, 0]
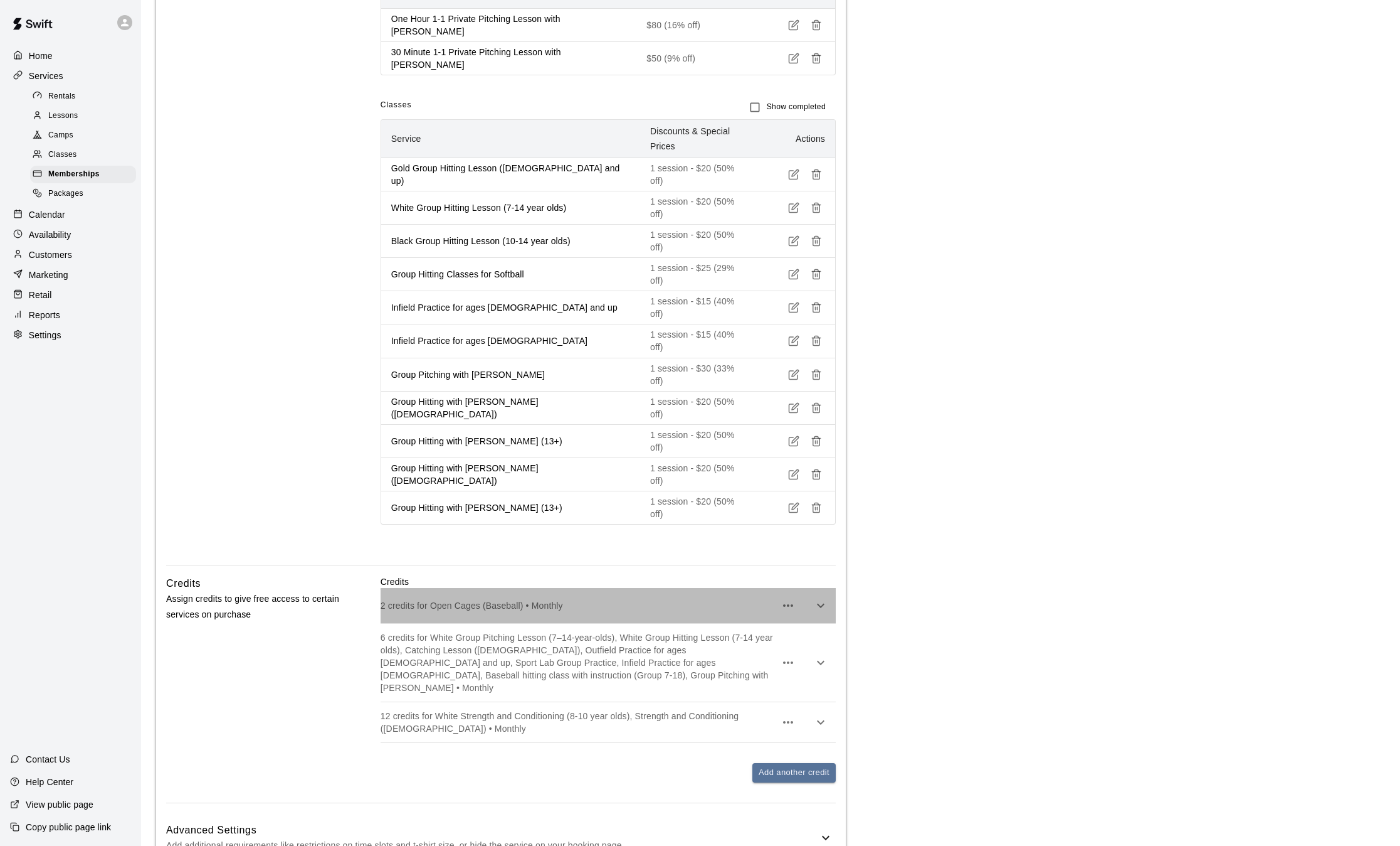
click at [598, 599] on p "2 credits for Open Cages (Baseball) • Monthly" at bounding box center [578, 605] width 395 height 12
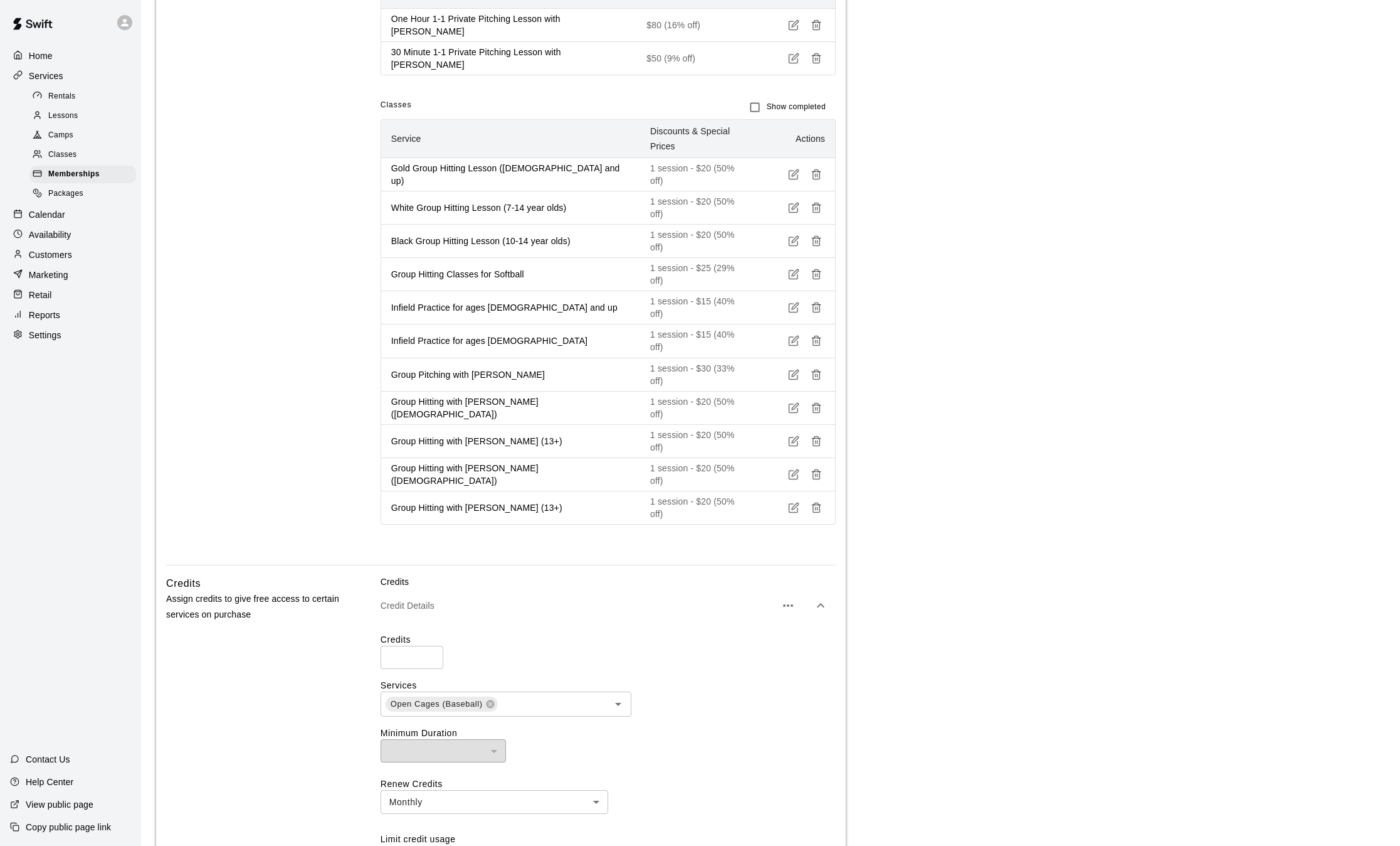
click at [403, 645] on input "*" at bounding box center [412, 657] width 63 height 23
click at [491, 700] on icon at bounding box center [490, 703] width 9 height 9
type input "**"
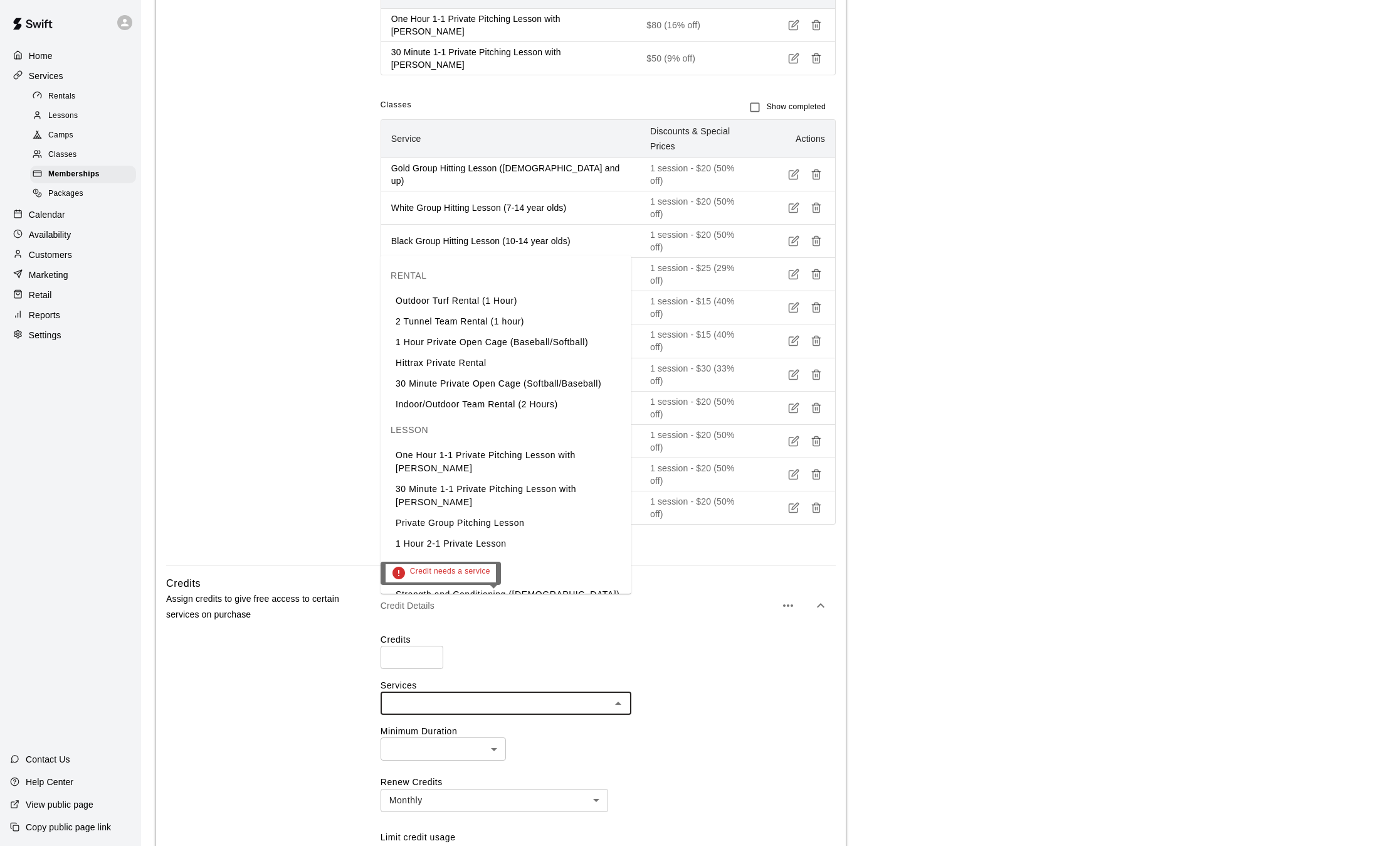
click at [467, 695] on input "text" at bounding box center [495, 703] width 222 height 15
click at [458, 381] on li "30 Minute Private Open Cage (Softball/Baseball)" at bounding box center [506, 383] width 251 height 21
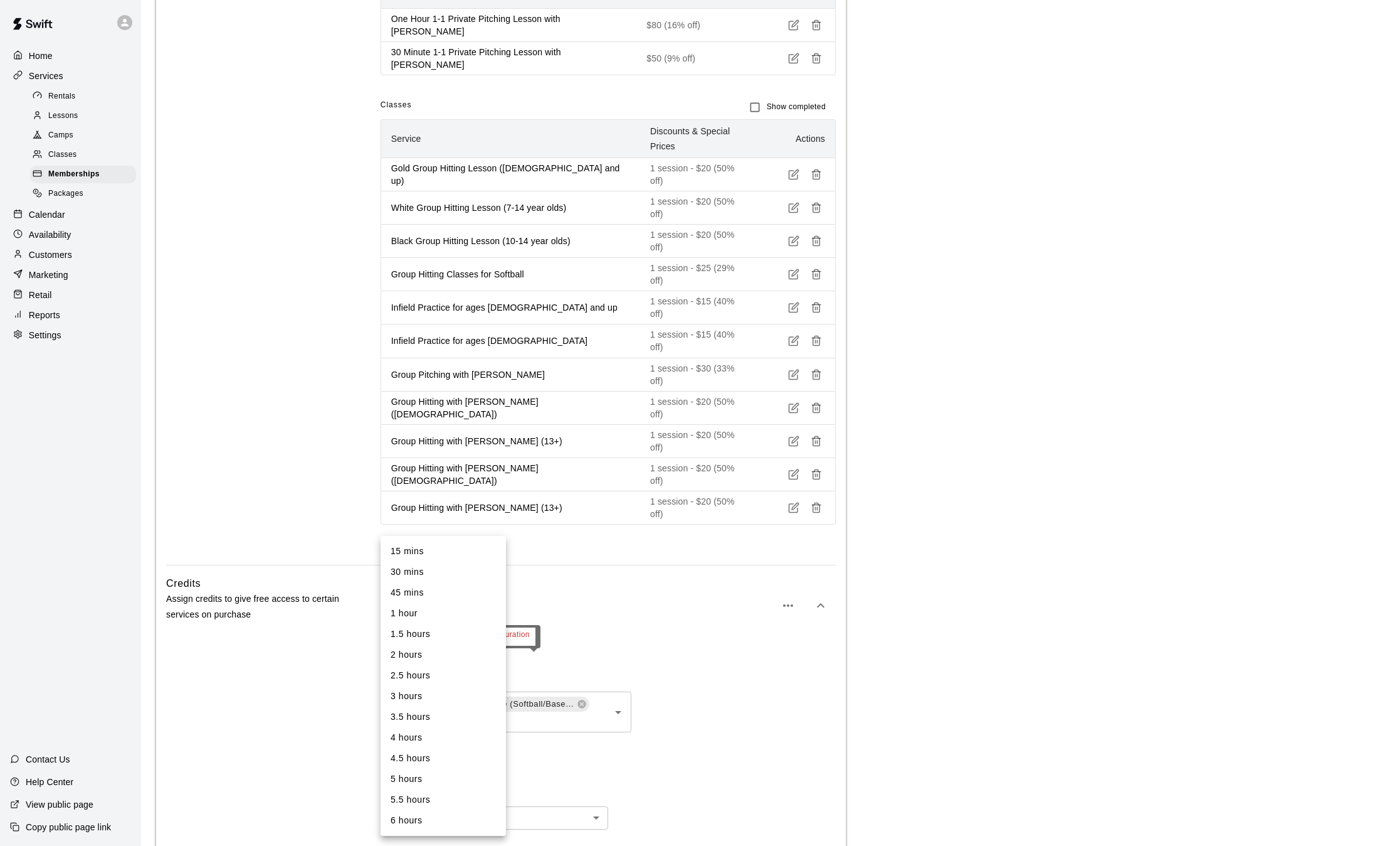
click at [471, 676] on body "**********" at bounding box center [700, 349] width 1400 height 2209
click at [407, 580] on li "30 mins" at bounding box center [444, 572] width 125 height 21
type input "**"
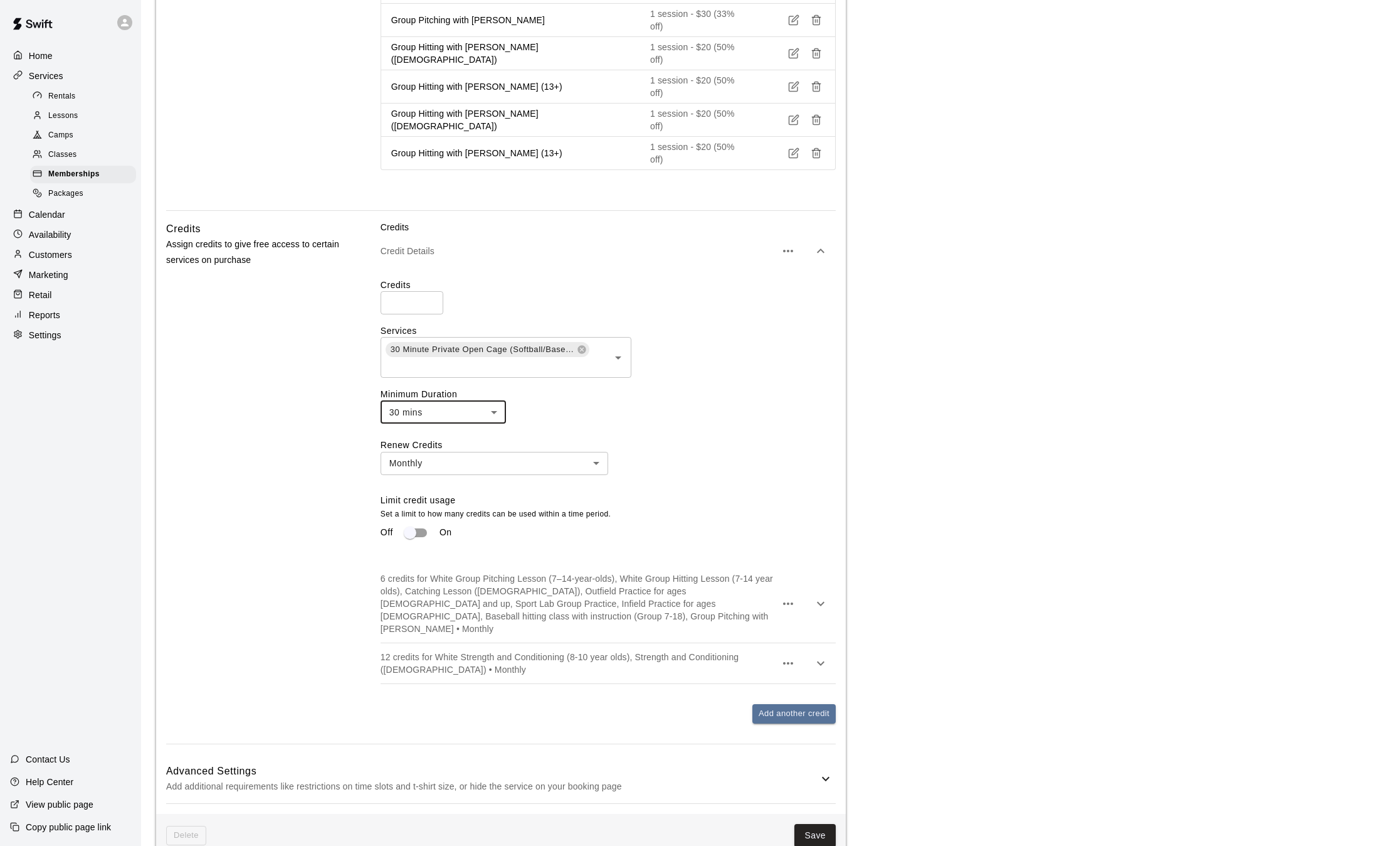
scroll to position [1108, 0]
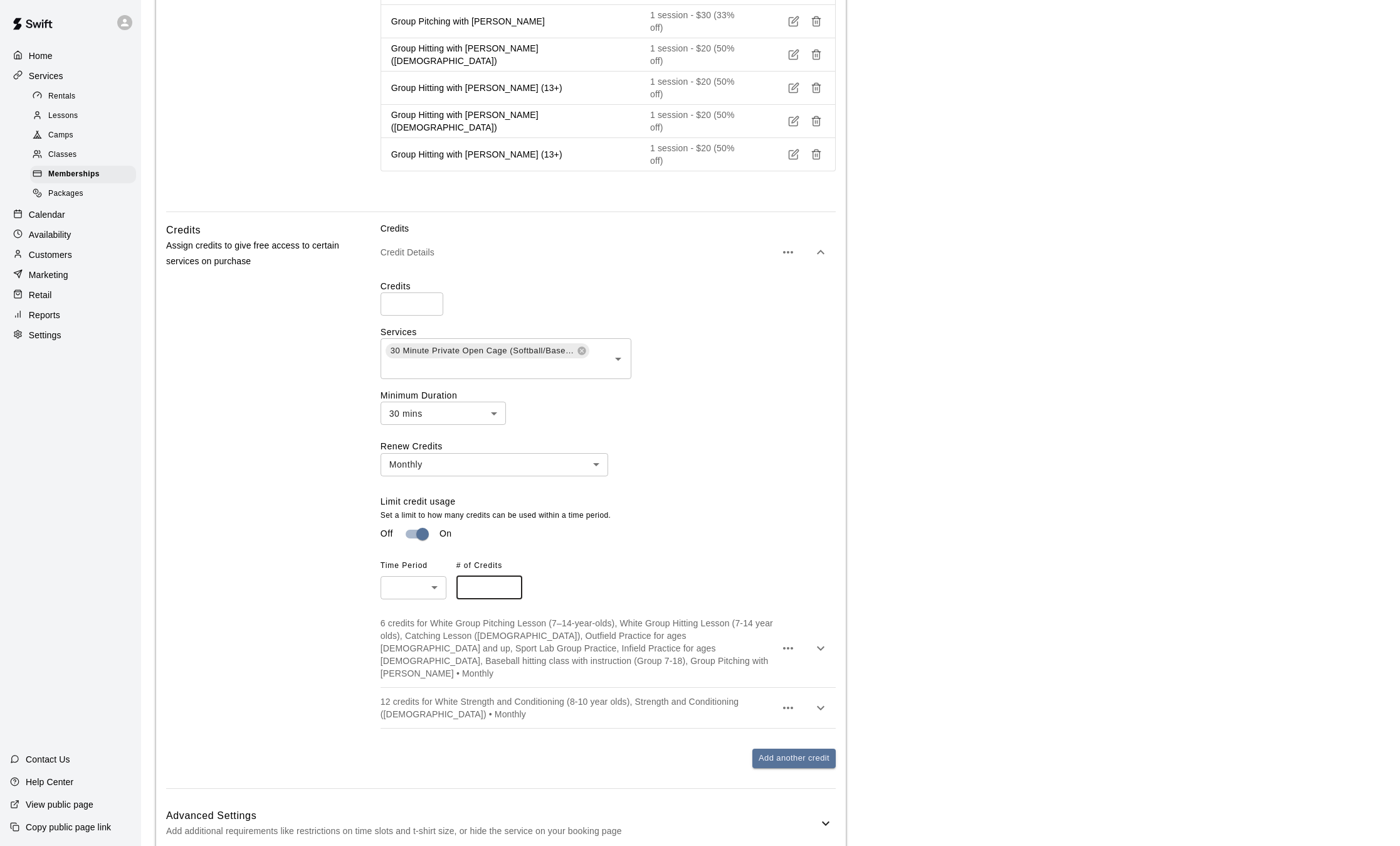
click at [479, 576] on input "number" at bounding box center [489, 587] width 66 height 23
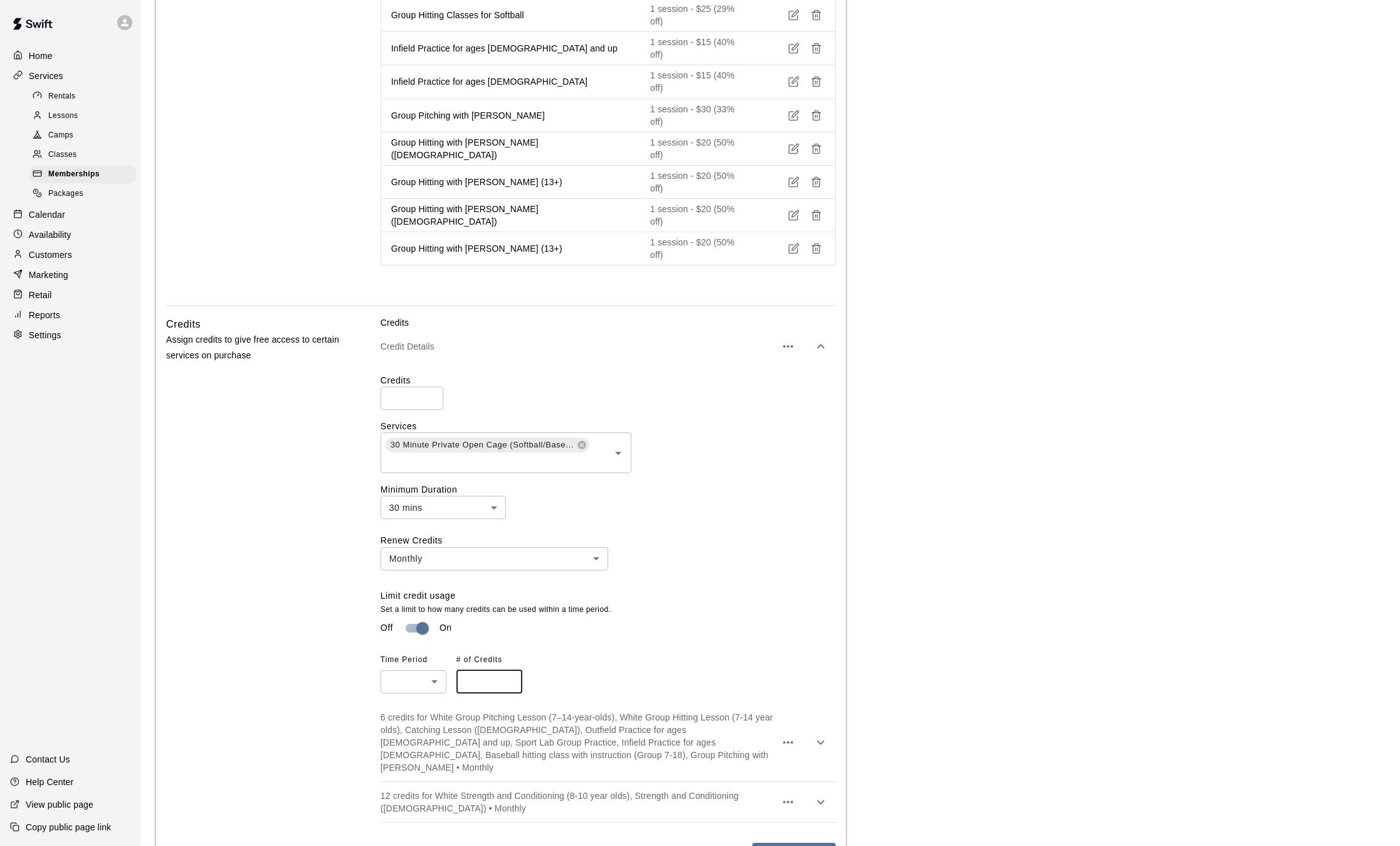
scroll to position [1017, 0]
type input "*"
click at [691, 707] on p "6 credits for White Group Pitching Lesson (7–14-year-olds), White Group Hitting…" at bounding box center [578, 738] width 395 height 63
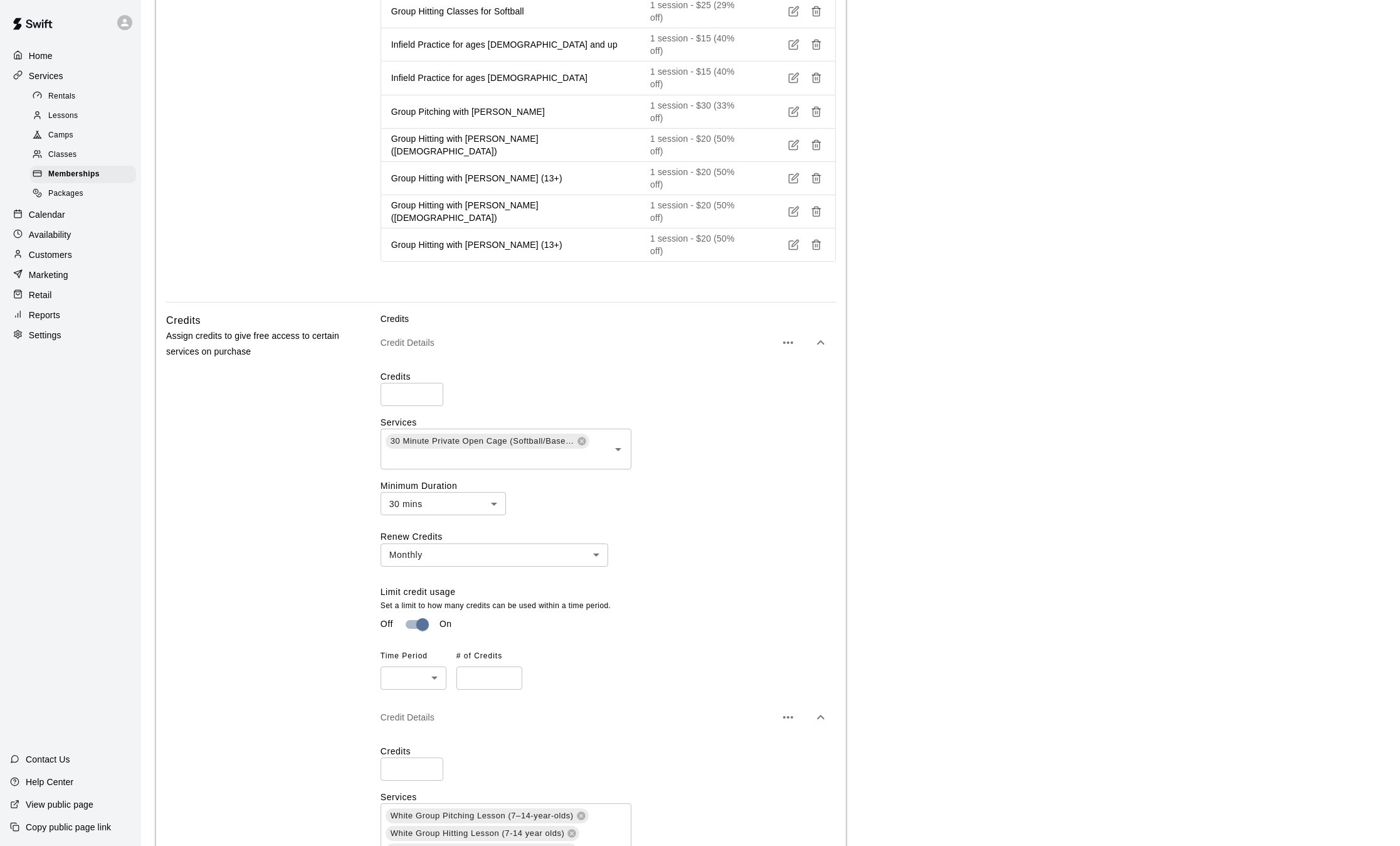
click at [413, 757] on input "*" at bounding box center [412, 769] width 63 height 23
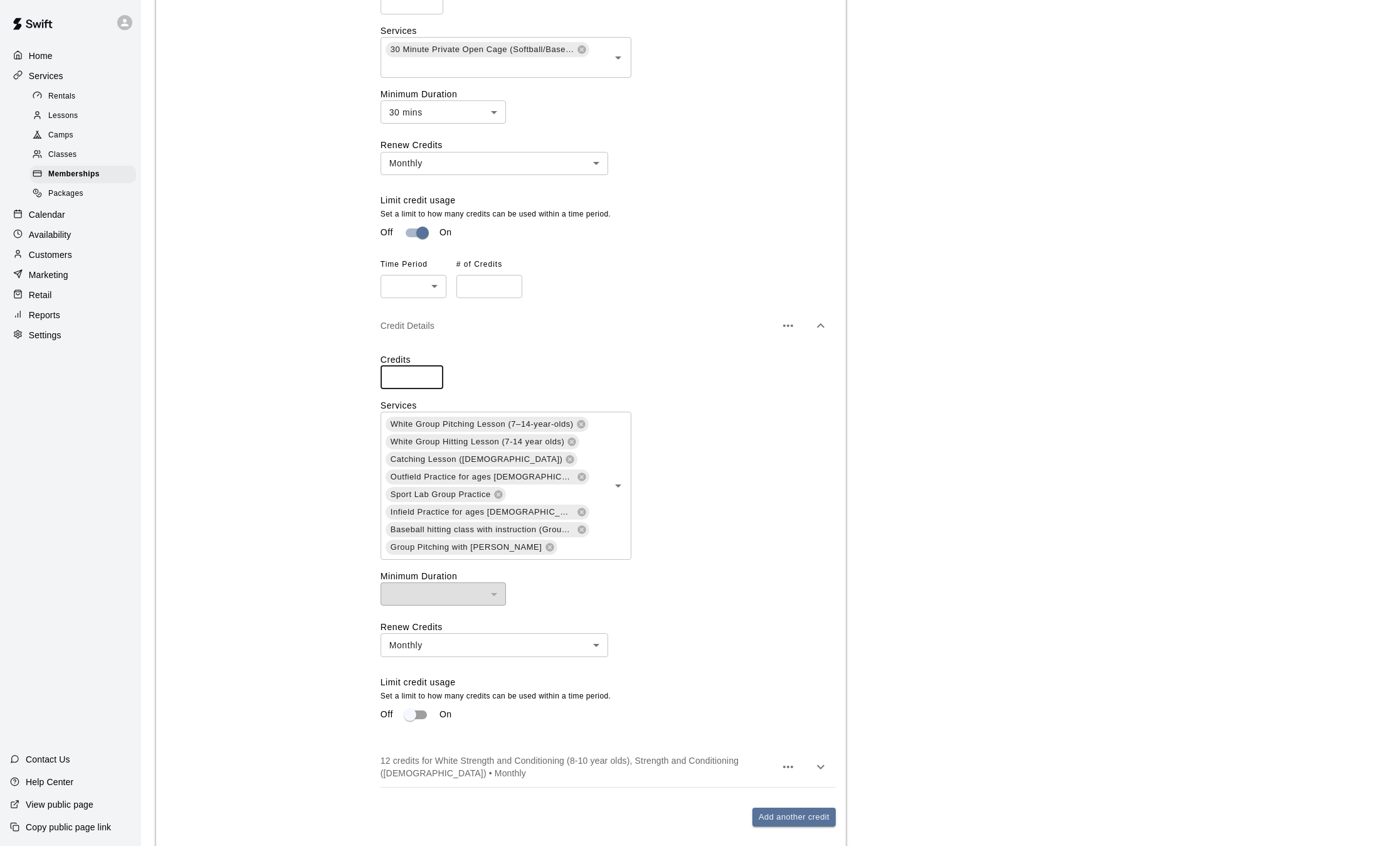
scroll to position [1419, 0]
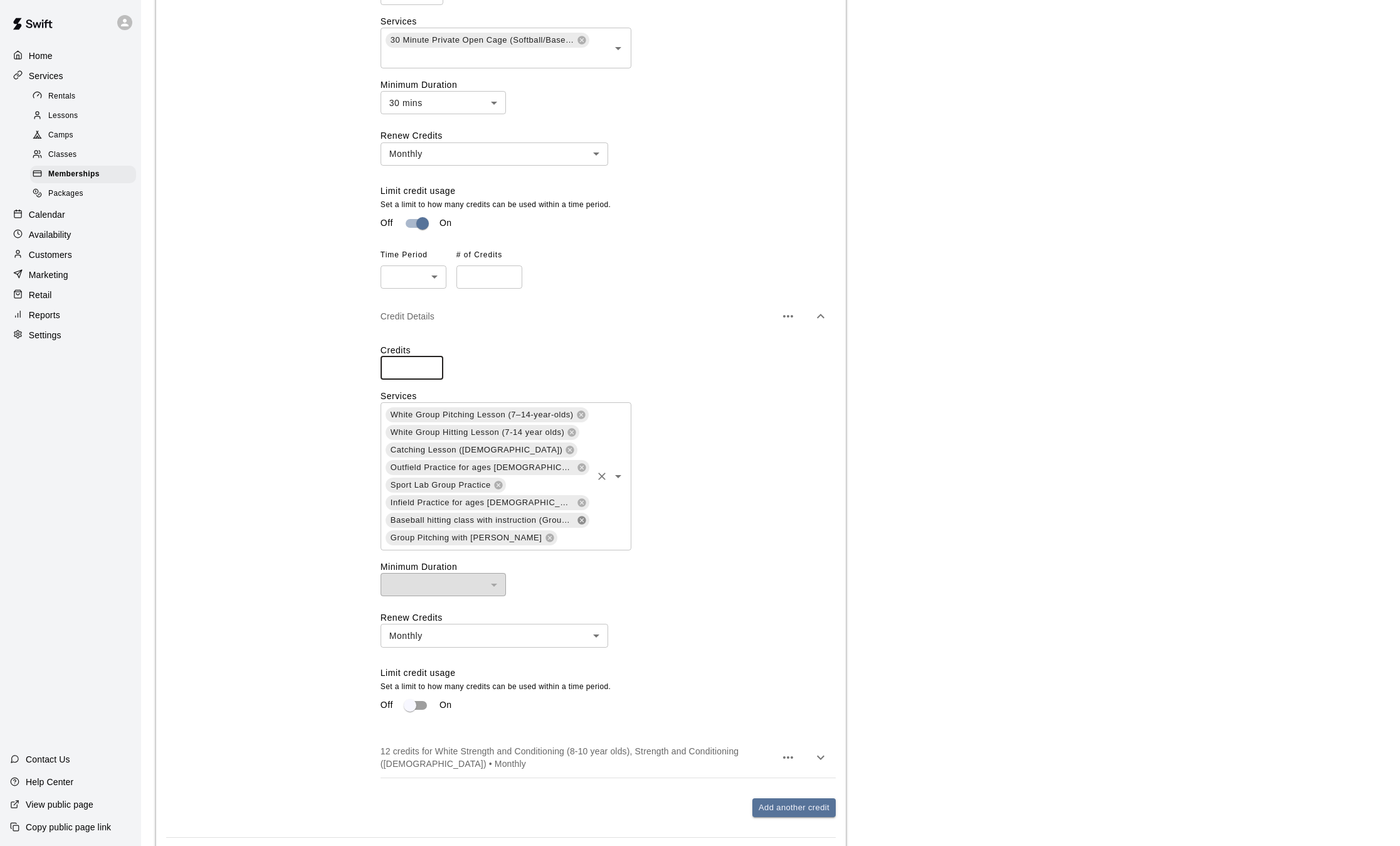
click at [582, 516] on icon at bounding box center [582, 520] width 9 height 9
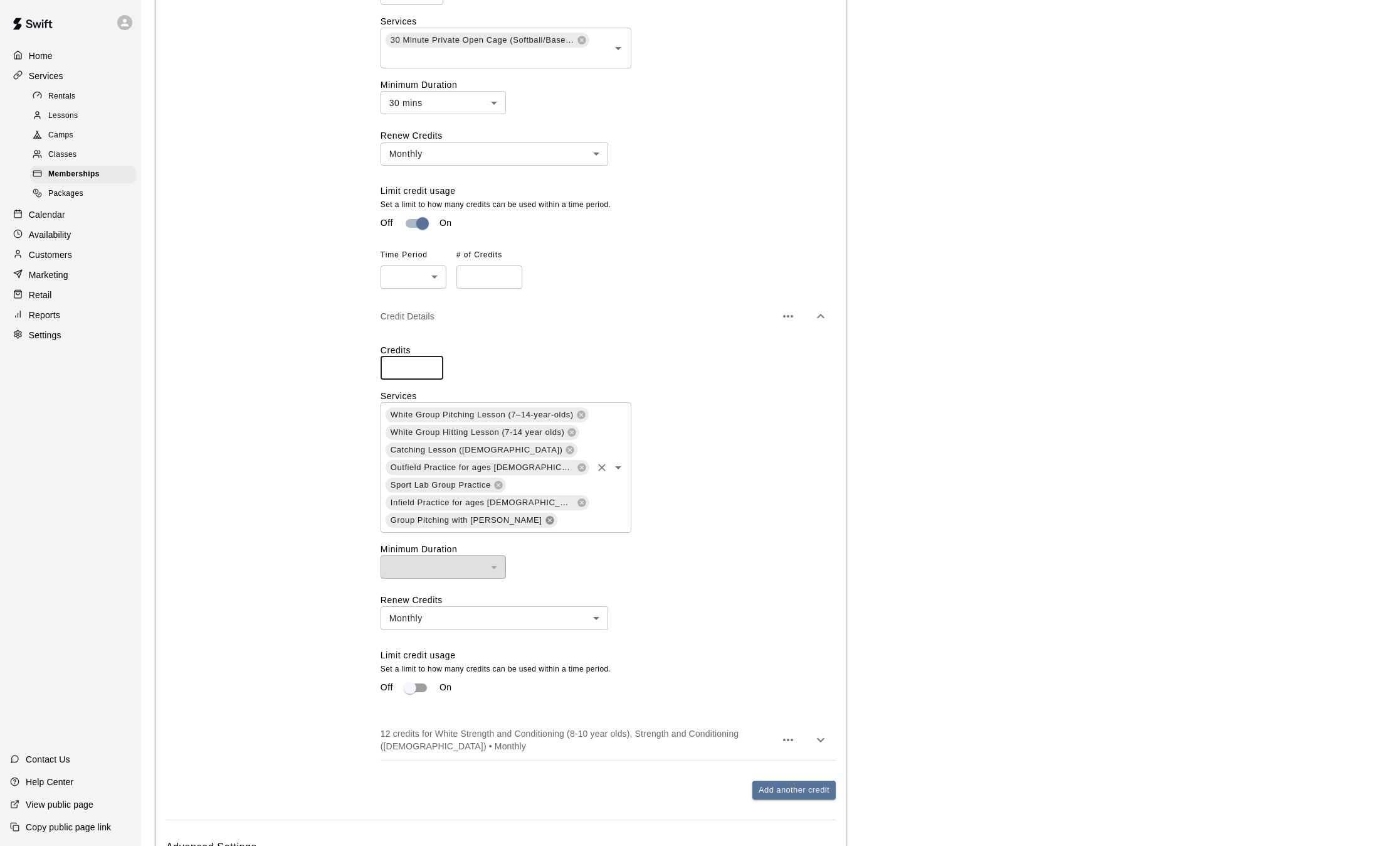
click at [546, 516] on icon at bounding box center [550, 520] width 9 height 9
click at [578, 498] on icon at bounding box center [582, 502] width 9 height 9
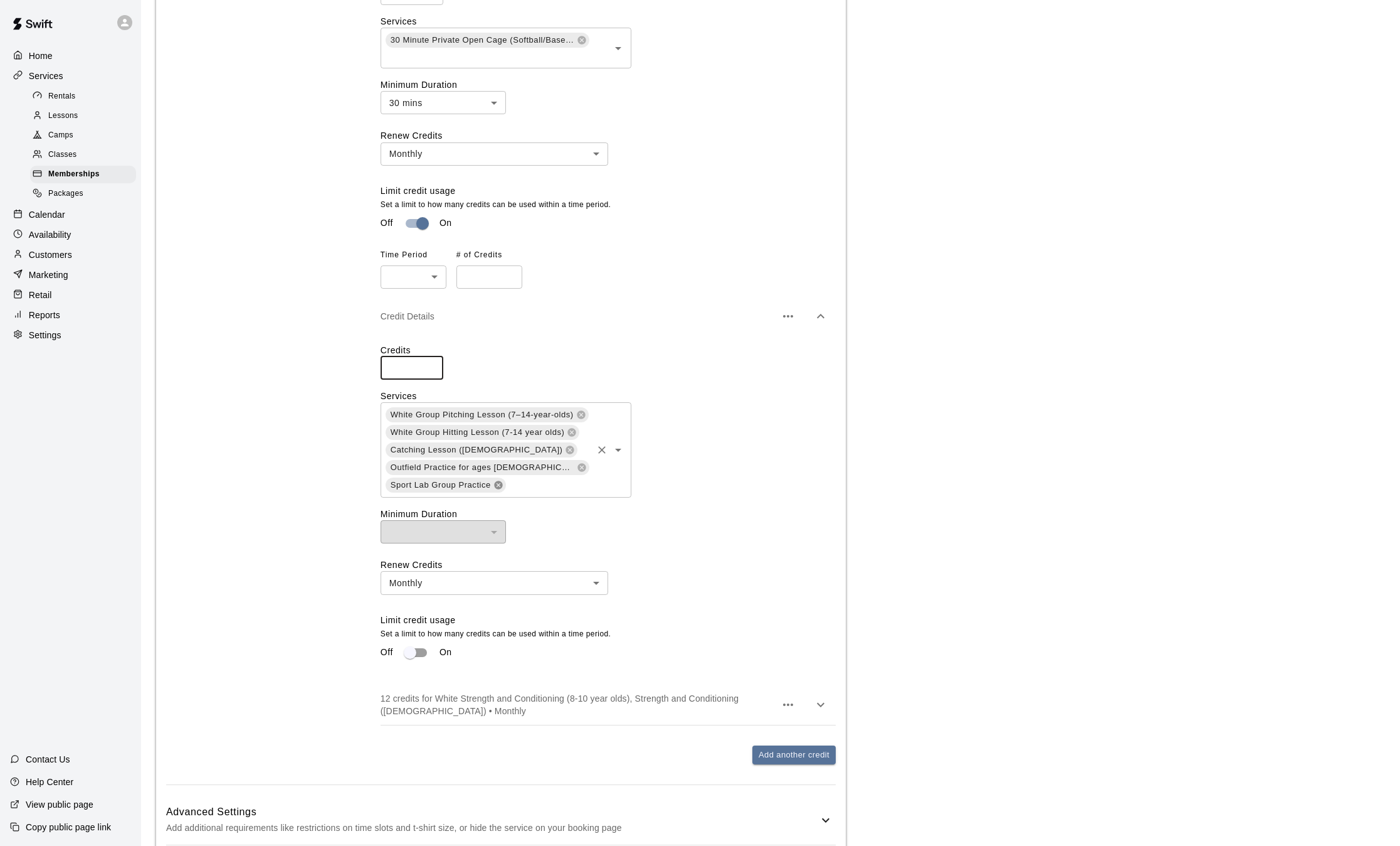
click at [495, 480] on icon at bounding box center [498, 484] width 9 height 9
click at [578, 463] on icon at bounding box center [582, 467] width 9 height 9
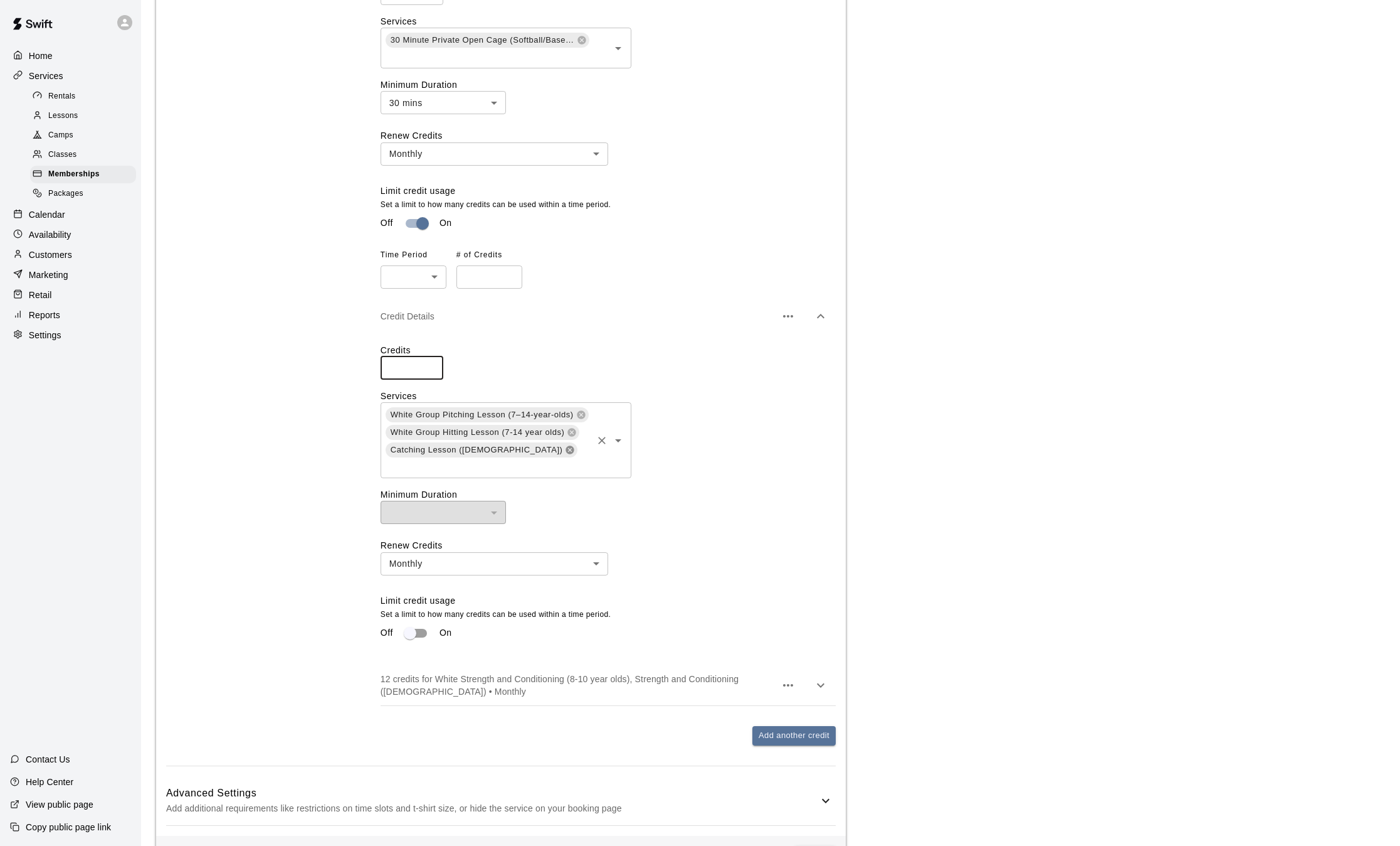
click at [566, 445] on icon at bounding box center [570, 449] width 9 height 9
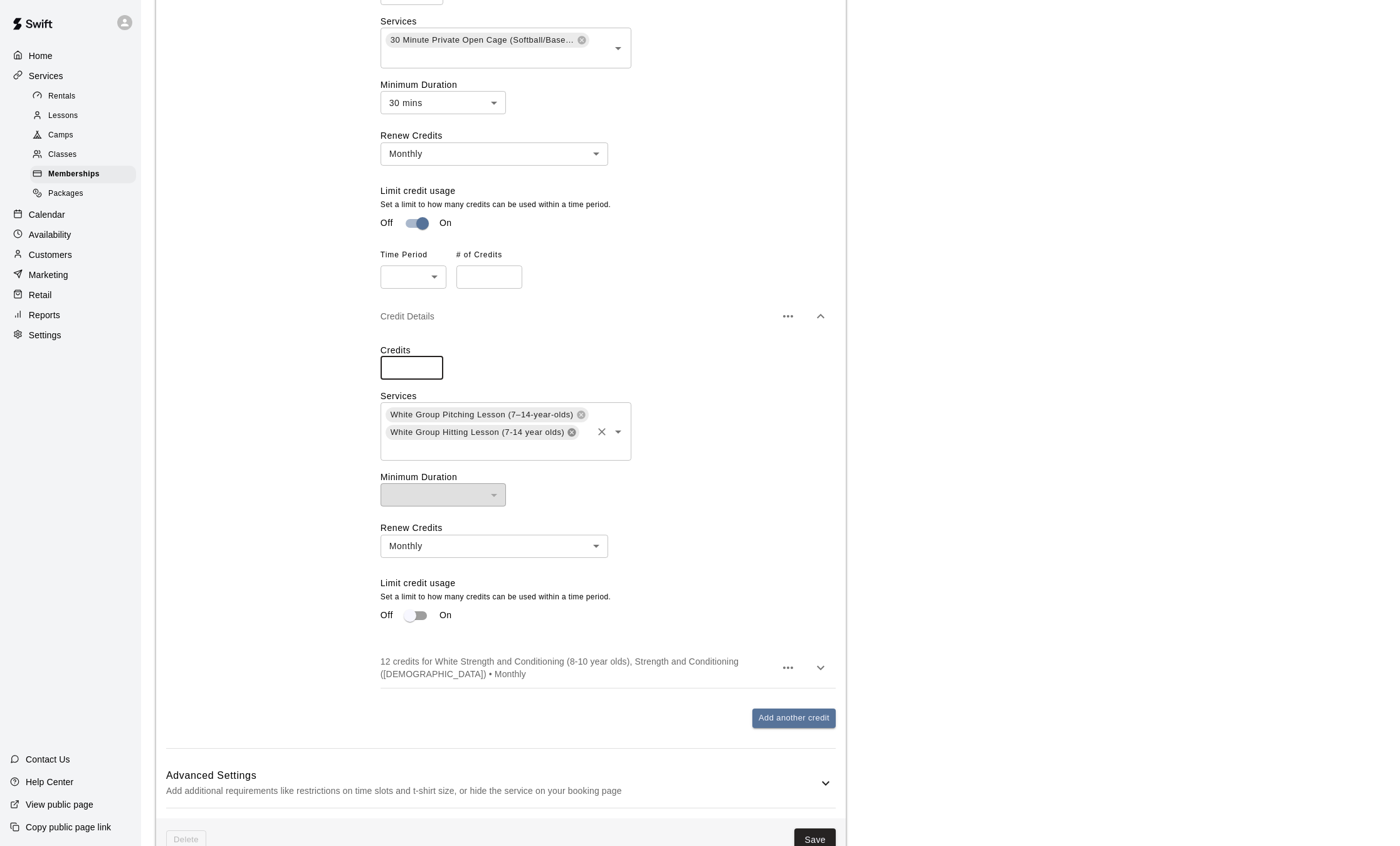
click at [572, 428] on icon at bounding box center [572, 432] width 9 height 9
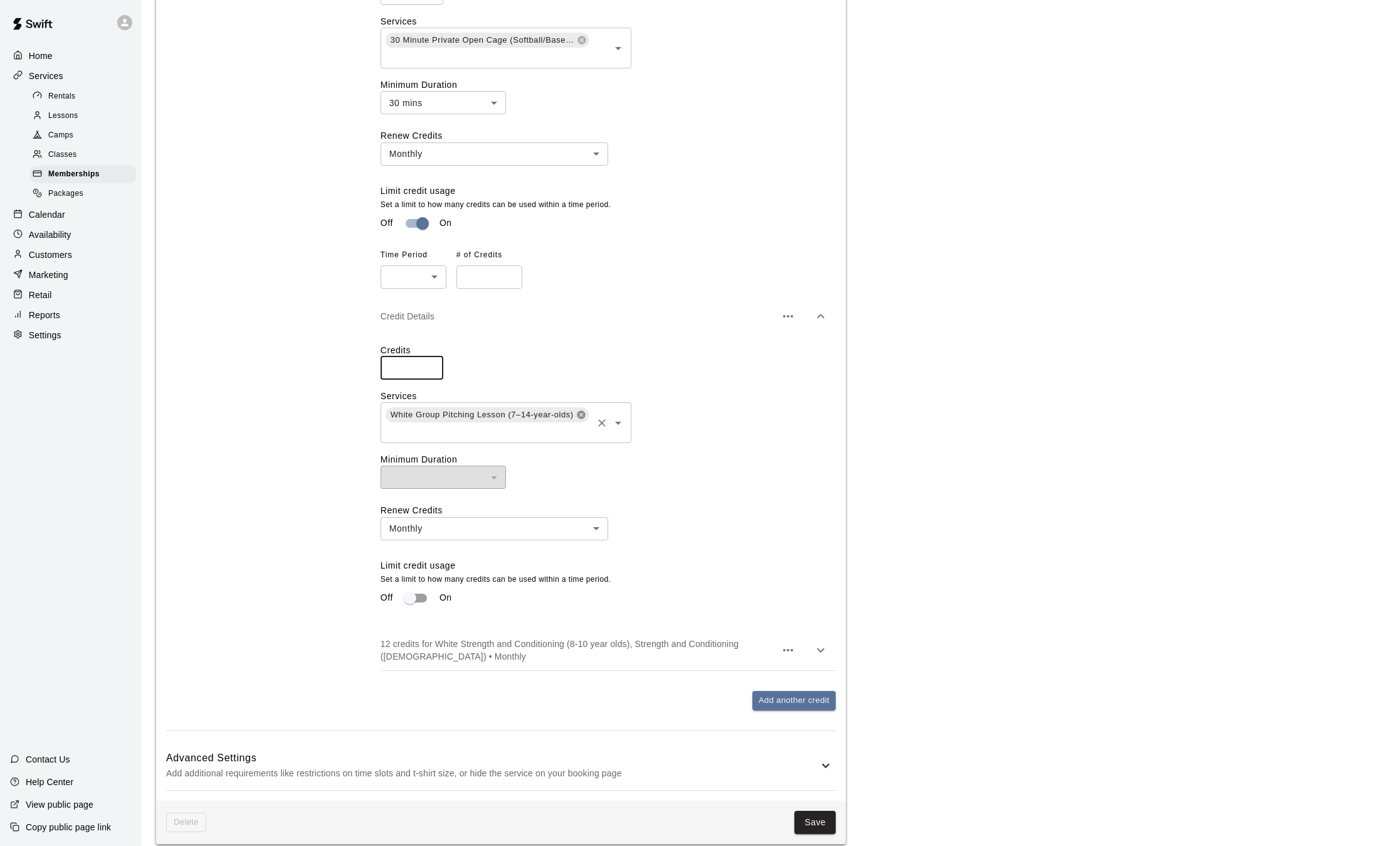
click at [582, 411] on icon at bounding box center [581, 414] width 9 height 9
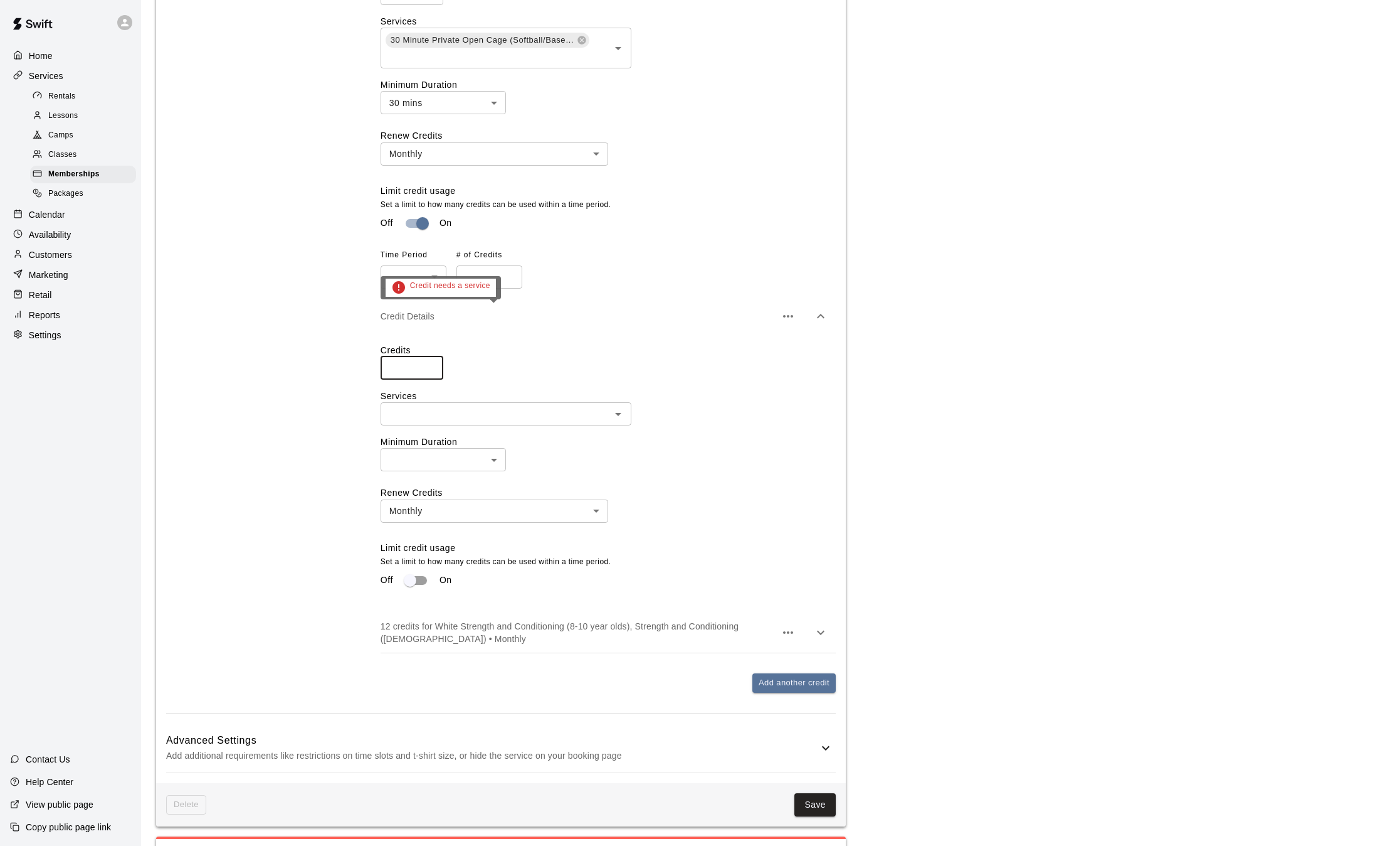
type input "*"
click at [526, 406] on input "text" at bounding box center [495, 414] width 222 height 15
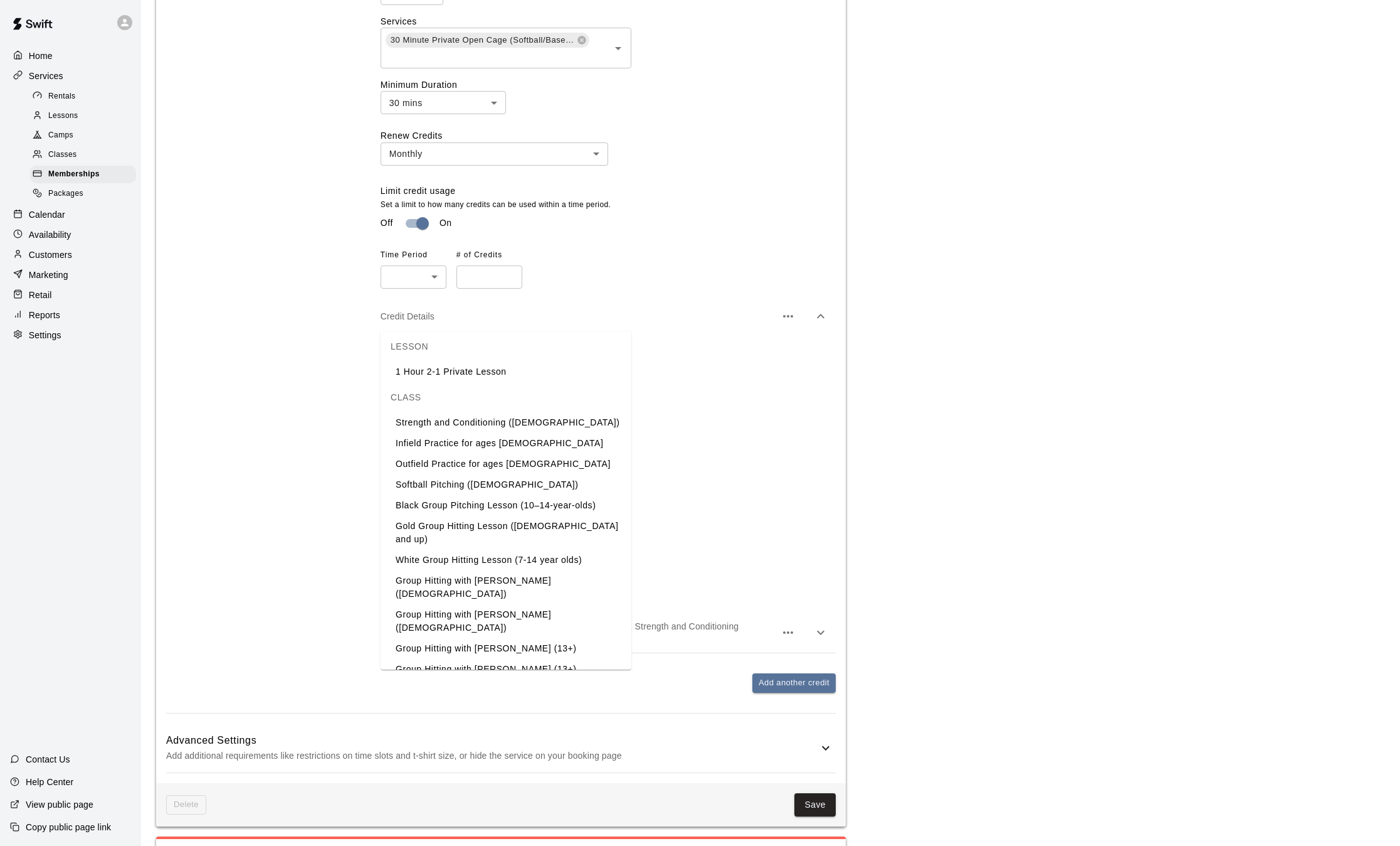
scroll to position [256, 0]
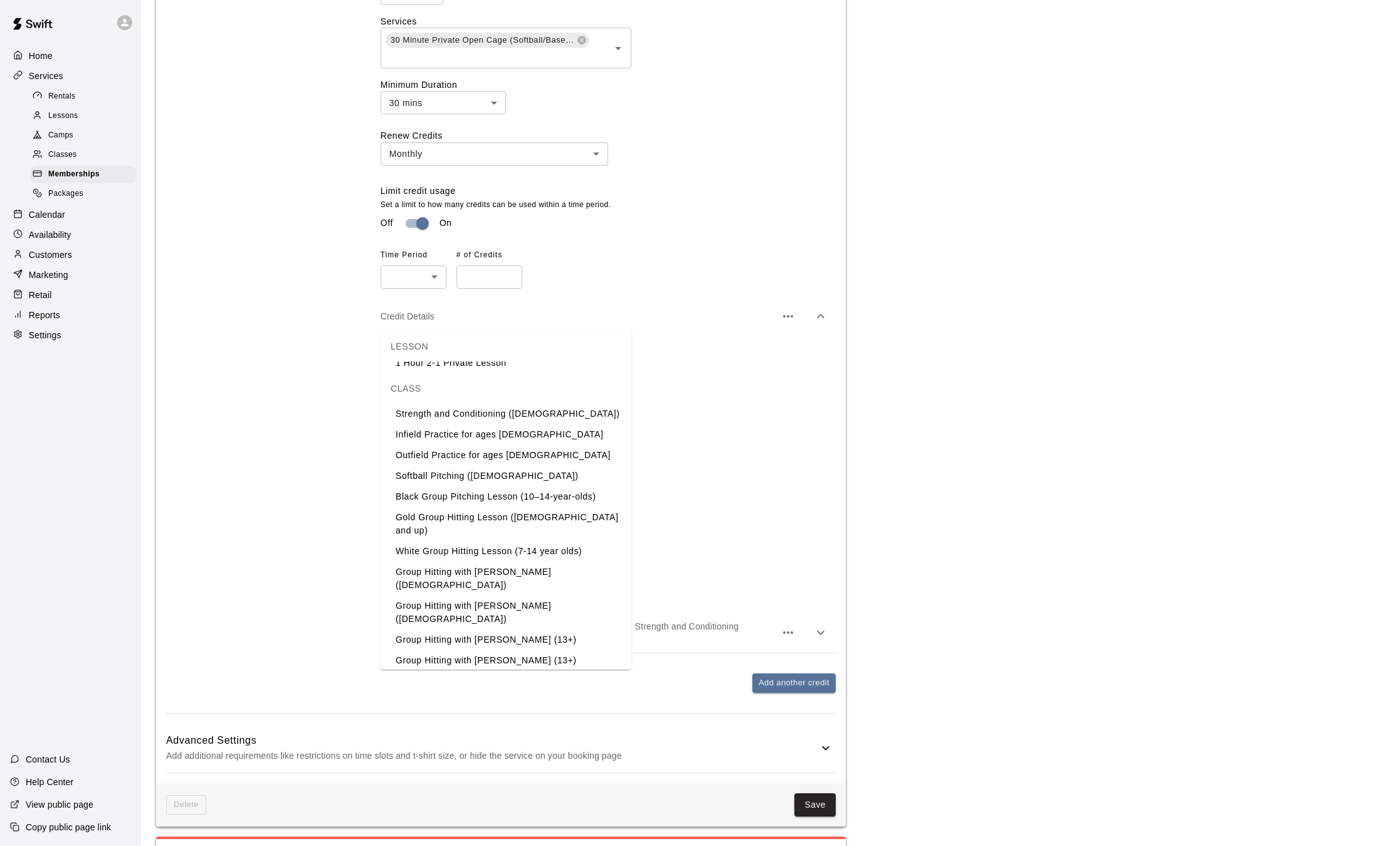
click at [506, 433] on li "Infield Practice for ages [DEMOGRAPHIC_DATA]" at bounding box center [506, 434] width 251 height 21
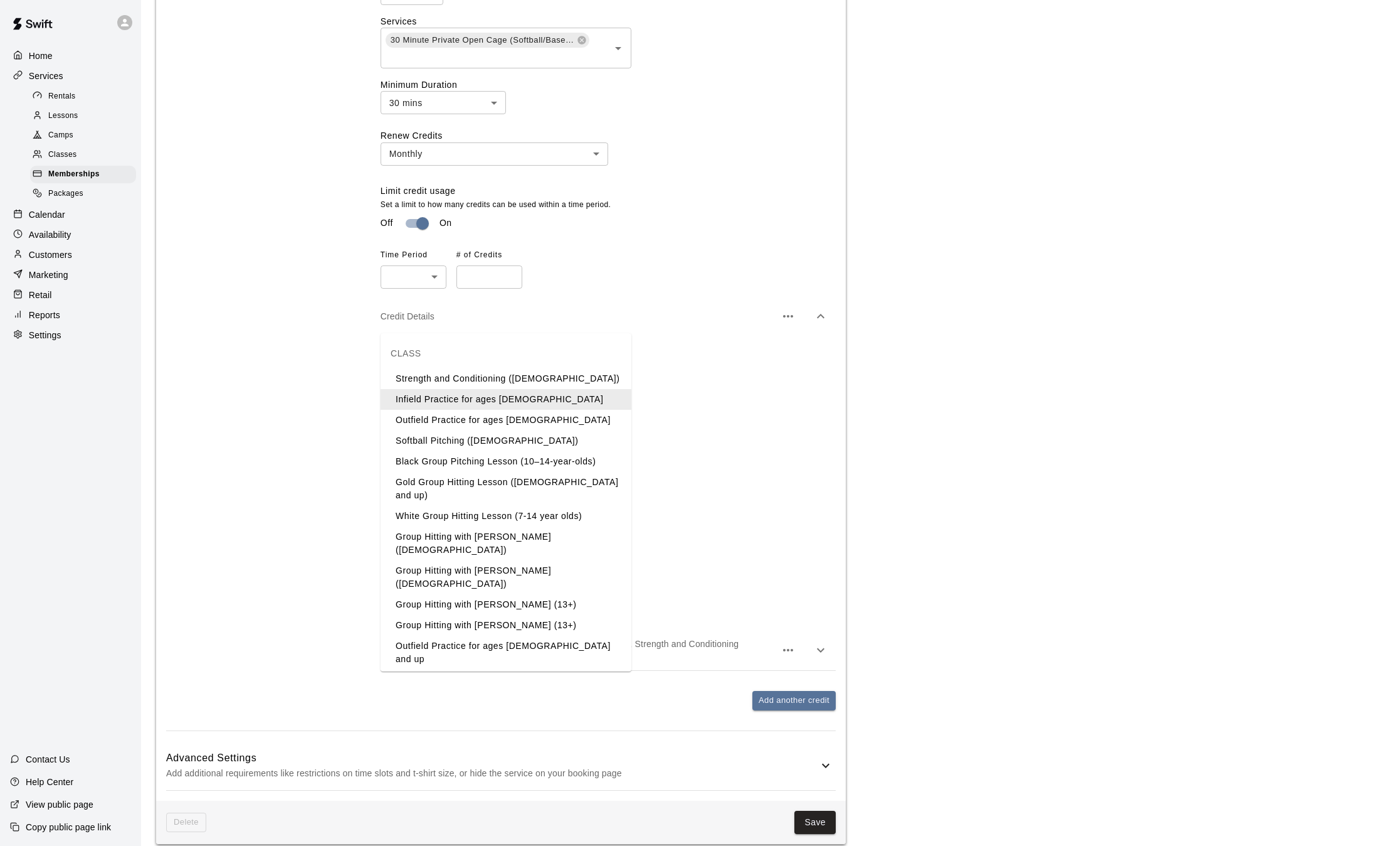
click at [579, 424] on input "text" at bounding box center [487, 432] width 206 height 15
click at [518, 422] on li "Outfield Practice for ages [DEMOGRAPHIC_DATA]" at bounding box center [506, 420] width 251 height 21
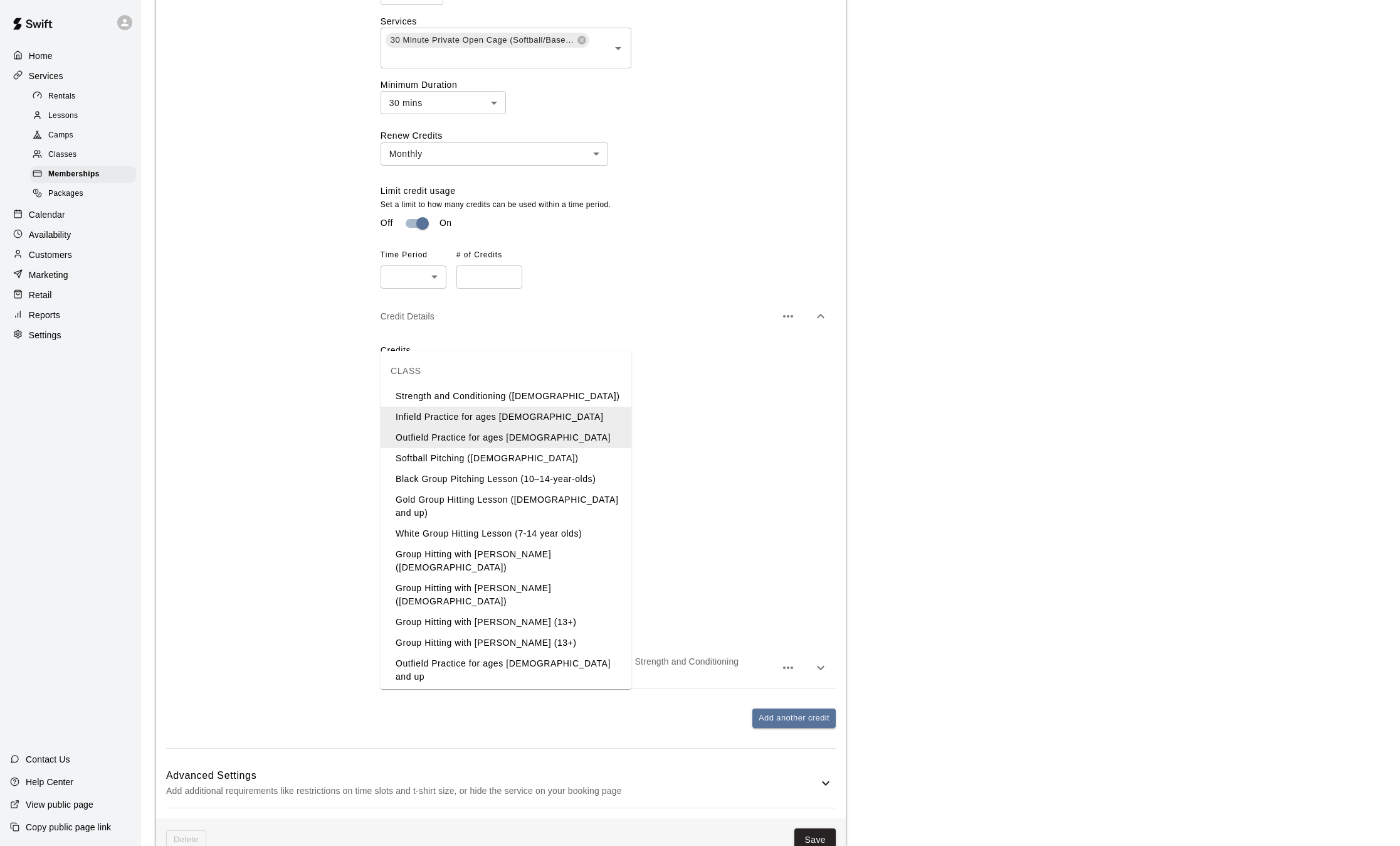
click at [550, 441] on input "text" at bounding box center [487, 449] width 206 height 15
click at [547, 523] on li "White Group Hitting Lesson (7-14 year olds)" at bounding box center [506, 533] width 251 height 21
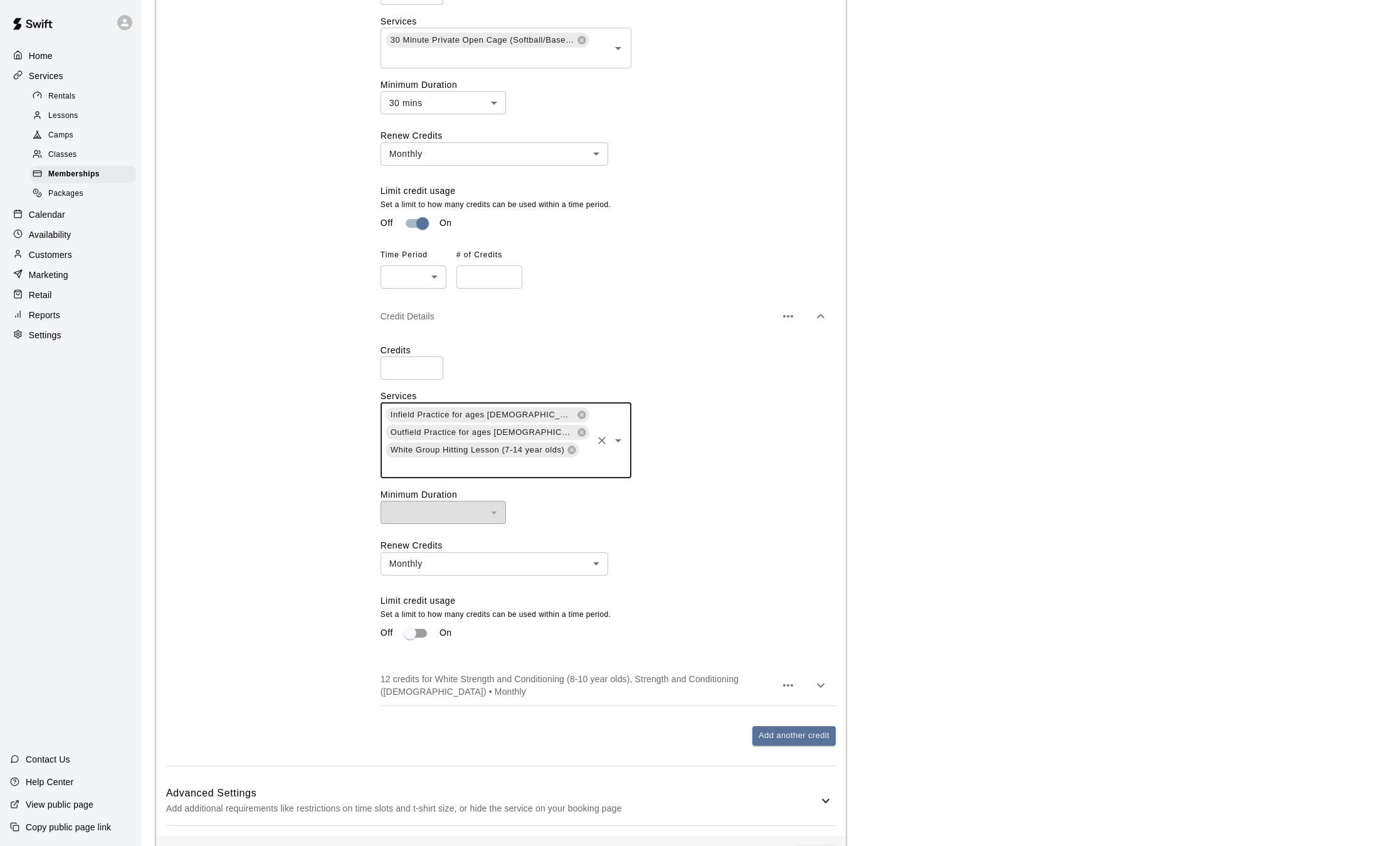
click at [546, 402] on div "Infield Practice for ages [DEMOGRAPHIC_DATA] Outfield Practice for ages [DEMOGR…" at bounding box center [506, 440] width 251 height 76
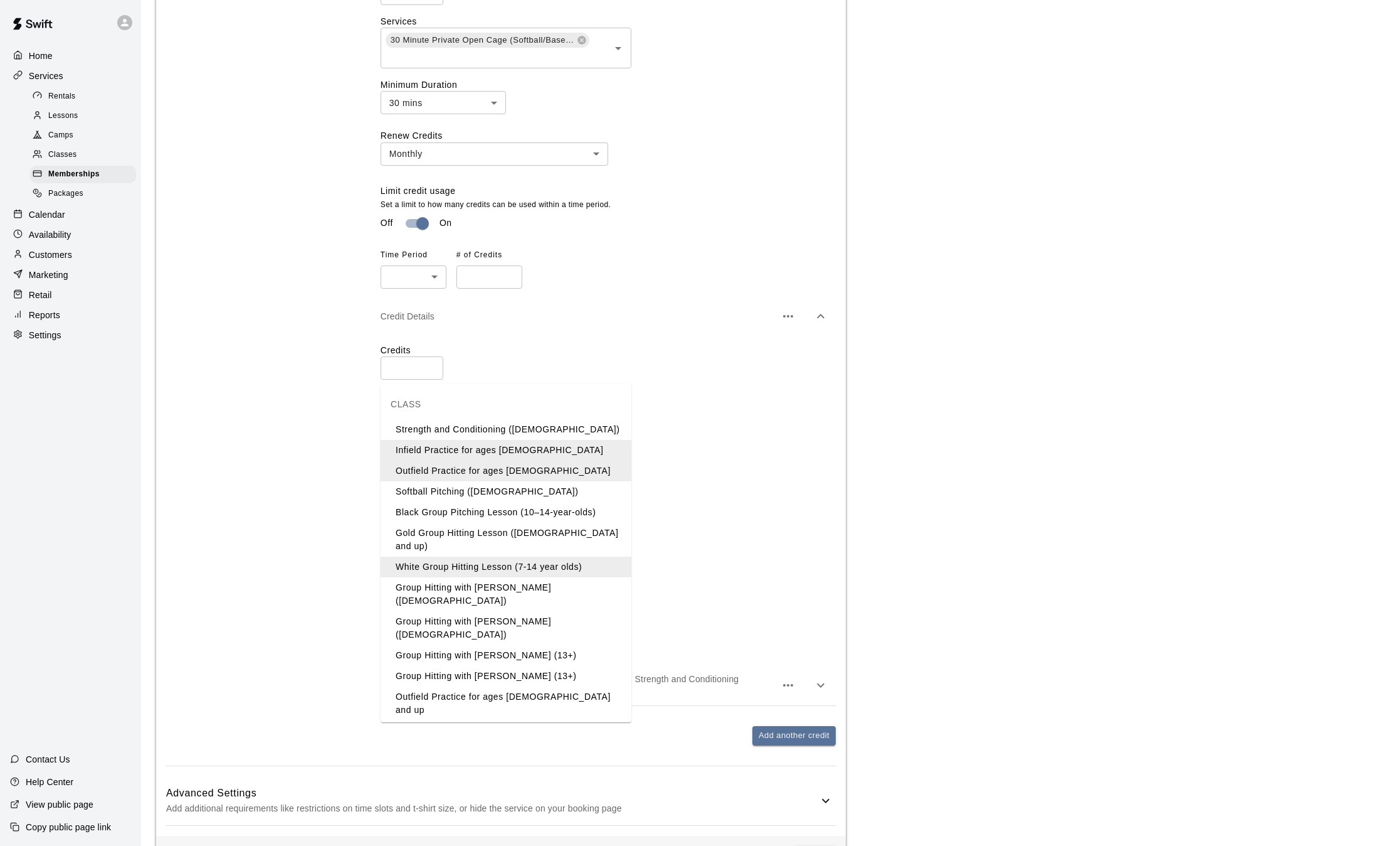
click at [513, 579] on li "Group Hitting with [PERSON_NAME] ([DEMOGRAPHIC_DATA])" at bounding box center [506, 594] width 251 height 34
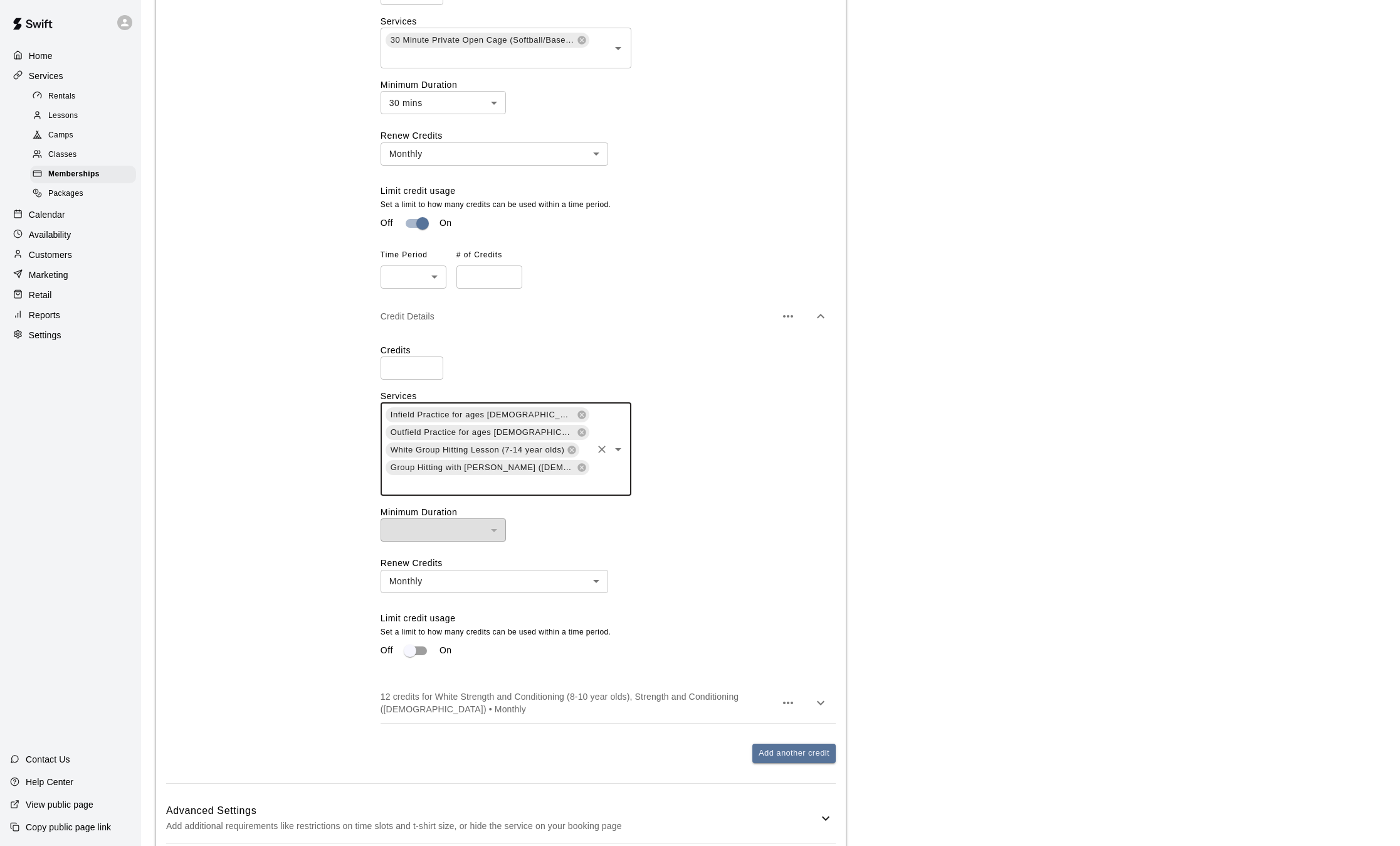
click at [536, 476] on input "text" at bounding box center [487, 484] width 206 height 15
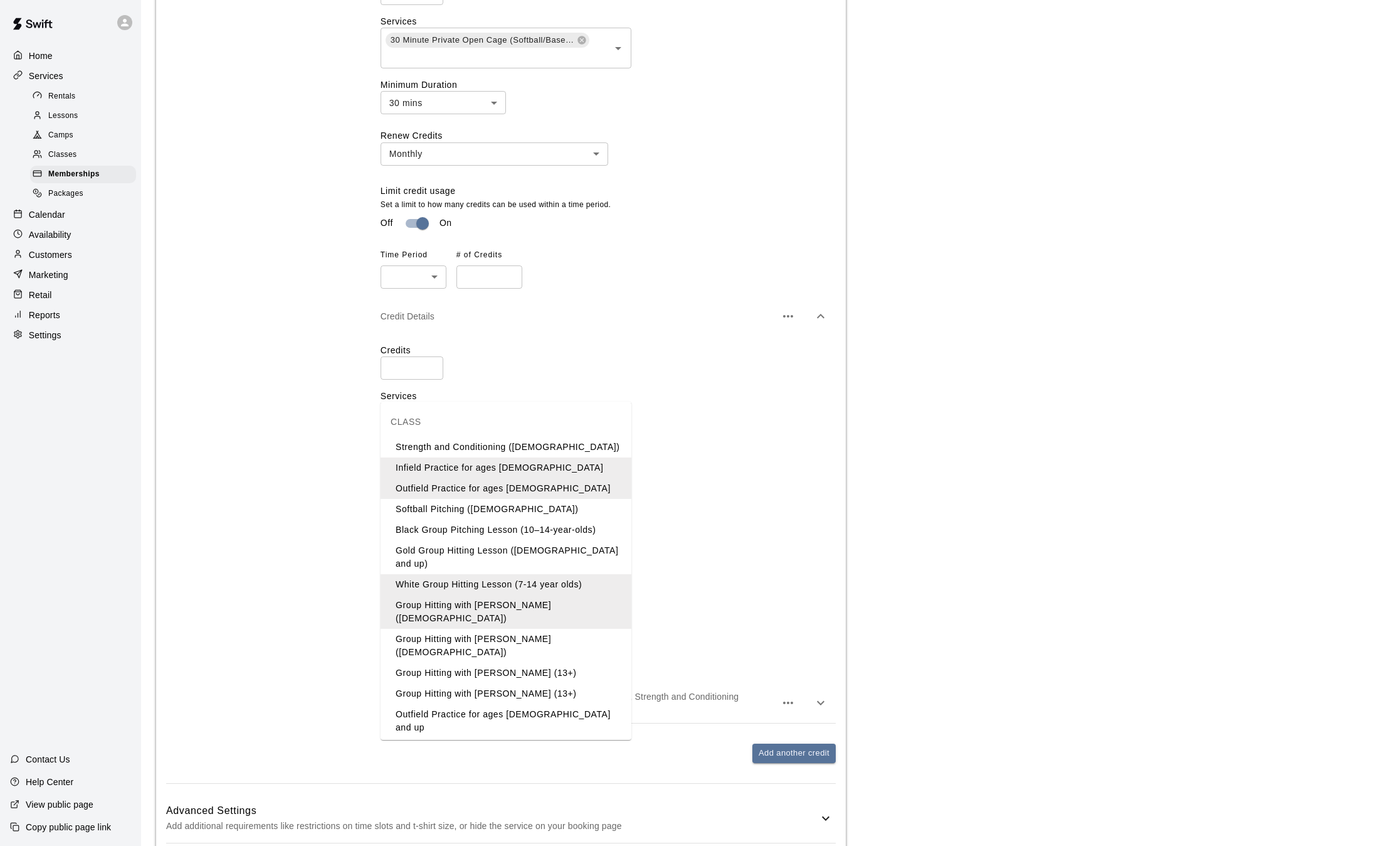
click at [509, 628] on li "Group Hitting with [PERSON_NAME] ([DEMOGRAPHIC_DATA])" at bounding box center [506, 645] width 251 height 34
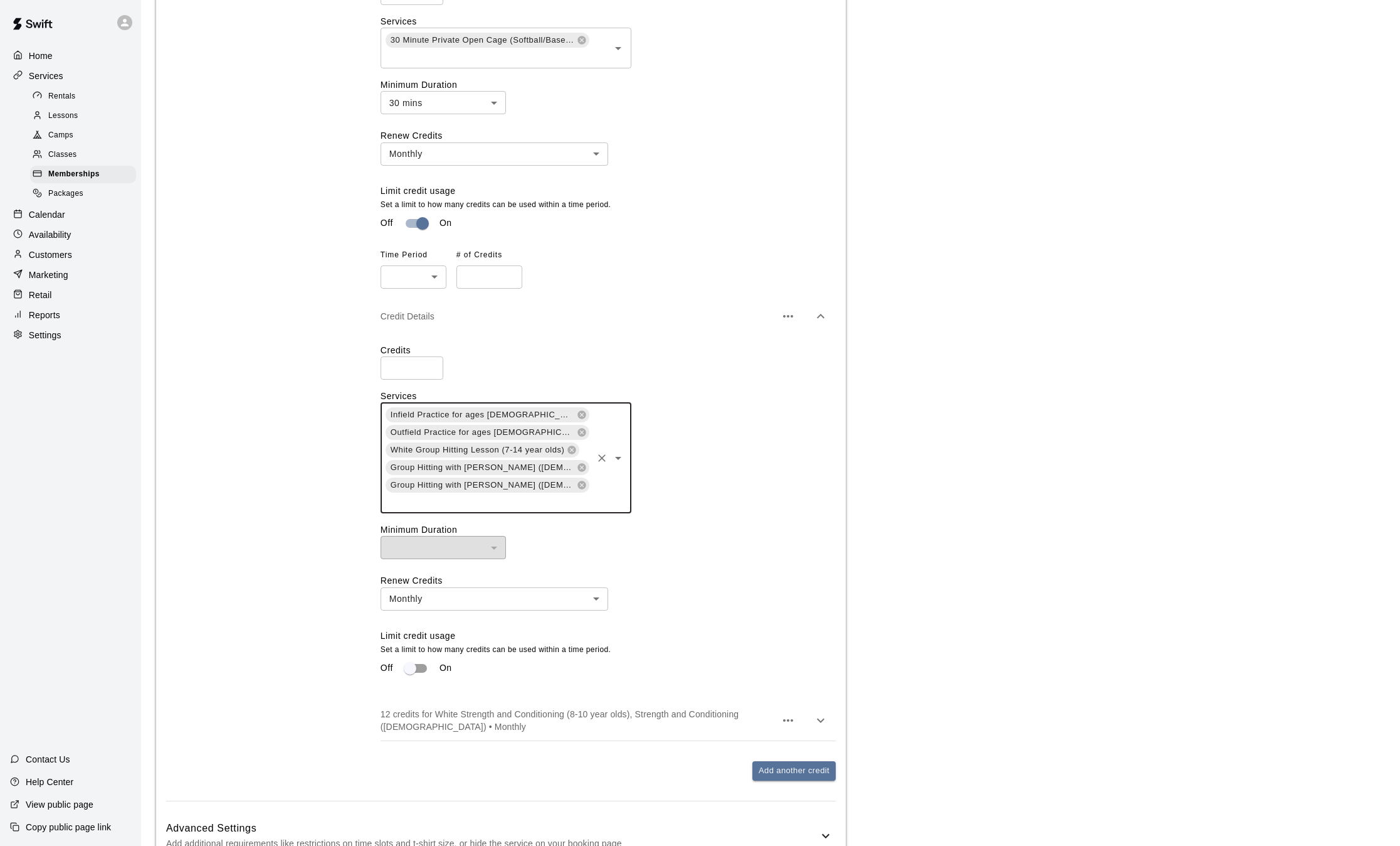
click at [544, 494] on input "text" at bounding box center [487, 501] width 206 height 15
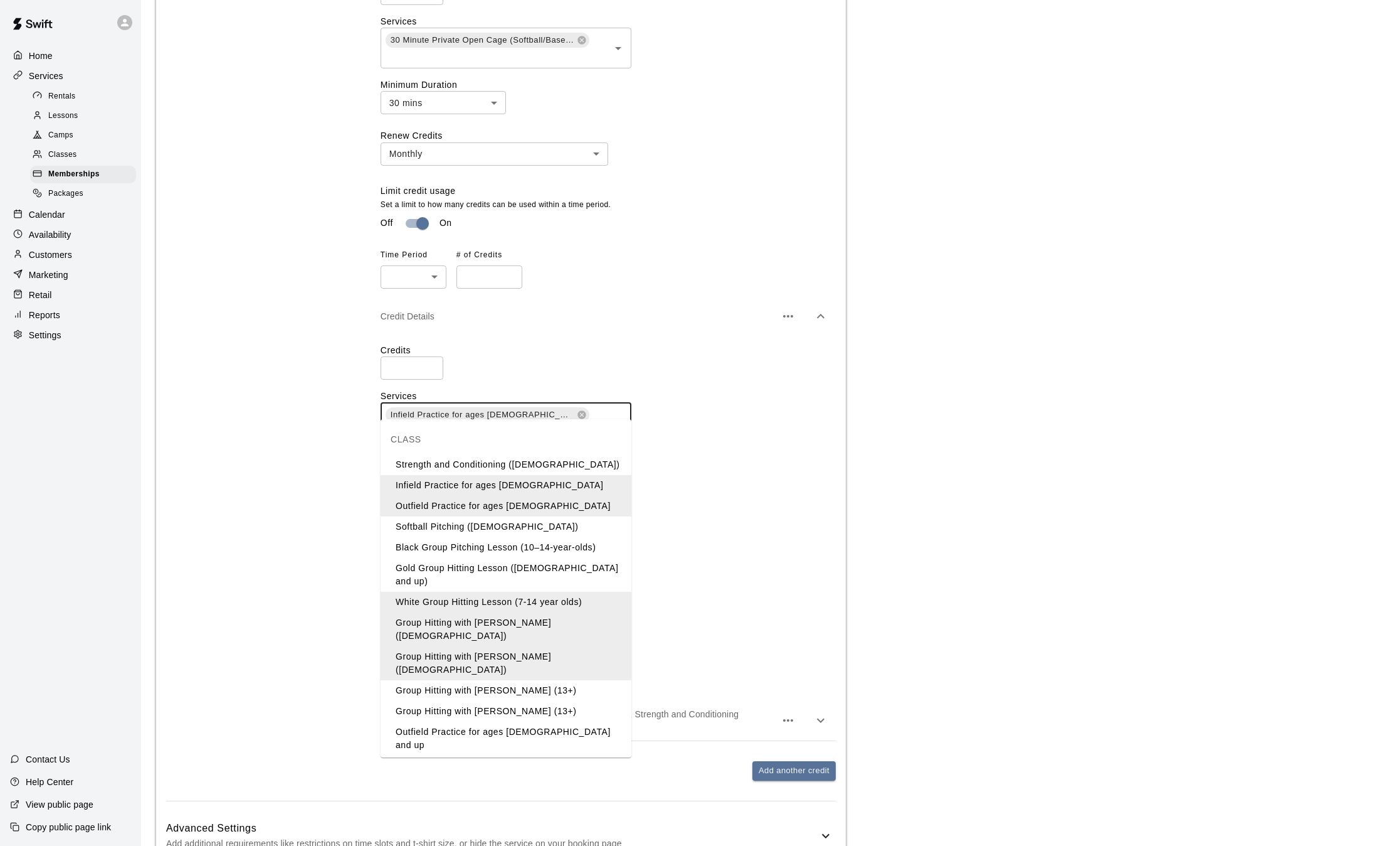
click at [507, 823] on li "Group Pitching with [PERSON_NAME]" at bounding box center [506, 833] width 251 height 21
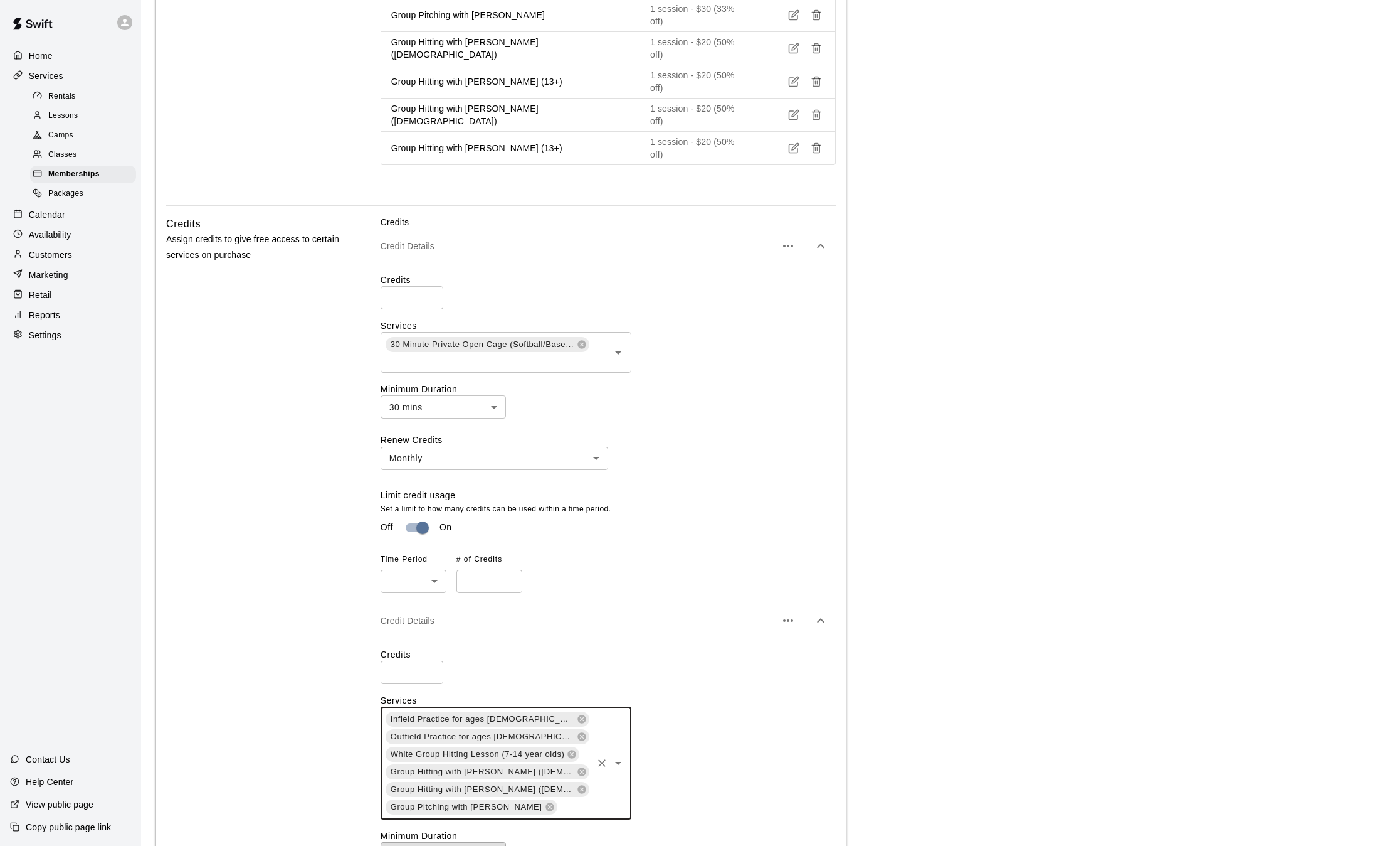
scroll to position [1113, 0]
click at [405, 490] on body "**********" at bounding box center [705, 175] width 1409 height 2577
click at [406, 507] on li "Daily" at bounding box center [413, 515] width 66 height 21
type input "*****"
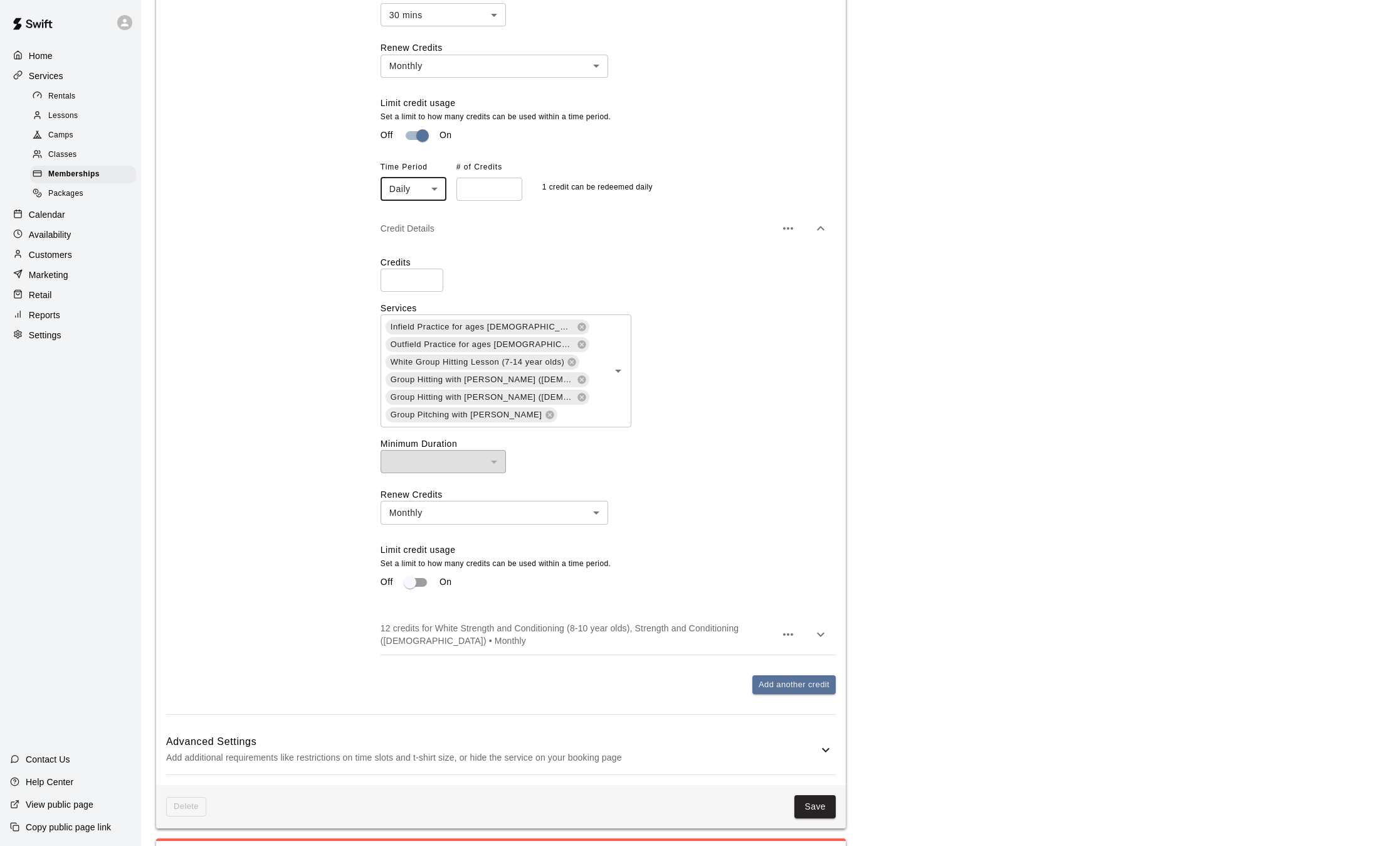
scroll to position [1641, 0]
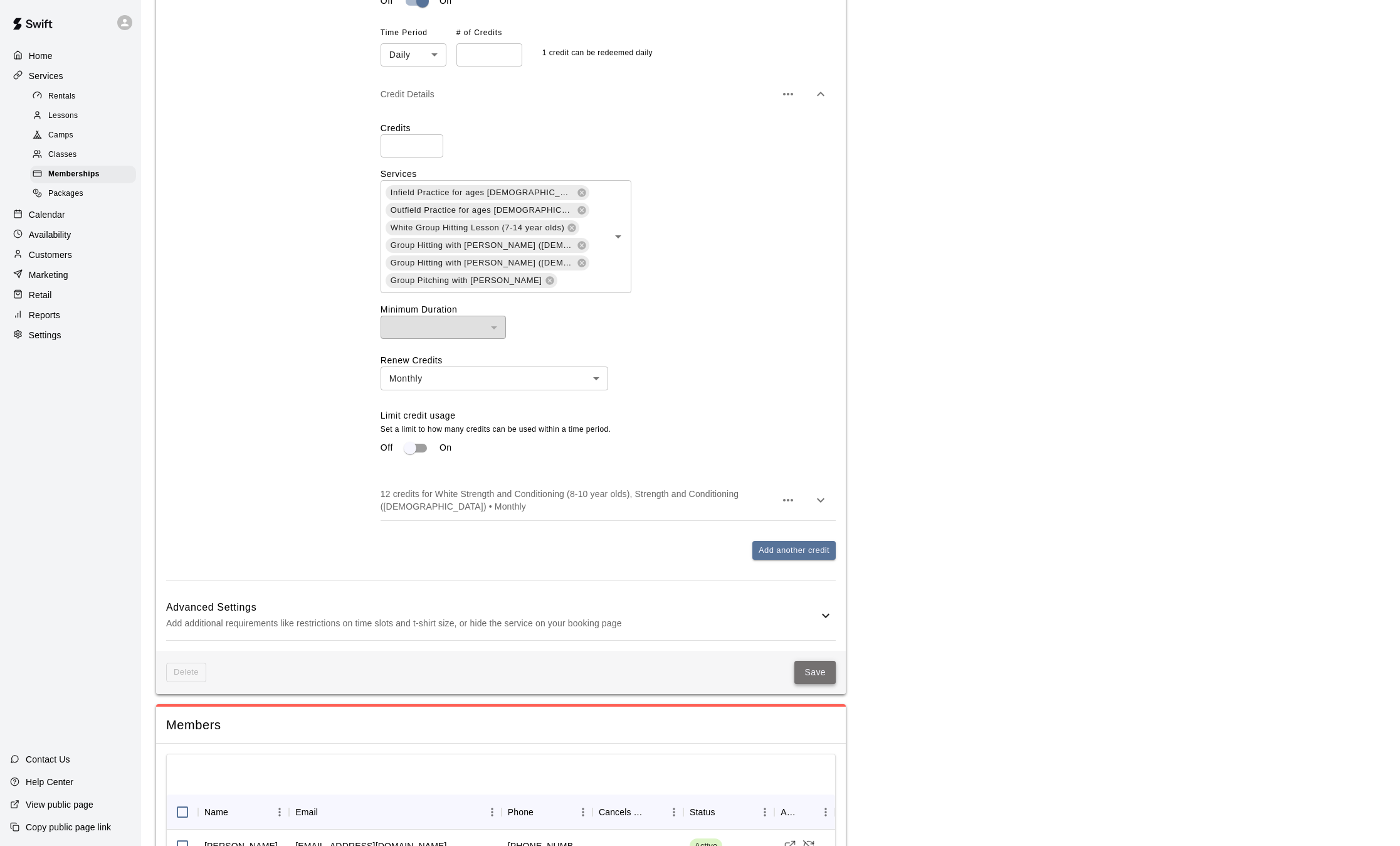
click at [822, 661] on button "Save" at bounding box center [815, 672] width 41 height 23
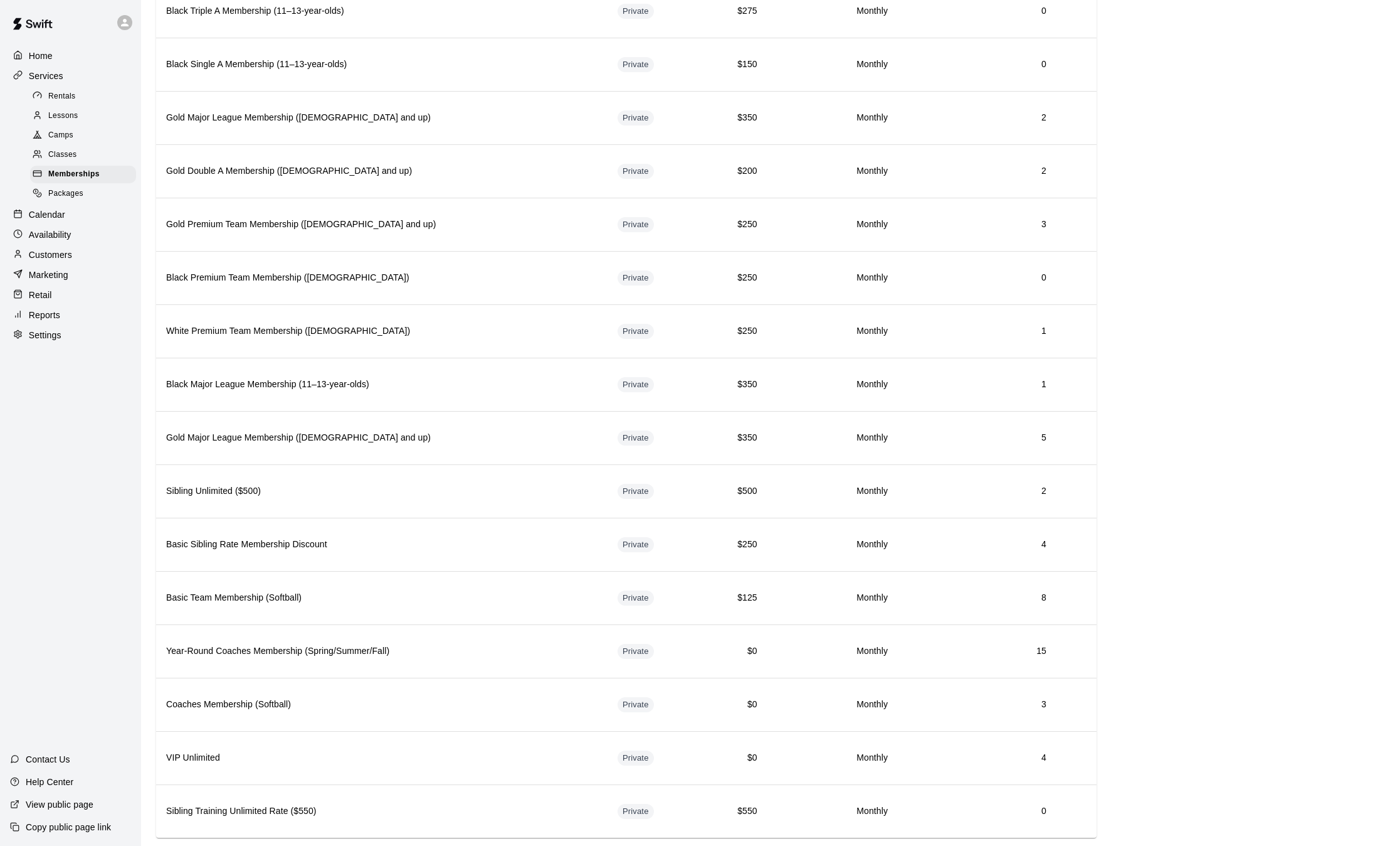
scroll to position [1022, 0]
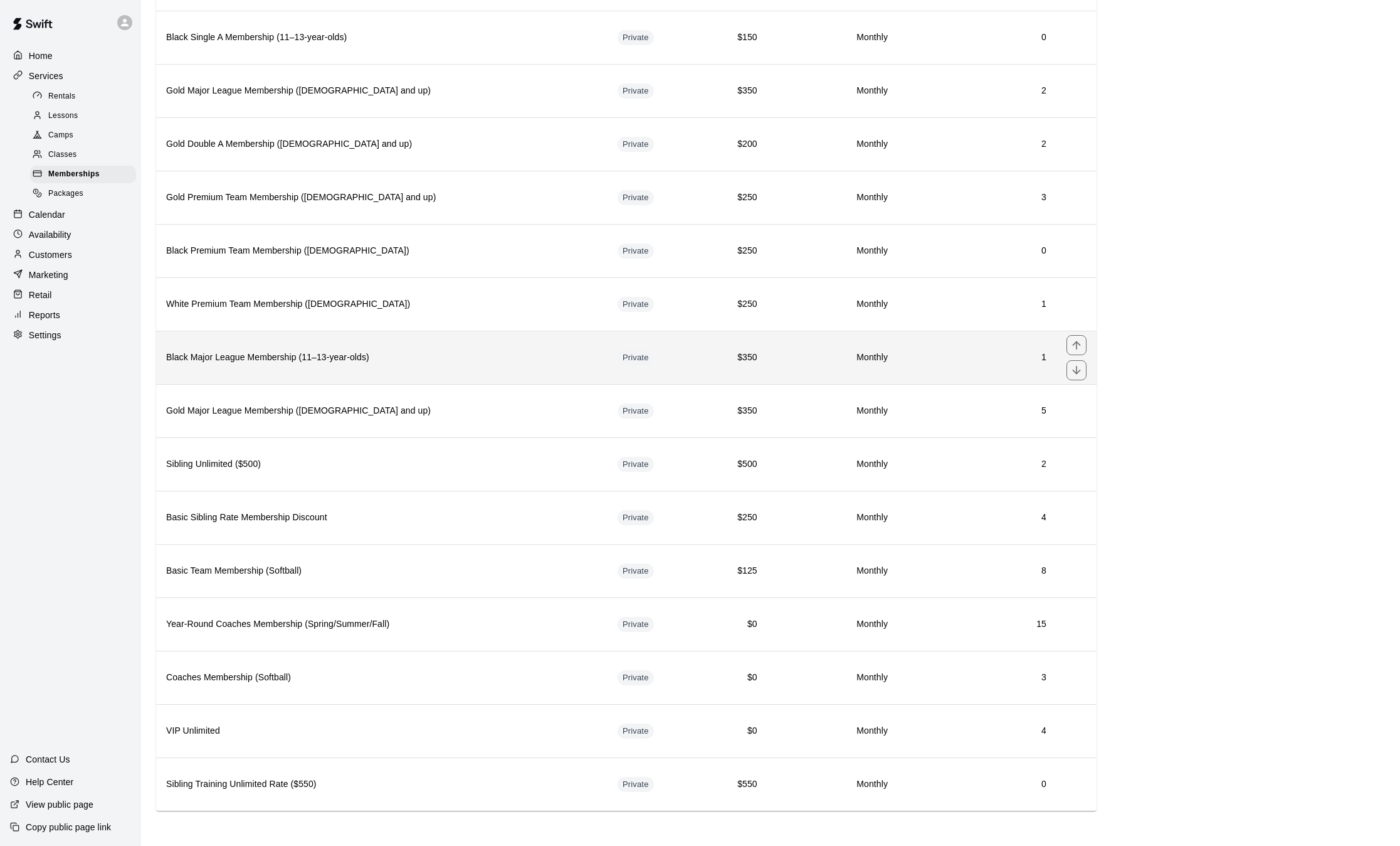
click at [460, 363] on h6 "Black Major League Membership (11–13-year-olds)" at bounding box center [382, 358] width 431 height 14
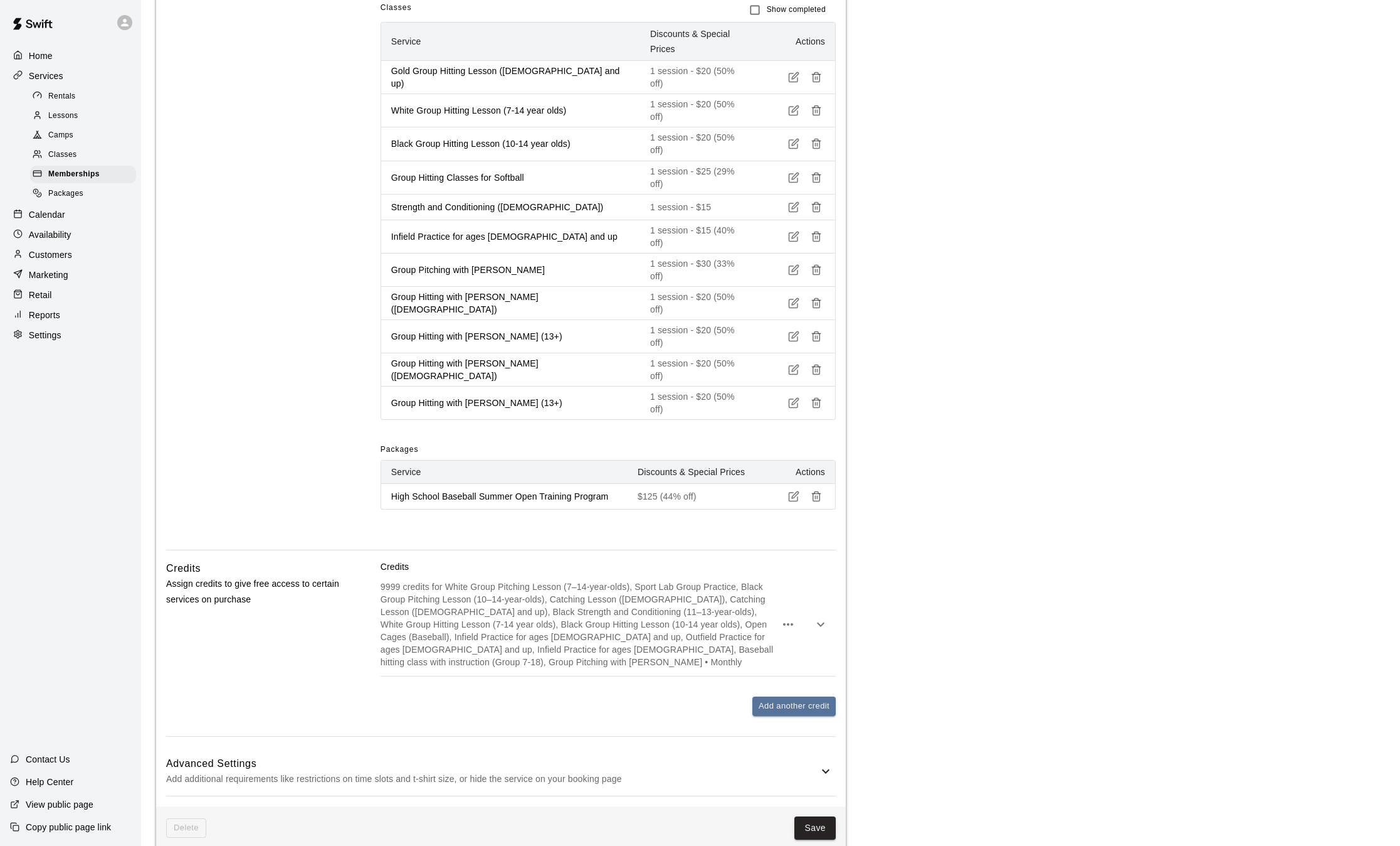
scroll to position [965, 0]
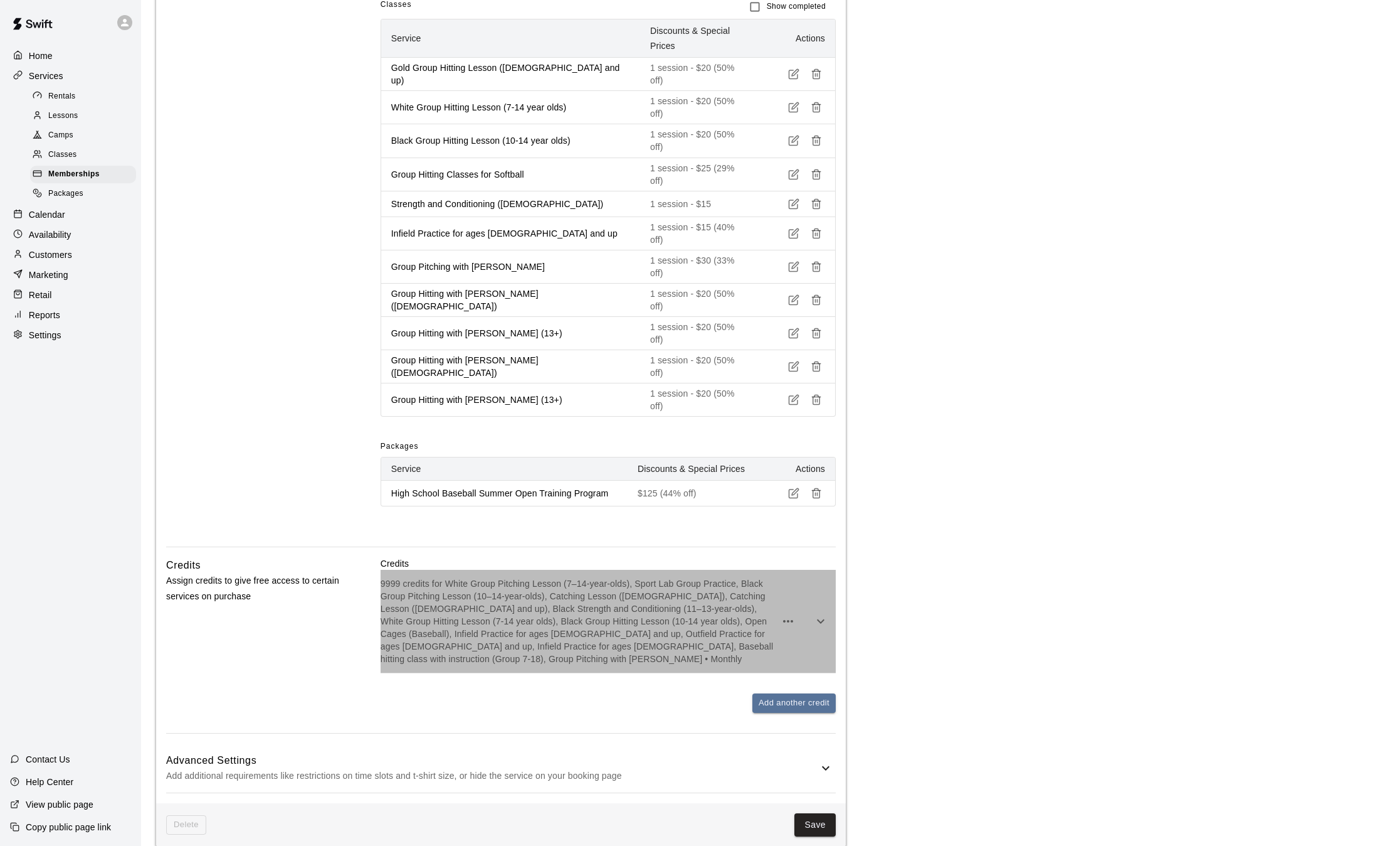
click at [674, 569] on div "9999 credits for White Group Pitching Lesson (7–14-year-olds), Sport Lab Group …" at bounding box center [609, 621] width 455 height 103
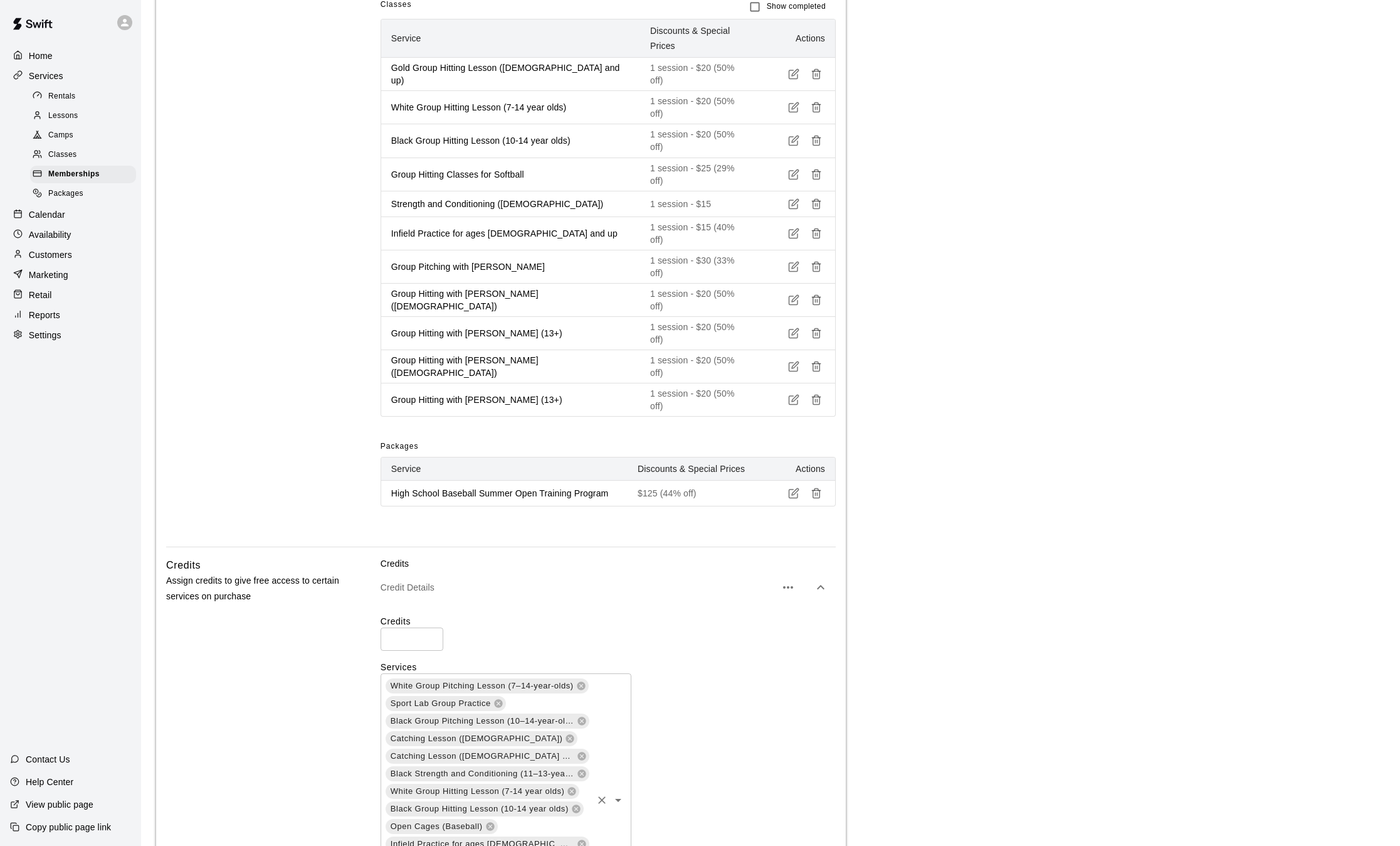
click at [565, 764] on div "White Group Pitching Lesson (7–14-year-olds) Sport Lab Group Practice Black Gro…" at bounding box center [506, 800] width 251 height 253
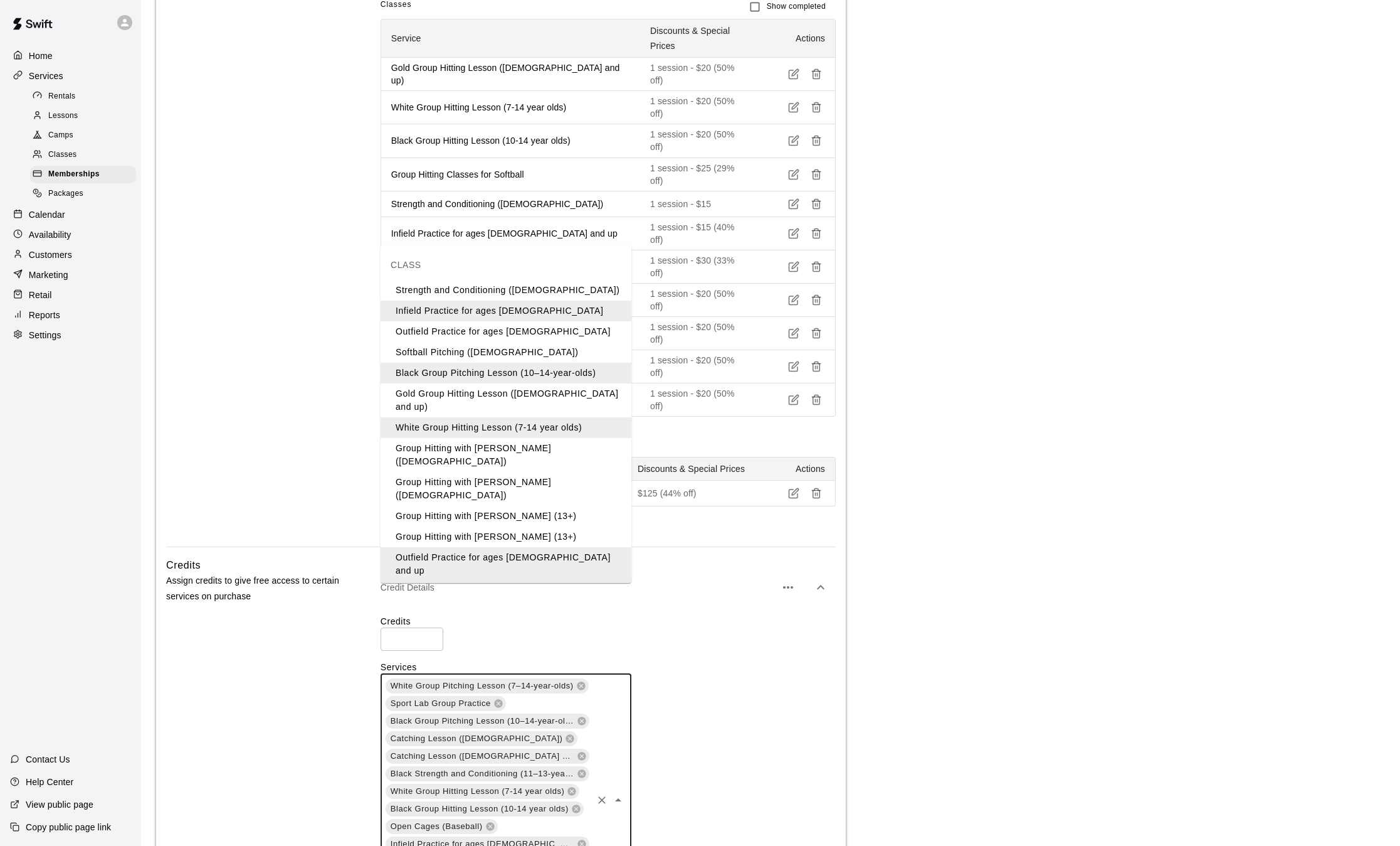
scroll to position [28, 0]
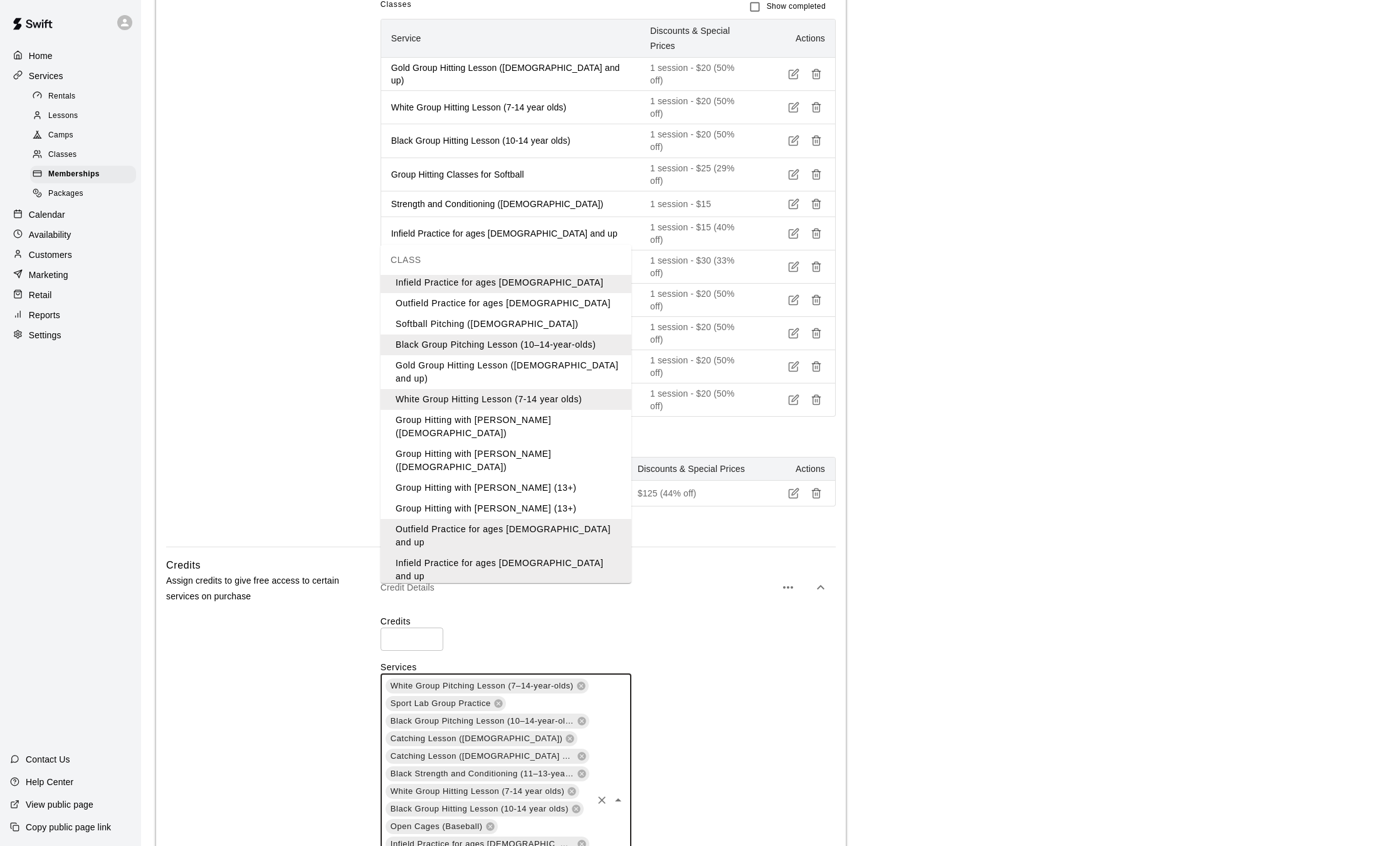
click at [562, 367] on li "Gold Group Hitting Lesson ([DEMOGRAPHIC_DATA] and up)" at bounding box center [506, 372] width 251 height 34
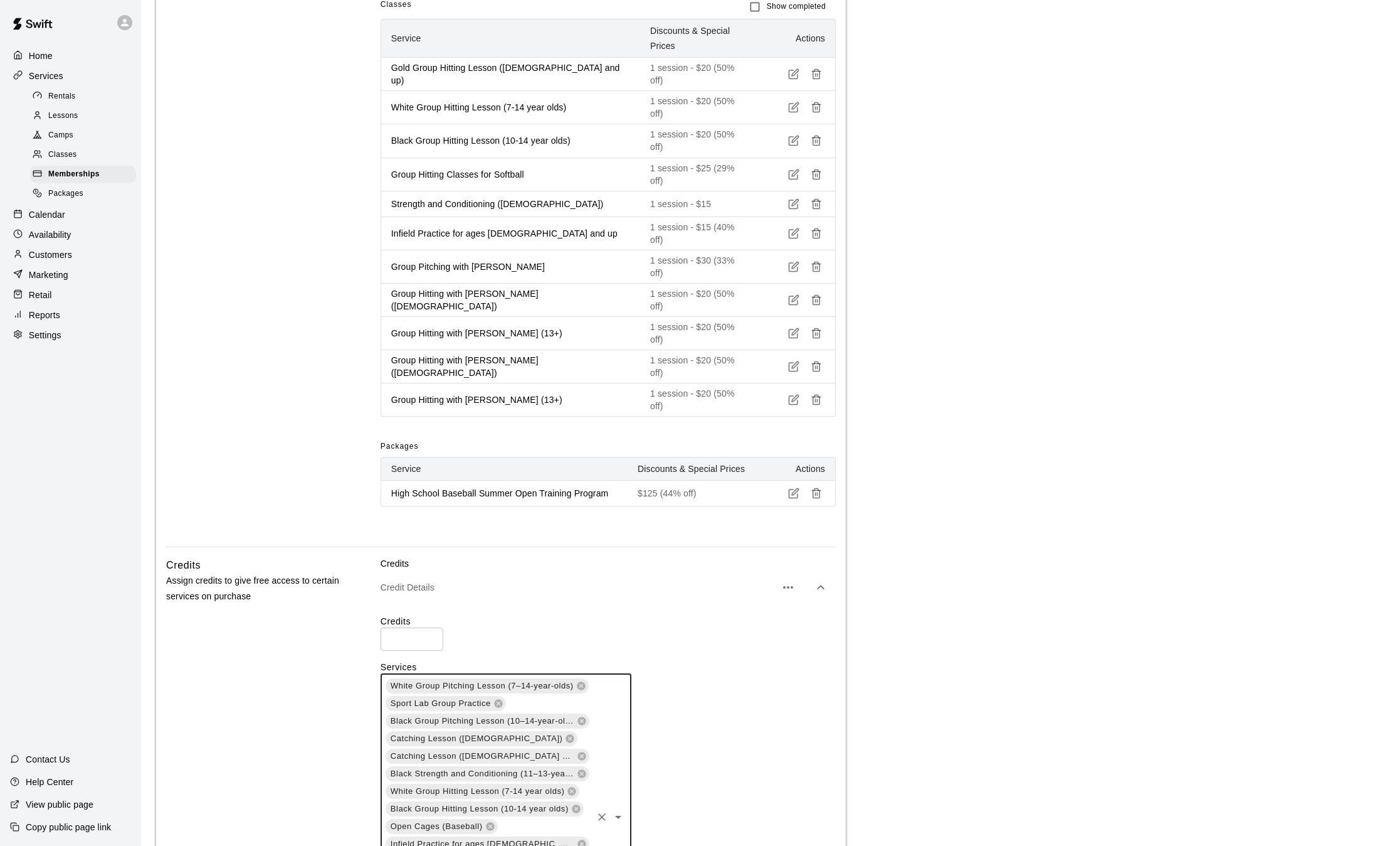
click at [568, 773] on div "White Group Pitching Lesson (7–14-year-olds) Sport Lab Group Practice Black Gro…" at bounding box center [506, 817] width 251 height 287
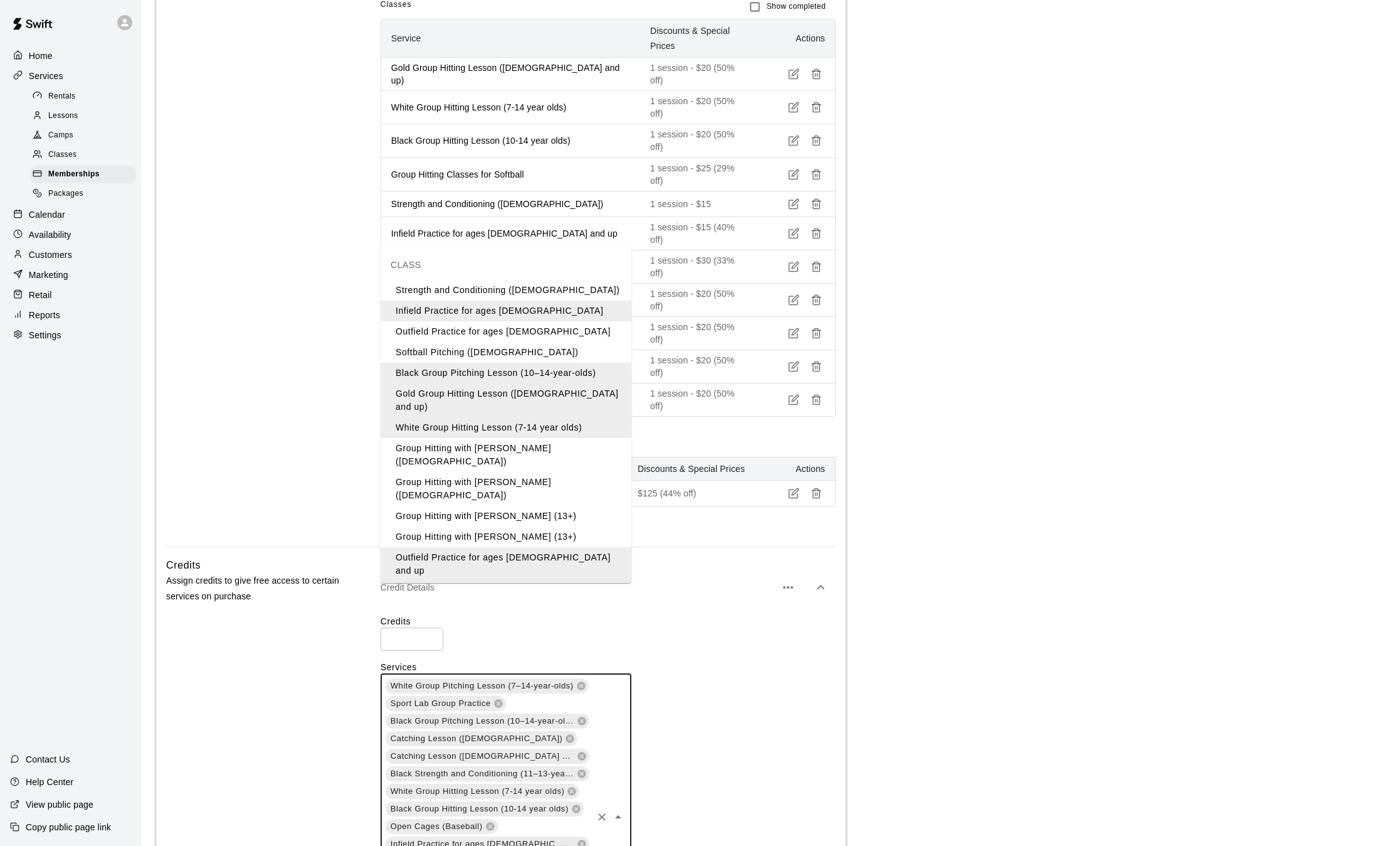
click at [523, 438] on li "Group Hitting with [PERSON_NAME] ([DEMOGRAPHIC_DATA])" at bounding box center [506, 455] width 251 height 34
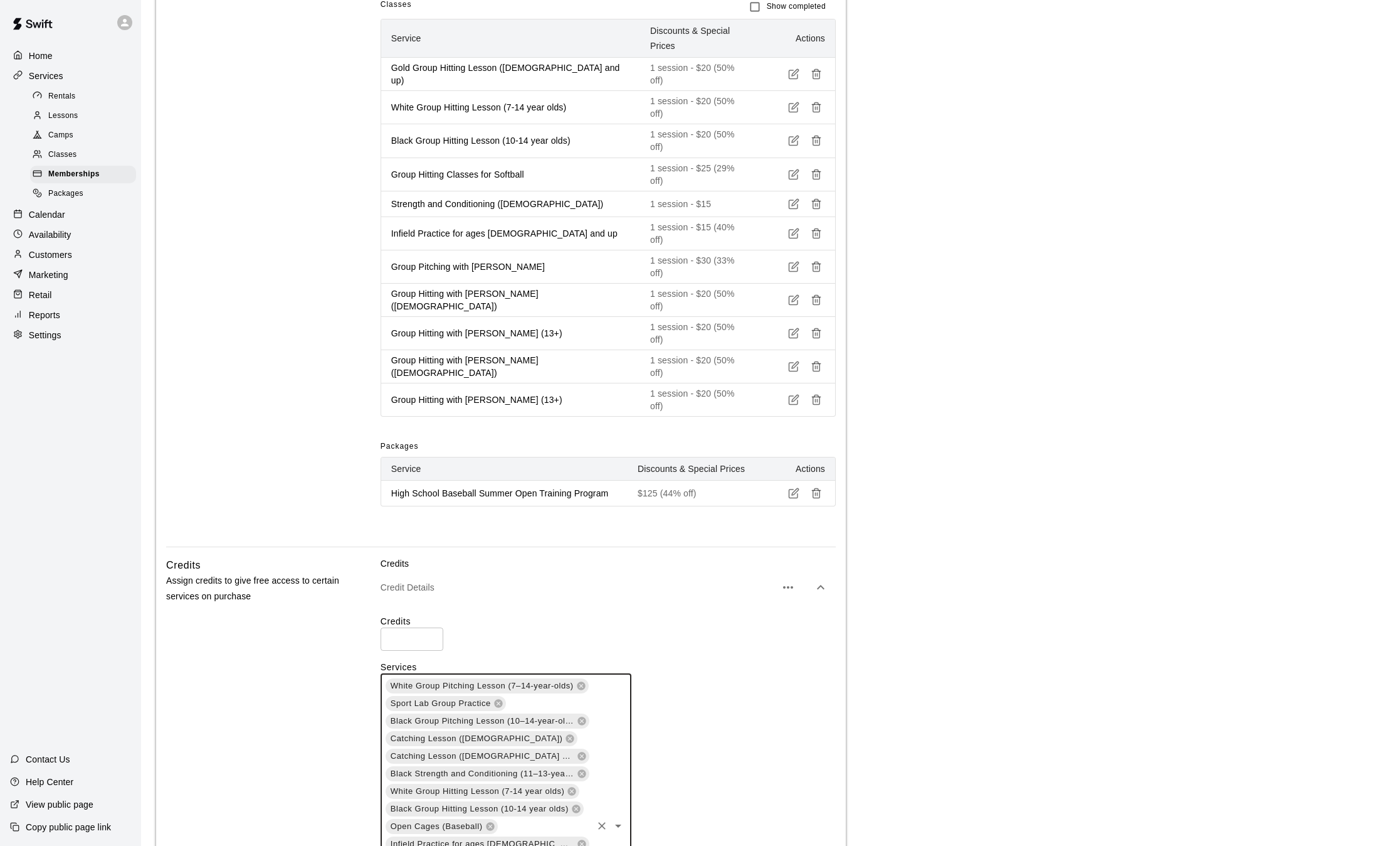
click at [573, 758] on div "White Group Pitching Lesson (7–14-year-olds) Sport Lab Group Practice Black Gro…" at bounding box center [506, 825] width 251 height 304
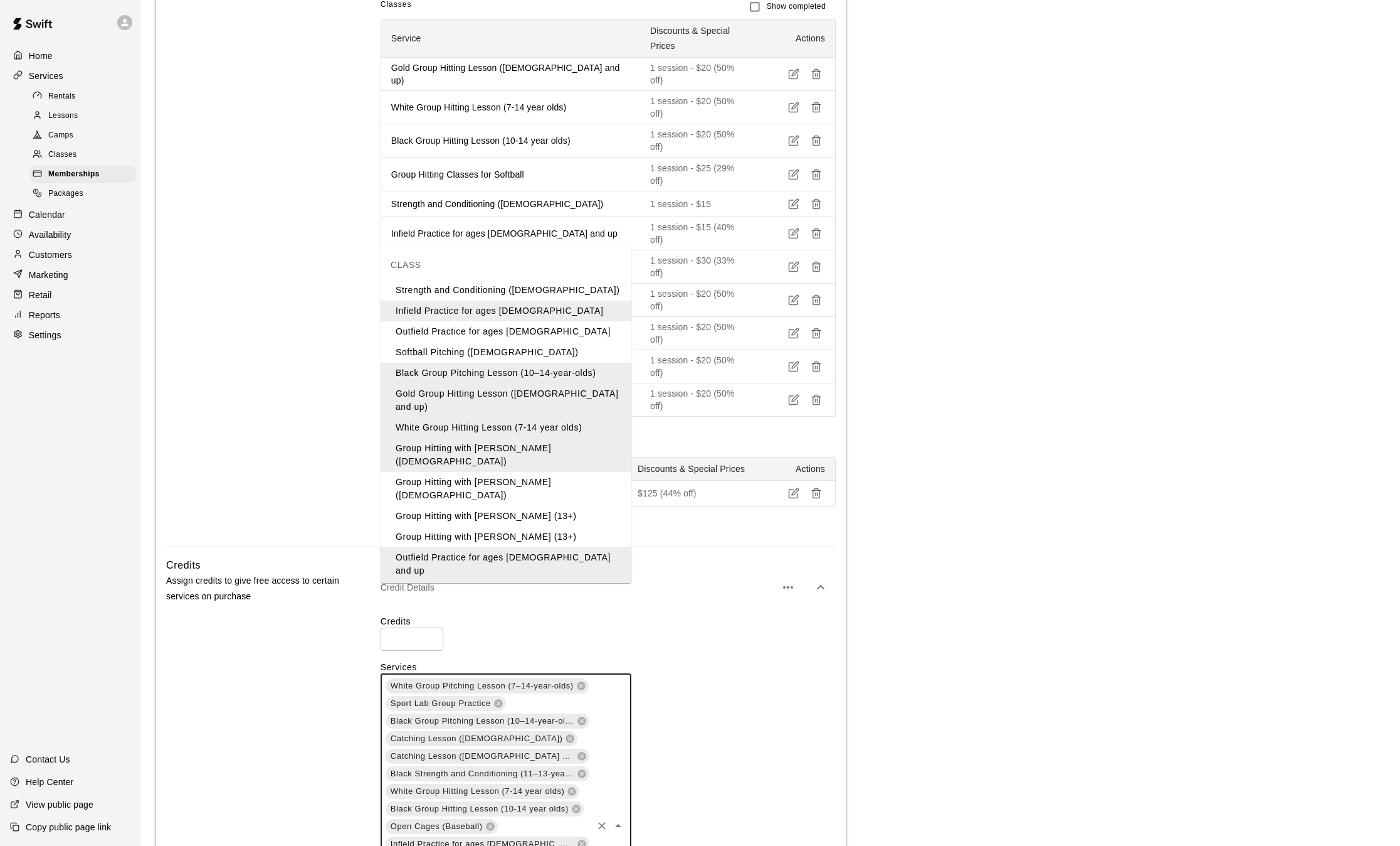
click at [515, 472] on li "Group Hitting with [PERSON_NAME] ([DEMOGRAPHIC_DATA])" at bounding box center [506, 489] width 251 height 34
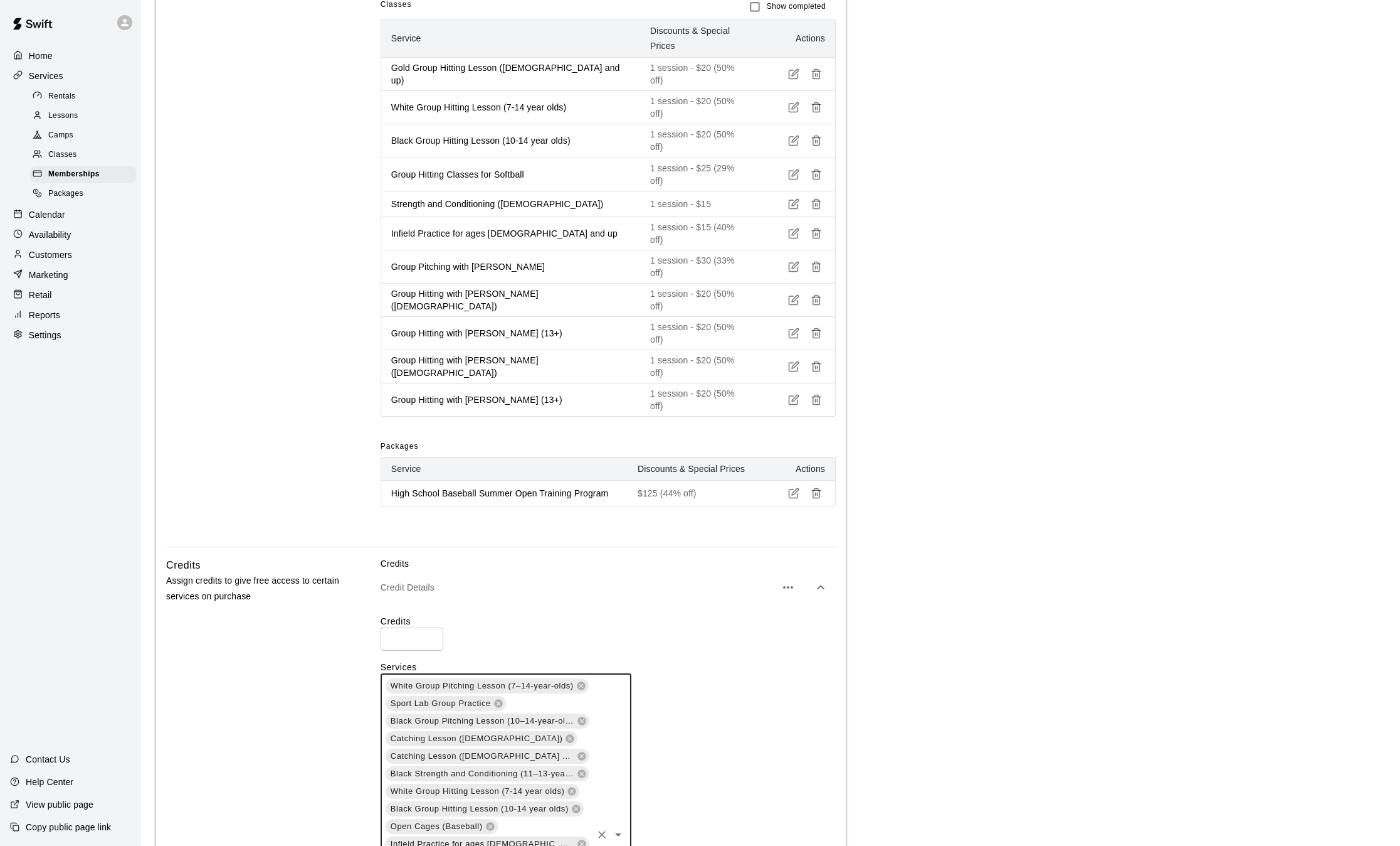
click at [561, 772] on div "White Group Pitching Lesson (7–14-year-olds) Sport Lab Group Practice Black Gro…" at bounding box center [506, 834] width 251 height 322
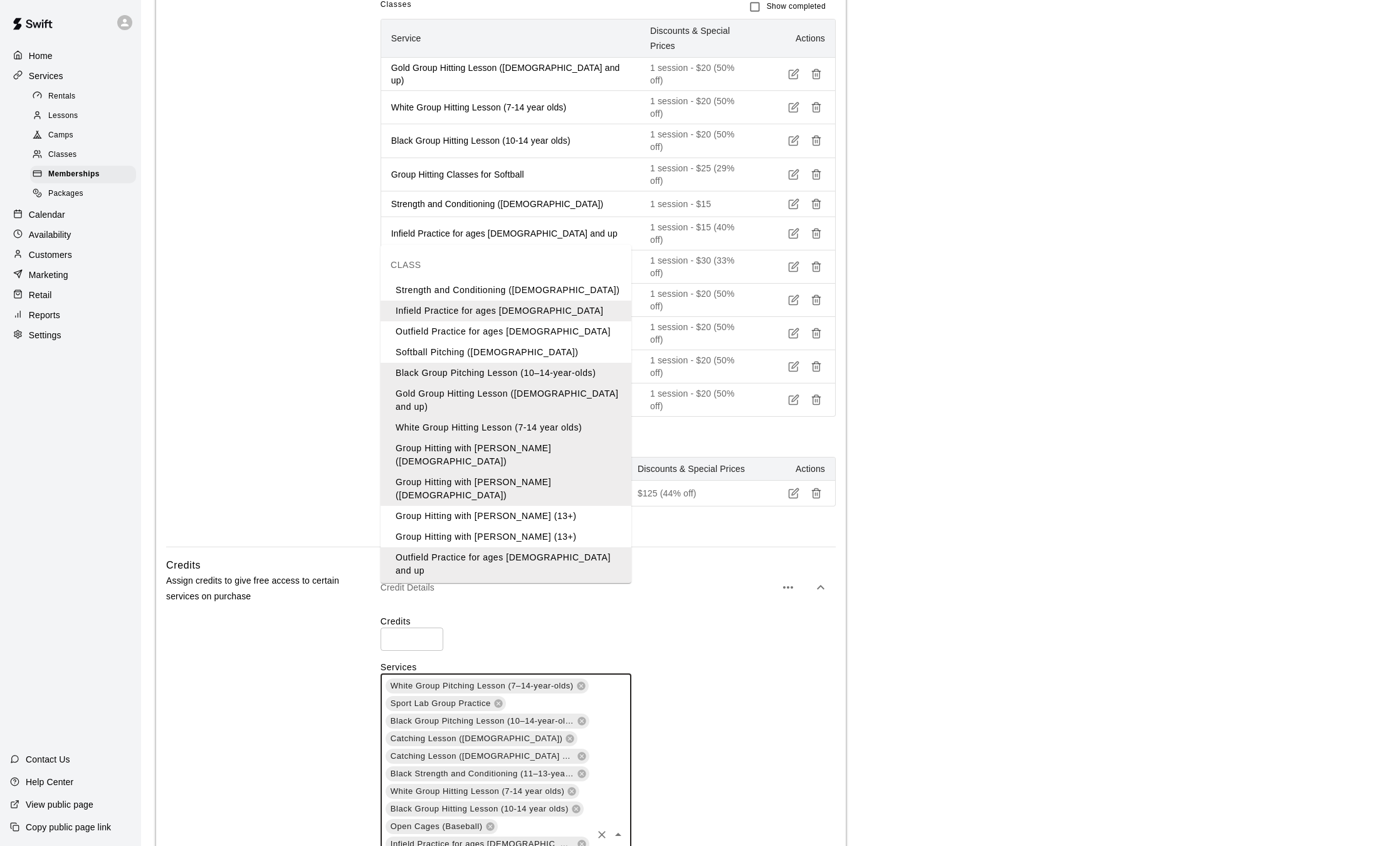
click at [540, 506] on li "Group Hitting with [PERSON_NAME] (13+)" at bounding box center [506, 516] width 251 height 21
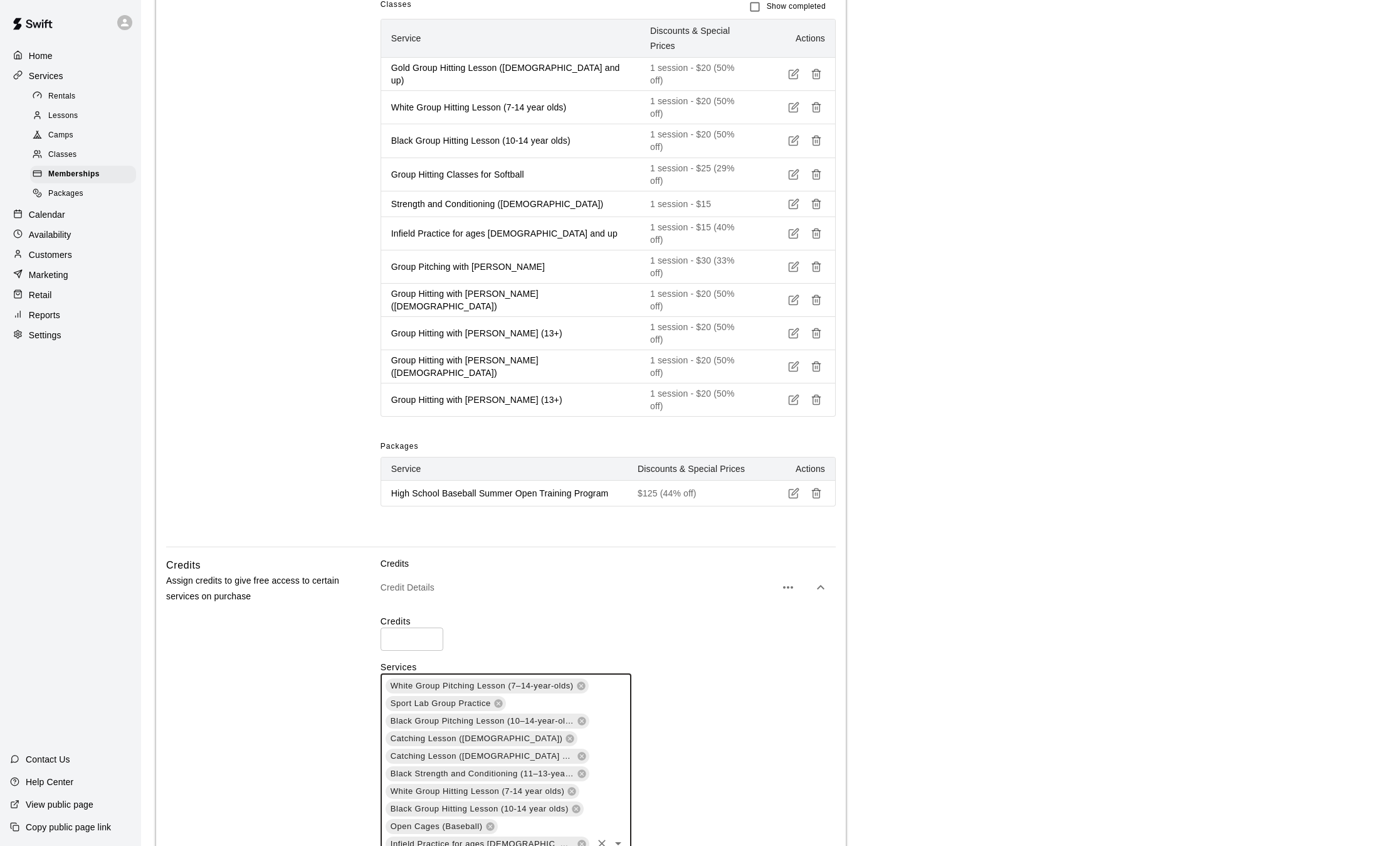
click at [564, 770] on div "White Group Pitching Lesson (7–14-year-olds) Sport Lab Group Practice Black Gro…" at bounding box center [506, 843] width 251 height 339
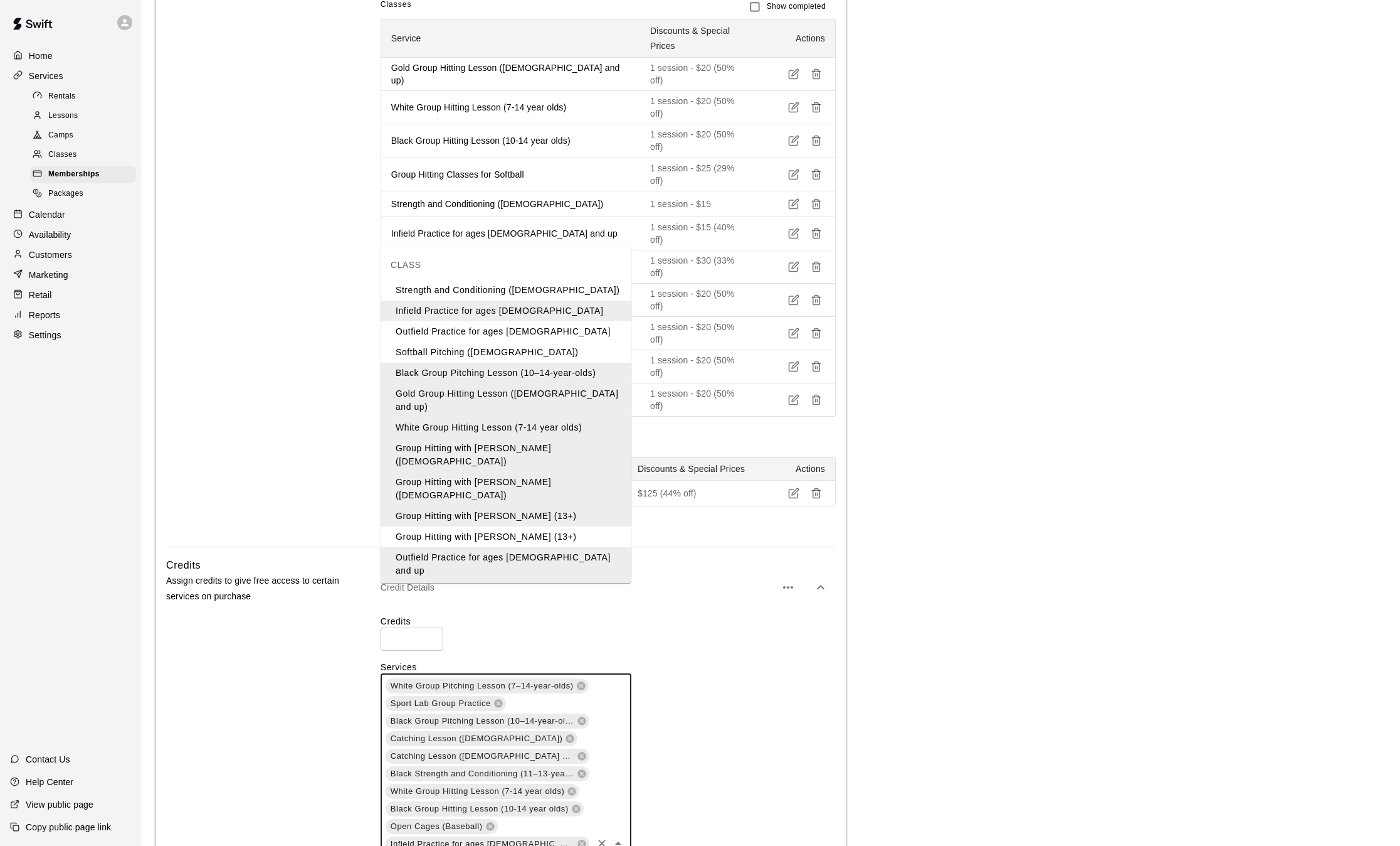
click at [514, 526] on li "Group Hitting with [PERSON_NAME] (13+)" at bounding box center [506, 536] width 251 height 21
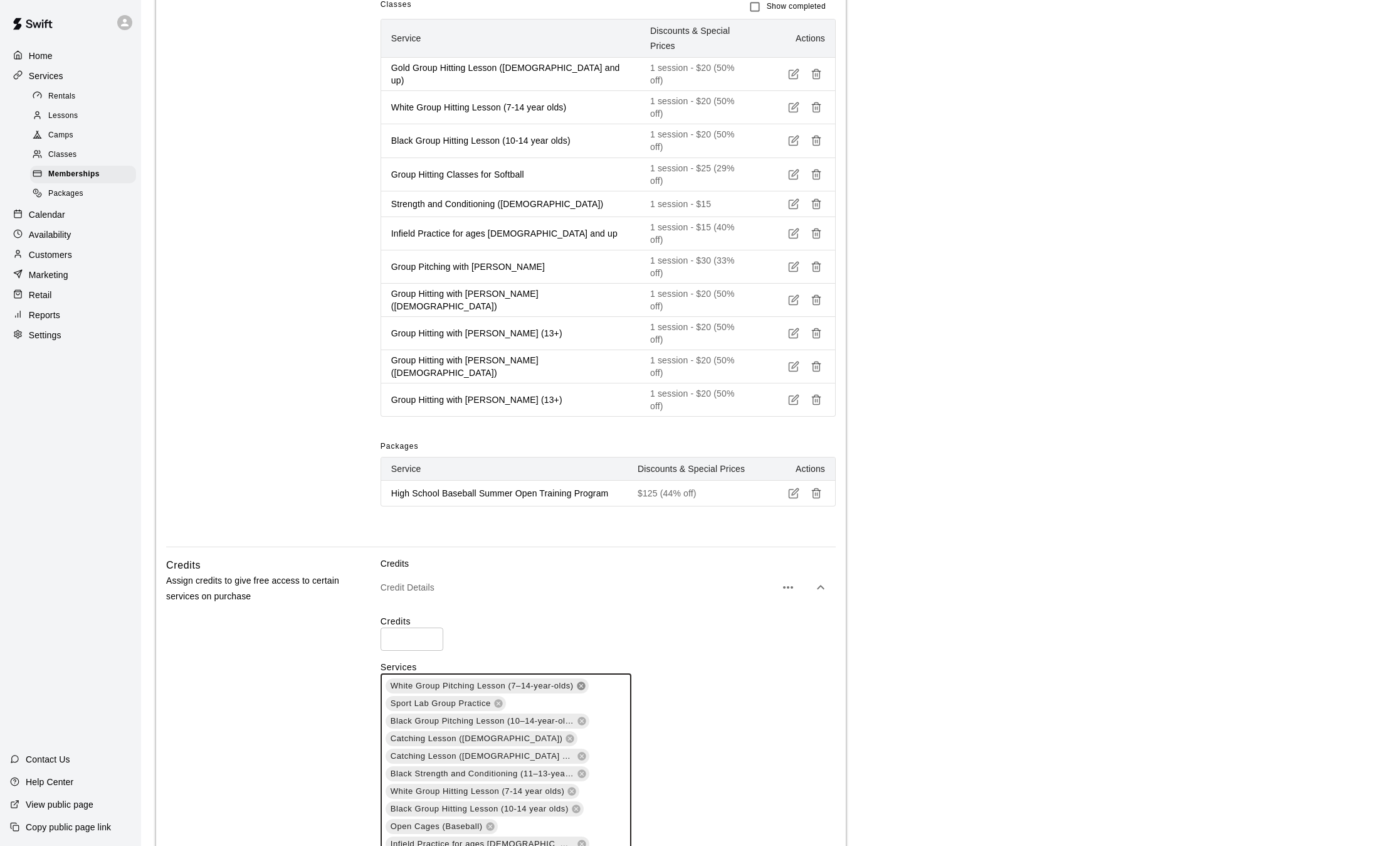
click at [578, 681] on icon at bounding box center [581, 685] width 9 height 9
click at [497, 681] on icon at bounding box center [498, 685] width 9 height 9
click at [582, 681] on icon at bounding box center [582, 685] width 9 height 9
click at [566, 681] on icon at bounding box center [570, 685] width 9 height 9
click at [582, 699] on icon at bounding box center [582, 703] width 9 height 9
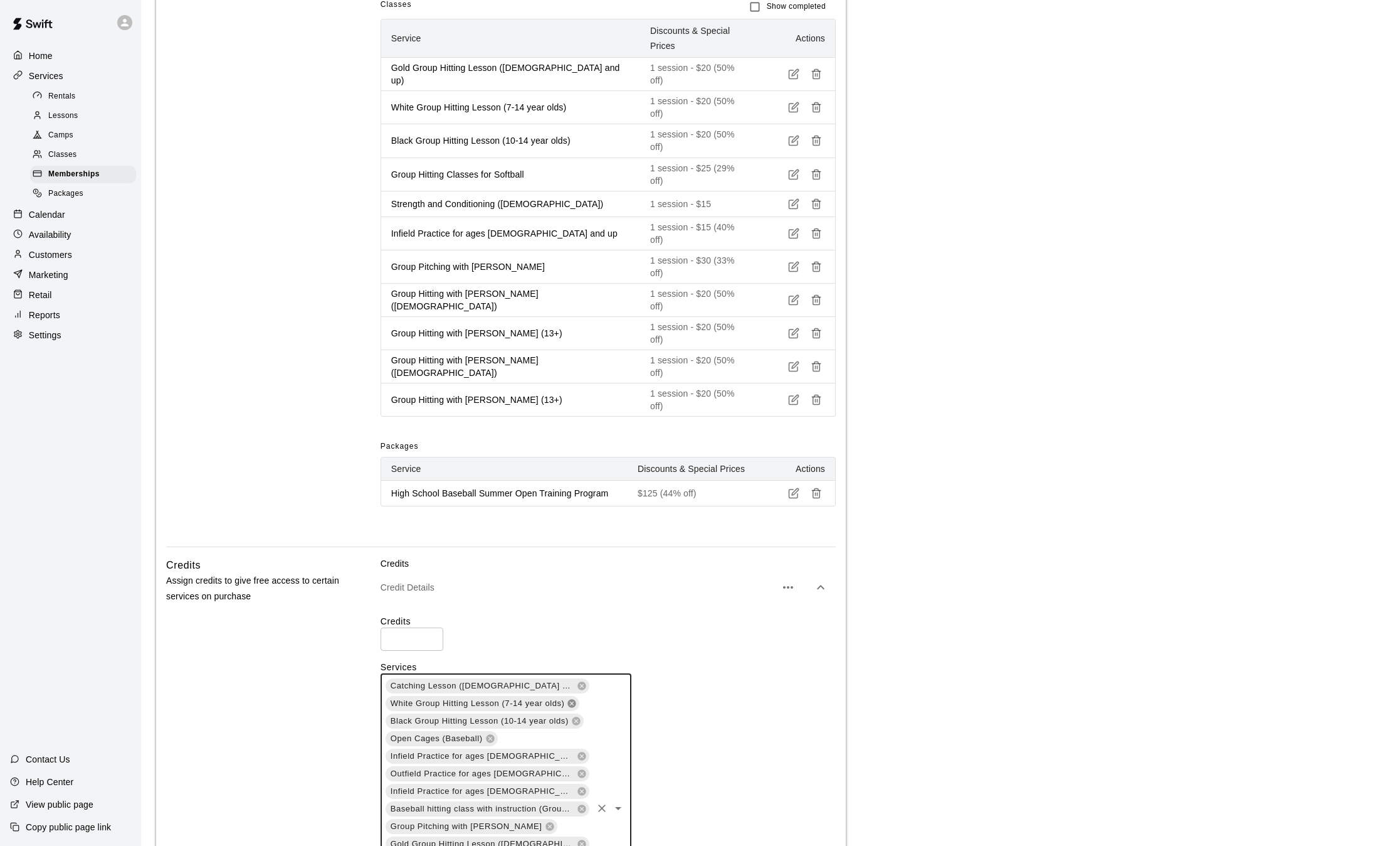
click at [570, 698] on icon at bounding box center [571, 703] width 10 height 10
click at [489, 716] on icon at bounding box center [490, 720] width 10 height 10
click at [578, 751] on icon at bounding box center [582, 755] width 9 height 9
click at [582, 751] on icon at bounding box center [582, 755] width 9 height 9
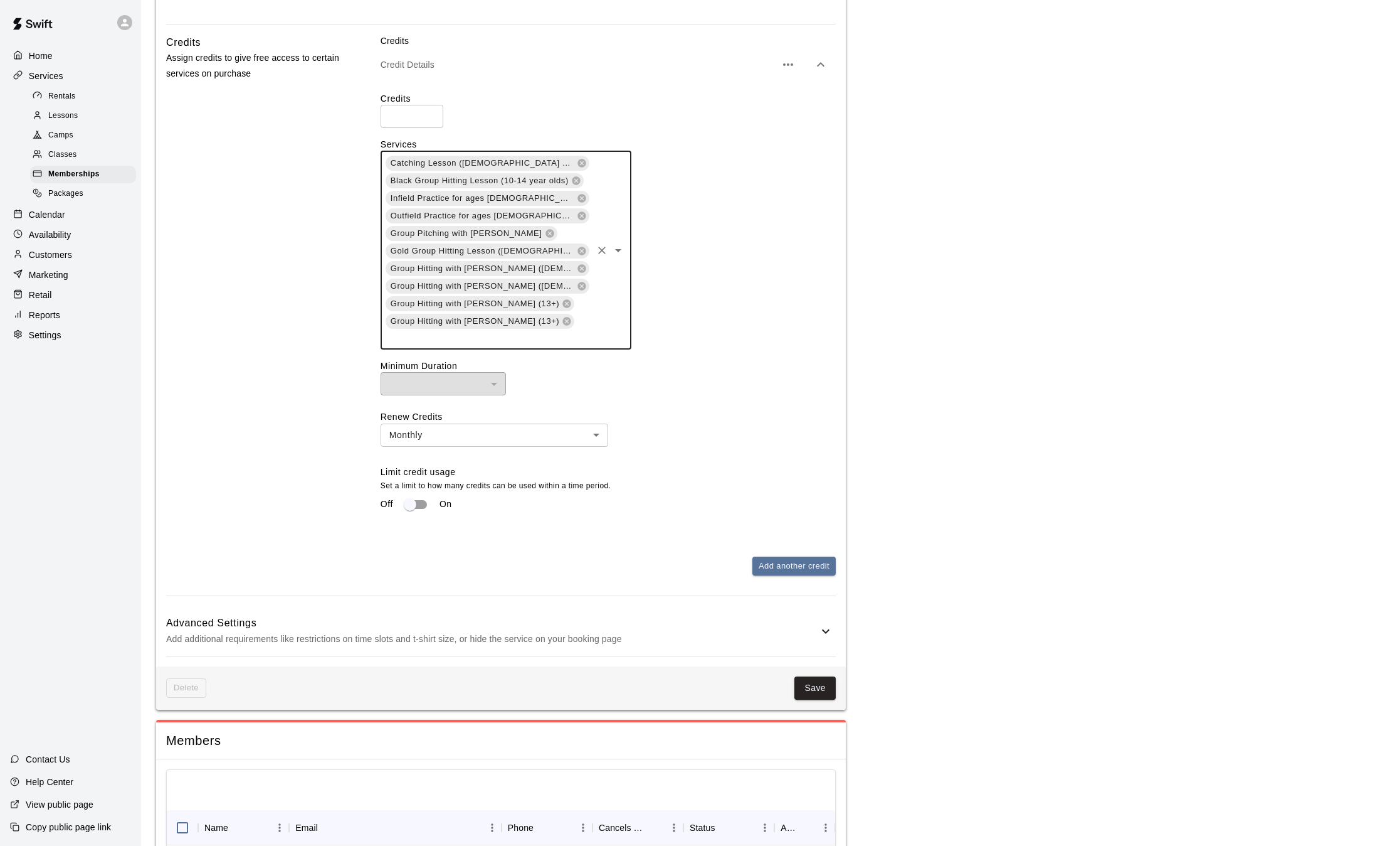
scroll to position [1489, 0]
click at [817, 674] on button "Save" at bounding box center [815, 686] width 41 height 23
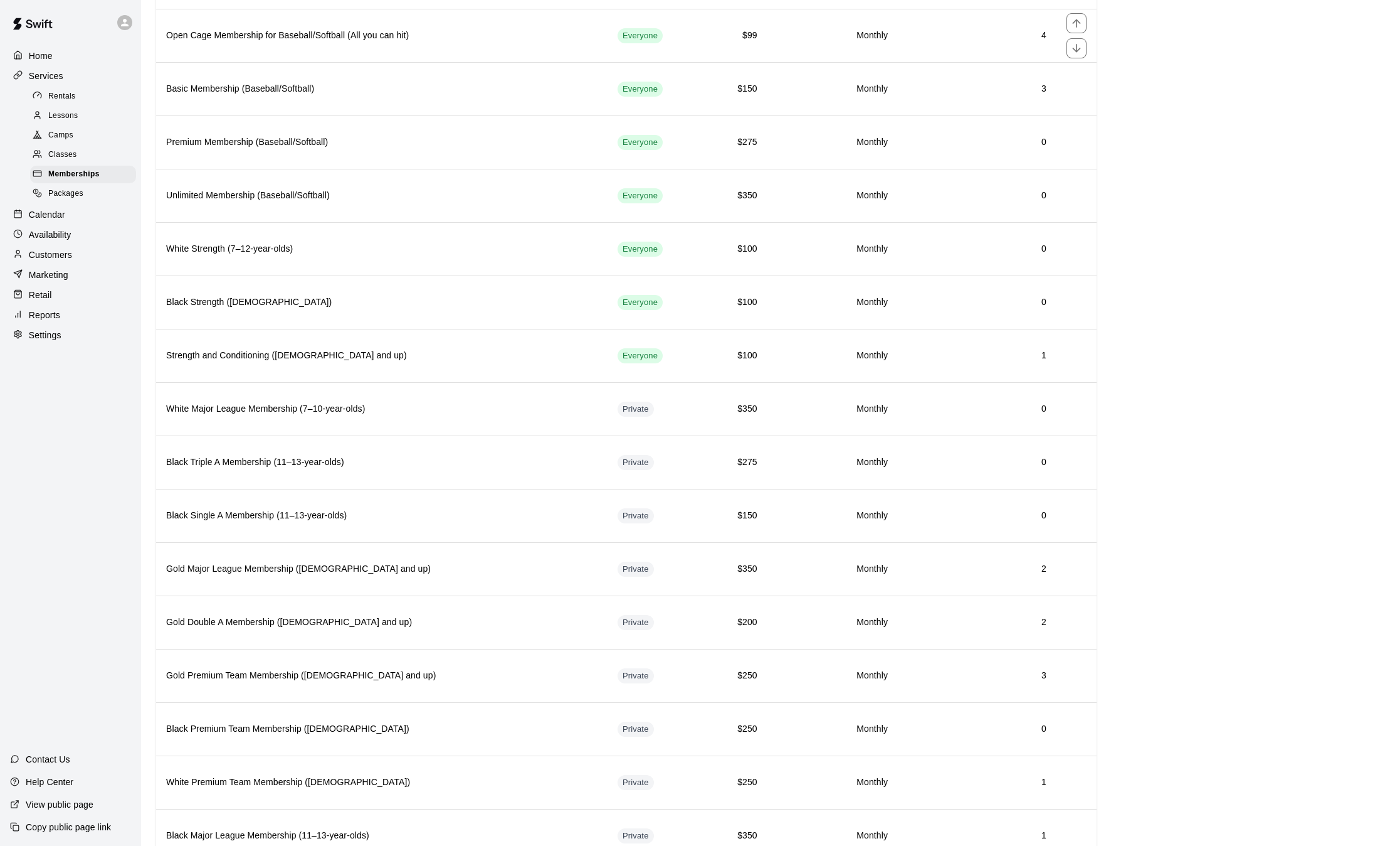
scroll to position [545, 0]
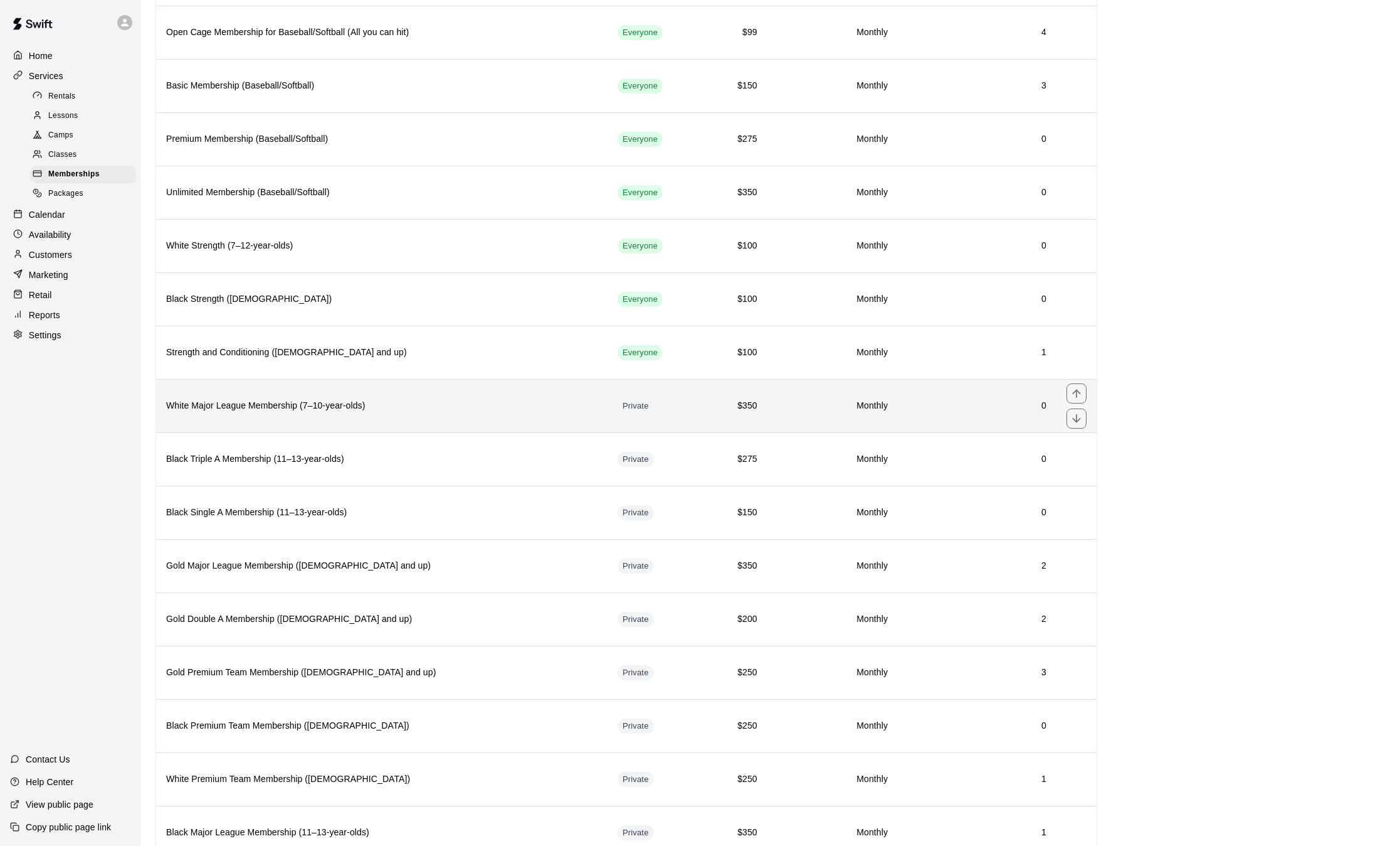
click at [571, 418] on th "White Major League Membership (7–10-year-olds)" at bounding box center [382, 405] width 451 height 53
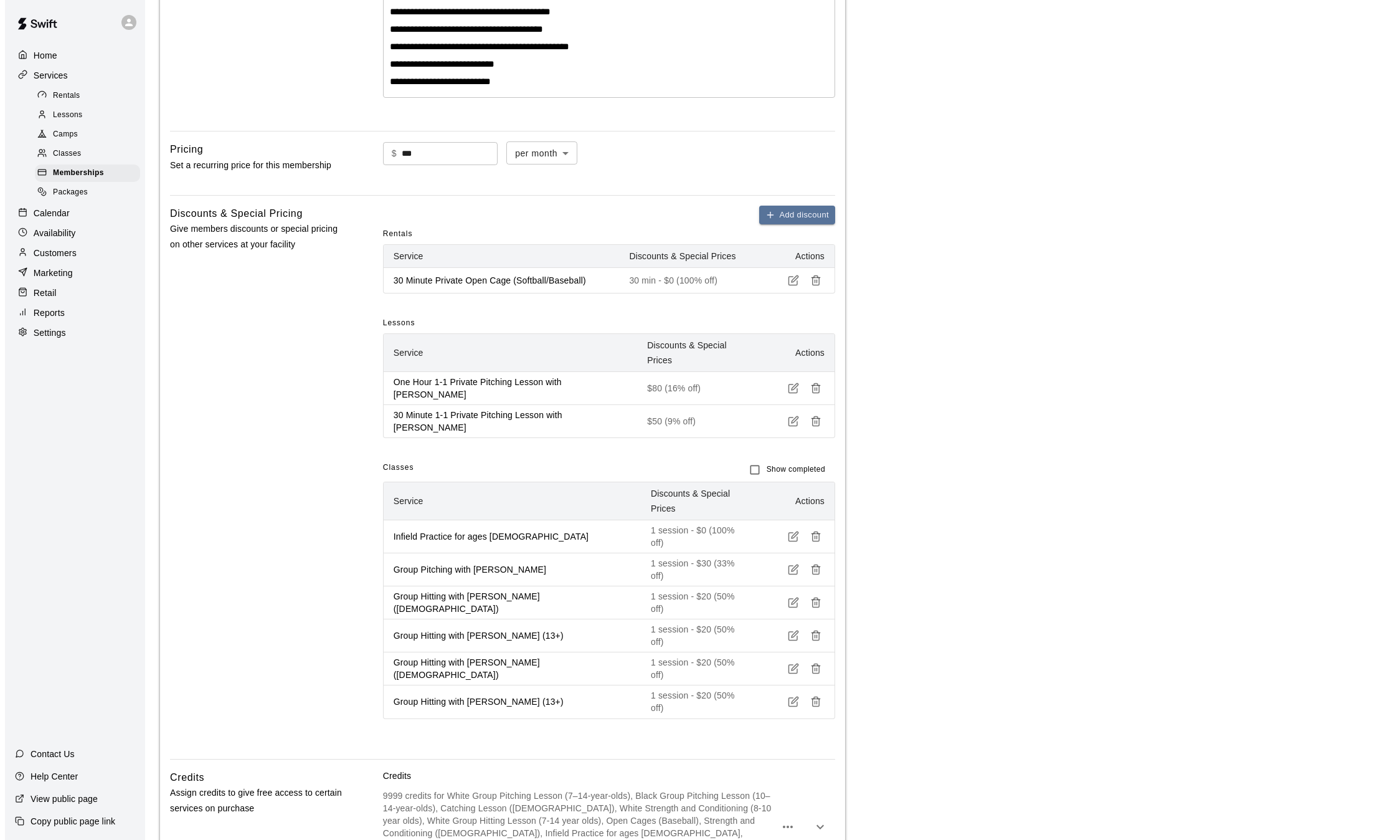
scroll to position [625, 0]
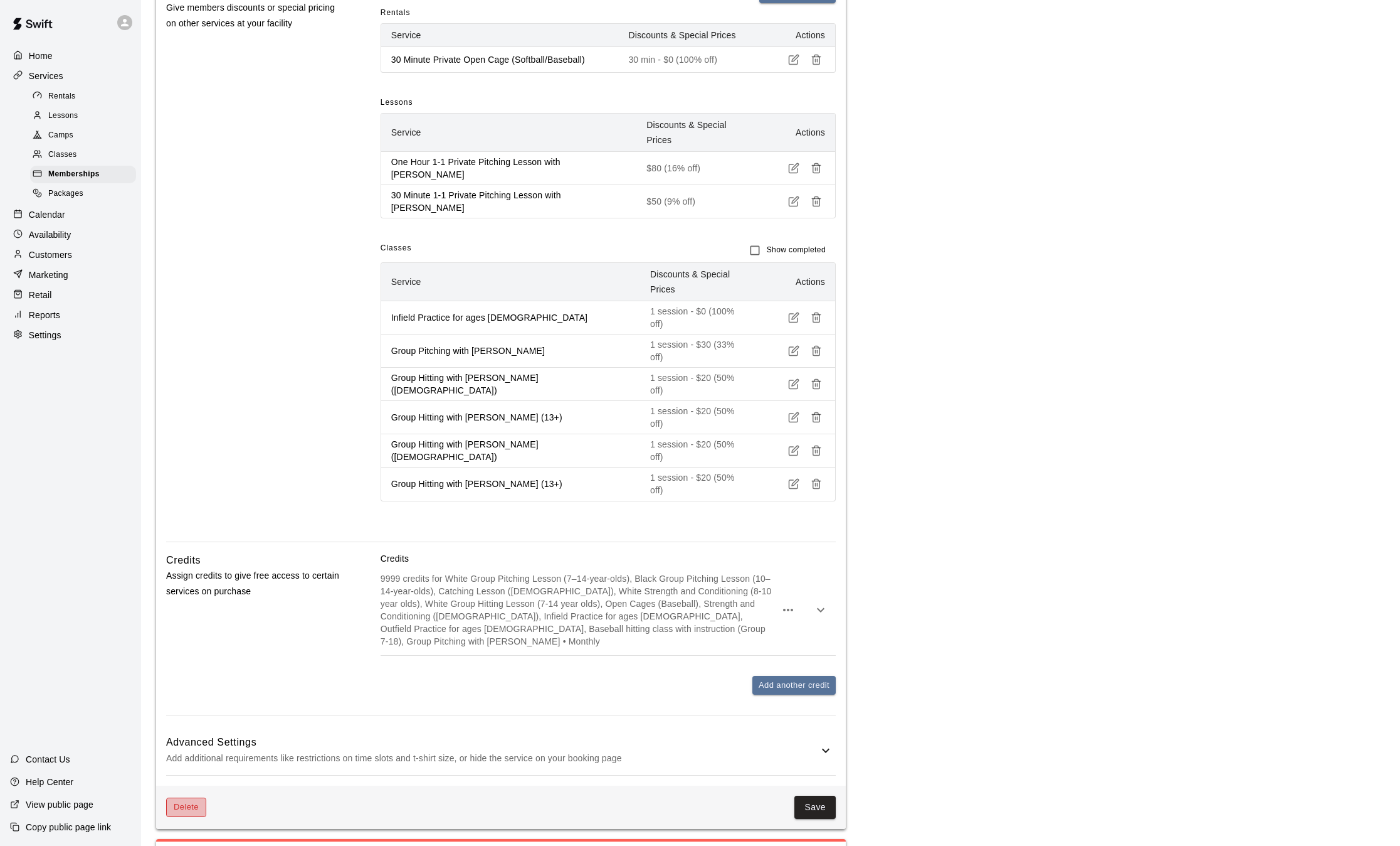
click at [180, 797] on button "Delete" at bounding box center [187, 806] width 40 height 19
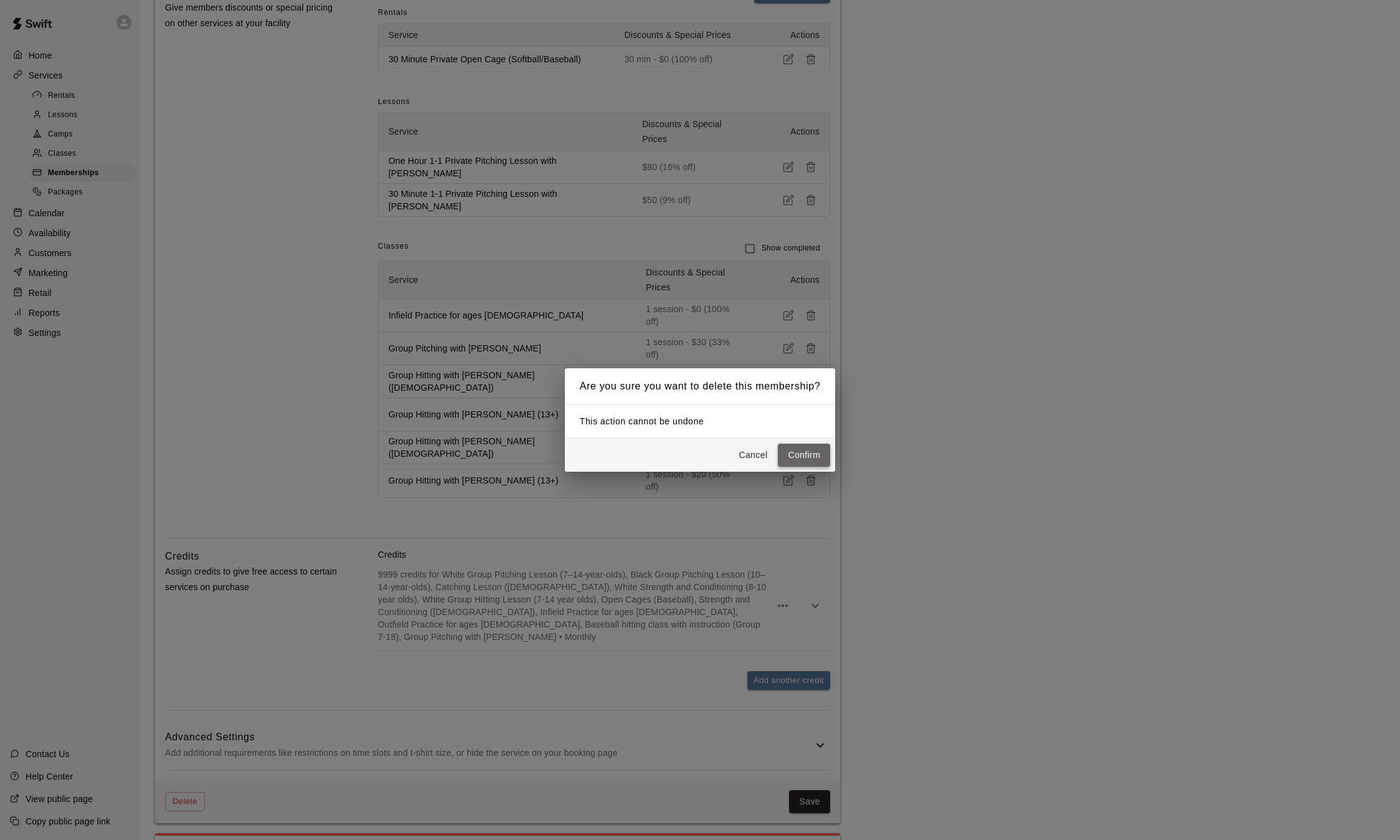
click at [811, 455] on button "Confirm" at bounding box center [804, 455] width 52 height 23
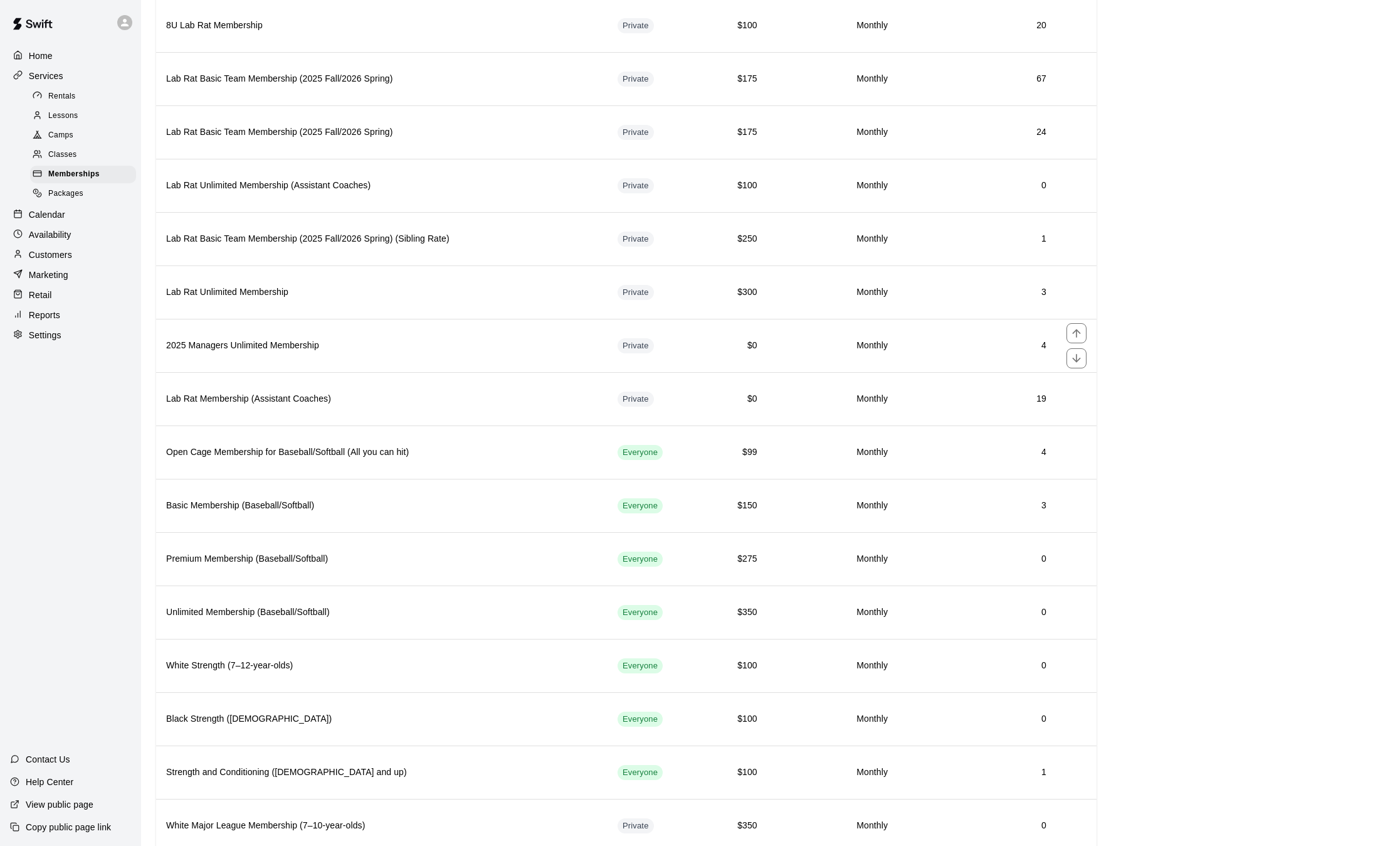
scroll to position [119, 0]
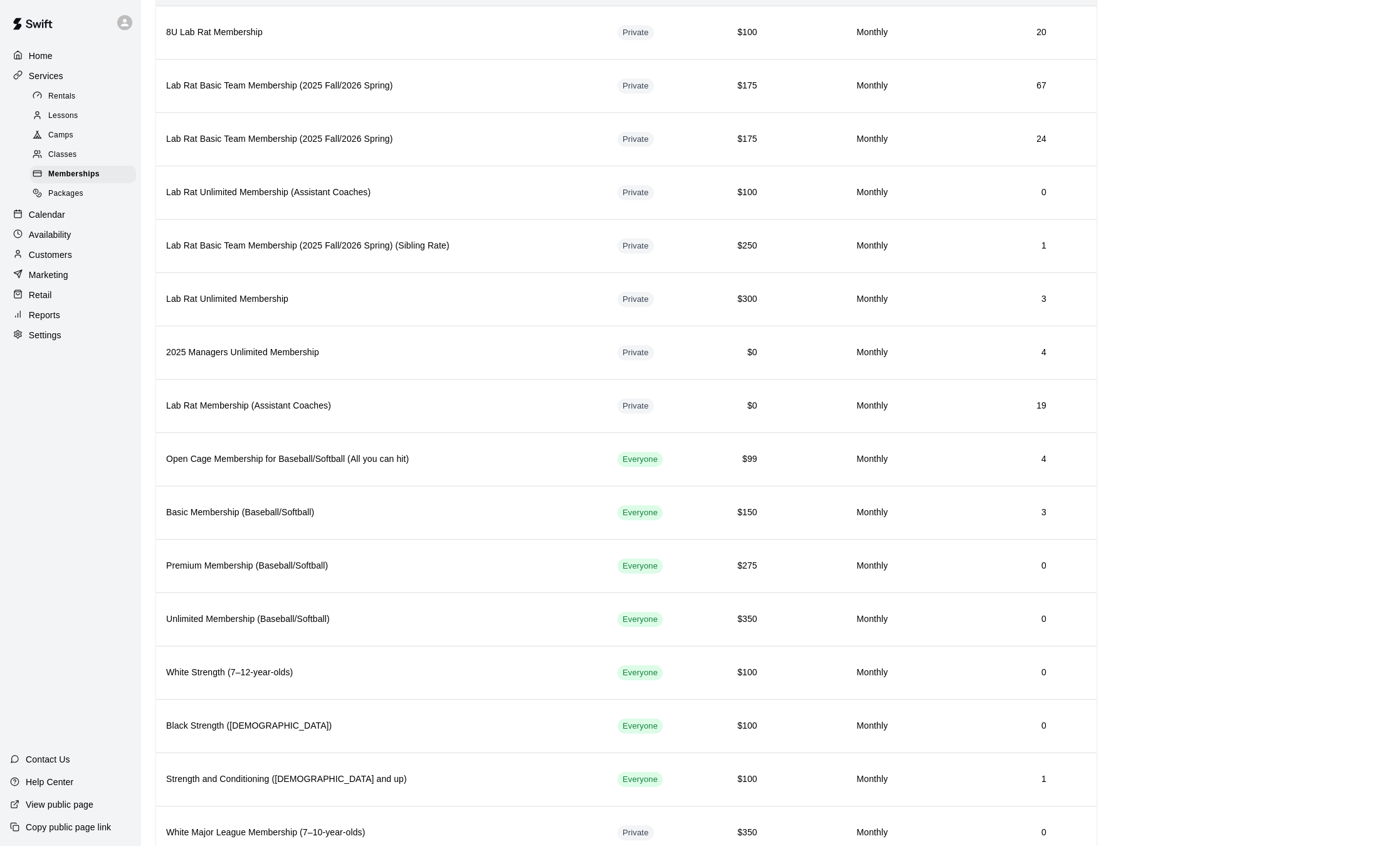
click at [54, 213] on div "Calendar" at bounding box center [70, 215] width 121 height 19
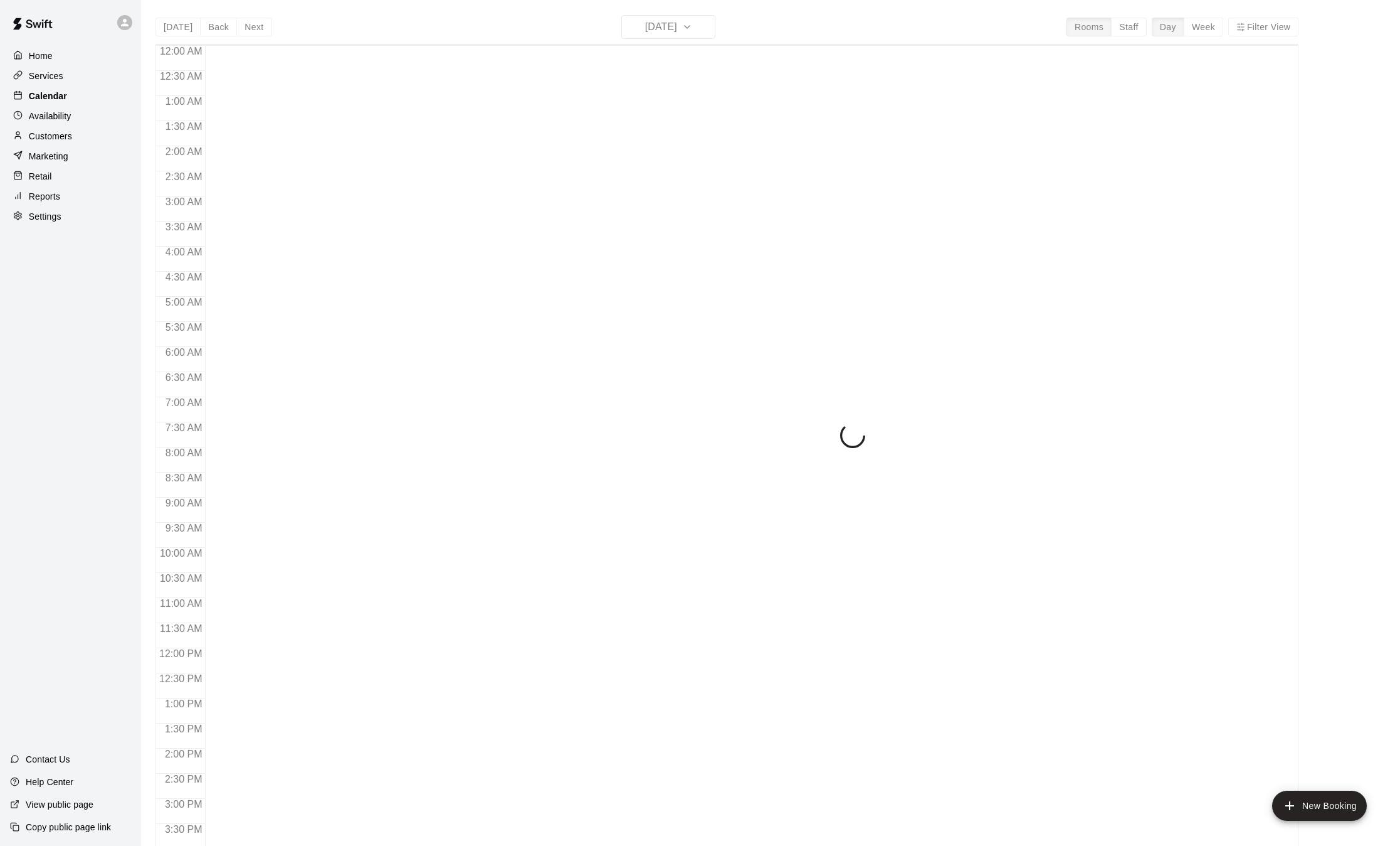
scroll to position [390, 0]
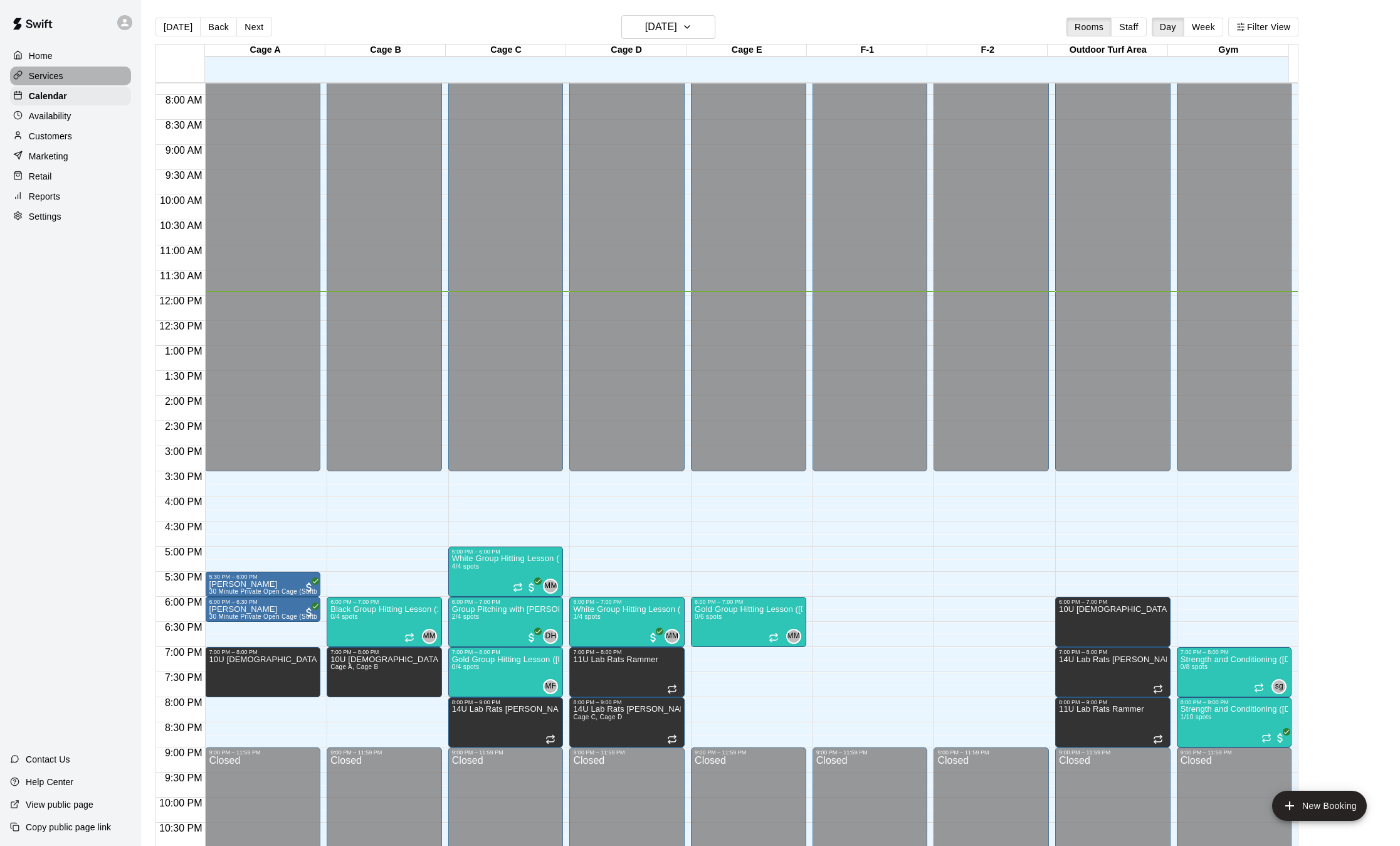
click at [47, 78] on p "Services" at bounding box center [46, 76] width 35 height 12
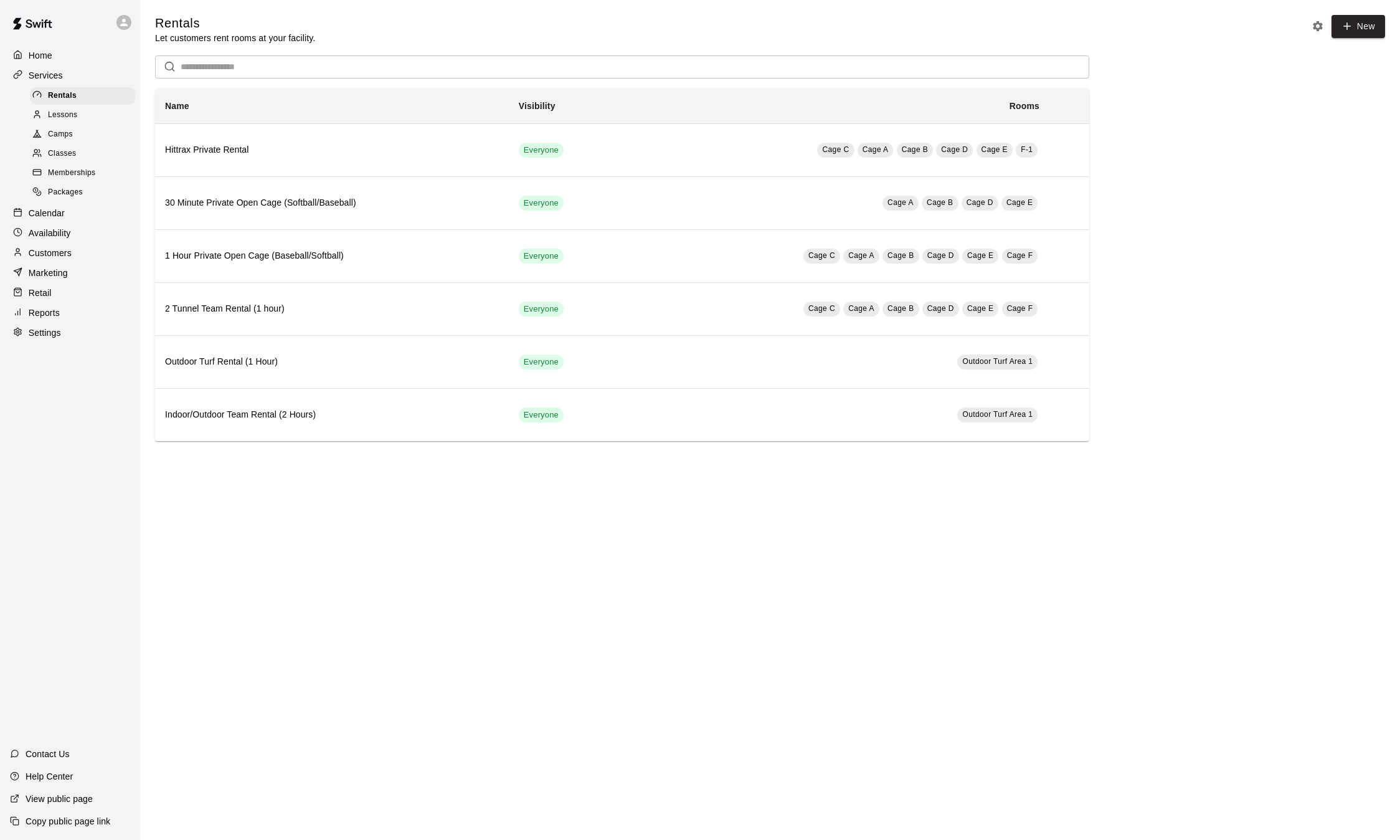
click at [68, 158] on span "Classes" at bounding box center [62, 154] width 28 height 12
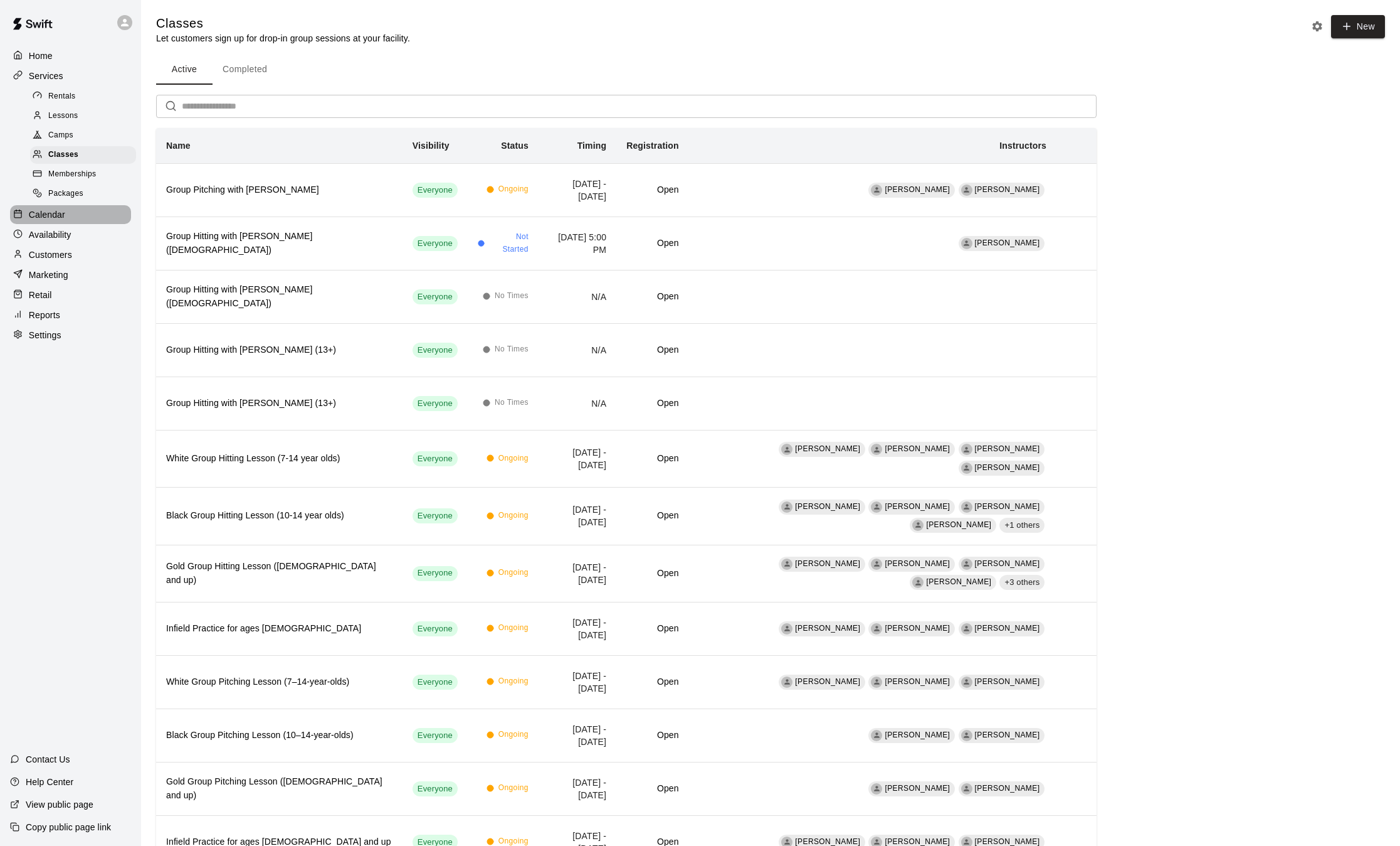
click at [54, 218] on p "Calendar" at bounding box center [46, 215] width 36 height 12
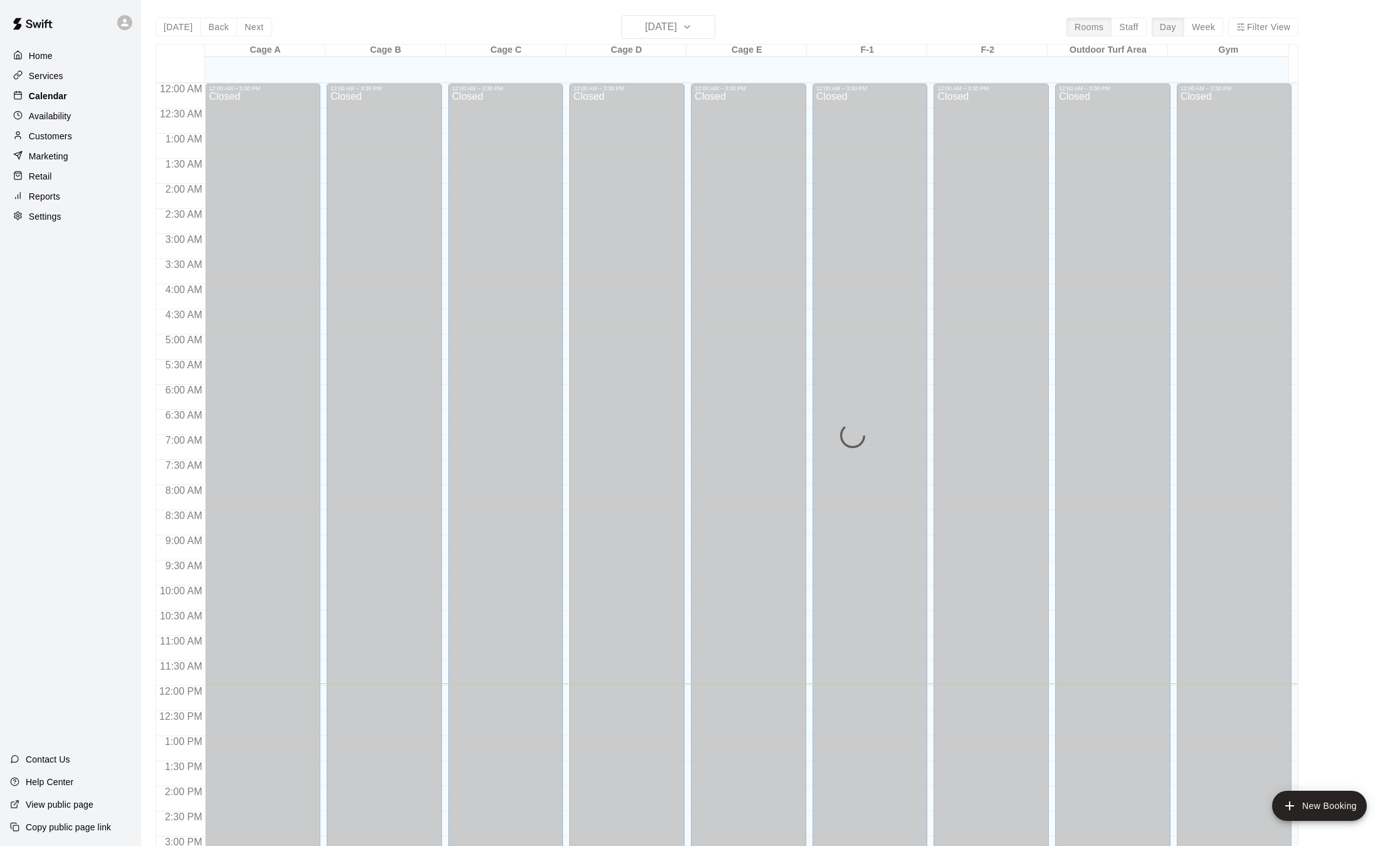
scroll to position [390, 0]
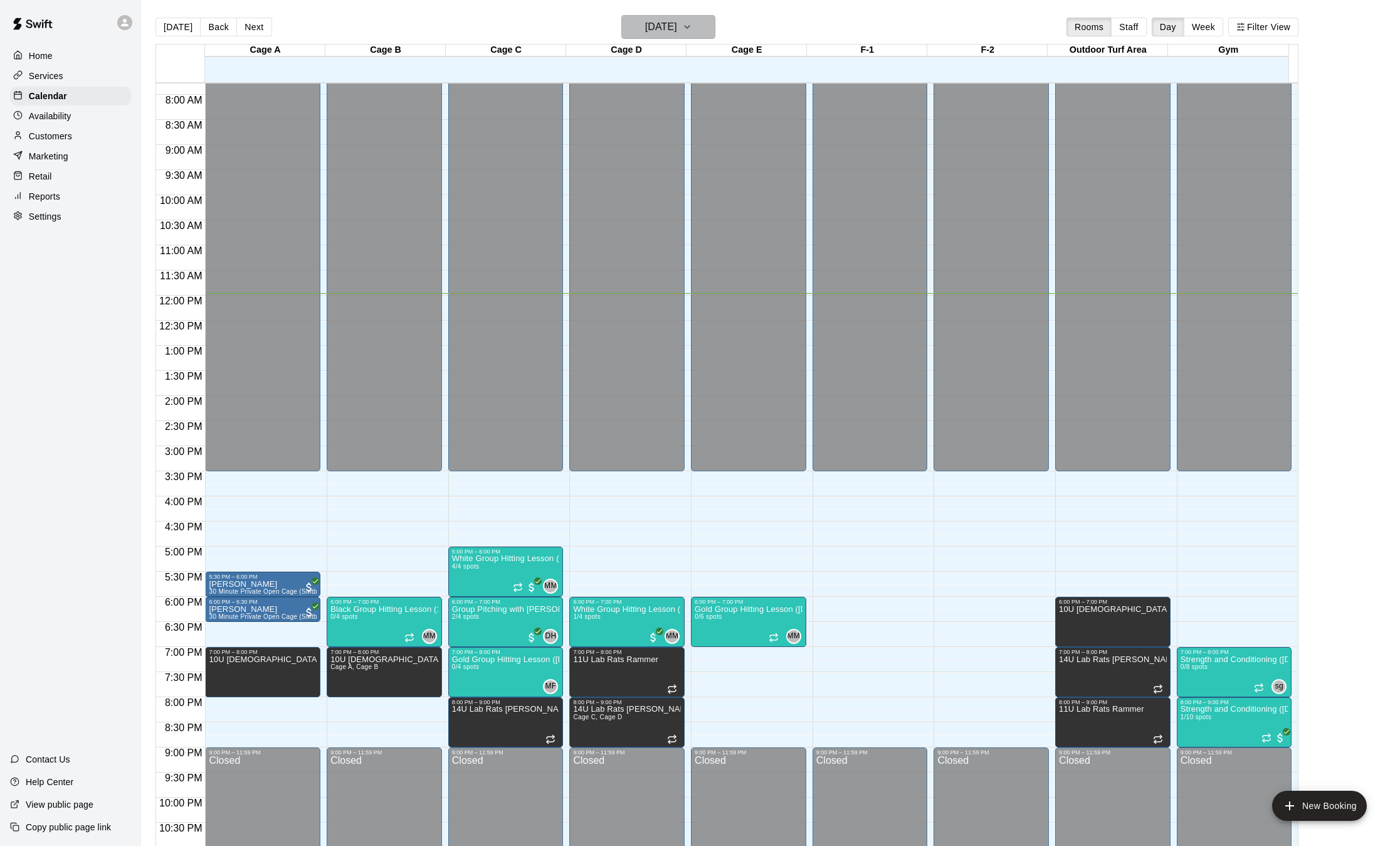
click at [678, 35] on h6 "[DATE]" at bounding box center [661, 26] width 32 height 18
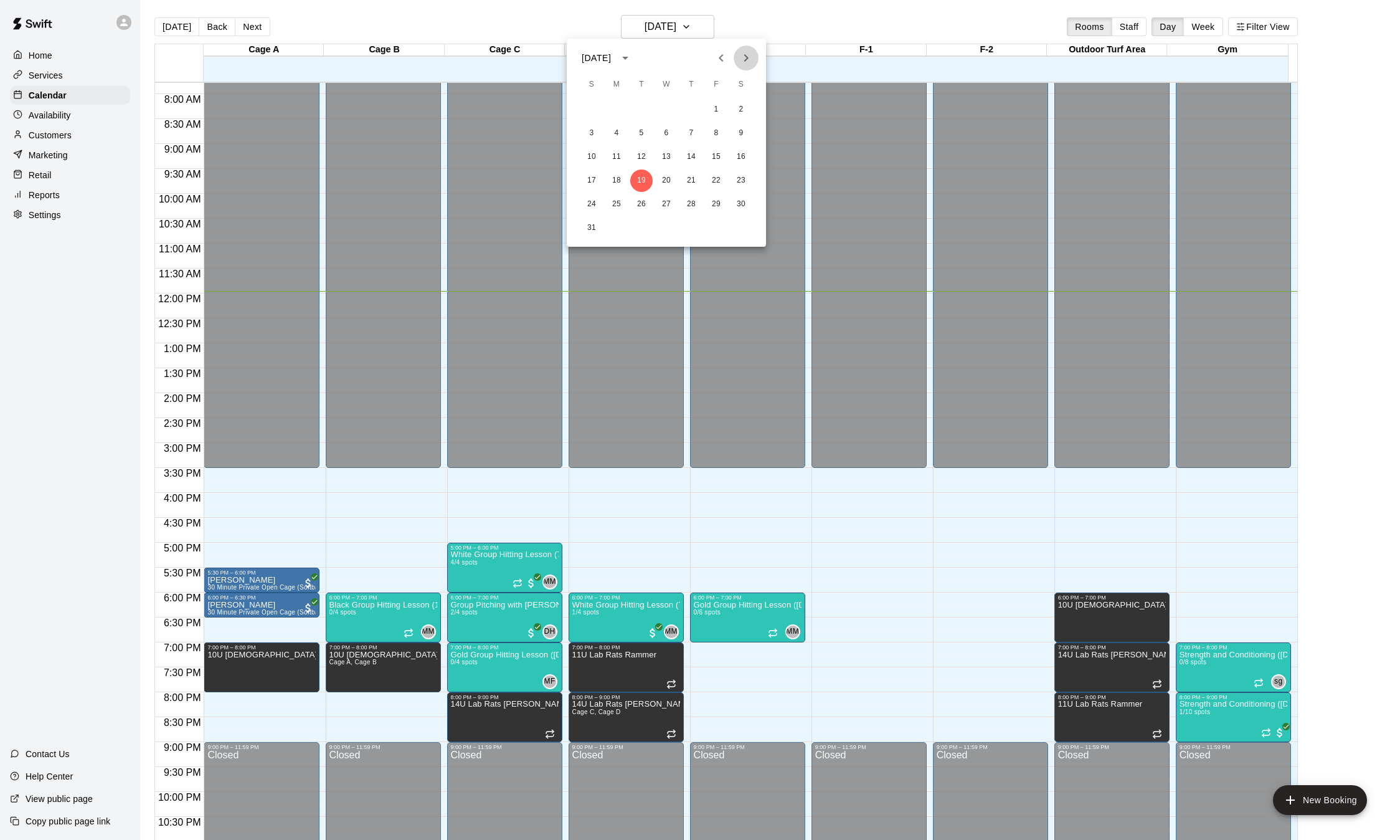
click at [749, 56] on icon "Next month" at bounding box center [745, 58] width 15 height 15
click at [612, 110] on button "1" at bounding box center [616, 109] width 22 height 22
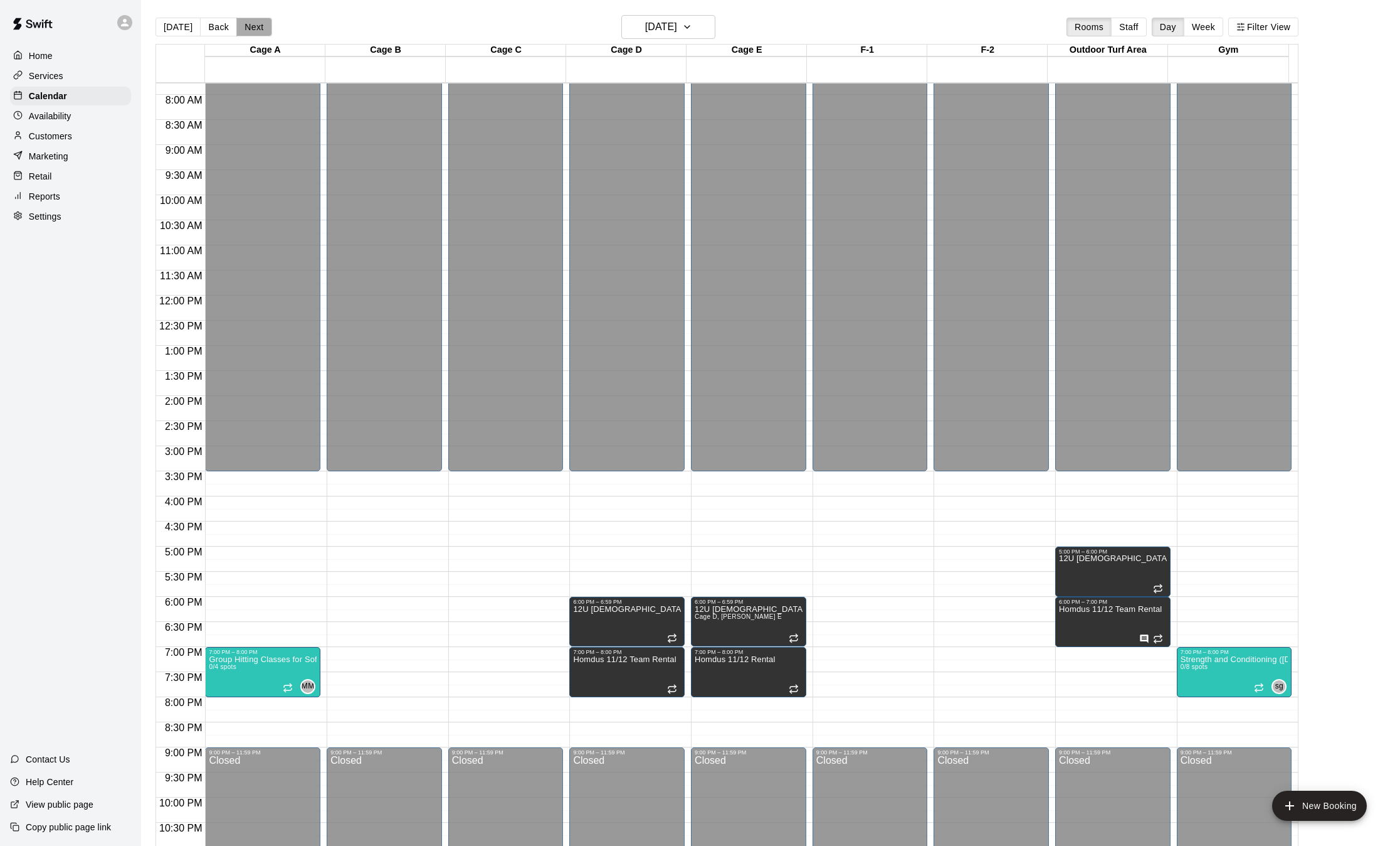
click at [255, 26] on button "Next" at bounding box center [253, 27] width 35 height 19
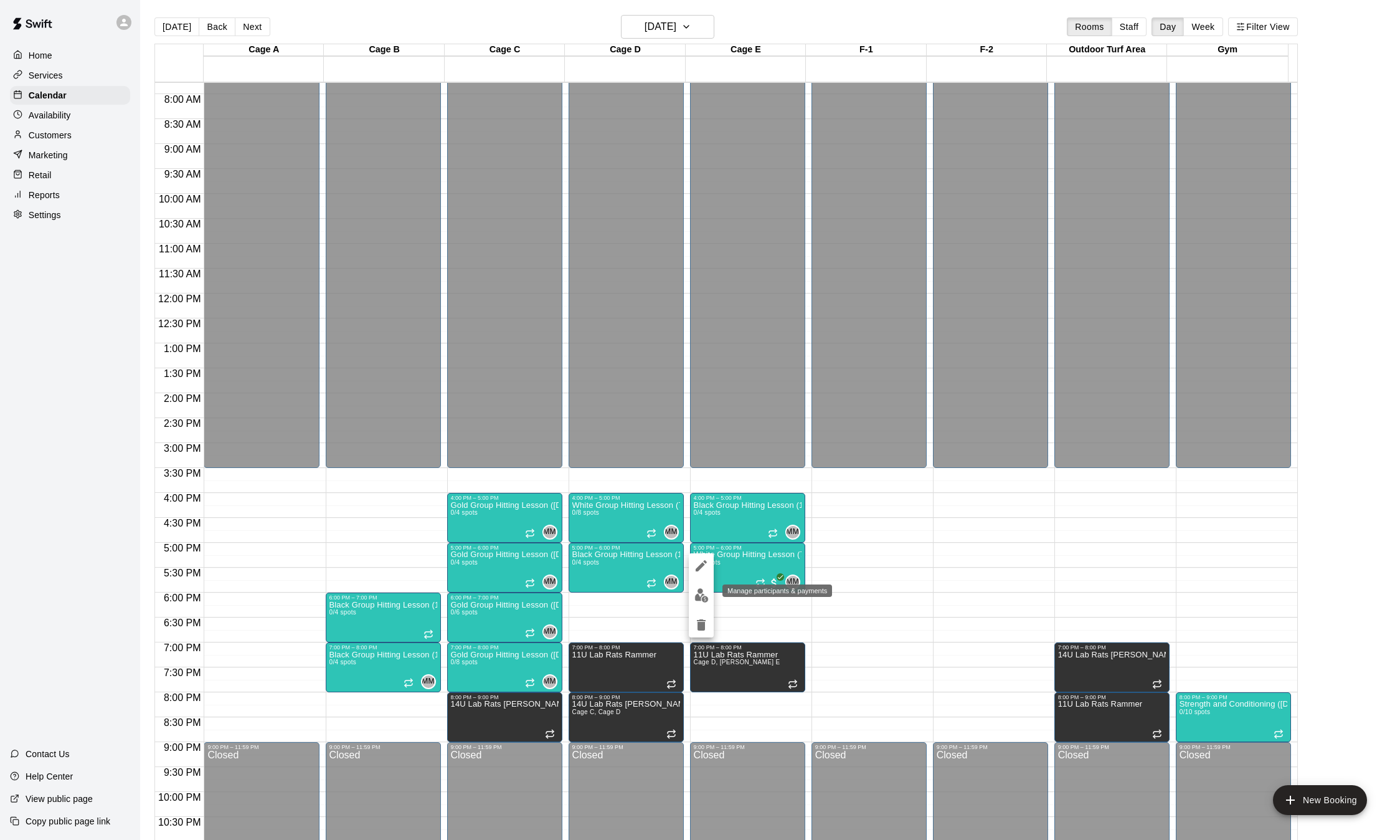
click at [702, 591] on img "edit" at bounding box center [702, 595] width 15 height 15
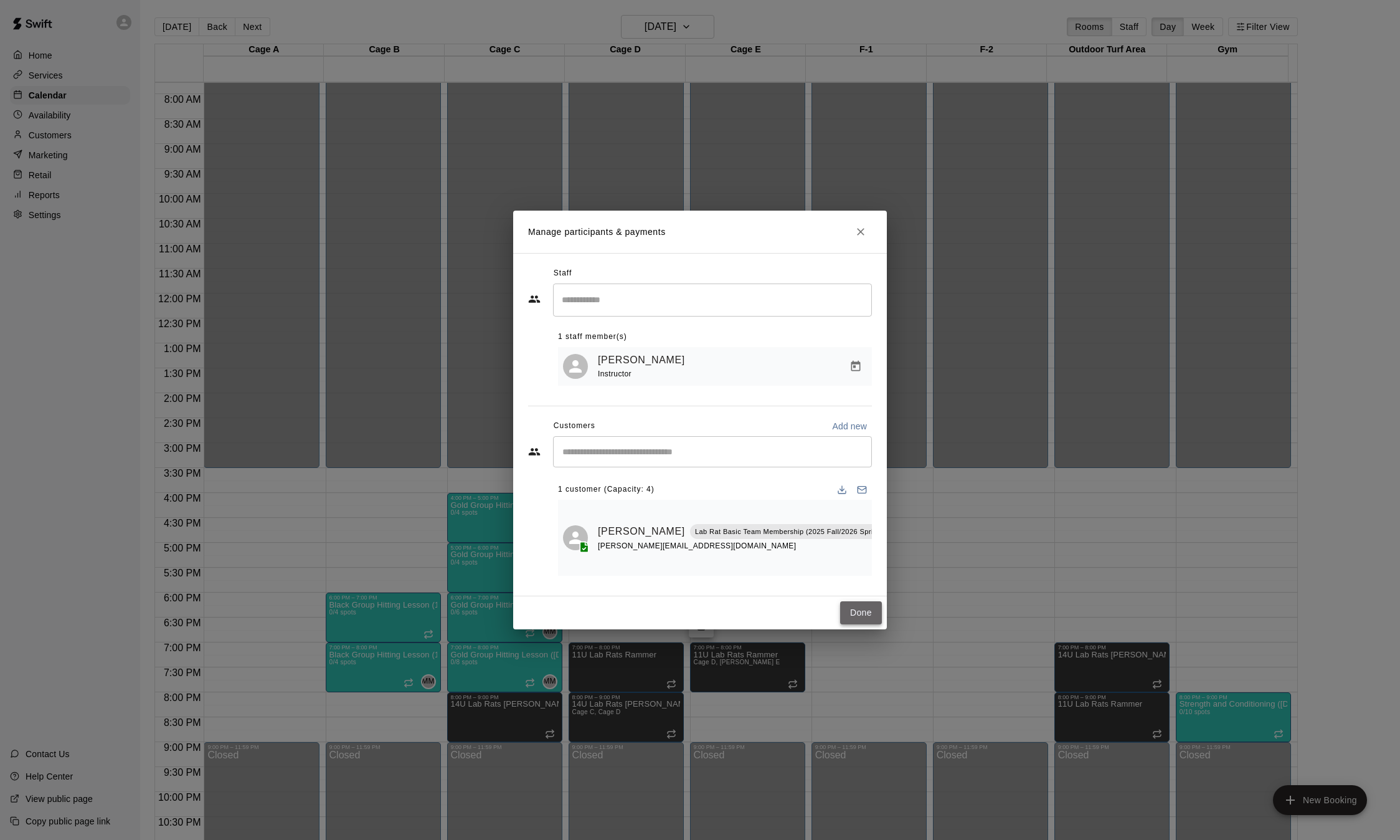
click at [852, 612] on button "Done" at bounding box center [861, 612] width 42 height 23
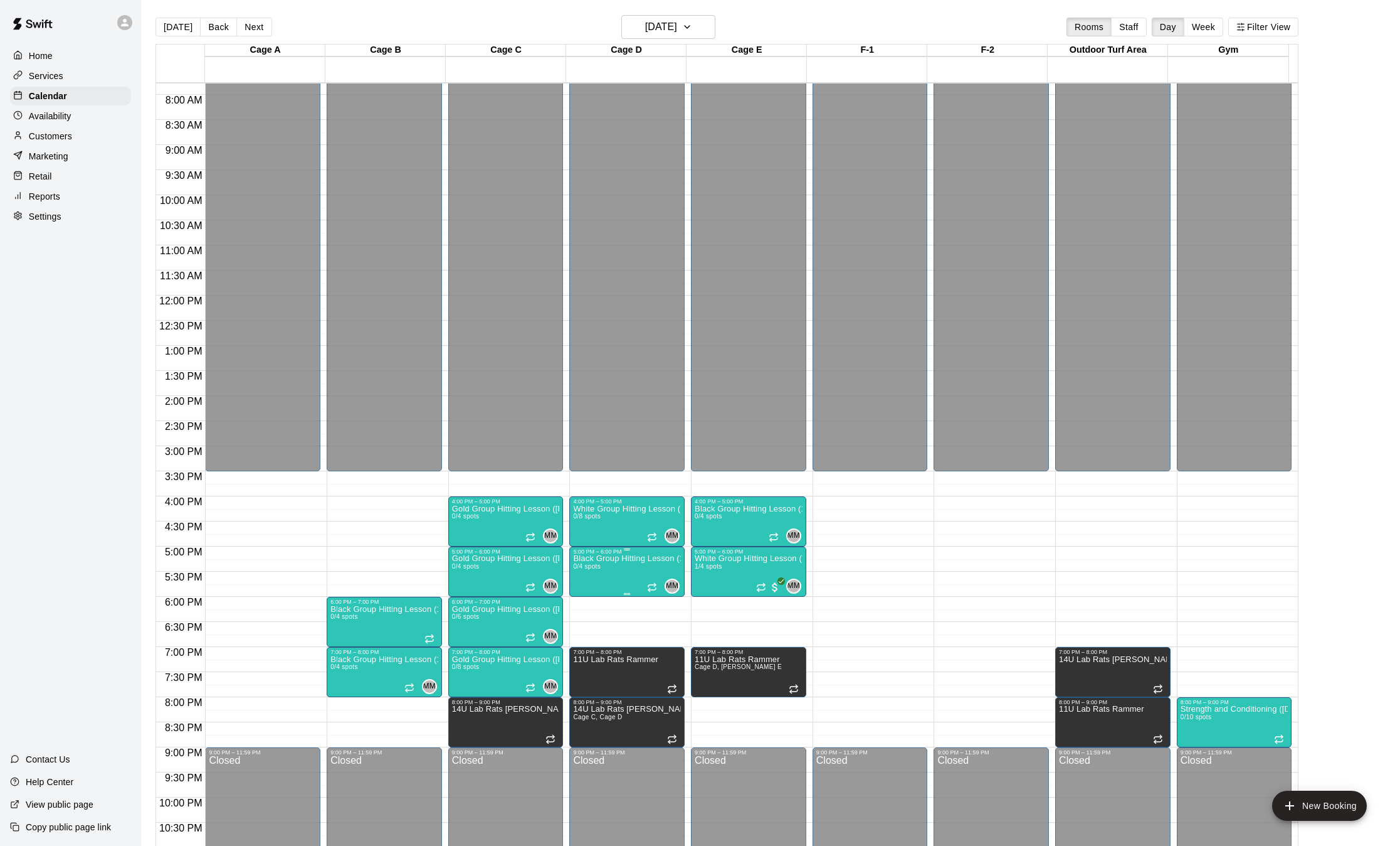
click at [643, 559] on p "Black Group Hitting Lesson (10-14 year olds)" at bounding box center [626, 559] width 108 height 0
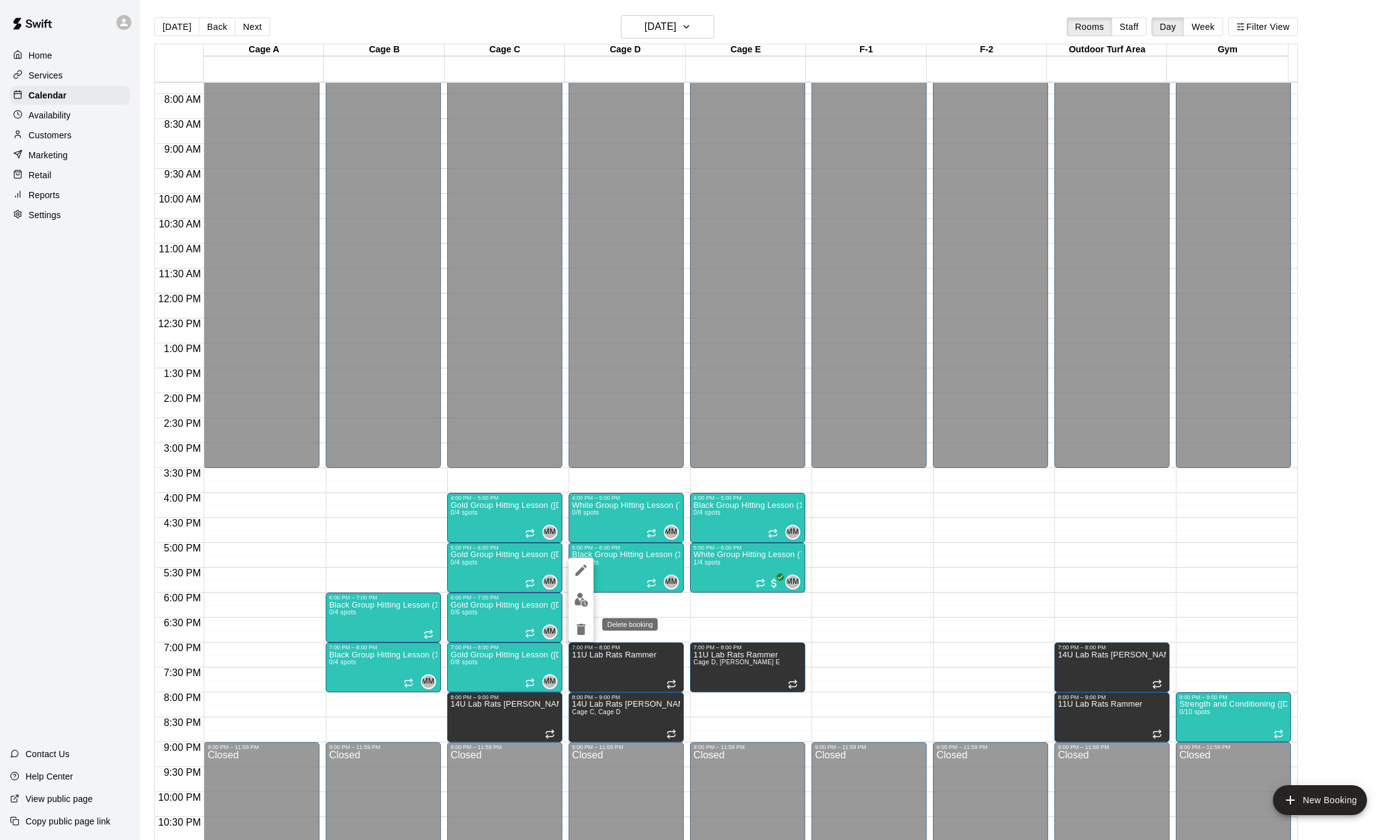
click at [580, 632] on icon "delete" at bounding box center [581, 629] width 8 height 12
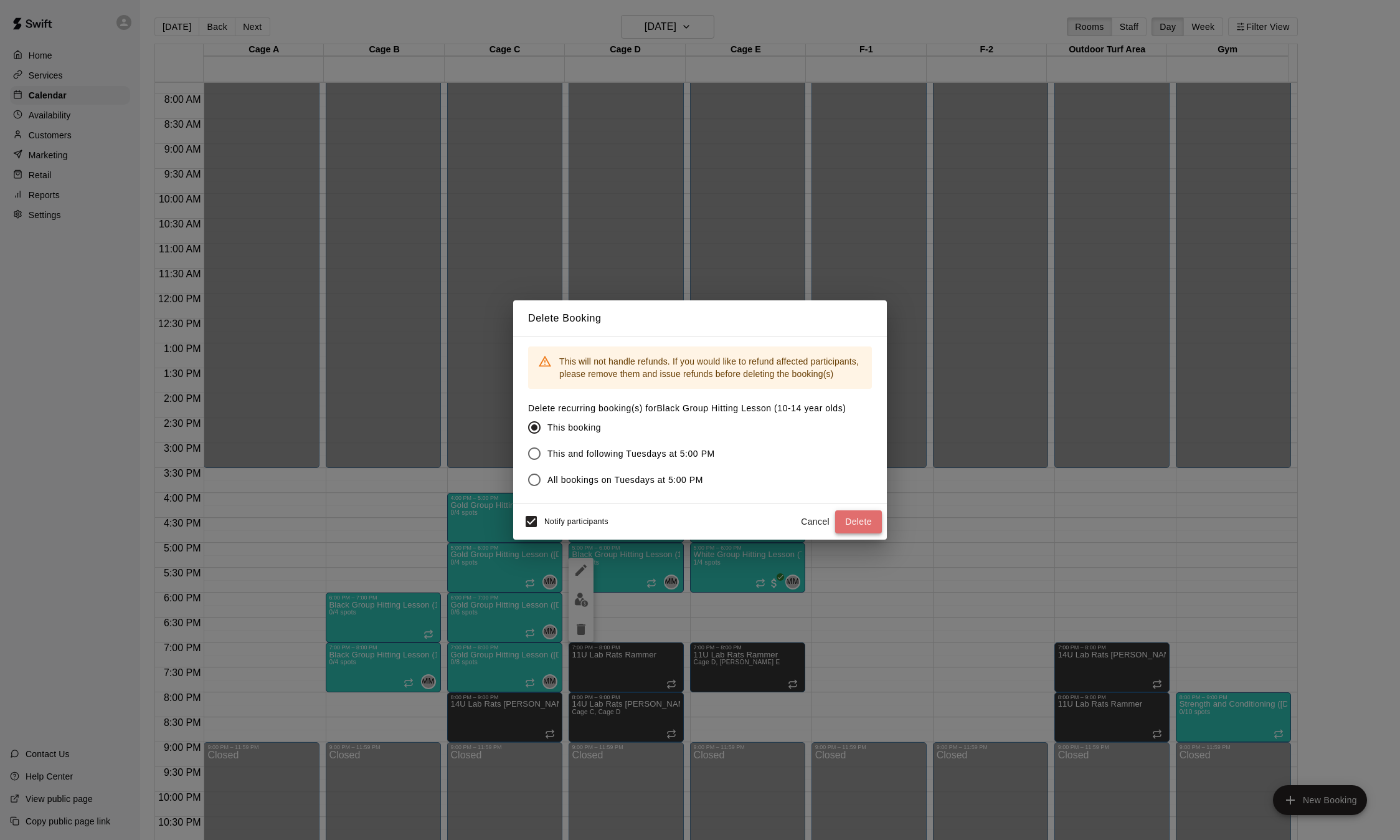
click at [862, 522] on button "Delete" at bounding box center [858, 522] width 47 height 23
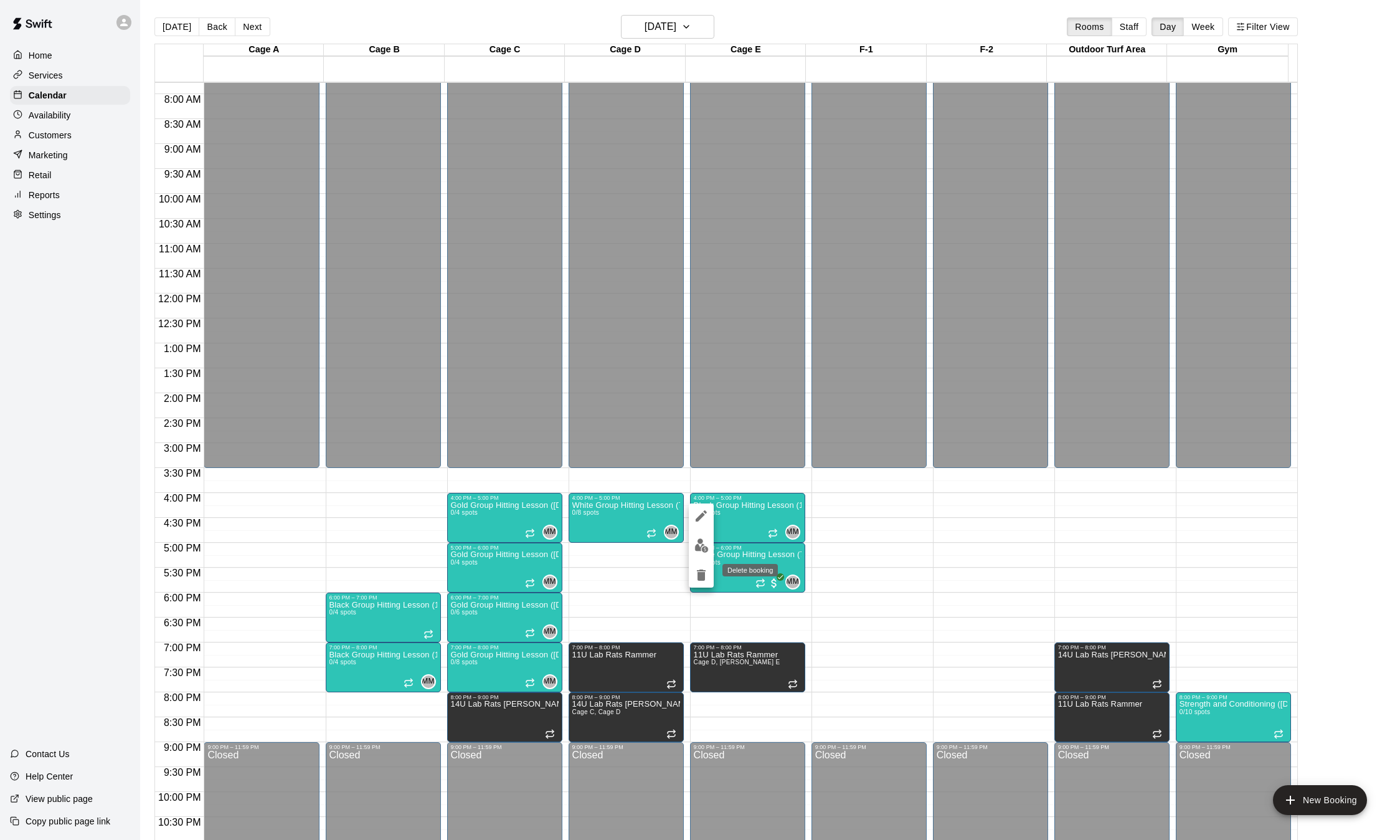
click at [702, 567] on button "delete" at bounding box center [702, 575] width 25 height 25
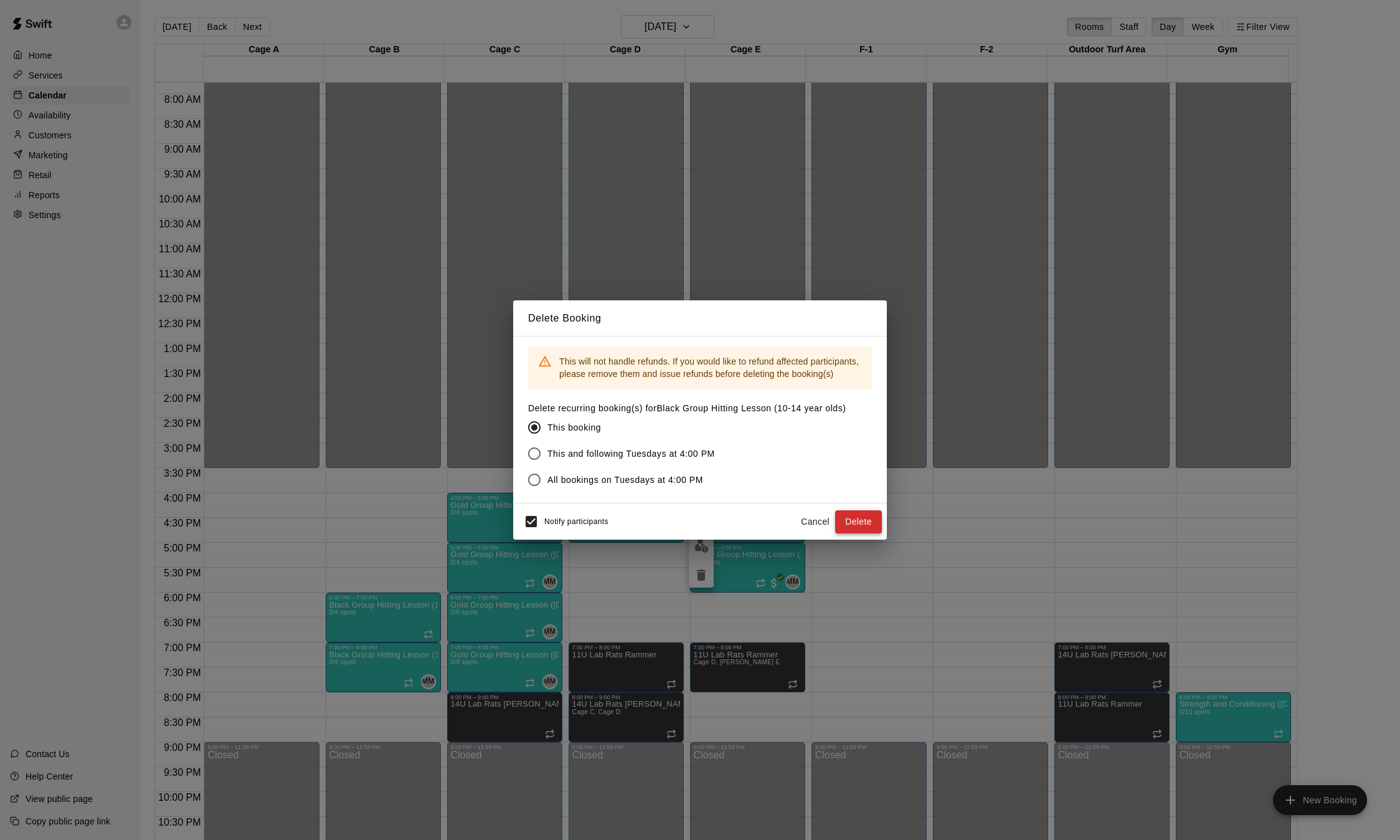
click at [860, 518] on button "Delete" at bounding box center [858, 522] width 47 height 23
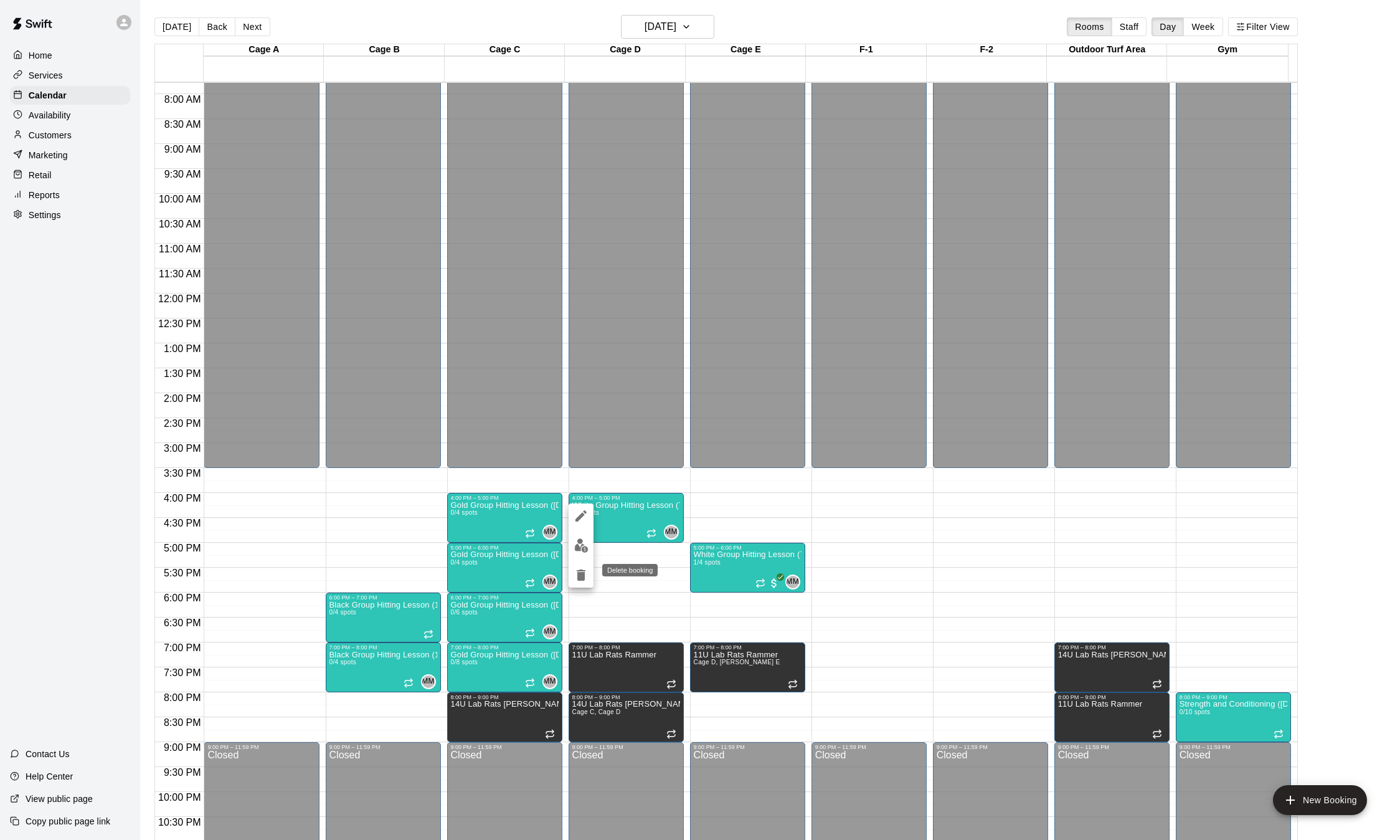
click at [583, 569] on icon "delete" at bounding box center [581, 575] width 15 height 15
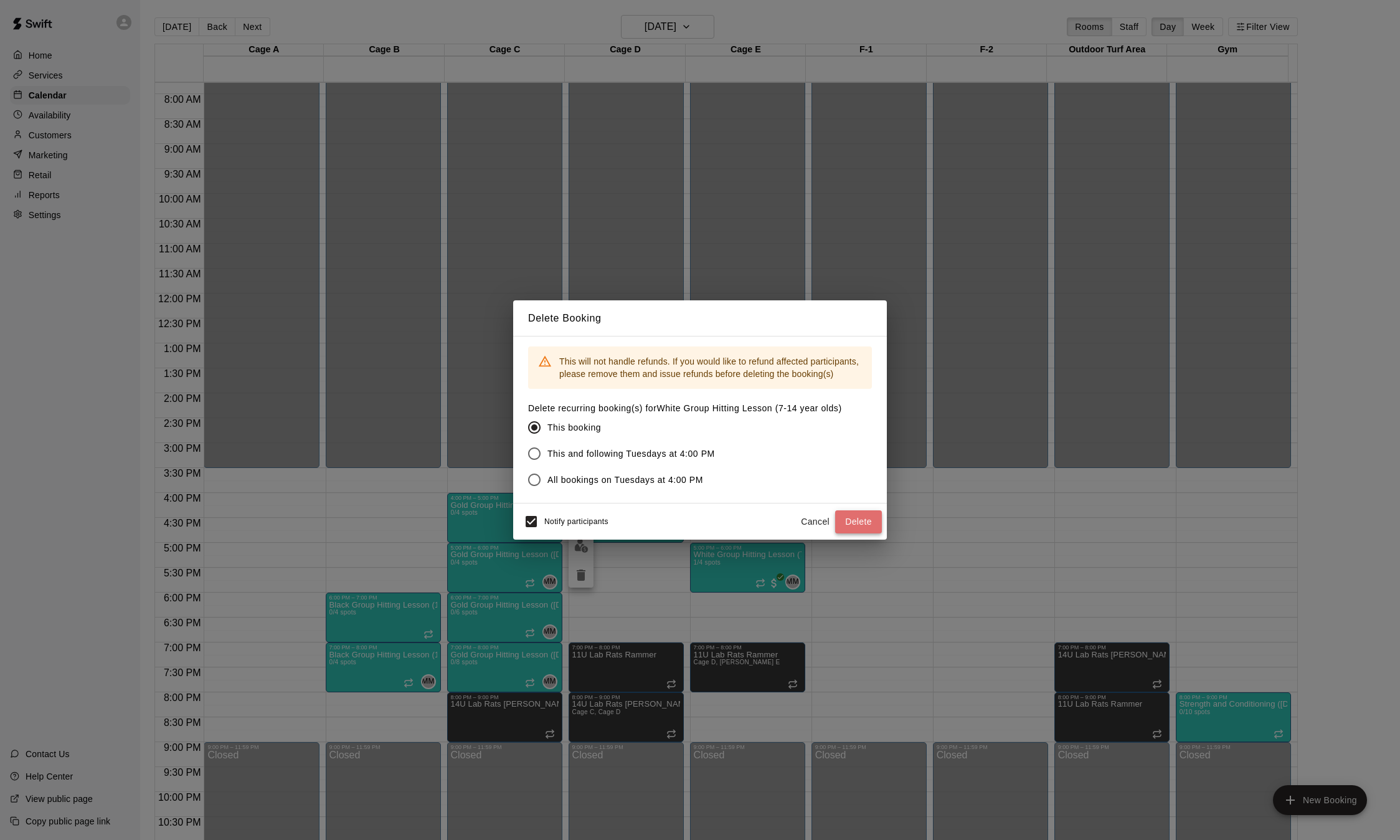
click at [868, 526] on button "Delete" at bounding box center [858, 522] width 47 height 23
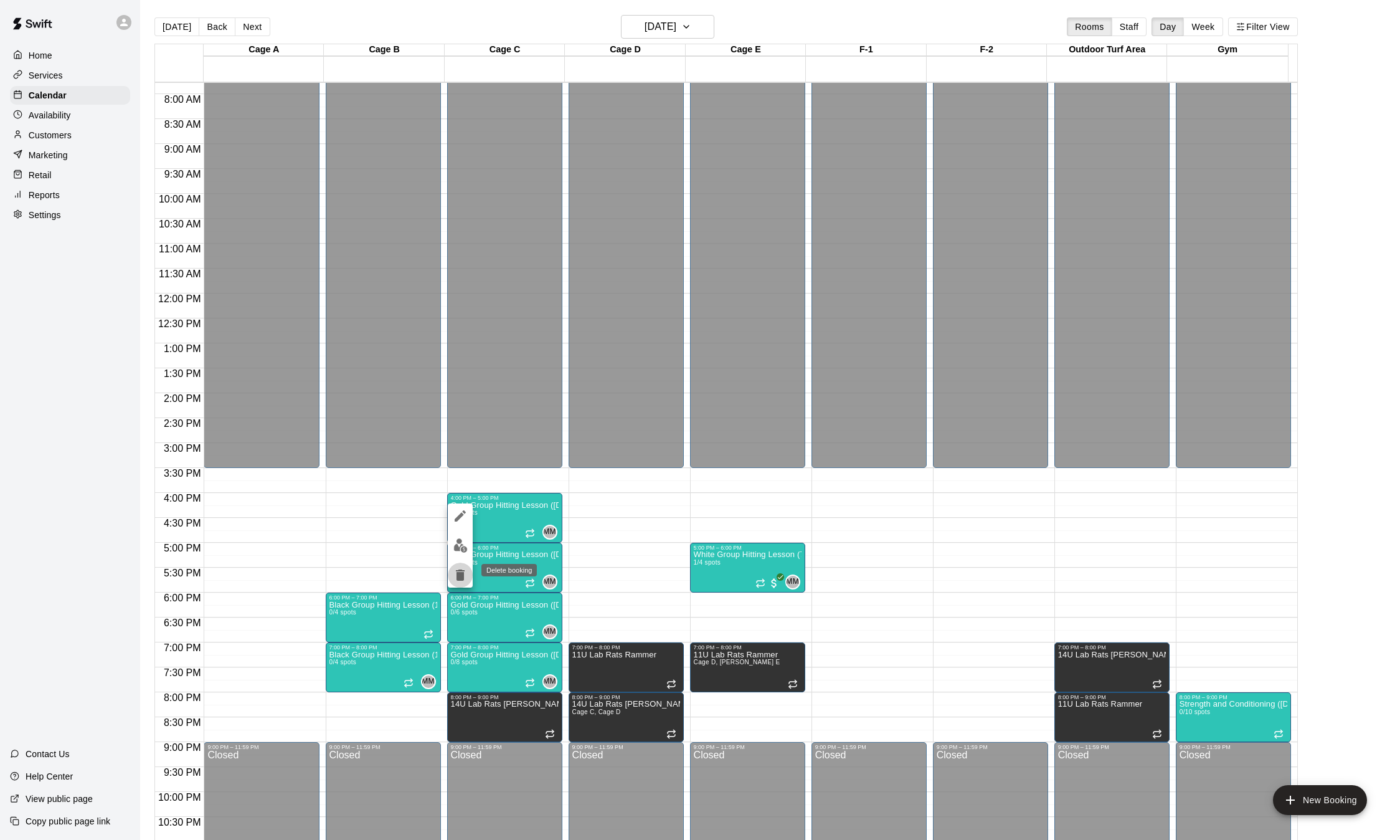
click at [462, 570] on icon "delete" at bounding box center [460, 575] width 8 height 12
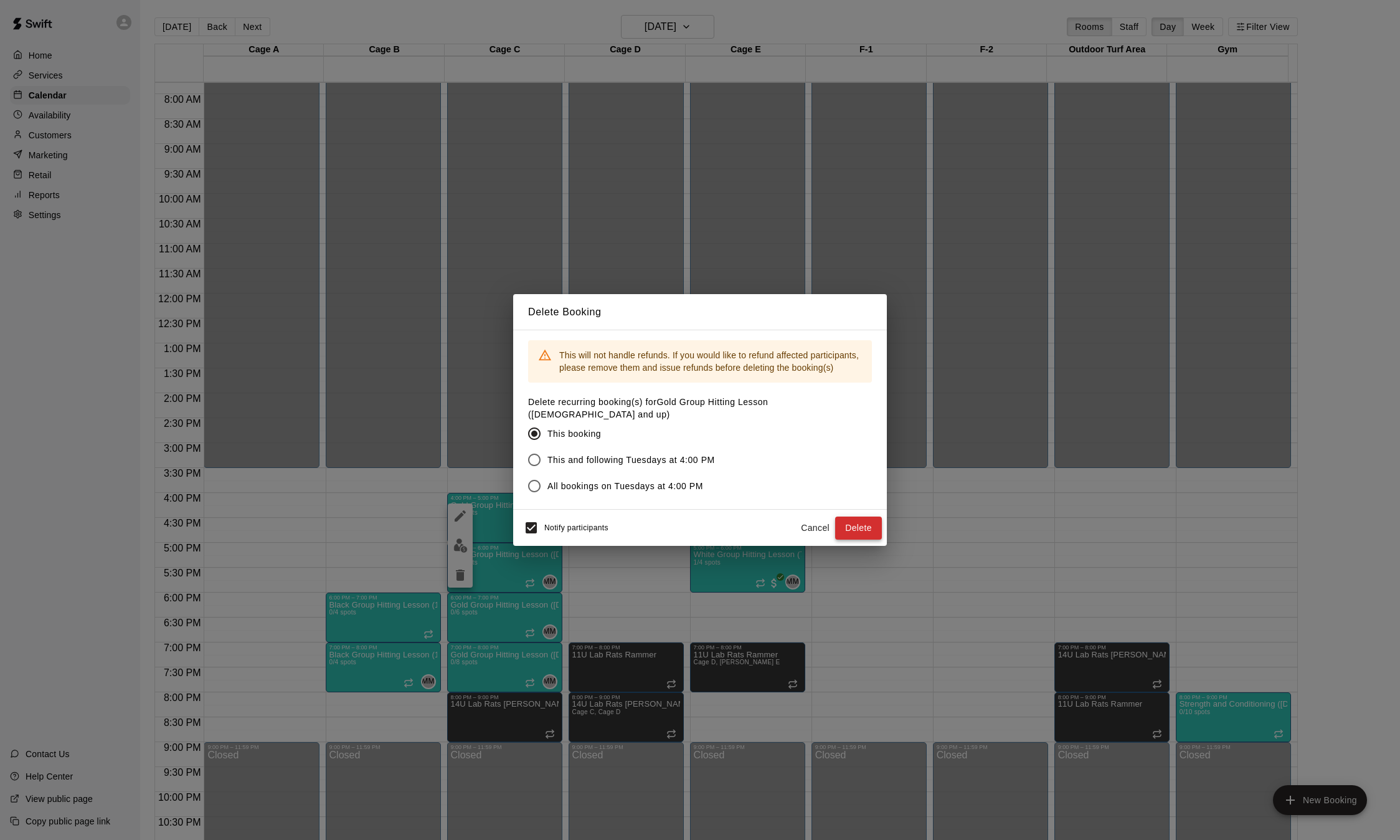
click at [869, 525] on button "Delete" at bounding box center [858, 528] width 47 height 23
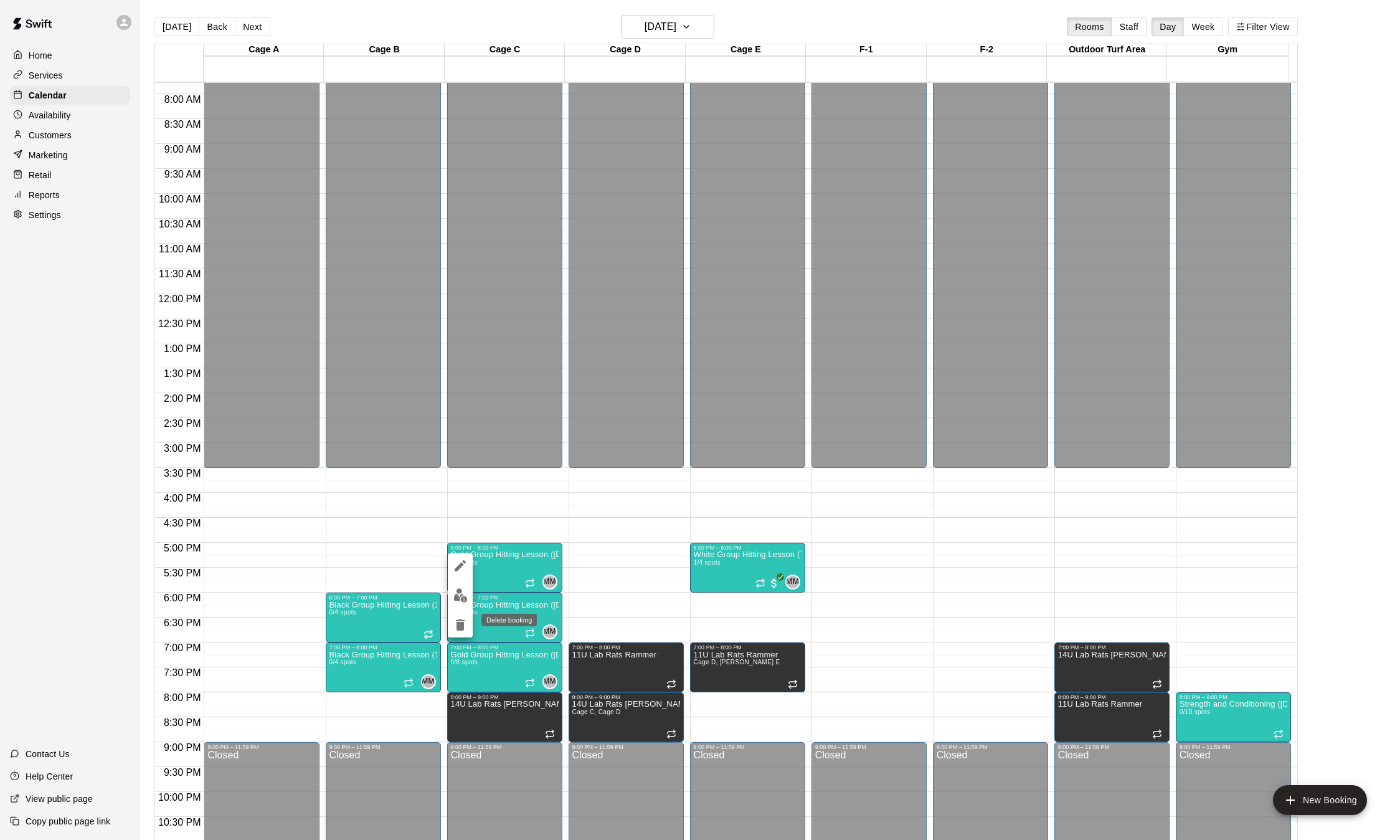
click at [457, 628] on icon "delete" at bounding box center [460, 625] width 8 height 12
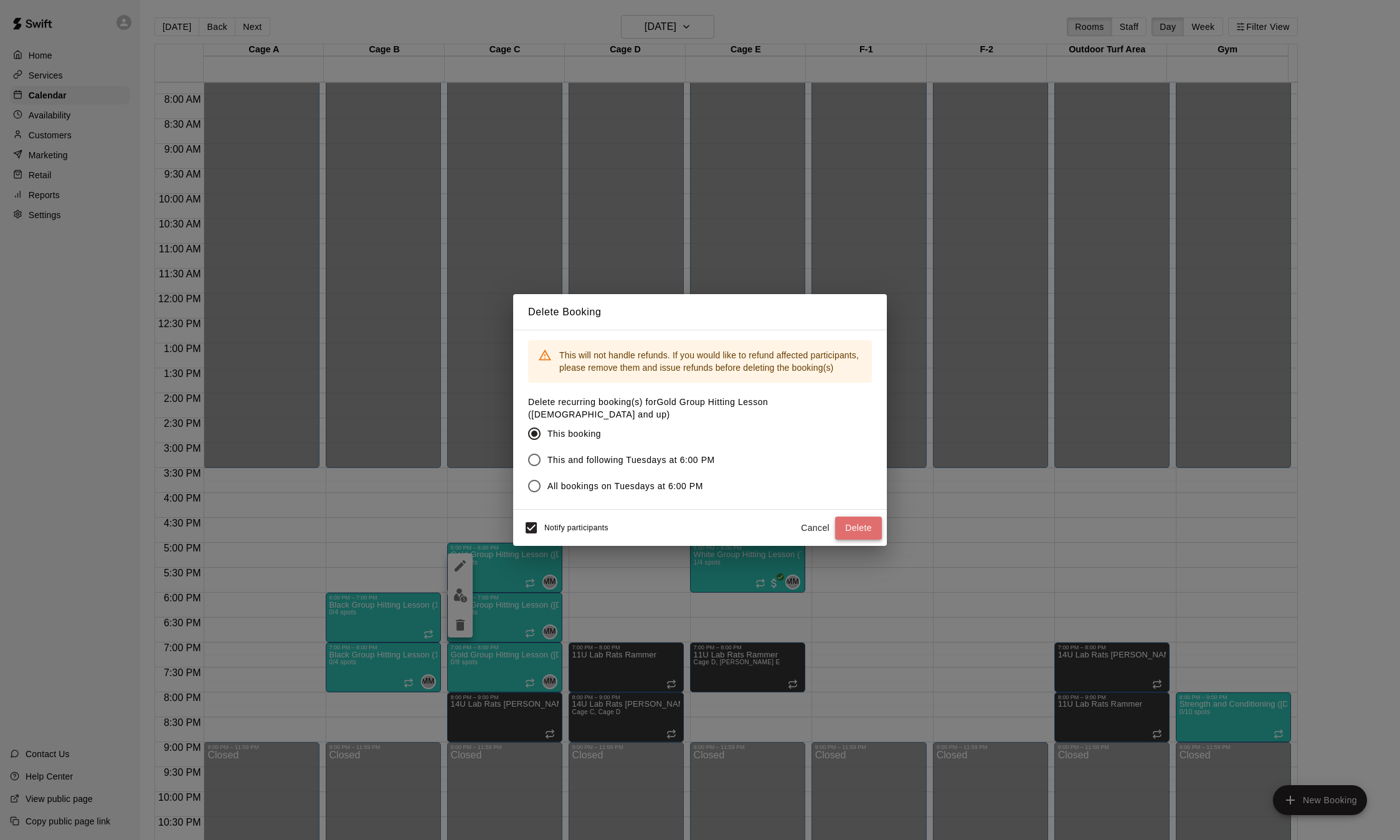
click at [865, 518] on button "Delete" at bounding box center [858, 528] width 47 height 23
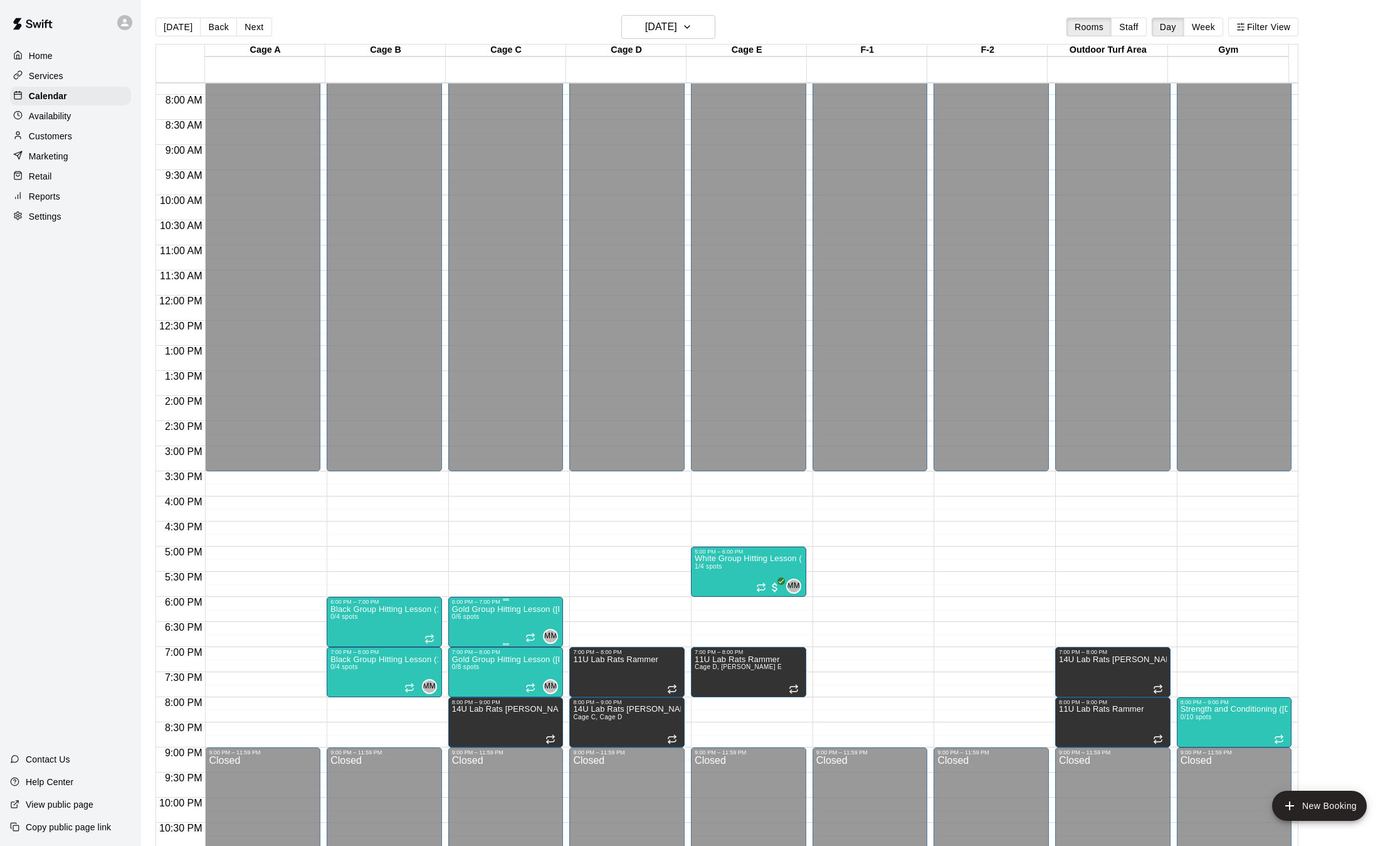
click at [465, 683] on icon "delete" at bounding box center [463, 679] width 9 height 12
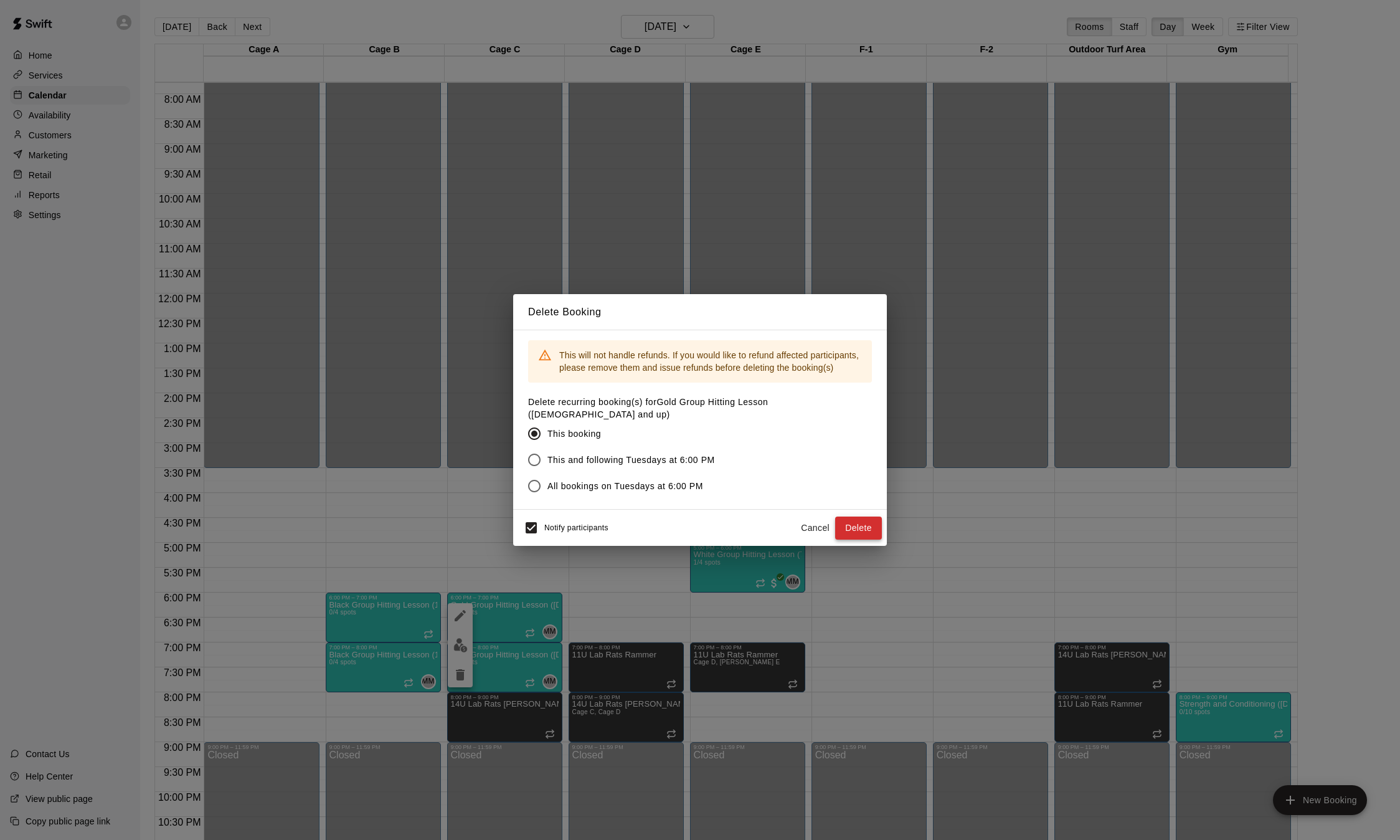
click at [851, 527] on button "Delete" at bounding box center [858, 528] width 47 height 23
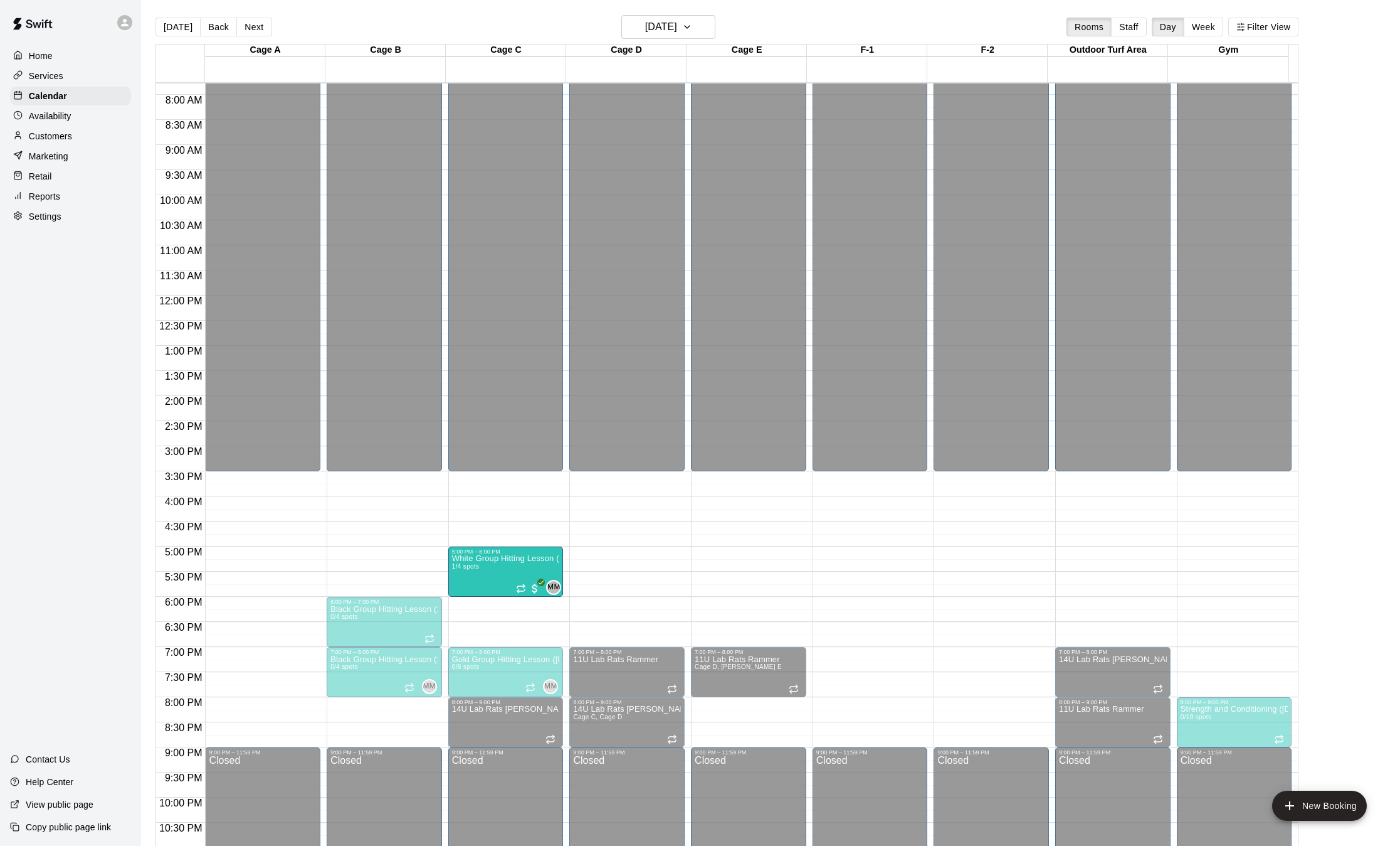
drag, startPoint x: 728, startPoint y: 572, endPoint x: 529, endPoint y: 573, distance: 199.0
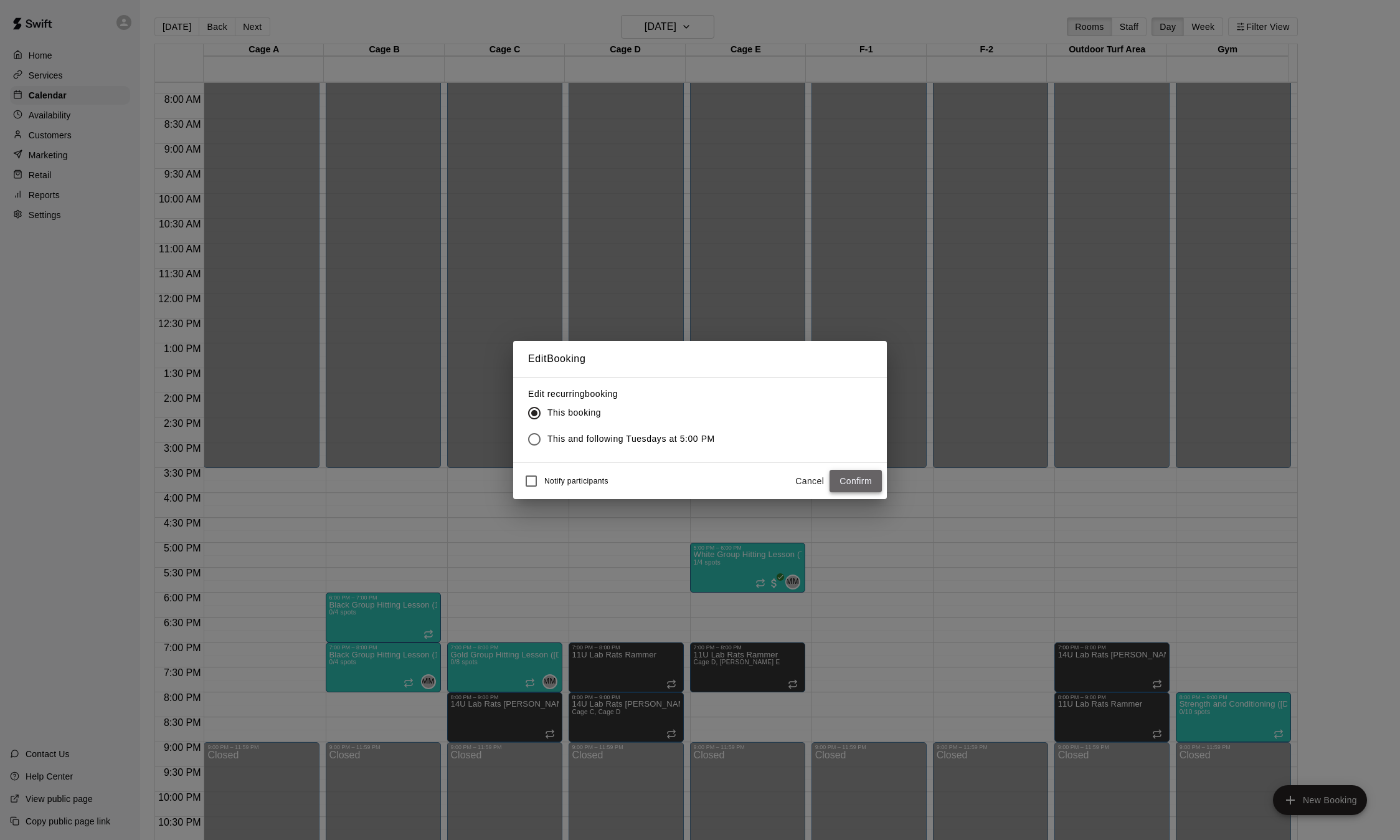
click at [866, 480] on button "Confirm" at bounding box center [856, 482] width 52 height 23
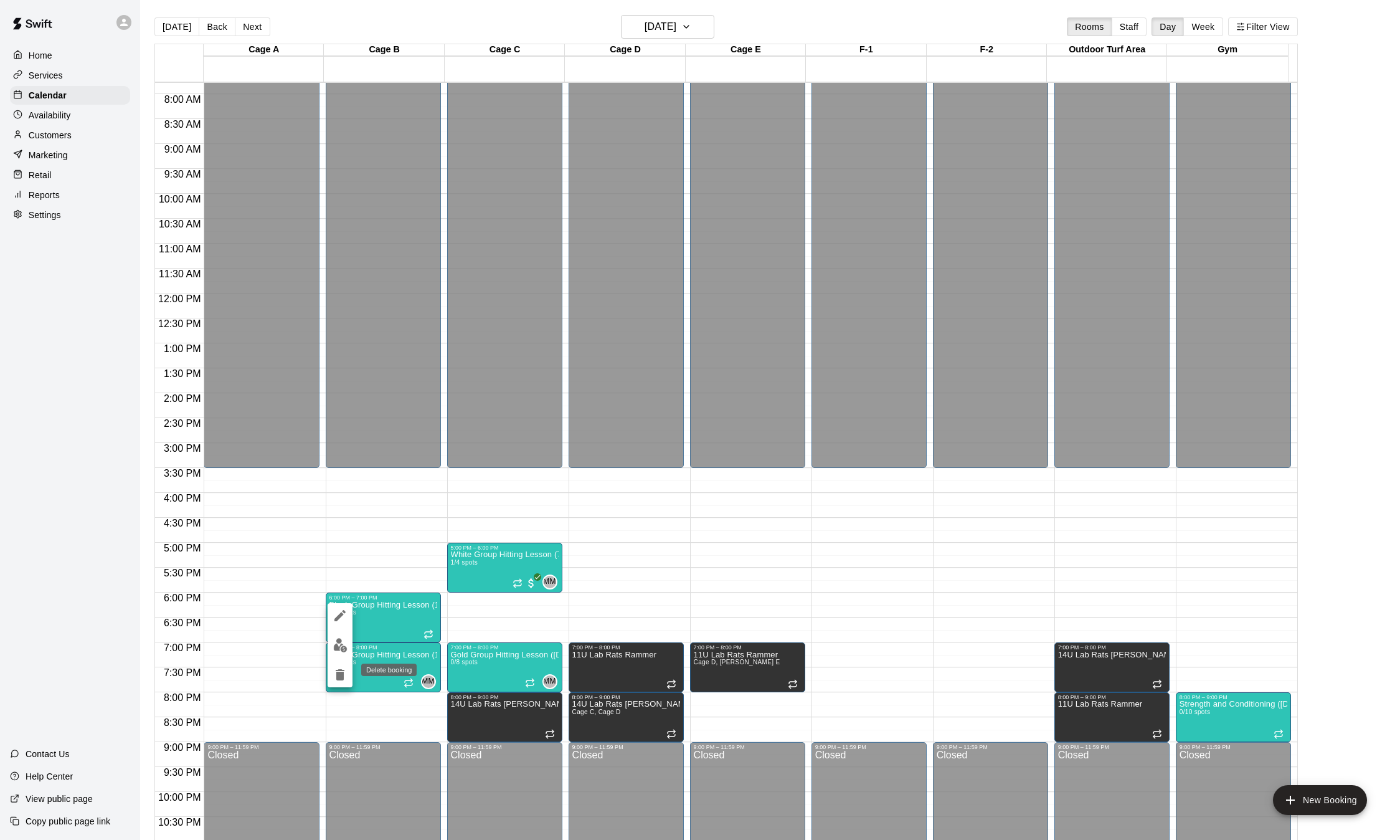
click at [338, 678] on icon "delete" at bounding box center [339, 675] width 8 height 12
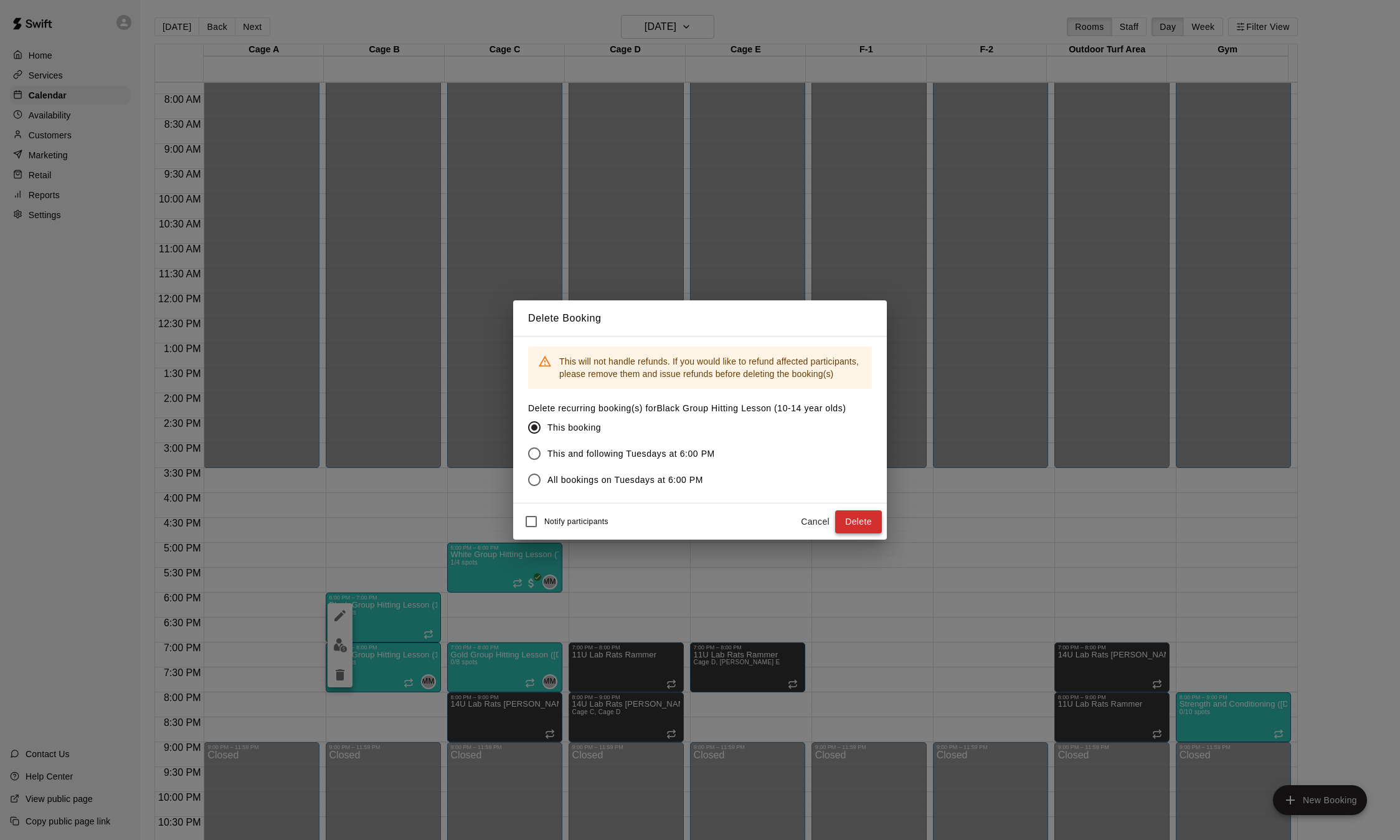
click at [866, 518] on button "Delete" at bounding box center [858, 522] width 47 height 23
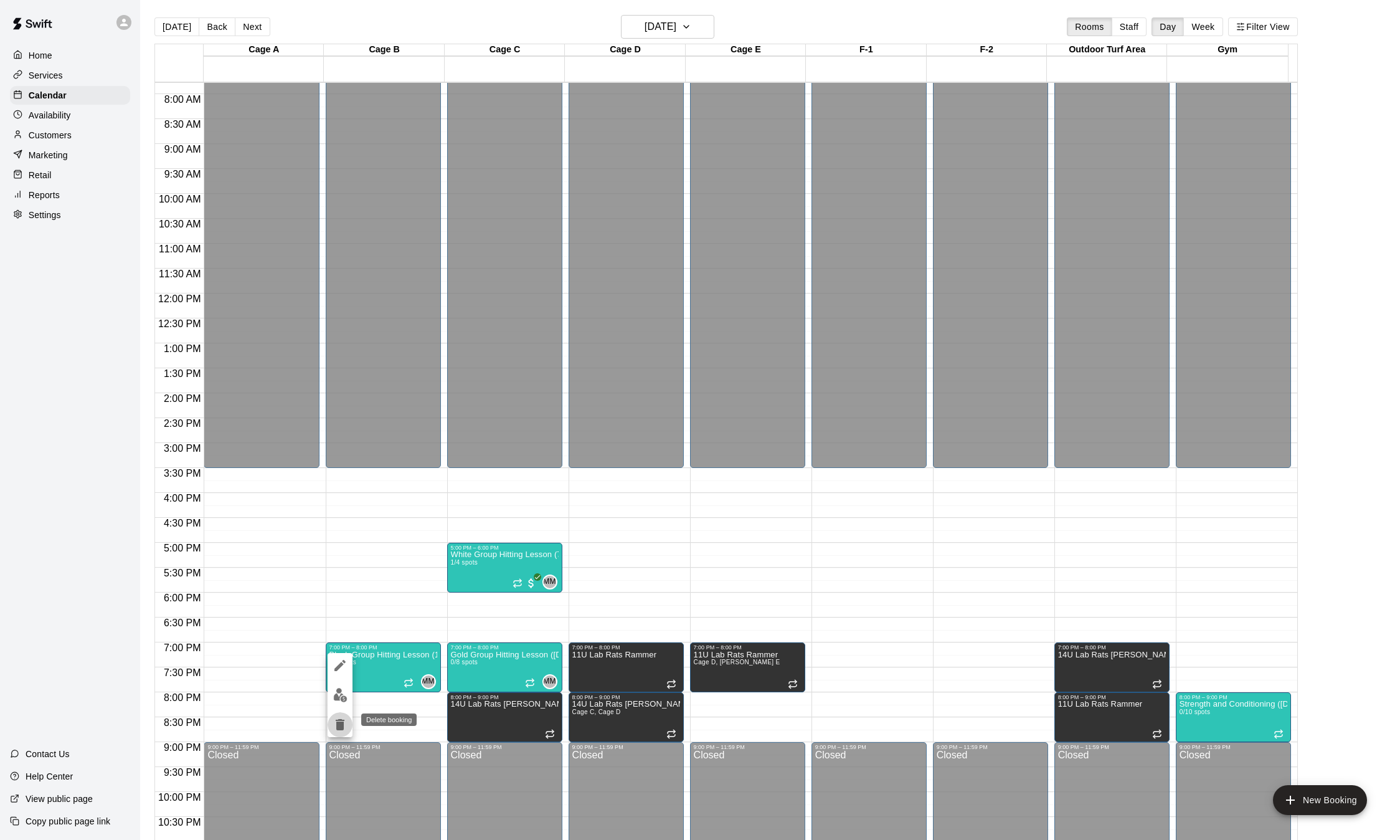
click at [336, 725] on icon "delete" at bounding box center [339, 725] width 8 height 12
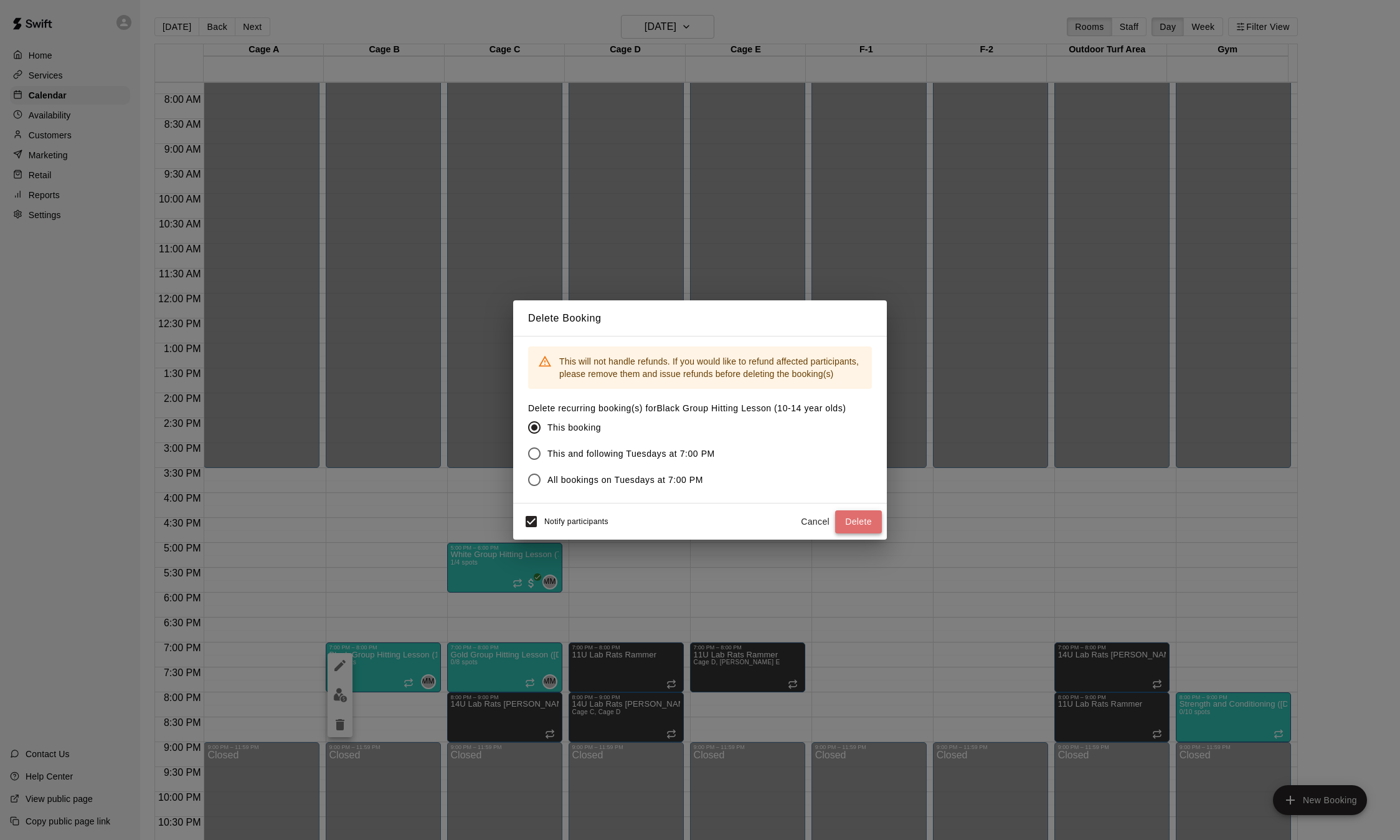
click at [863, 523] on button "Delete" at bounding box center [858, 522] width 47 height 23
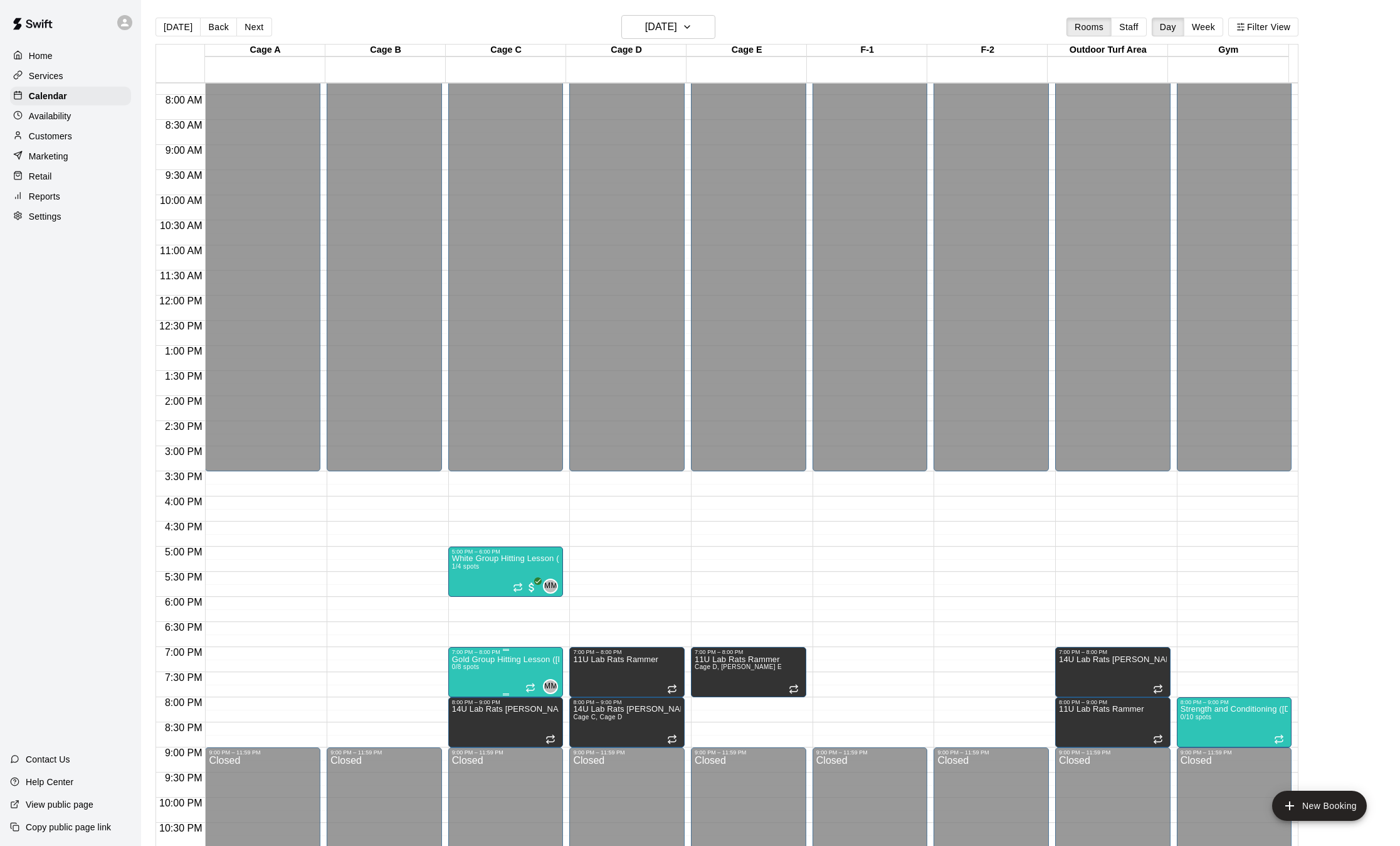
click at [460, 730] on icon "delete" at bounding box center [463, 730] width 9 height 12
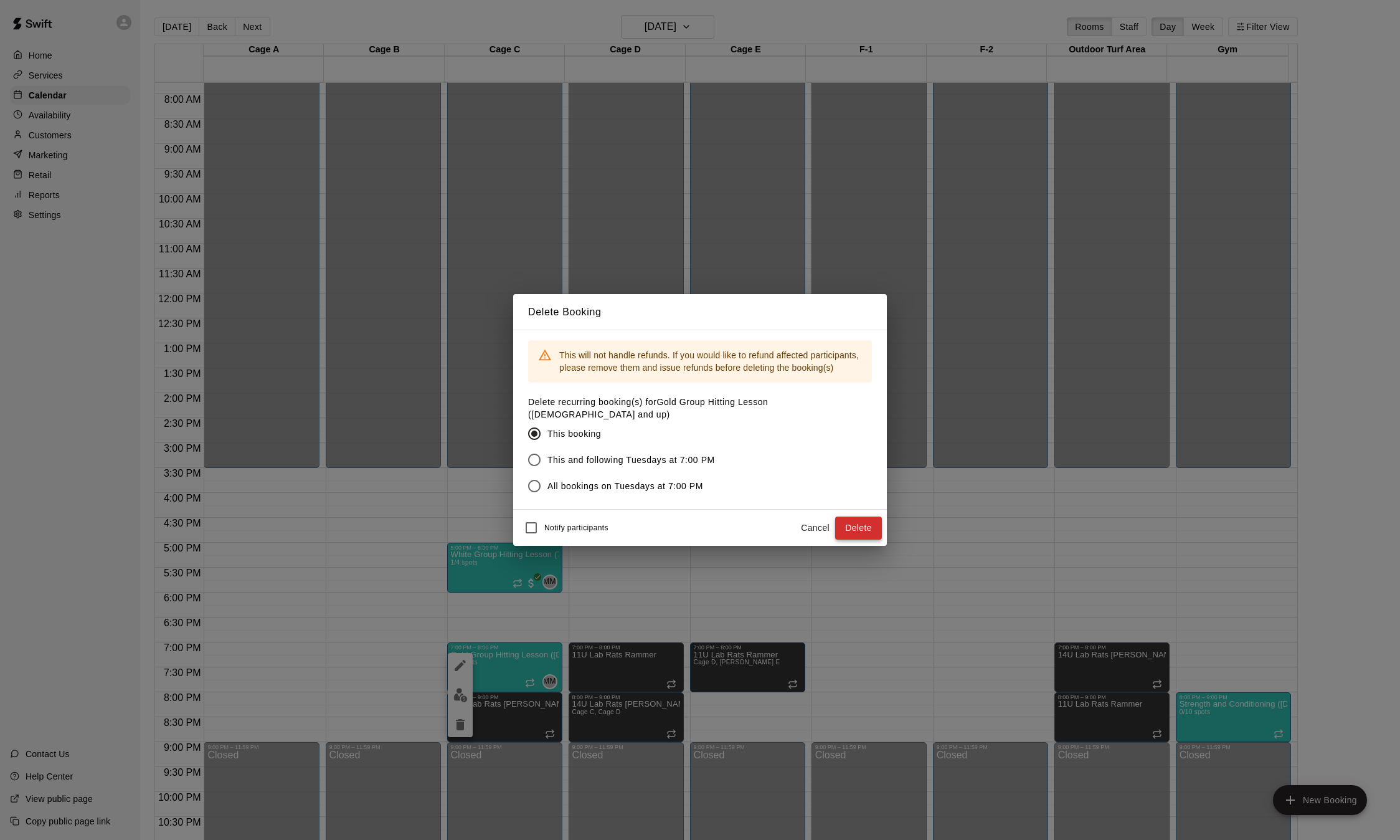
click at [866, 517] on button "Delete" at bounding box center [858, 528] width 47 height 23
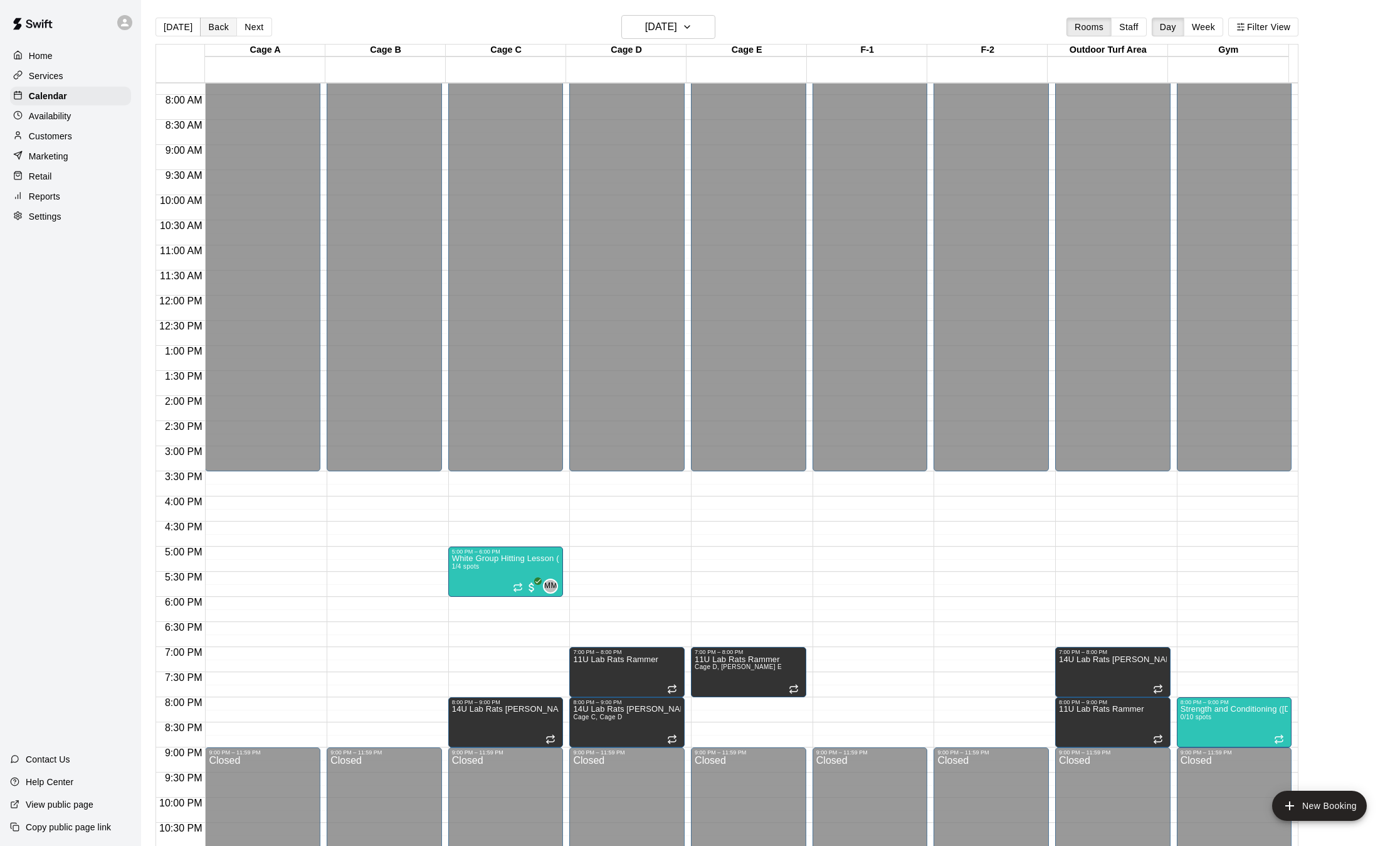
click at [217, 25] on button "Back" at bounding box center [218, 27] width 37 height 19
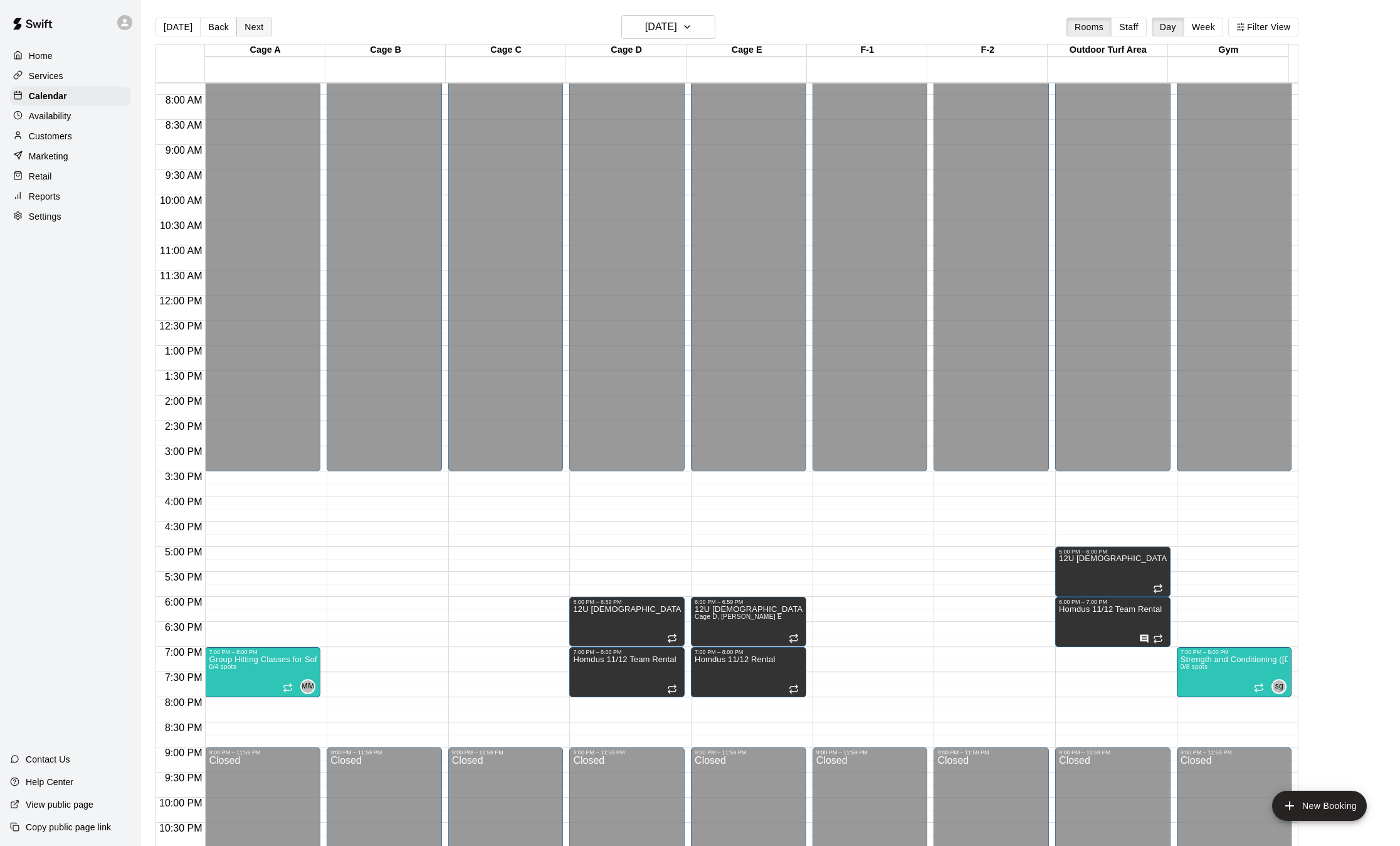
click at [254, 29] on button "Next" at bounding box center [253, 27] width 35 height 19
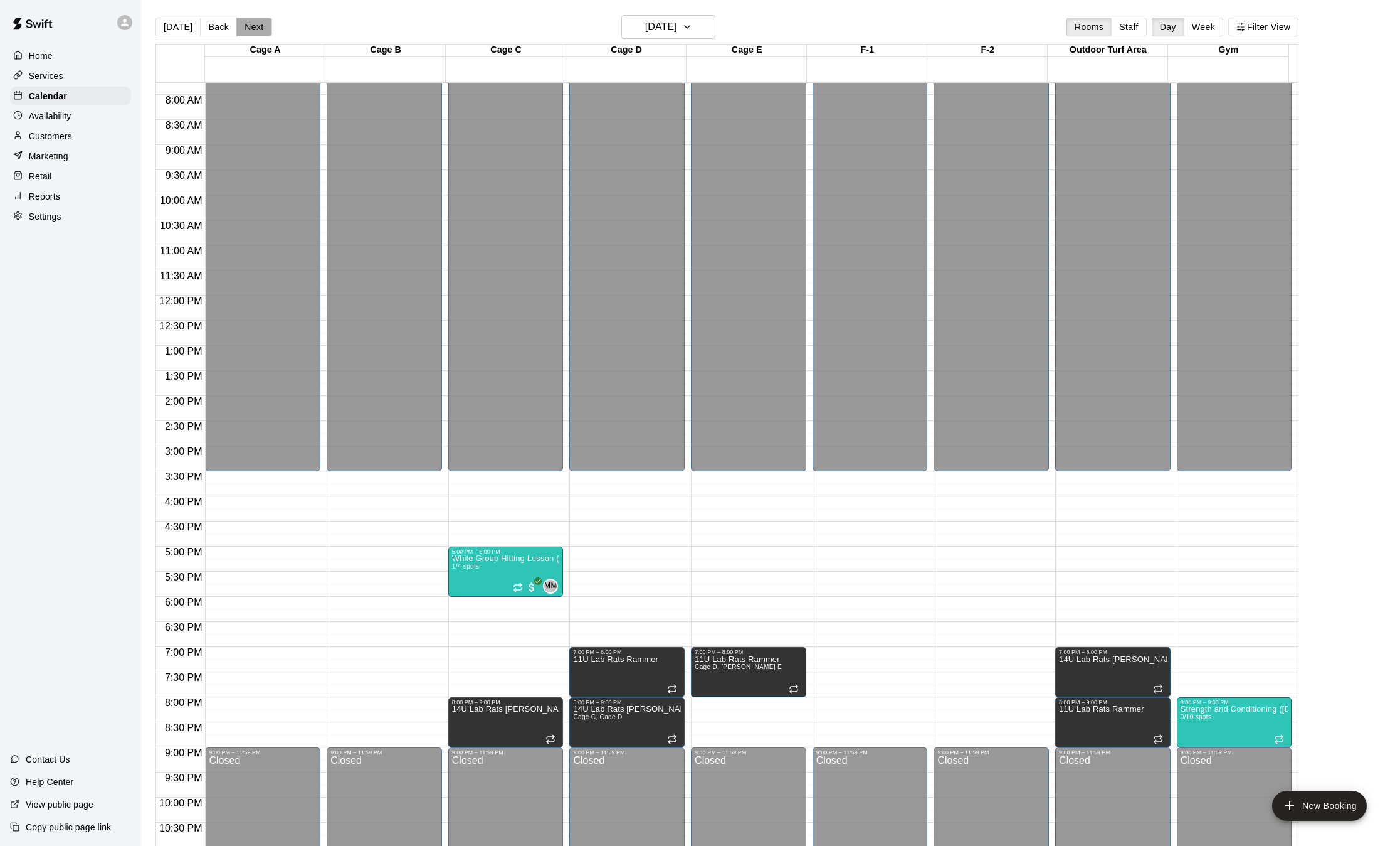
click at [254, 29] on button "Next" at bounding box center [253, 27] width 35 height 19
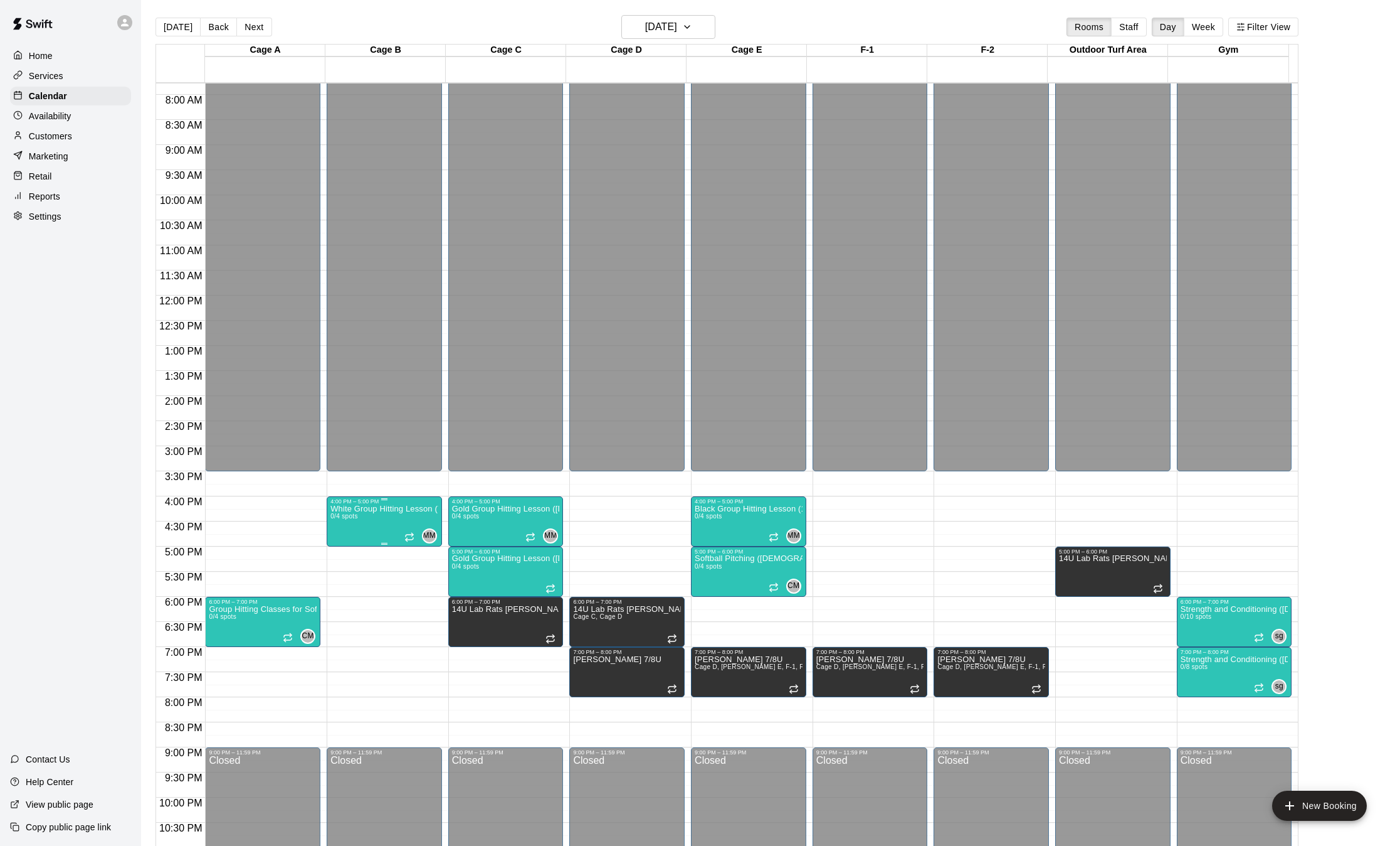
click at [381, 544] on div at bounding box center [384, 543] width 6 height 2
click at [375, 531] on div at bounding box center [705, 423] width 1409 height 846
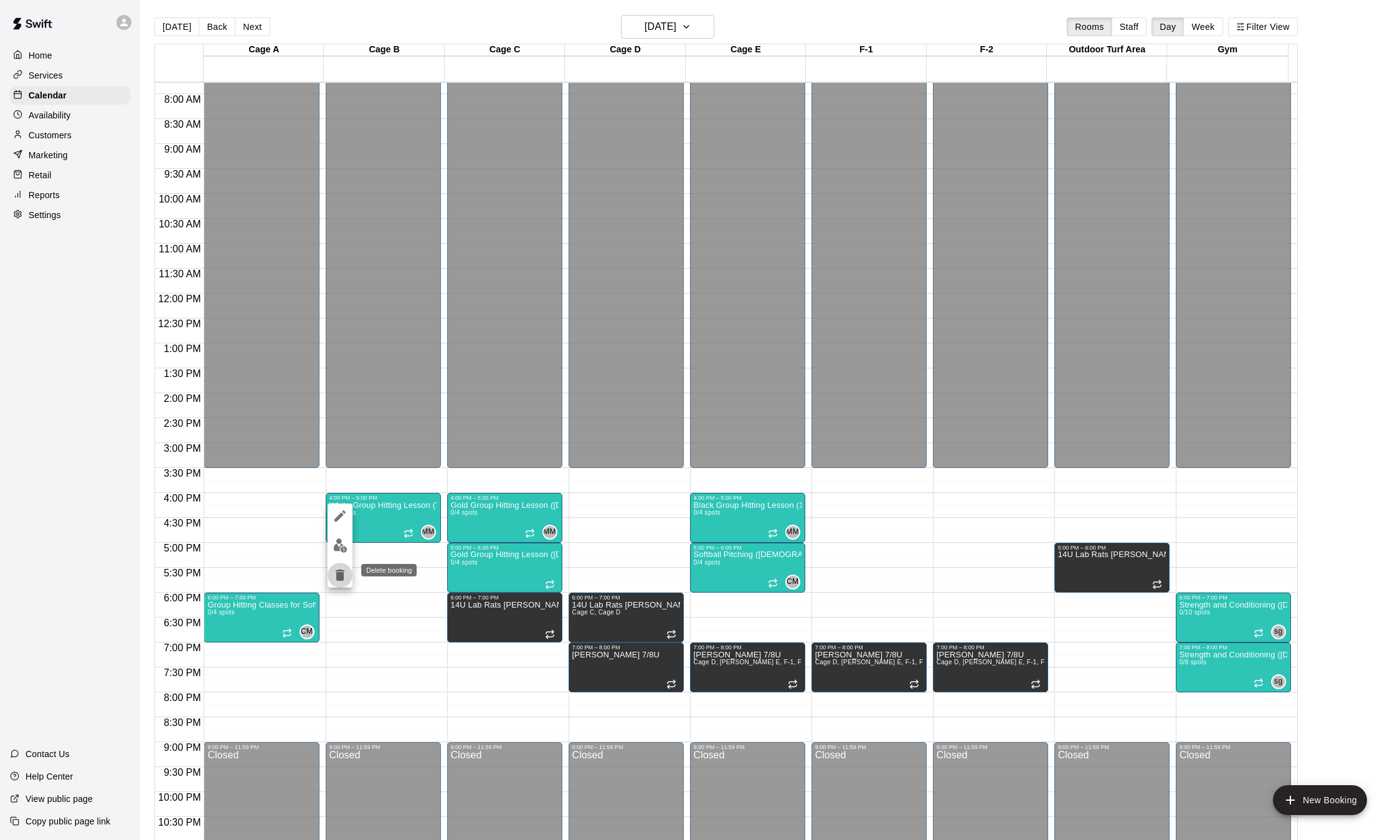
click at [335, 577] on icon "delete" at bounding box center [339, 575] width 15 height 15
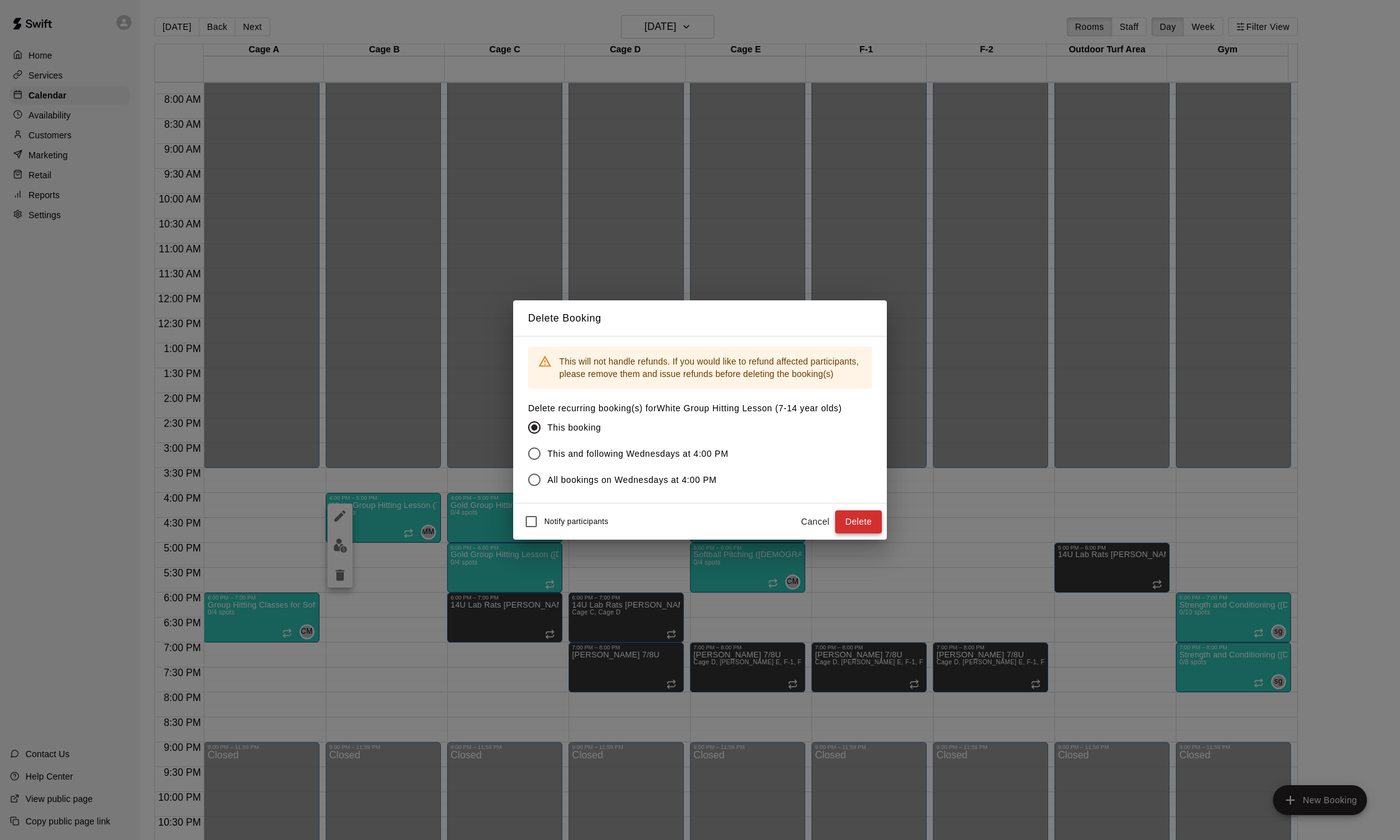
click at [862, 522] on button "Delete" at bounding box center [858, 522] width 47 height 23
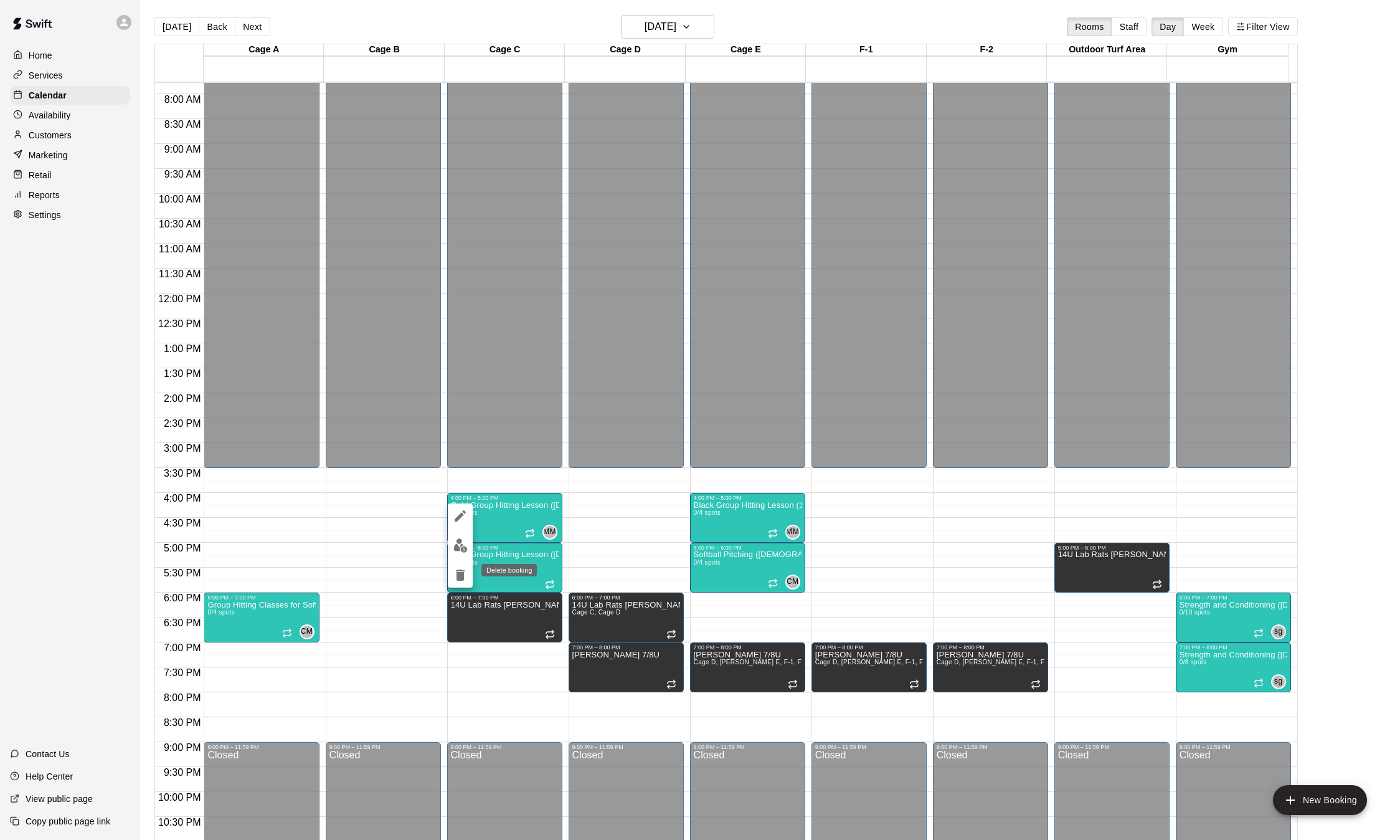
click at [462, 577] on icon "delete" at bounding box center [460, 575] width 8 height 12
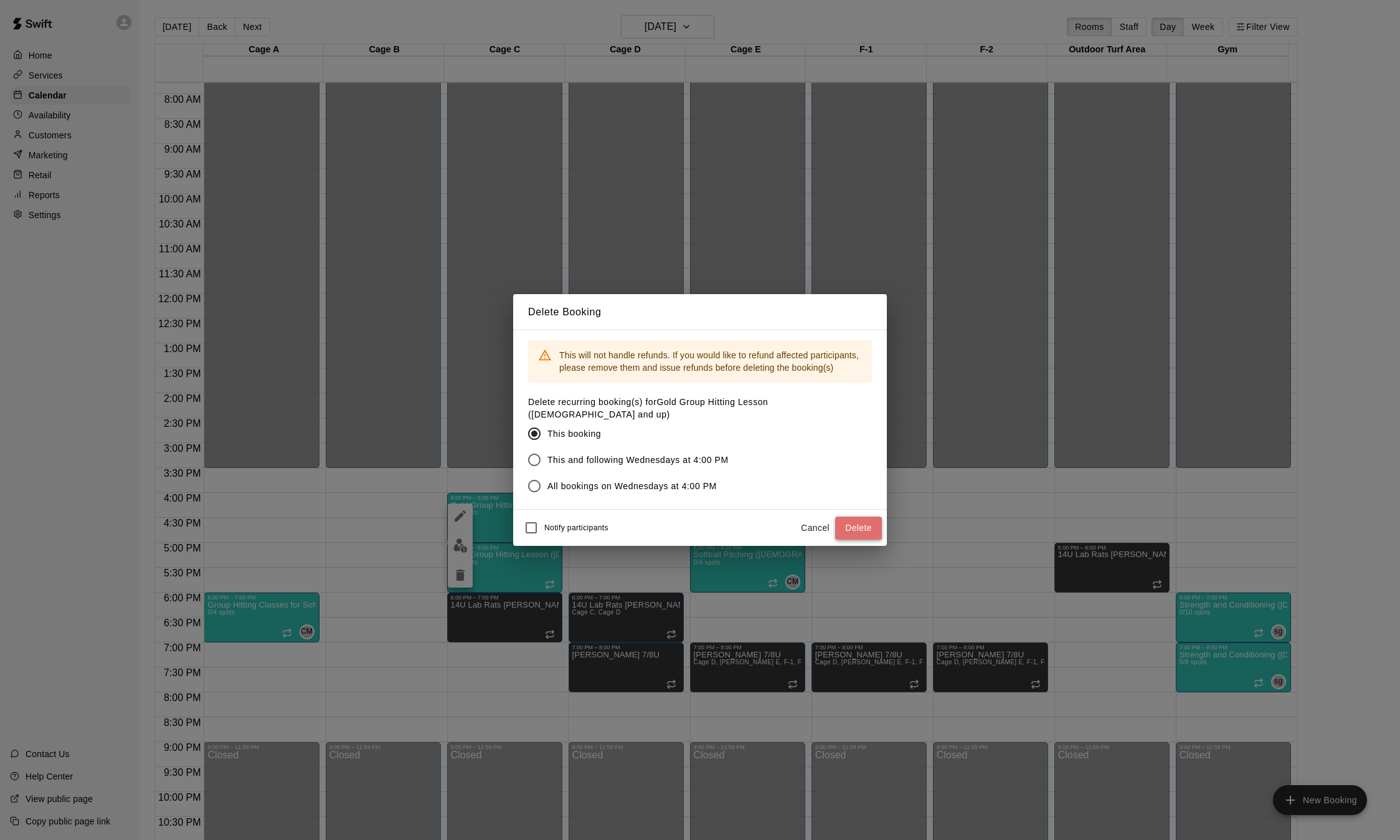
click at [868, 518] on button "Delete" at bounding box center [858, 528] width 47 height 23
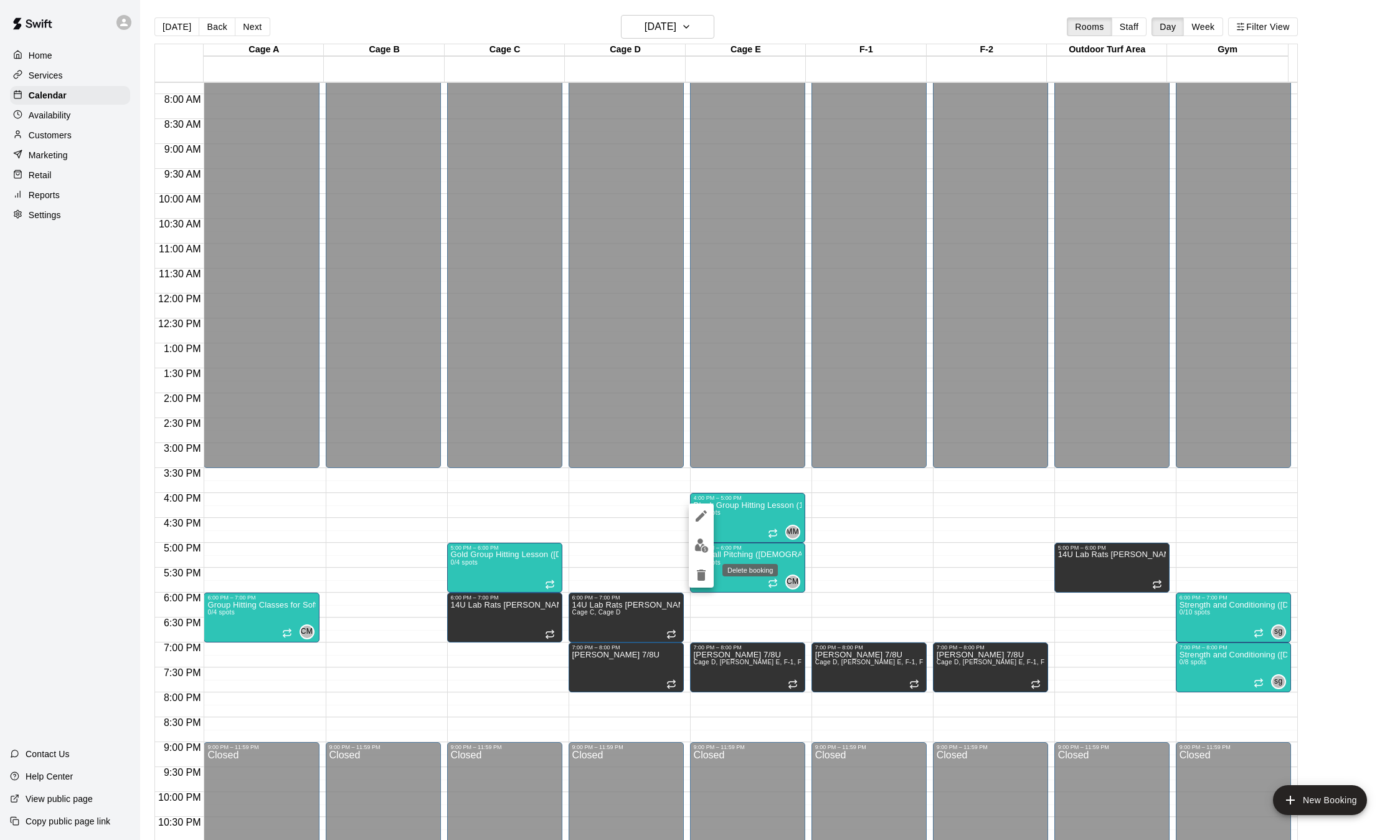
click at [699, 575] on icon "delete" at bounding box center [701, 575] width 8 height 12
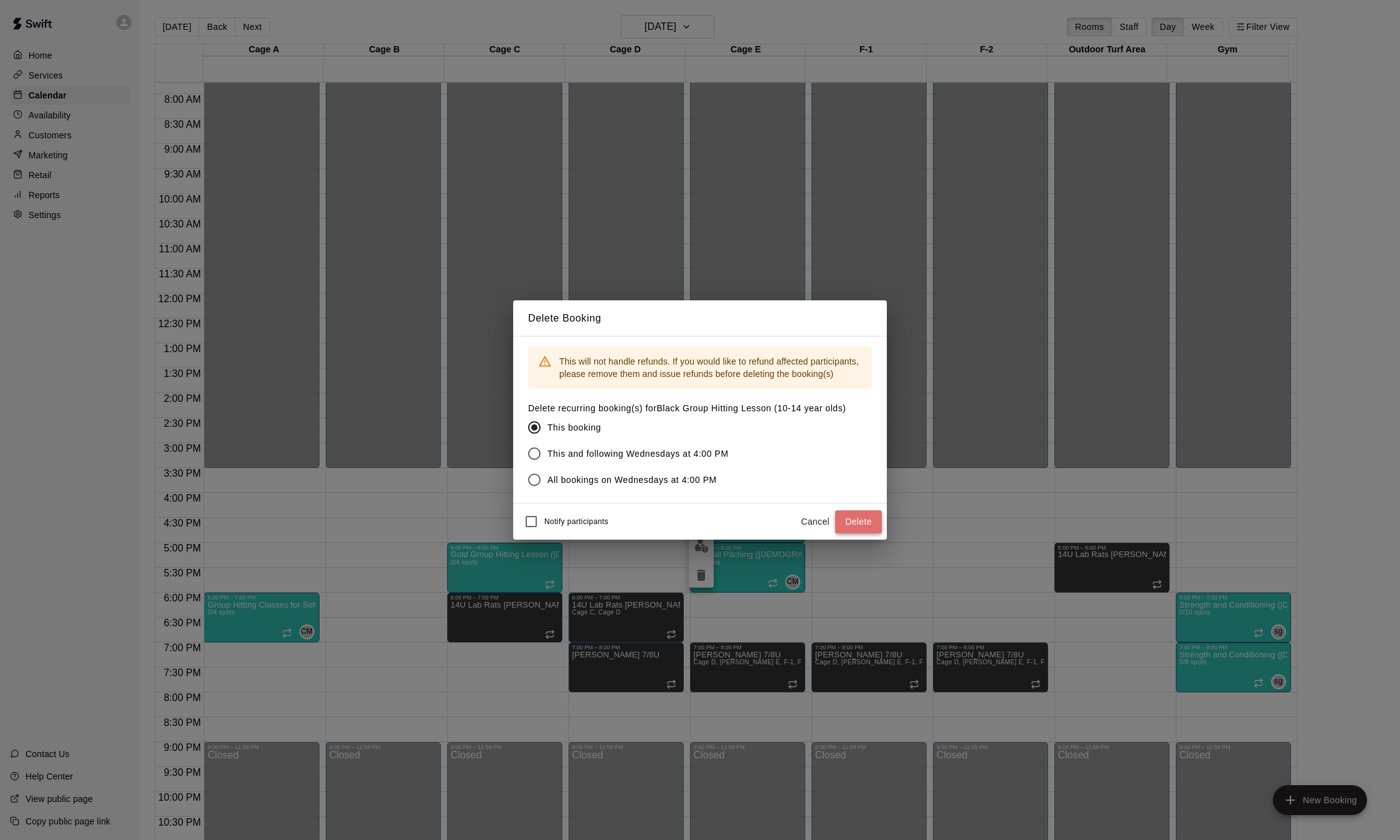
click at [858, 525] on button "Delete" at bounding box center [858, 522] width 47 height 23
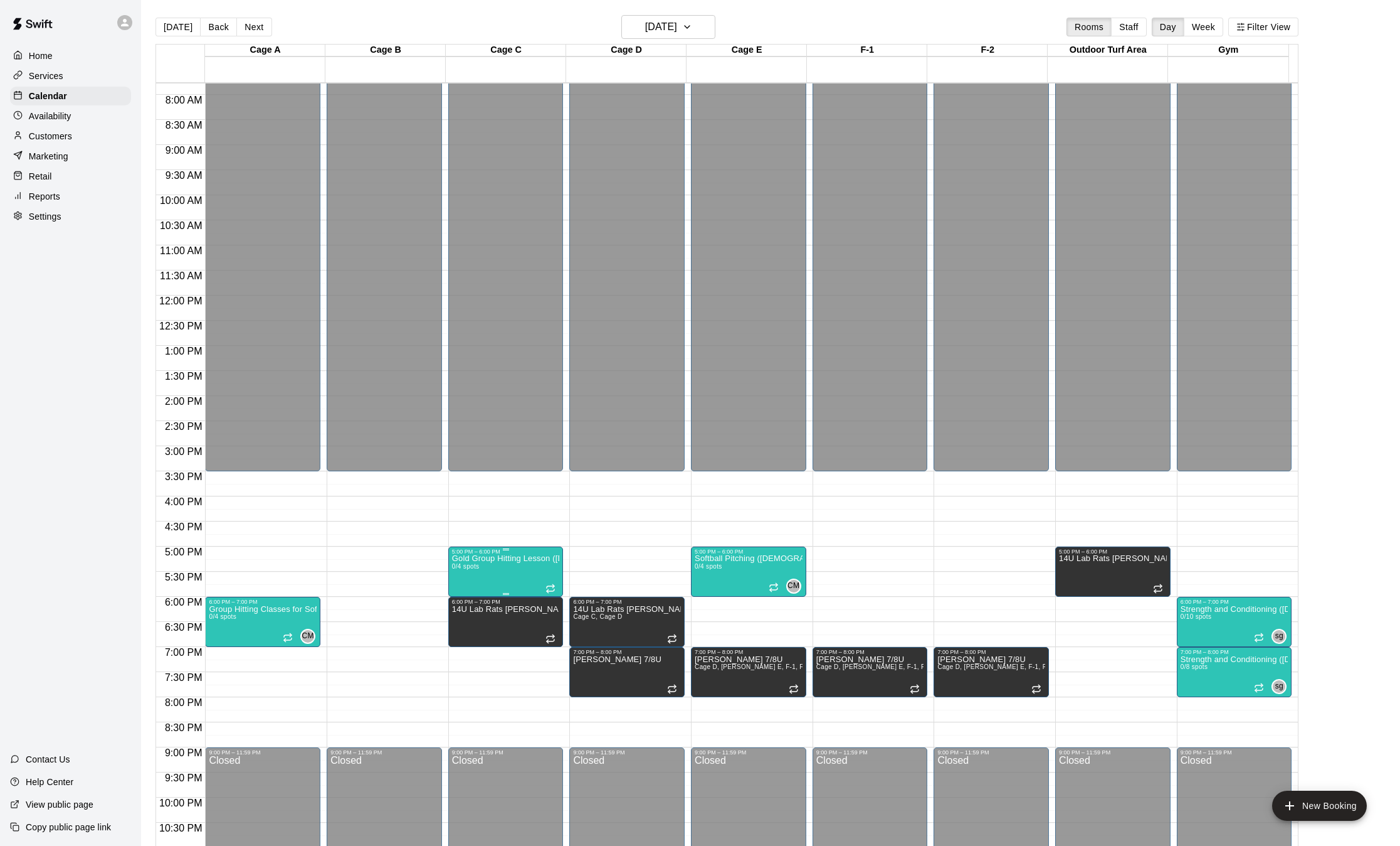
click at [468, 627] on icon "delete" at bounding box center [463, 629] width 15 height 15
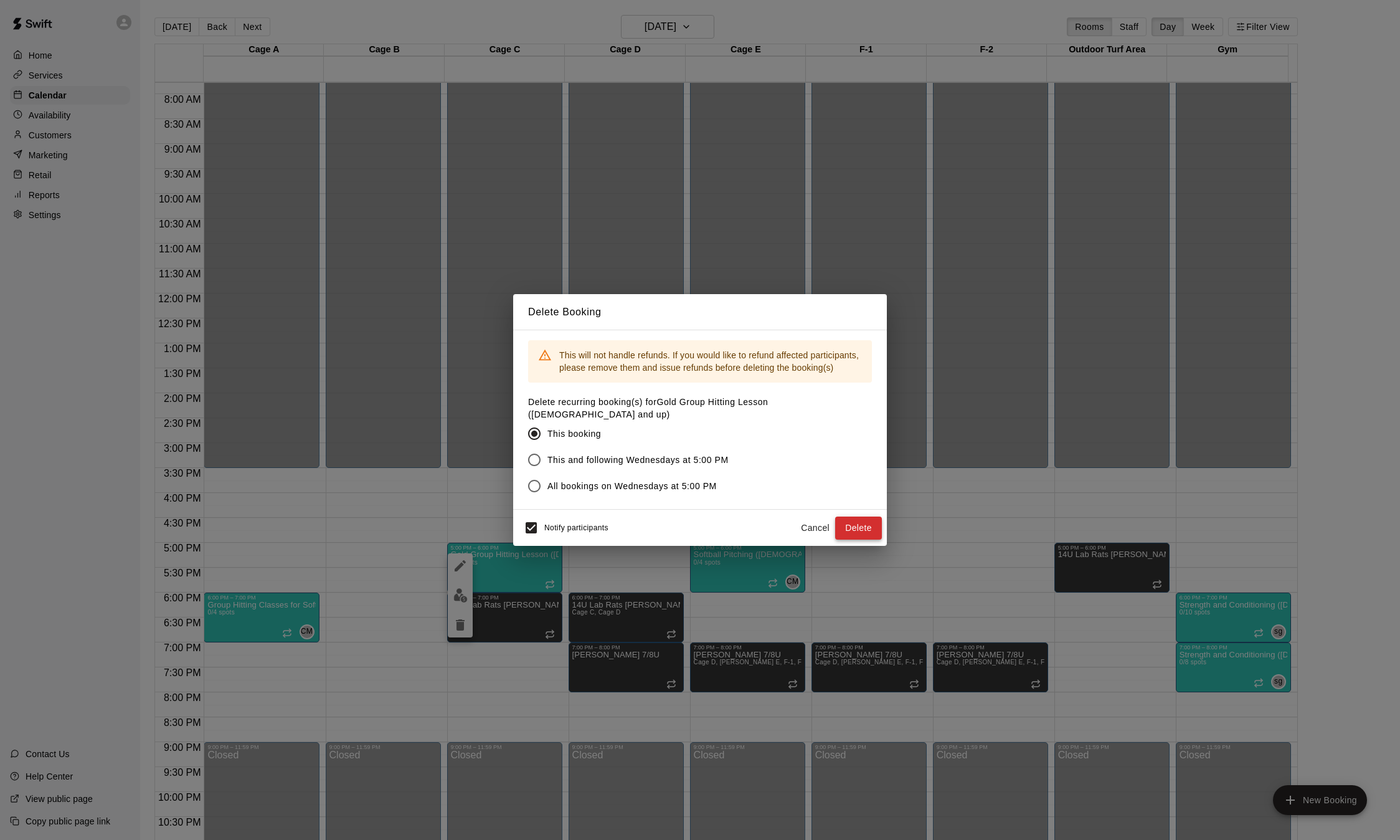
click at [856, 522] on button "Delete" at bounding box center [858, 528] width 47 height 23
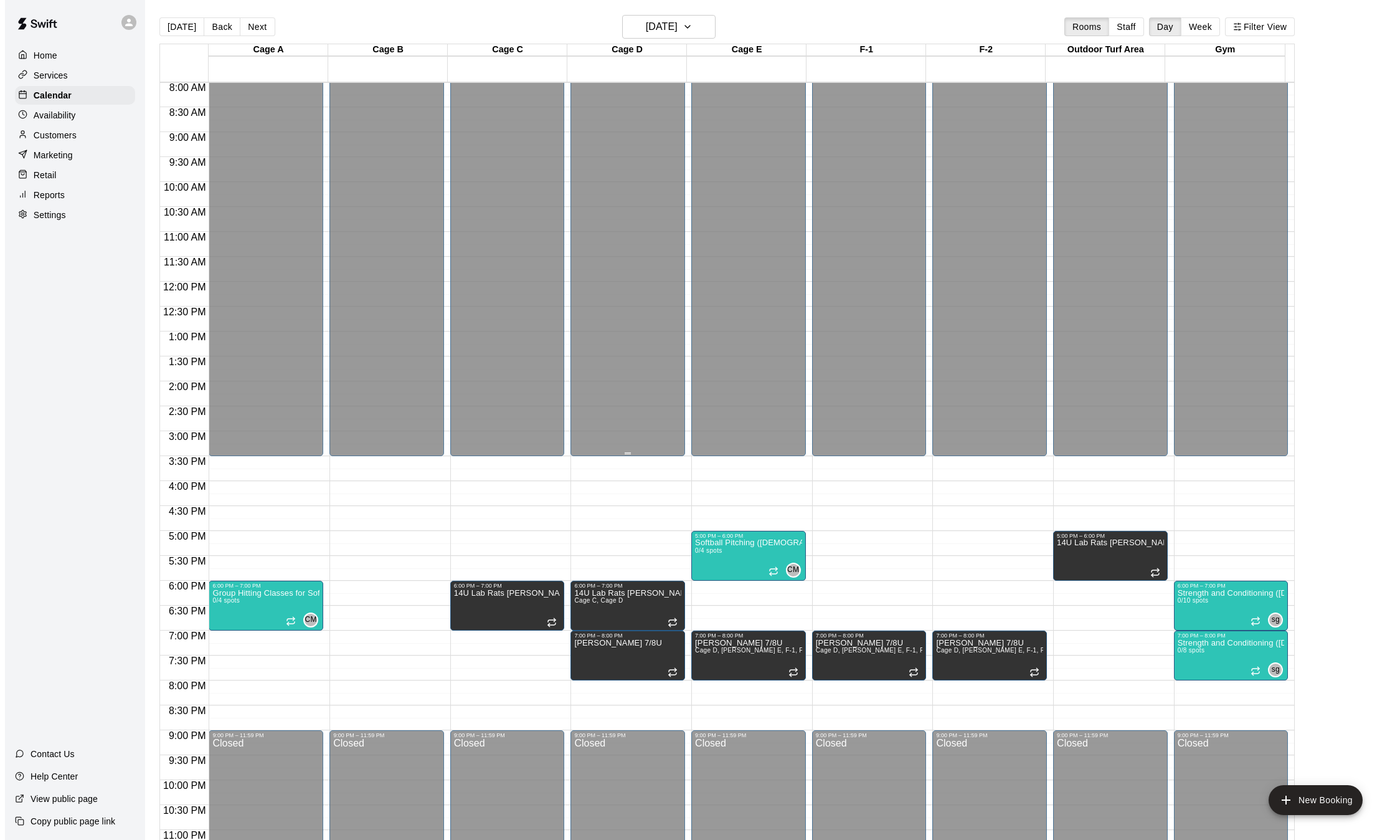
scroll to position [400, 0]
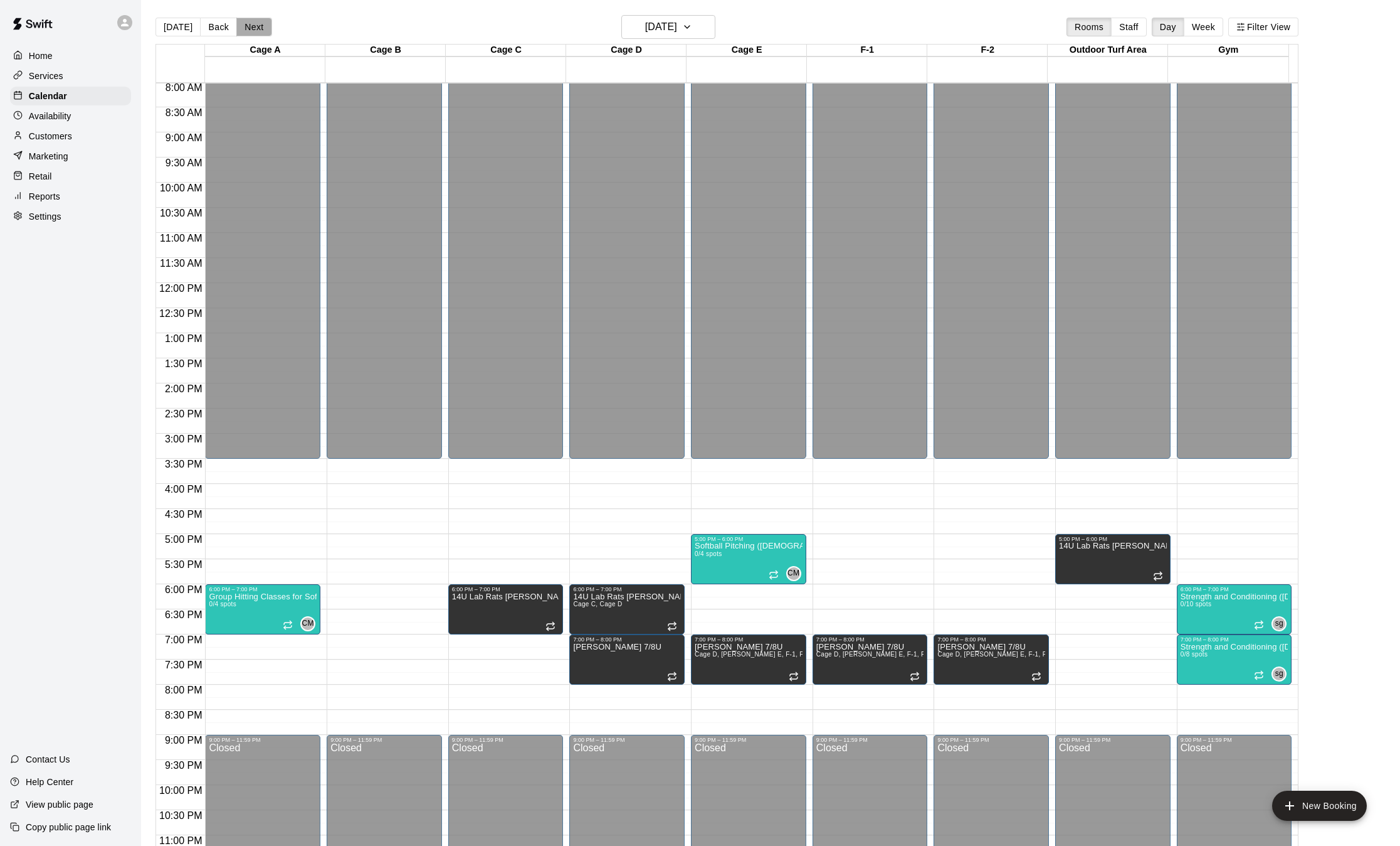
click at [249, 22] on button "Next" at bounding box center [253, 27] width 35 height 19
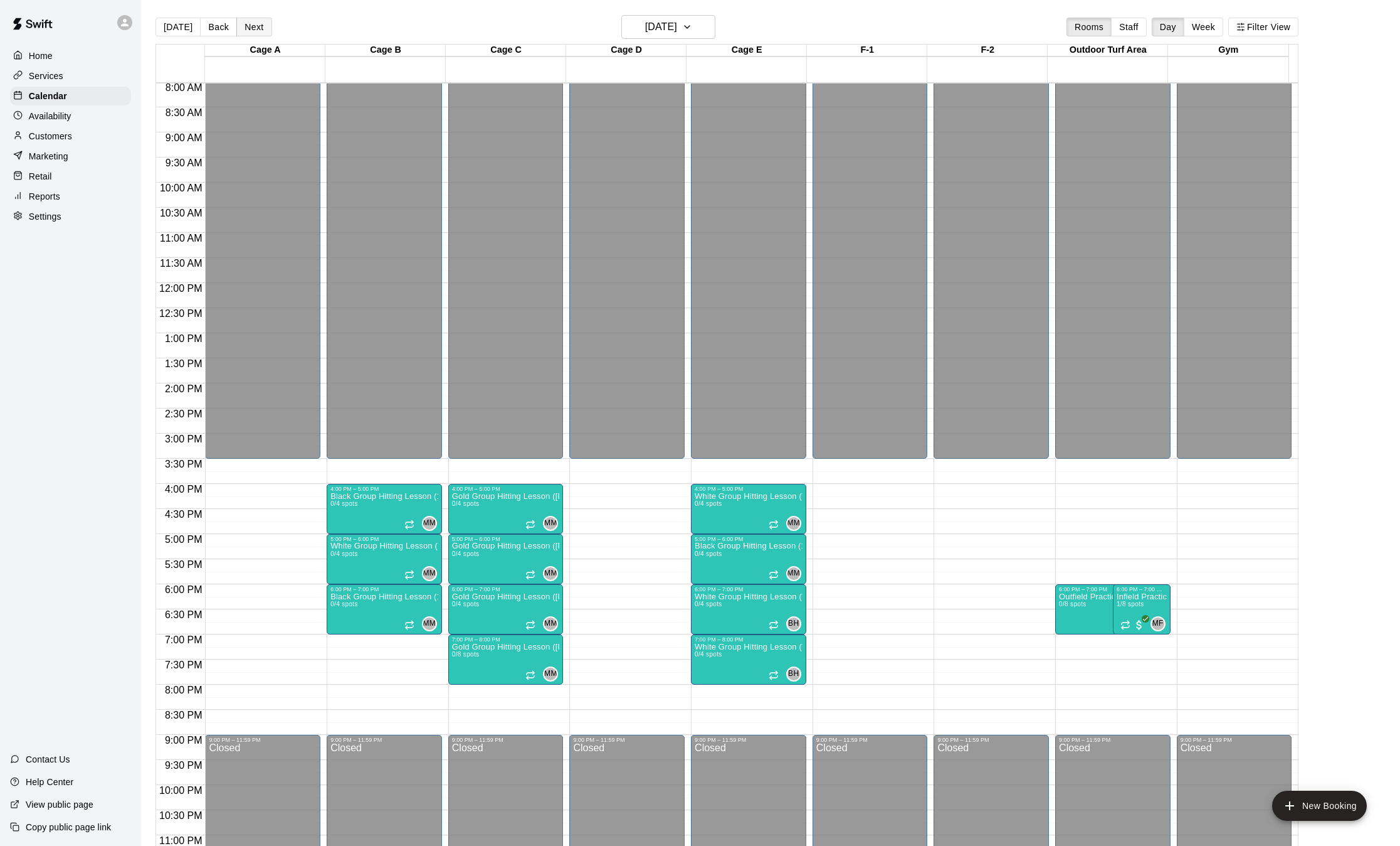
click at [246, 26] on button "Next" at bounding box center [253, 27] width 35 height 19
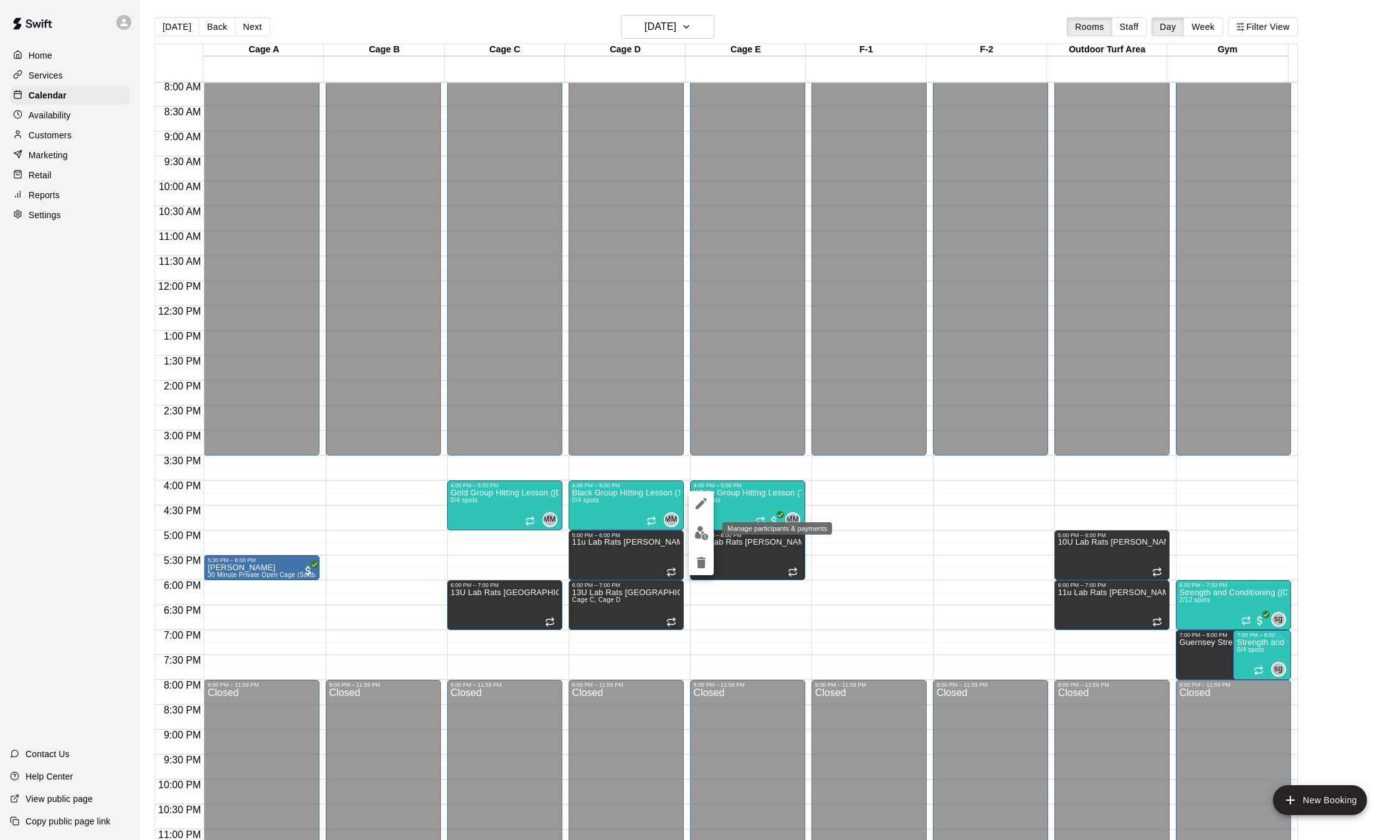
click at [702, 532] on img "edit" at bounding box center [702, 532] width 15 height 15
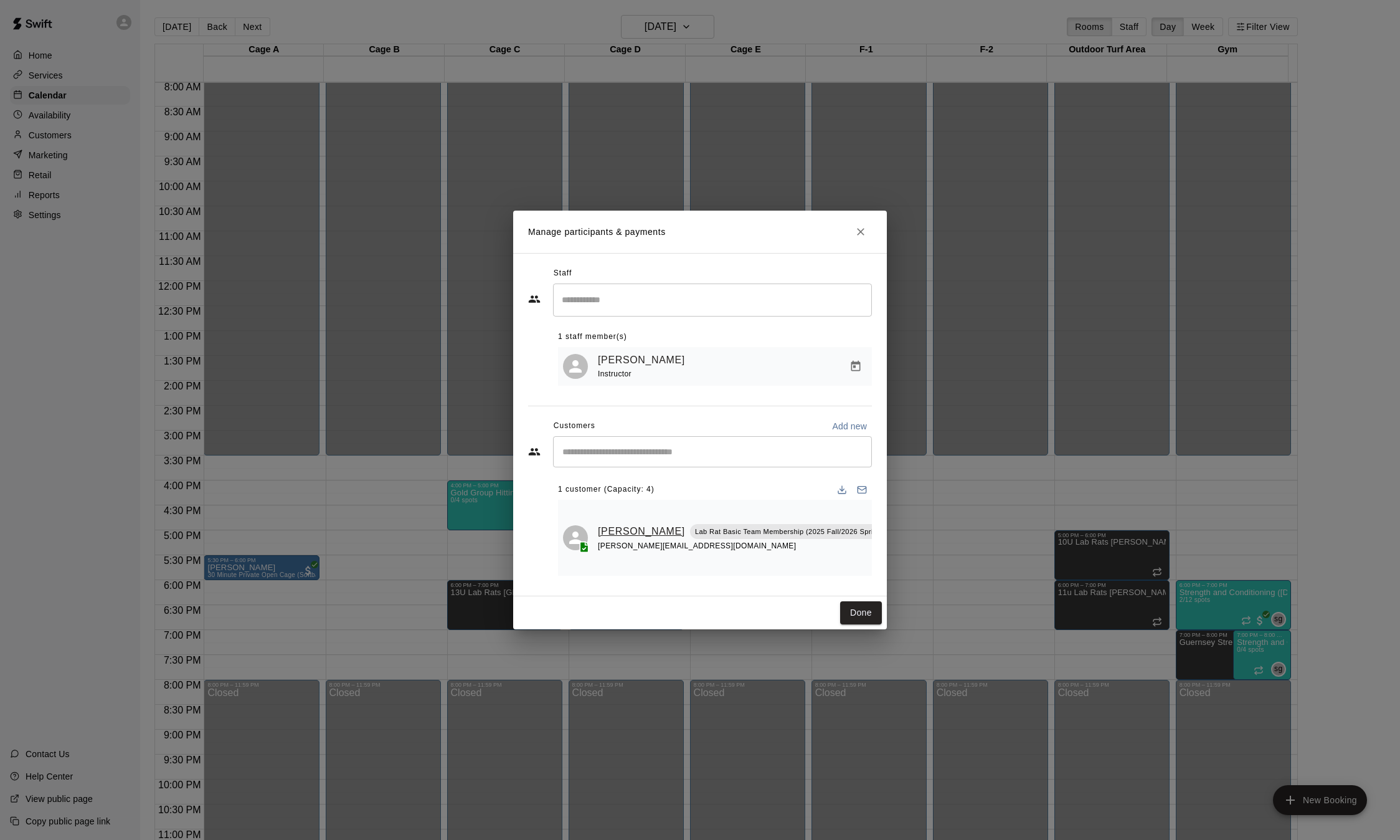
click at [598, 537] on link "[PERSON_NAME]" at bounding box center [641, 531] width 87 height 16
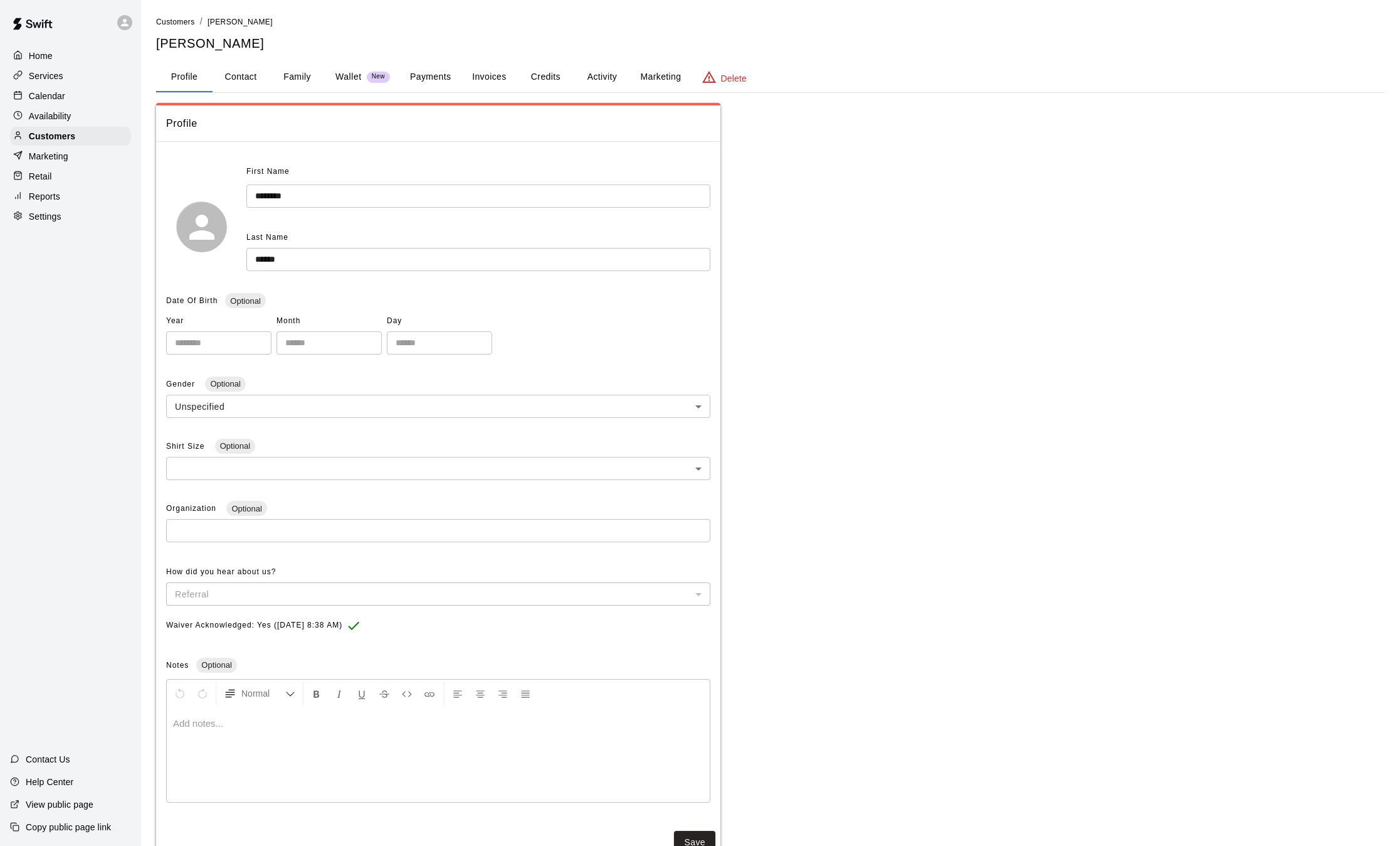
click at [437, 74] on button "Payments" at bounding box center [431, 77] width 61 height 30
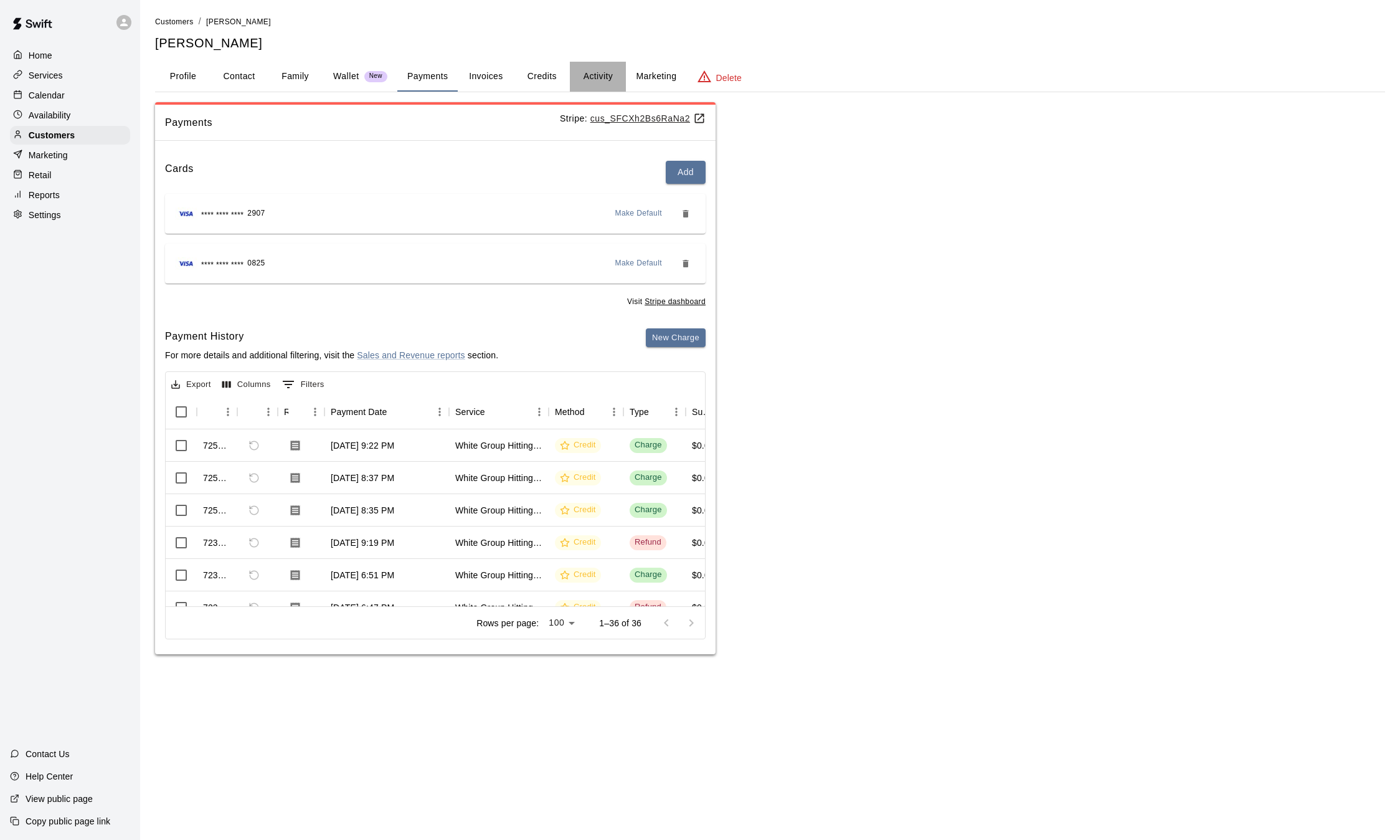
click at [609, 73] on button "Activity" at bounding box center [598, 76] width 56 height 30
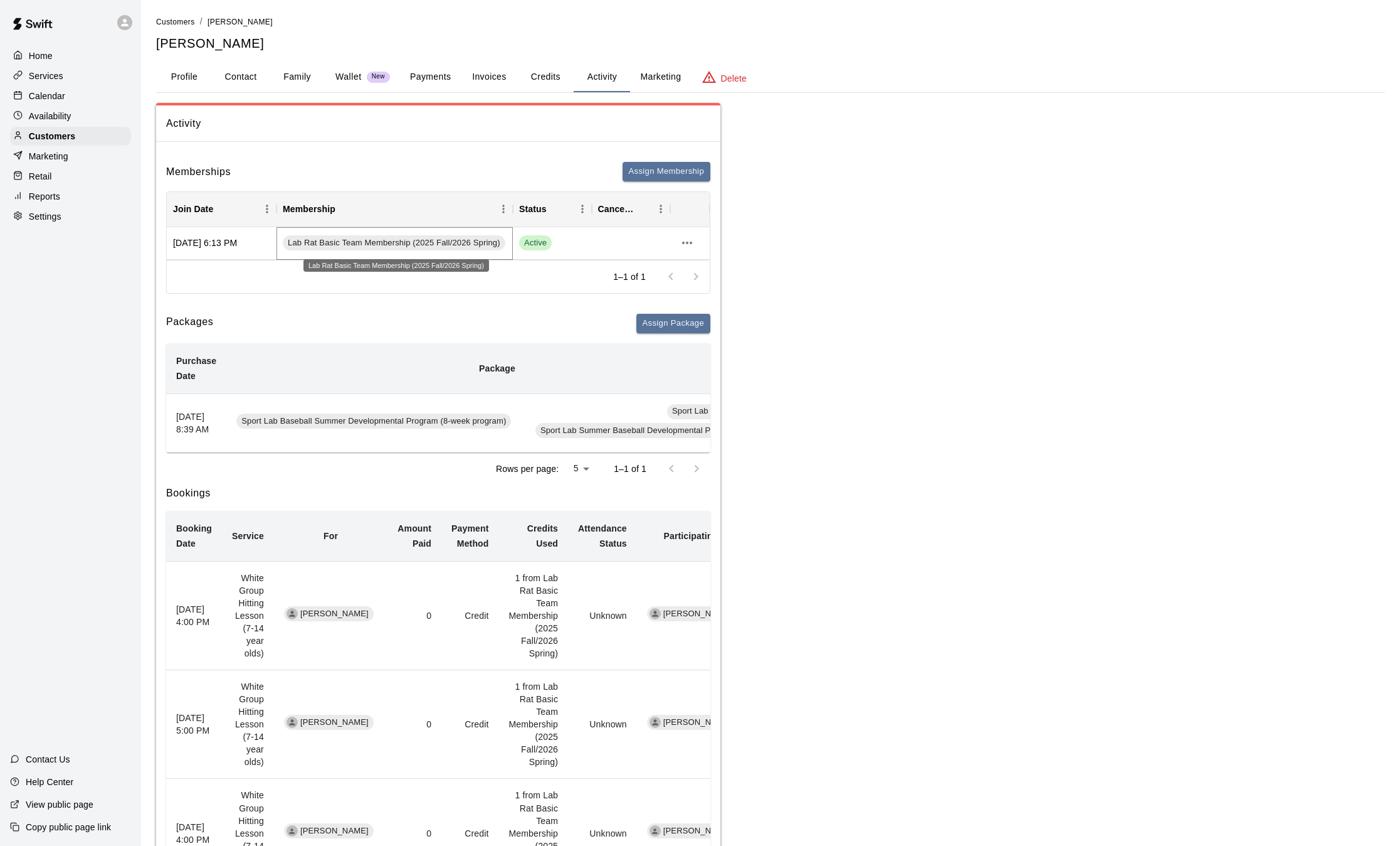
click at [428, 240] on span "Lab Rat Basic Team Membership (2025 Fall/2026 Spring)" at bounding box center [393, 242] width 222 height 12
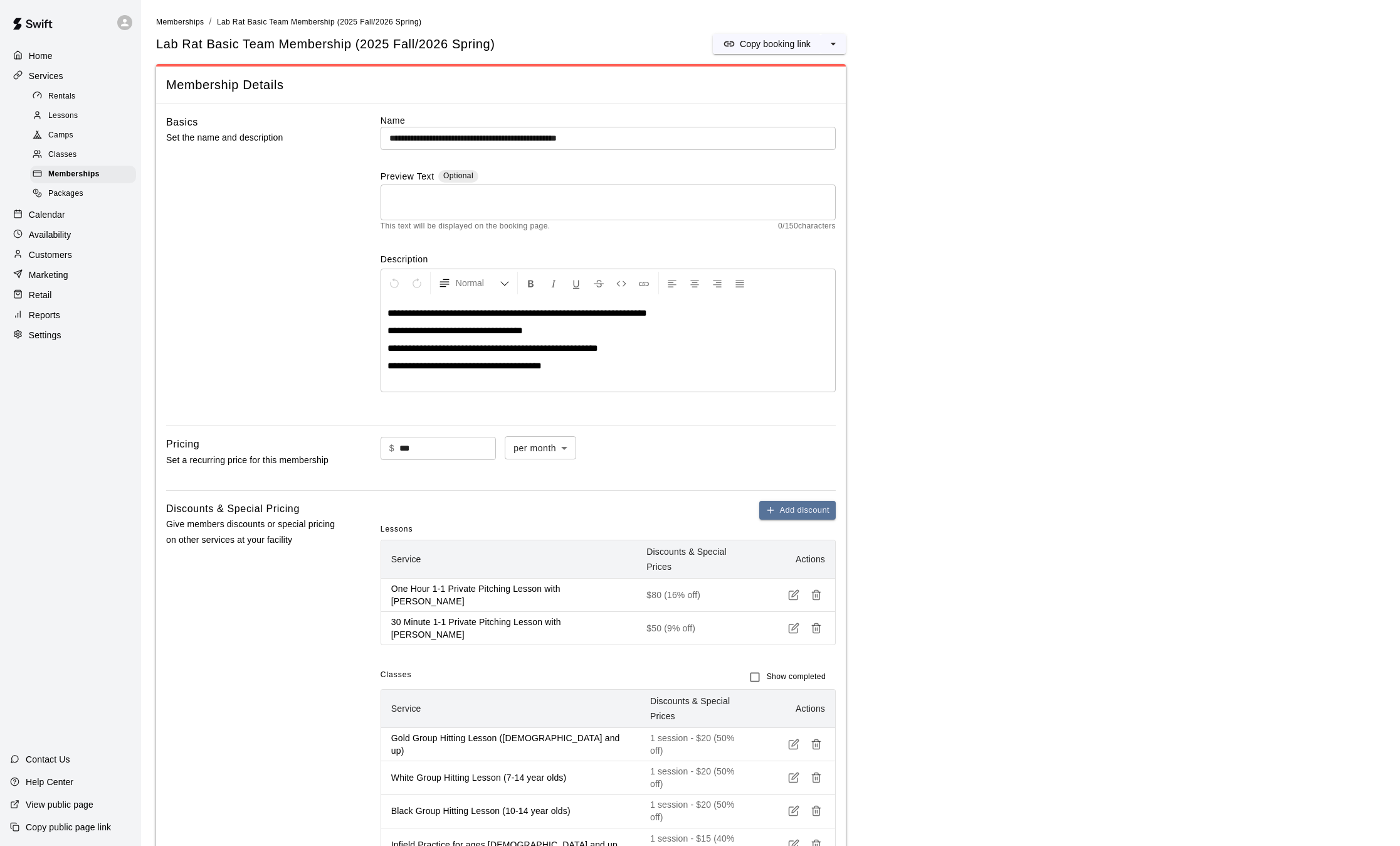
click at [53, 261] on p "Customers" at bounding box center [50, 255] width 43 height 12
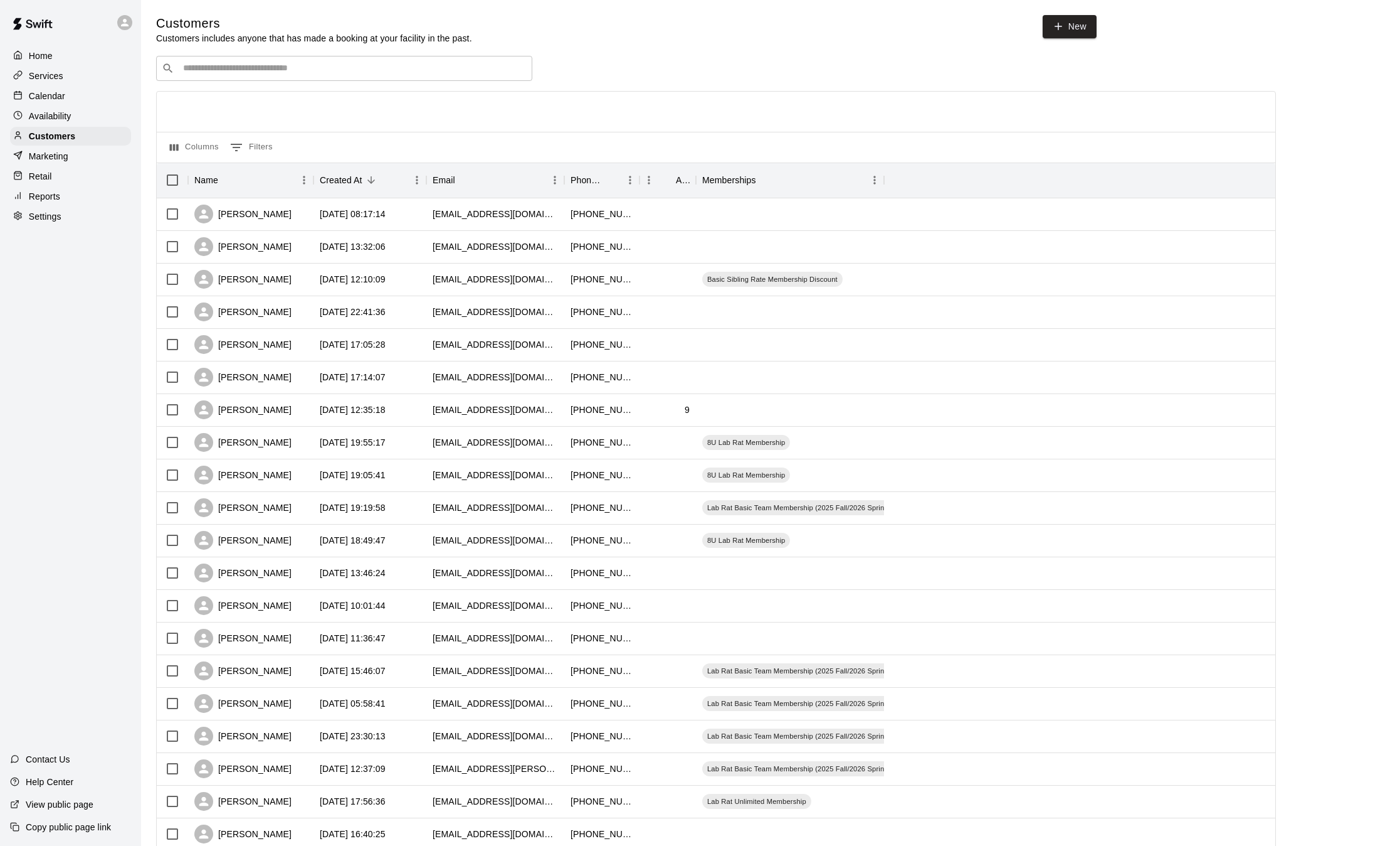
click at [303, 73] on input "Search customers by name or email" at bounding box center [353, 68] width 348 height 12
type input "*****"
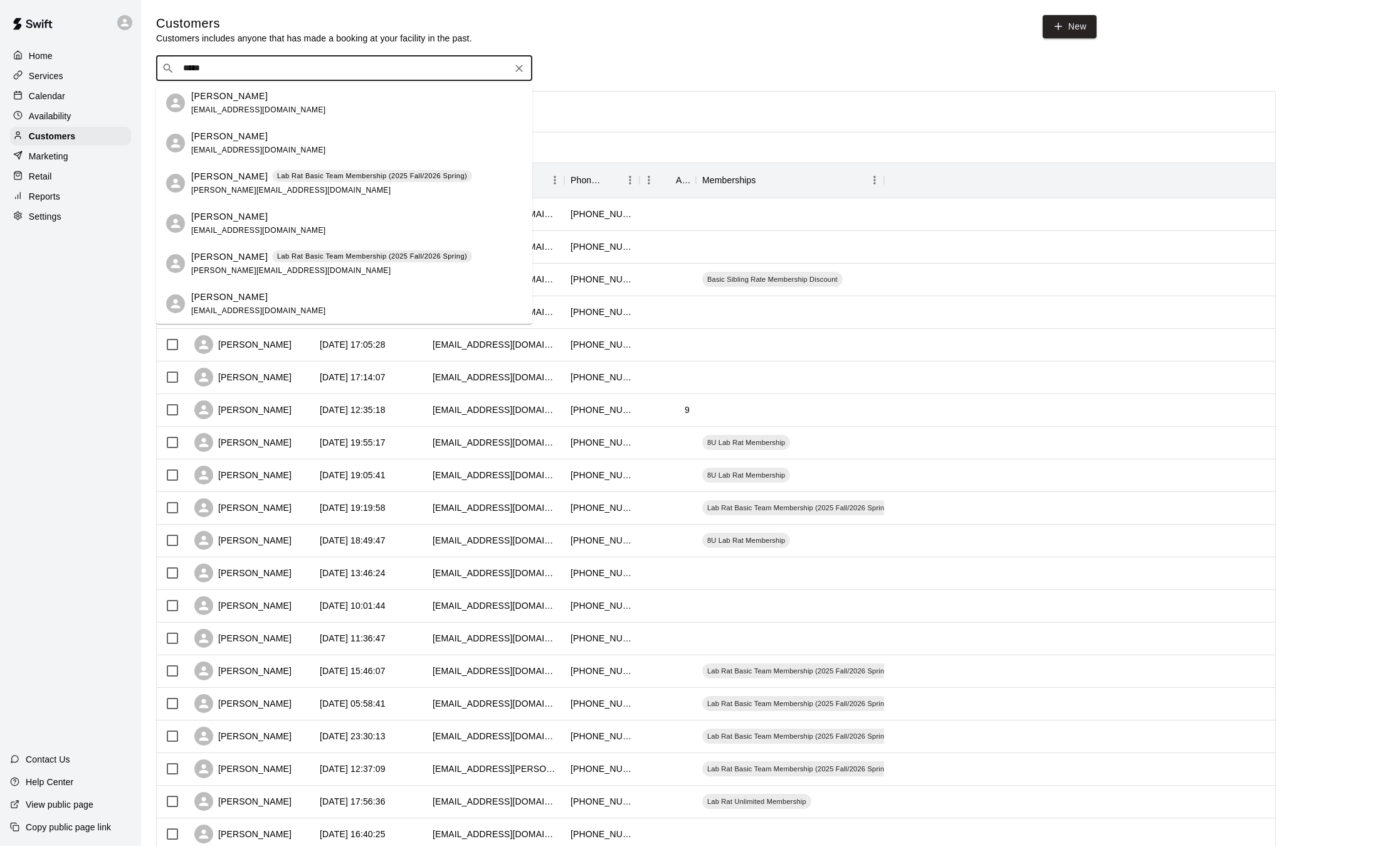
click at [331, 257] on p "Lab Rat Basic Team Membership (2025 Fall/2026 Spring)" at bounding box center [372, 256] width 190 height 11
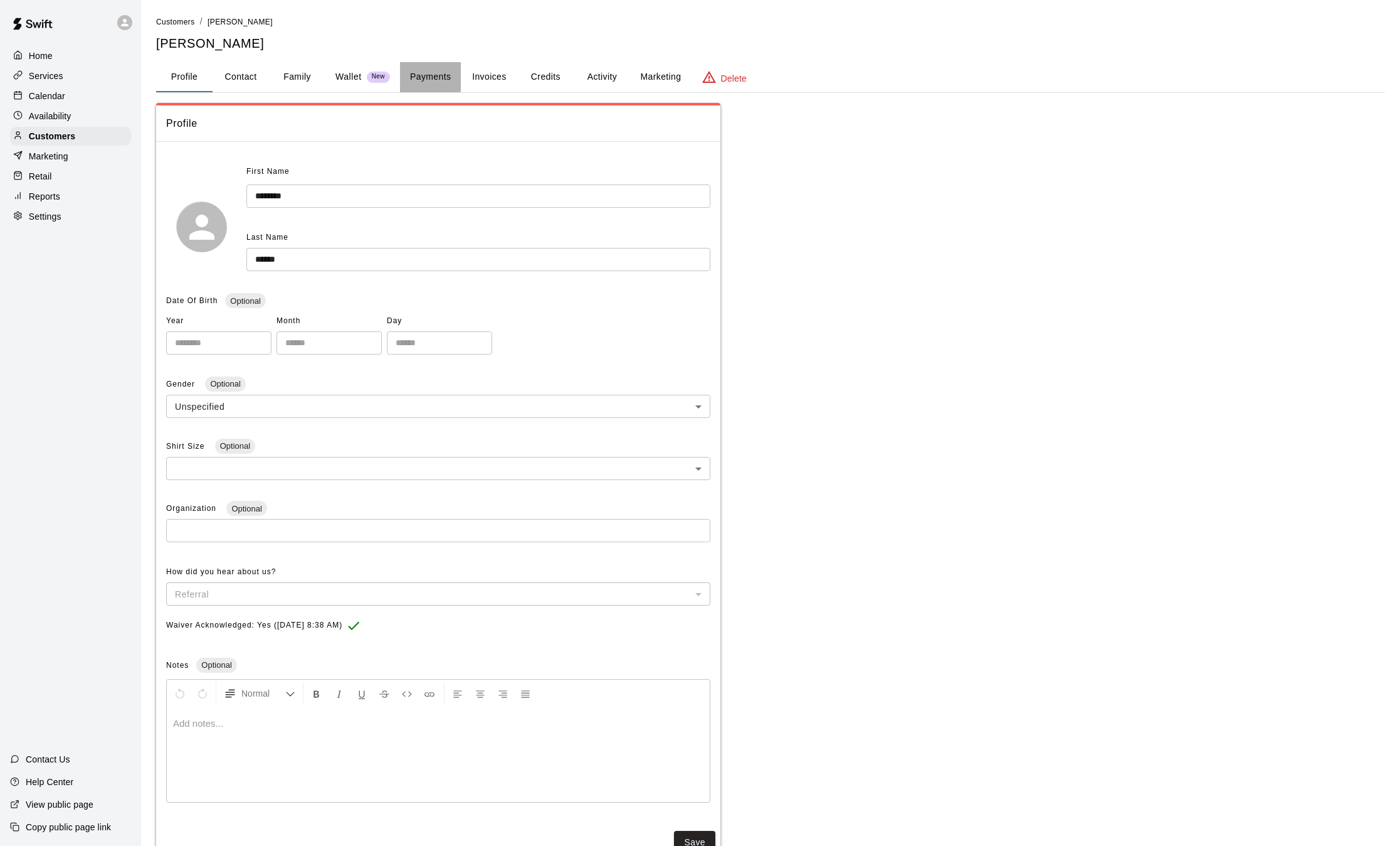
click at [437, 70] on button "Payments" at bounding box center [431, 77] width 61 height 30
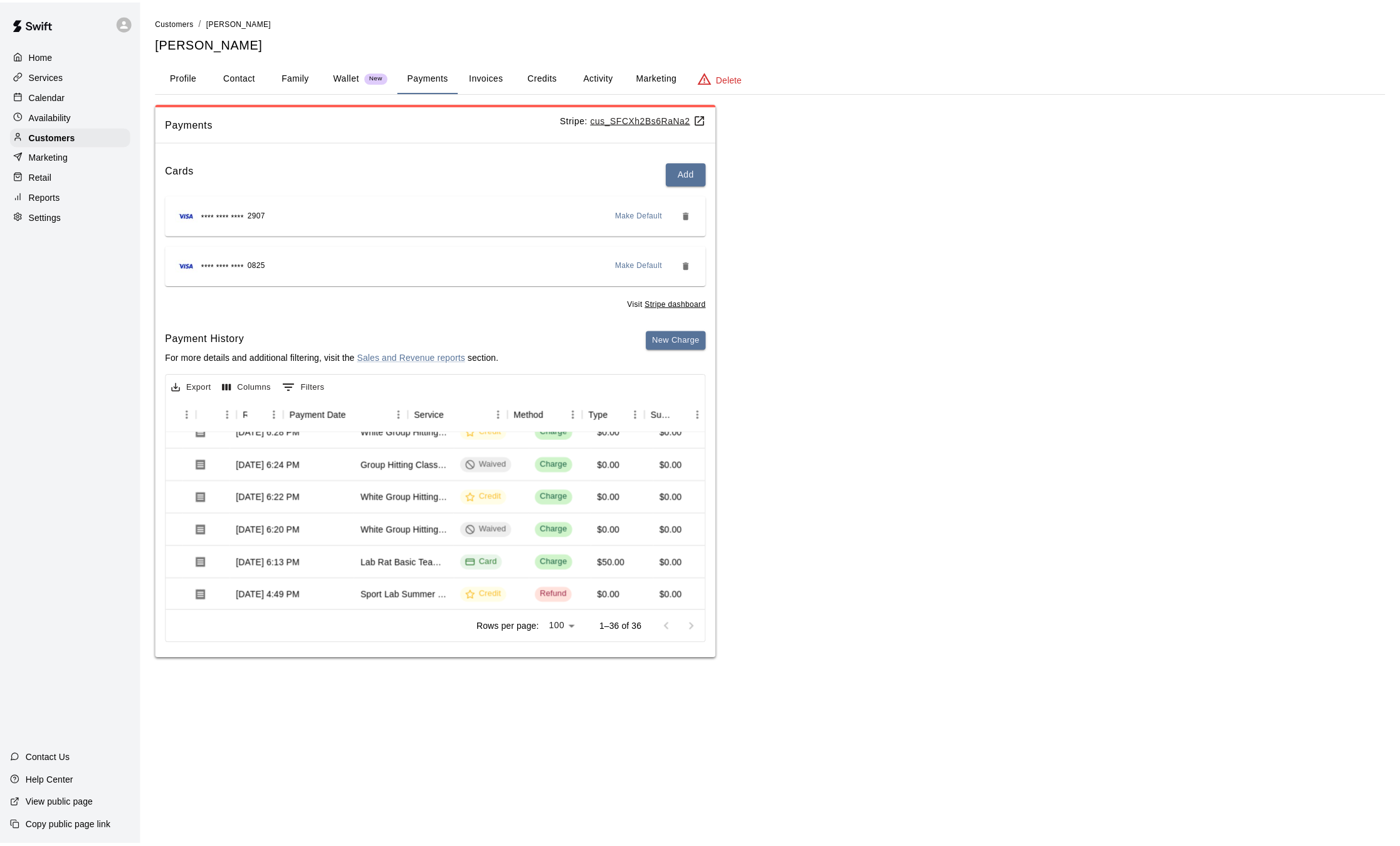
scroll to position [408, 0]
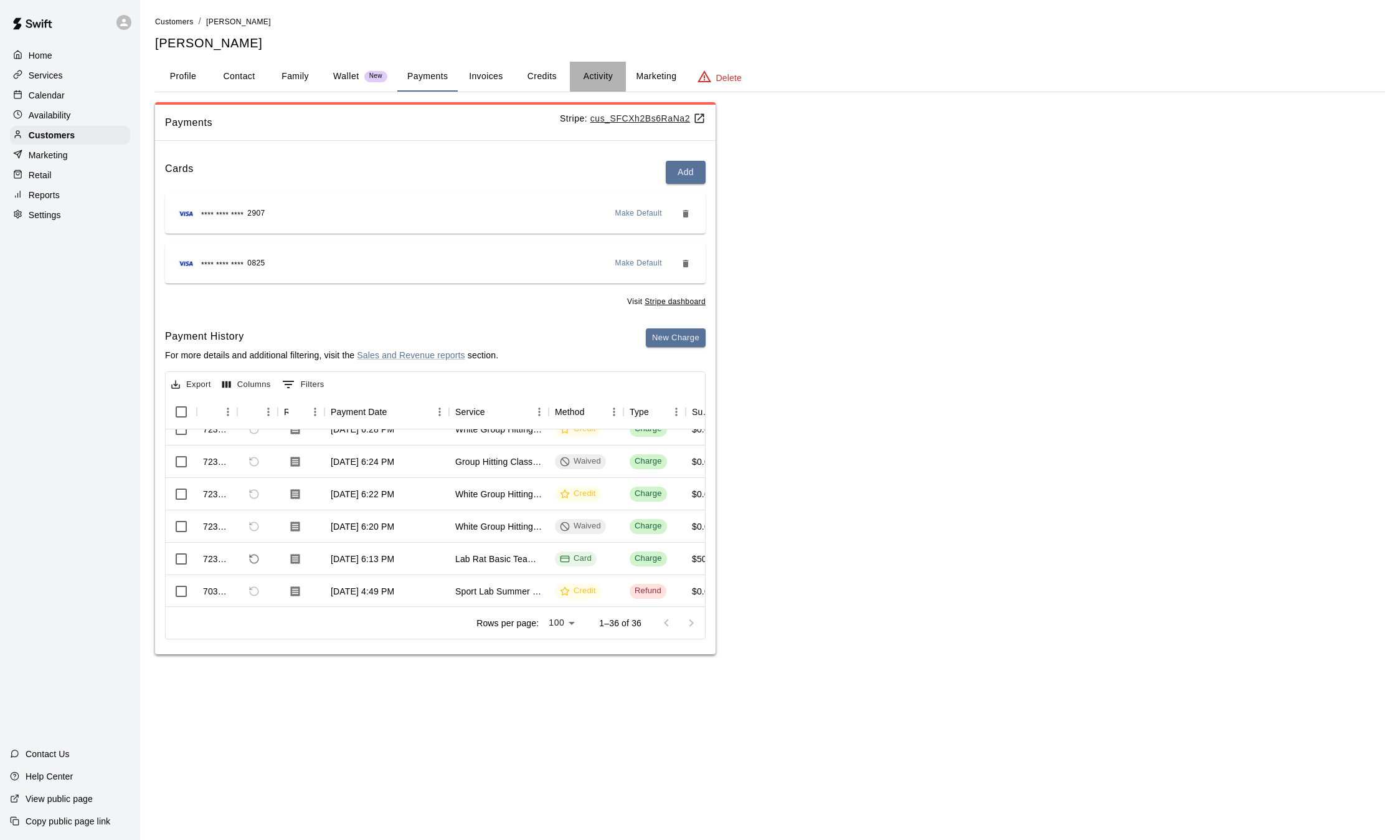
click at [594, 83] on button "Activity" at bounding box center [598, 76] width 56 height 30
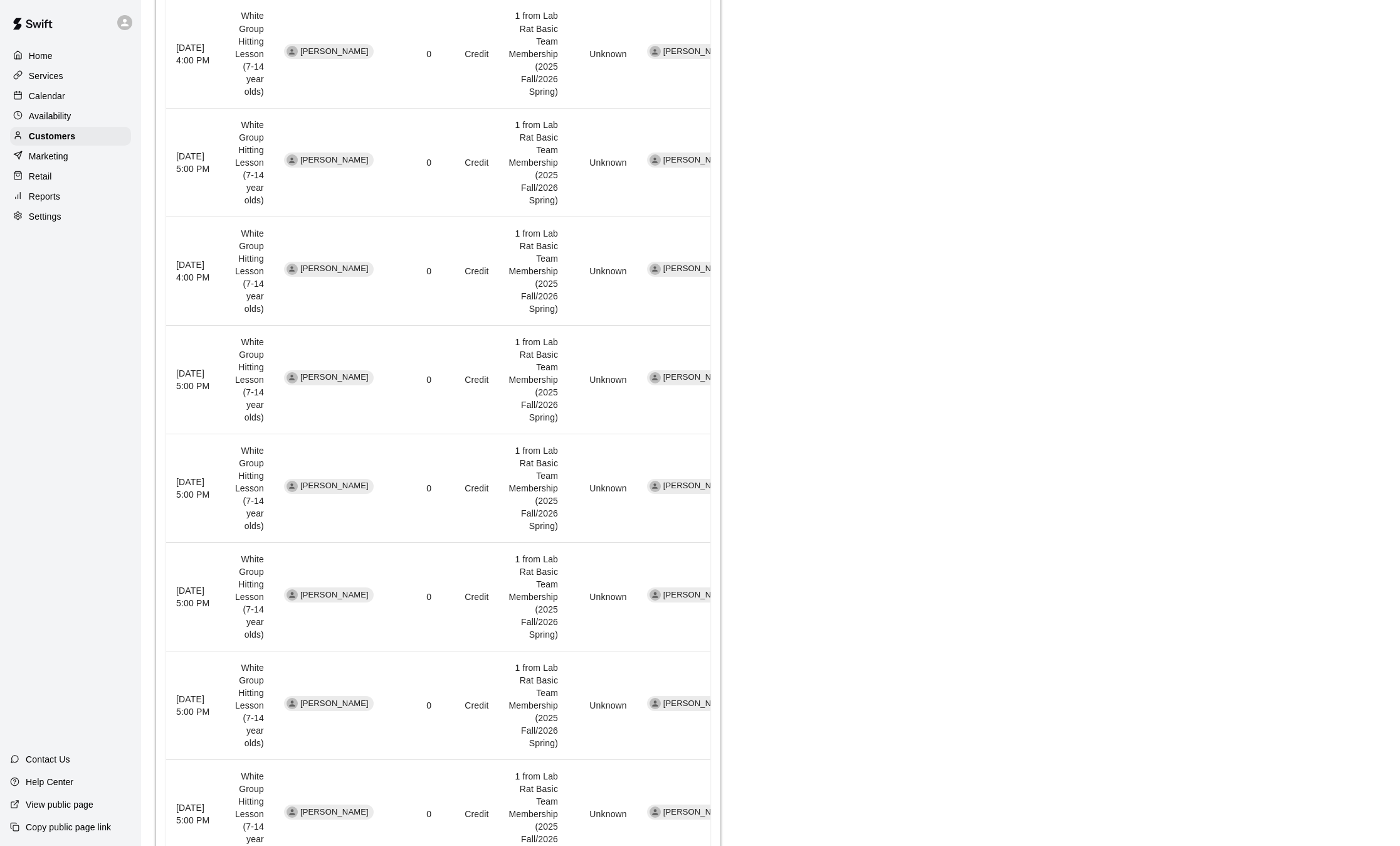
scroll to position [883, 0]
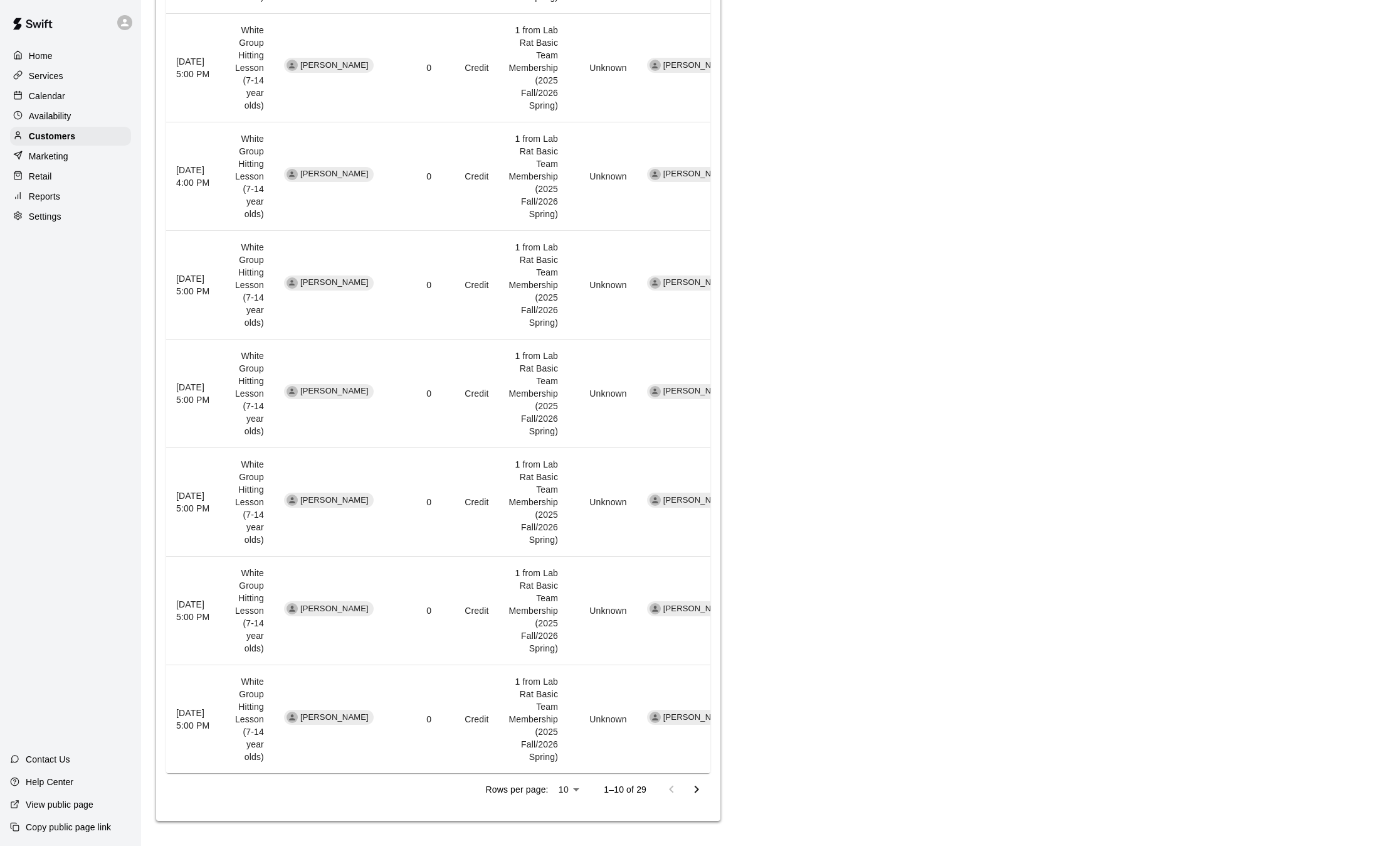
click at [705, 764] on td "[PERSON_NAME]" at bounding box center [694, 719] width 114 height 108
click at [1100, 625] on div "Activity Memberships Assign Membership Join Date Membership Status Cancel Date …" at bounding box center [770, 25] width 1229 height 1592
click at [697, 789] on icon "Go to next page" at bounding box center [696, 789] width 15 height 15
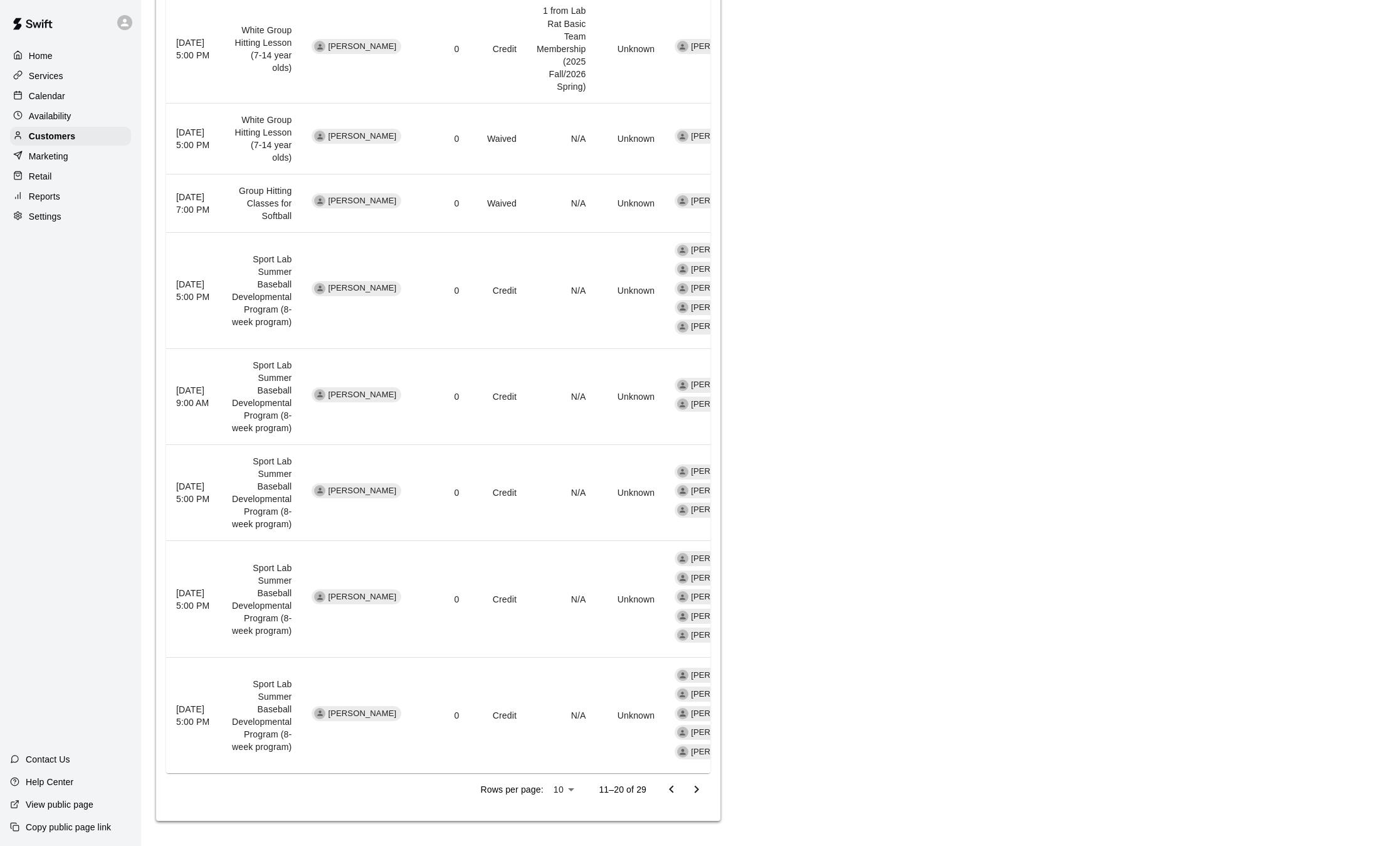
click at [671, 789] on icon "Go to previous page" at bounding box center [671, 789] width 15 height 15
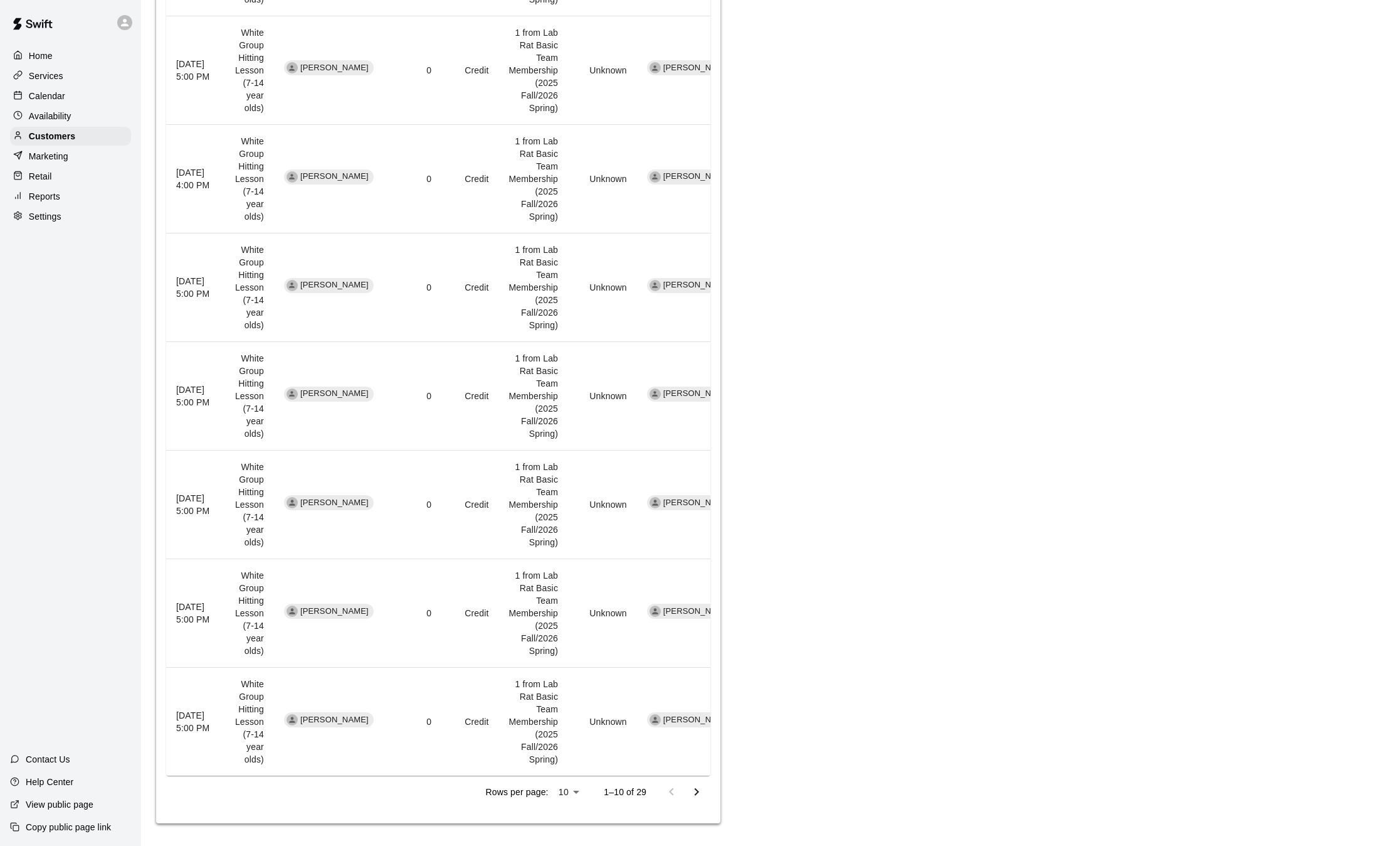
scroll to position [883, 0]
click at [51, 98] on p "Calendar" at bounding box center [46, 96] width 36 height 12
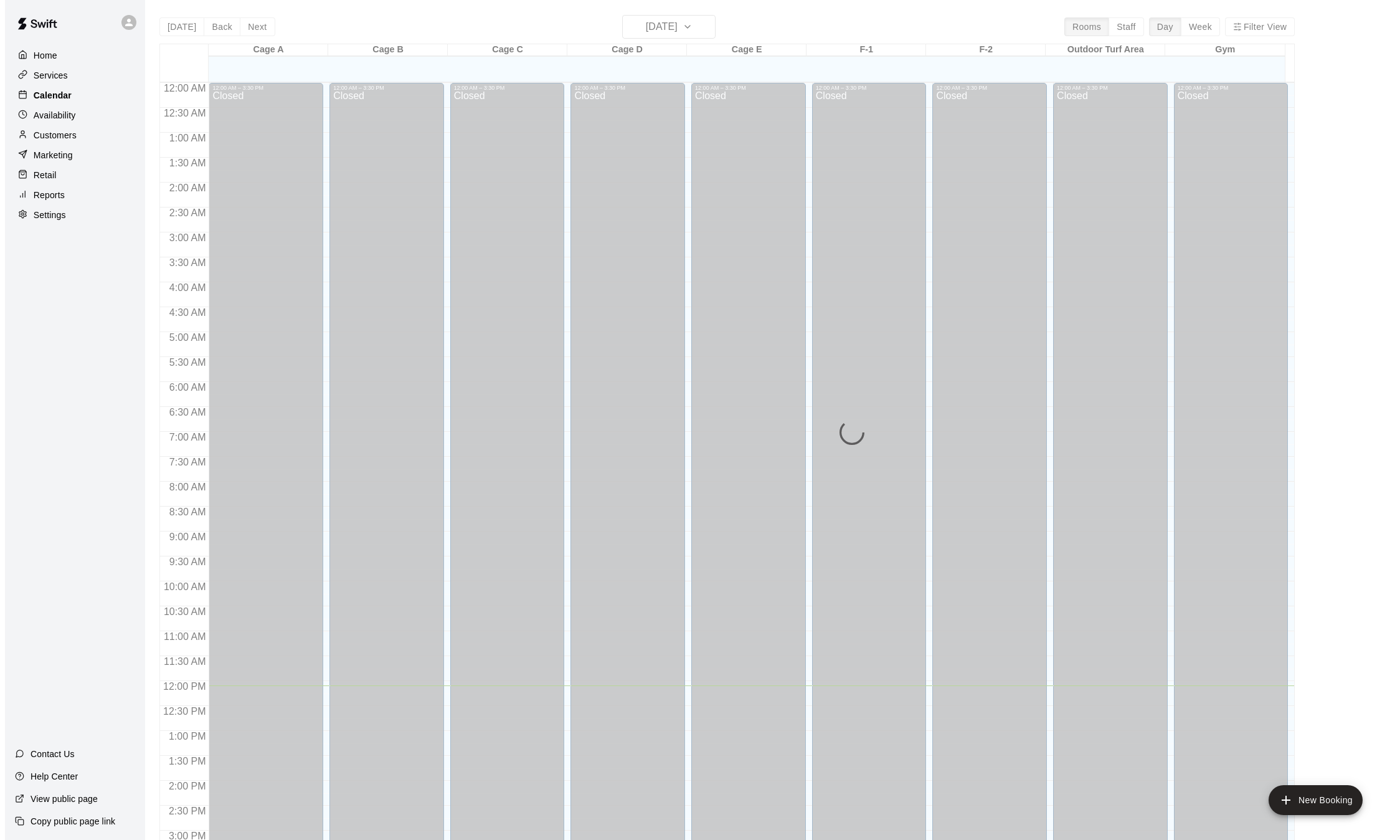
scroll to position [388, 0]
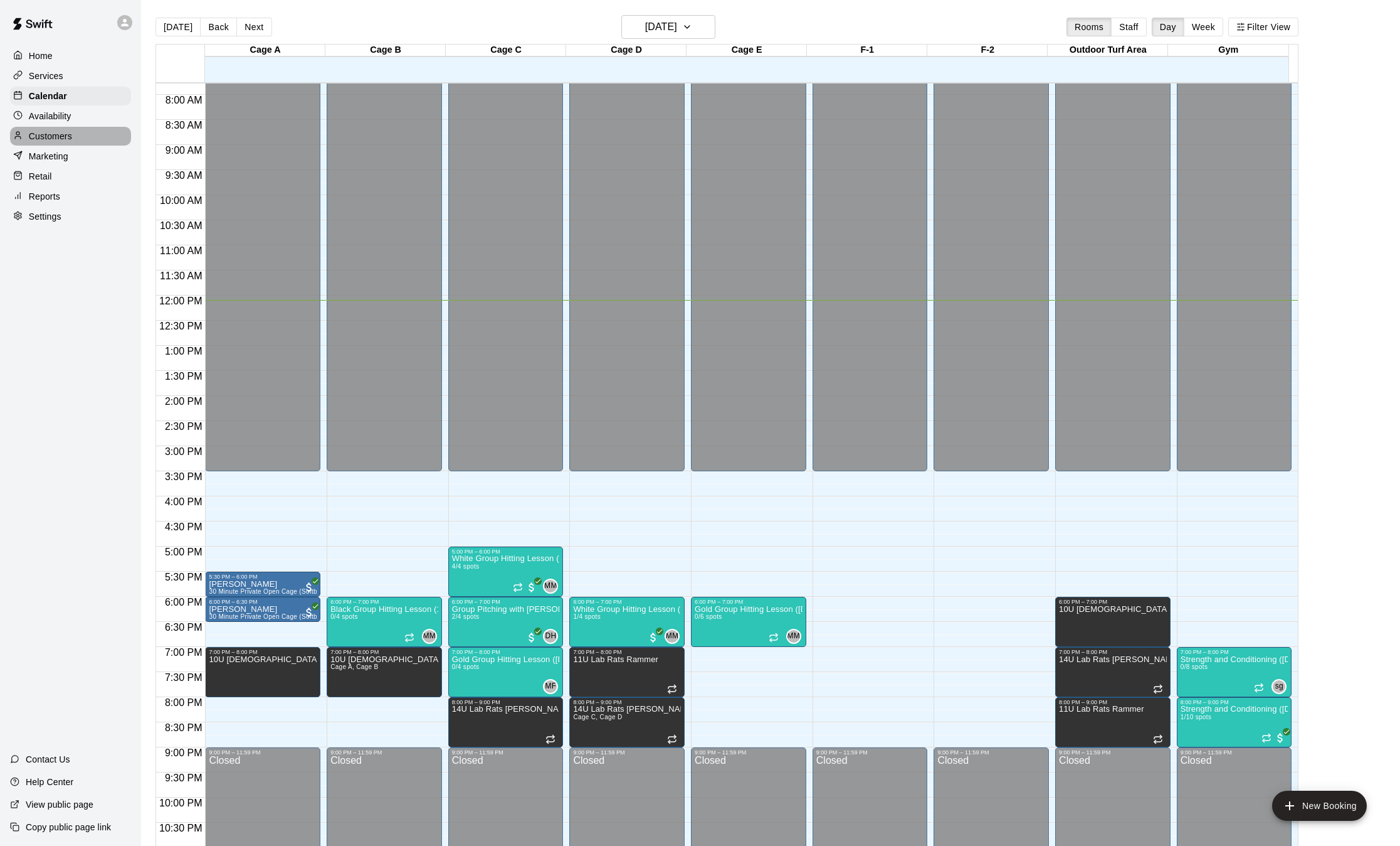
click at [51, 139] on p "Customers" at bounding box center [50, 136] width 43 height 12
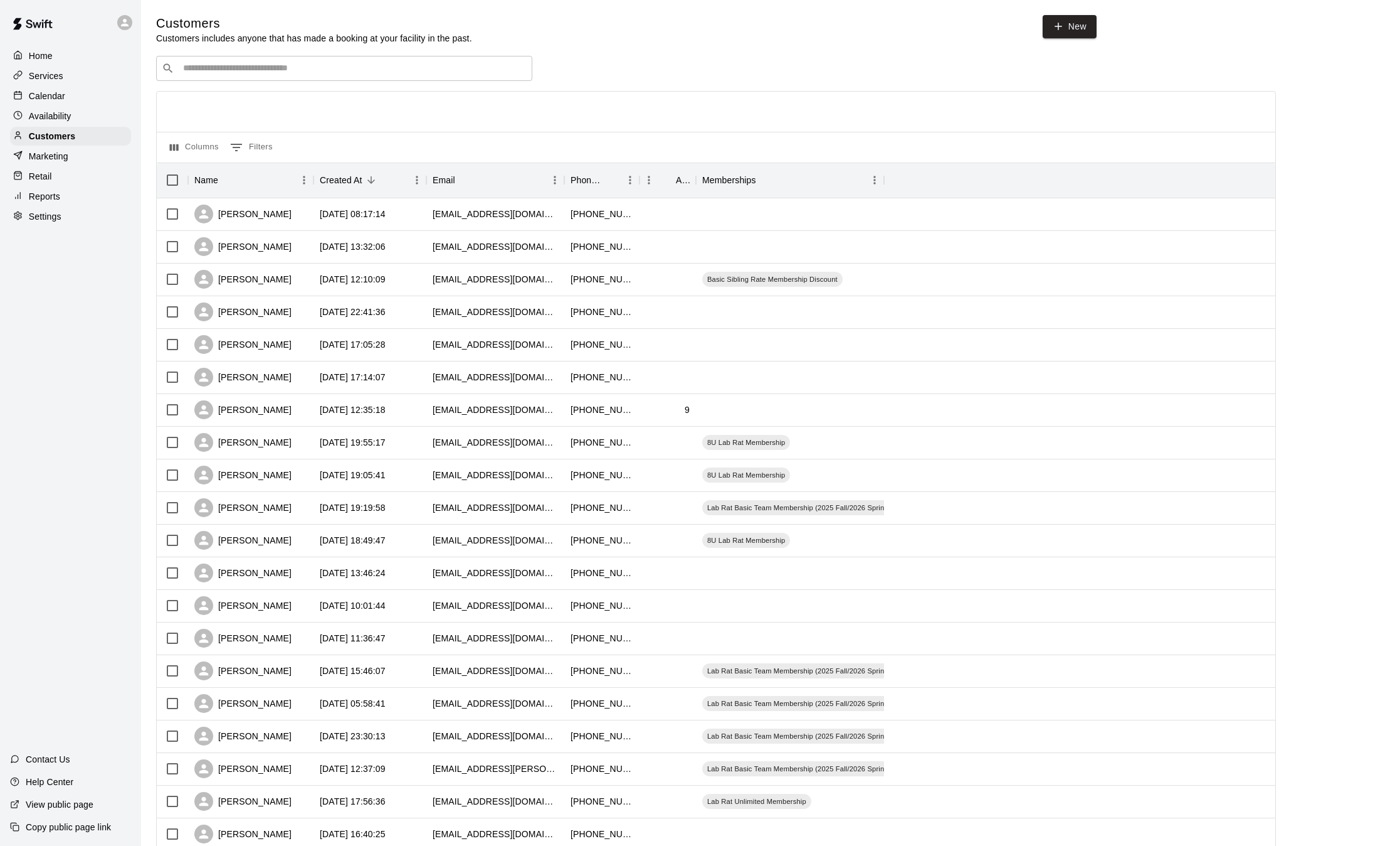
click at [341, 81] on div "​ ​" at bounding box center [345, 68] width 376 height 25
type input "*****"
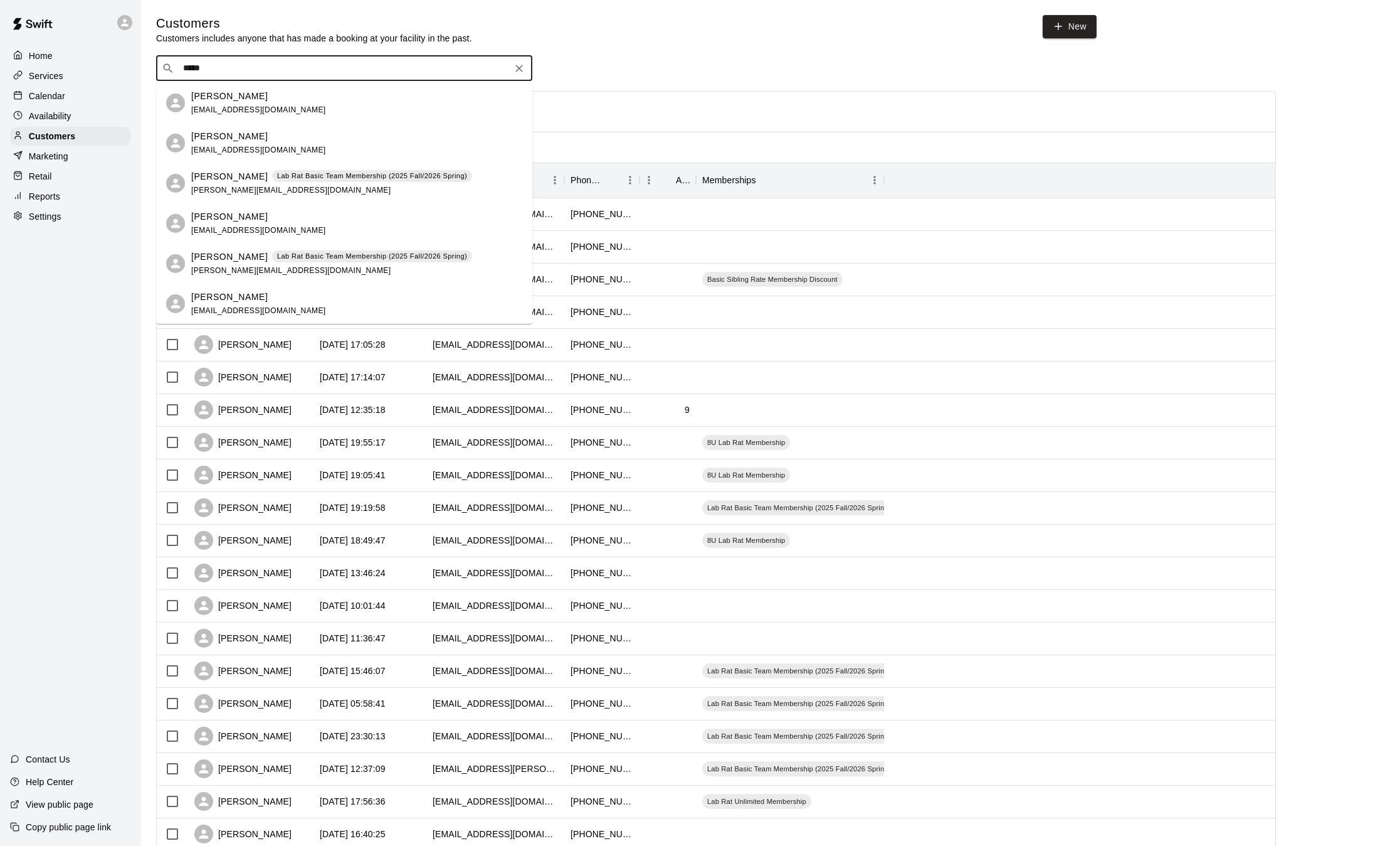
click at [328, 255] on p "Lab Rat Basic Team Membership (2025 Fall/2026 Spring)" at bounding box center [372, 256] width 190 height 11
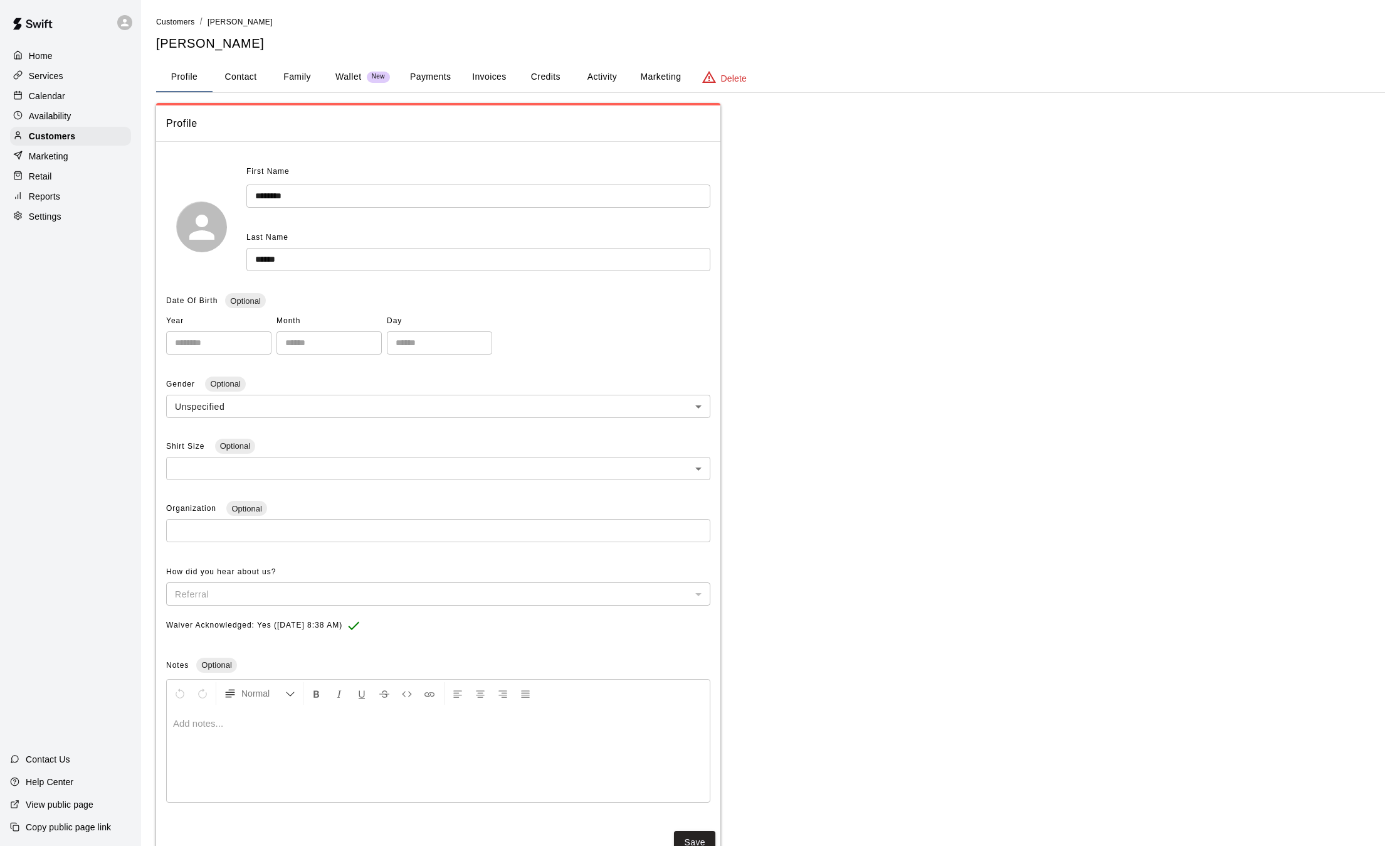
click at [437, 85] on button "Payments" at bounding box center [431, 77] width 61 height 30
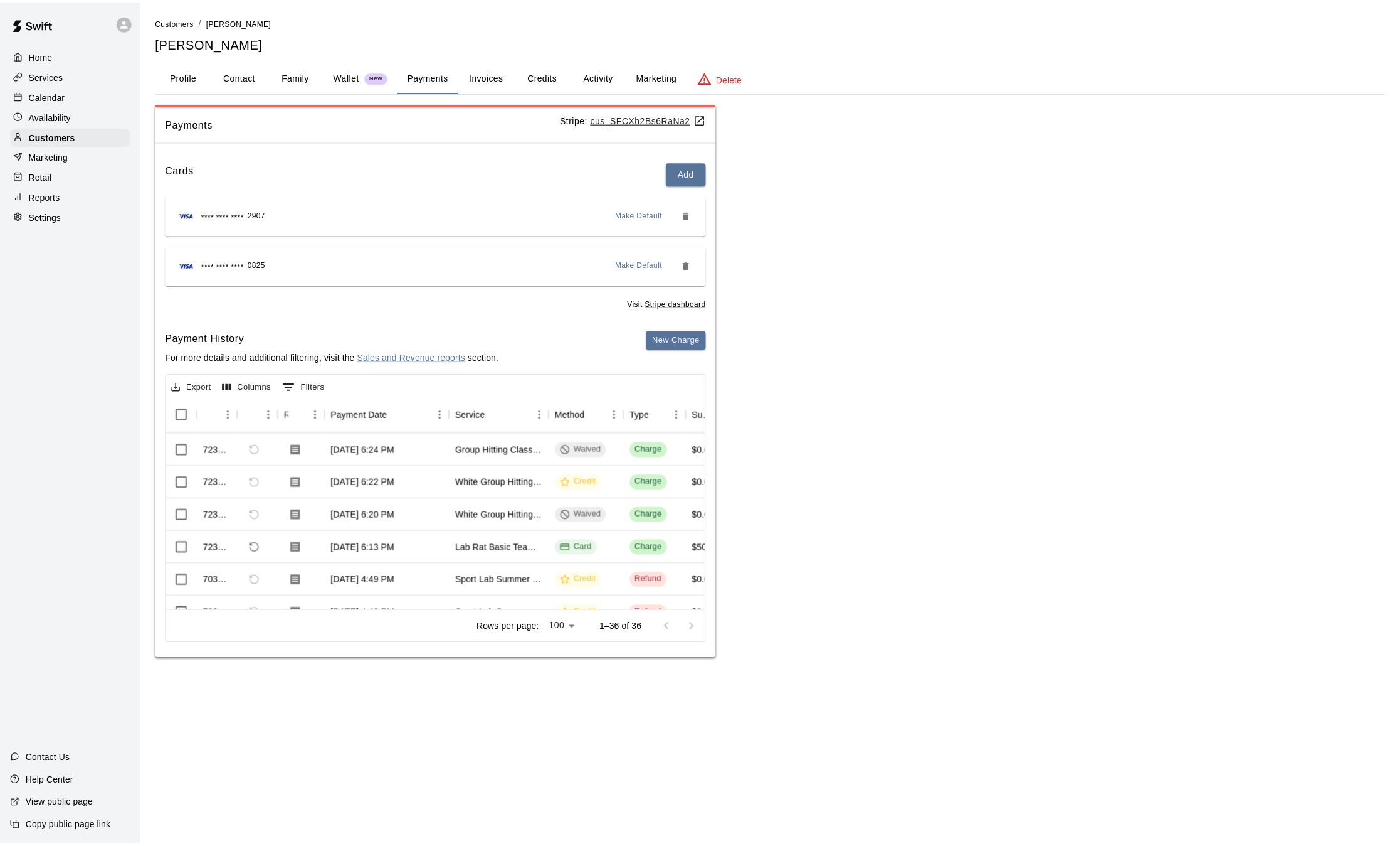
scroll to position [411, 0]
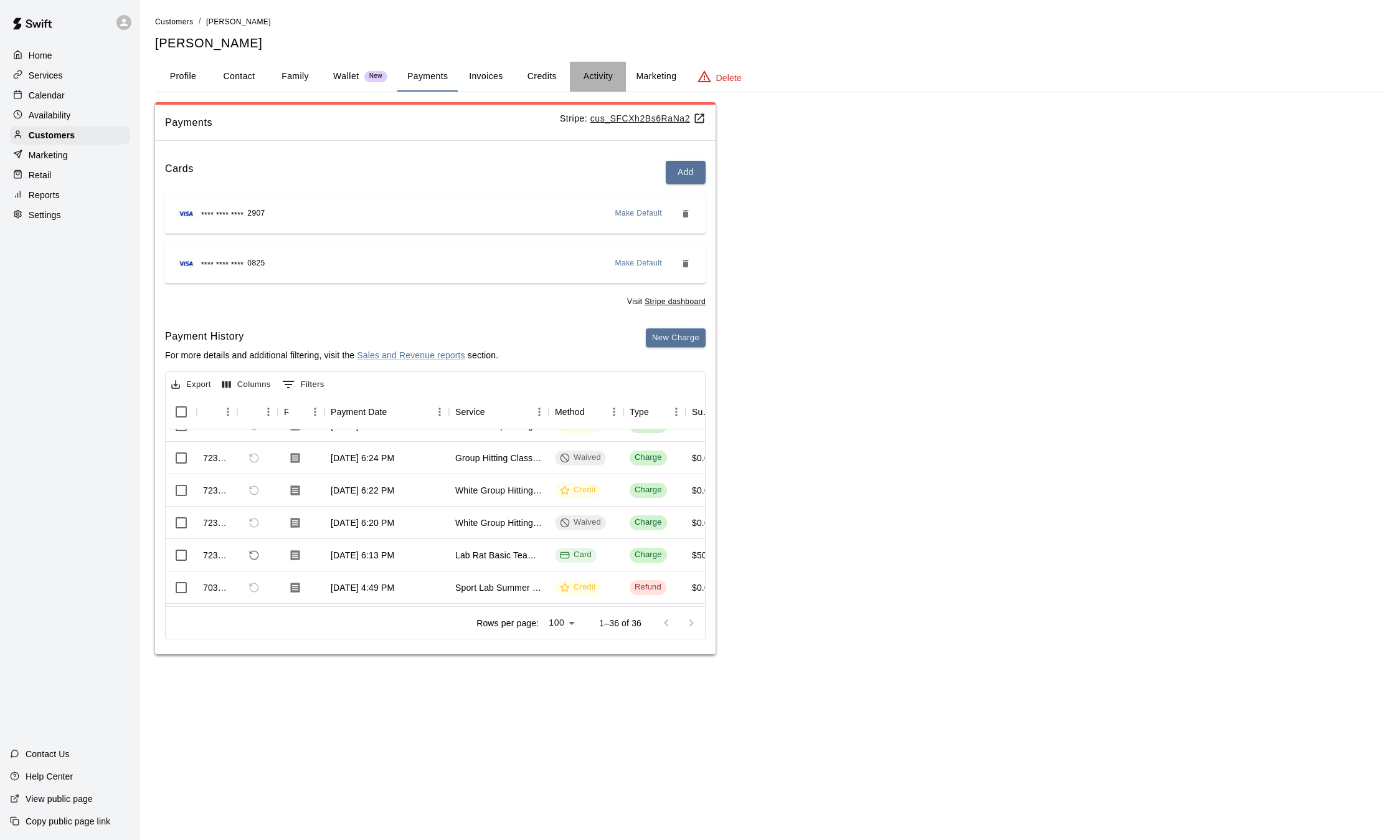
click at [586, 77] on button "Activity" at bounding box center [598, 76] width 56 height 30
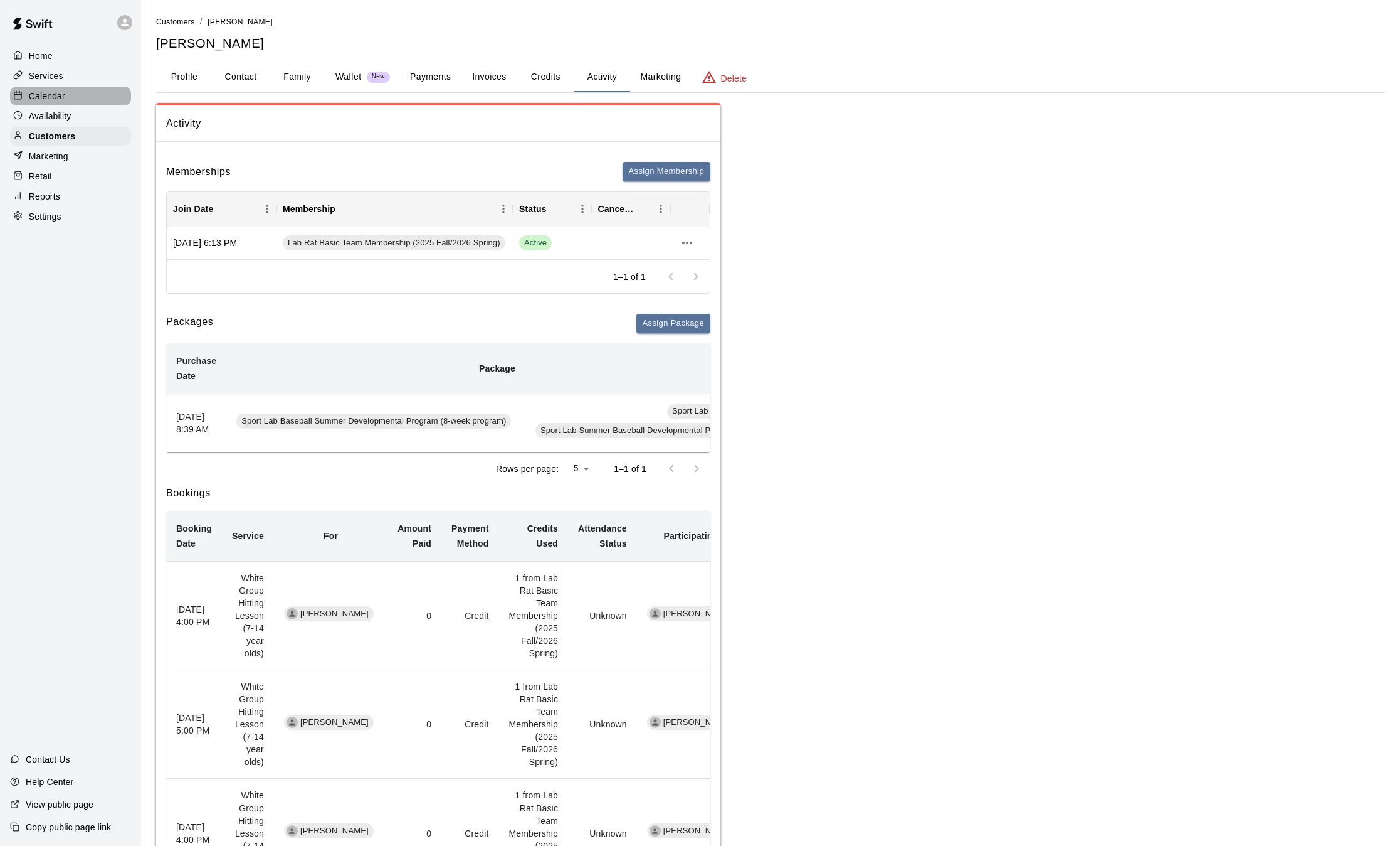
click at [54, 98] on p "Calendar" at bounding box center [46, 96] width 36 height 12
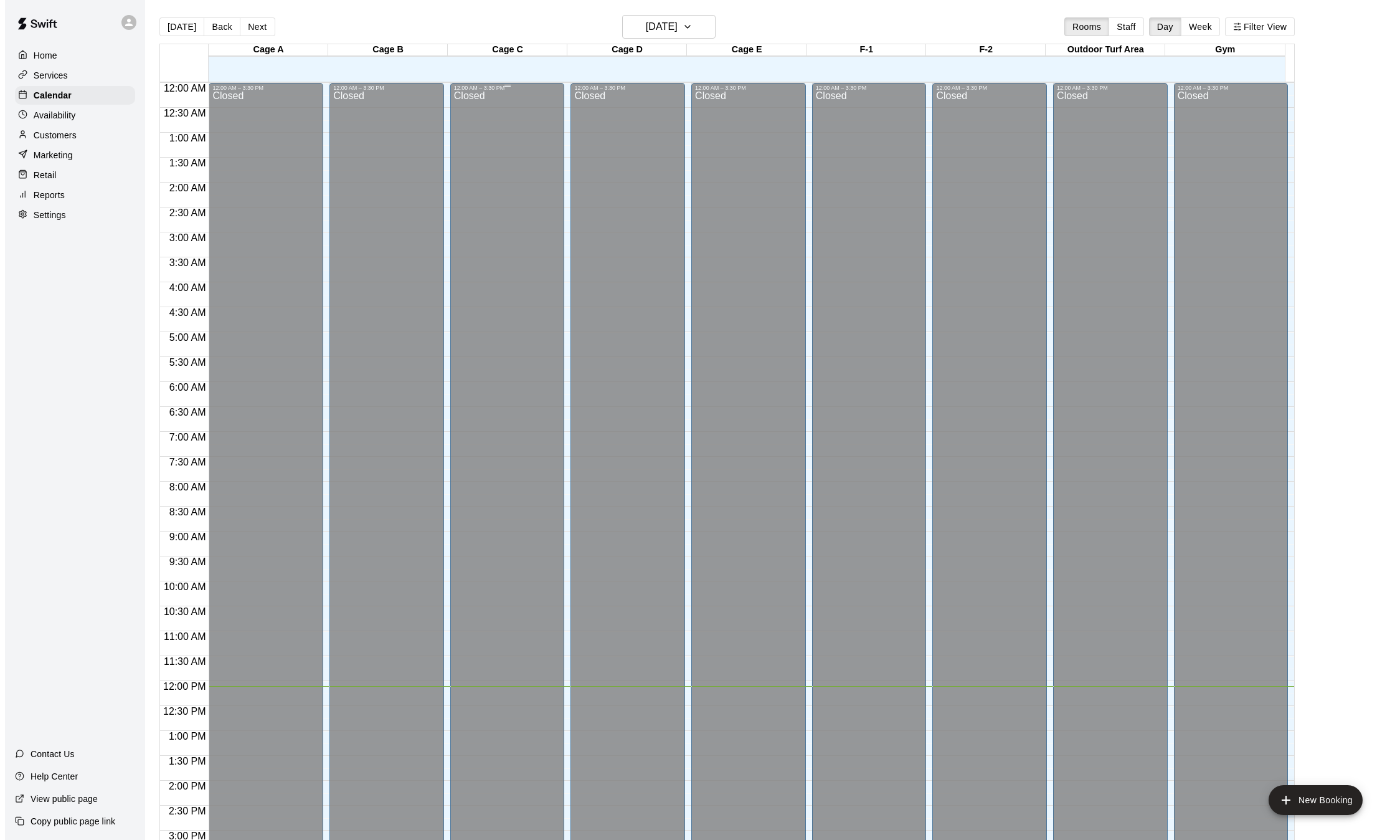
scroll to position [388, 0]
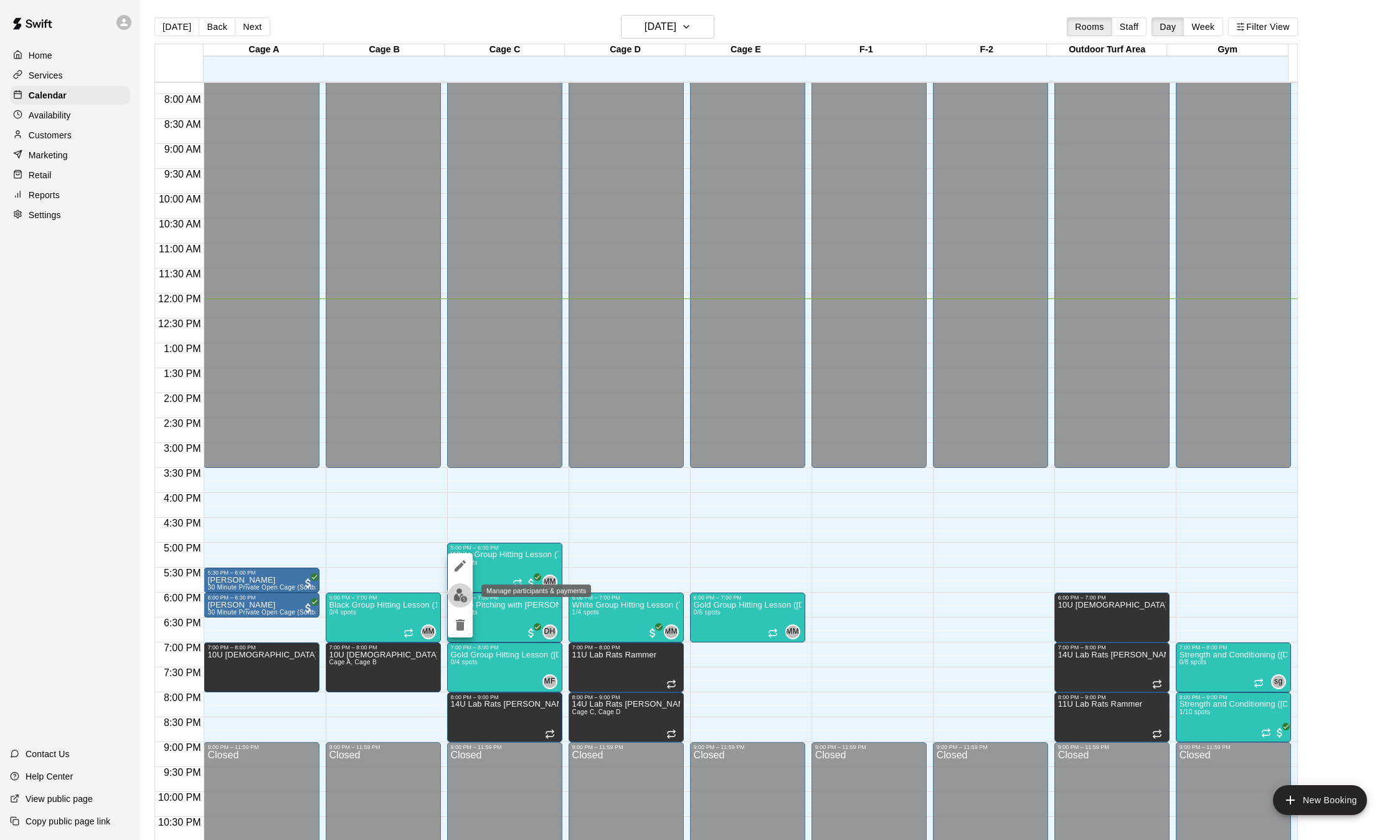
click at [463, 594] on img "edit" at bounding box center [461, 595] width 15 height 15
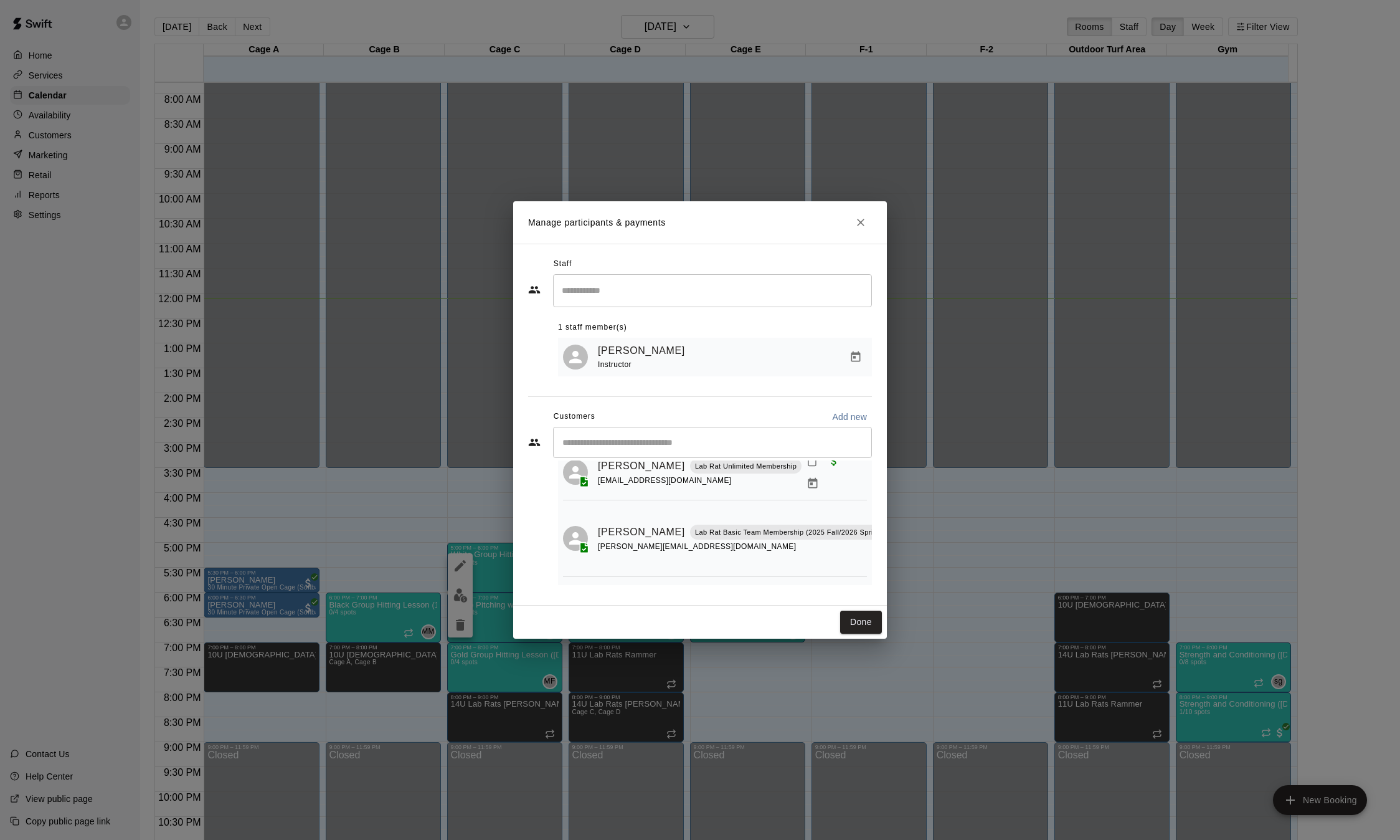
scroll to position [162, 0]
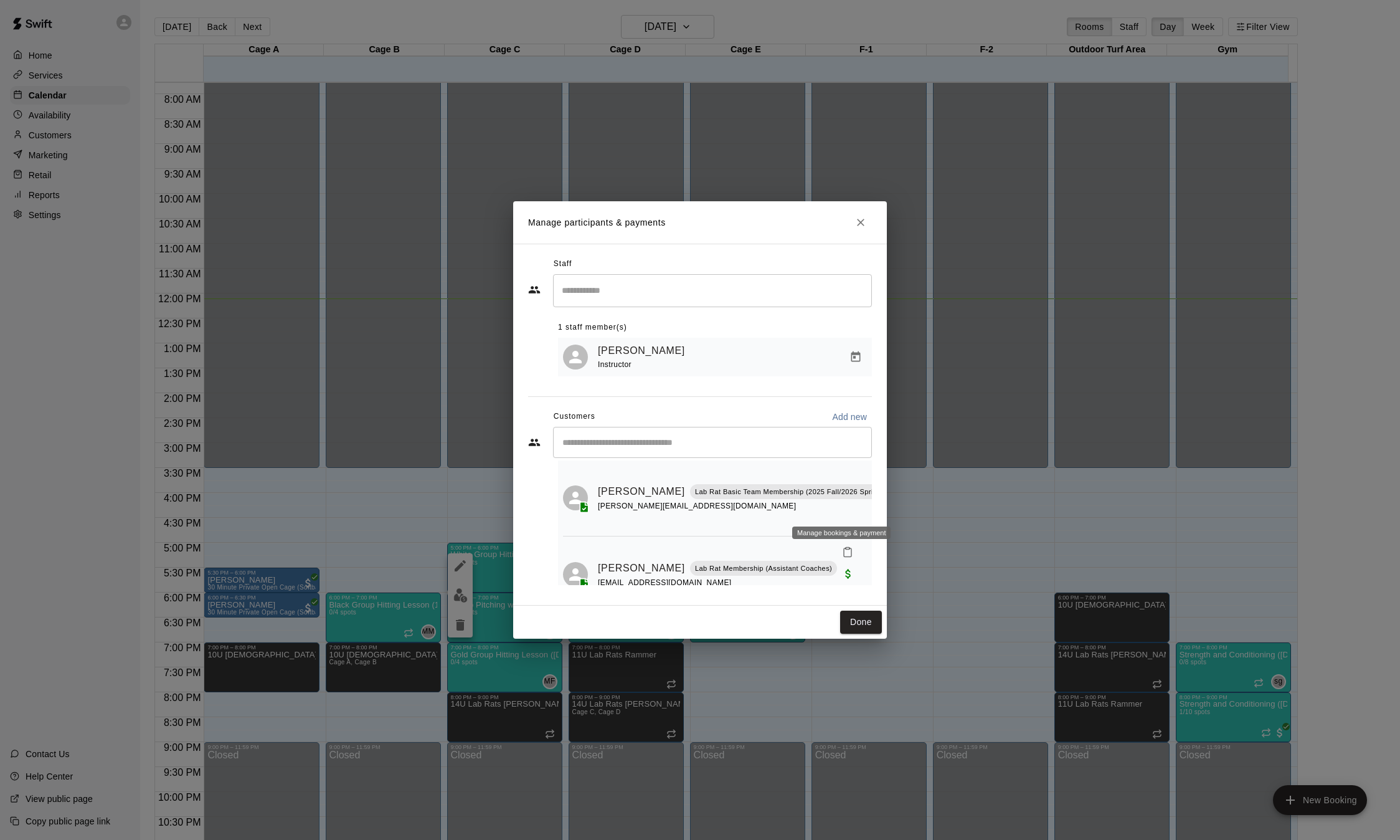
click at [895, 514] on icon "Manage bookings & payment" at bounding box center [900, 519] width 9 height 11
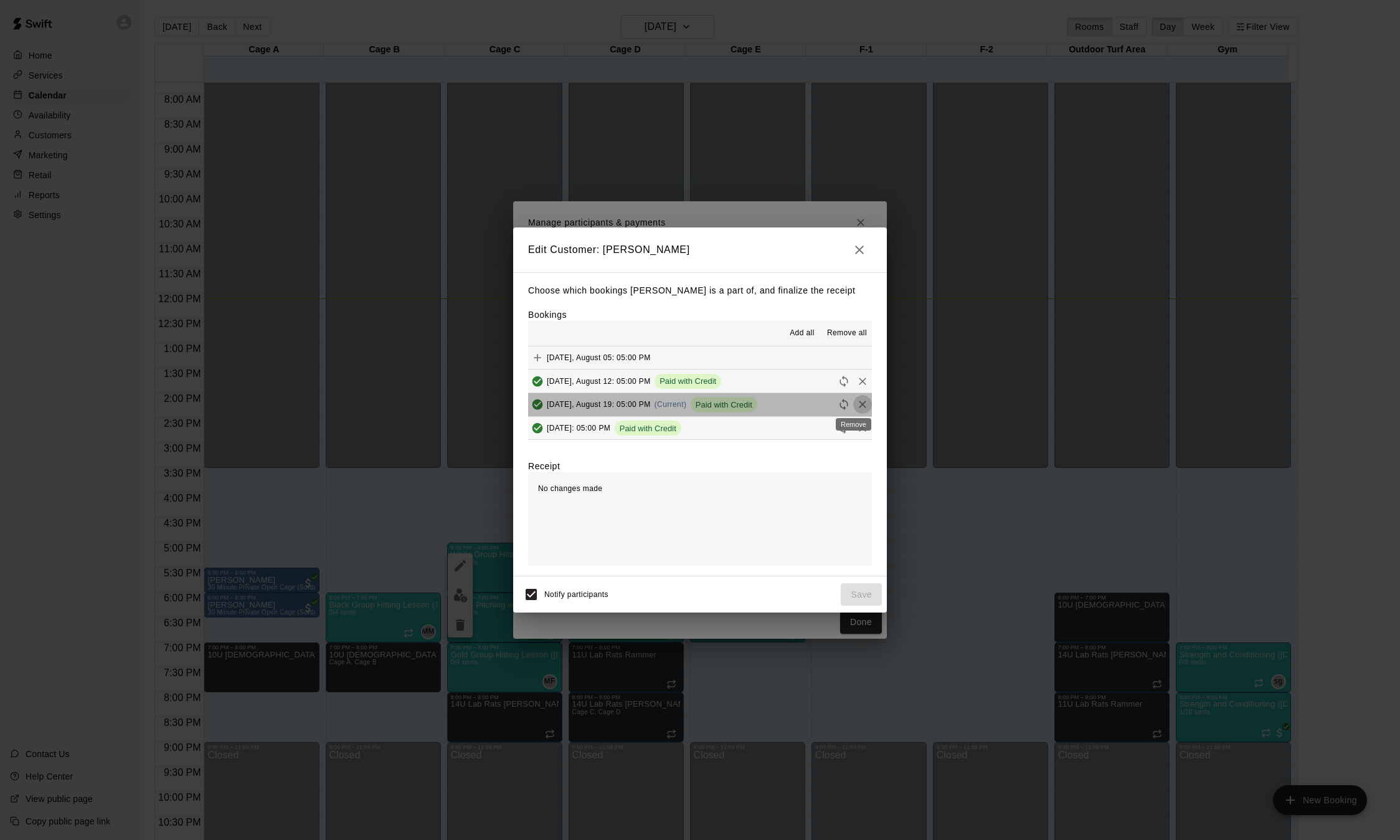
click at [856, 404] on icon "Remove" at bounding box center [862, 404] width 12 height 12
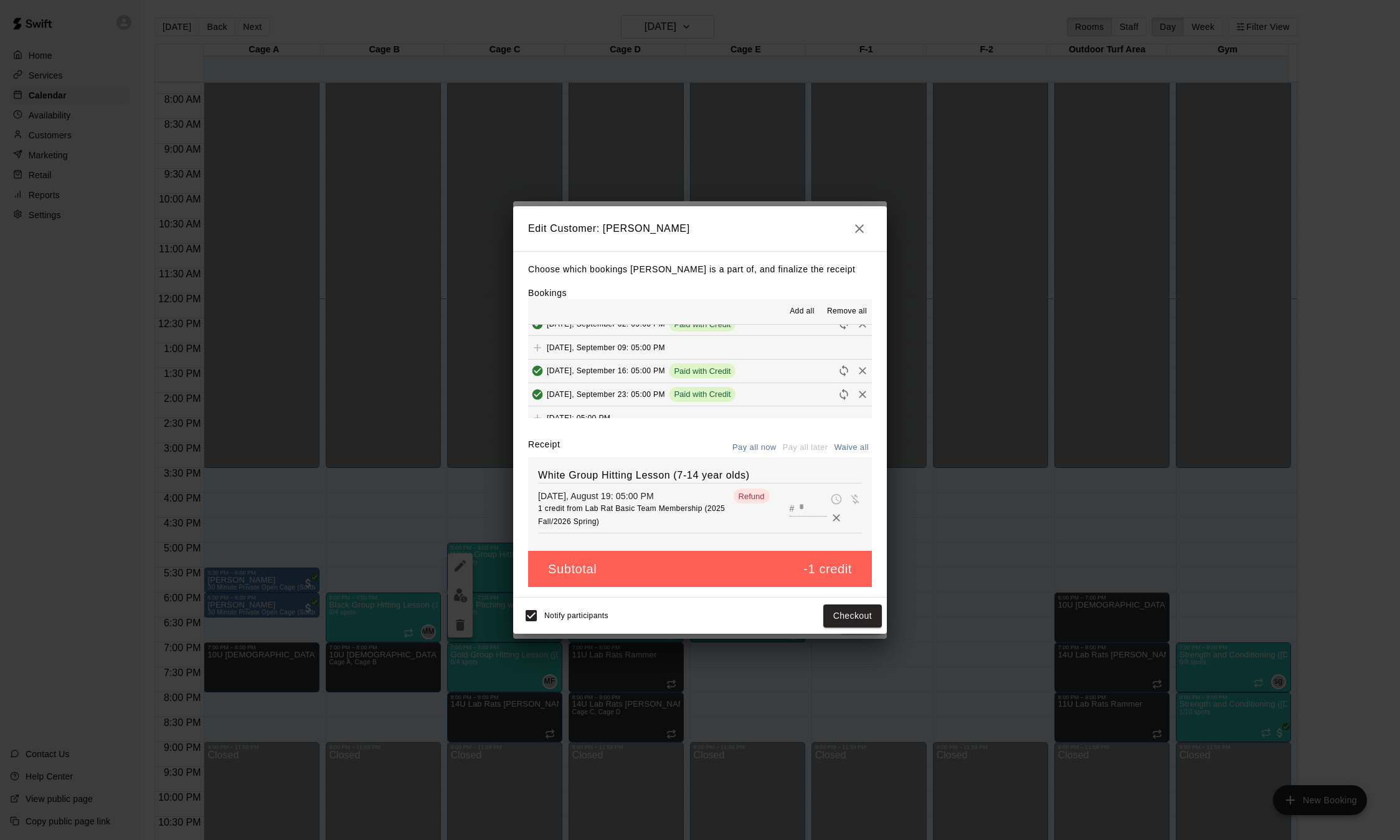
scroll to position [115, 0]
click at [851, 313] on span "Remove all" at bounding box center [847, 312] width 40 height 12
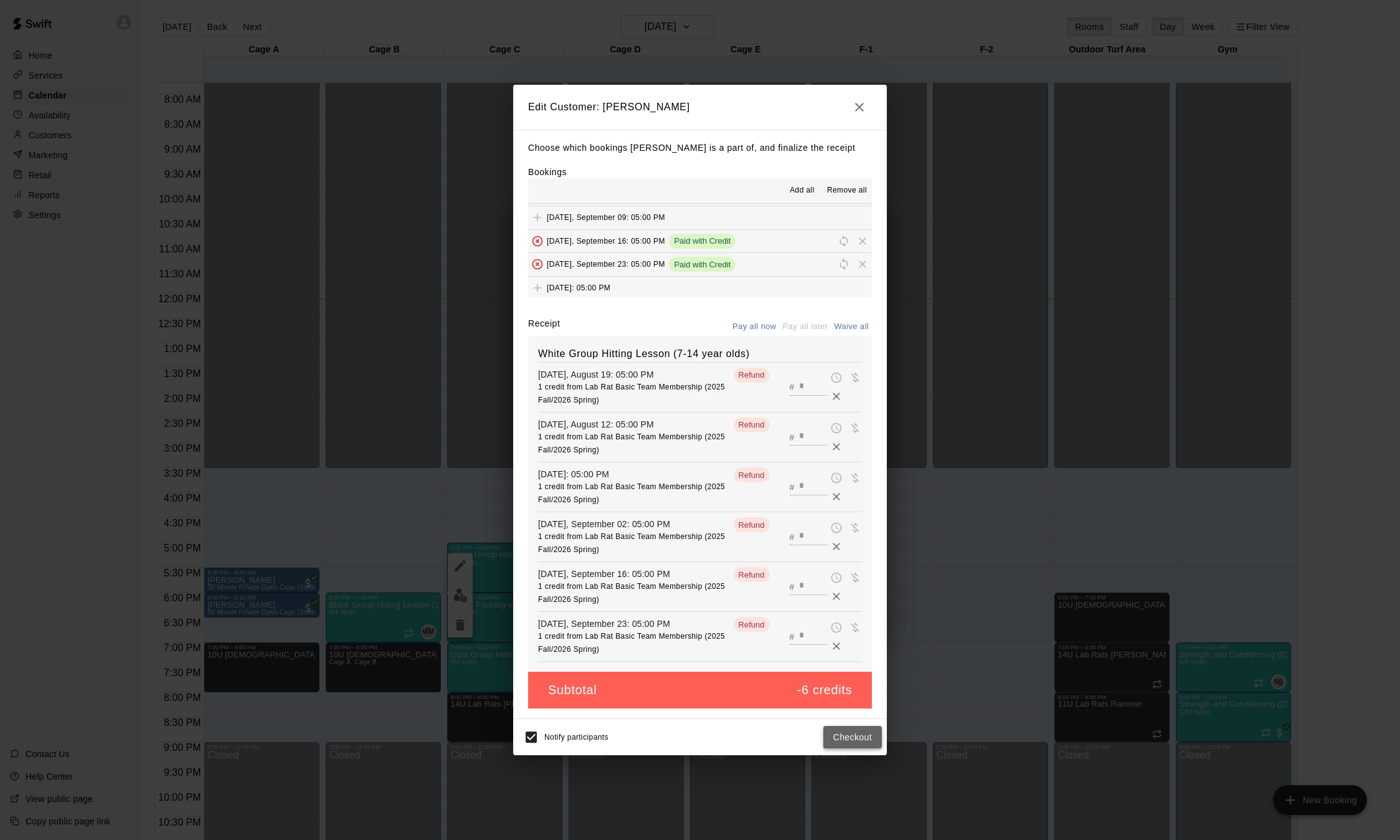
click at [845, 748] on button "Checkout" at bounding box center [853, 737] width 58 height 23
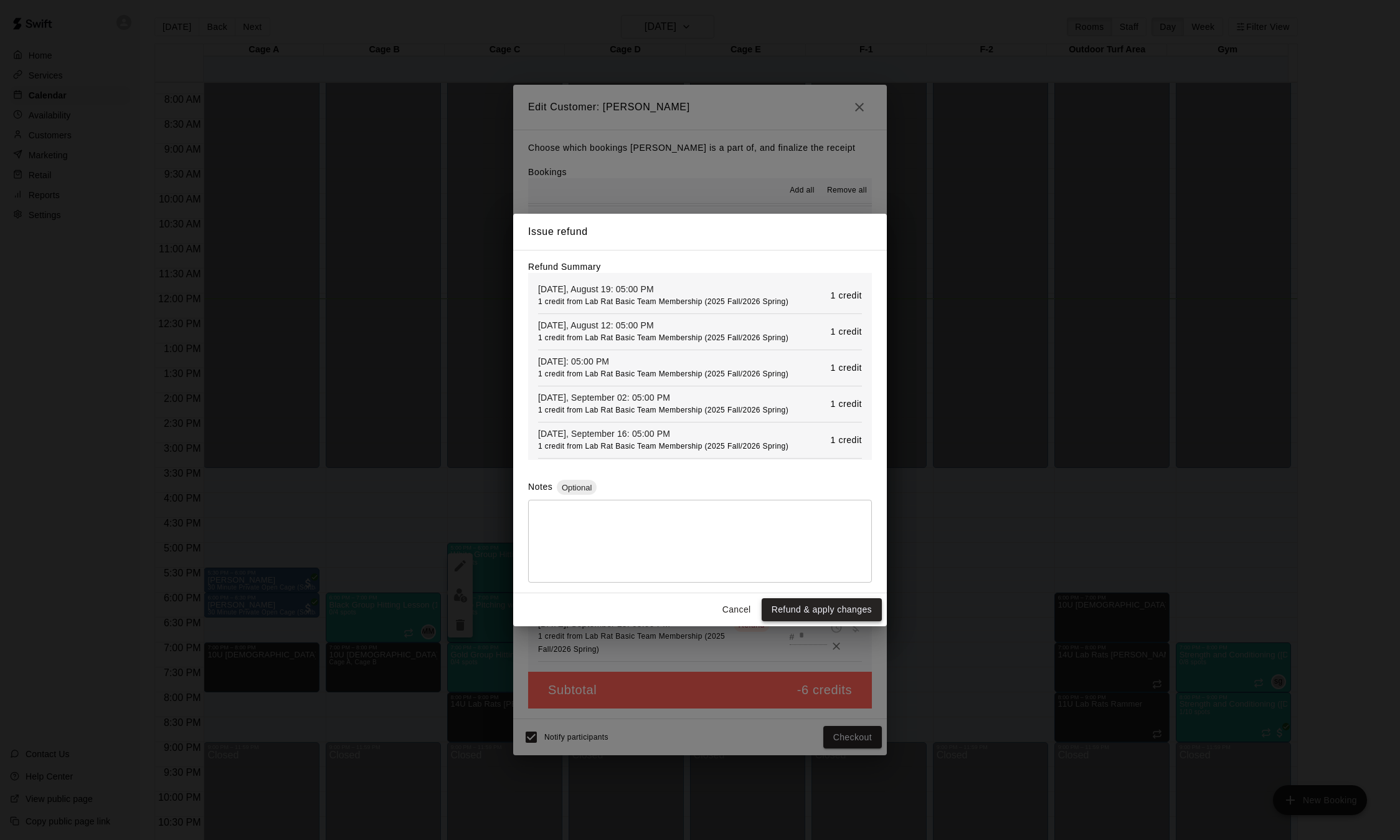
click at [830, 619] on button "Refund & apply changes" at bounding box center [822, 609] width 120 height 23
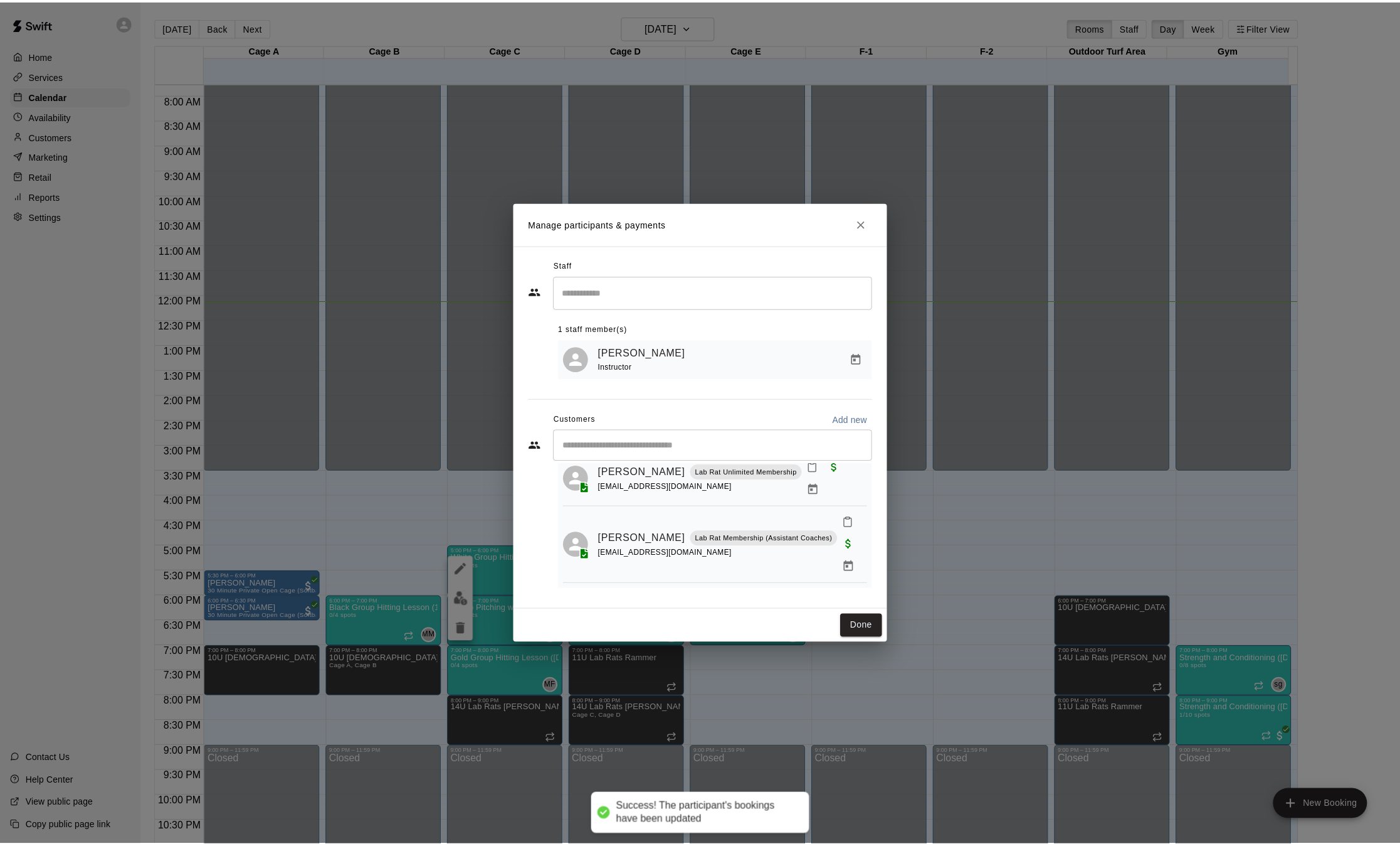
scroll to position [87, 0]
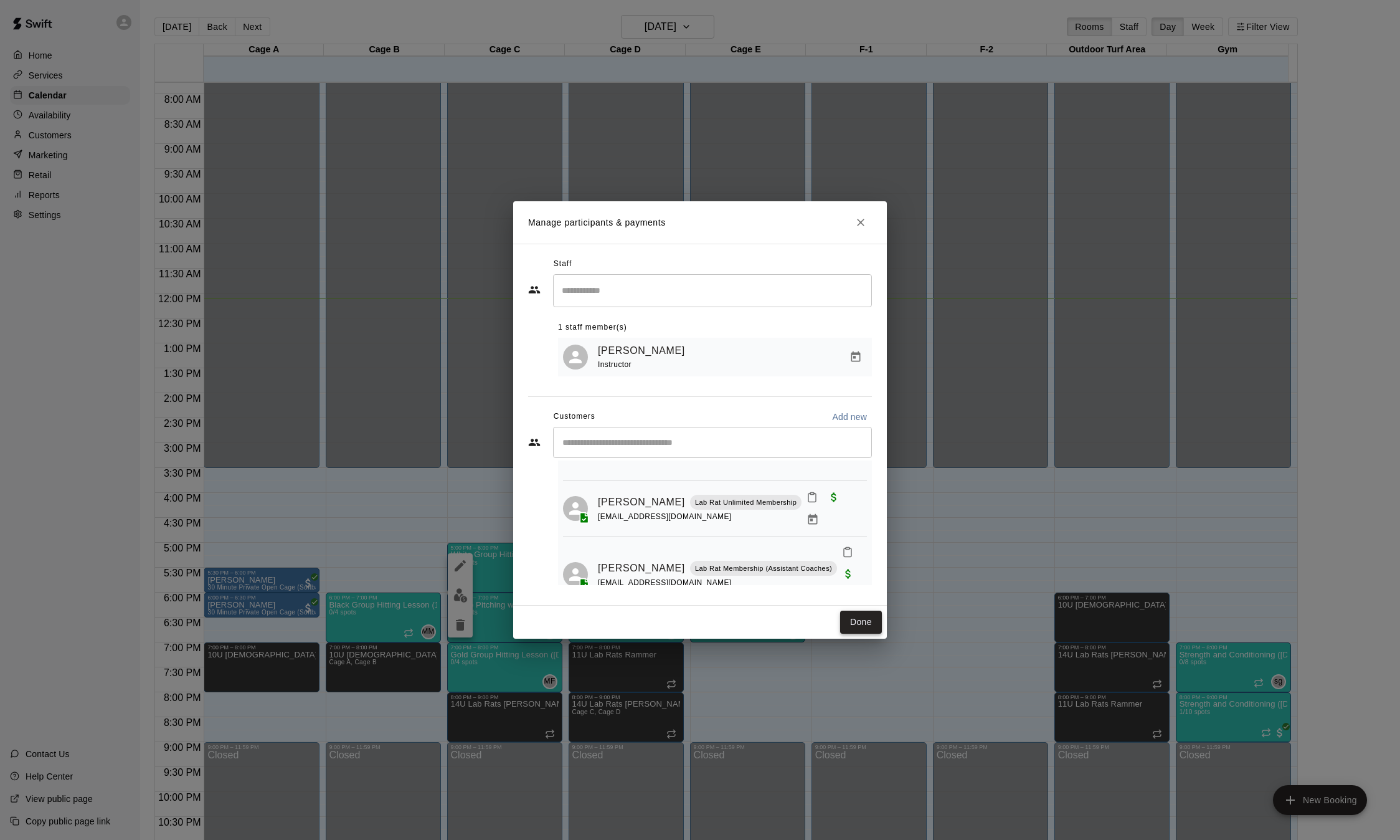
click at [849, 621] on button "Done" at bounding box center [861, 622] width 42 height 23
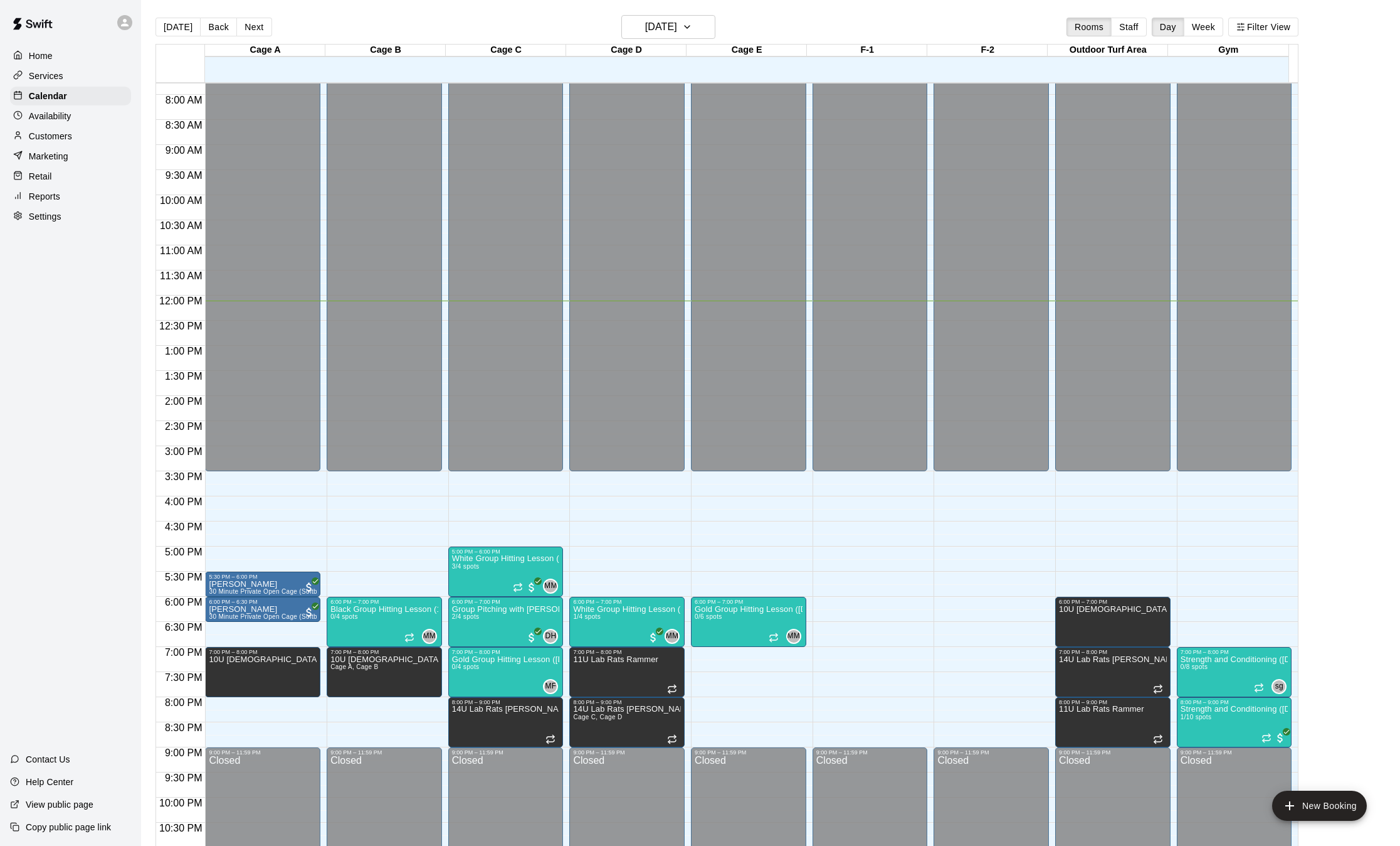
click at [56, 136] on p "Customers" at bounding box center [50, 136] width 43 height 12
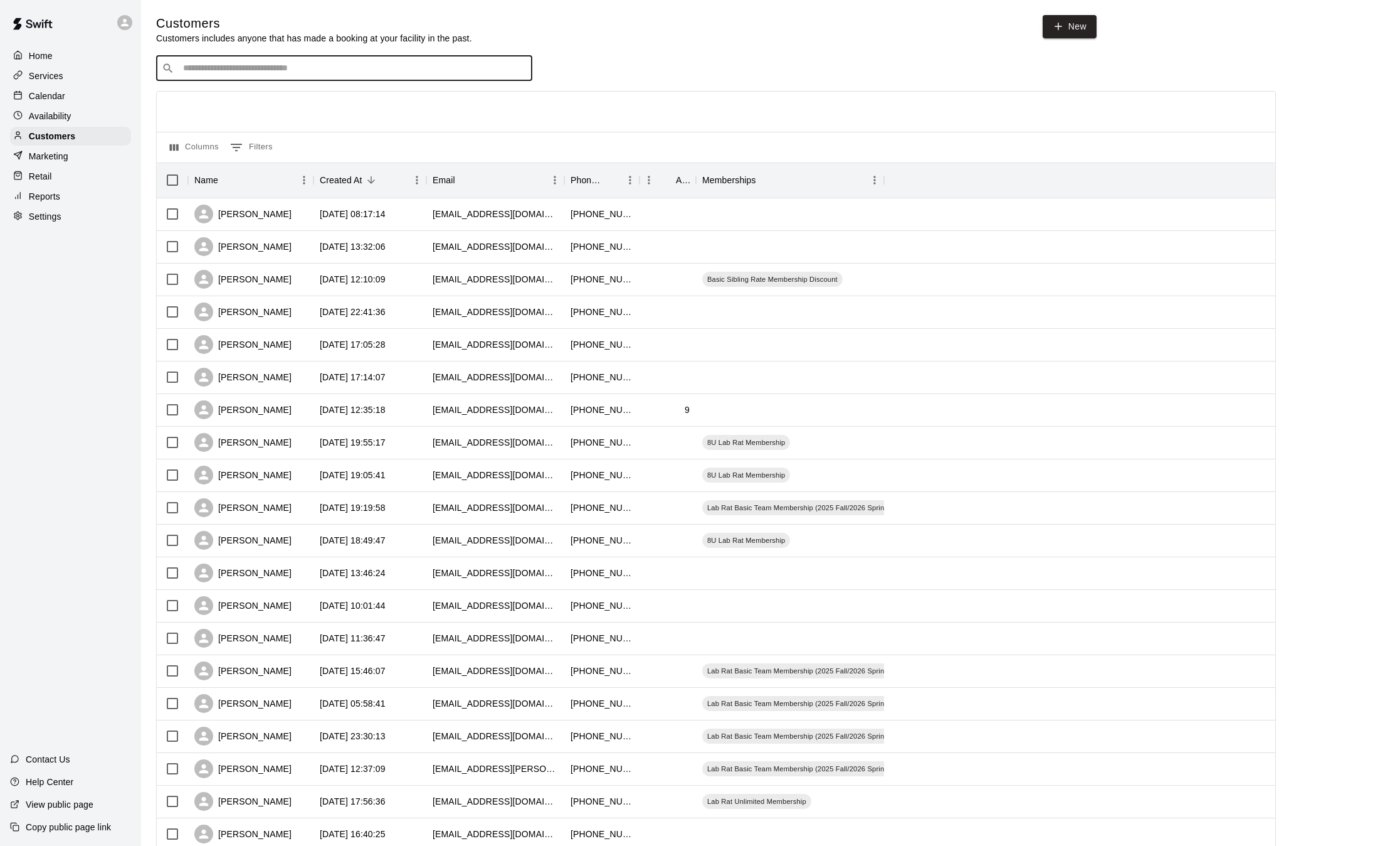
click at [363, 73] on input "Search customers by name or email" at bounding box center [353, 68] width 348 height 12
type input "*****"
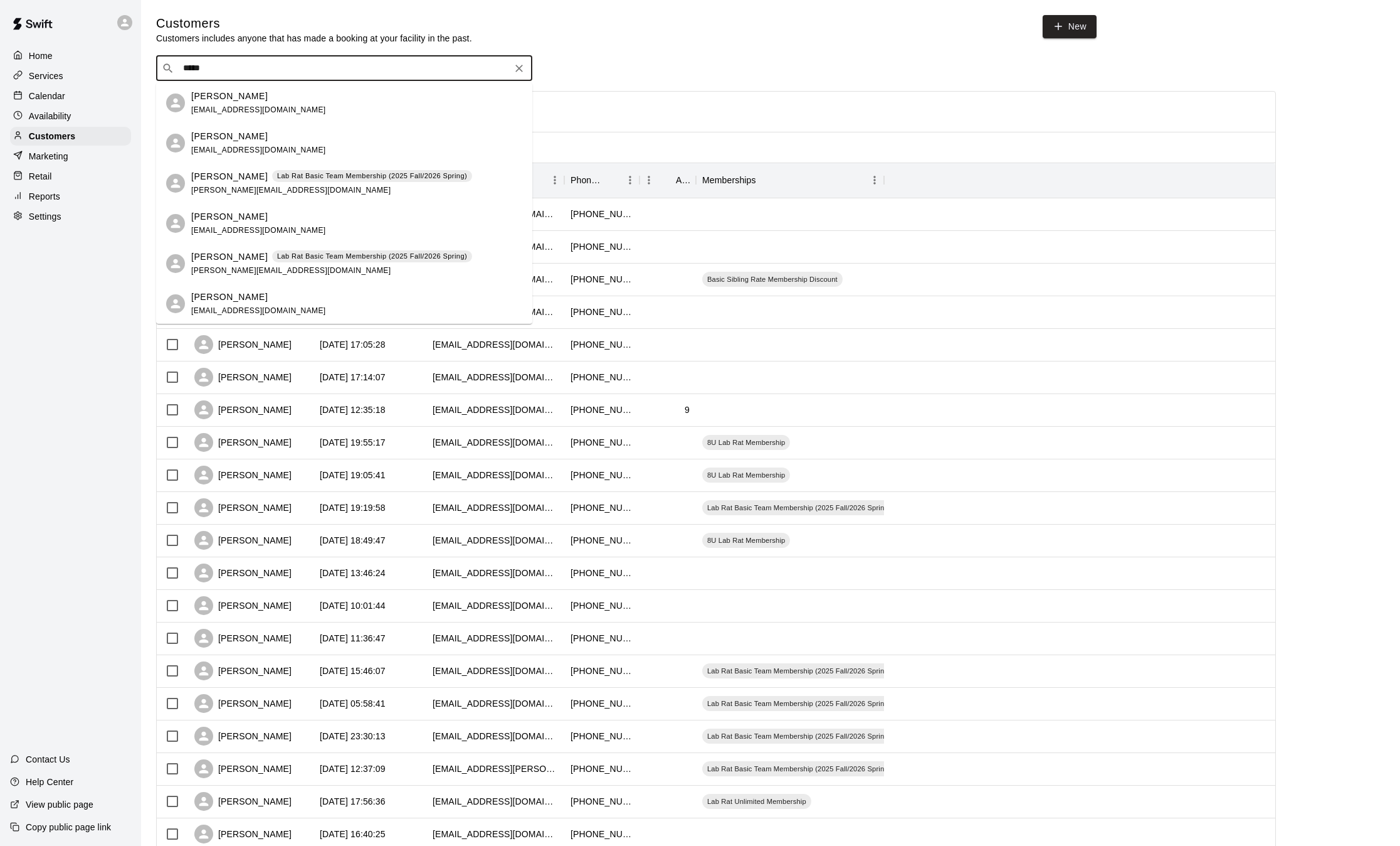
click at [312, 253] on p "Lab Rat Basic Team Membership (2025 Fall/2026 Spring)" at bounding box center [372, 256] width 190 height 11
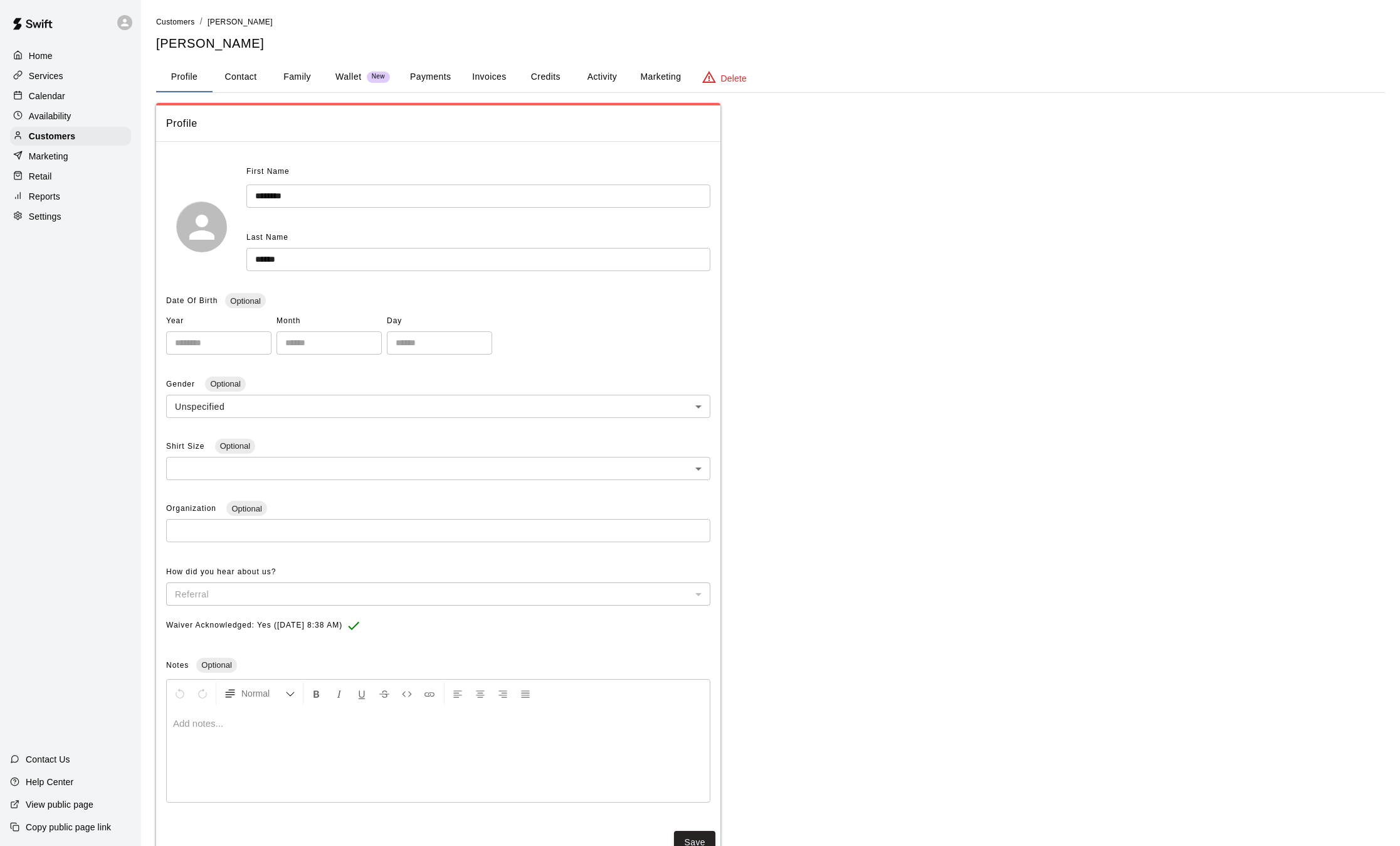
click at [591, 76] on button "Activity" at bounding box center [602, 77] width 57 height 30
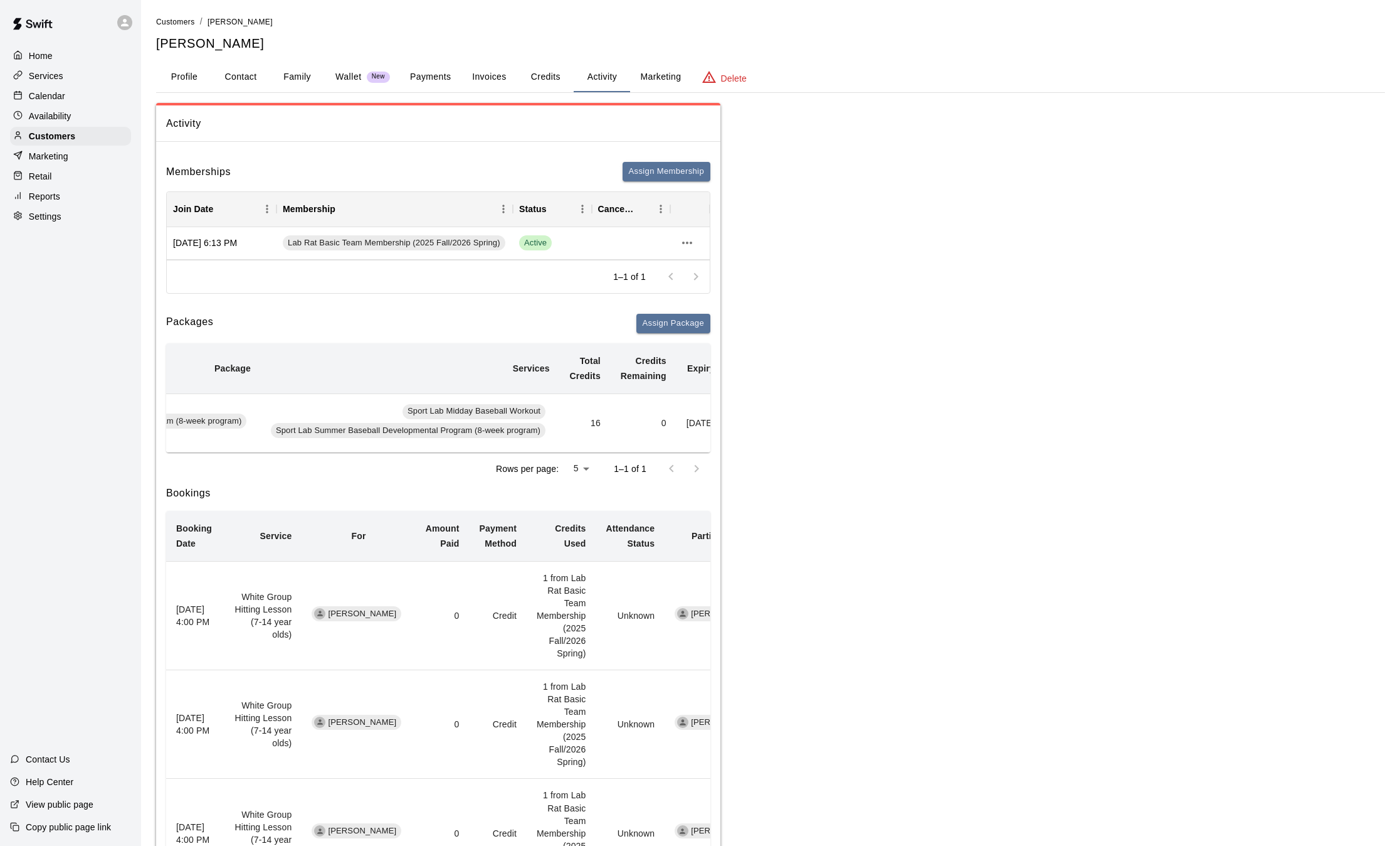
scroll to position [0, 349]
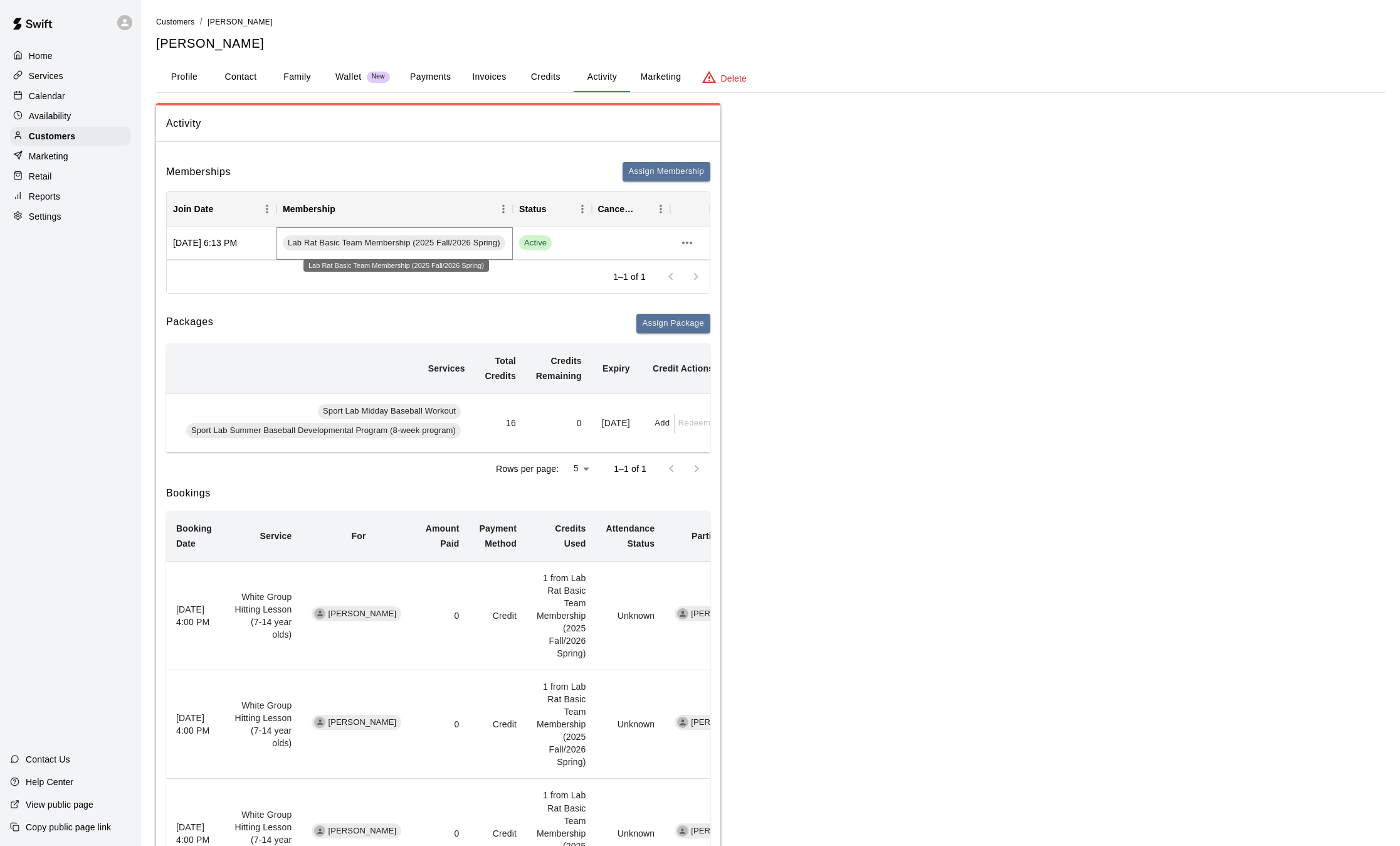
click at [427, 246] on span "Lab Rat Basic Team Membership (2025 Fall/2026 Spring)" at bounding box center [393, 242] width 222 height 12
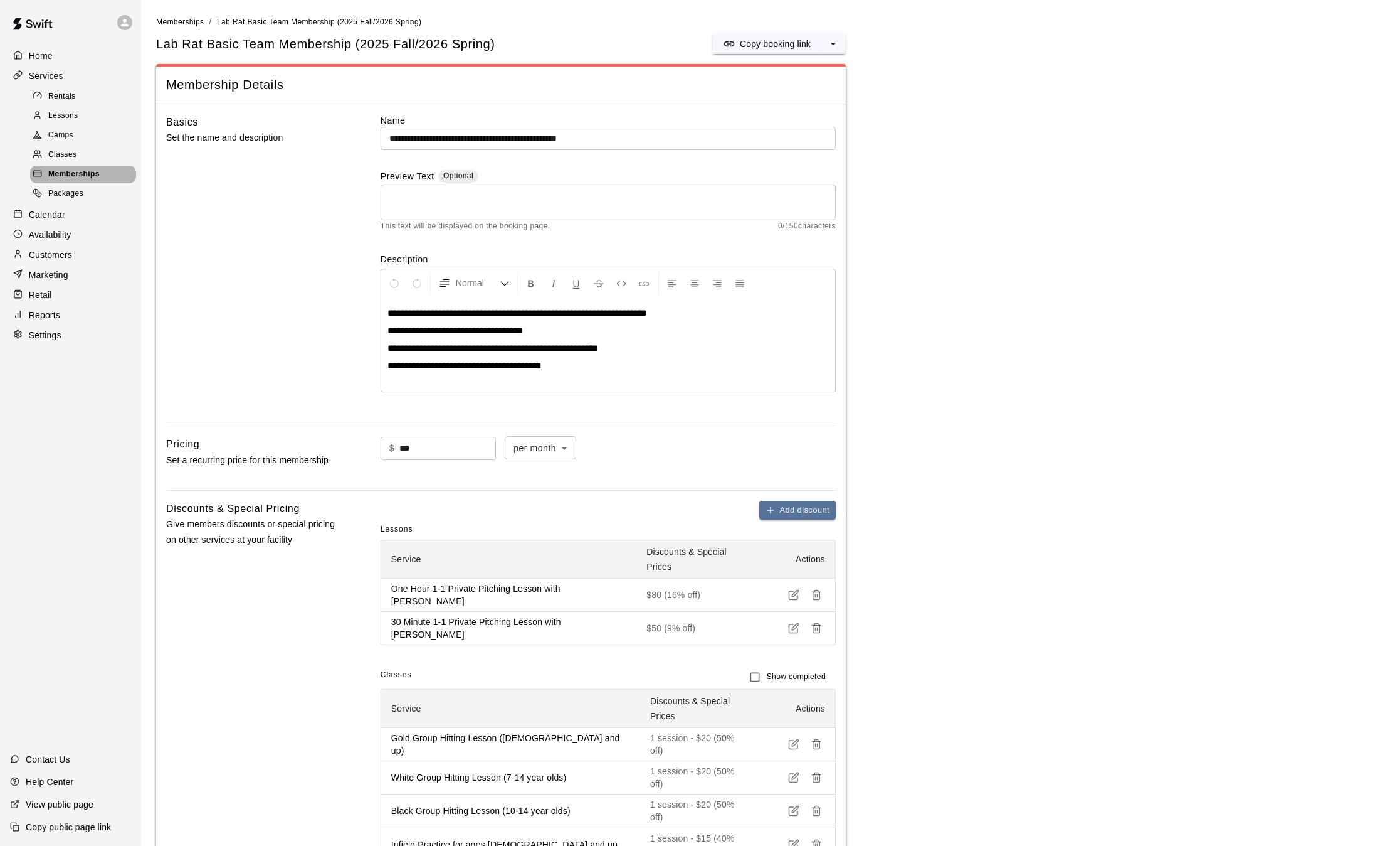
click at [63, 181] on span "Memberships" at bounding box center [74, 174] width 51 height 12
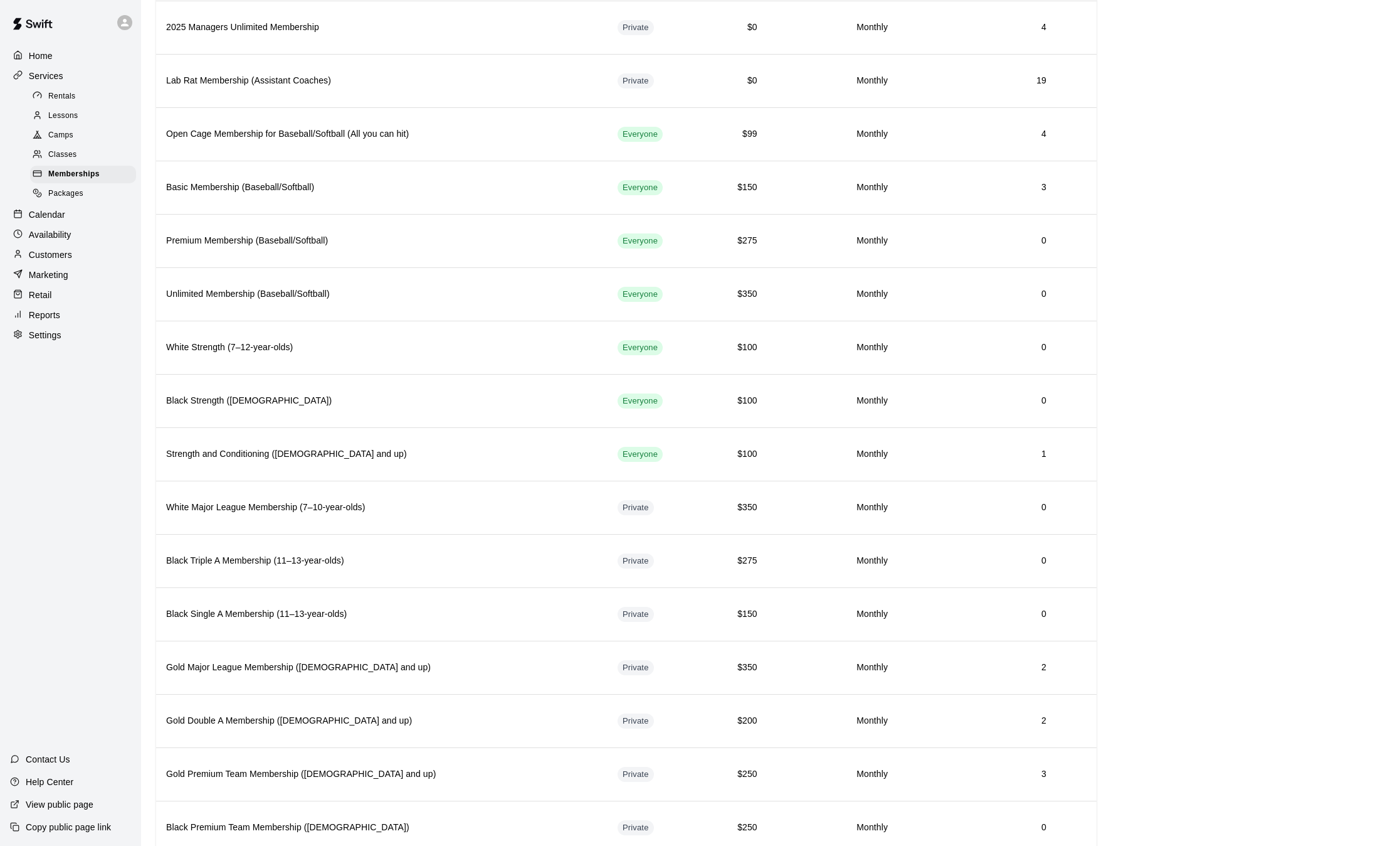
scroll to position [444, 0]
click at [57, 257] on p "Customers" at bounding box center [50, 255] width 43 height 12
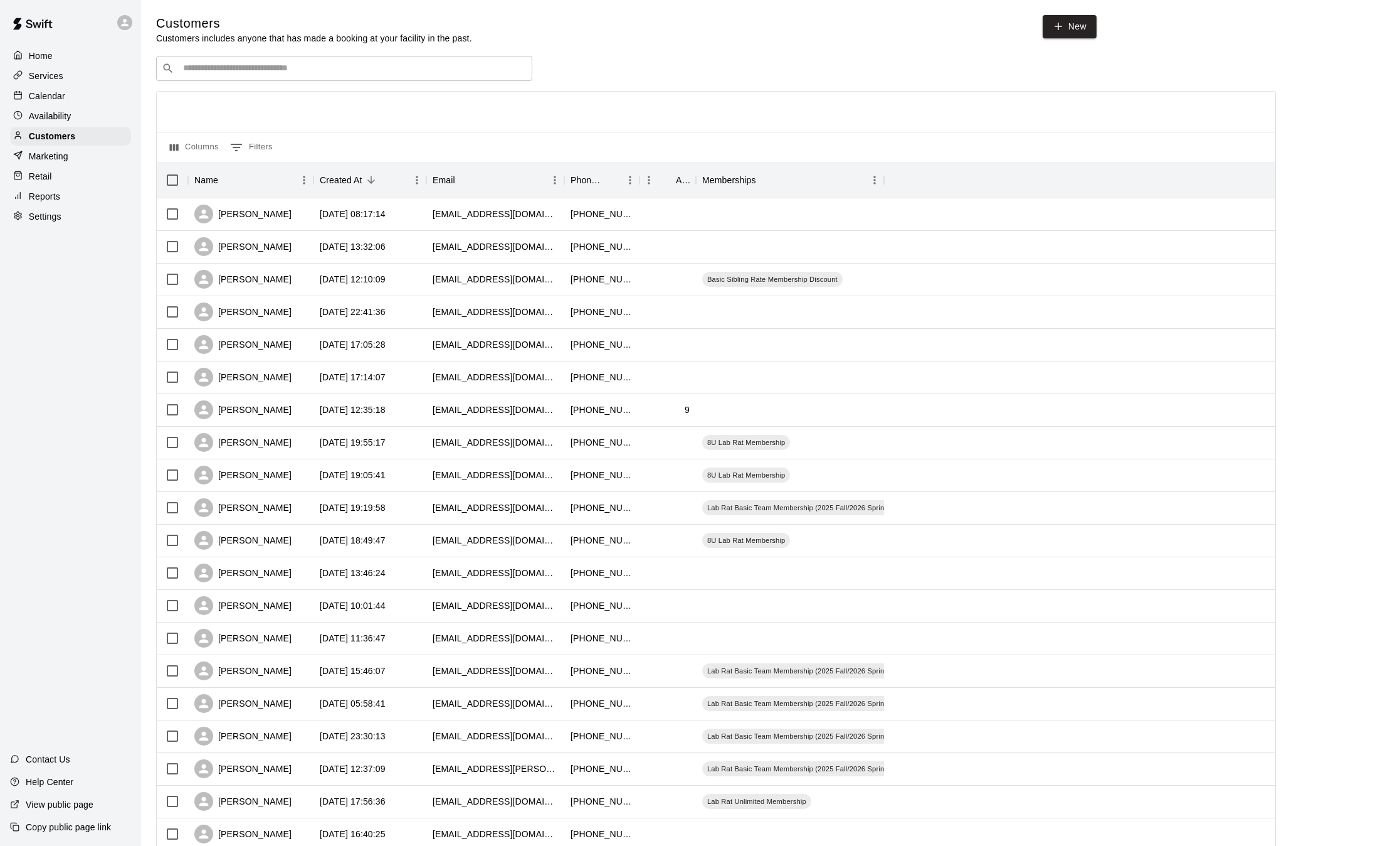
click at [281, 65] on input "Search customers by name or email" at bounding box center [353, 68] width 348 height 12
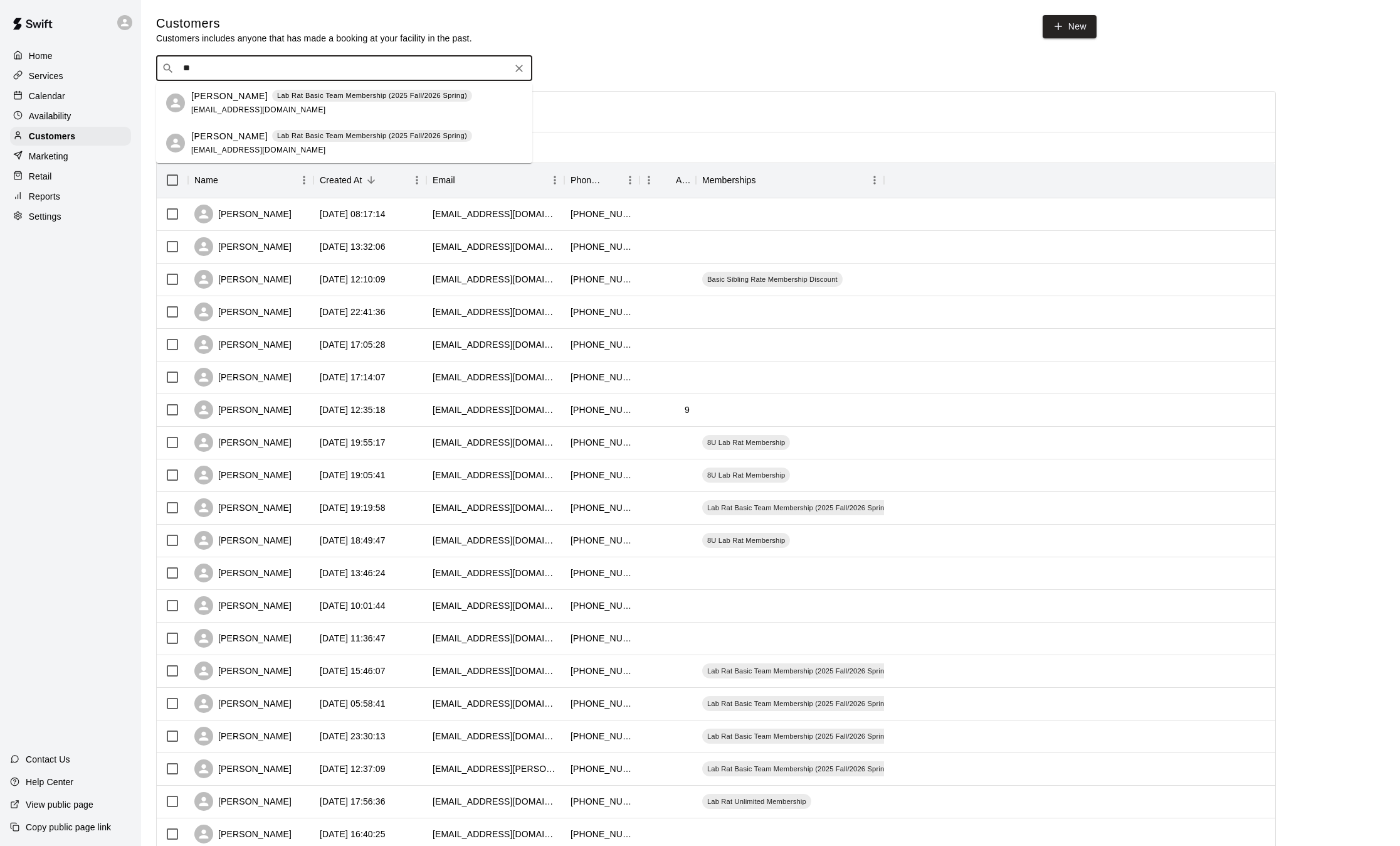
type input "*"
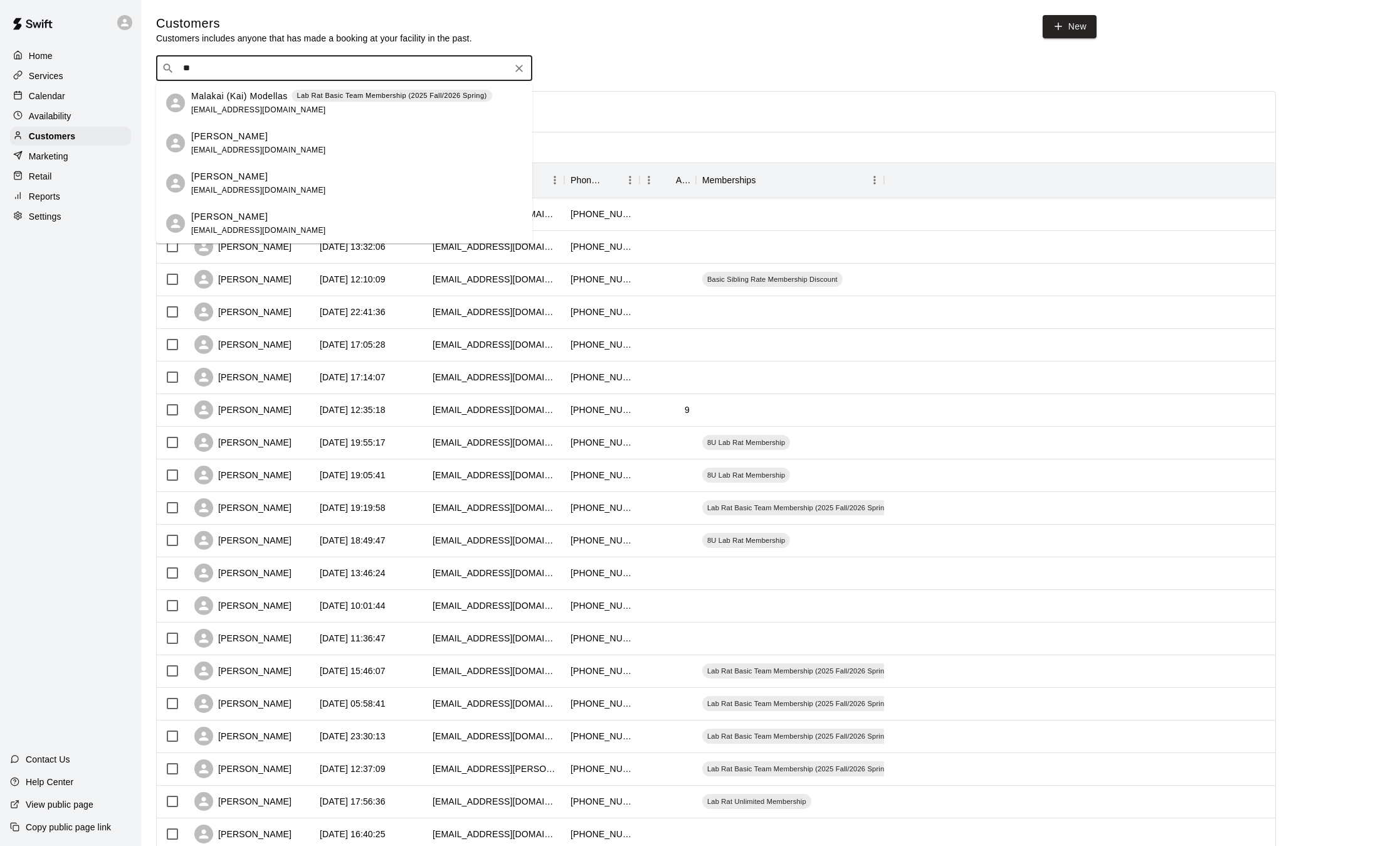
type input "*"
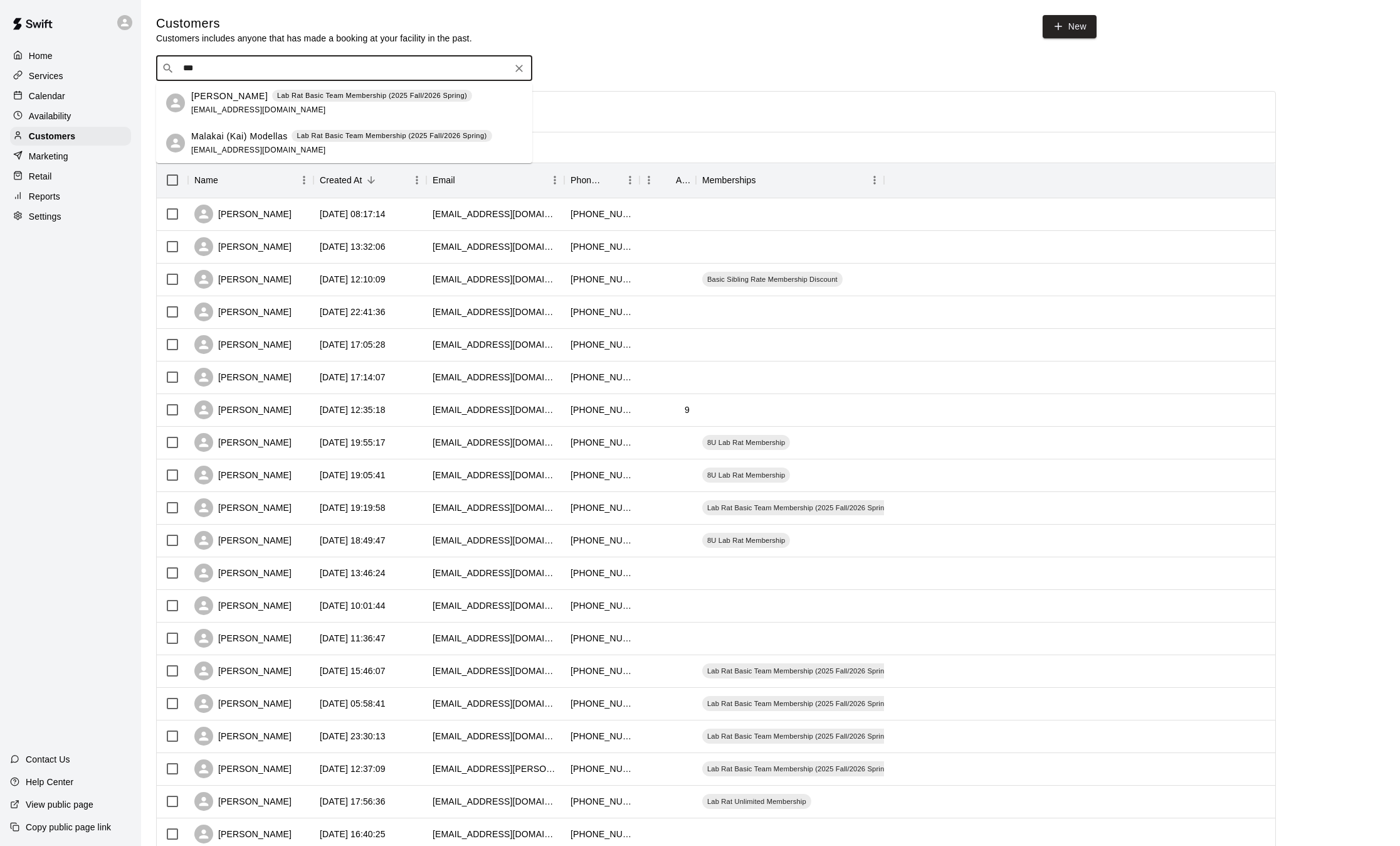
type input "****"
click at [295, 106] on div "[PERSON_NAME] Lab Rat Basic Team Membership (2025 Fall/2026 Spring) [EMAIL_ADDR…" at bounding box center [331, 103] width 281 height 27
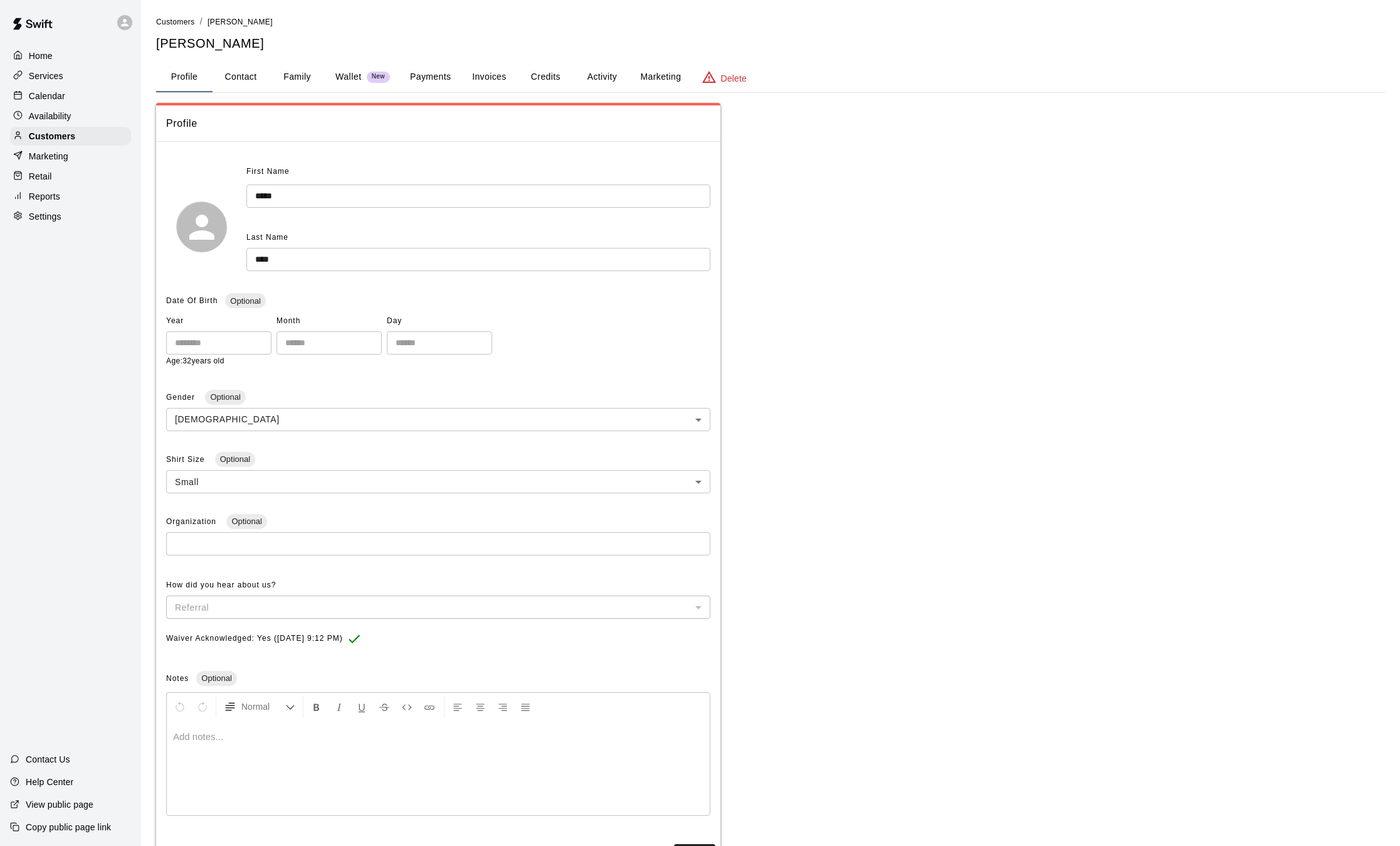
drag, startPoint x: 172, startPoint y: 19, endPoint x: 162, endPoint y: 1, distance: 20.6
click at [172, 19] on span "Customers" at bounding box center [176, 22] width 39 height 9
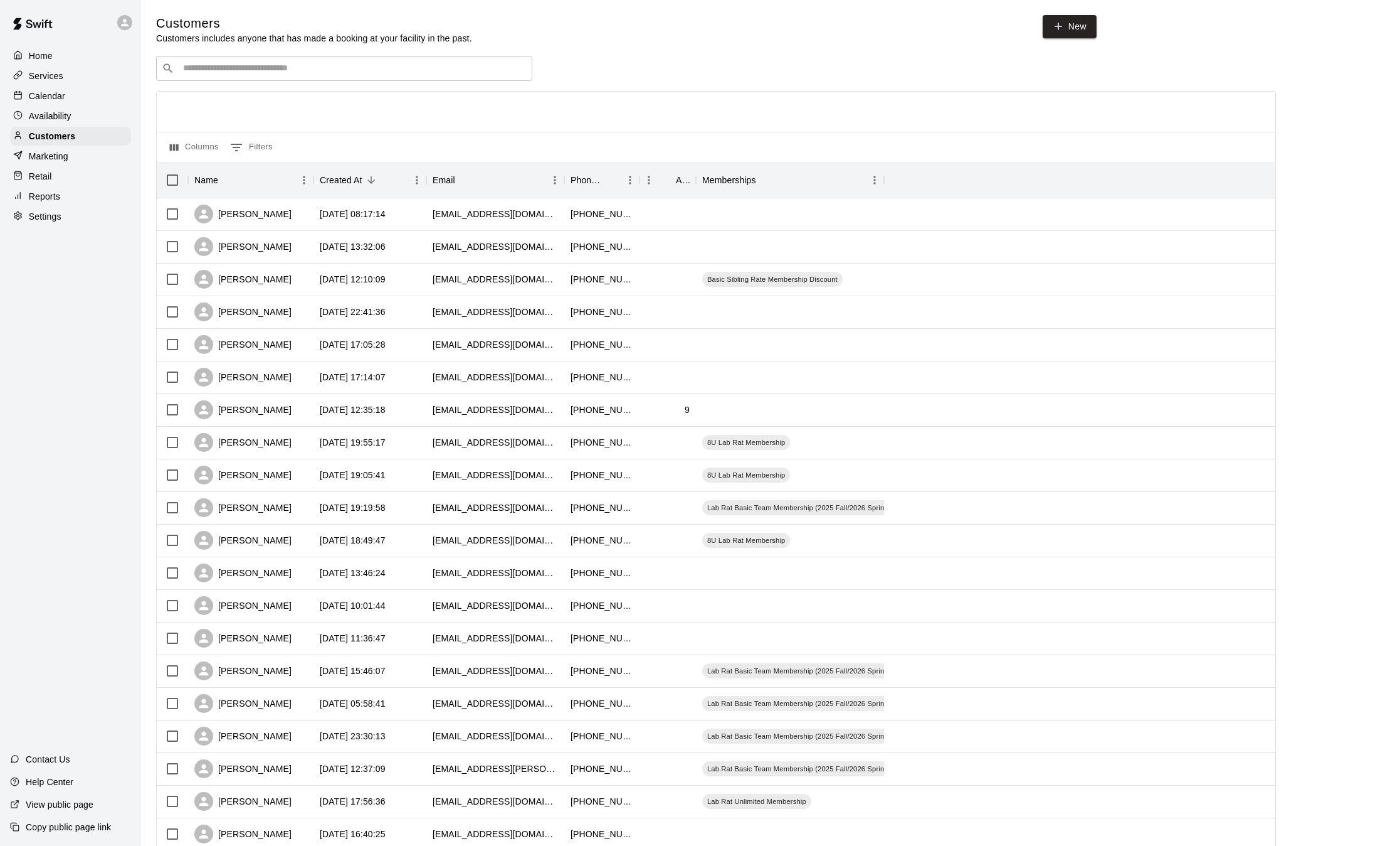
click at [264, 74] on input "Search customers by name or email" at bounding box center [353, 68] width 348 height 12
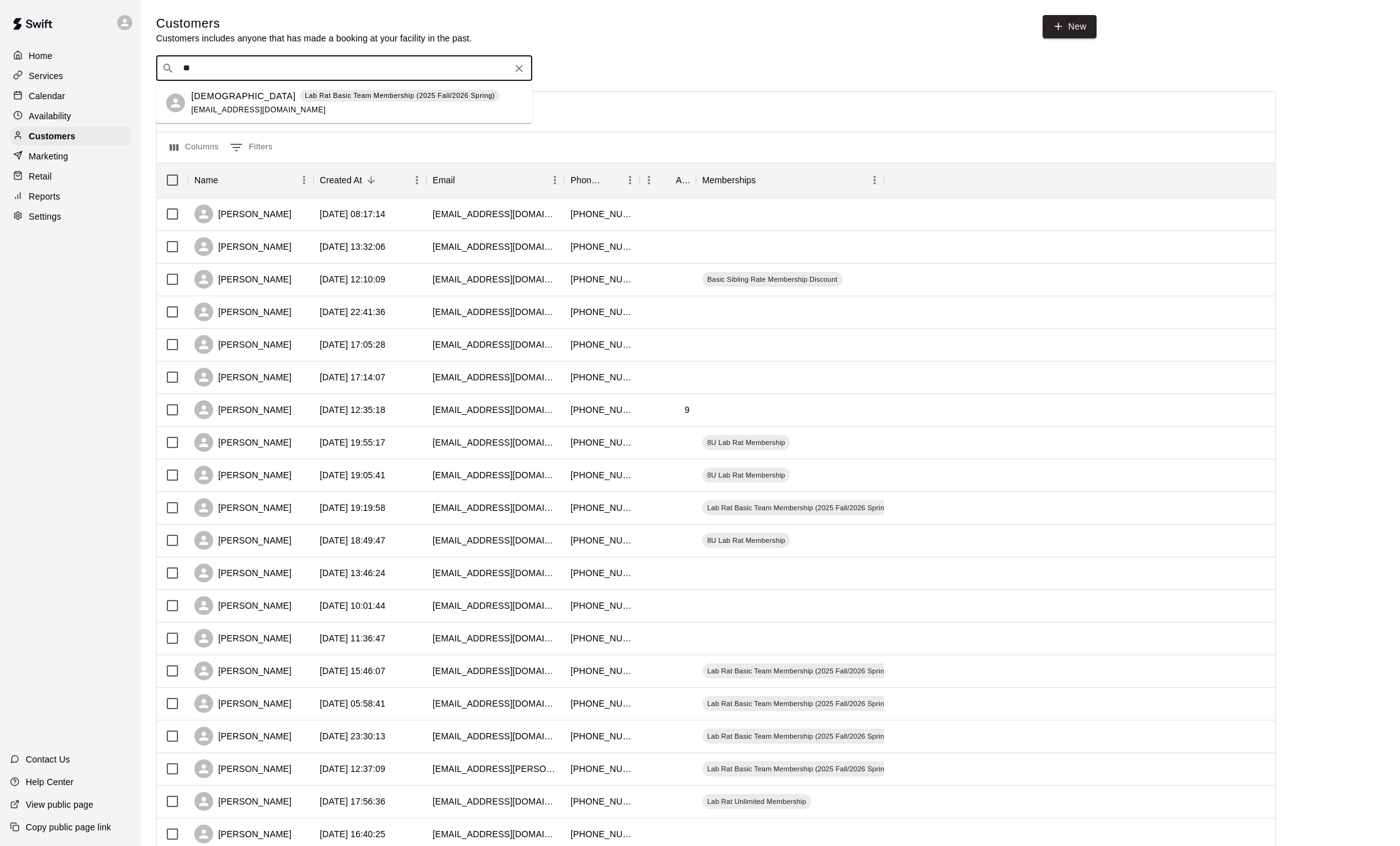
type input "*"
type input "****"
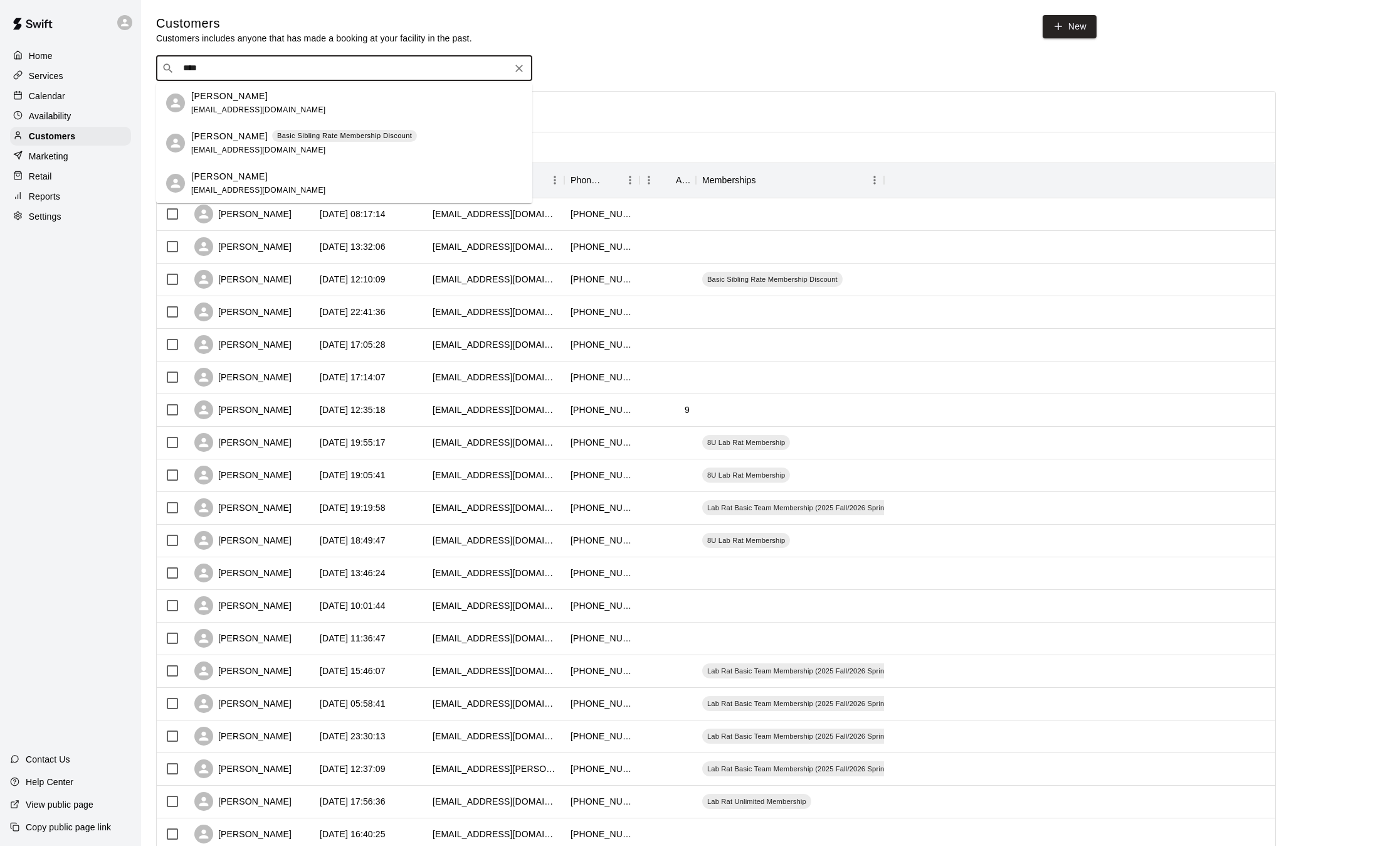
click at [307, 181] on div "[PERSON_NAME] [PERSON_NAME][EMAIL_ADDRESS][DOMAIN_NAME]" at bounding box center [357, 183] width 331 height 27
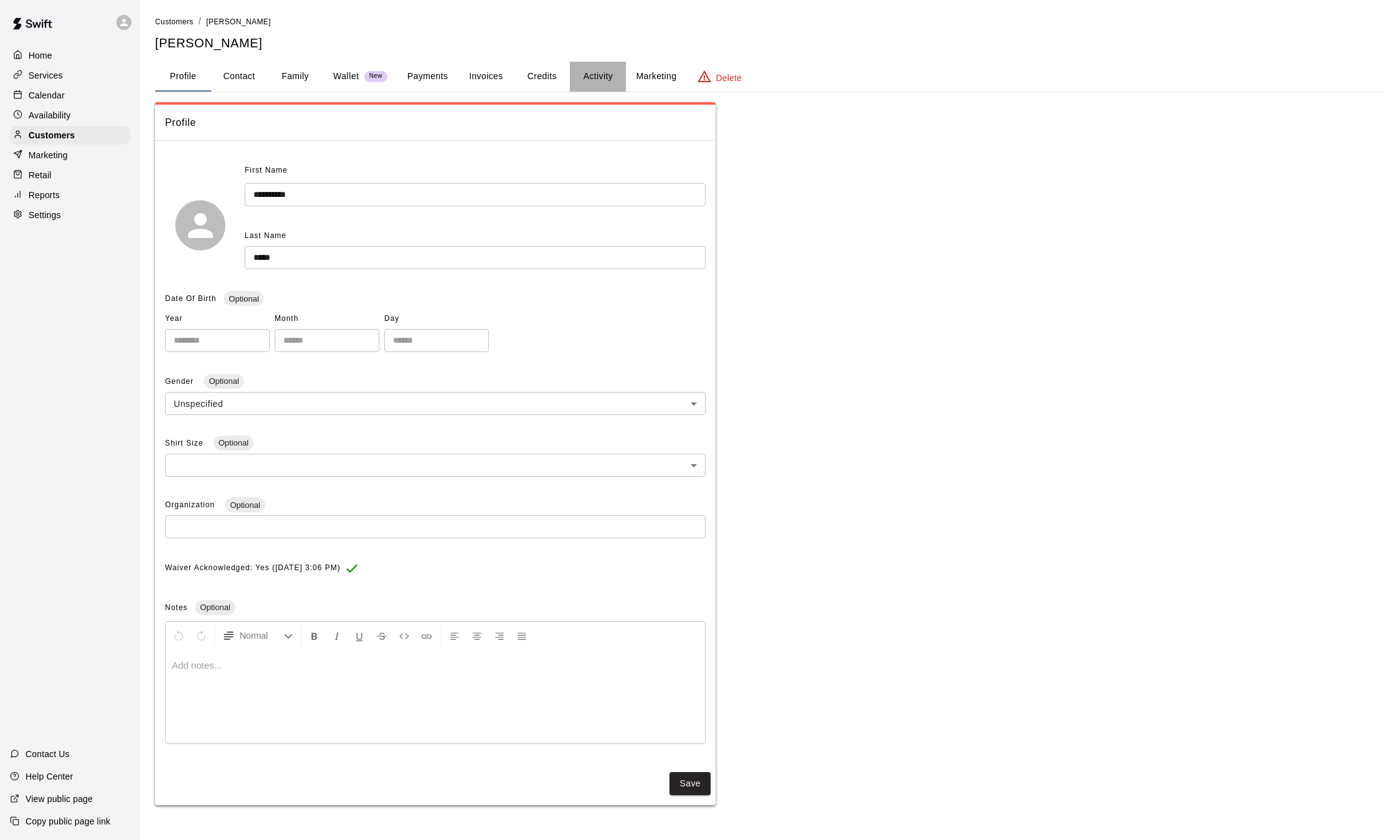
click at [593, 90] on button "Activity" at bounding box center [598, 76] width 56 height 30
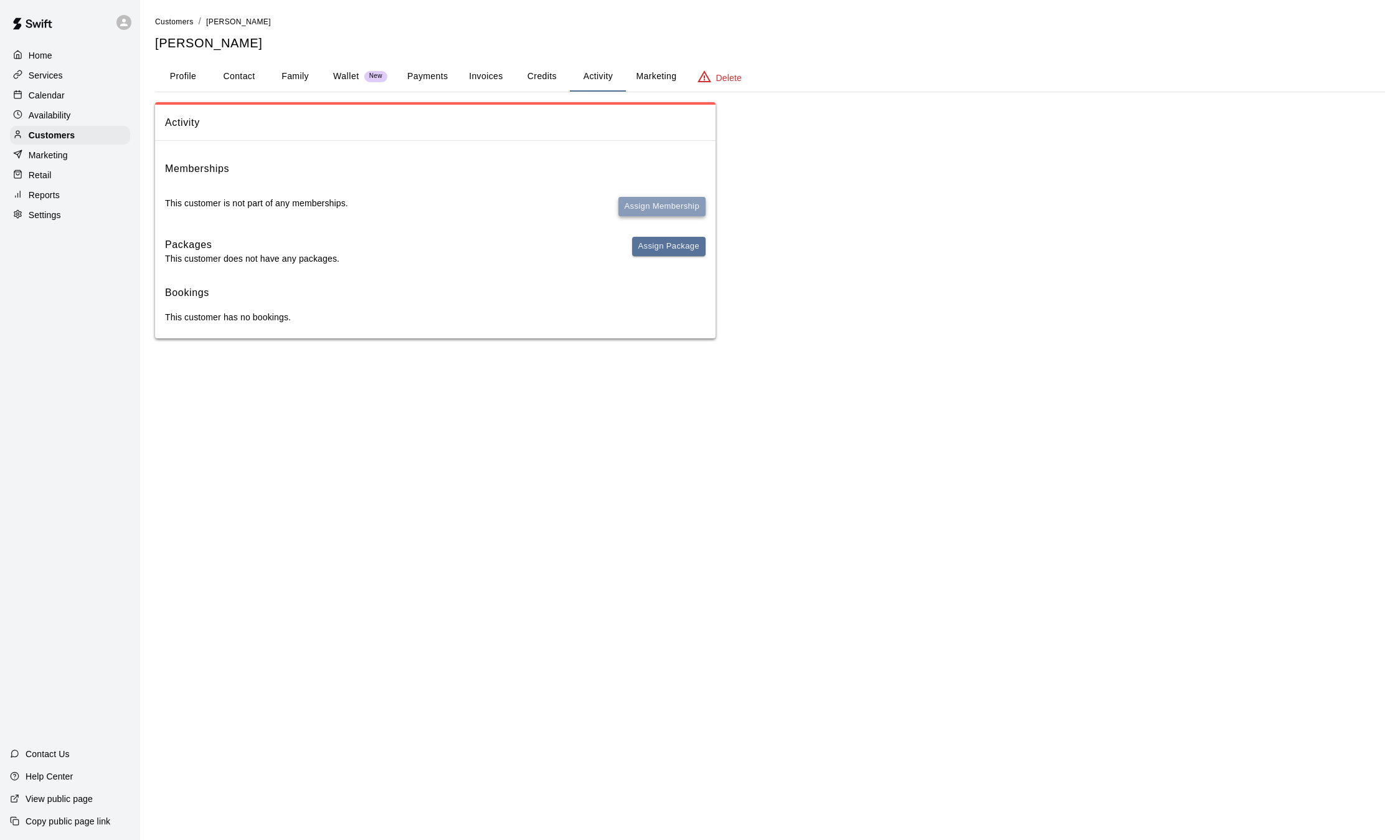
click at [648, 201] on button "Assign Membership" at bounding box center [662, 206] width 87 height 19
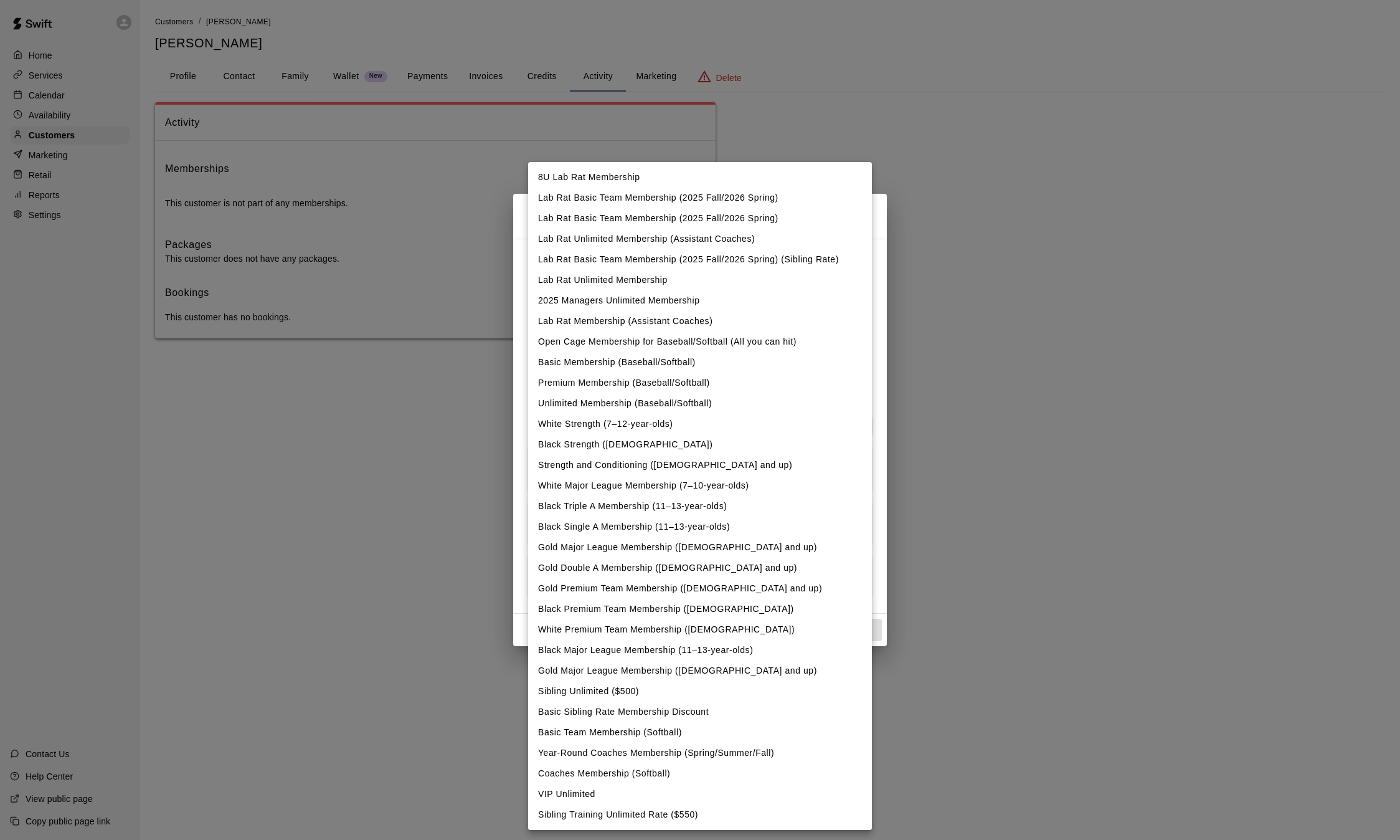
click at [618, 278] on body "Home Services Calendar Availability Customers Marketing Retail Reports Settings…" at bounding box center [700, 182] width 1400 height 363
click at [636, 200] on li "Lab Rat Basic Team Membership (2025 Fall/2026 Spring)" at bounding box center [700, 198] width 344 height 21
type input "**********"
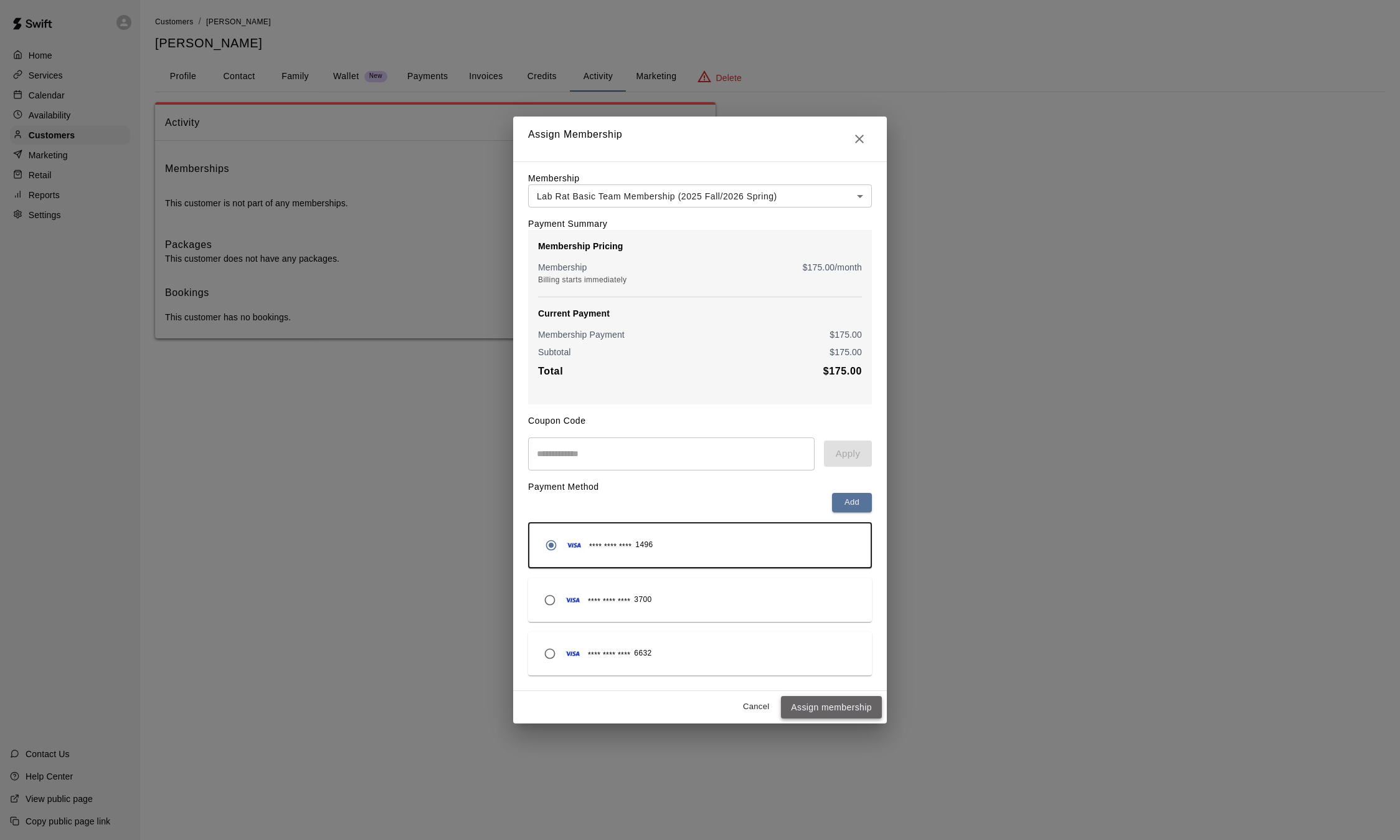
click at [828, 715] on button "Assign membership" at bounding box center [831, 708] width 101 height 23
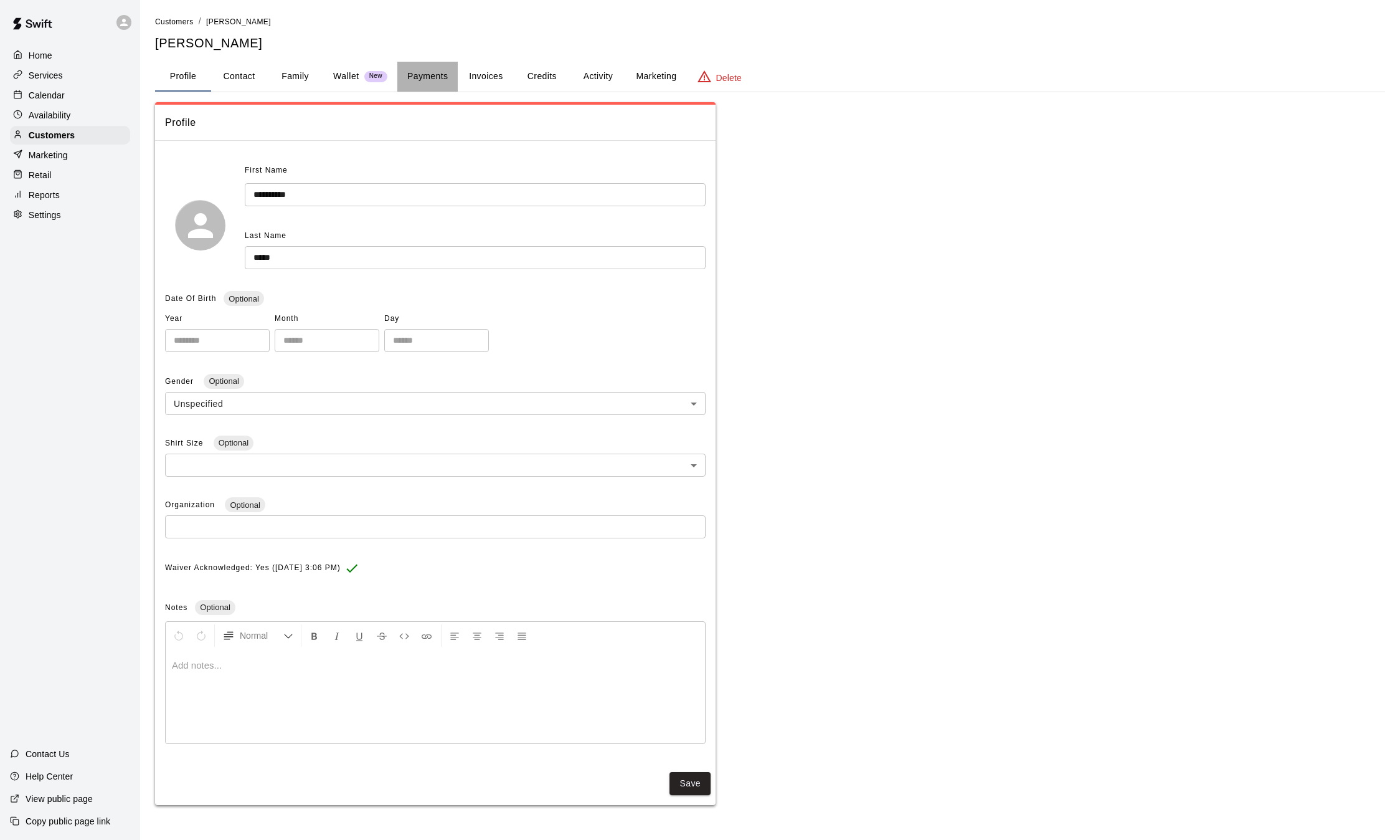
click at [436, 77] on button "Payments" at bounding box center [428, 76] width 61 height 30
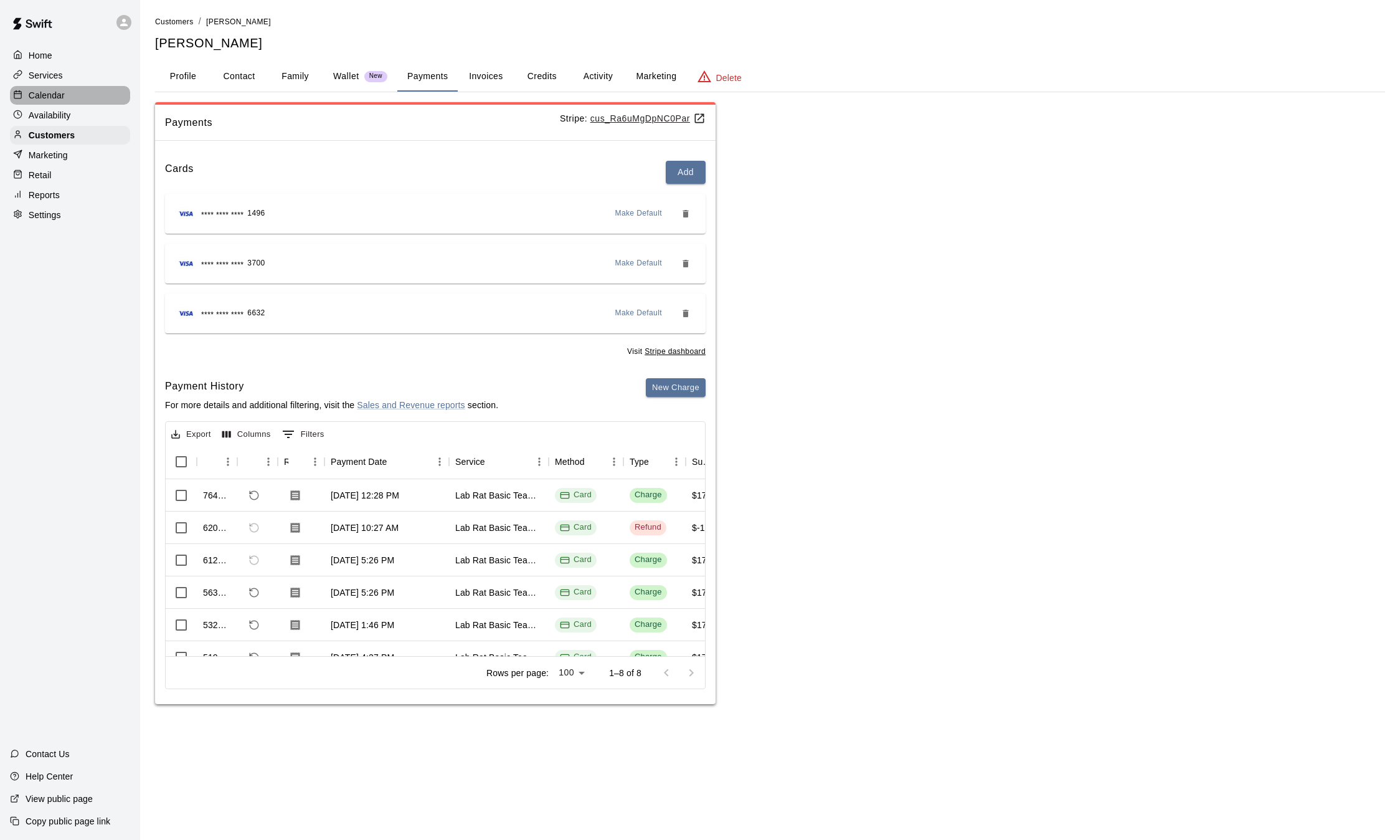
click at [46, 99] on p "Calendar" at bounding box center [46, 95] width 36 height 12
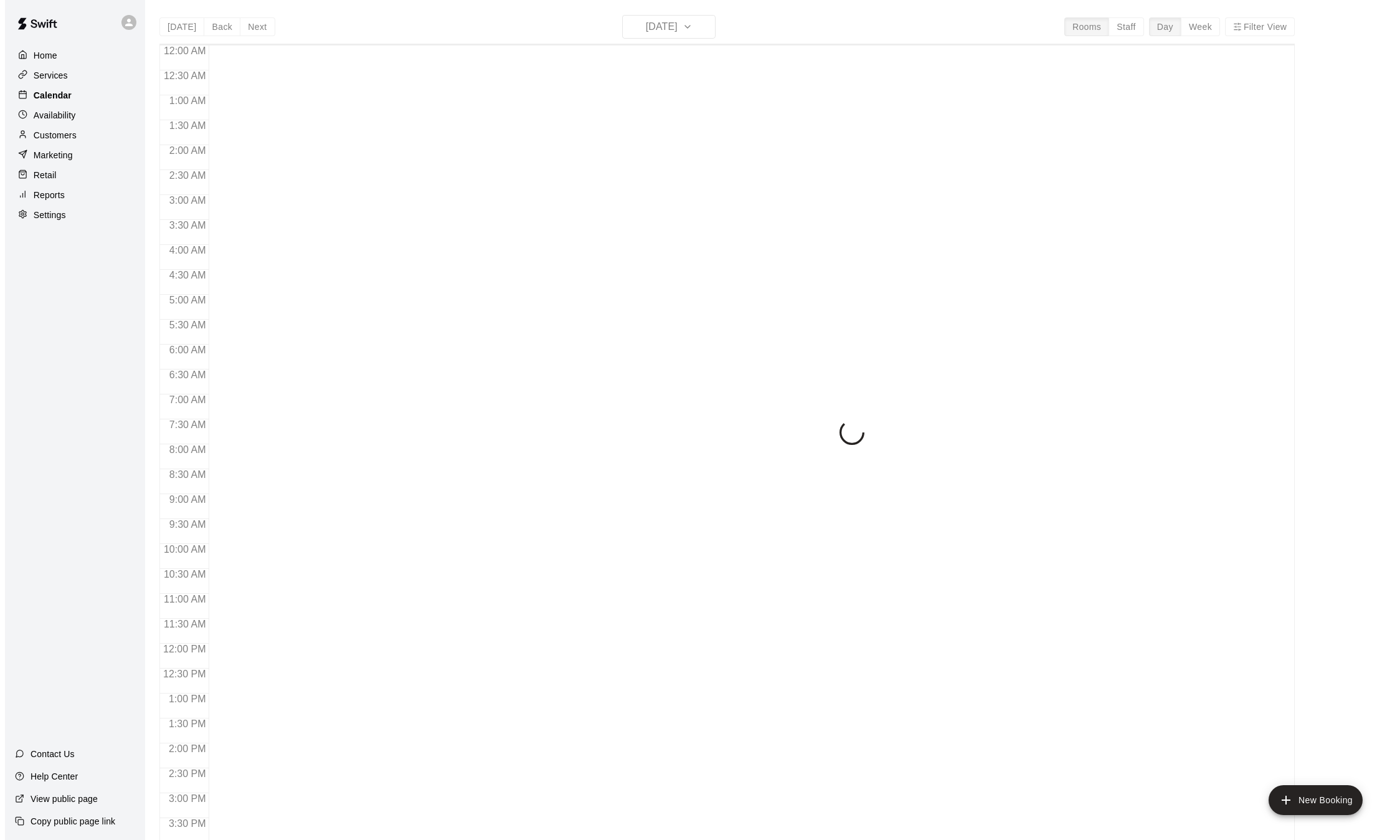
scroll to position [388, 0]
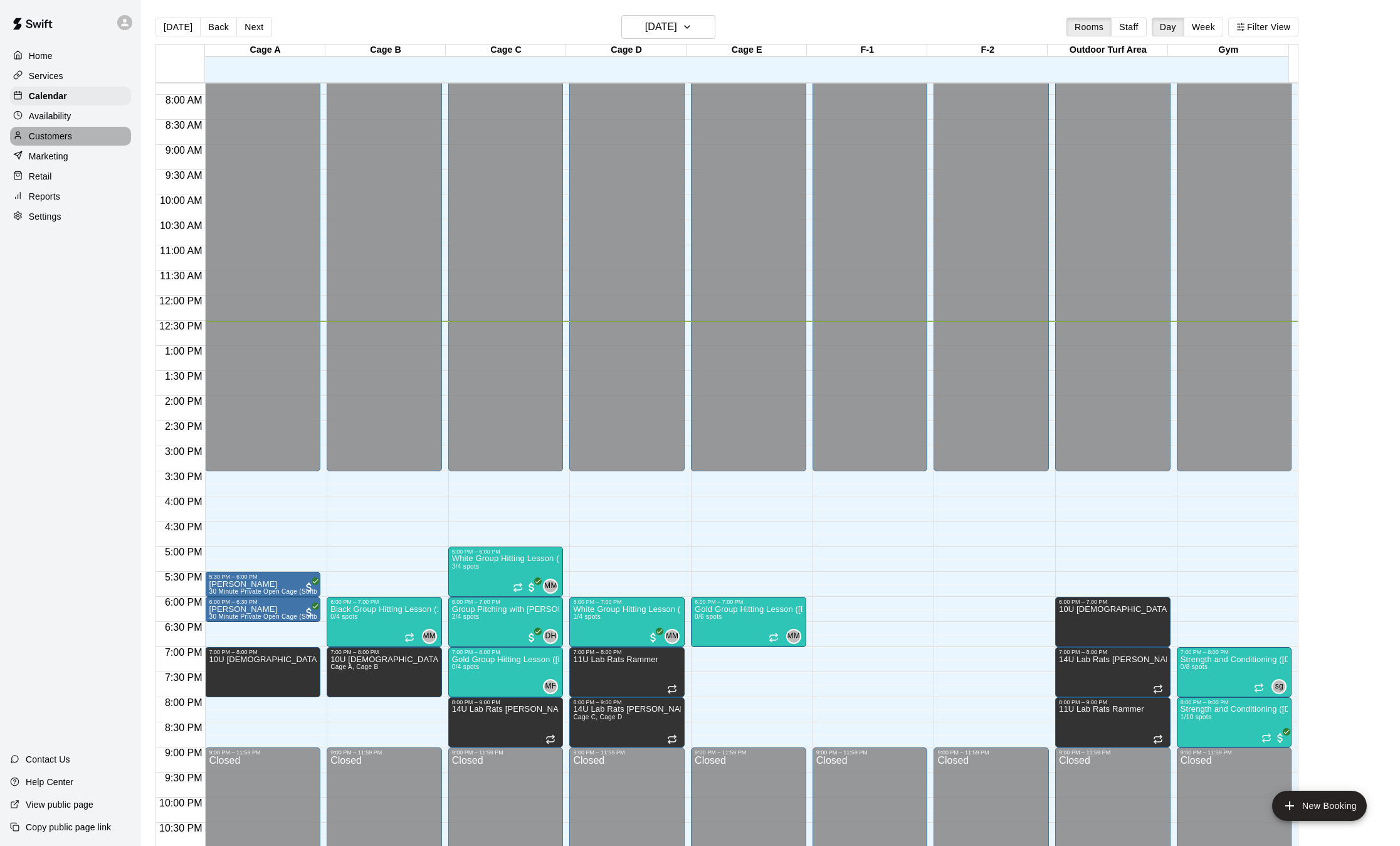
click at [65, 140] on p "Customers" at bounding box center [50, 136] width 43 height 12
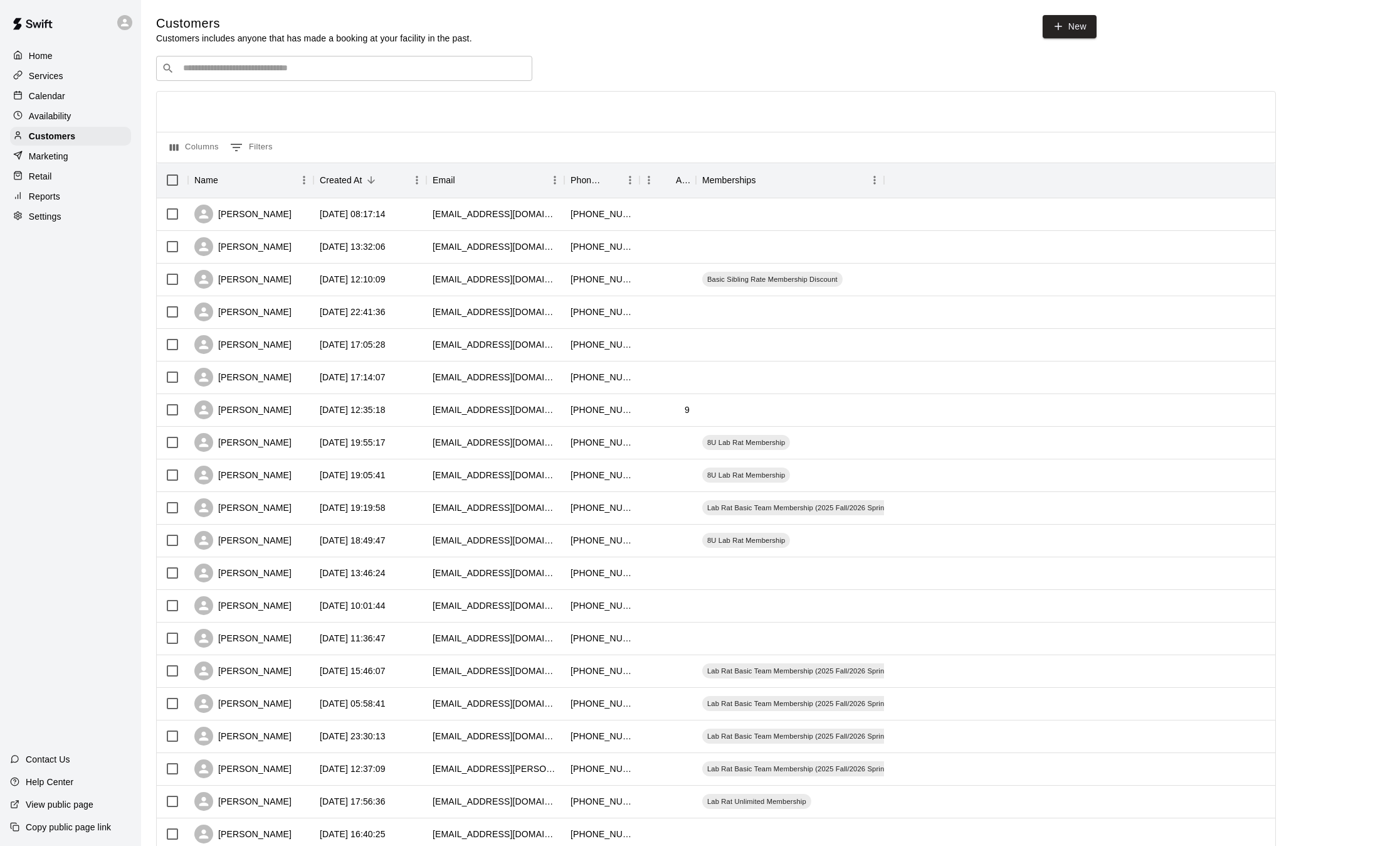
click at [266, 65] on input "Search customers by name or email" at bounding box center [353, 68] width 348 height 12
type input "*****"
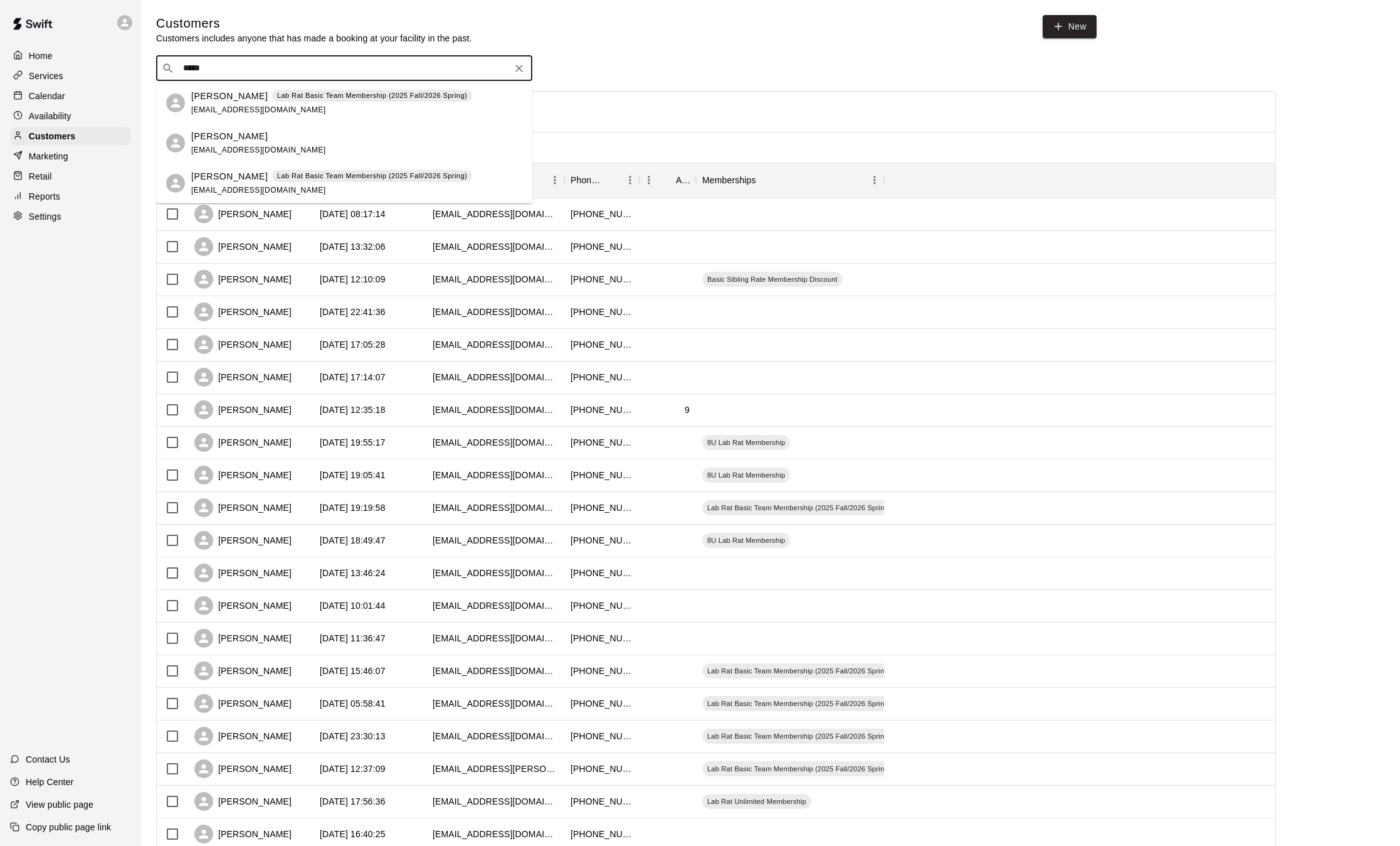
click at [299, 95] on p "Lab Rat Basic Team Membership (2025 Fall/2026 Spring)" at bounding box center [372, 96] width 190 height 11
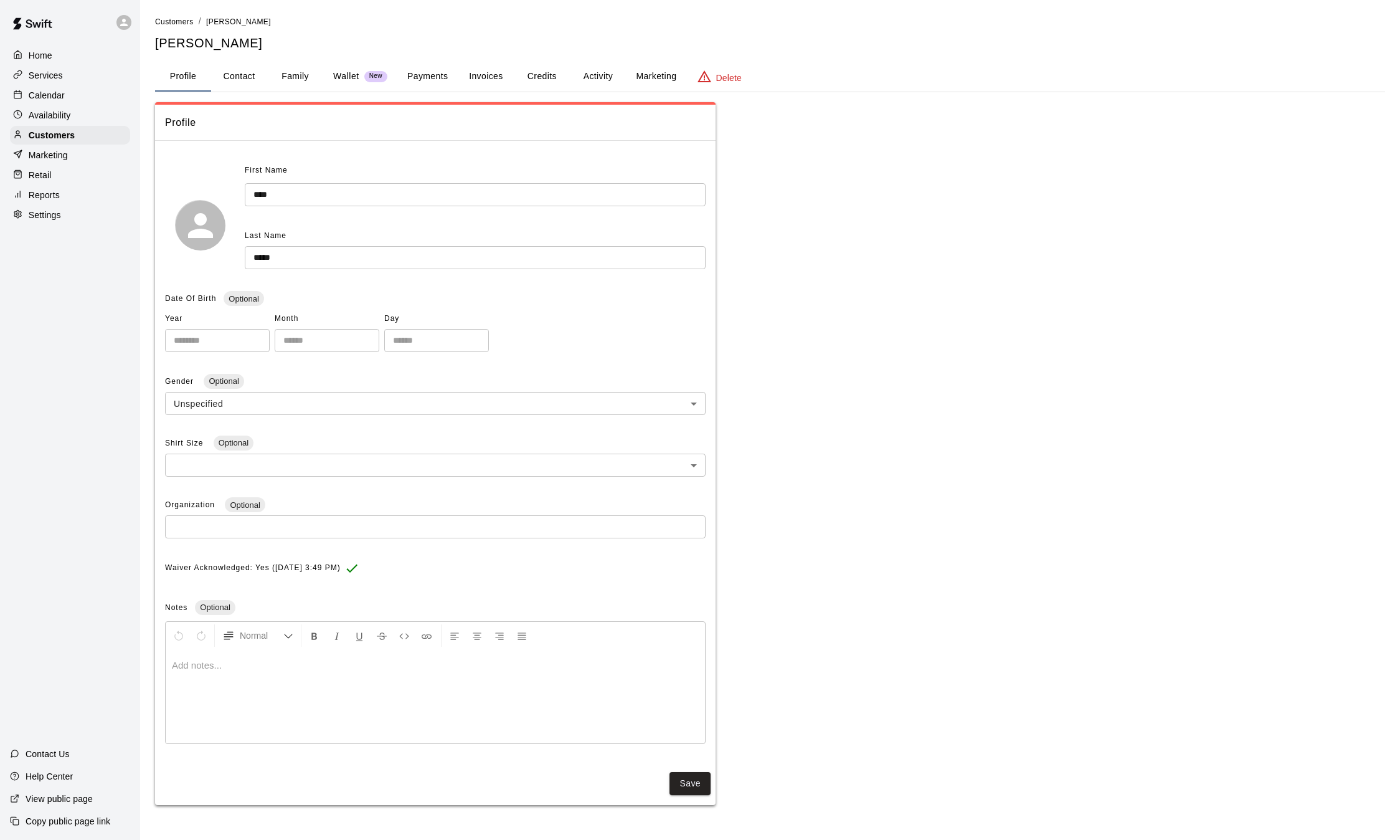
click at [424, 71] on button "Payments" at bounding box center [428, 76] width 61 height 30
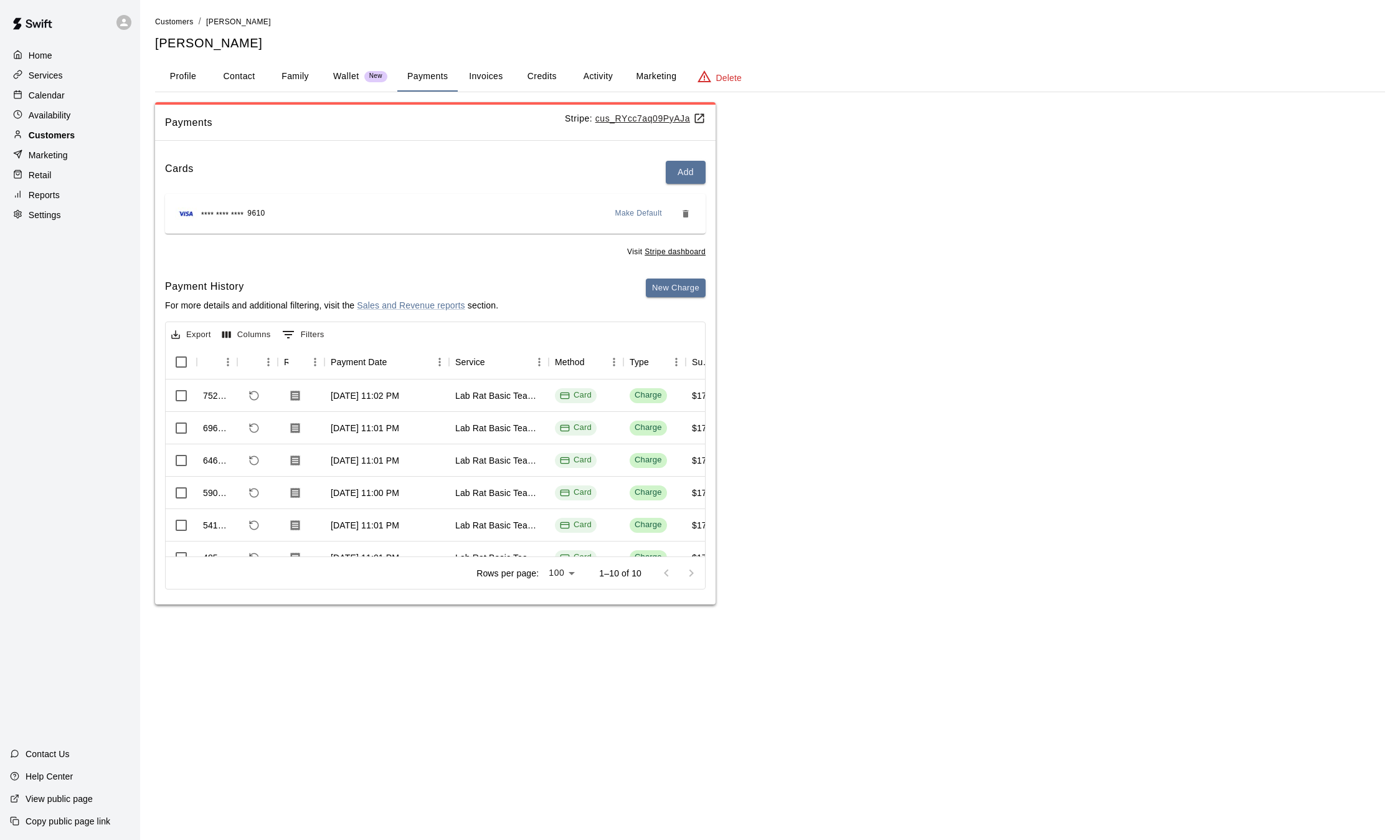
click at [48, 136] on p "Customers" at bounding box center [52, 135] width 46 height 12
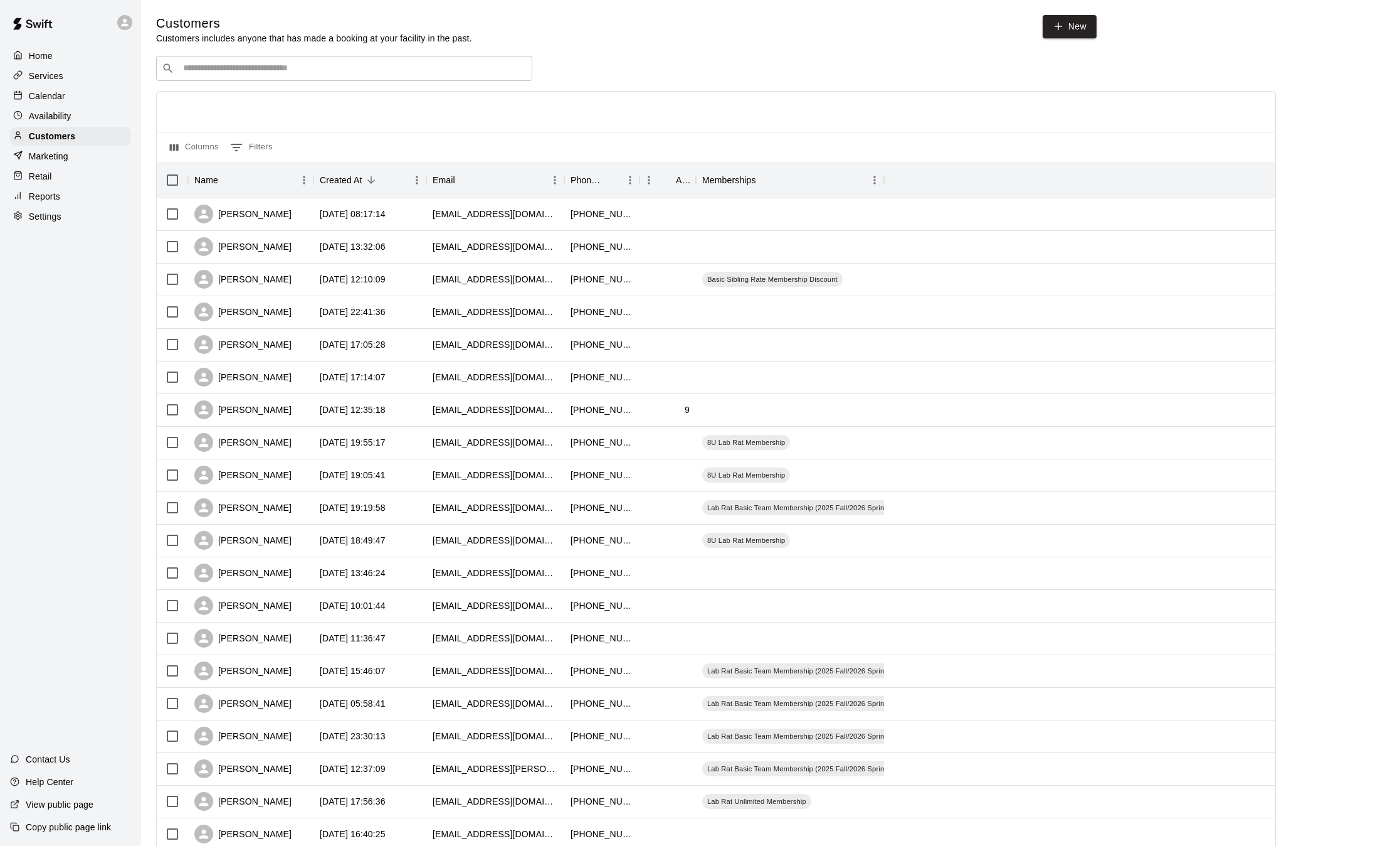
click at [243, 64] on input "Search customers by name or email" at bounding box center [353, 68] width 348 height 12
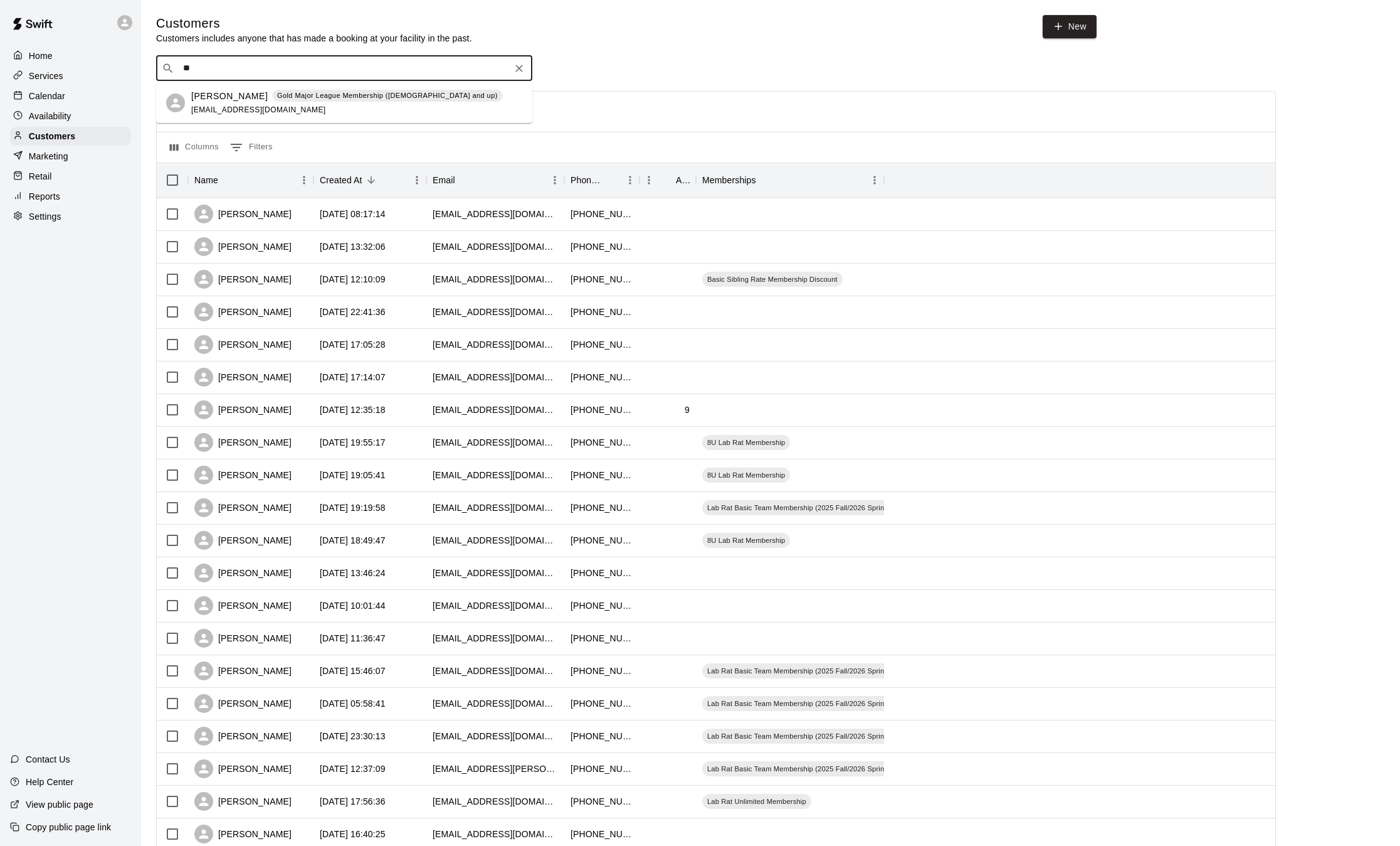
type input "*"
type input "****"
click at [275, 98] on div "Shane Bigelow" at bounding box center [259, 96] width 135 height 13
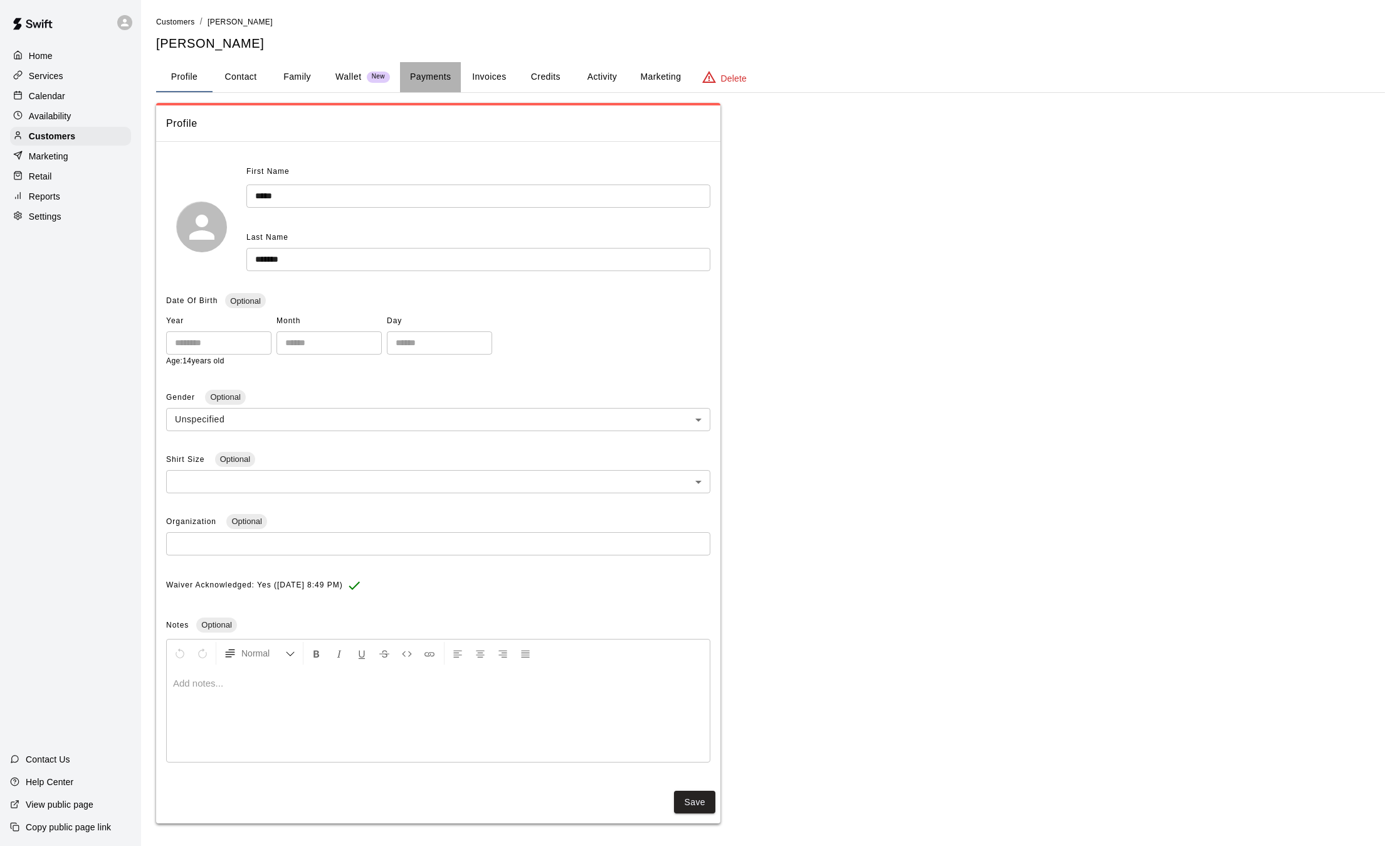
click at [438, 77] on button "Payments" at bounding box center [431, 77] width 61 height 30
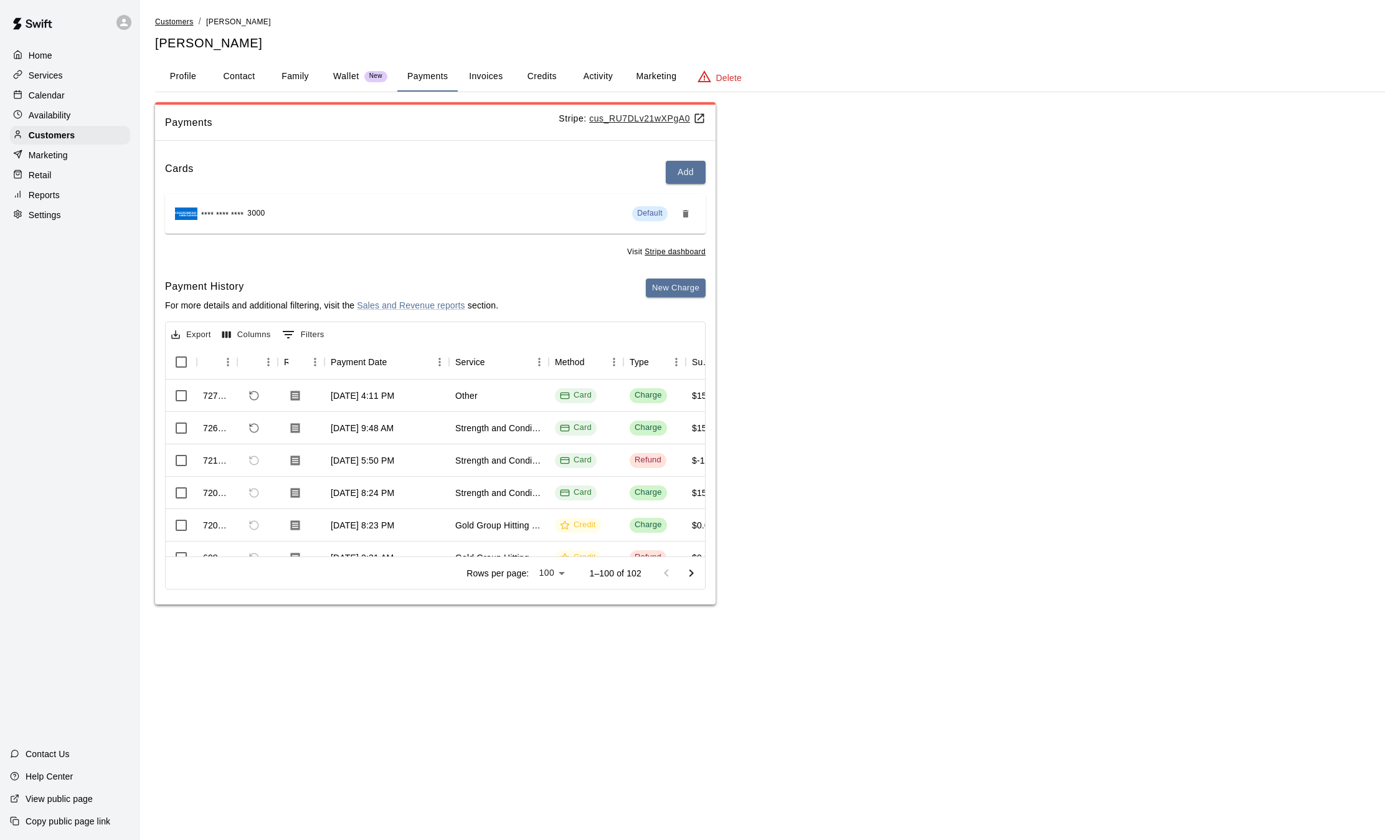
click at [176, 18] on span "Customers" at bounding box center [175, 22] width 38 height 8
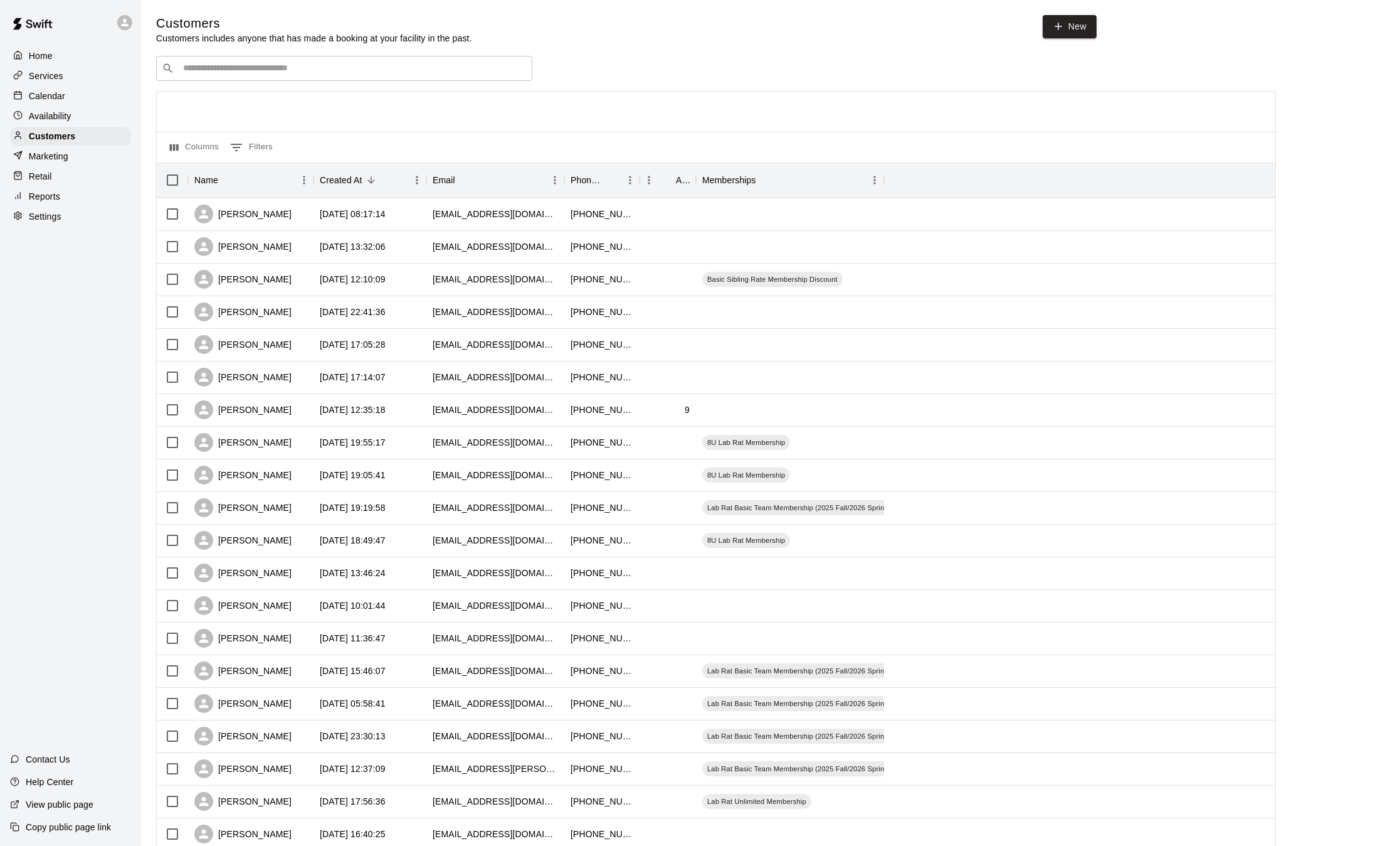
click at [216, 73] on input "Search customers by name or email" at bounding box center [353, 68] width 348 height 12
type input "****"
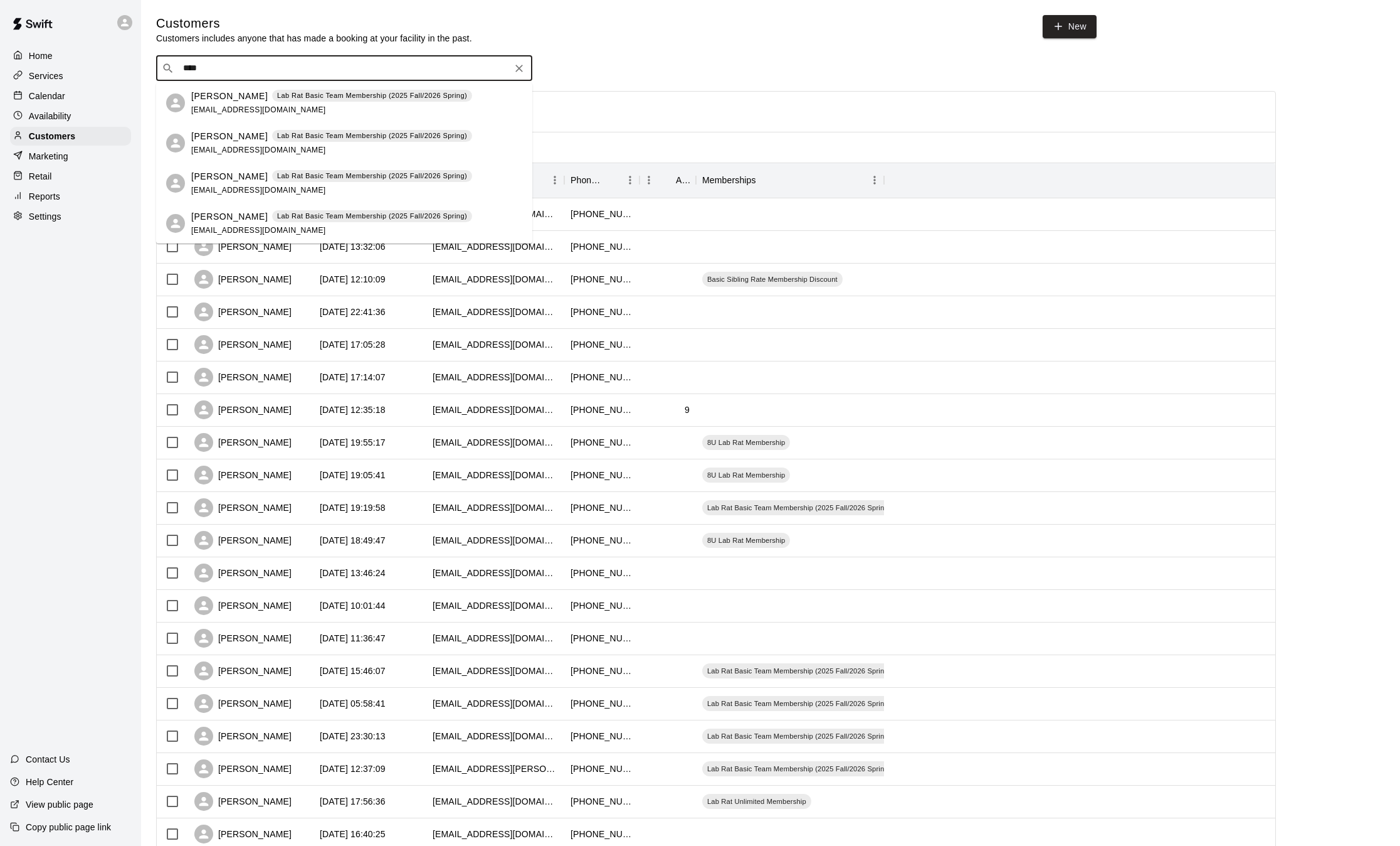
click at [319, 210] on div "Lab Rat Basic Team Membership (2025 Fall/2026 Spring)" at bounding box center [372, 216] width 200 height 12
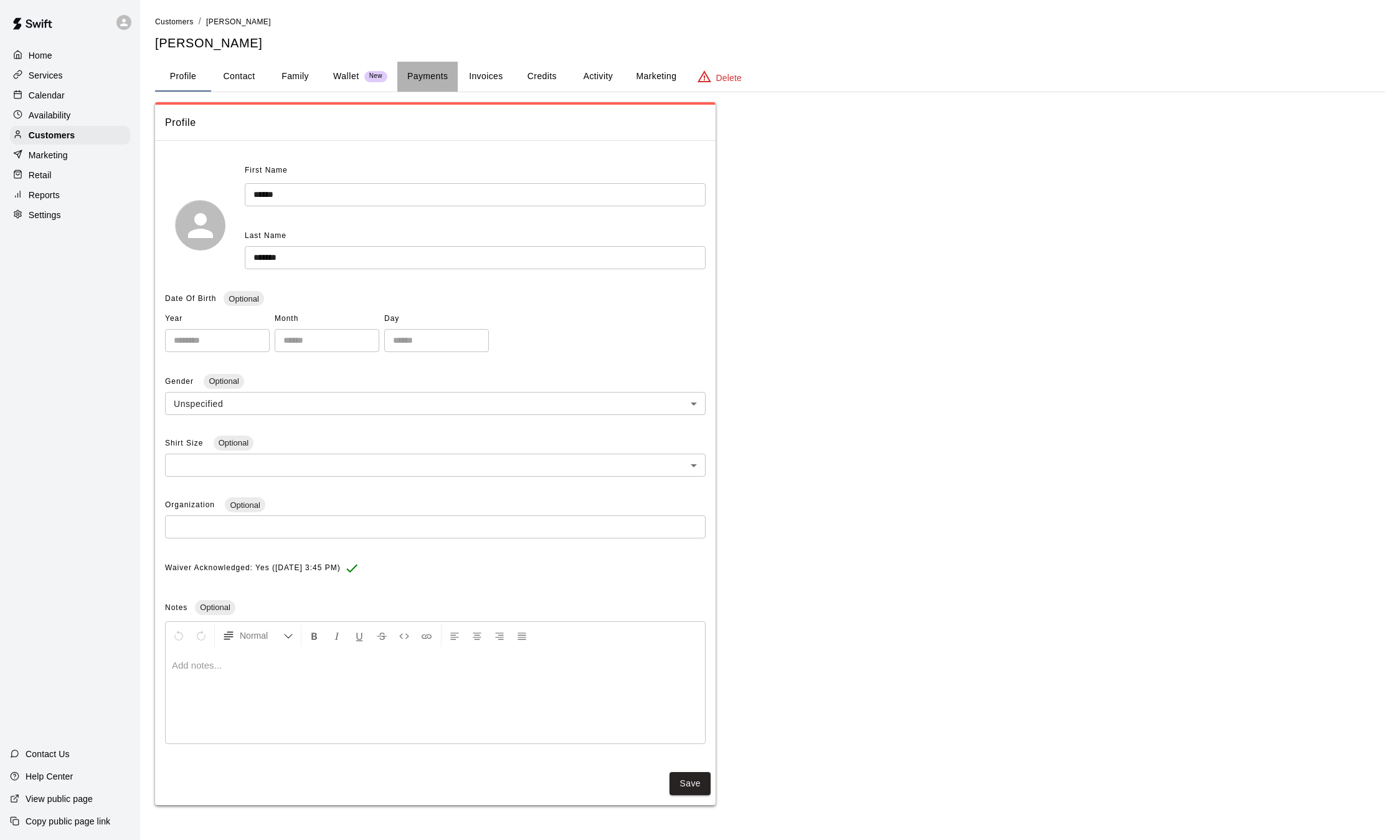
click at [432, 84] on button "Payments" at bounding box center [428, 76] width 61 height 30
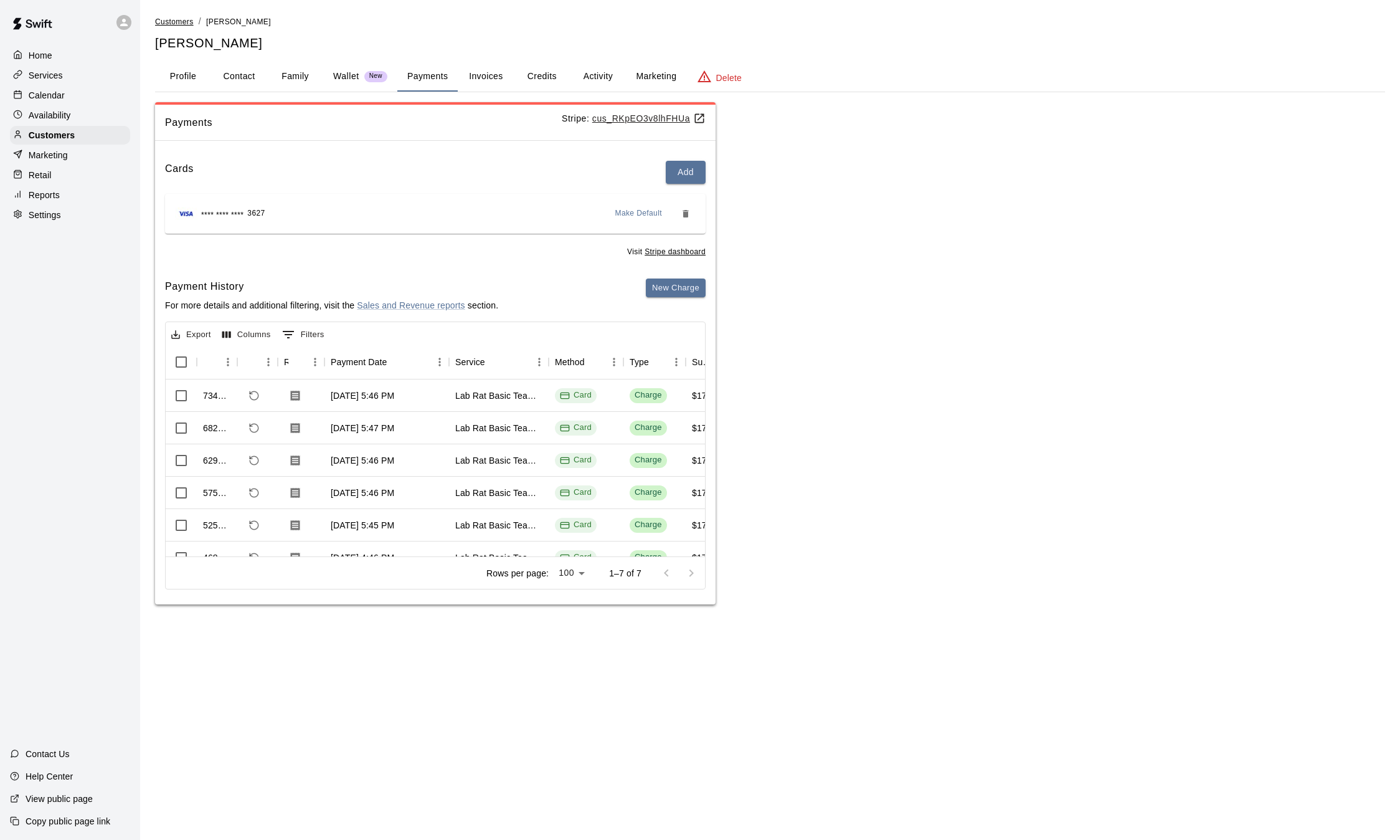
click at [175, 25] on span "Customers" at bounding box center [175, 22] width 38 height 8
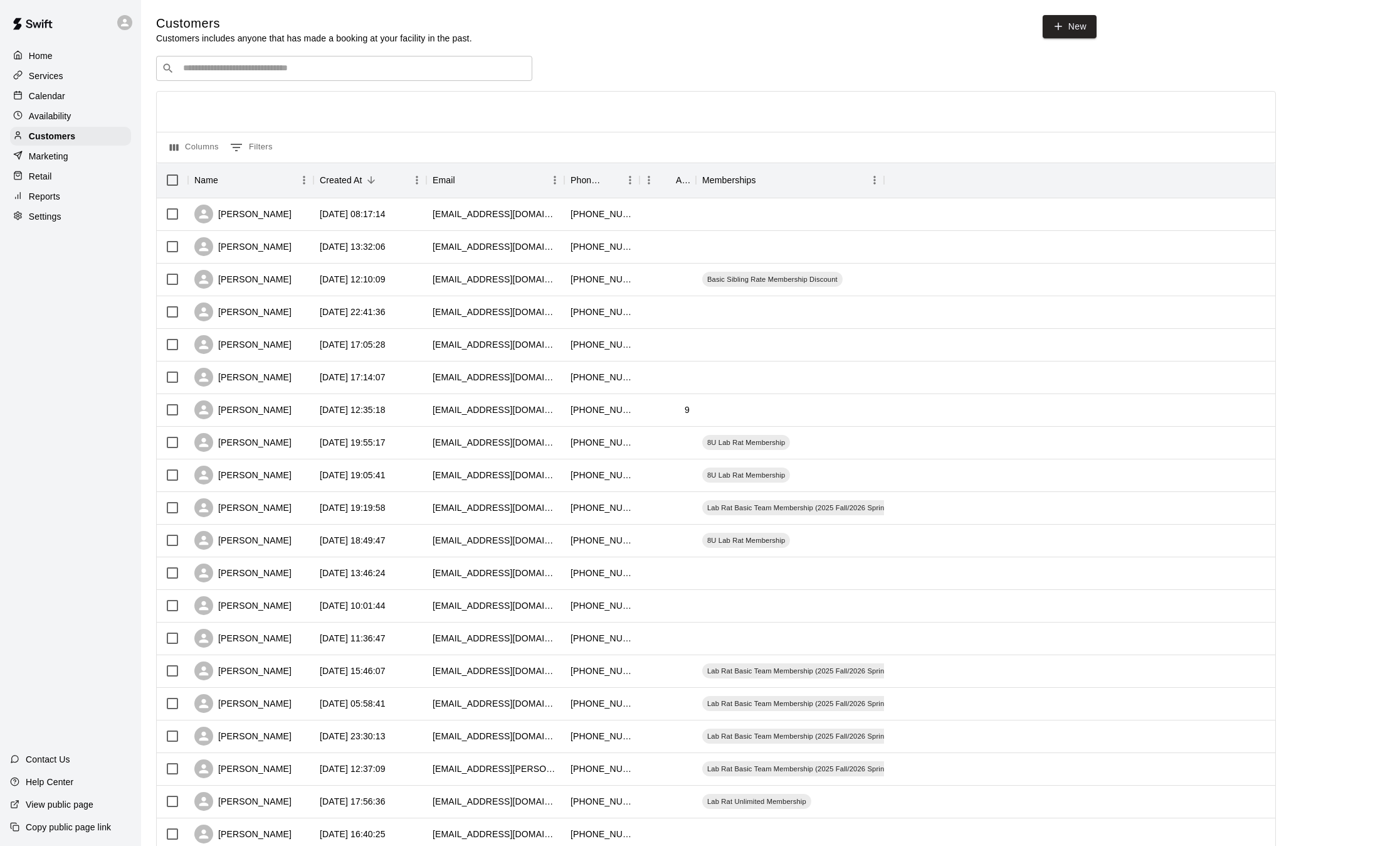
click at [222, 79] on div "​ ​" at bounding box center [345, 68] width 376 height 25
type input "*****"
click at [273, 114] on div "Diego gutierrez cguti14@me.com" at bounding box center [357, 103] width 331 height 27
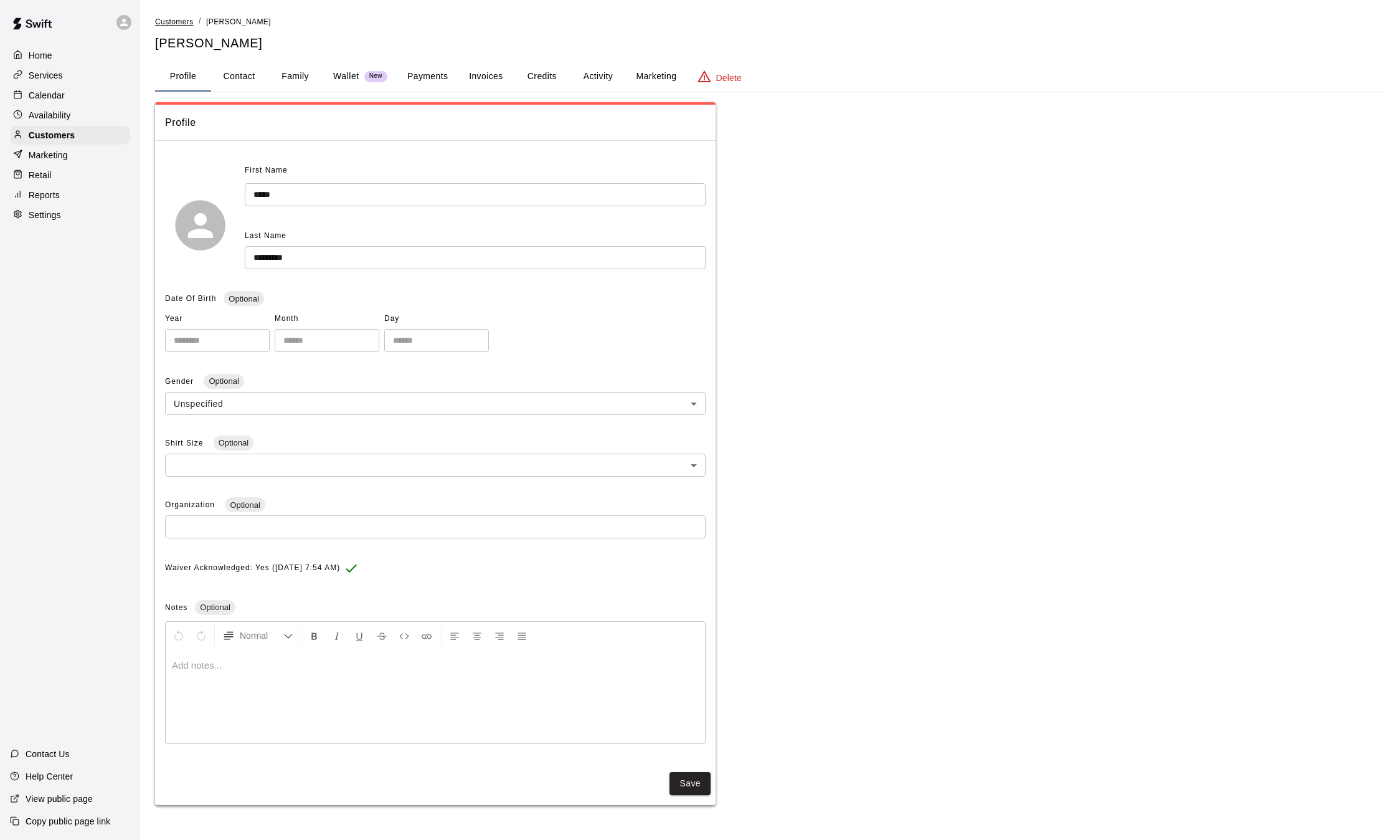
click at [185, 25] on span "Customers" at bounding box center [175, 22] width 38 height 8
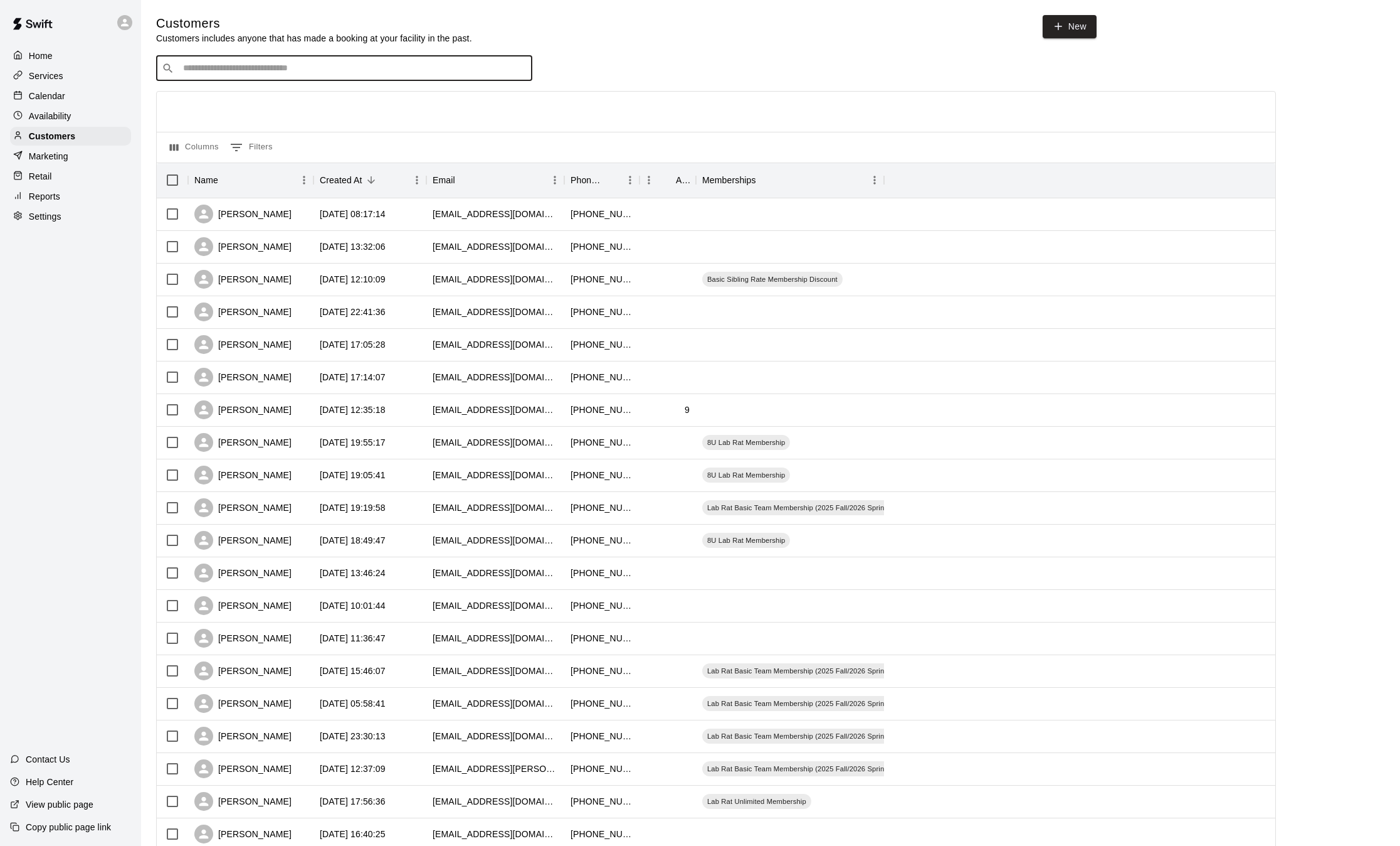
click at [233, 67] on input "Search customers by name or email" at bounding box center [353, 68] width 348 height 12
type input "*******"
click at [305, 146] on div "Nolan Palacio joepalacio12@gmail.com" at bounding box center [357, 143] width 331 height 27
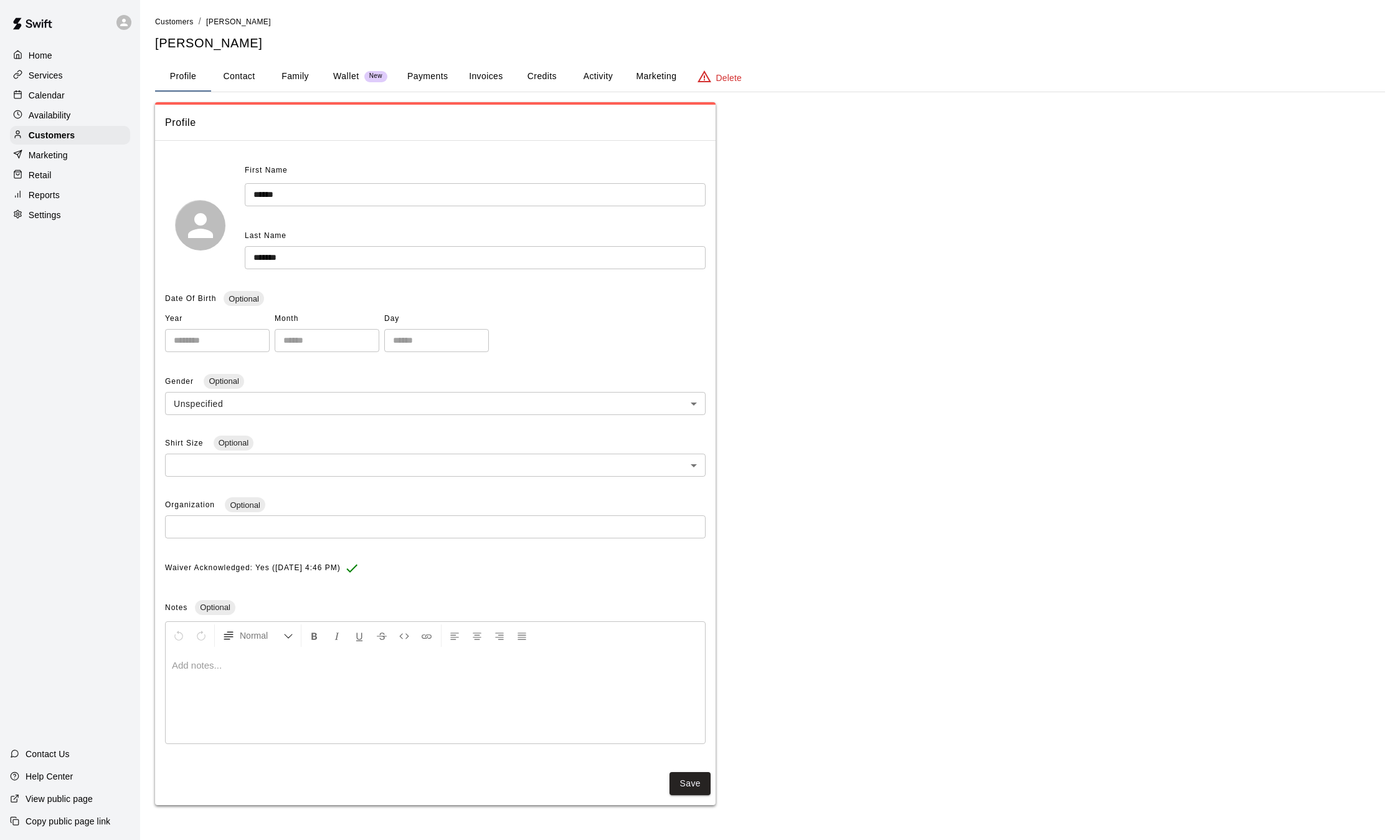
click at [421, 80] on button "Payments" at bounding box center [428, 76] width 61 height 30
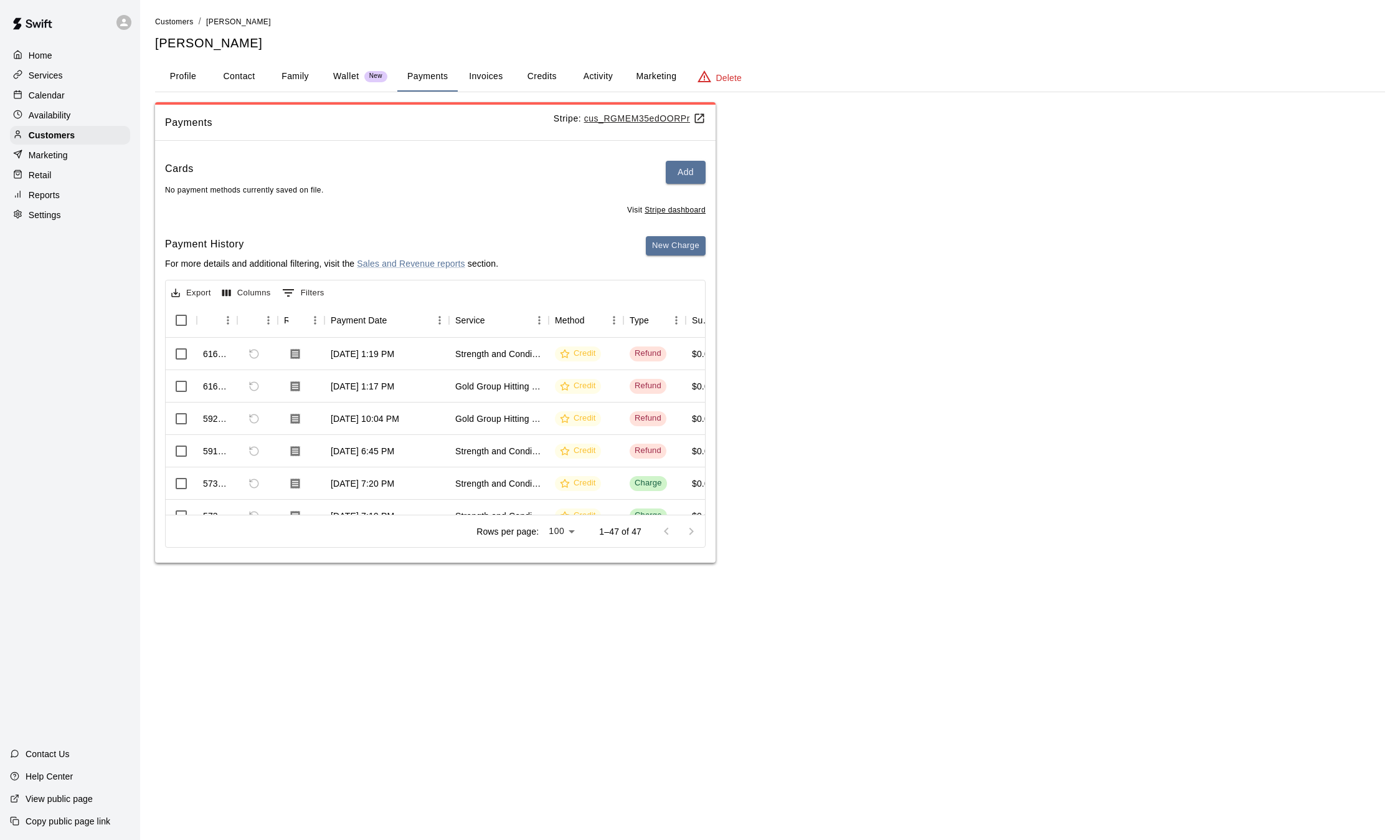
click at [182, 27] on li "Customers" at bounding box center [175, 22] width 38 height 14
click at [179, 23] on span "Customers" at bounding box center [175, 22] width 38 height 8
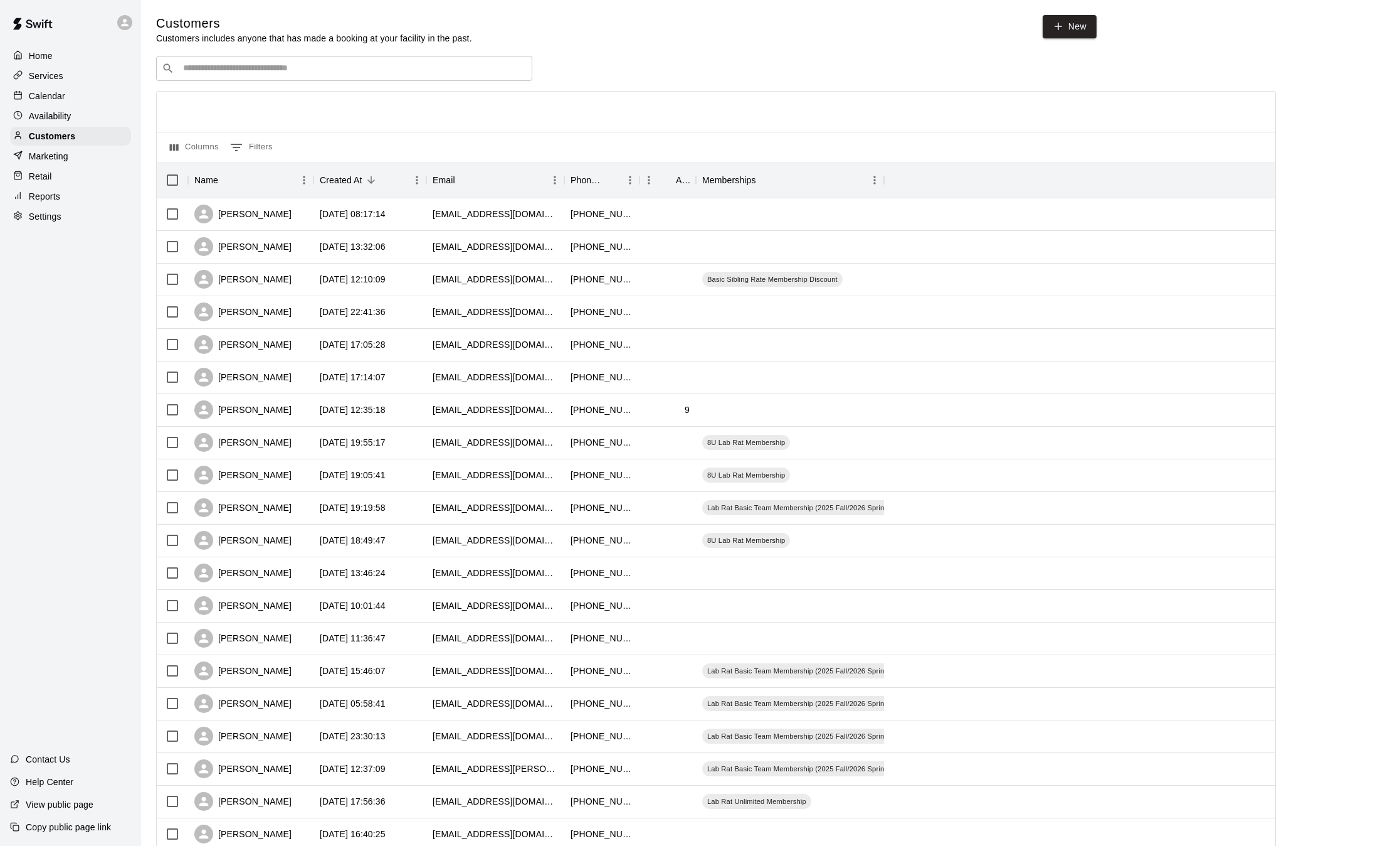
click at [216, 69] on input "Search customers by name or email" at bounding box center [353, 68] width 348 height 12
type input "*****"
click at [273, 102] on div "Izaak Caguiat icr3000@yahoo.com" at bounding box center [357, 103] width 331 height 27
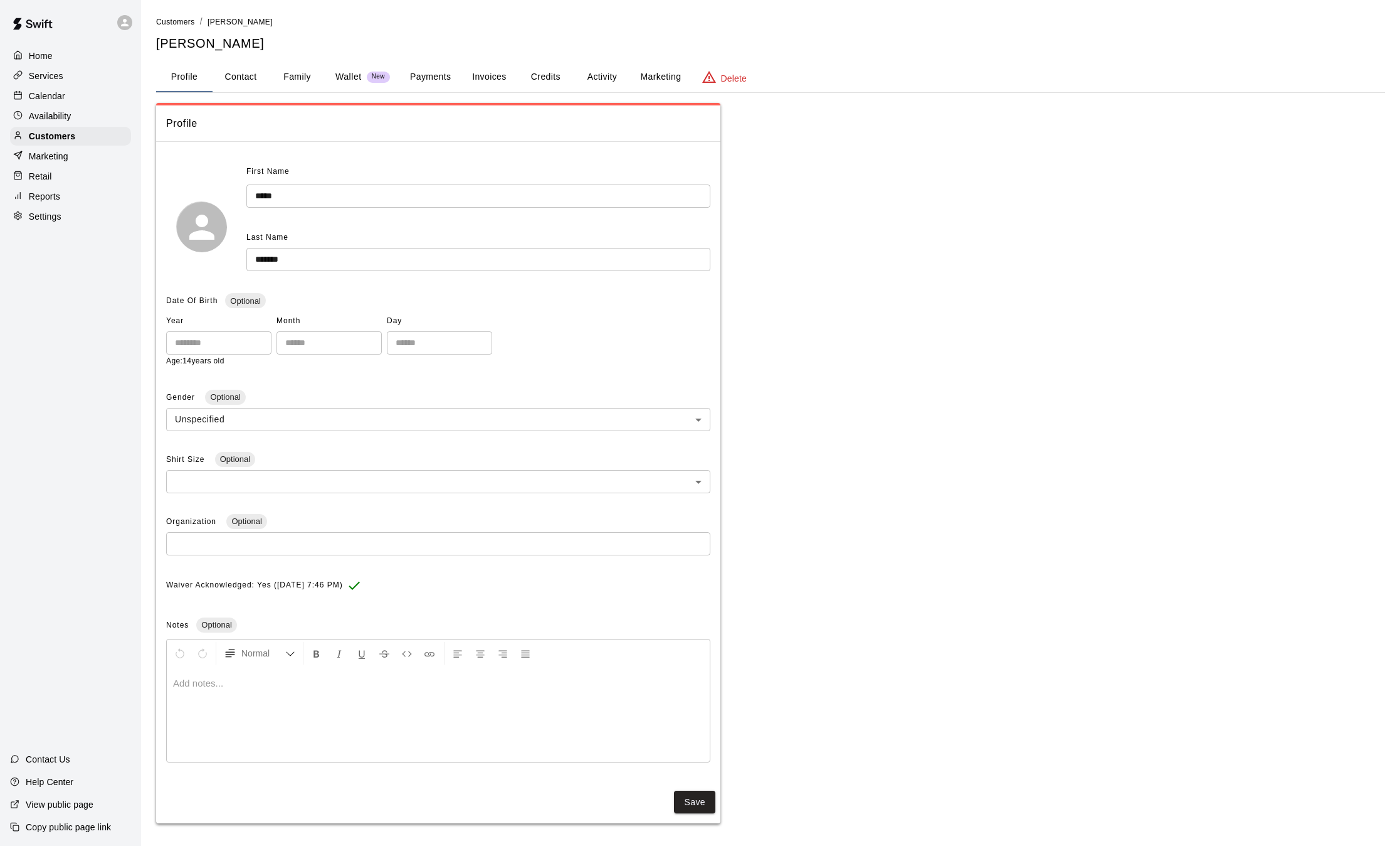
click at [425, 64] on button "Payments" at bounding box center [431, 77] width 61 height 30
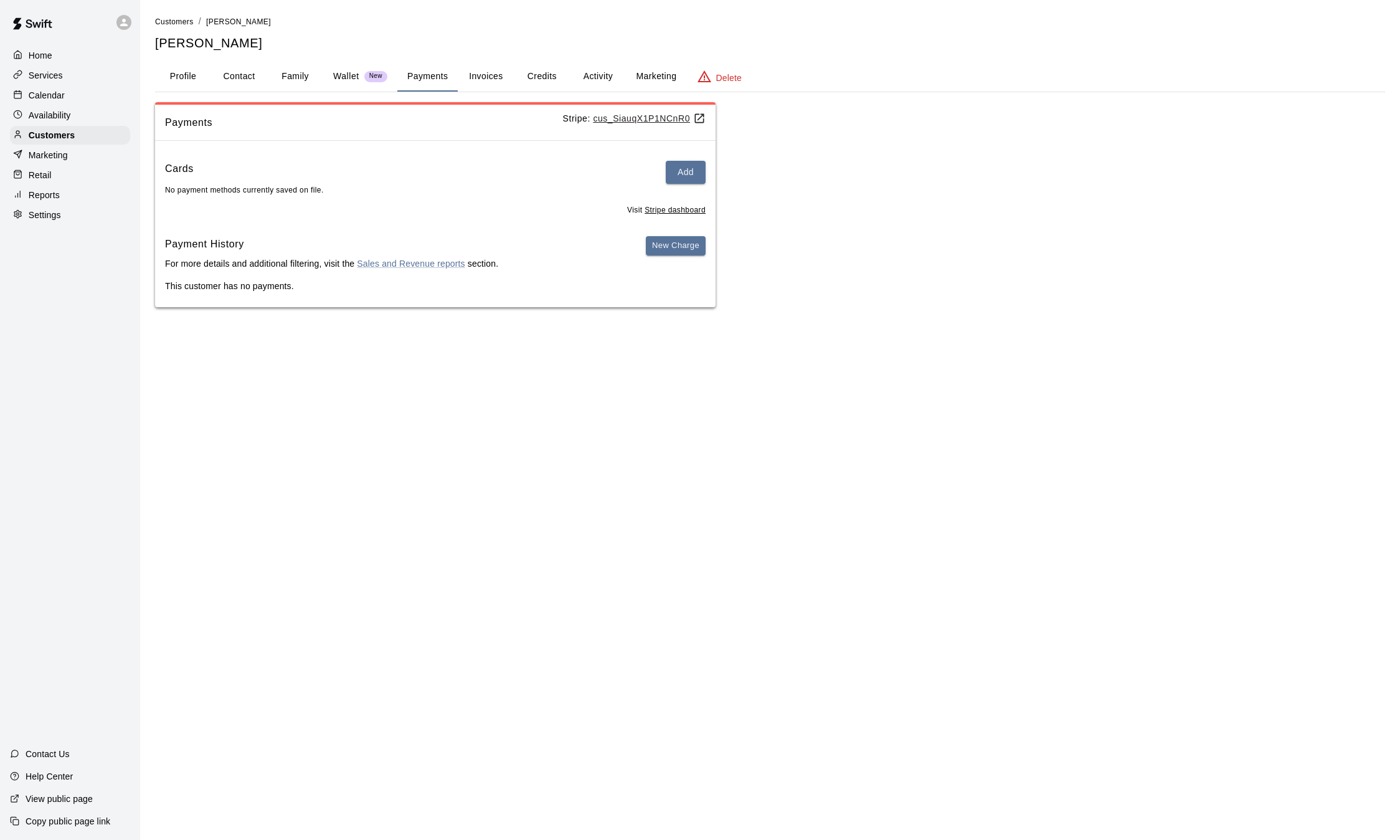
click at [555, 81] on button "Credits" at bounding box center [542, 76] width 56 height 30
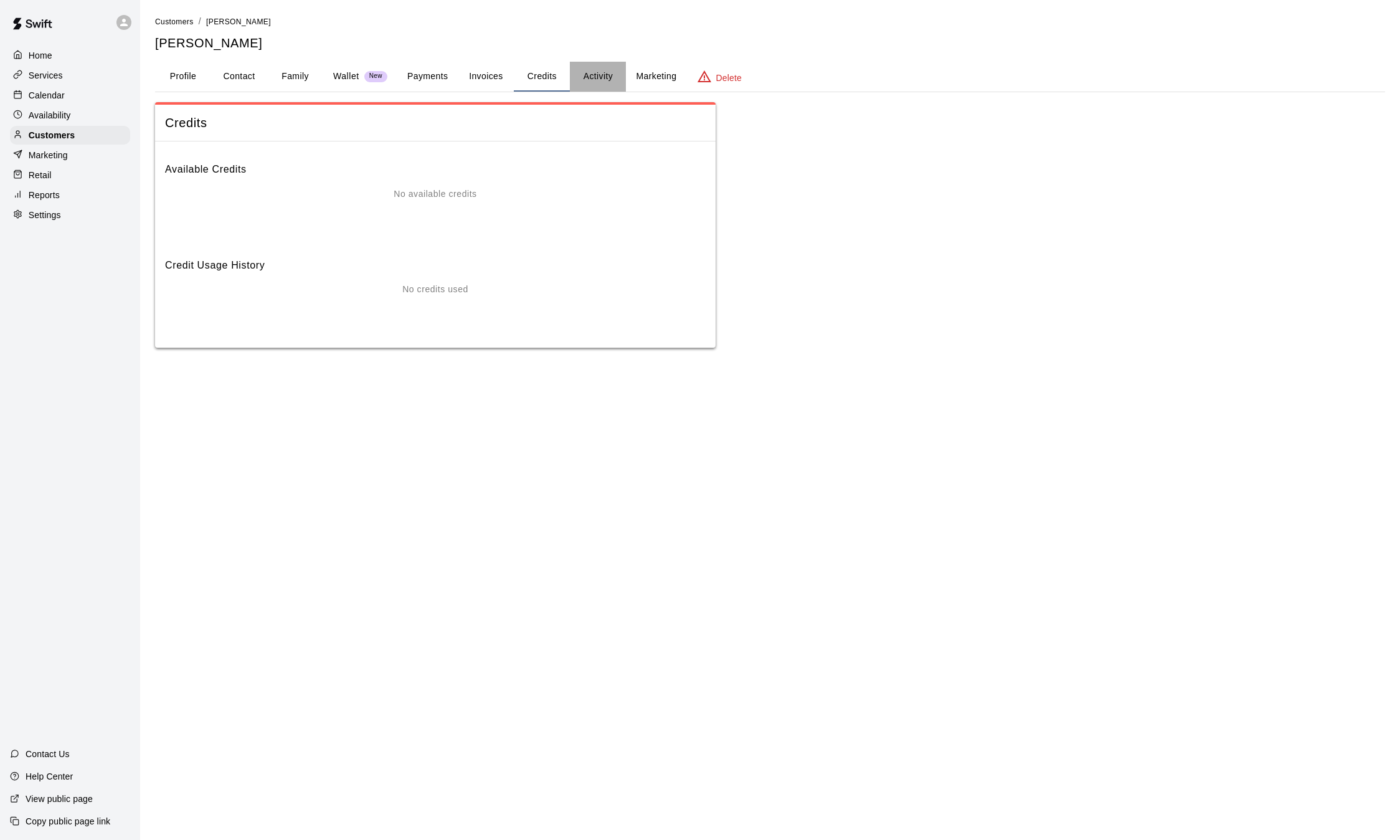
click at [598, 79] on button "Activity" at bounding box center [598, 76] width 56 height 30
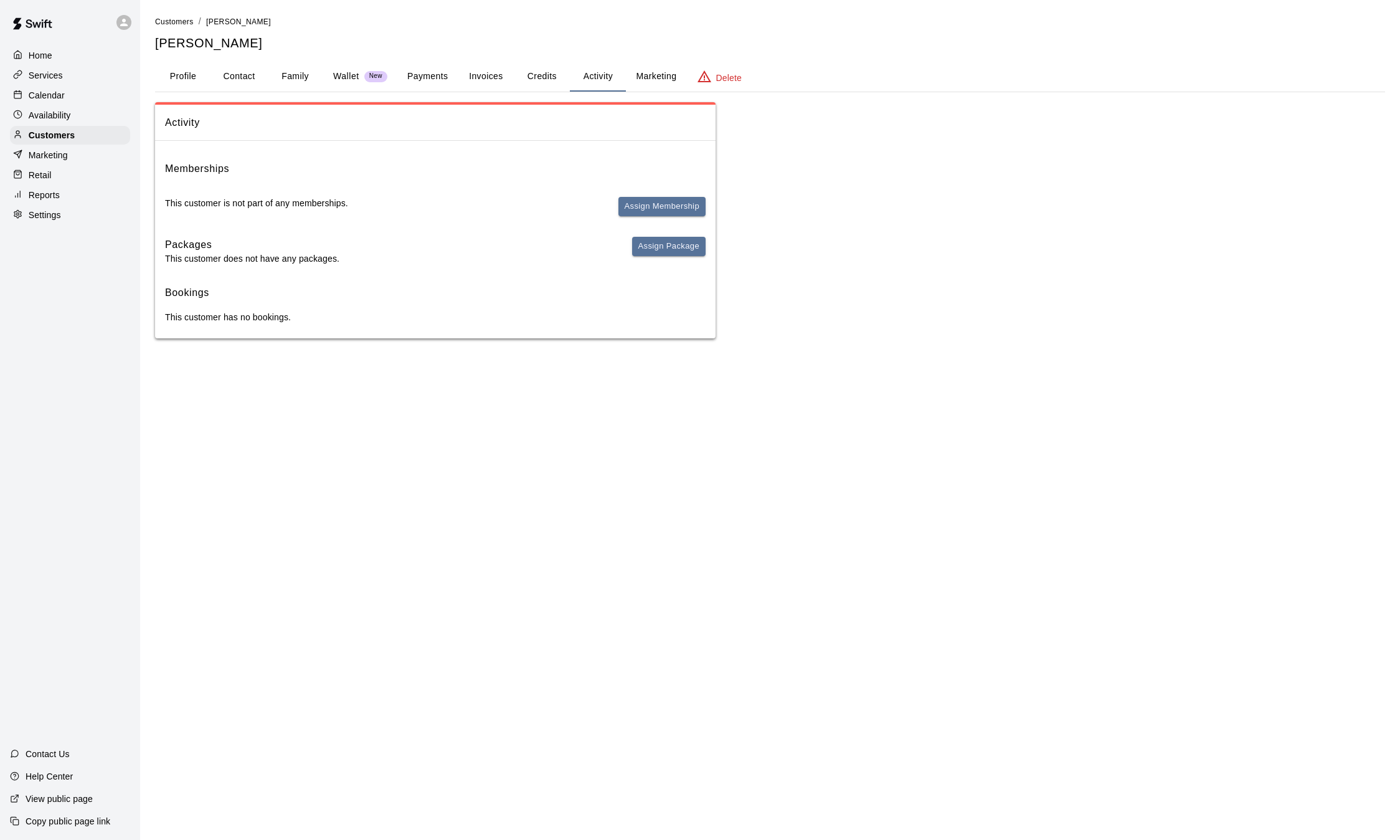
click at [288, 78] on button "Family" at bounding box center [295, 76] width 56 height 30
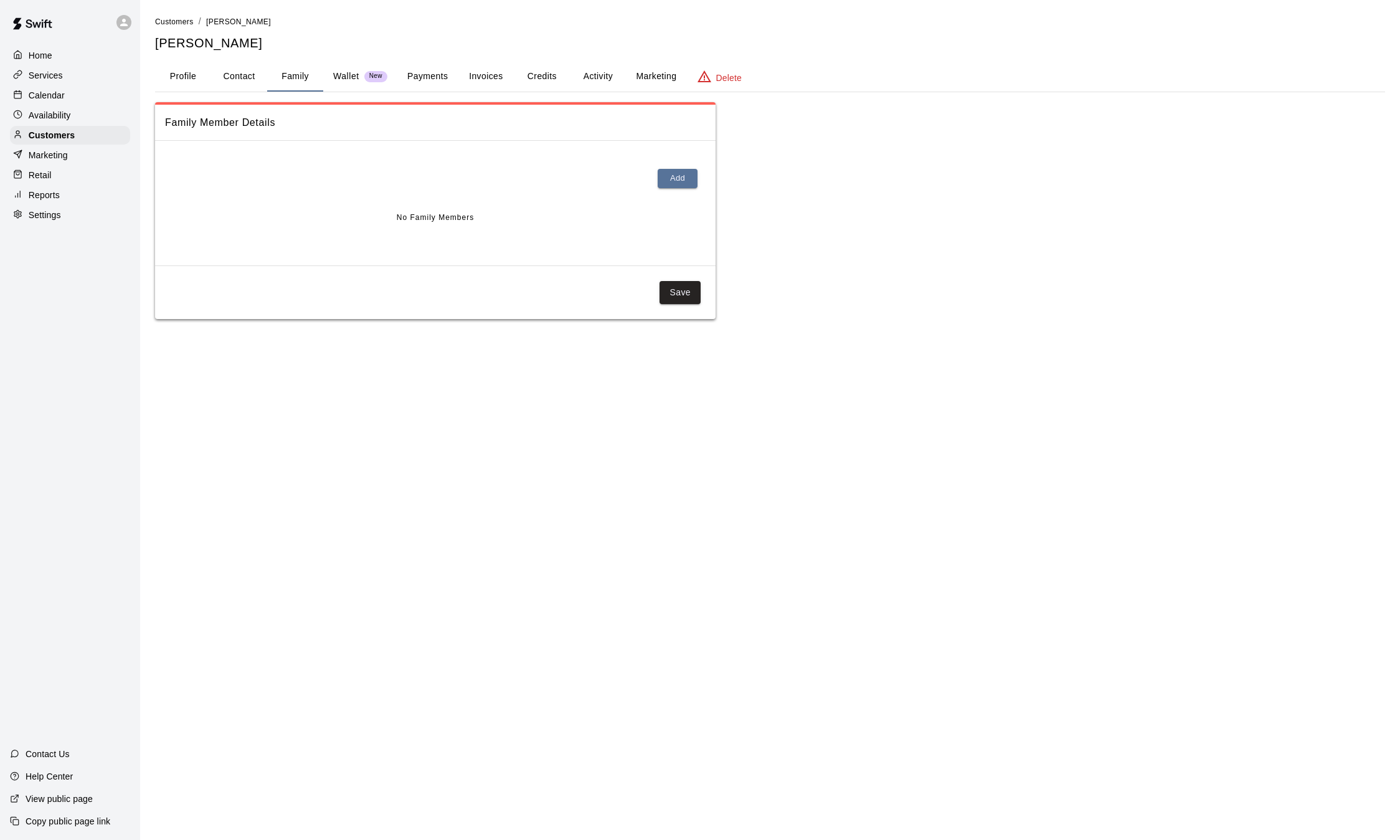
click at [188, 77] on button "Profile" at bounding box center [183, 76] width 56 height 30
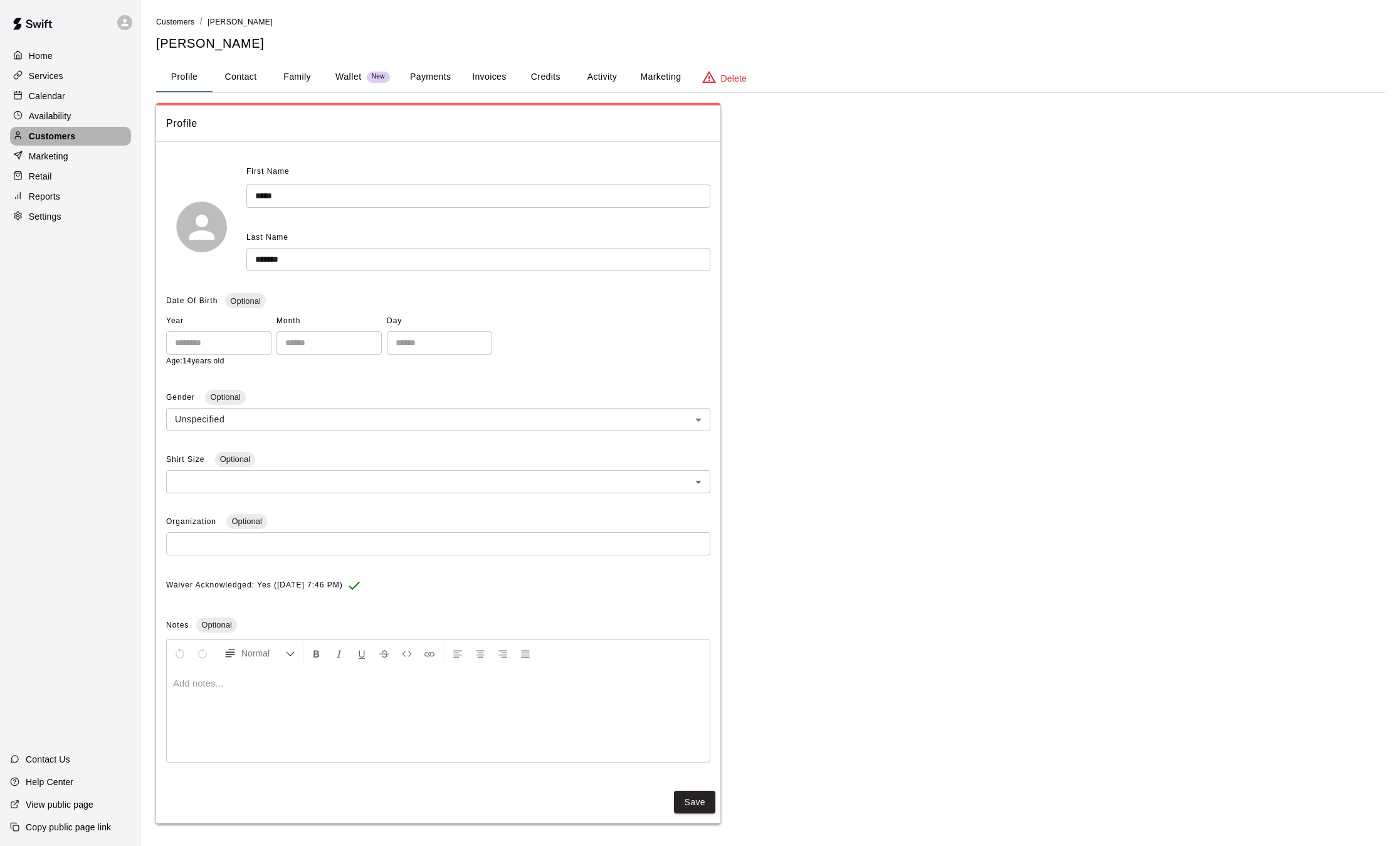
click at [53, 143] on p "Customers" at bounding box center [52, 136] width 46 height 12
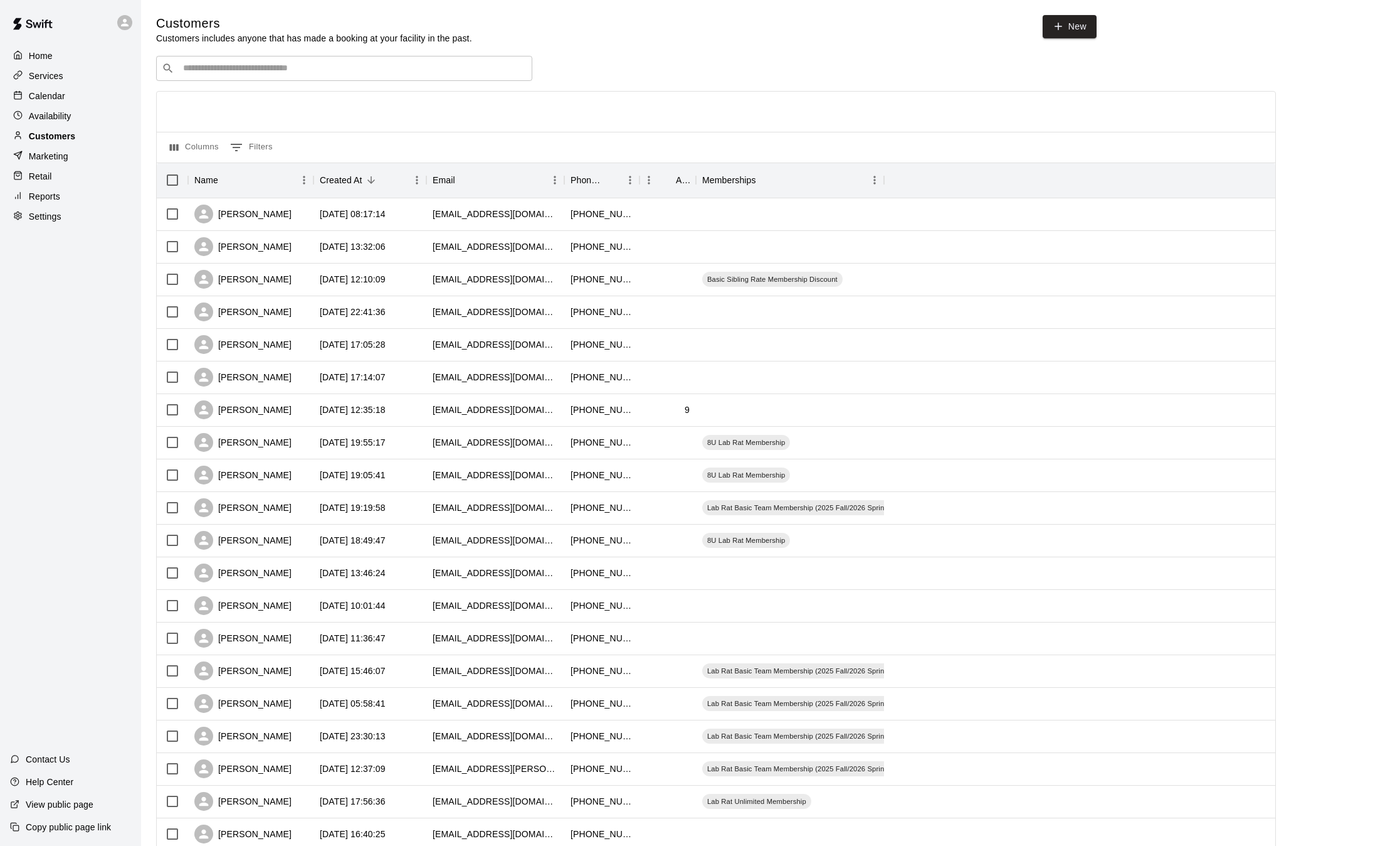
click at [53, 143] on p "Customers" at bounding box center [52, 136] width 46 height 12
click at [45, 98] on p "Calendar" at bounding box center [46, 96] width 36 height 12
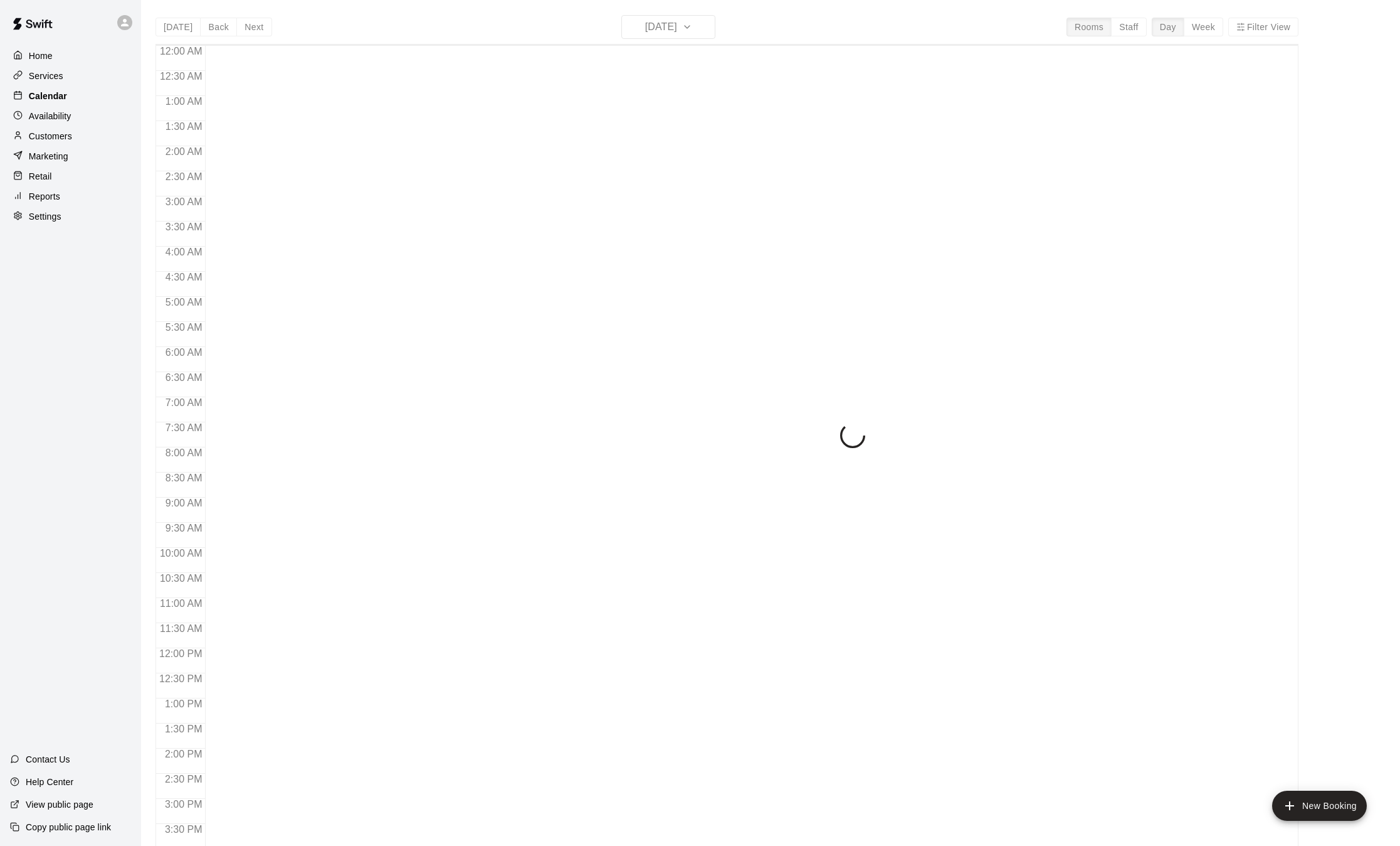
scroll to position [390, 0]
